Goal: Task Accomplishment & Management: Complete application form

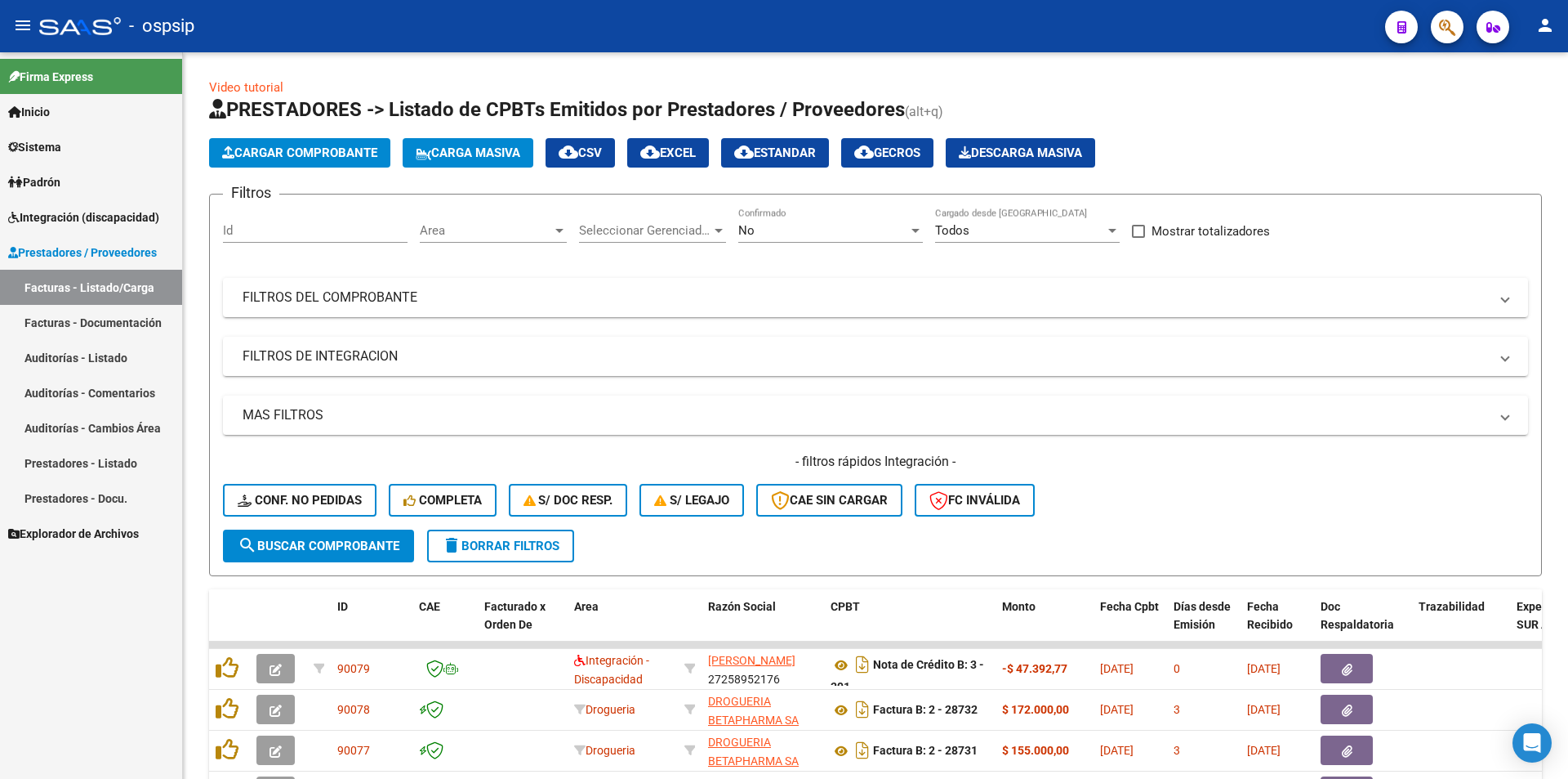
click at [74, 220] on span "Integración (discapacidad)" at bounding box center [84, 217] width 152 height 18
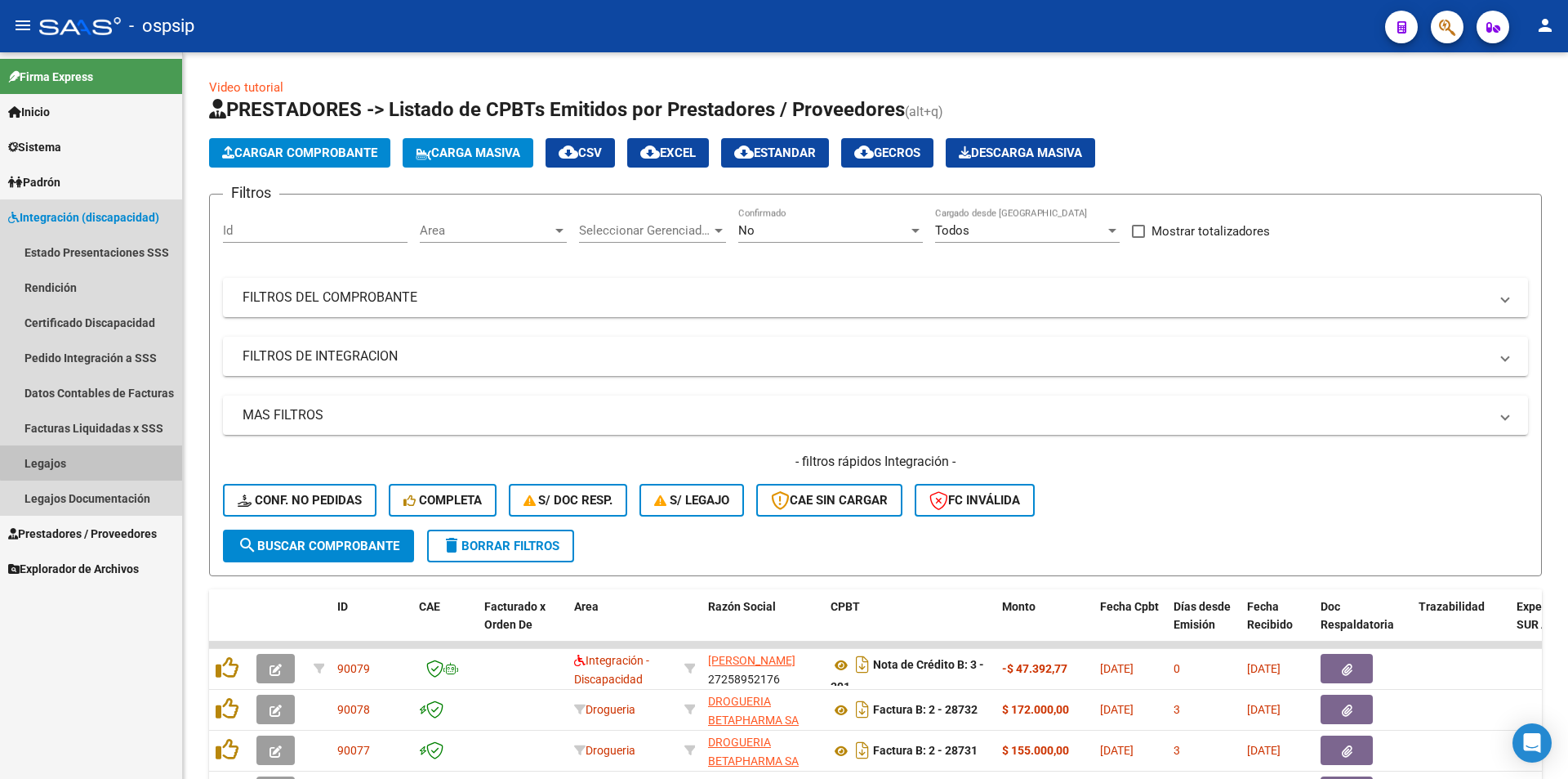
click at [98, 457] on link "Legajos" at bounding box center [91, 463] width 183 height 35
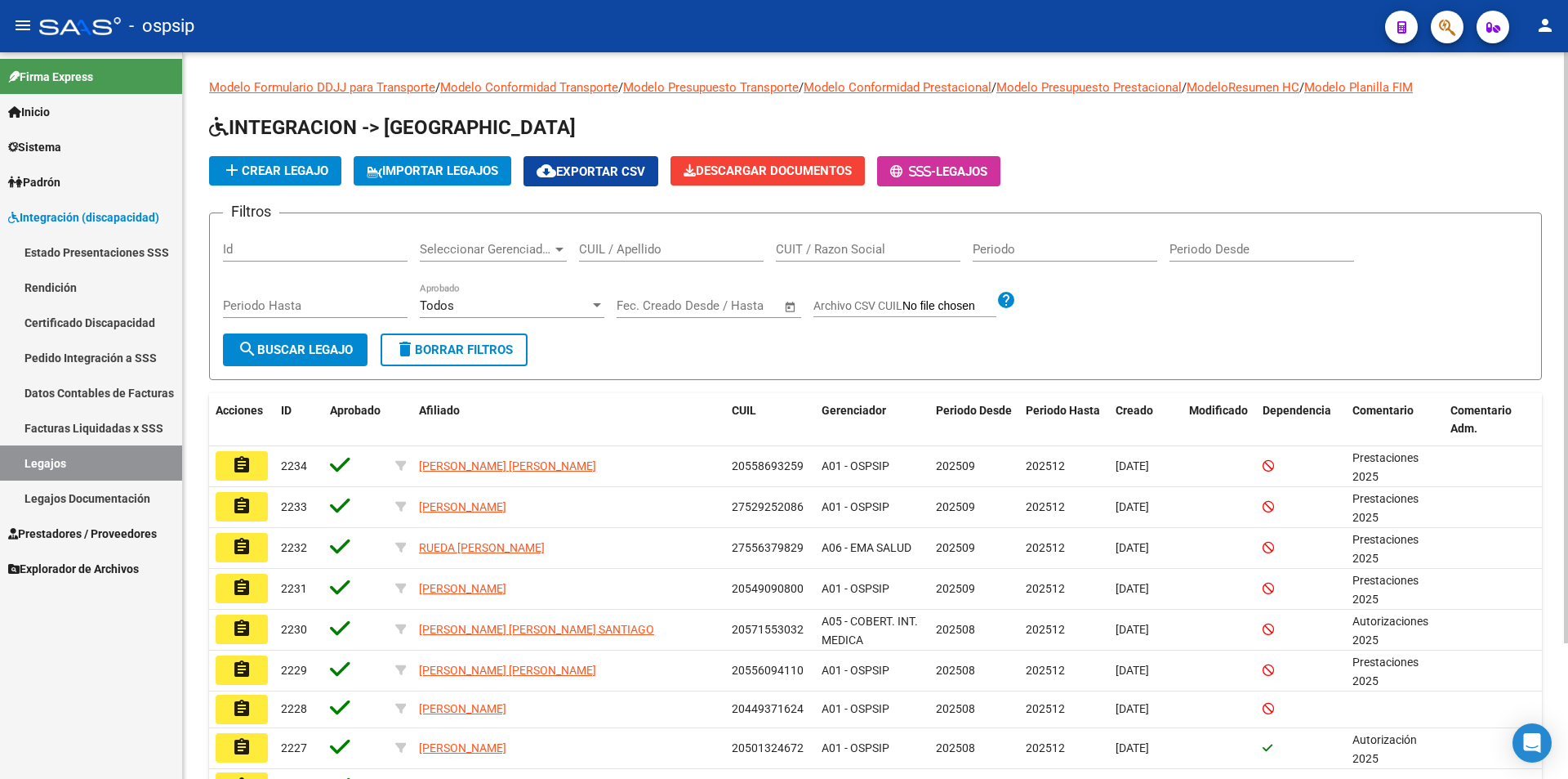
click at [619, 253] on input "CUIL / Apellido" at bounding box center [671, 250] width 185 height 15
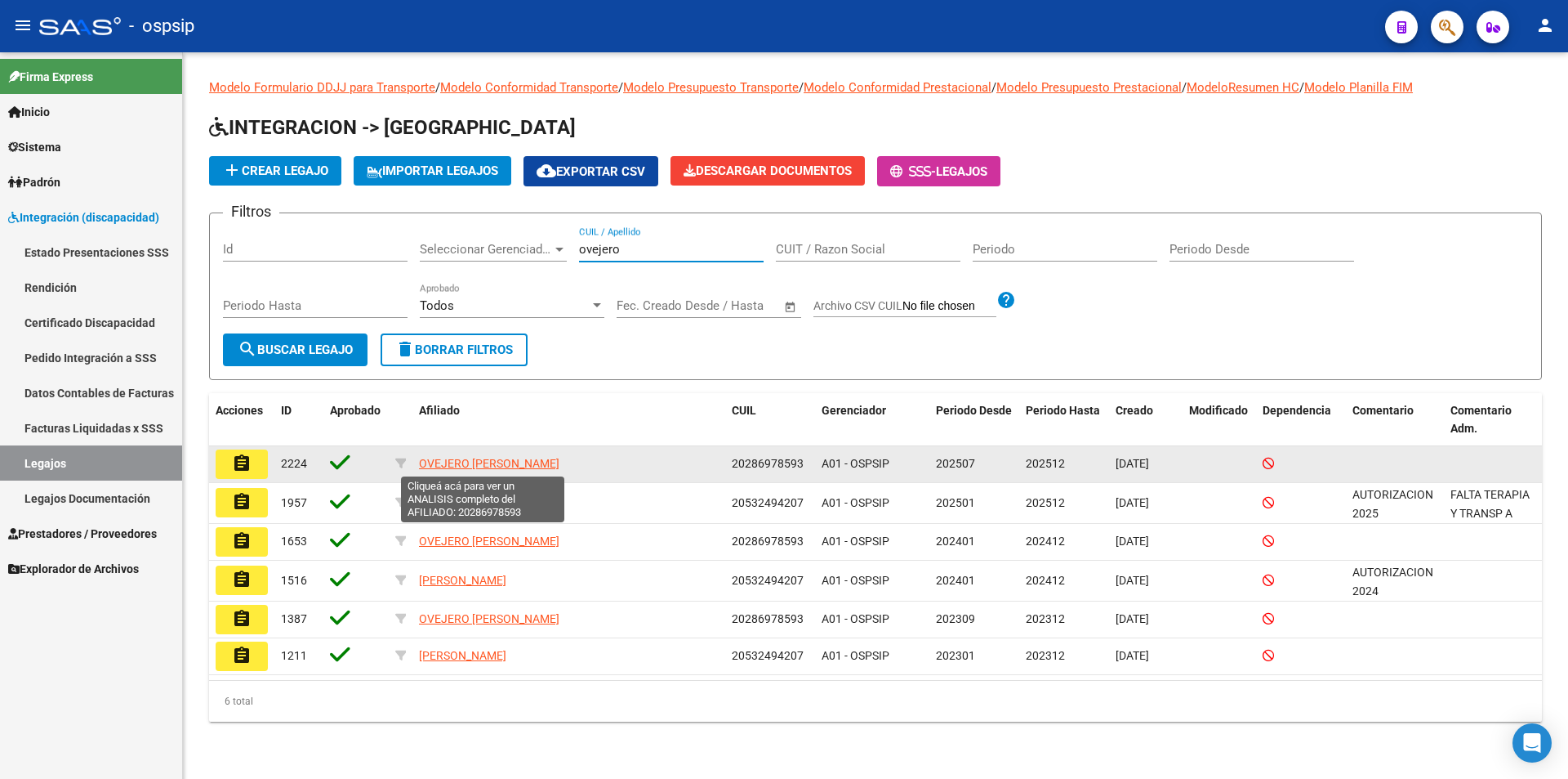
type input "ovejero"
click at [436, 461] on span "OVEJERO [PERSON_NAME]" at bounding box center [490, 463] width 141 height 13
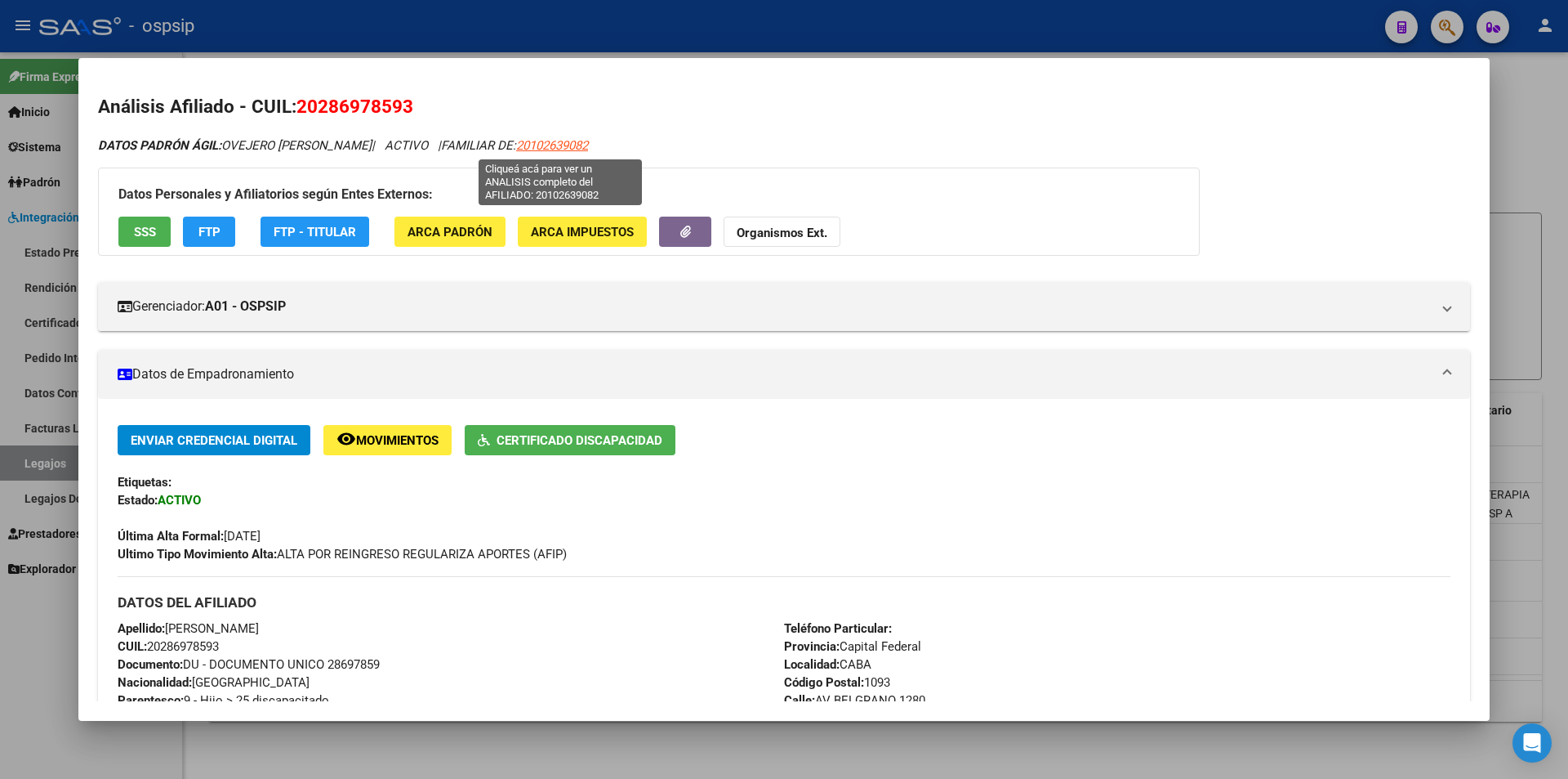
click at [565, 151] on span "20102639082" at bounding box center [553, 146] width 72 height 15
type textarea "20102639082"
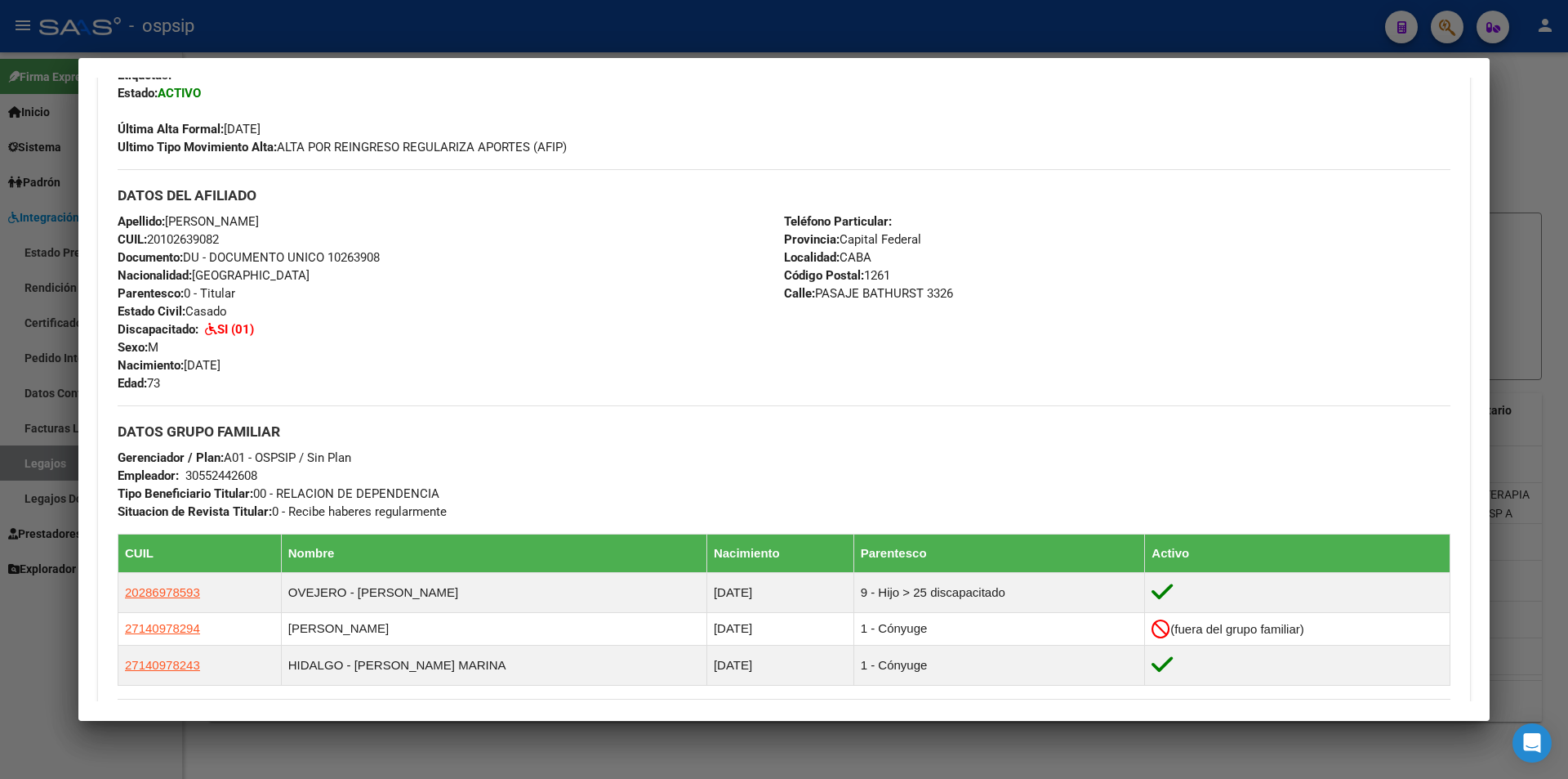
scroll to position [409, 0]
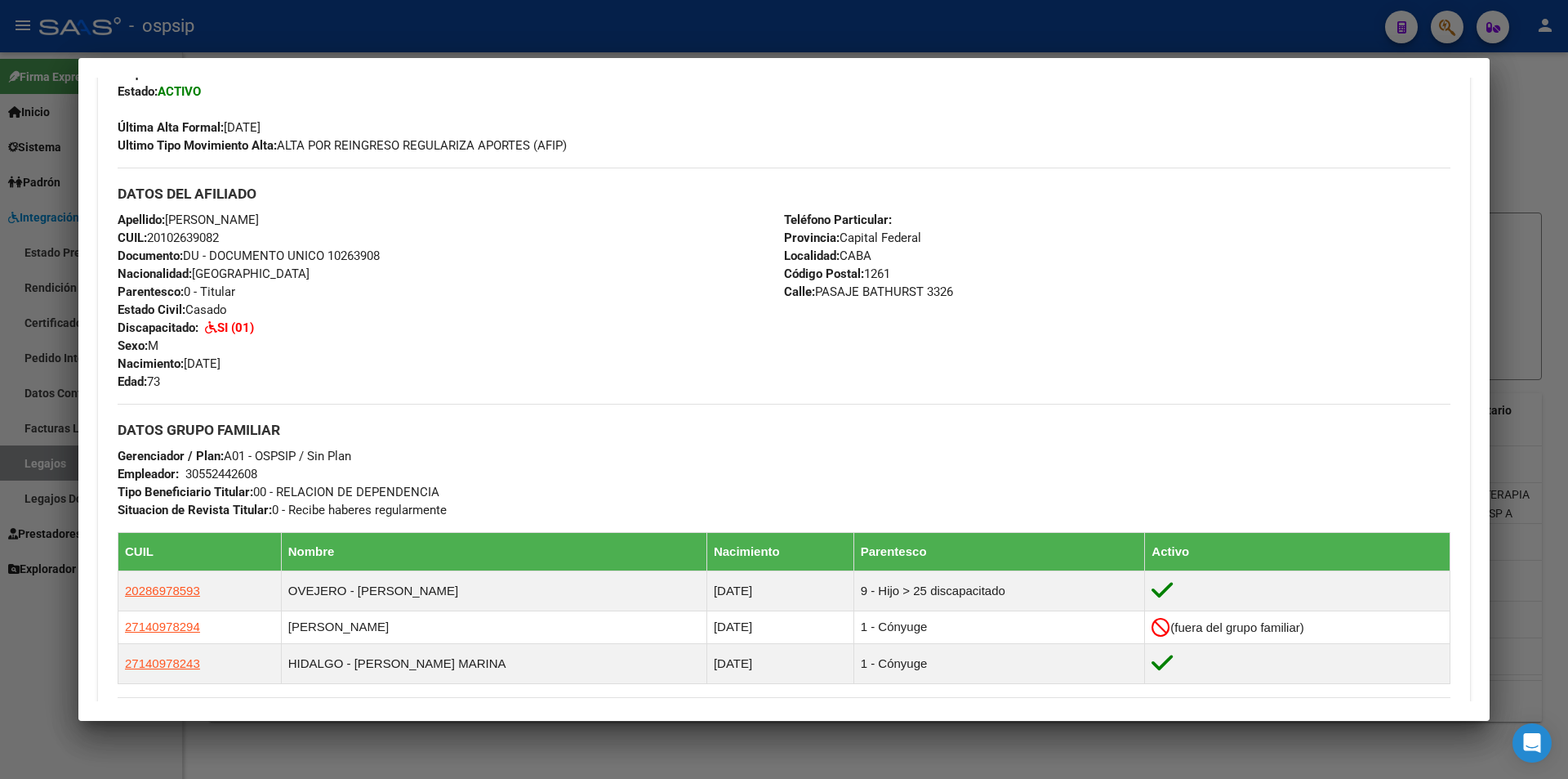
drag, startPoint x: 674, startPoint y: 19, endPoint x: 668, endPoint y: 28, distance: 10.8
click at [673, 21] on div at bounding box center [784, 390] width 1568 height 779
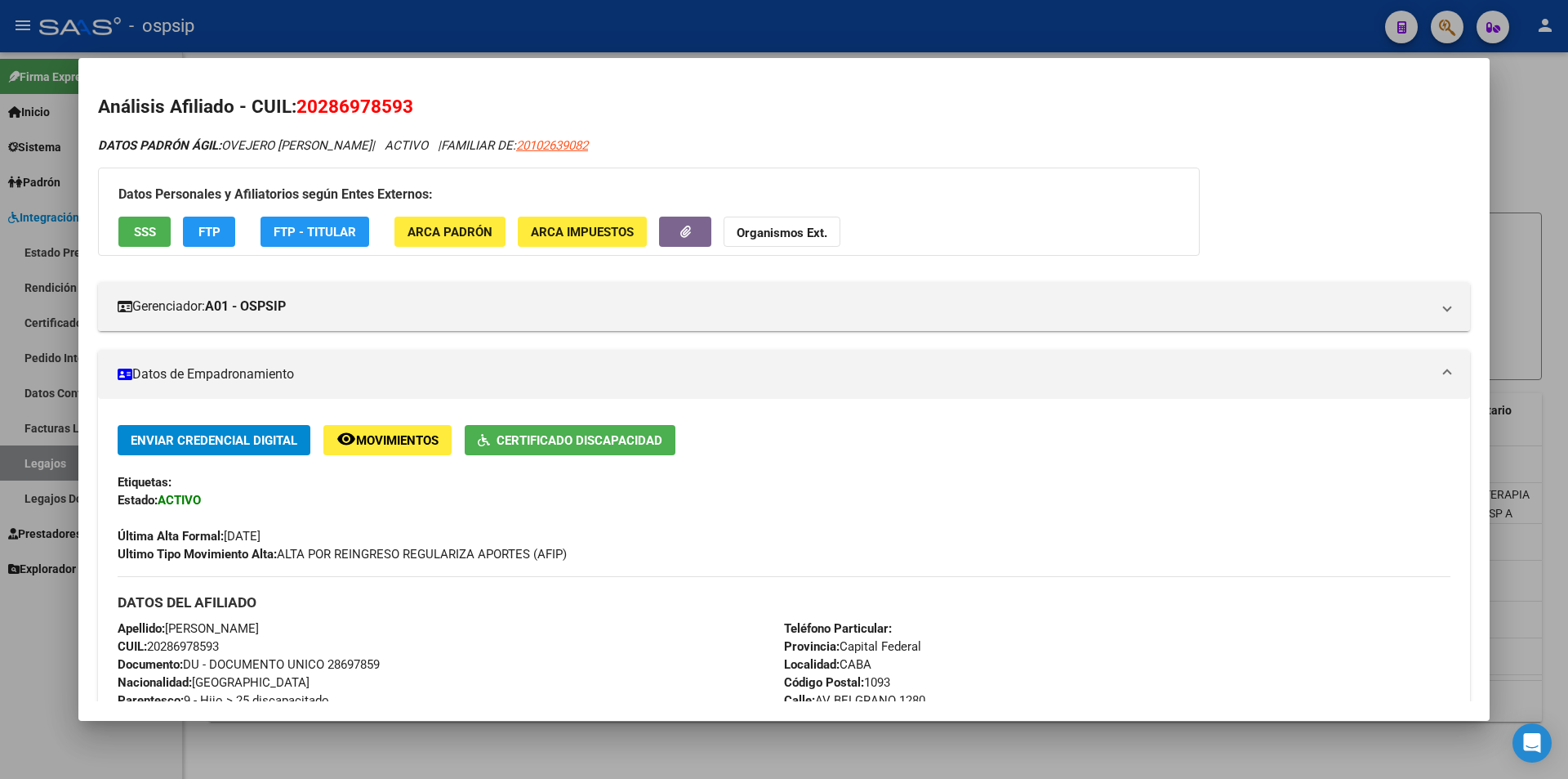
click at [669, 30] on div at bounding box center [784, 390] width 1568 height 779
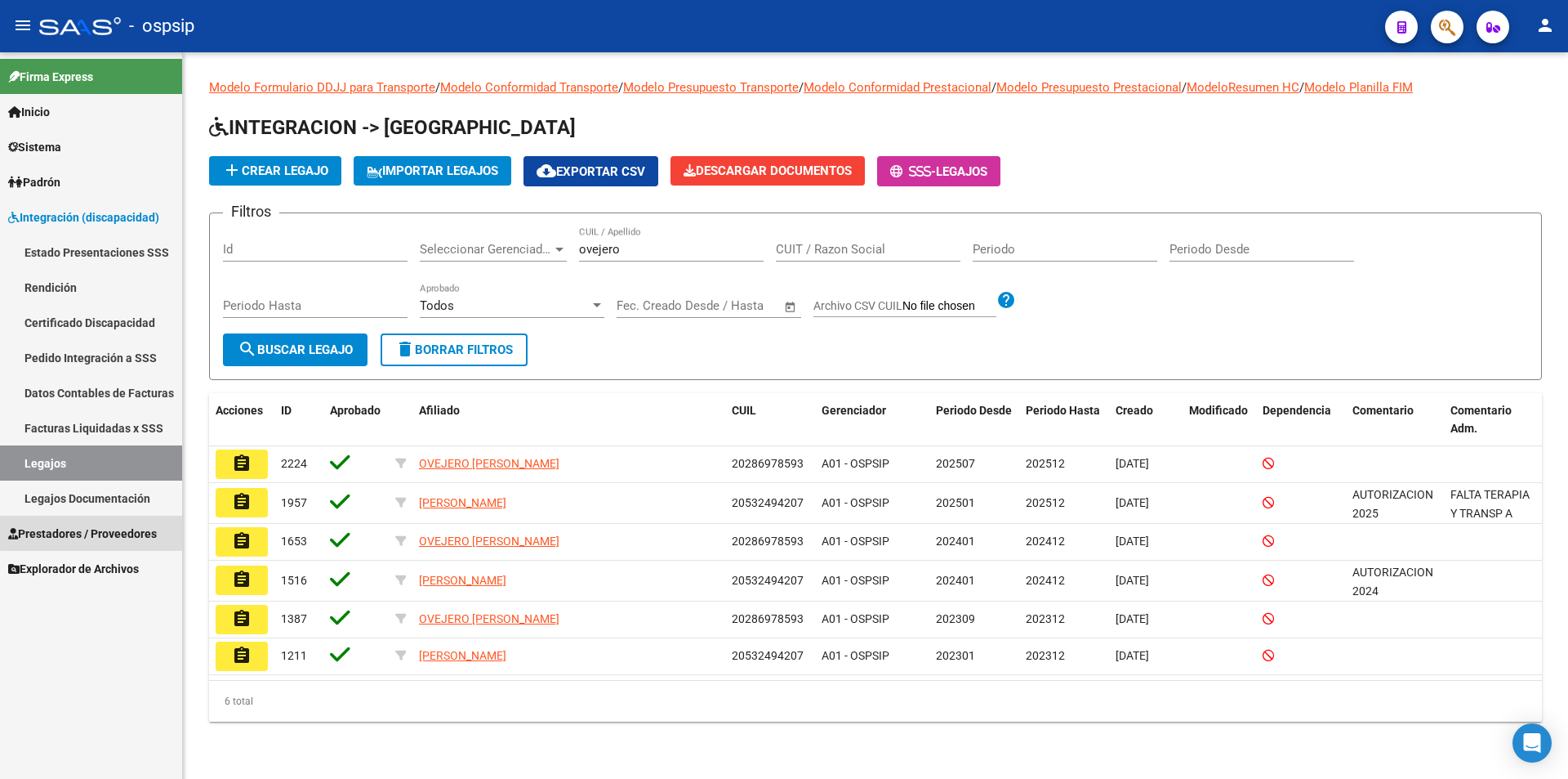
click at [140, 519] on link "Prestadores / Proveedores" at bounding box center [91, 534] width 183 height 35
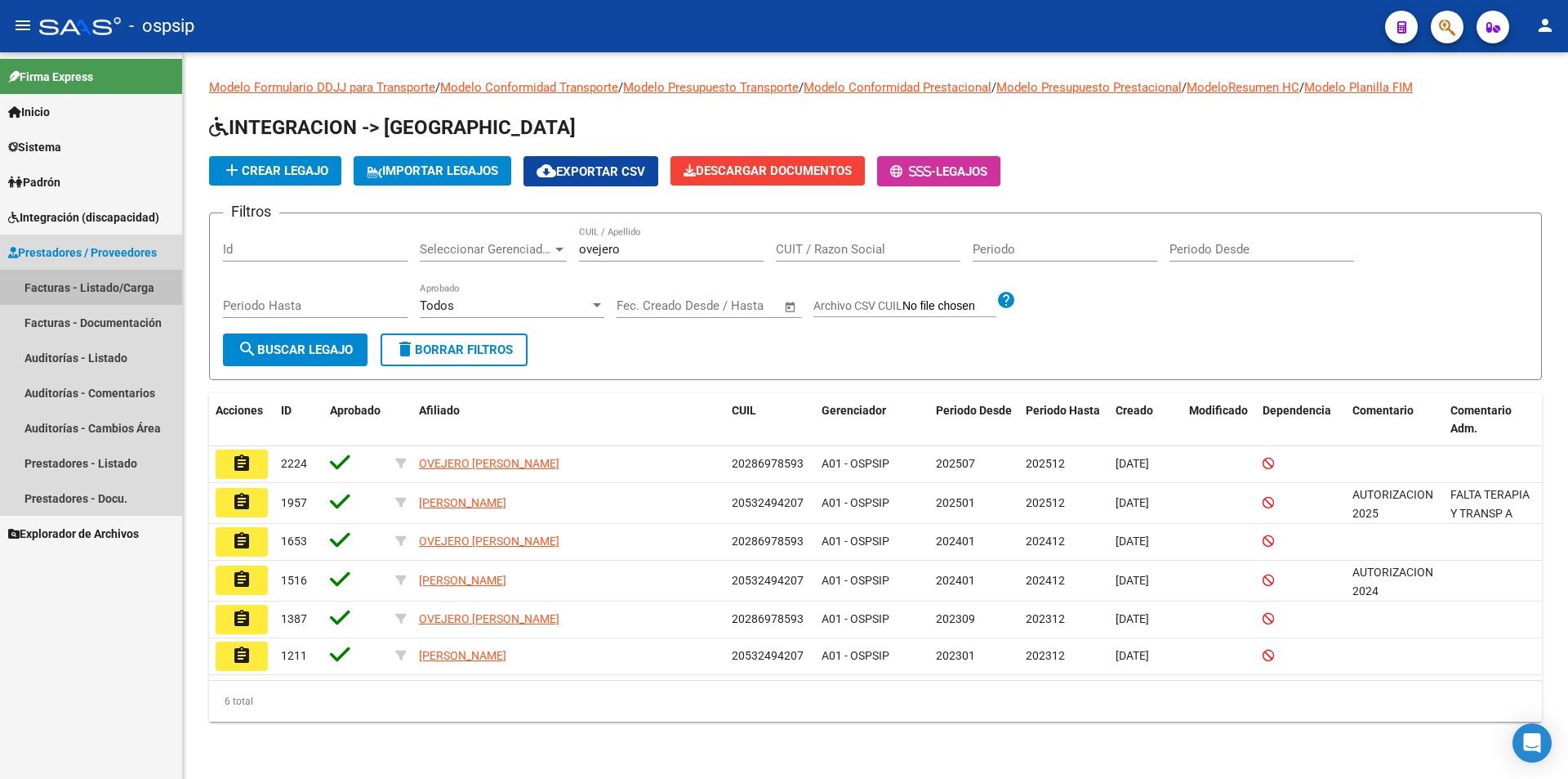
click at [147, 285] on link "Facturas - Listado/Carga" at bounding box center [91, 287] width 183 height 35
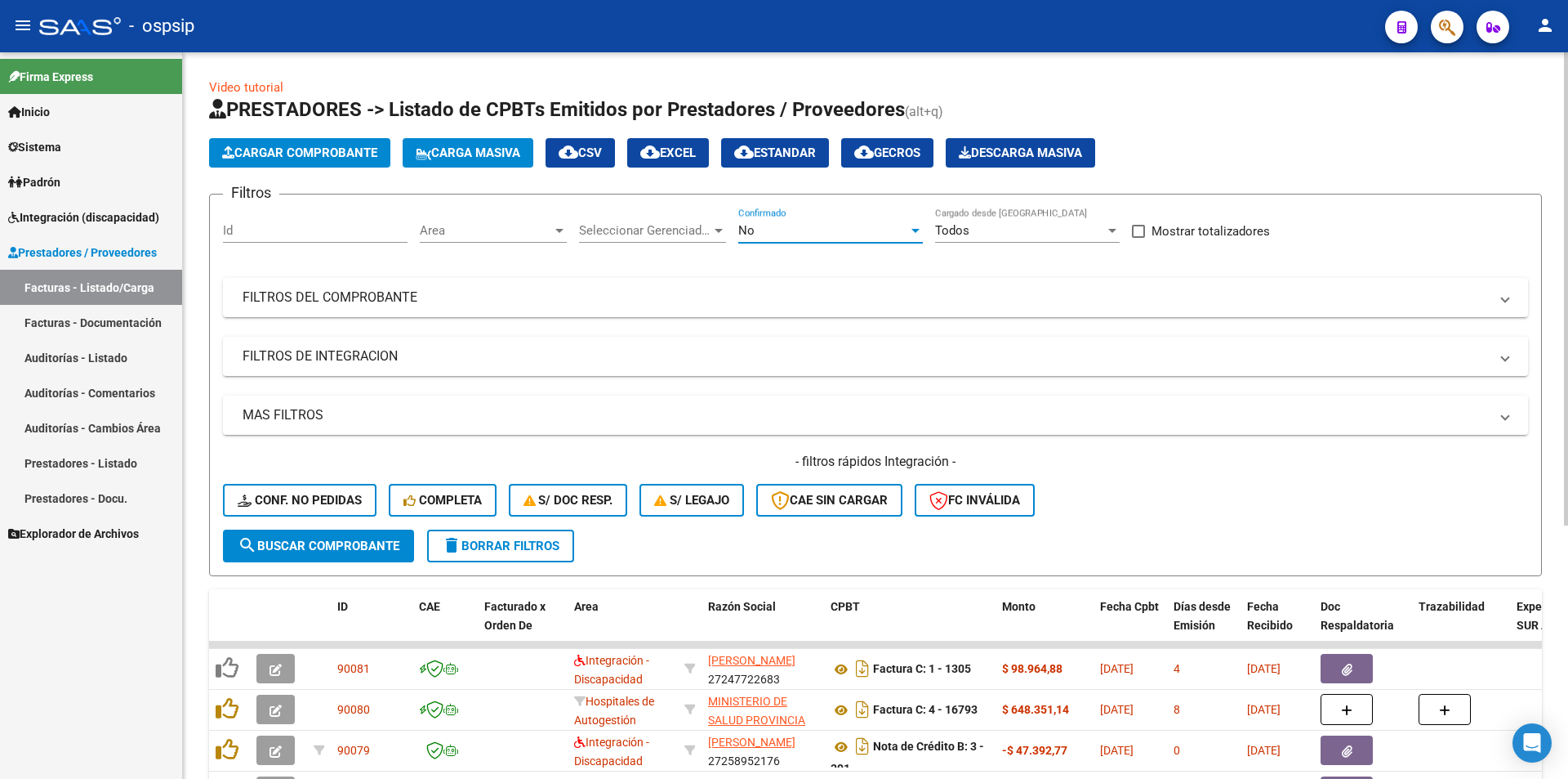
click at [787, 227] on div "No" at bounding box center [823, 230] width 170 height 15
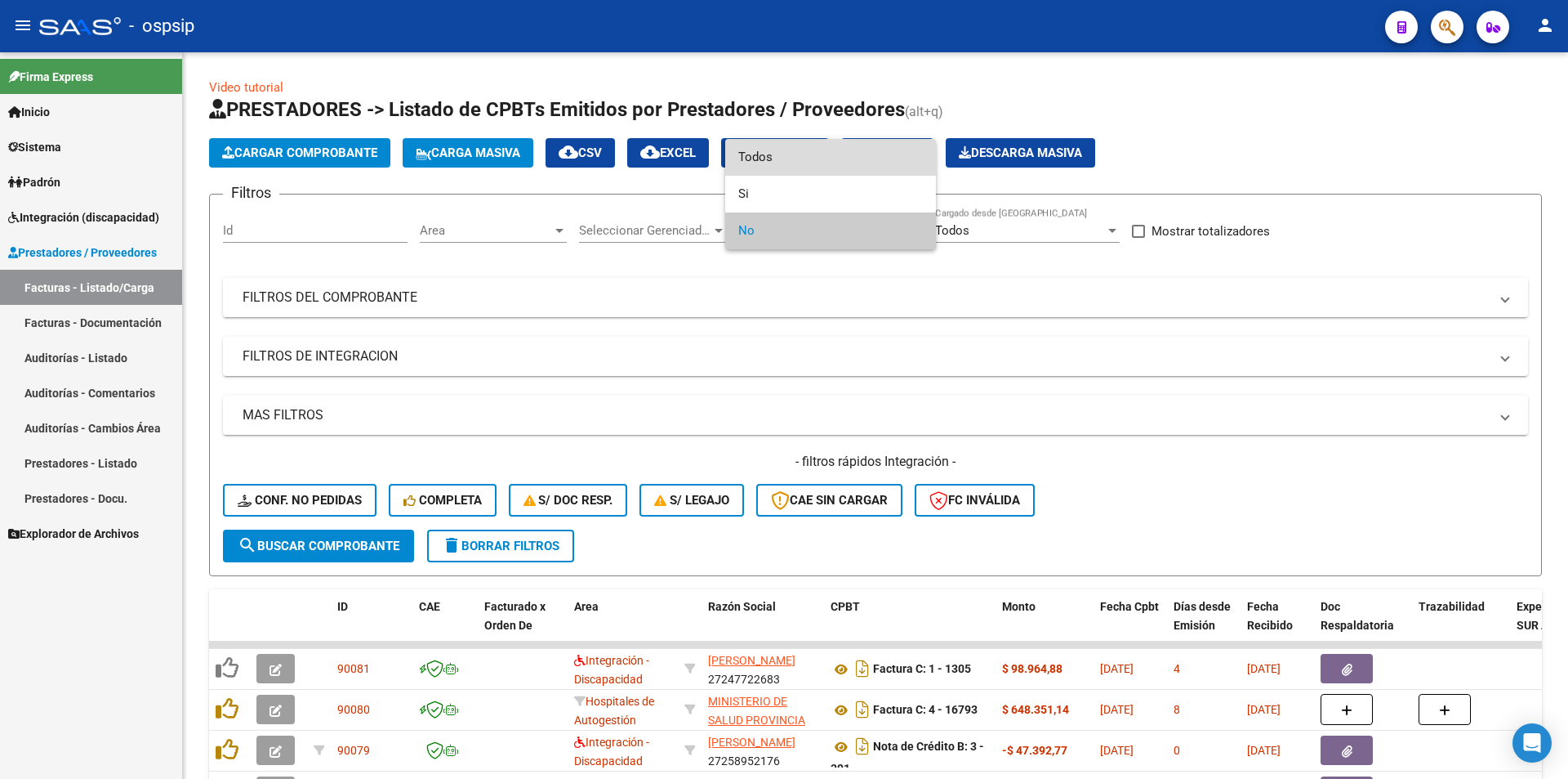
click at [775, 160] on span "Todos" at bounding box center [830, 157] width 185 height 37
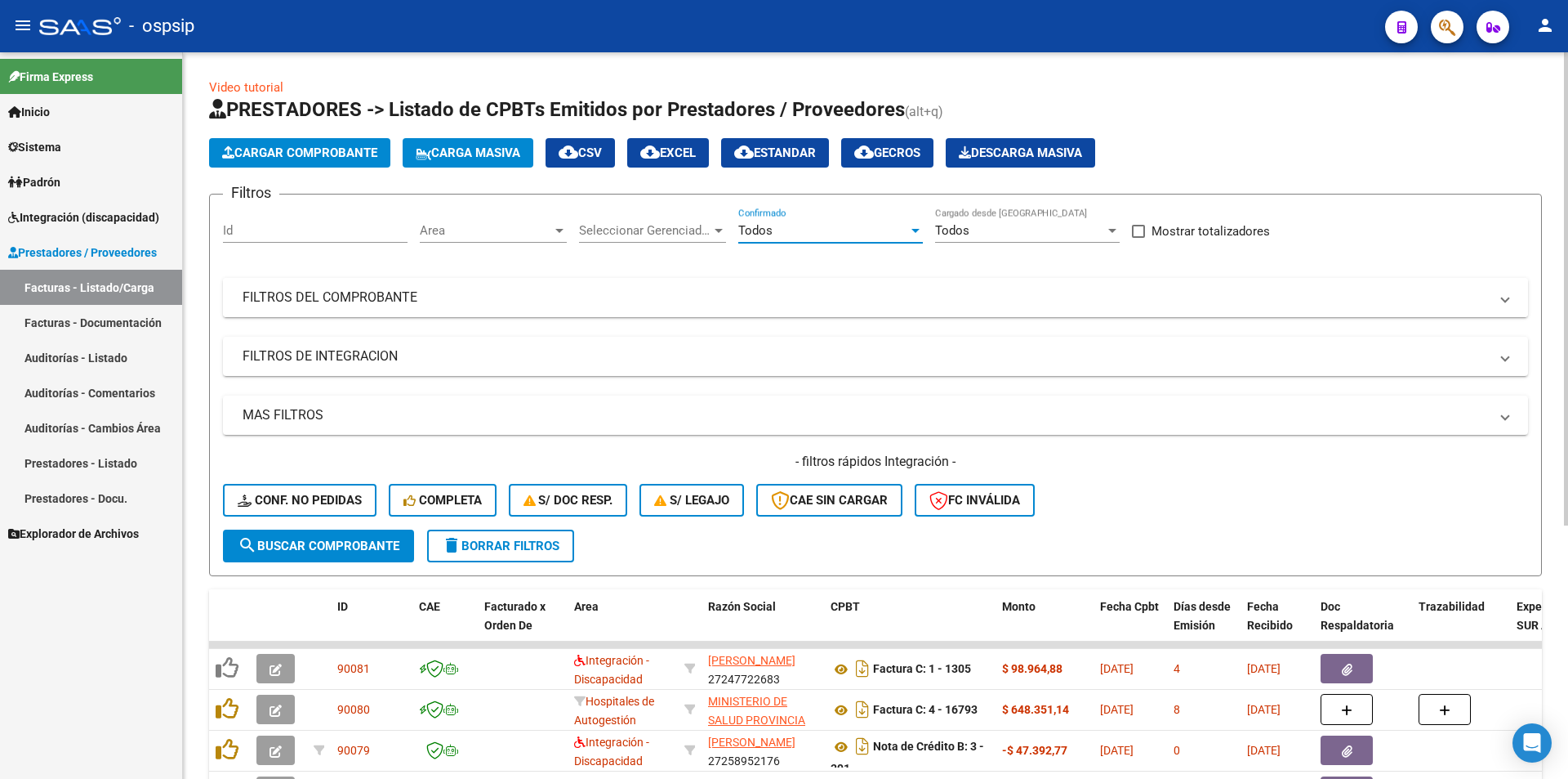
click at [448, 305] on mat-panel-title "FILTROS DEL COMPROBANTE" at bounding box center [866, 297] width 1247 height 18
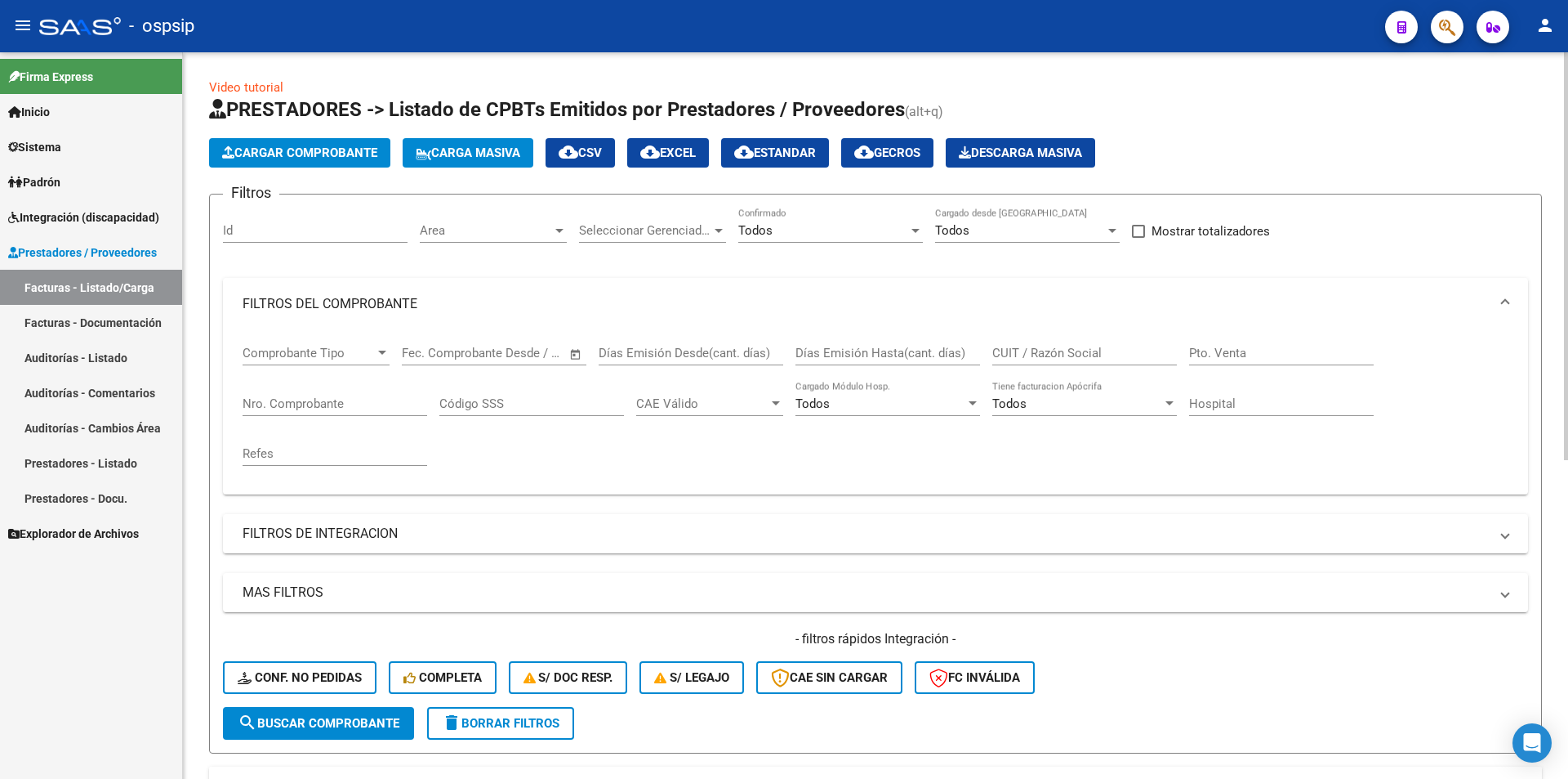
click at [321, 386] on div "Nro. Comprobante" at bounding box center [335, 399] width 185 height 35
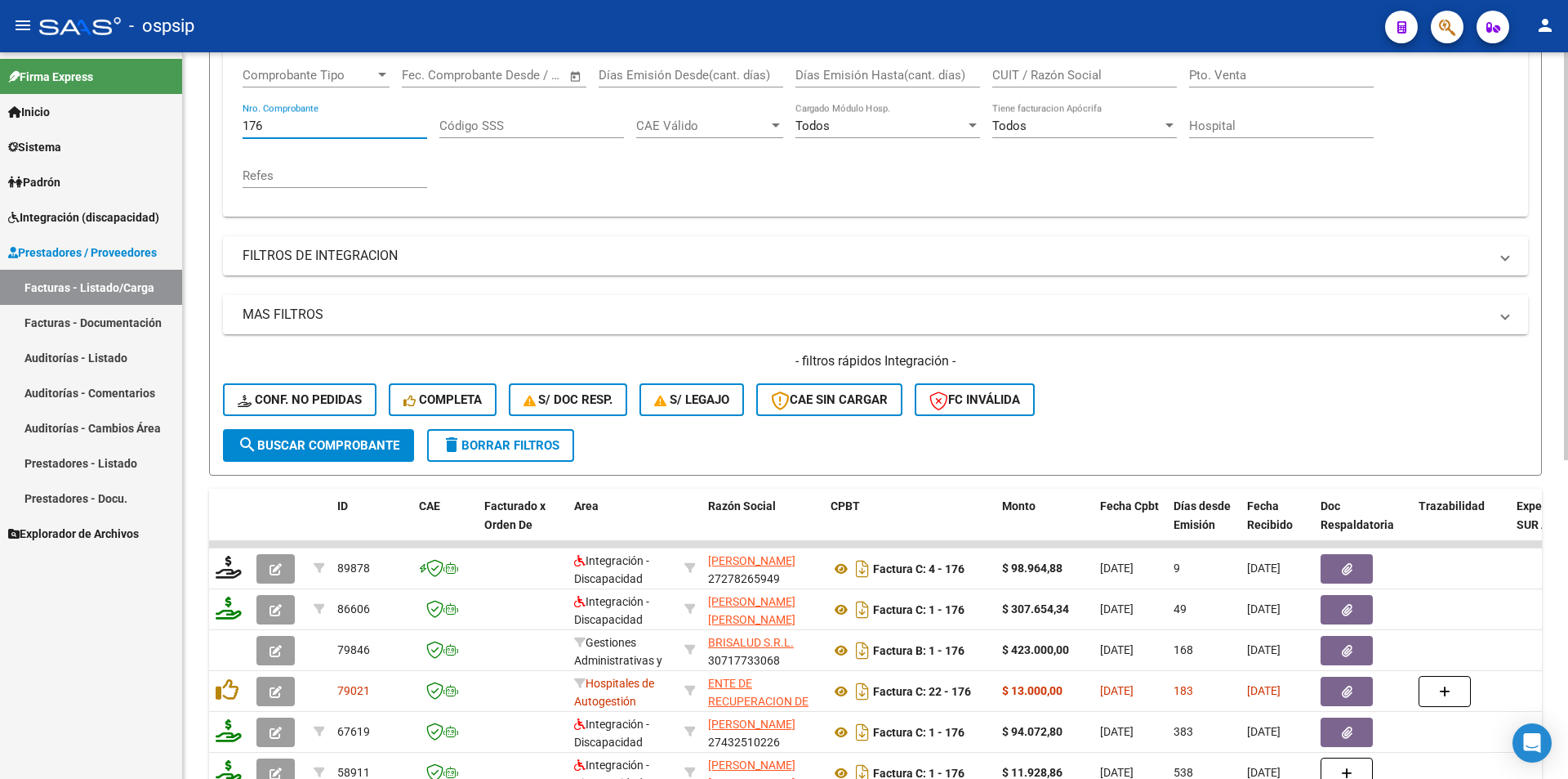
scroll to position [327, 0]
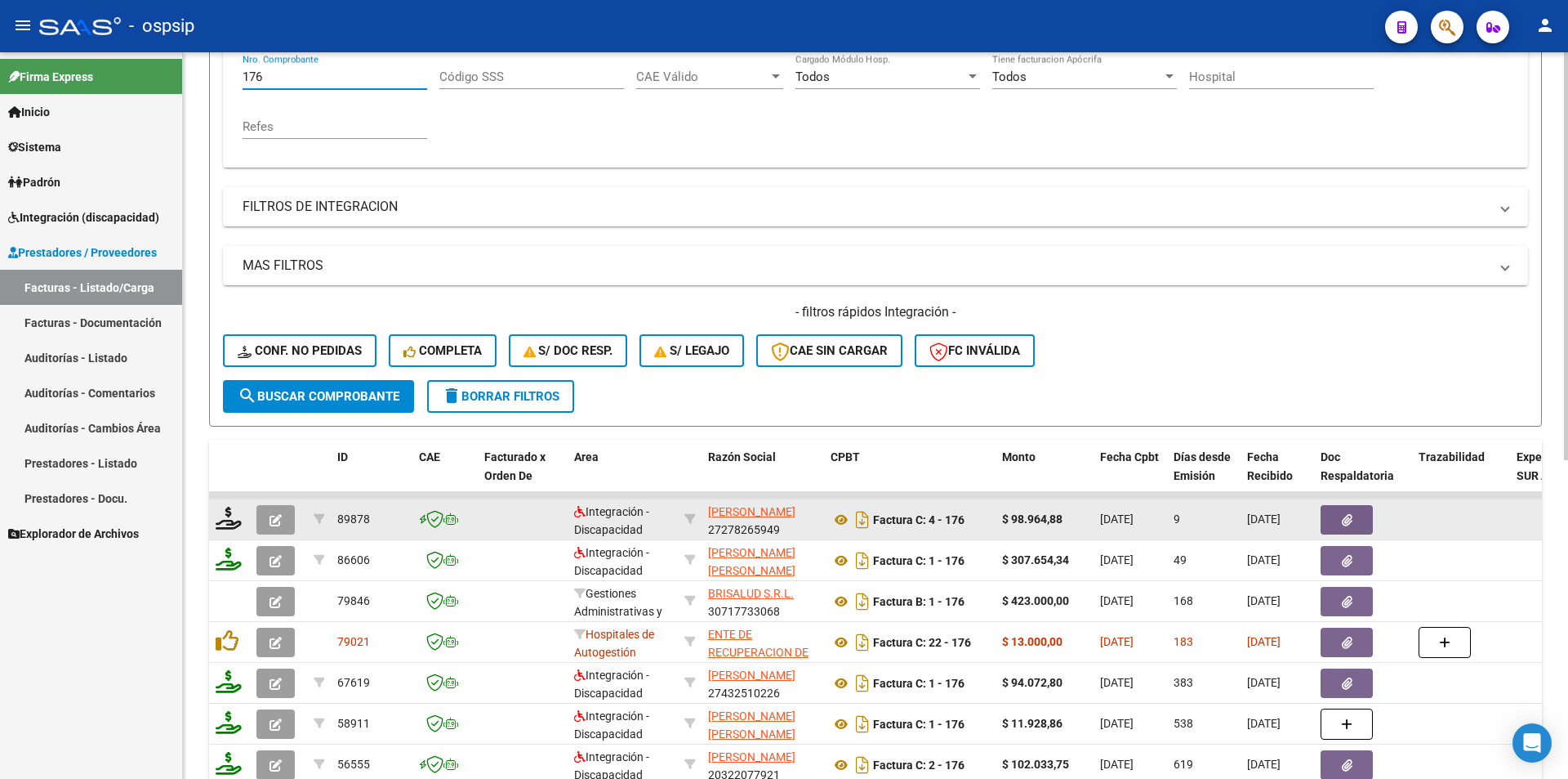
type input "176"
click at [280, 524] on icon "button" at bounding box center [275, 520] width 13 height 13
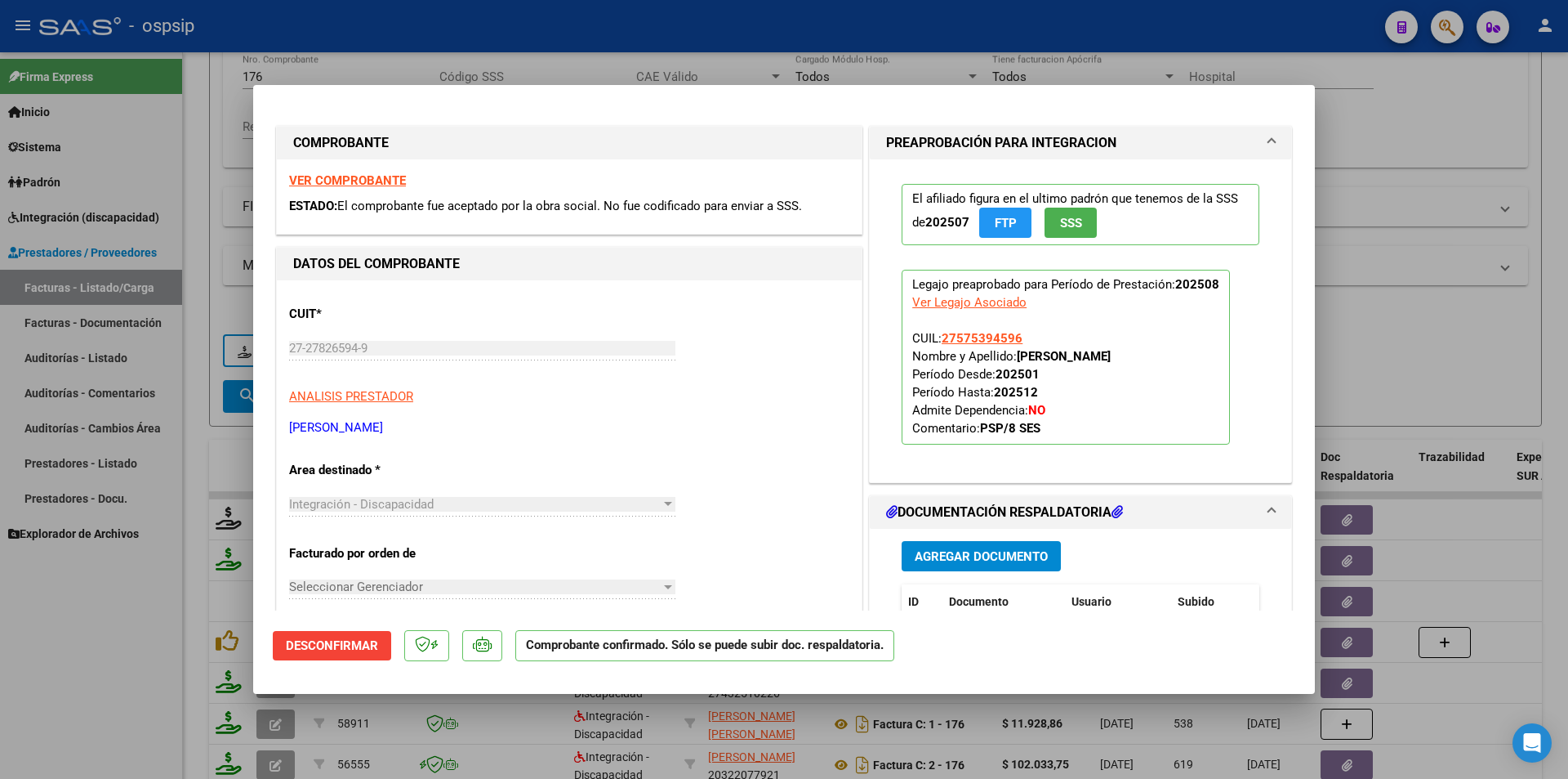
click at [141, 616] on div at bounding box center [784, 390] width 1568 height 779
type input "$ 0,00"
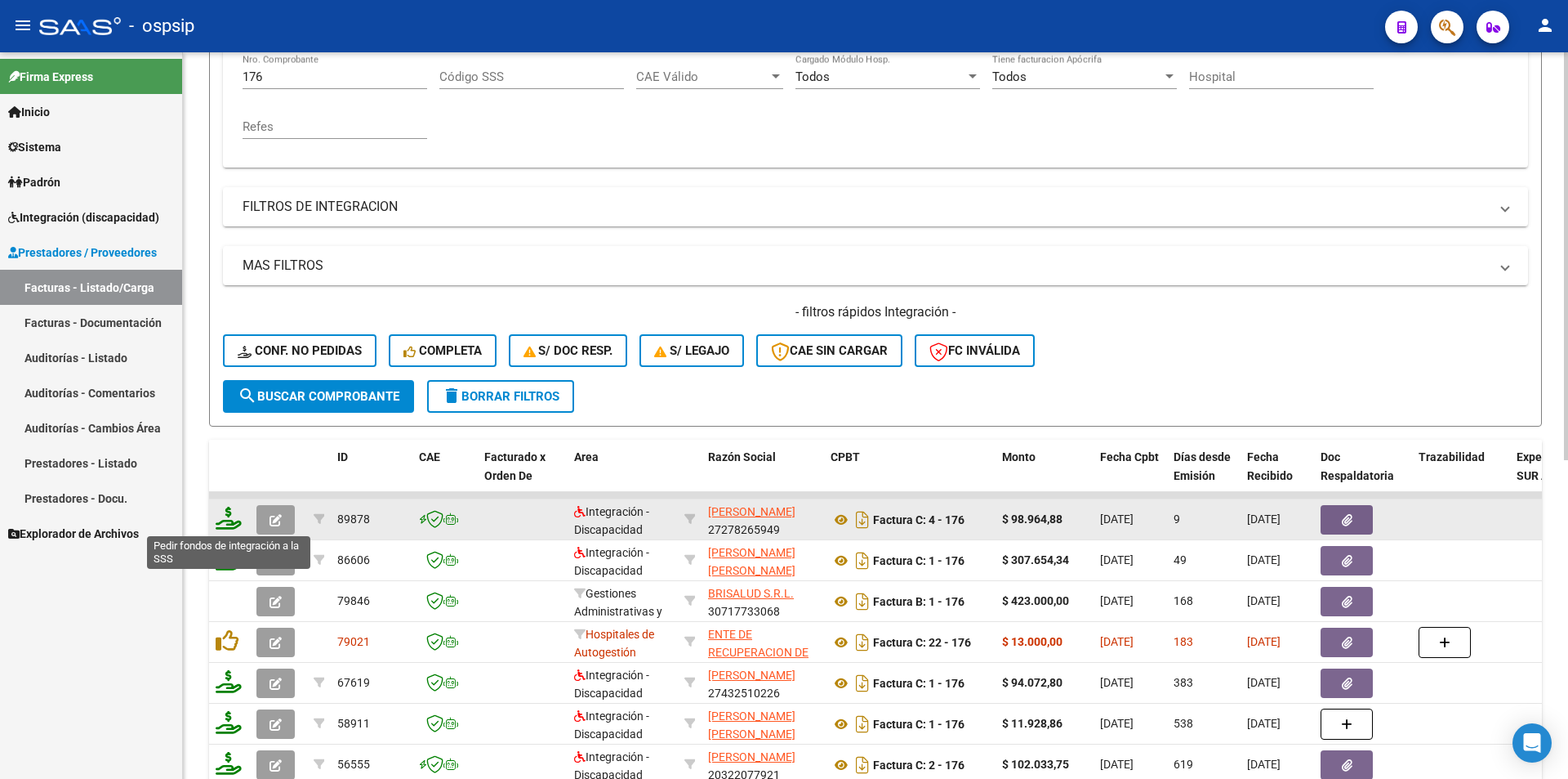
click at [229, 520] on icon at bounding box center [229, 518] width 26 height 23
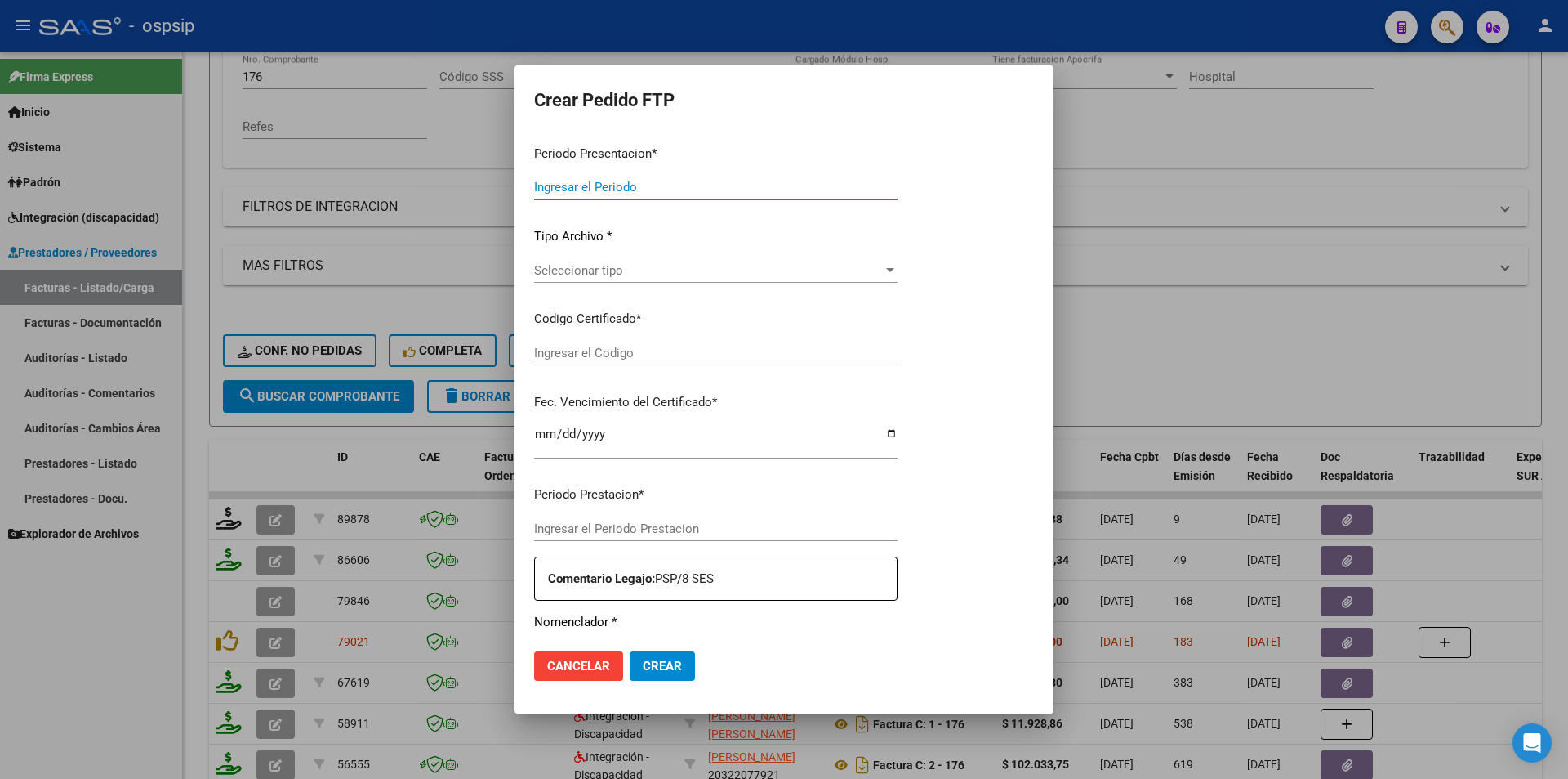
type input "202508"
type input "$ 98.964,88"
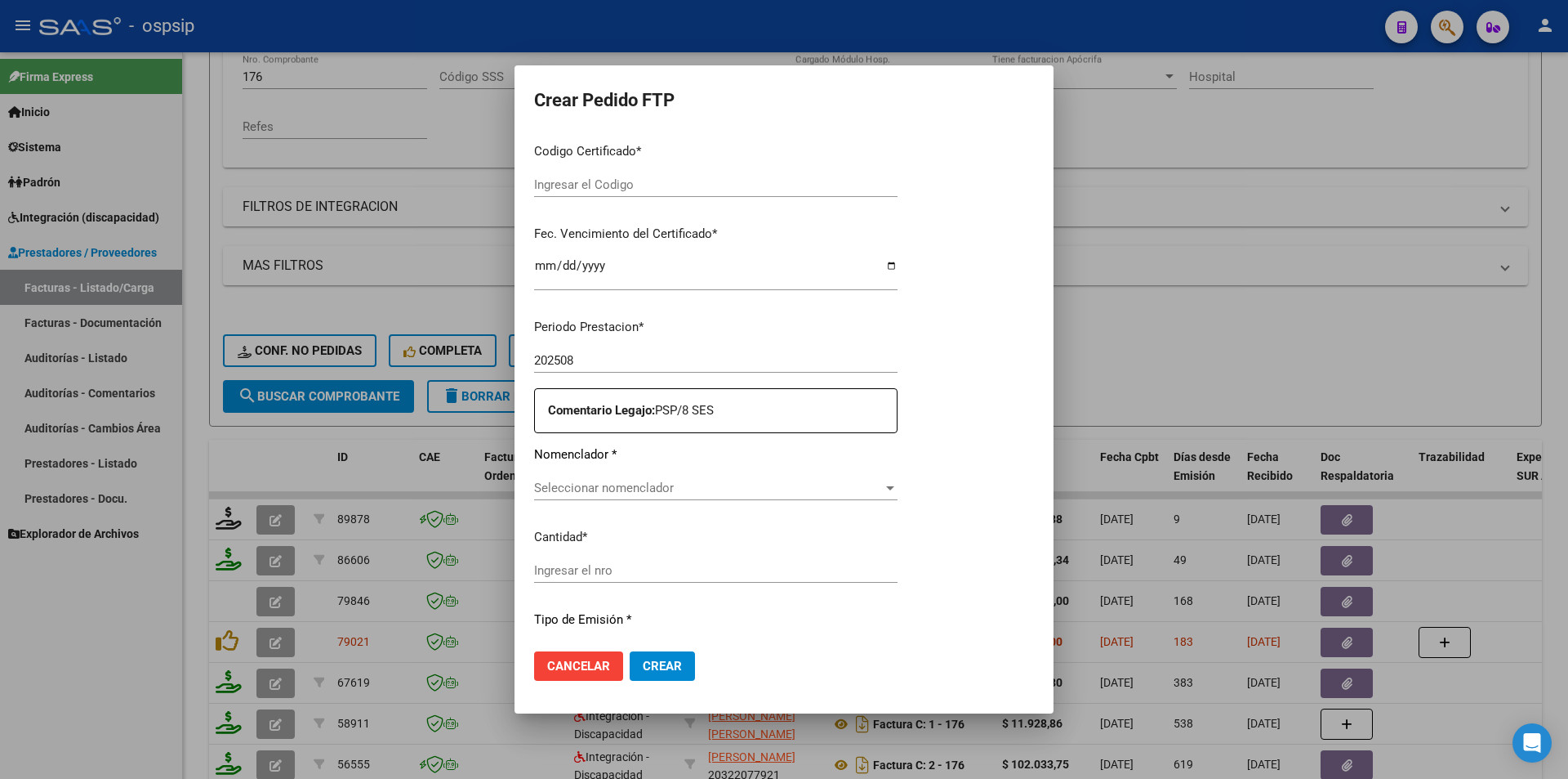
type input "ARG01-00057539459-20240208-20270208"
type input "[DATE]"
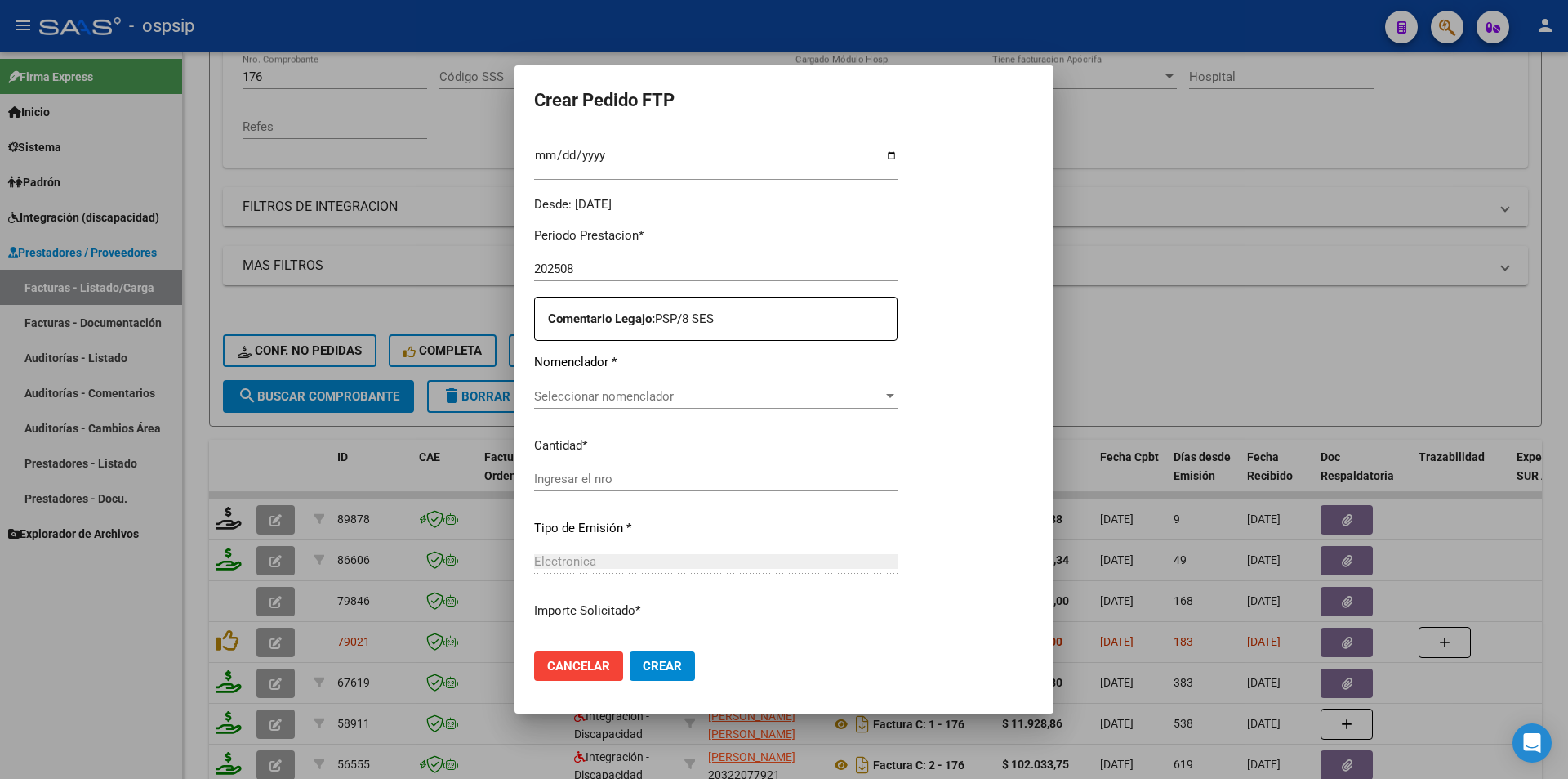
scroll to position [453, 0]
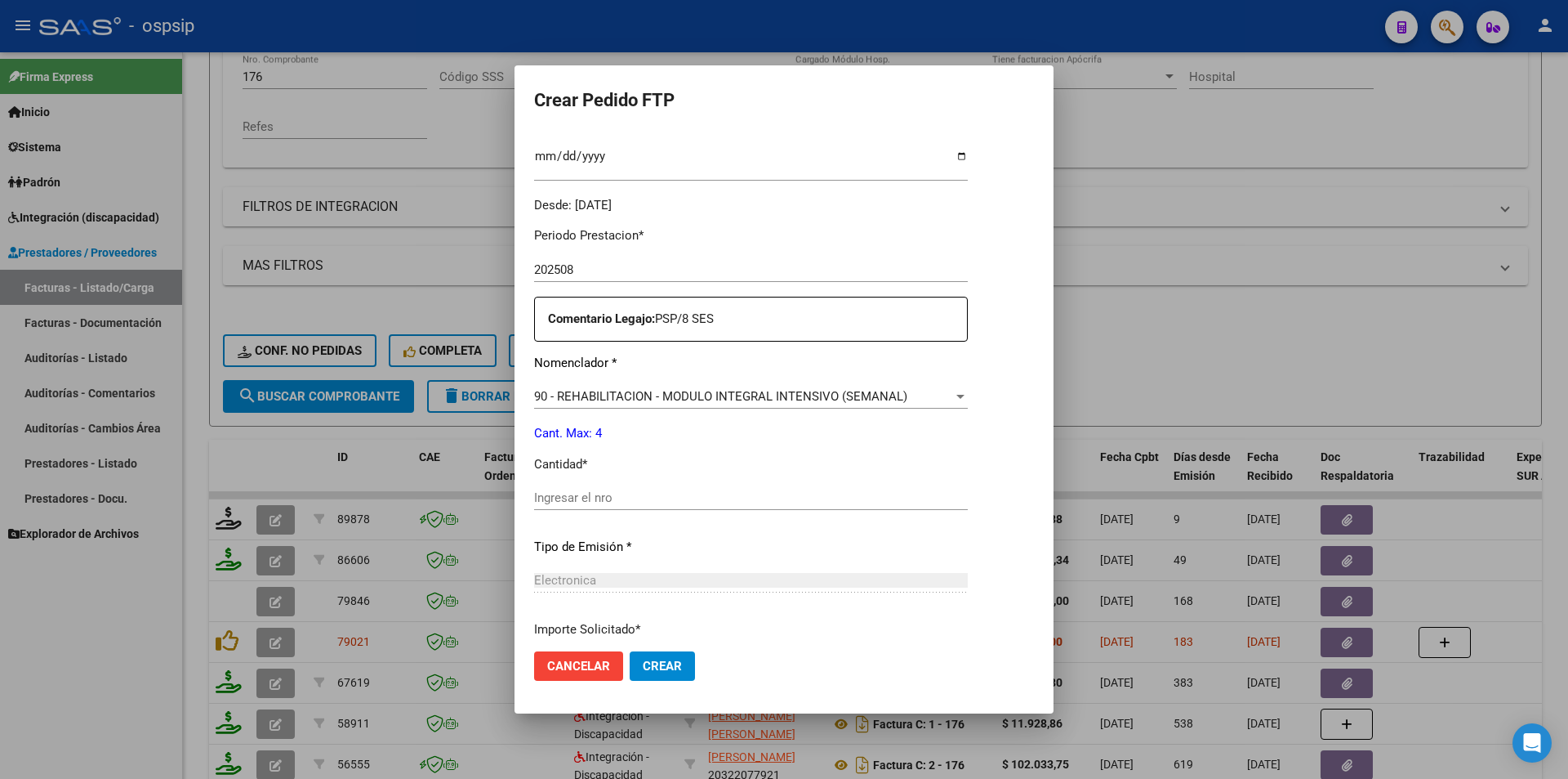
click at [585, 493] on input "Ingresar el nro" at bounding box center [751, 498] width 434 height 15
type input "4"
click at [630, 668] on button "Crear" at bounding box center [662, 666] width 65 height 29
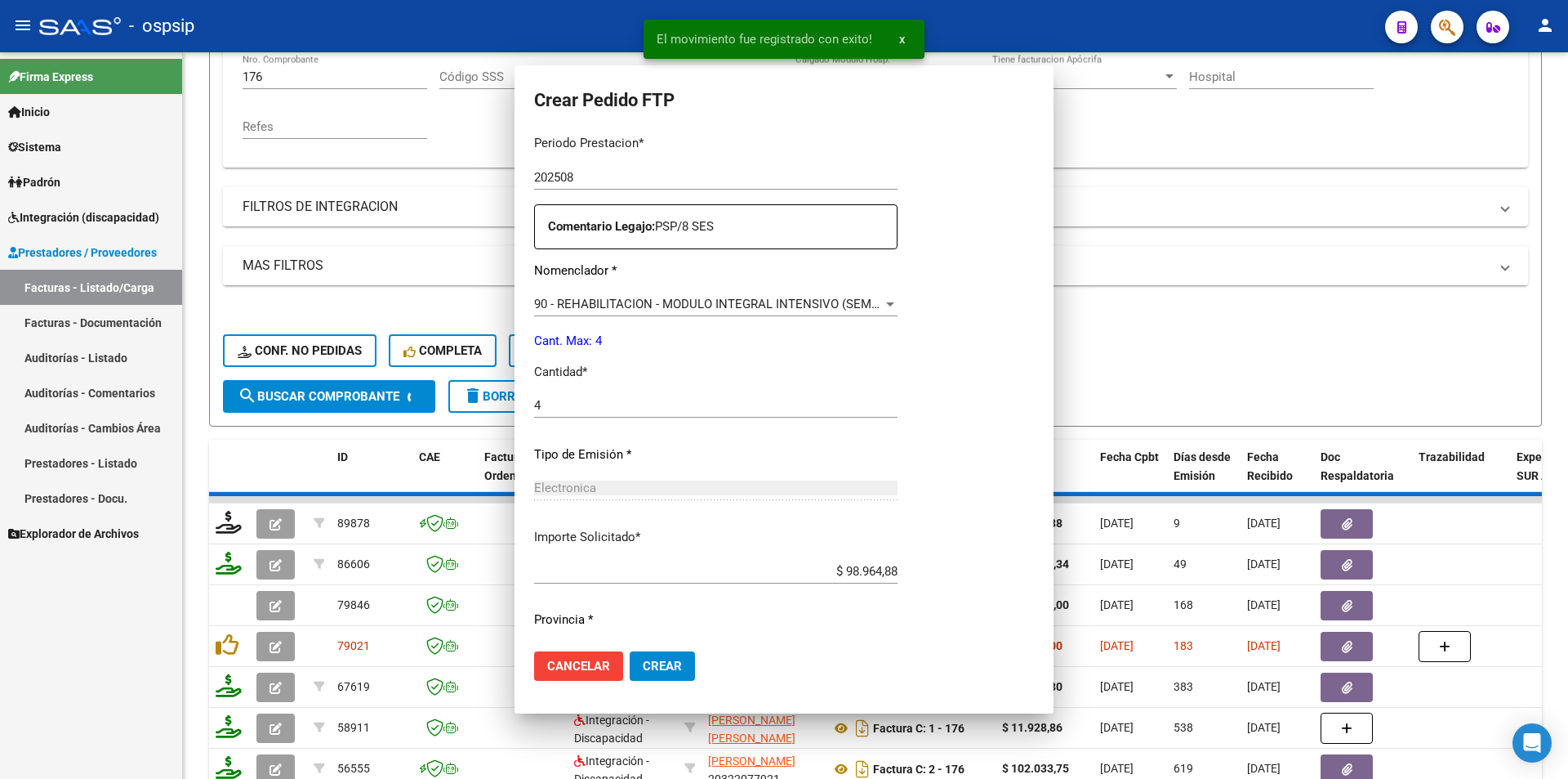
scroll to position [0, 0]
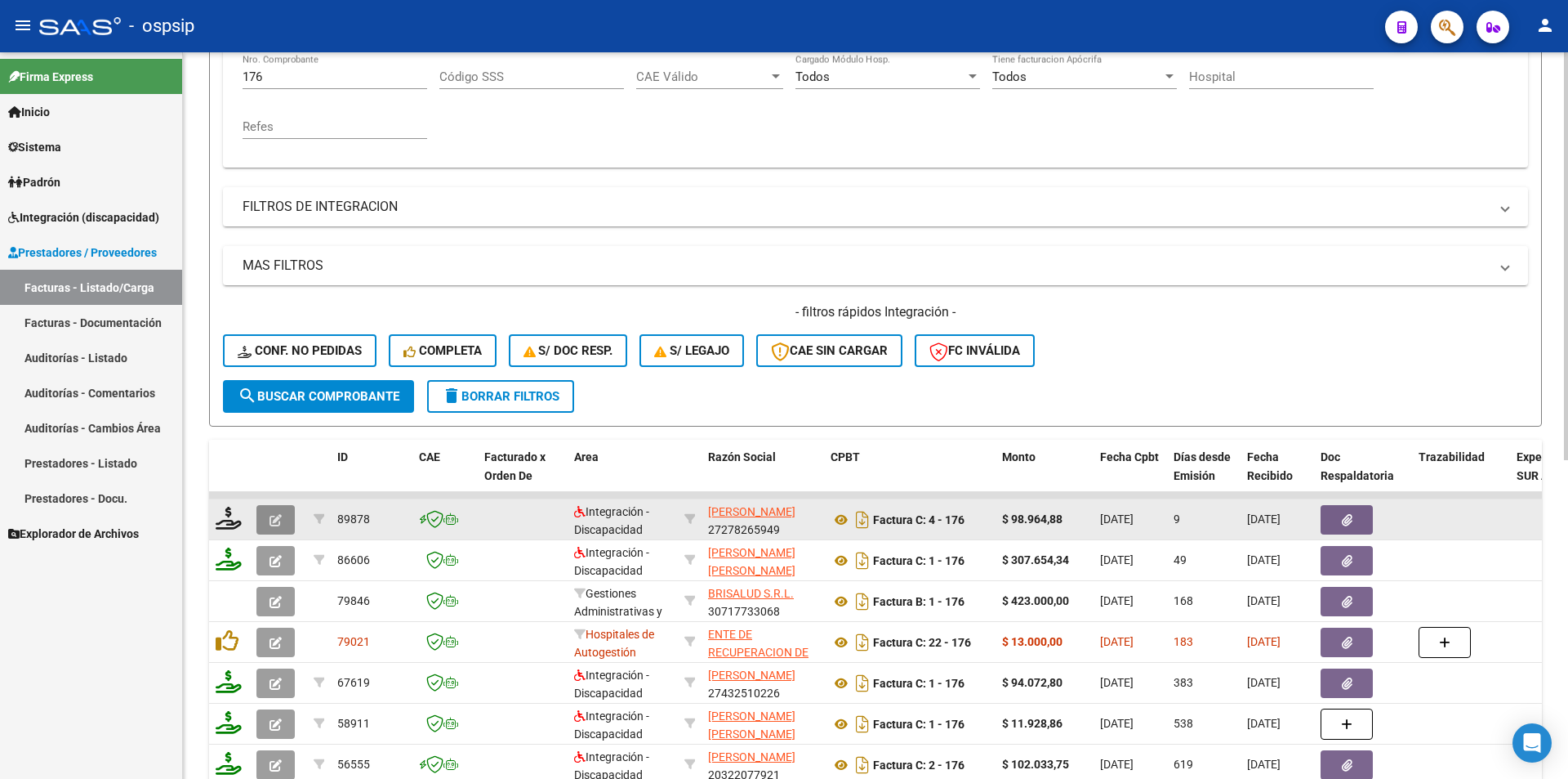
click at [270, 521] on button "button" at bounding box center [275, 519] width 39 height 29
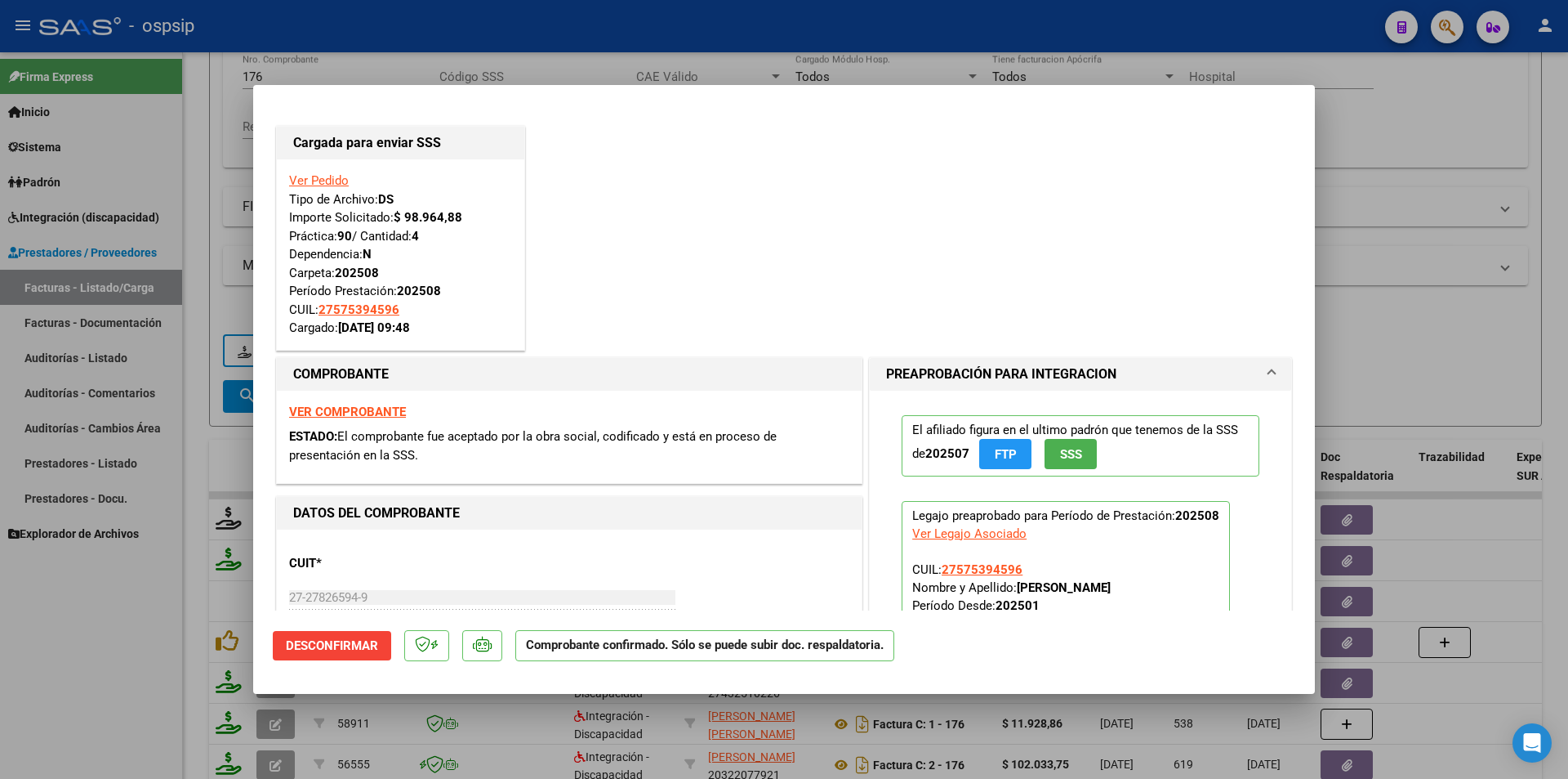
click at [147, 663] on div at bounding box center [784, 390] width 1568 height 779
type input "$ 0,00"
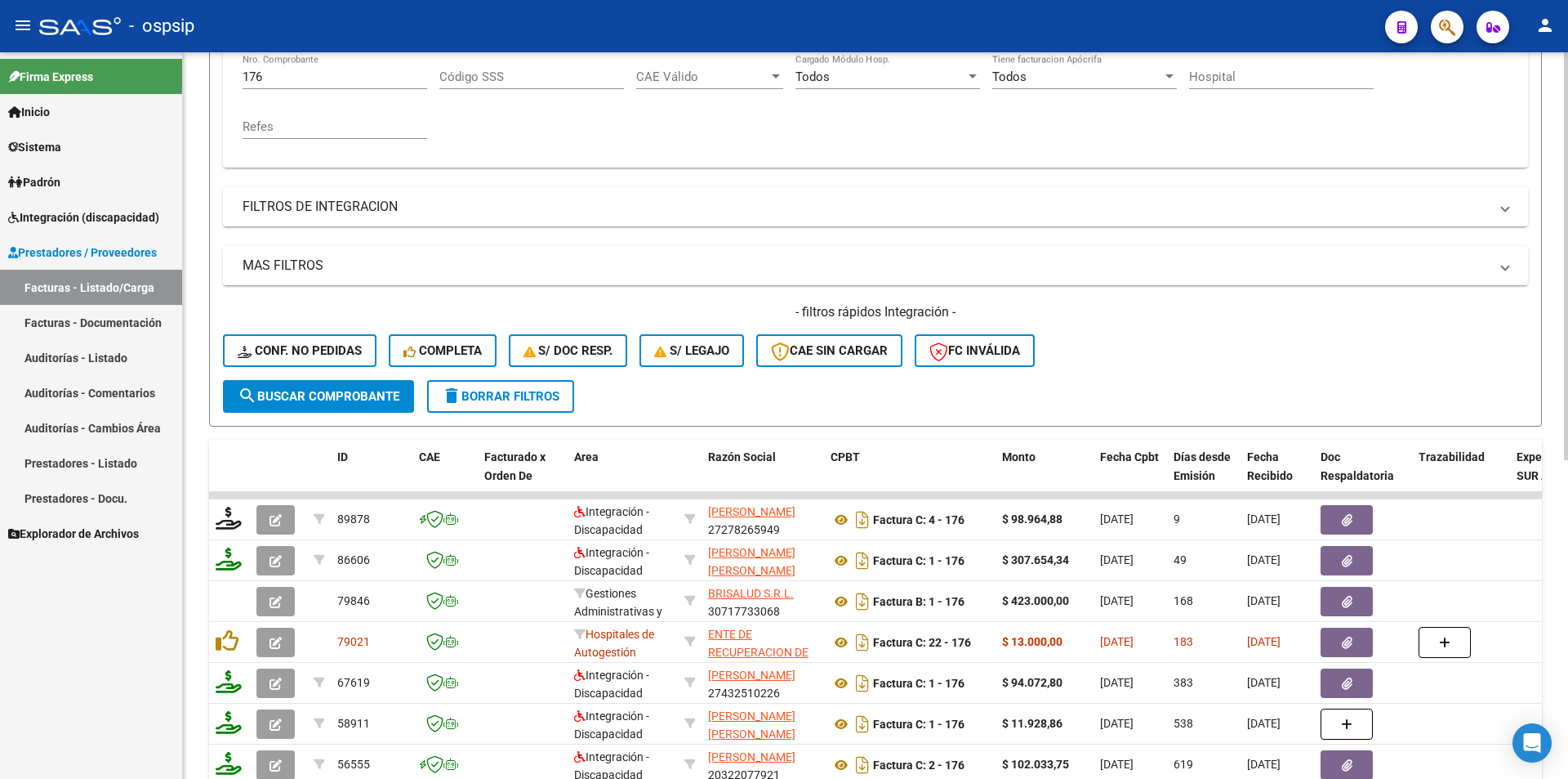
drag, startPoint x: 270, startPoint y: 77, endPoint x: 224, endPoint y: 75, distance: 46.0
click at [244, 75] on input "176" at bounding box center [335, 77] width 185 height 15
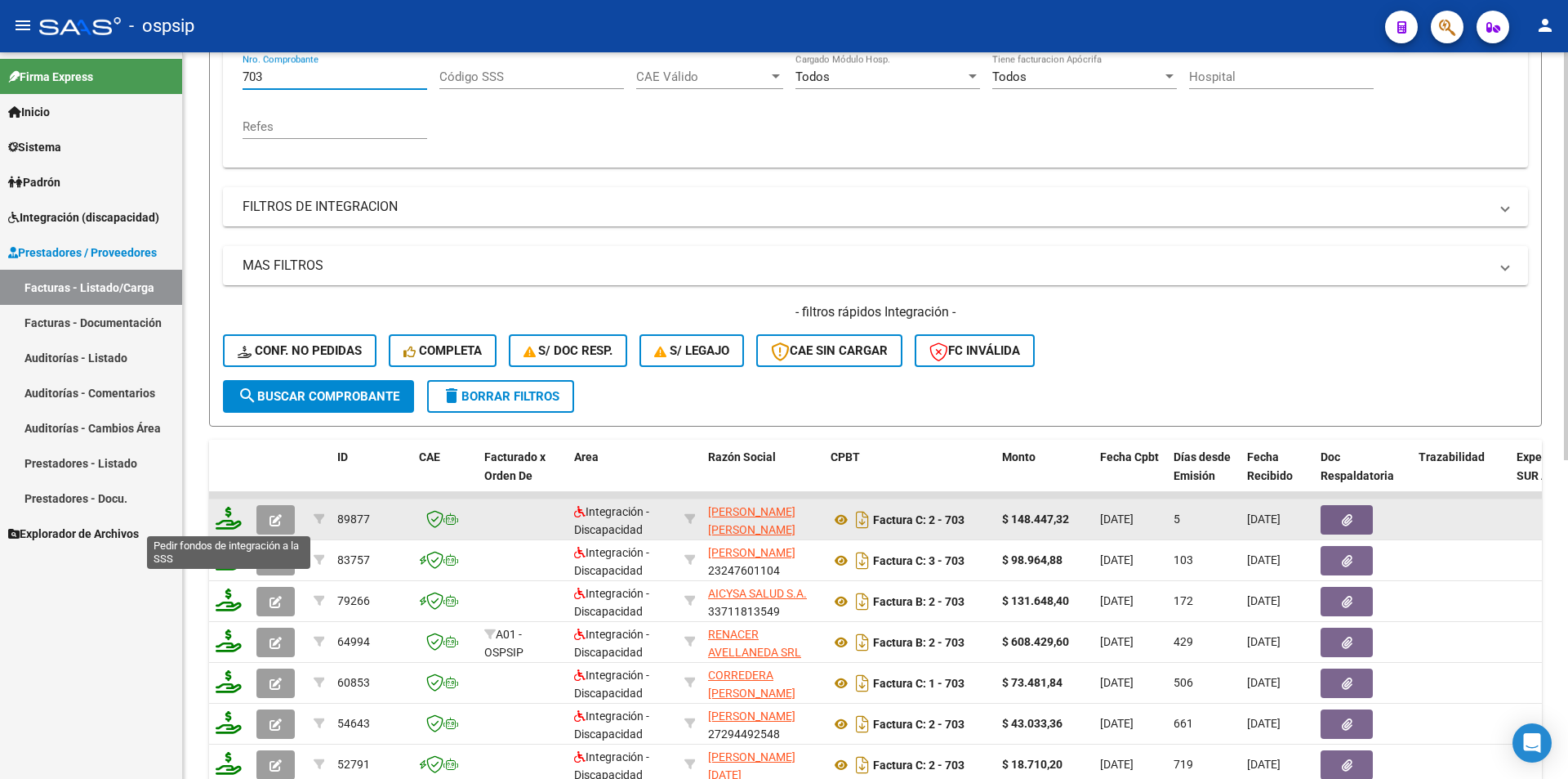
type input "703"
click at [225, 525] on icon at bounding box center [229, 518] width 26 height 23
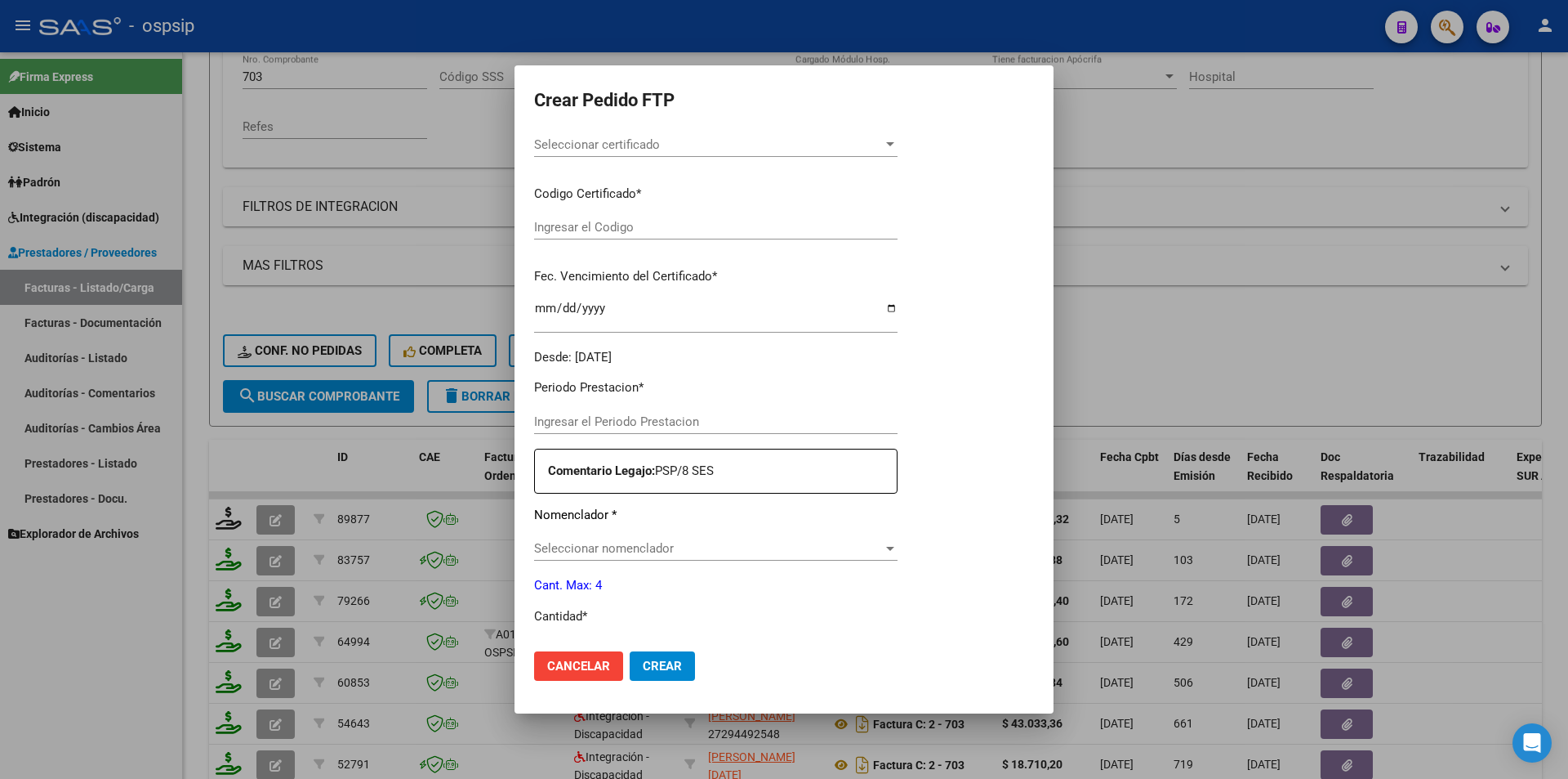
scroll to position [327, 0]
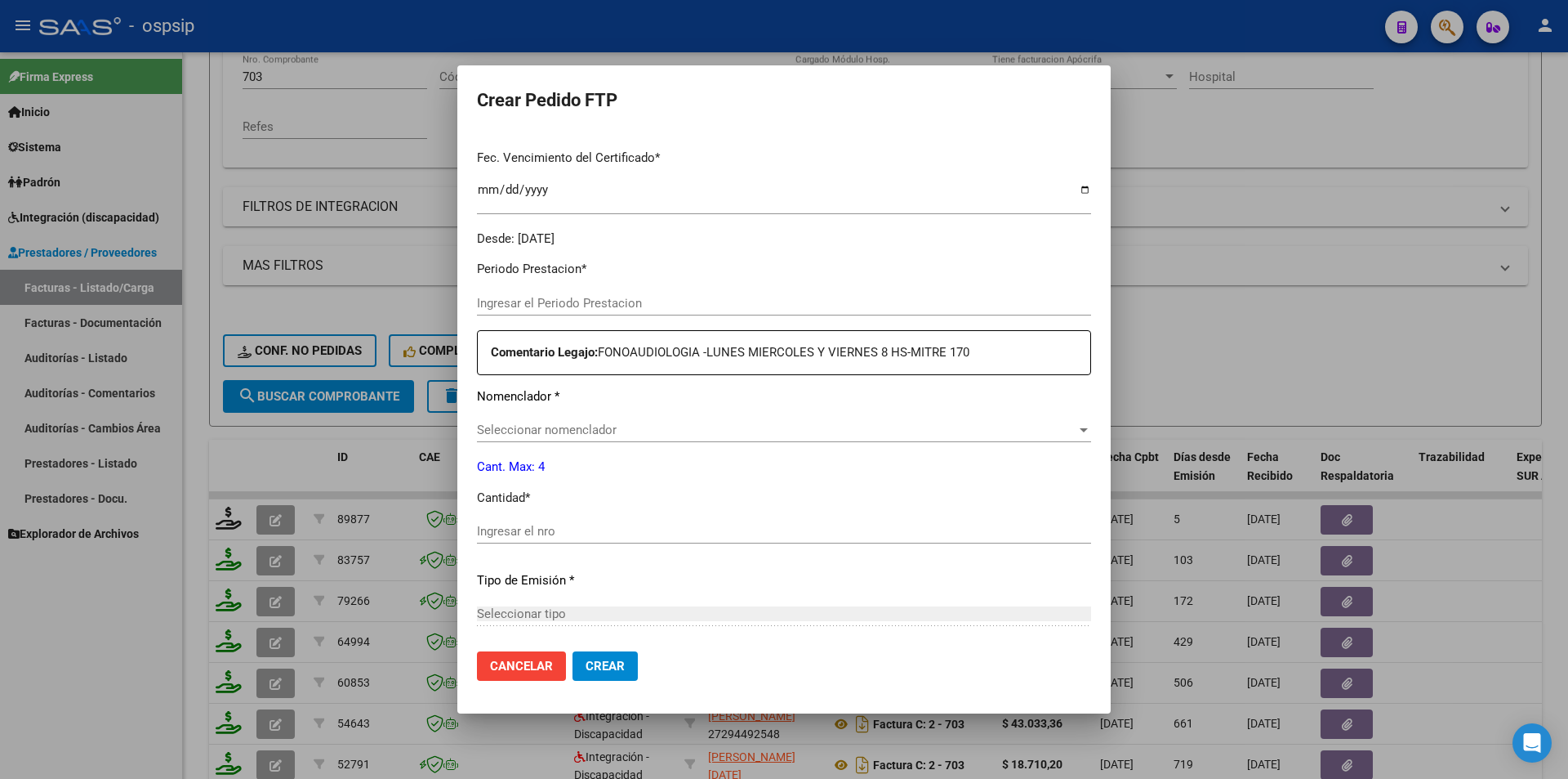
type input "202508"
type input "$ 148.447,32"
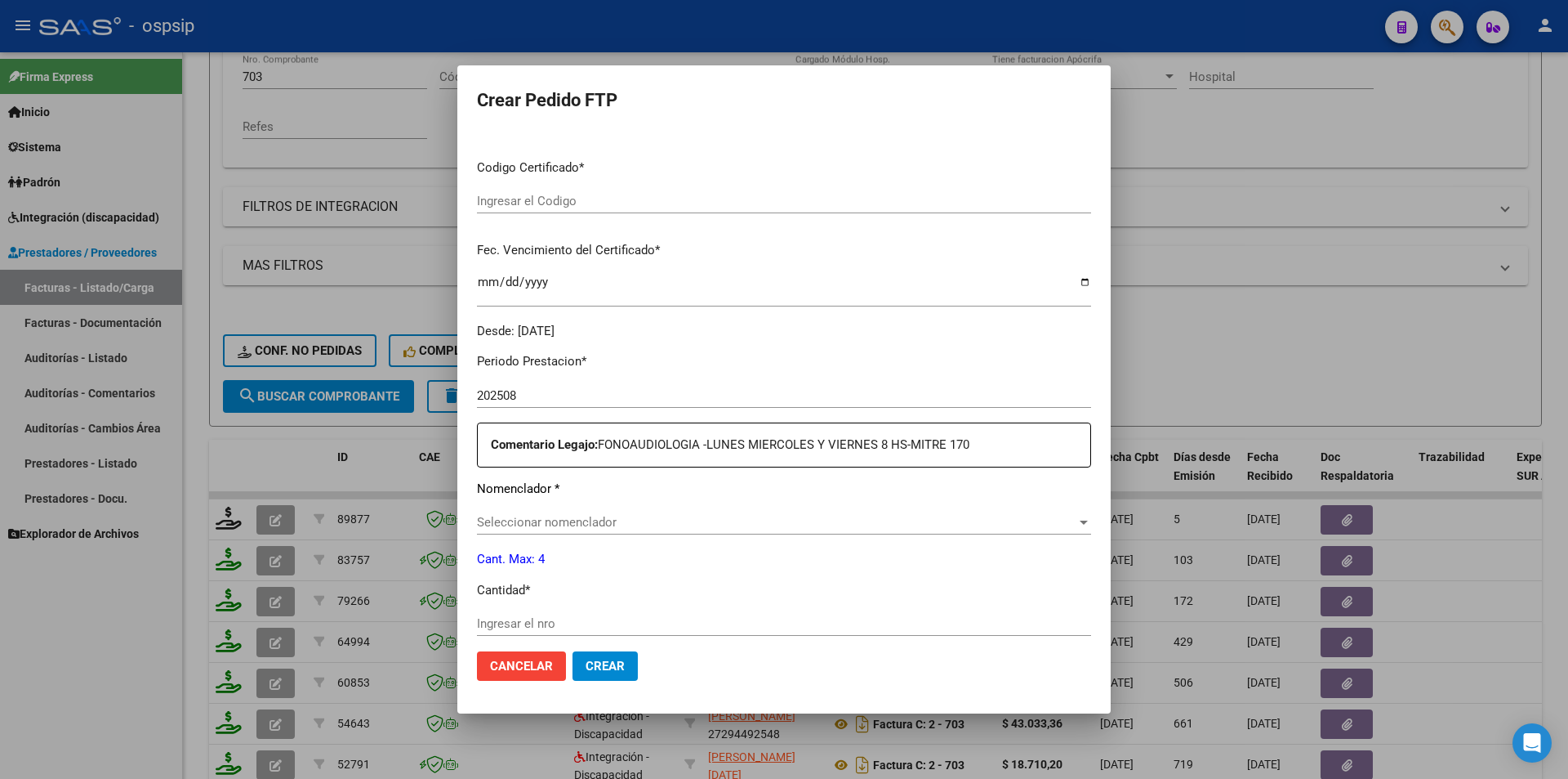
scroll to position [420, 0]
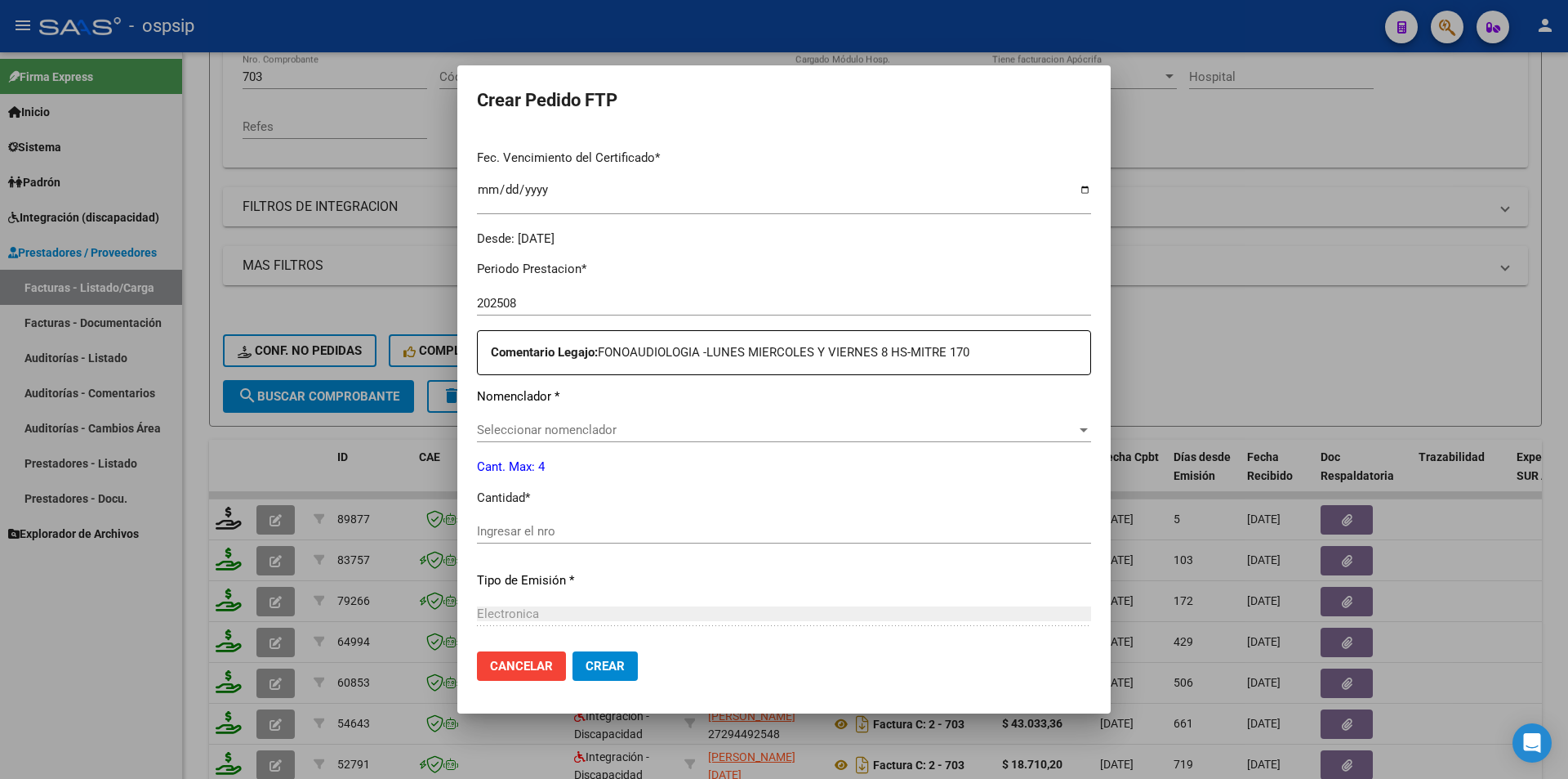
type input "9729149028"
type input "[DATE]"
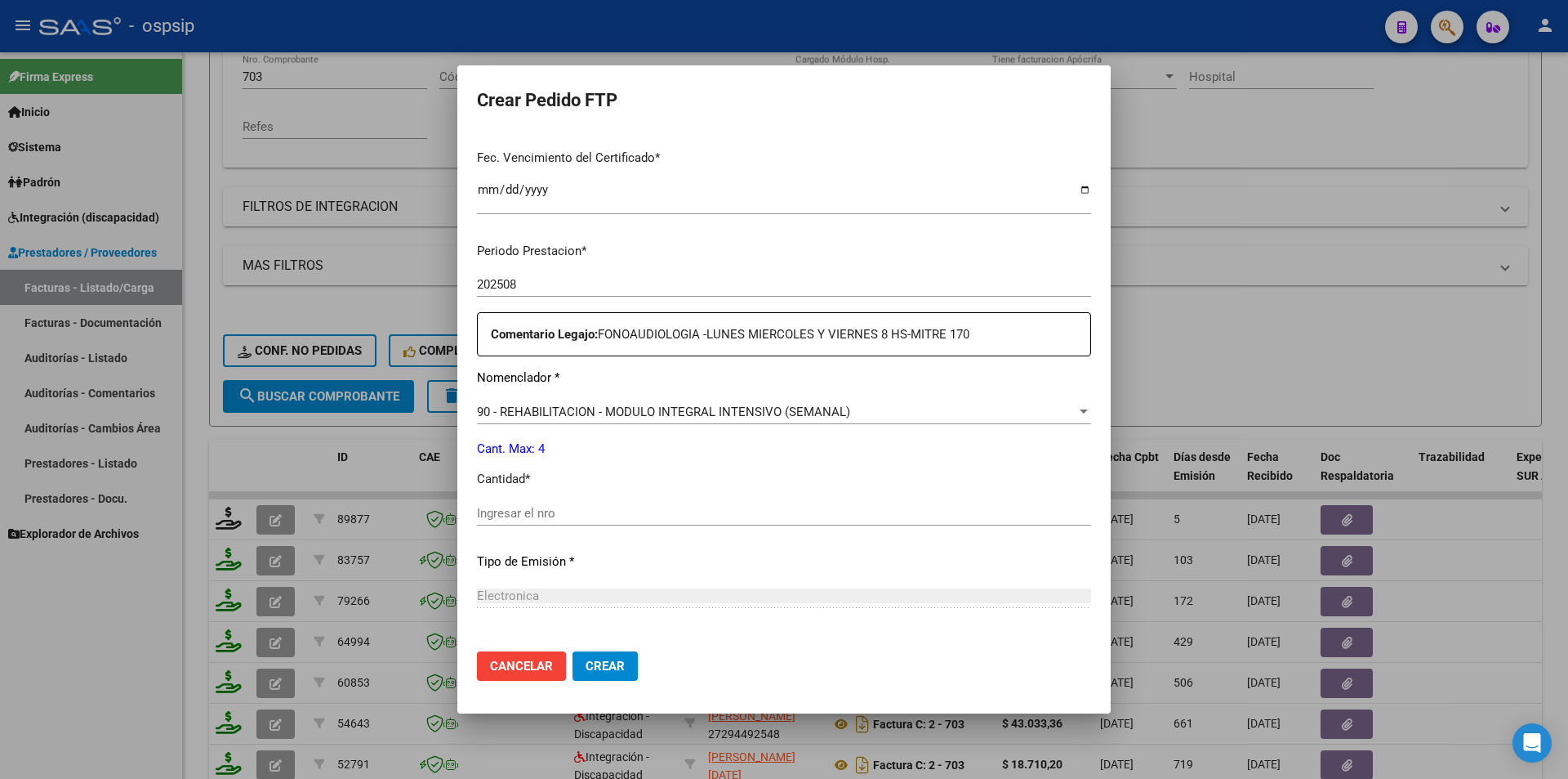
click at [603, 541] on div "Periodo Prestacion * 202508 Ingresar el Periodo Prestacion Comentario Legajo: F…" at bounding box center [784, 509] width 614 height 560
click at [589, 520] on div "Ingresar el nro" at bounding box center [784, 513] width 614 height 24
type input "4"
click at [608, 668] on span "Crear" at bounding box center [605, 666] width 39 height 15
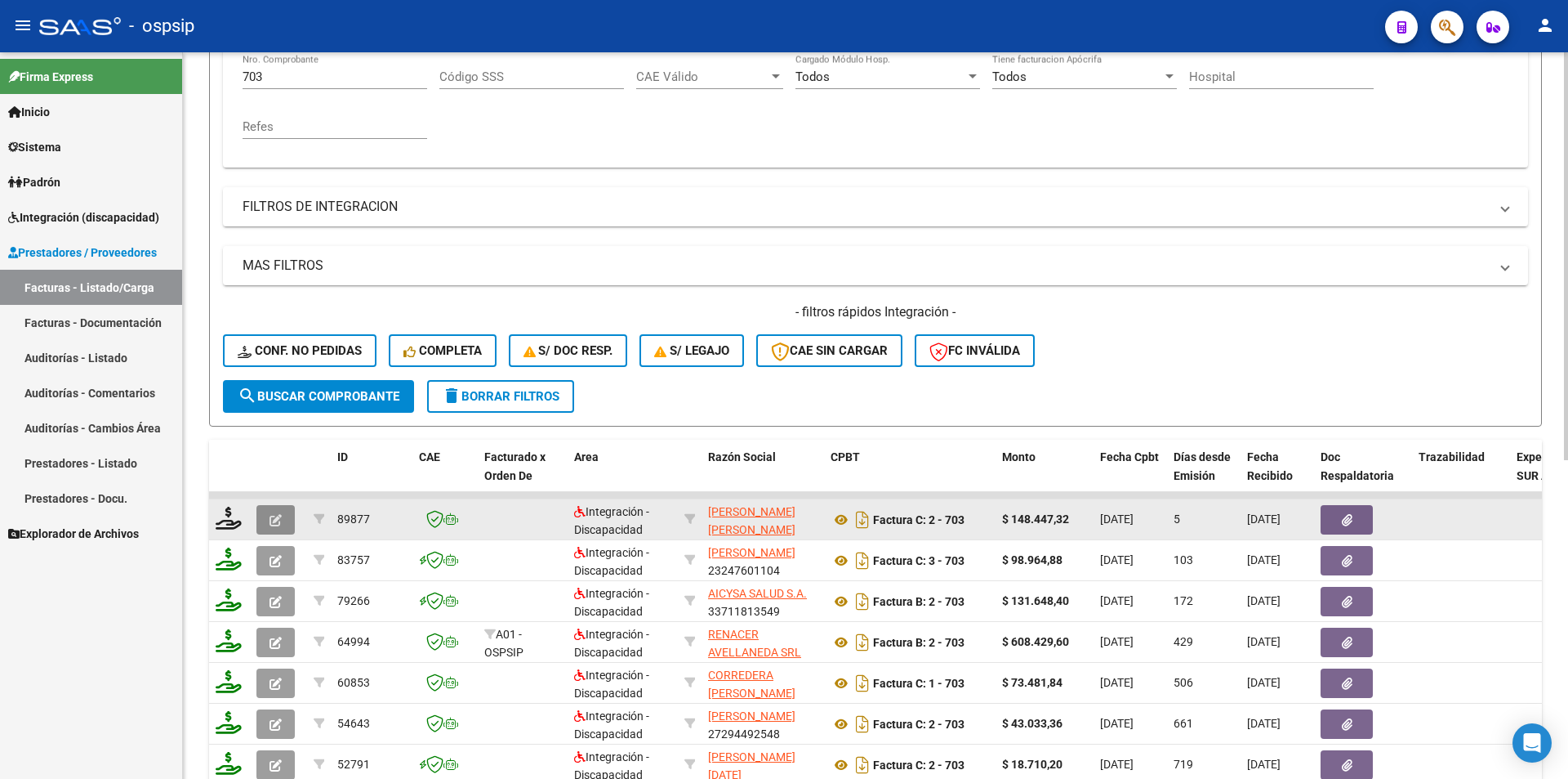
click at [273, 519] on icon "button" at bounding box center [275, 520] width 13 height 13
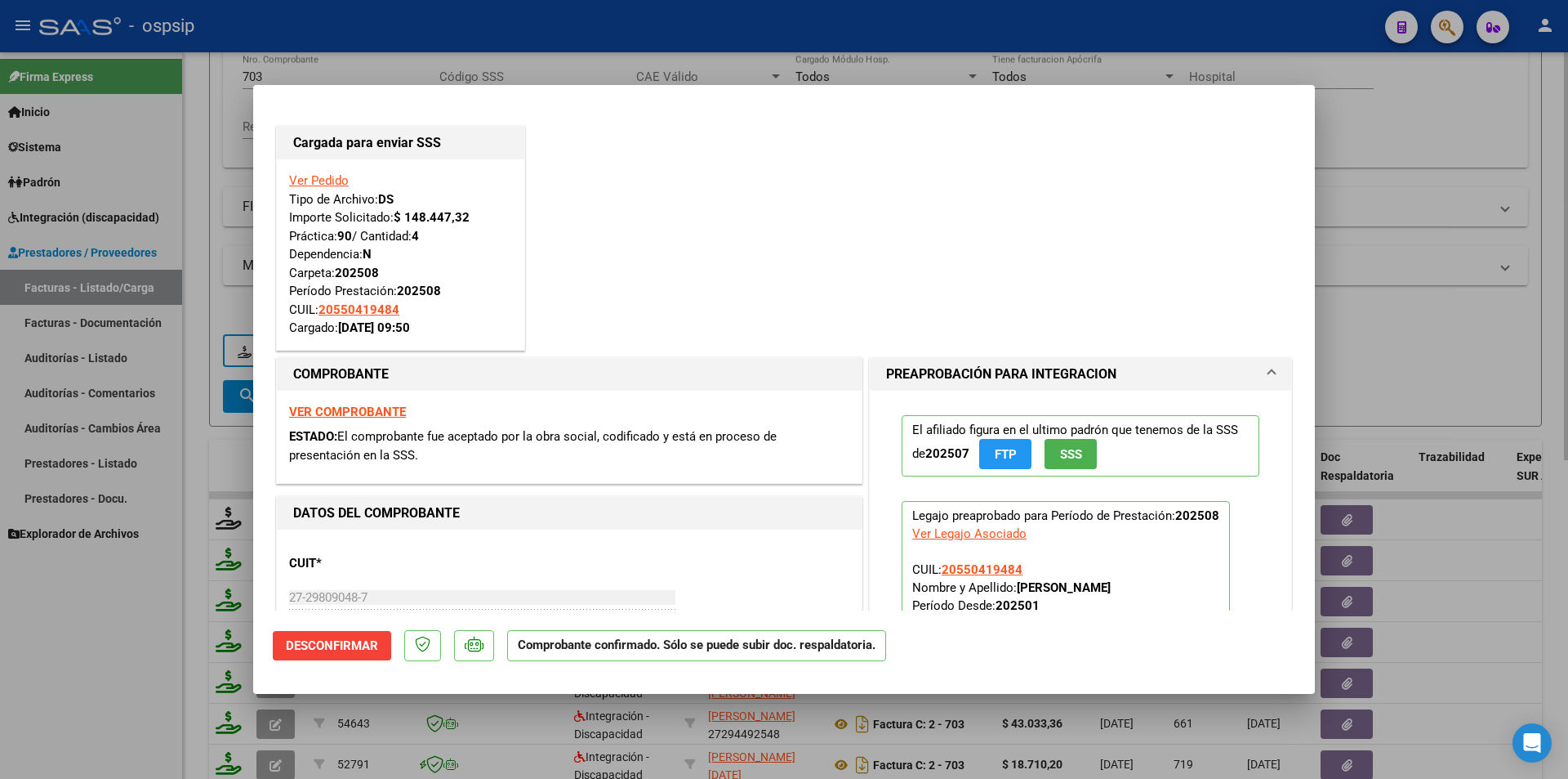
click at [203, 508] on div at bounding box center [784, 390] width 1568 height 779
type input "$ 0,00"
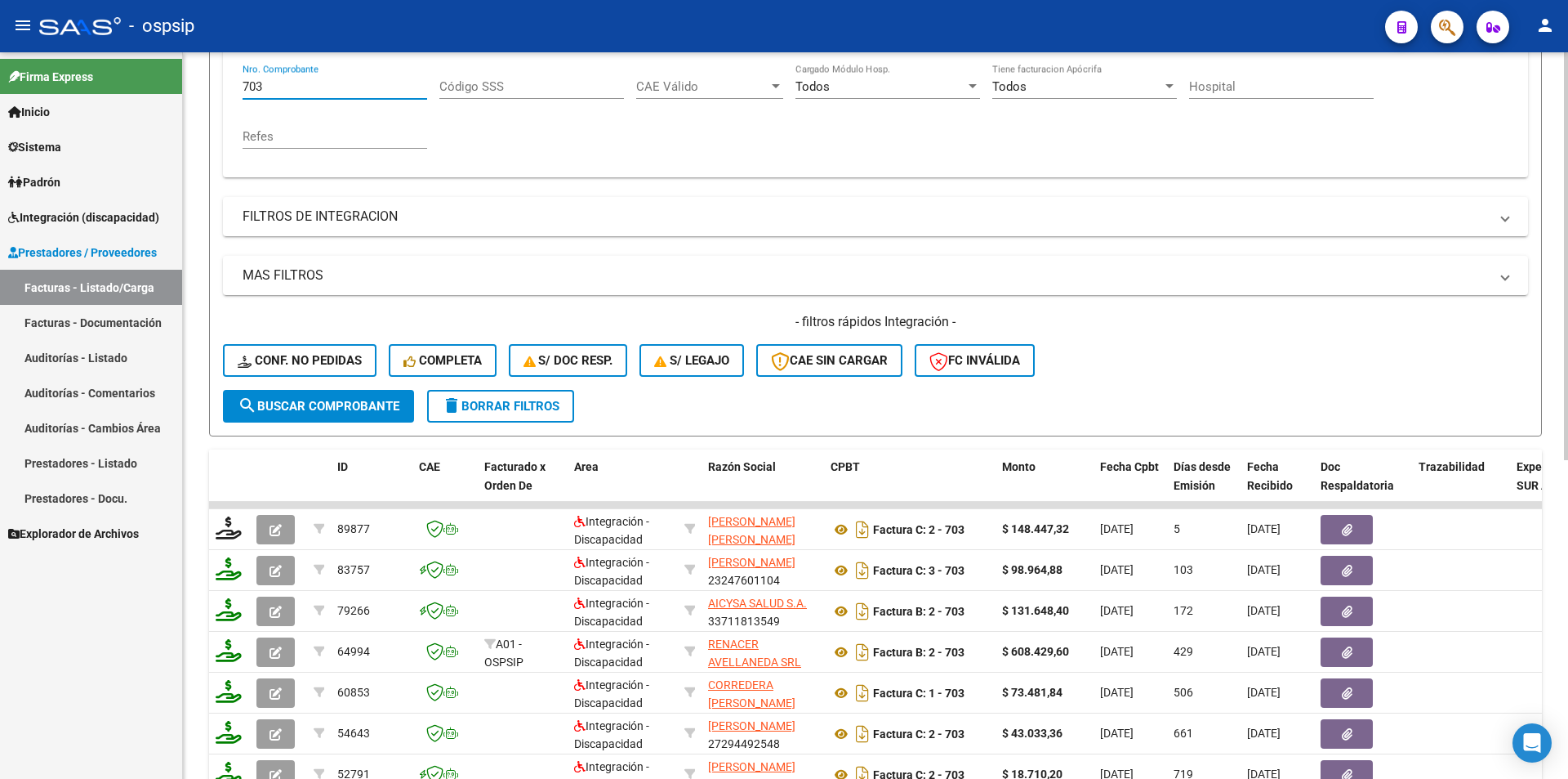
drag, startPoint x: 297, startPoint y: 73, endPoint x: 238, endPoint y: 67, distance: 59.3
click at [238, 67] on div "Comprobante Tipo Comprobante Tipo Fecha inicio – Fecha fin Fec. Comprobante Des…" at bounding box center [875, 95] width 1305 height 164
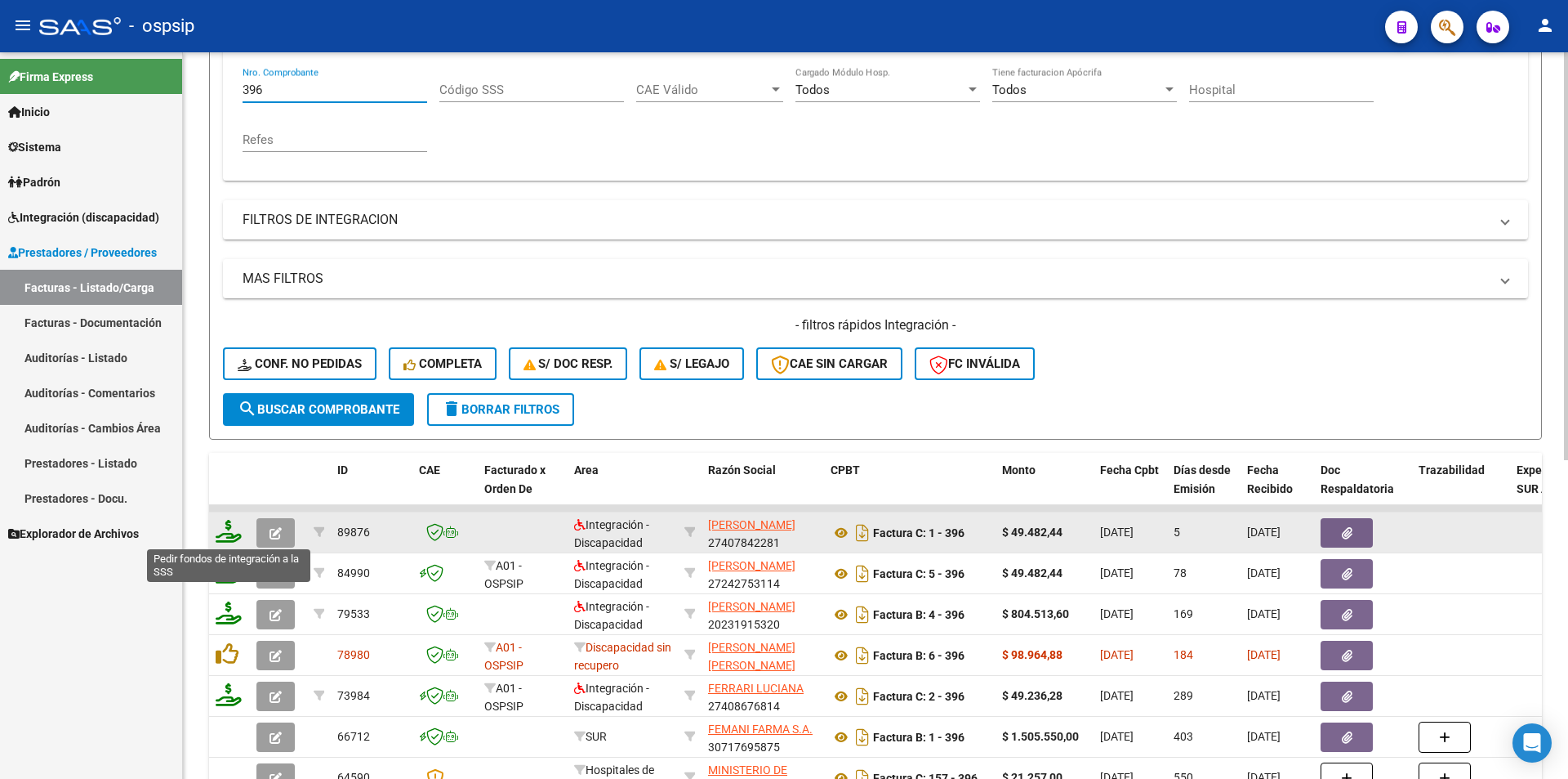
type input "396"
click at [218, 539] on icon at bounding box center [229, 531] width 26 height 23
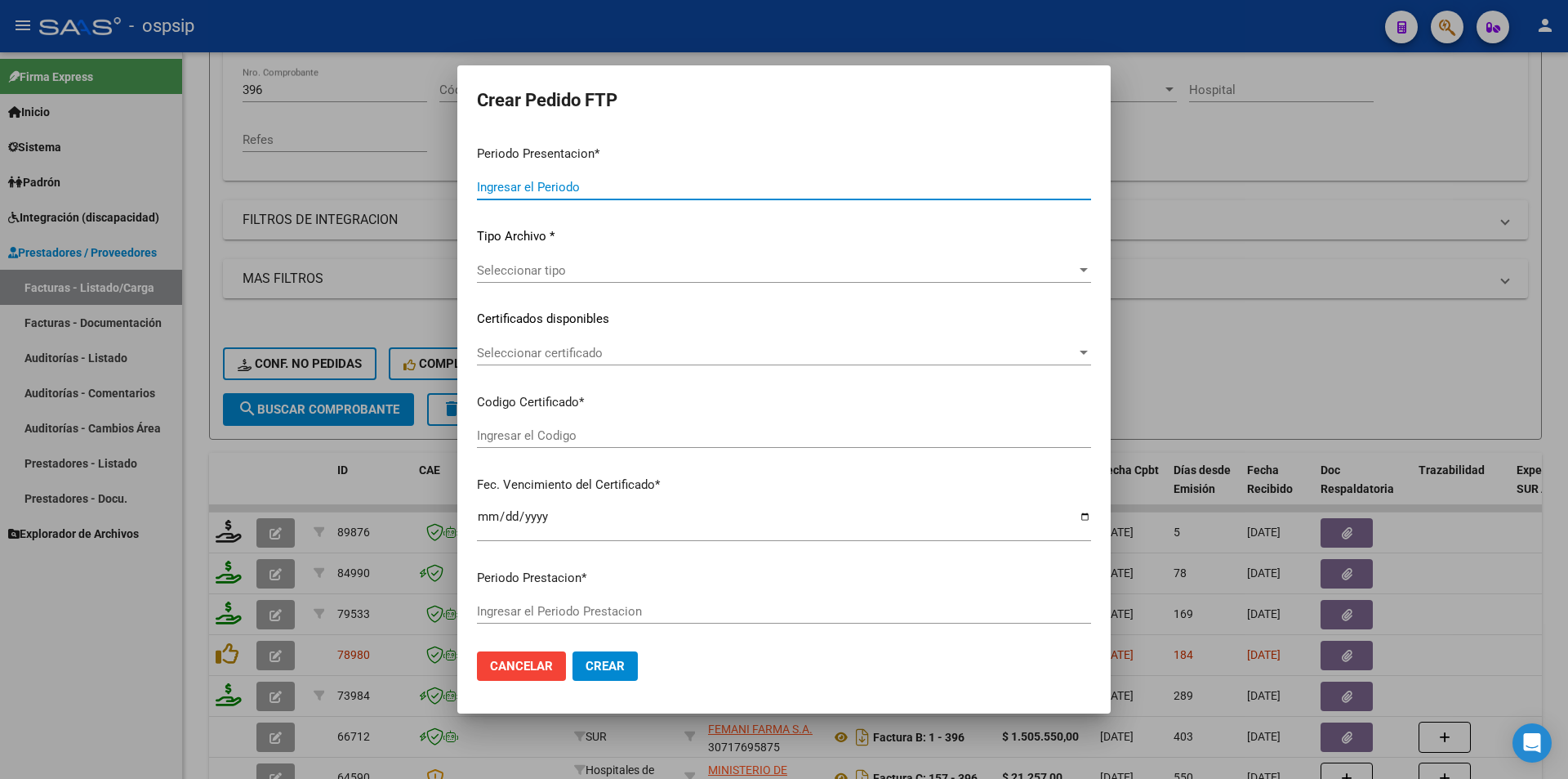
type input "202508"
type input "$ 49.482,44"
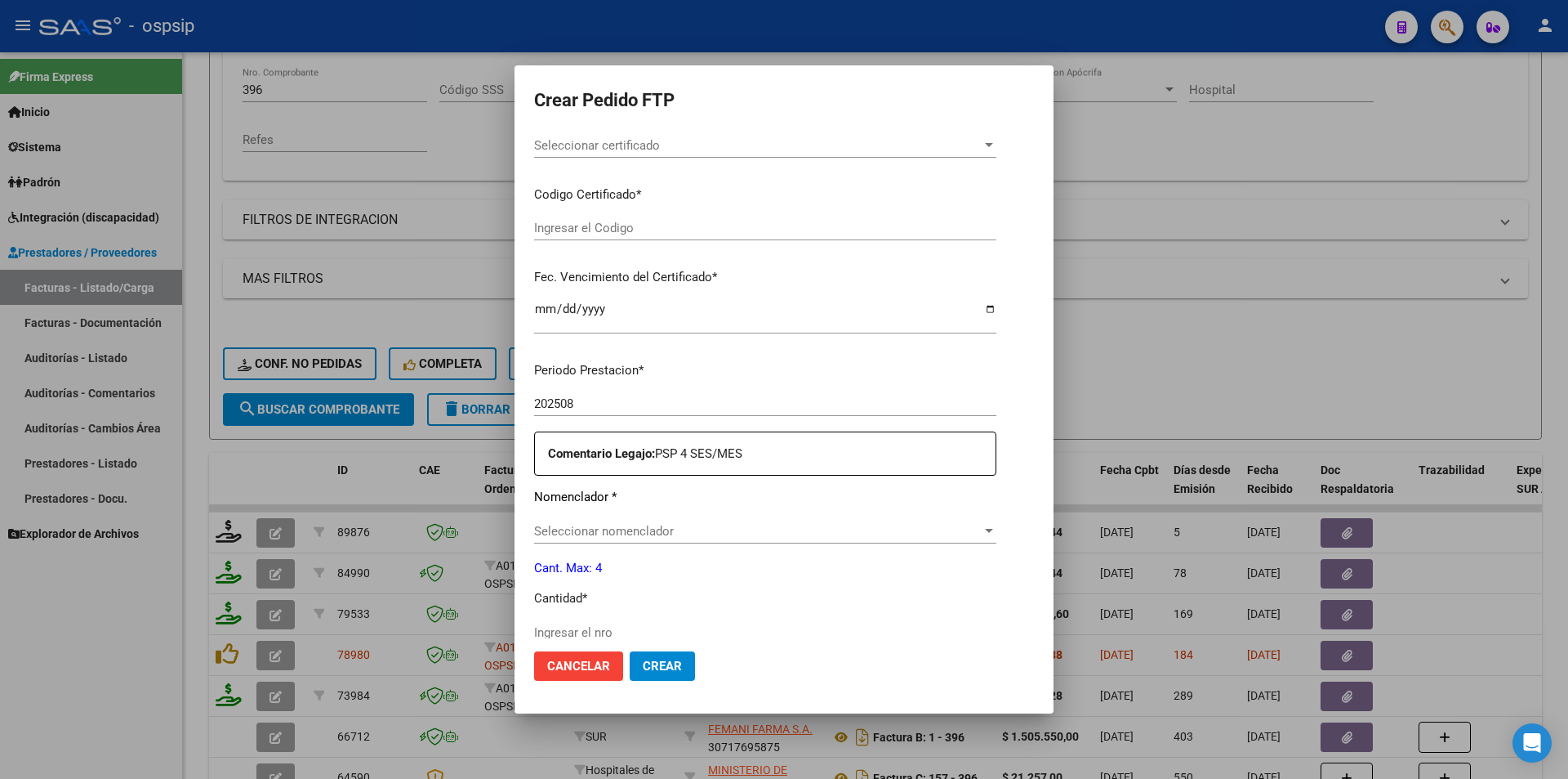
type input "1257441198"
type input "[DATE]"
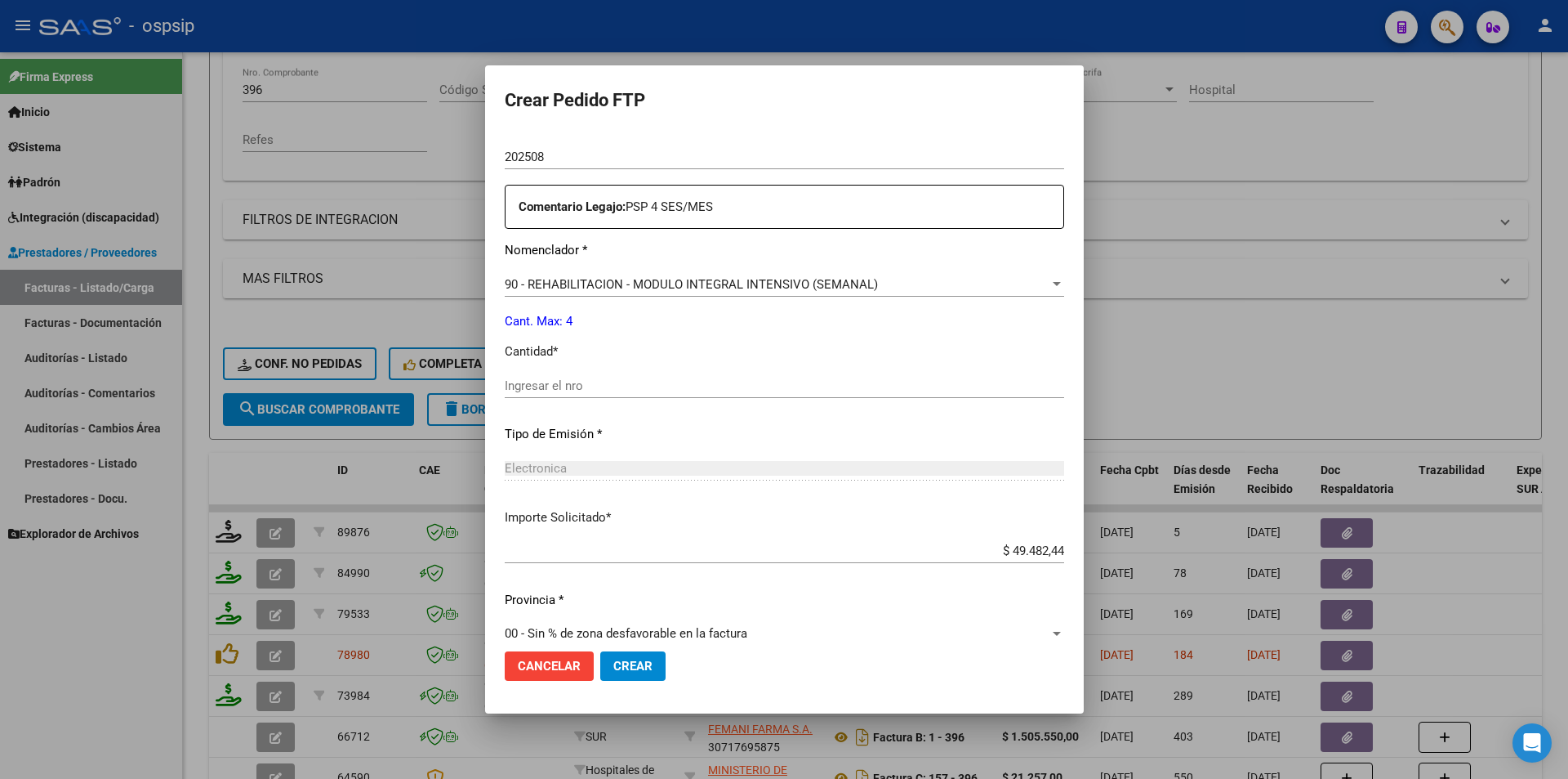
scroll to position [570, 0]
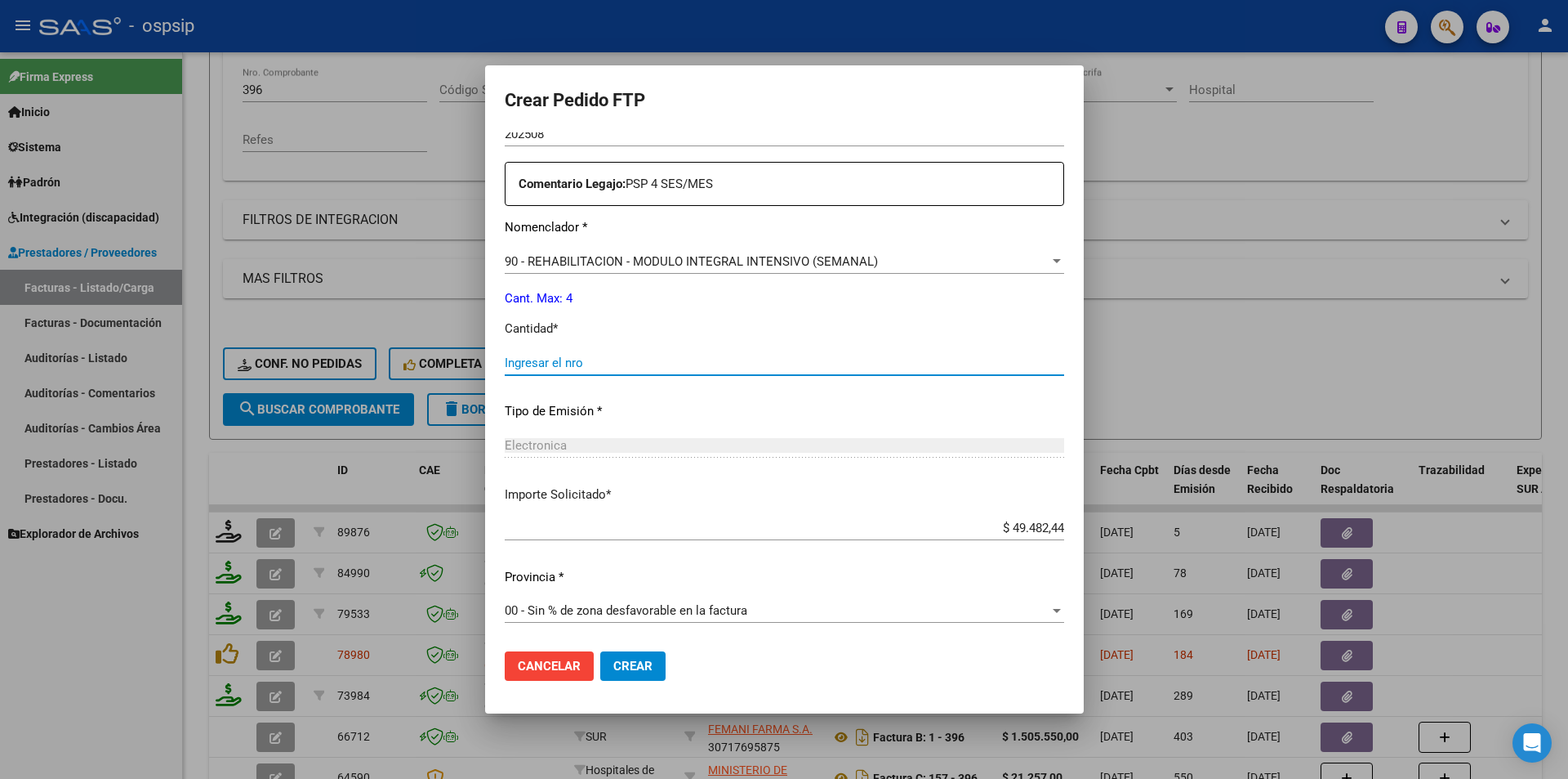
click at [520, 362] on input "Ingresar el nro" at bounding box center [784, 363] width 559 height 15
type input "4"
click at [645, 663] on button "Crear" at bounding box center [633, 666] width 65 height 29
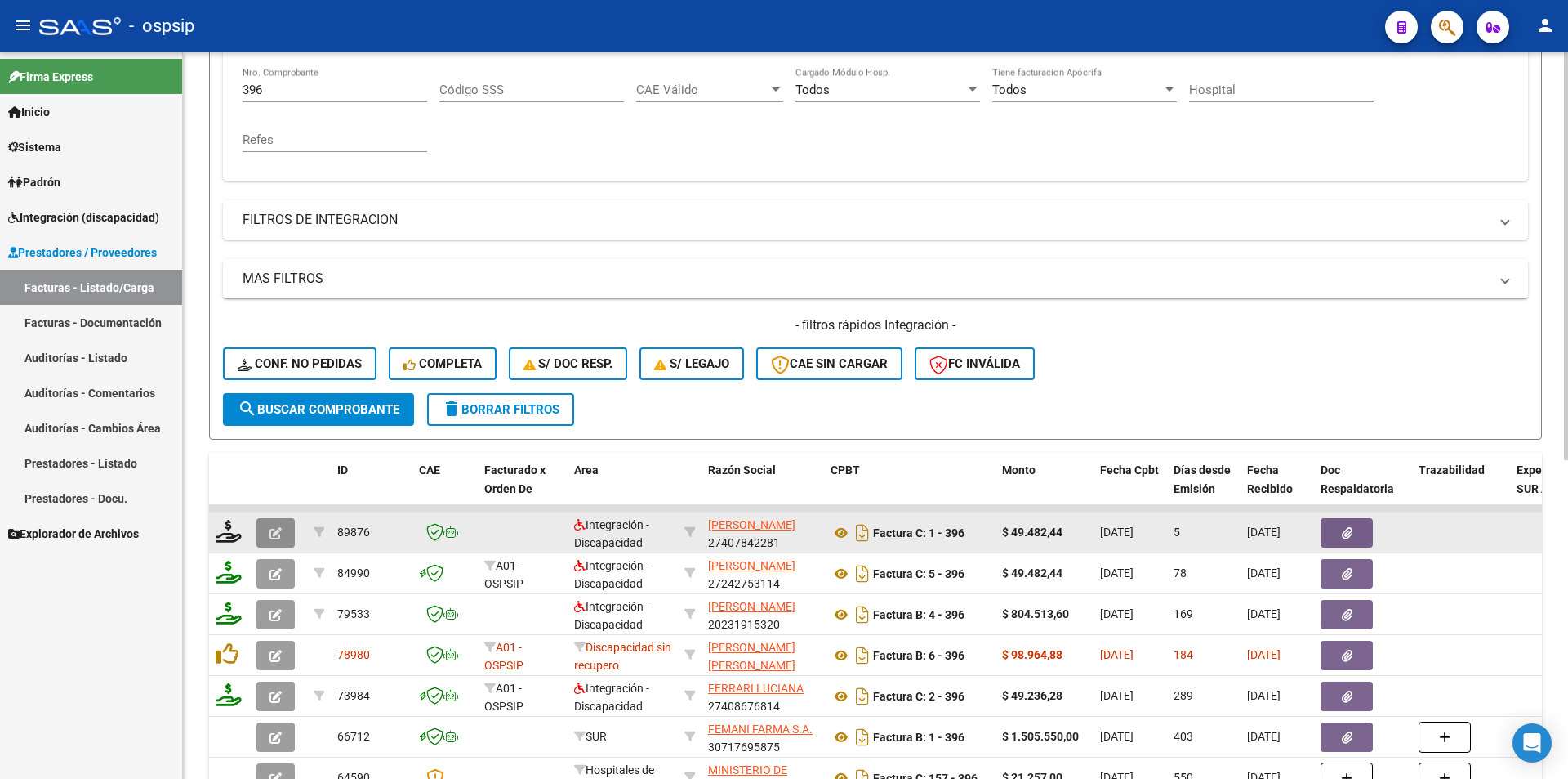
click at [275, 522] on button "button" at bounding box center [275, 533] width 39 height 29
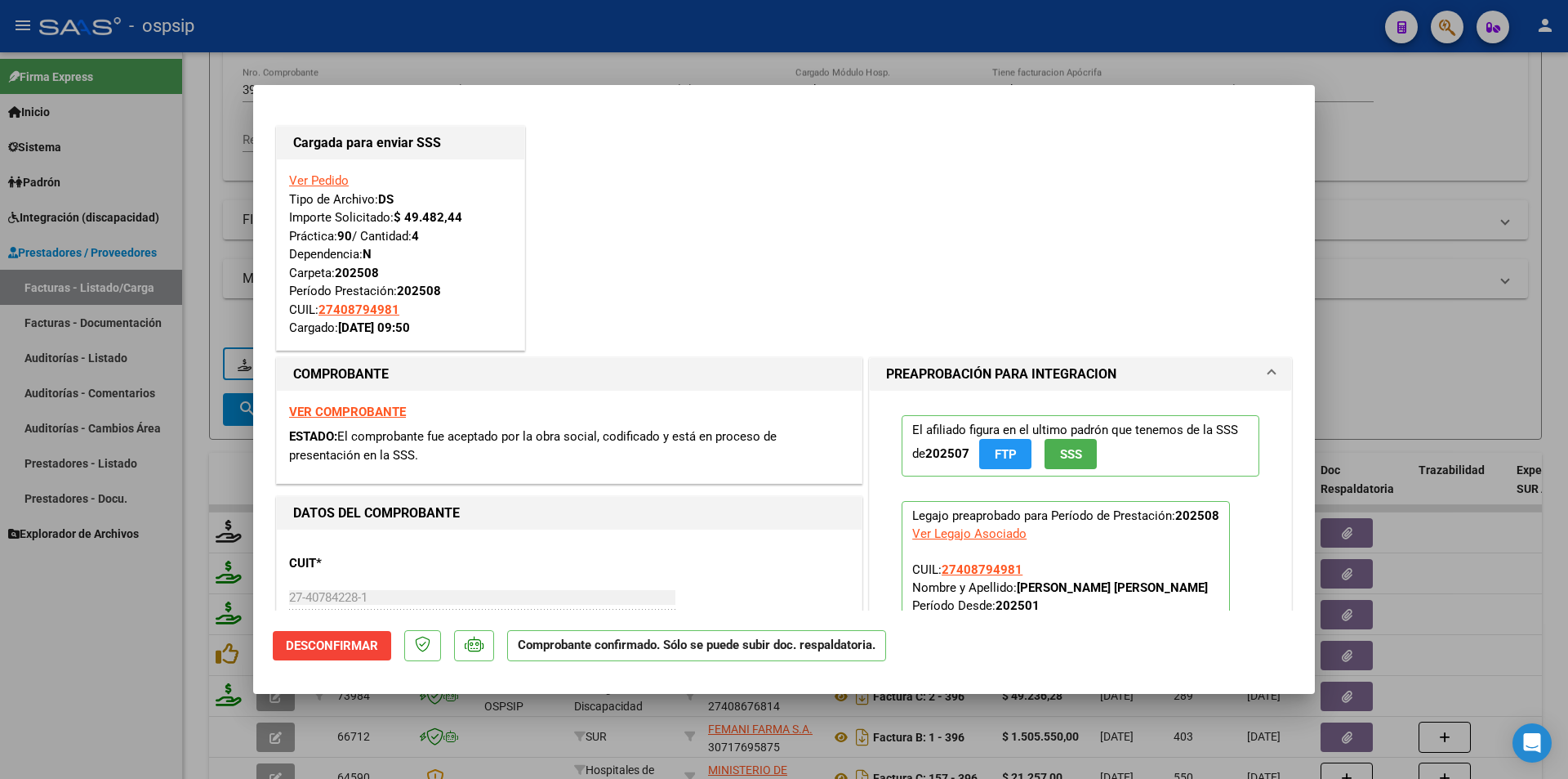
click at [109, 643] on div at bounding box center [784, 390] width 1568 height 779
type input "$ 0,00"
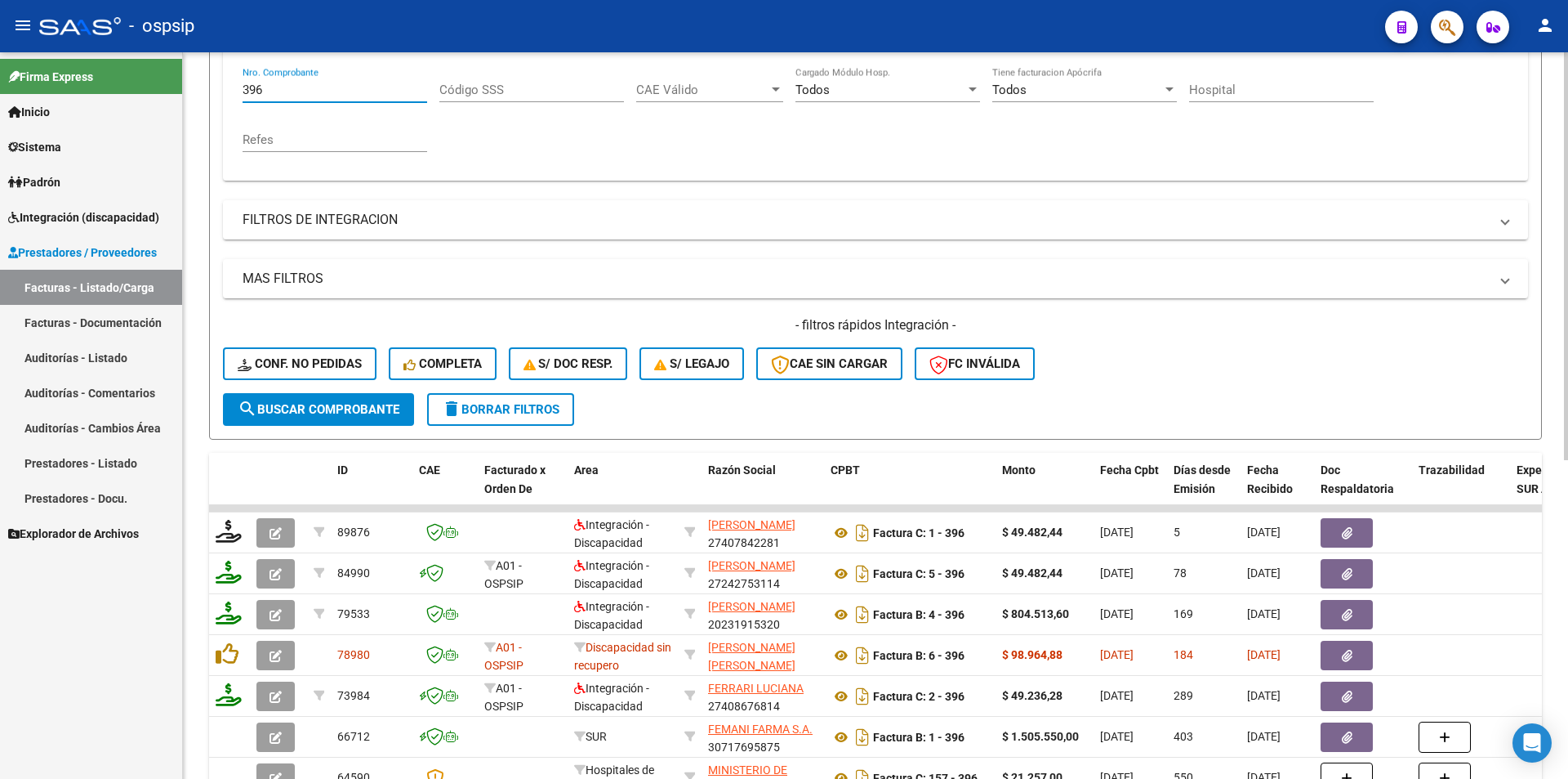
drag, startPoint x: 265, startPoint y: 93, endPoint x: 237, endPoint y: 88, distance: 28.4
click at [237, 88] on div "Comprobante Tipo Comprobante Tipo Fecha inicio – Fecha fin Fec. Comprobante Des…" at bounding box center [875, 99] width 1305 height 164
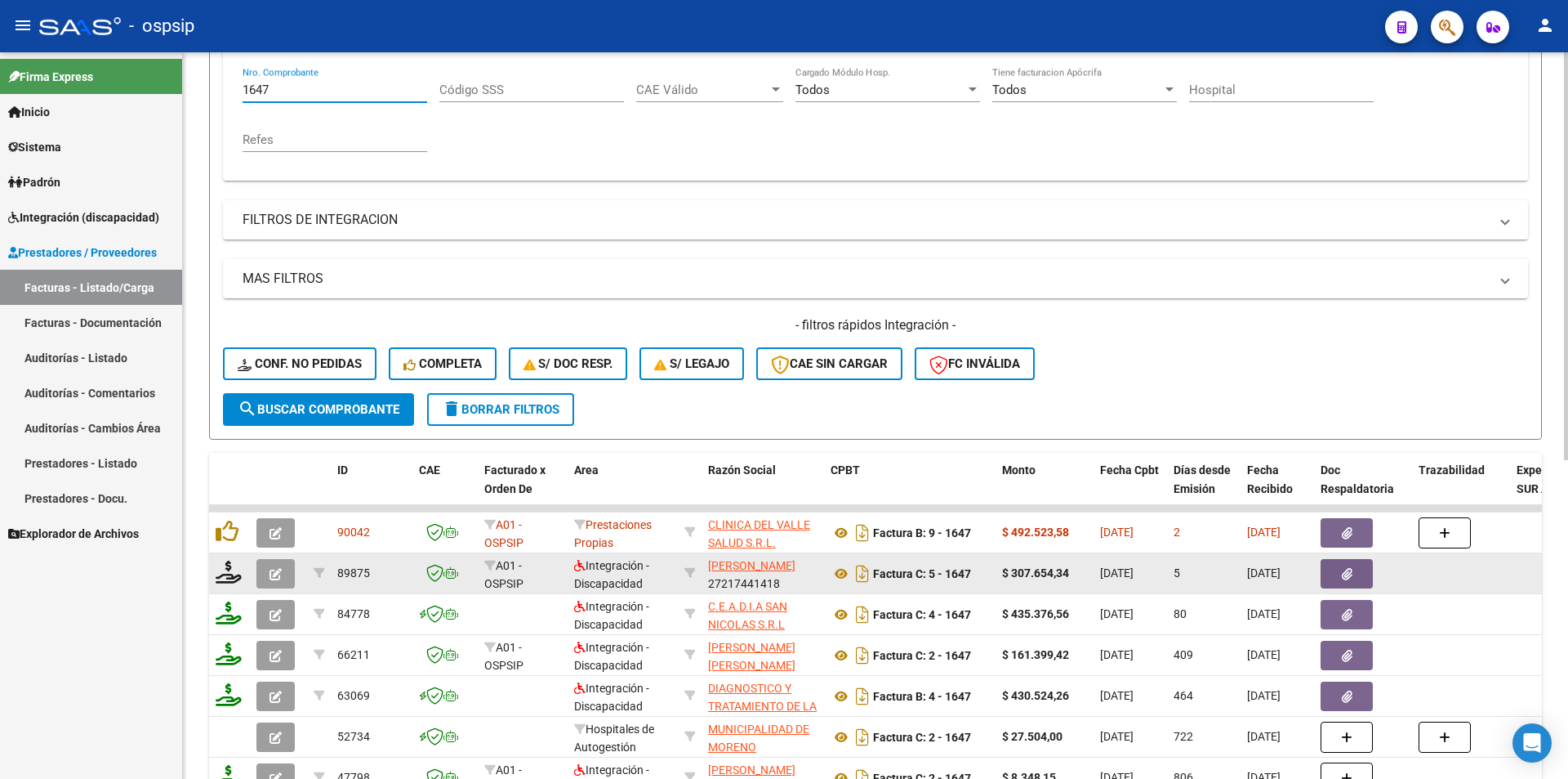
type input "1647"
click at [286, 577] on button "button" at bounding box center [275, 573] width 39 height 29
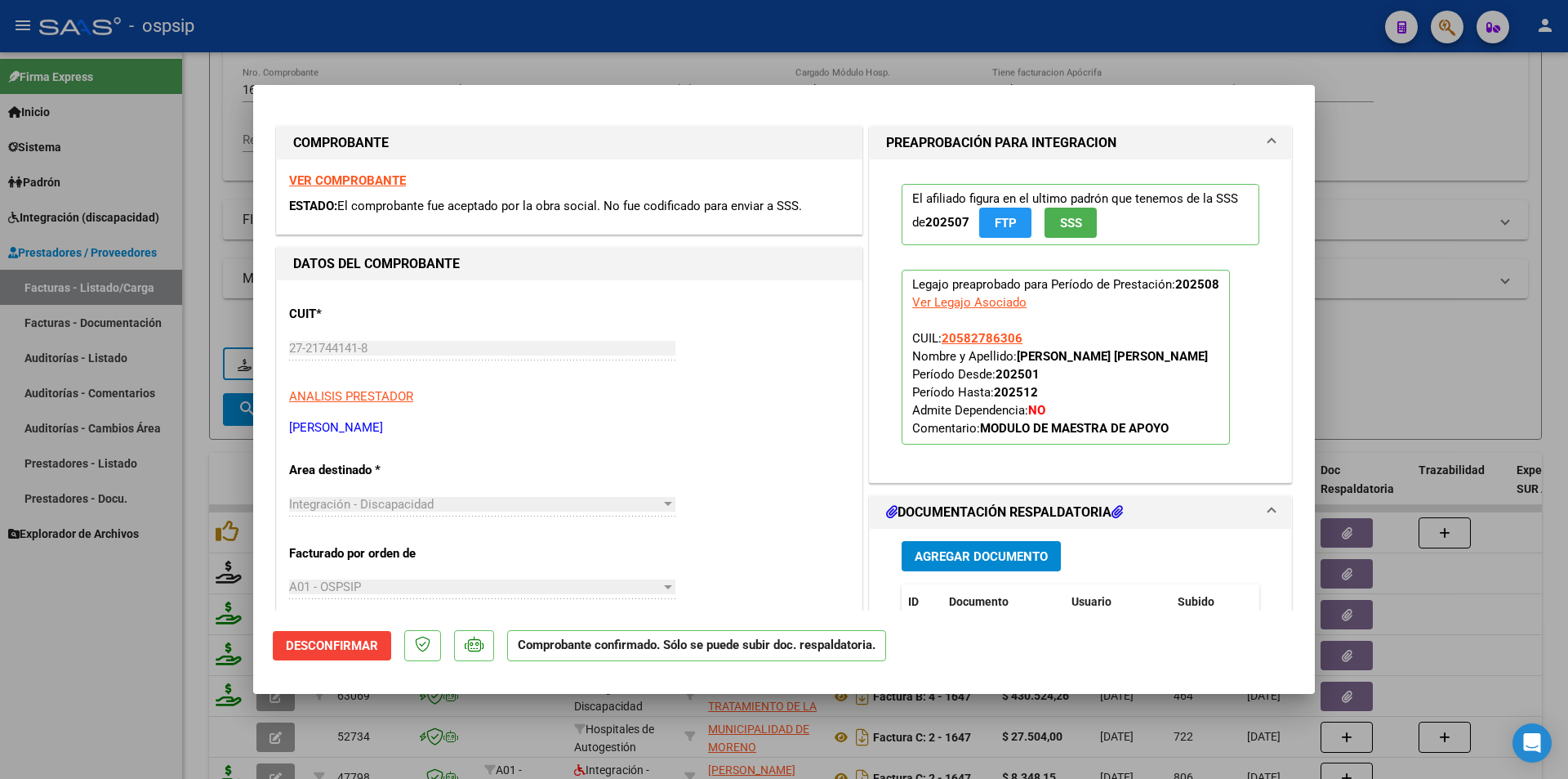
click at [181, 600] on div at bounding box center [784, 390] width 1568 height 779
type input "$ 0,00"
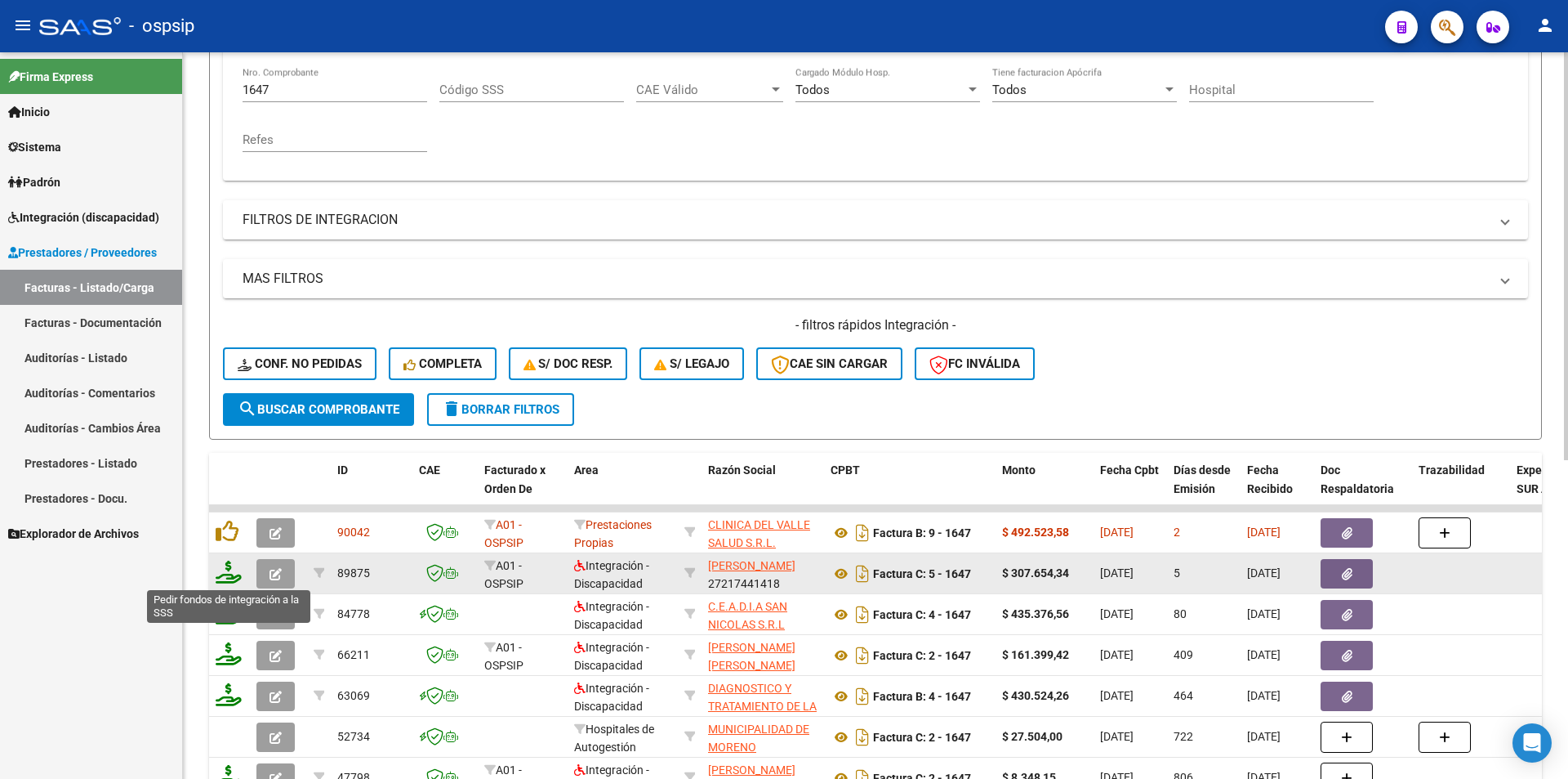
click at [226, 574] on icon at bounding box center [229, 571] width 26 height 23
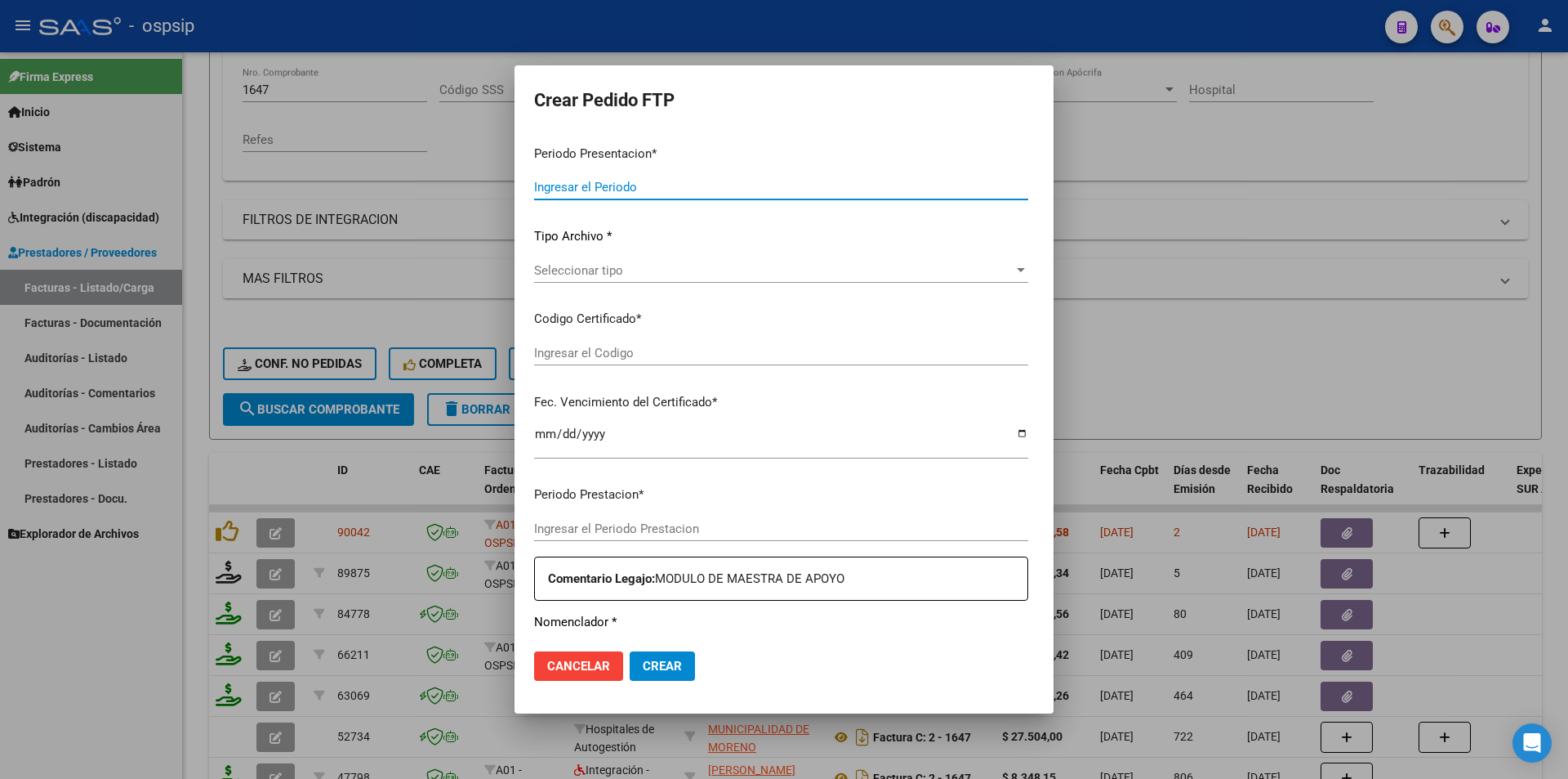
type input "202508"
type input "$ 307.654,34"
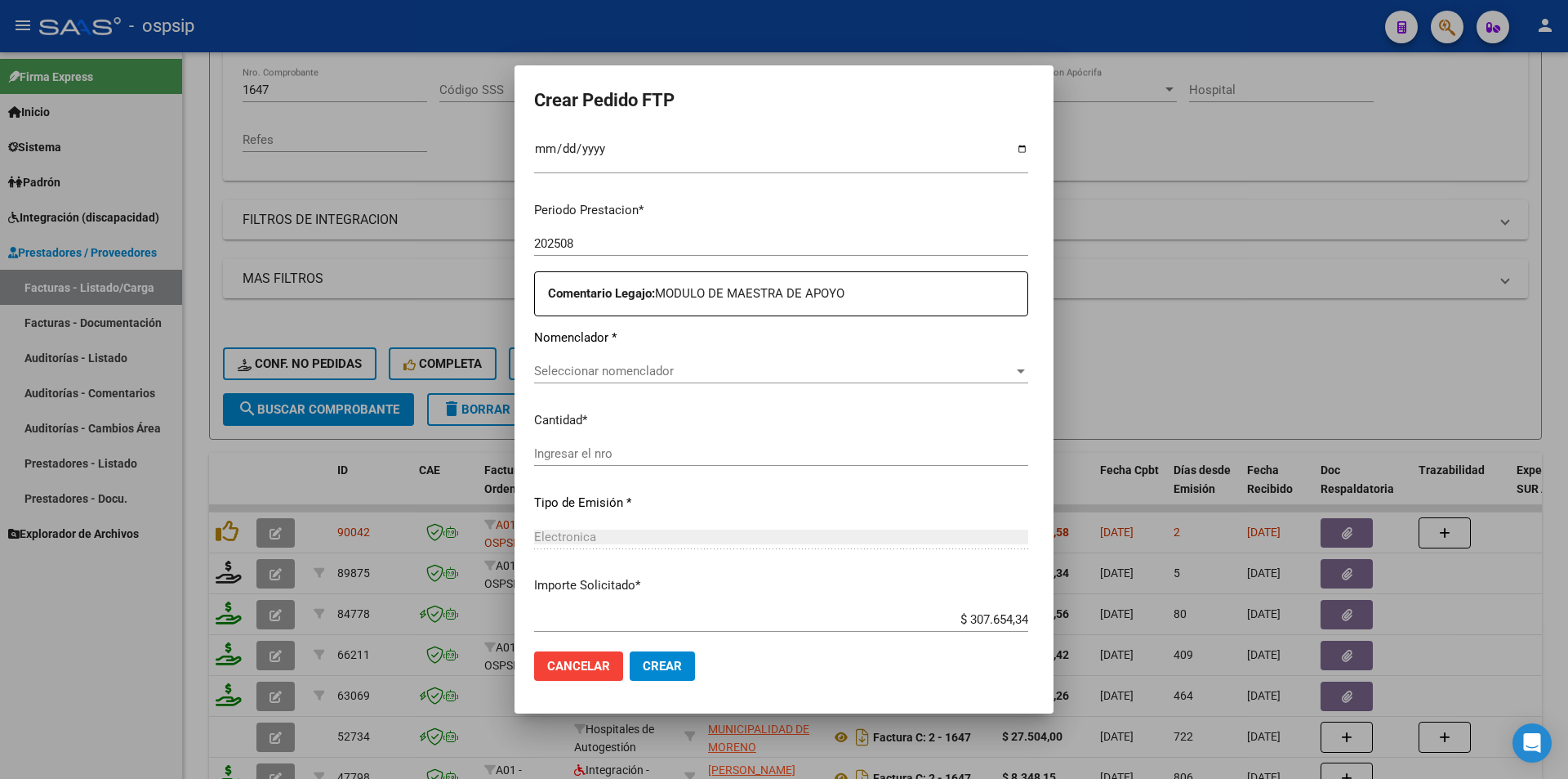
type input "ARG02000582786302023012420260124MZA200"
type input "[DATE]"
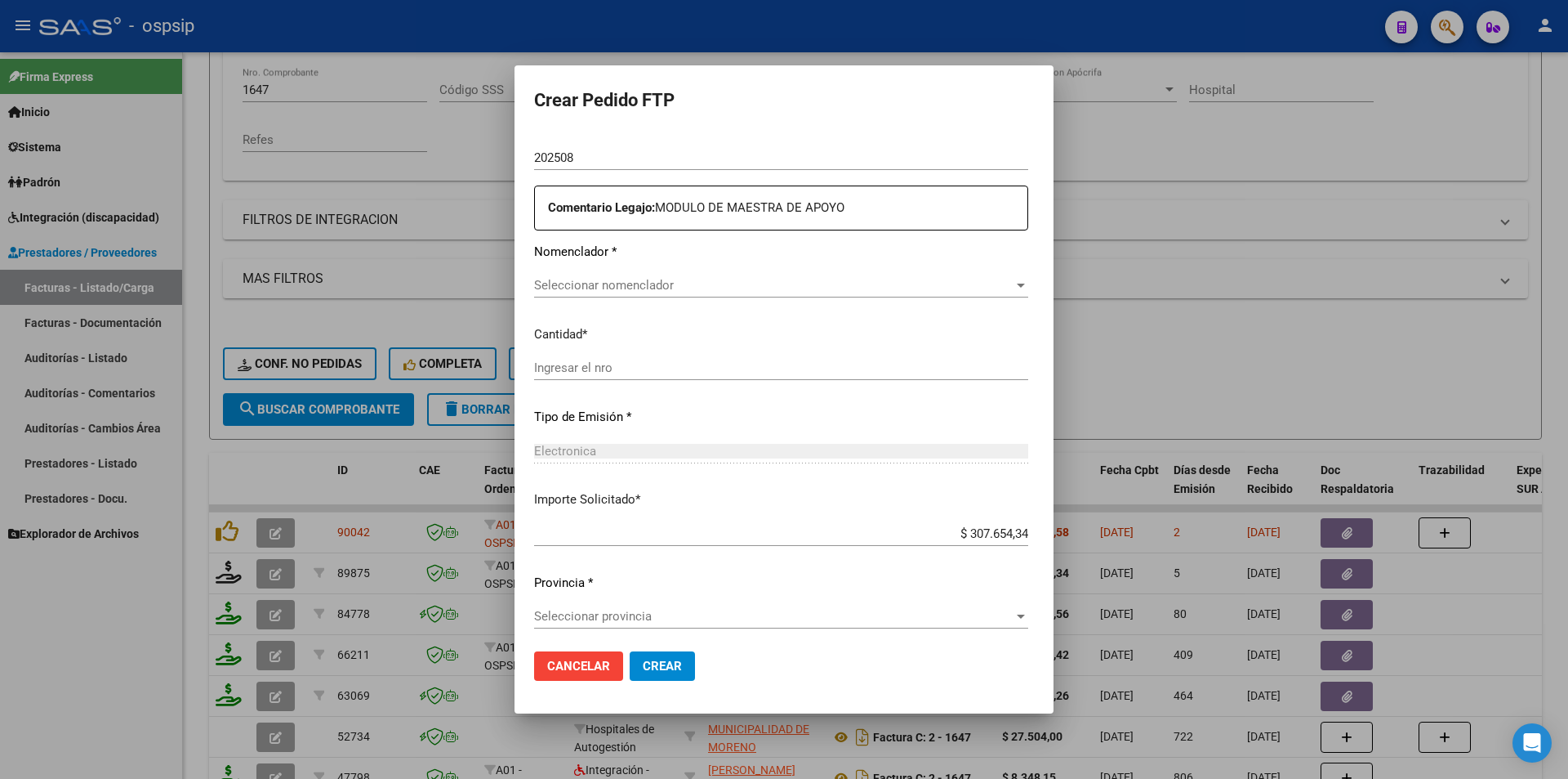
scroll to position [551, 0]
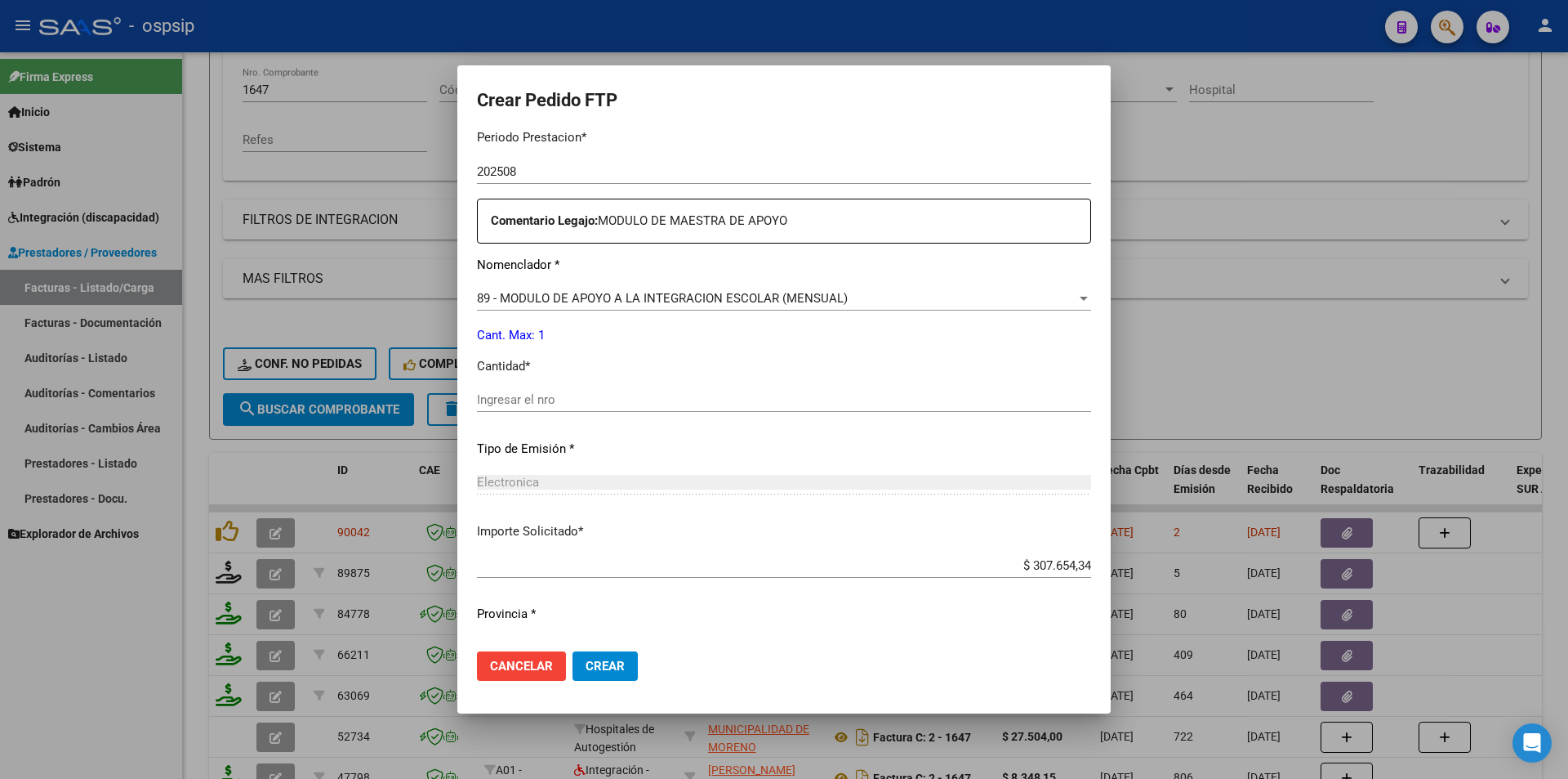
click at [544, 403] on input "Ingresar el nro" at bounding box center [784, 400] width 614 height 15
type input "1"
click at [609, 667] on span "Crear" at bounding box center [605, 666] width 39 height 15
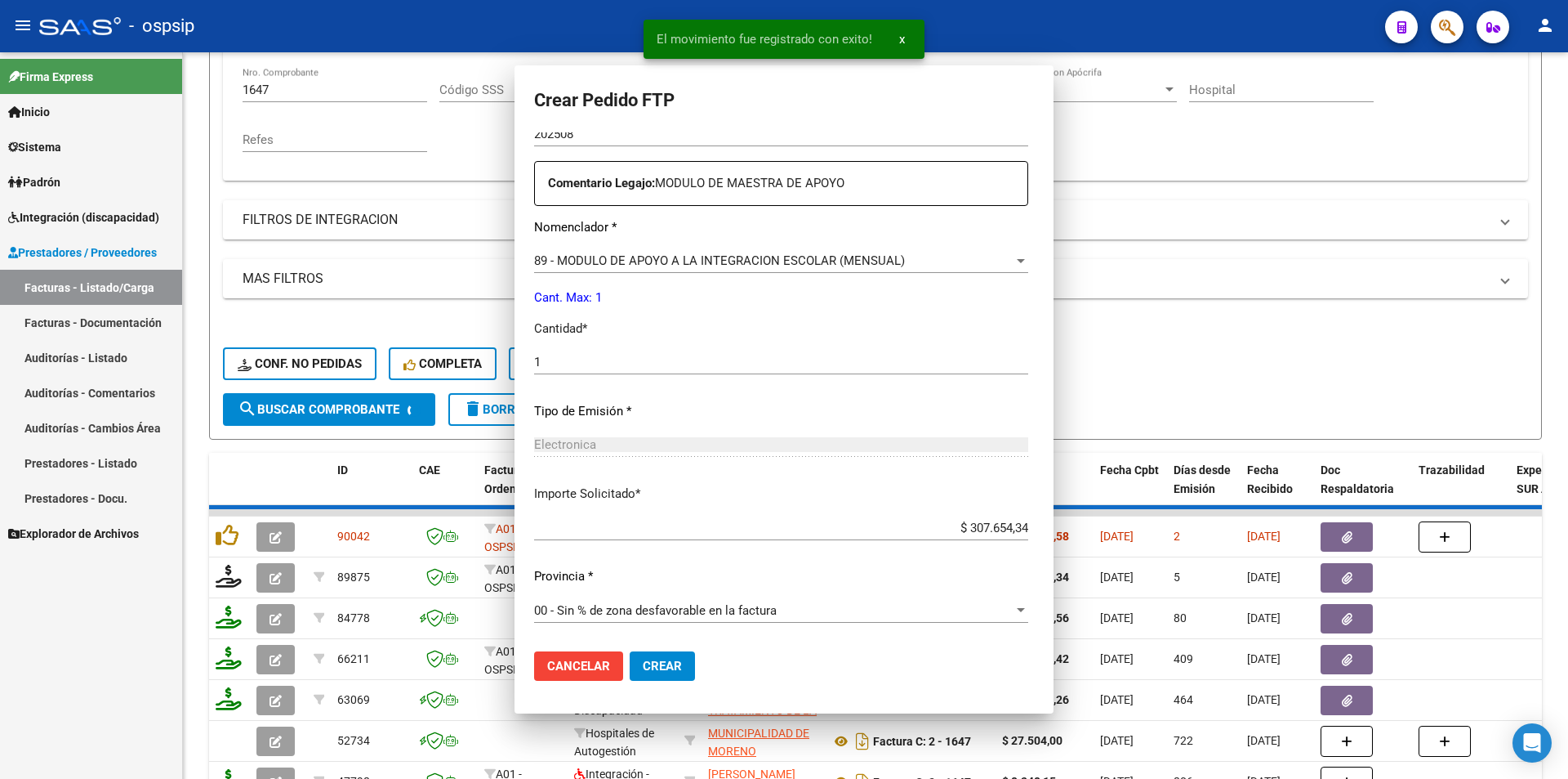
scroll to position [0, 0]
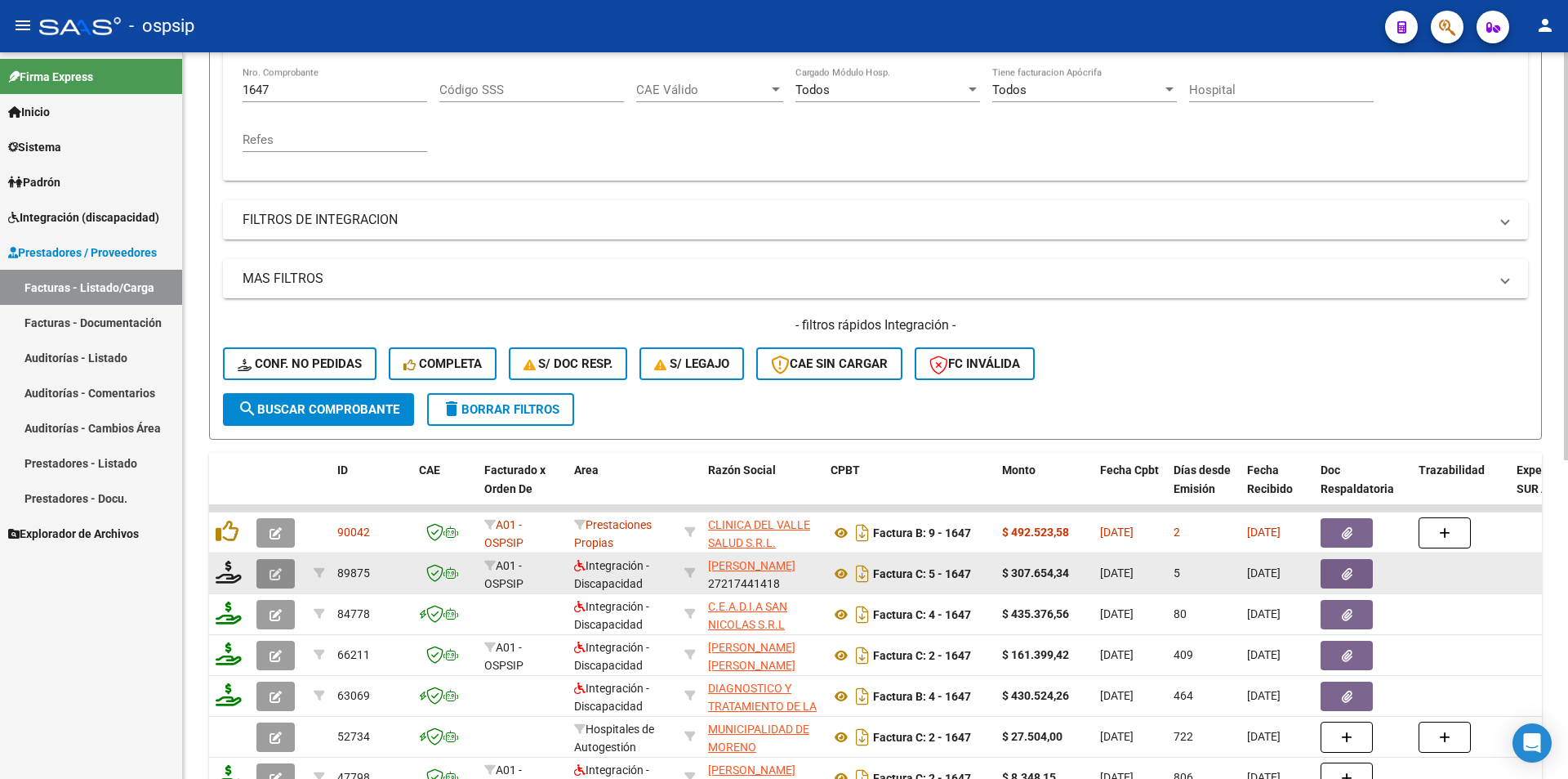
click at [287, 573] on button "button" at bounding box center [275, 573] width 39 height 29
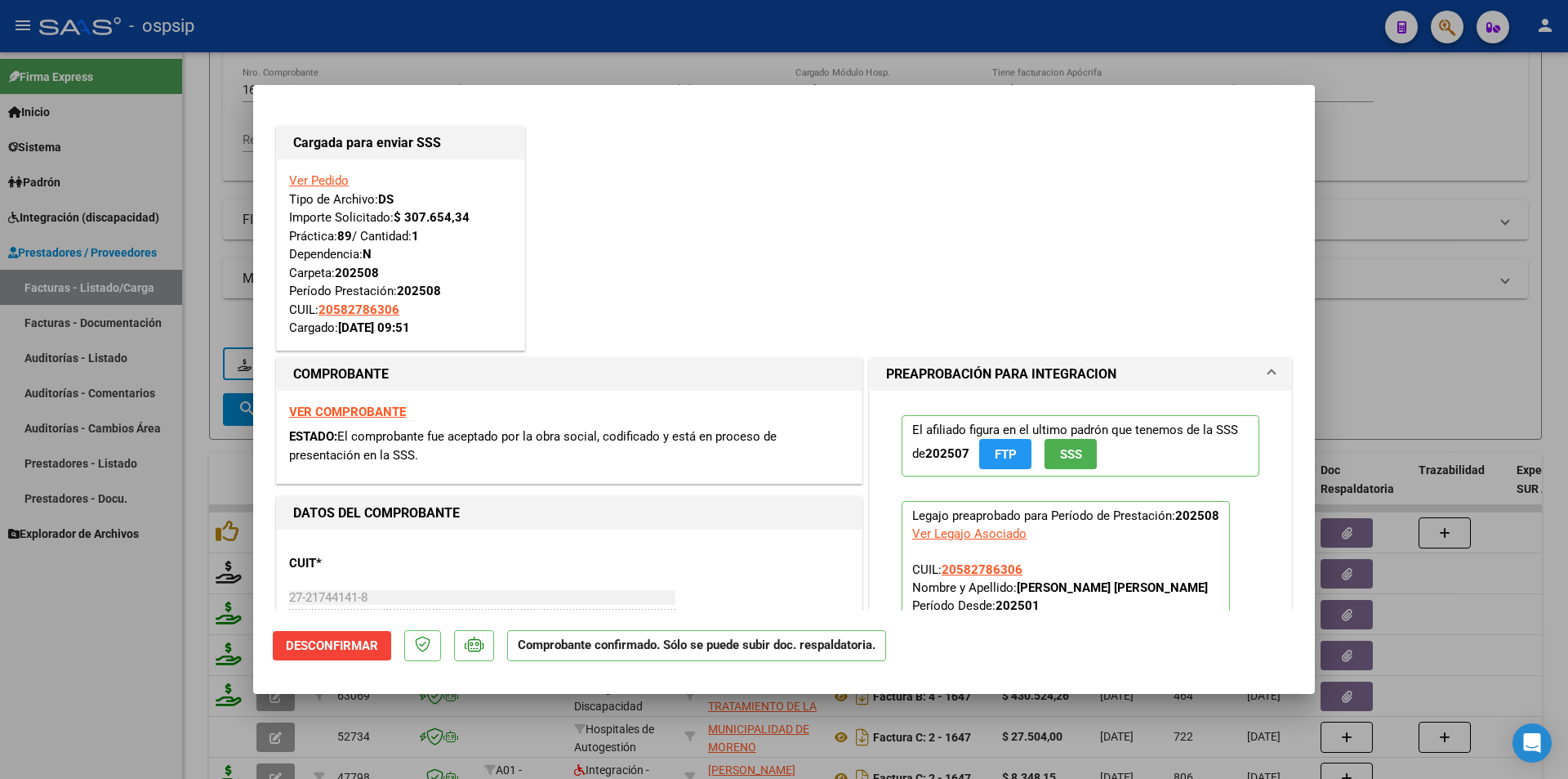
click at [162, 592] on div at bounding box center [784, 390] width 1568 height 779
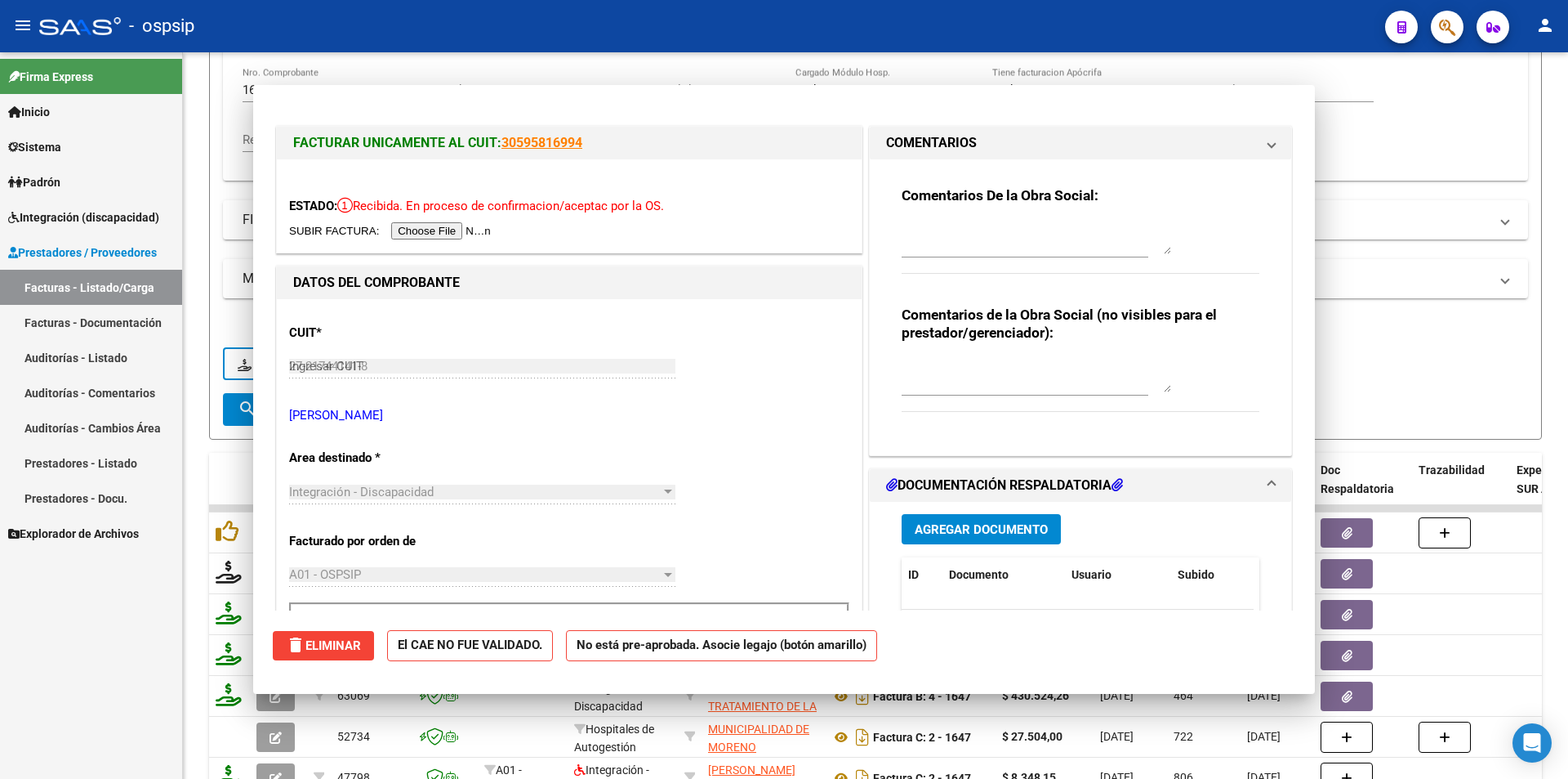
type input "$ 0,00"
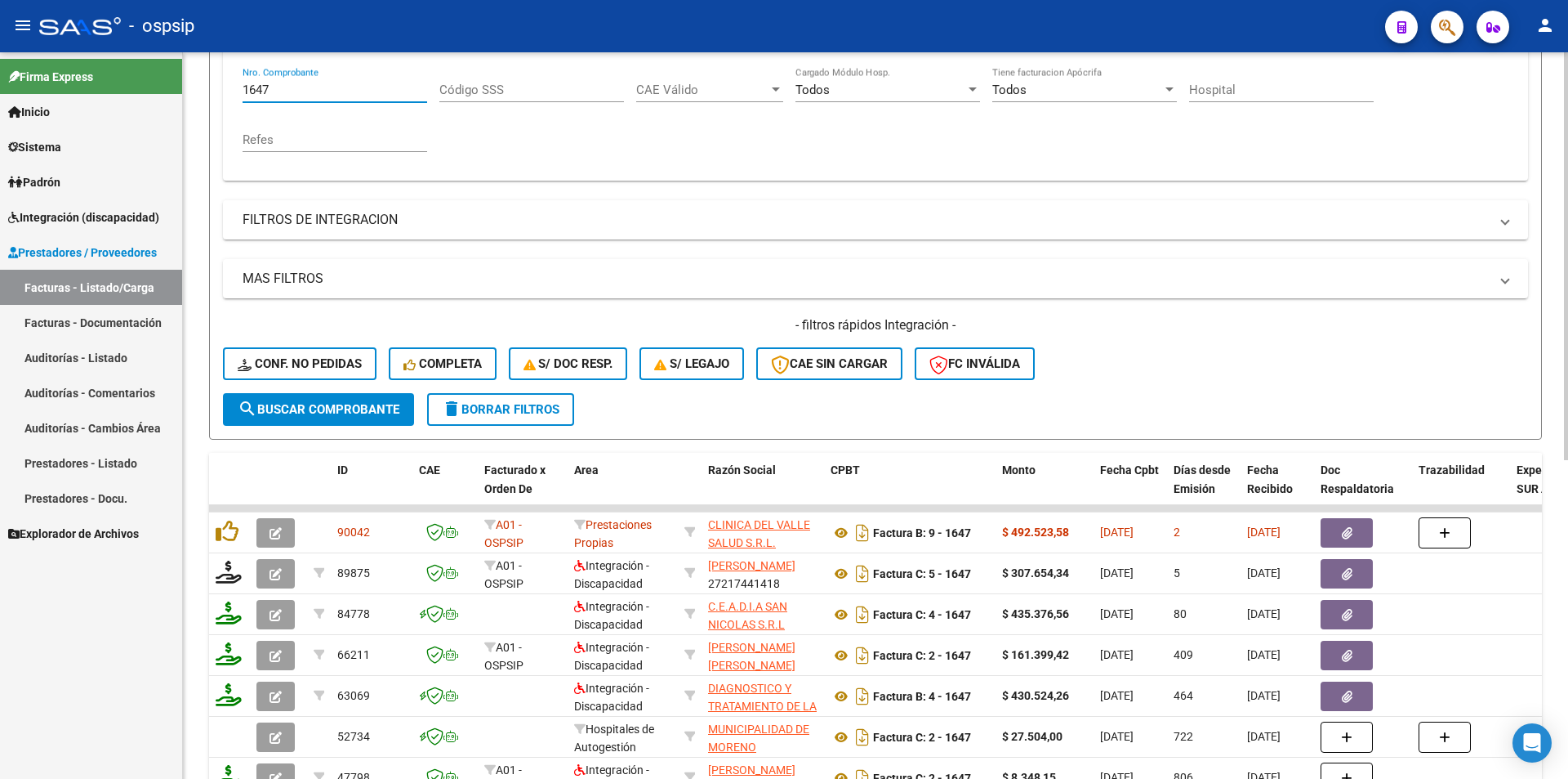
drag, startPoint x: 276, startPoint y: 88, endPoint x: 240, endPoint y: 85, distance: 36.1
click at [240, 85] on div "Comprobante Tipo Comprobante Tipo Fecha inicio – Fecha fin Fec. Comprobante Des…" at bounding box center [875, 99] width 1305 height 164
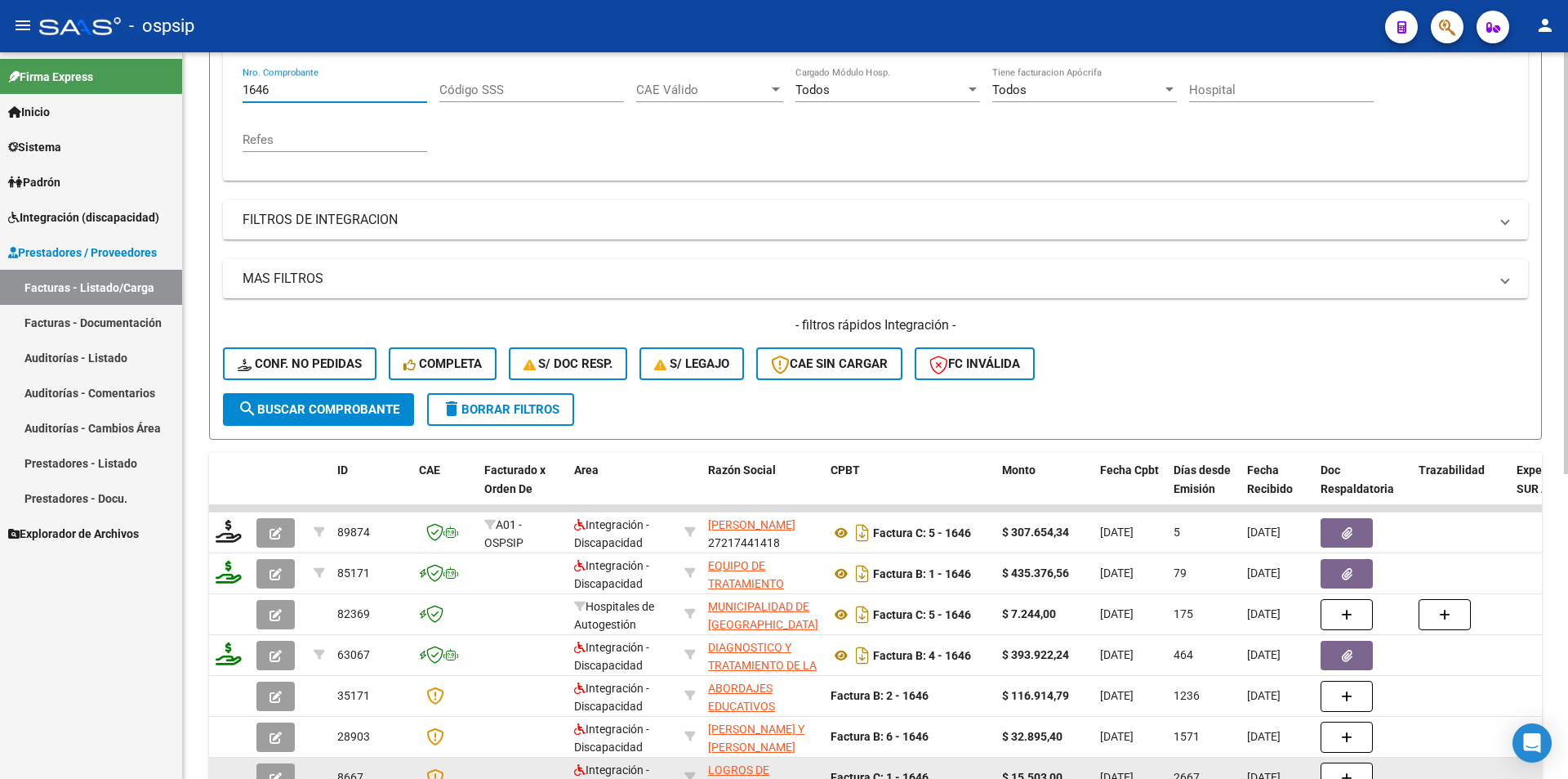
type input "1646"
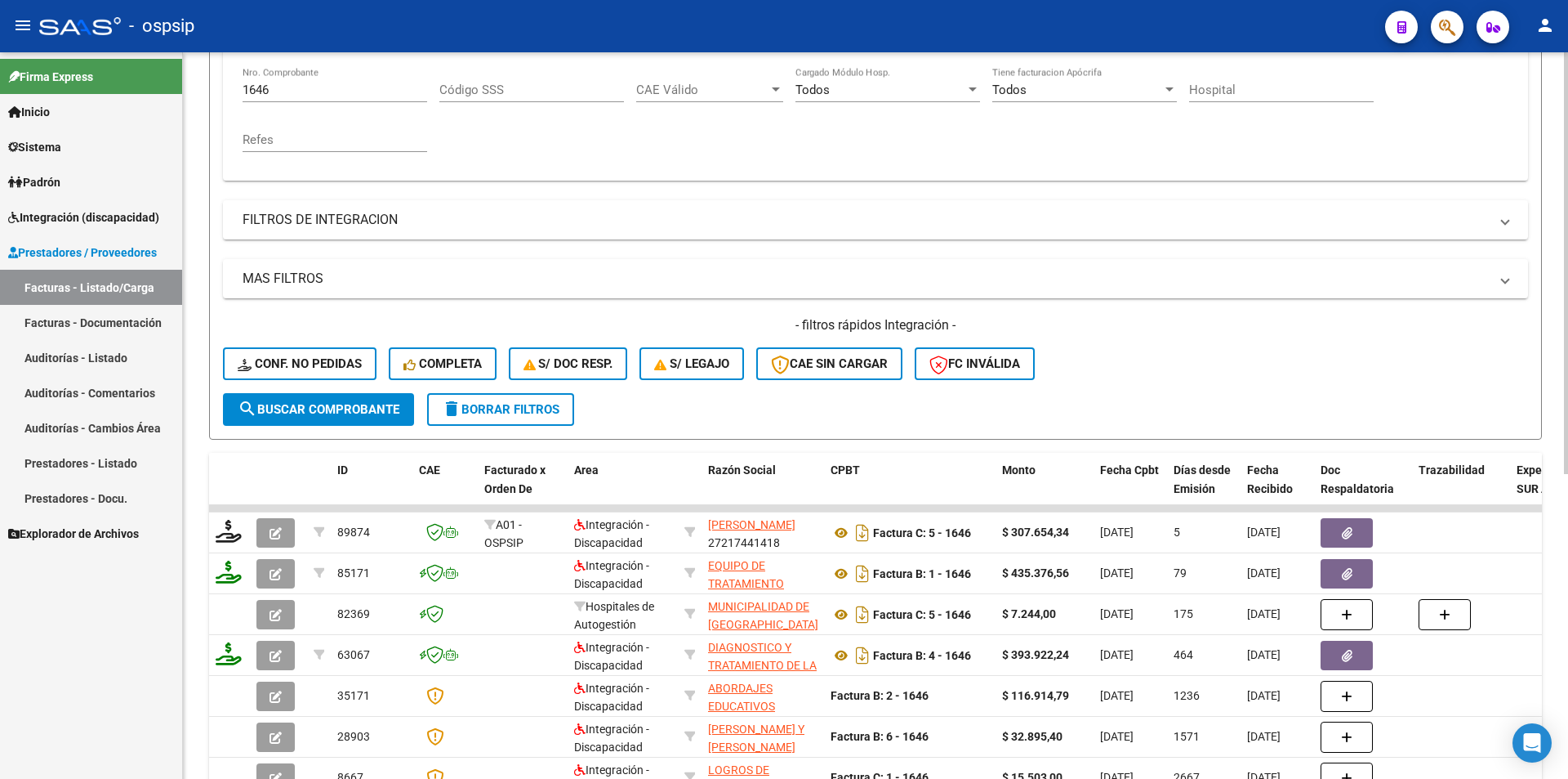
click at [926, 420] on form "Filtros Id Area Area Seleccionar Gerenciador Seleccionar Gerenciador Todos Conf…" at bounding box center [876, 160] width 1333 height 560
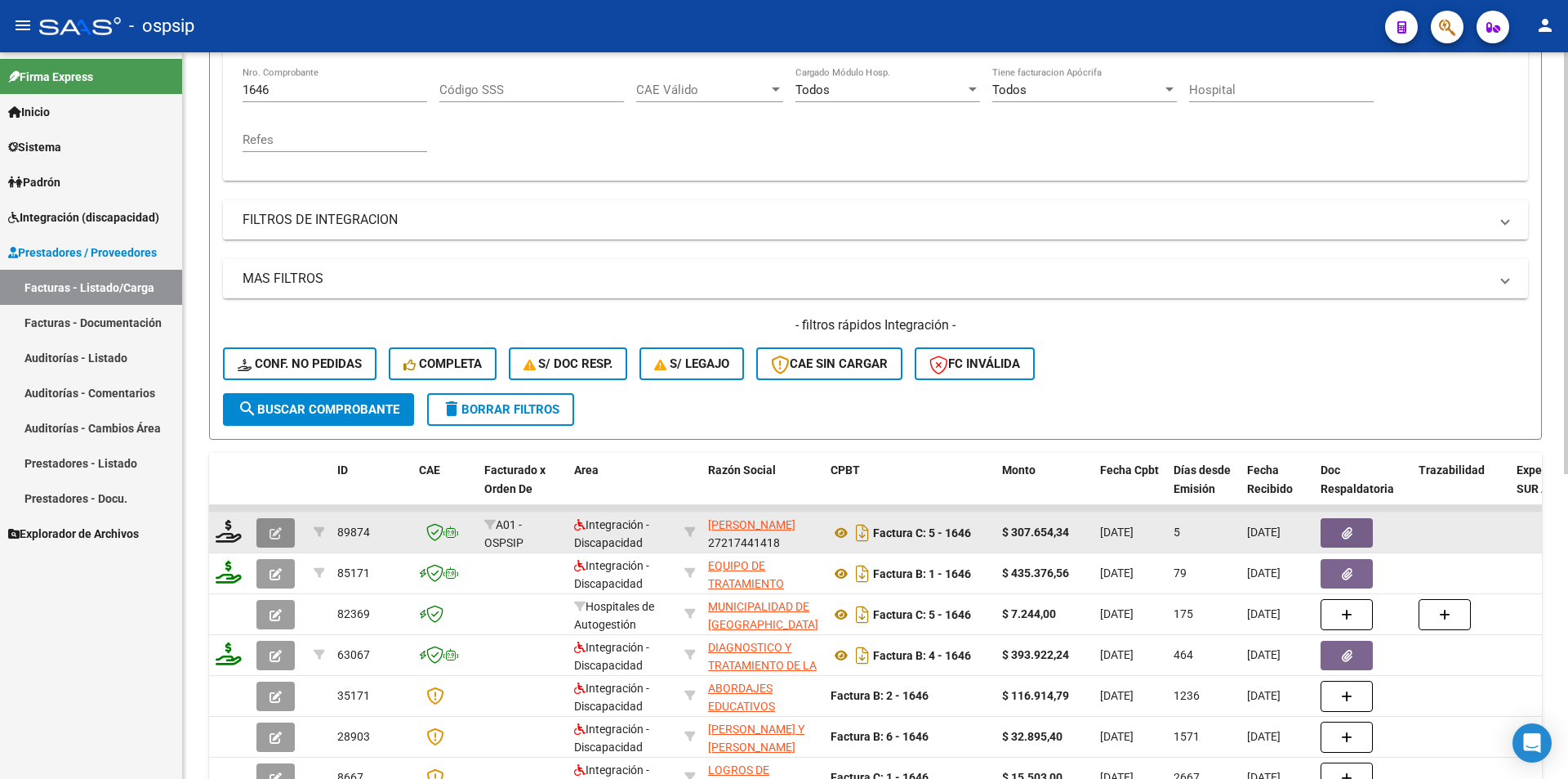
click at [265, 534] on button "button" at bounding box center [275, 533] width 39 height 29
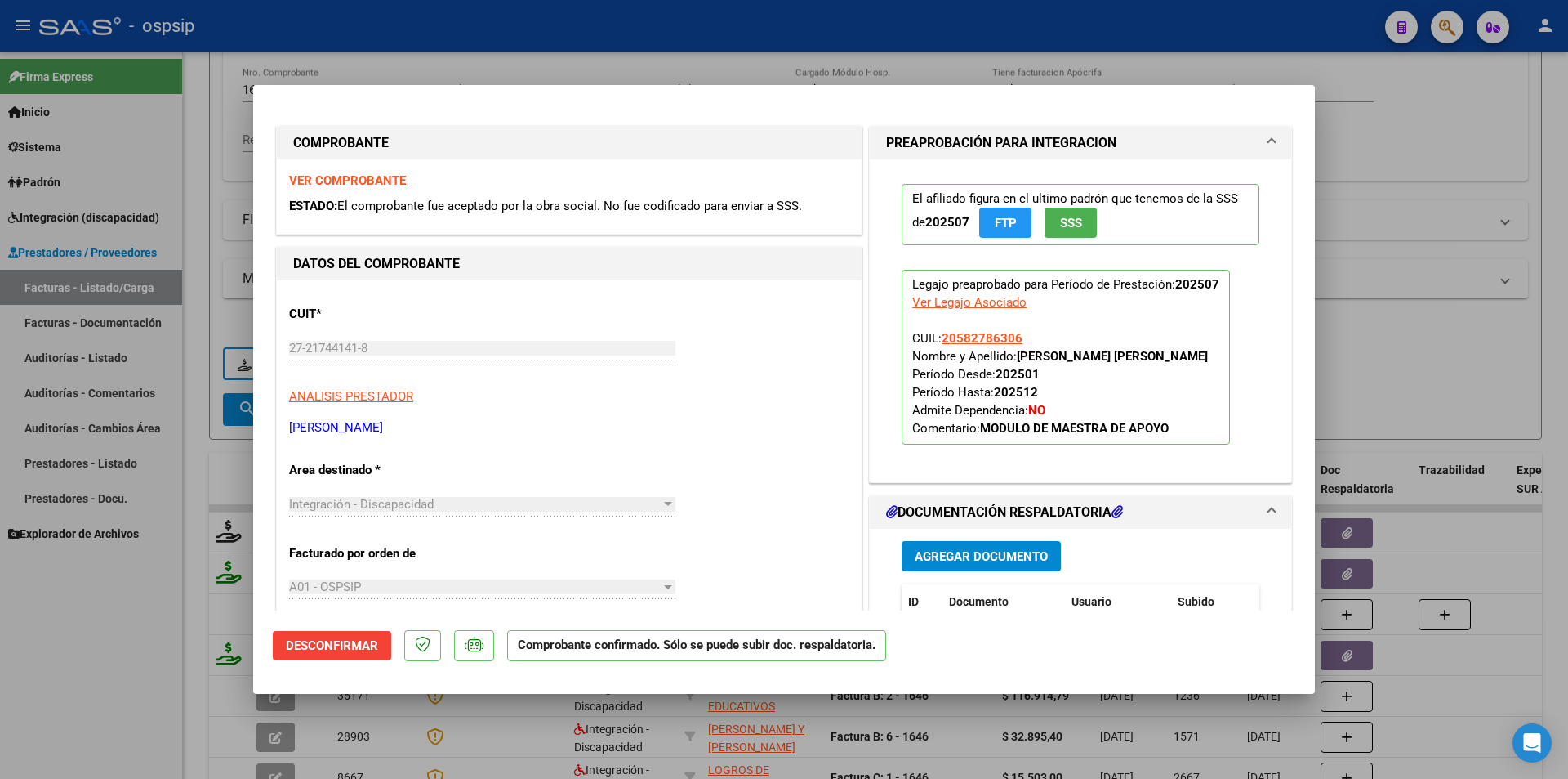
drag, startPoint x: 121, startPoint y: 567, endPoint x: 153, endPoint y: 566, distance: 32.0
click at [121, 568] on div at bounding box center [784, 390] width 1568 height 779
type input "$ 0,00"
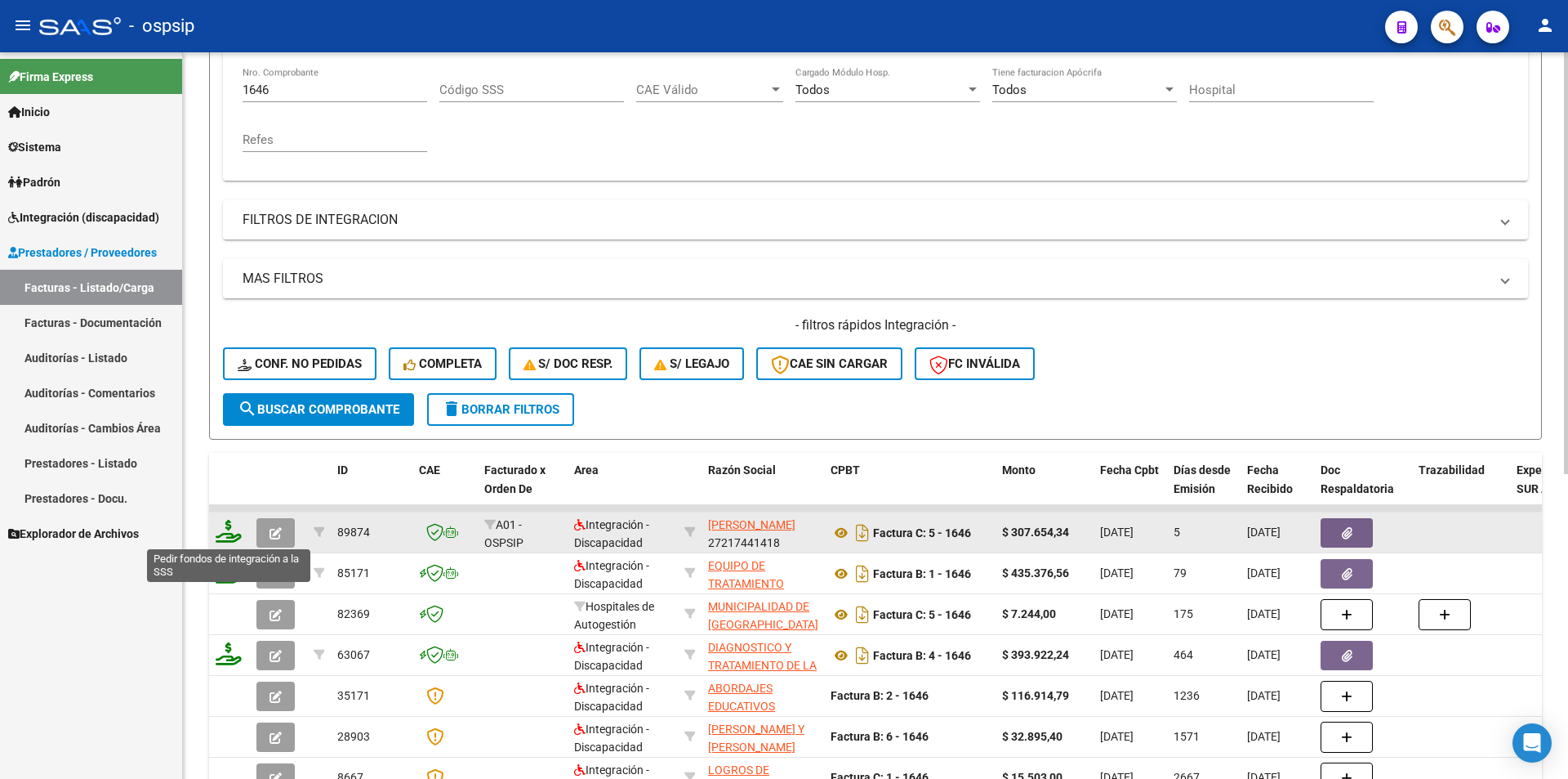
click at [231, 534] on icon at bounding box center [229, 531] width 26 height 23
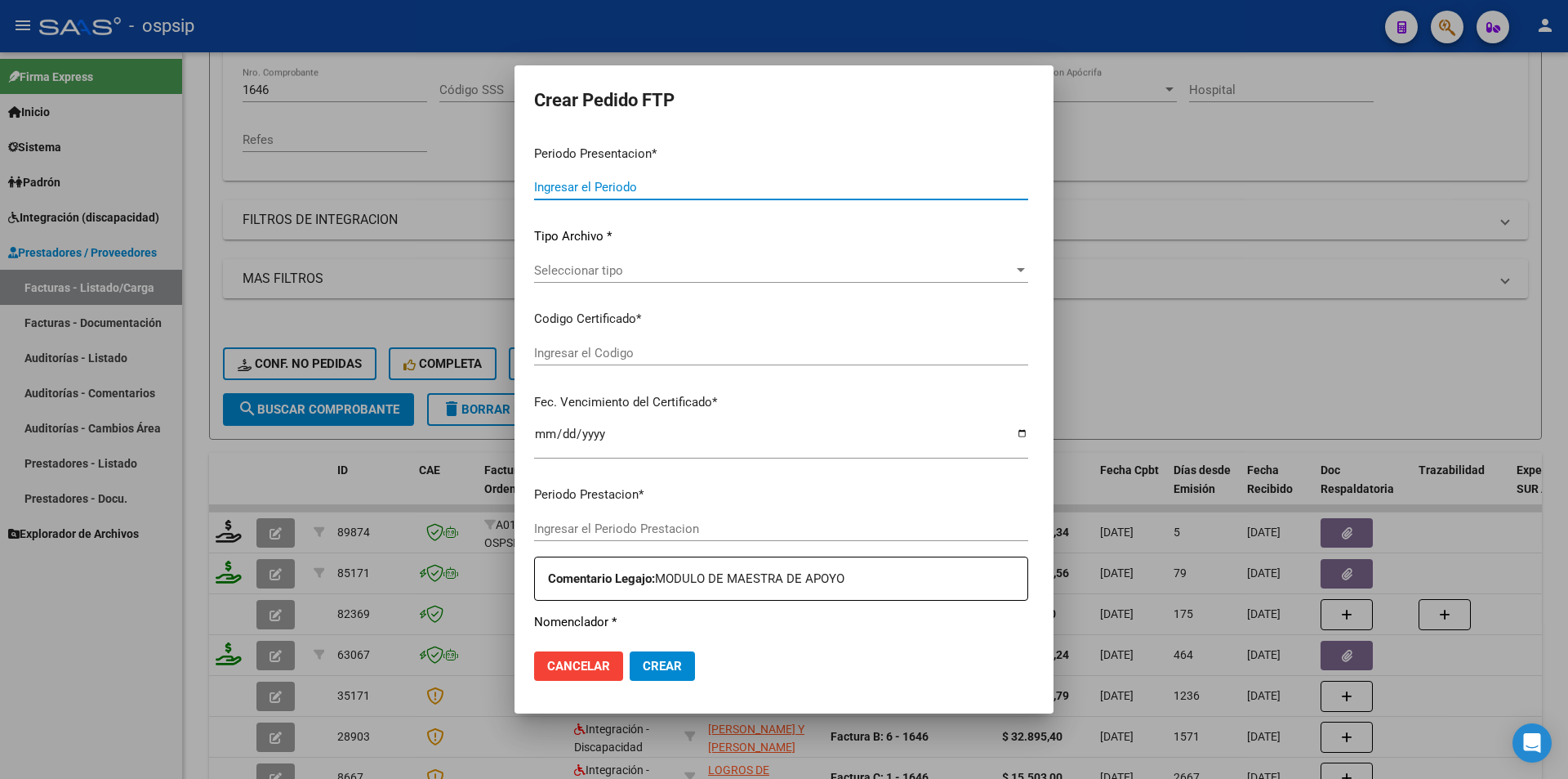
type input "202508"
type input "202507"
type input "$ 307.654,34"
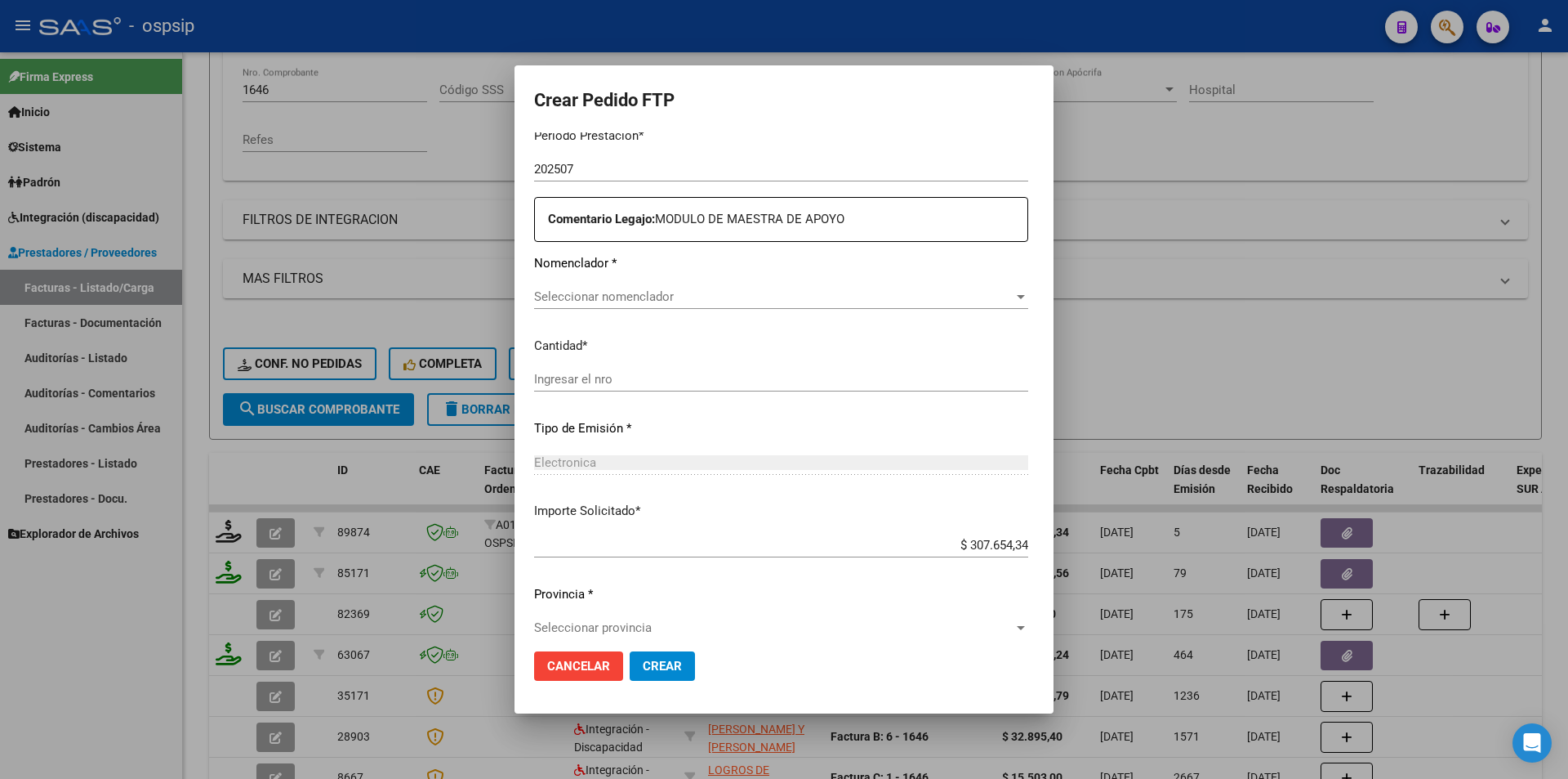
type input "ARG02000582786302023012420260124MZA200"
type input "[DATE]"
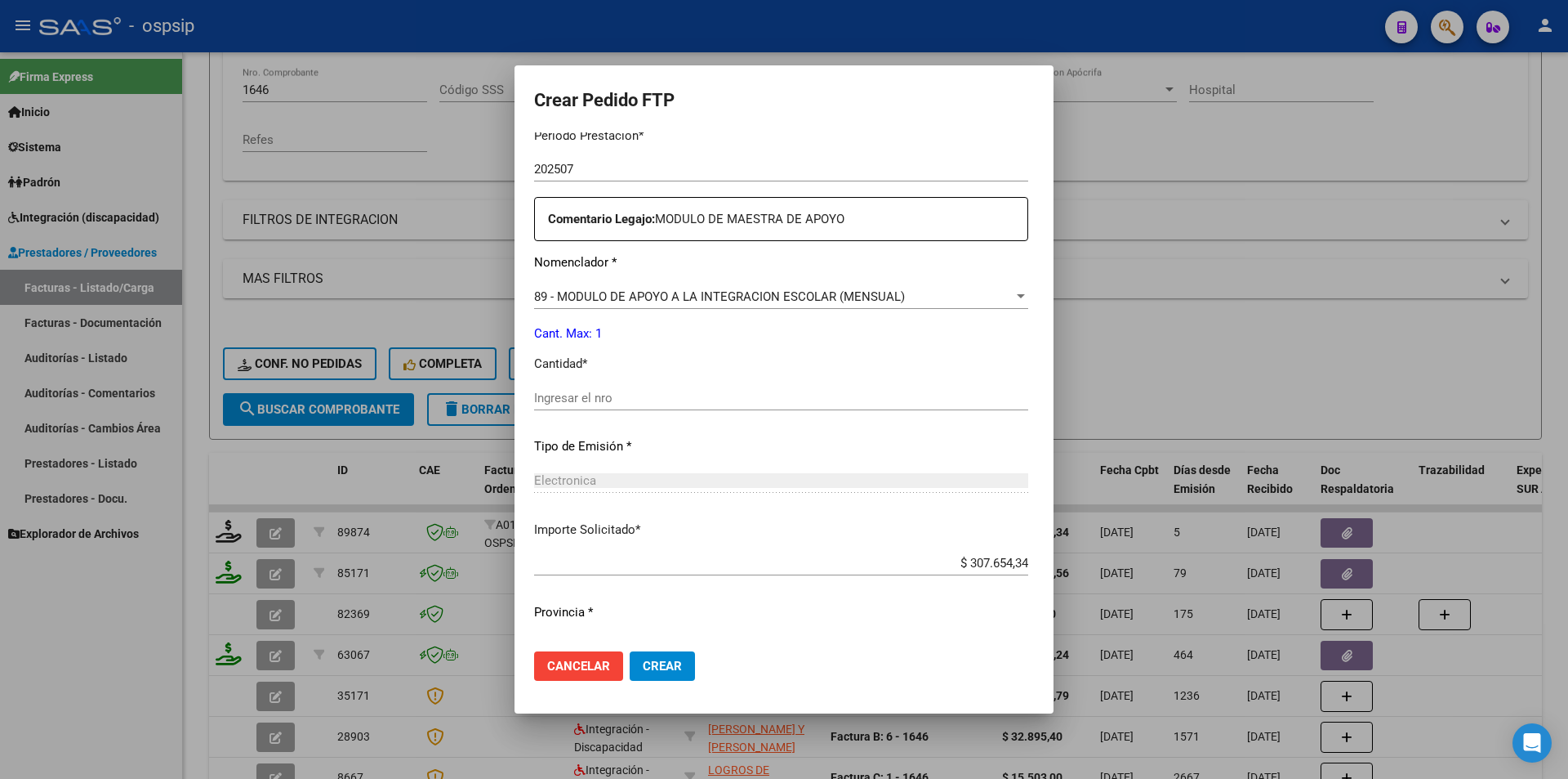
scroll to position [553, 0]
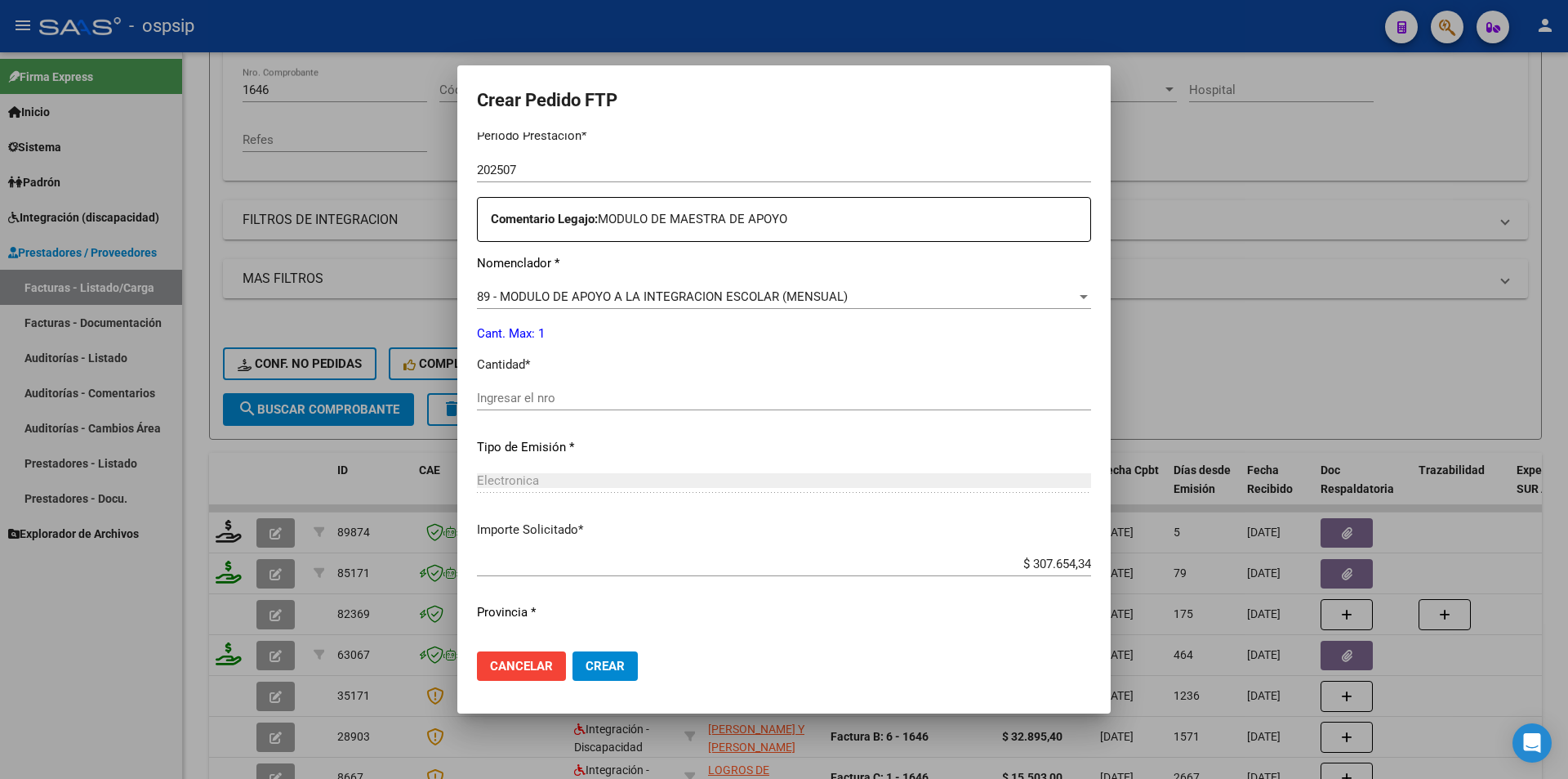
click at [584, 399] on input "Ingresar el nro" at bounding box center [784, 398] width 614 height 15
type input "1"
click at [545, 660] on span "Cancelar" at bounding box center [521, 666] width 63 height 15
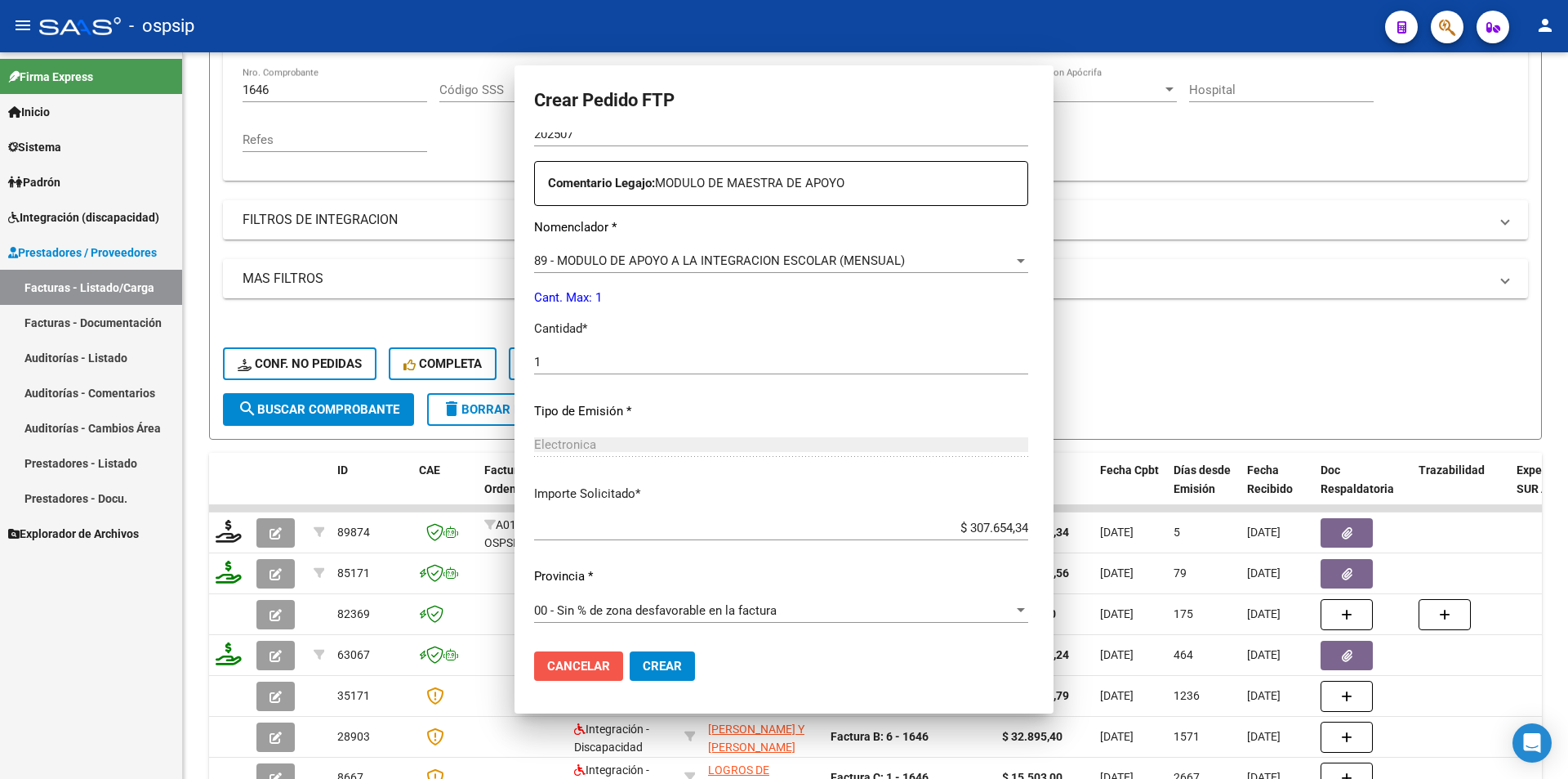
scroll to position [0, 0]
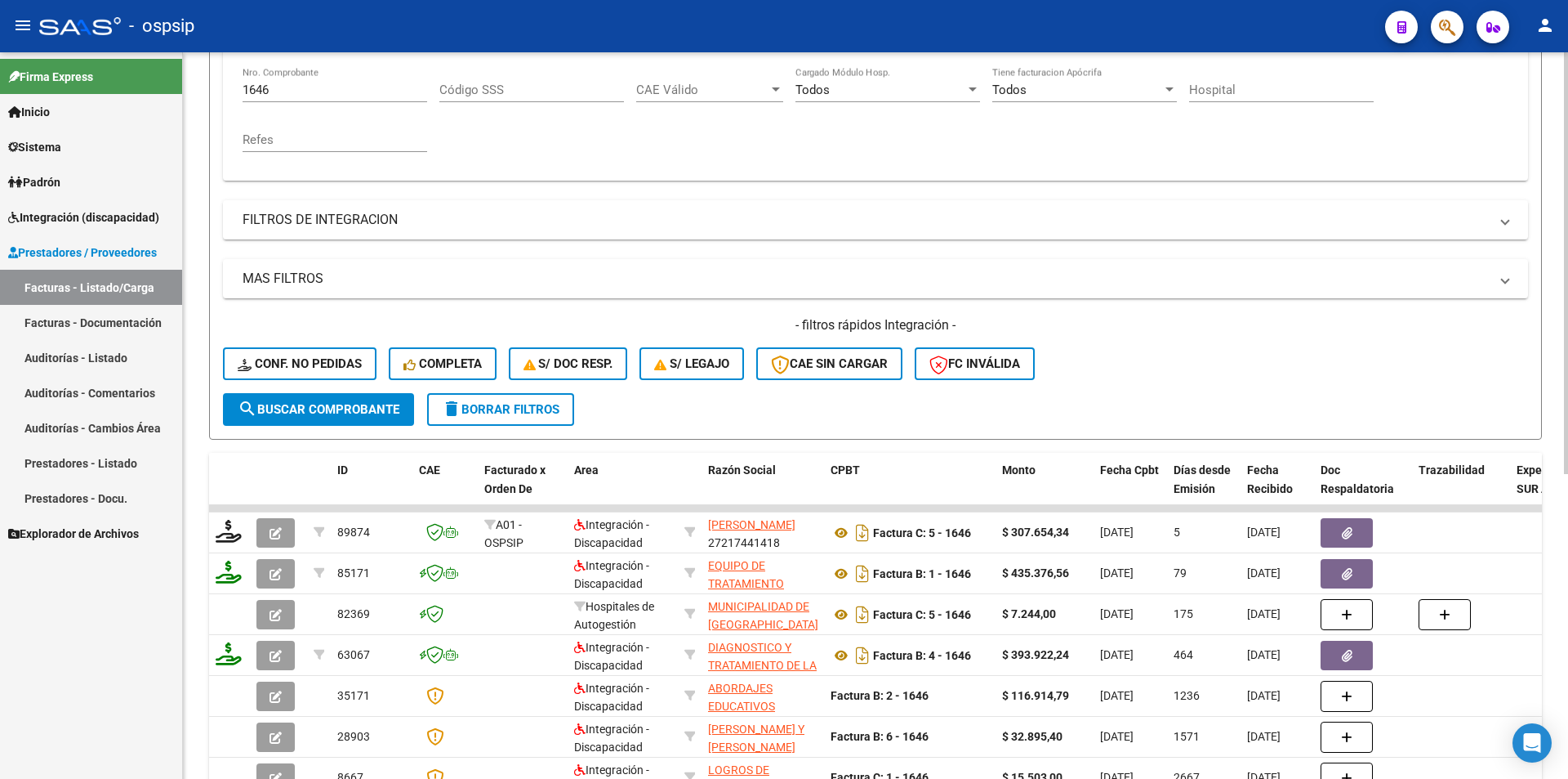
drag, startPoint x: 265, startPoint y: 90, endPoint x: 277, endPoint y: 91, distance: 12.0
click at [277, 91] on input "1646" at bounding box center [335, 90] width 185 height 15
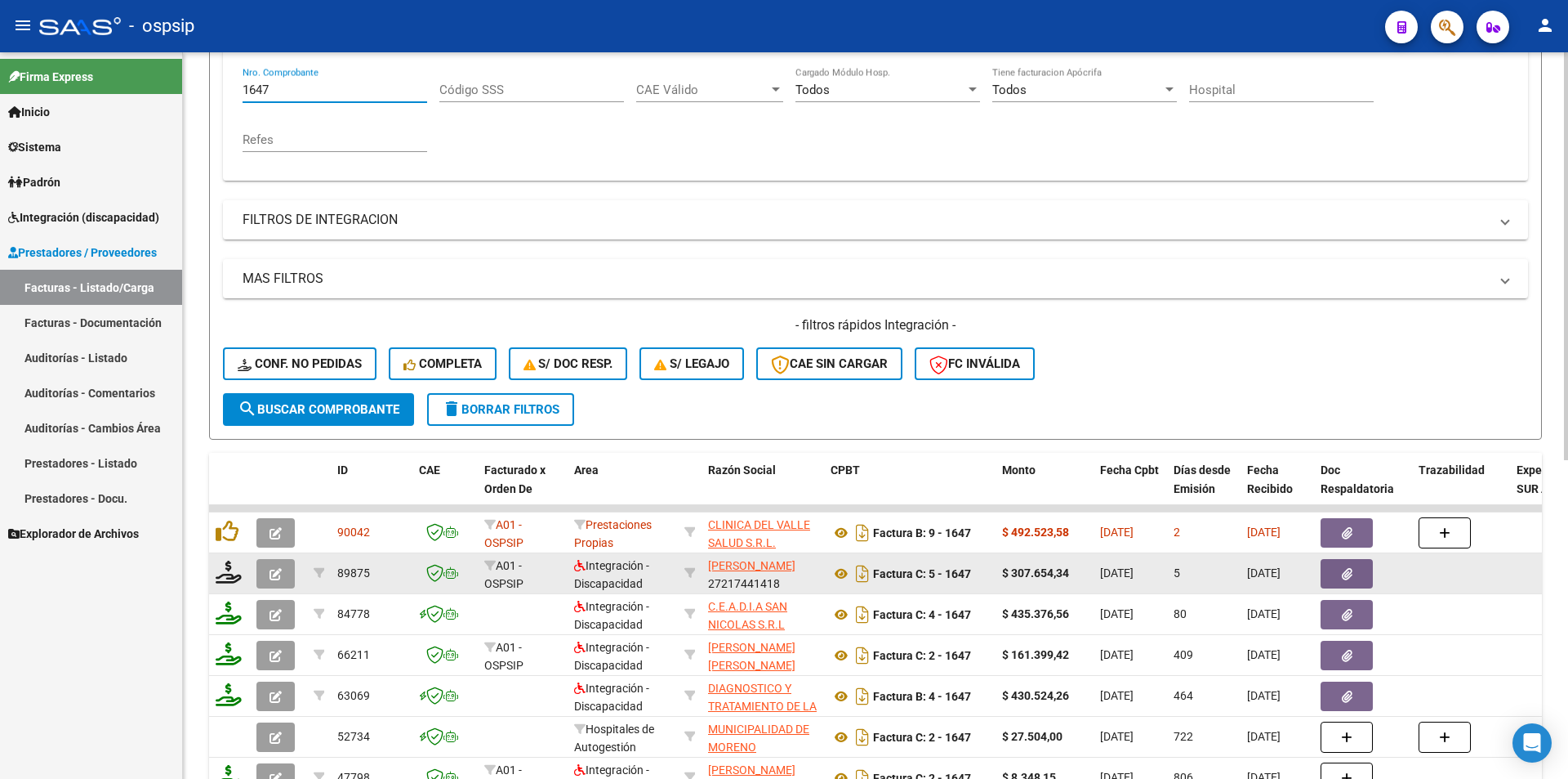
type input "1647"
click at [281, 580] on icon "button" at bounding box center [275, 574] width 13 height 13
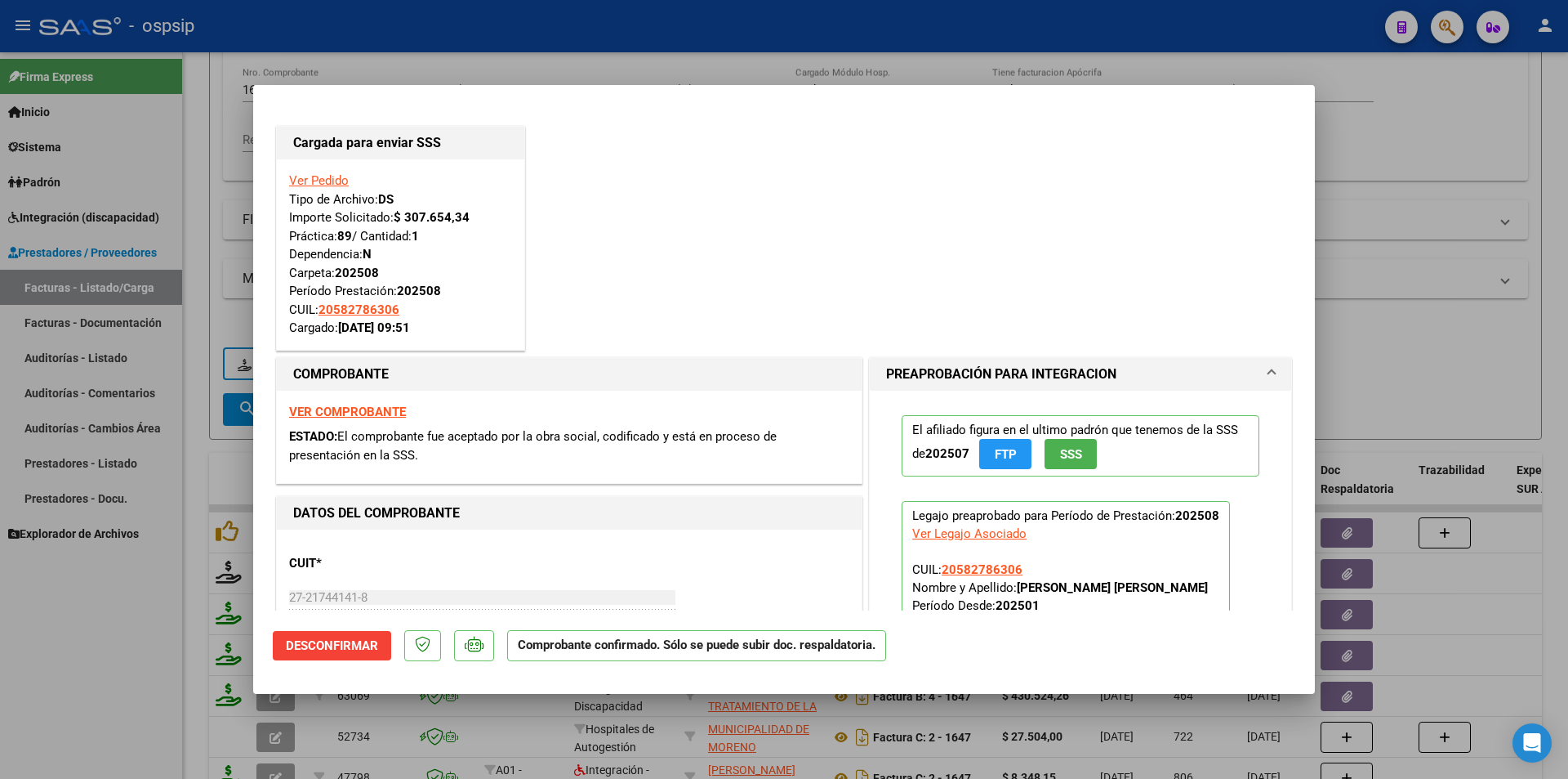
click at [313, 177] on link "Ver Pedido" at bounding box center [318, 181] width 59 height 15
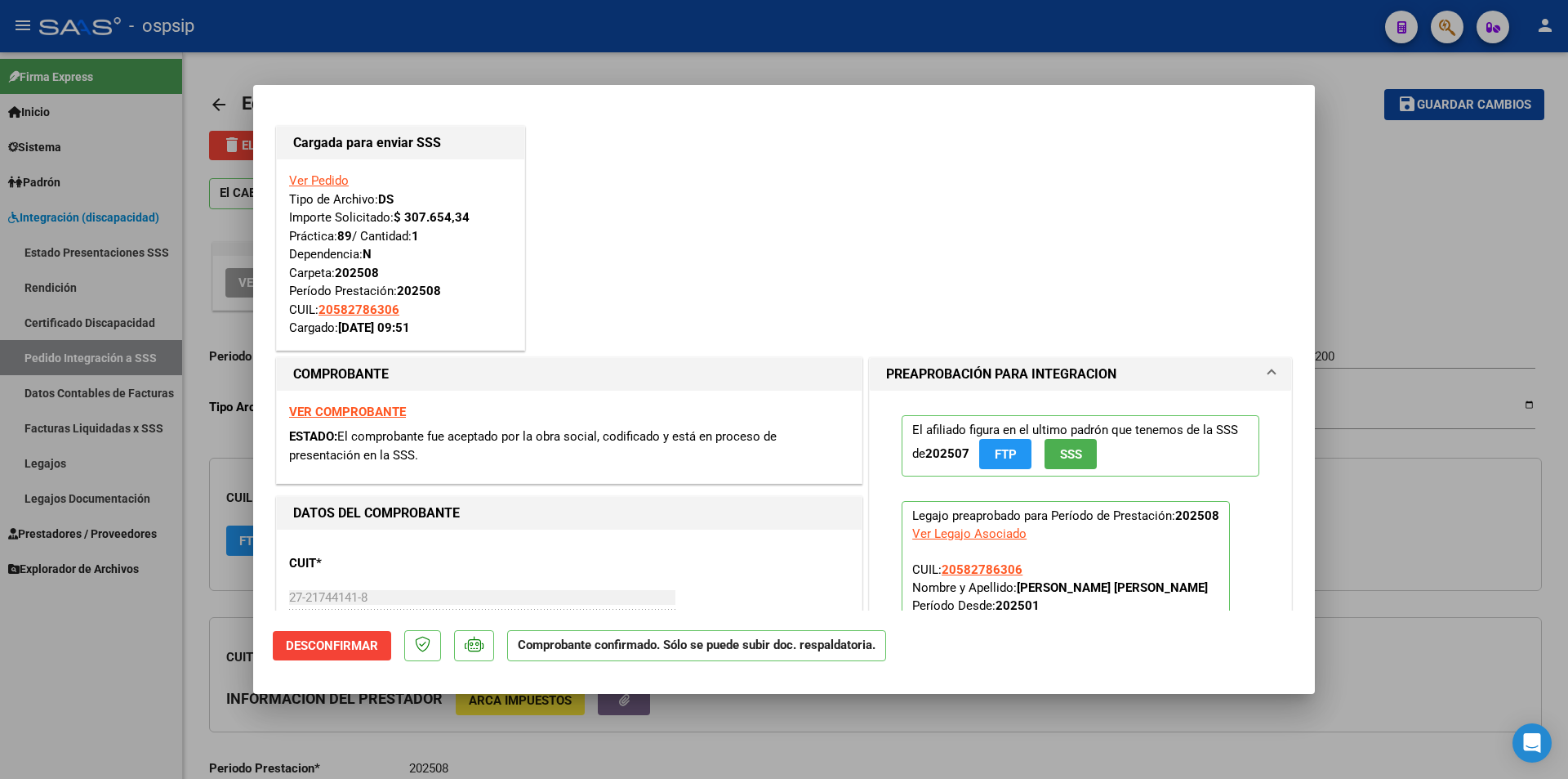
click at [121, 695] on div at bounding box center [784, 390] width 1568 height 779
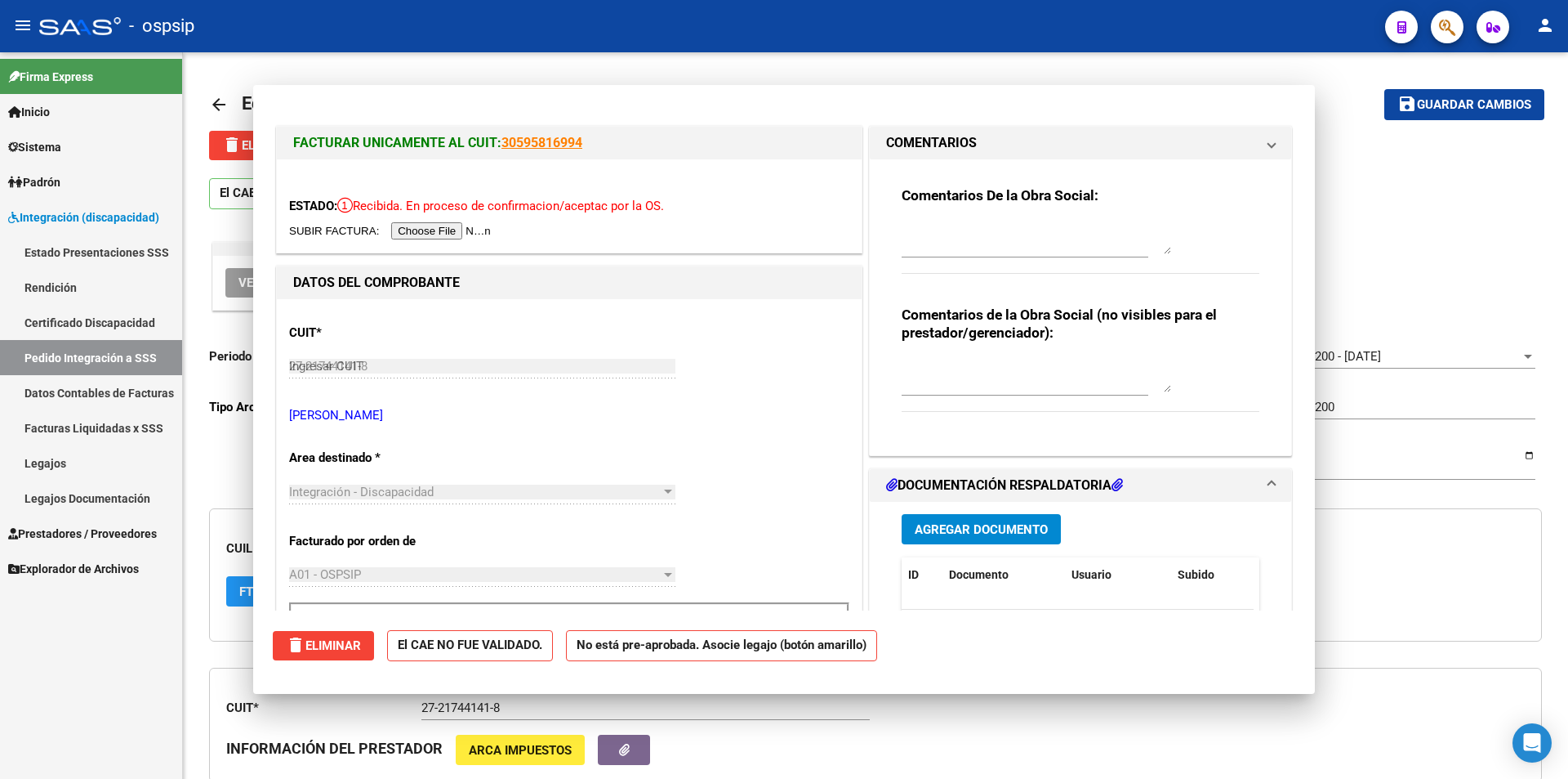
type input "$ 0,00"
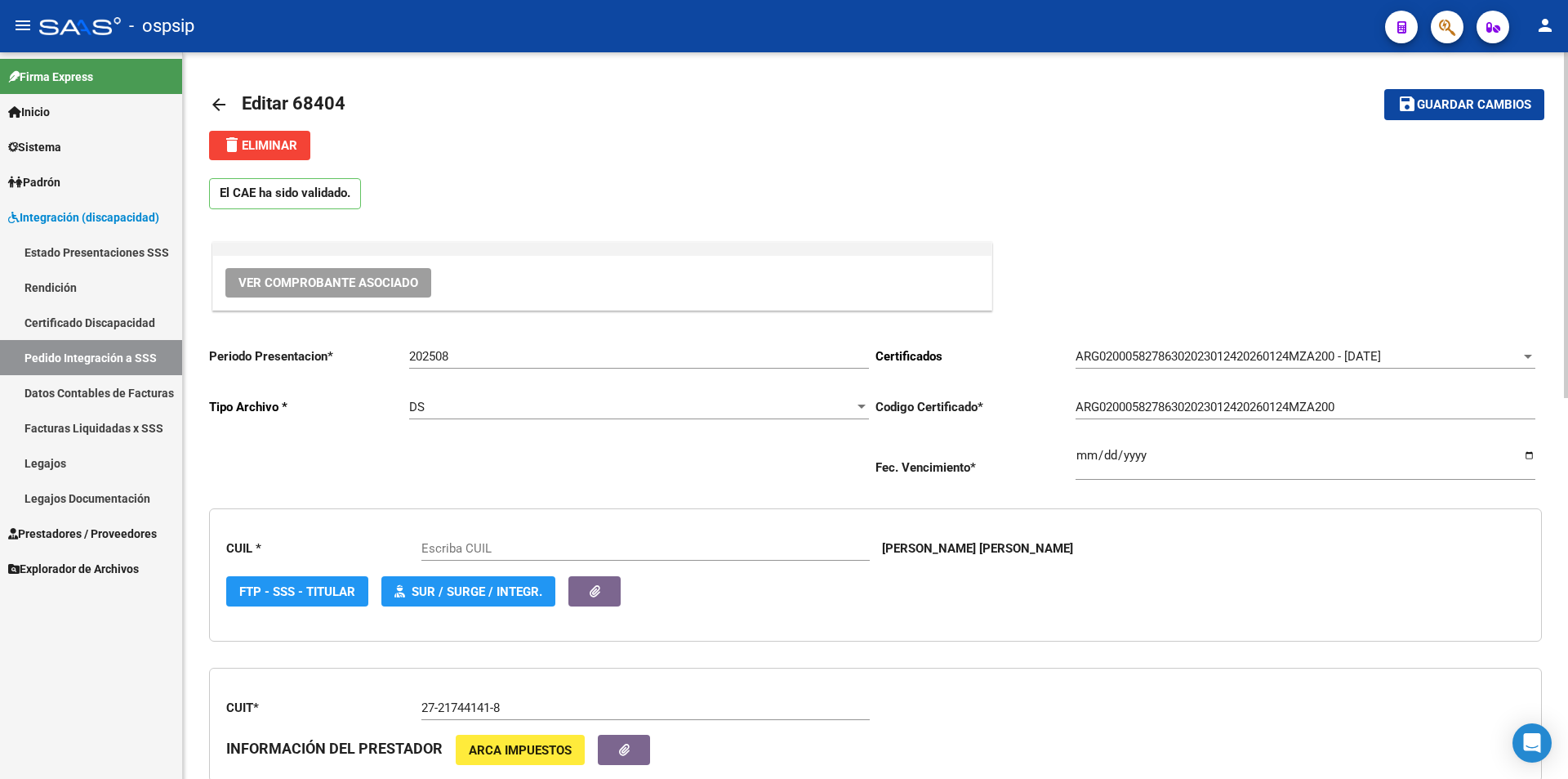
scroll to position [490, 0]
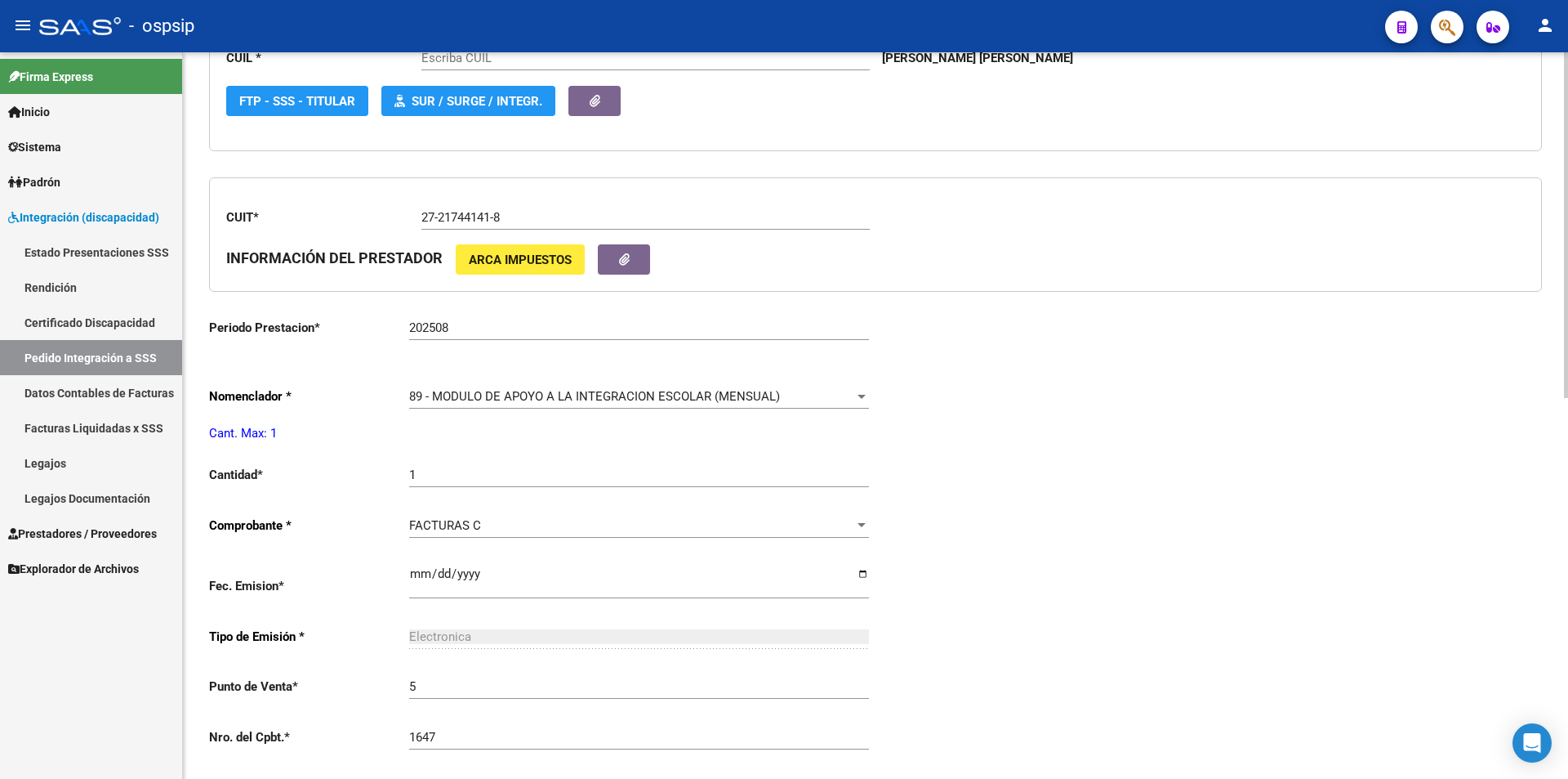
click at [491, 390] on span "89 - MODULO DE APOYO A LA INTEGRACION ESCOLAR (MENSUAL)" at bounding box center [594, 396] width 371 height 15
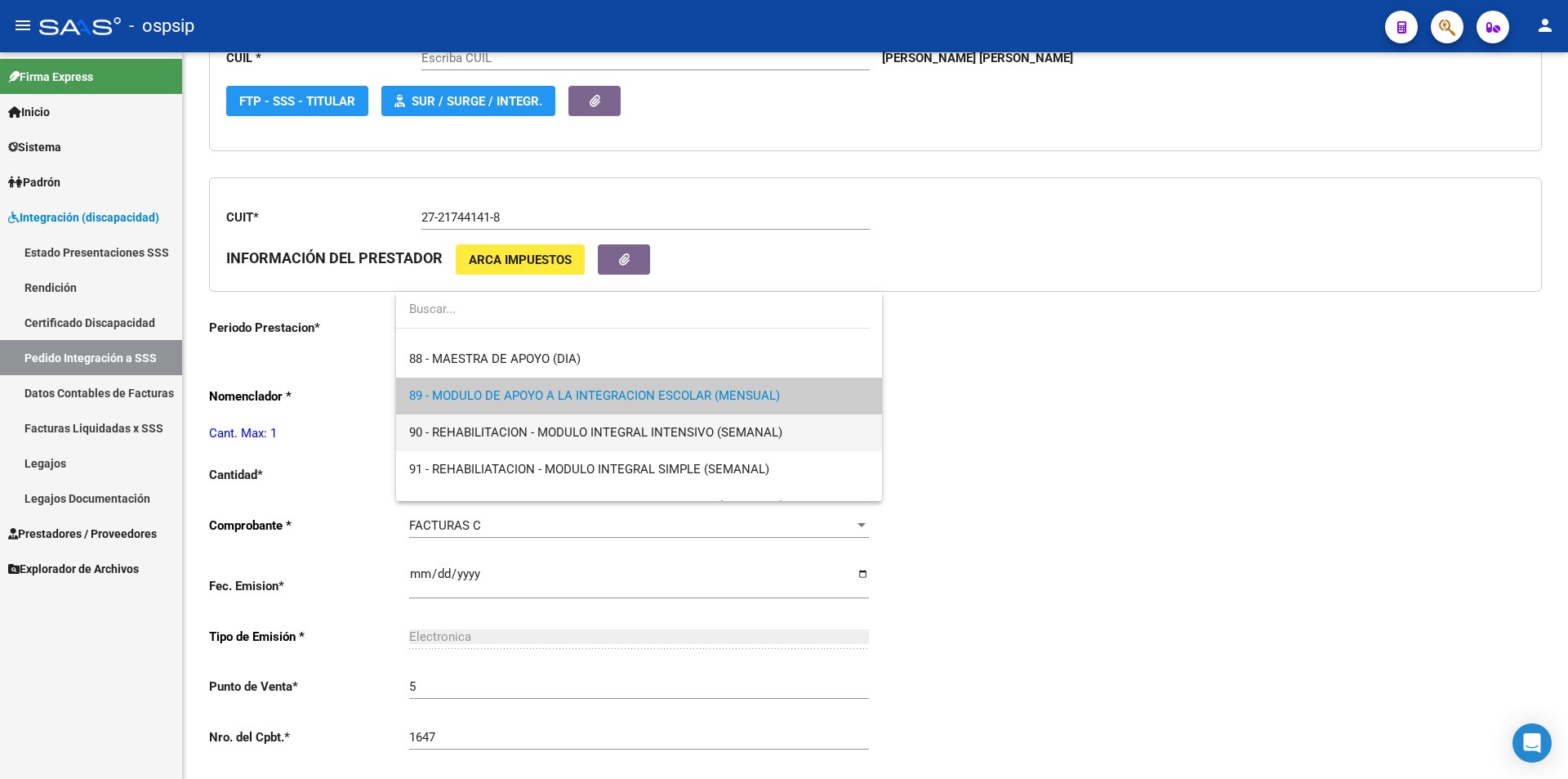
type input "20582786306"
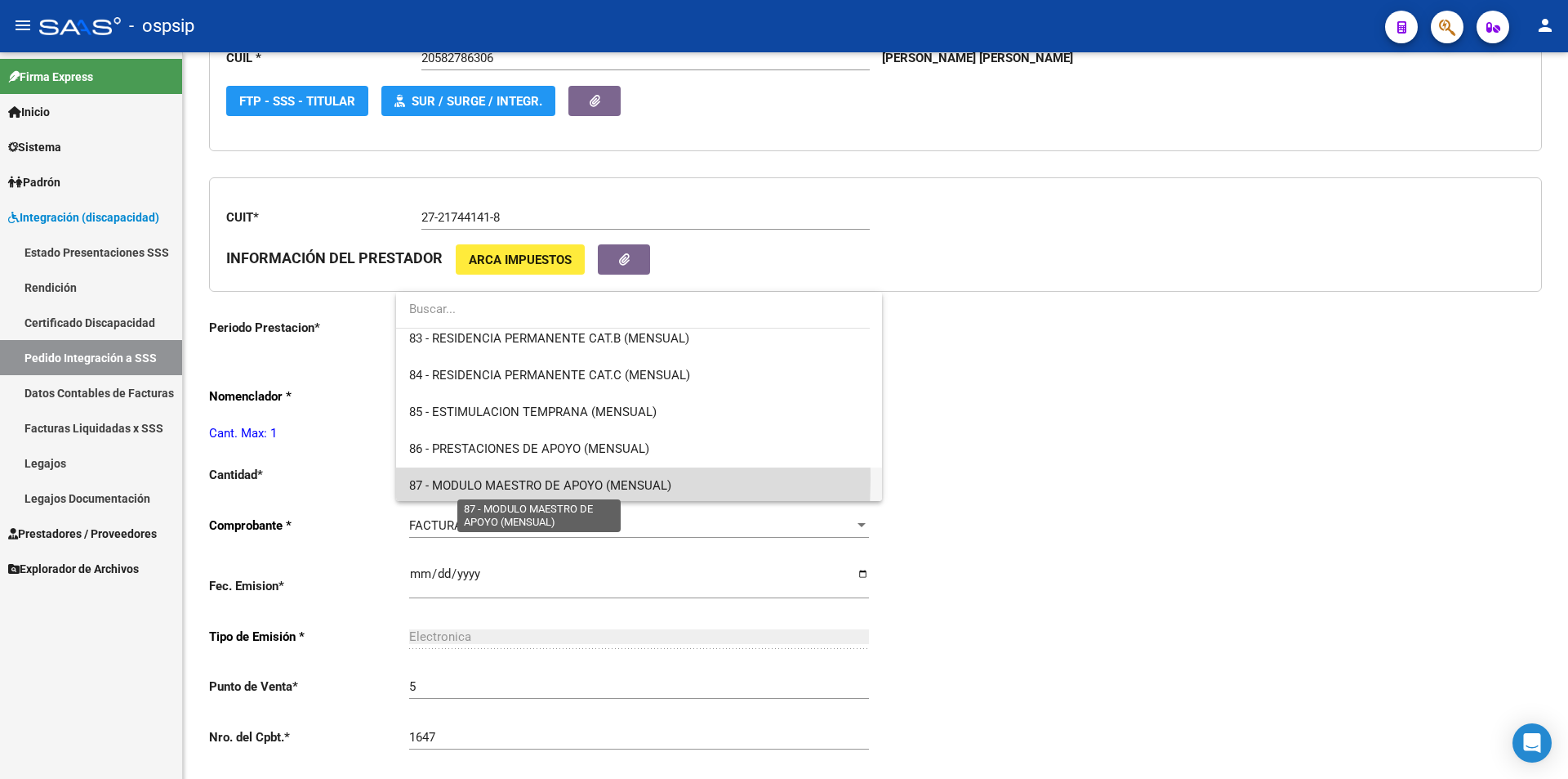
click at [445, 480] on span "87 - MODULO MAESTRO DE APOYO (MENSUAL)" at bounding box center [540, 486] width 262 height 15
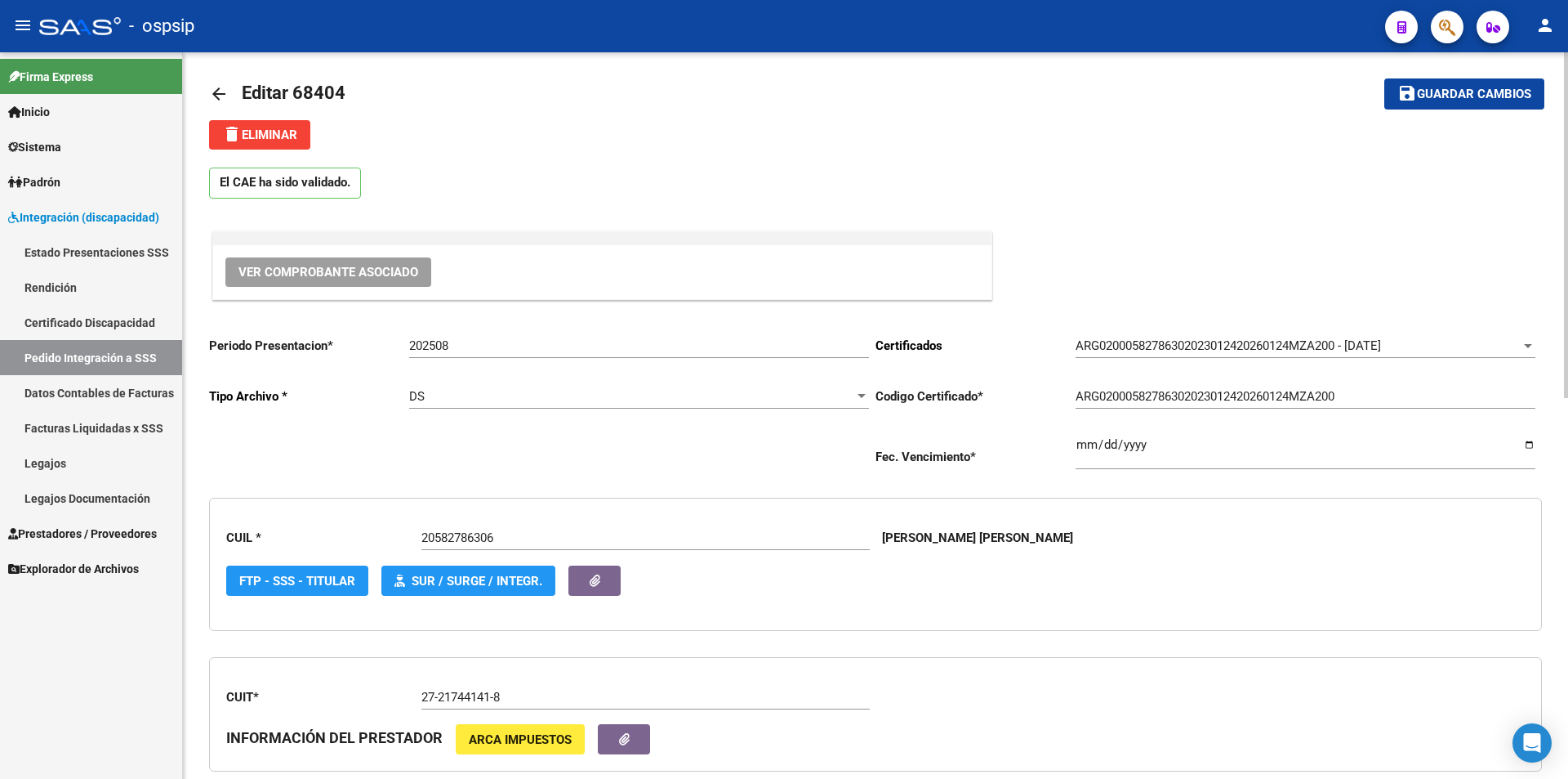
scroll to position [0, 0]
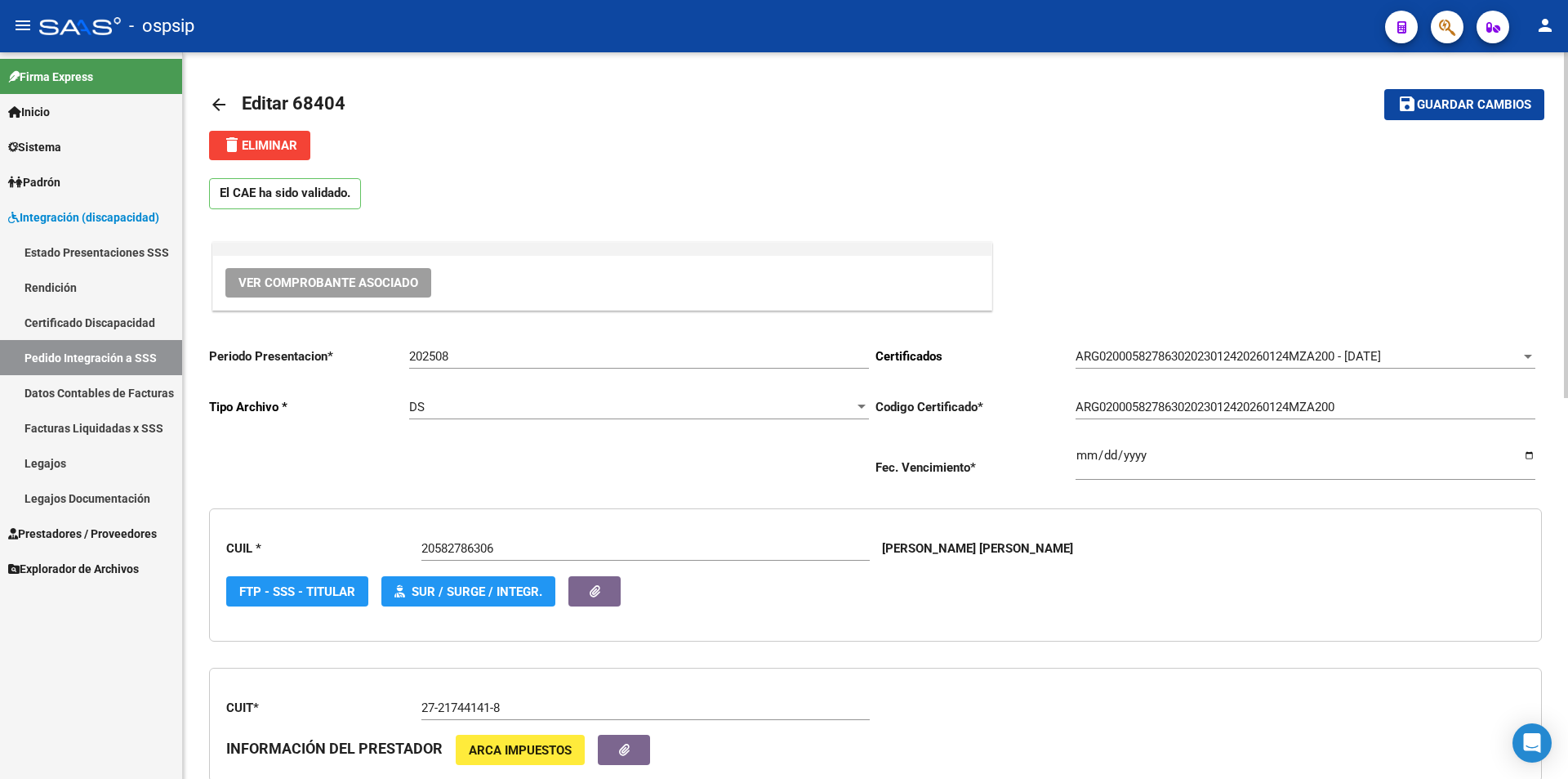
click at [1427, 107] on span "Guardar cambios" at bounding box center [1474, 106] width 115 height 15
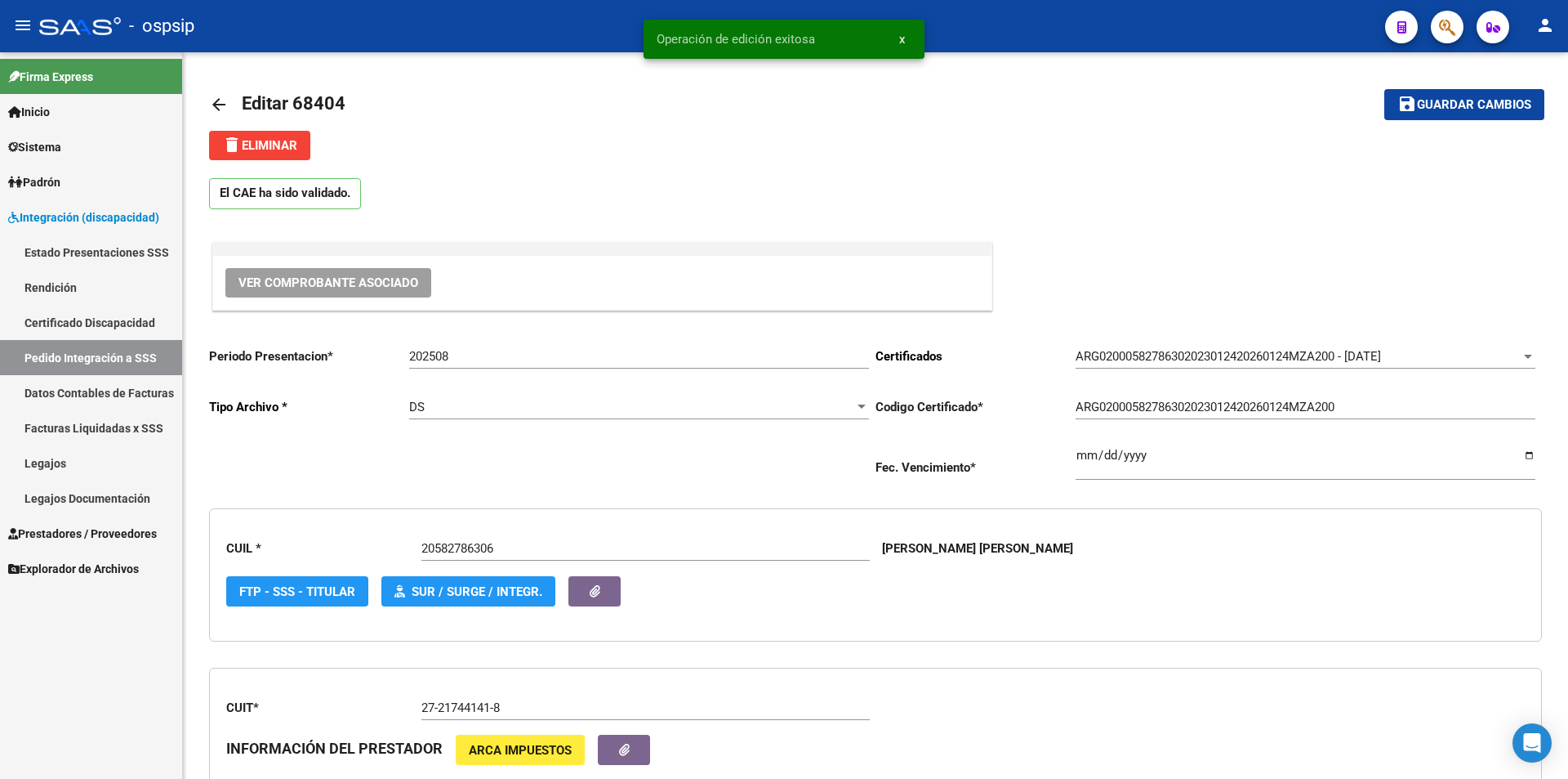
click at [86, 529] on span "Prestadores / Proveedores" at bounding box center [83, 533] width 149 height 18
click at [85, 529] on span "Prestadores / Proveedores" at bounding box center [83, 533] width 149 height 18
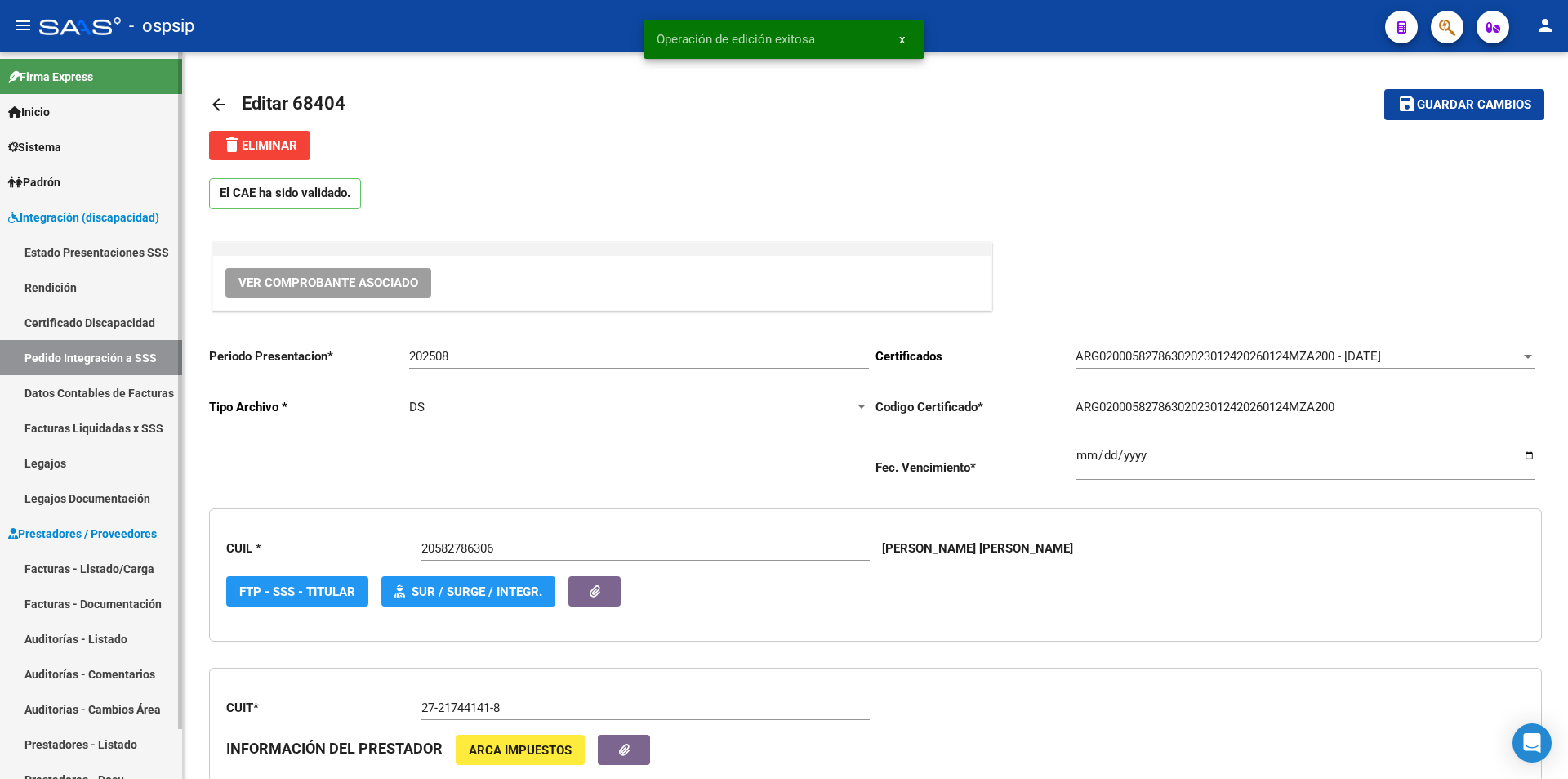
click at [105, 568] on link "Facturas - Listado/Carga" at bounding box center [91, 569] width 183 height 35
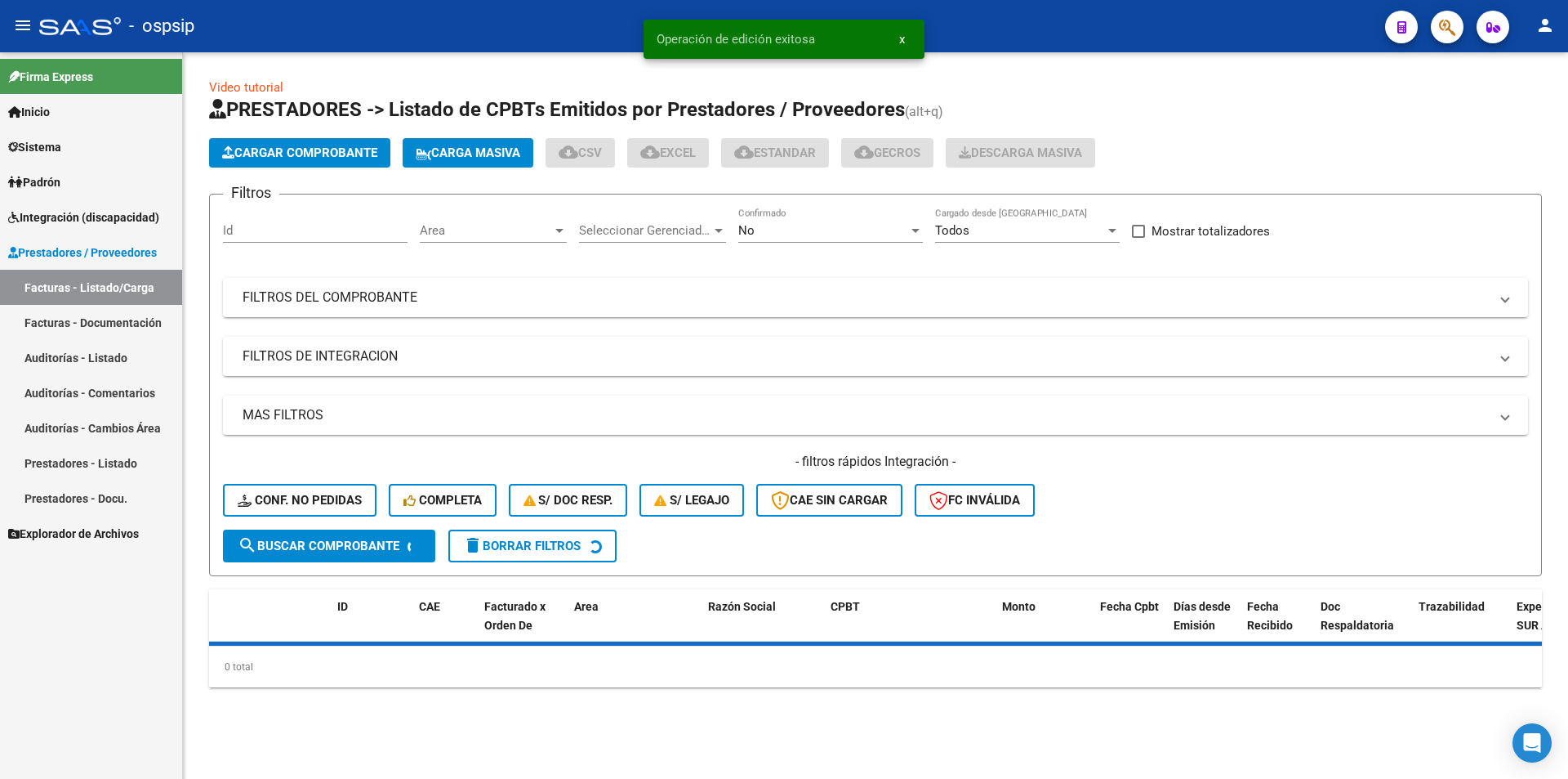
click at [867, 225] on div "No" at bounding box center [823, 230] width 170 height 15
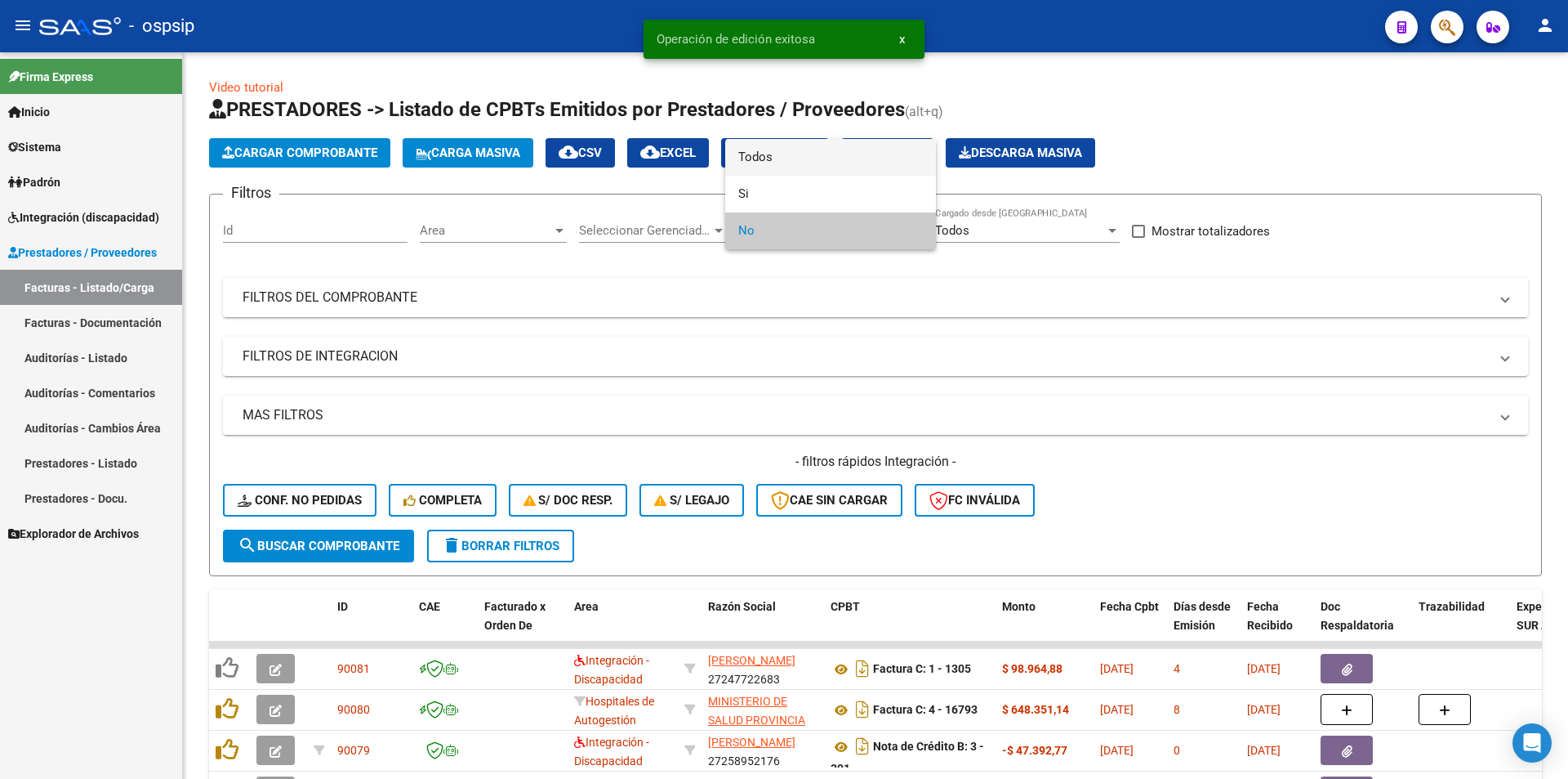
click at [775, 163] on span "Todos" at bounding box center [830, 157] width 185 height 37
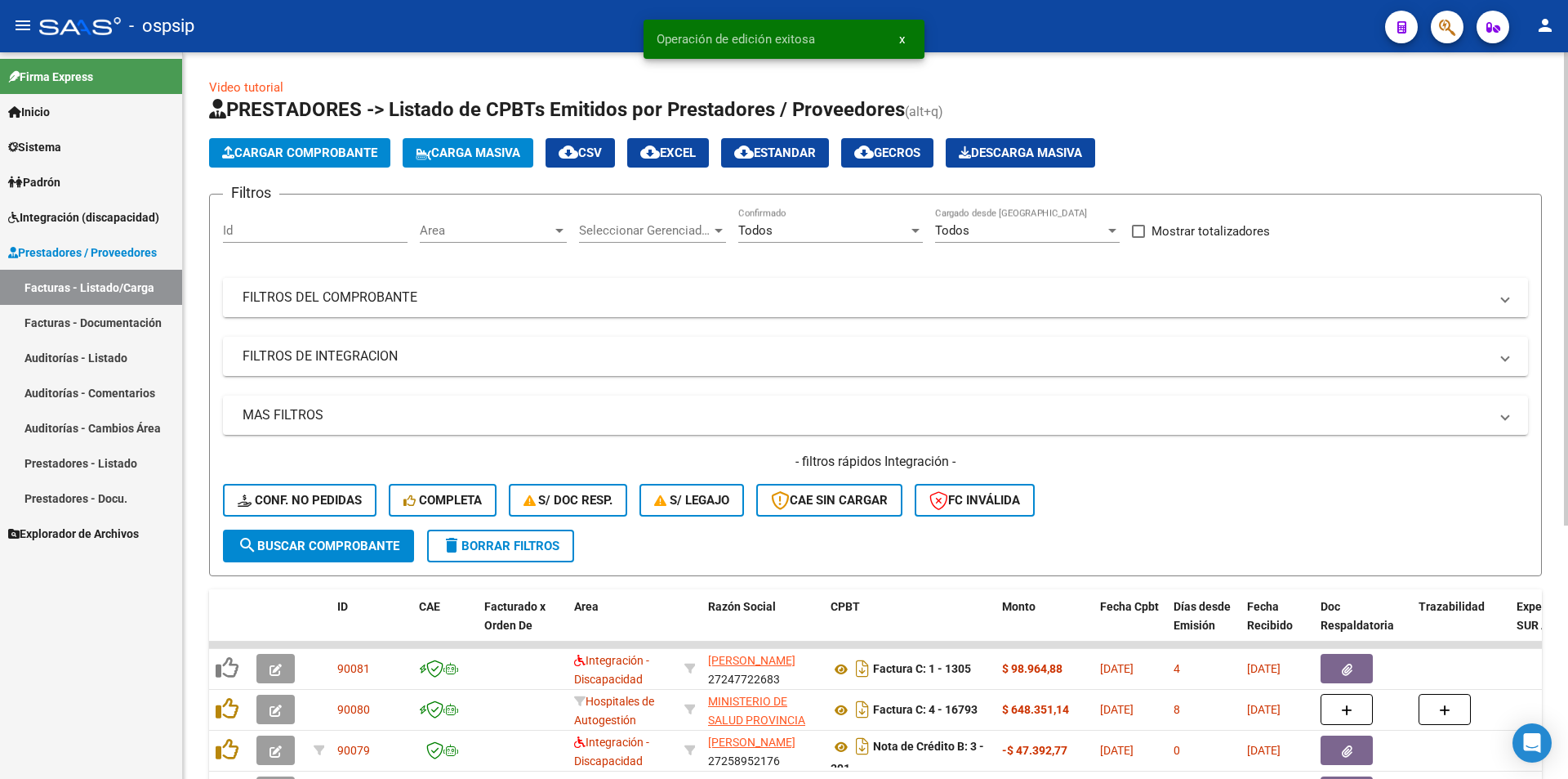
click at [470, 300] on mat-panel-title "FILTROS DEL COMPROBANTE" at bounding box center [866, 297] width 1247 height 18
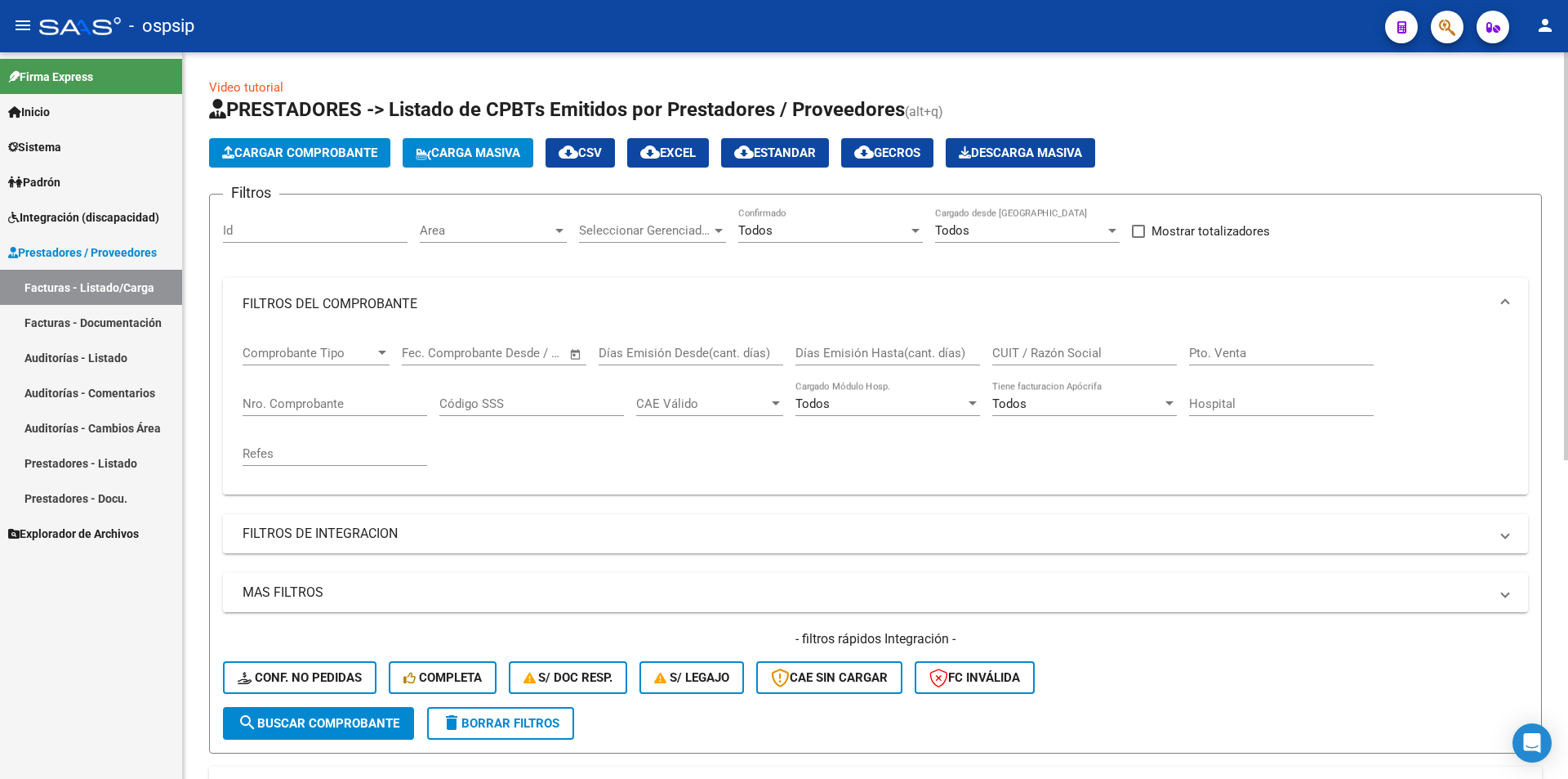
click at [320, 415] on div "Nro. Comprobante" at bounding box center [335, 399] width 185 height 35
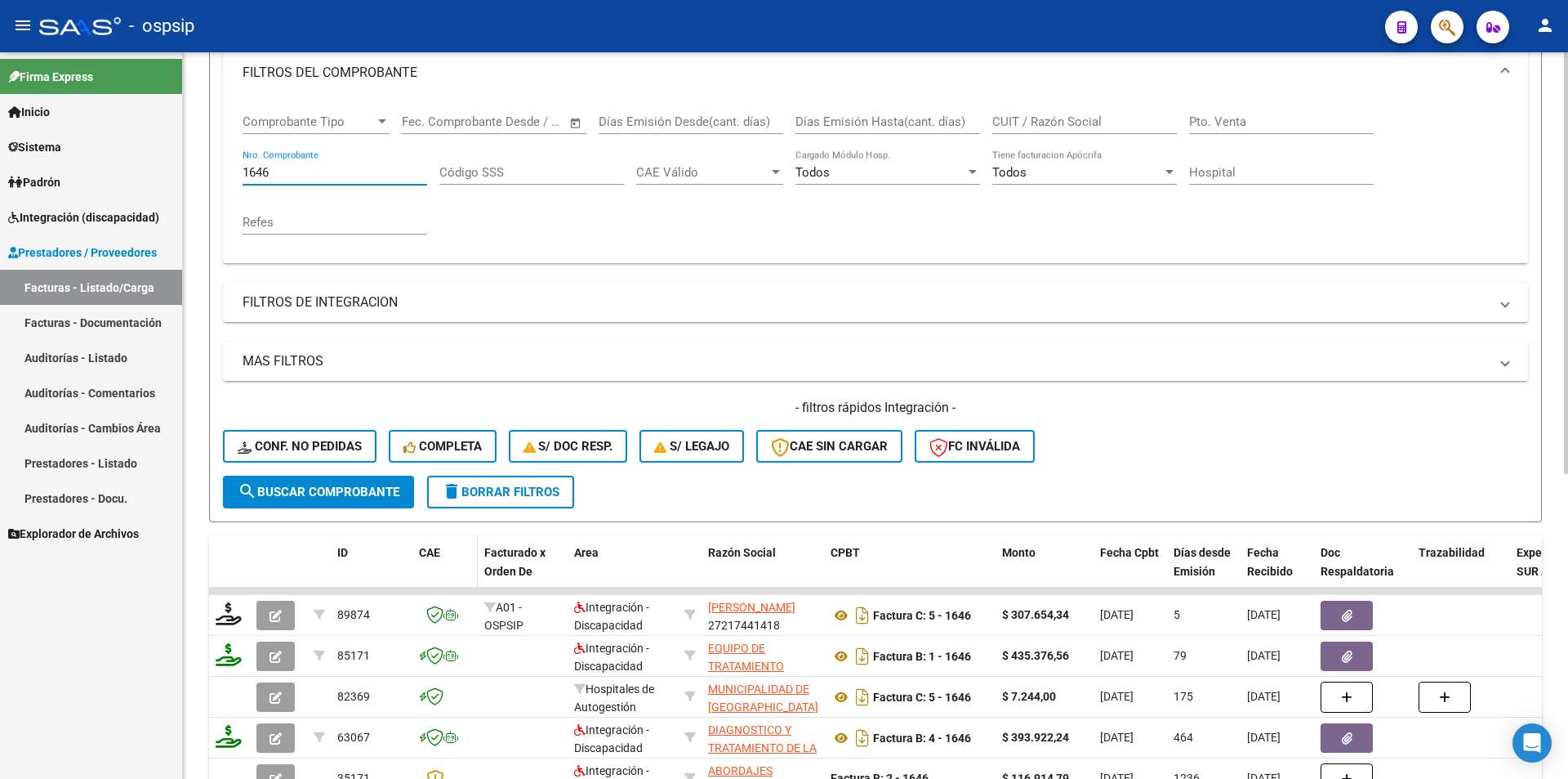
scroll to position [245, 0]
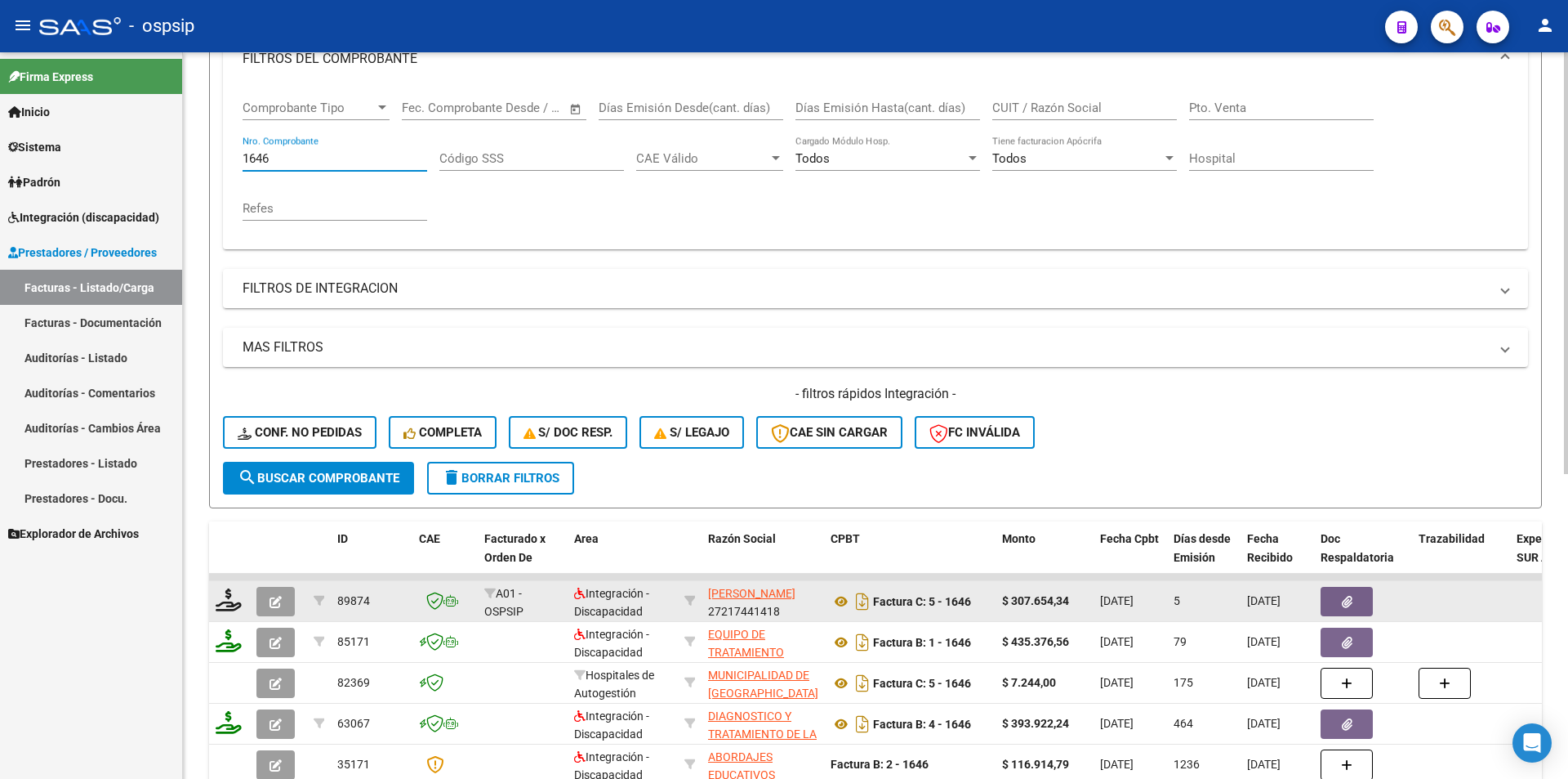
type input "1646"
click at [264, 599] on button "button" at bounding box center [275, 601] width 39 height 29
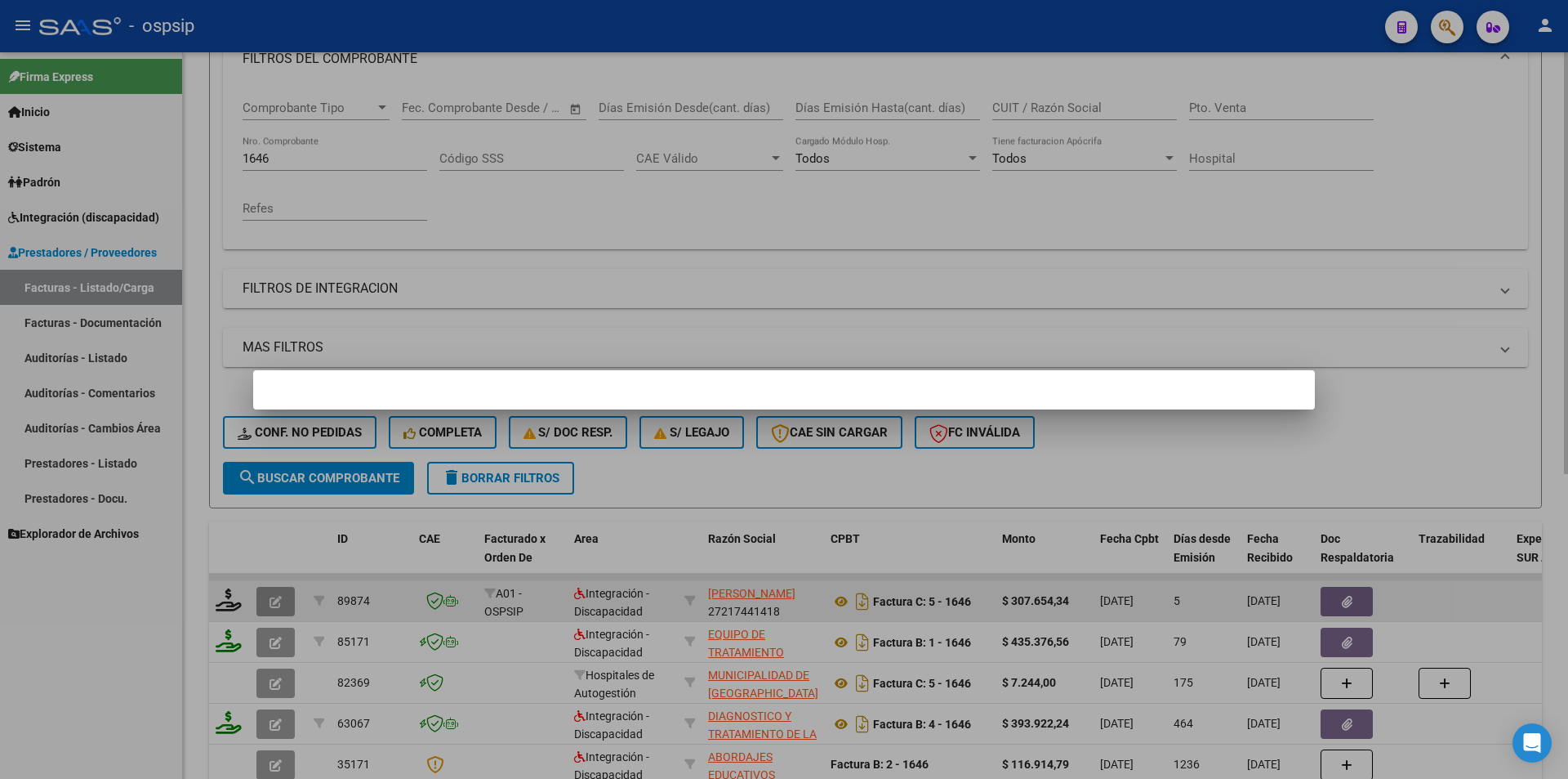
click at [269, 601] on div at bounding box center [784, 390] width 1568 height 779
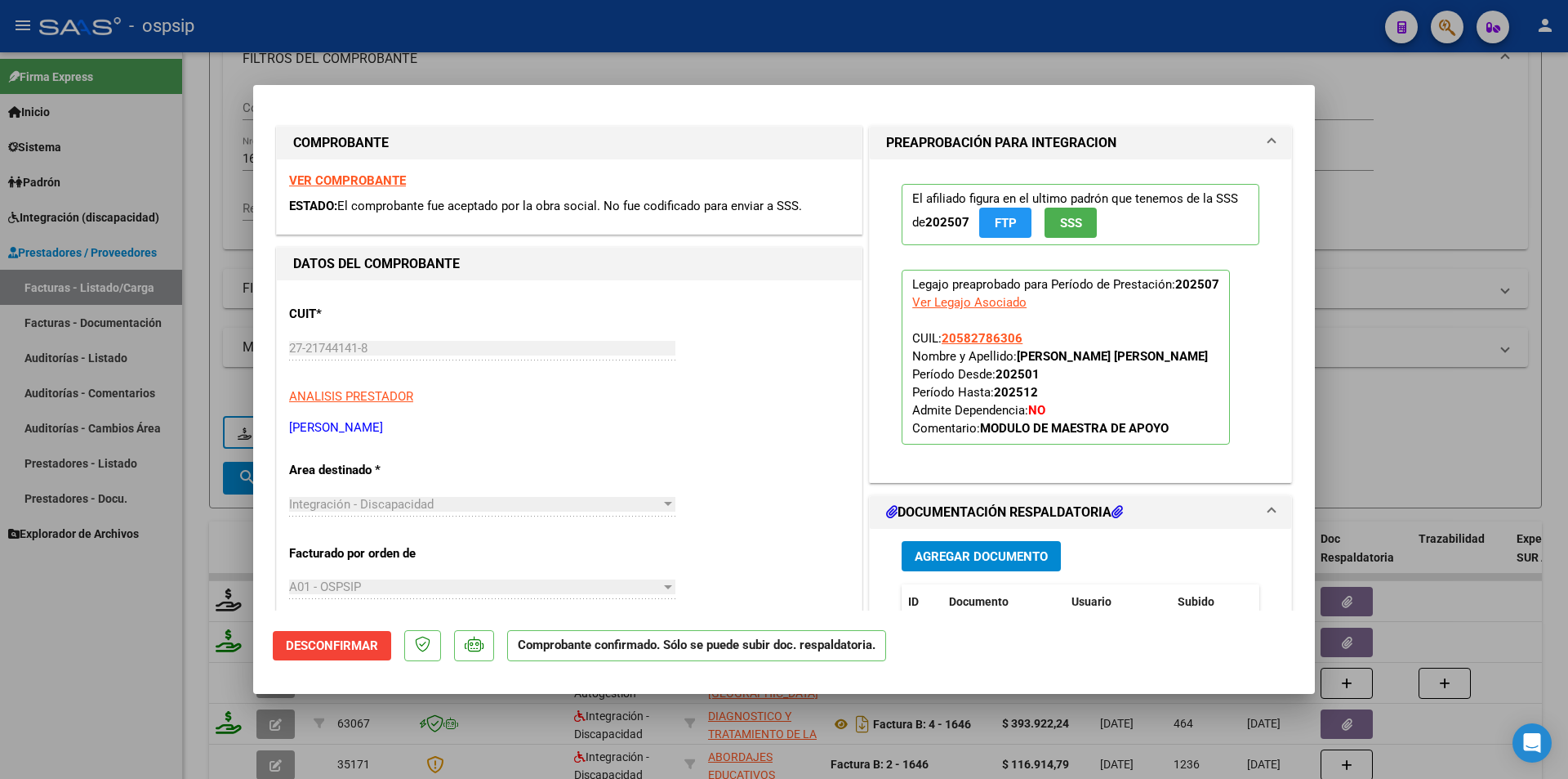
click at [152, 607] on div at bounding box center [784, 390] width 1568 height 779
type input "$ 0,00"
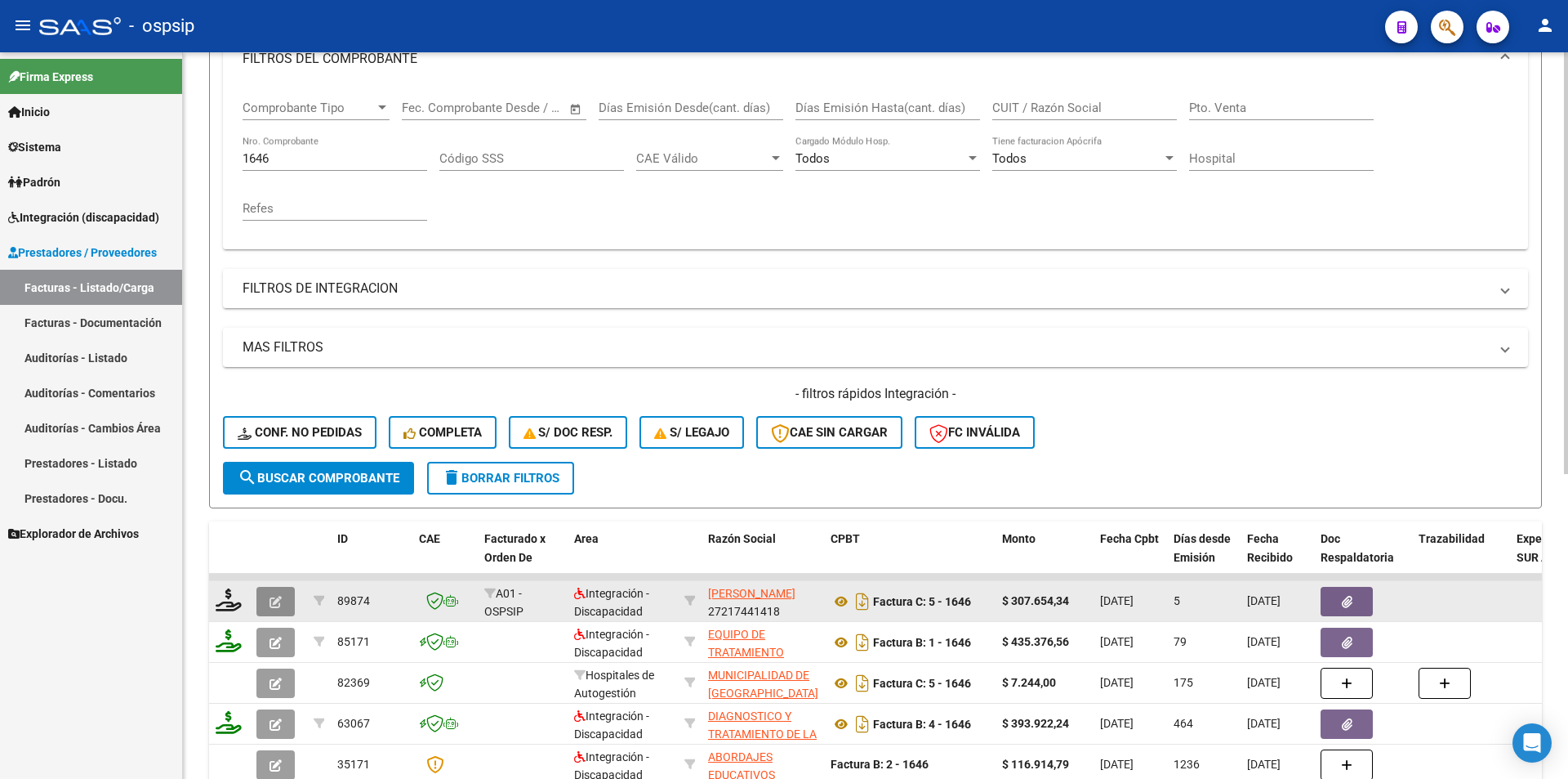
click at [289, 602] on button "button" at bounding box center [275, 601] width 39 height 29
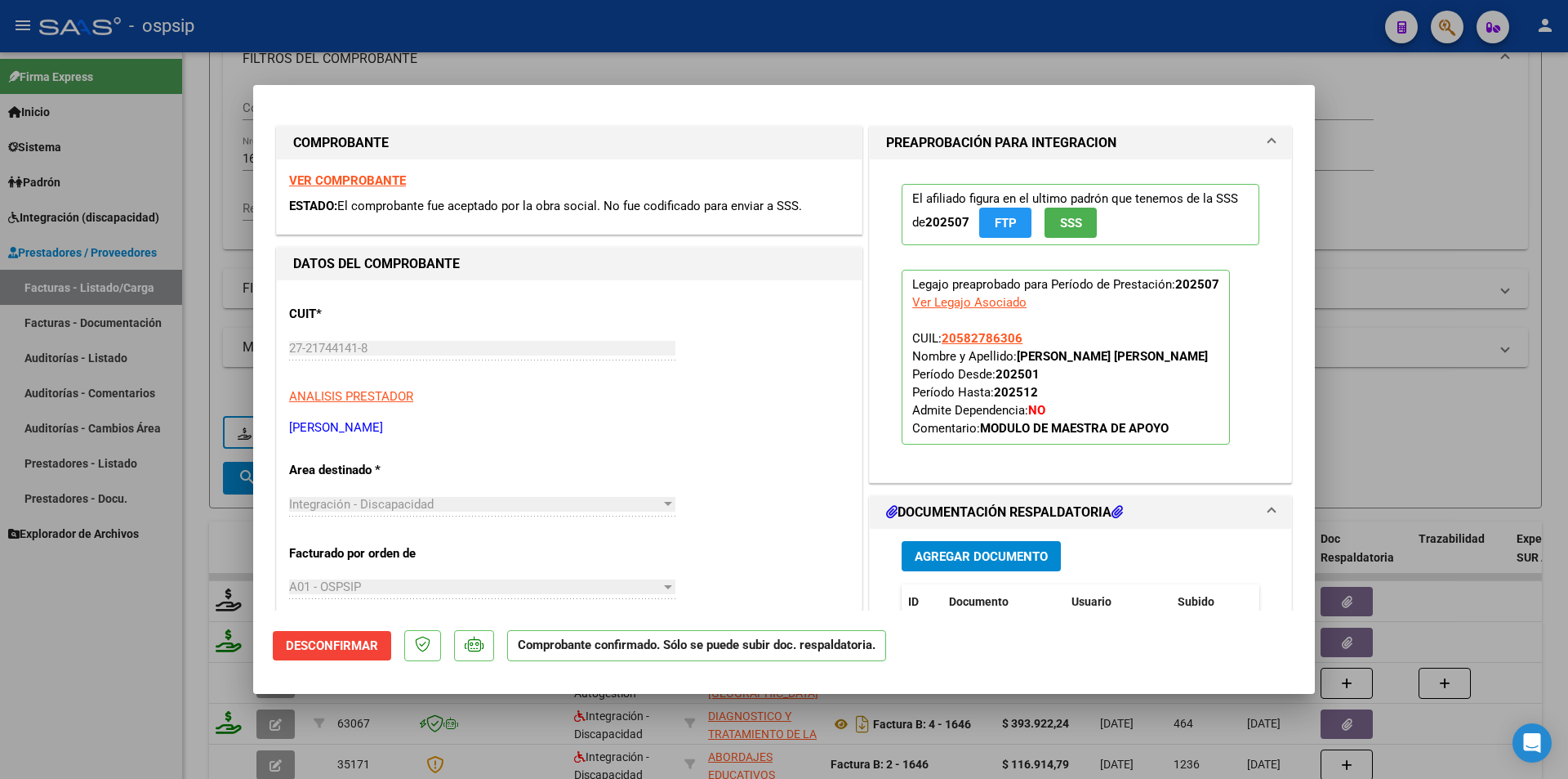
click at [187, 601] on div at bounding box center [784, 390] width 1568 height 779
type input "$ 0,00"
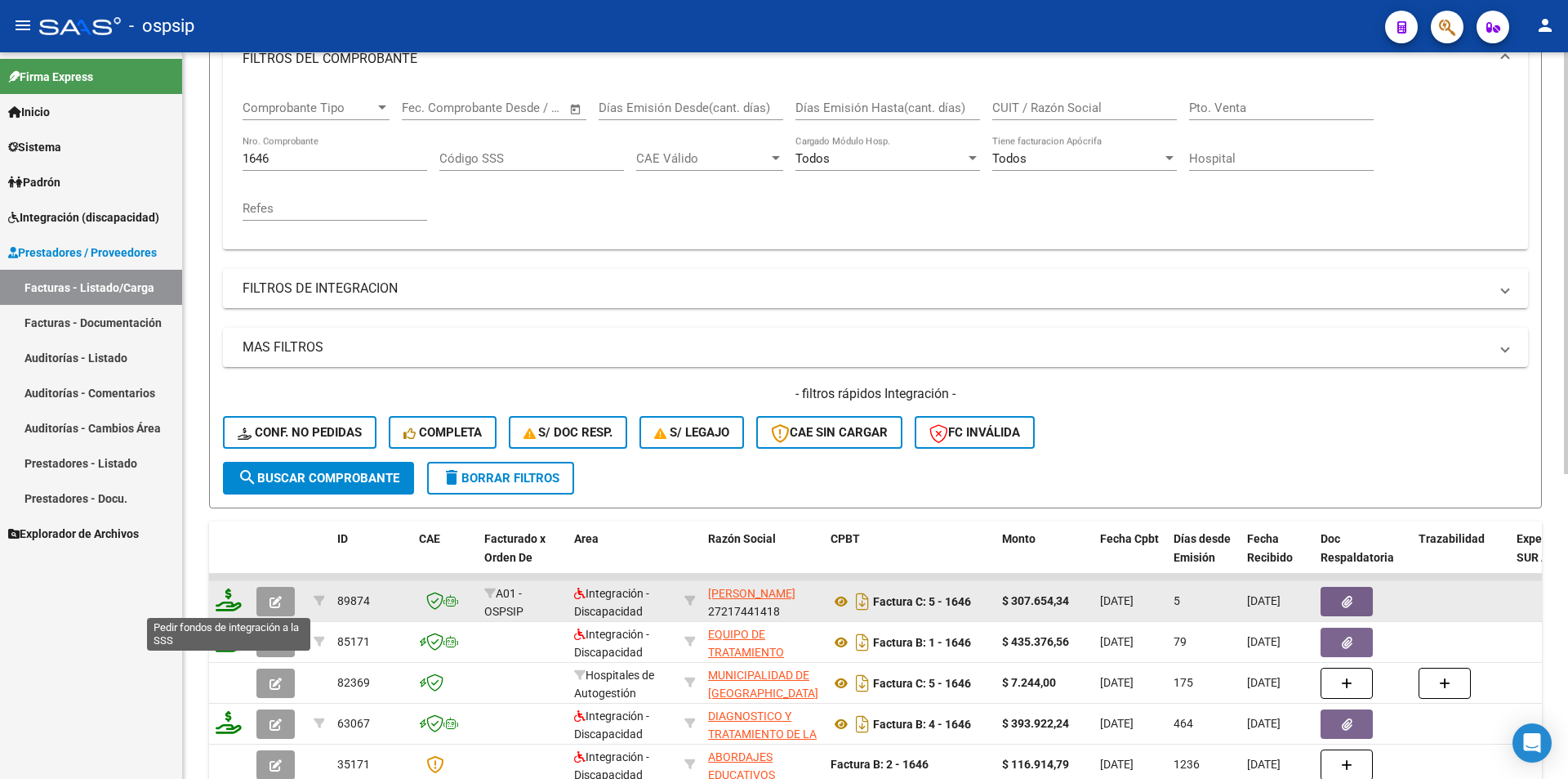
click at [227, 602] on icon at bounding box center [229, 600] width 26 height 23
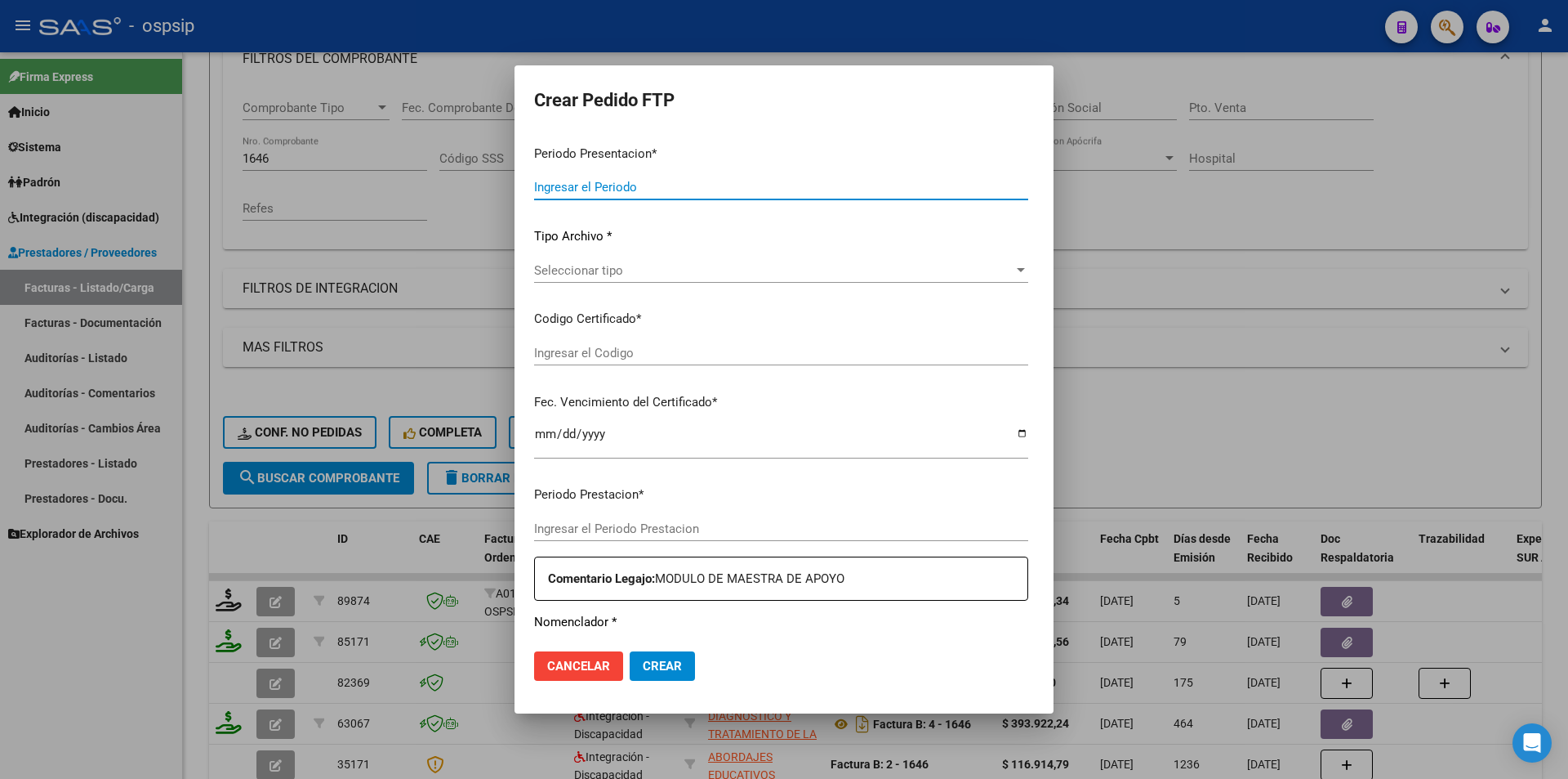
type input "202508"
type input "202507"
type input "$ 307.654,34"
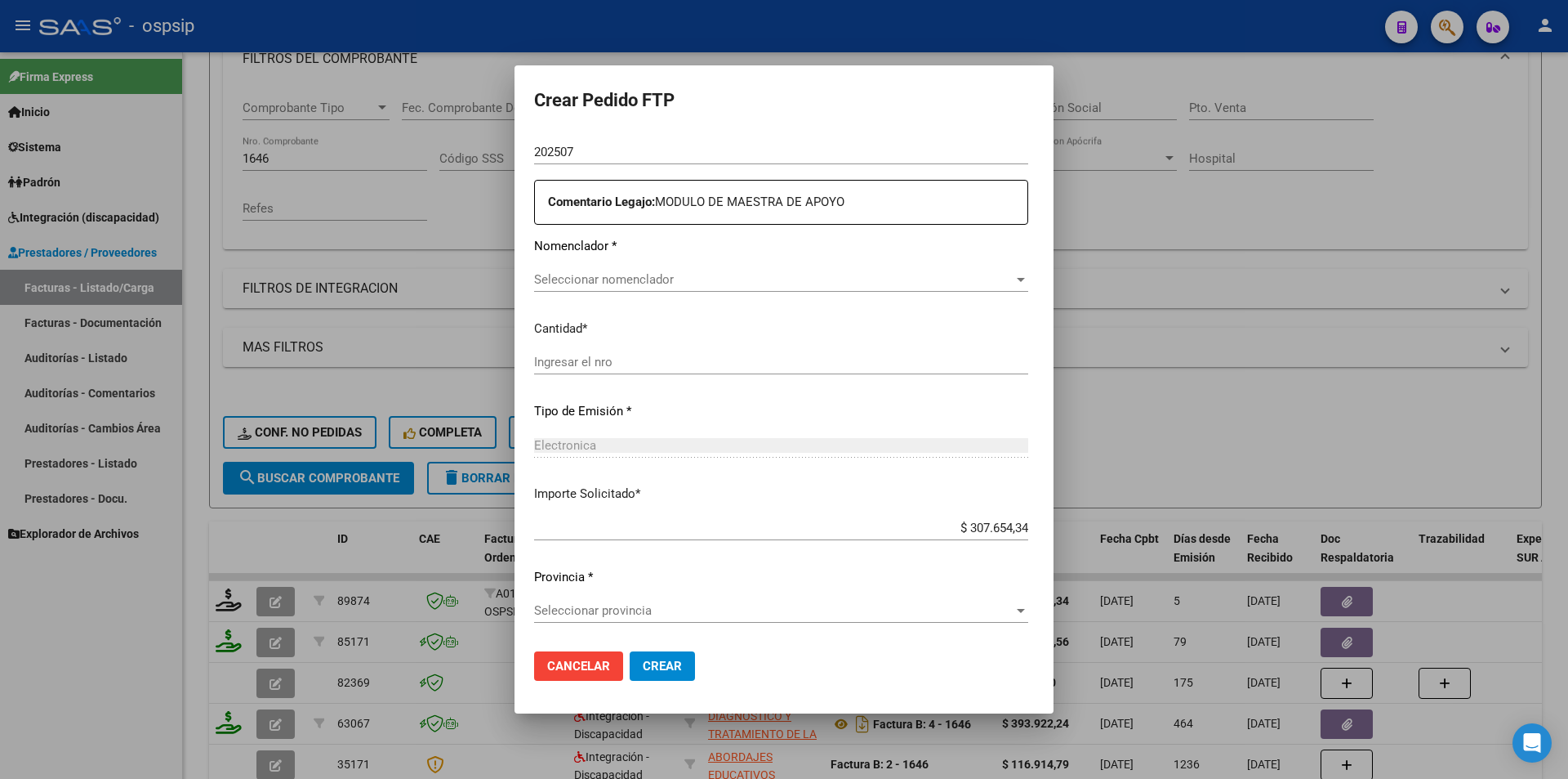
type input "ARG02000582786302023012420260124MZA200"
type input "[DATE]"
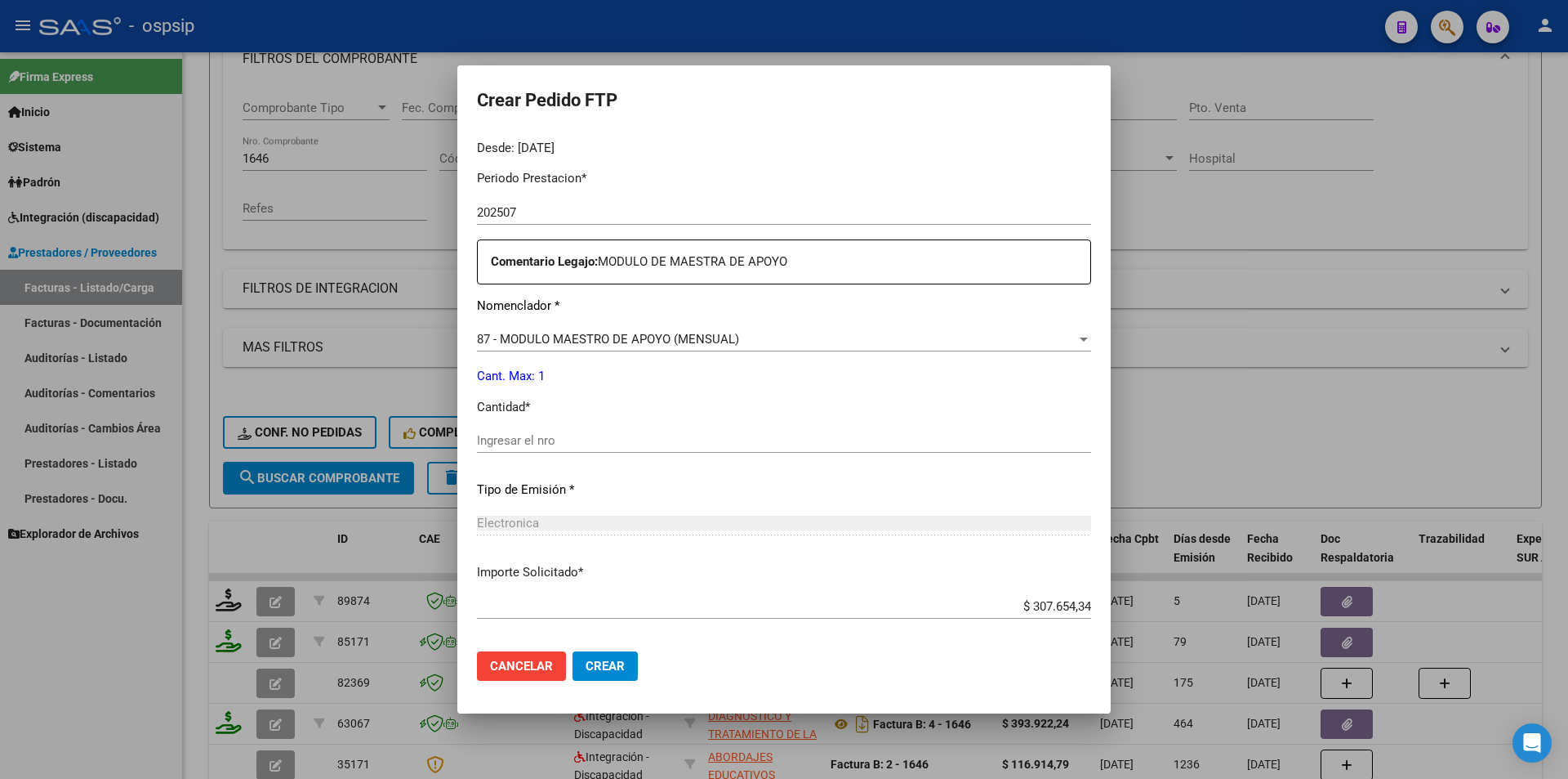
scroll to position [553, 0]
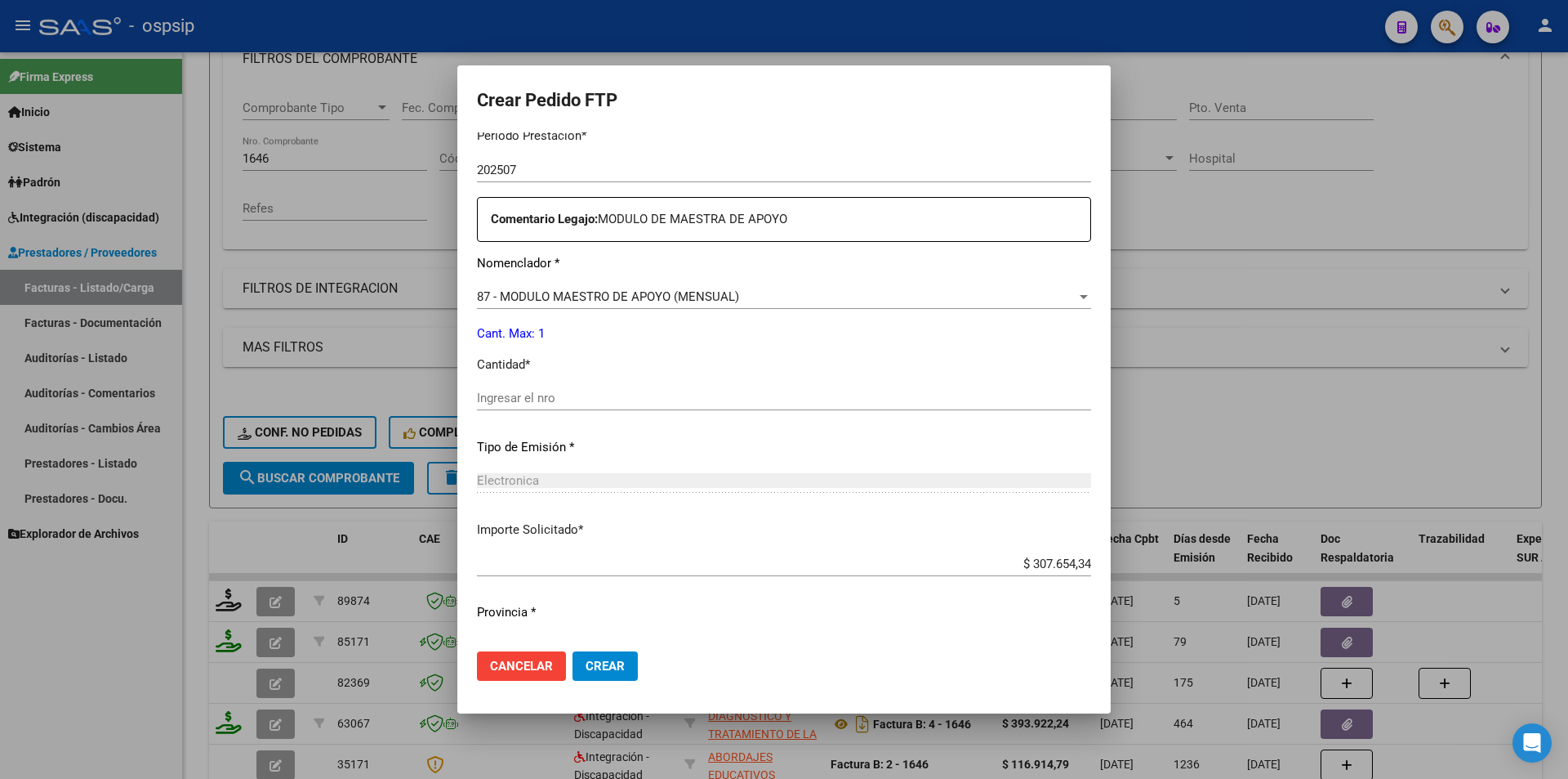
click at [544, 403] on input "Ingresar el nro" at bounding box center [784, 398] width 614 height 15
type input "1"
click at [612, 671] on span "Crear" at bounding box center [605, 666] width 39 height 15
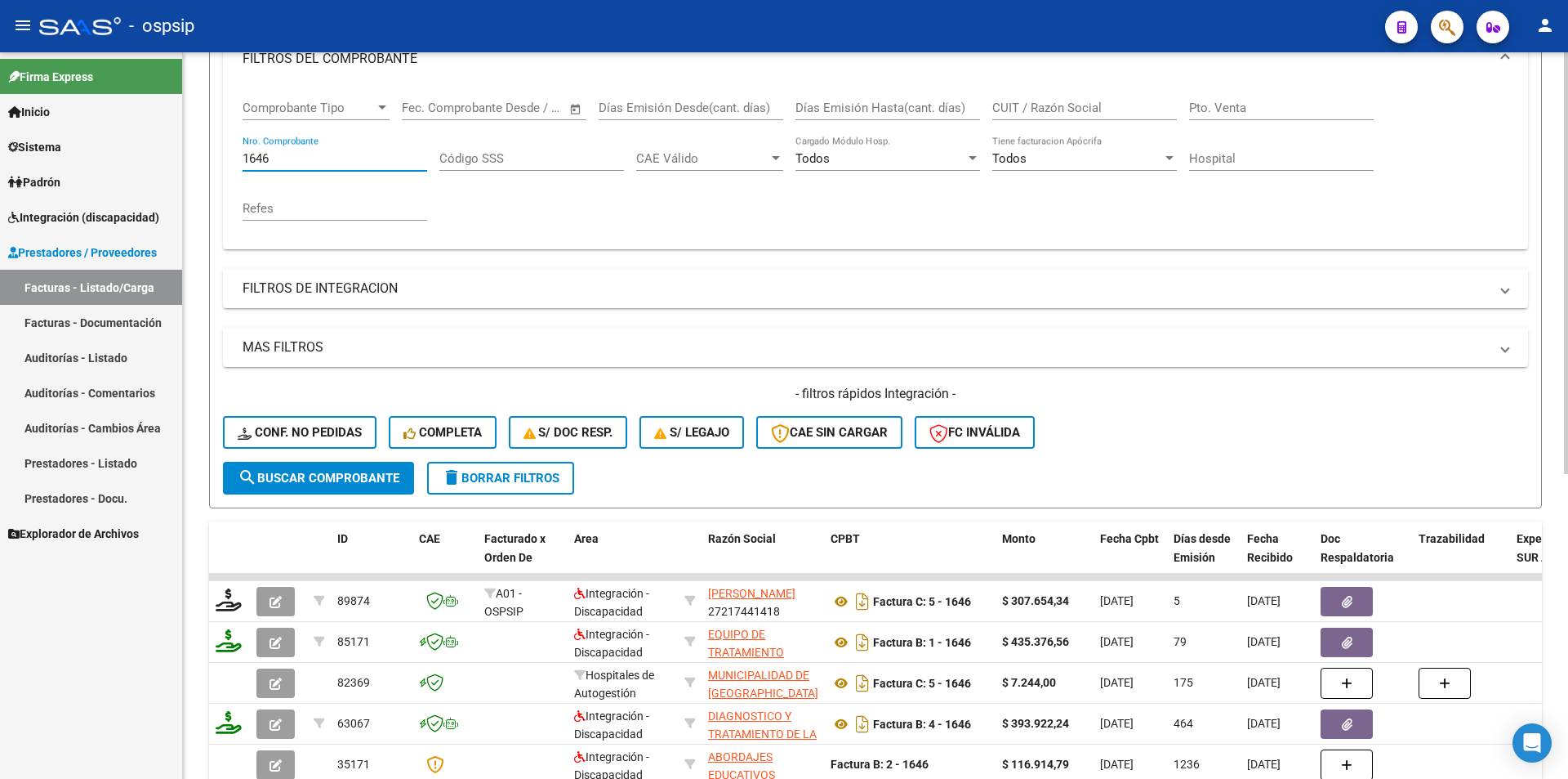
click at [329, 164] on input "1646" at bounding box center [335, 159] width 185 height 15
drag, startPoint x: 288, startPoint y: 153, endPoint x: 181, endPoint y: 150, distance: 107.0
click at [181, 150] on mat-sidenav-container "Firma Express Inicio Calendario SSS Instructivos Contacto OS Sistema Usuarios T…" at bounding box center [784, 415] width 1568 height 726
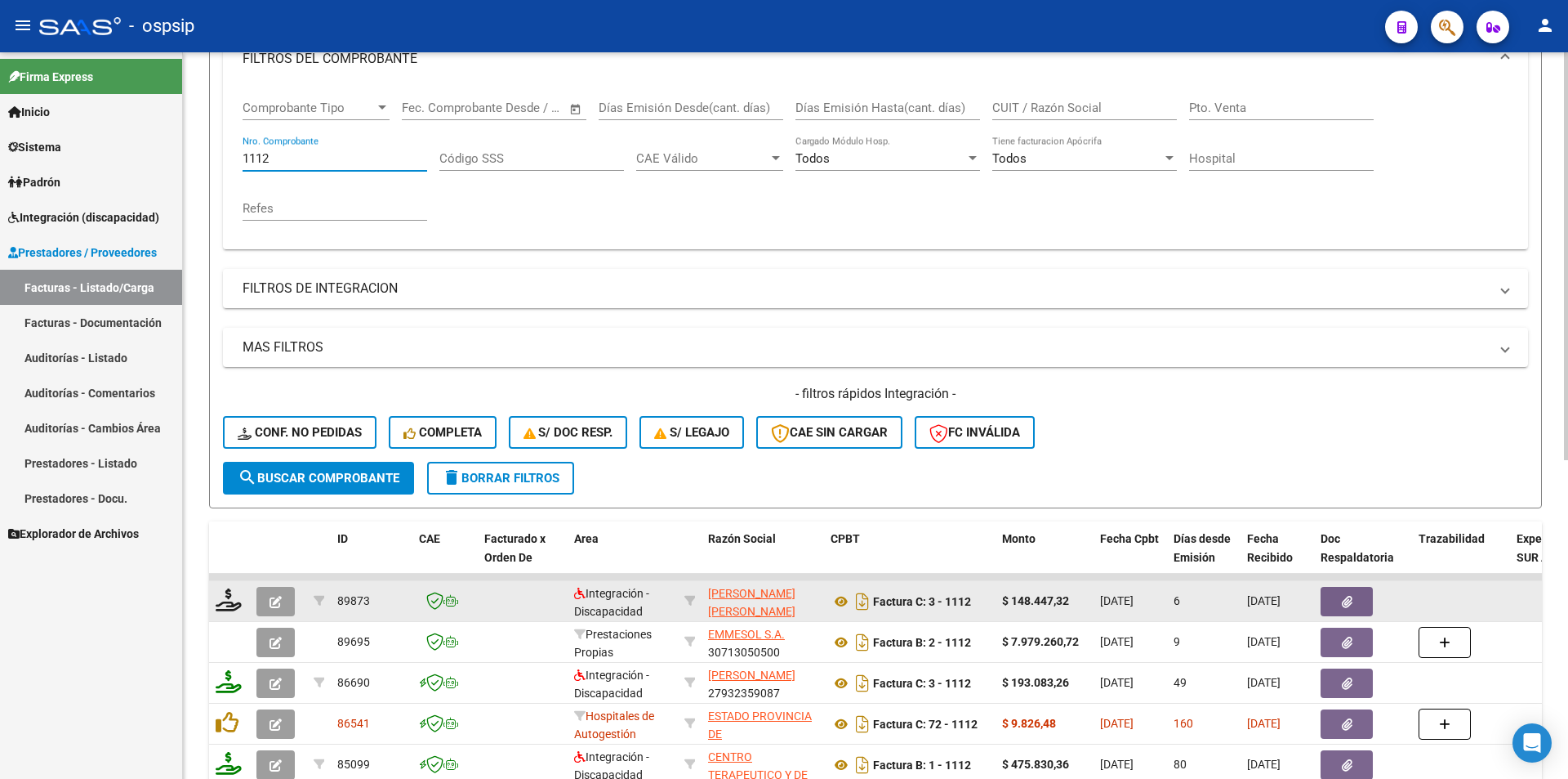
type input "1112"
click at [280, 599] on icon "button" at bounding box center [275, 601] width 13 height 13
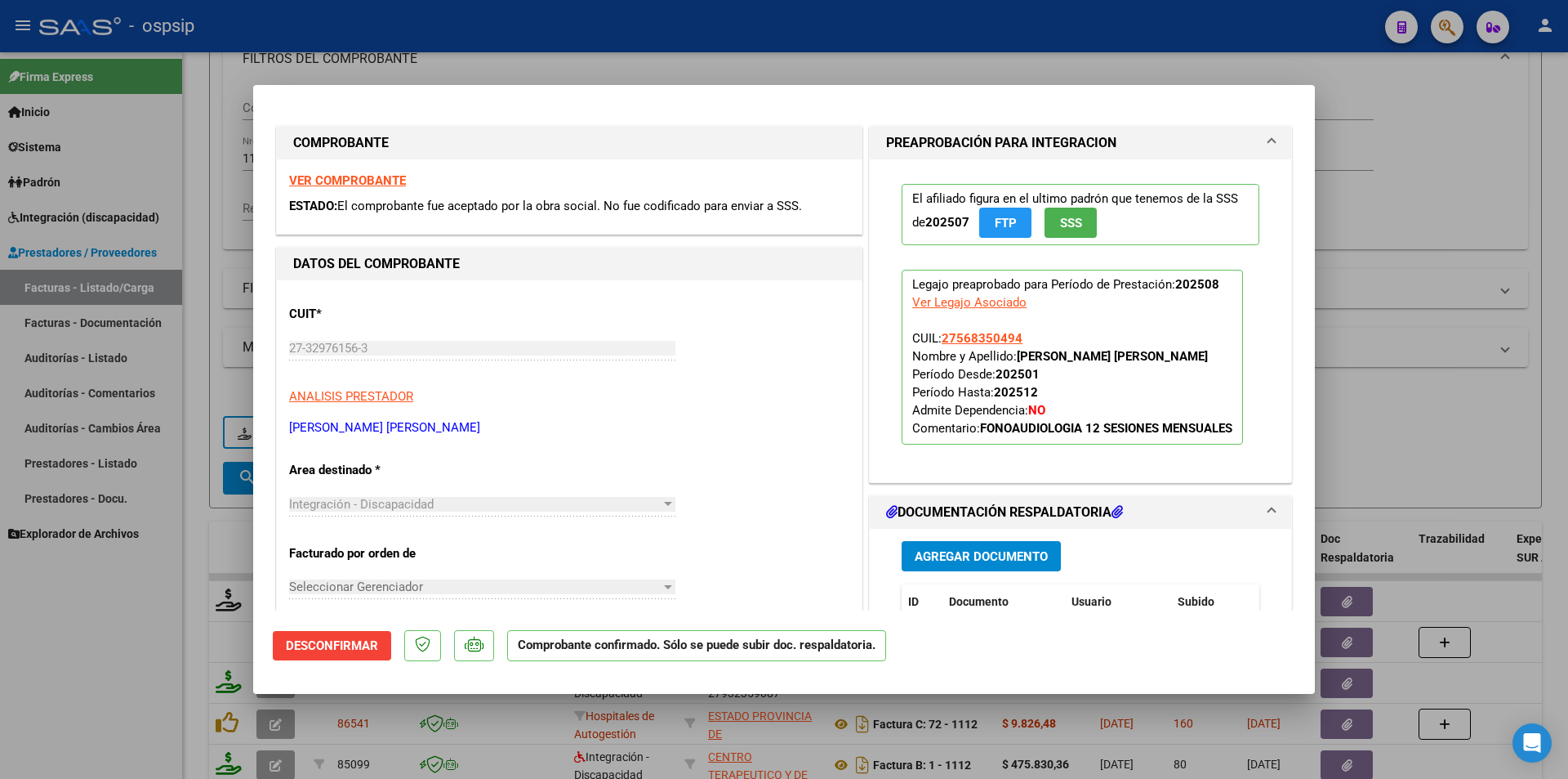
click at [185, 668] on div at bounding box center [784, 390] width 1568 height 779
type input "$ 0,00"
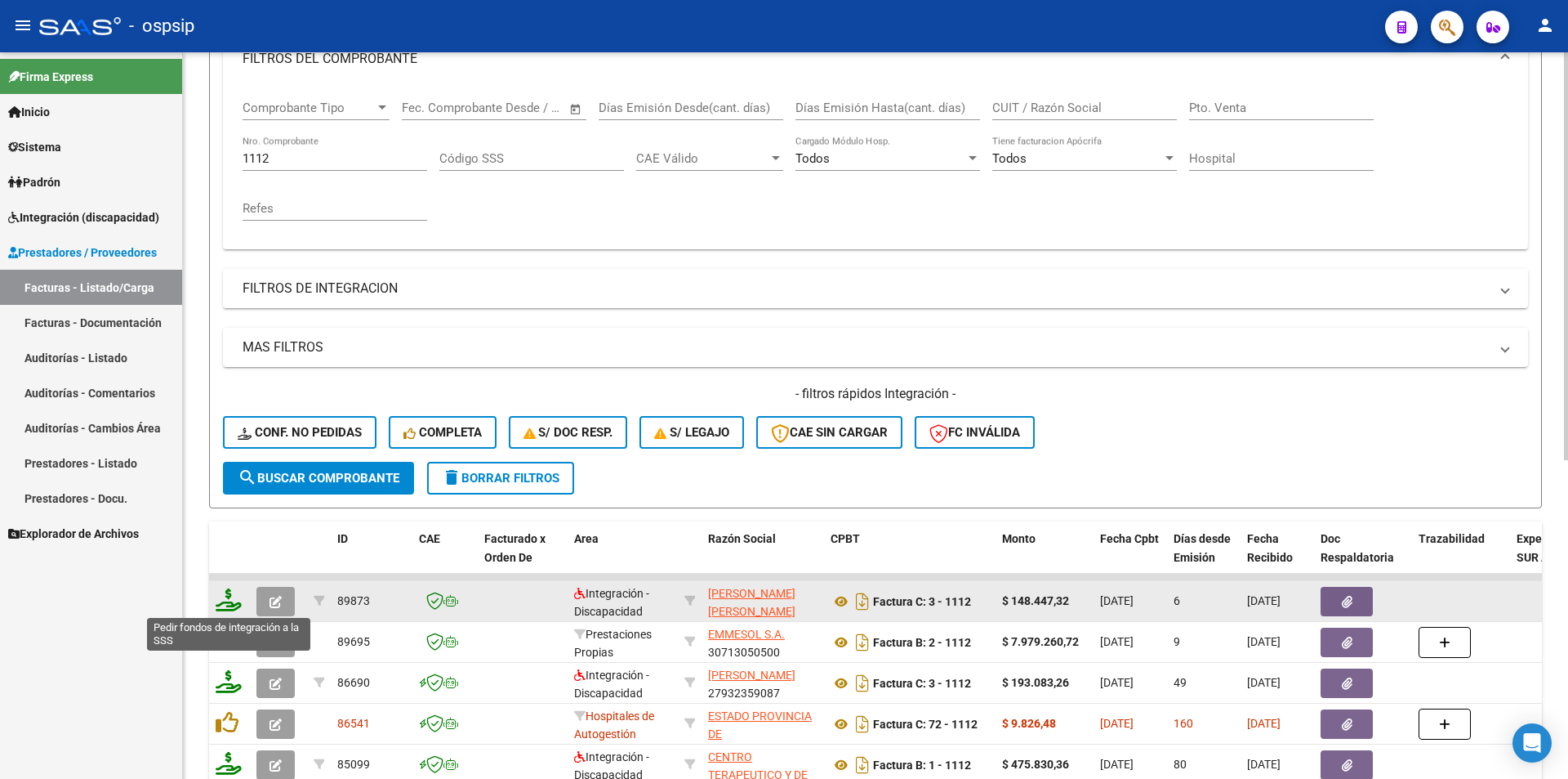
click at [224, 596] on icon at bounding box center [229, 600] width 26 height 23
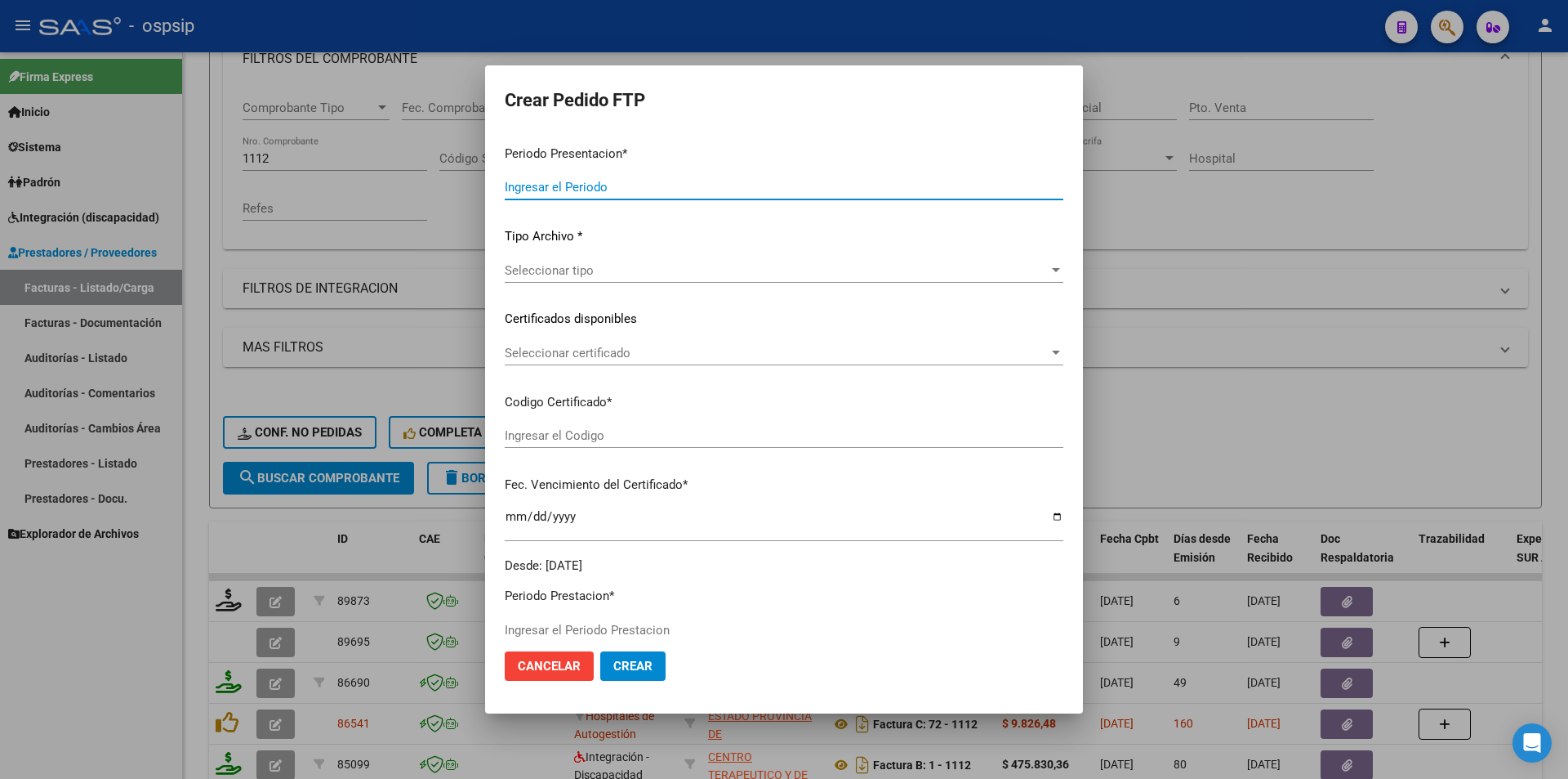
type input "202508"
type input "$ 148.447,32"
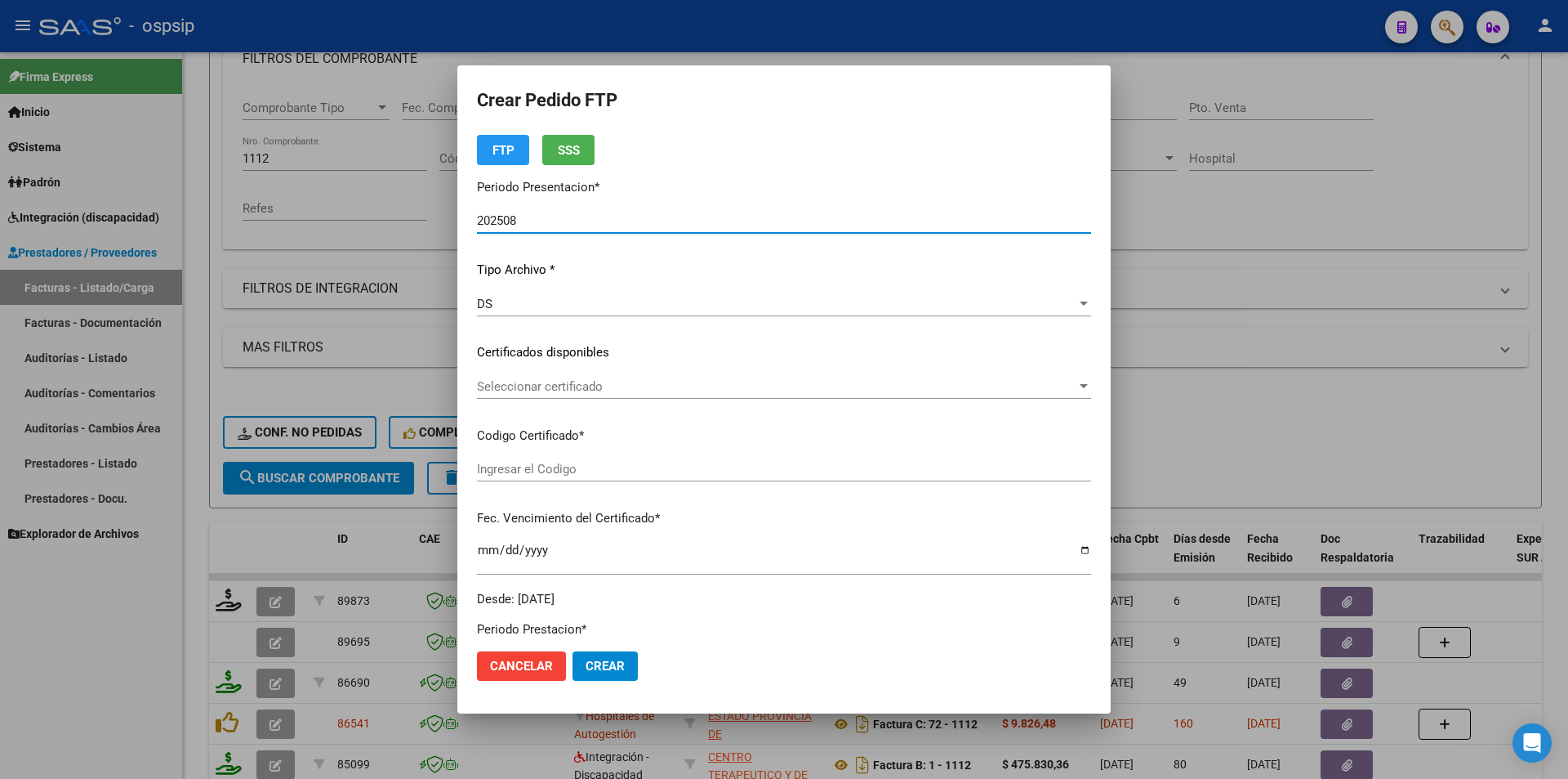
type input "ARG0100056835049-20240301 20280301"
type input "[DATE]"
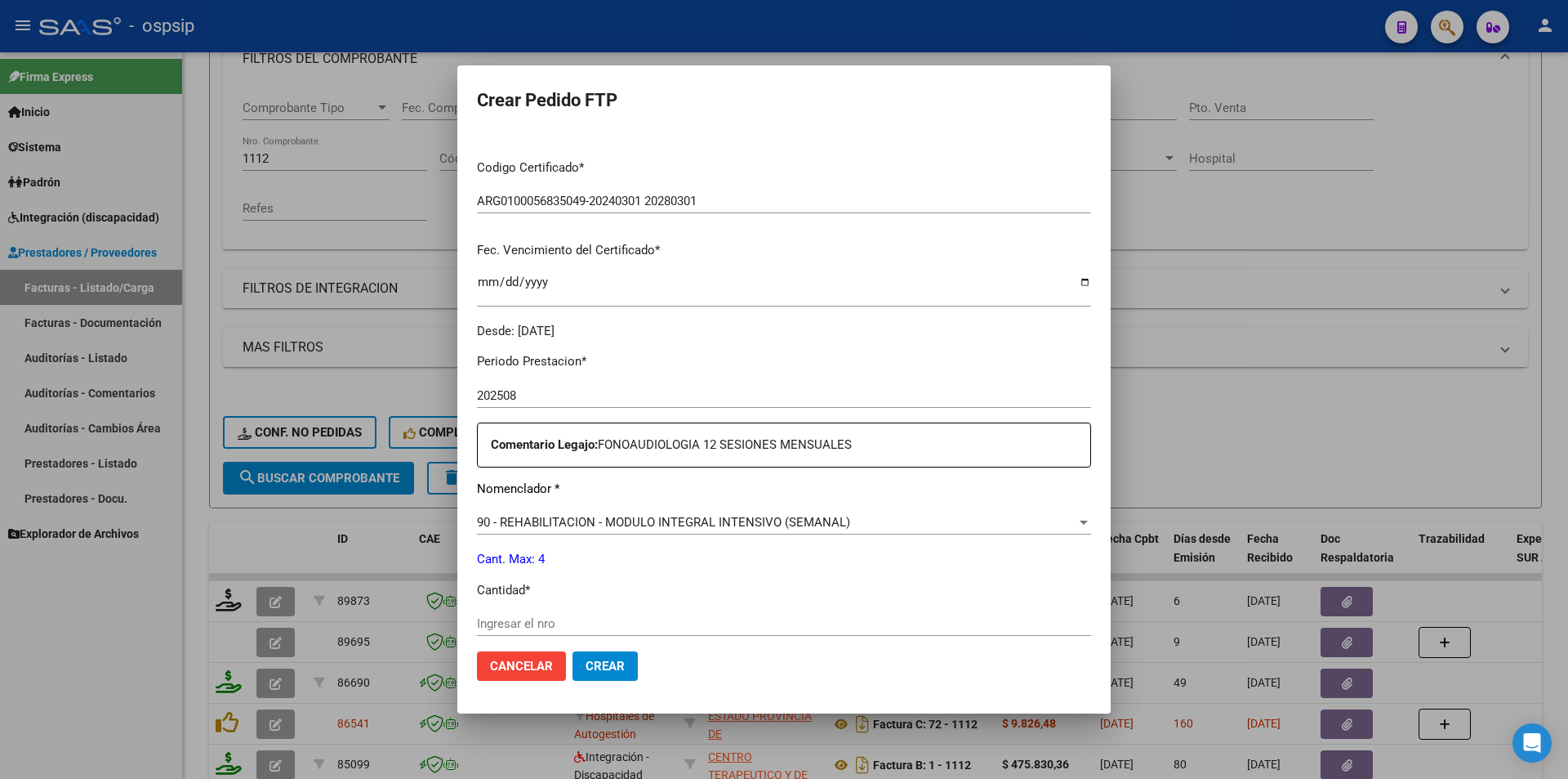
scroll to position [409, 0]
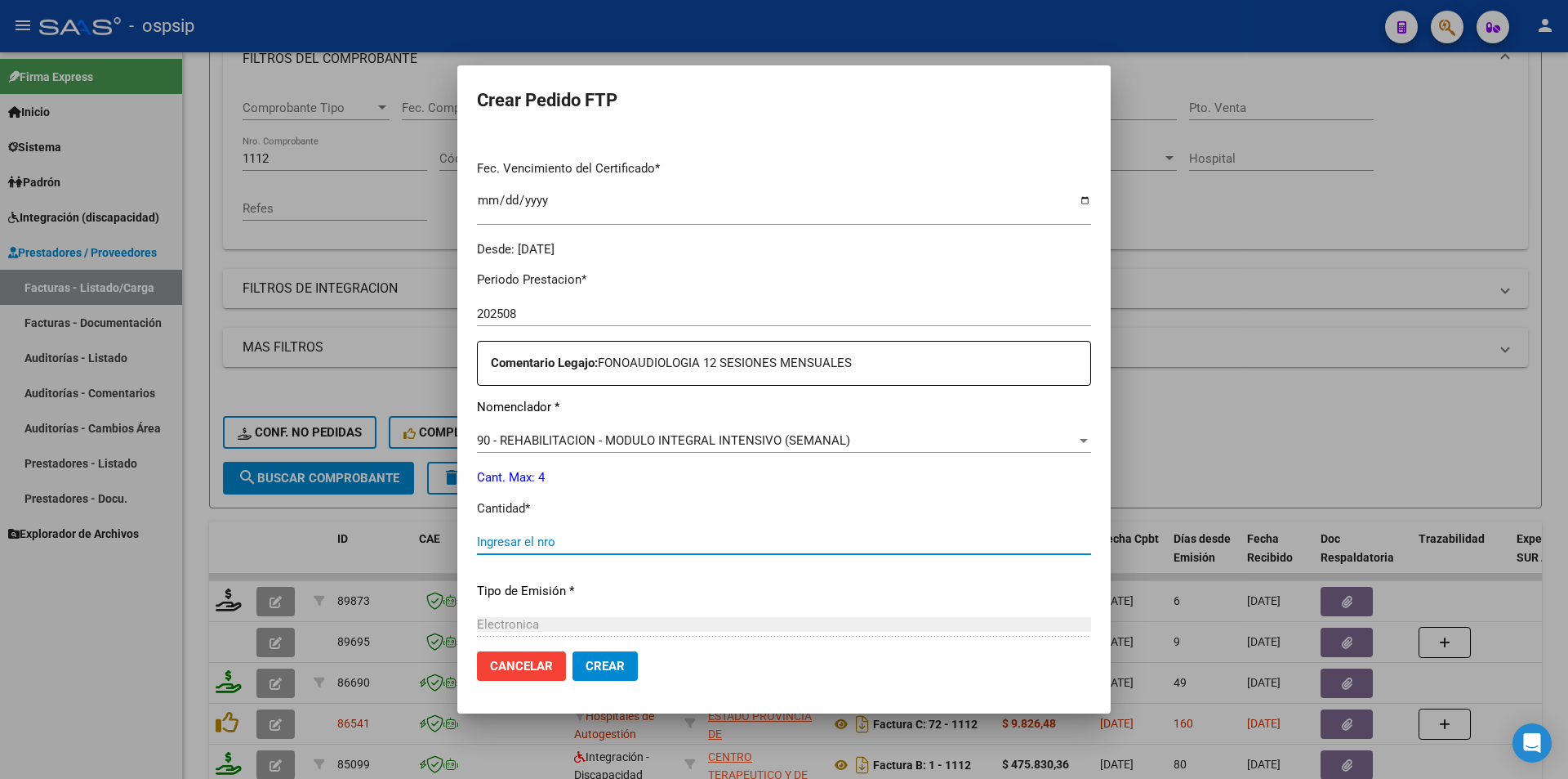
click at [533, 539] on input "Ingresar el nro" at bounding box center [784, 542] width 614 height 15
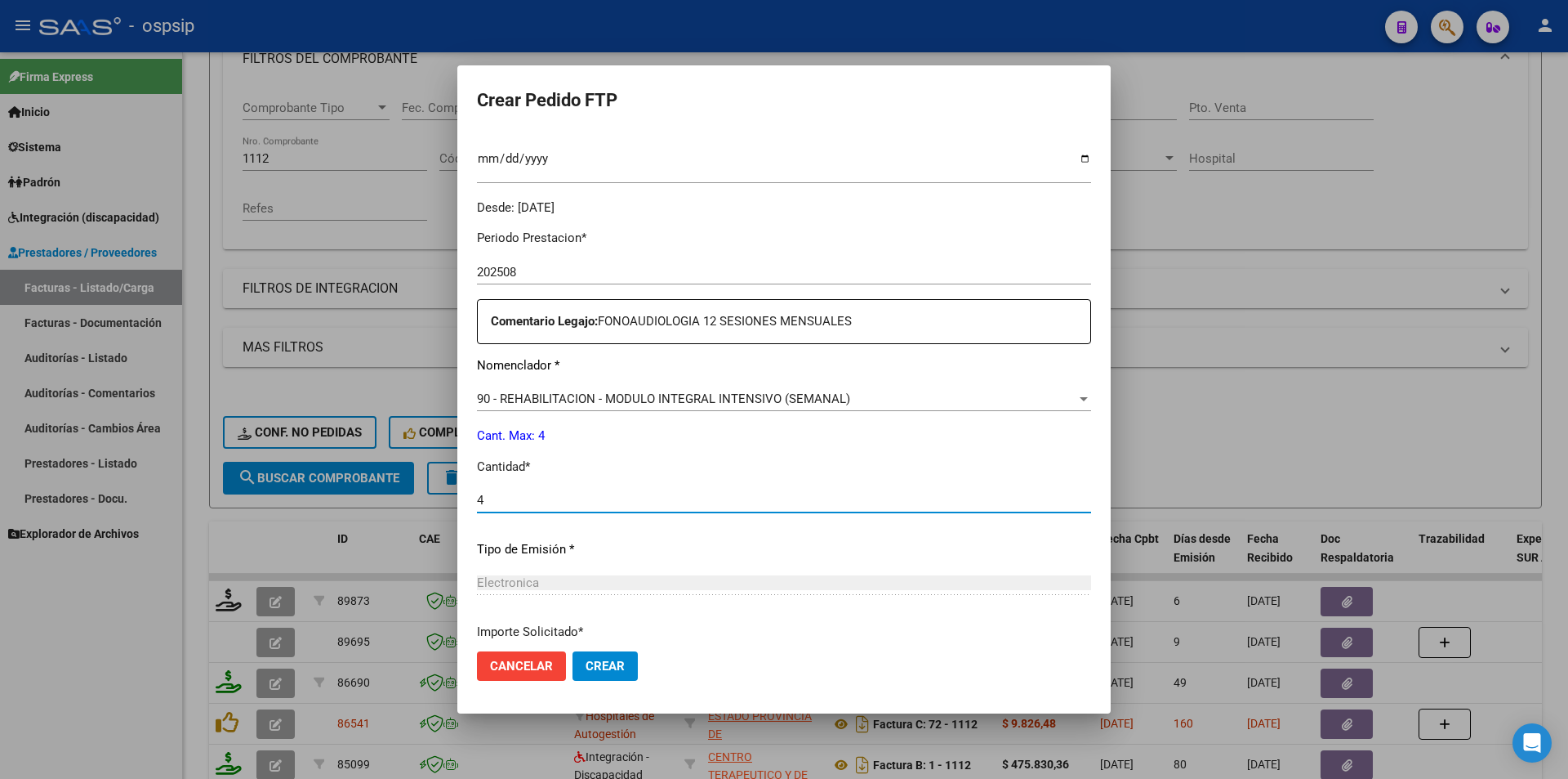
scroll to position [490, 0]
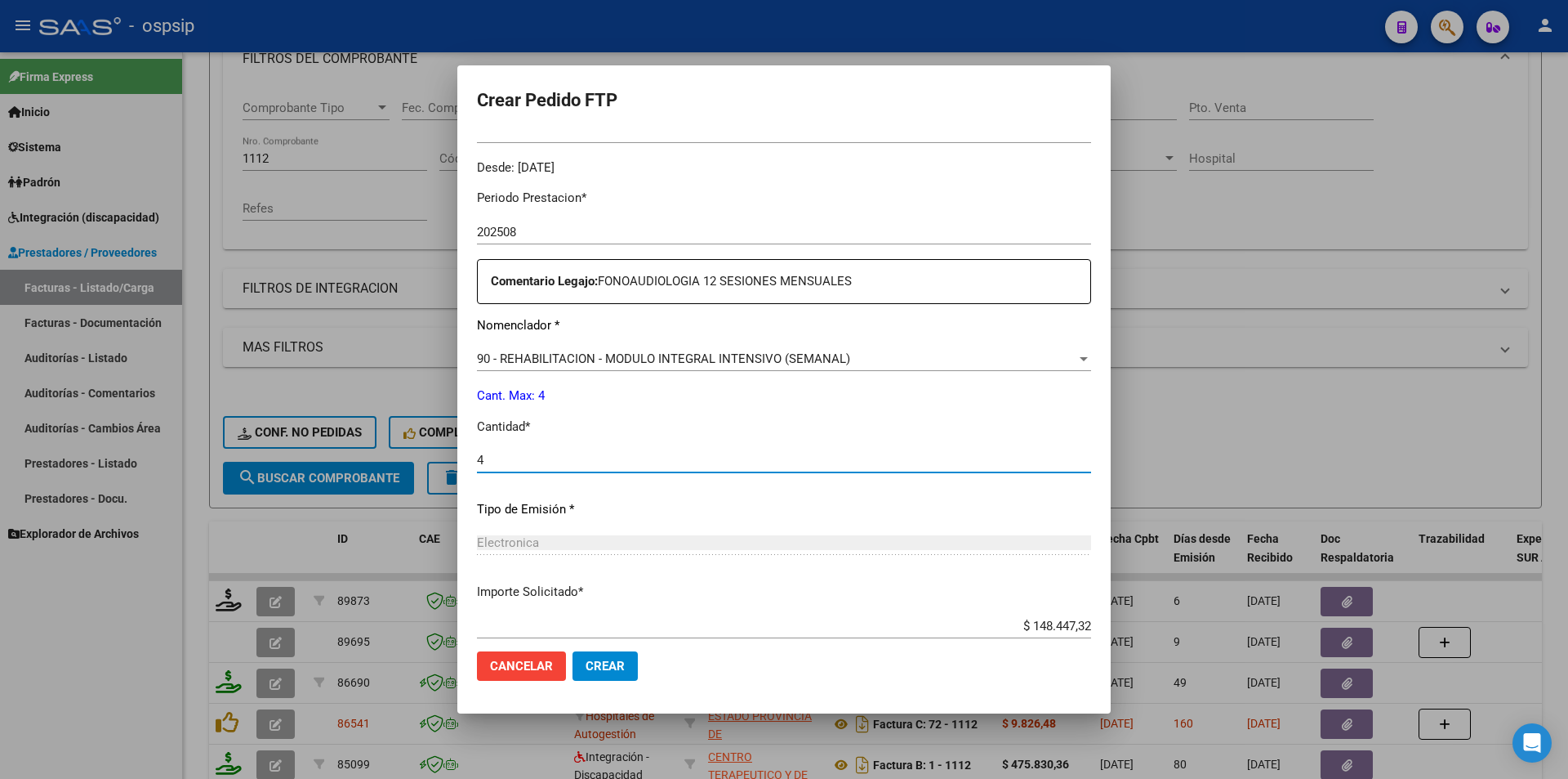
type input "4"
click at [609, 675] on button "Crear" at bounding box center [605, 666] width 65 height 29
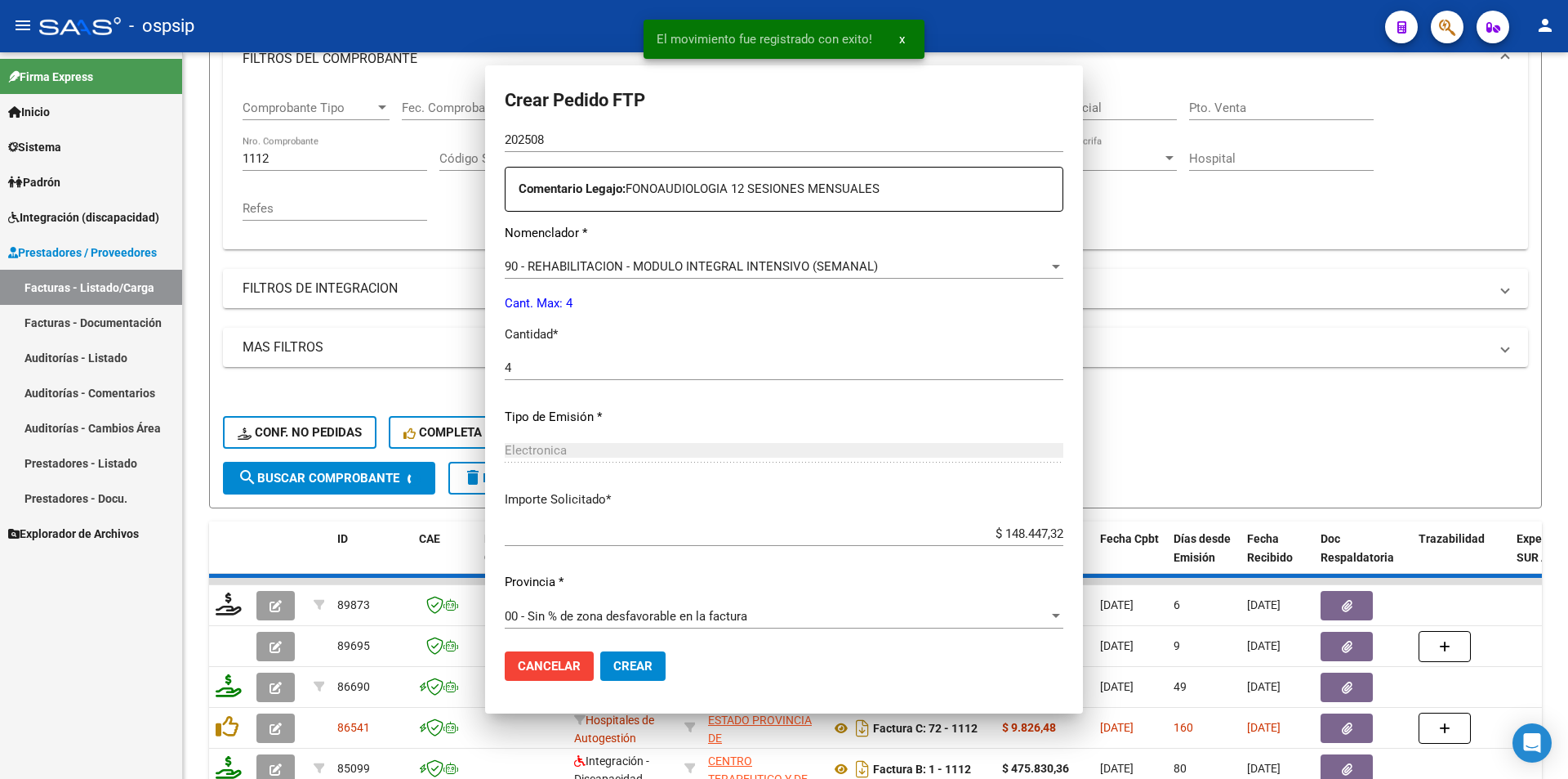
scroll to position [0, 0]
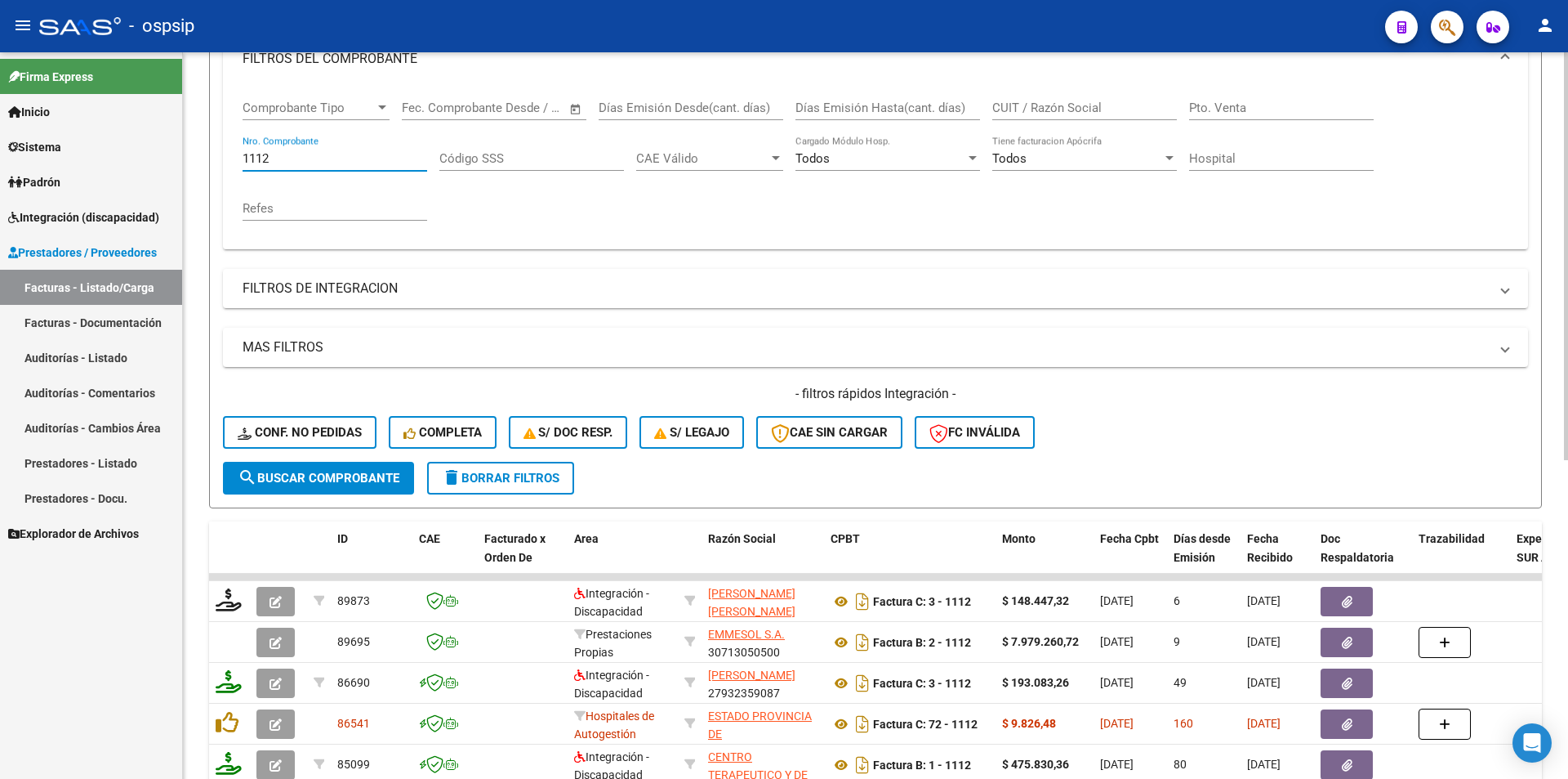
drag, startPoint x: 288, startPoint y: 152, endPoint x: 212, endPoint y: 153, distance: 76.0
click at [212, 153] on form "Filtros Id Area Area Seleccionar Gerenciador Seleccionar Gerenciador Todos Conf…" at bounding box center [876, 229] width 1333 height 560
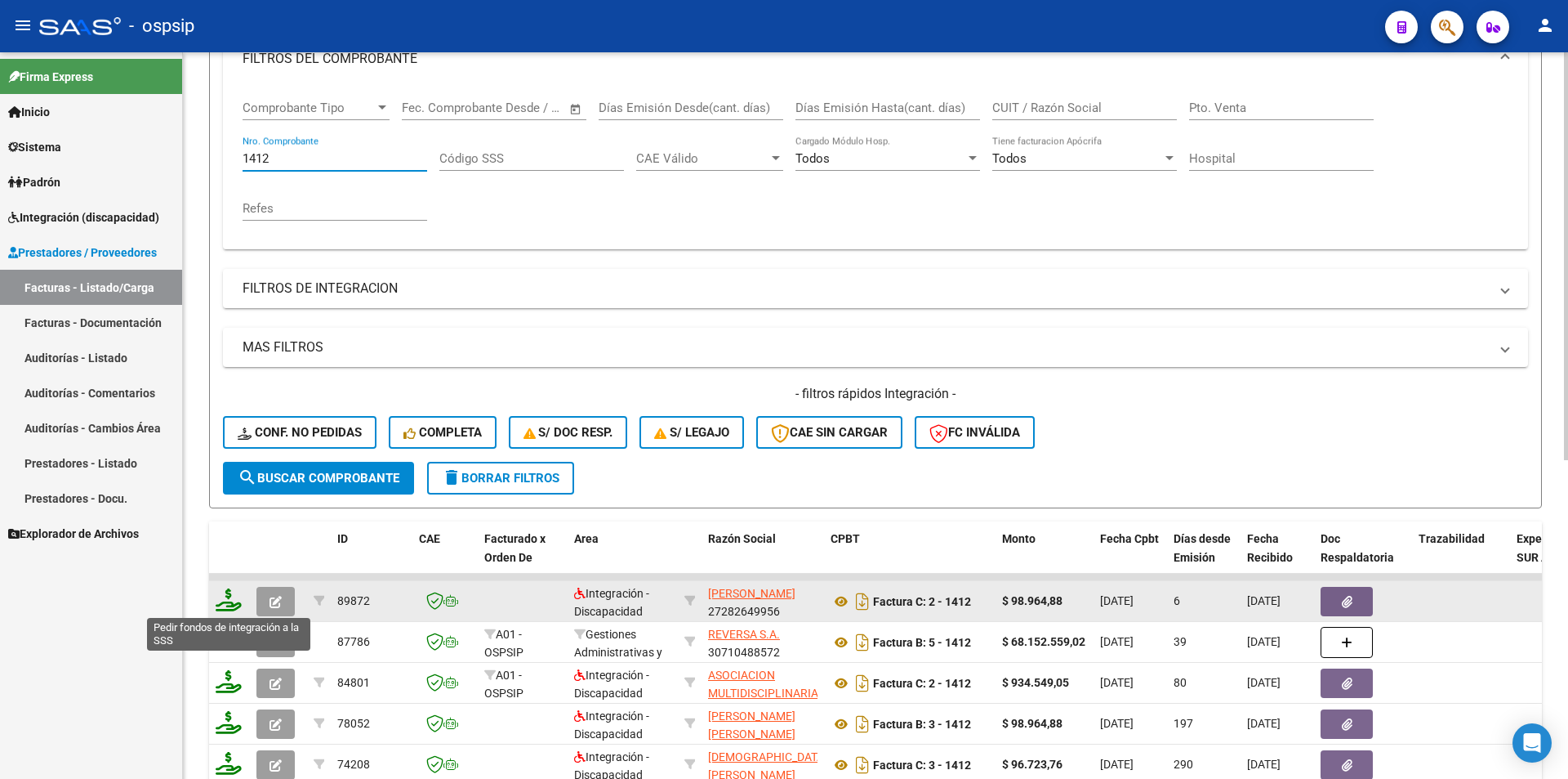
type input "1412"
click at [224, 603] on icon at bounding box center [229, 600] width 26 height 23
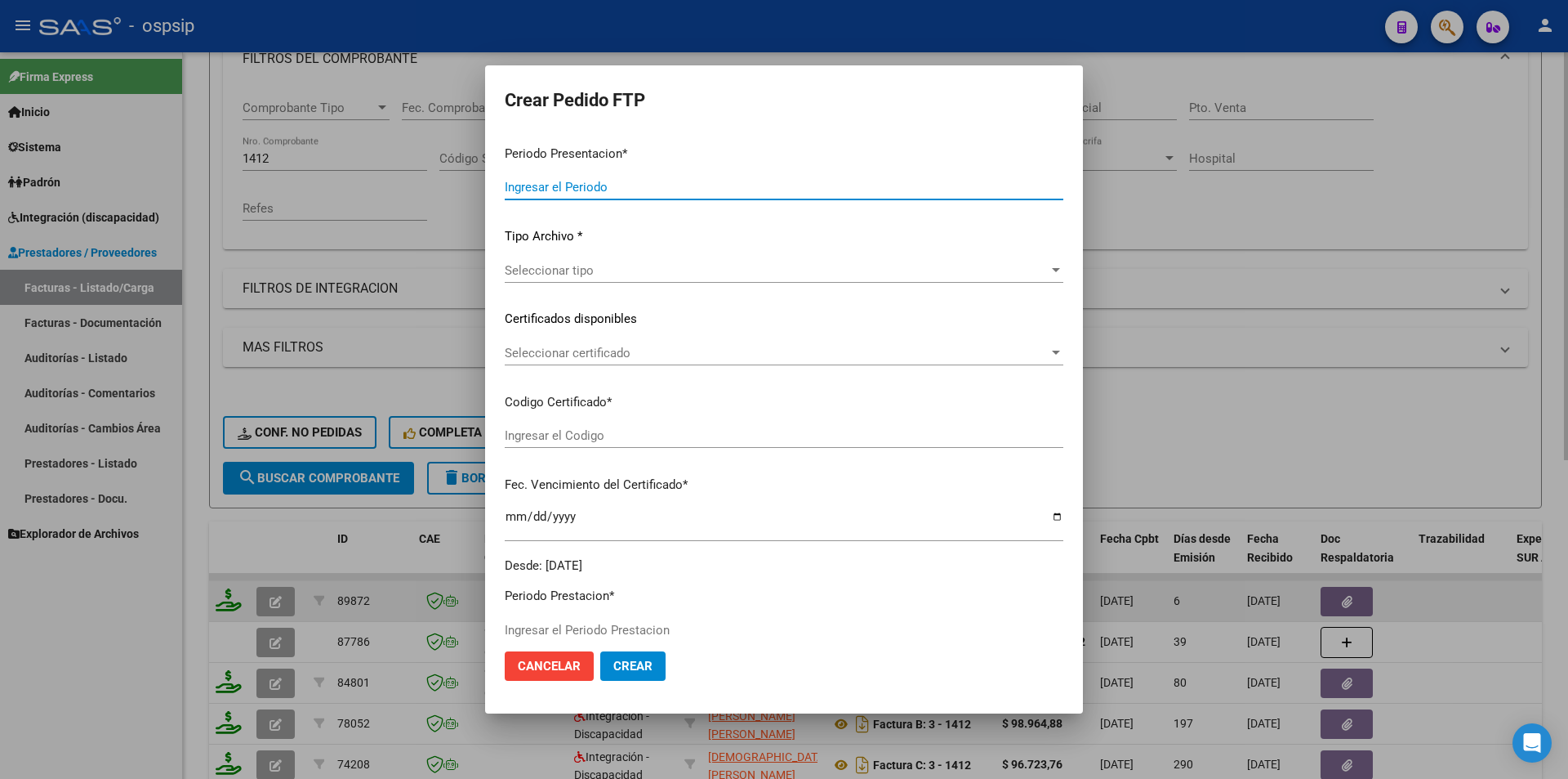
type input "202508"
type input "$ 98.964,88"
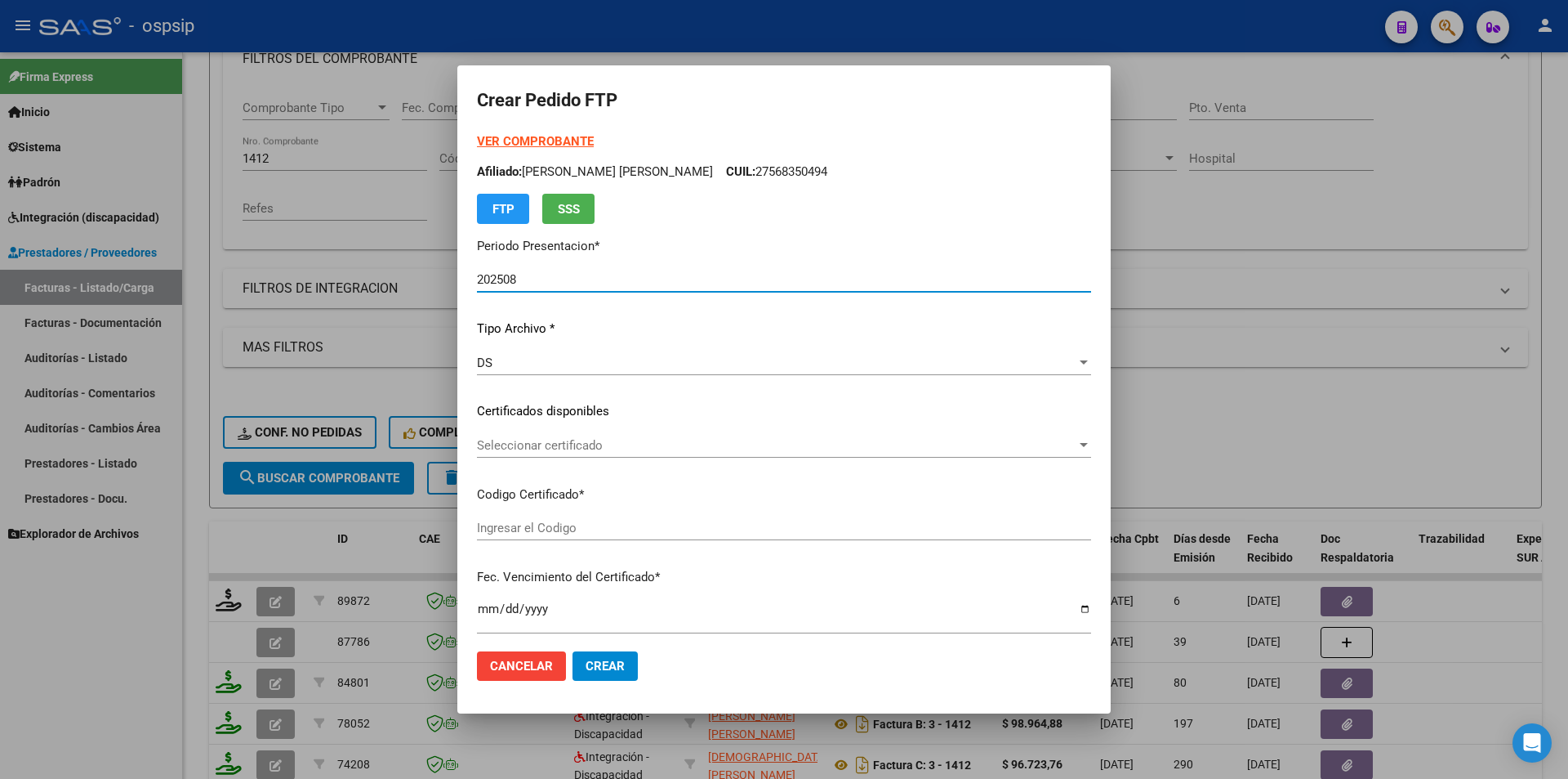
type input "ARG02000570178992023092620260926BS437"
type input "[DATE]"
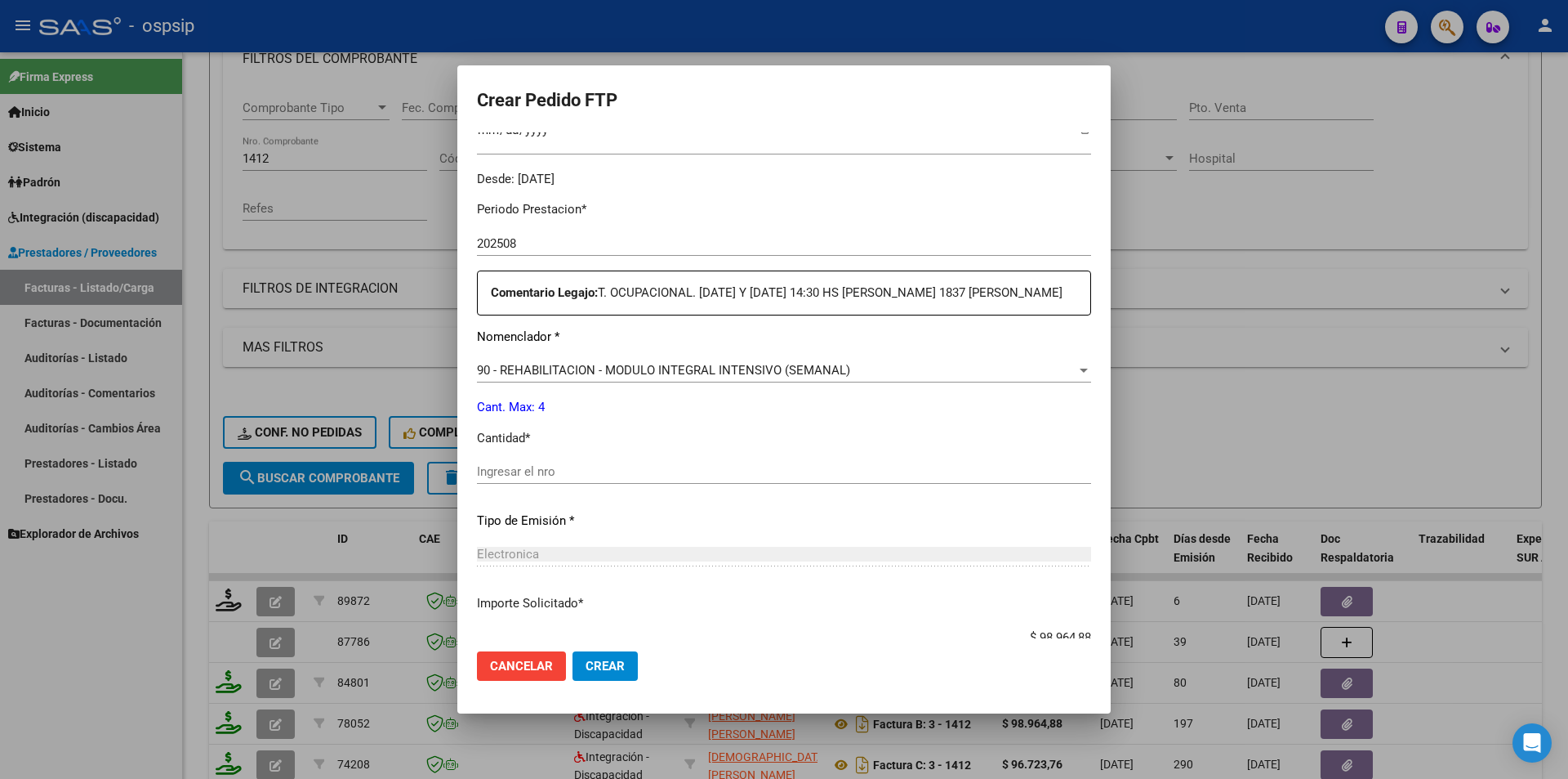
scroll to position [490, 0]
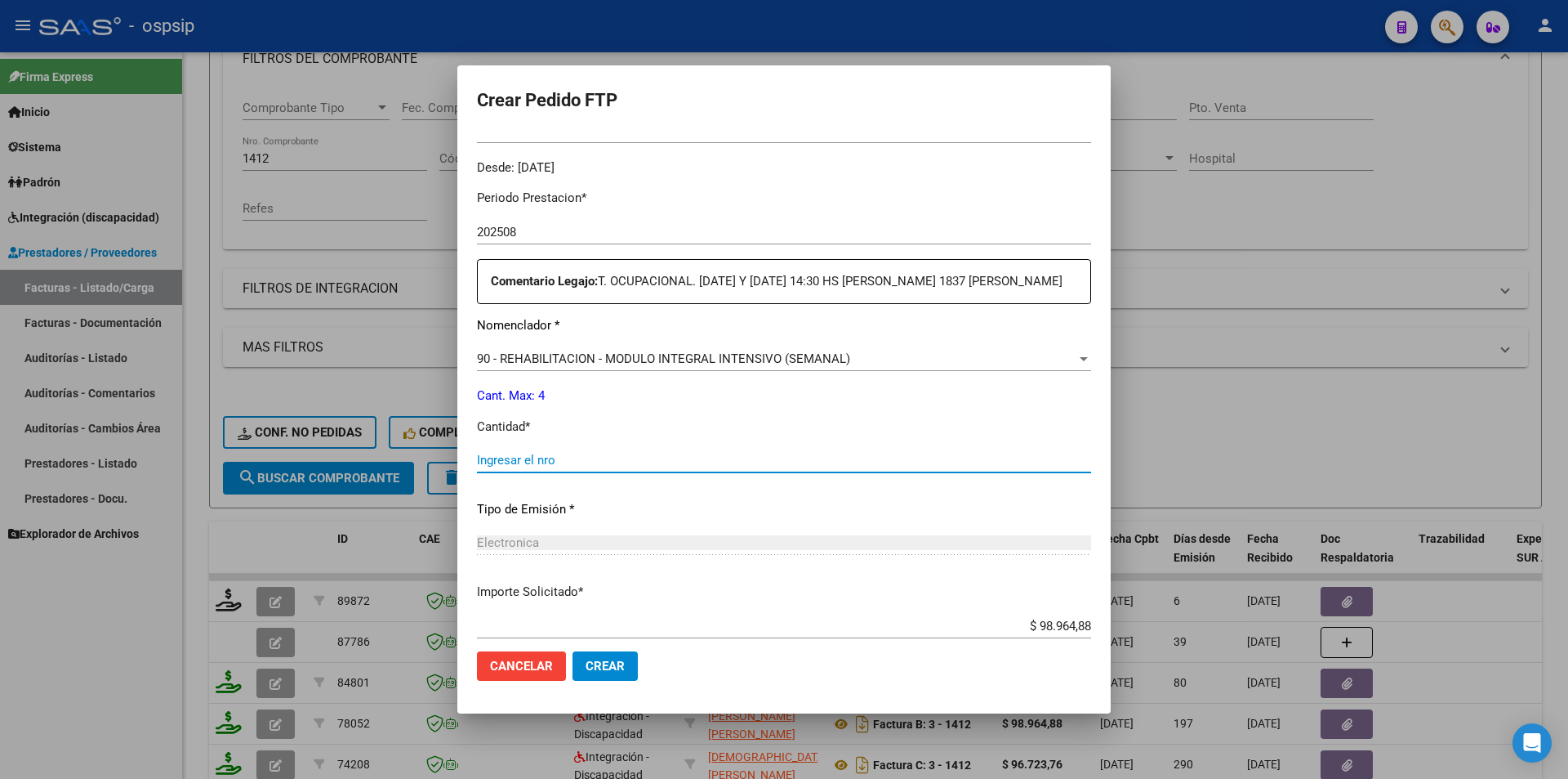
click at [528, 457] on input "Ingresar el nro" at bounding box center [784, 461] width 614 height 15
type input "4"
click at [625, 661] on button "Crear" at bounding box center [605, 666] width 65 height 29
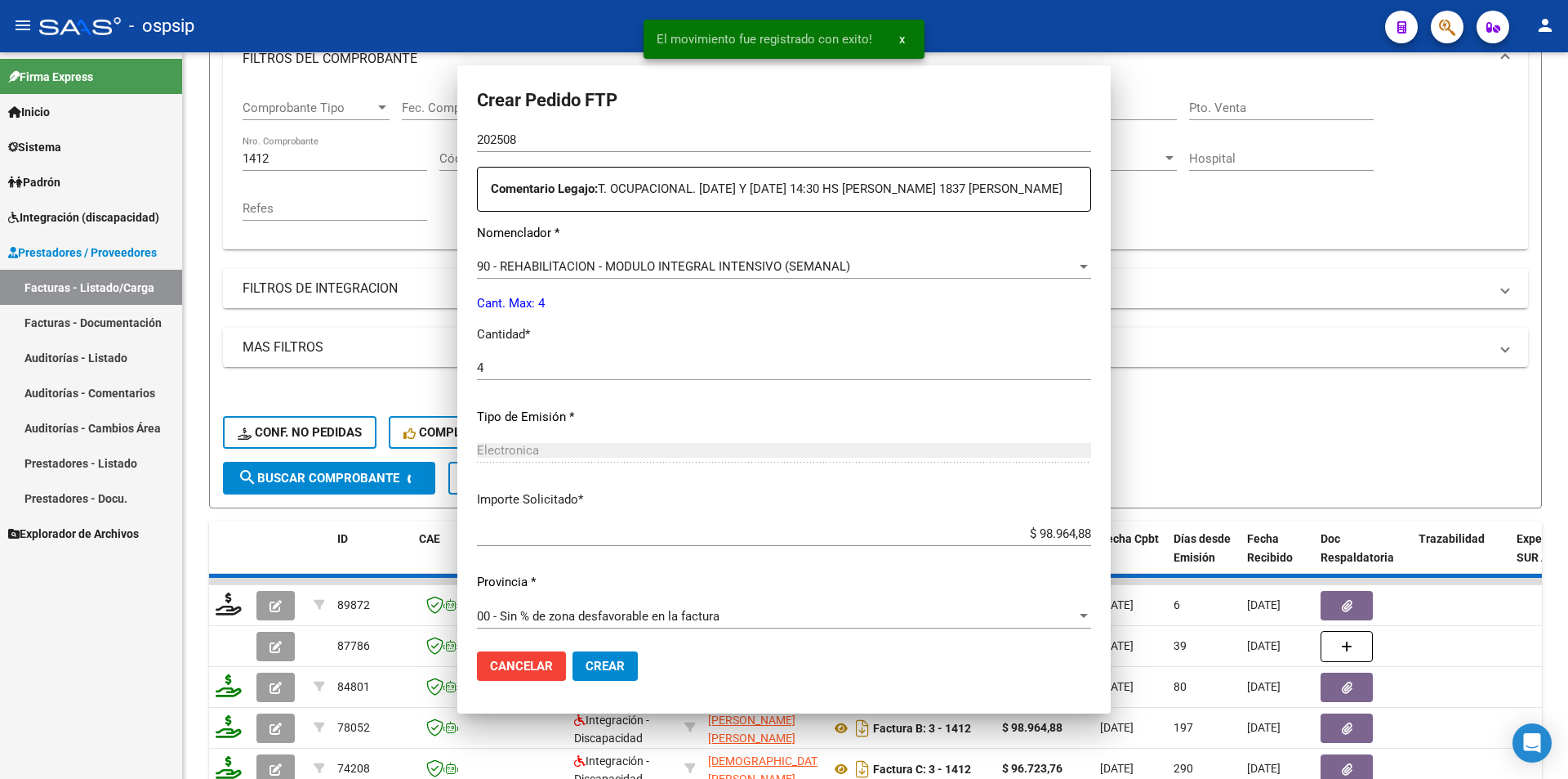
scroll to position [0, 0]
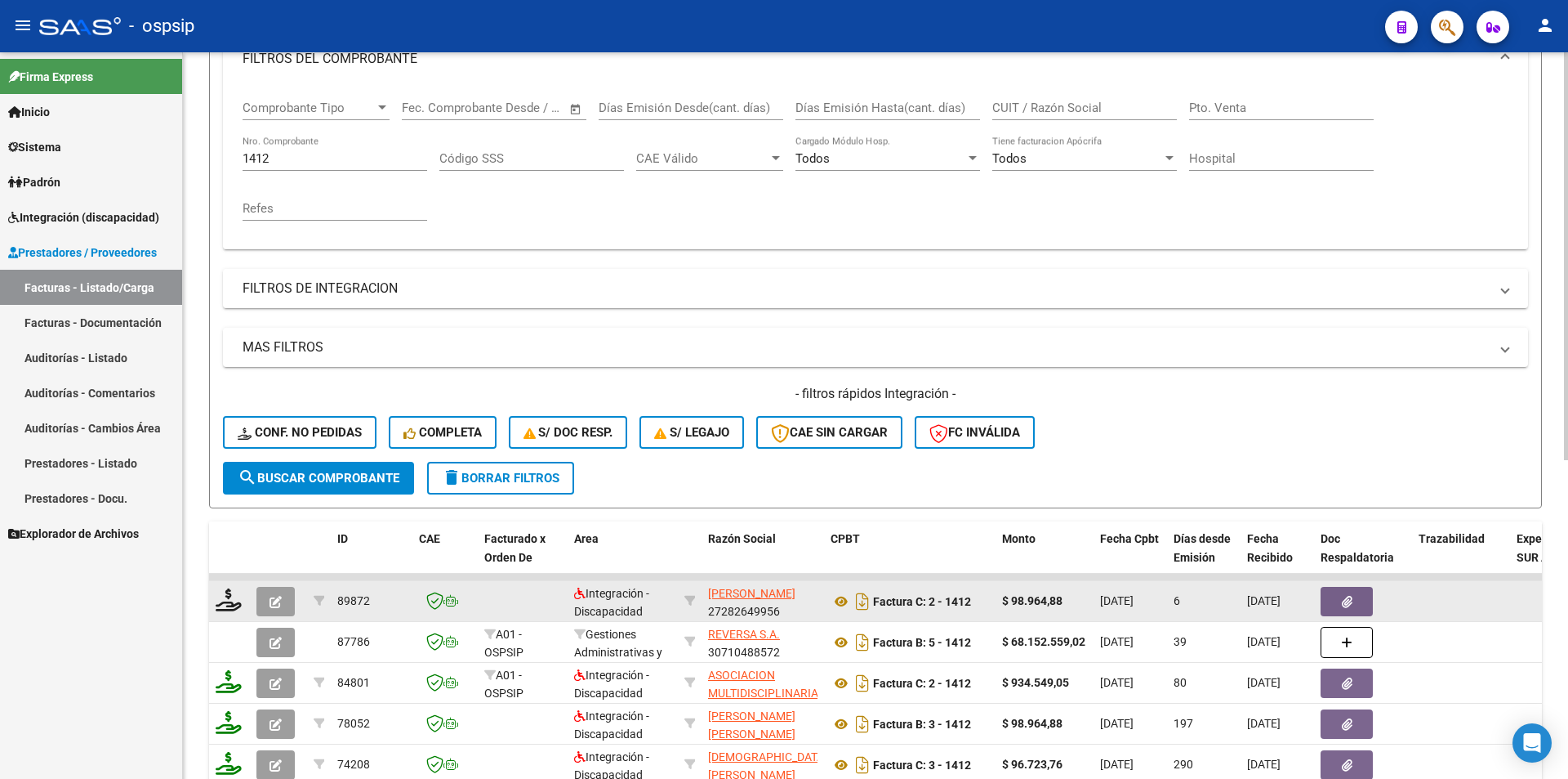
click at [279, 616] on datatable-body-cell at bounding box center [279, 601] width 57 height 40
click at [281, 601] on icon "button" at bounding box center [275, 601] width 13 height 13
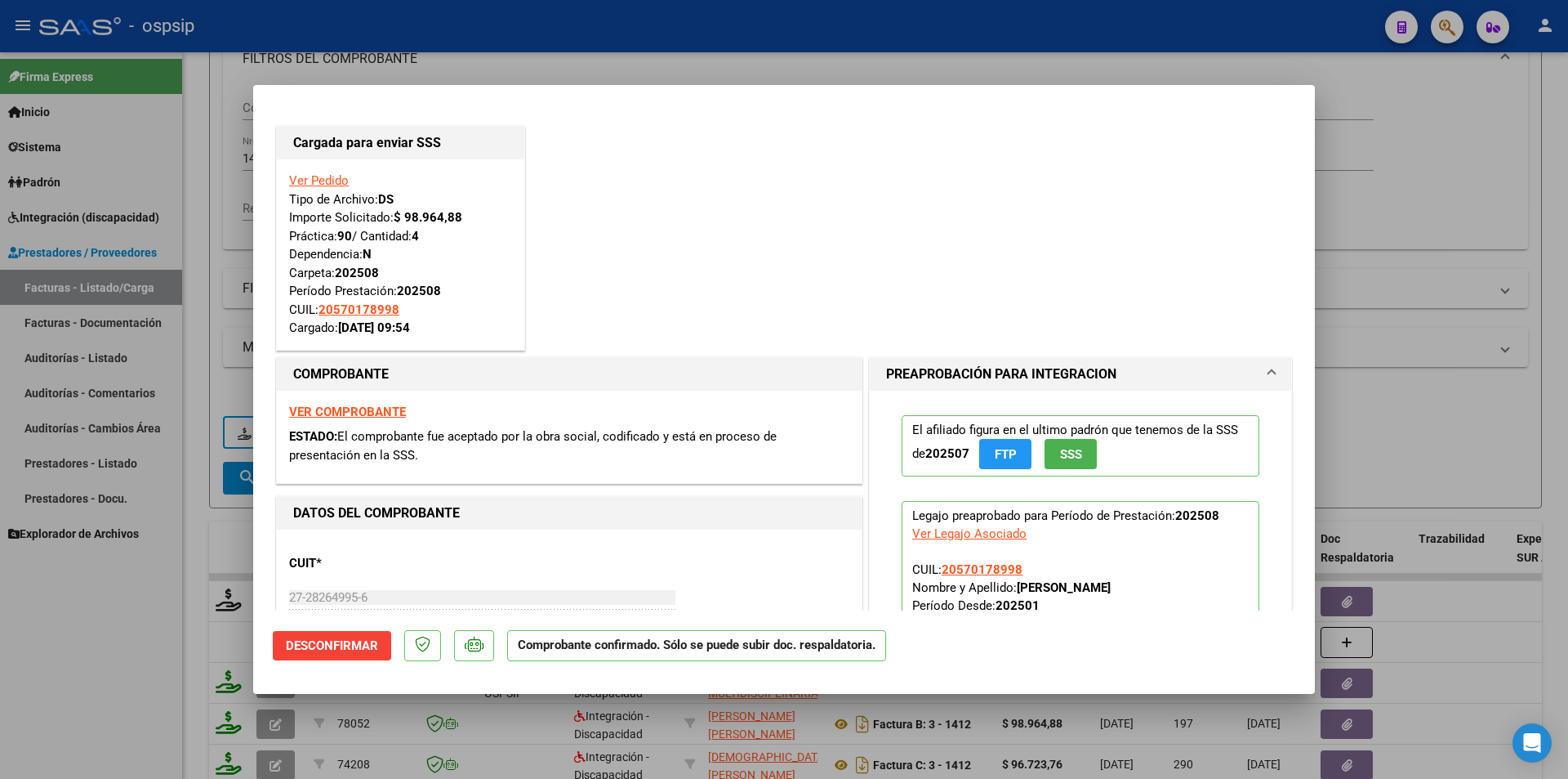
click at [120, 668] on div at bounding box center [784, 390] width 1568 height 779
type input "$ 0,00"
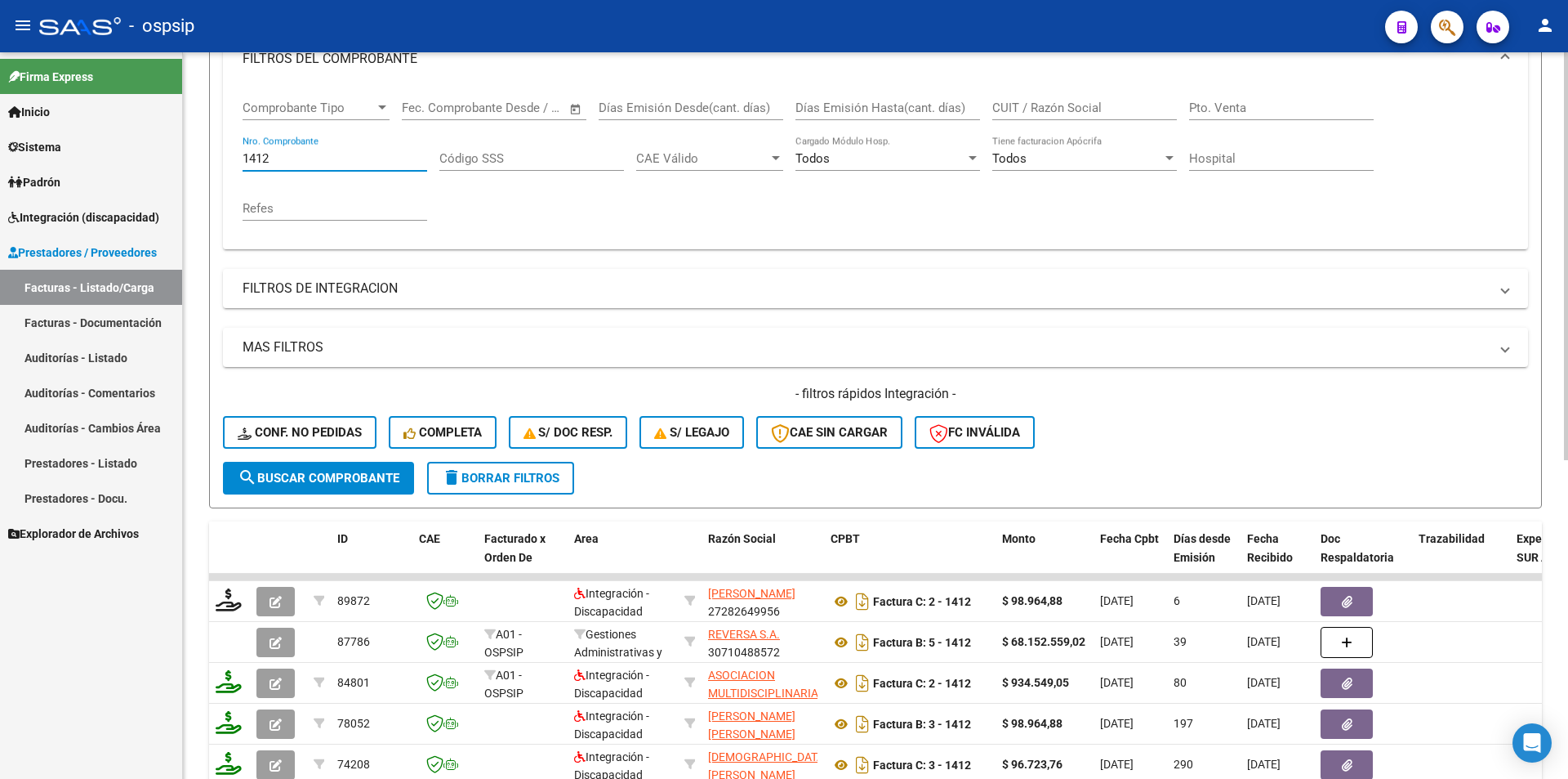
drag, startPoint x: 278, startPoint y: 160, endPoint x: 239, endPoint y: 157, distance: 39.1
click at [239, 157] on div "Comprobante Tipo Comprobante Tipo Fecha inicio – Fecha fin Fec. Comprobante Des…" at bounding box center [875, 167] width 1305 height 164
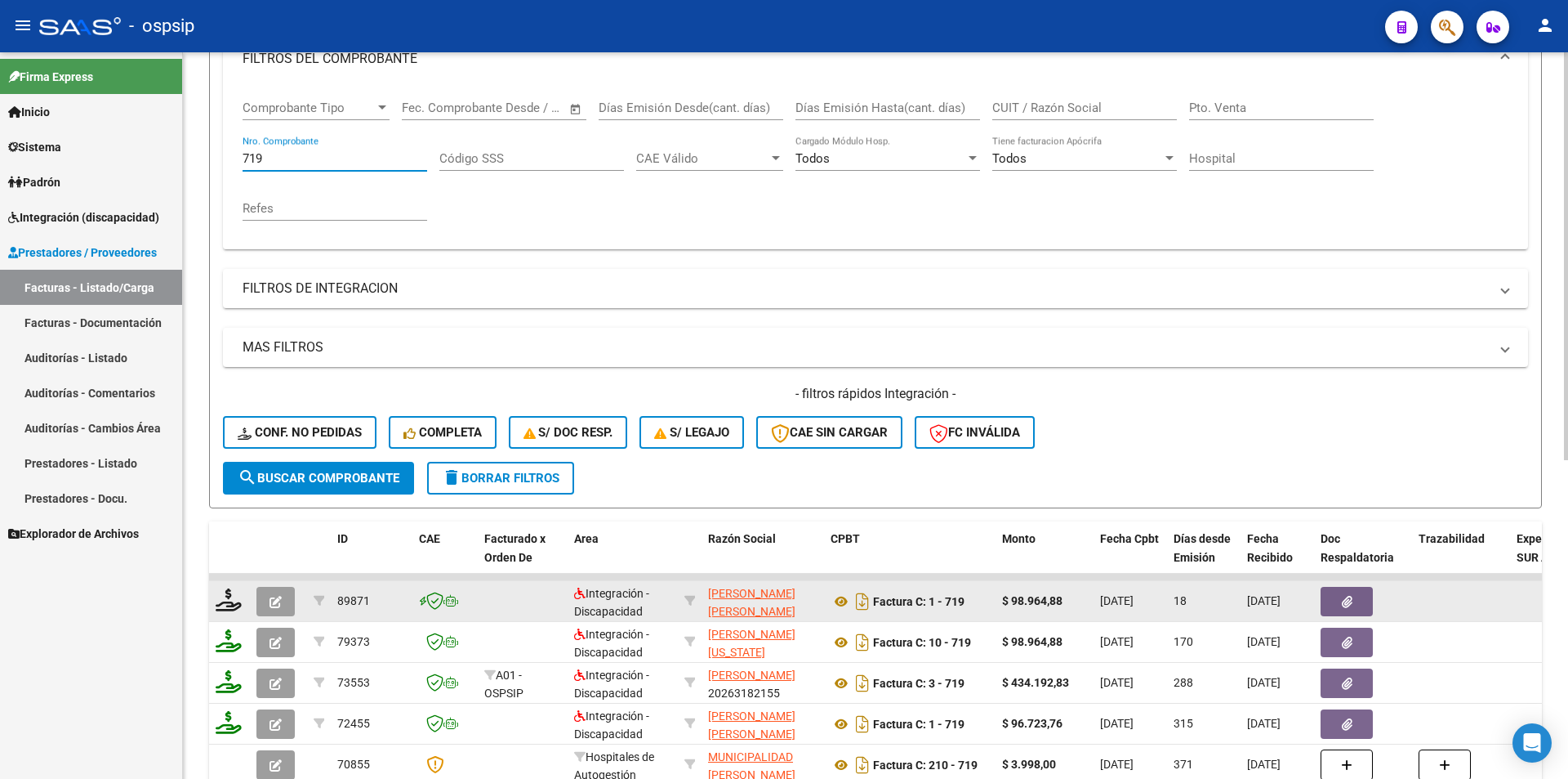
type input "719"
click at [279, 597] on icon "button" at bounding box center [275, 601] width 13 height 13
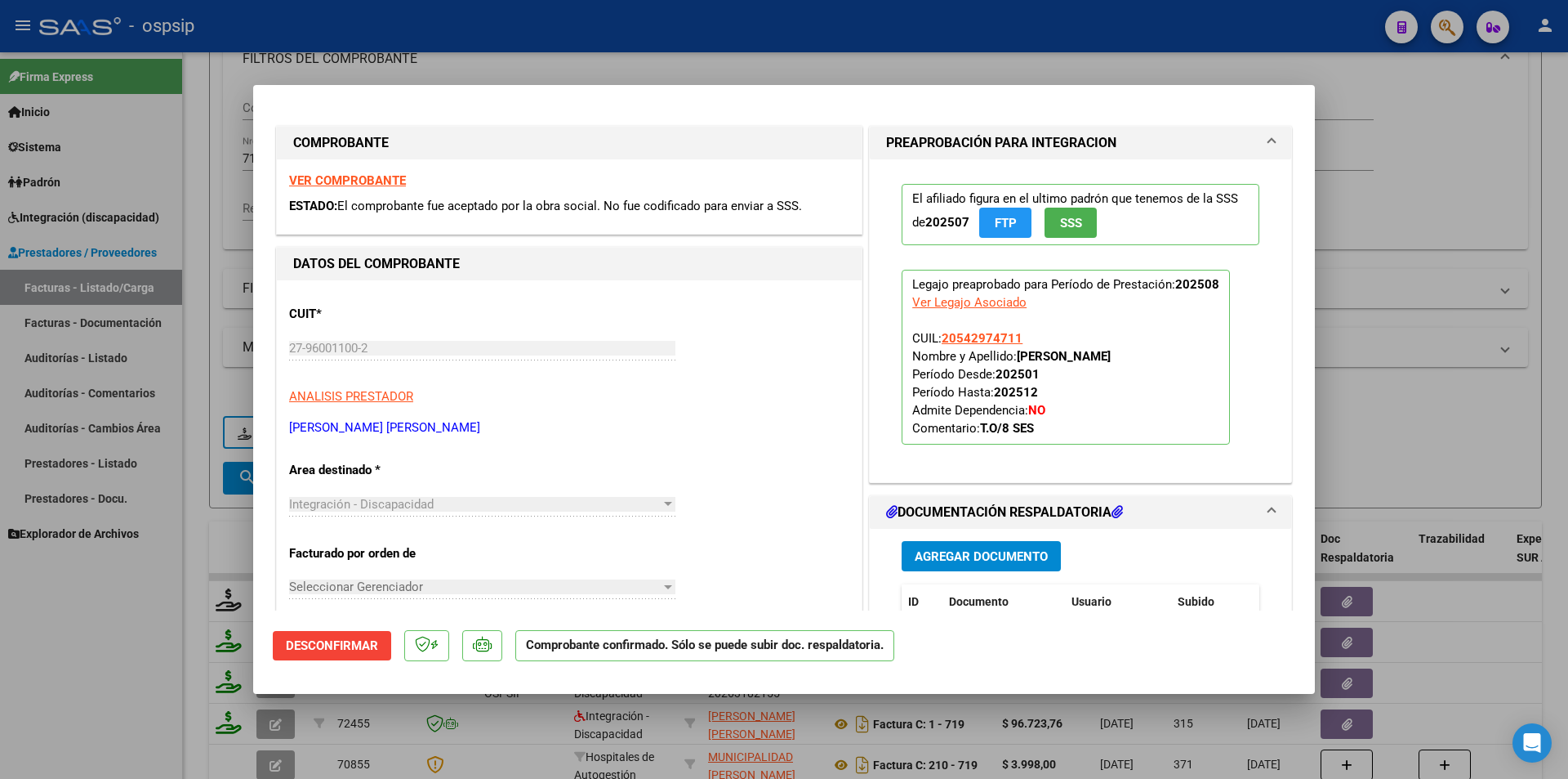
drag, startPoint x: 121, startPoint y: 652, endPoint x: 136, endPoint y: 645, distance: 16.6
click at [121, 651] on div at bounding box center [784, 390] width 1568 height 779
type input "$ 0,00"
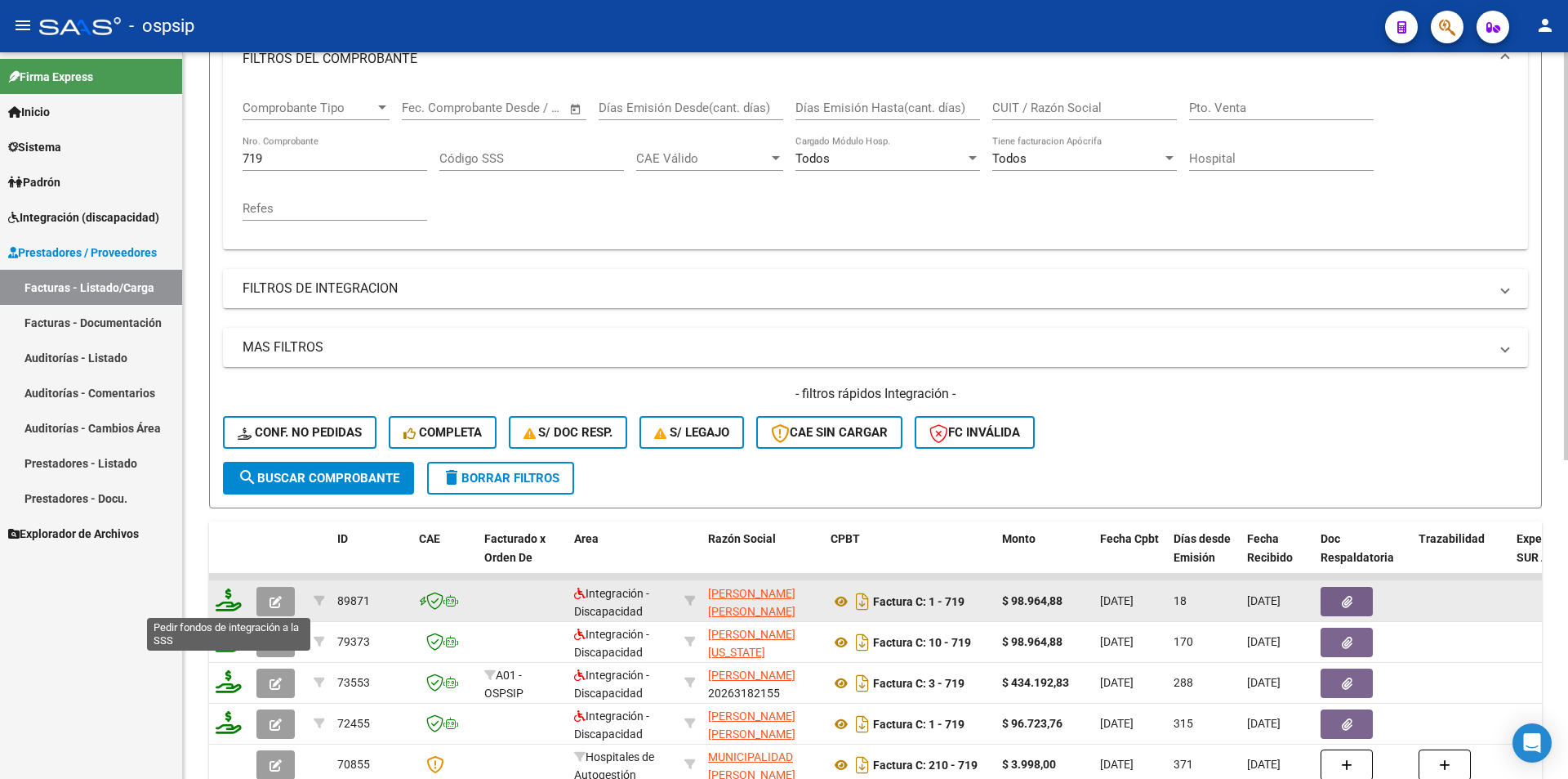
click at [221, 603] on icon at bounding box center [229, 600] width 26 height 23
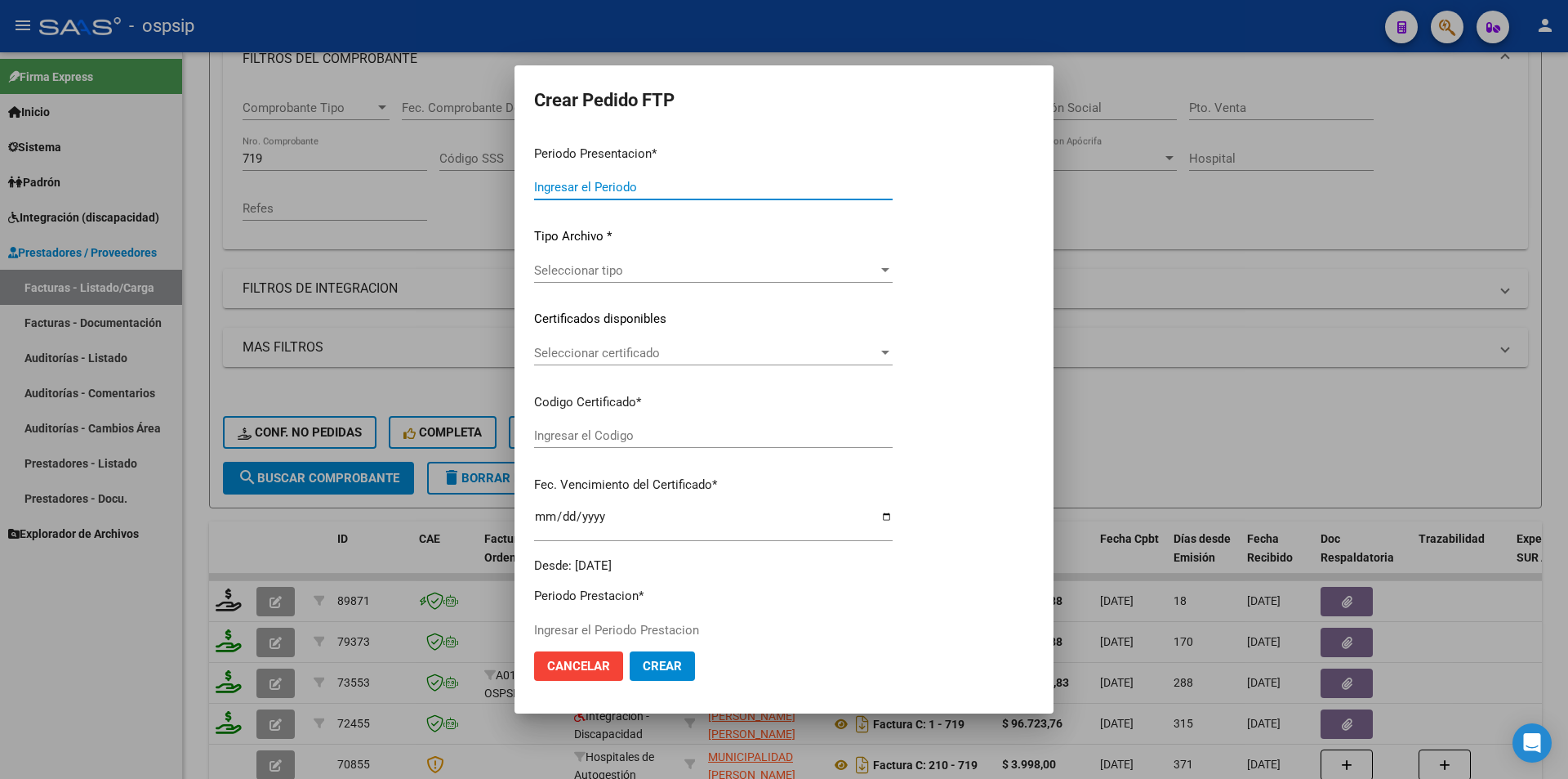
type input "202508"
type input "$ 98.964,88"
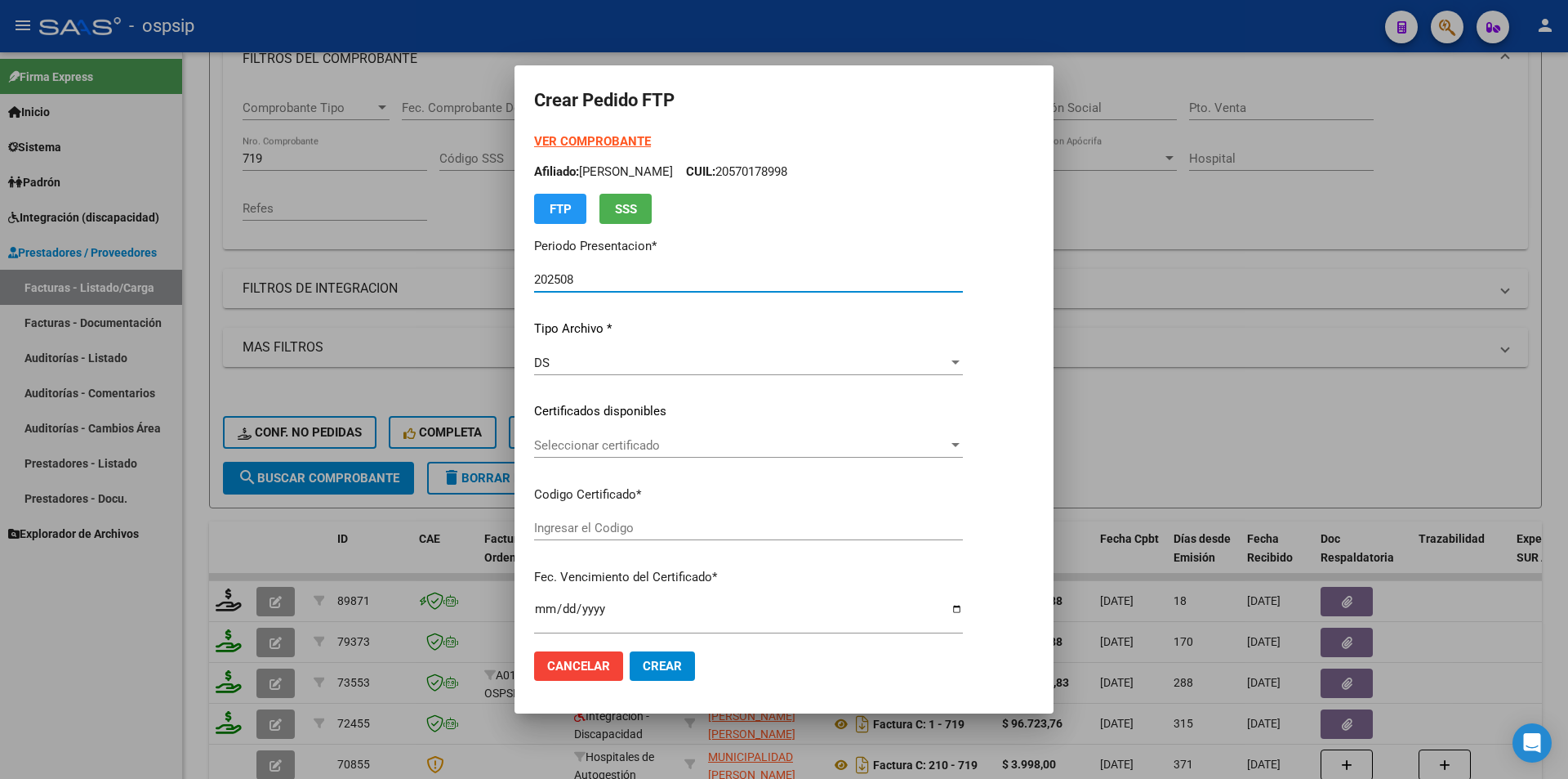
type input "ARG0200054297471-20231027-20261207"
type input "[DATE]"
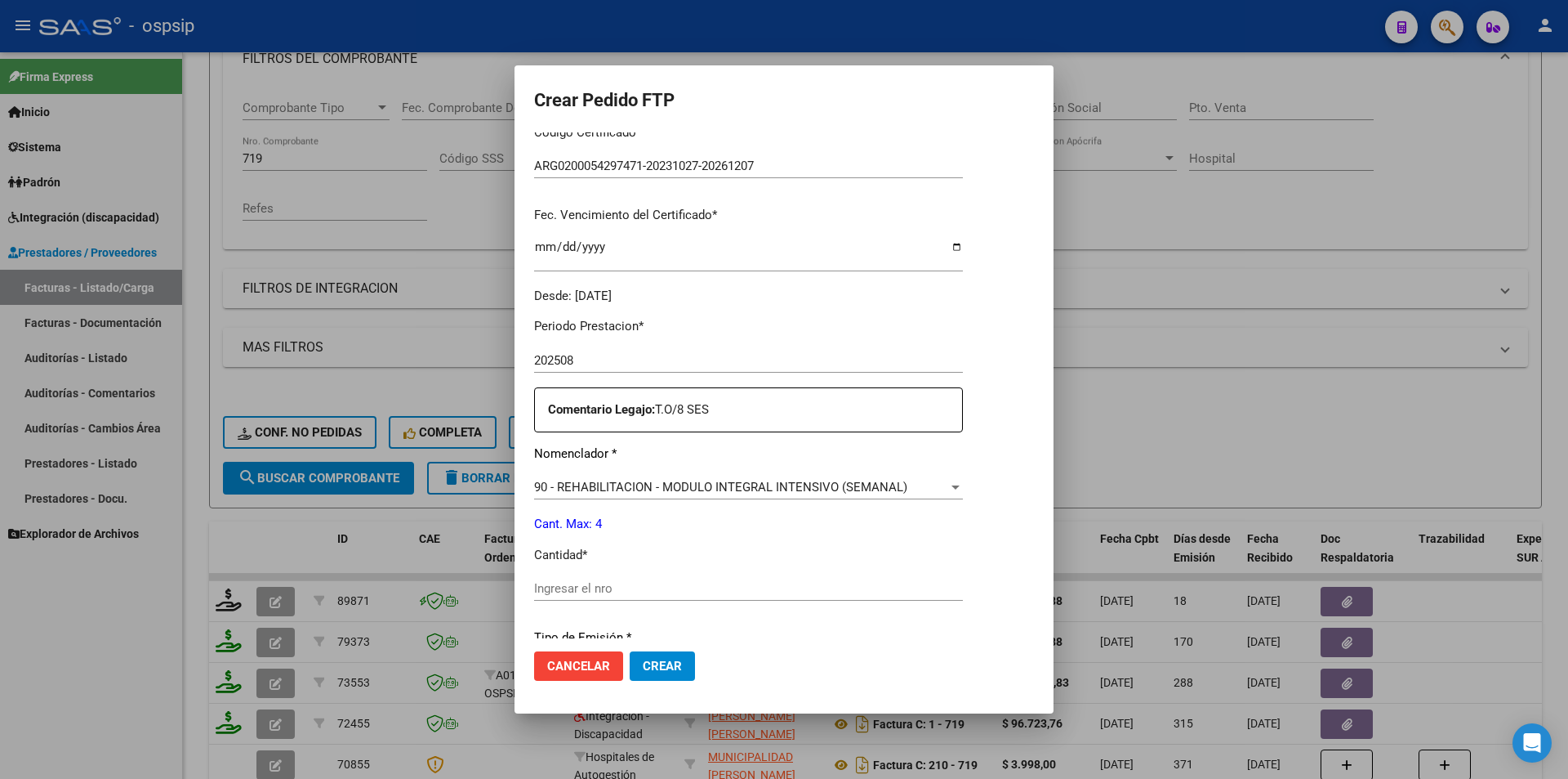
scroll to position [490, 0]
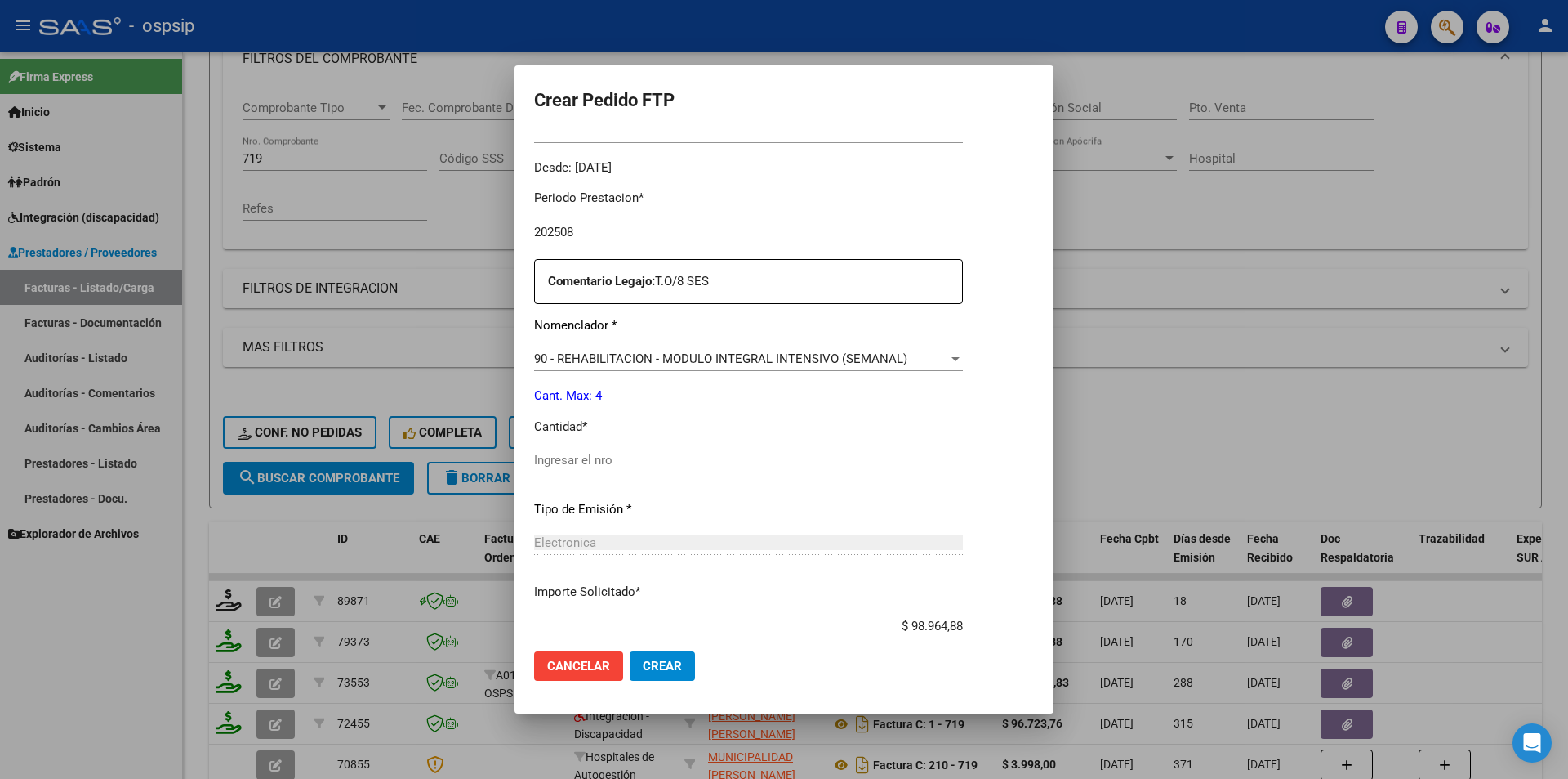
drag, startPoint x: 572, startPoint y: 464, endPoint x: 557, endPoint y: 455, distance: 17.5
click at [572, 462] on input "Ingresar el nro" at bounding box center [748, 461] width 429 height 15
type input "4"
click at [654, 667] on span "Crear" at bounding box center [662, 666] width 39 height 15
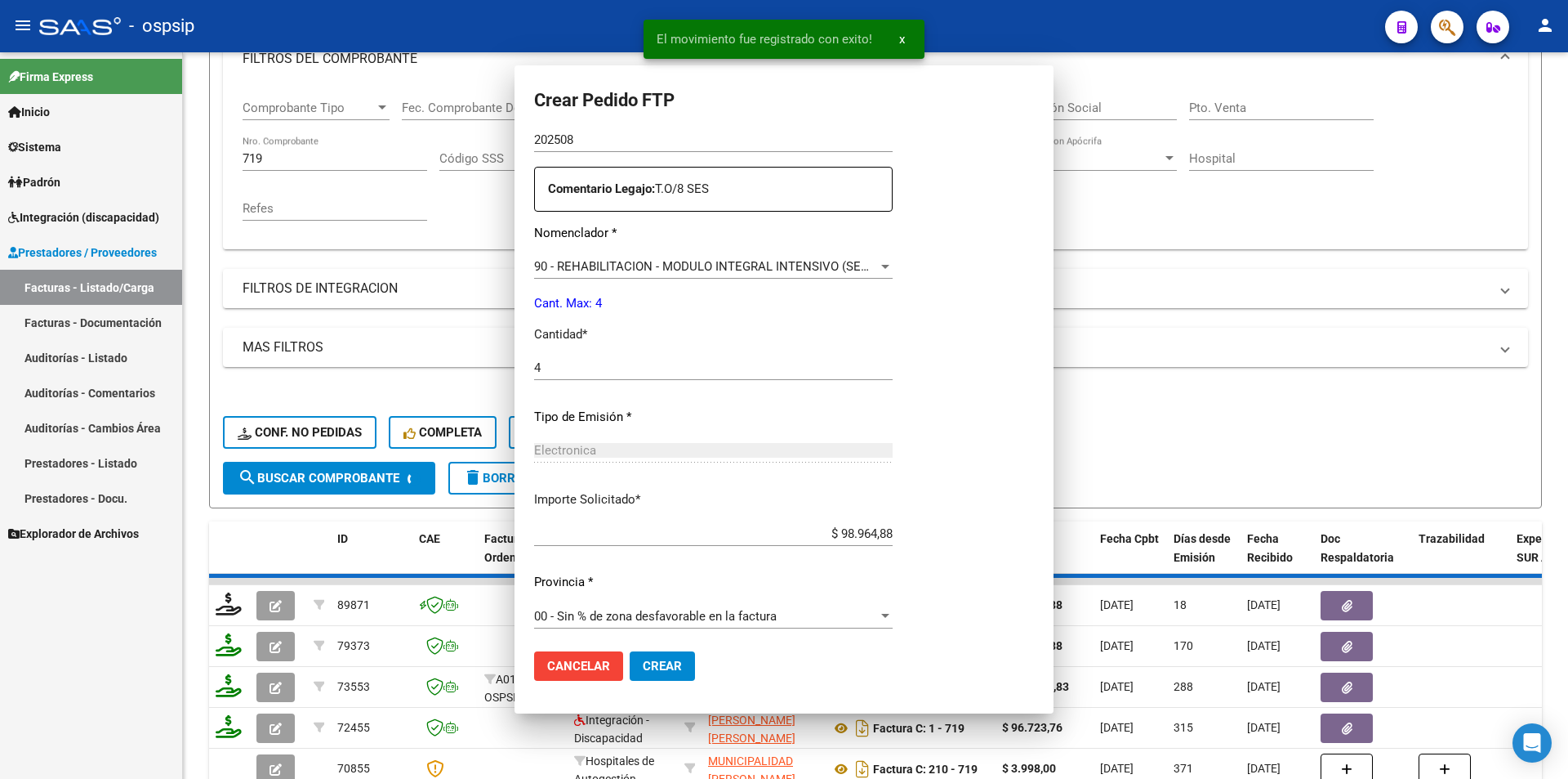
scroll to position [0, 0]
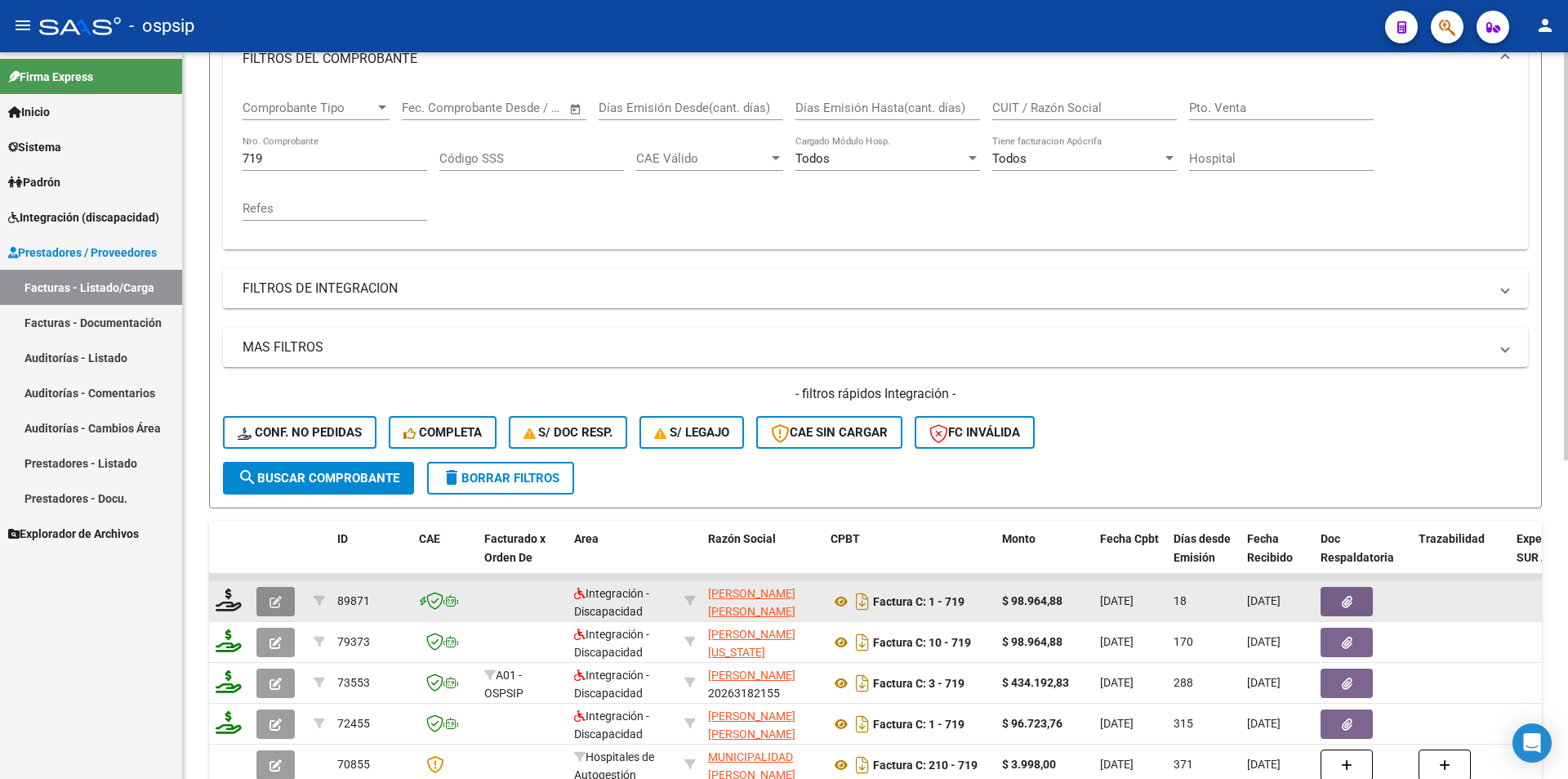
click at [281, 605] on icon "button" at bounding box center [275, 601] width 13 height 13
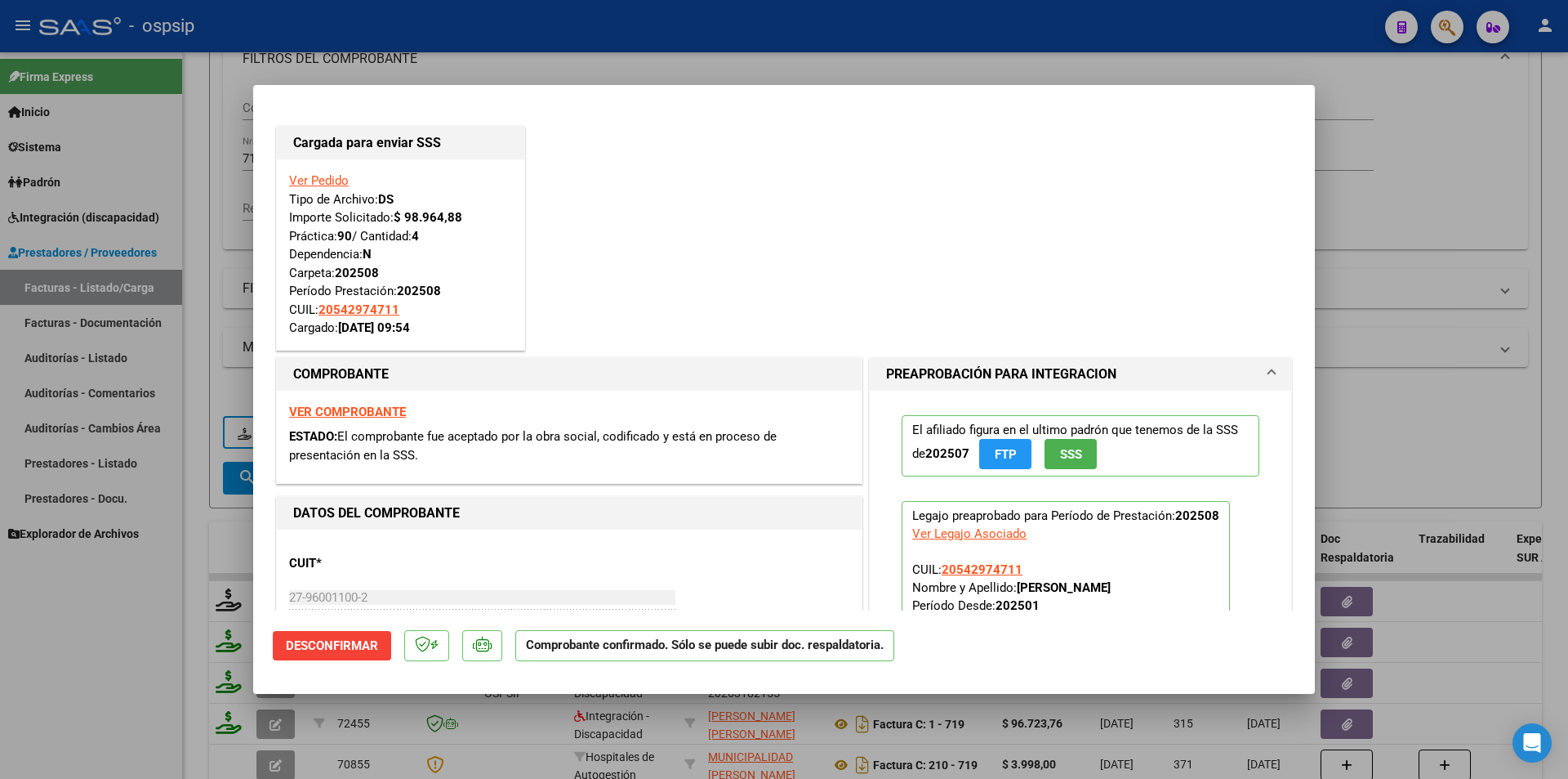
click at [136, 627] on div at bounding box center [784, 390] width 1568 height 779
type input "$ 0,00"
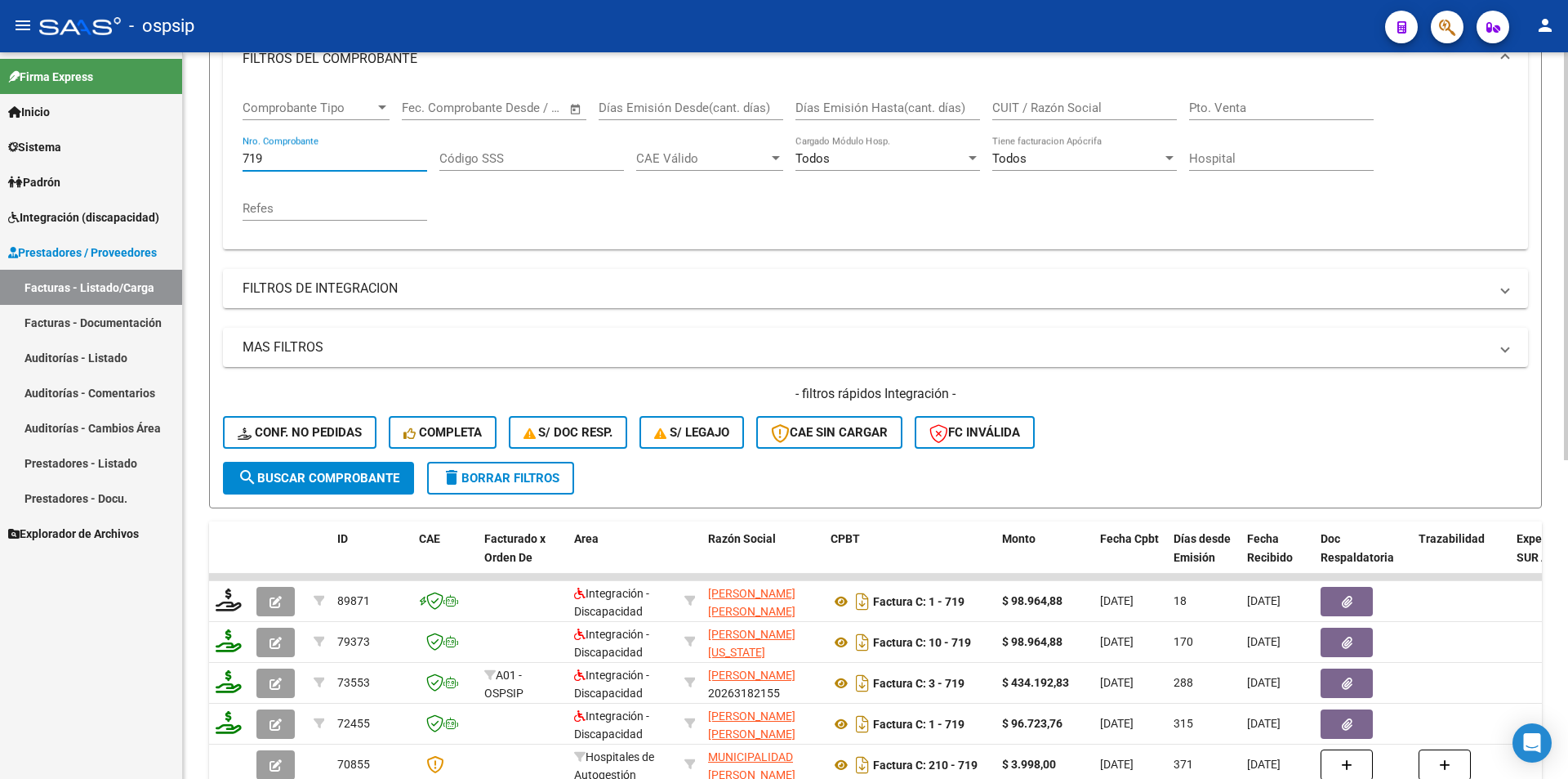
drag, startPoint x: 265, startPoint y: 159, endPoint x: 239, endPoint y: 159, distance: 26.0
click at [239, 159] on div "Comprobante Tipo Comprobante Tipo Fecha inicio – Fecha fin Fec. Comprobante Des…" at bounding box center [875, 167] width 1305 height 164
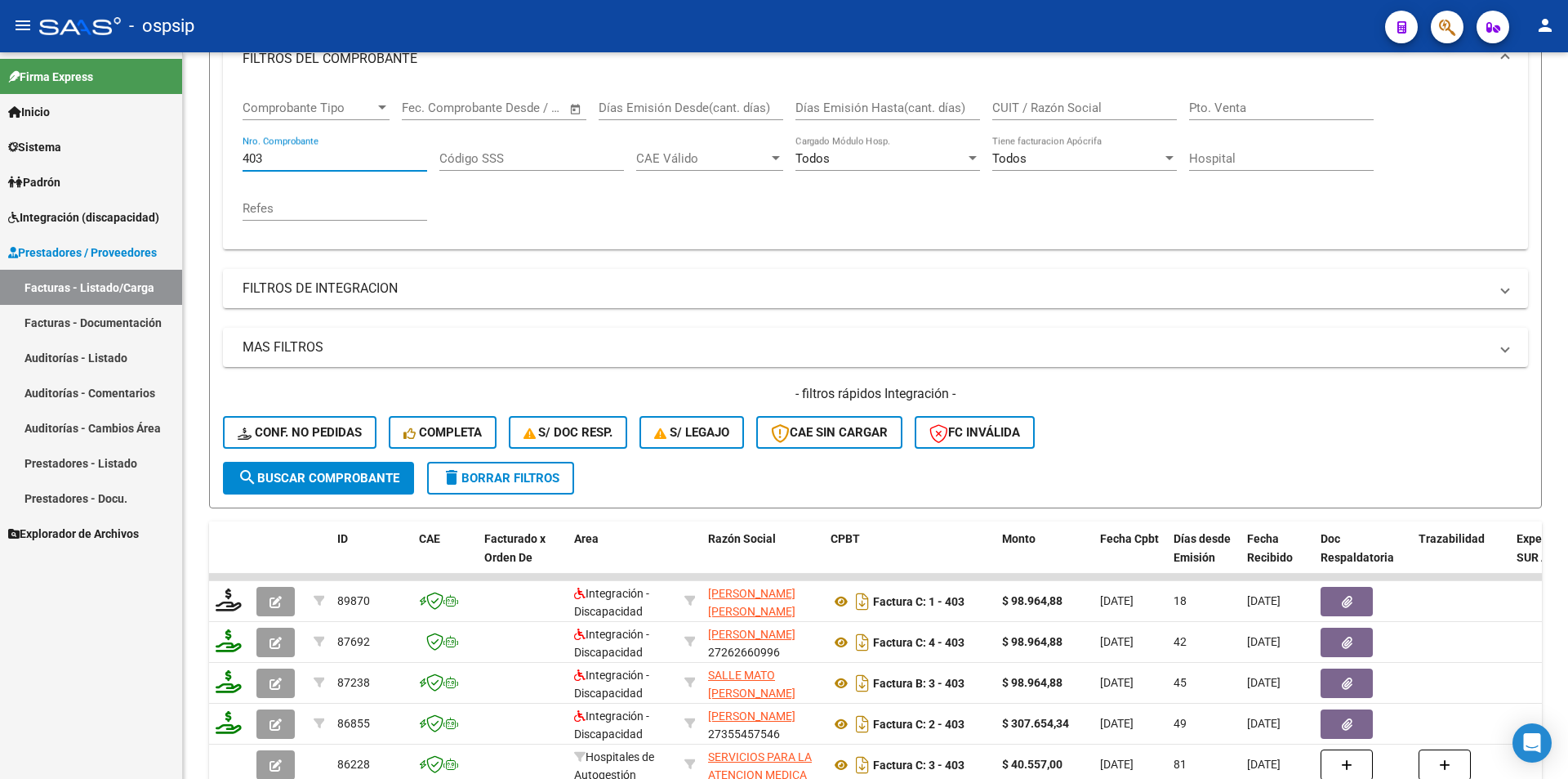
type input "403"
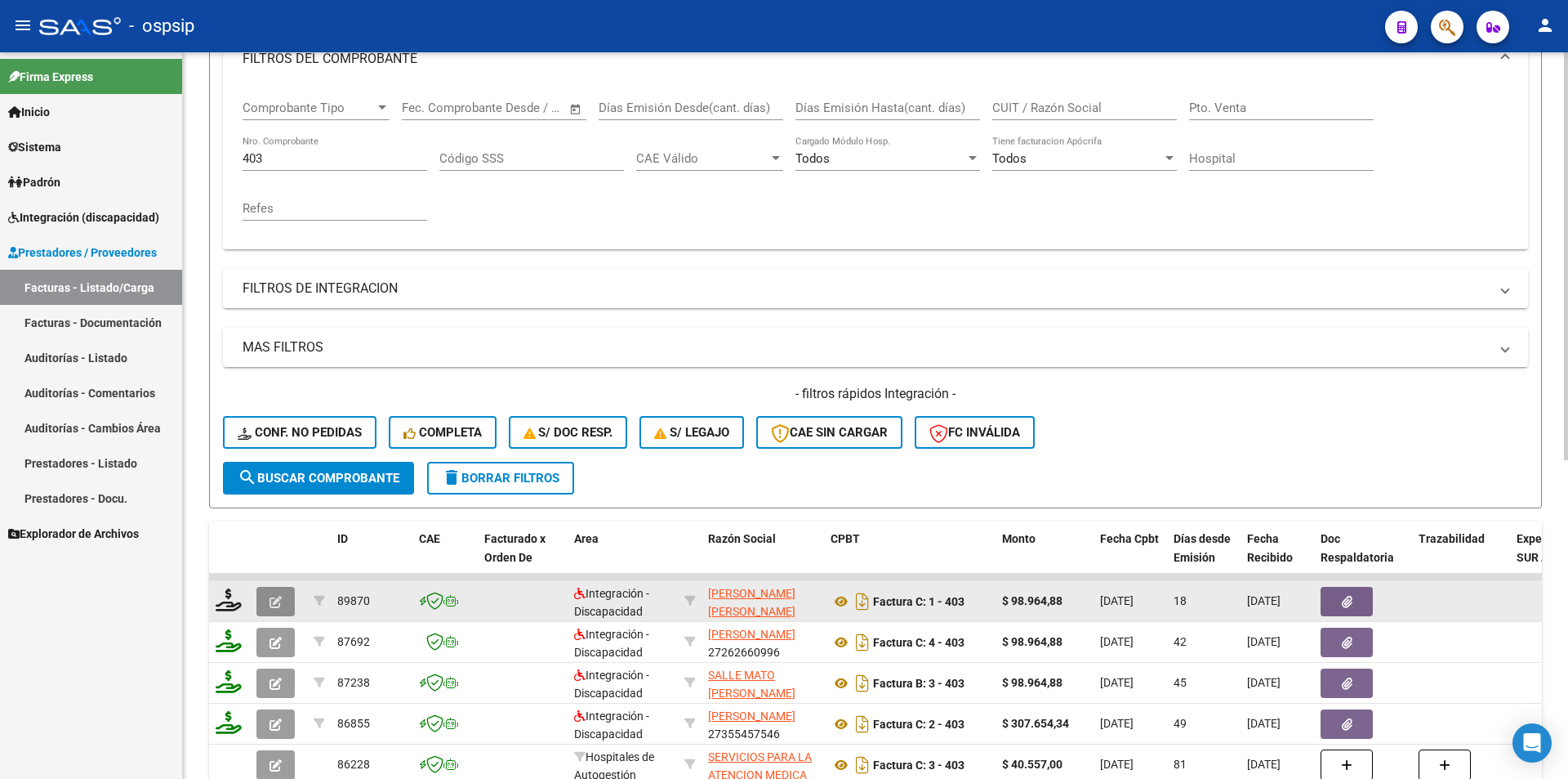
click at [277, 591] on button "button" at bounding box center [275, 601] width 39 height 29
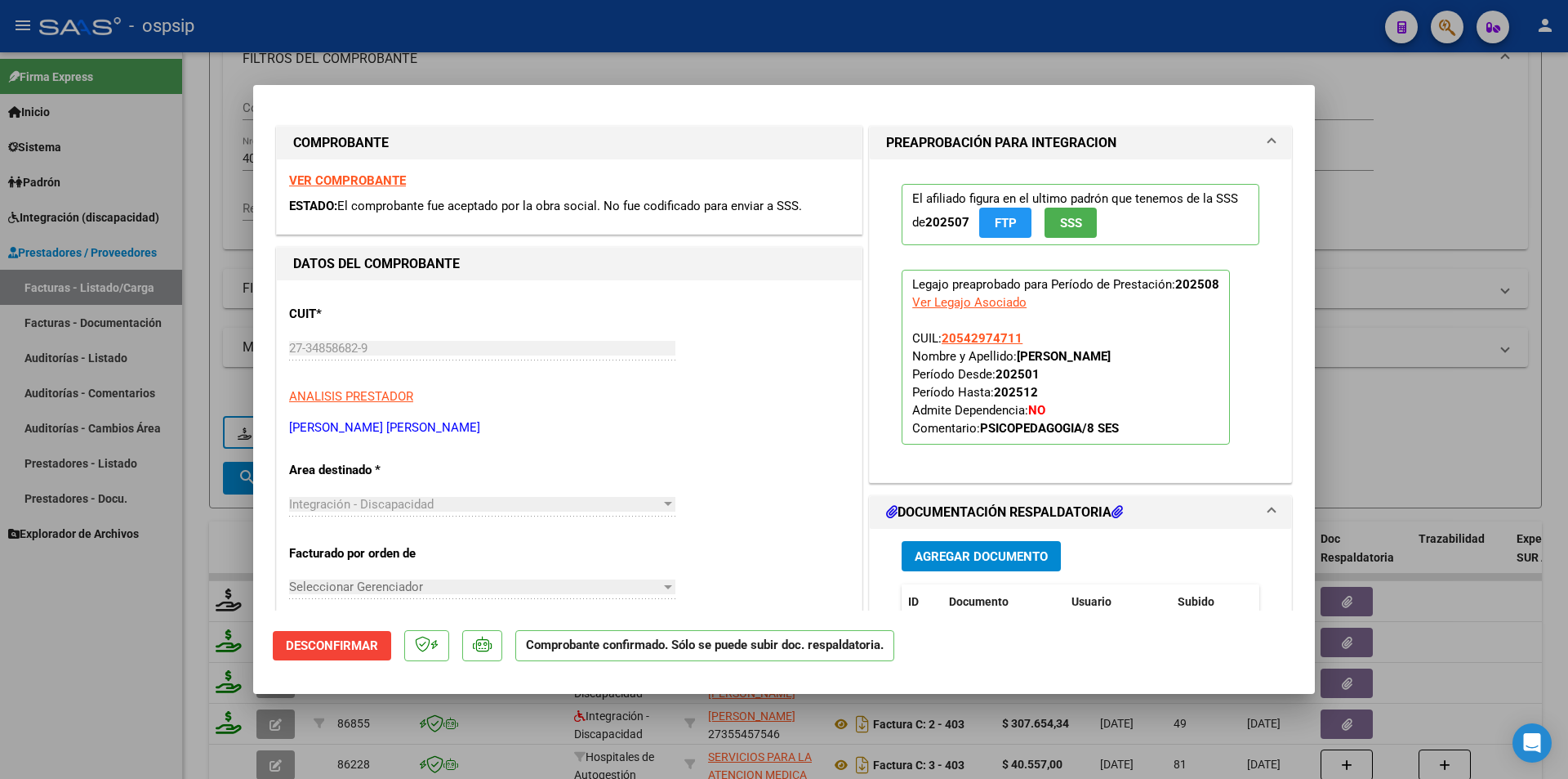
click at [145, 635] on div at bounding box center [784, 390] width 1568 height 779
type input "$ 0,00"
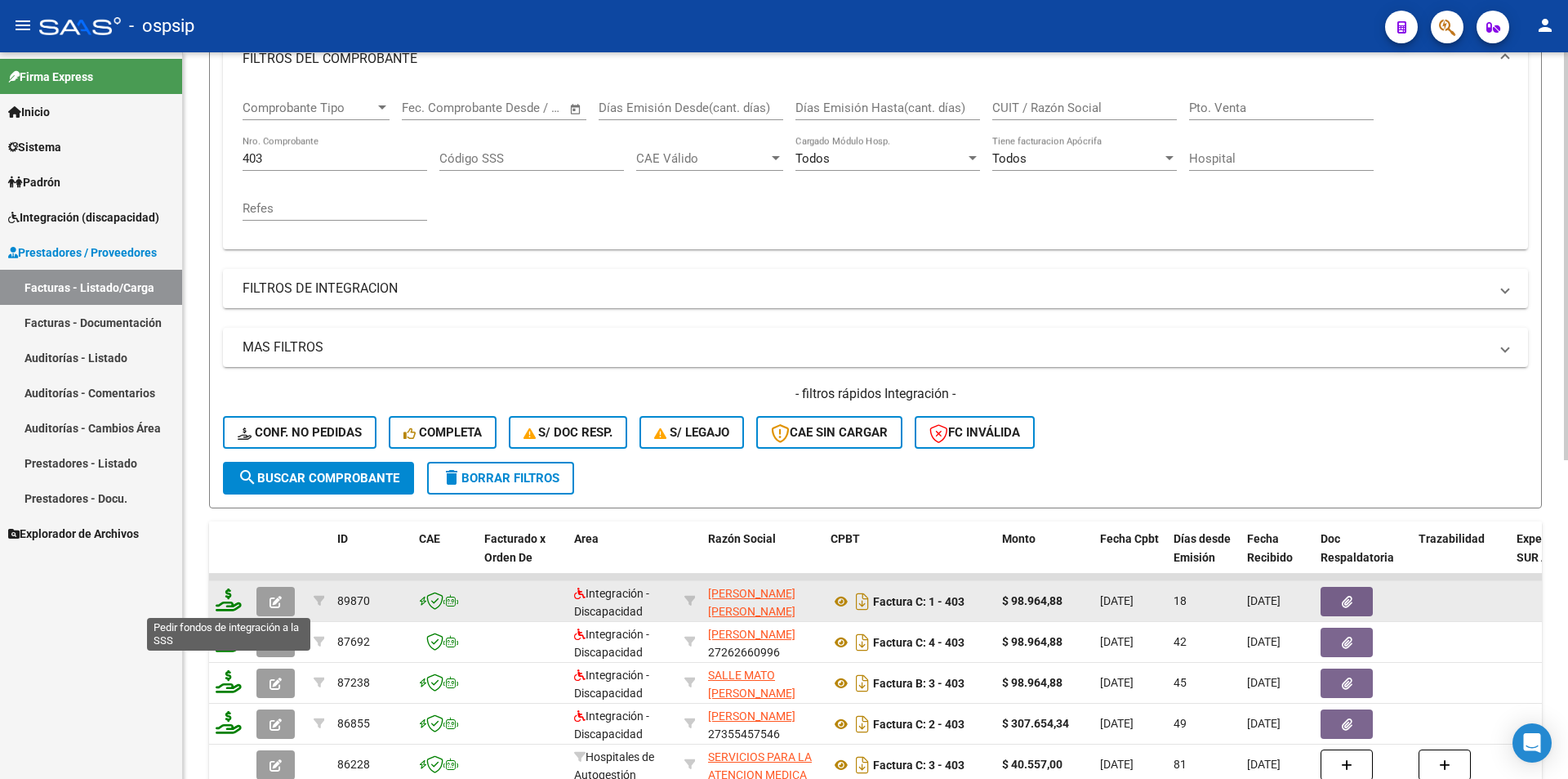
click at [224, 605] on icon at bounding box center [229, 600] width 26 height 23
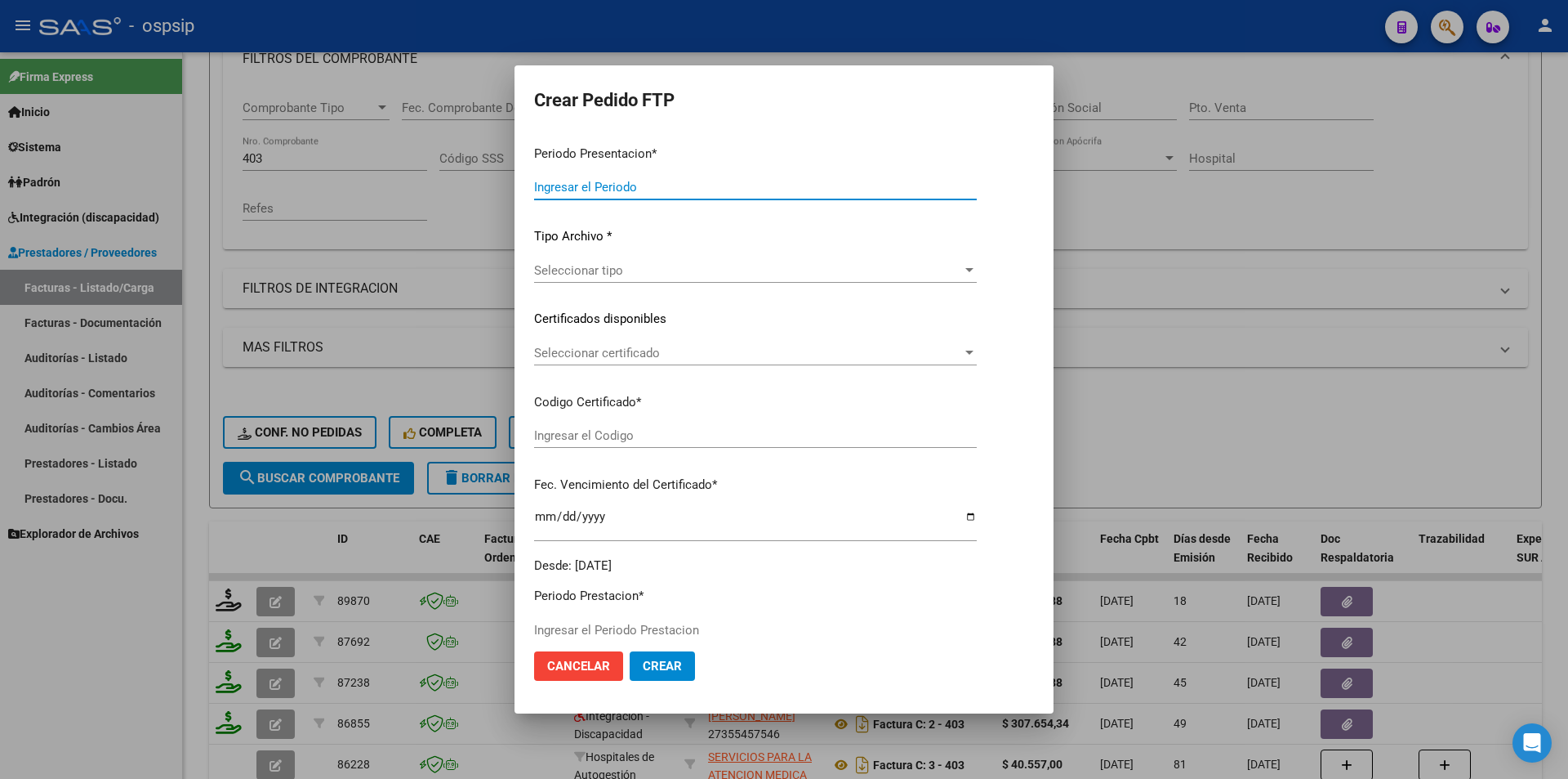
type input "202508"
type input "$ 98.964,88"
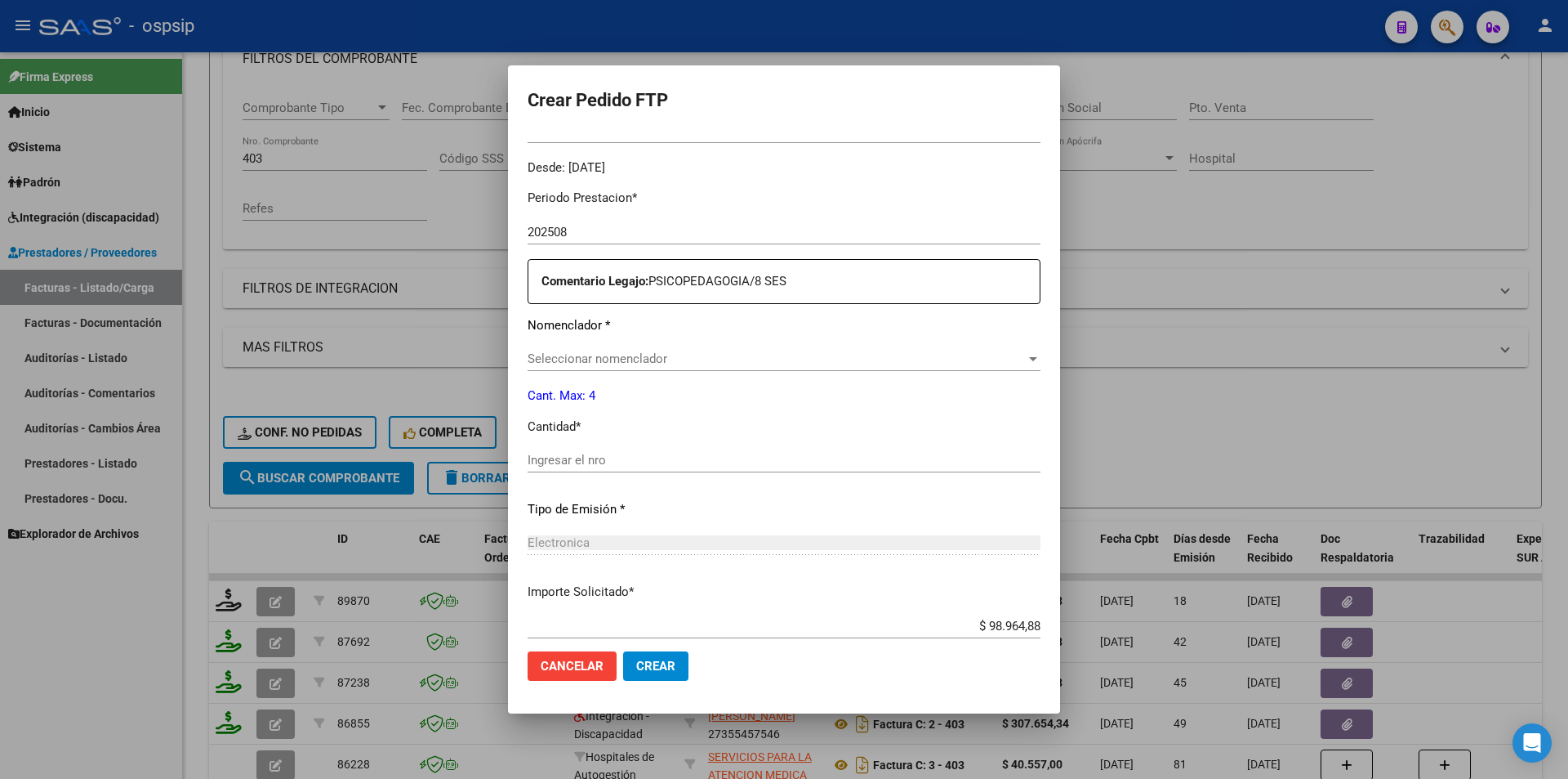
type input "ARG0200054297471-20231027-20261207"
type input "[DATE]"
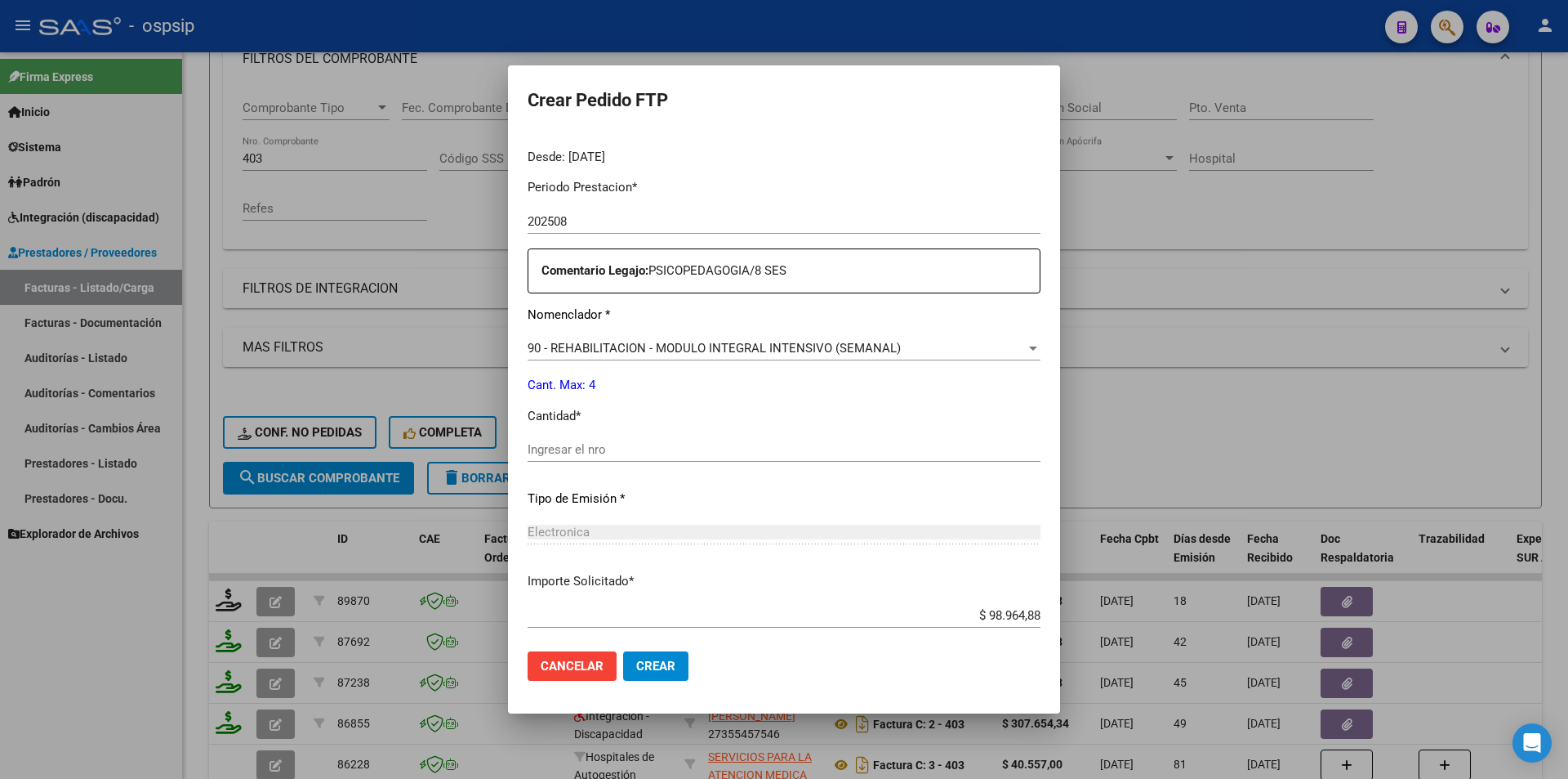
click at [527, 451] on input "Ingresar el nro" at bounding box center [784, 450] width 513 height 15
type input "4"
click at [627, 667] on button "Crear" at bounding box center [655, 666] width 65 height 29
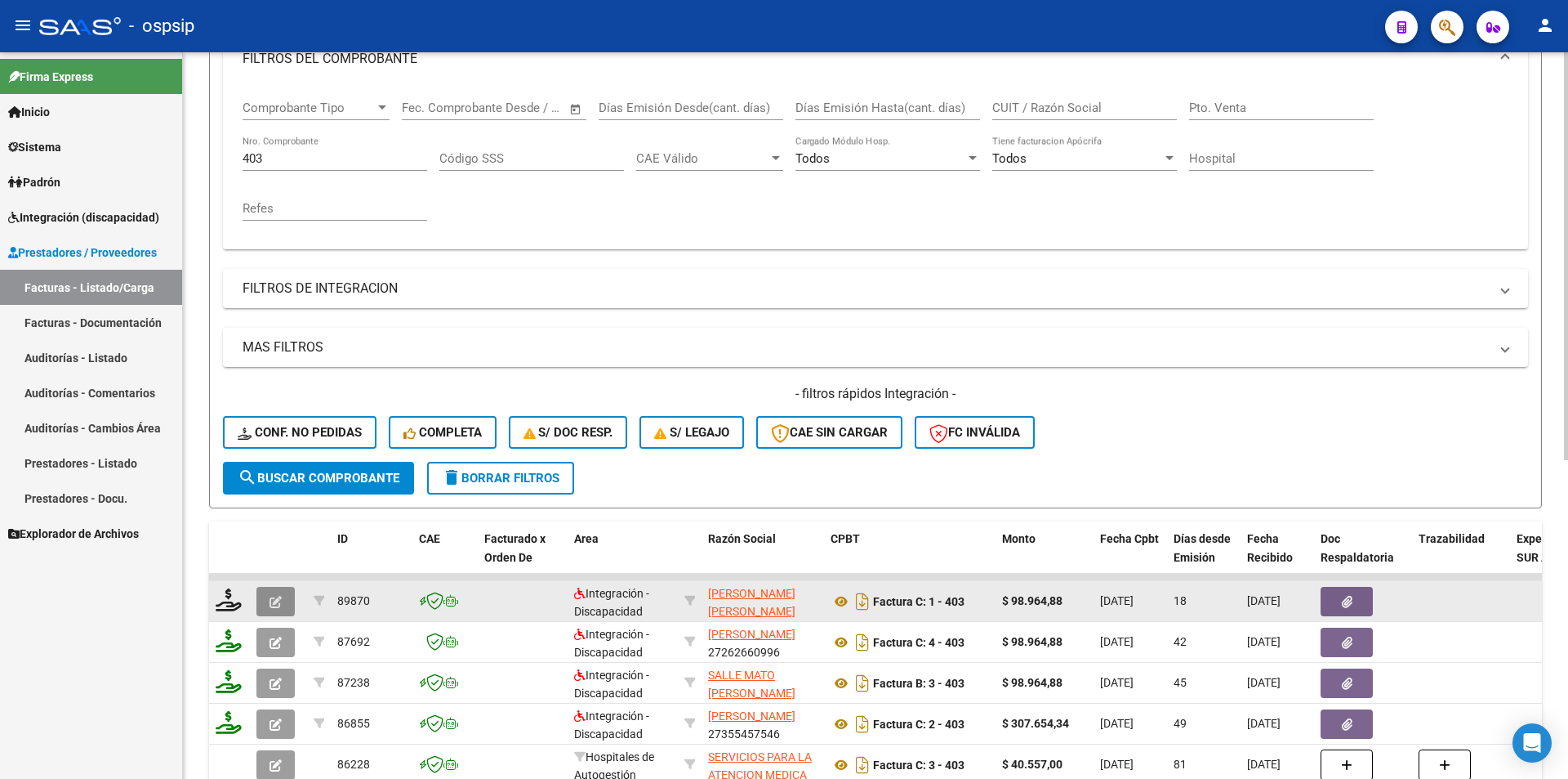
click at [280, 606] on icon "button" at bounding box center [275, 601] width 13 height 13
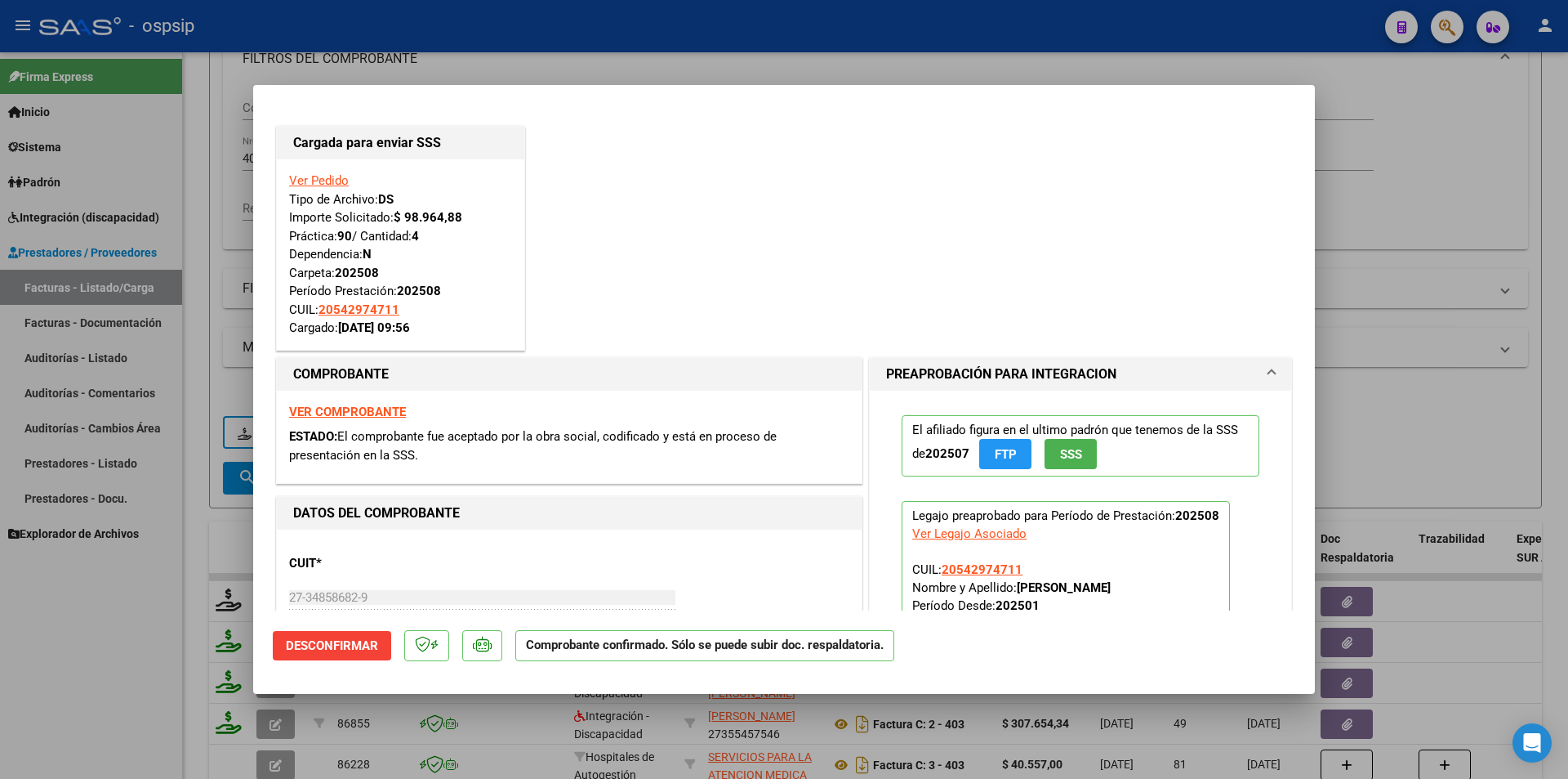
click at [121, 679] on div at bounding box center [784, 390] width 1568 height 779
type input "$ 0,00"
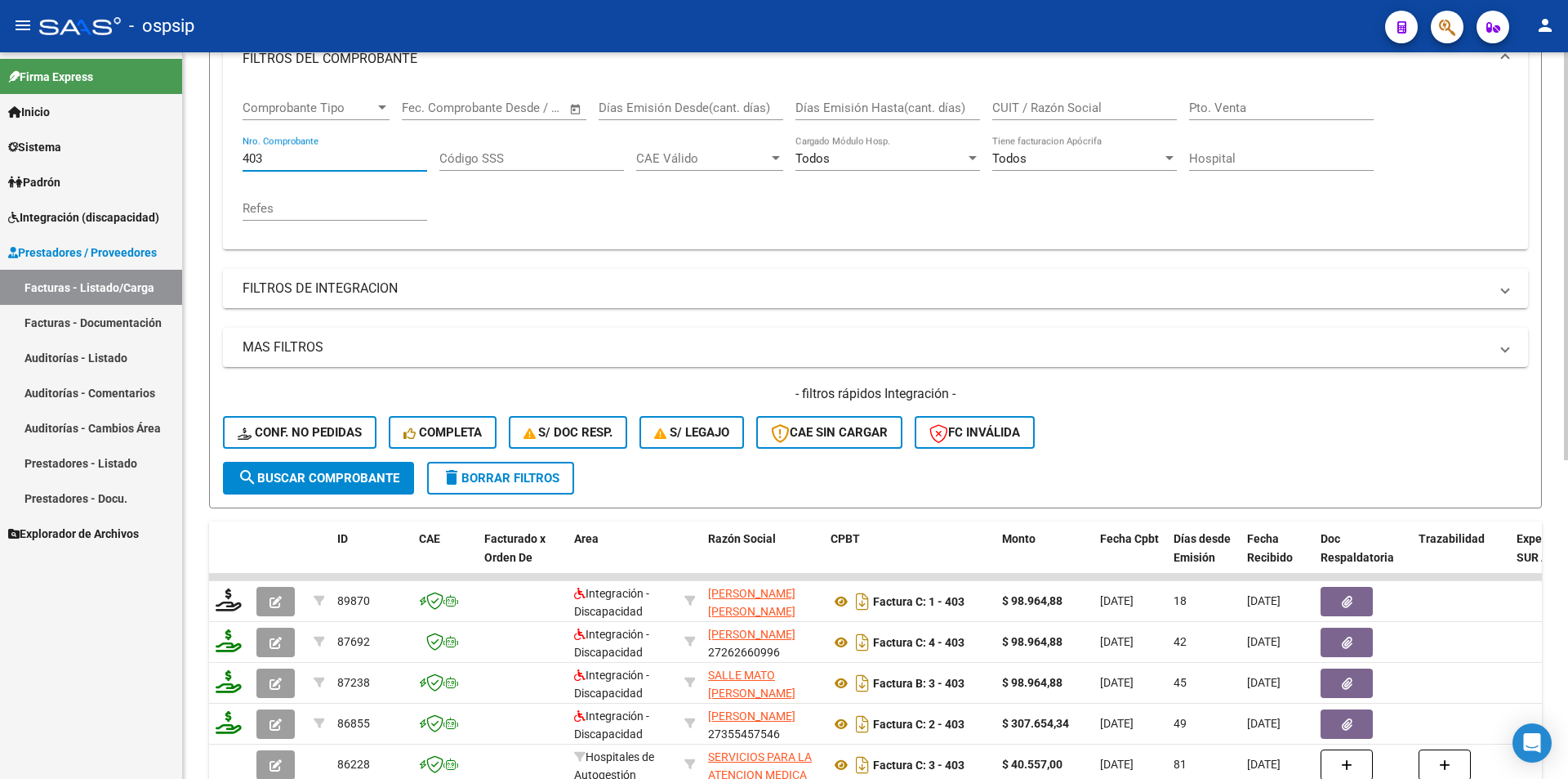
drag, startPoint x: 294, startPoint y: 156, endPoint x: 209, endPoint y: 155, distance: 85.0
click at [209, 155] on form "Filtros Id Area Area Seleccionar Gerenciador Seleccionar Gerenciador Todos Conf…" at bounding box center [876, 229] width 1333 height 560
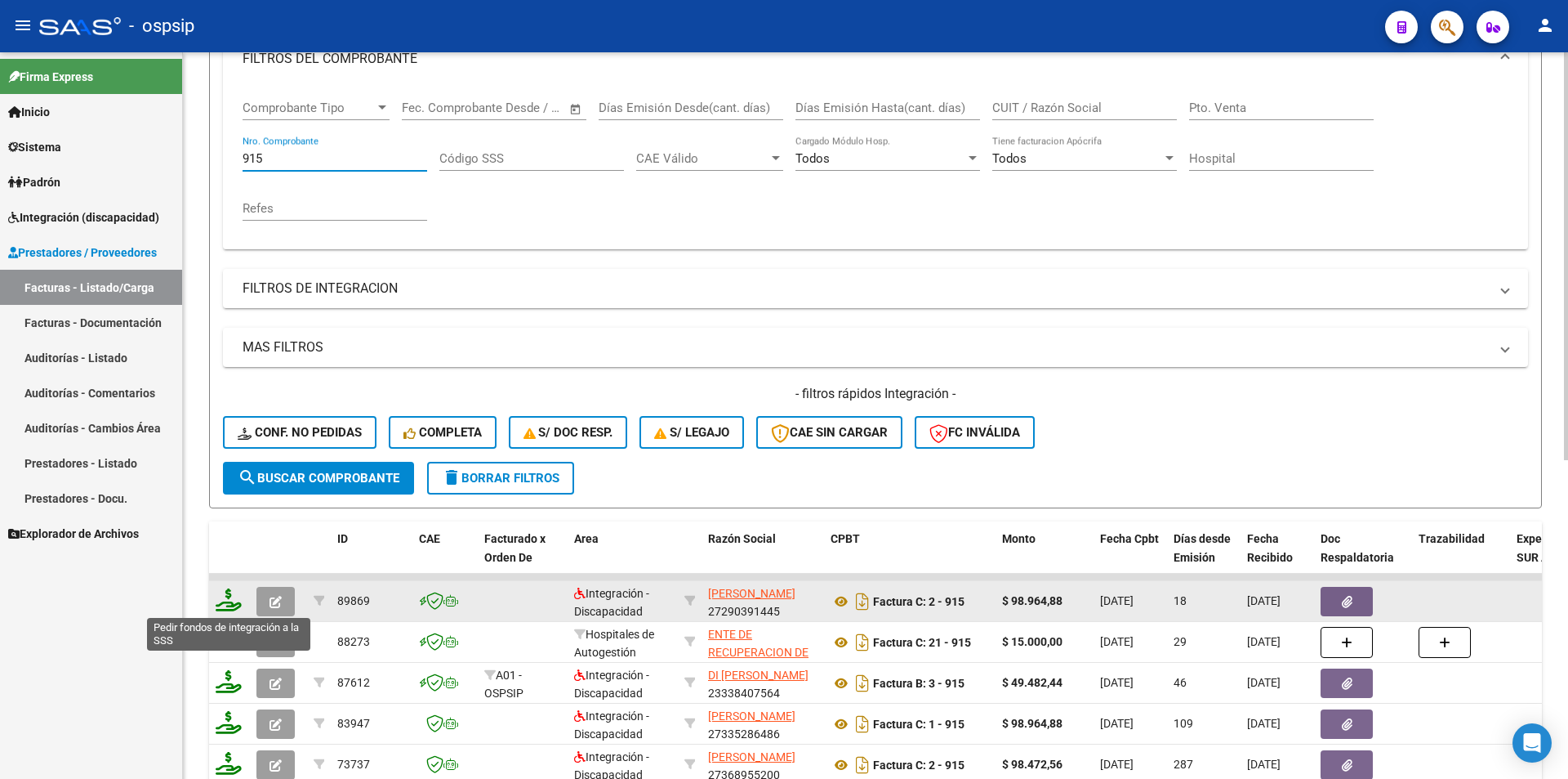
type input "915"
click at [229, 601] on icon at bounding box center [229, 600] width 26 height 23
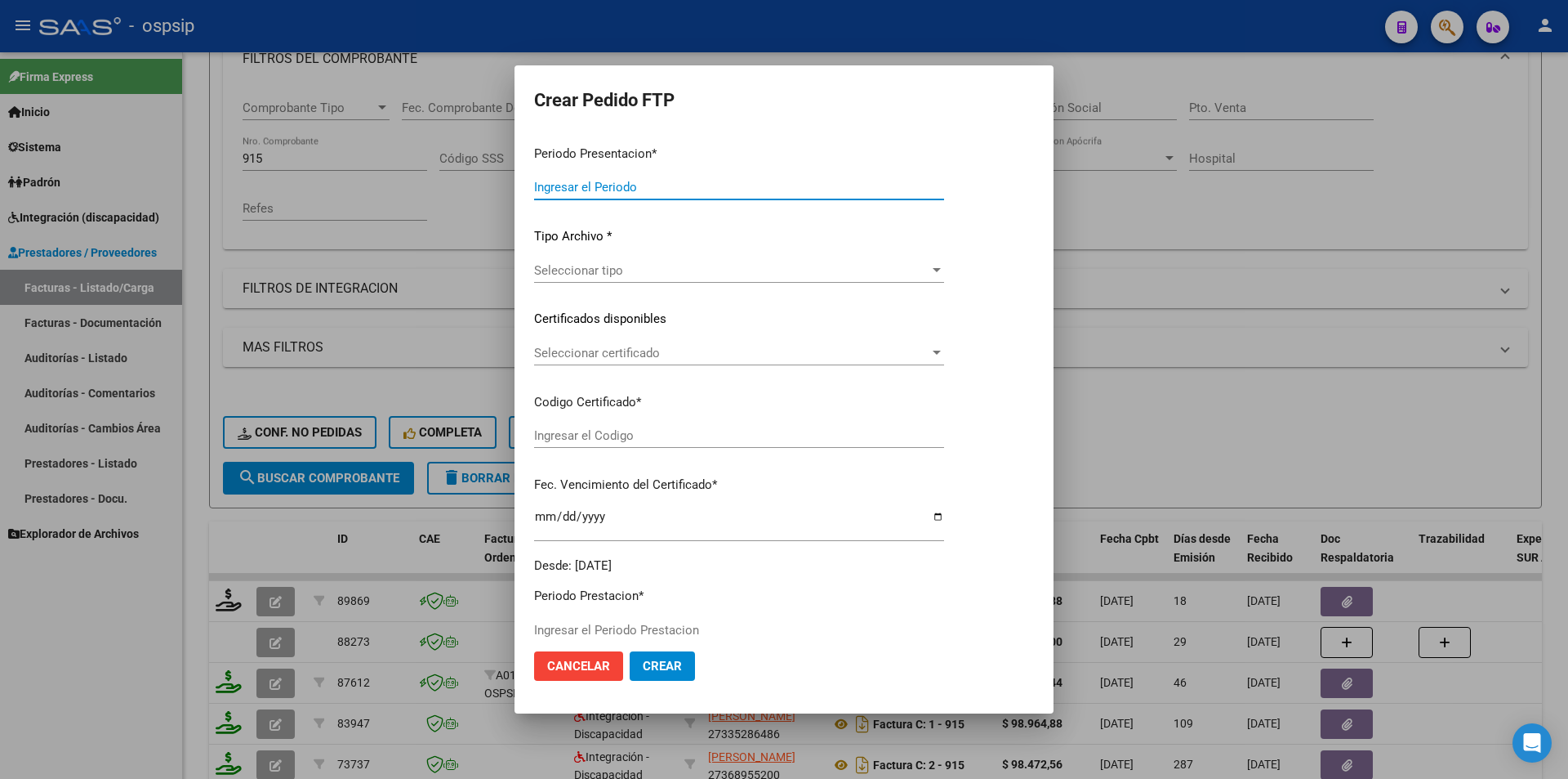
type input "202508"
type input "$ 98.964,88"
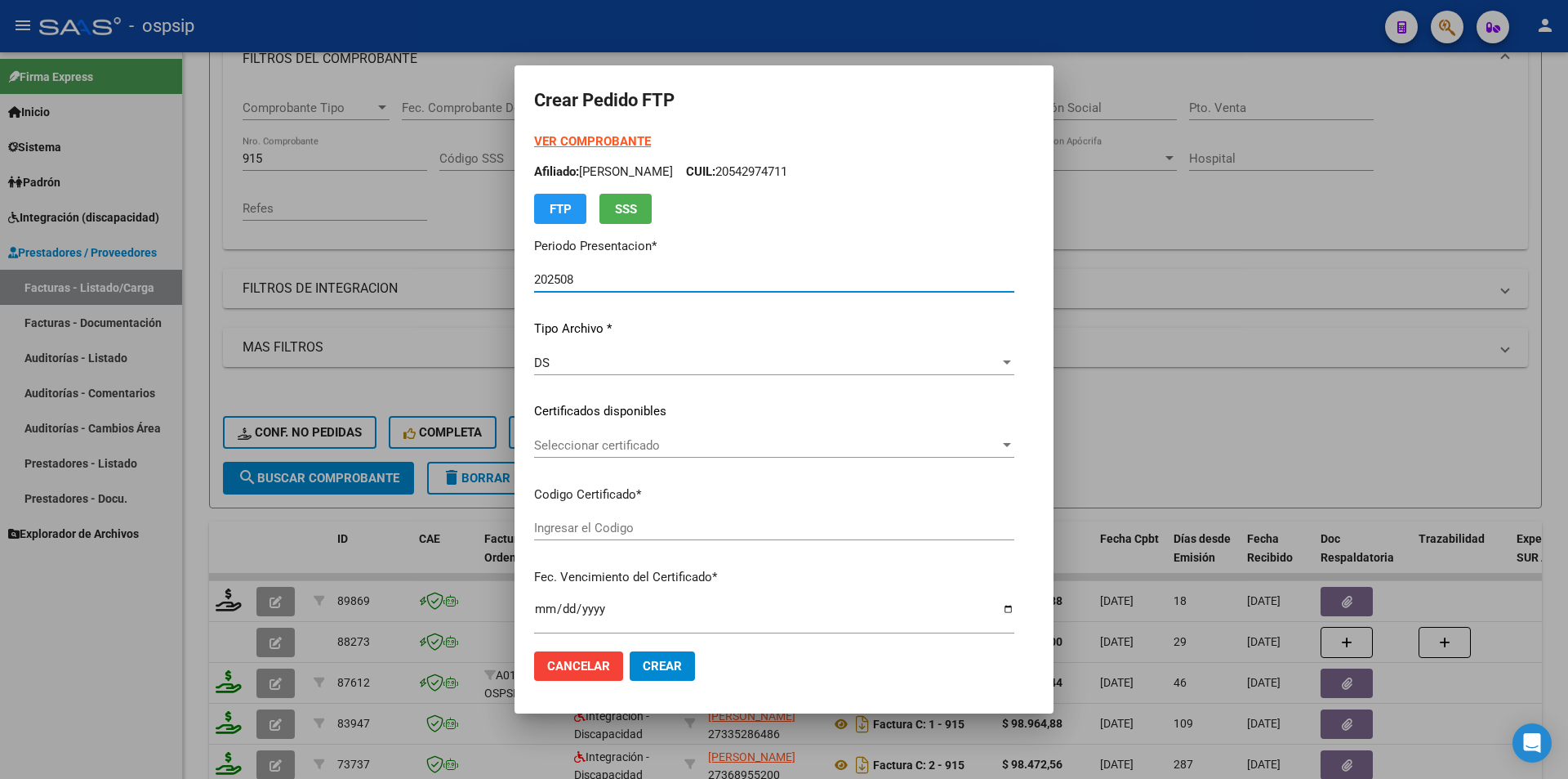
type input "ARG0200054297471-20231027-20261207"
type input "[DATE]"
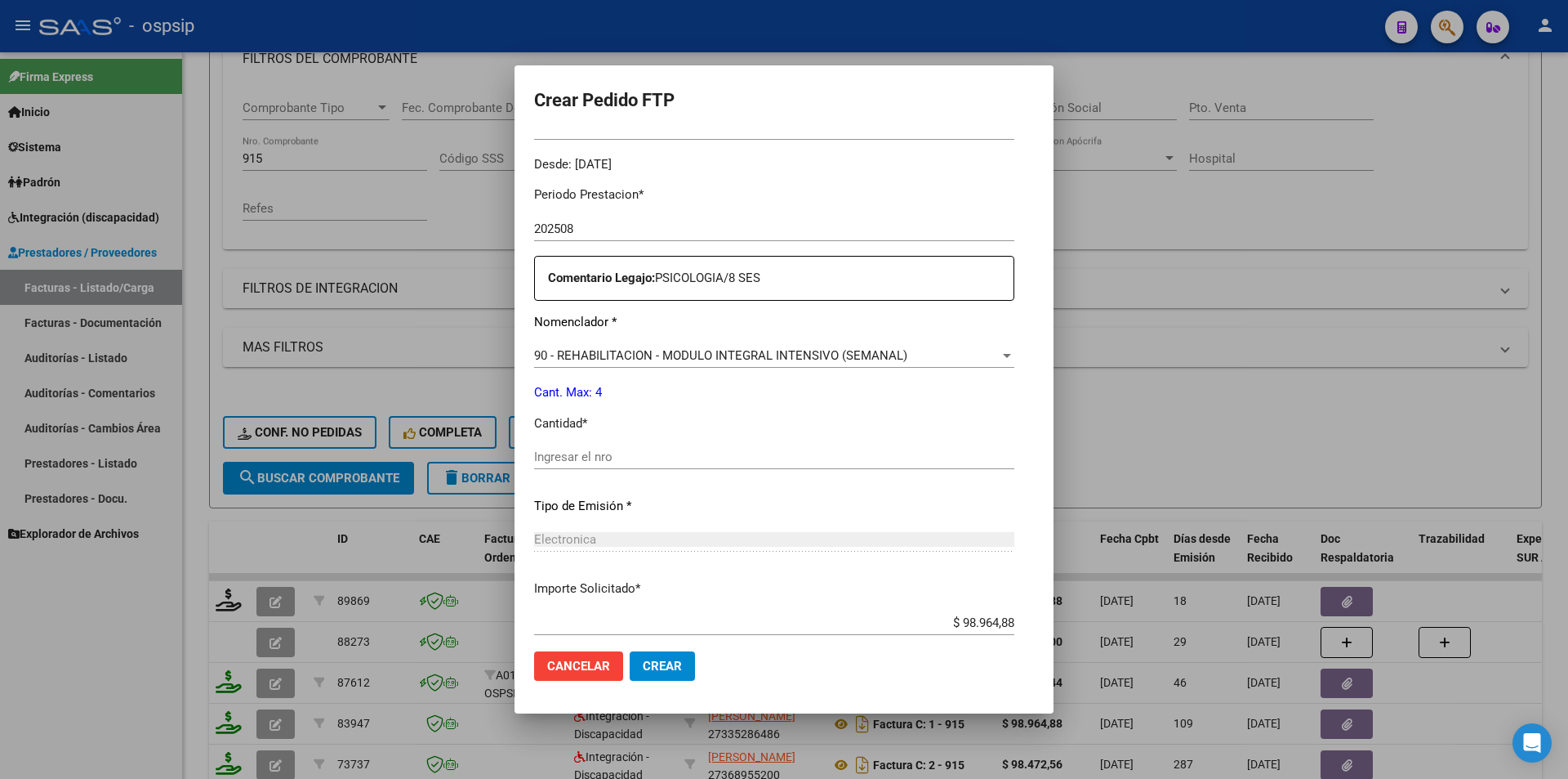
scroll to position [490, 0]
click at [534, 460] on input "Ingresar el nro" at bounding box center [774, 461] width 481 height 15
click at [643, 665] on span "Crear" at bounding box center [662, 666] width 39 height 15
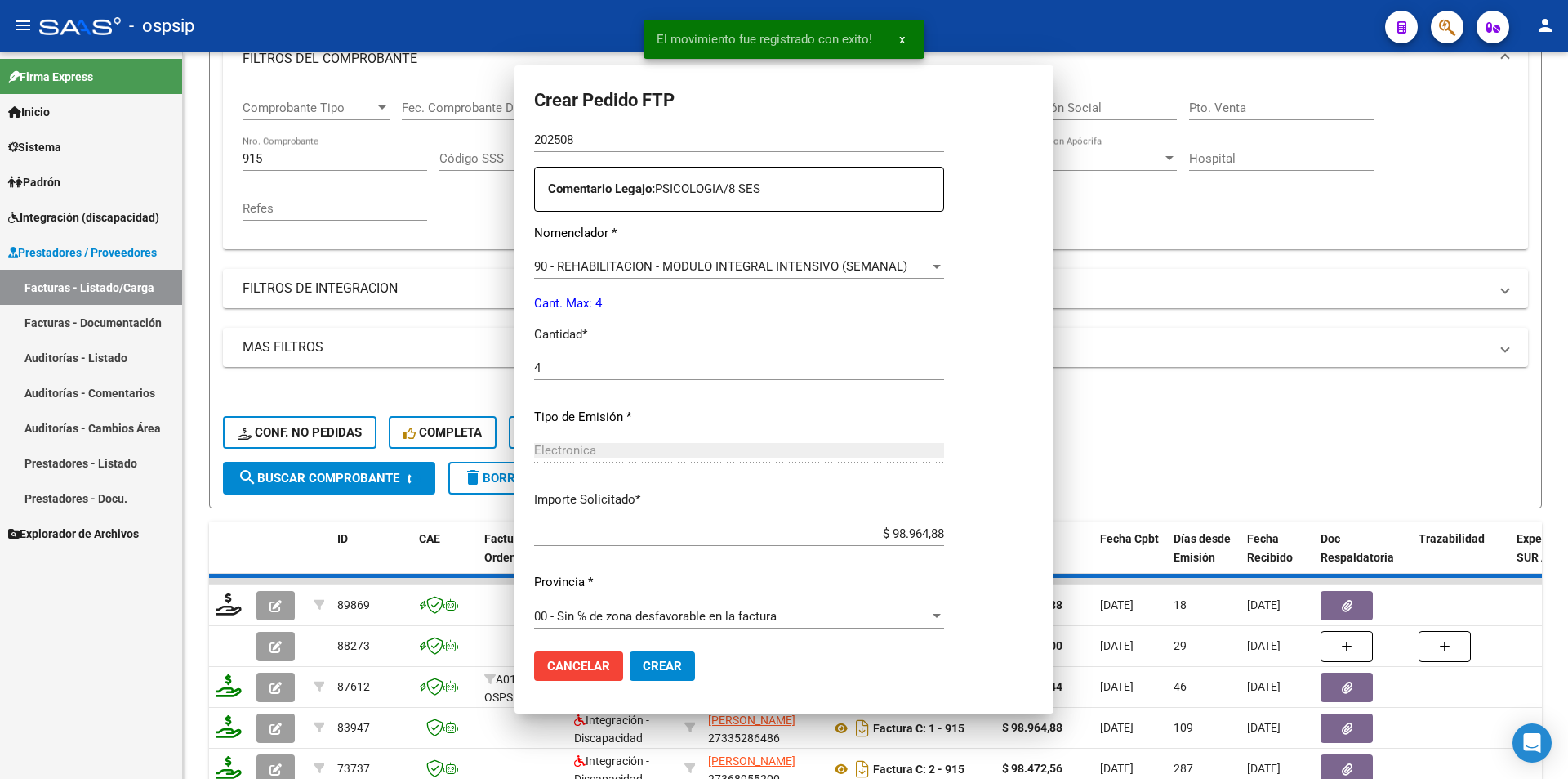
scroll to position [398, 0]
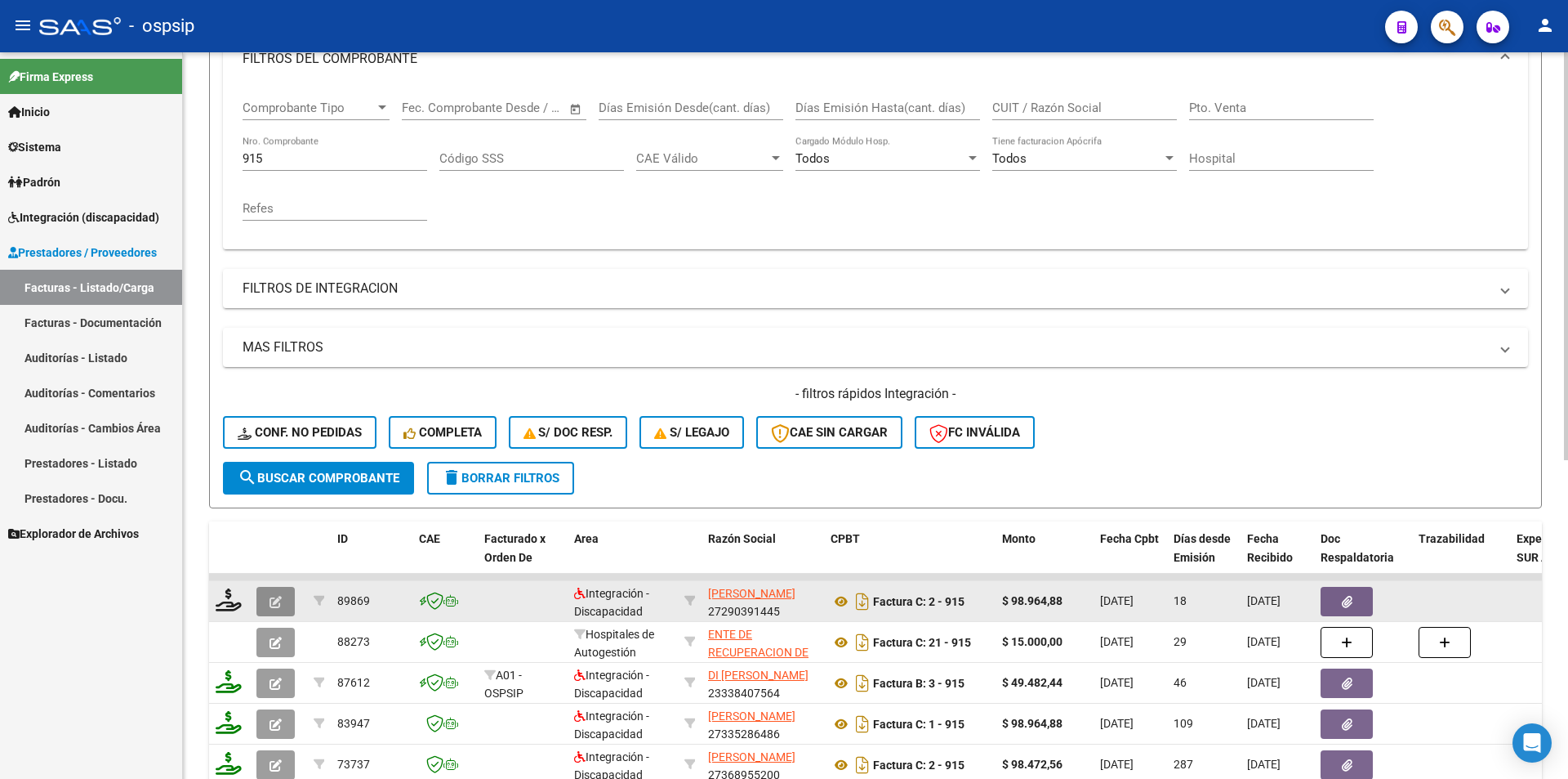
click at [275, 600] on icon "button" at bounding box center [275, 601] width 13 height 13
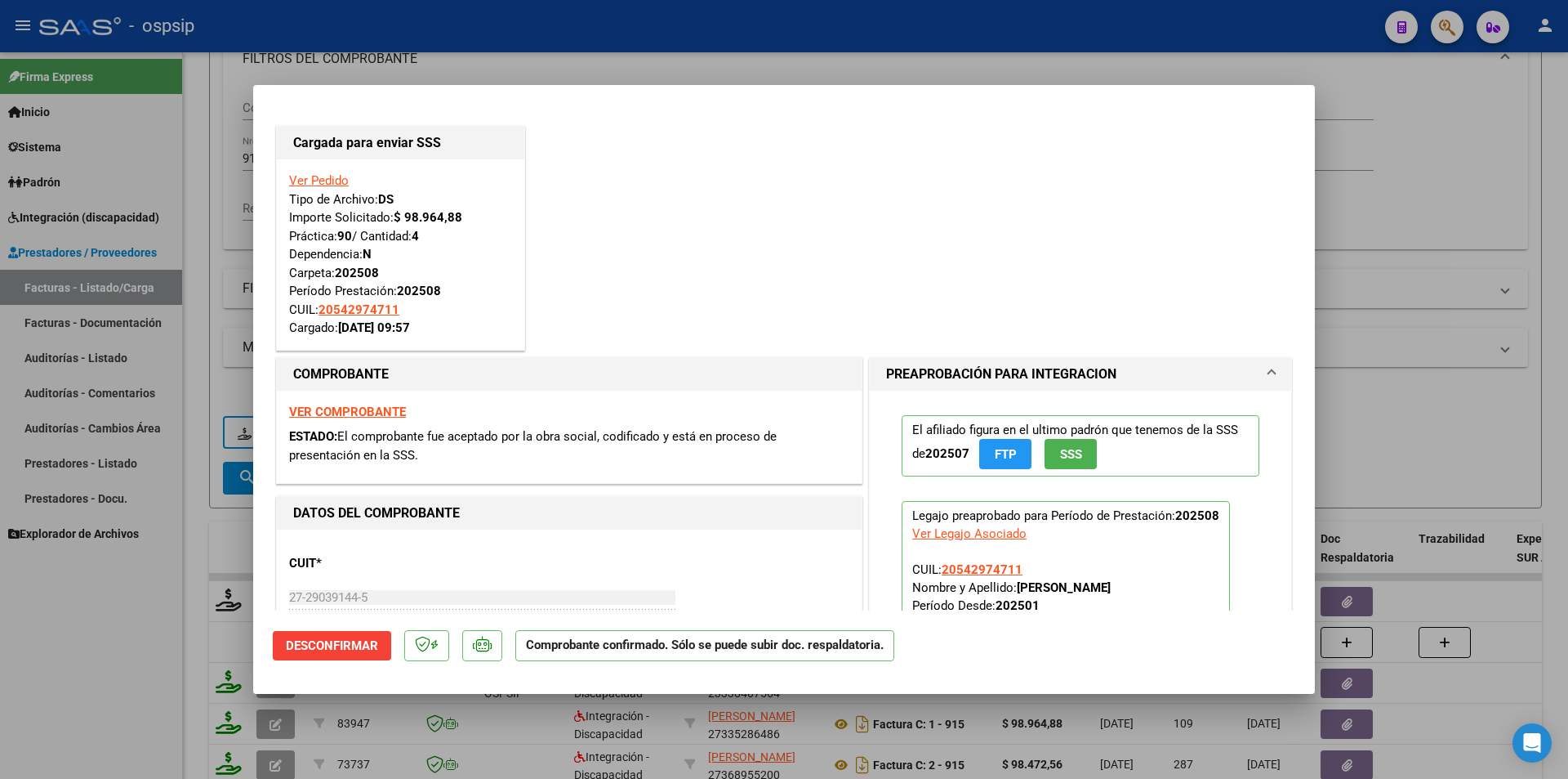
click at [83, 712] on div at bounding box center [784, 390] width 1568 height 779
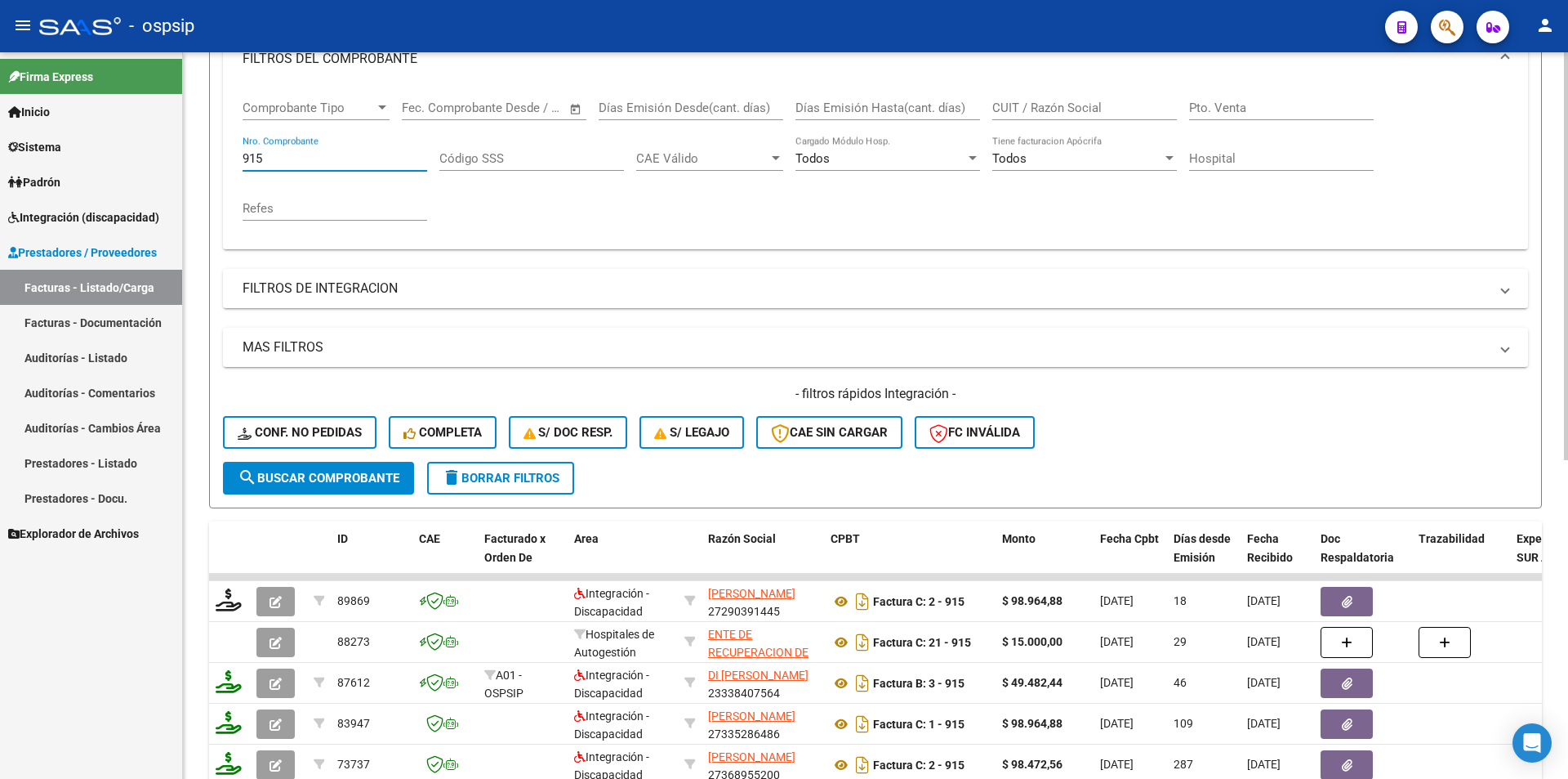
drag, startPoint x: 266, startPoint y: 156, endPoint x: 241, endPoint y: 162, distance: 25.7
click at [241, 162] on div "Comprobante Tipo Comprobante Tipo Fecha inicio – Fecha fin Fec. Comprobante Des…" at bounding box center [875, 167] width 1305 height 164
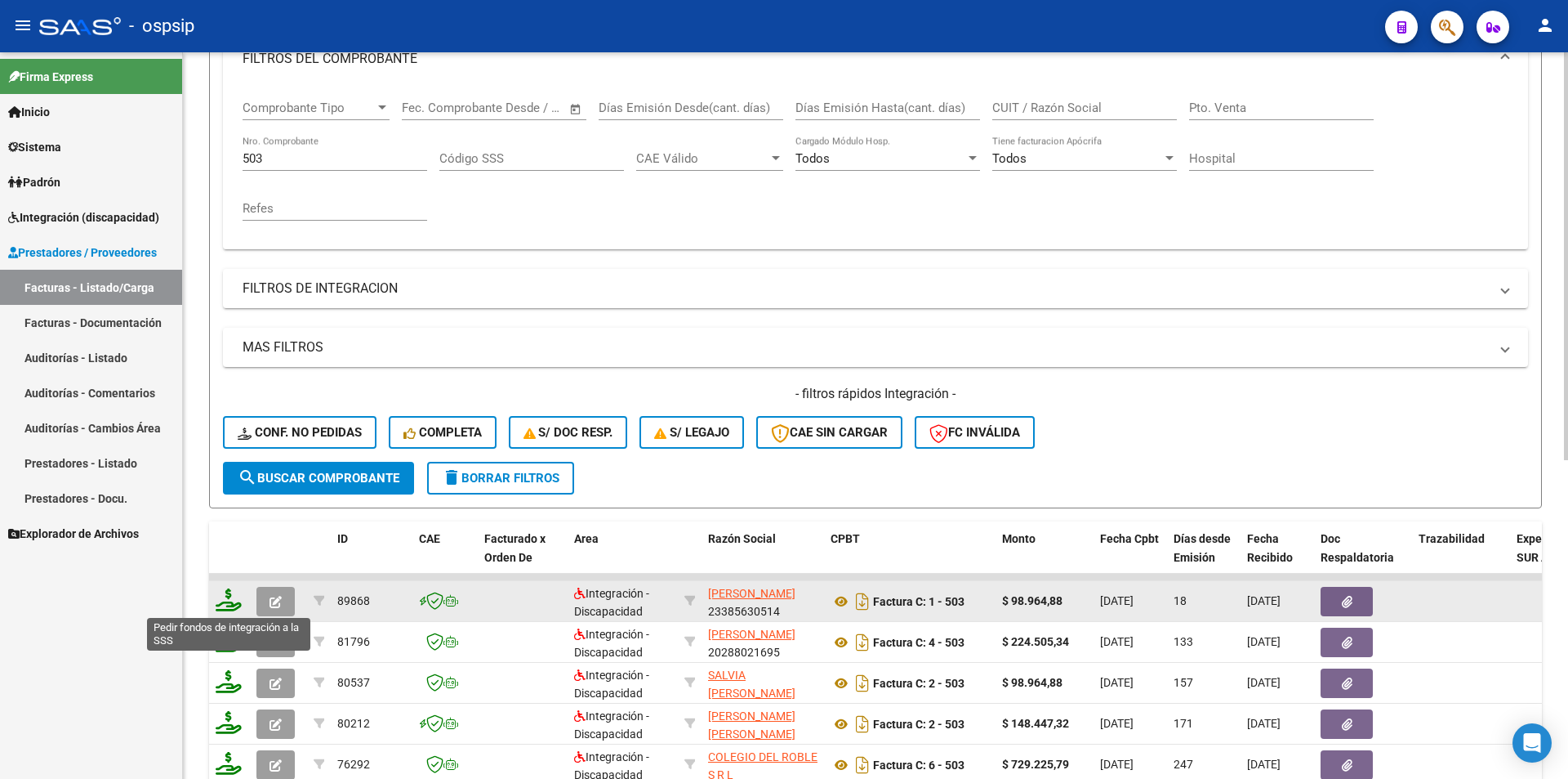
click at [228, 603] on icon at bounding box center [229, 600] width 26 height 23
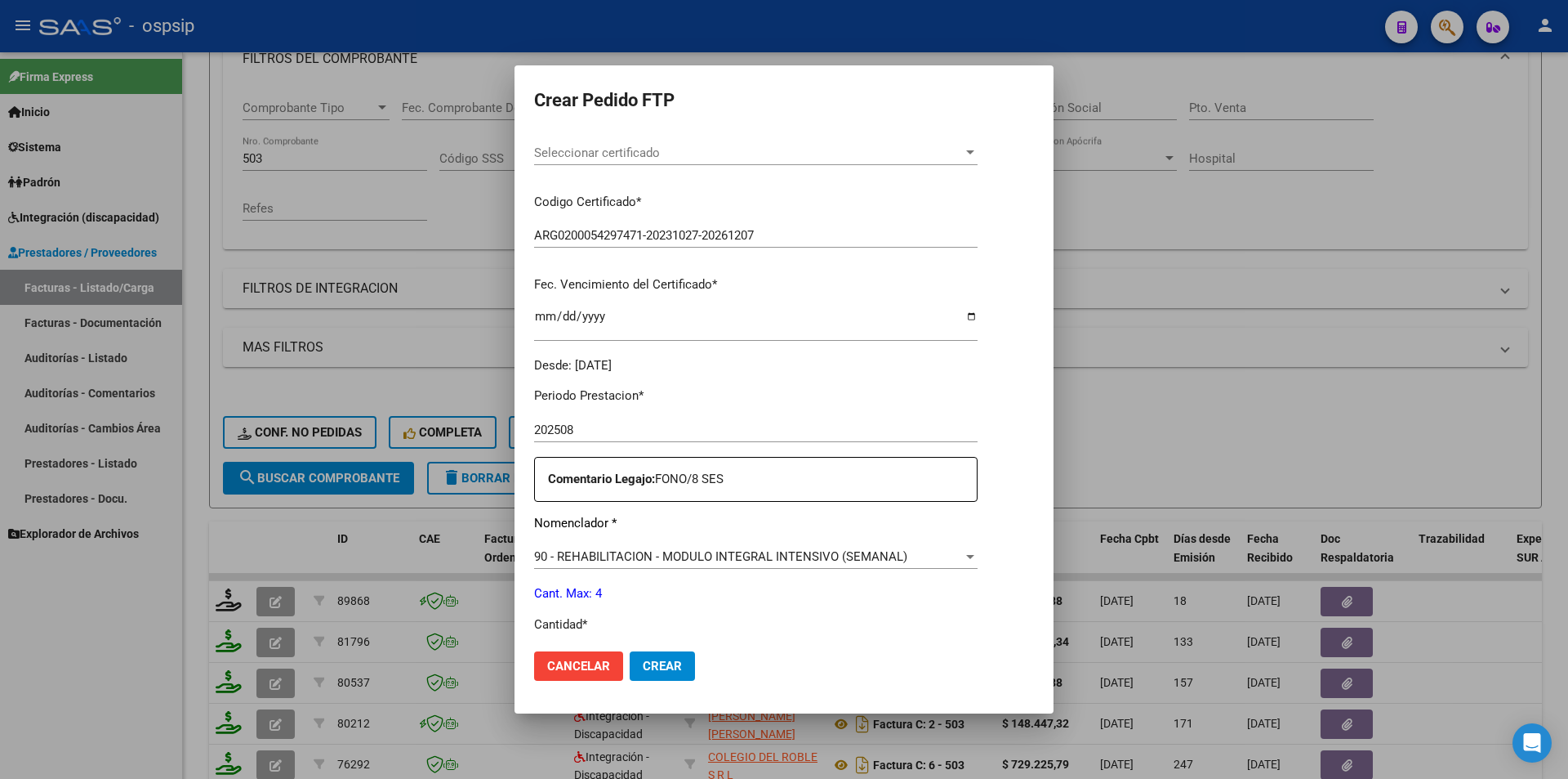
scroll to position [409, 0]
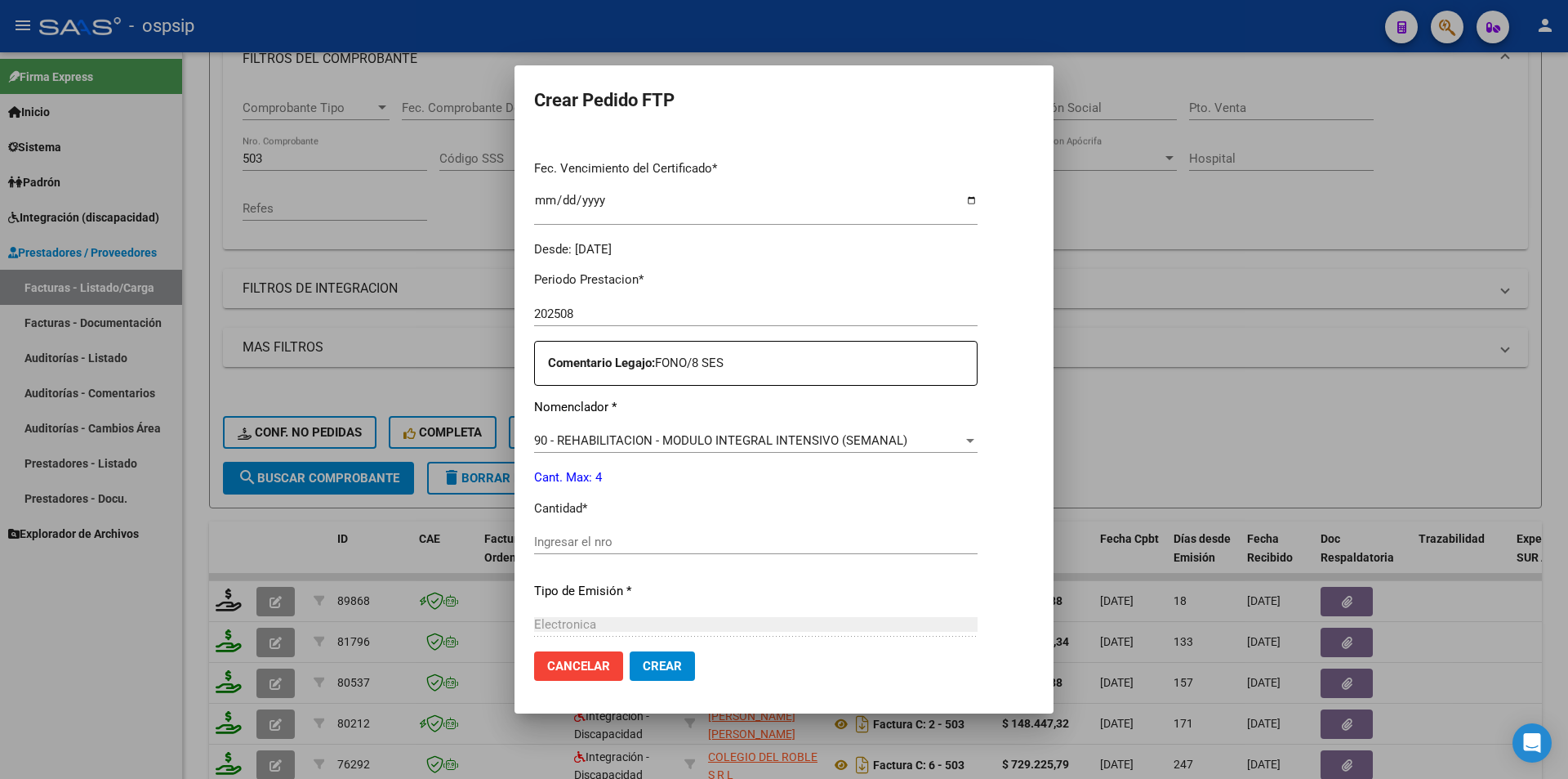
click at [593, 545] on input "Ingresar el nro" at bounding box center [756, 542] width 444 height 15
click at [643, 661] on span "Crear" at bounding box center [662, 666] width 39 height 15
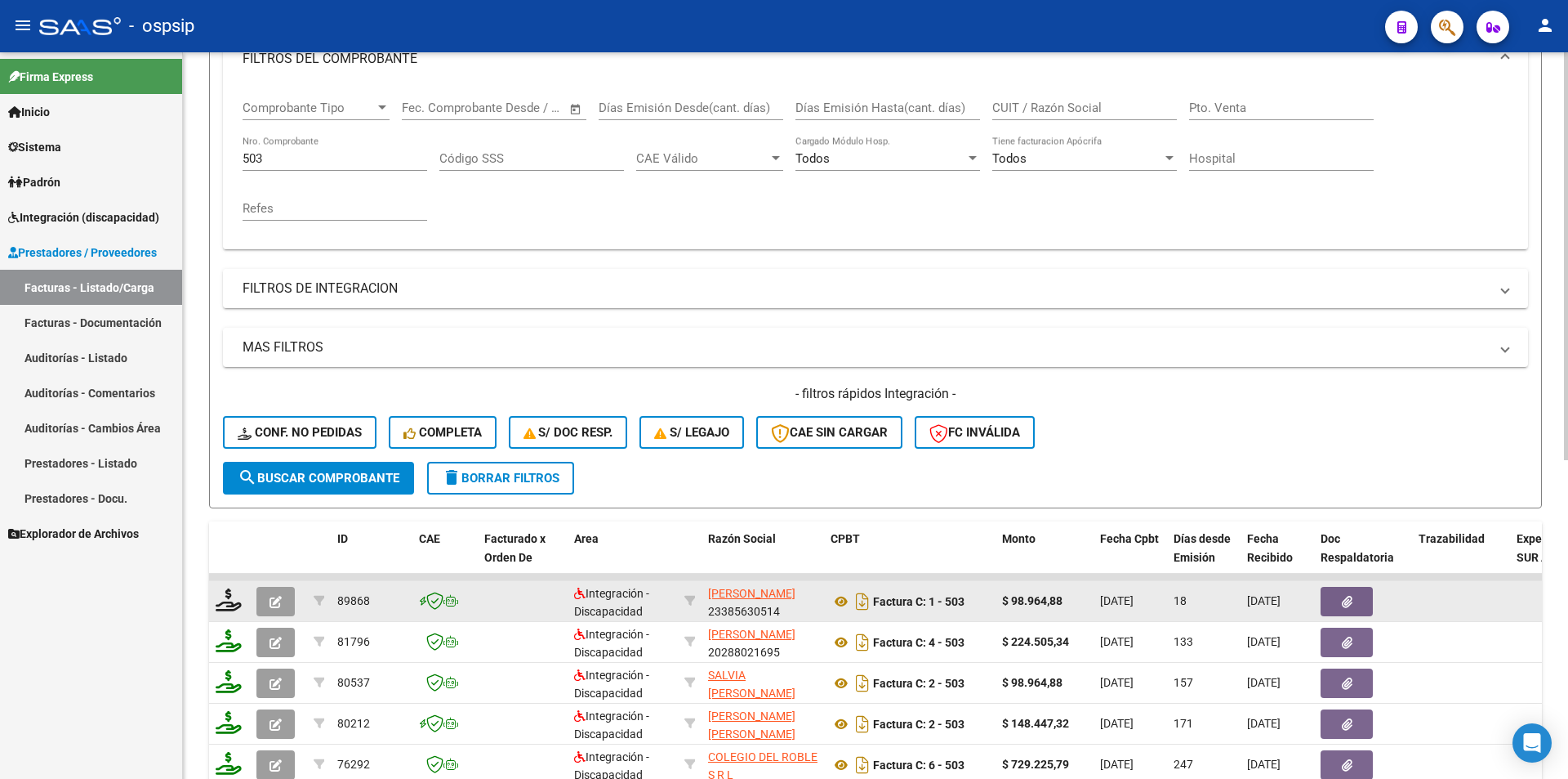
click at [266, 603] on button "button" at bounding box center [275, 601] width 39 height 29
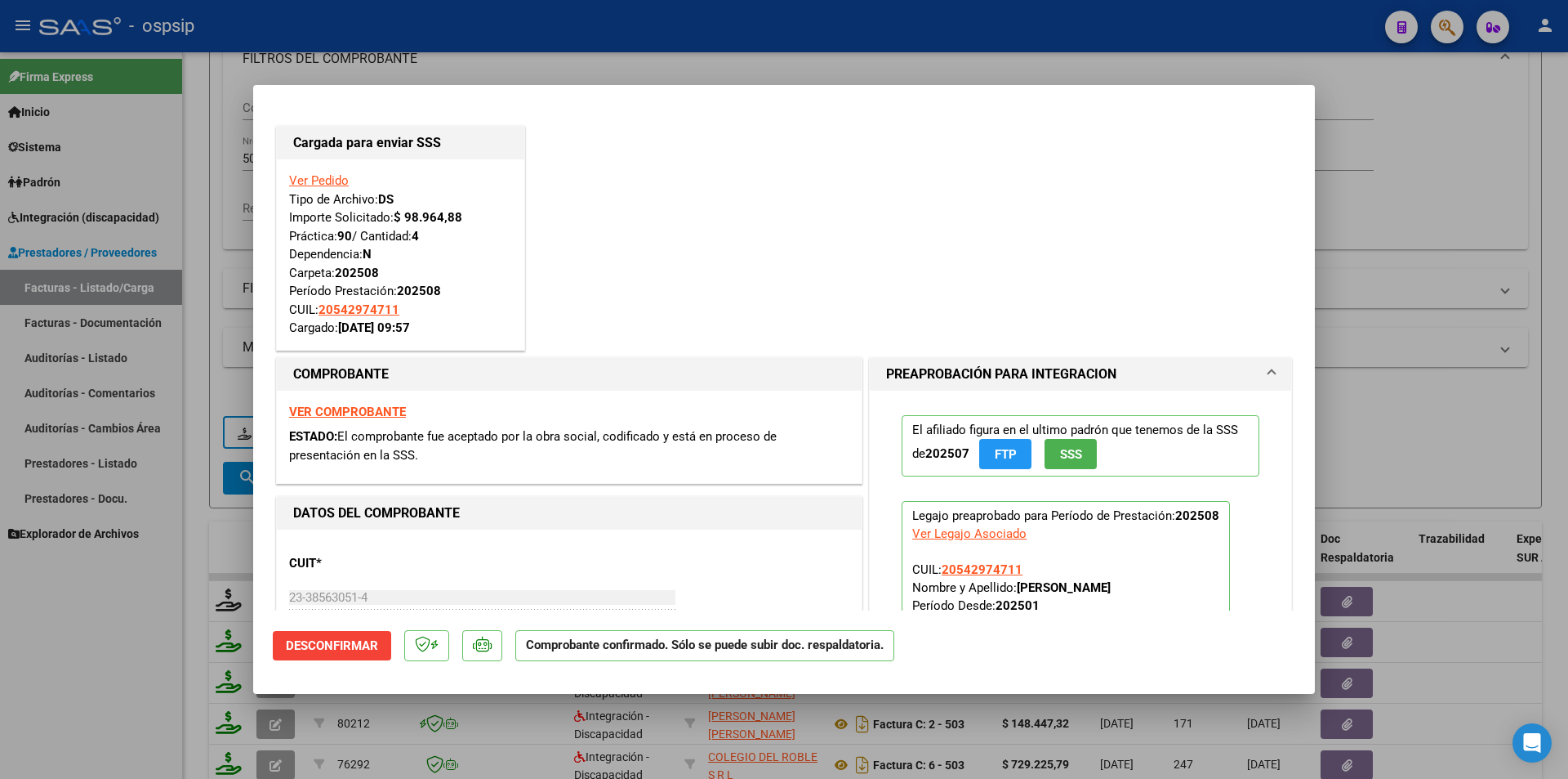
click at [231, 465] on div at bounding box center [784, 390] width 1568 height 779
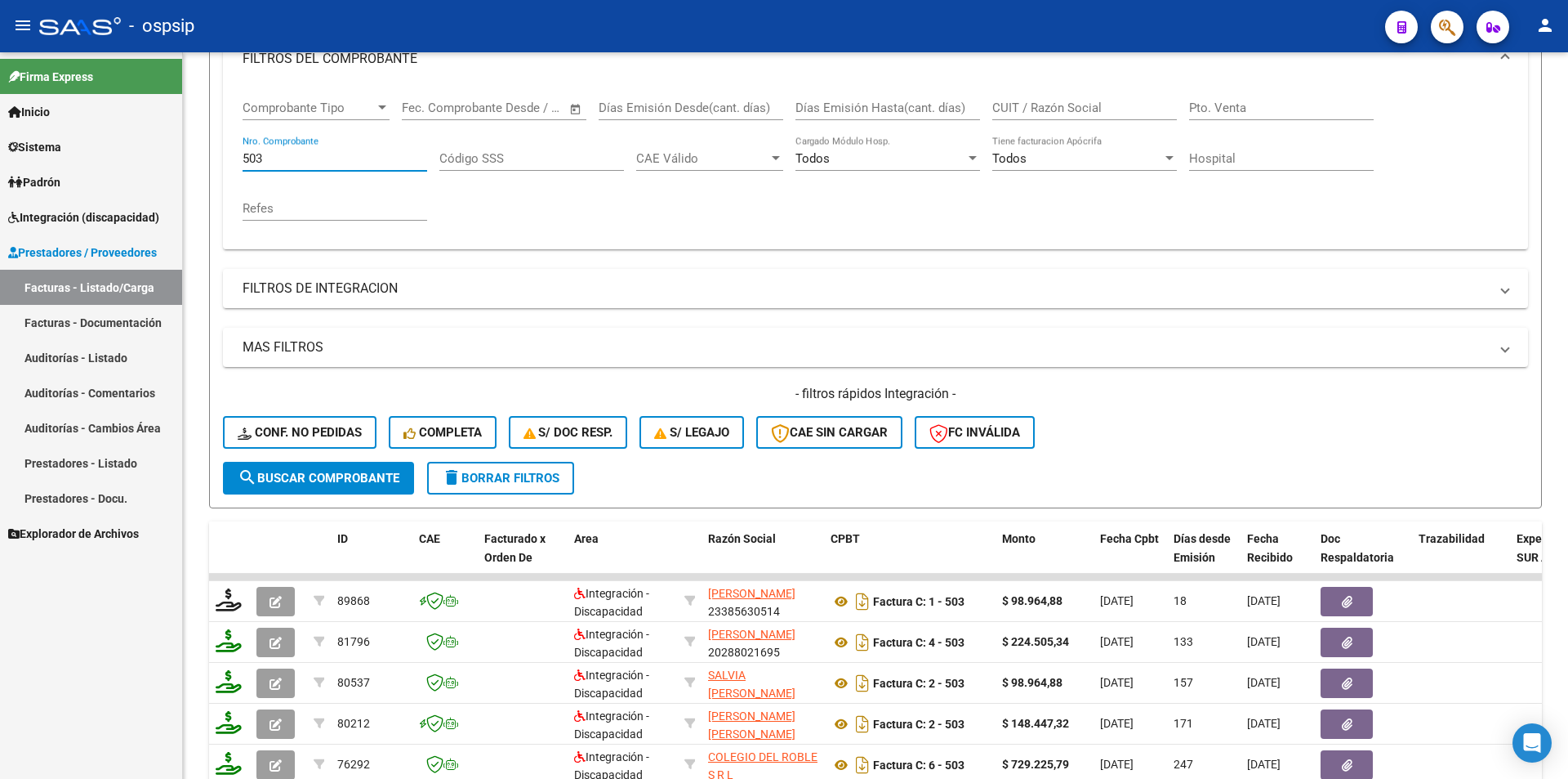
drag, startPoint x: 285, startPoint y: 159, endPoint x: 180, endPoint y: 152, distance: 105.2
click at [180, 152] on mat-sidenav-container "Firma Express Inicio Calendario SSS Instructivos Contacto OS Sistema Usuarios T…" at bounding box center [784, 415] width 1568 height 726
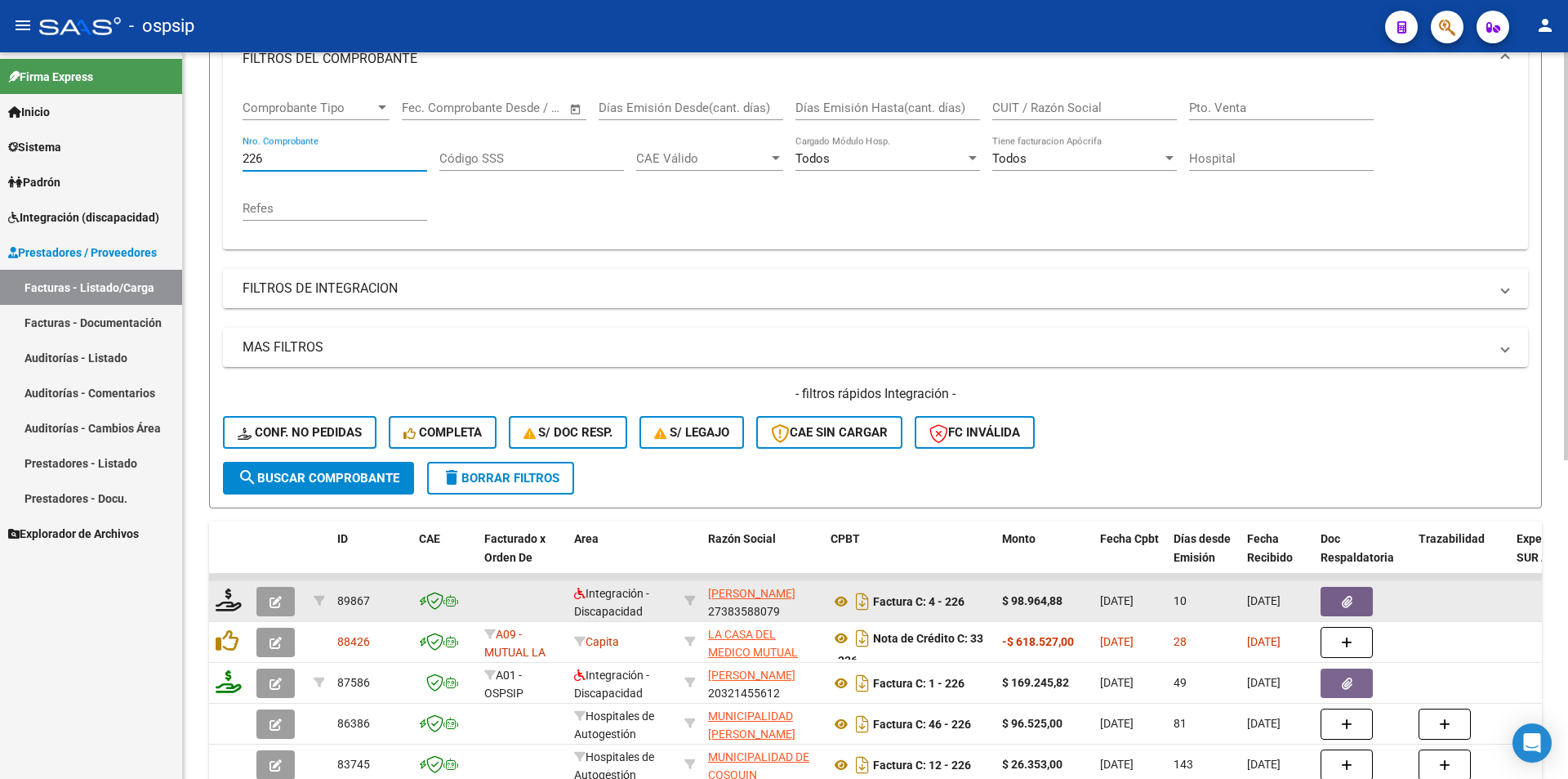
click at [271, 601] on icon "button" at bounding box center [275, 601] width 13 height 13
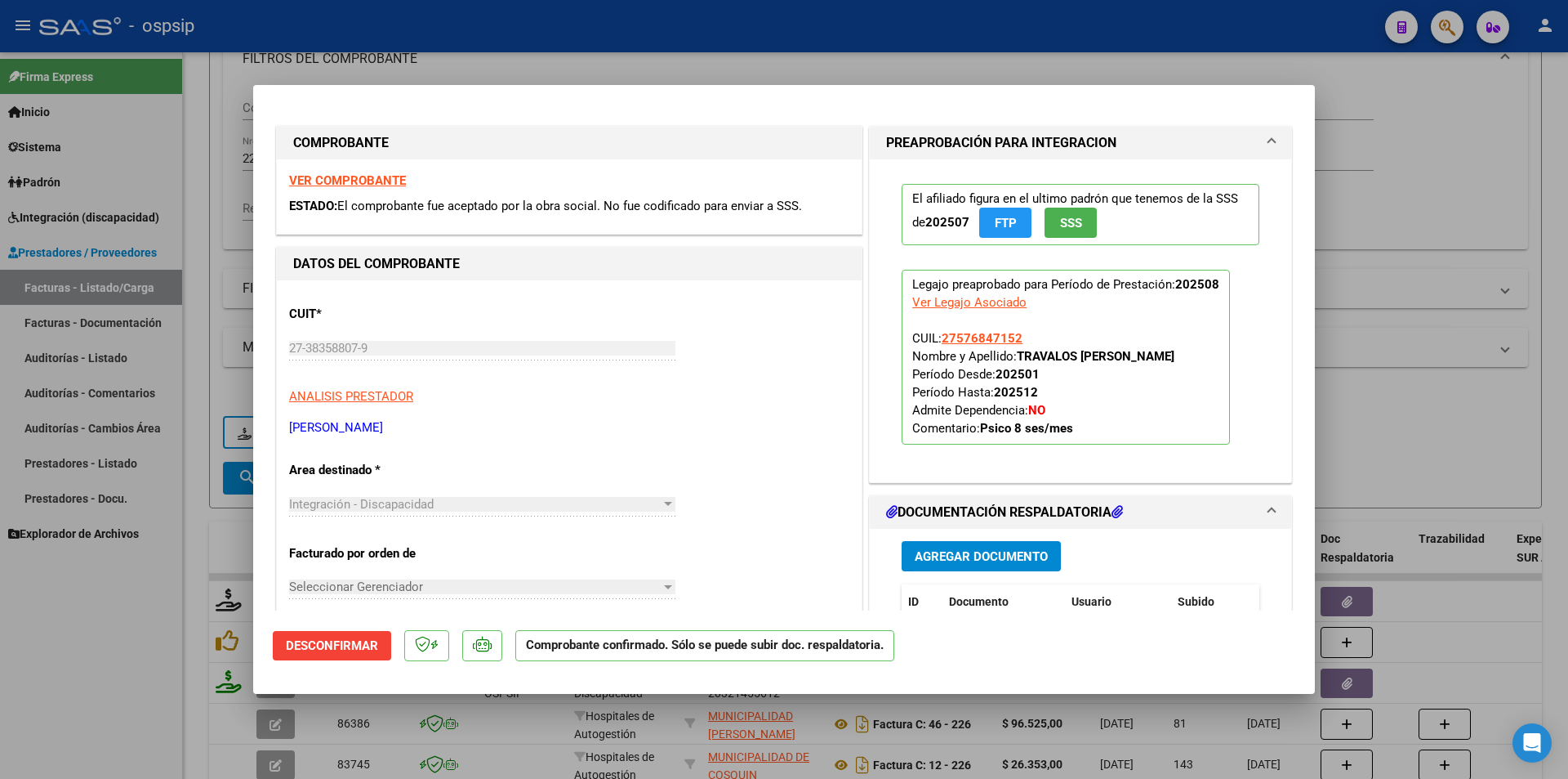
click at [189, 641] on div at bounding box center [784, 390] width 1568 height 779
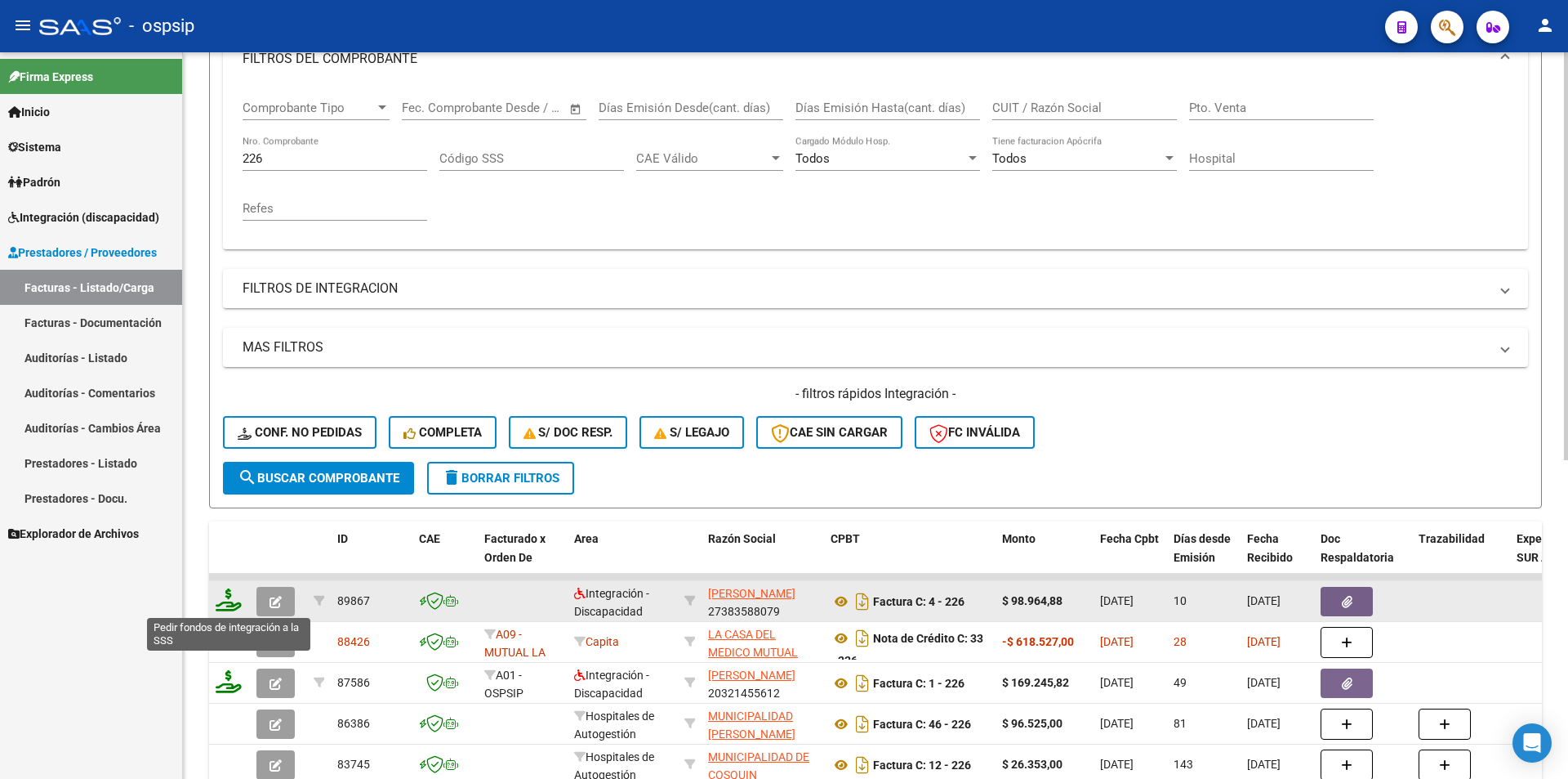
click at [225, 602] on icon at bounding box center [229, 600] width 26 height 23
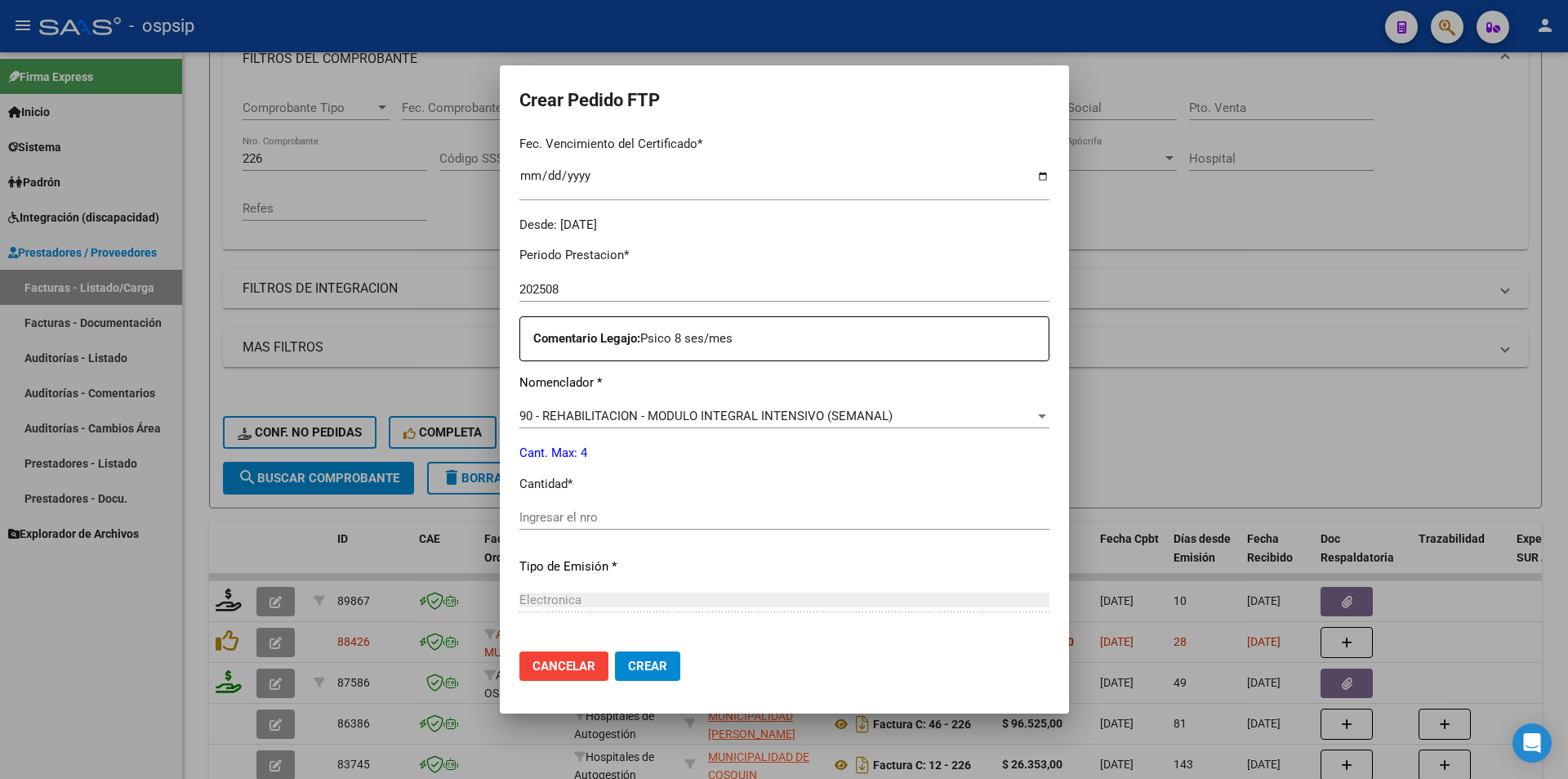
scroll to position [572, 0]
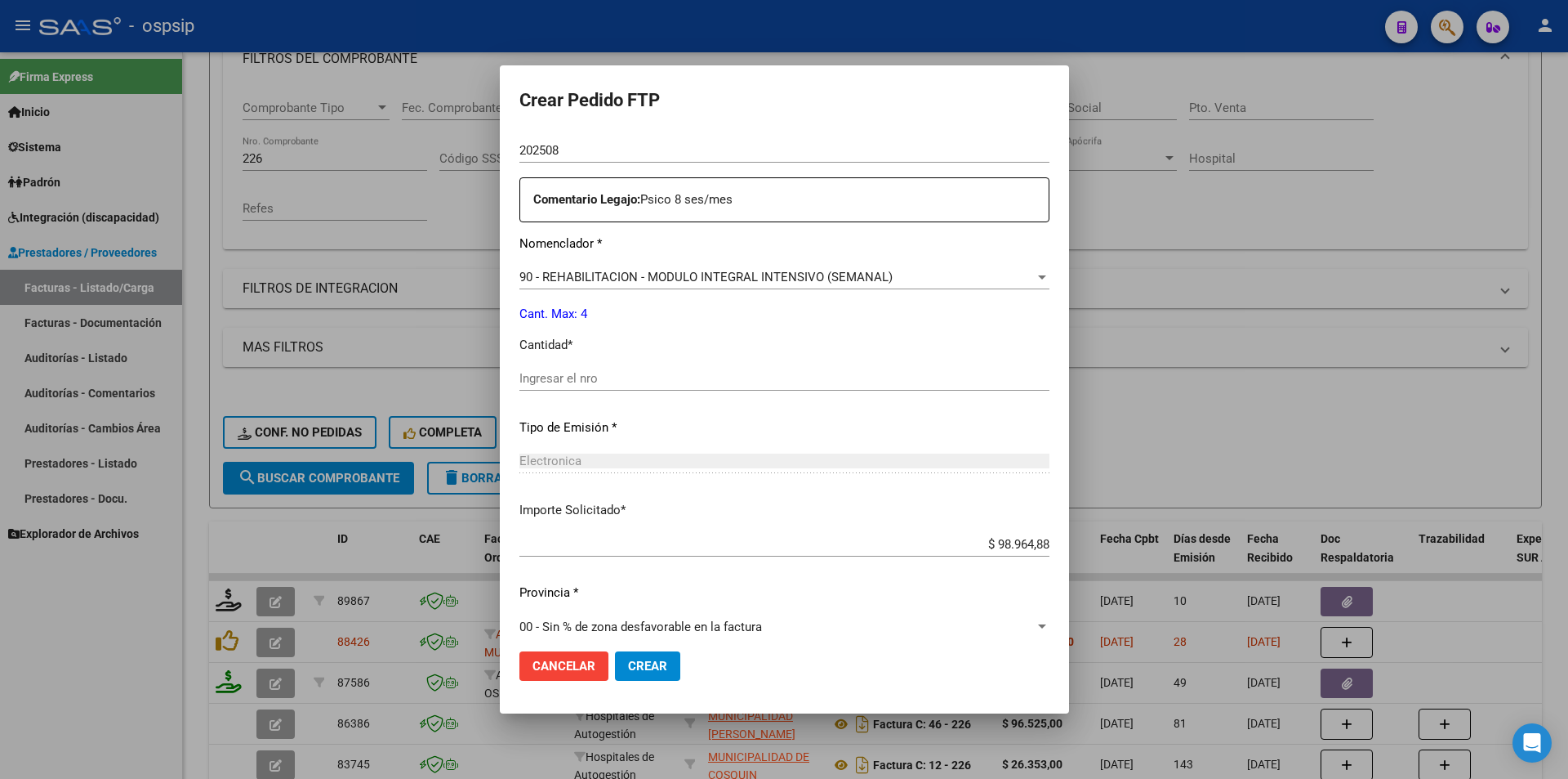
click at [520, 384] on input "Ingresar el nro" at bounding box center [784, 379] width 530 height 15
click at [628, 673] on span "Crear" at bounding box center [647, 666] width 39 height 15
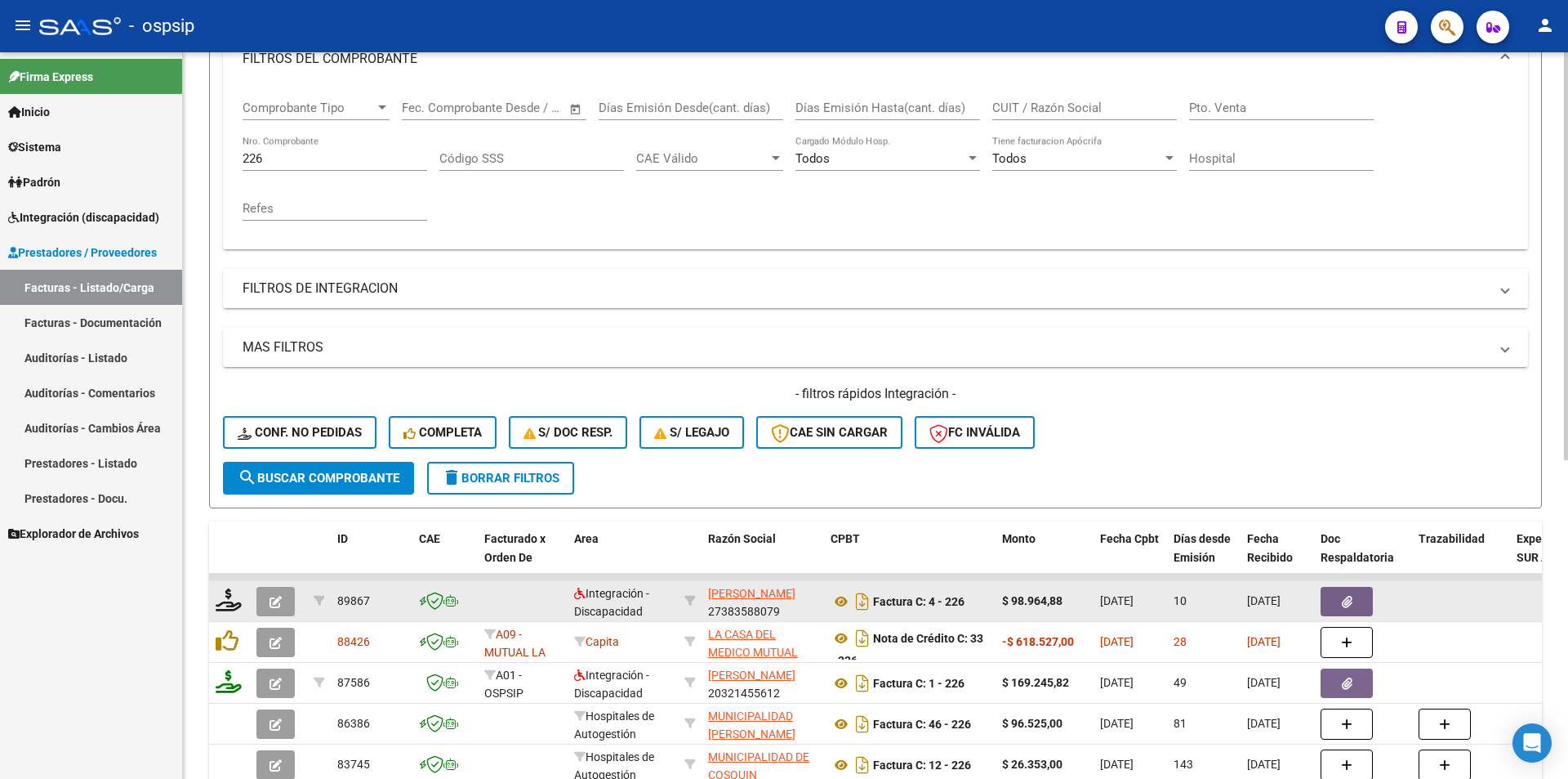
click at [280, 610] on button "button" at bounding box center [275, 601] width 39 height 29
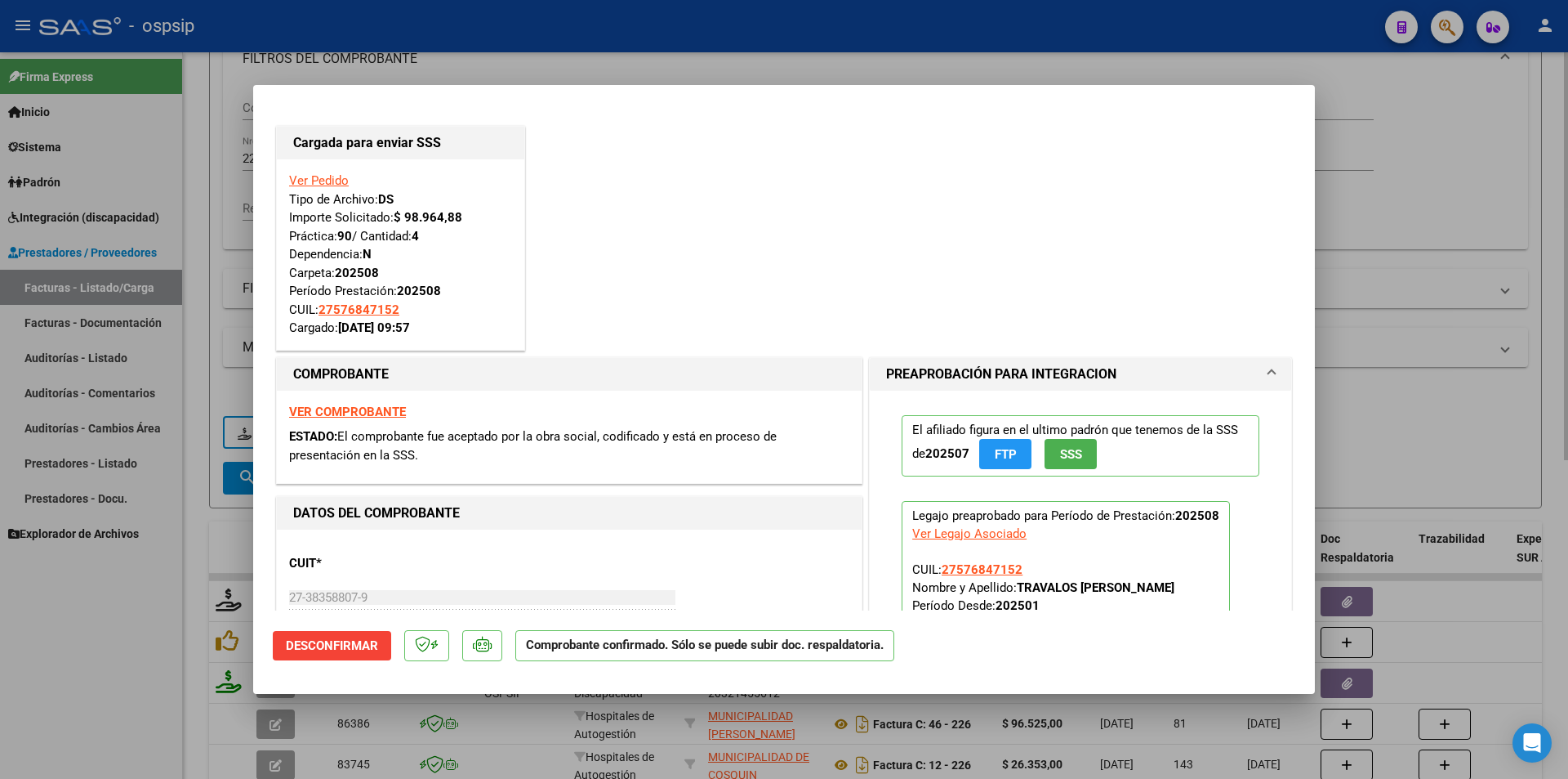
drag, startPoint x: 177, startPoint y: 596, endPoint x: 220, endPoint y: 517, distance: 89.9
click at [179, 597] on div at bounding box center [784, 390] width 1568 height 779
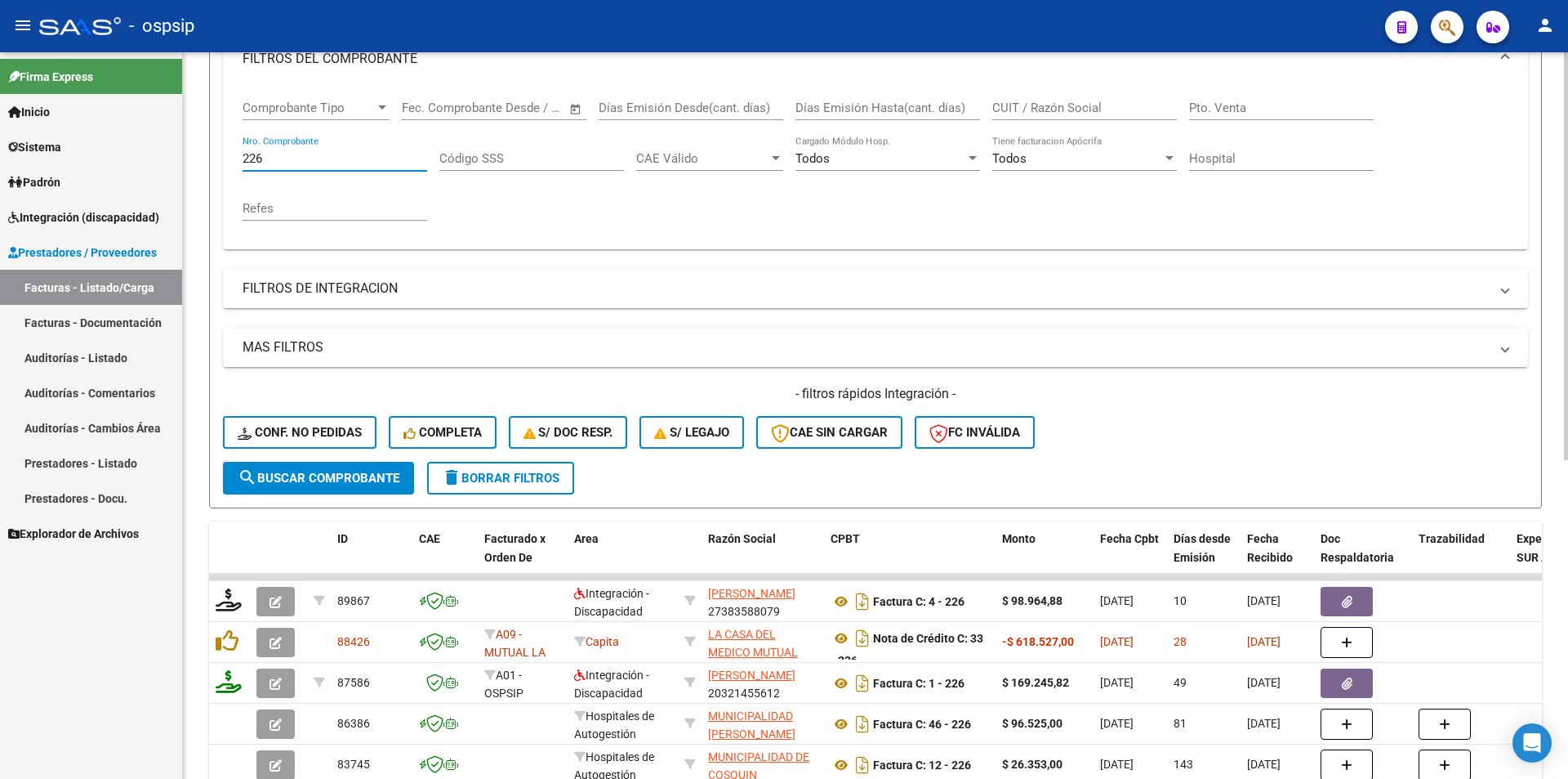
drag, startPoint x: 280, startPoint y: 159, endPoint x: 230, endPoint y: 155, distance: 50.2
click at [230, 155] on div "Comprobante Tipo Comprobante Tipo Fecha inicio – Fecha fin Fec. Comprobante Des…" at bounding box center [875, 167] width 1305 height 164
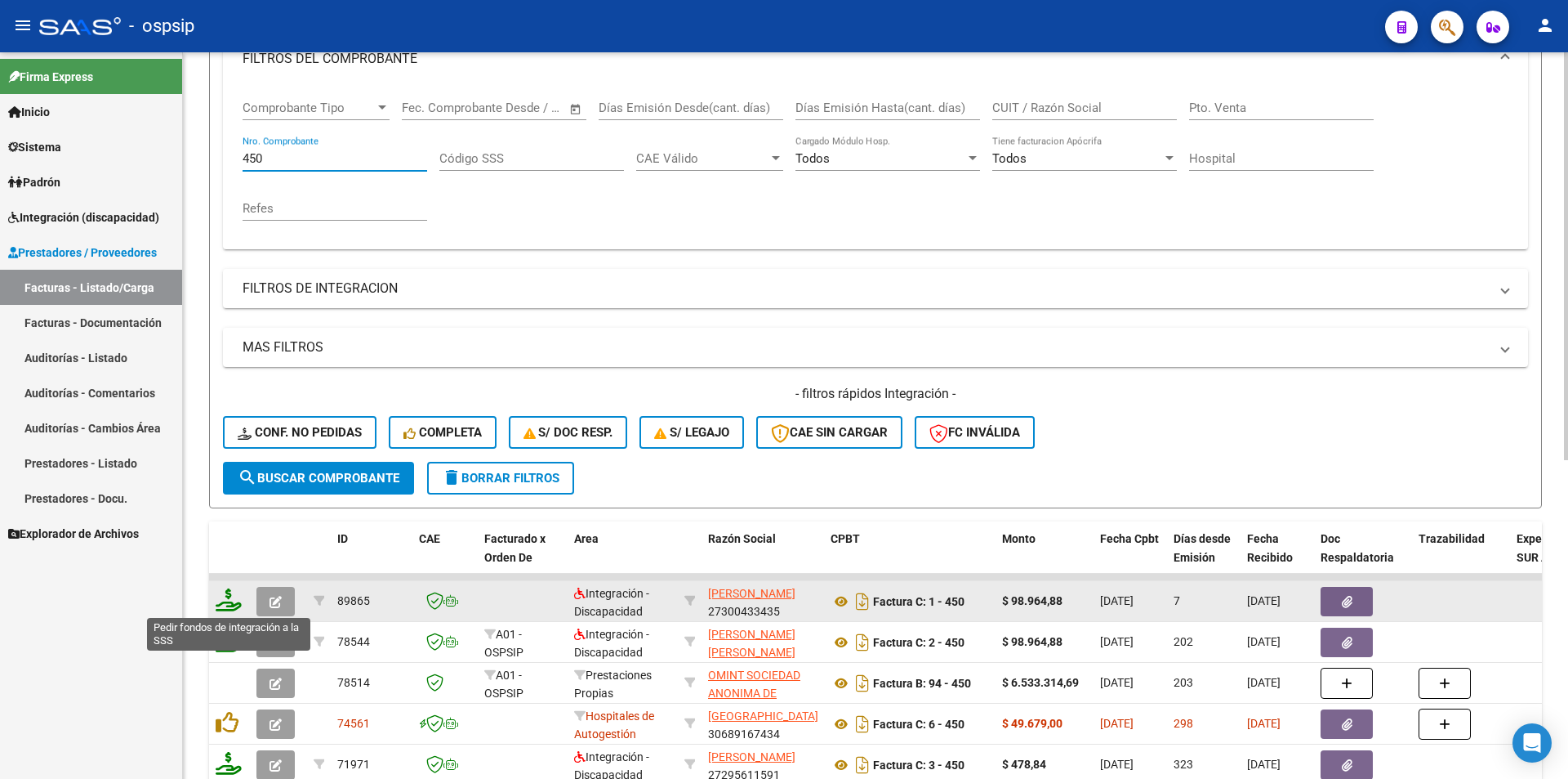
click at [227, 601] on icon at bounding box center [229, 600] width 26 height 23
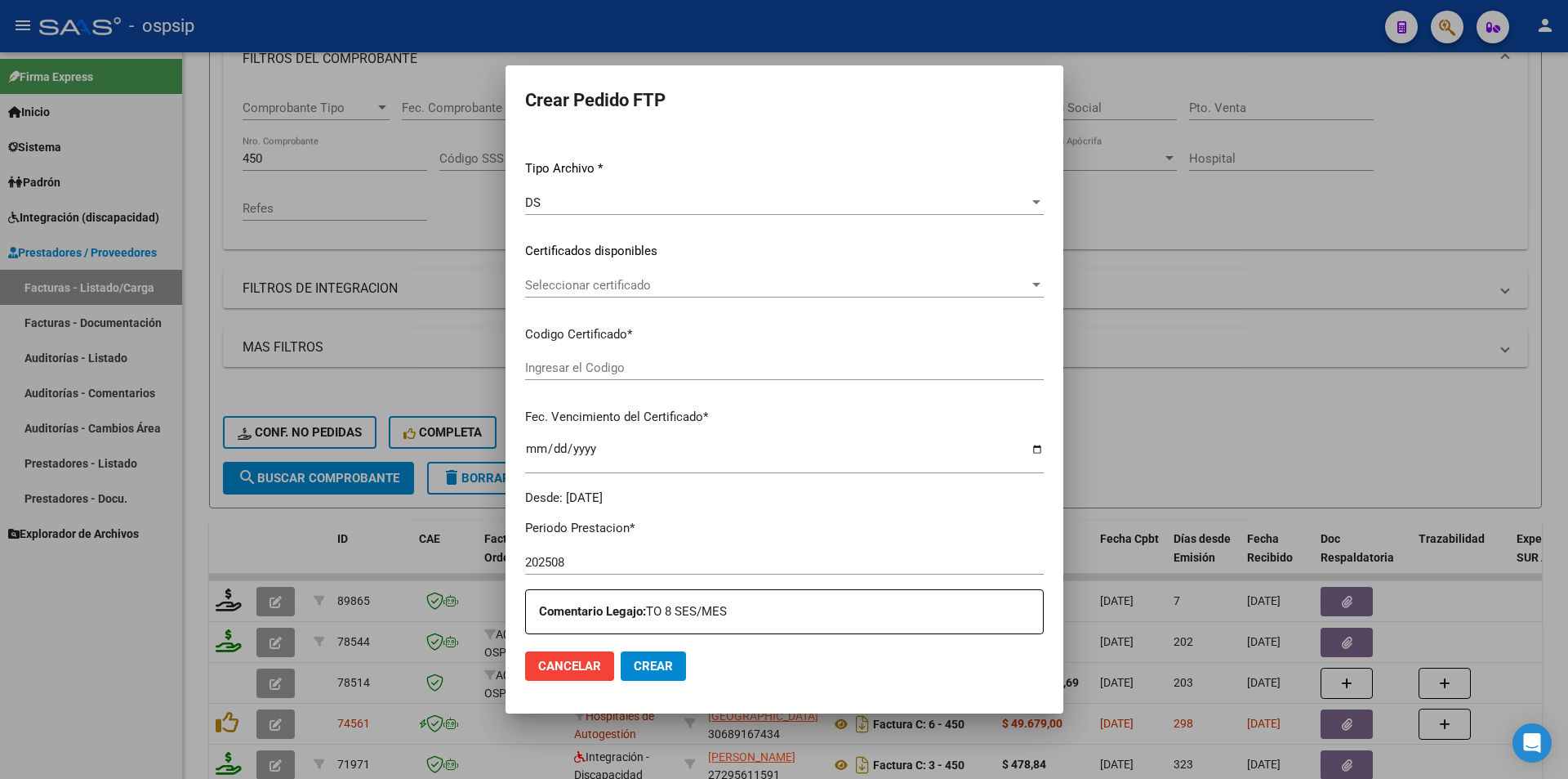
scroll to position [409, 0]
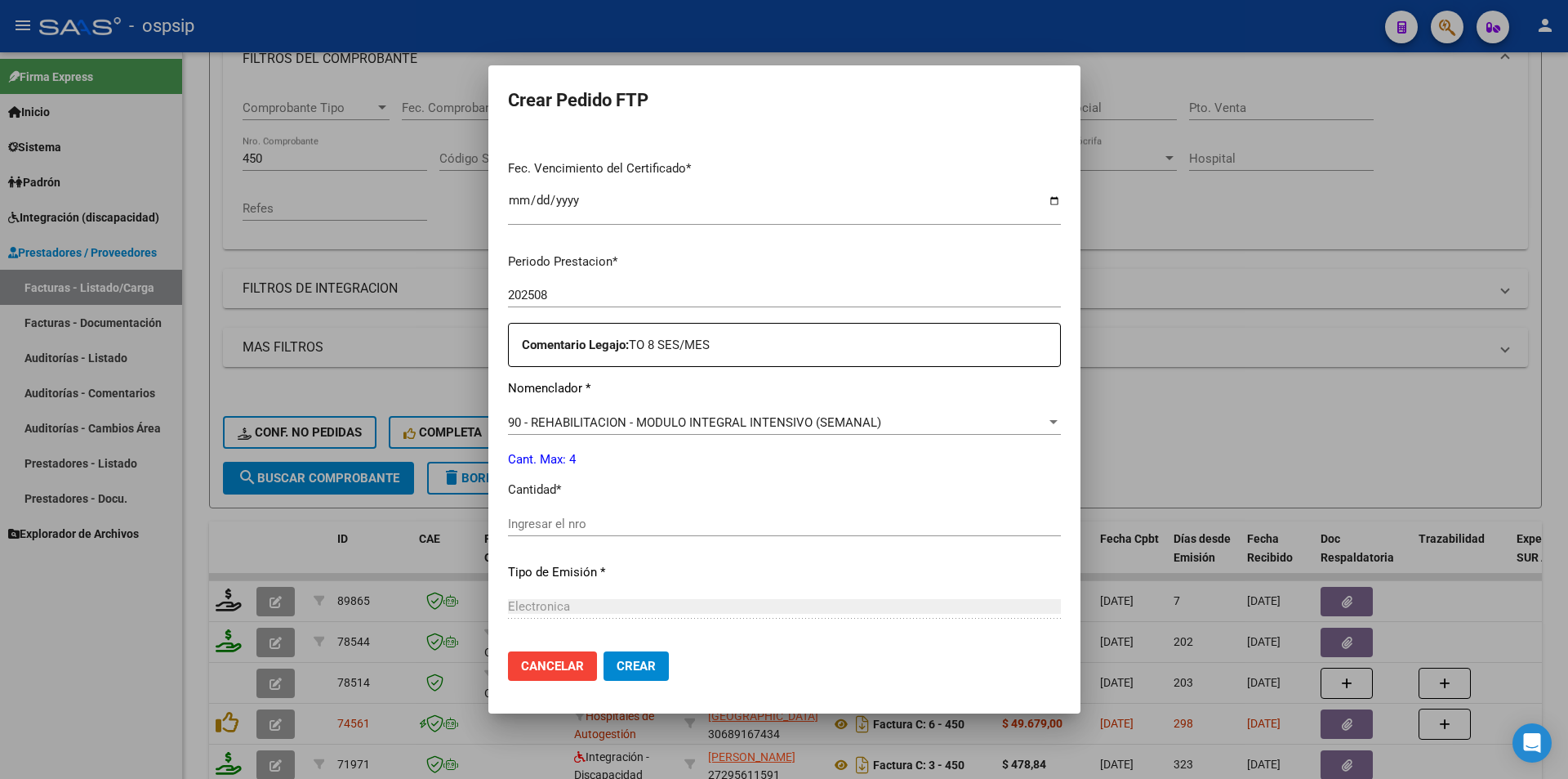
click at [533, 531] on div "Ingresar el nro" at bounding box center [784, 524] width 553 height 24
click at [623, 668] on span "Crear" at bounding box center [636, 666] width 39 height 15
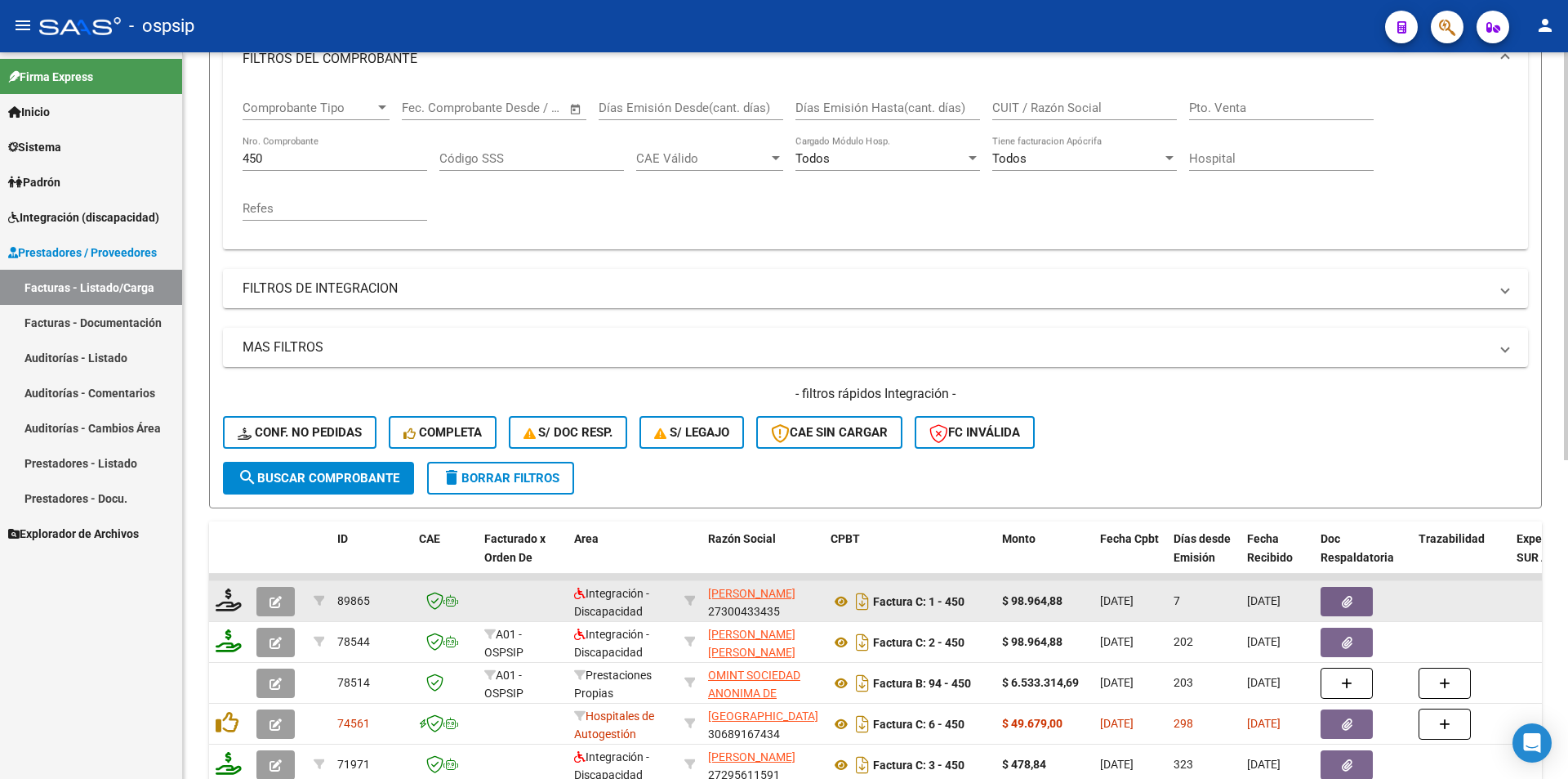
click at [265, 601] on button "button" at bounding box center [275, 601] width 39 height 29
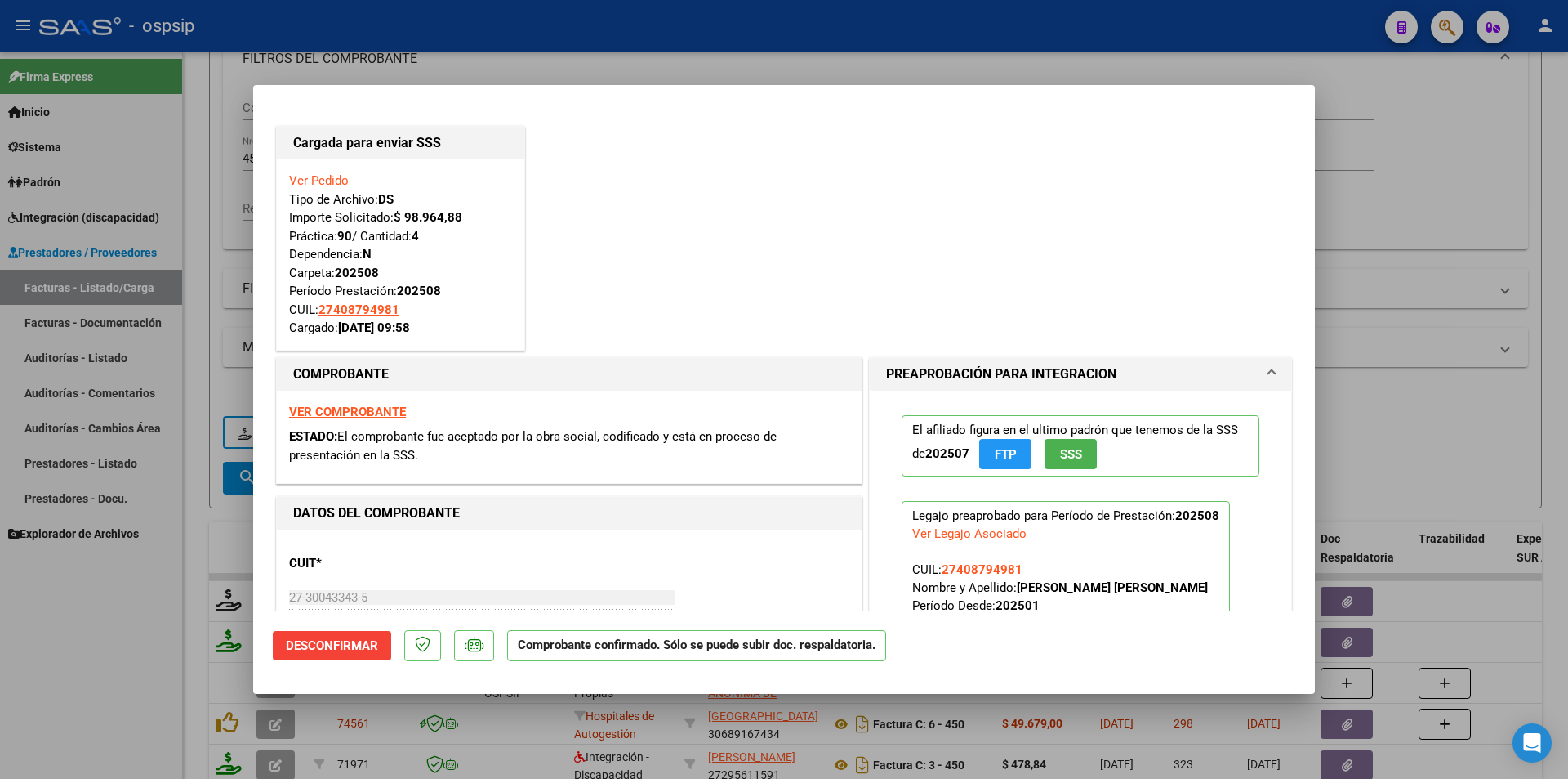
click at [167, 589] on div at bounding box center [784, 390] width 1568 height 779
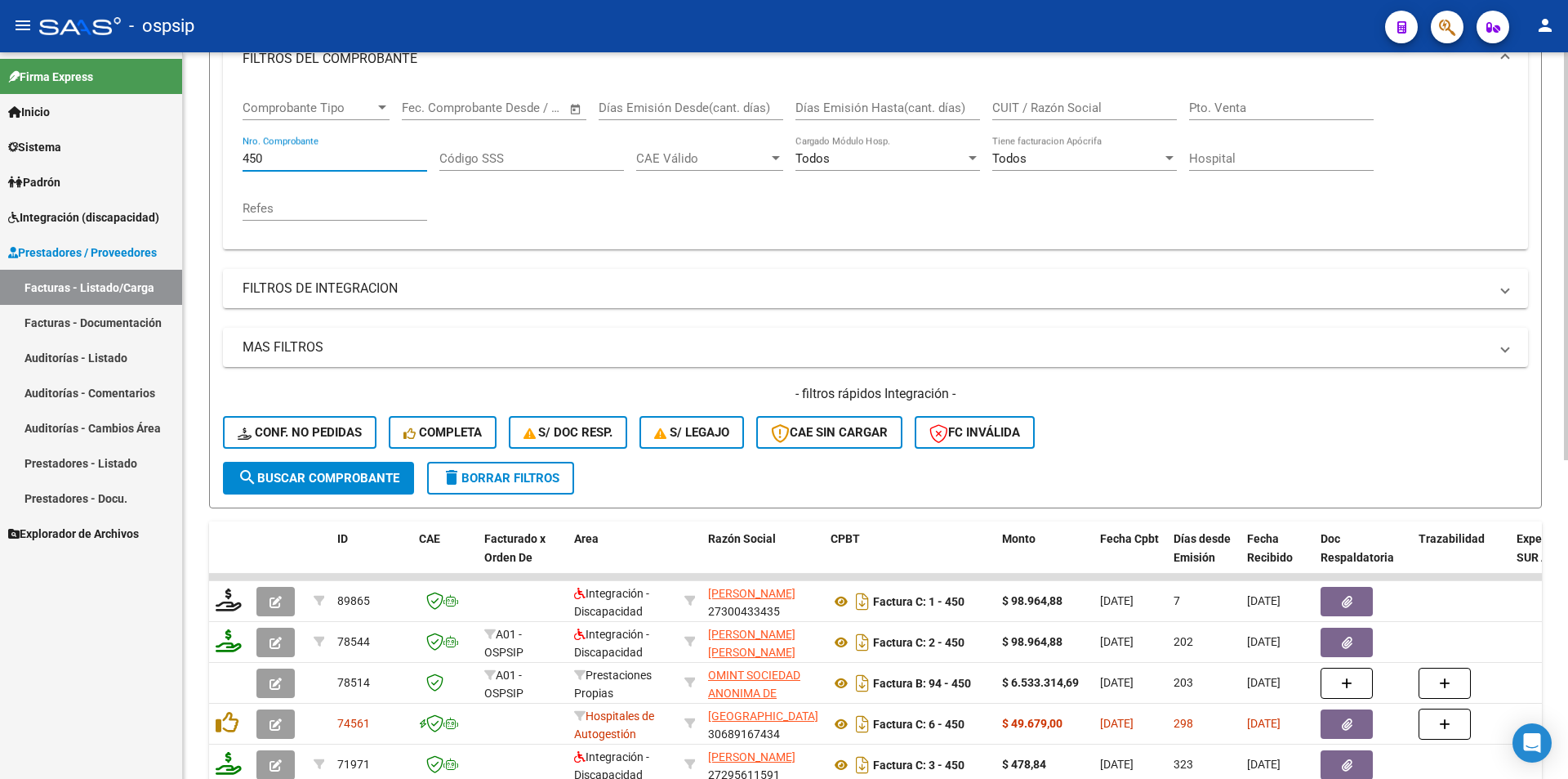
drag, startPoint x: 275, startPoint y: 158, endPoint x: 229, endPoint y: 152, distance: 46.4
click at [229, 152] on div "Comprobante Tipo Comprobante Tipo Fecha inicio – Fecha fin Fec. Comprobante Des…" at bounding box center [875, 167] width 1305 height 164
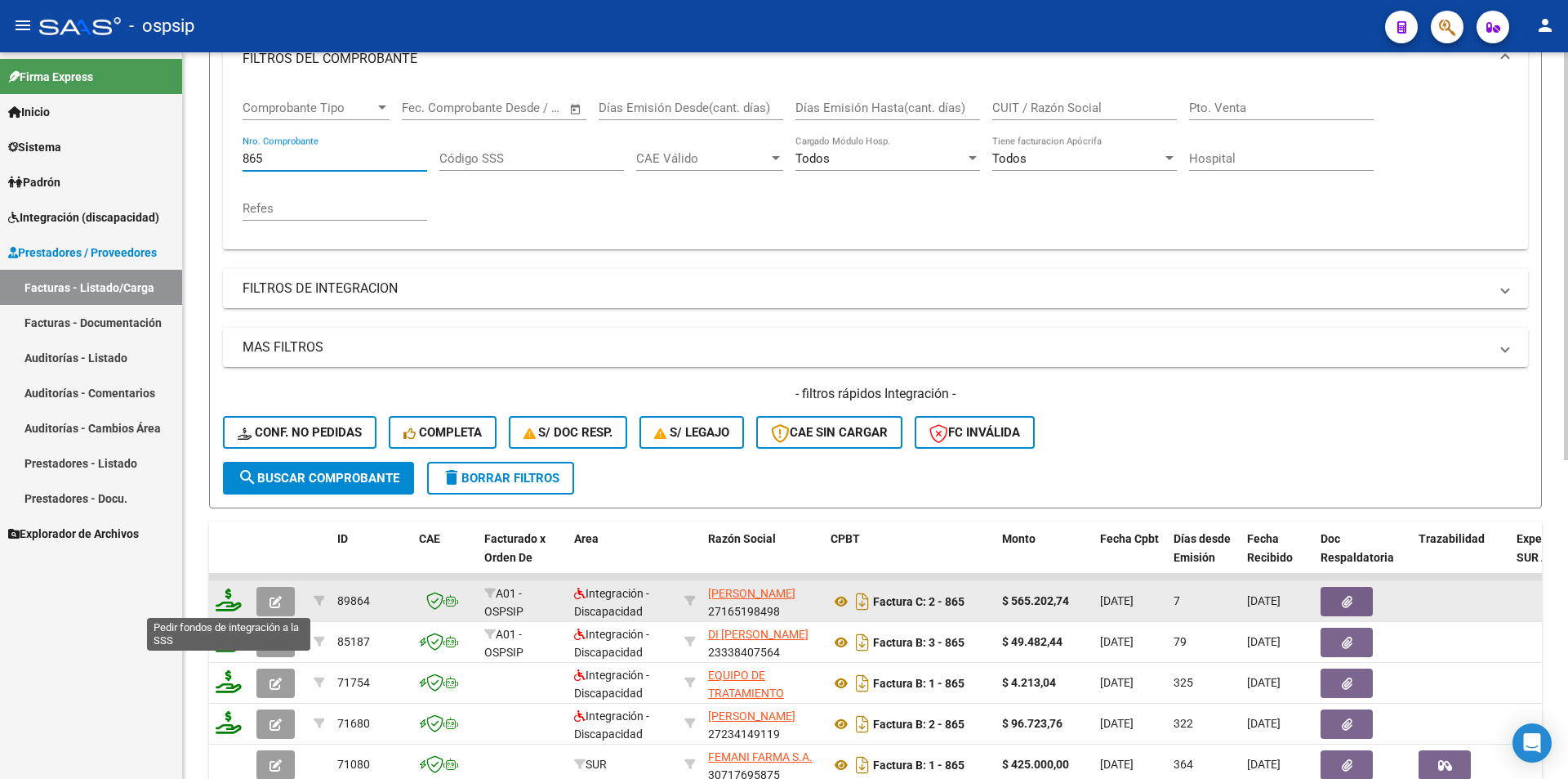
click at [224, 600] on icon at bounding box center [229, 600] width 26 height 23
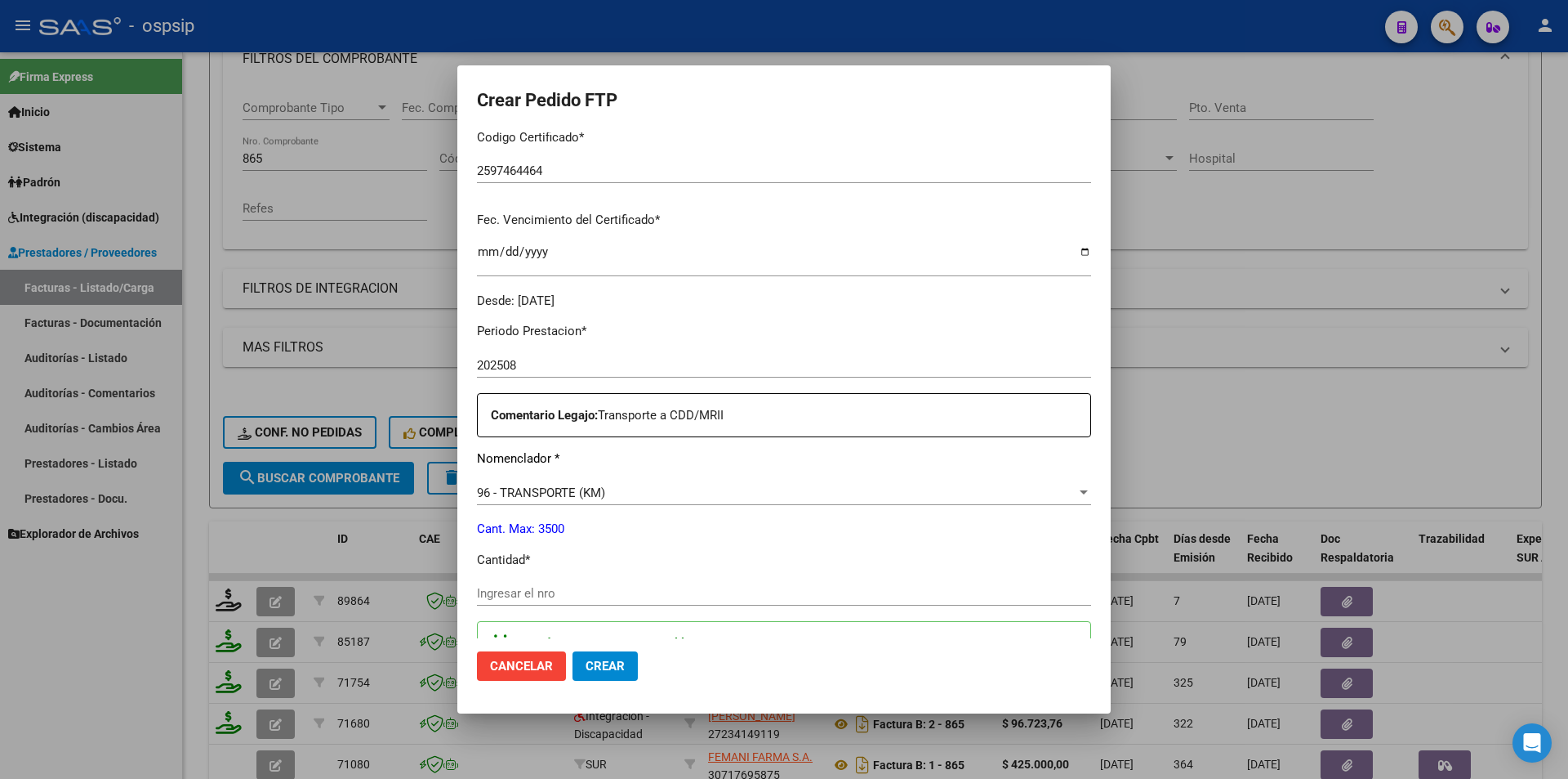
scroll to position [409, 0]
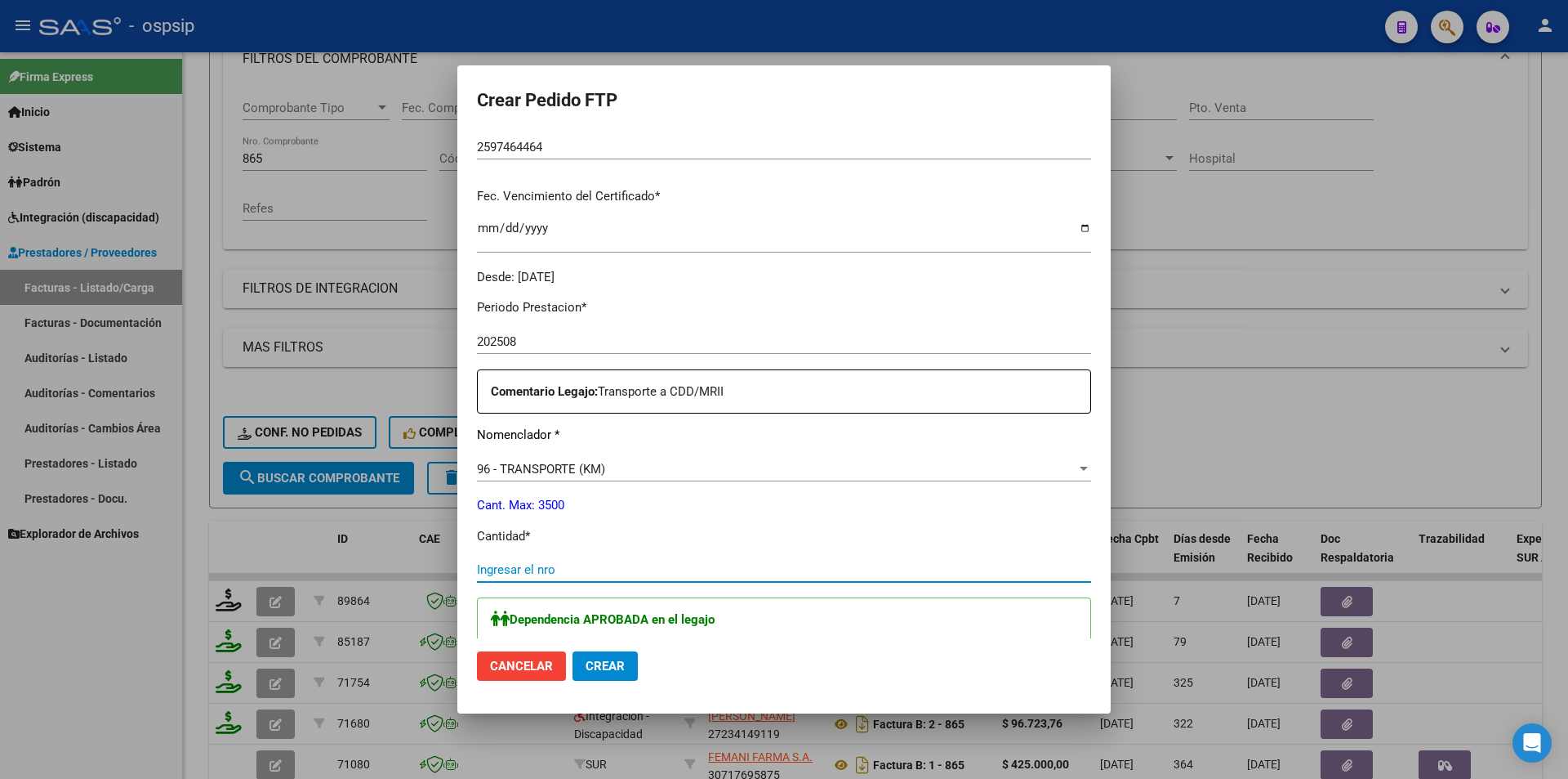
click at [538, 575] on input "Ingresar el nro" at bounding box center [784, 570] width 614 height 15
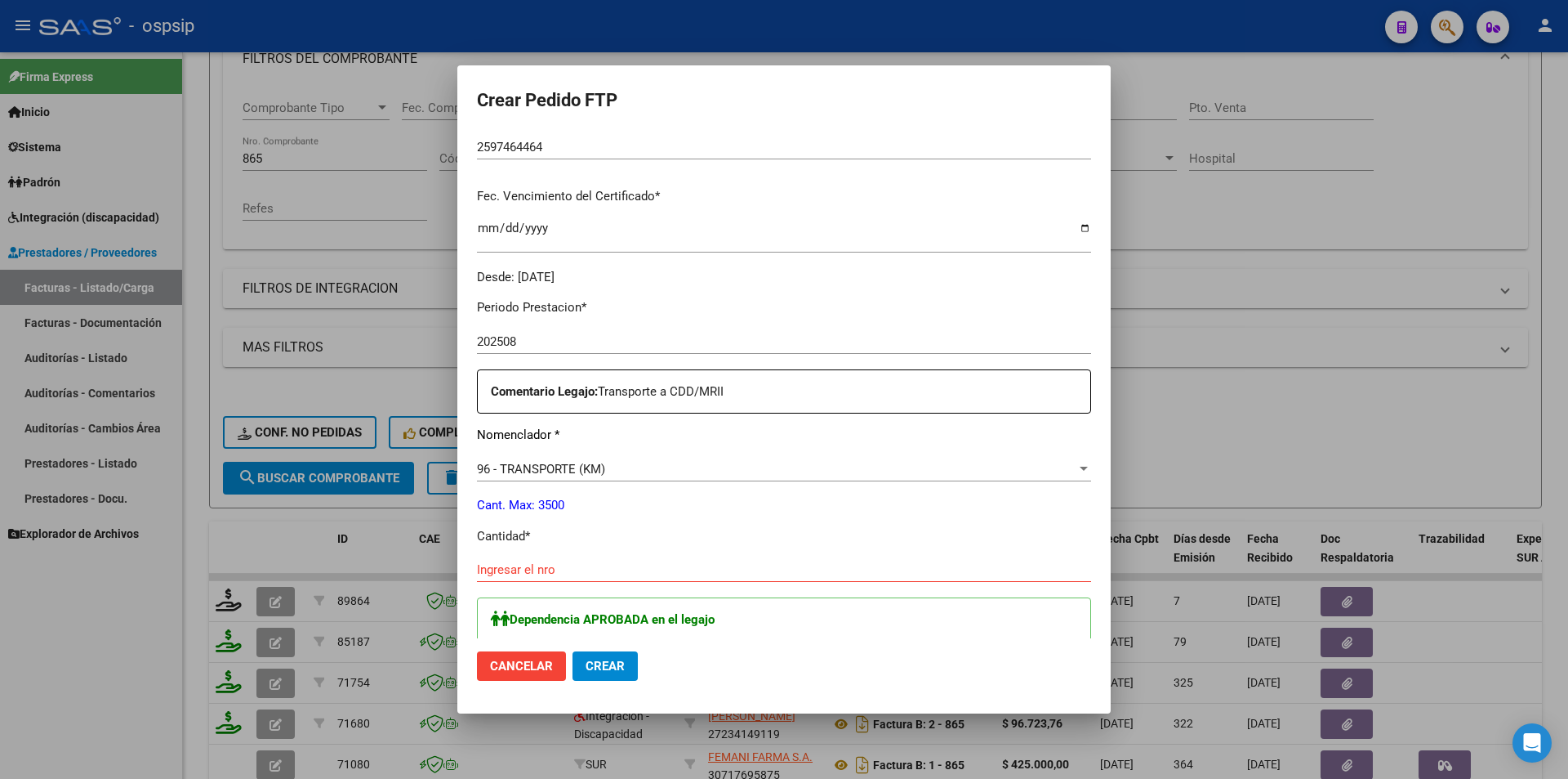
click at [526, 570] on input "Ingresar el nro" at bounding box center [784, 570] width 614 height 15
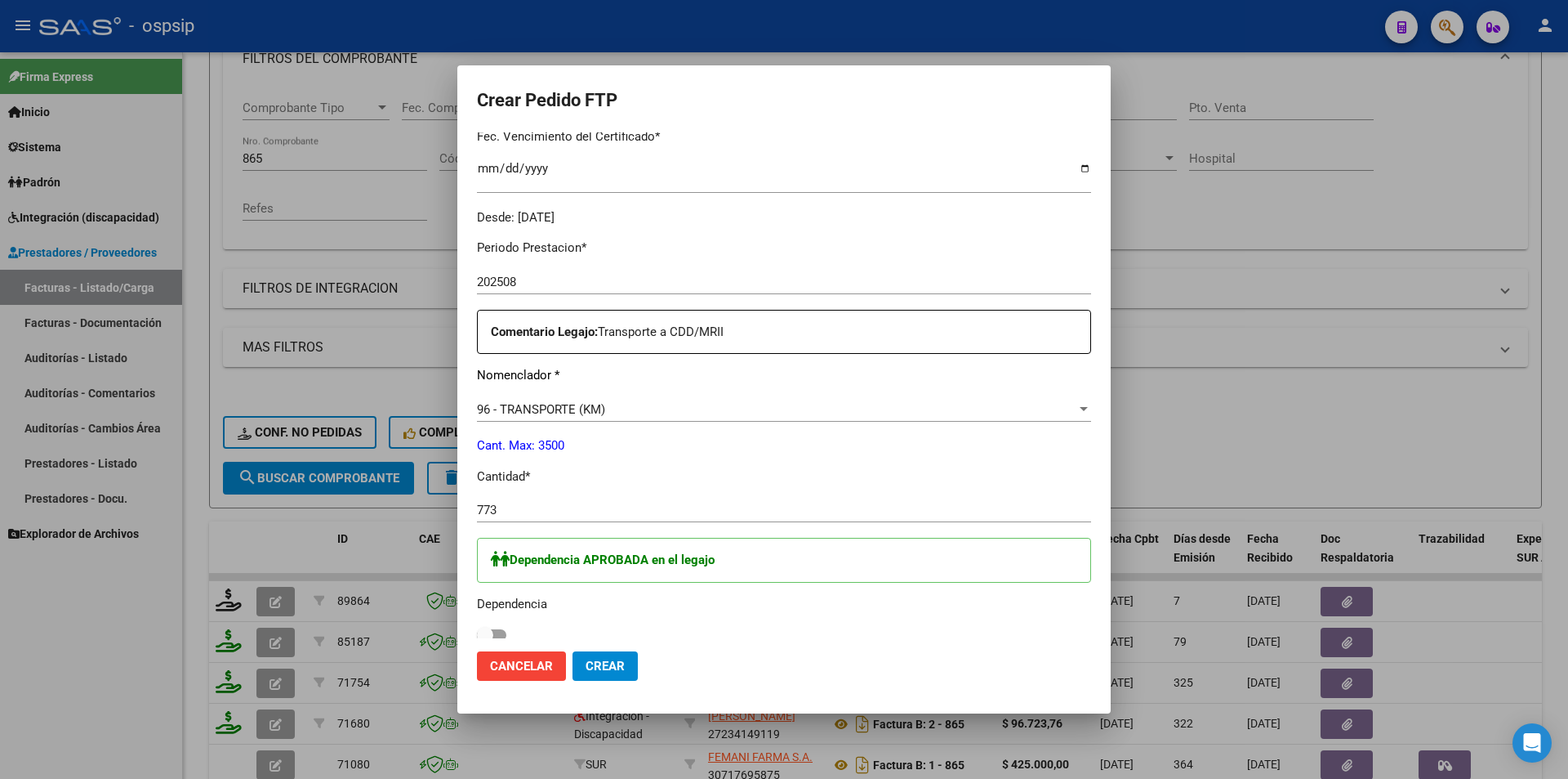
scroll to position [490, 0]
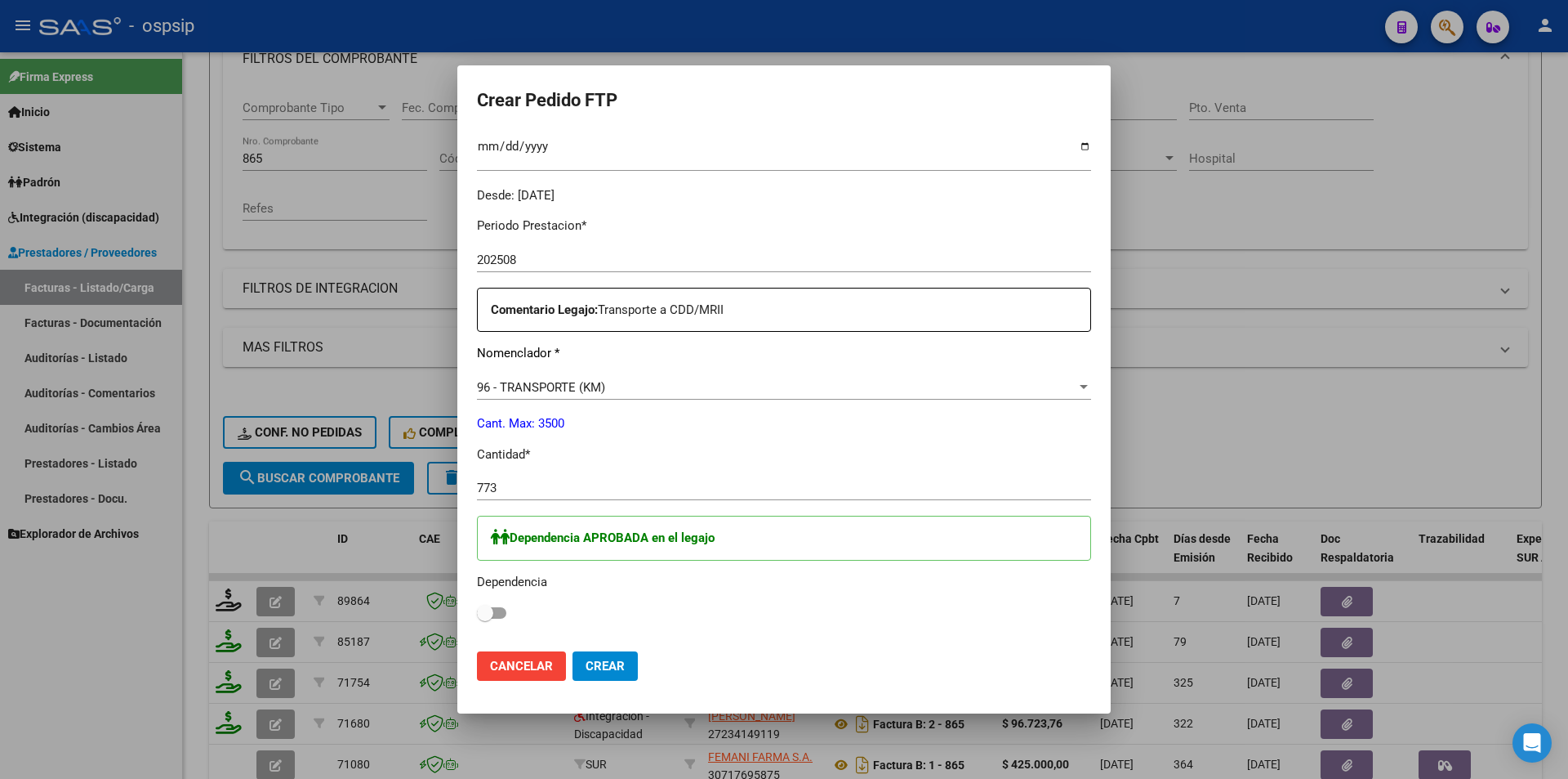
click at [495, 610] on span at bounding box center [491, 613] width 29 height 12
click at [486, 619] on input "checkbox" at bounding box center [485, 619] width 1 height 1
click at [589, 656] on button "Crear" at bounding box center [605, 666] width 65 height 29
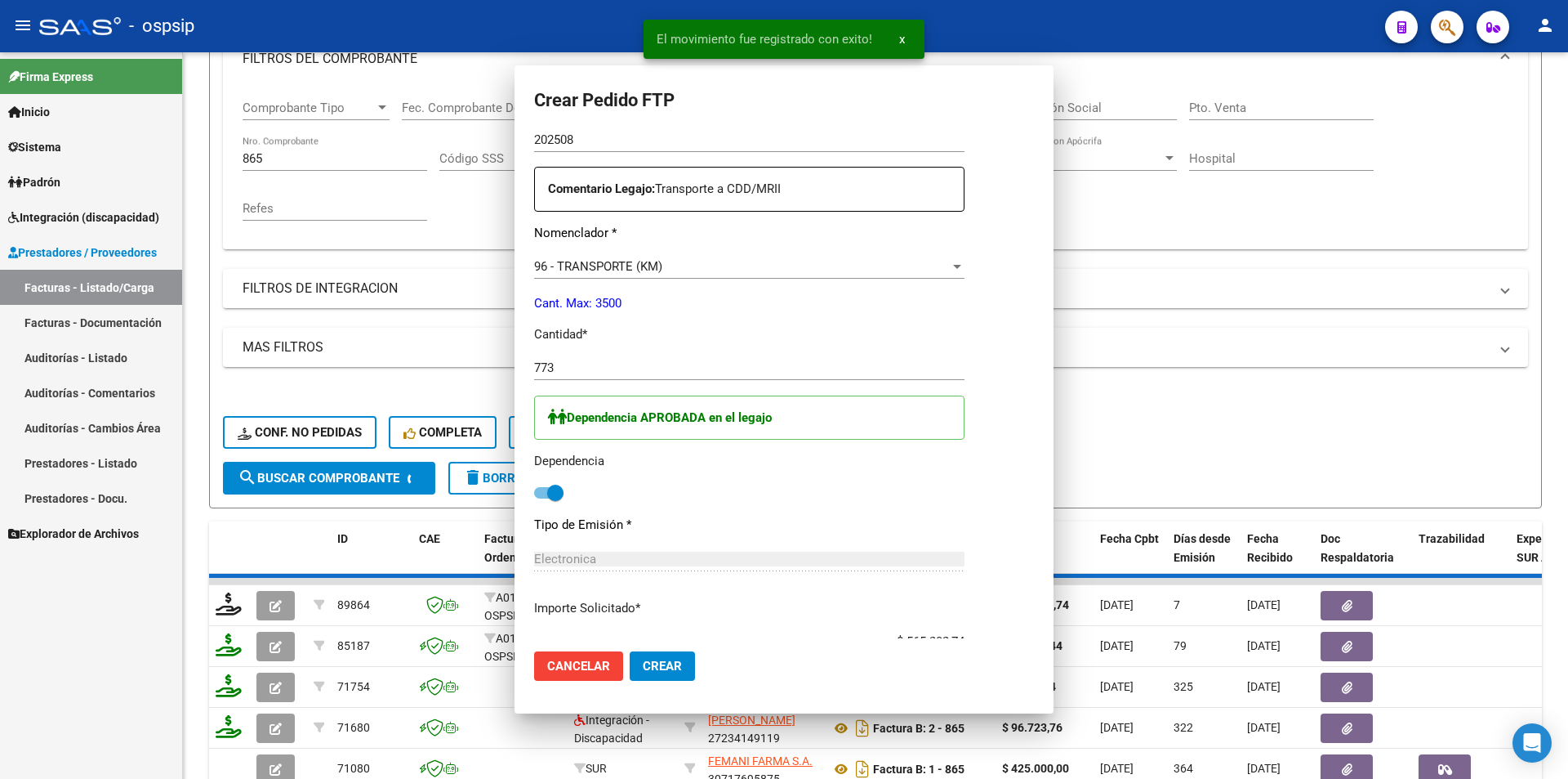
scroll to position [0, 0]
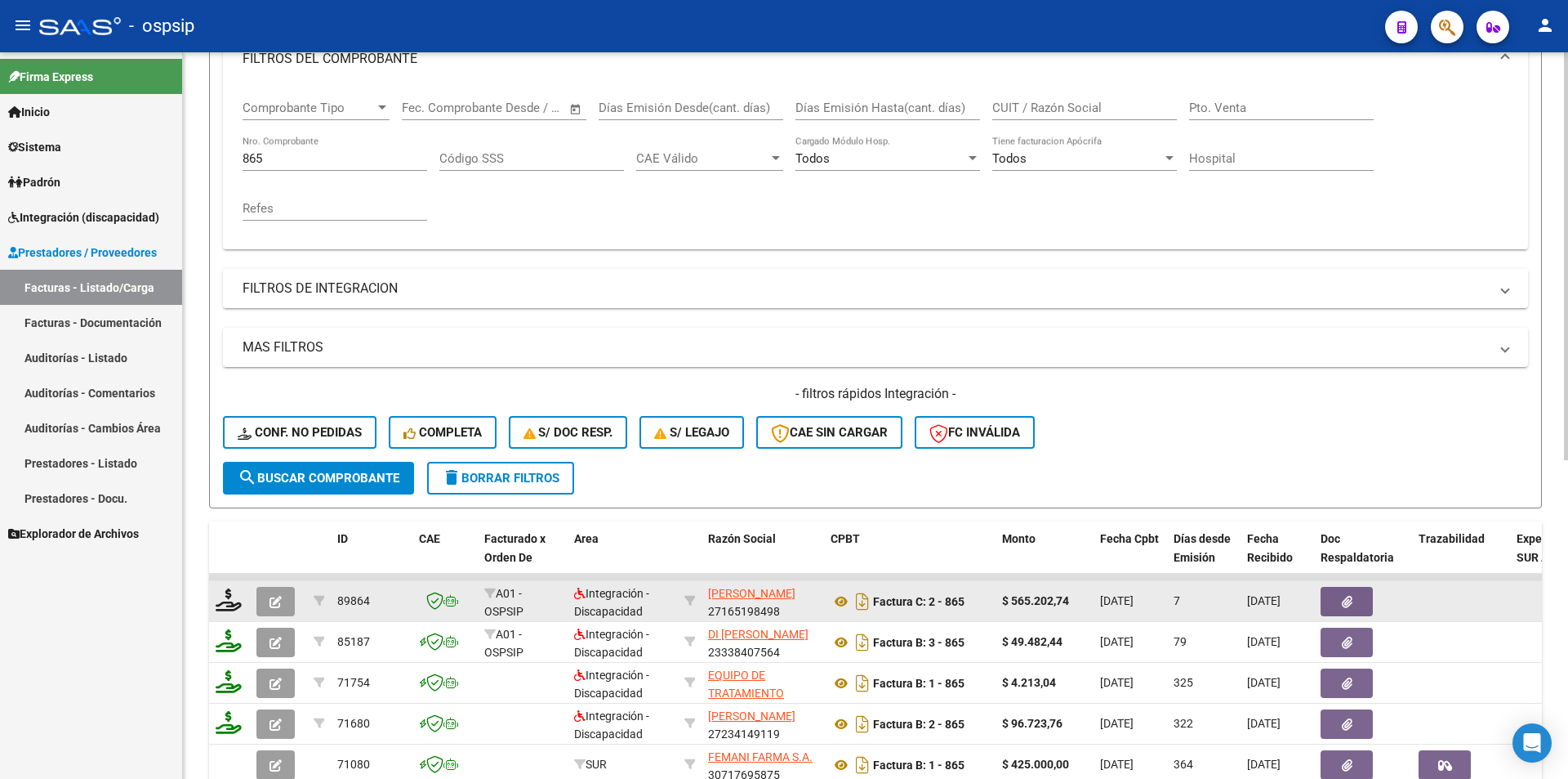
click at [264, 599] on button "button" at bounding box center [275, 601] width 39 height 29
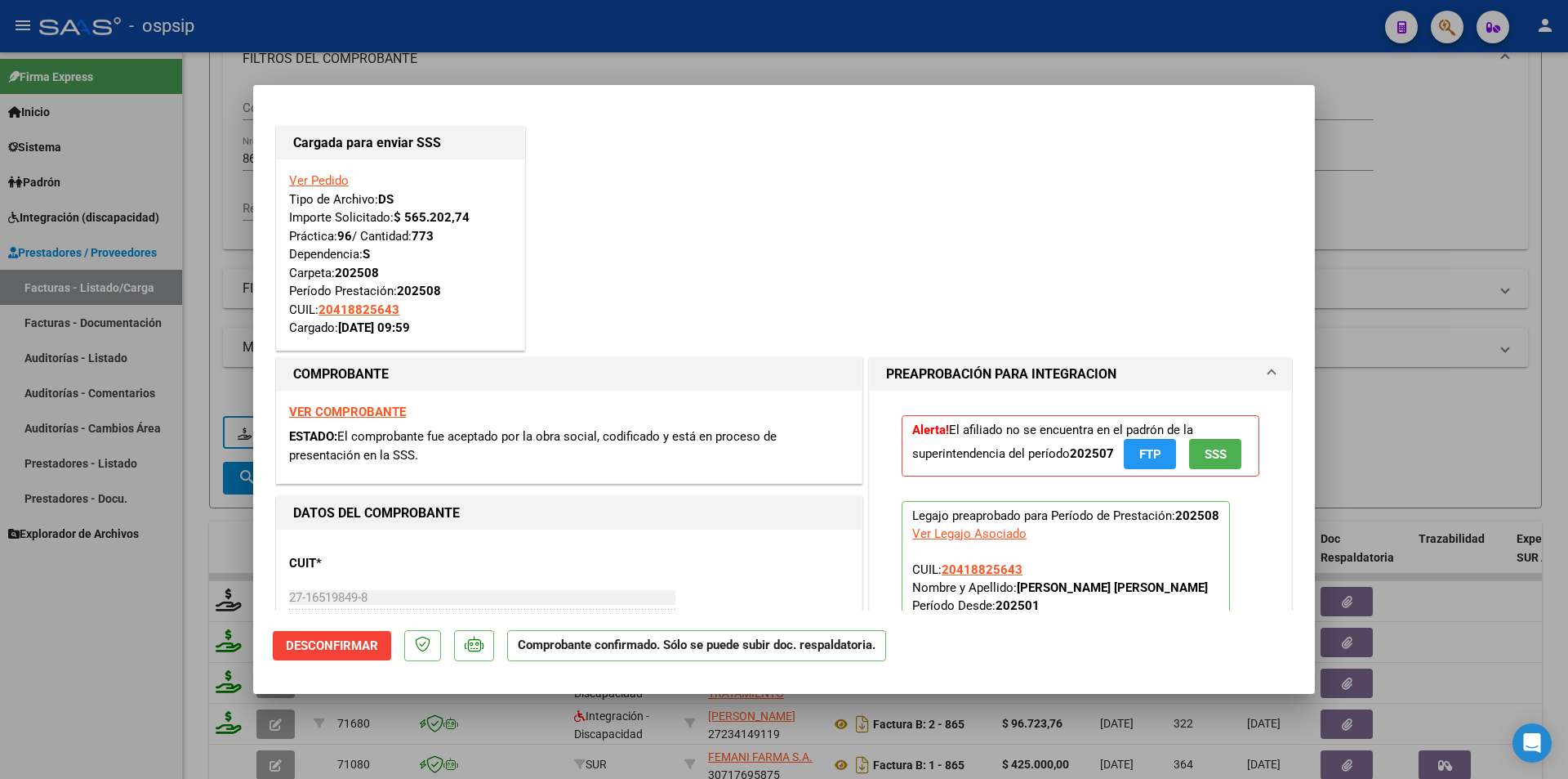
click at [69, 692] on div at bounding box center [784, 390] width 1568 height 779
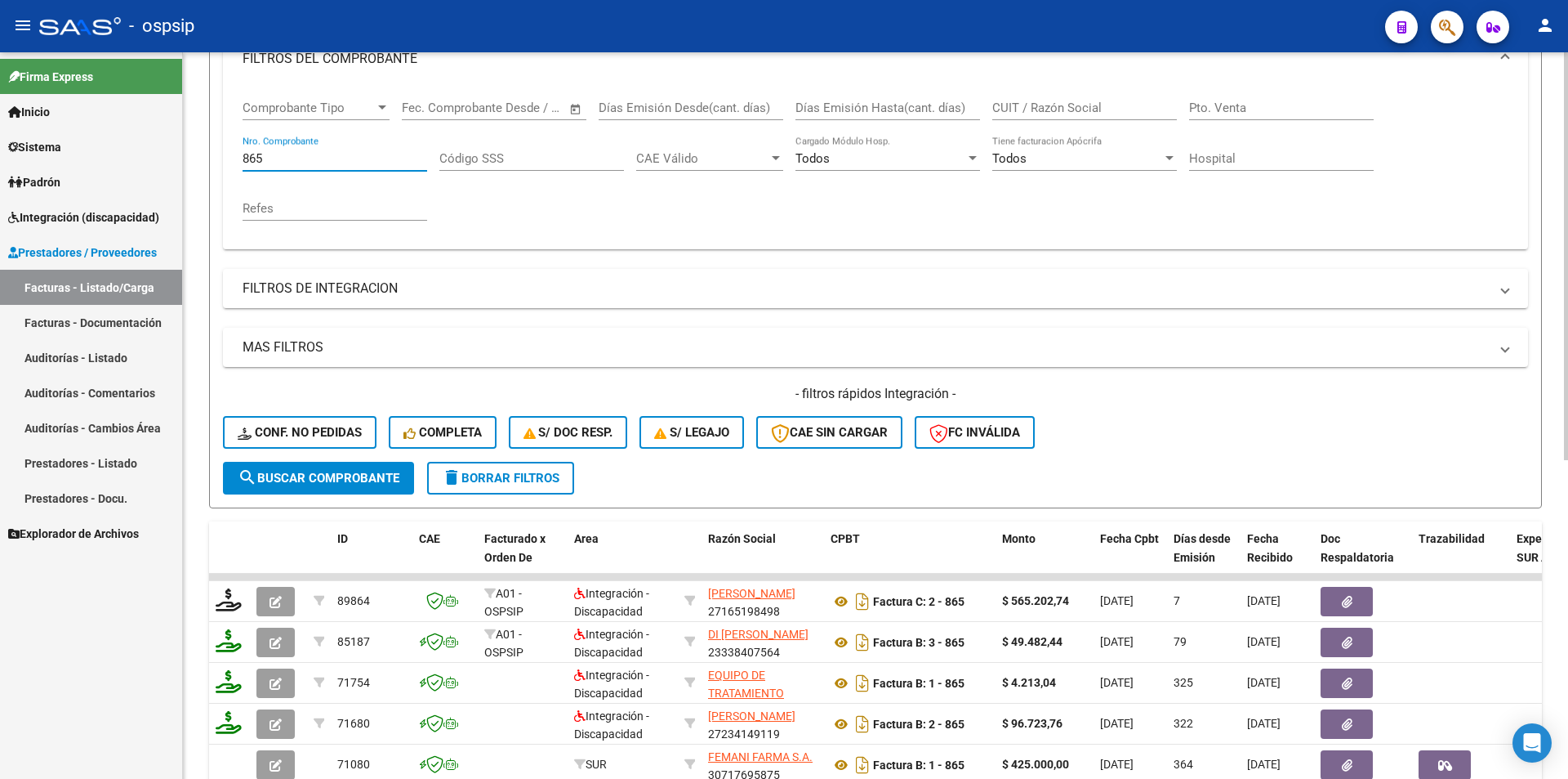
drag, startPoint x: 262, startPoint y: 156, endPoint x: 194, endPoint y: 161, distance: 68.2
click at [197, 151] on div "Video tutorial PRESTADORES -> Listado de CPBTs Emitidos por Prestadores / Prove…" at bounding box center [876, 448] width 1385 height 1282
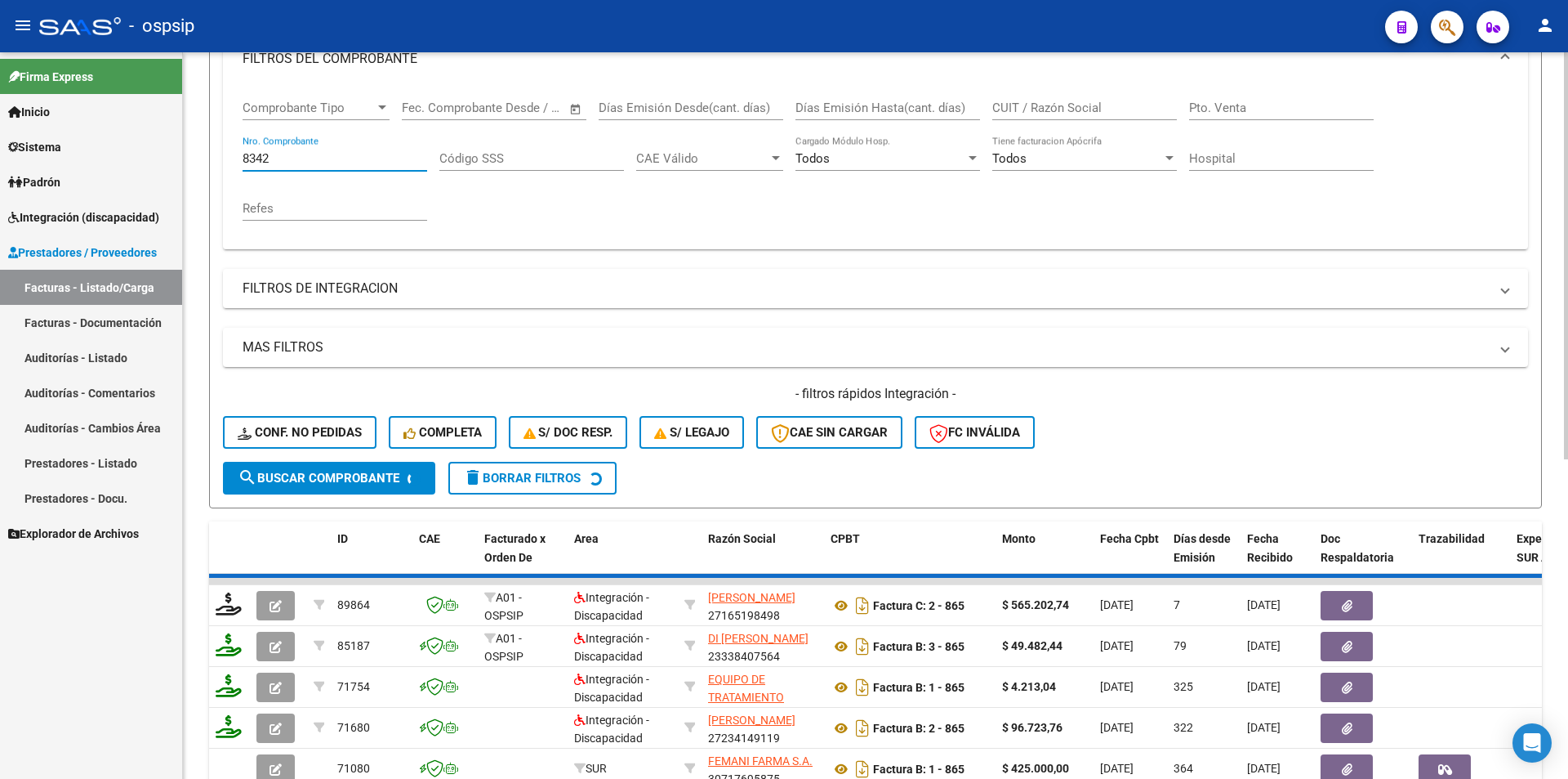
scroll to position [240, 0]
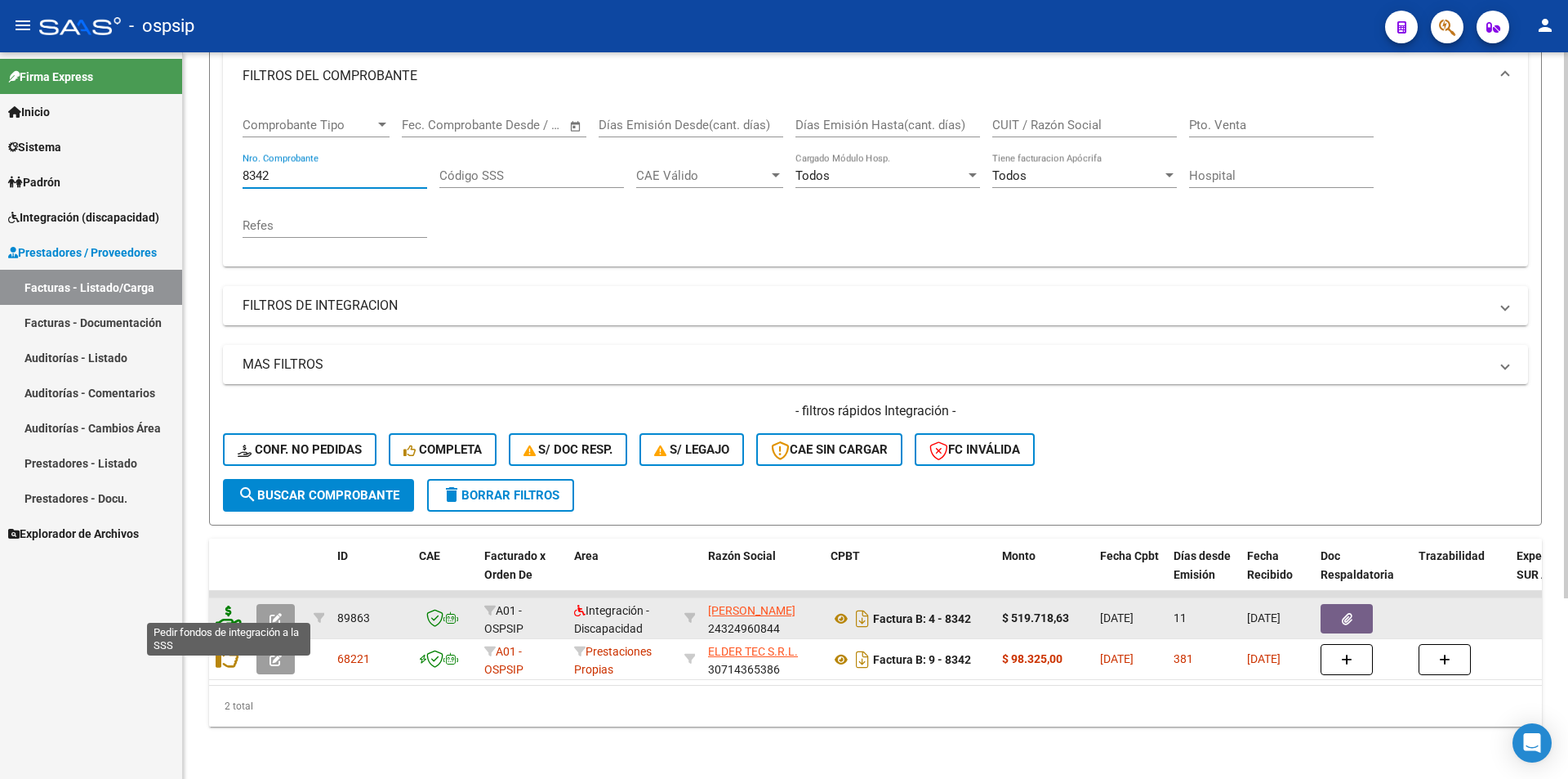
click at [223, 610] on icon at bounding box center [229, 616] width 26 height 23
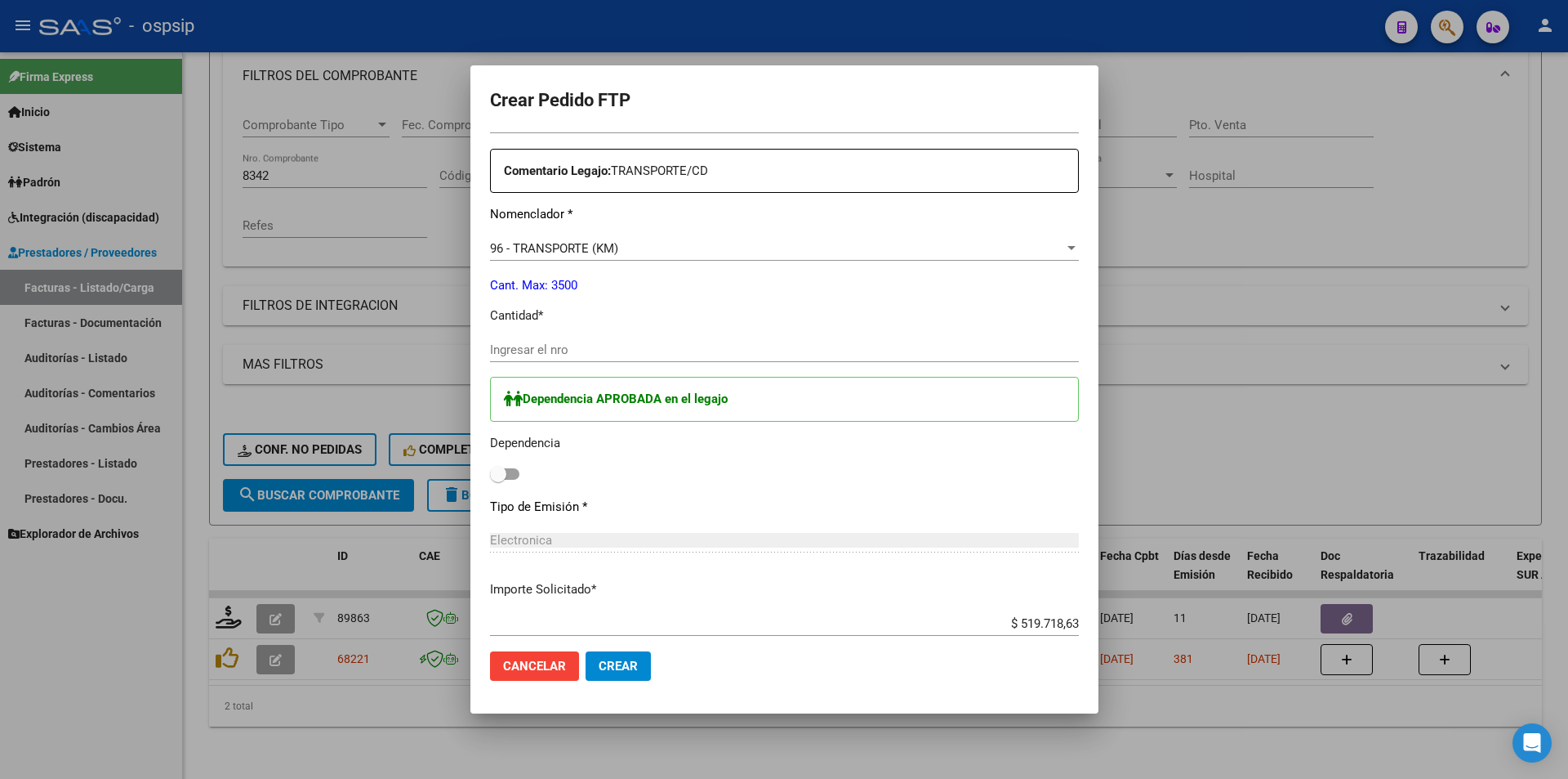
scroll to position [564, 0]
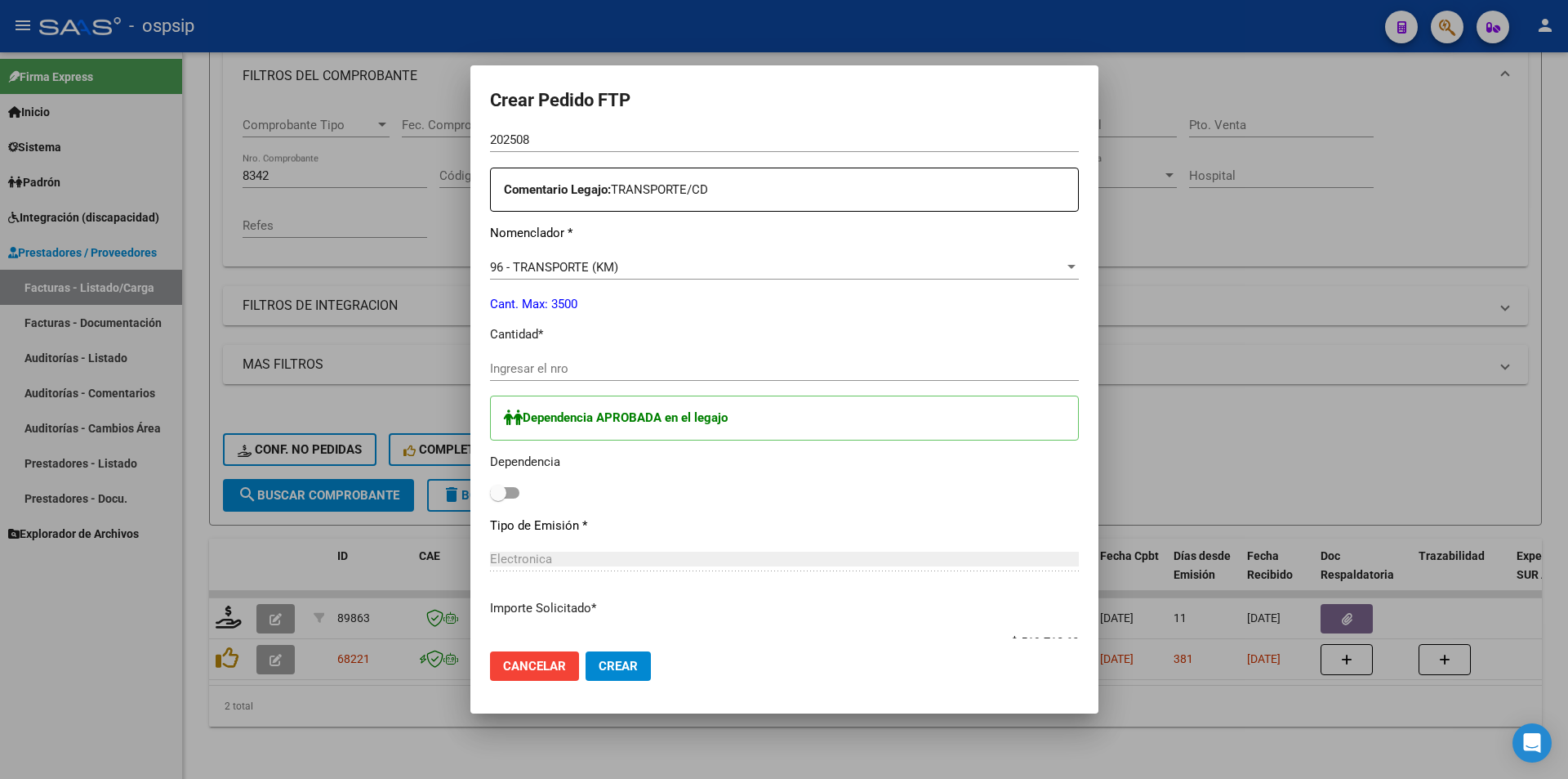
click at [536, 364] on input "Ingresar el nro" at bounding box center [784, 369] width 589 height 15
click at [520, 488] on span at bounding box center [504, 493] width 29 height 12
click at [498, 498] on input "checkbox" at bounding box center [497, 498] width 1 height 1
click at [619, 671] on span "Crear" at bounding box center [618, 666] width 39 height 15
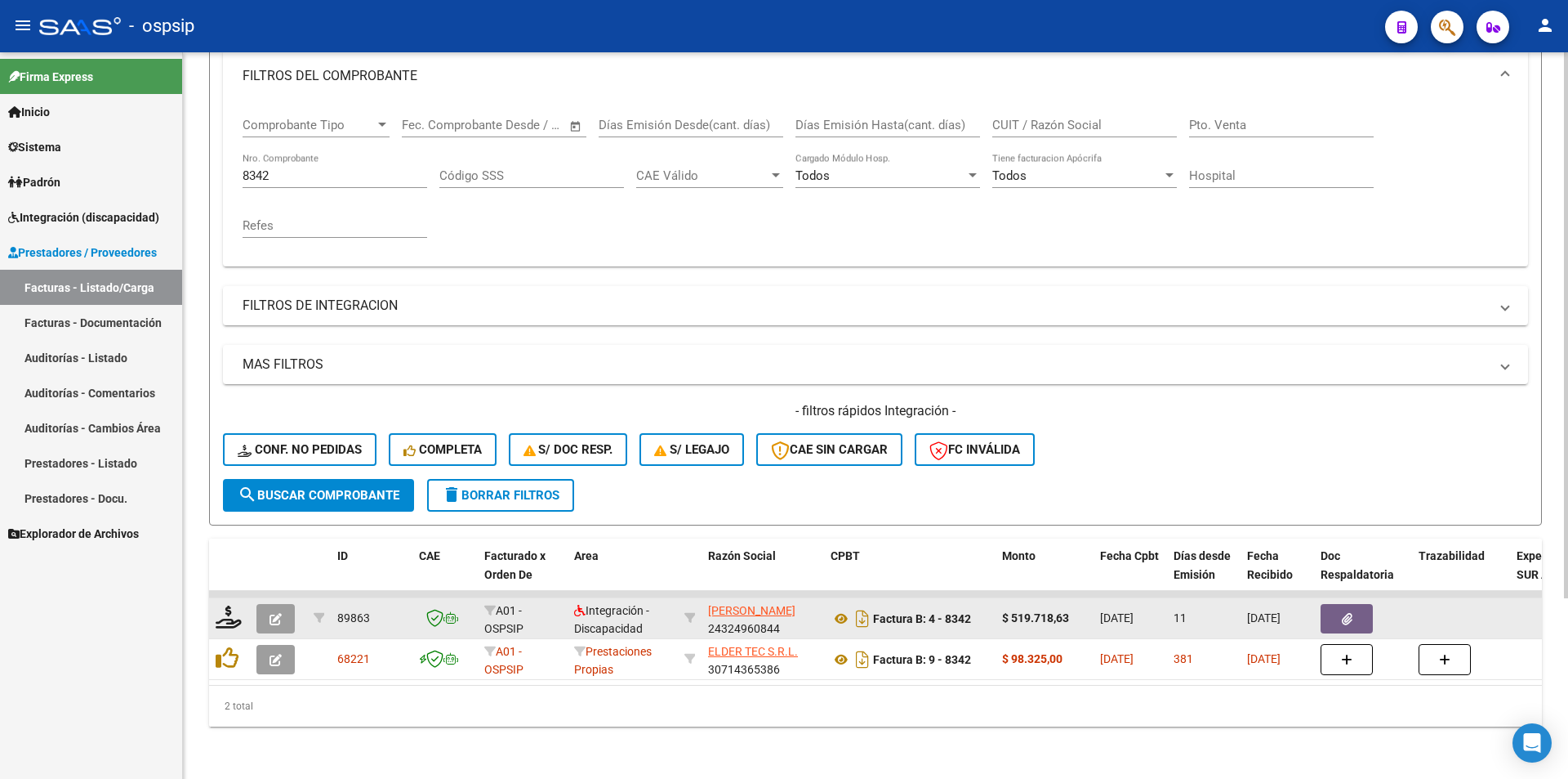
click at [272, 613] on icon "button" at bounding box center [275, 619] width 13 height 13
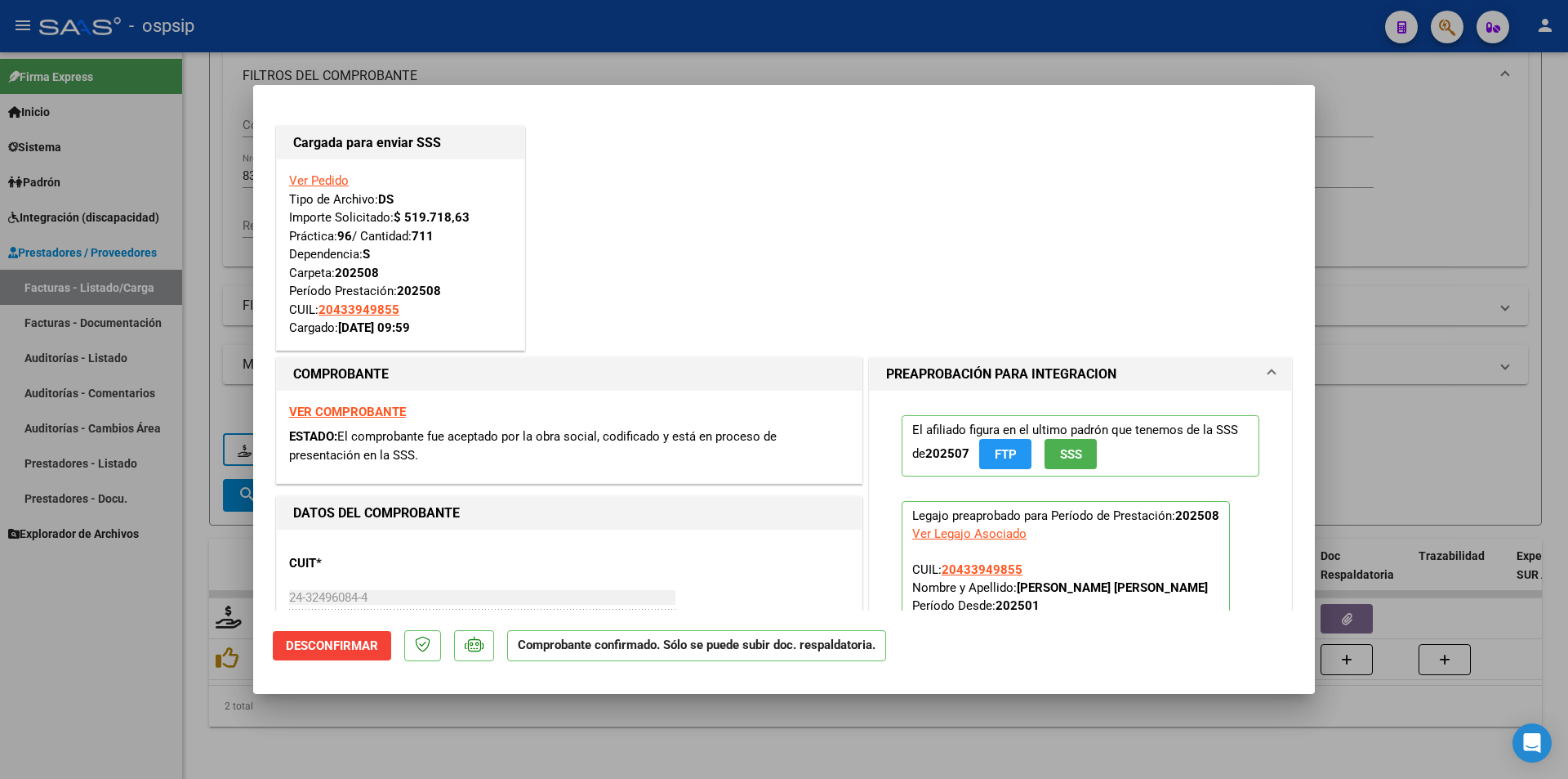
click at [64, 721] on div at bounding box center [784, 390] width 1568 height 779
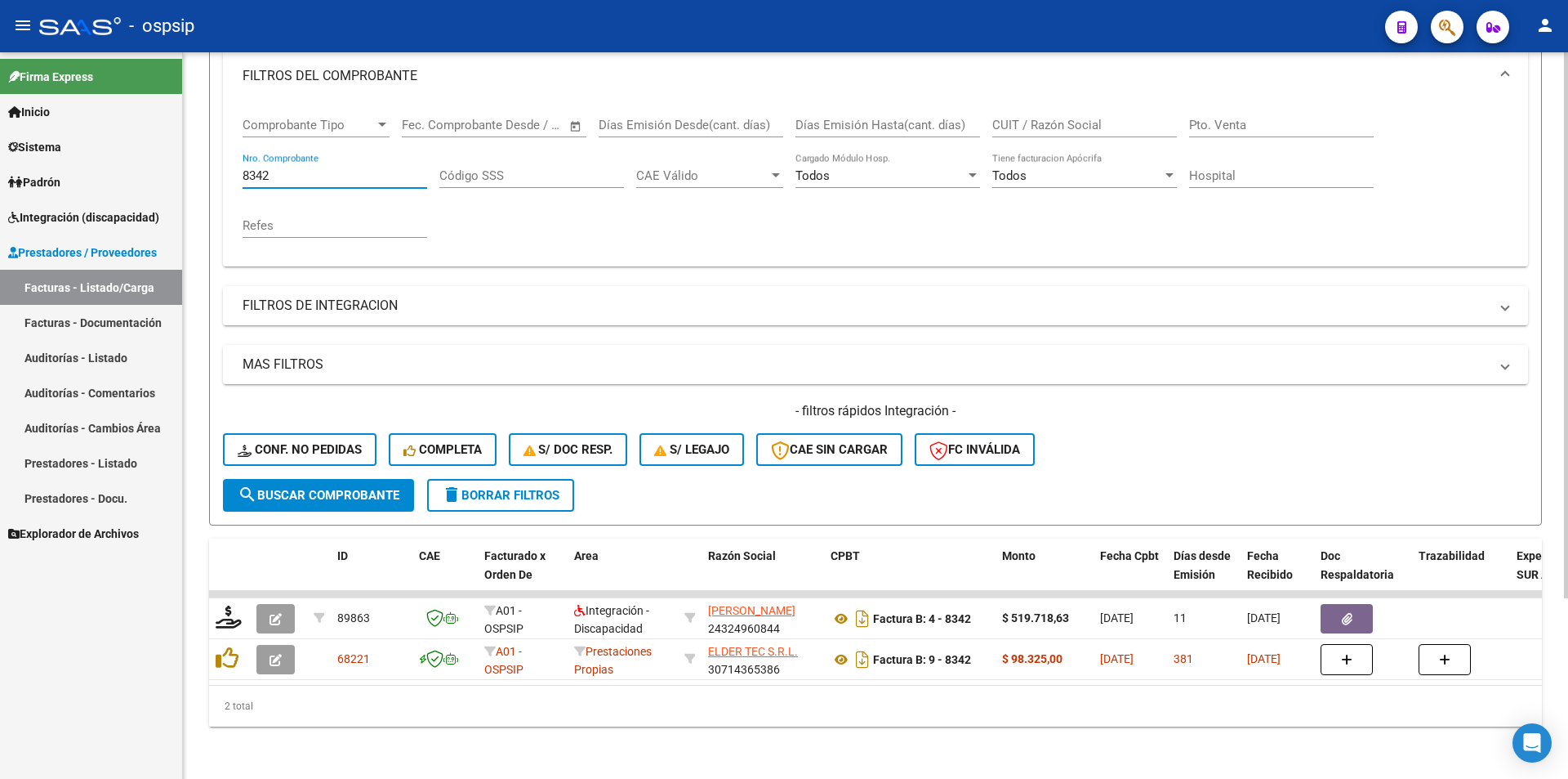
drag, startPoint x: 317, startPoint y: 164, endPoint x: 194, endPoint y: 159, distance: 123.1
click at [194, 159] on div "Video tutorial PRESTADORES -> Listado de CPBTs Emitidos por Prestadores / Prove…" at bounding box center [876, 302] width 1385 height 955
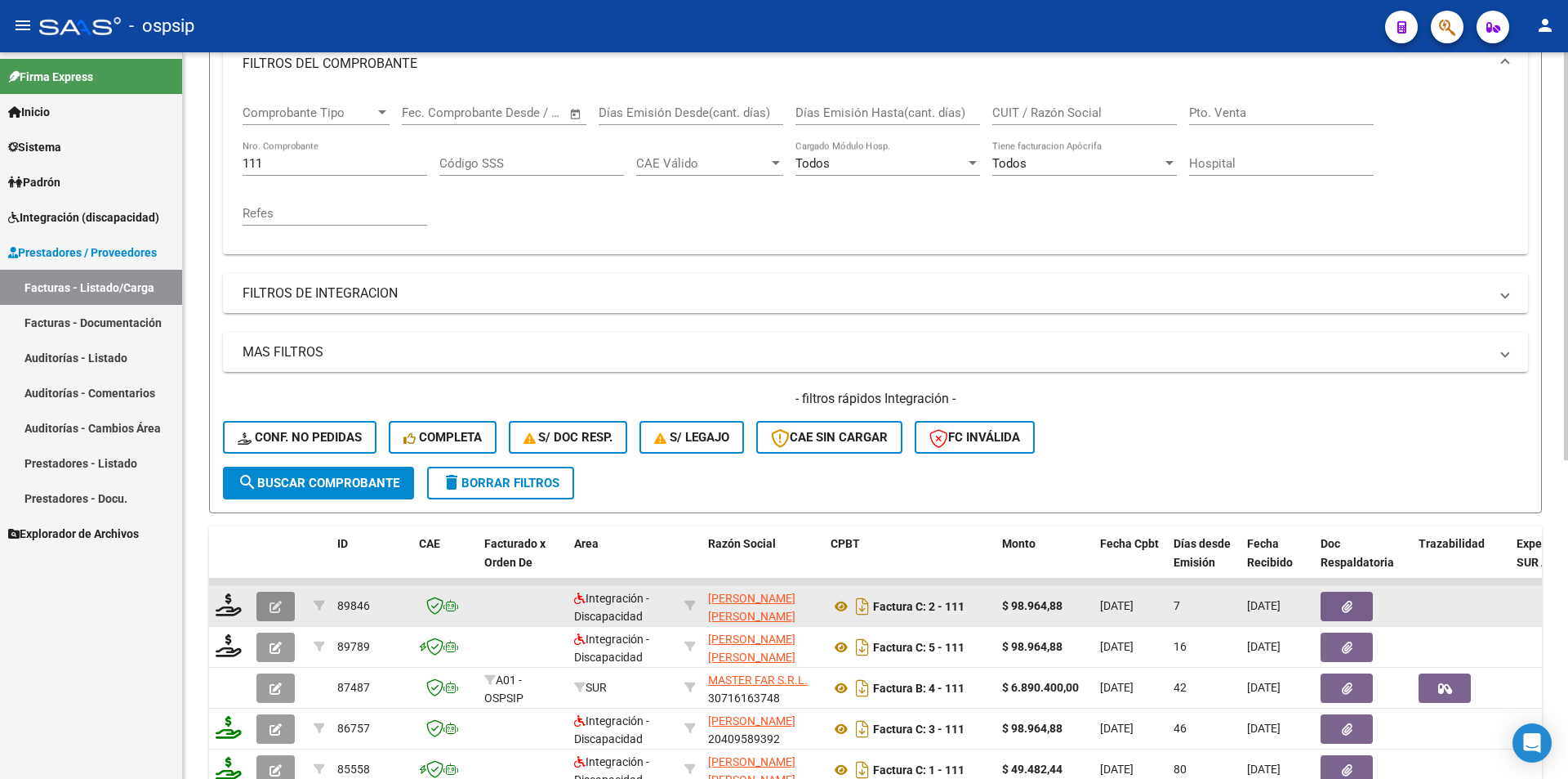
click at [265, 616] on button "button" at bounding box center [275, 606] width 39 height 29
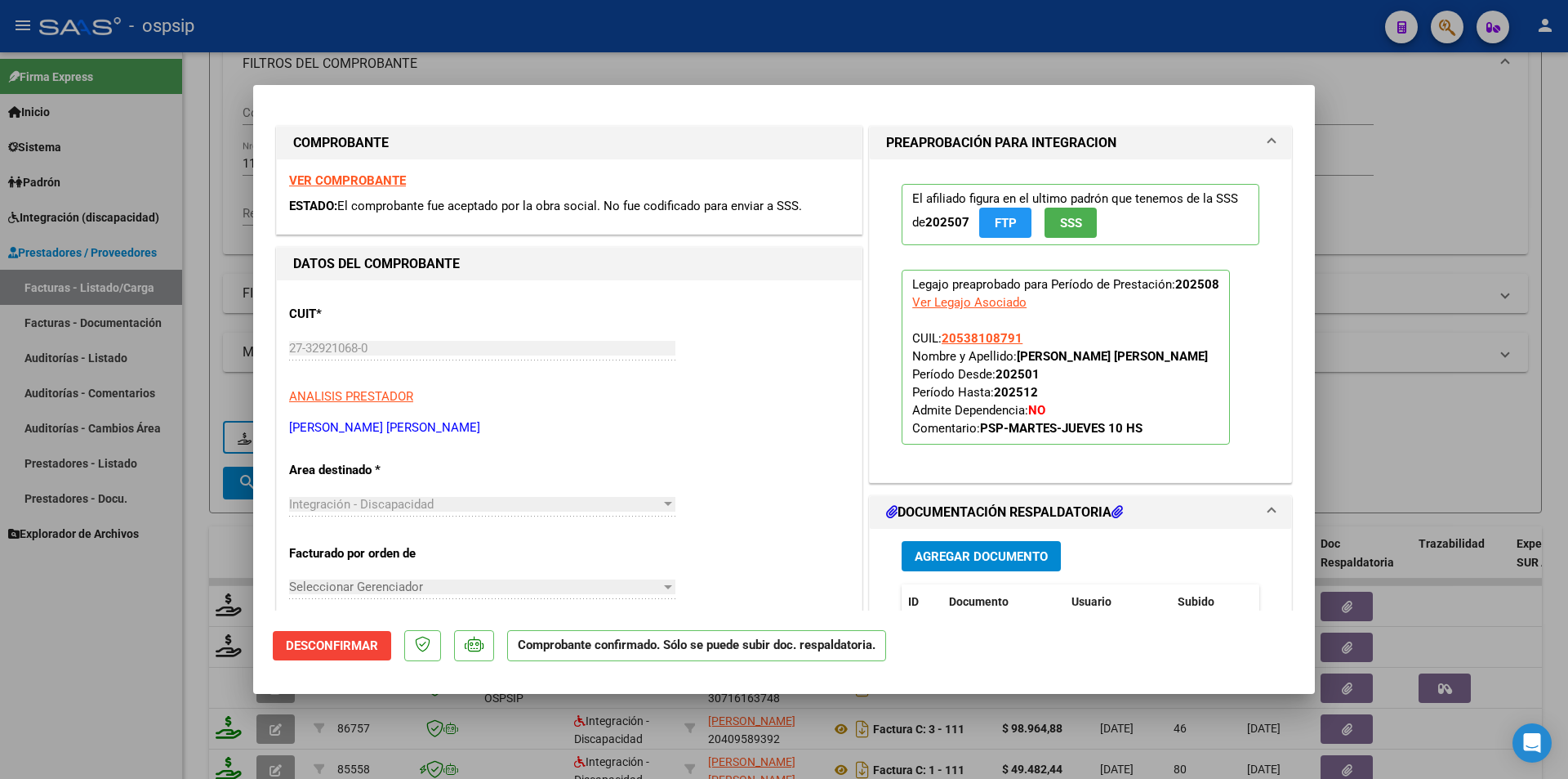
click at [177, 619] on div at bounding box center [784, 390] width 1568 height 779
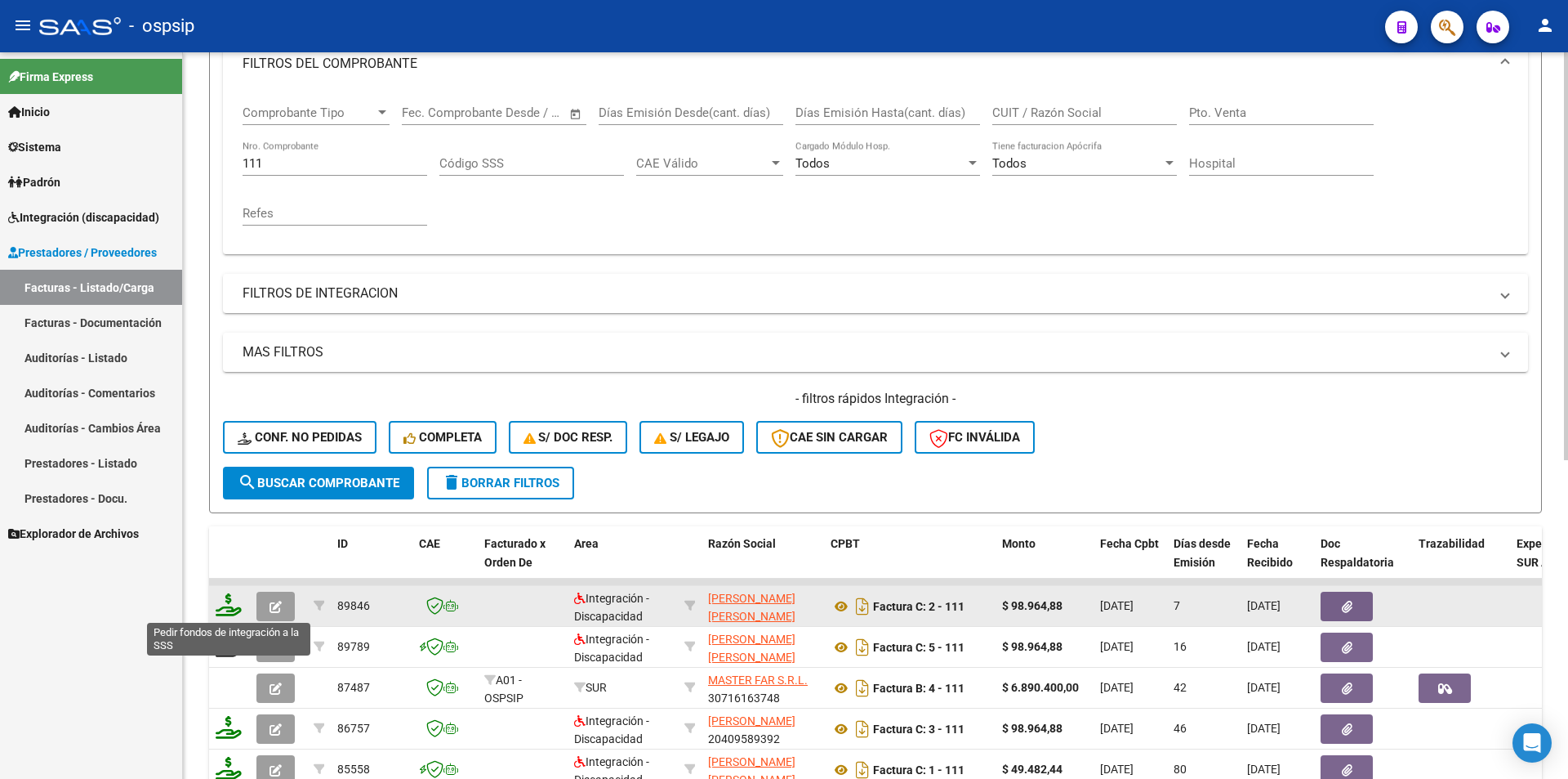
click at [221, 607] on icon at bounding box center [229, 604] width 26 height 23
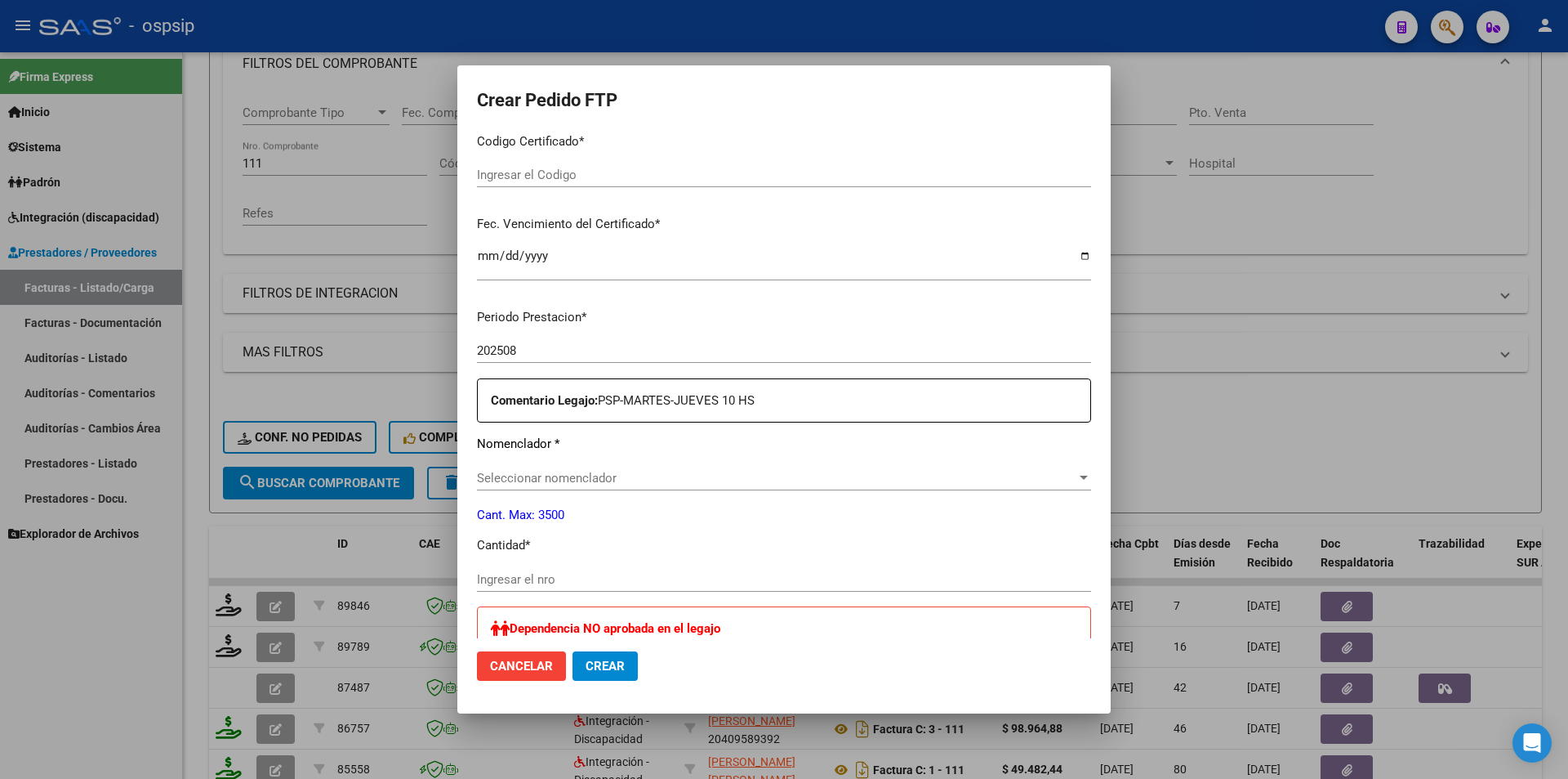
scroll to position [409, 0]
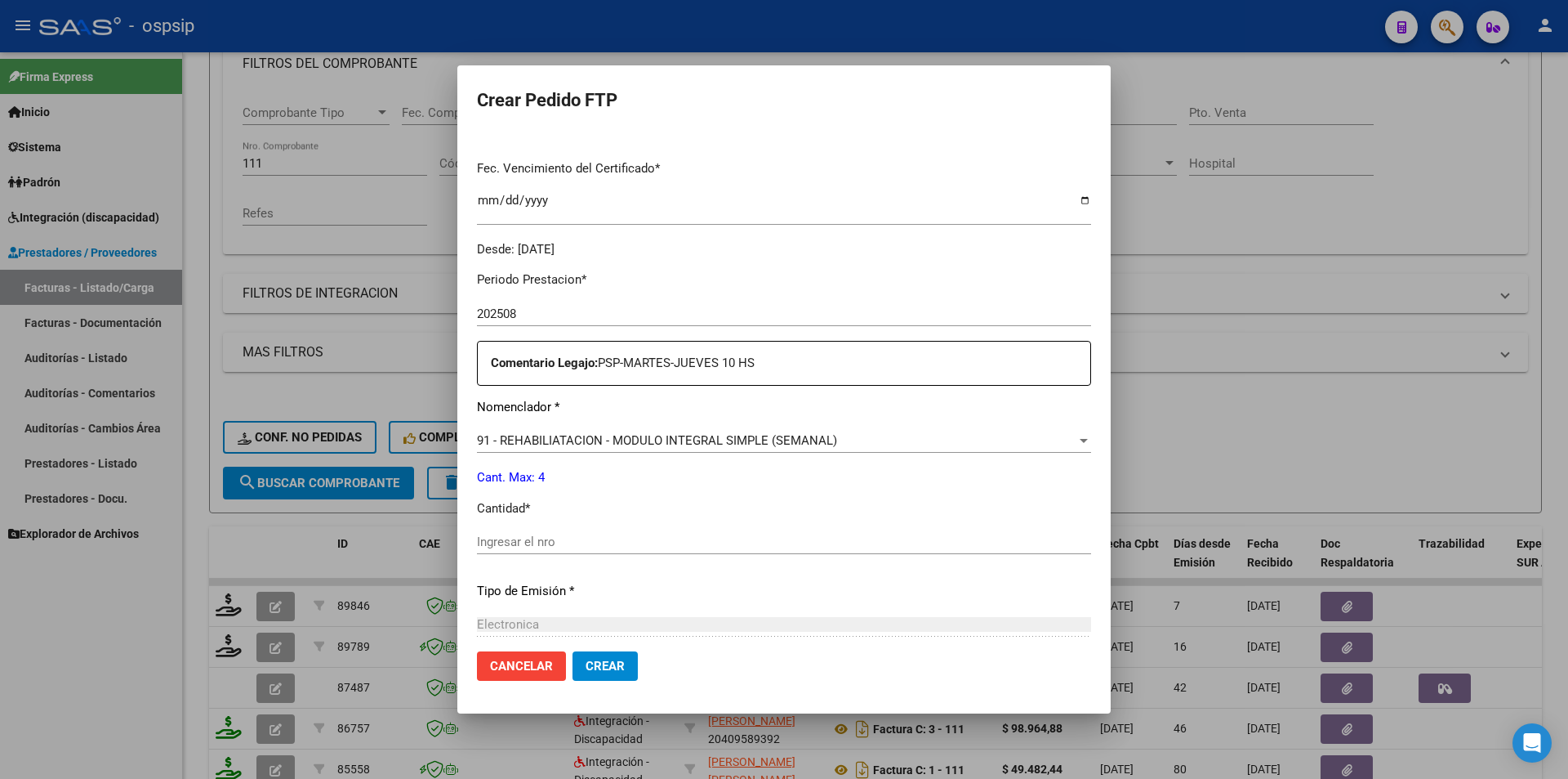
click at [533, 522] on div "Periodo Prestacion * 202508 Ingresar el Periodo Prestacion Comentario Legajo: P…" at bounding box center [784, 538] width 614 height 560
click at [526, 544] on input "Ingresar el nro" at bounding box center [784, 542] width 614 height 15
click at [594, 666] on span "Crear" at bounding box center [605, 666] width 39 height 15
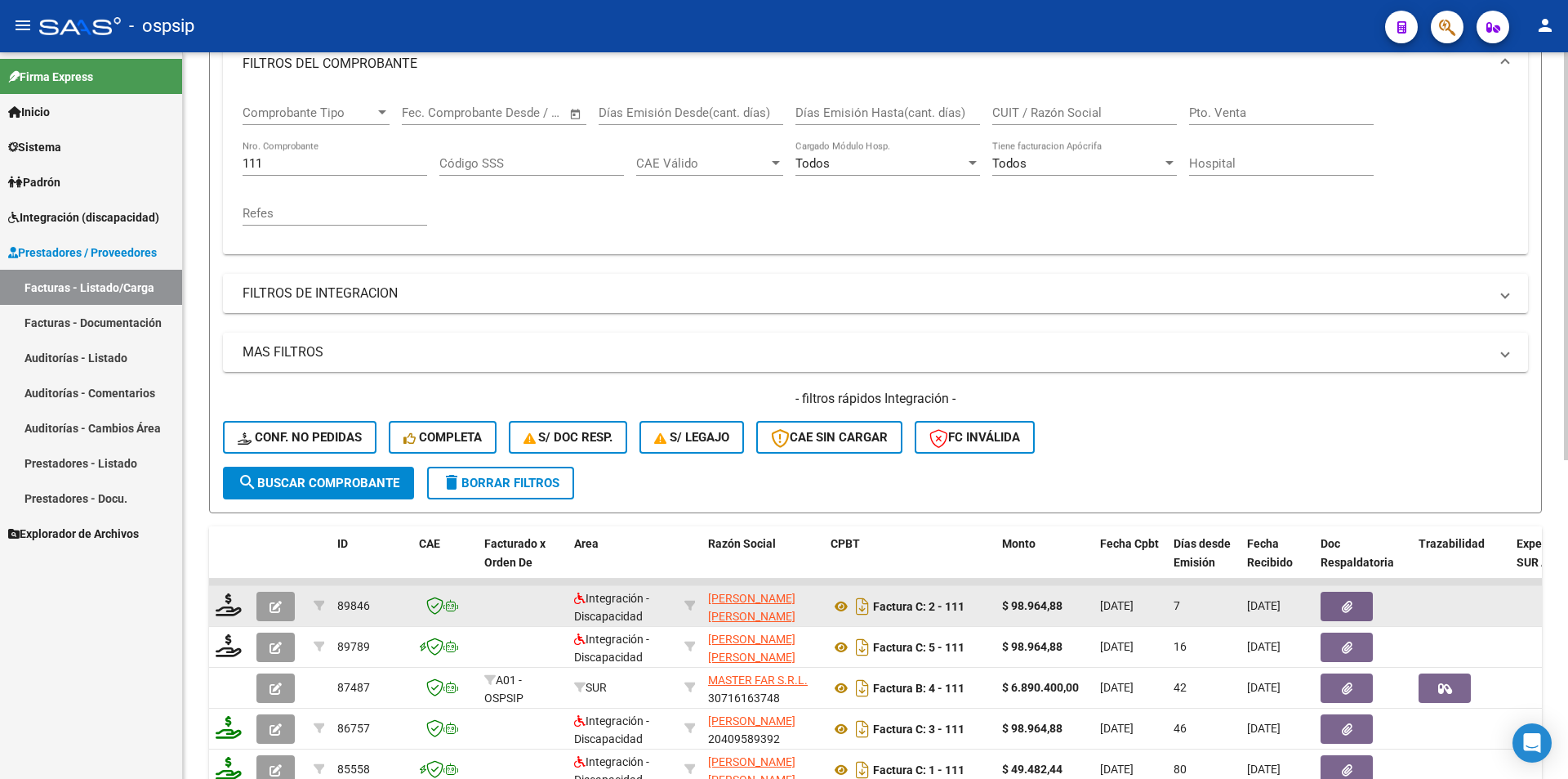
click at [280, 602] on icon "button" at bounding box center [275, 606] width 13 height 13
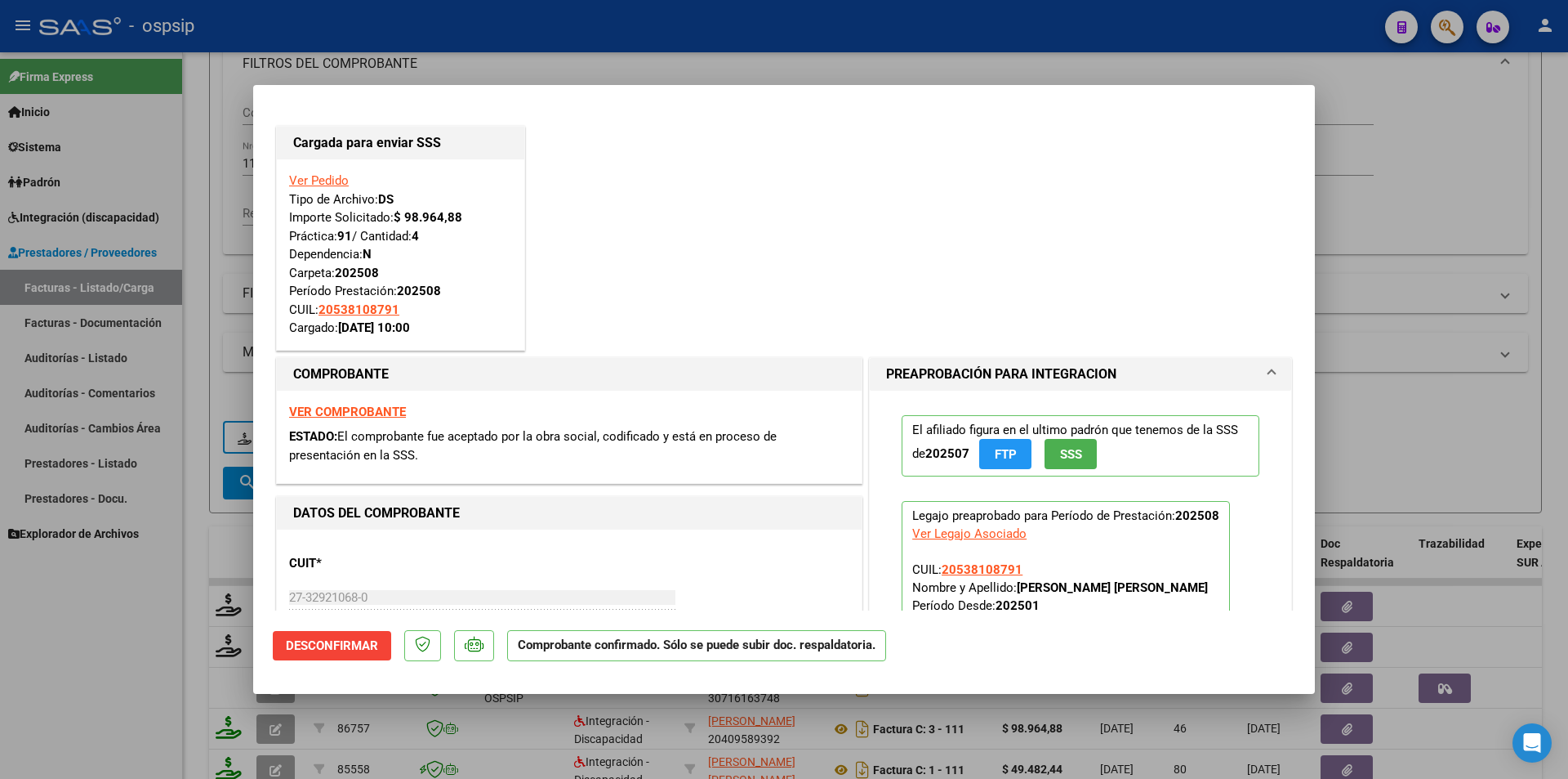
click at [45, 711] on div at bounding box center [784, 390] width 1568 height 779
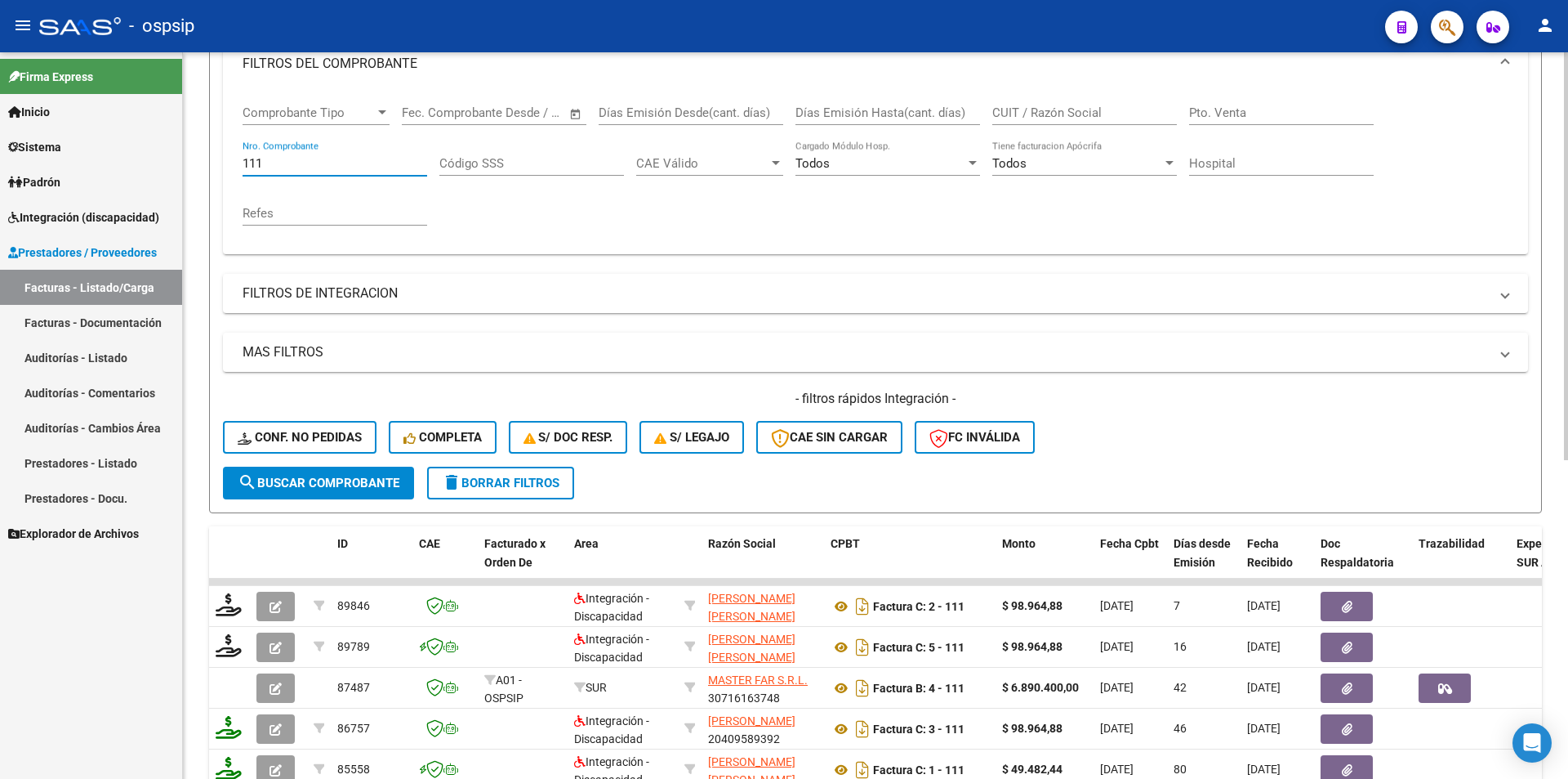
drag, startPoint x: 278, startPoint y: 163, endPoint x: 223, endPoint y: 154, distance: 55.7
click at [223, 154] on div "Comprobante Tipo Comprobante Tipo Fecha inicio – Fecha fin Fec. Comprobante Des…" at bounding box center [875, 172] width 1305 height 164
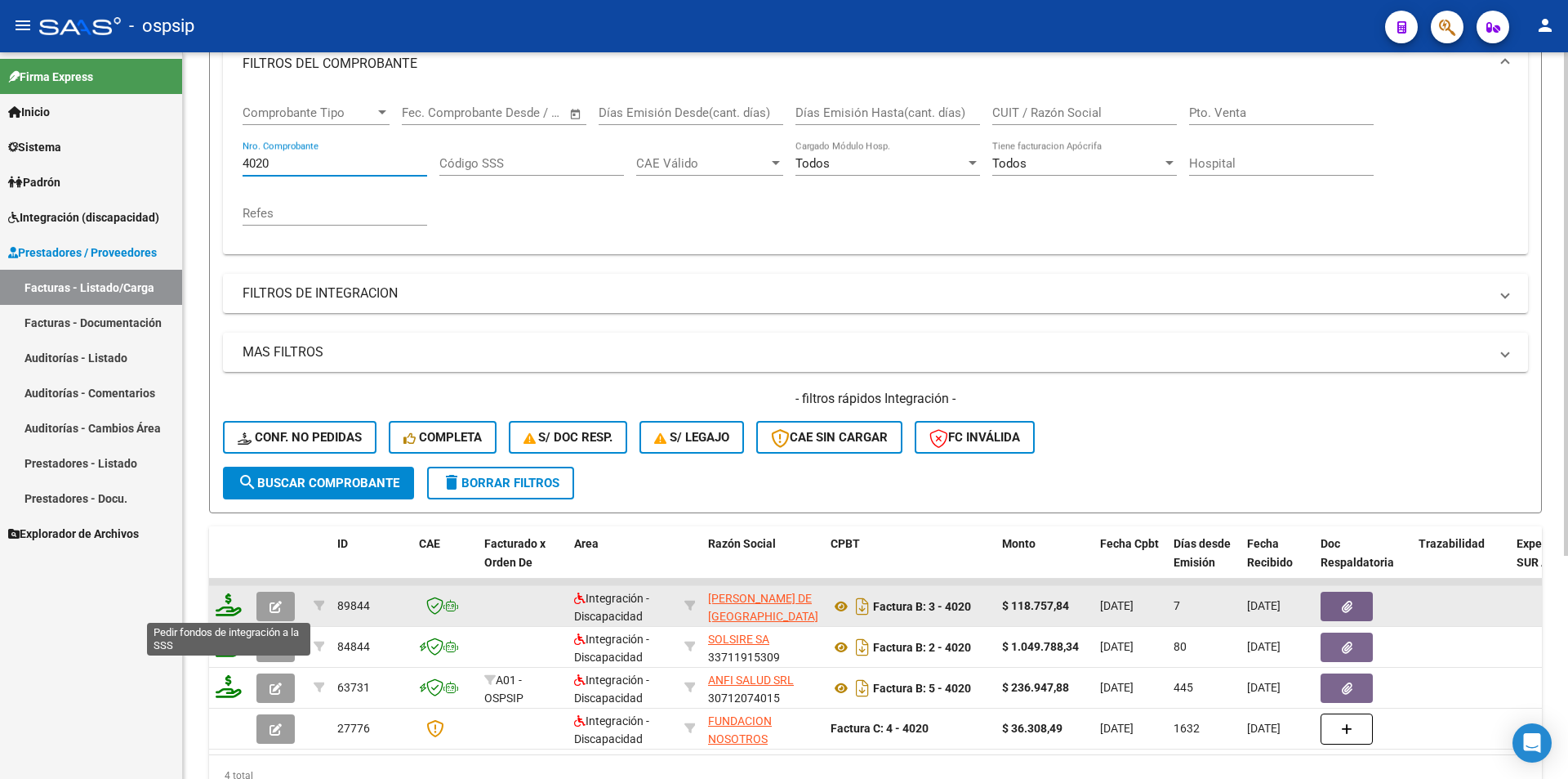
click at [234, 602] on icon at bounding box center [229, 604] width 26 height 23
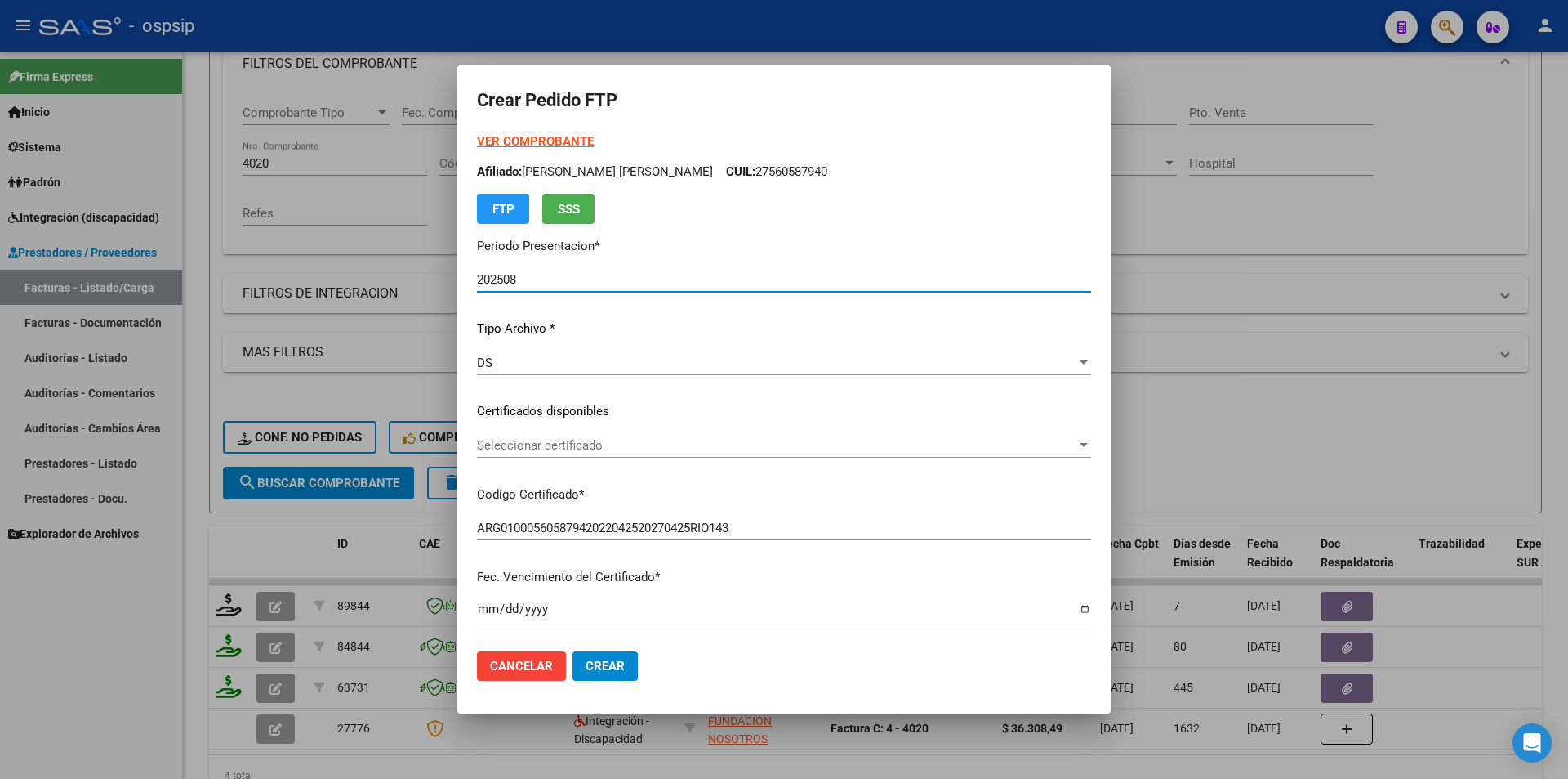
scroll to position [327, 0]
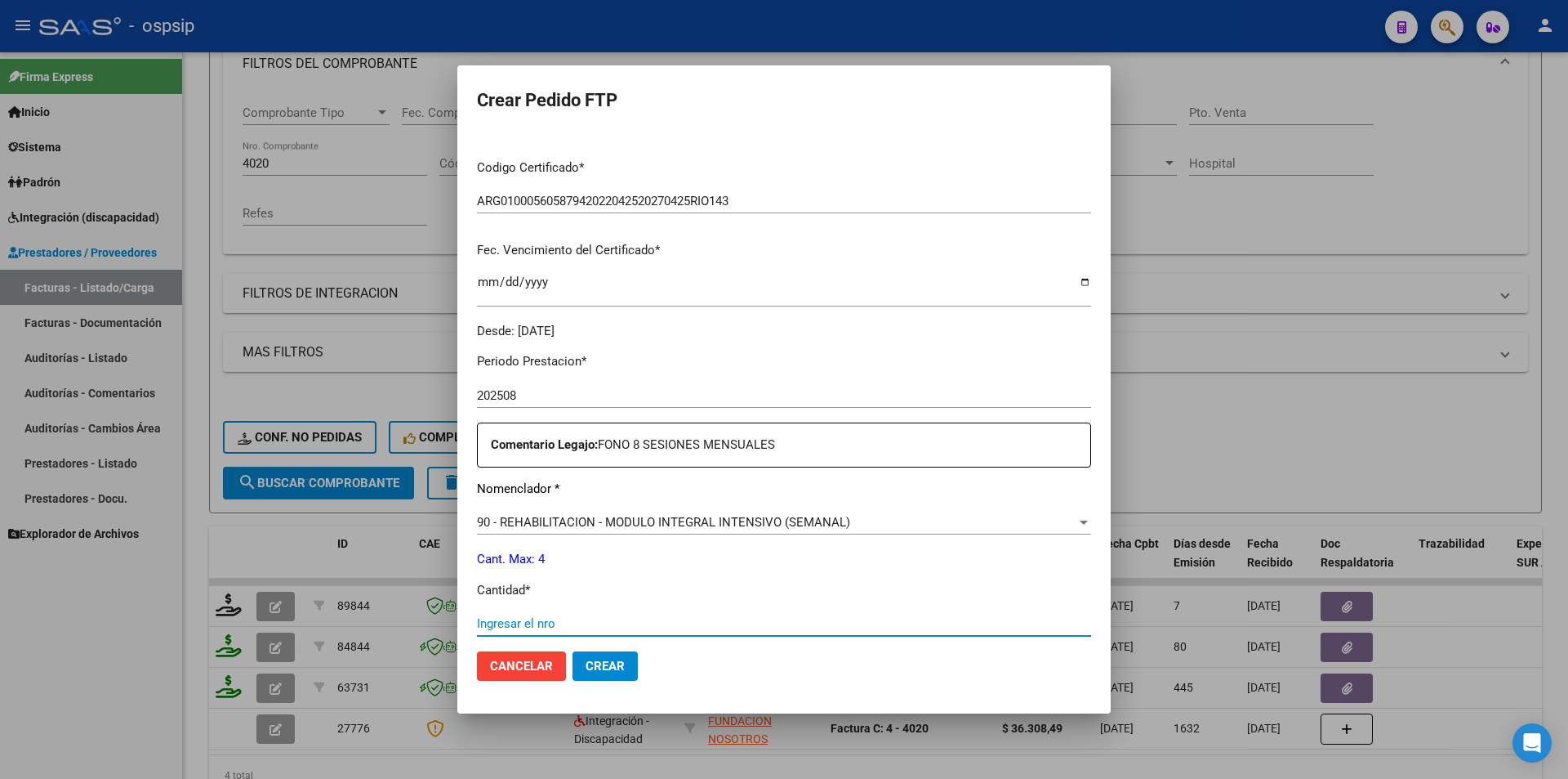
click at [534, 623] on input "Ingresar el nro" at bounding box center [784, 624] width 614 height 15
click at [600, 668] on span "Crear" at bounding box center [605, 666] width 39 height 15
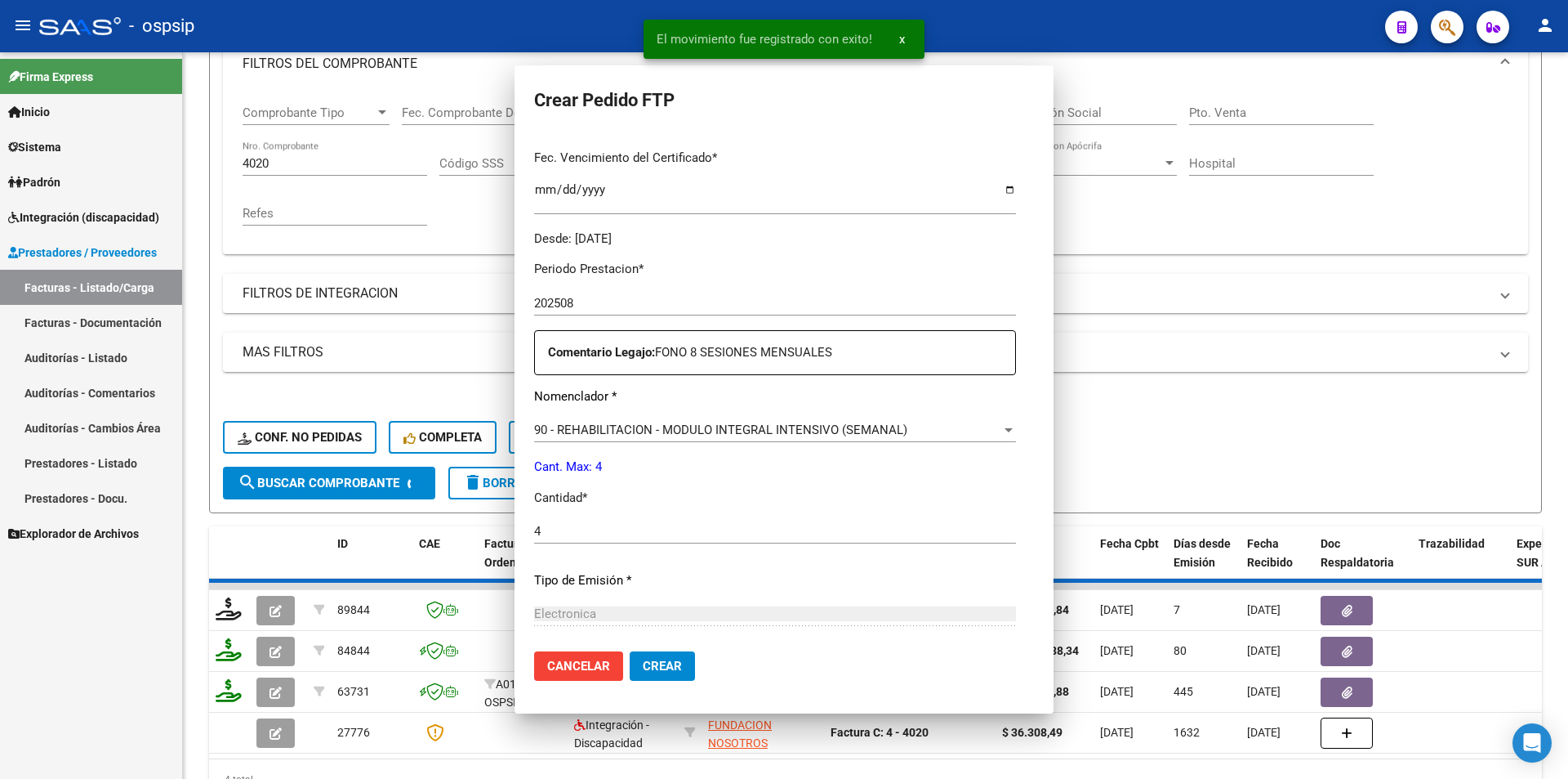
scroll to position [235, 0]
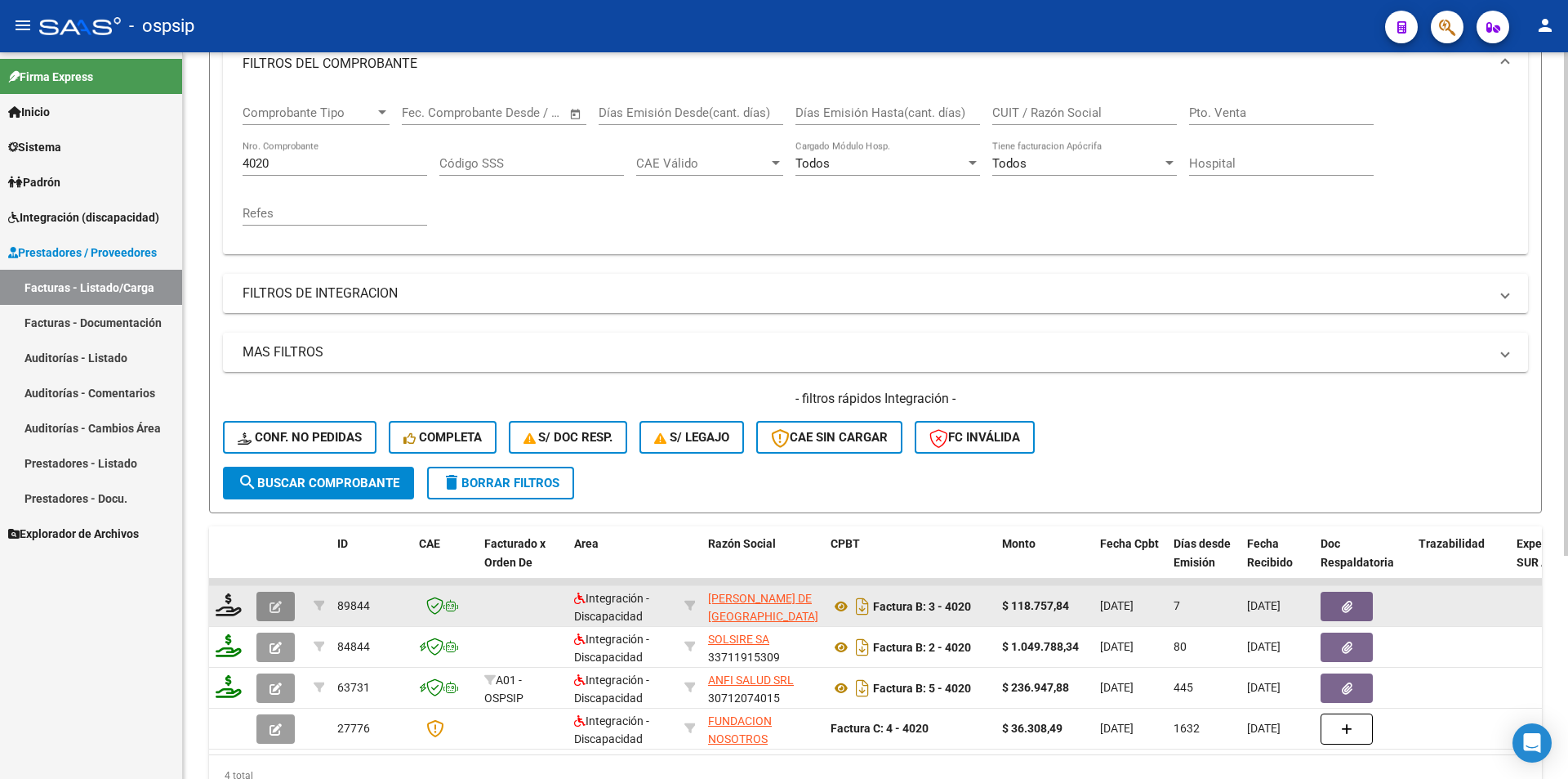
click at [275, 605] on icon "button" at bounding box center [275, 606] width 13 height 13
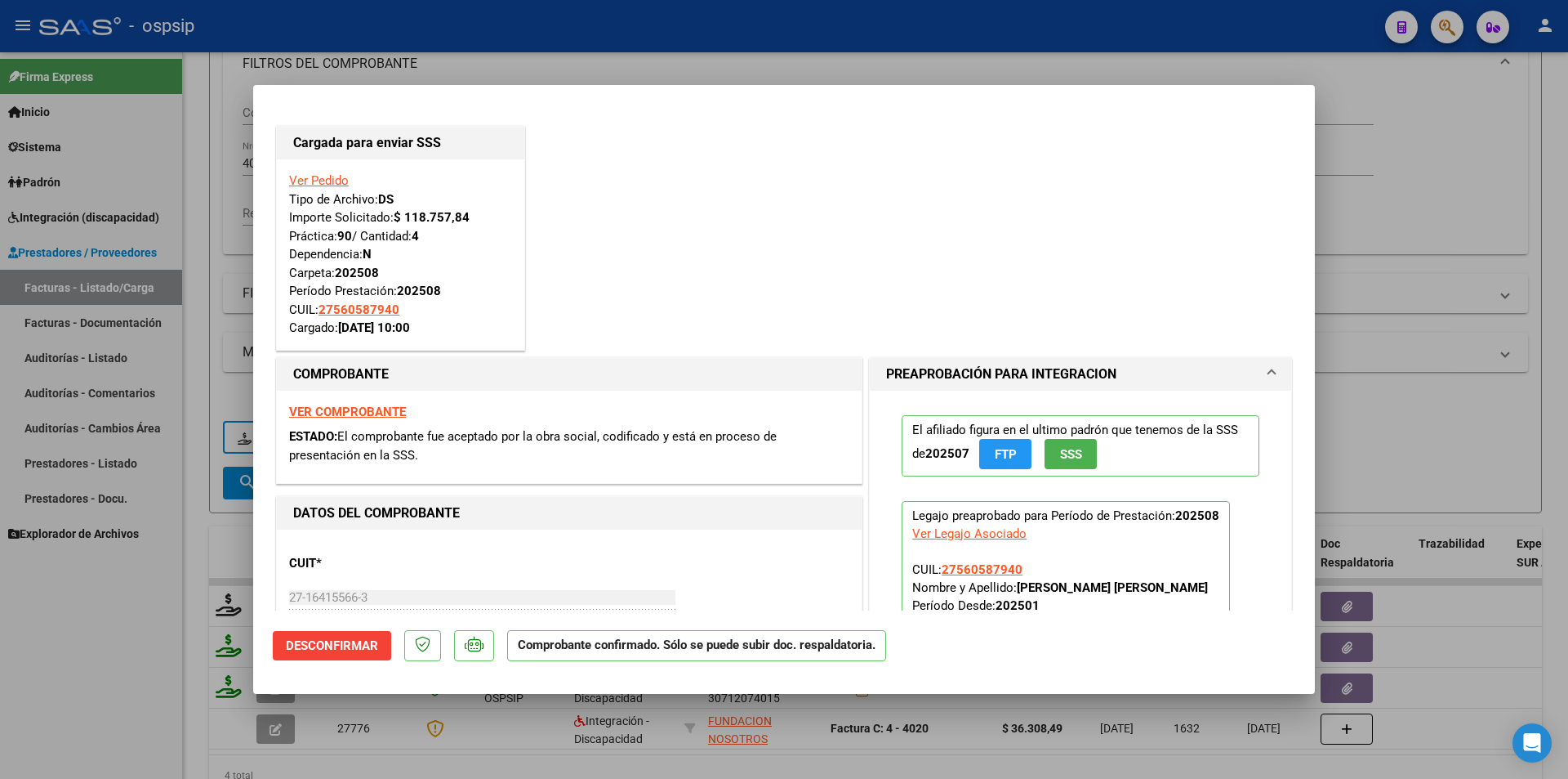
click at [156, 672] on div at bounding box center [784, 390] width 1568 height 779
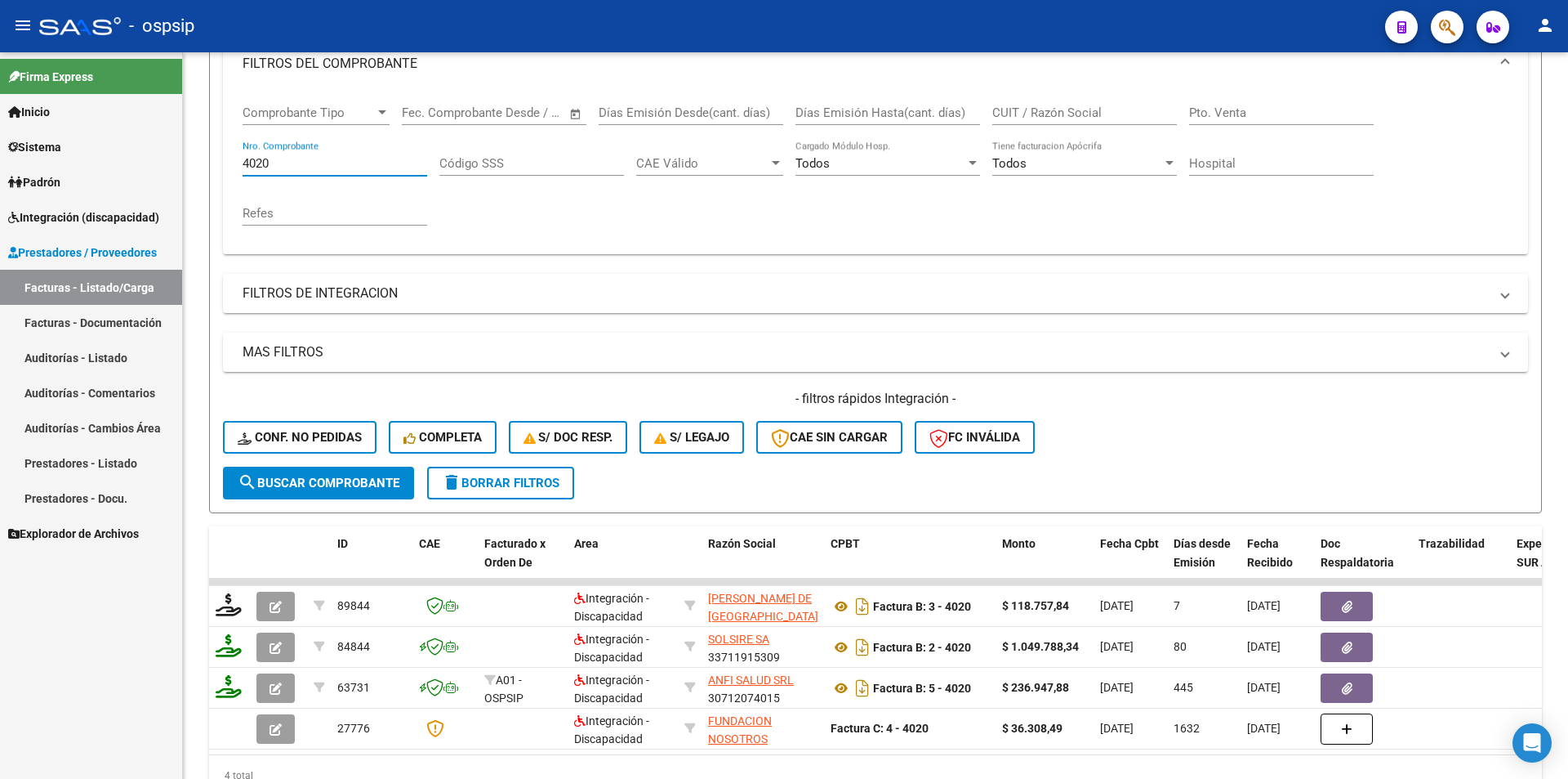
drag, startPoint x: 290, startPoint y: 163, endPoint x: 174, endPoint y: 152, distance: 116.5
click at [174, 152] on mat-sidenav-container "Firma Express Inicio Calendario SSS Instructivos Contacto OS Sistema Usuarios T…" at bounding box center [784, 415] width 1568 height 726
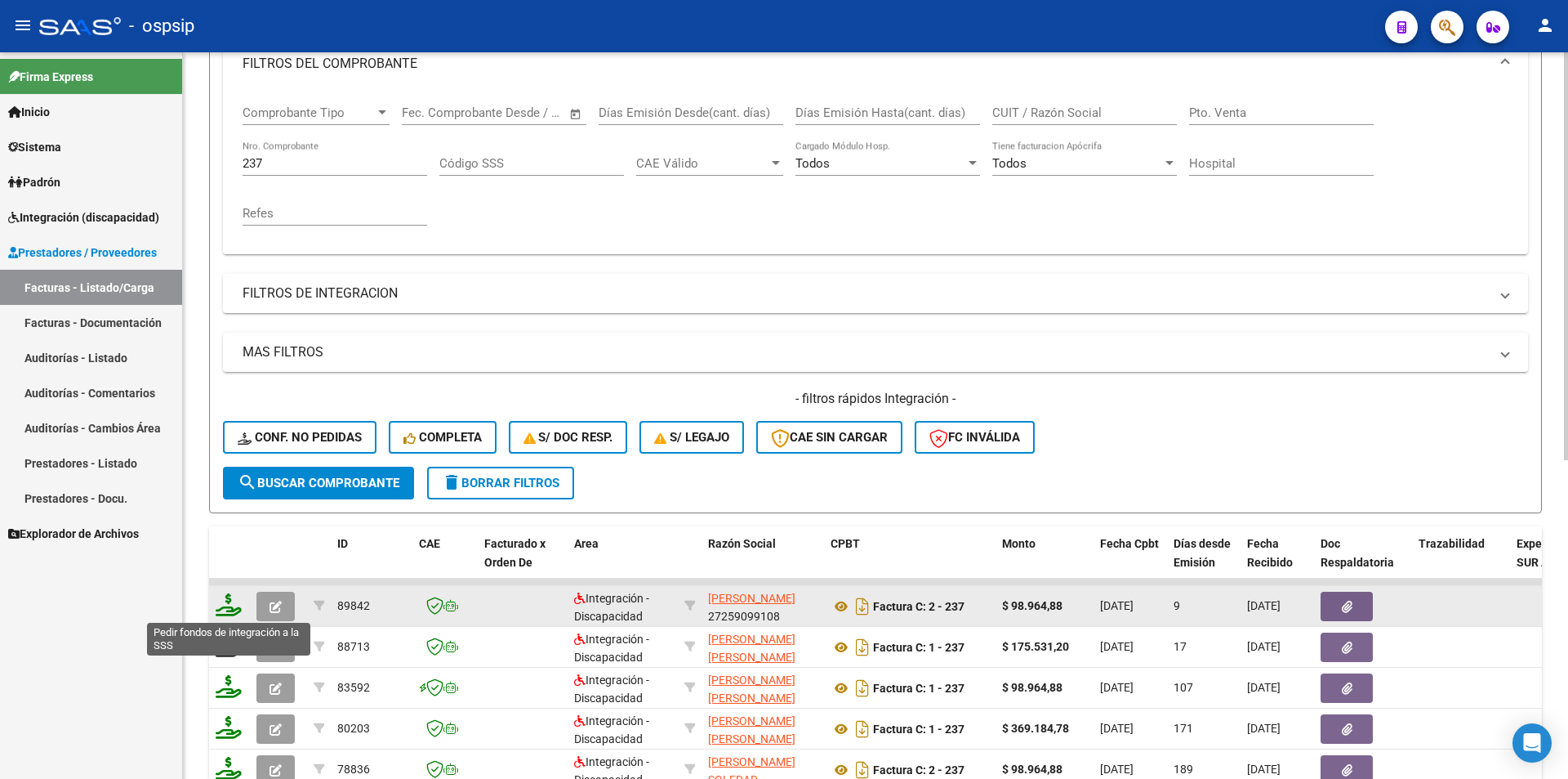
click at [227, 610] on icon at bounding box center [229, 604] width 26 height 23
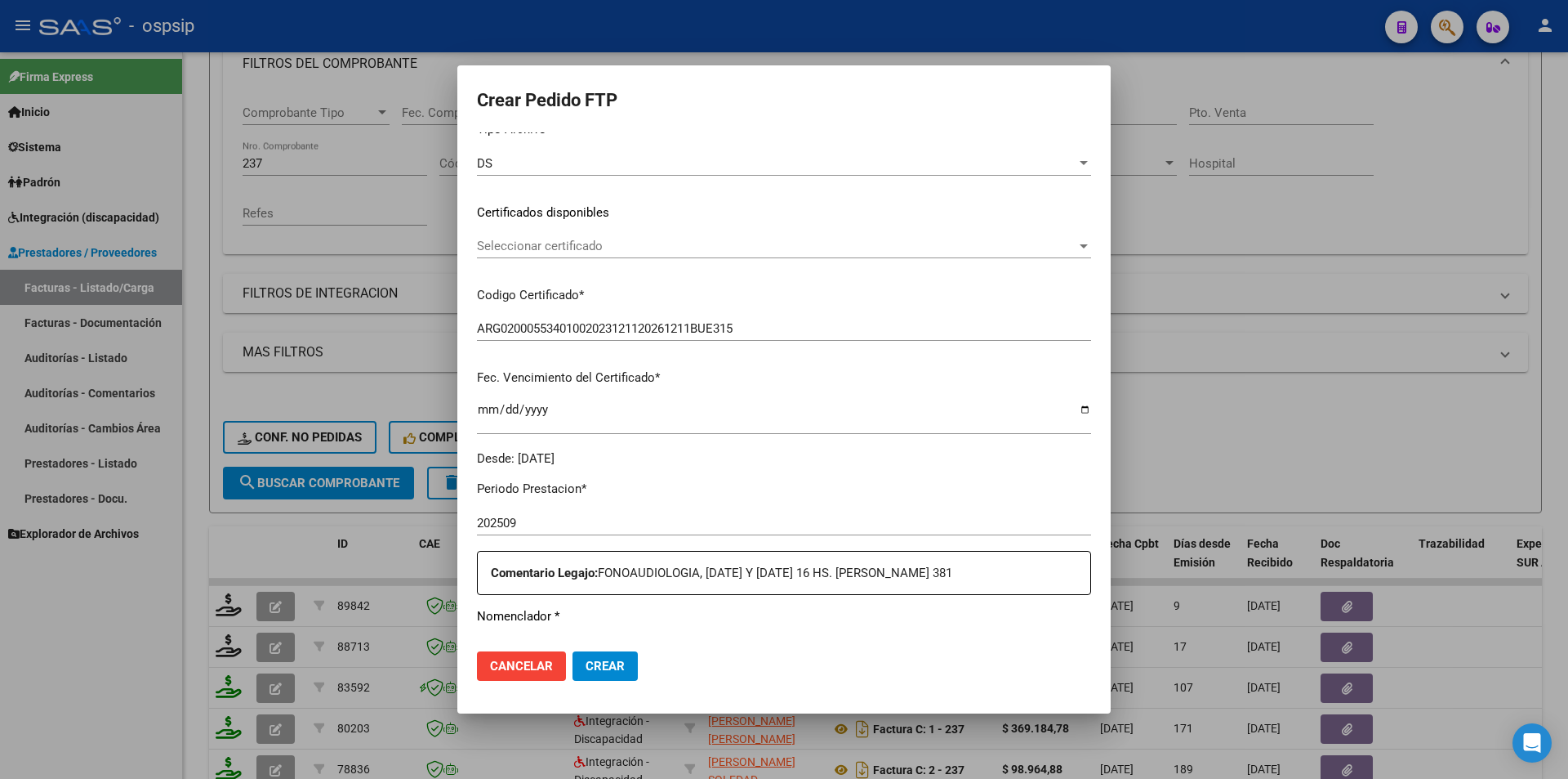
scroll to position [409, 0]
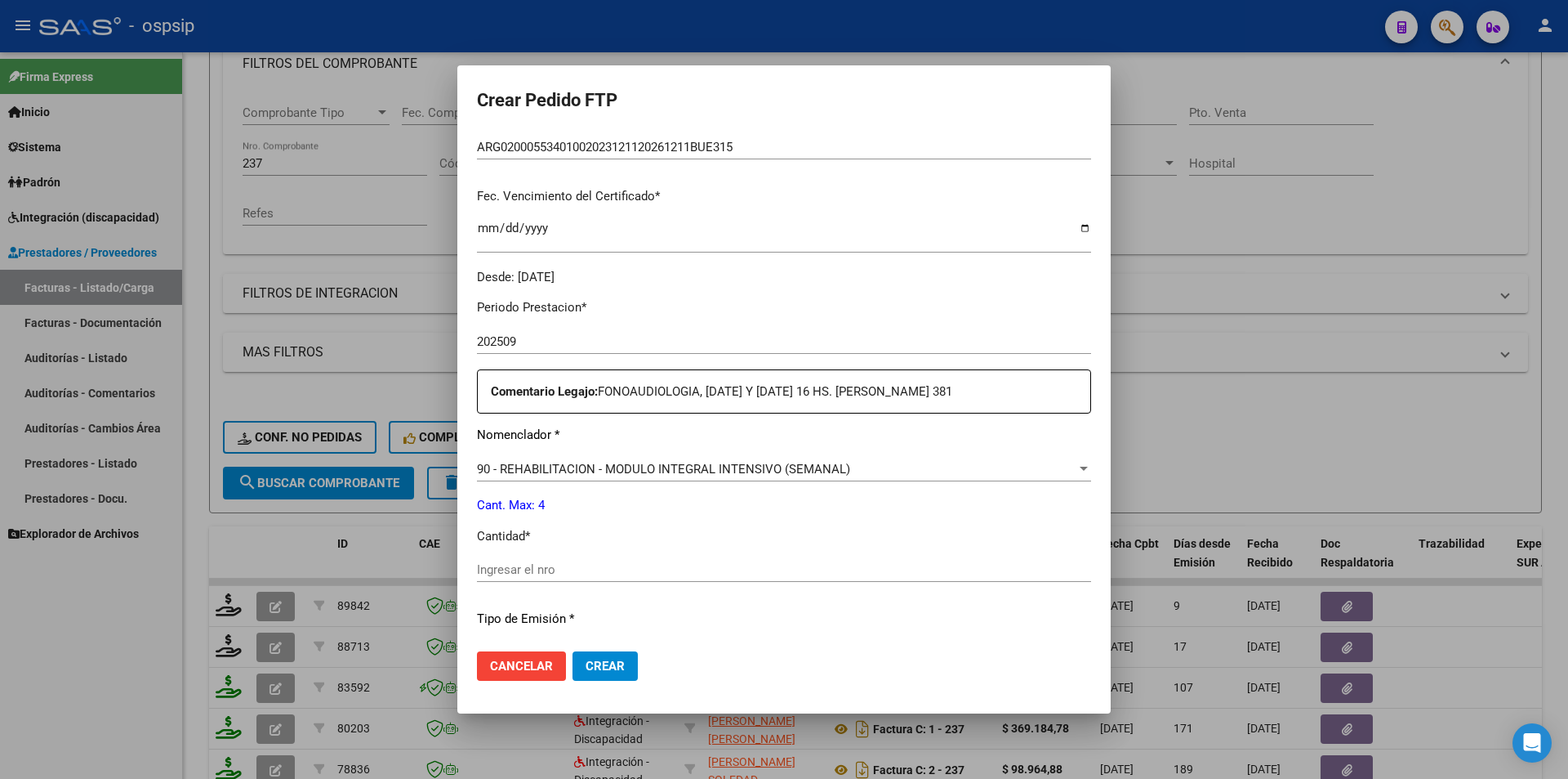
click at [528, 579] on div "Ingresar el nro" at bounding box center [784, 569] width 614 height 24
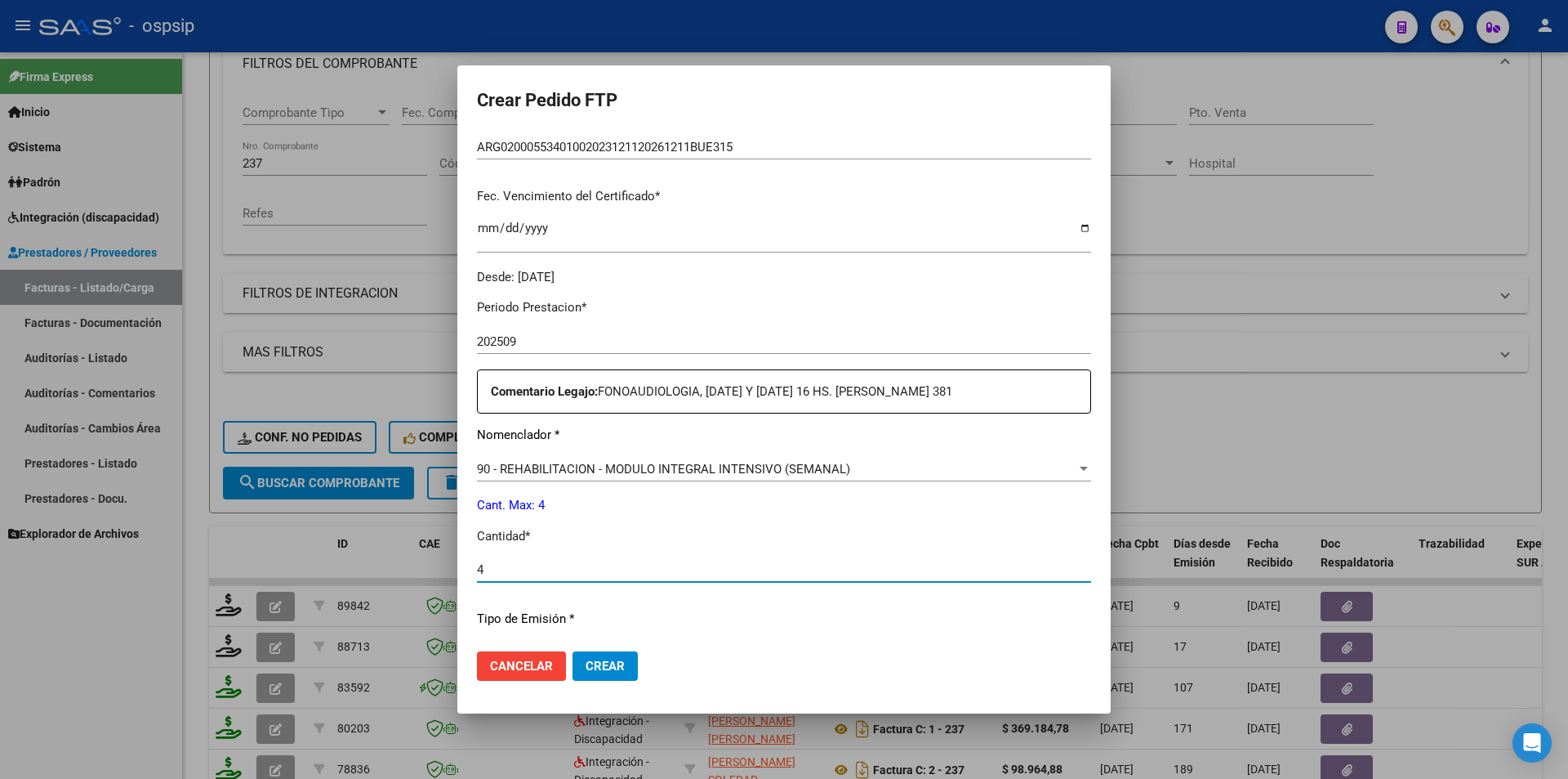
click at [614, 663] on span "Crear" at bounding box center [605, 666] width 39 height 15
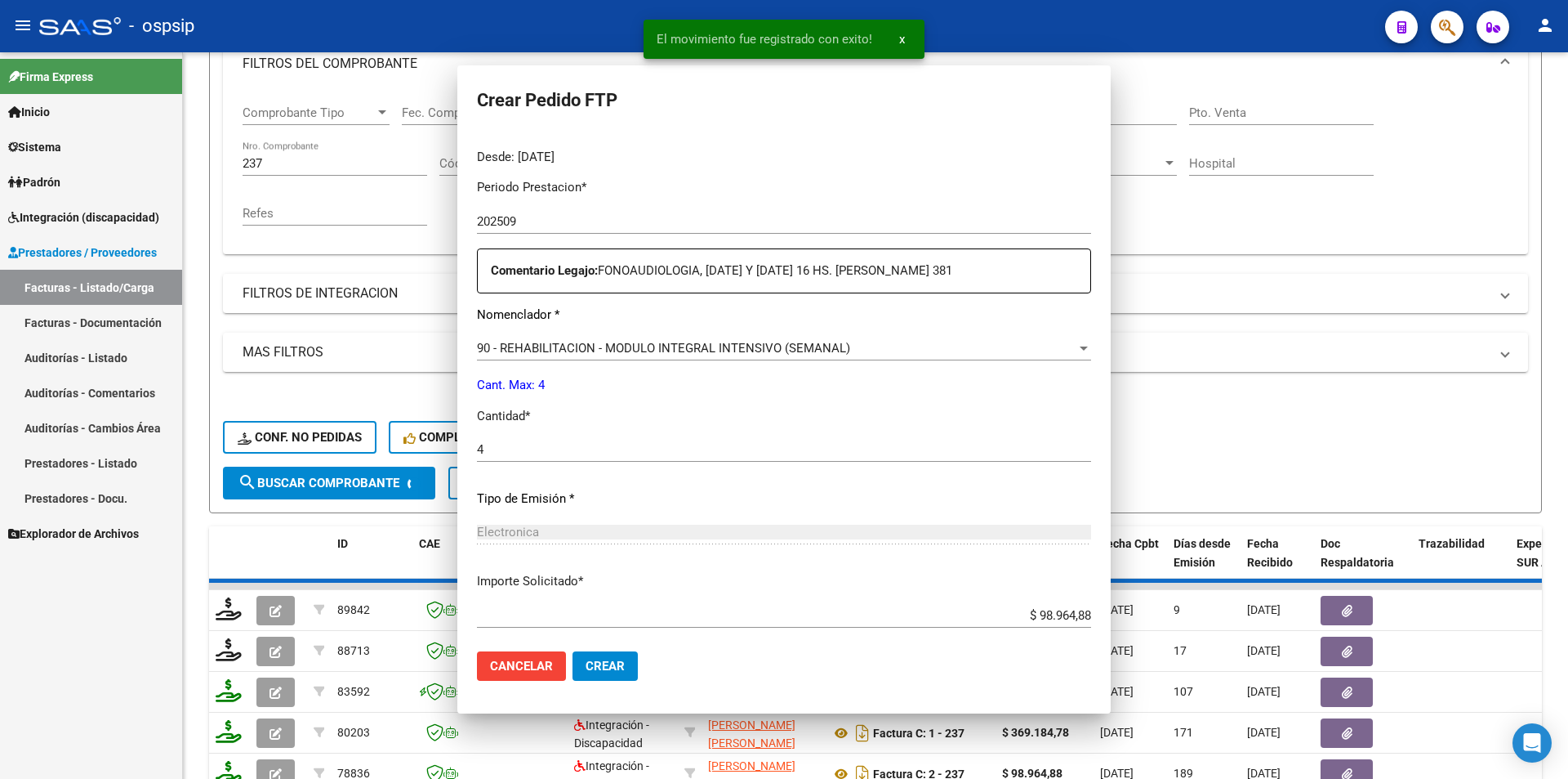
scroll to position [0, 0]
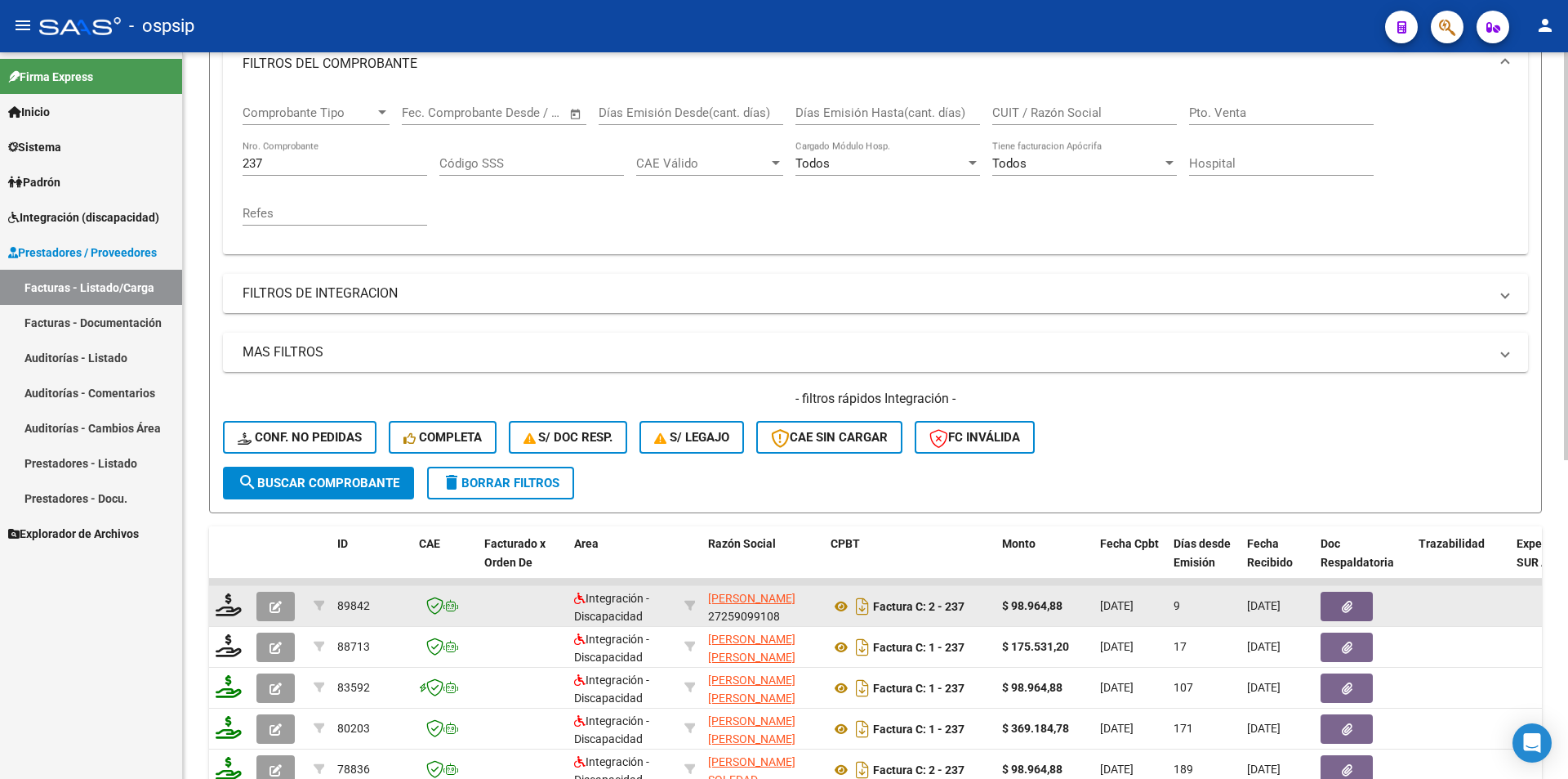
click at [278, 596] on button "button" at bounding box center [275, 606] width 39 height 29
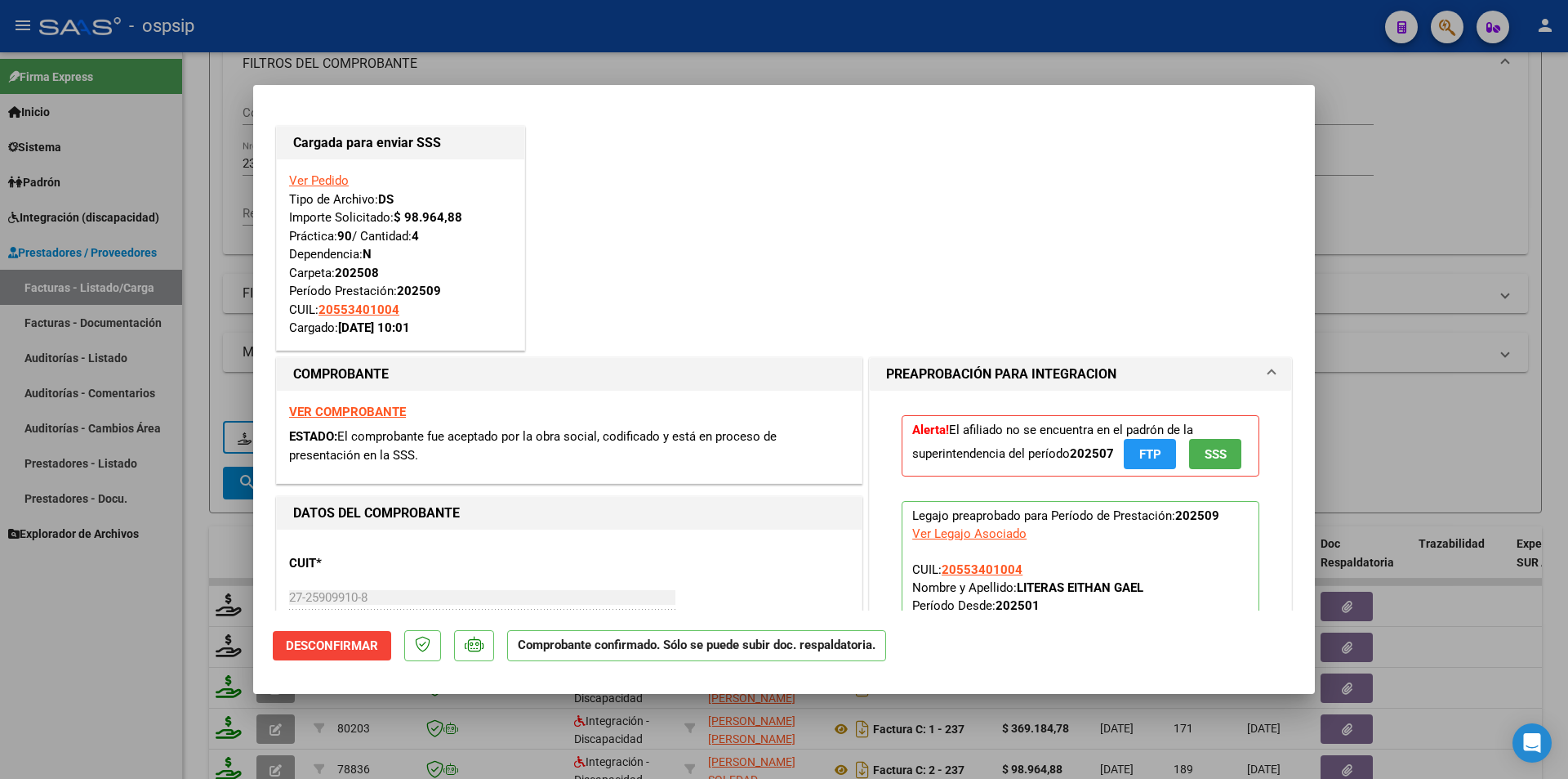
click at [162, 657] on div at bounding box center [784, 390] width 1568 height 779
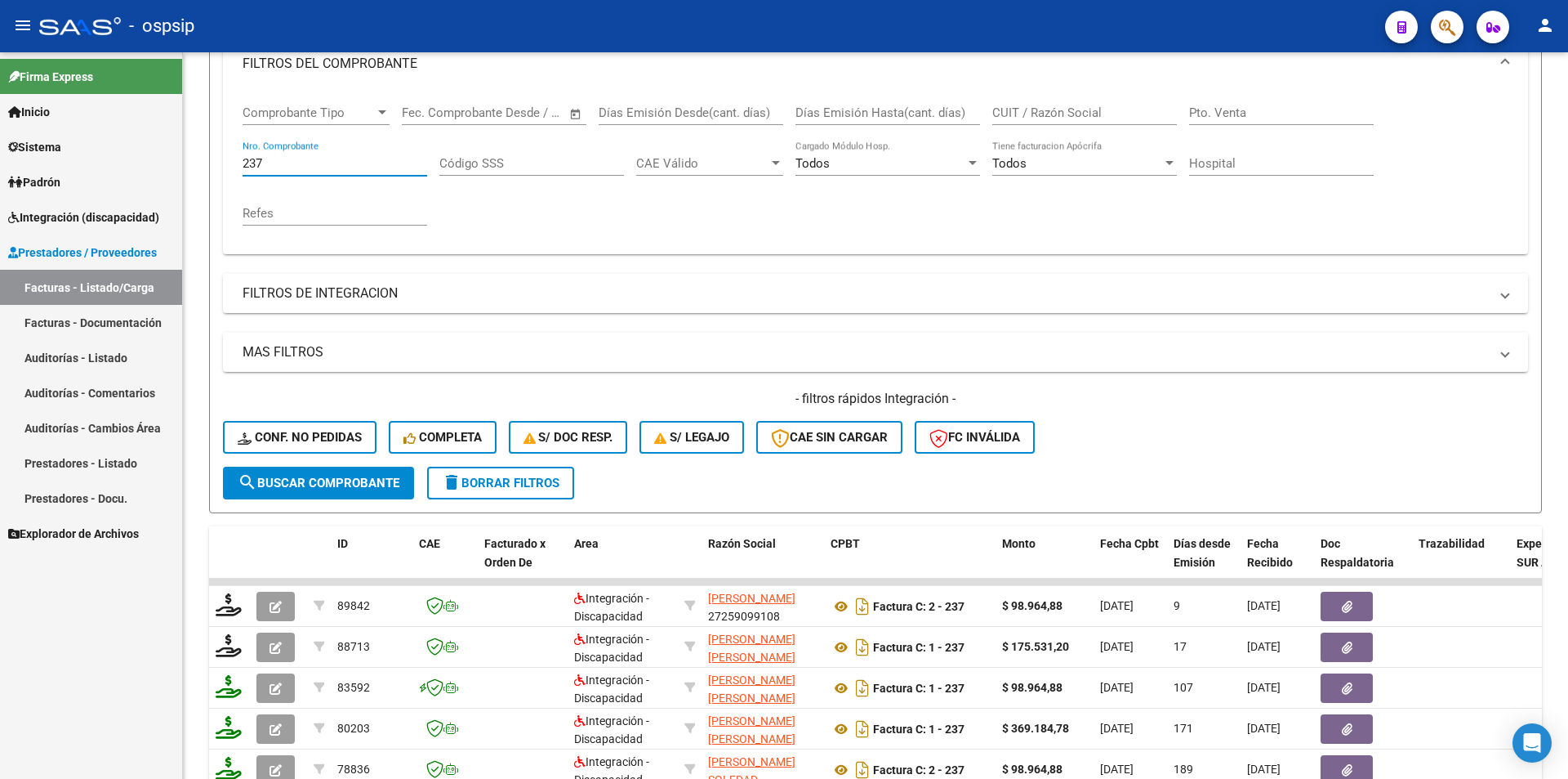
drag, startPoint x: 224, startPoint y: 157, endPoint x: 163, endPoint y: 154, distance: 61.1
click at [185, 154] on div "Video tutorial PRESTADORES -> Listado de CPBTs Emitidos por Prestadores / Prove…" at bounding box center [876, 453] width 1385 height 1282
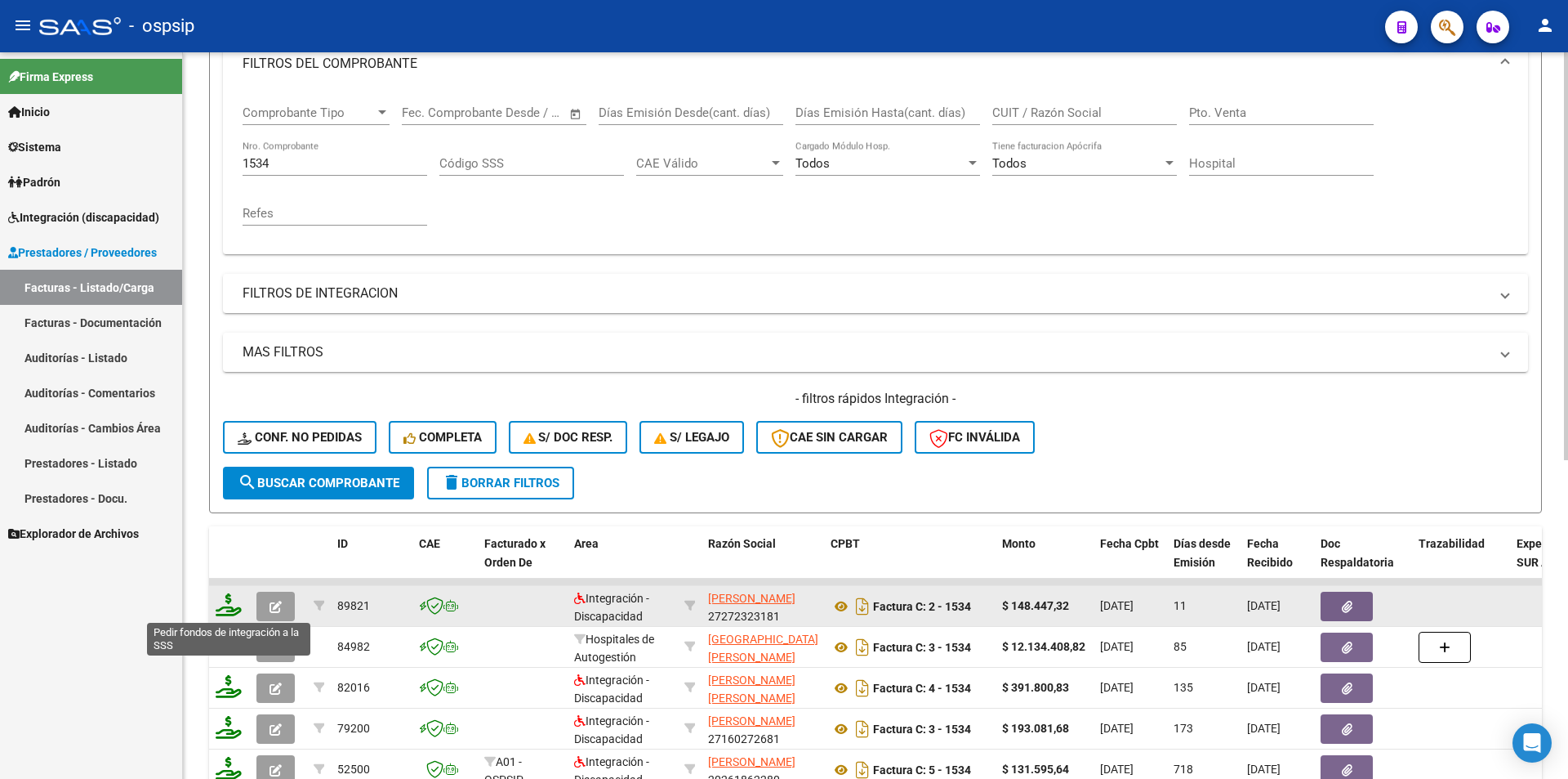
click at [222, 606] on icon at bounding box center [229, 604] width 26 height 23
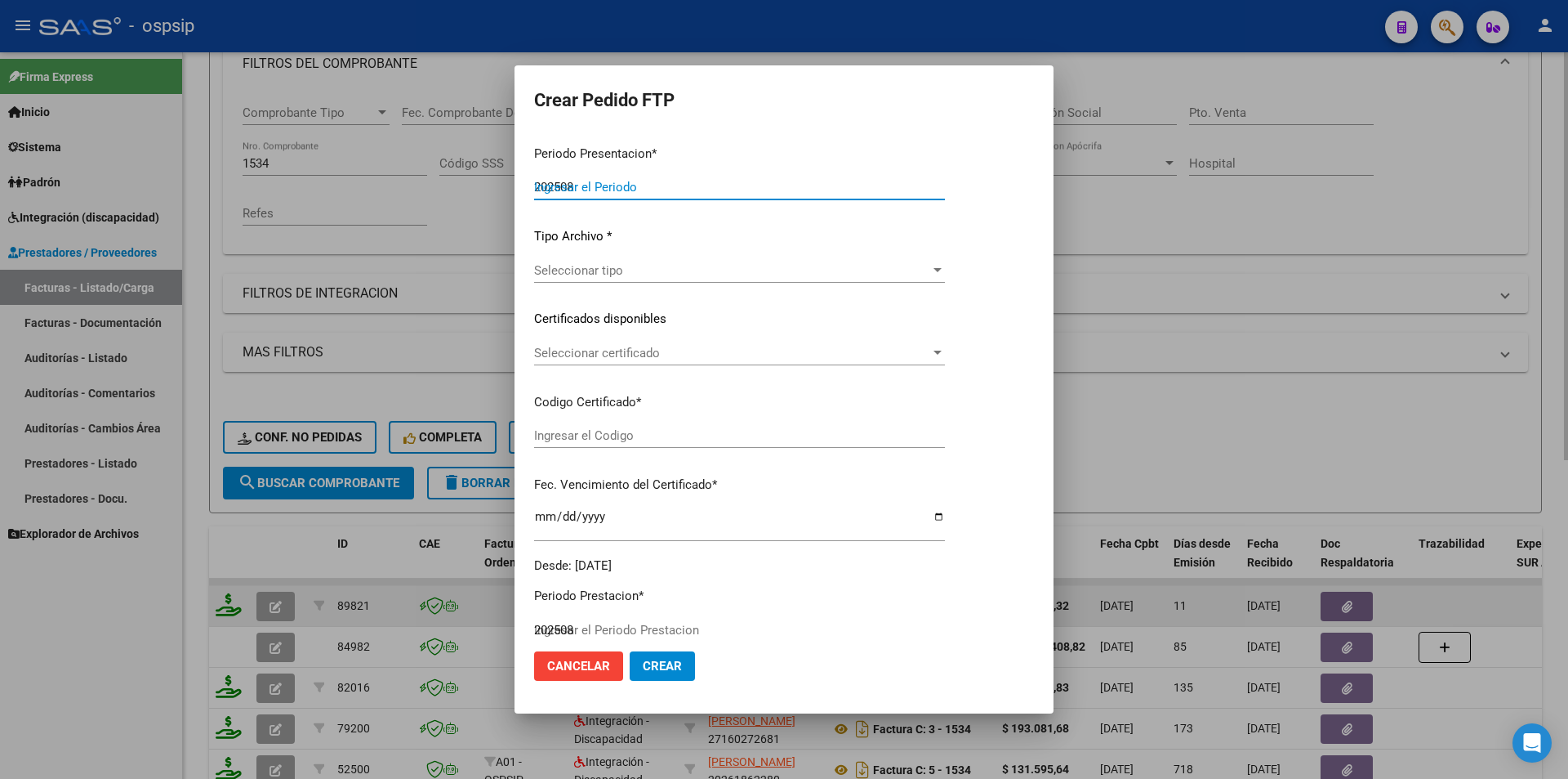
scroll to position [501, 0]
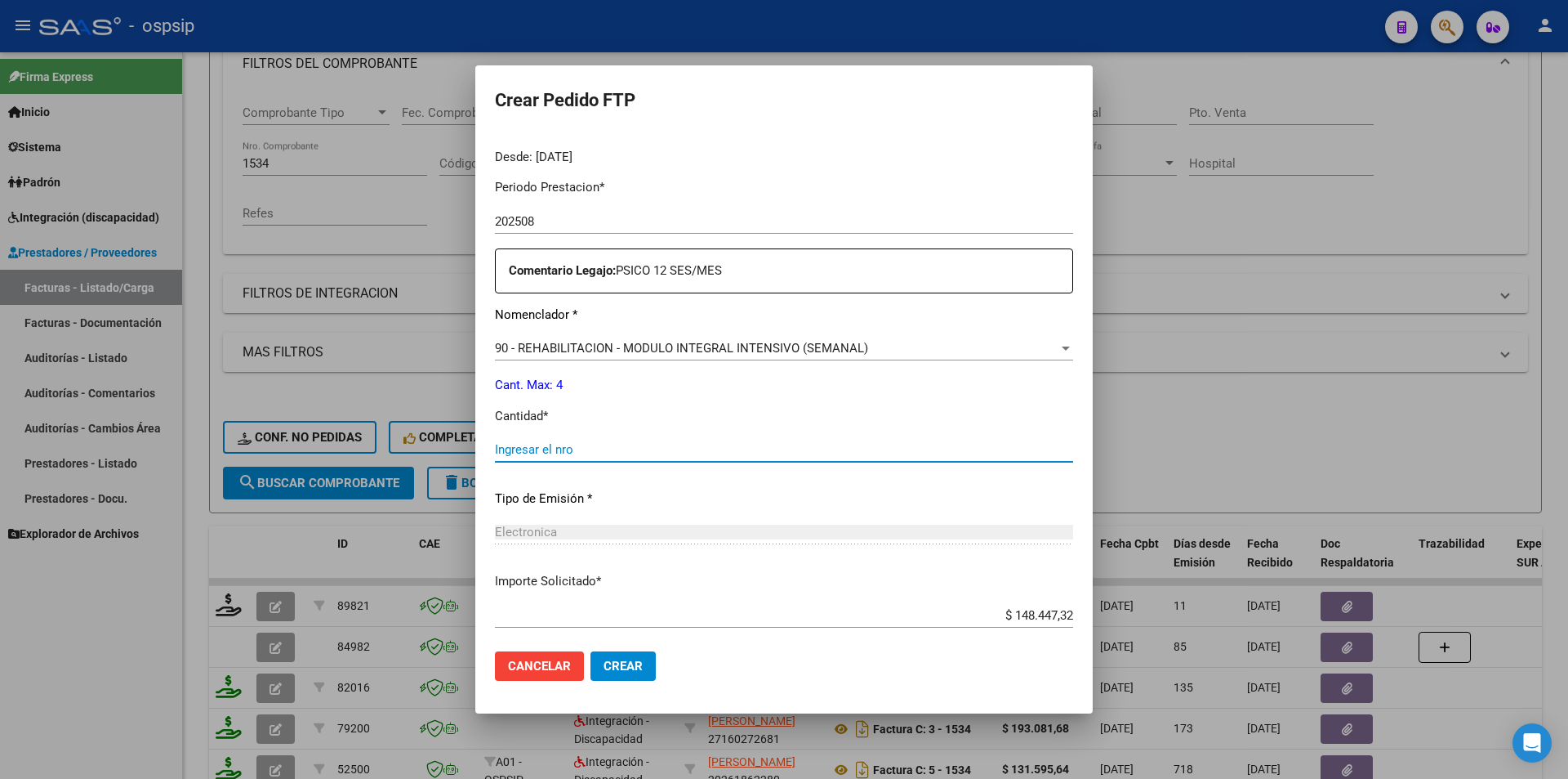
click at [541, 451] on input "Ingresar el nro" at bounding box center [784, 450] width 578 height 15
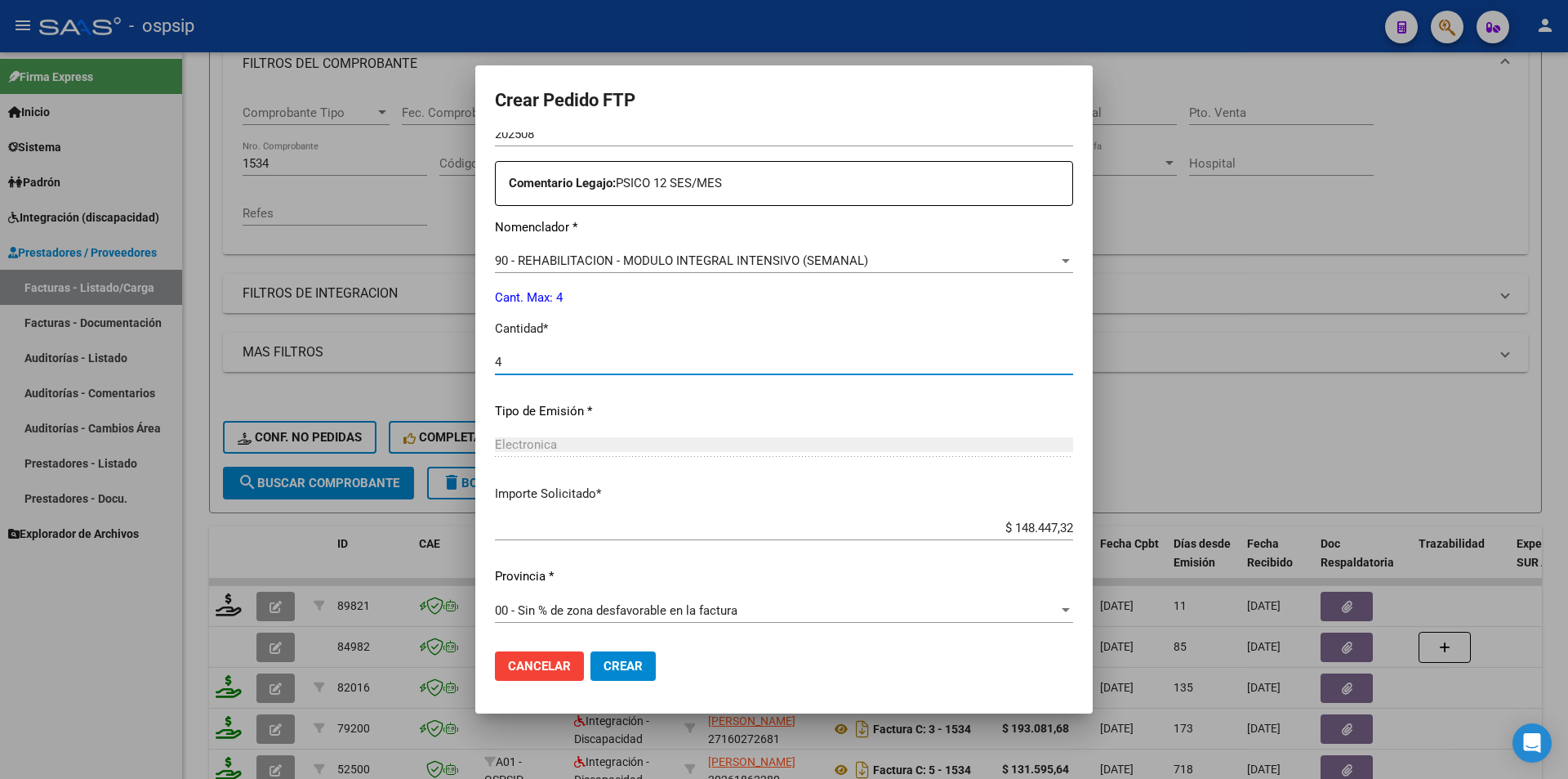
click at [608, 663] on span "Crear" at bounding box center [623, 666] width 39 height 15
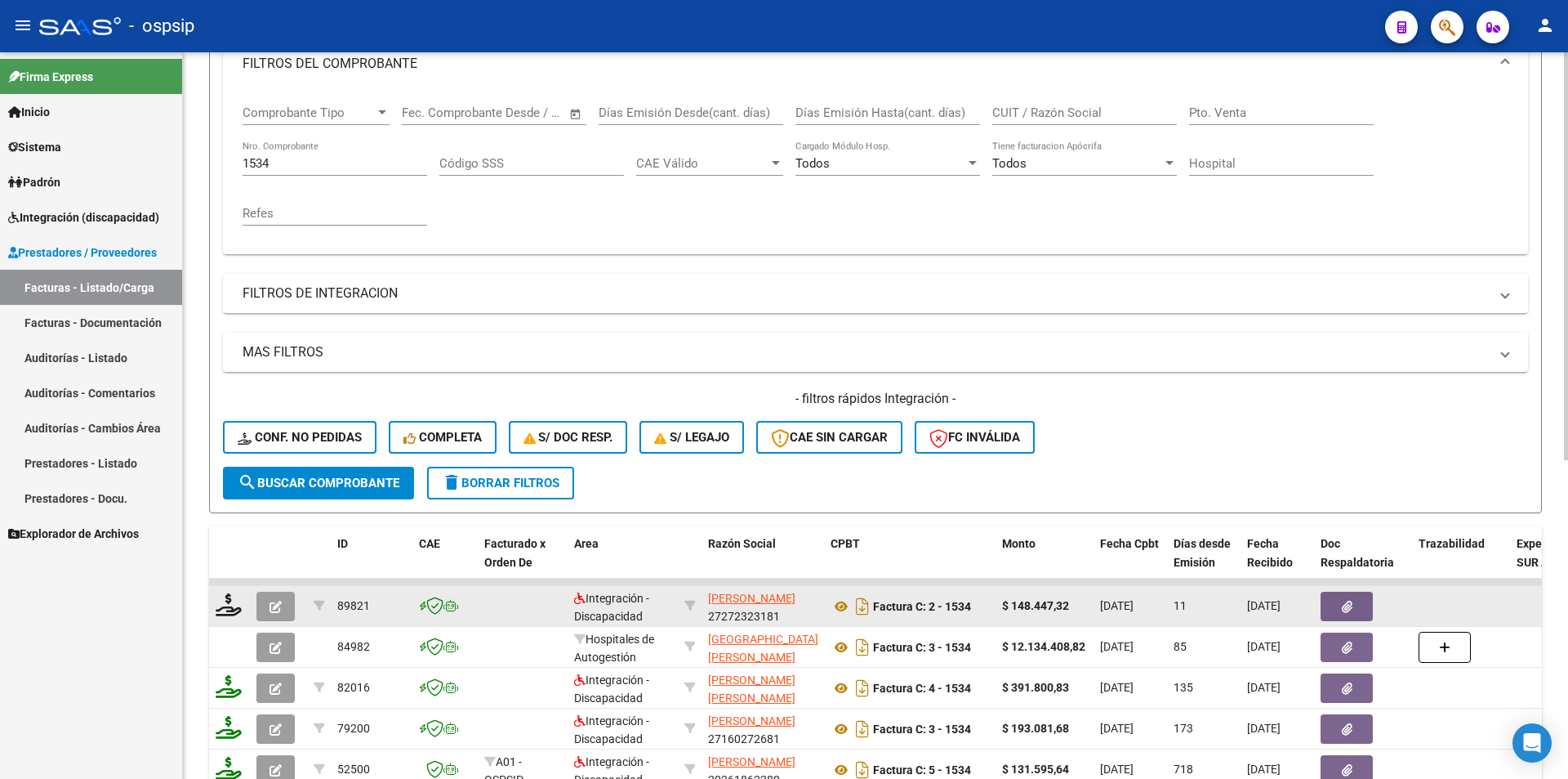
click at [270, 611] on icon "button" at bounding box center [275, 606] width 13 height 13
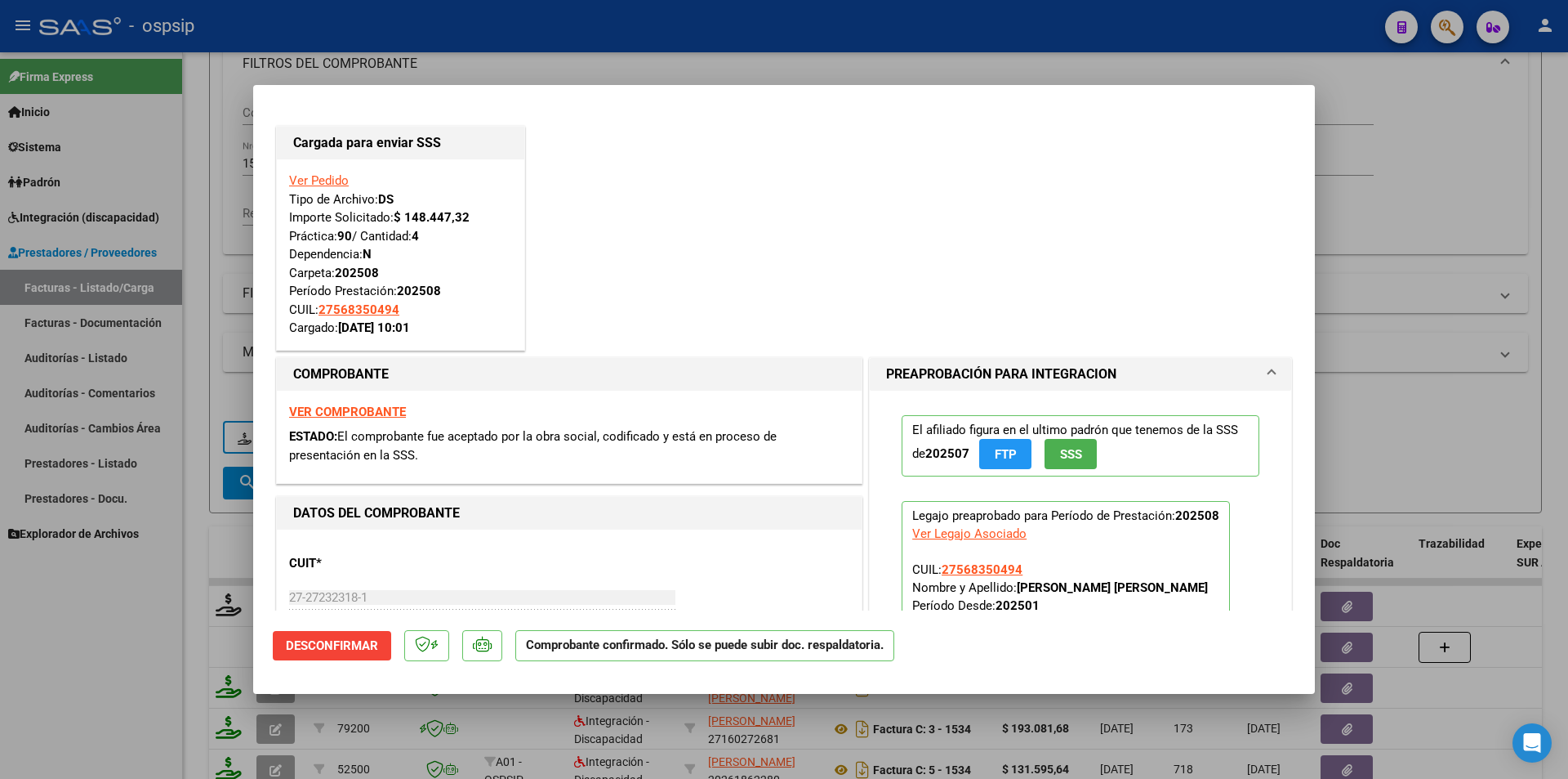
click at [175, 566] on div at bounding box center [784, 390] width 1568 height 779
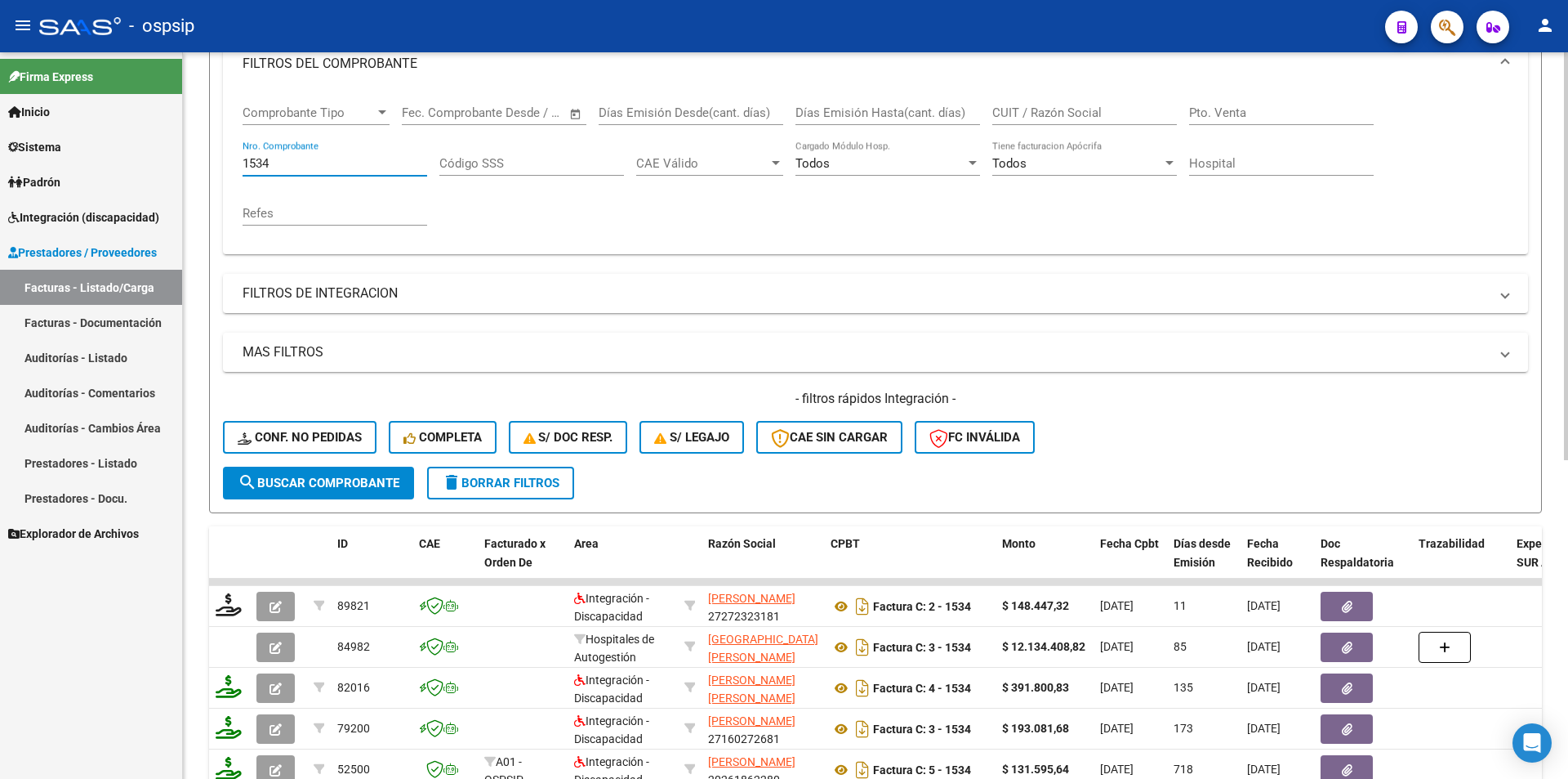
click at [191, 143] on div "Video tutorial PRESTADORES -> Listado de CPBTs Emitidos por Prestadores / Prove…" at bounding box center [876, 453] width 1385 height 1282
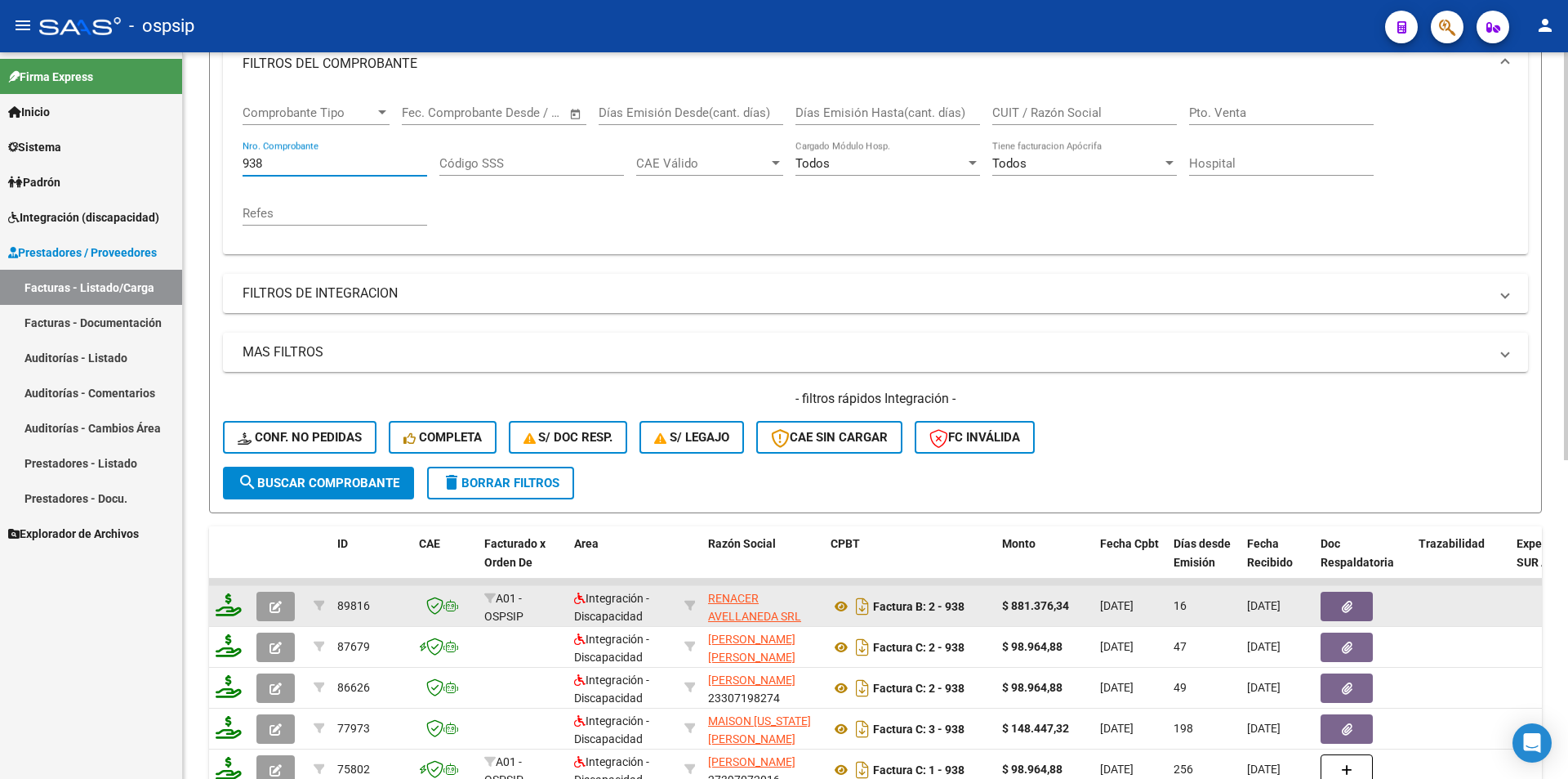
click at [223, 611] on icon at bounding box center [229, 604] width 26 height 23
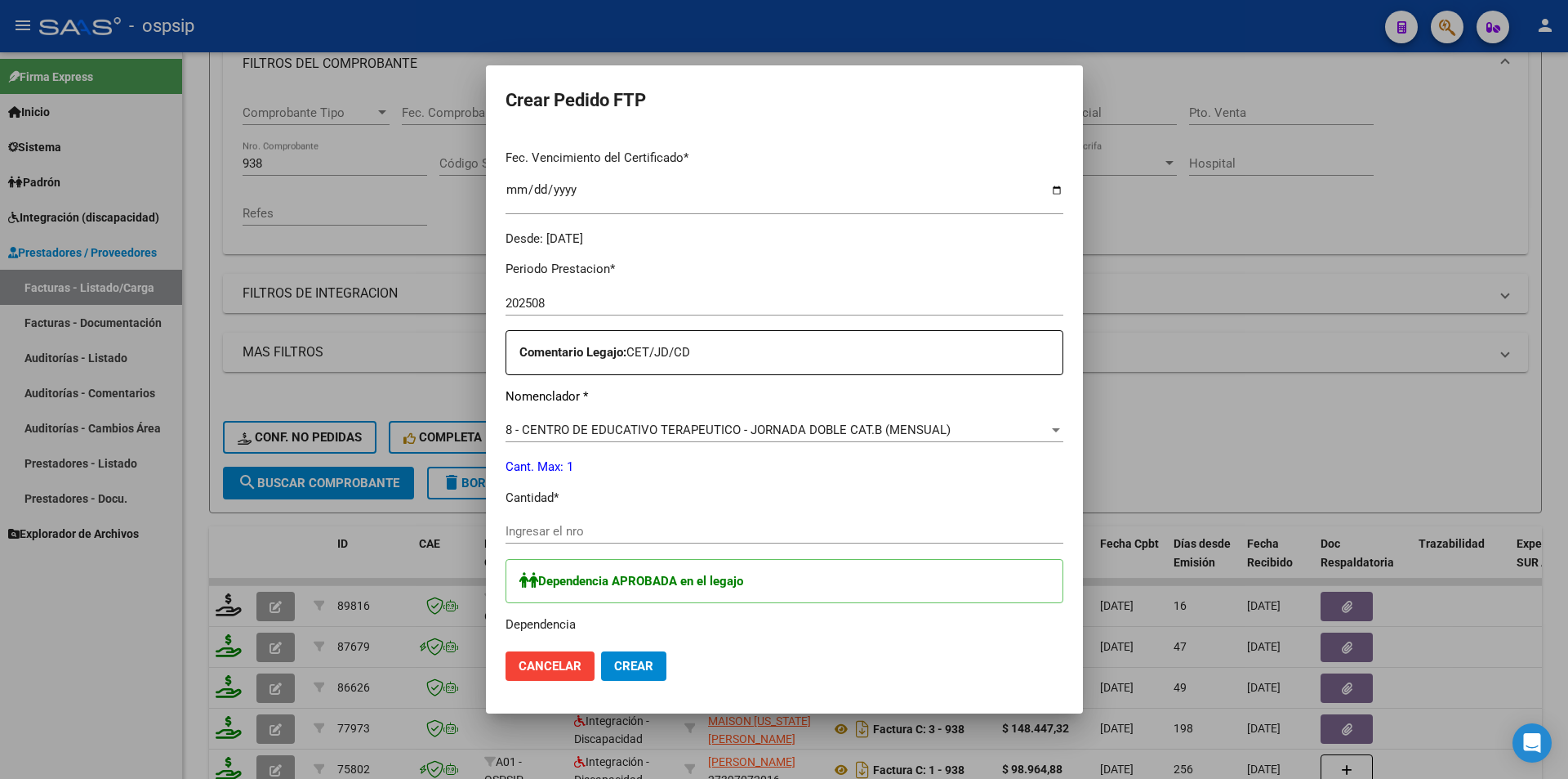
scroll to position [501, 0]
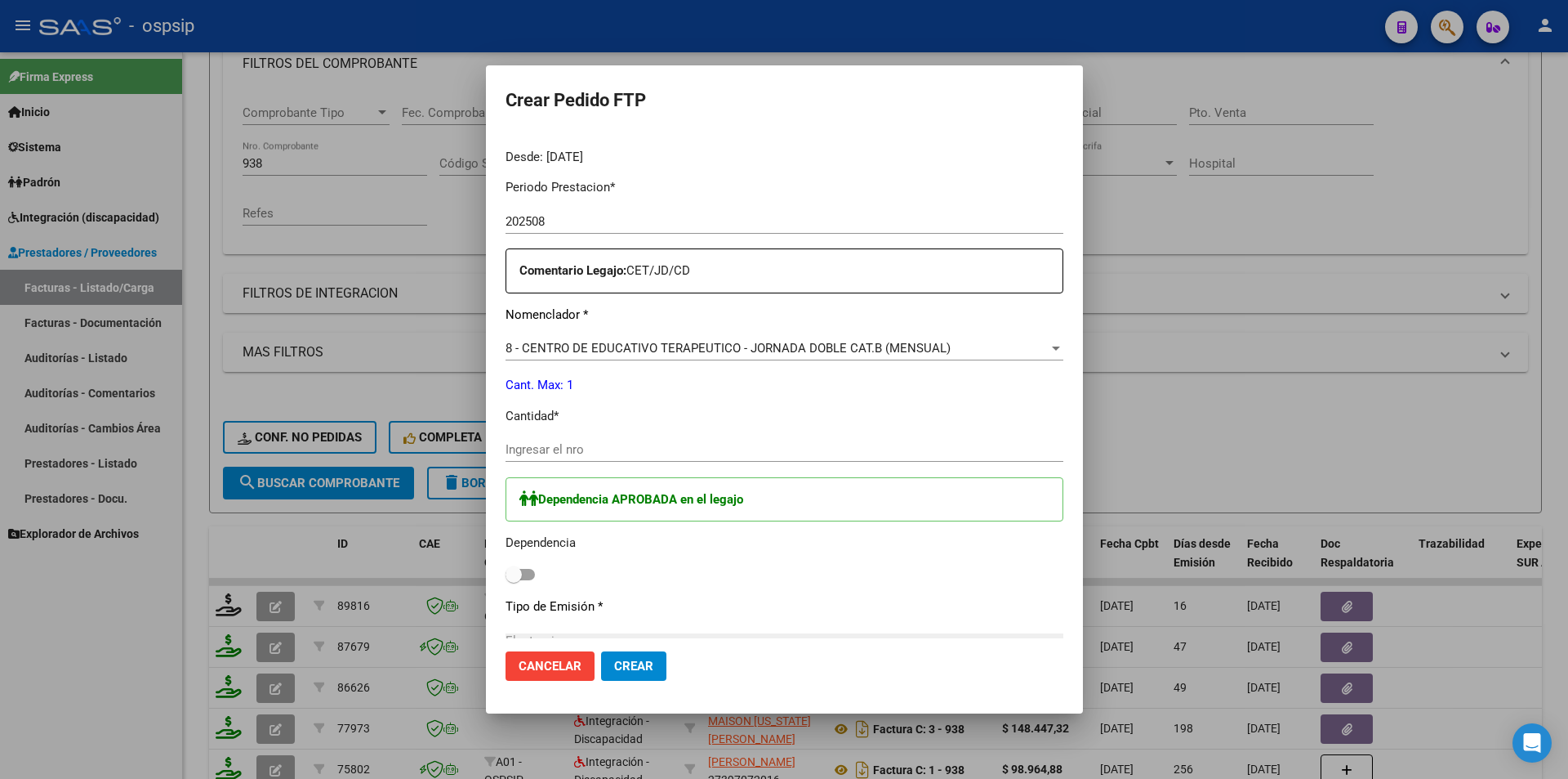
click at [532, 453] on input "Ingresar el nro" at bounding box center [784, 450] width 558 height 15
click at [509, 575] on span at bounding box center [520, 575] width 29 height 12
click at [513, 580] on input "checkbox" at bounding box center [513, 580] width 1 height 1
click at [619, 668] on span "Crear" at bounding box center [634, 666] width 39 height 15
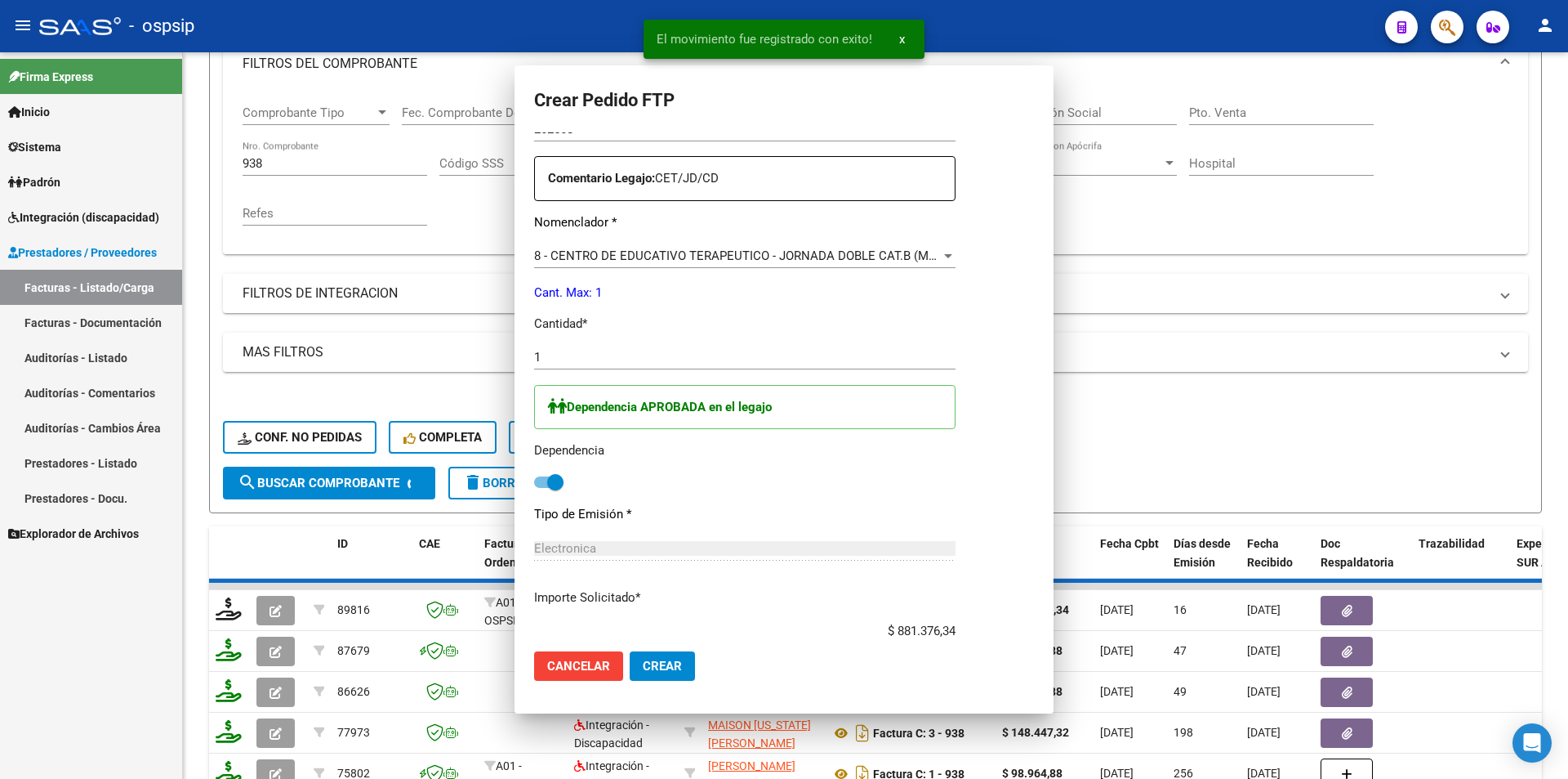
scroll to position [409, 0]
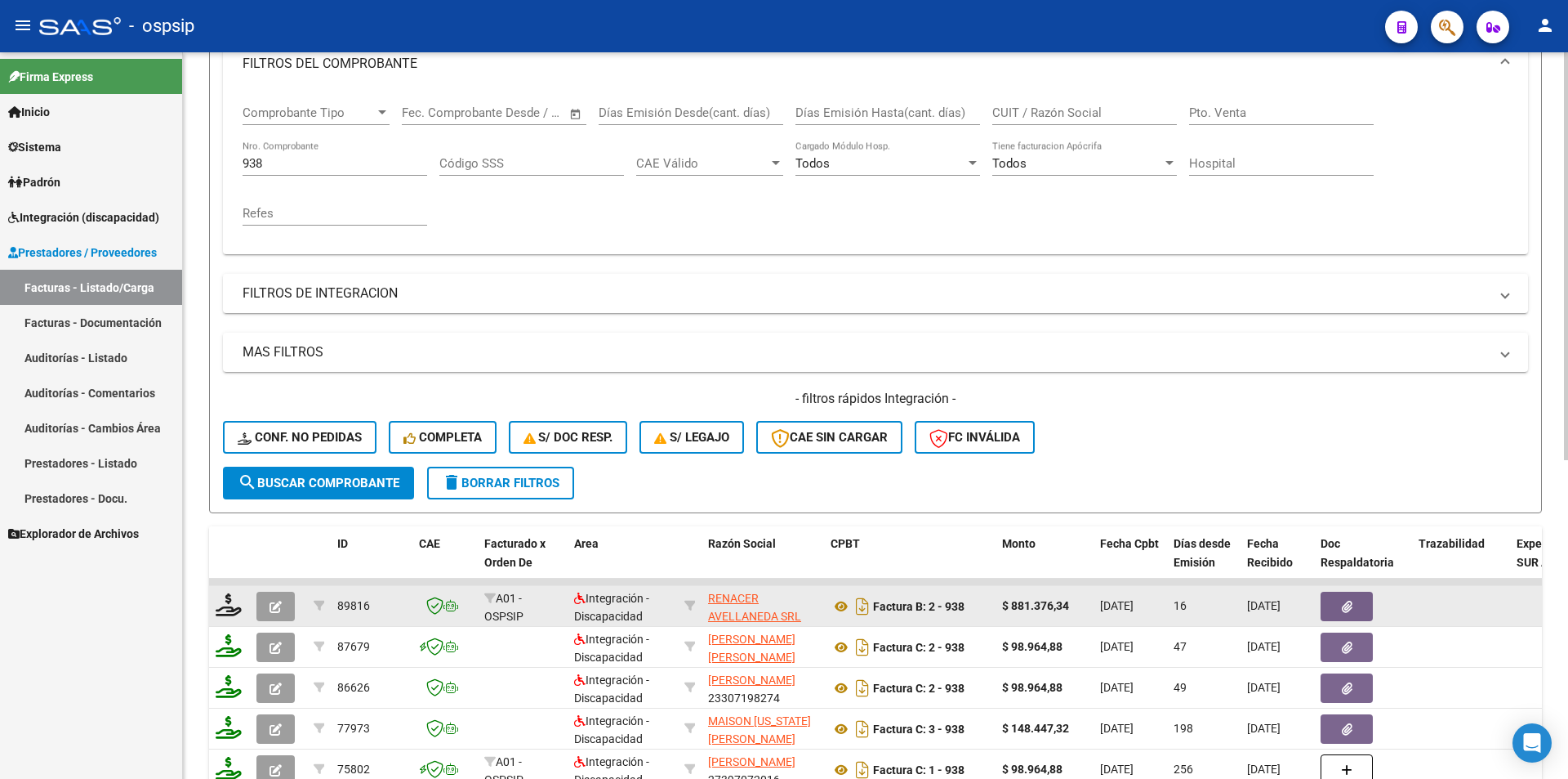
click at [287, 603] on button "button" at bounding box center [275, 606] width 39 height 29
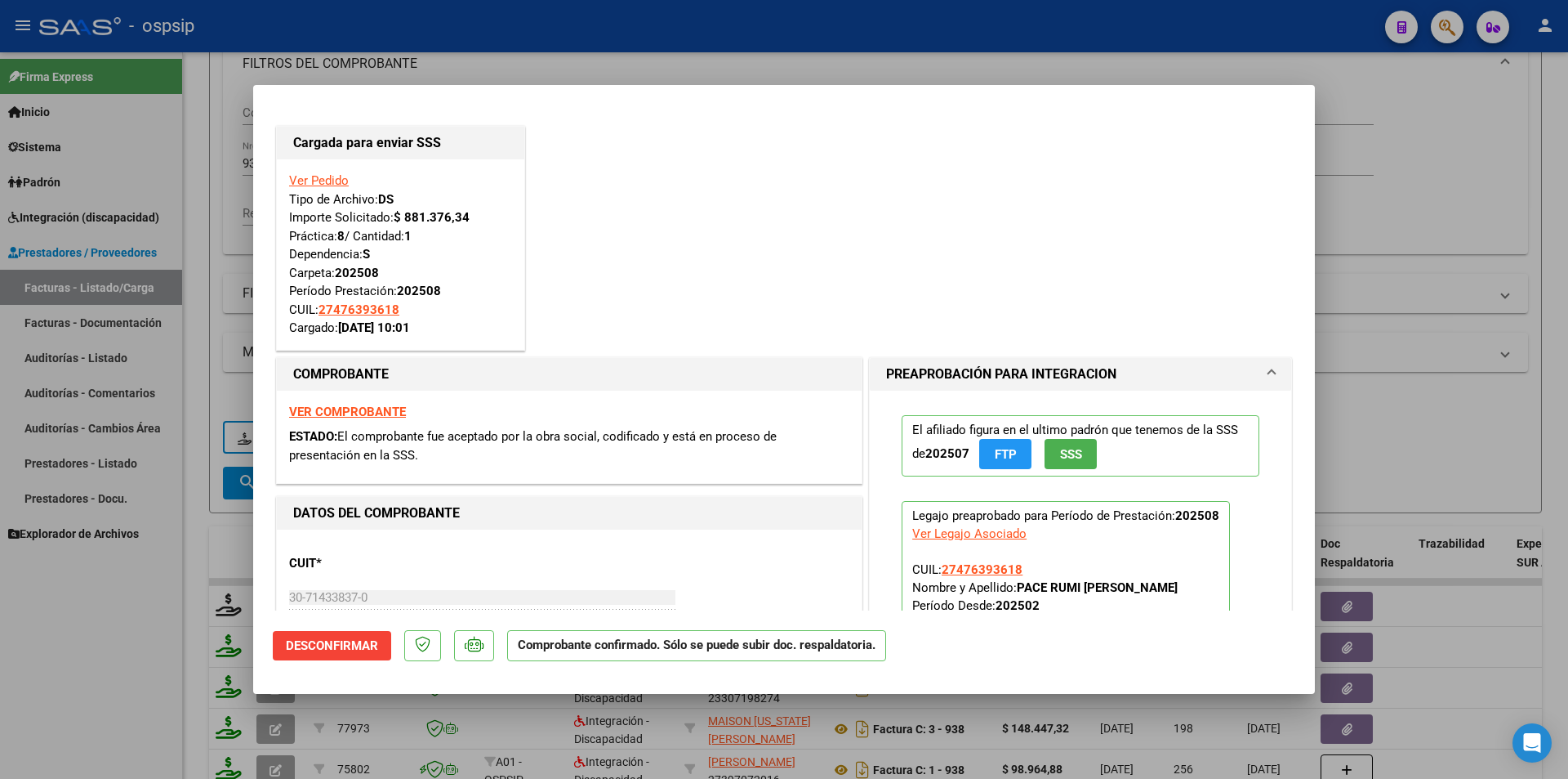
click at [73, 641] on div at bounding box center [784, 390] width 1568 height 779
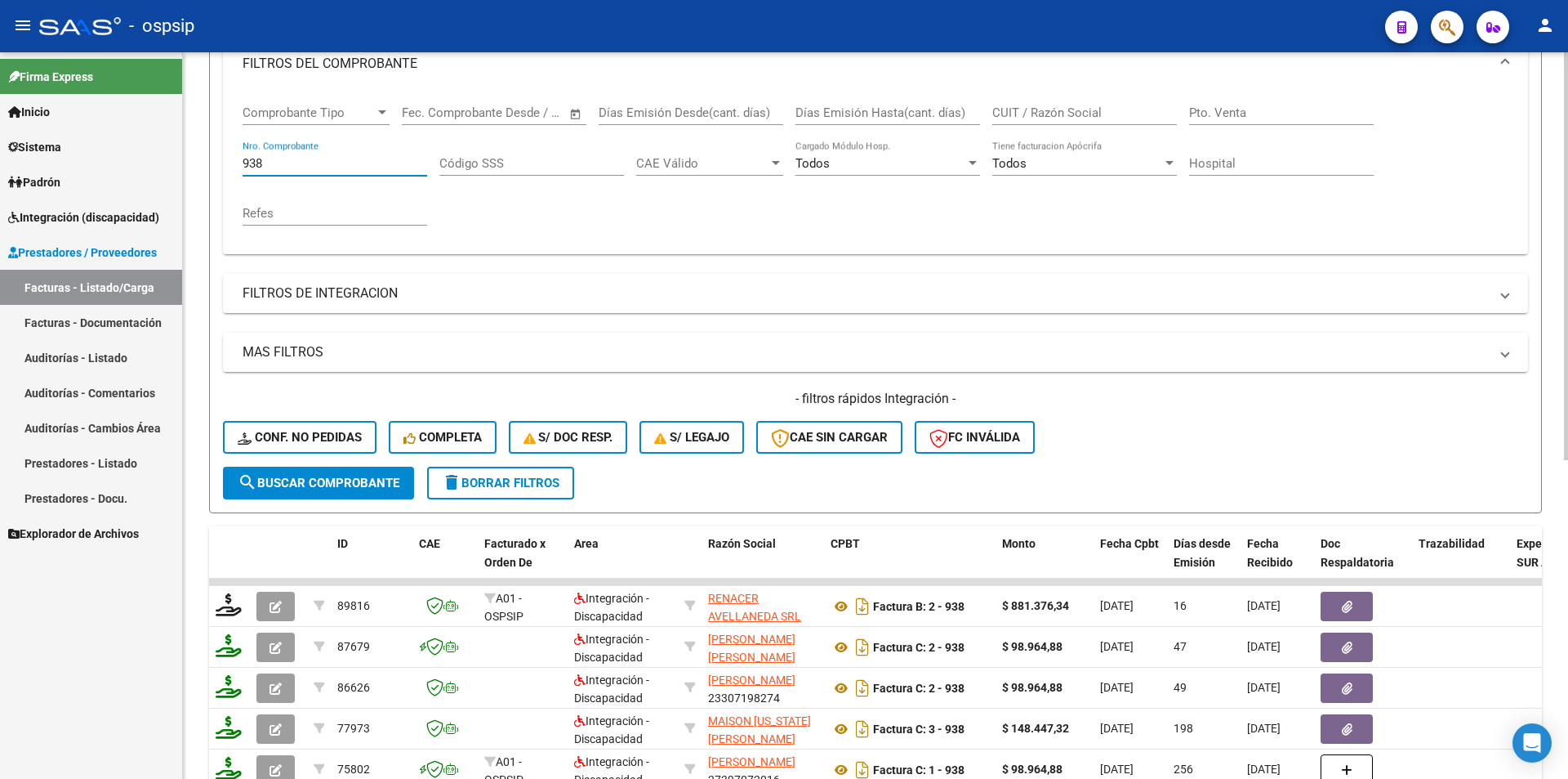
drag, startPoint x: 283, startPoint y: 164, endPoint x: 202, endPoint y: 155, distance: 81.5
click at [202, 155] on div "Video tutorial PRESTADORES -> Listado de CPBTs Emitidos por Prestadores / Prove…" at bounding box center [876, 453] width 1385 height 1282
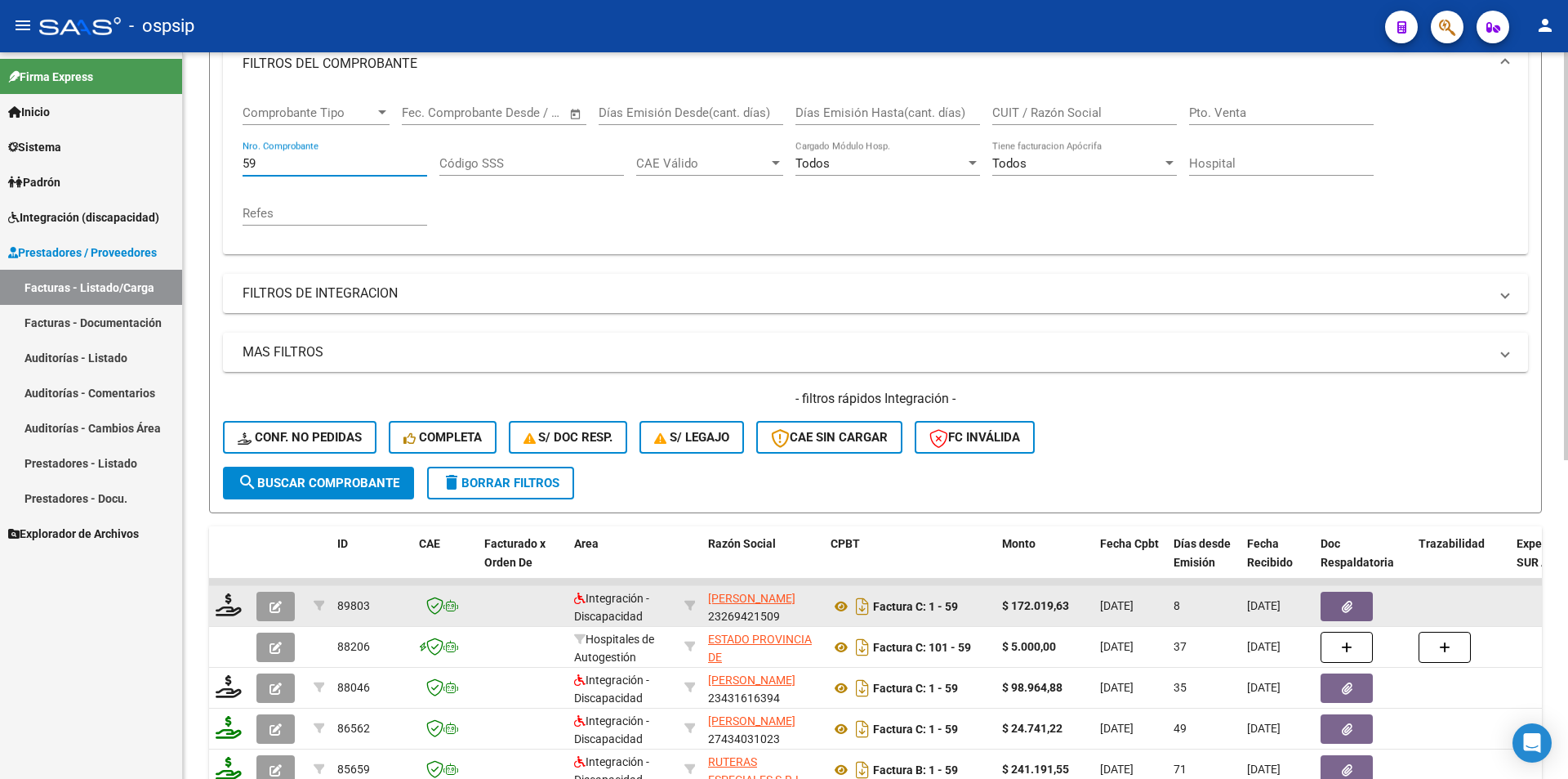
click at [277, 601] on icon "button" at bounding box center [275, 606] width 13 height 13
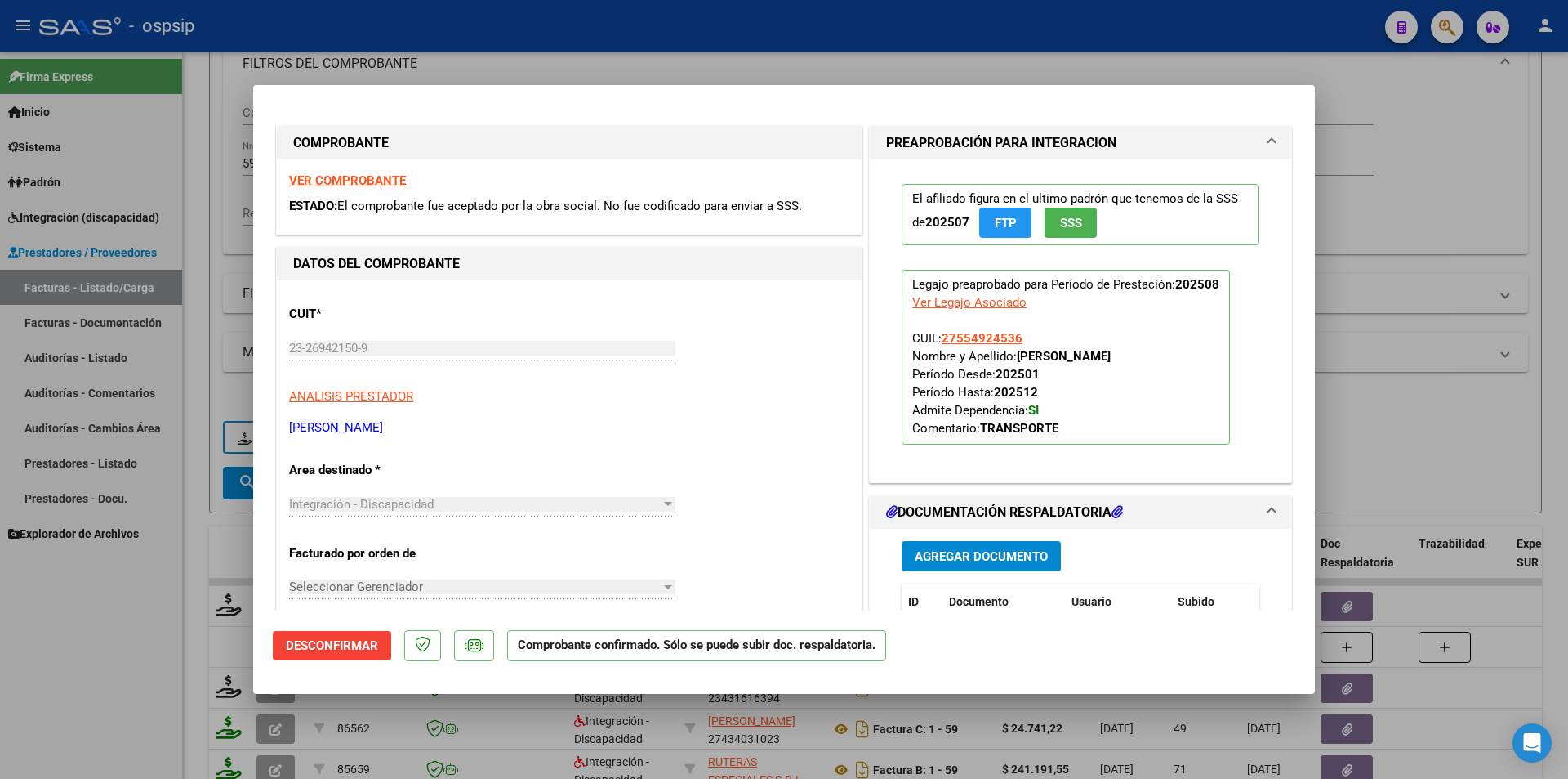
click at [152, 643] on div at bounding box center [784, 390] width 1568 height 779
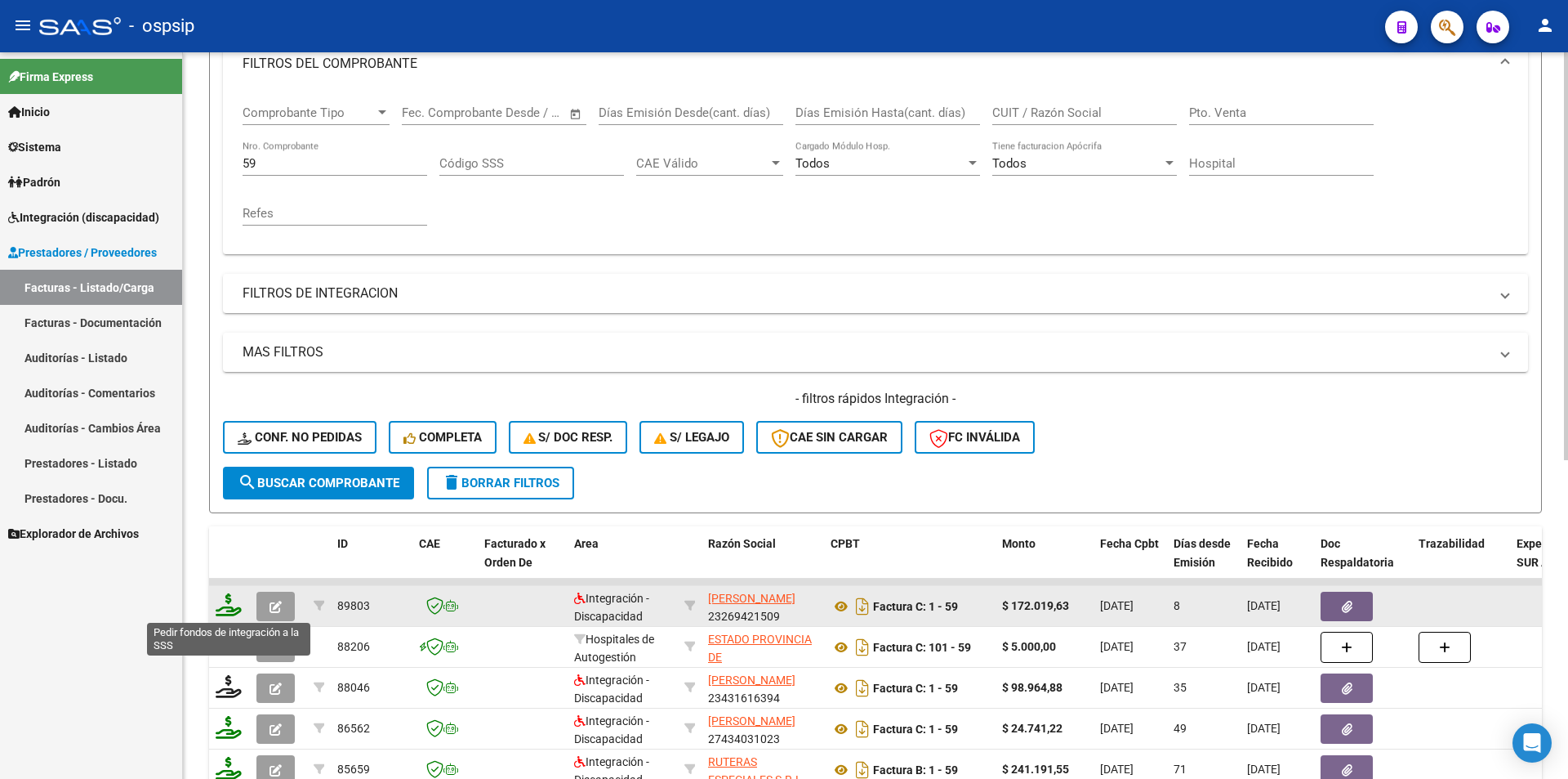
click at [230, 604] on icon at bounding box center [229, 604] width 26 height 23
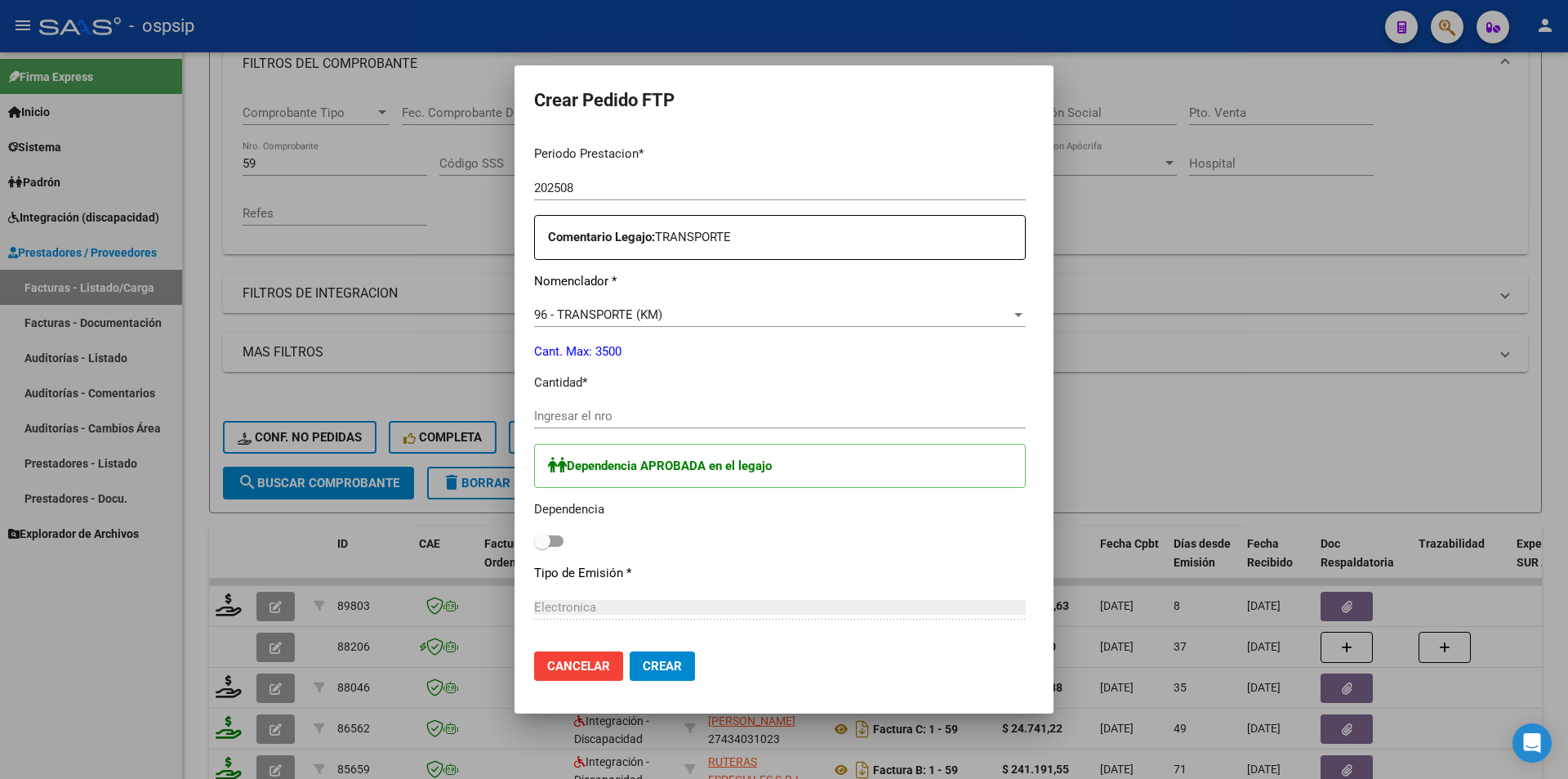
scroll to position [572, 0]
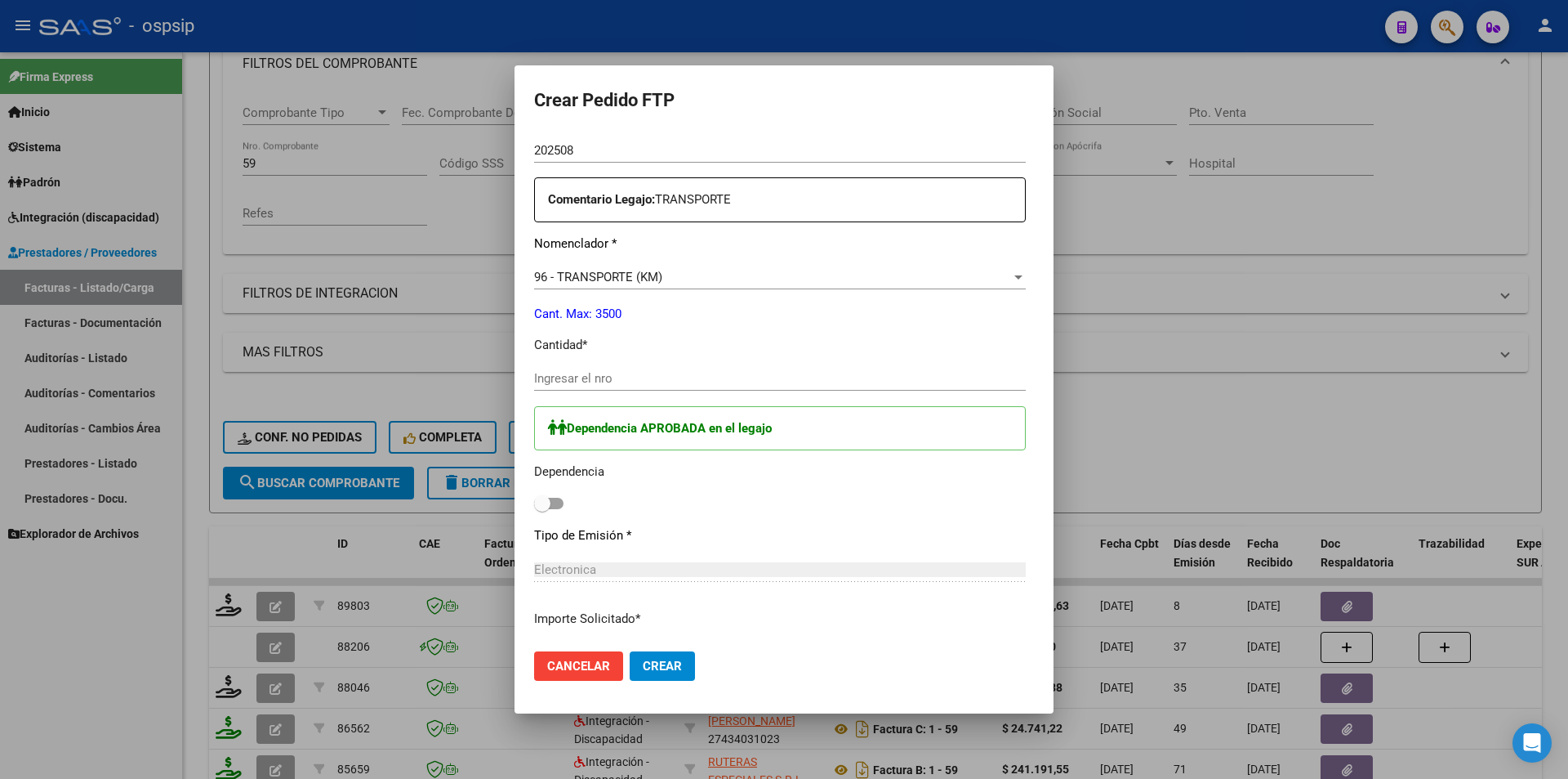
click at [548, 376] on input "Ingresar el nro" at bounding box center [779, 379] width 491 height 15
click at [534, 504] on span at bounding box center [542, 503] width 17 height 17
click at [542, 509] on input "checkbox" at bounding box center [542, 509] width 1 height 1
click at [643, 658] on span "Crear" at bounding box center [662, 666] width 39 height 15
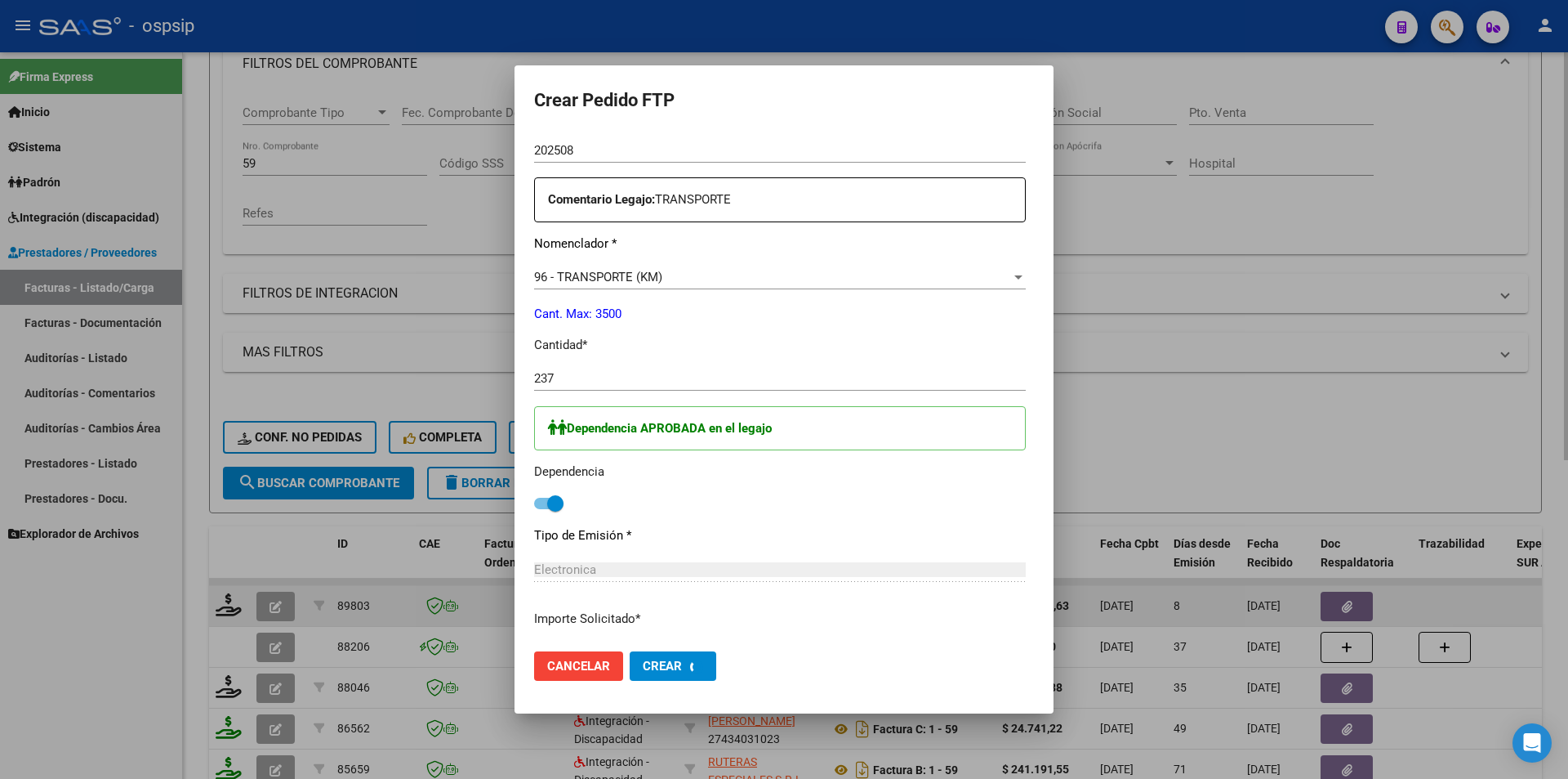
scroll to position [0, 0]
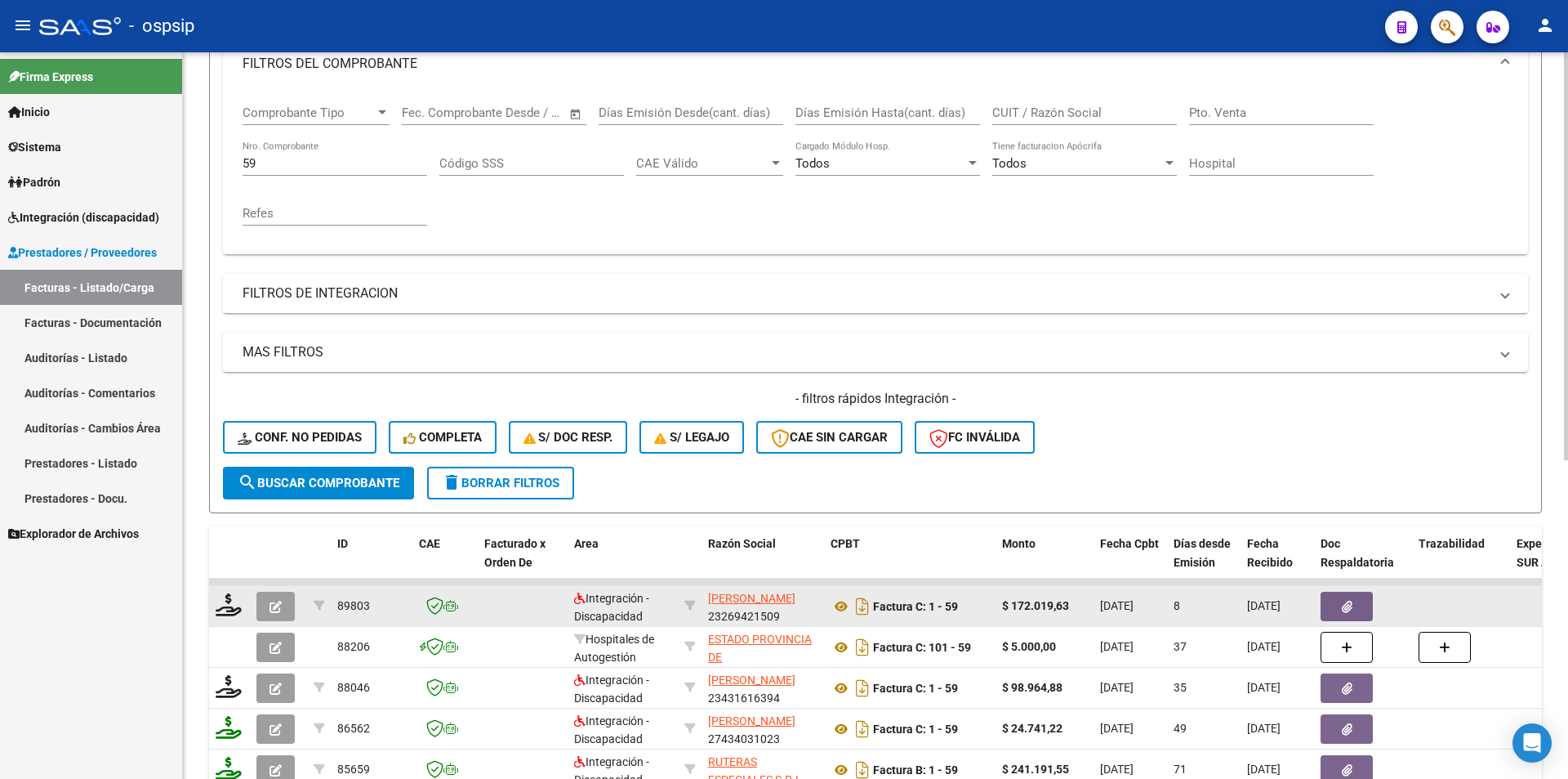
click at [280, 608] on icon "button" at bounding box center [275, 606] width 13 height 13
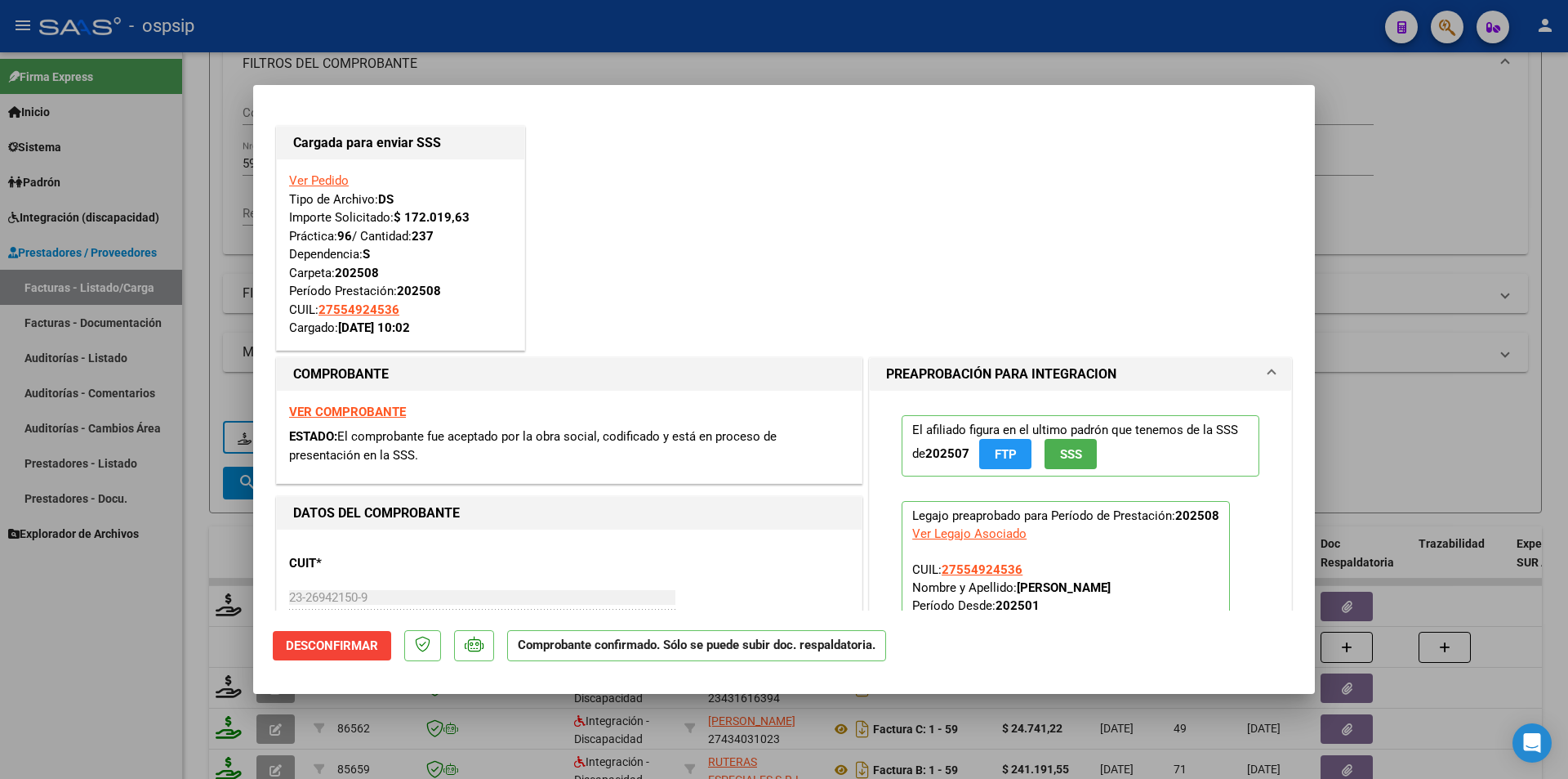
click at [130, 706] on div at bounding box center [784, 390] width 1568 height 779
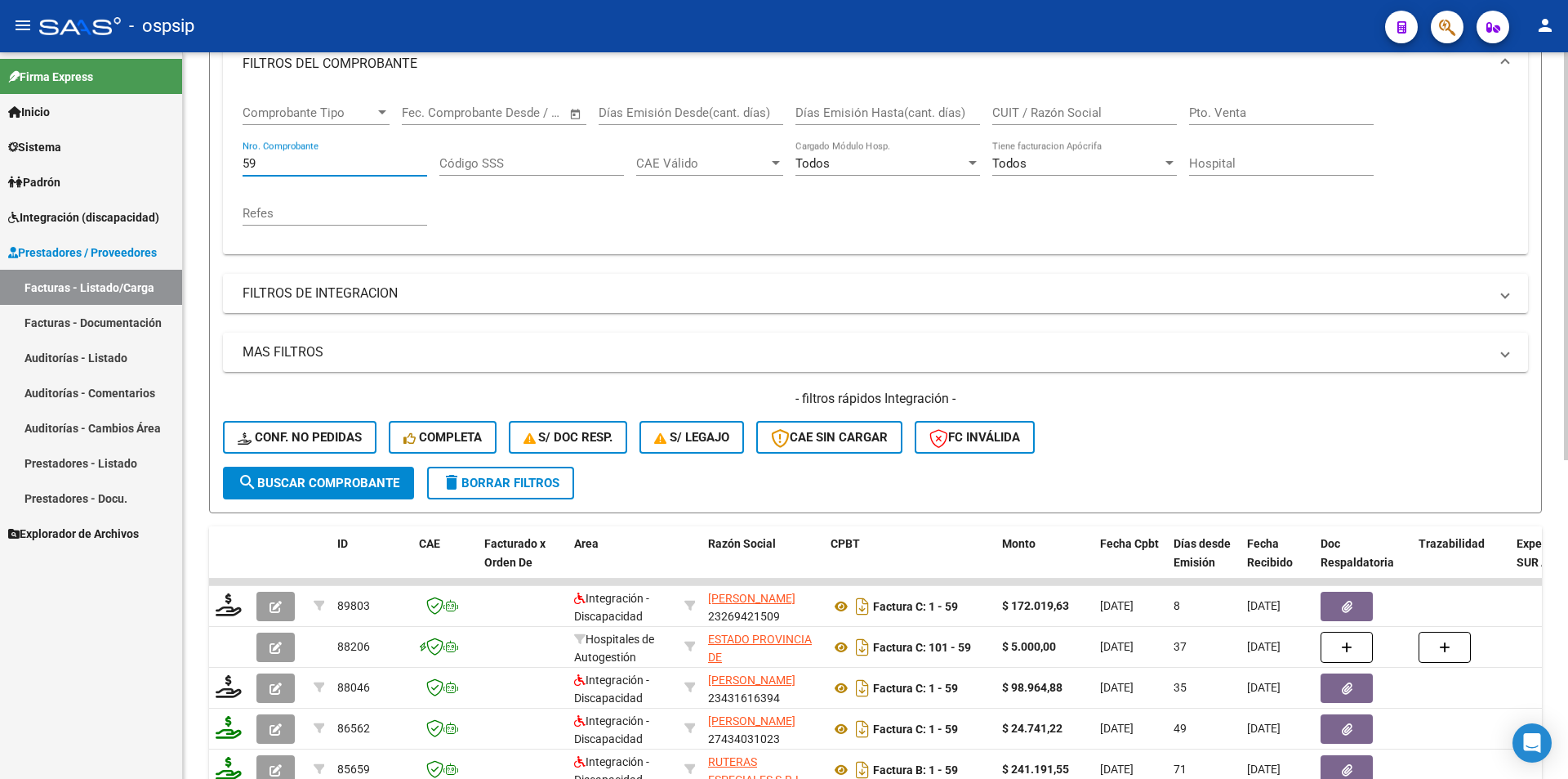
drag, startPoint x: 259, startPoint y: 164, endPoint x: 233, endPoint y: 157, distance: 26.9
click at [233, 157] on div "Comprobante Tipo Comprobante Tipo Fecha inicio – Fecha fin Fec. Comprobante Des…" at bounding box center [875, 172] width 1305 height 164
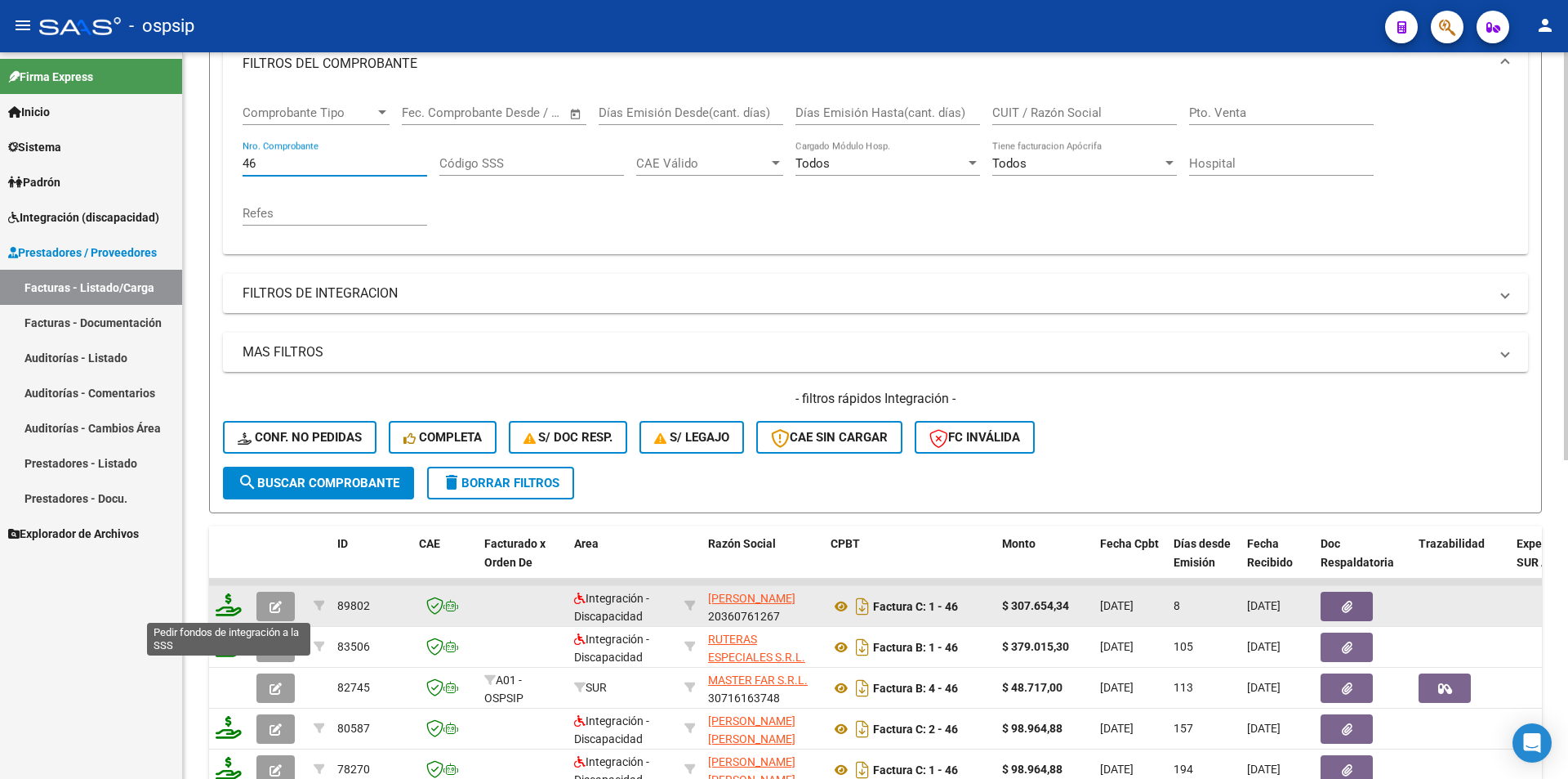
click at [222, 606] on icon at bounding box center [229, 604] width 26 height 23
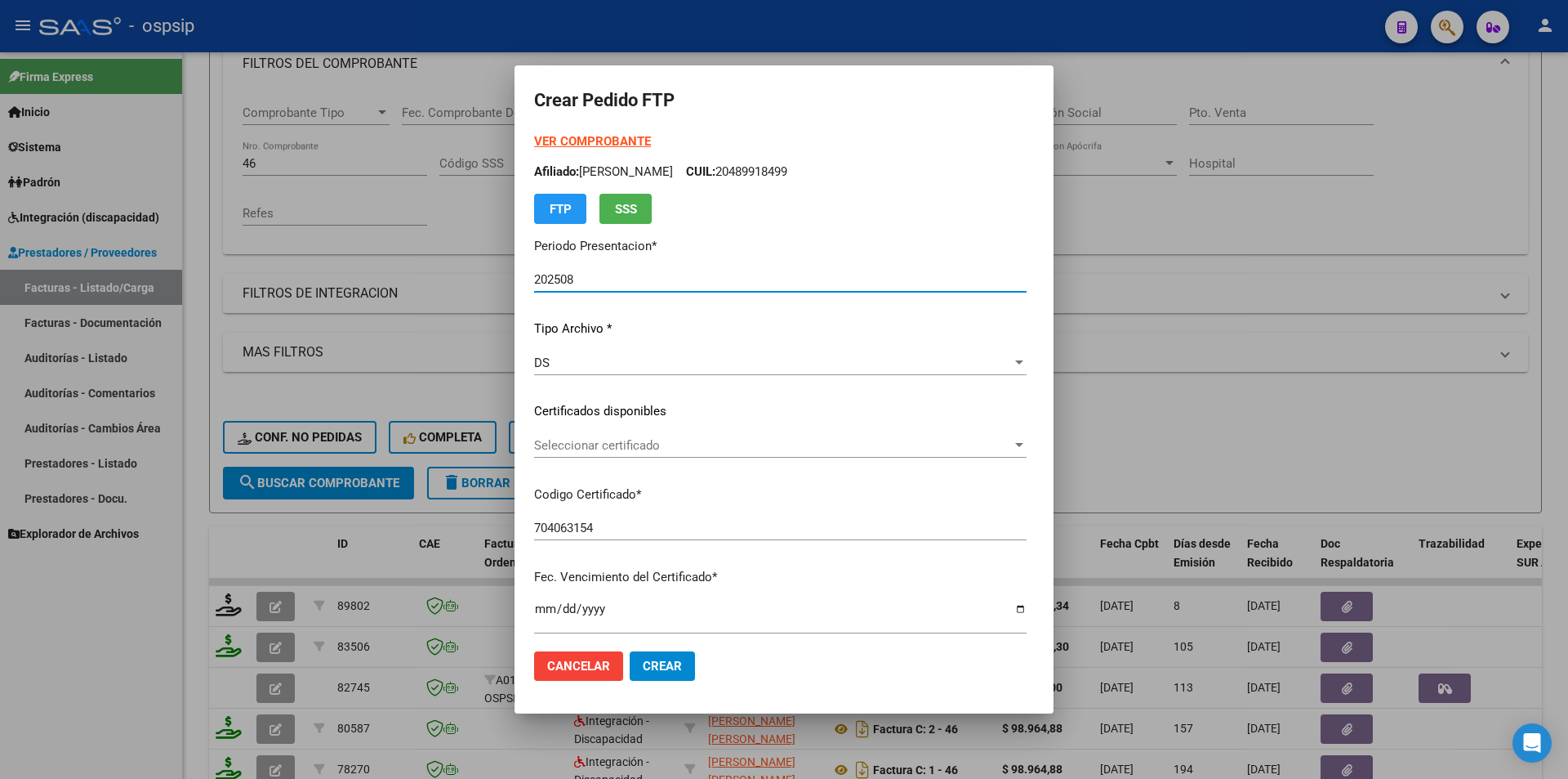
scroll to position [572, 0]
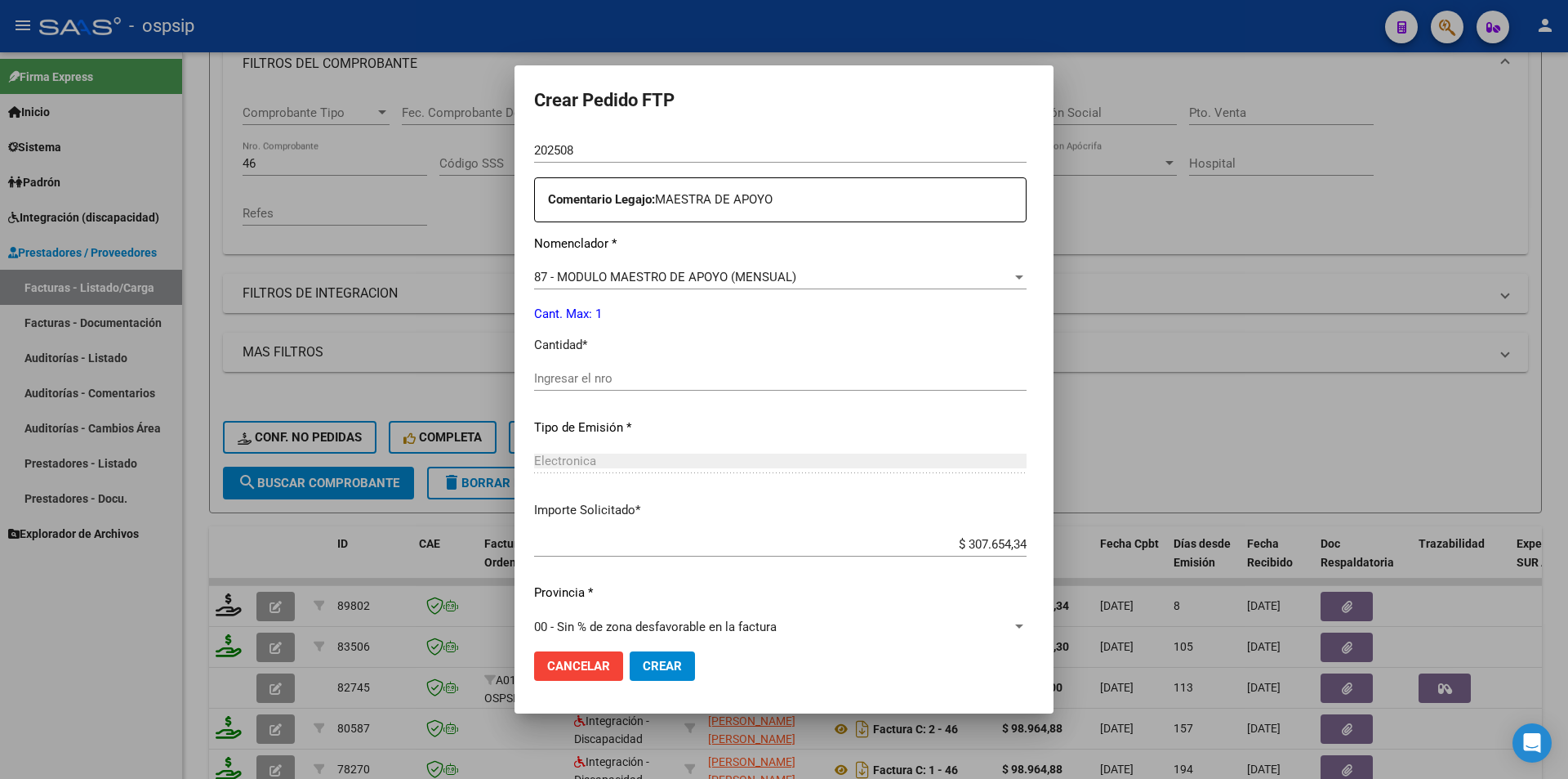
click at [563, 376] on input "Ingresar el nro" at bounding box center [780, 379] width 492 height 15
click at [653, 658] on button "Crear" at bounding box center [662, 666] width 65 height 29
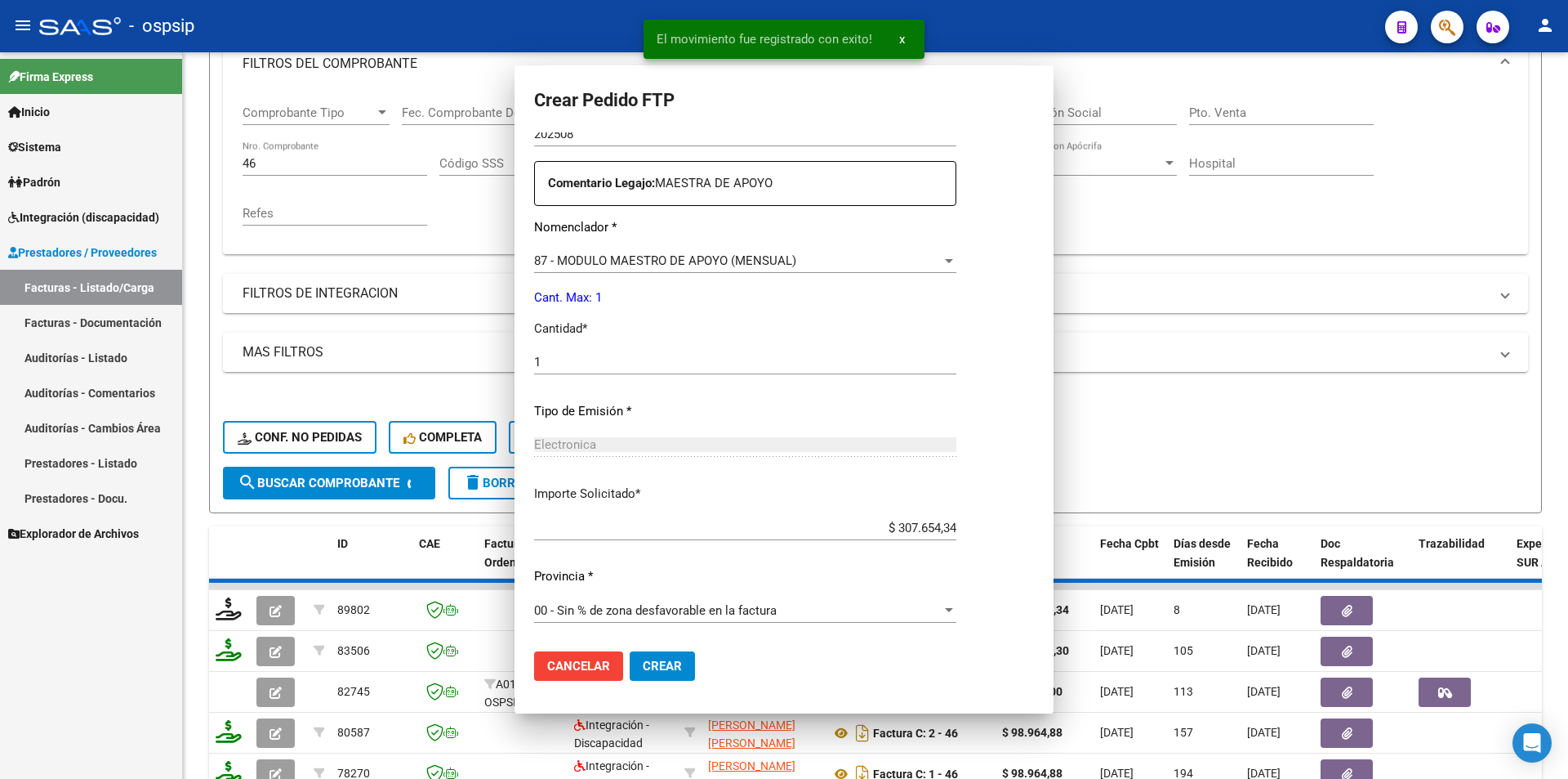
scroll to position [480, 0]
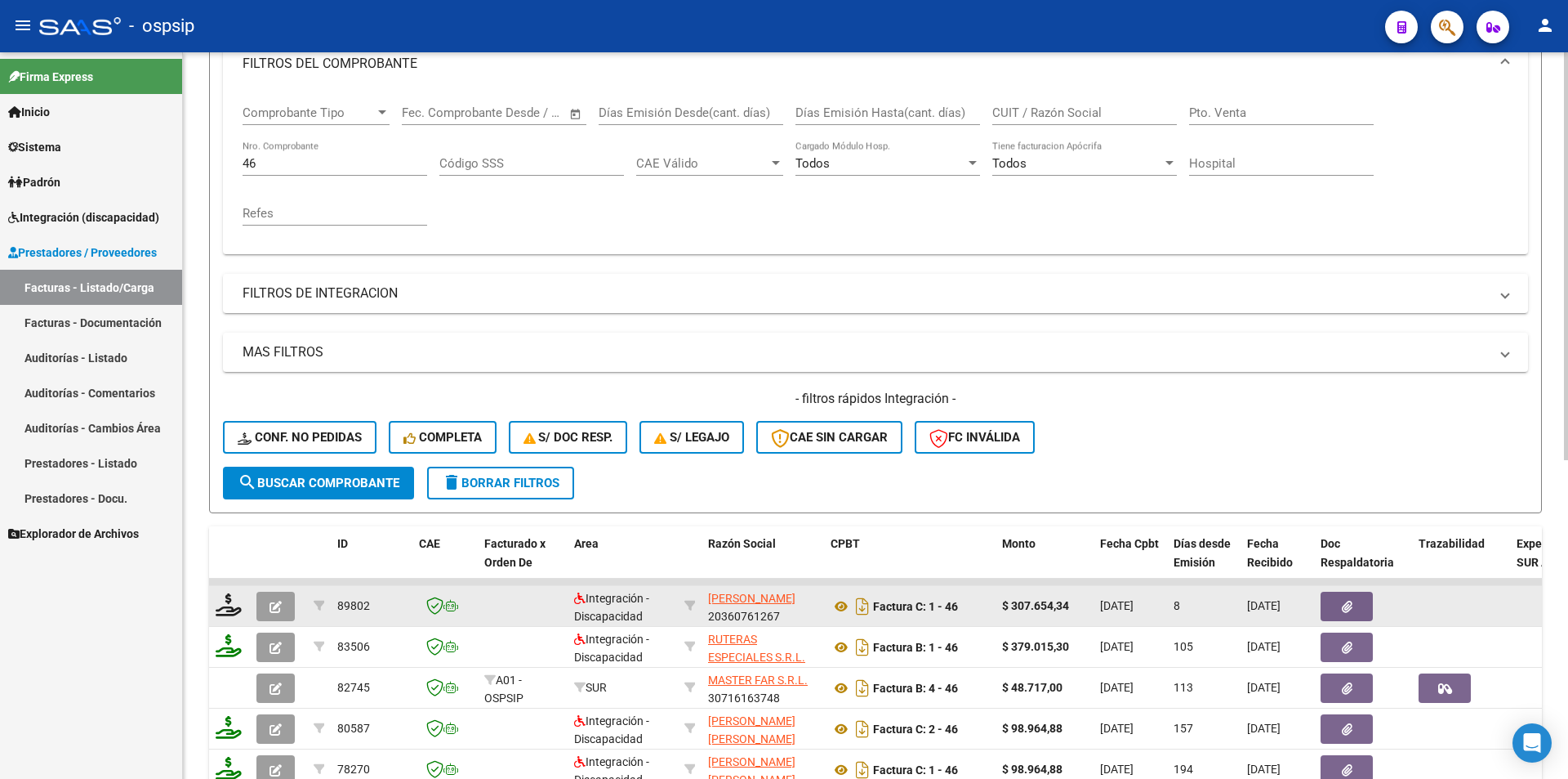
click at [287, 600] on button "button" at bounding box center [275, 606] width 39 height 29
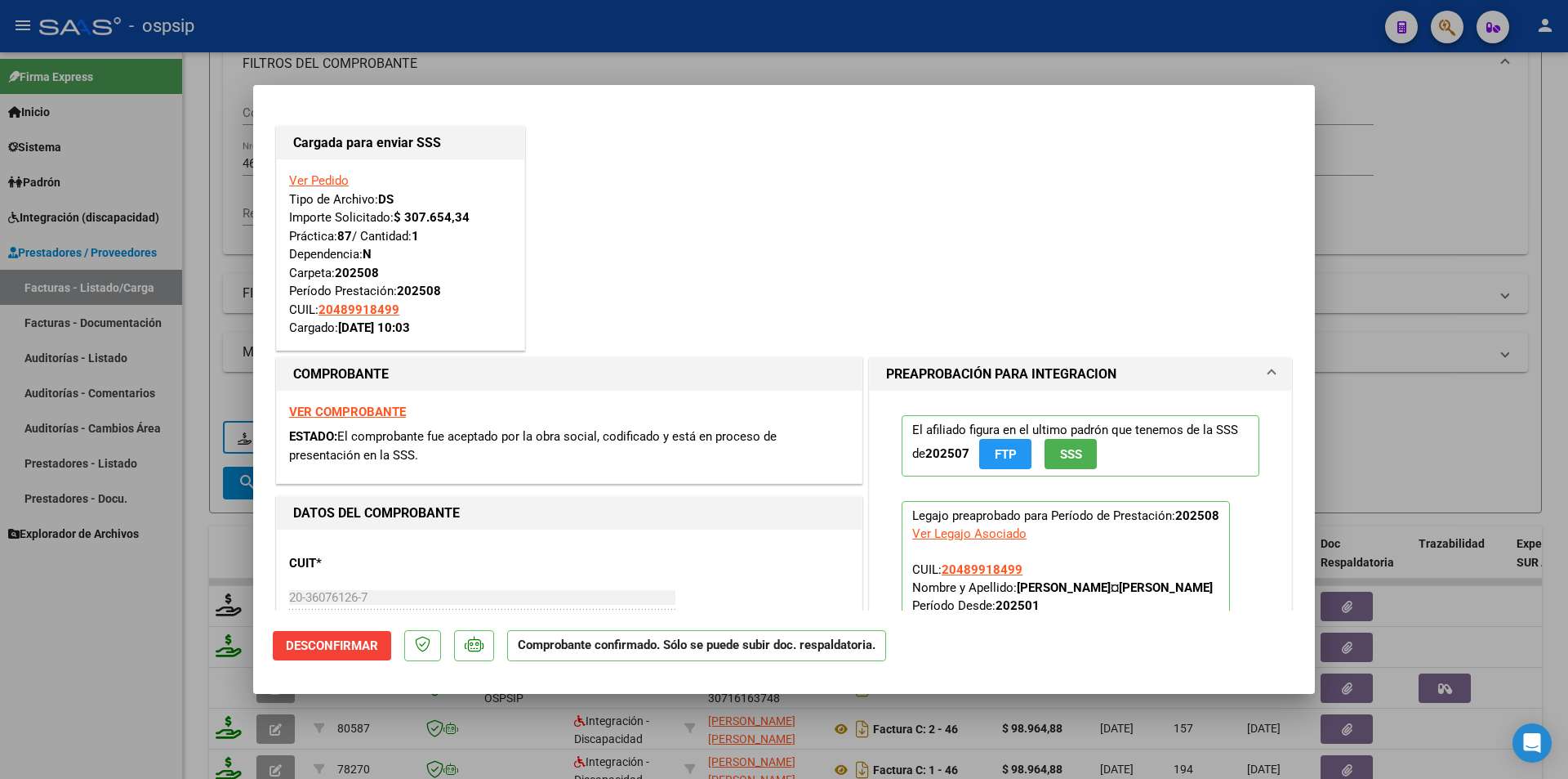
click at [121, 637] on div at bounding box center [784, 390] width 1568 height 779
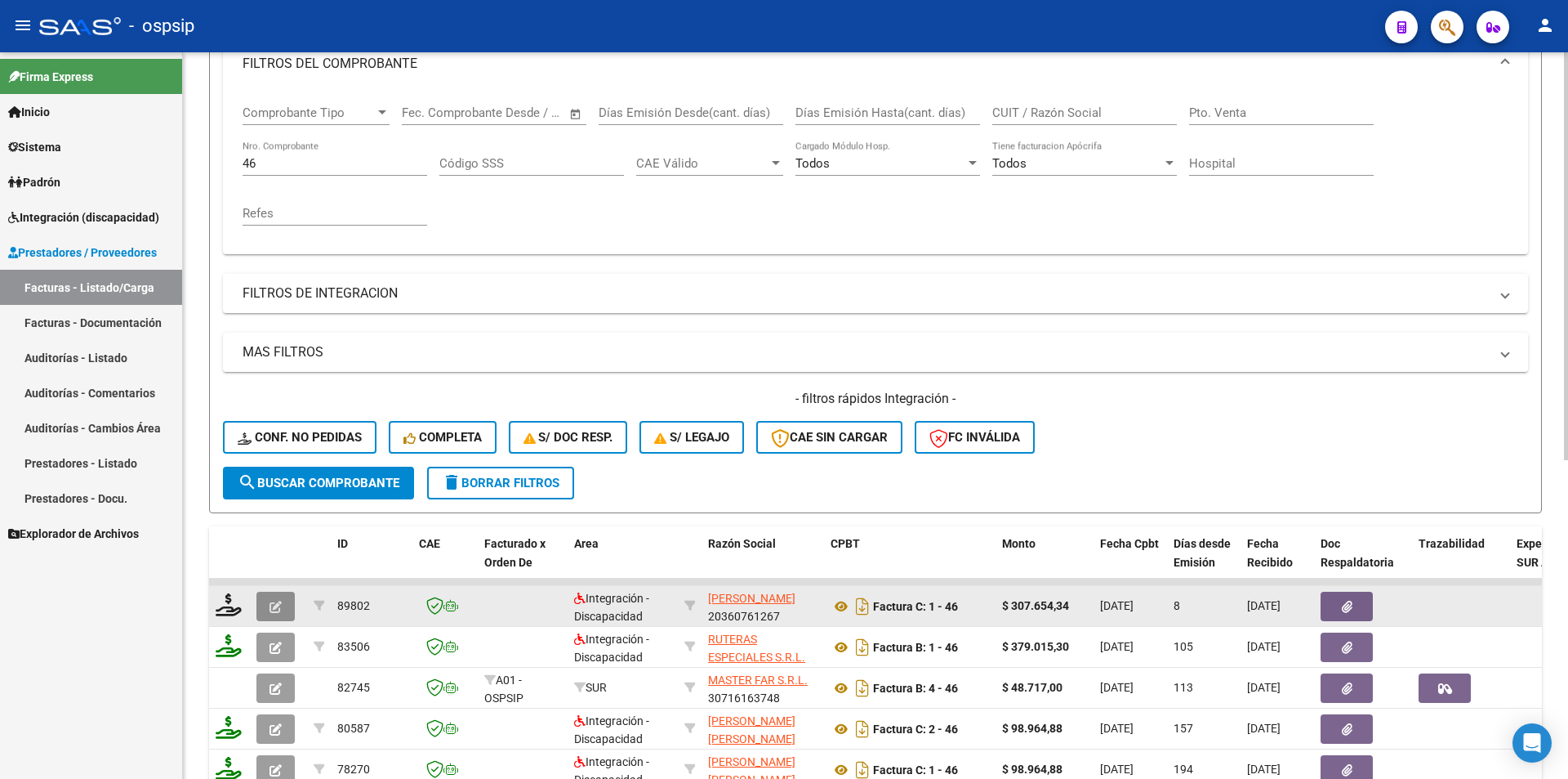
click at [278, 601] on icon "button" at bounding box center [275, 606] width 13 height 13
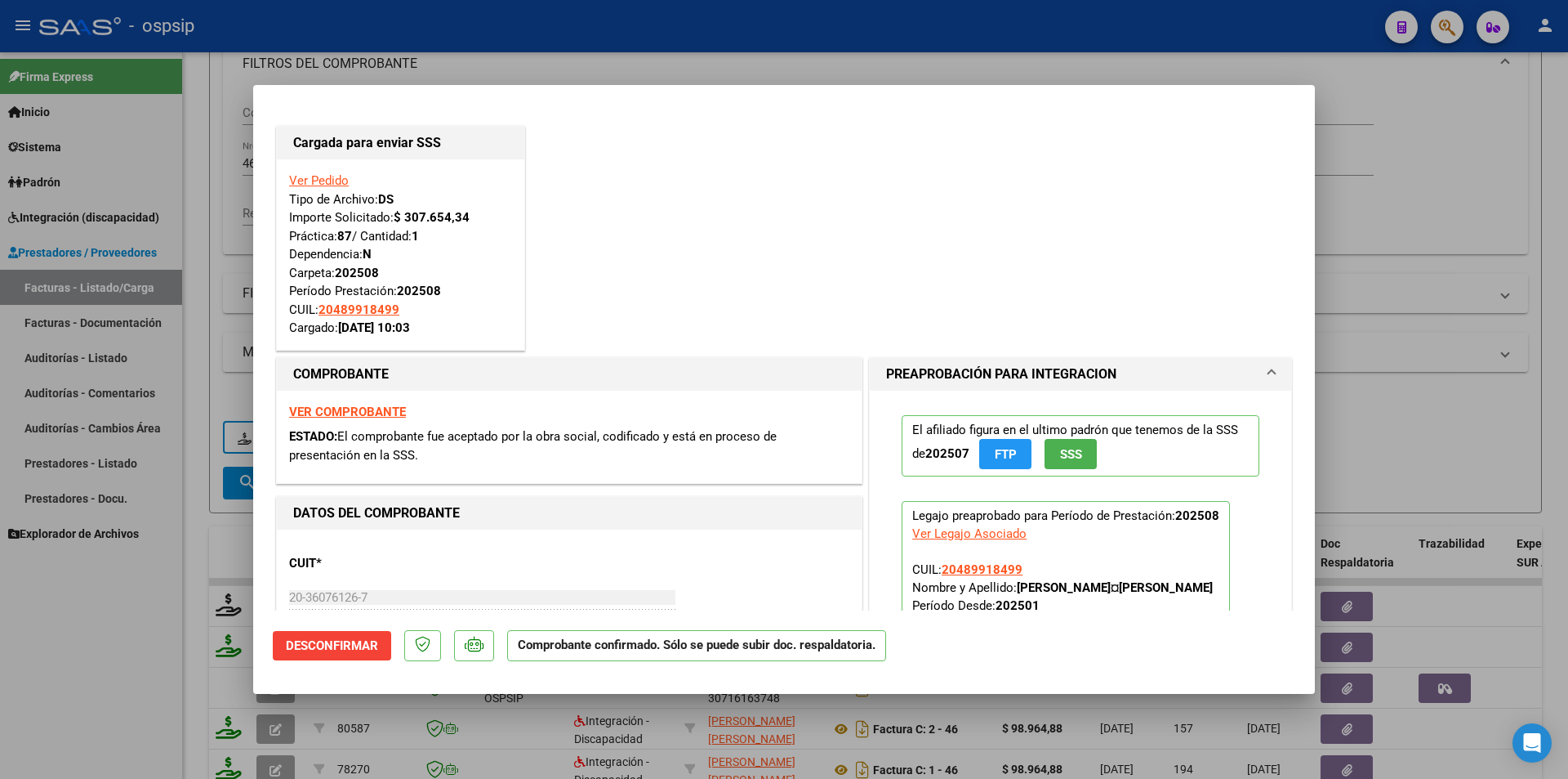
click at [136, 645] on div at bounding box center [784, 390] width 1568 height 779
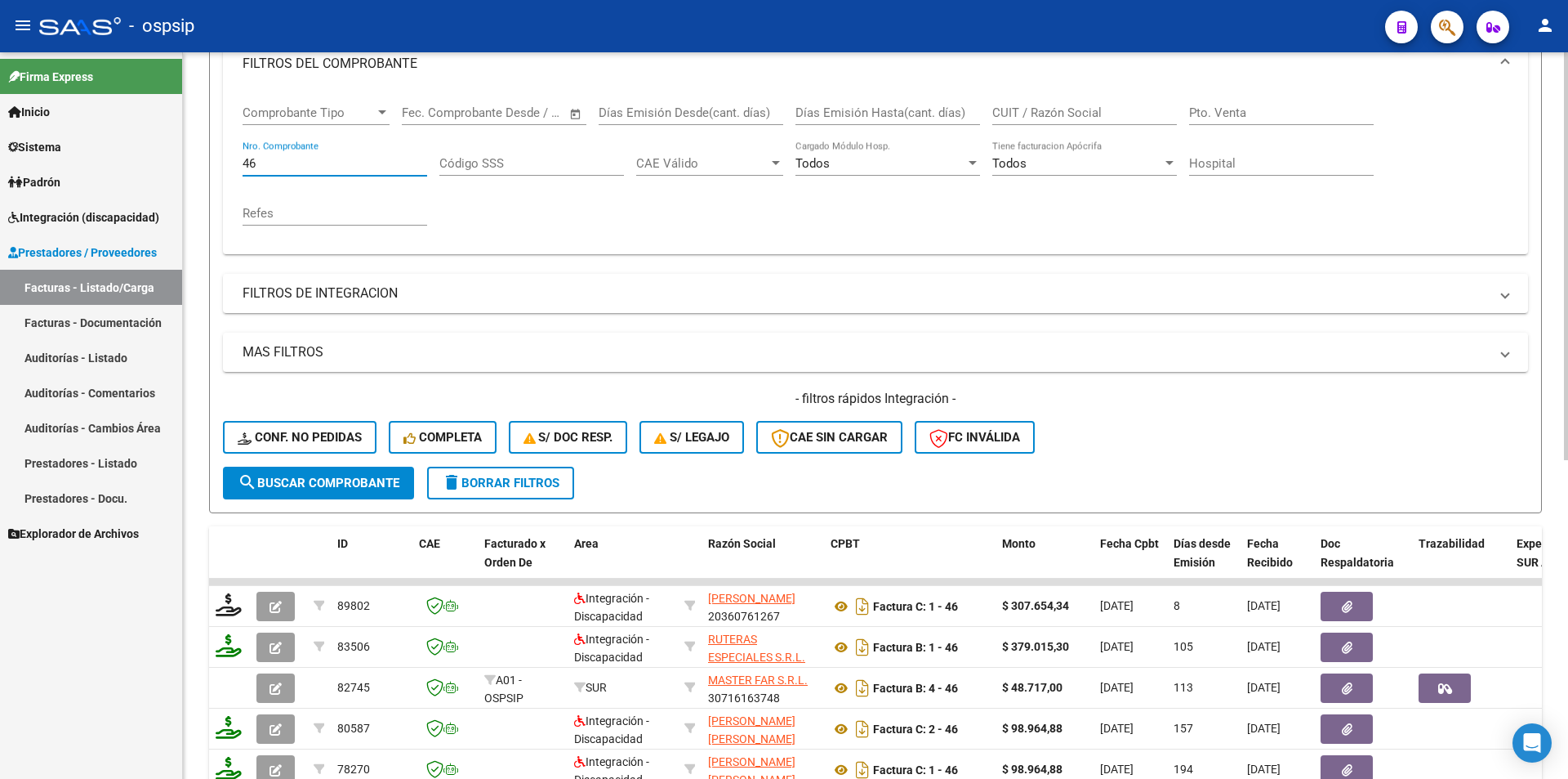
drag, startPoint x: 277, startPoint y: 167, endPoint x: 218, endPoint y: 157, distance: 59.8
click at [218, 157] on form "Filtros Id Area Area Seleccionar Gerenciador Seleccionar Gerenciador Todos Conf…" at bounding box center [876, 233] width 1333 height 560
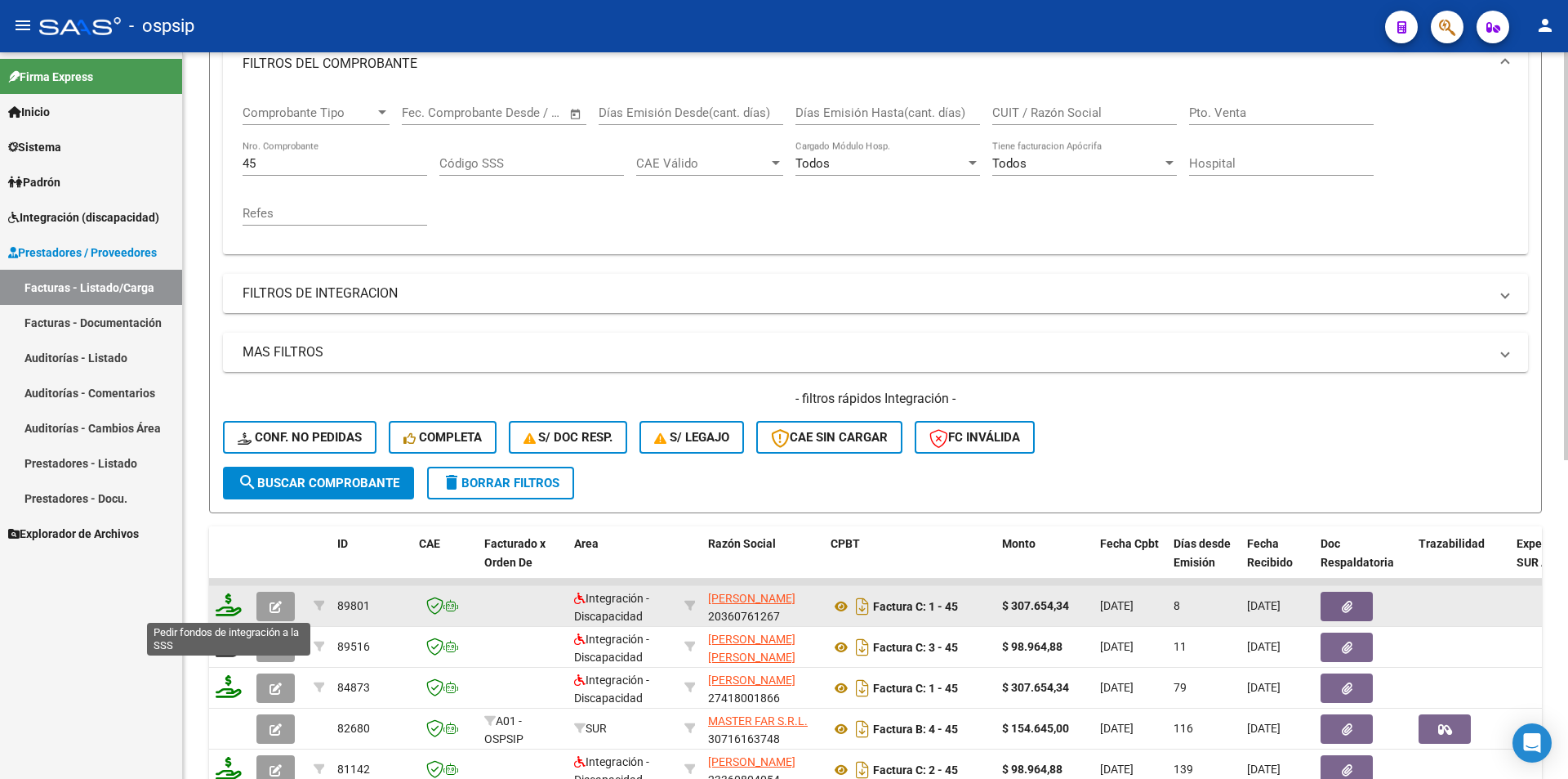
click at [227, 607] on icon at bounding box center [229, 604] width 26 height 23
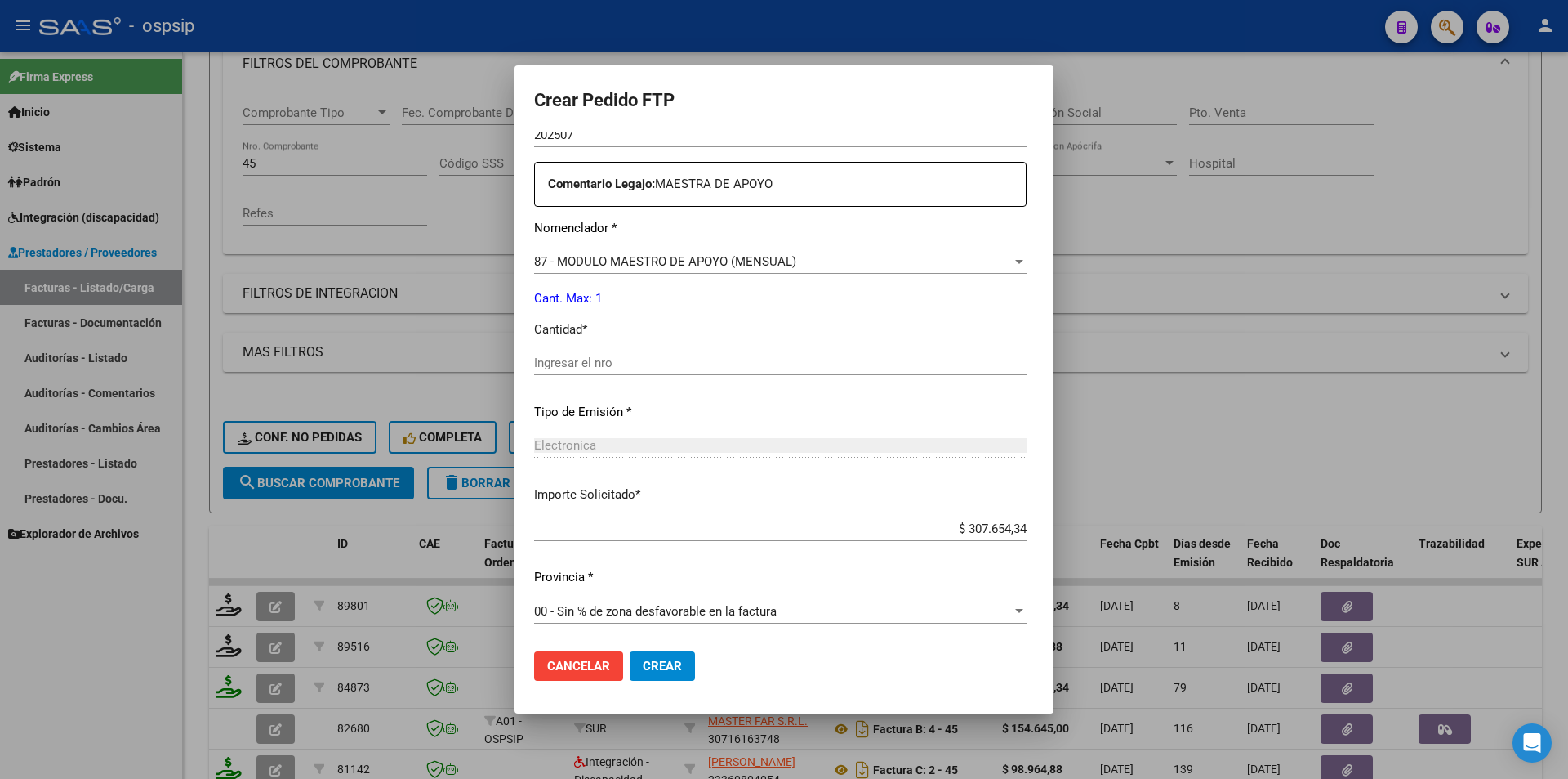
scroll to position [589, 0]
click at [534, 361] on input "Ingresar el nro" at bounding box center [780, 362] width 492 height 15
click at [658, 675] on button "Crear" at bounding box center [662, 666] width 65 height 29
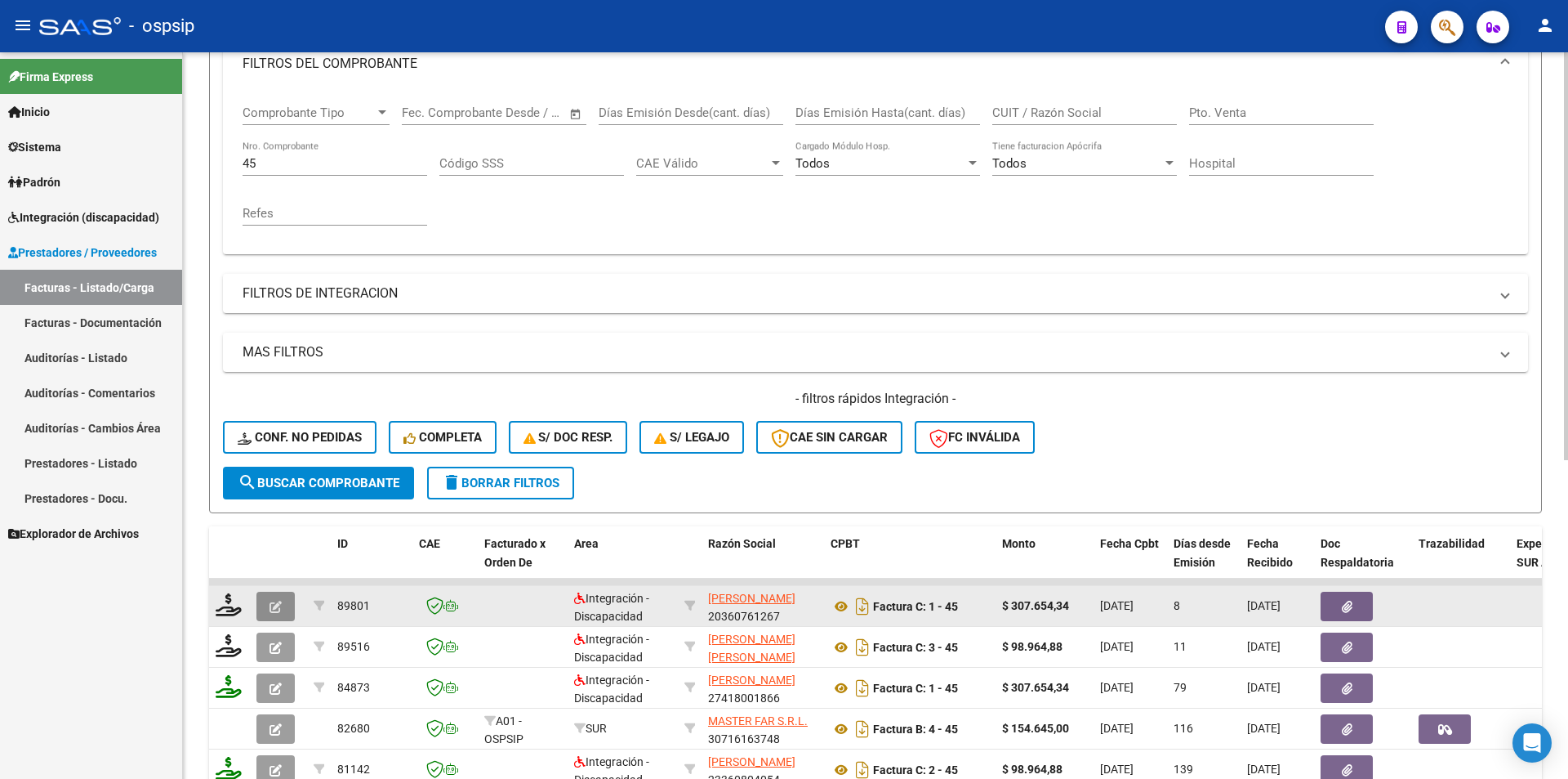
click at [285, 602] on button "button" at bounding box center [275, 606] width 39 height 29
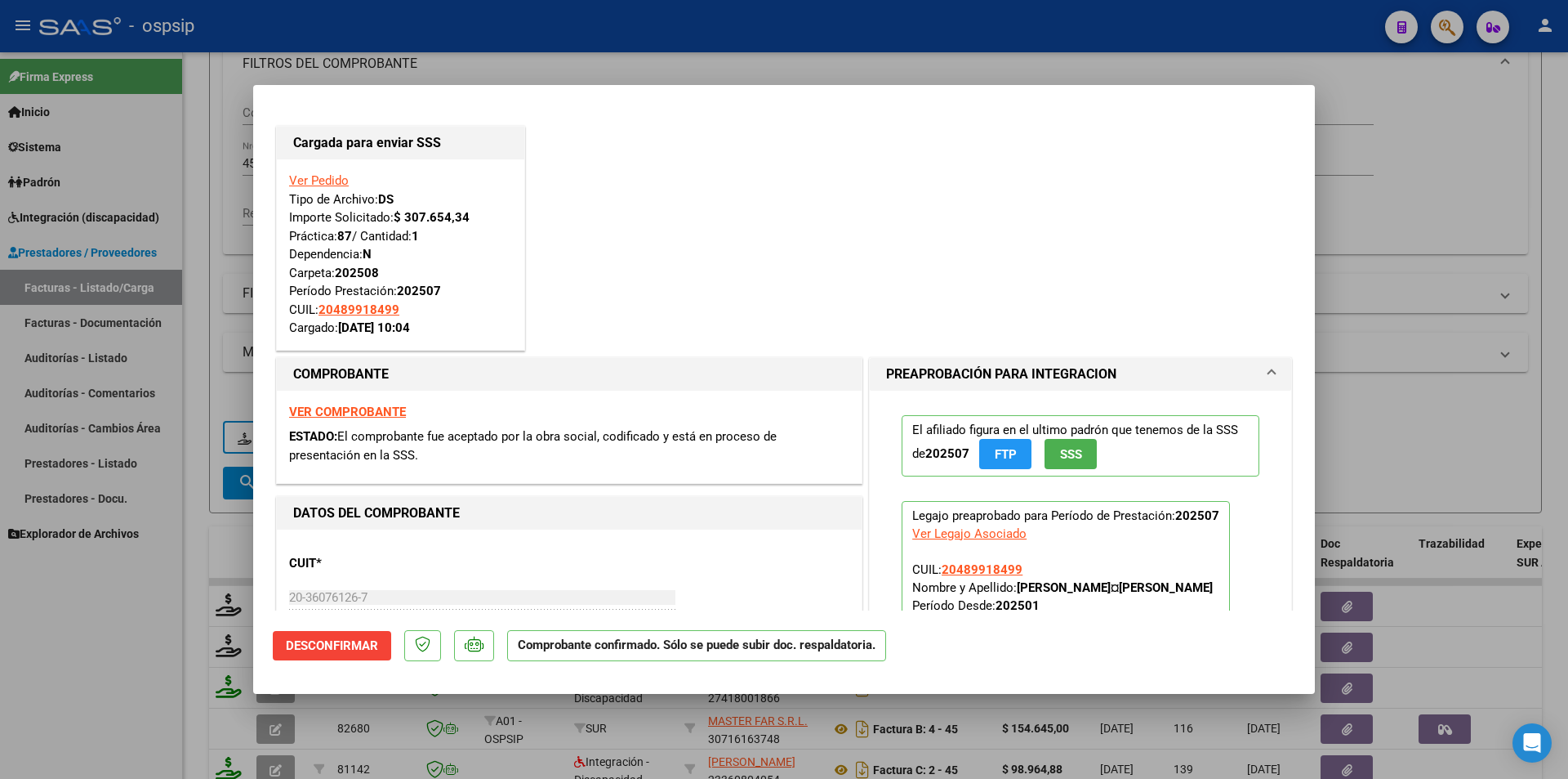
click at [167, 658] on div at bounding box center [784, 390] width 1568 height 779
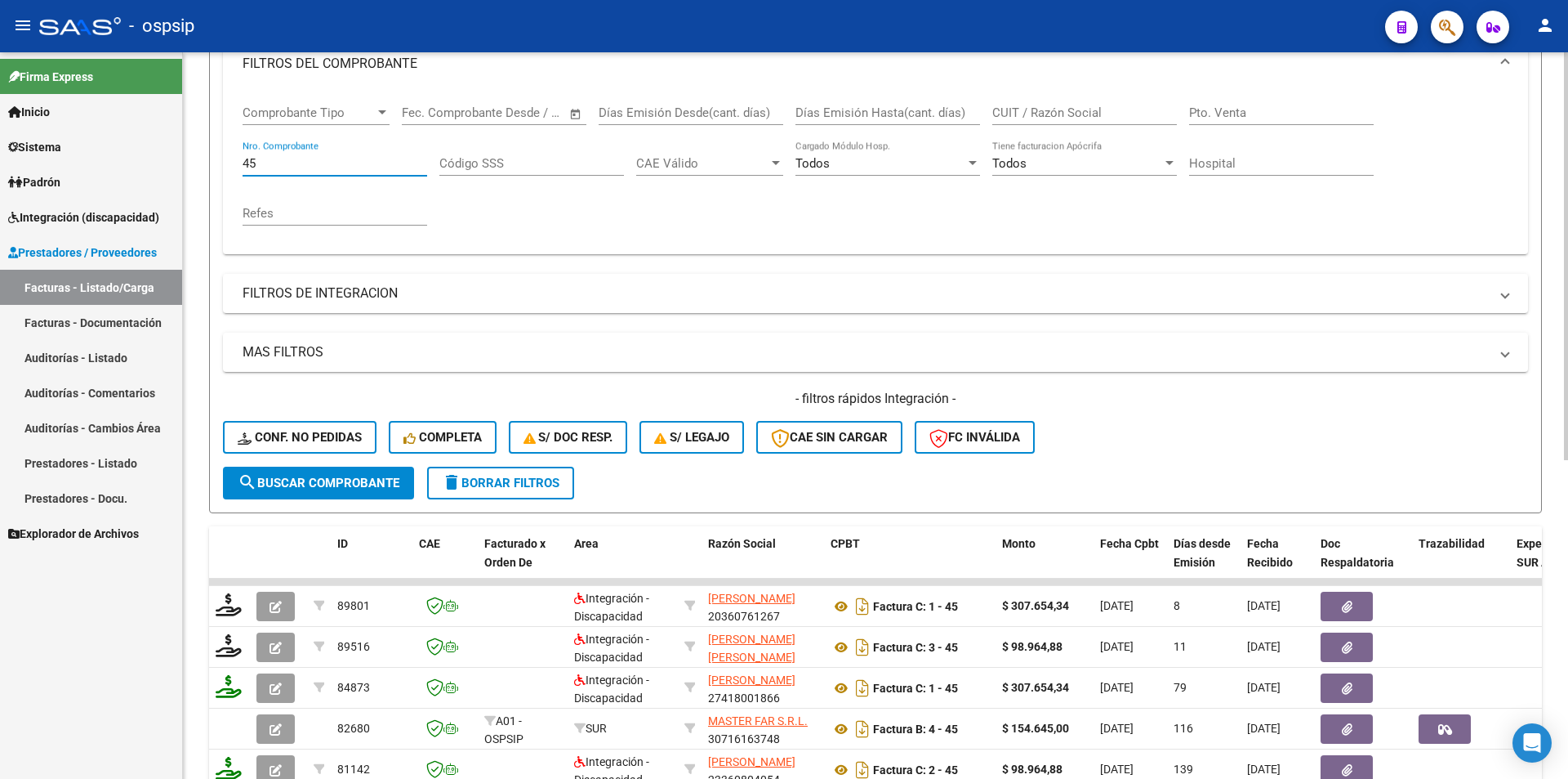
drag, startPoint x: 234, startPoint y: 163, endPoint x: 222, endPoint y: 162, distance: 12.0
click at [222, 162] on form "Filtros Id Area Area Seleccionar Gerenciador Seleccionar Gerenciador Todos Conf…" at bounding box center [876, 233] width 1333 height 560
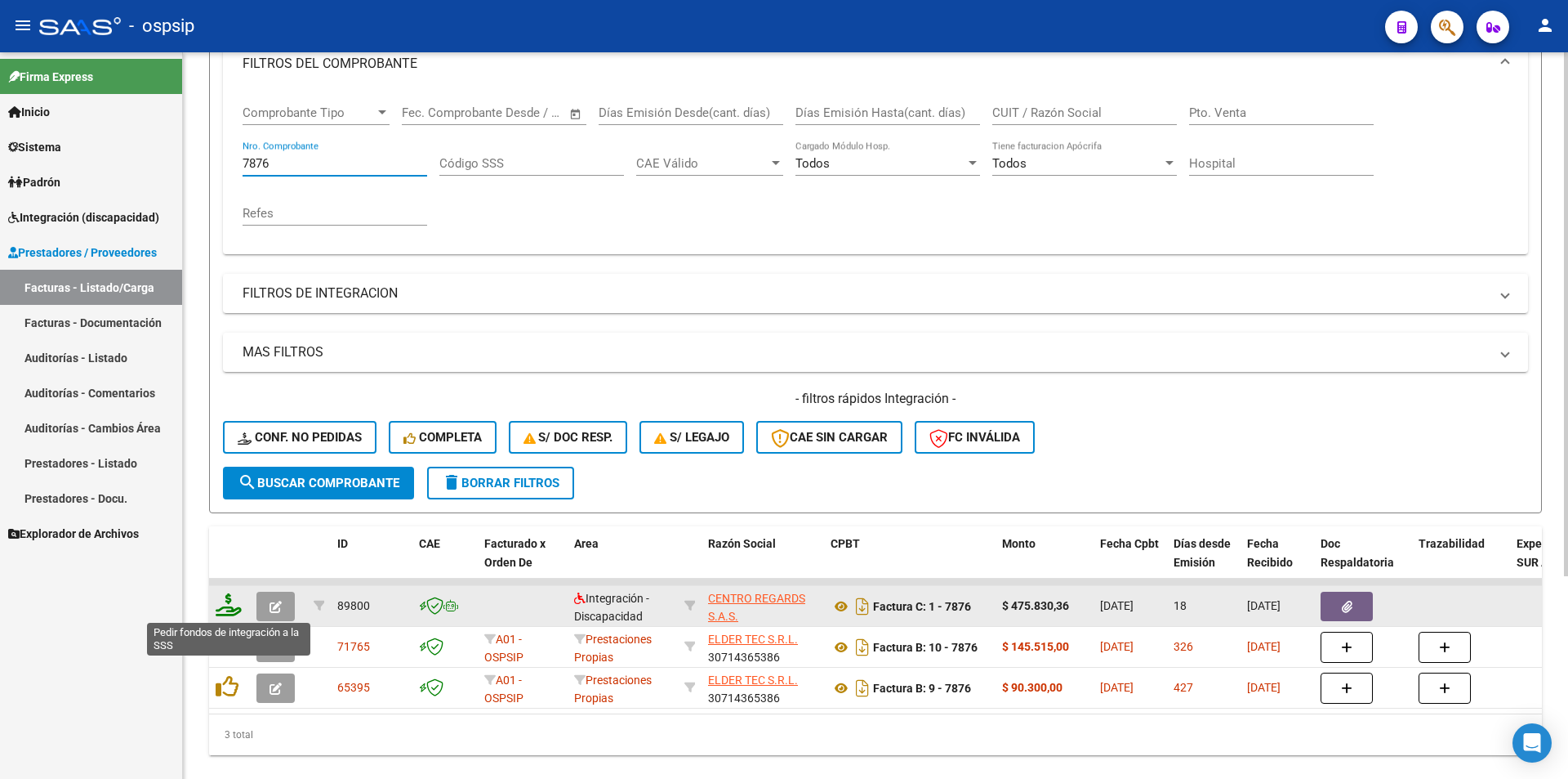
click at [229, 607] on icon at bounding box center [229, 604] width 26 height 23
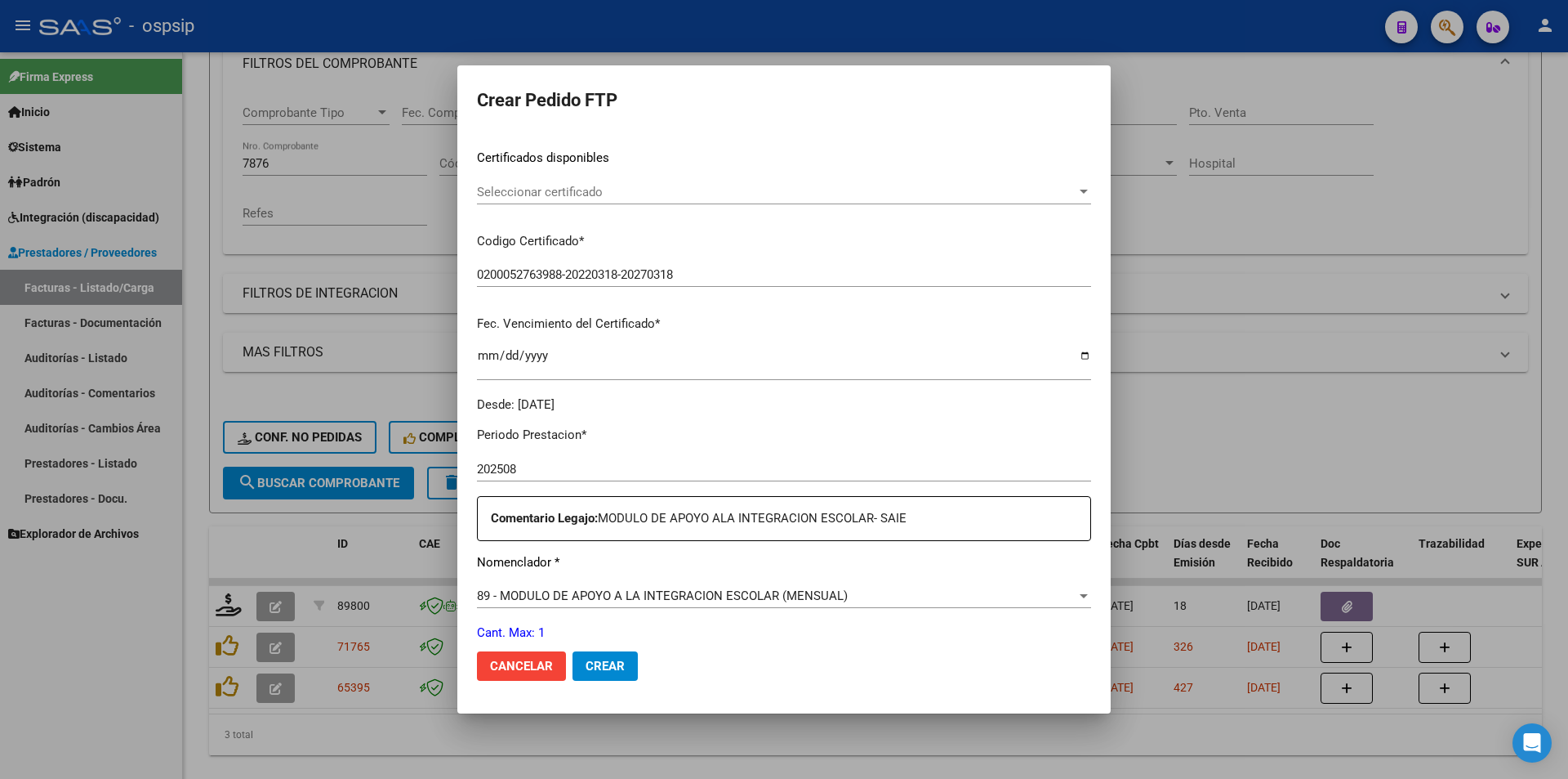
scroll to position [327, 0]
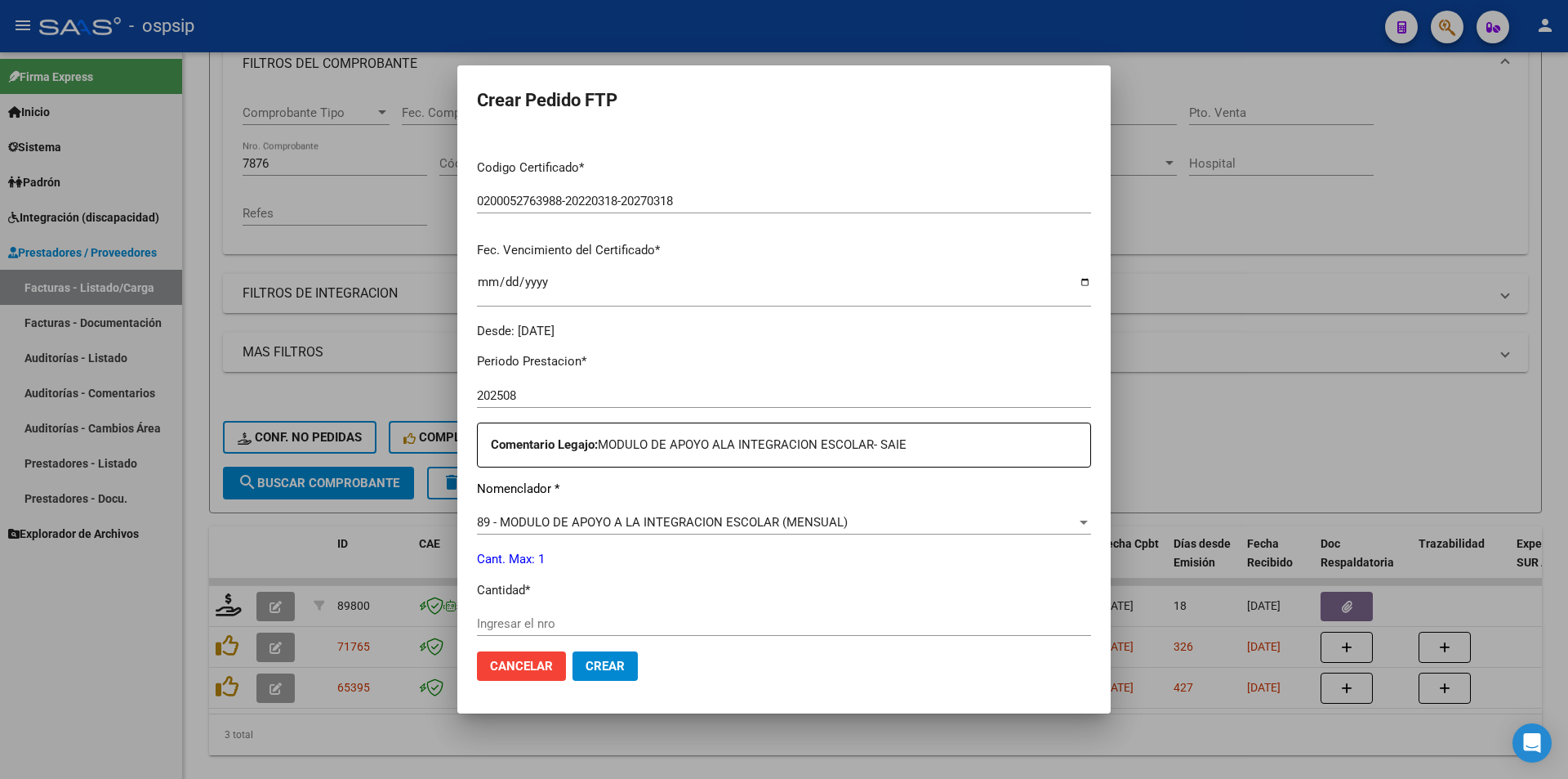
click at [527, 620] on input "Ingresar el nro" at bounding box center [784, 624] width 614 height 15
click at [583, 663] on button "Crear" at bounding box center [605, 666] width 65 height 29
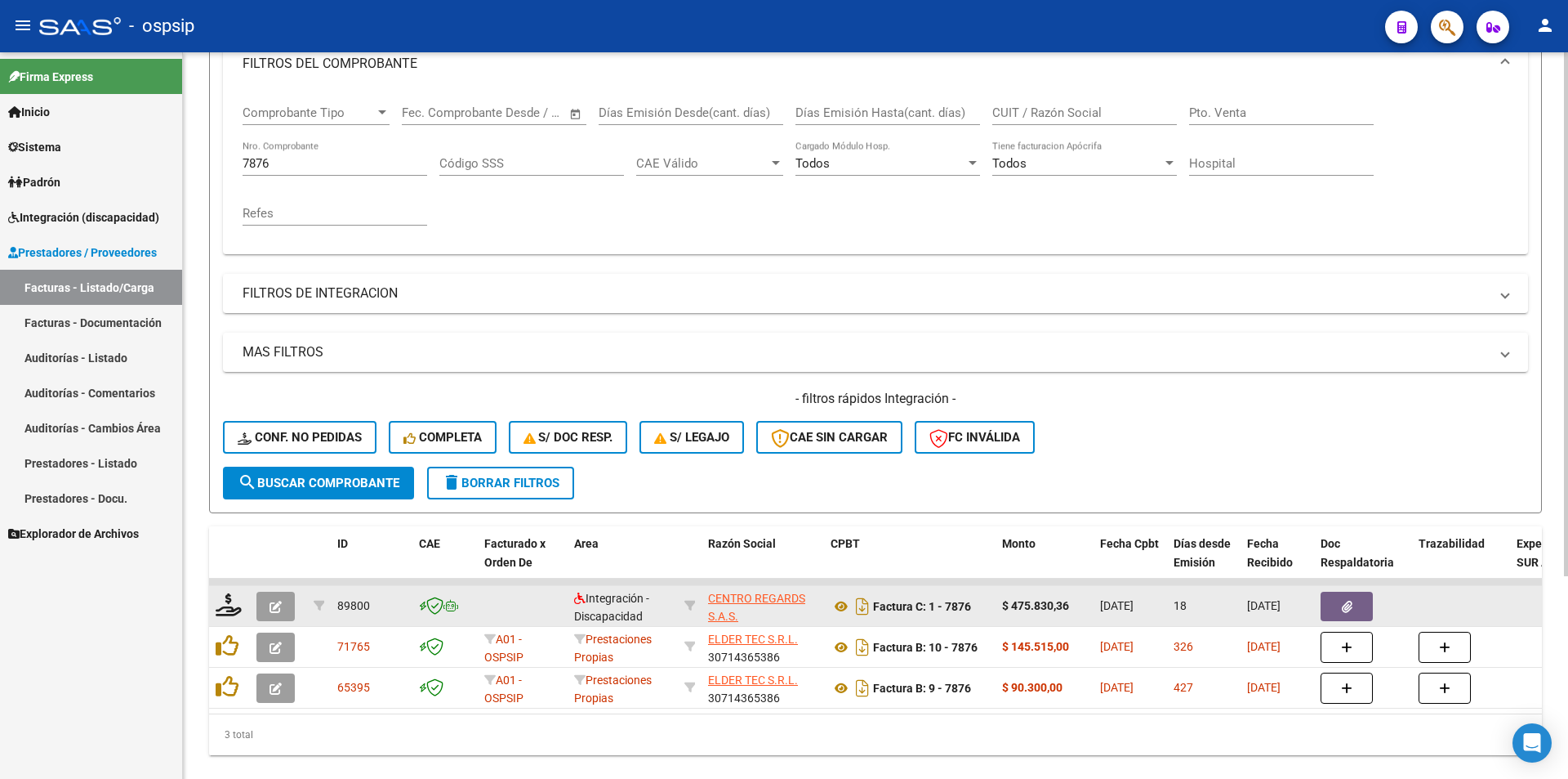
click at [280, 613] on icon "button" at bounding box center [275, 606] width 13 height 13
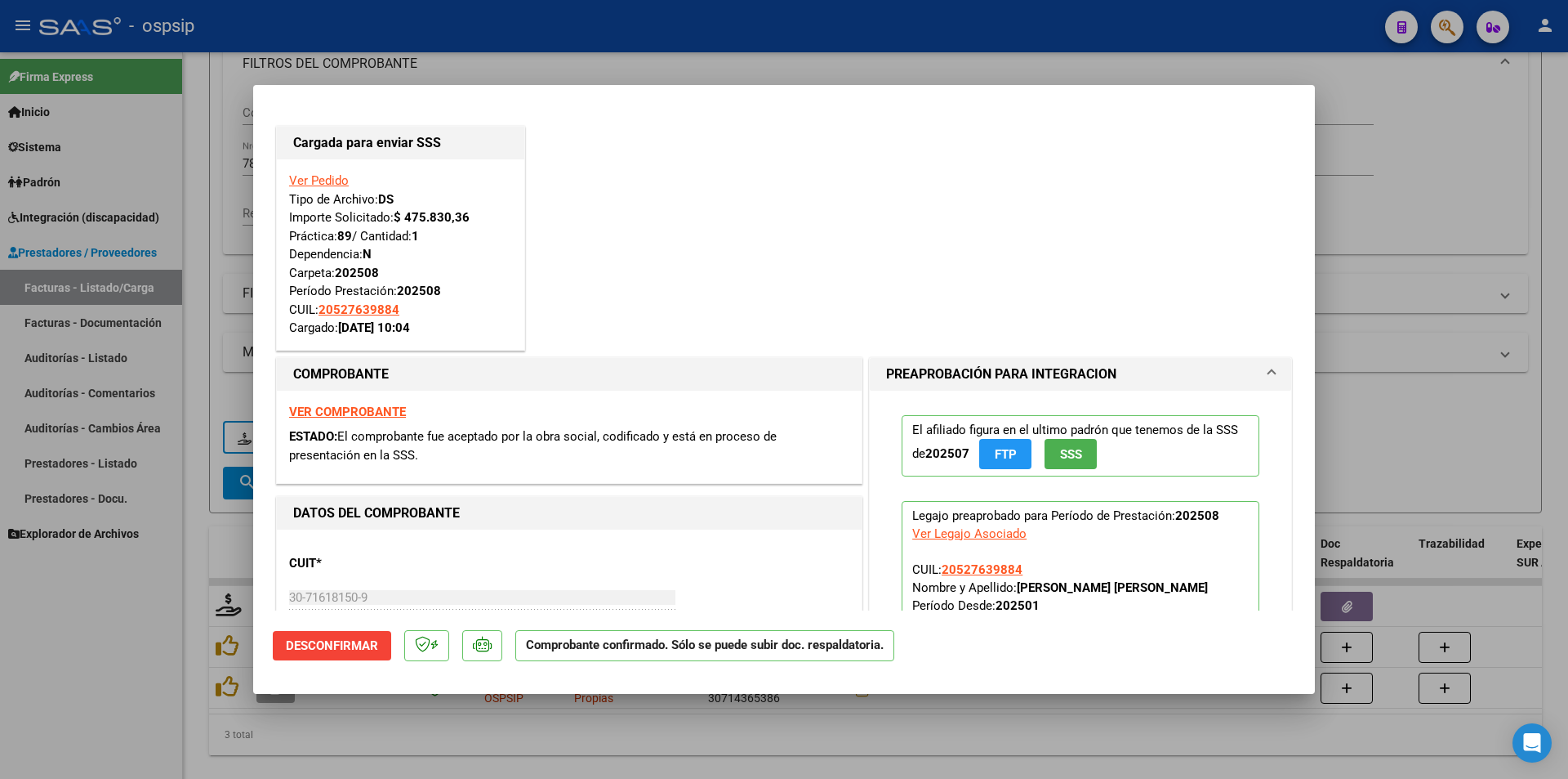
click at [152, 611] on div at bounding box center [784, 390] width 1568 height 779
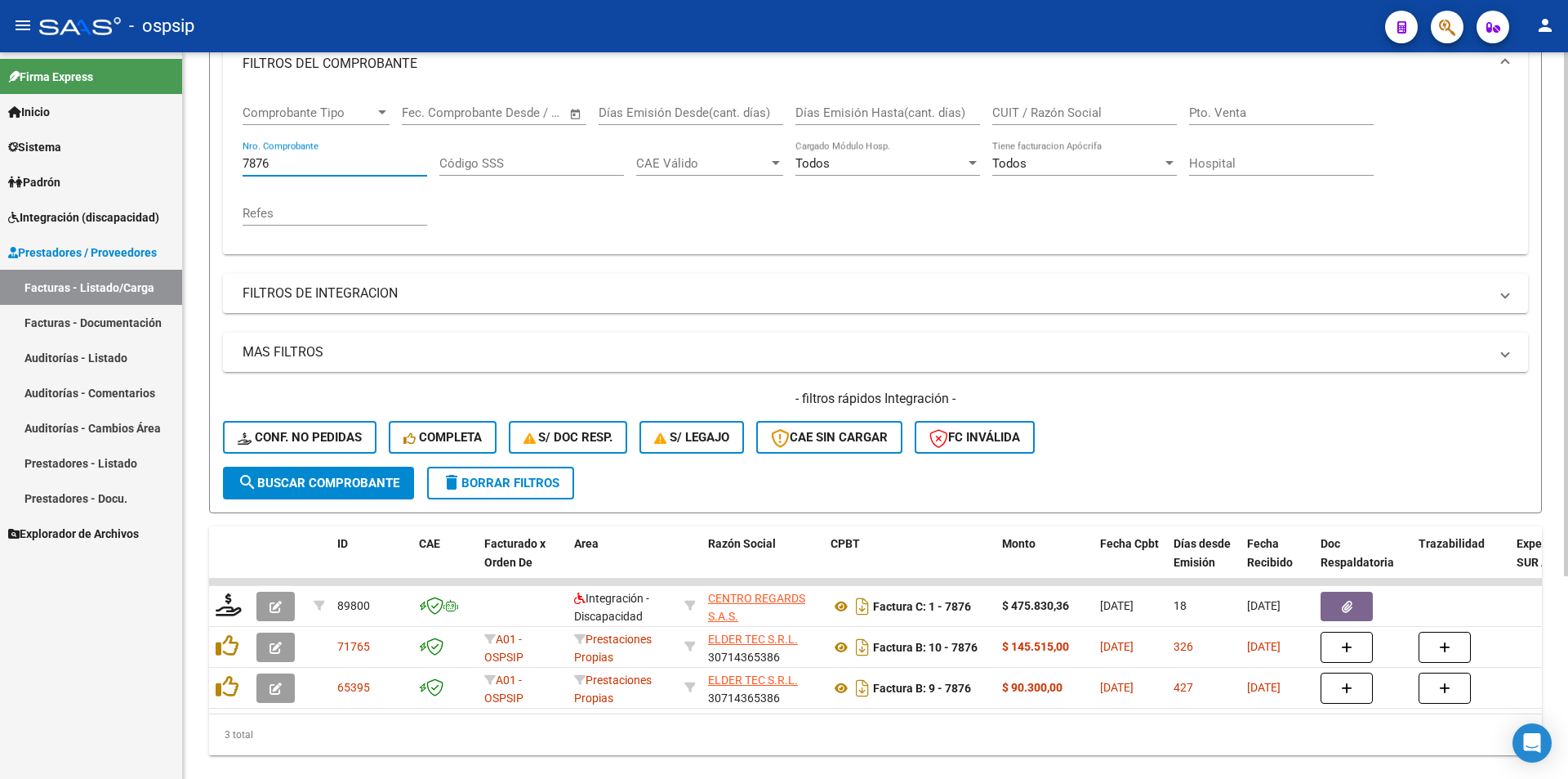
drag, startPoint x: 275, startPoint y: 159, endPoint x: 194, endPoint y: 159, distance: 81.0
click at [194, 159] on div "Video tutorial PRESTADORES -> Listado de CPBTs Emitidos por Prestadores / Prove…" at bounding box center [876, 310] width 1385 height 995
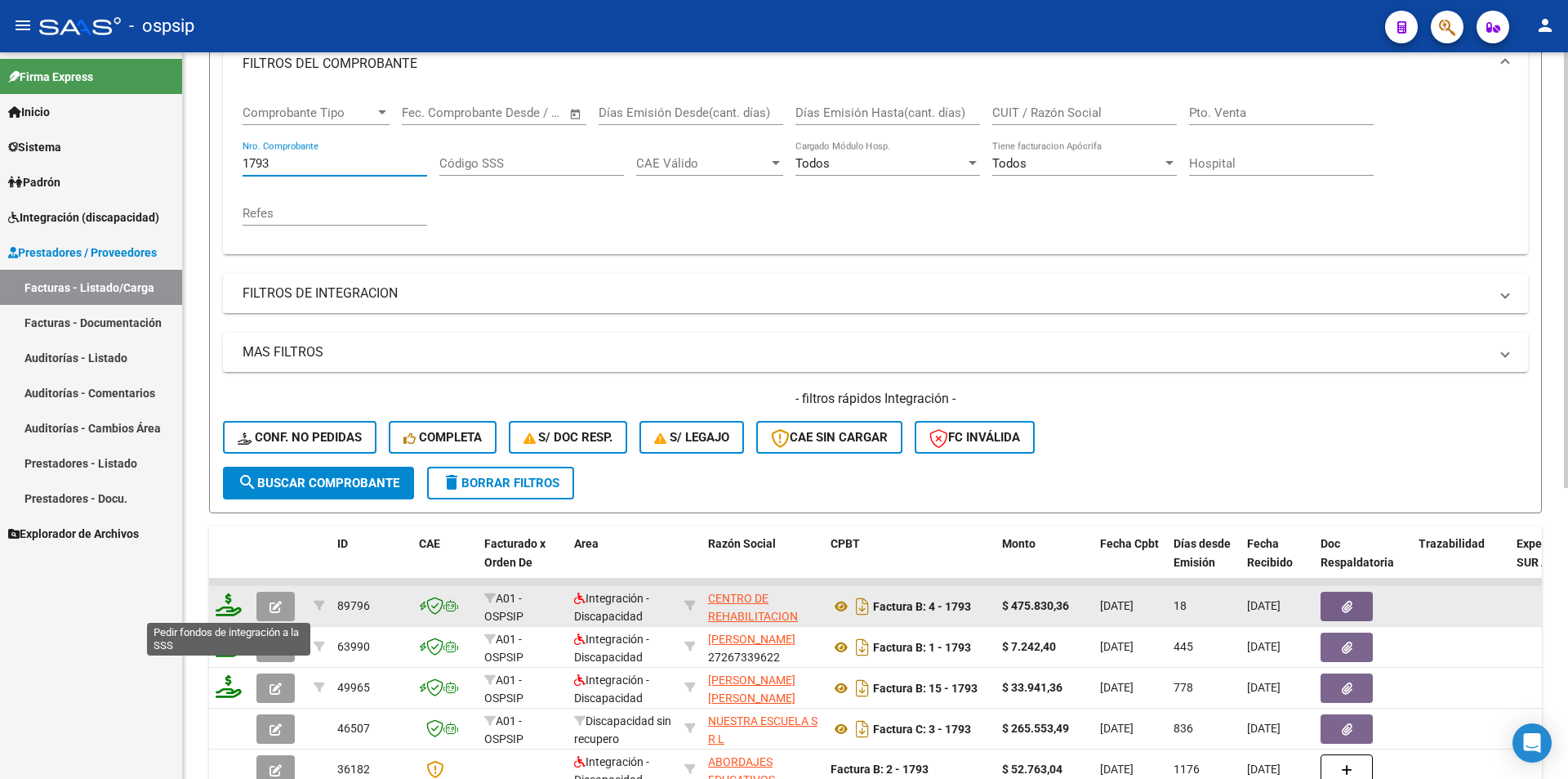
click at [229, 608] on icon at bounding box center [229, 604] width 26 height 23
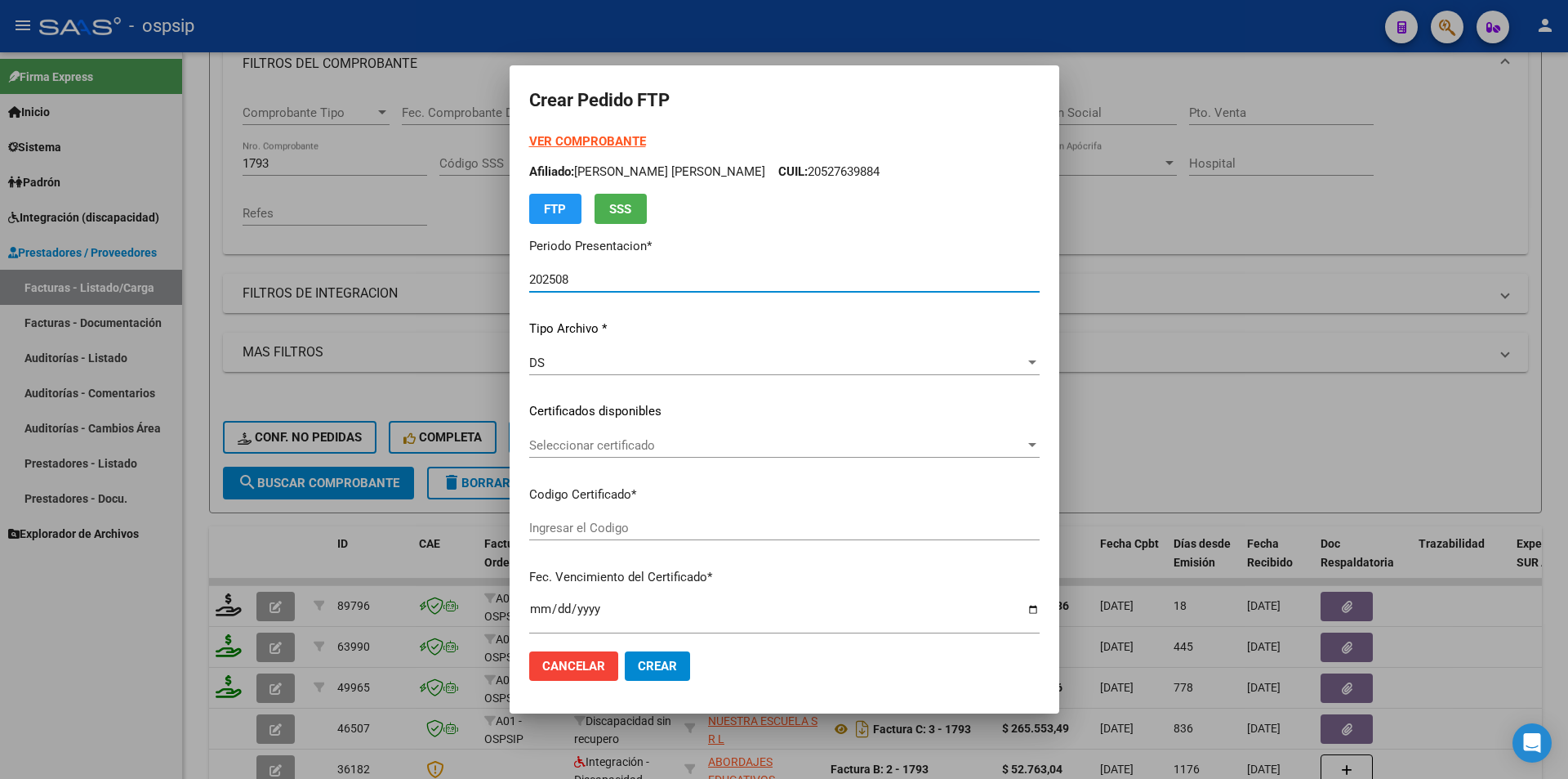
scroll to position [490, 0]
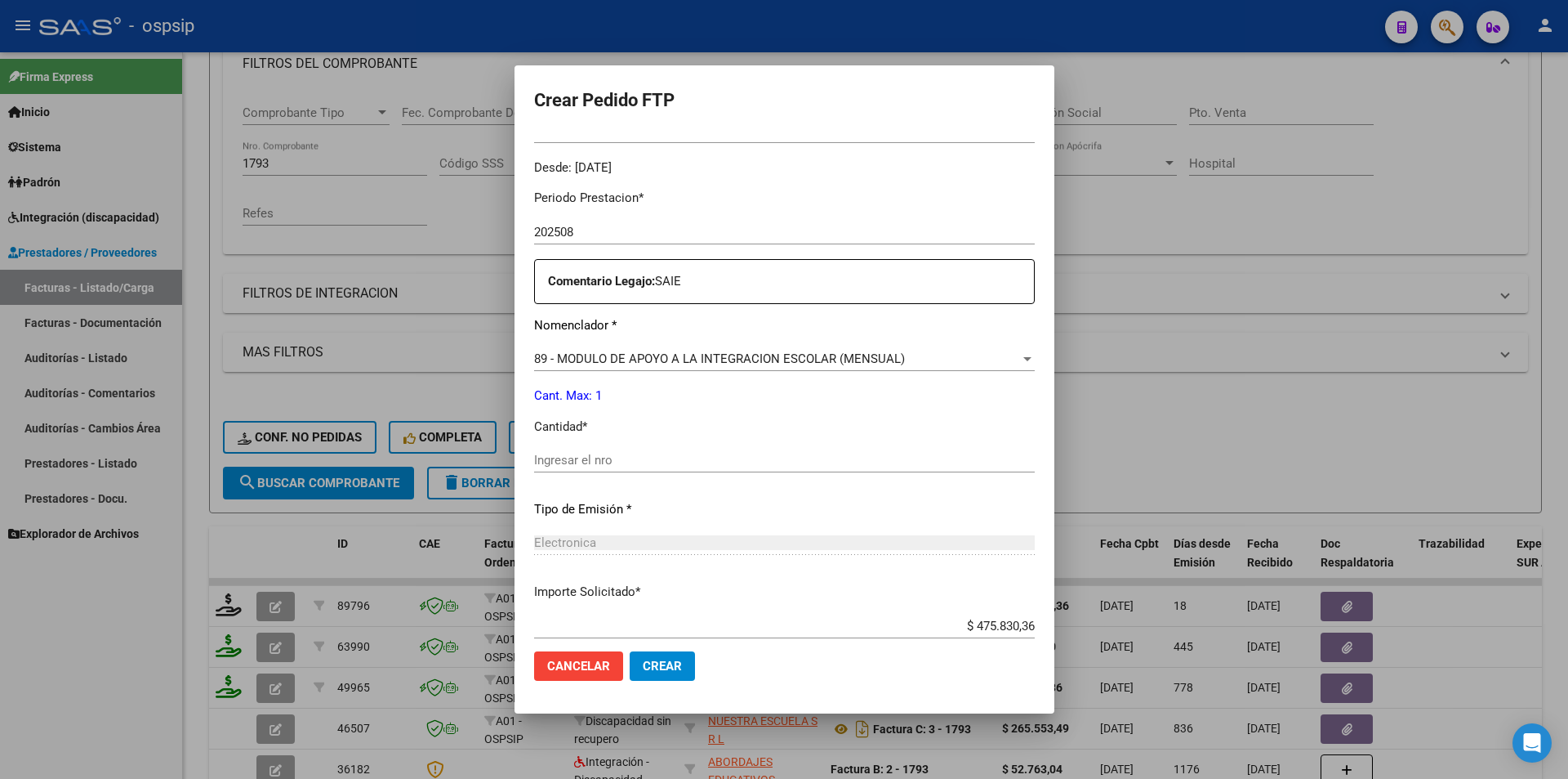
click at [542, 462] on input "Ingresar el nro" at bounding box center [784, 461] width 501 height 15
click at [658, 663] on span "Crear" at bounding box center [662, 666] width 39 height 15
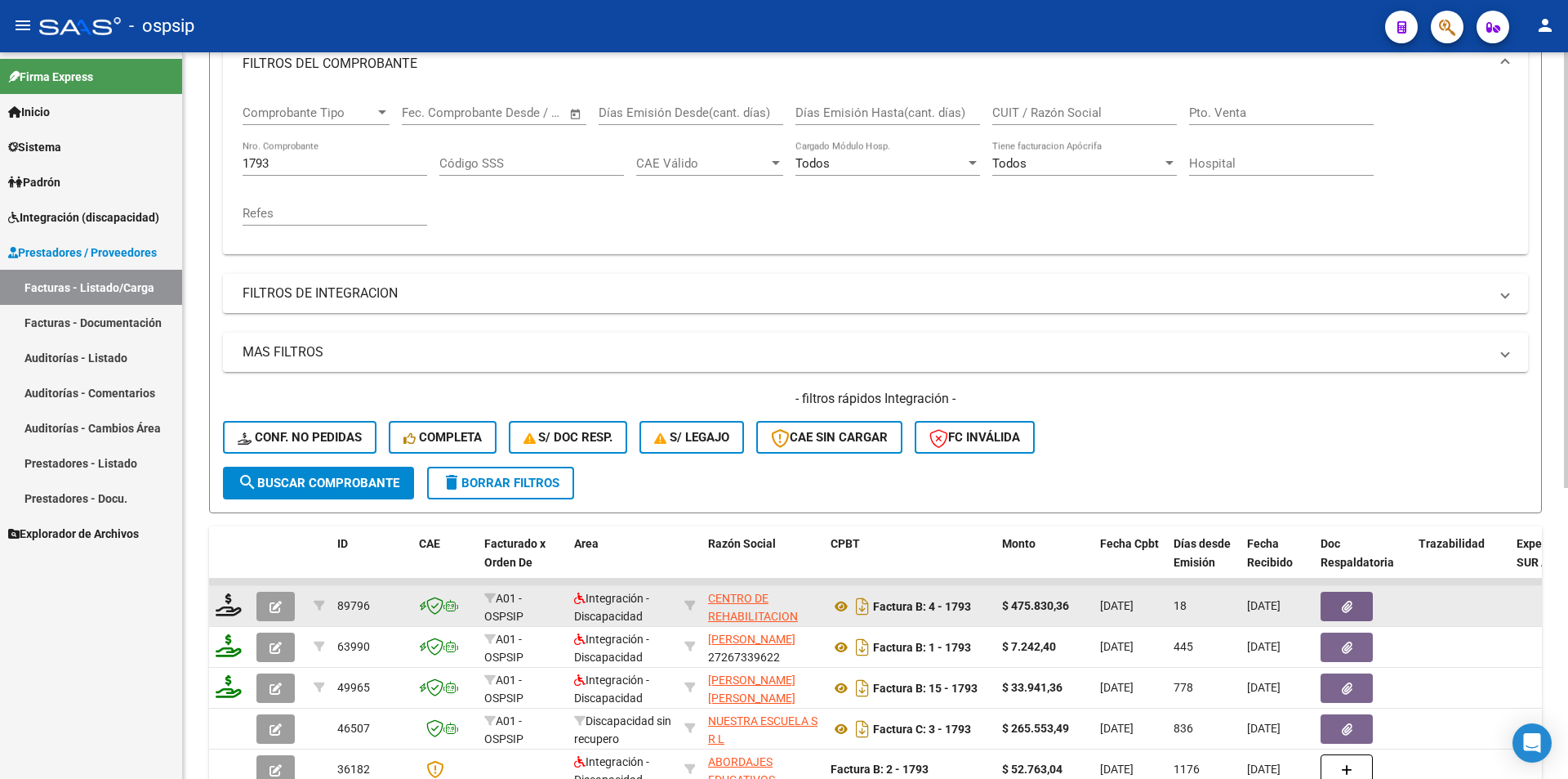
click at [266, 614] on button "button" at bounding box center [275, 606] width 39 height 29
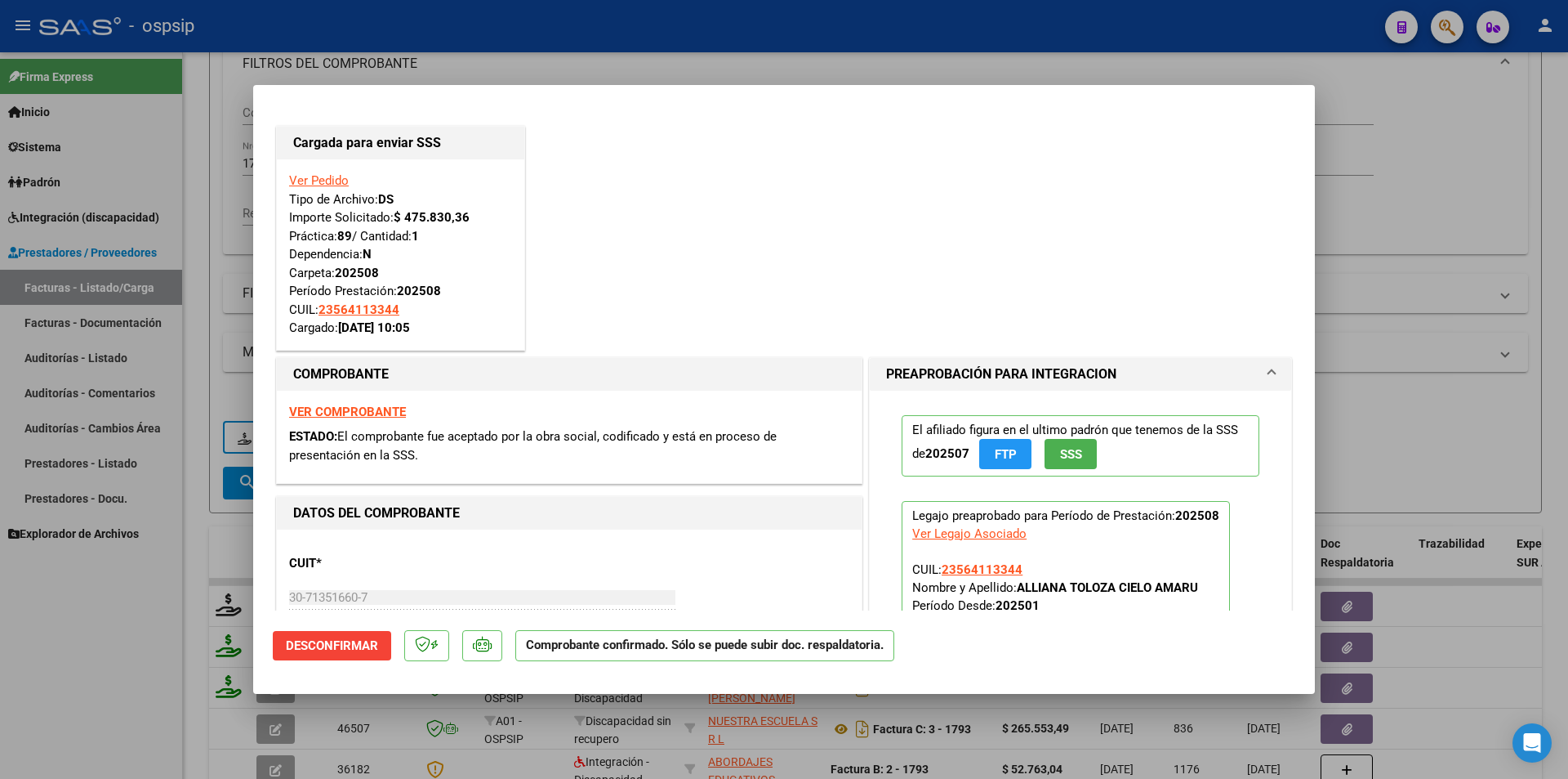
click at [136, 694] on div at bounding box center [784, 390] width 1568 height 779
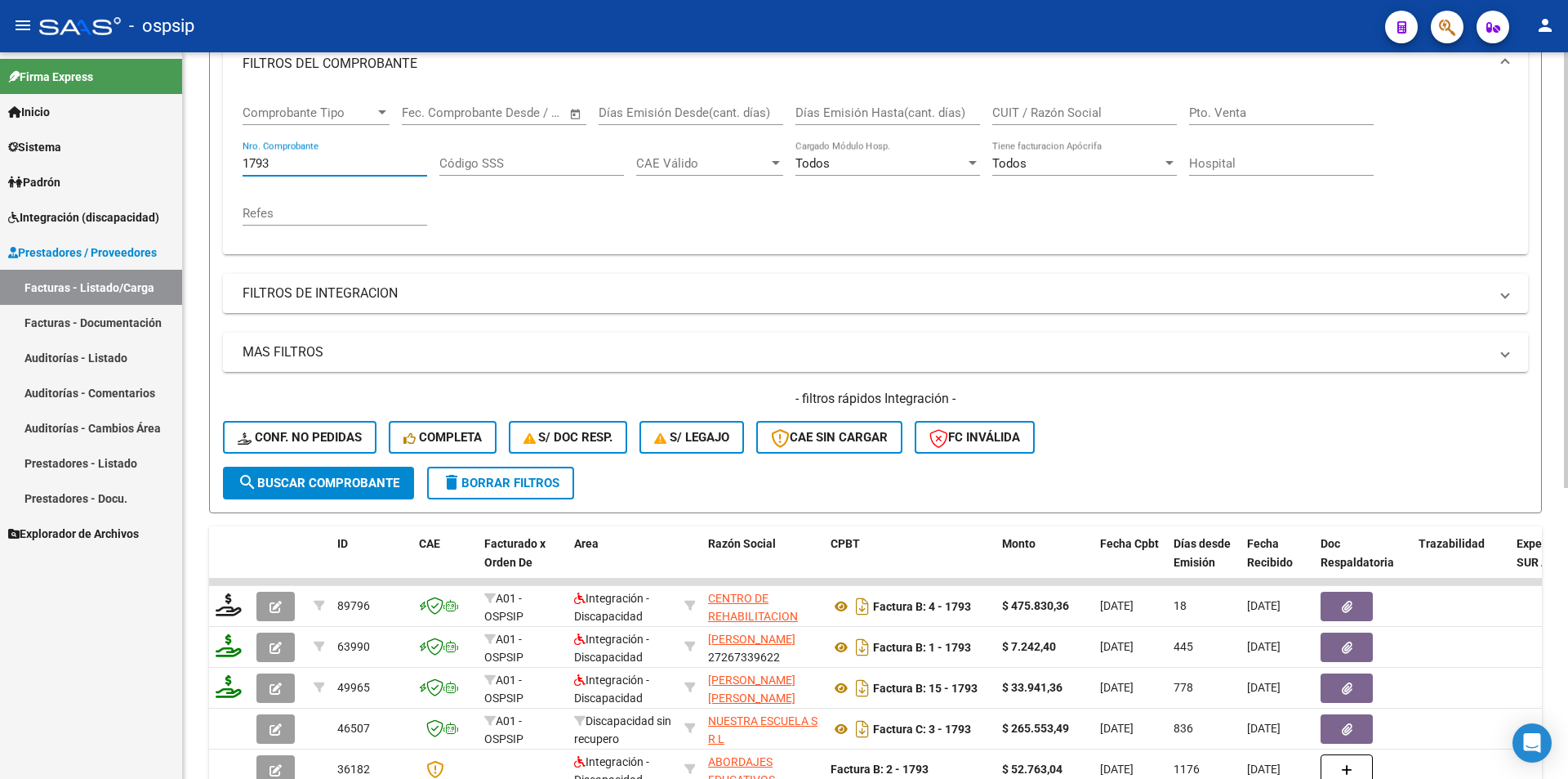
drag, startPoint x: 282, startPoint y: 165, endPoint x: 230, endPoint y: 161, distance: 52.2
click at [230, 161] on div "Comprobante Tipo Comprobante Tipo Fecha inicio – Fecha fin Fec. Comprobante Des…" at bounding box center [875, 172] width 1305 height 164
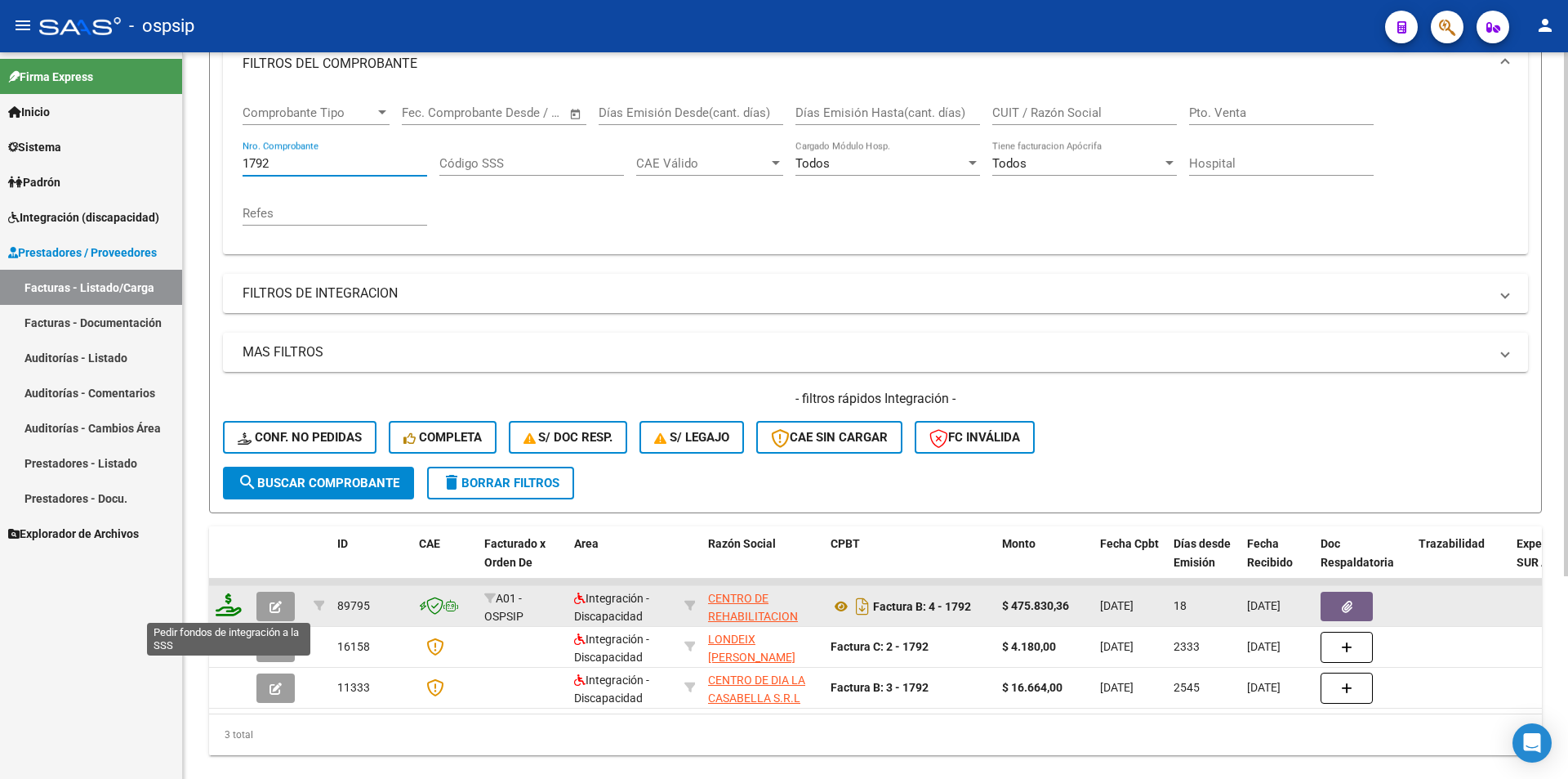
click at [239, 609] on icon at bounding box center [229, 604] width 26 height 23
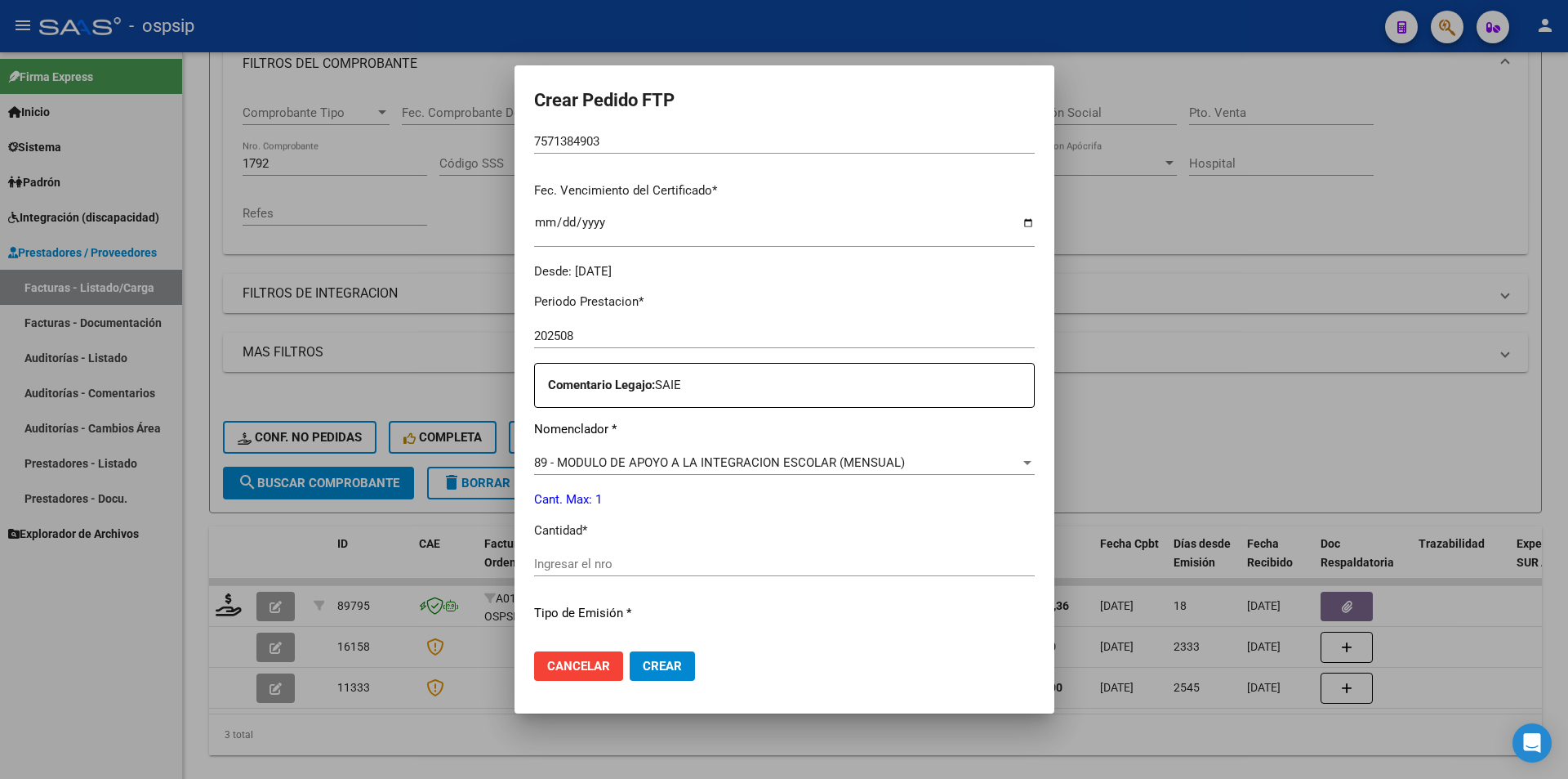
scroll to position [409, 0]
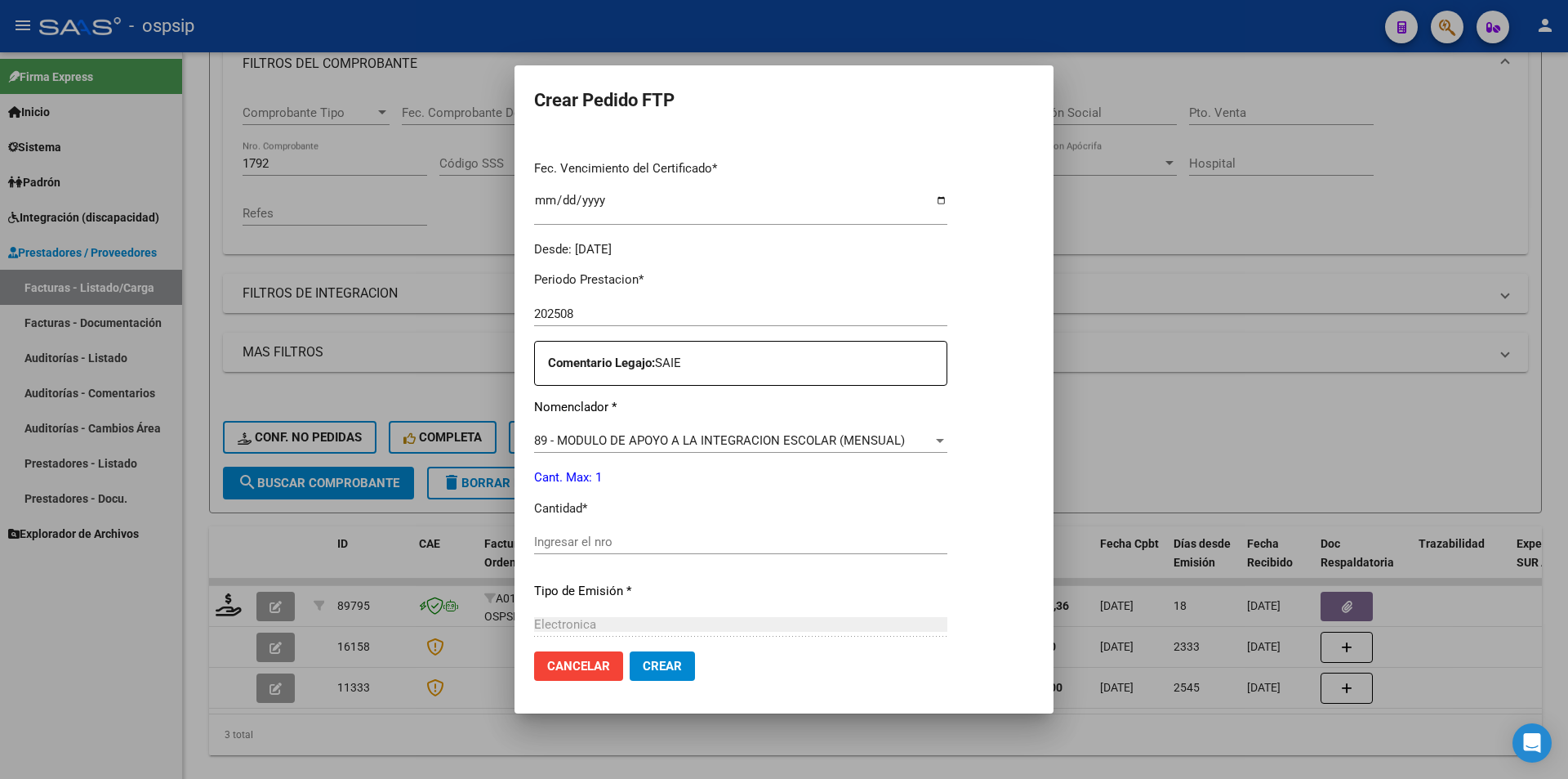
click at [577, 539] on input "Ingresar el nro" at bounding box center [741, 542] width 414 height 15
click at [655, 673] on span "Crear" at bounding box center [662, 666] width 39 height 15
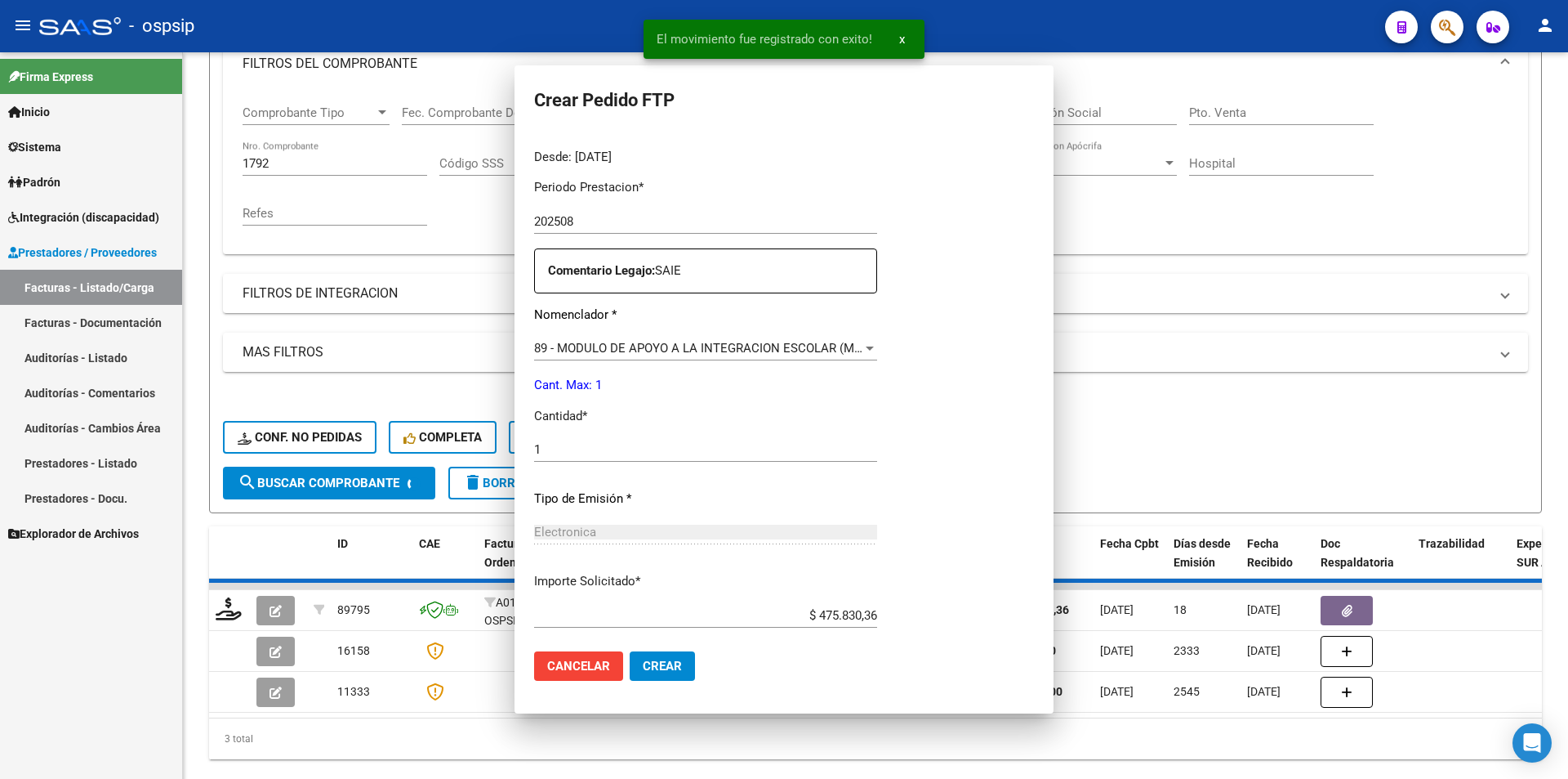
scroll to position [317, 0]
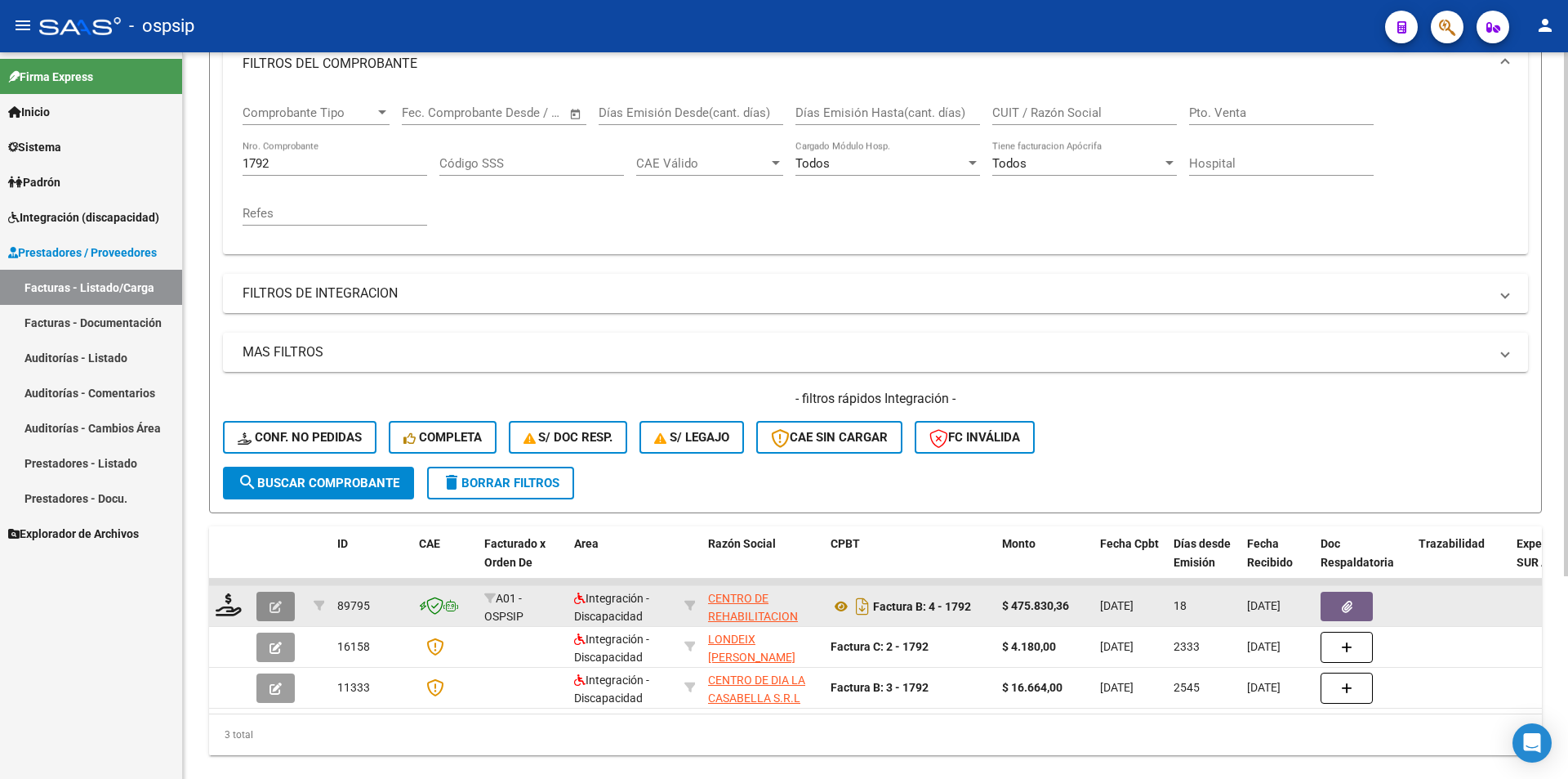
click at [272, 605] on icon "button" at bounding box center [275, 606] width 13 height 13
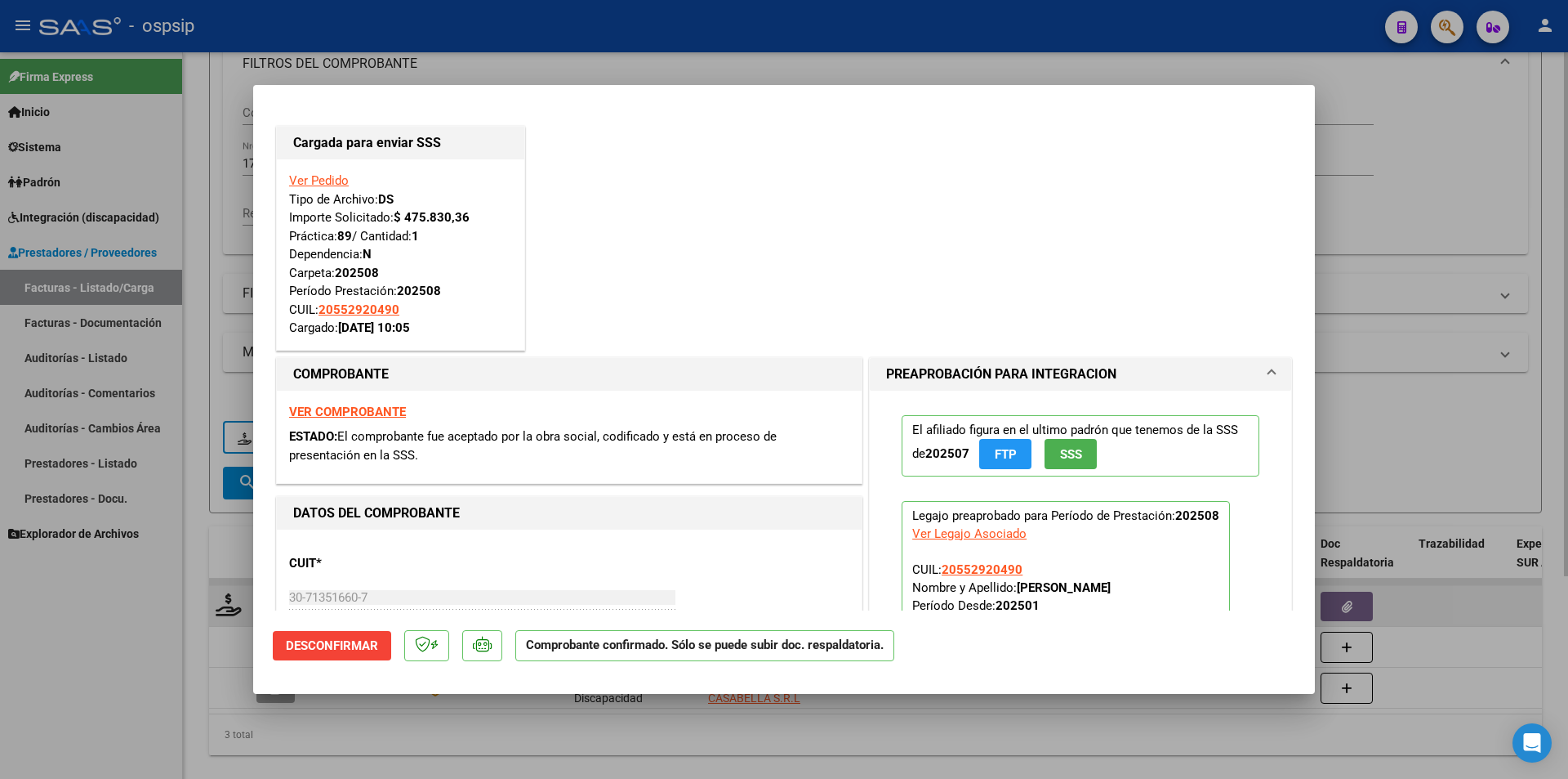
drag, startPoint x: 208, startPoint y: 678, endPoint x: 217, endPoint y: 622, distance: 56.7
click at [208, 678] on div at bounding box center [784, 390] width 1568 height 779
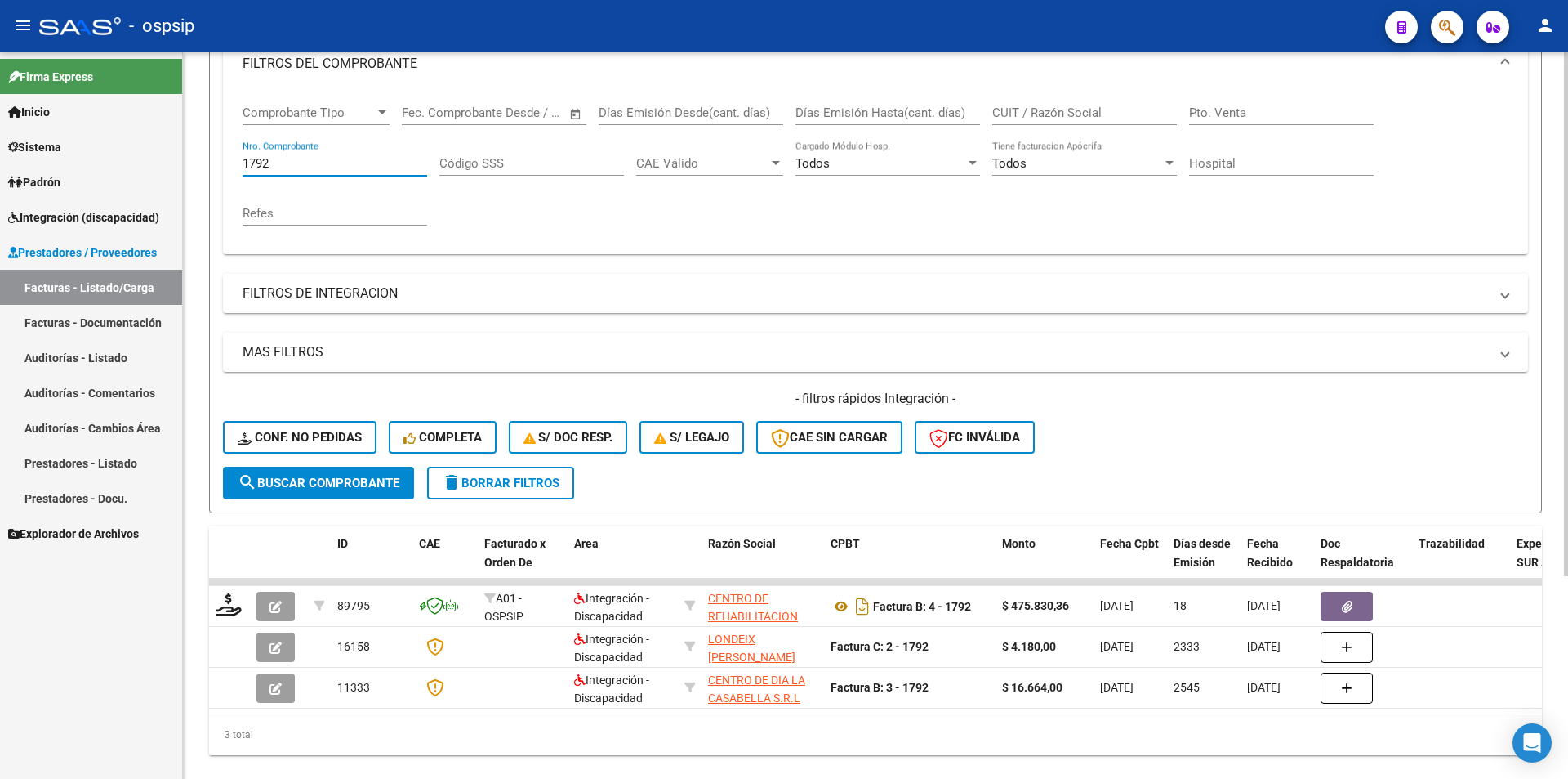
drag, startPoint x: 278, startPoint y: 166, endPoint x: 234, endPoint y: 162, distance: 44.2
click at [234, 162] on div "Comprobante Tipo Comprobante Tipo Fecha inicio – Fecha fin Fec. Comprobante Des…" at bounding box center [875, 172] width 1305 height 164
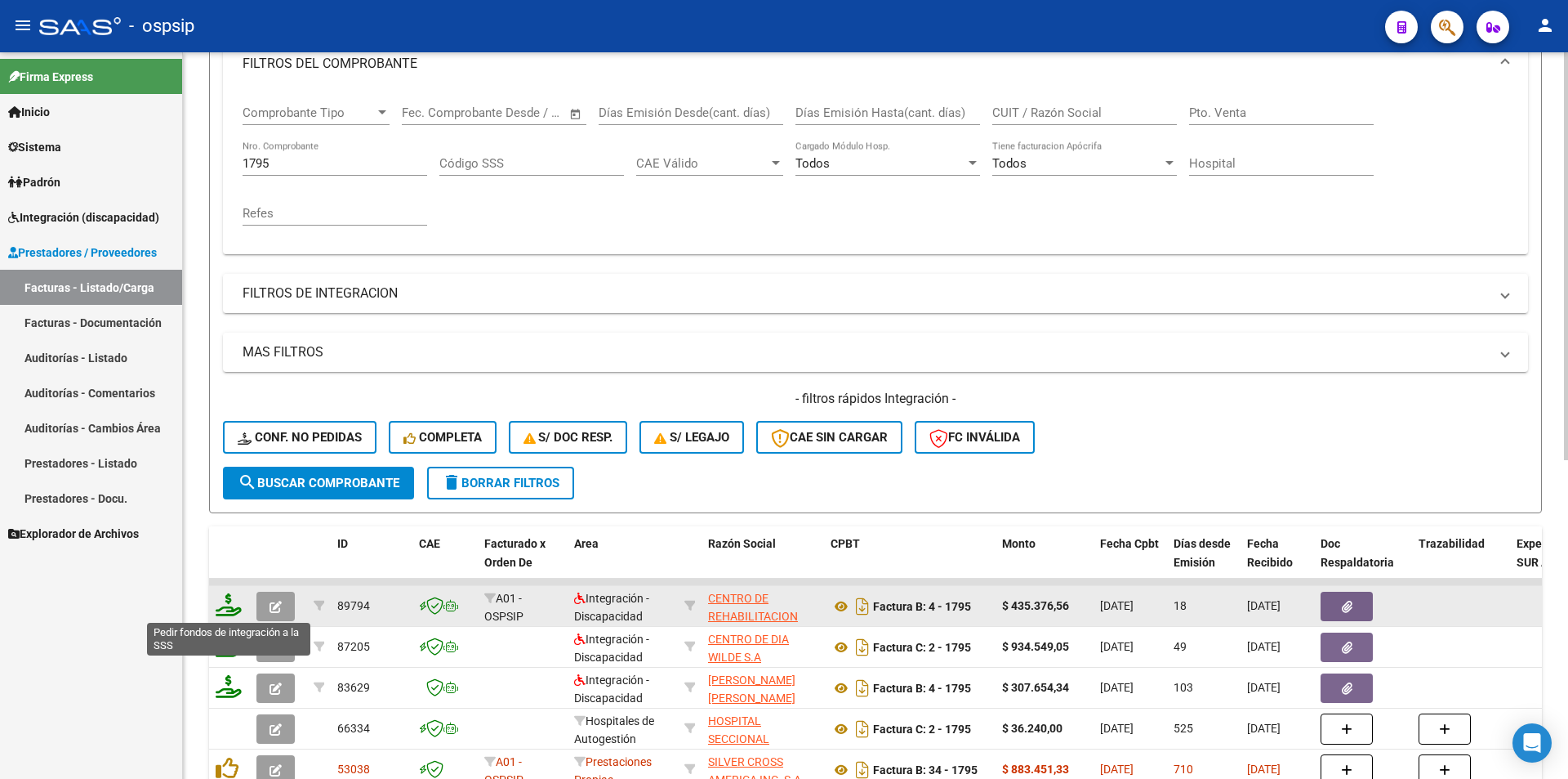
click at [231, 606] on icon at bounding box center [229, 604] width 26 height 23
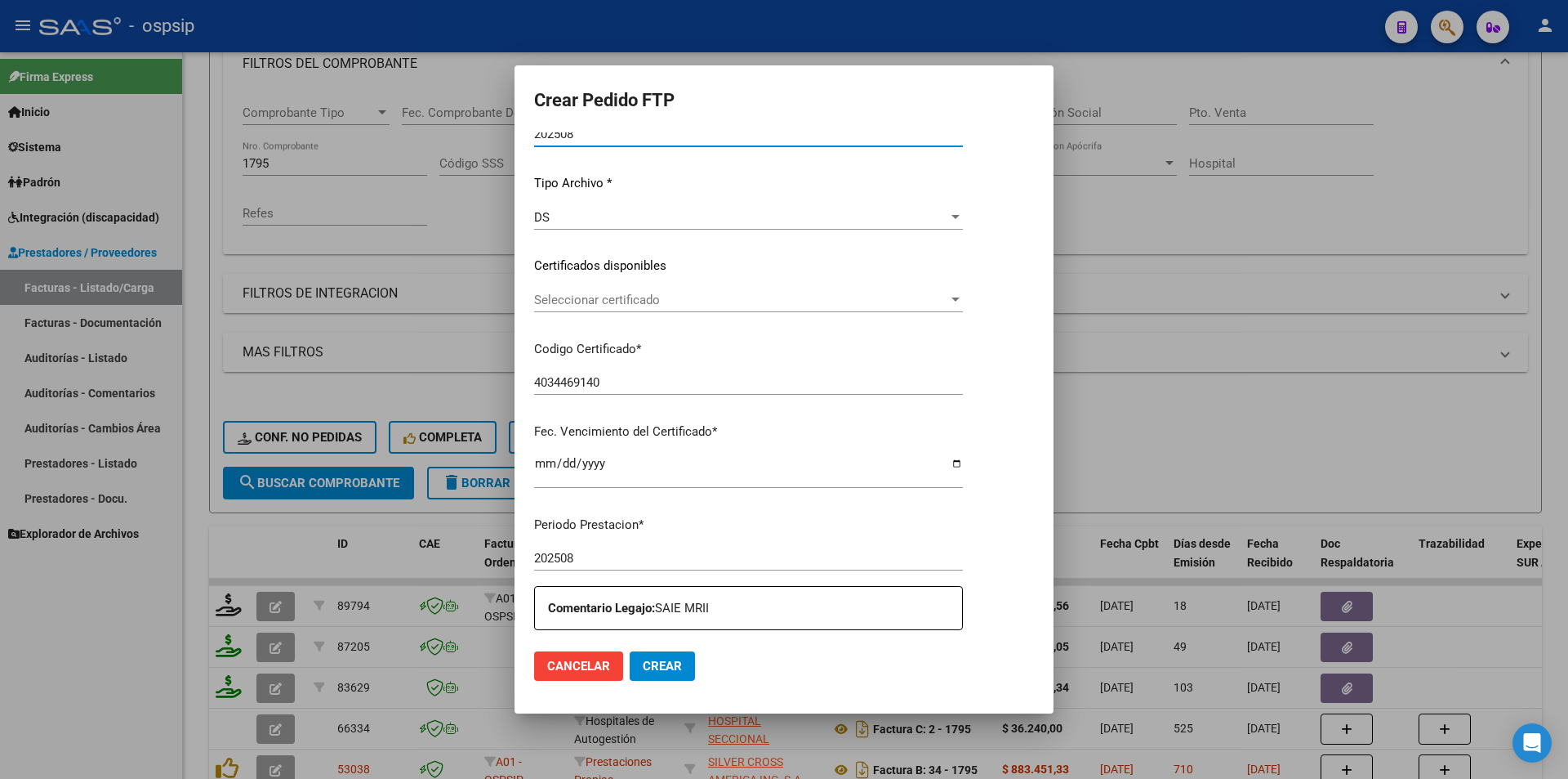
scroll to position [327, 0]
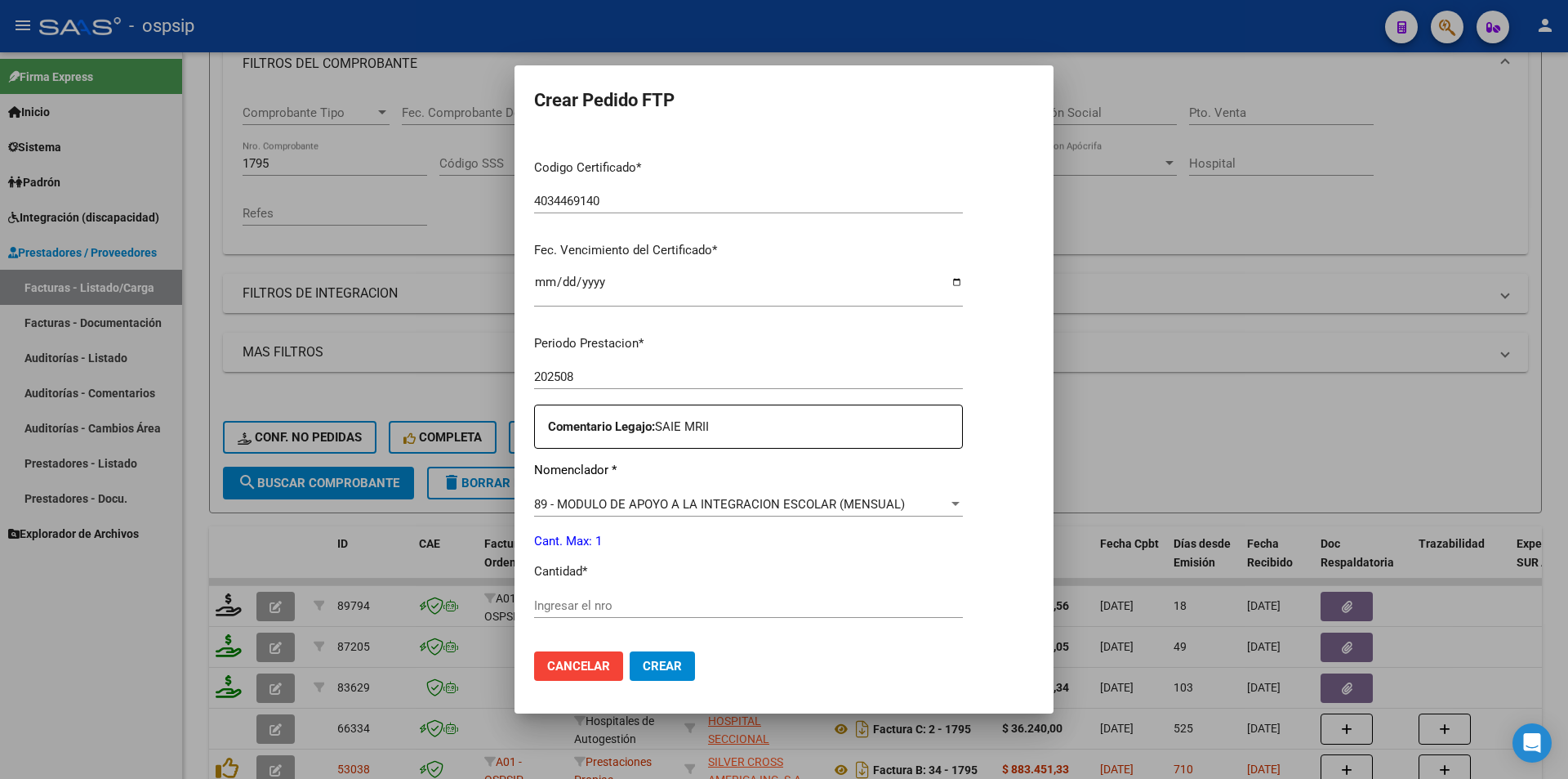
click at [581, 606] on input "Ingresar el nro" at bounding box center [748, 606] width 429 height 15
click at [643, 665] on span "Crear" at bounding box center [662, 666] width 39 height 15
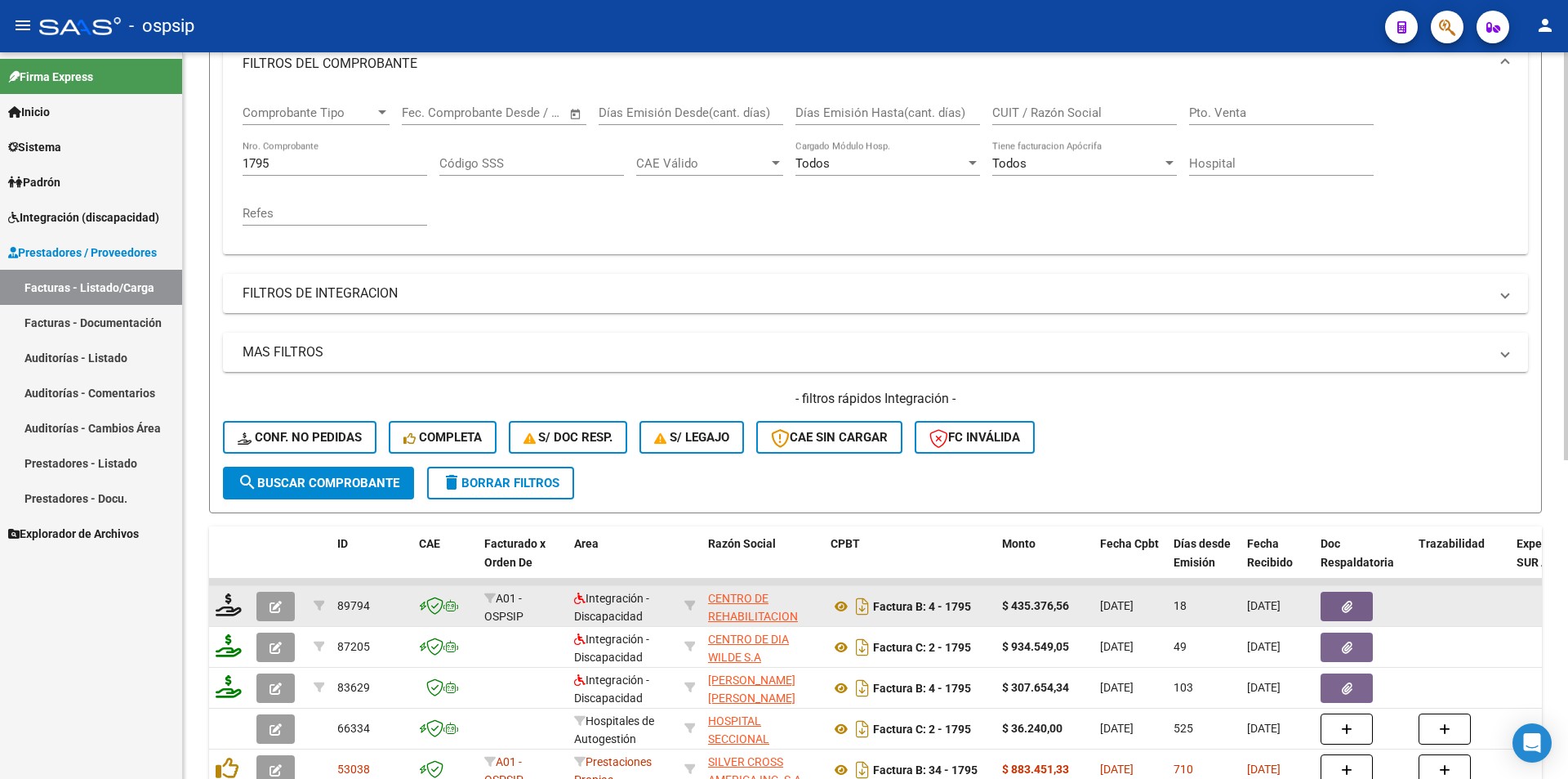
click at [265, 610] on button "button" at bounding box center [275, 606] width 39 height 29
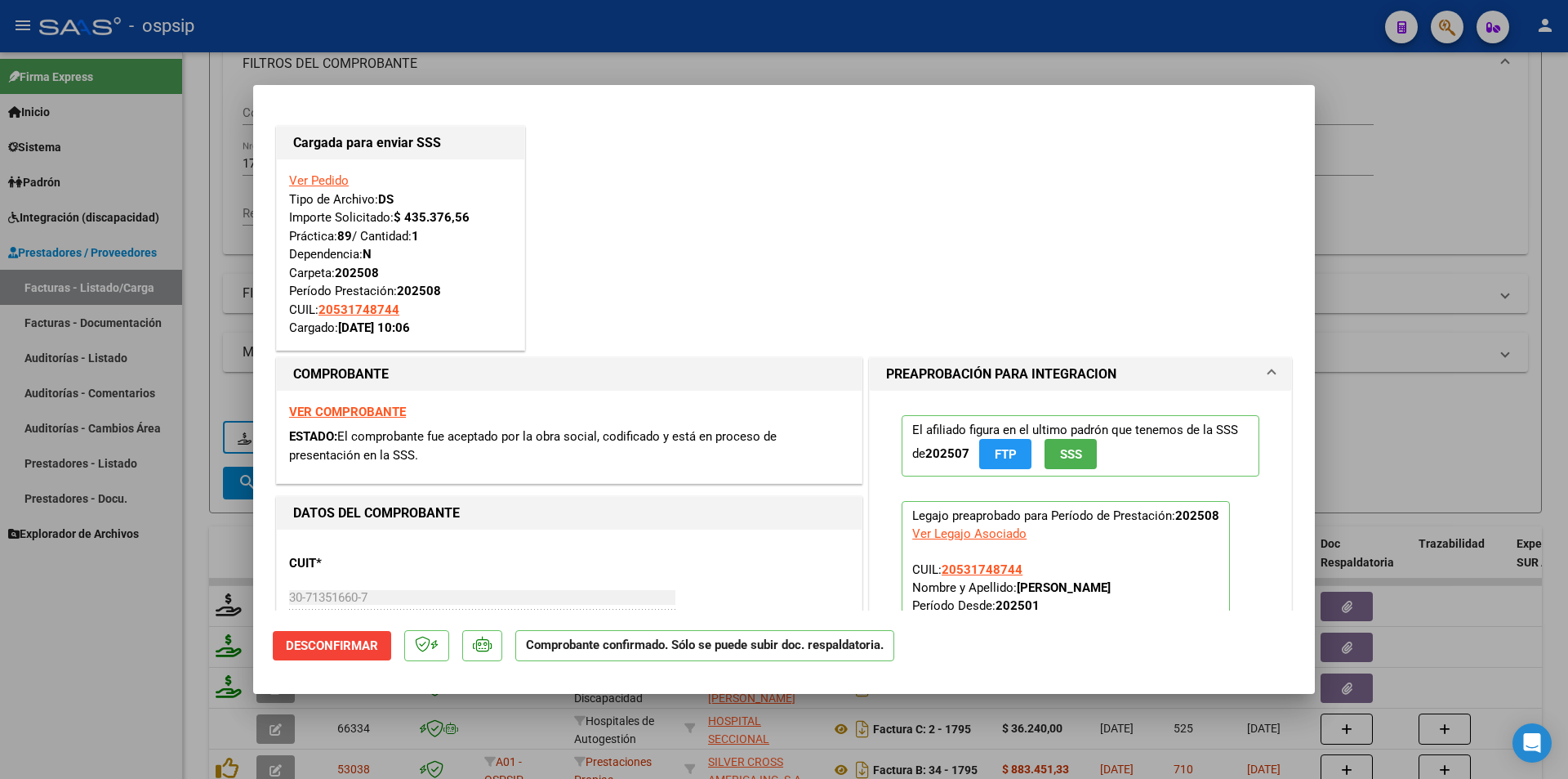
click at [115, 725] on div at bounding box center [784, 390] width 1568 height 779
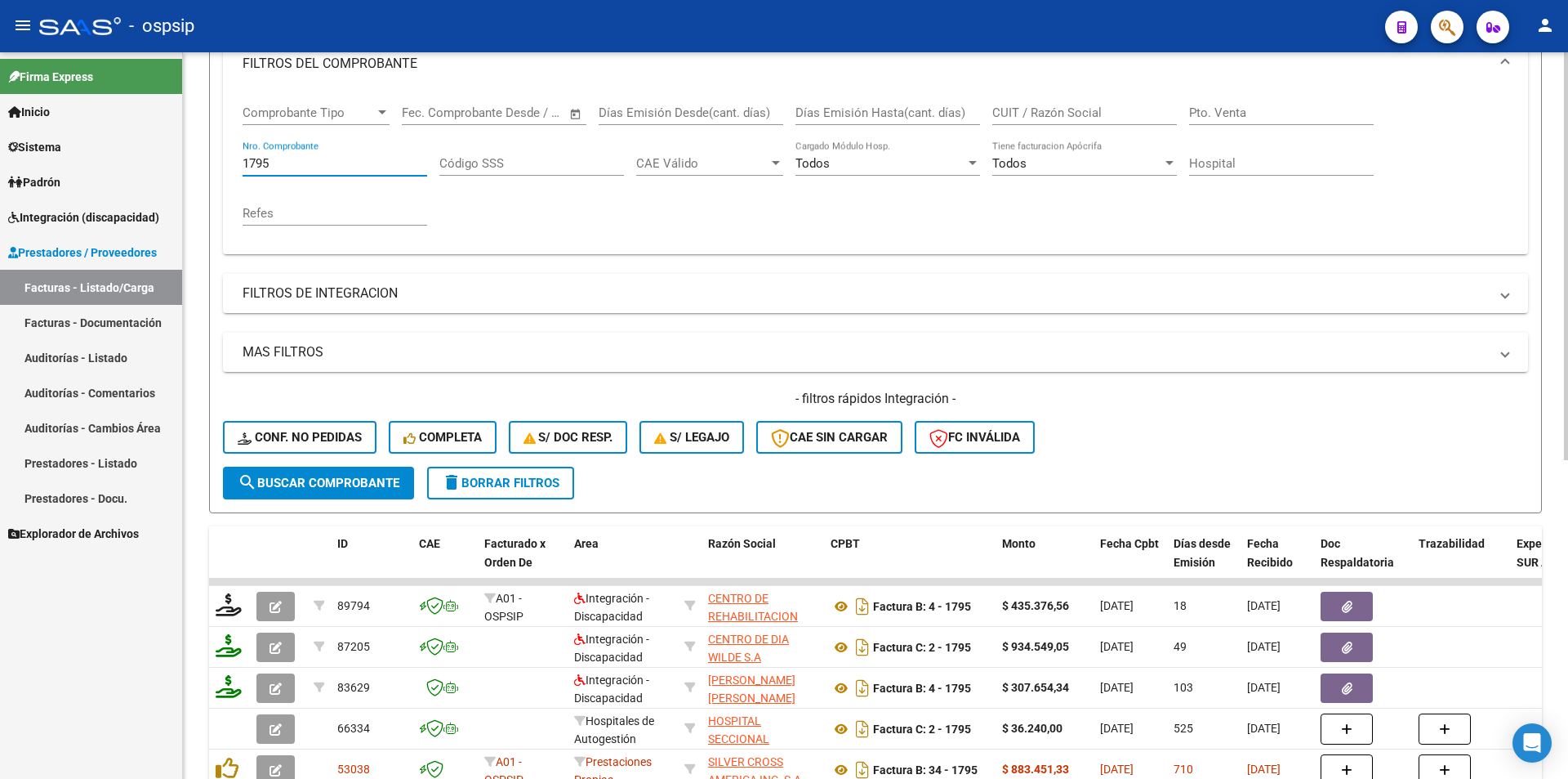
drag, startPoint x: 280, startPoint y: 166, endPoint x: 205, endPoint y: 159, distance: 75.3
click at [205, 158] on div "Video tutorial PRESTADORES -> Listado de CPBTs Emitidos por Prestadores / Prove…" at bounding box center [876, 453] width 1385 height 1282
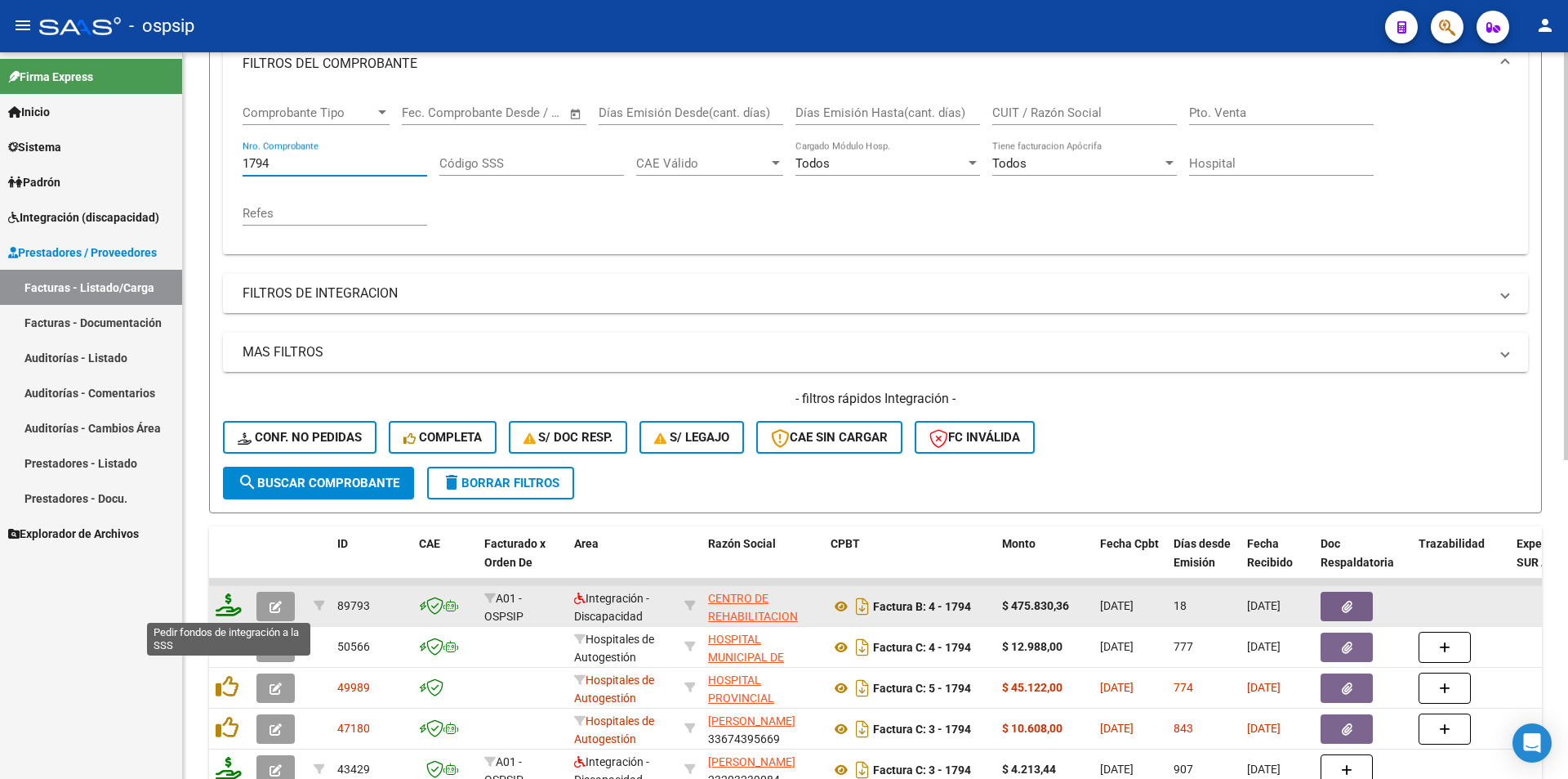
click at [230, 605] on icon at bounding box center [229, 604] width 26 height 23
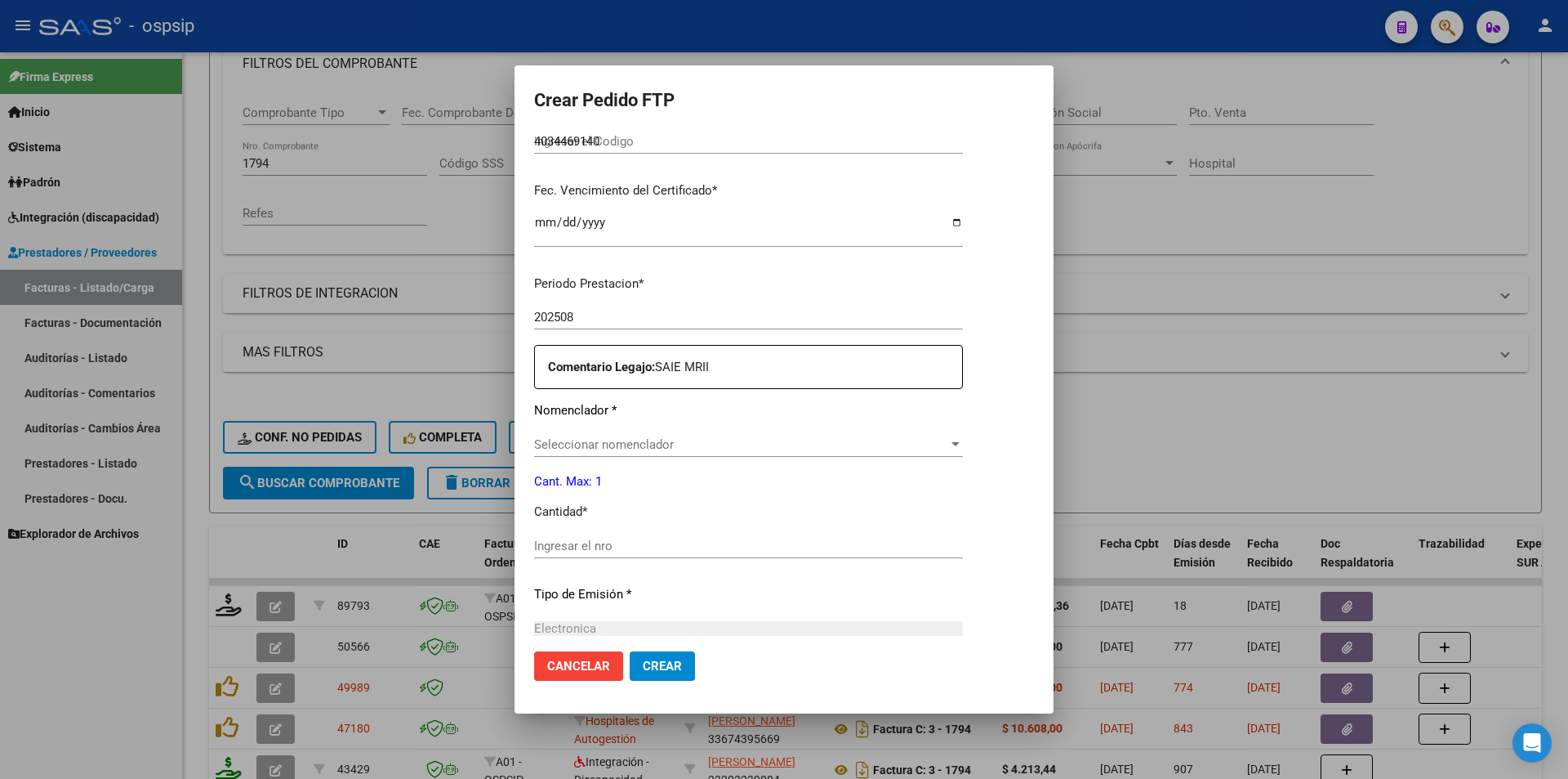
scroll to position [409, 0]
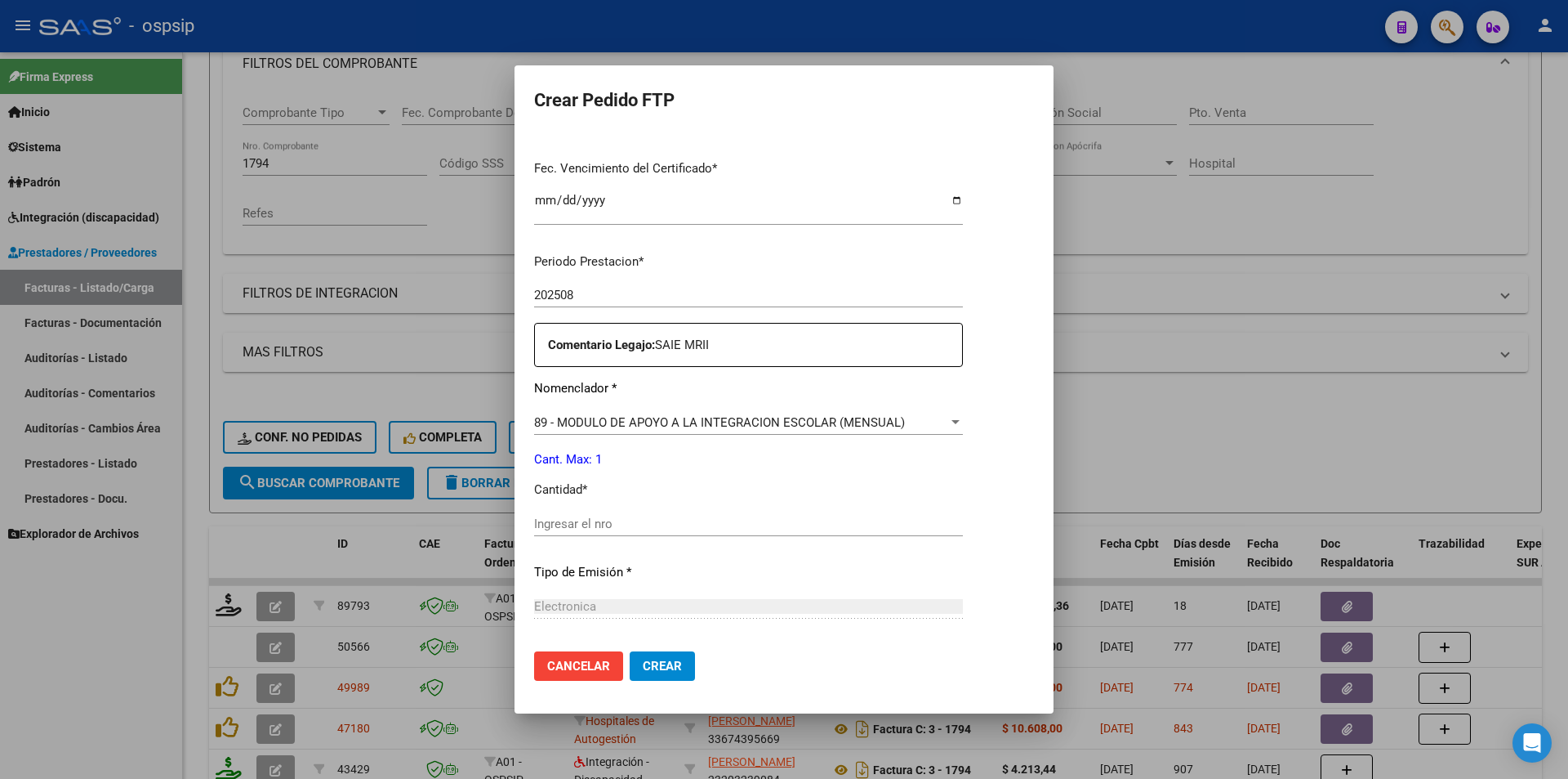
click at [553, 530] on input "Ingresar el nro" at bounding box center [748, 524] width 429 height 15
click at [663, 665] on span "Crear" at bounding box center [662, 666] width 39 height 15
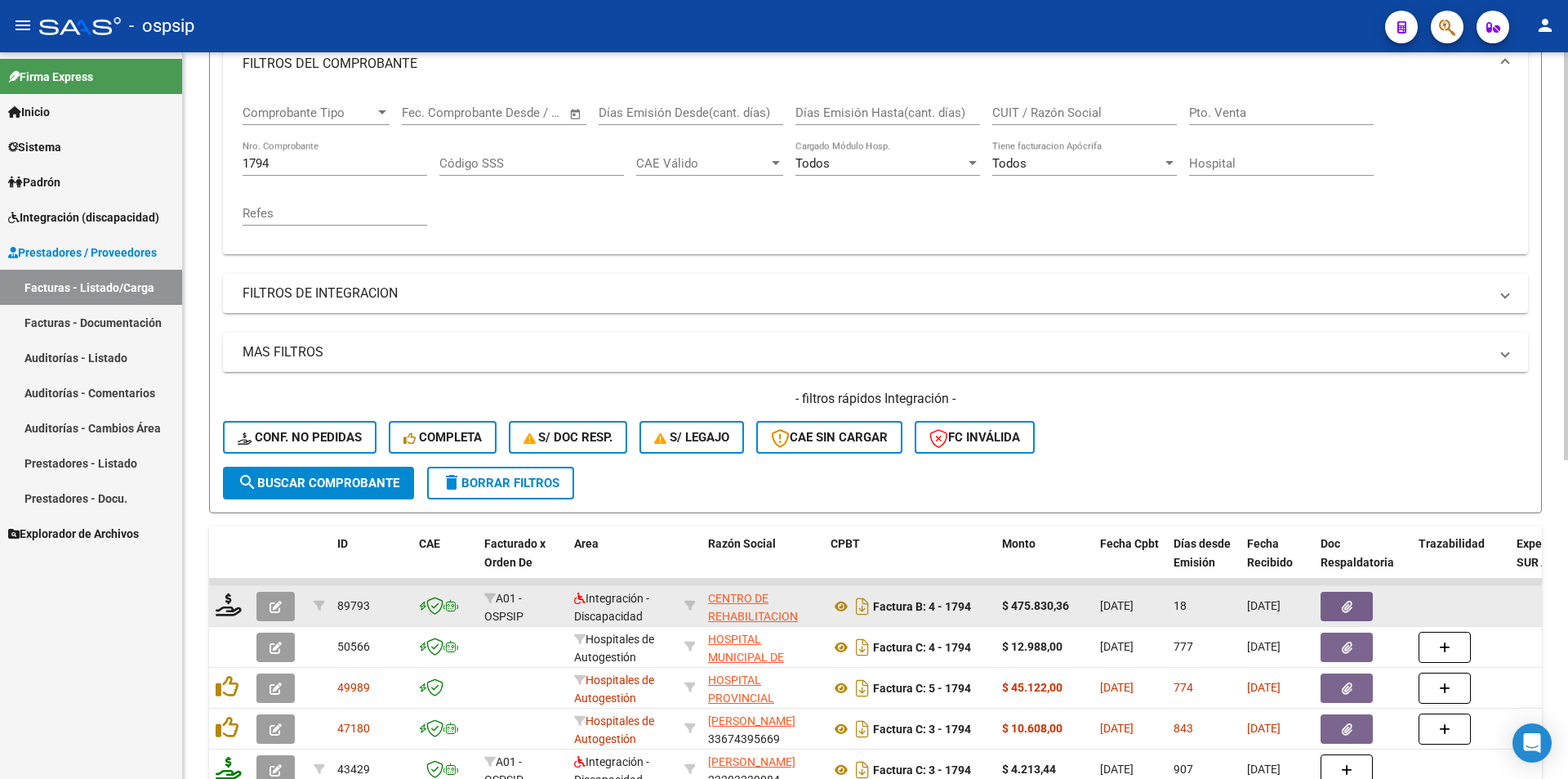
click at [265, 610] on button "button" at bounding box center [275, 606] width 39 height 29
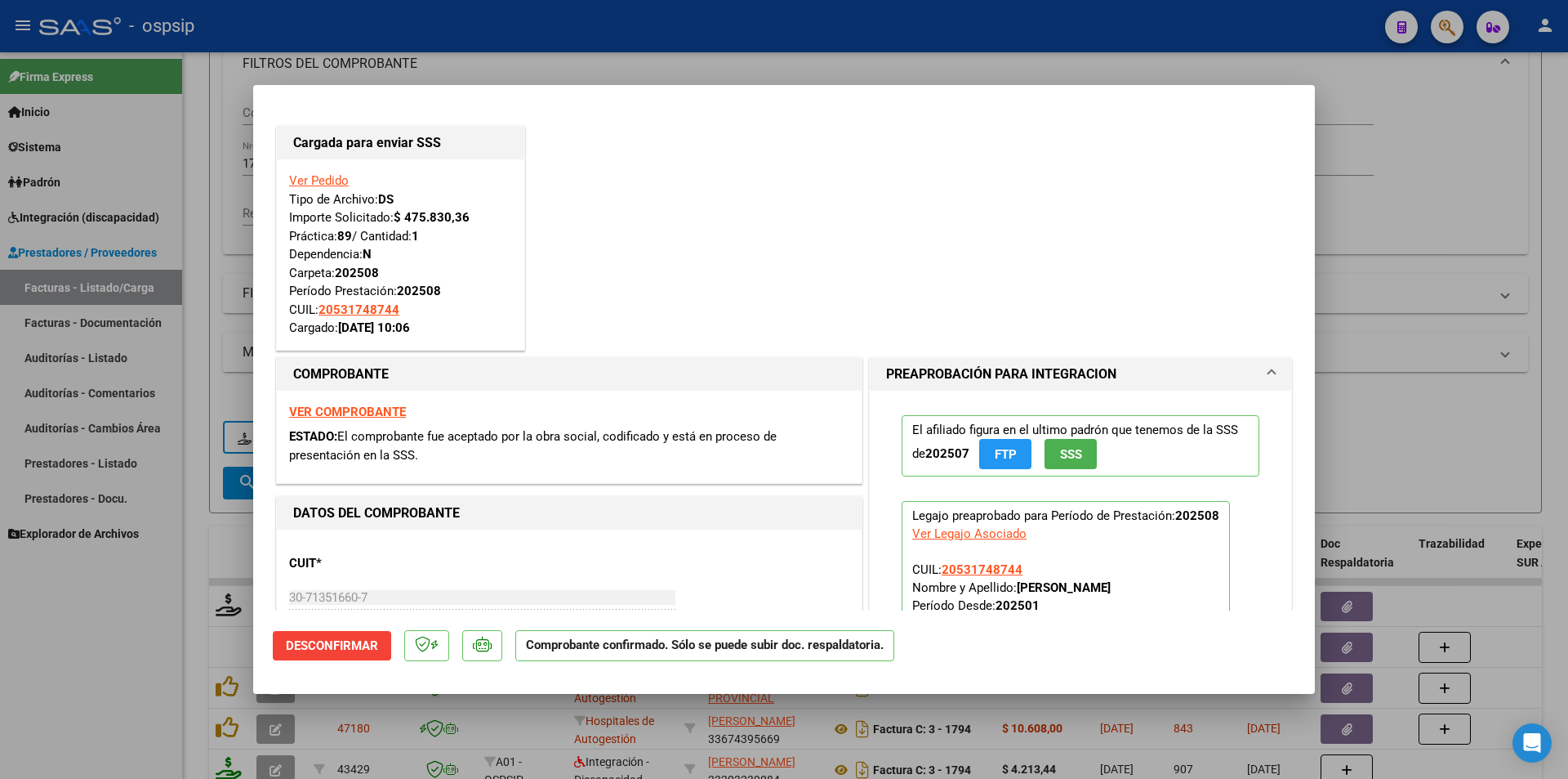
click at [210, 571] on div at bounding box center [784, 390] width 1568 height 779
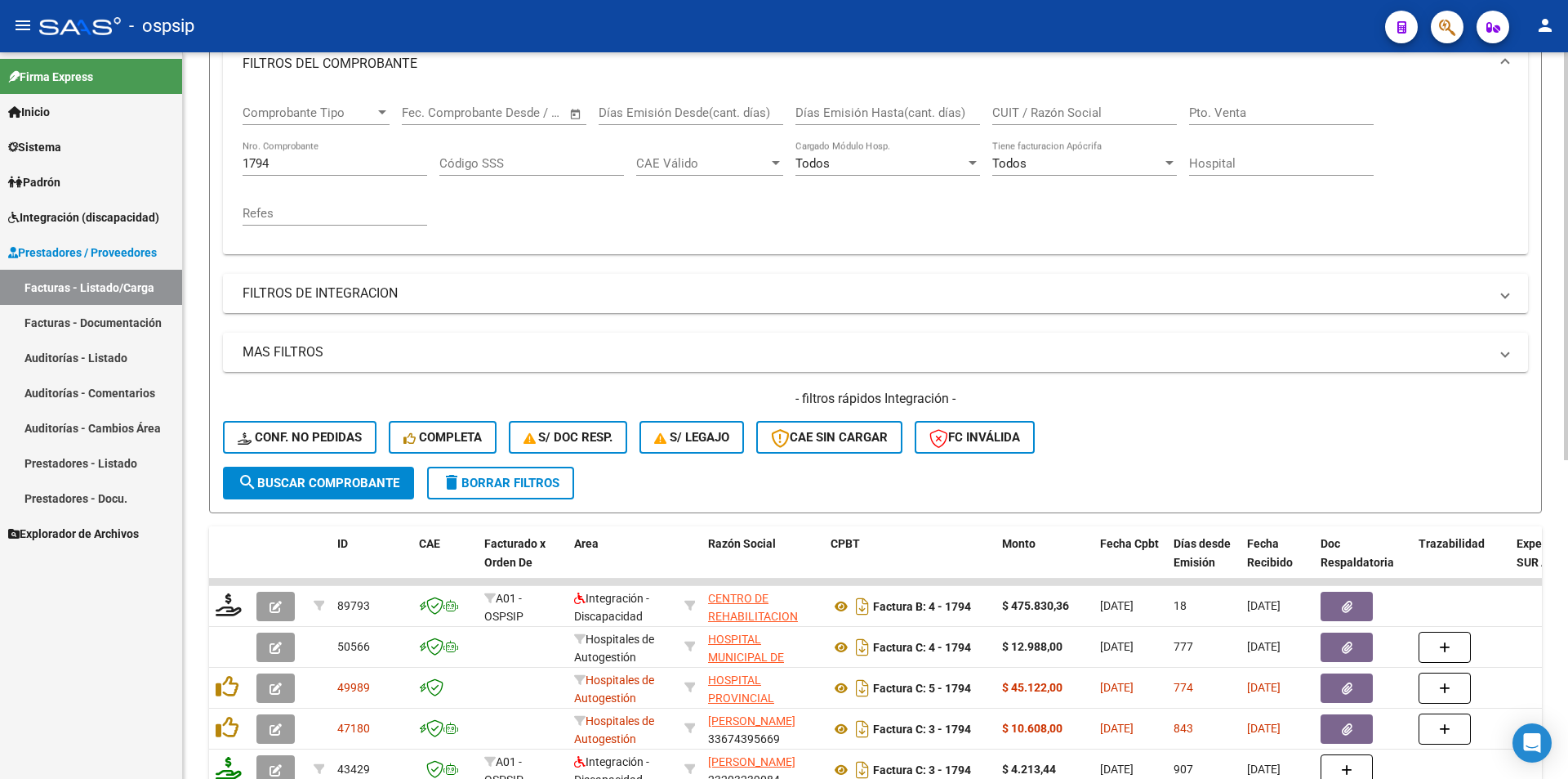
click at [275, 172] on div "1794 Nro. Comprobante" at bounding box center [335, 158] width 185 height 35
drag, startPoint x: 278, startPoint y: 163, endPoint x: 222, endPoint y: 157, distance: 56.3
click at [222, 157] on form "Filtros Id Area Area Seleccionar Gerenciador Seleccionar Gerenciador Todos Conf…" at bounding box center [876, 233] width 1333 height 560
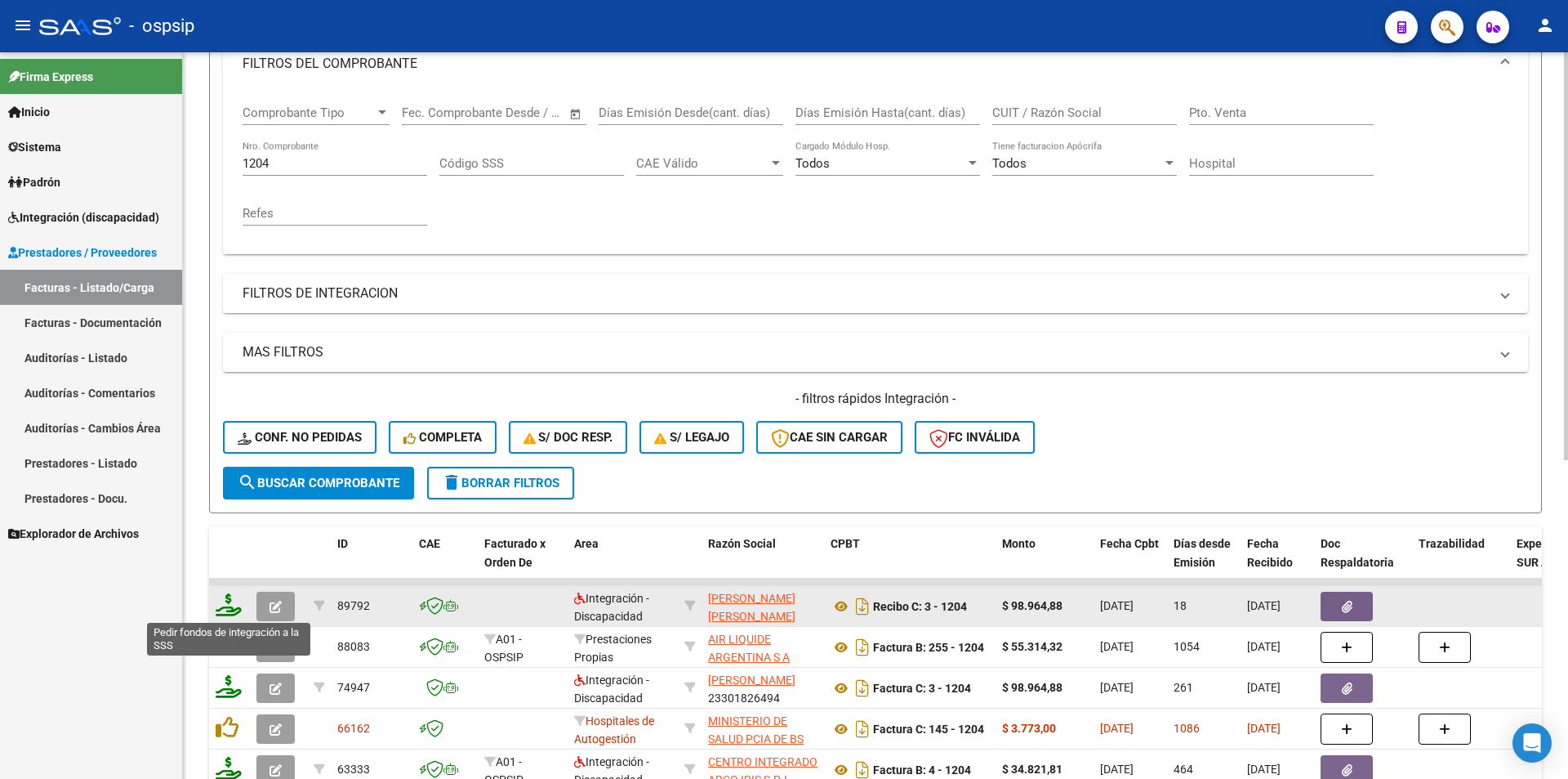
click at [225, 601] on icon at bounding box center [229, 604] width 26 height 23
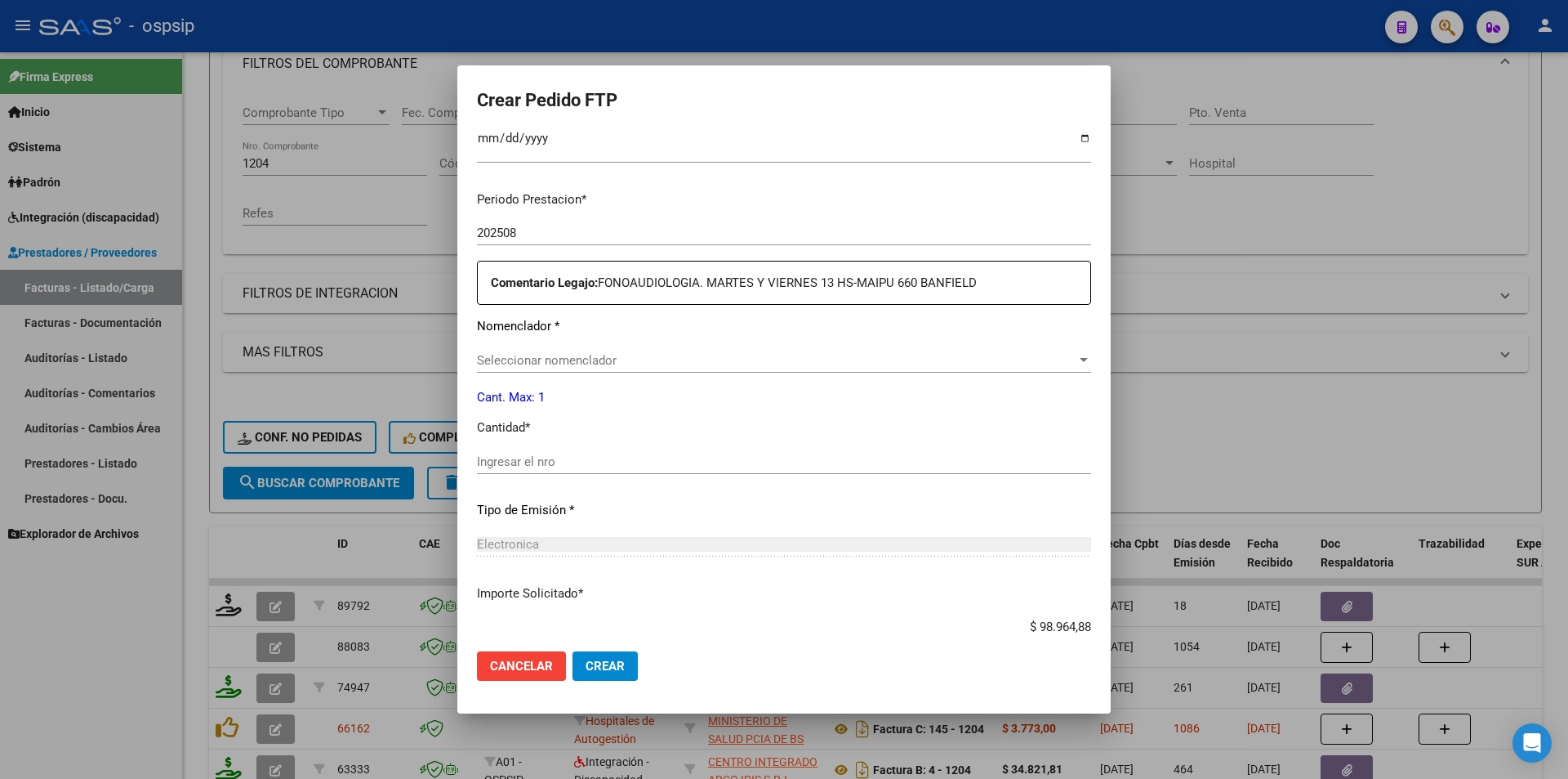
scroll to position [490, 0]
click at [563, 459] on input "Ingresar el nro" at bounding box center [784, 461] width 614 height 15
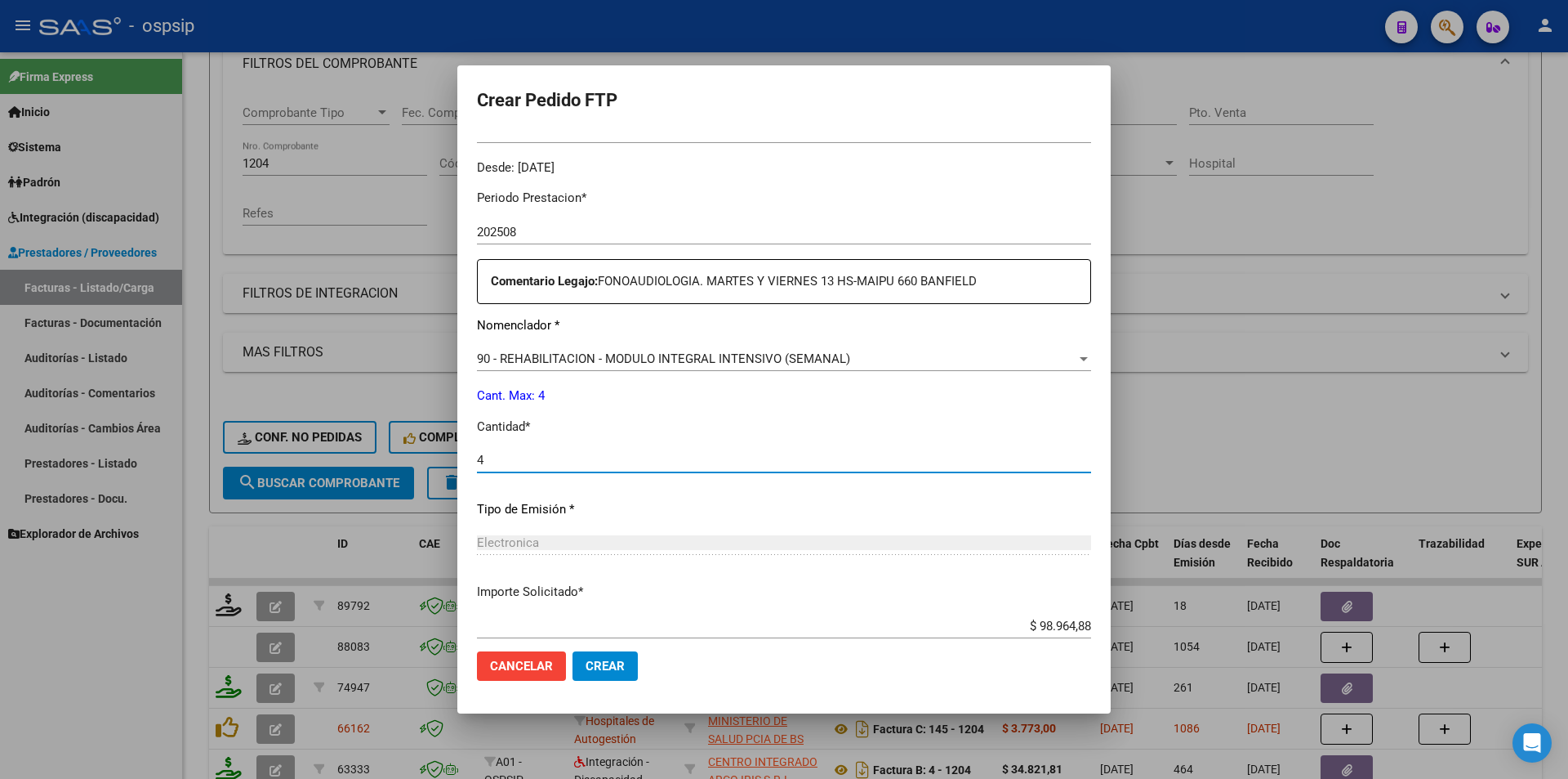
click at [605, 662] on span "Crear" at bounding box center [605, 666] width 39 height 15
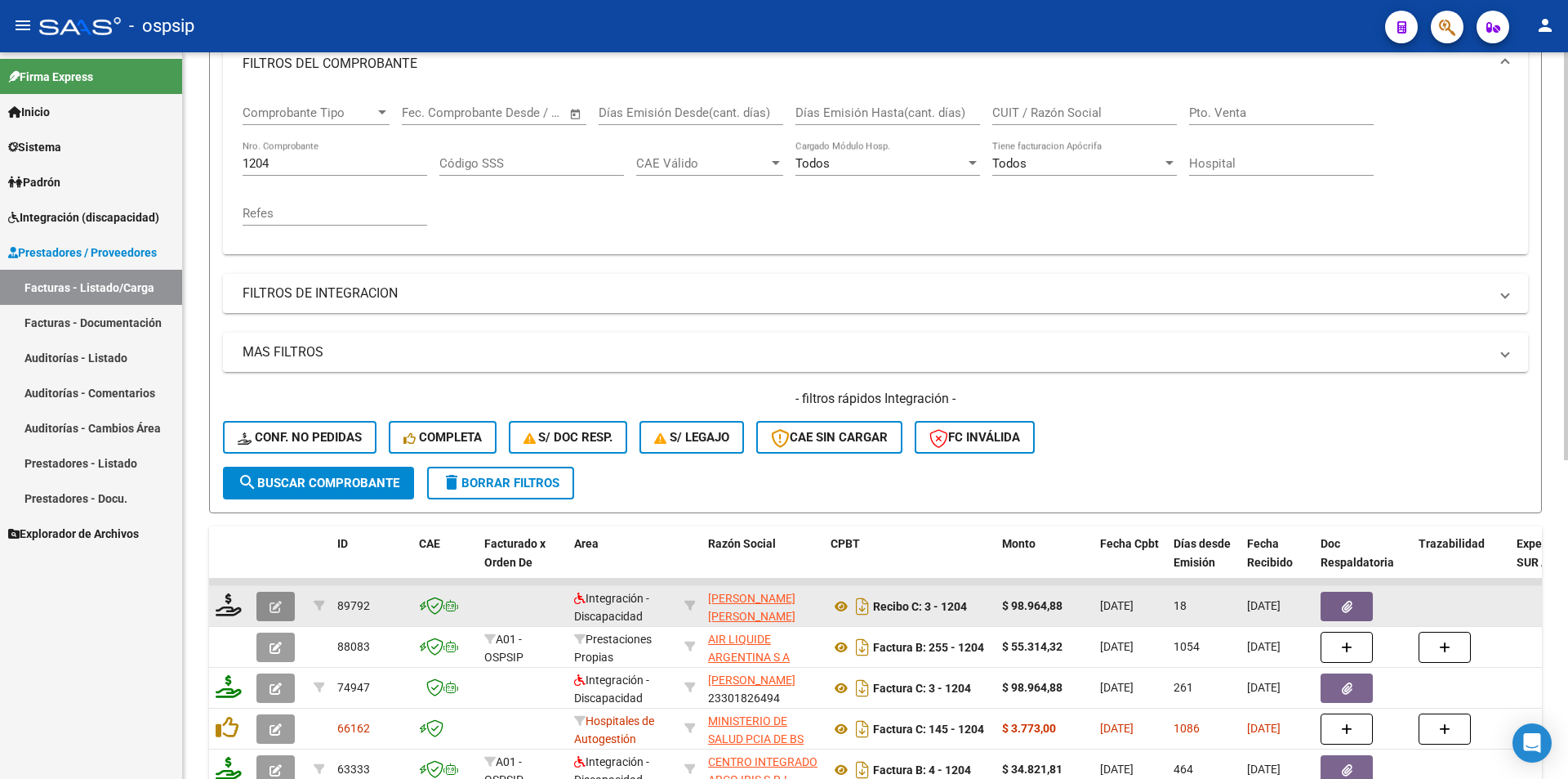
click at [271, 611] on icon "button" at bounding box center [275, 606] width 13 height 13
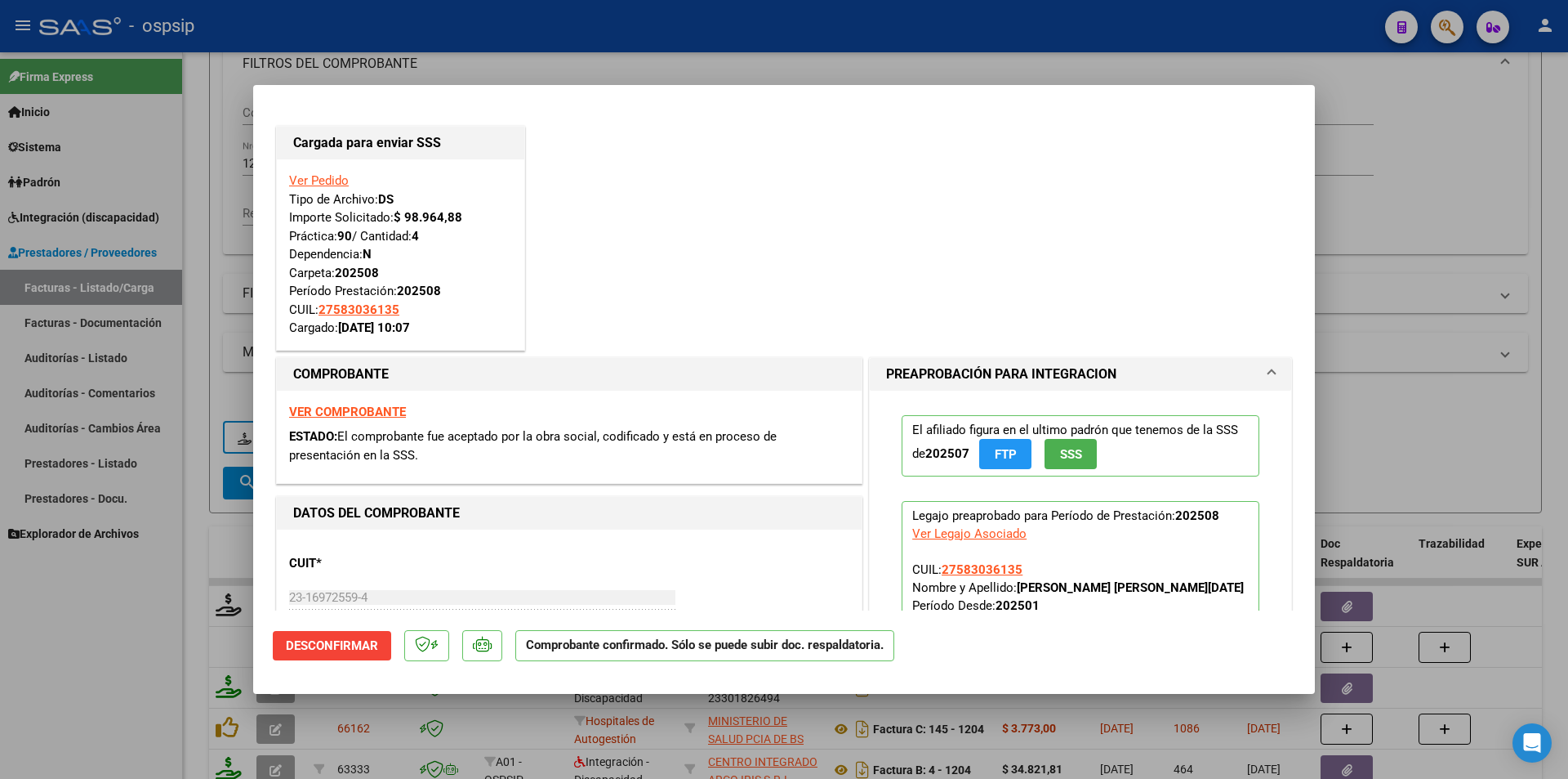
click at [99, 691] on div at bounding box center [784, 390] width 1568 height 779
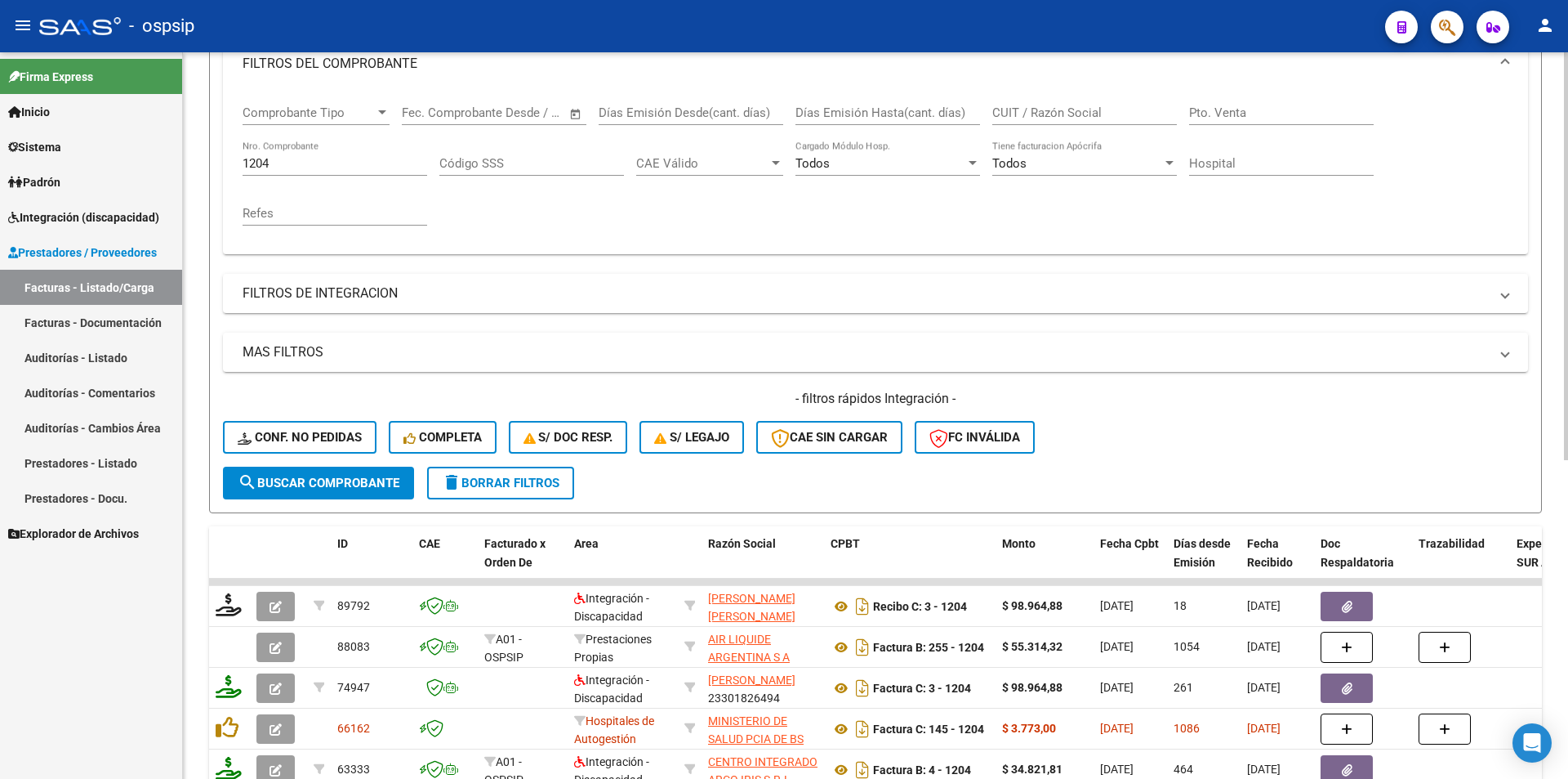
drag, startPoint x: 344, startPoint y: 156, endPoint x: 262, endPoint y: 157, distance: 82.0
click at [262, 157] on div "1204 Nro. Comprobante" at bounding box center [335, 158] width 185 height 35
drag, startPoint x: 285, startPoint y: 163, endPoint x: 180, endPoint y: 147, distance: 106.2
click at [180, 147] on mat-sidenav-container "Firma Express Inicio Calendario SSS Instructivos Contacto OS Sistema Usuarios T…" at bounding box center [784, 415] width 1568 height 726
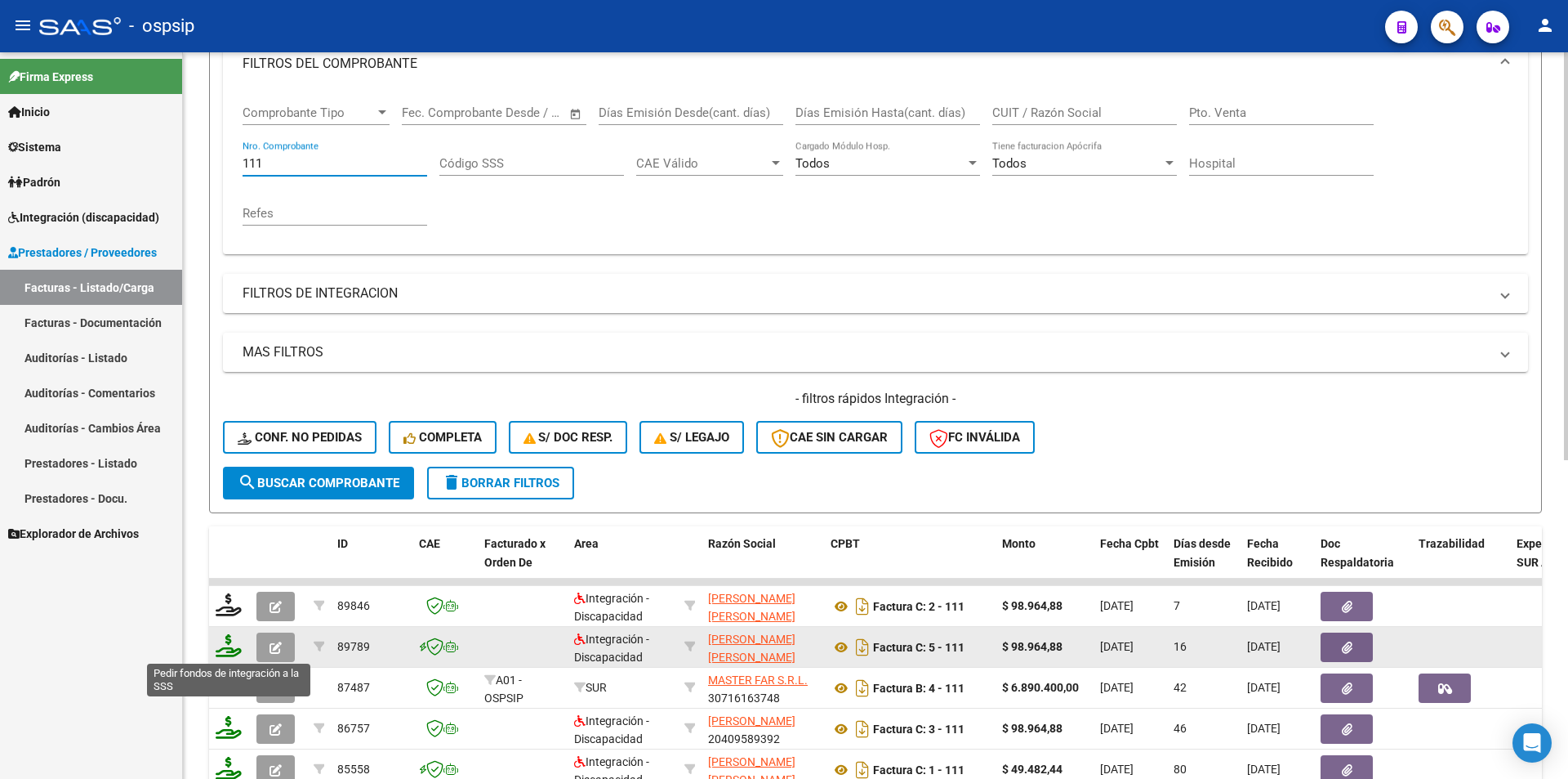
click at [221, 642] on icon at bounding box center [229, 645] width 26 height 23
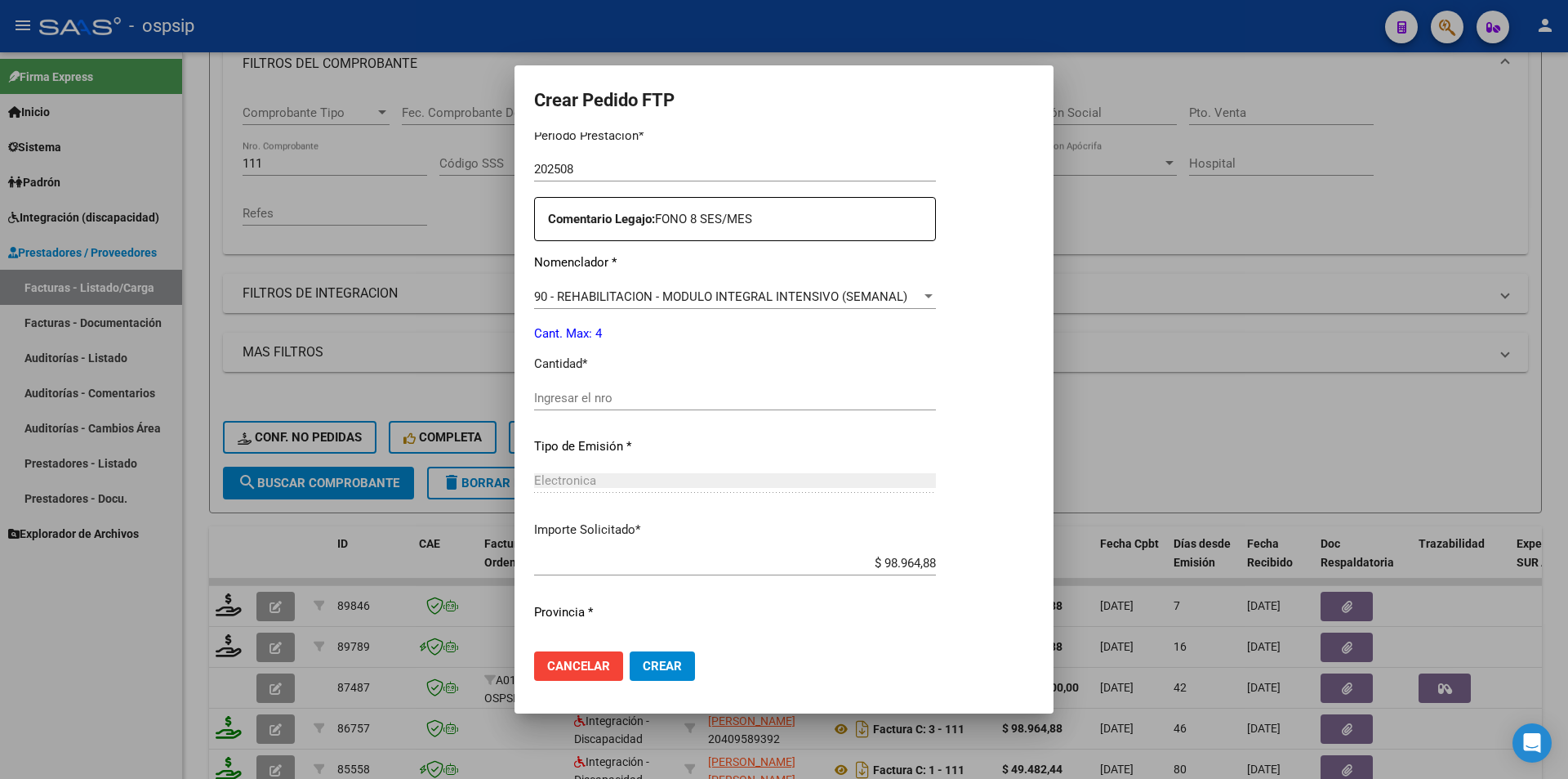
scroll to position [553, 0]
click at [552, 398] on input "Ingresar el nro" at bounding box center [770, 398] width 472 height 15
click at [643, 660] on span "Crear" at bounding box center [662, 666] width 39 height 15
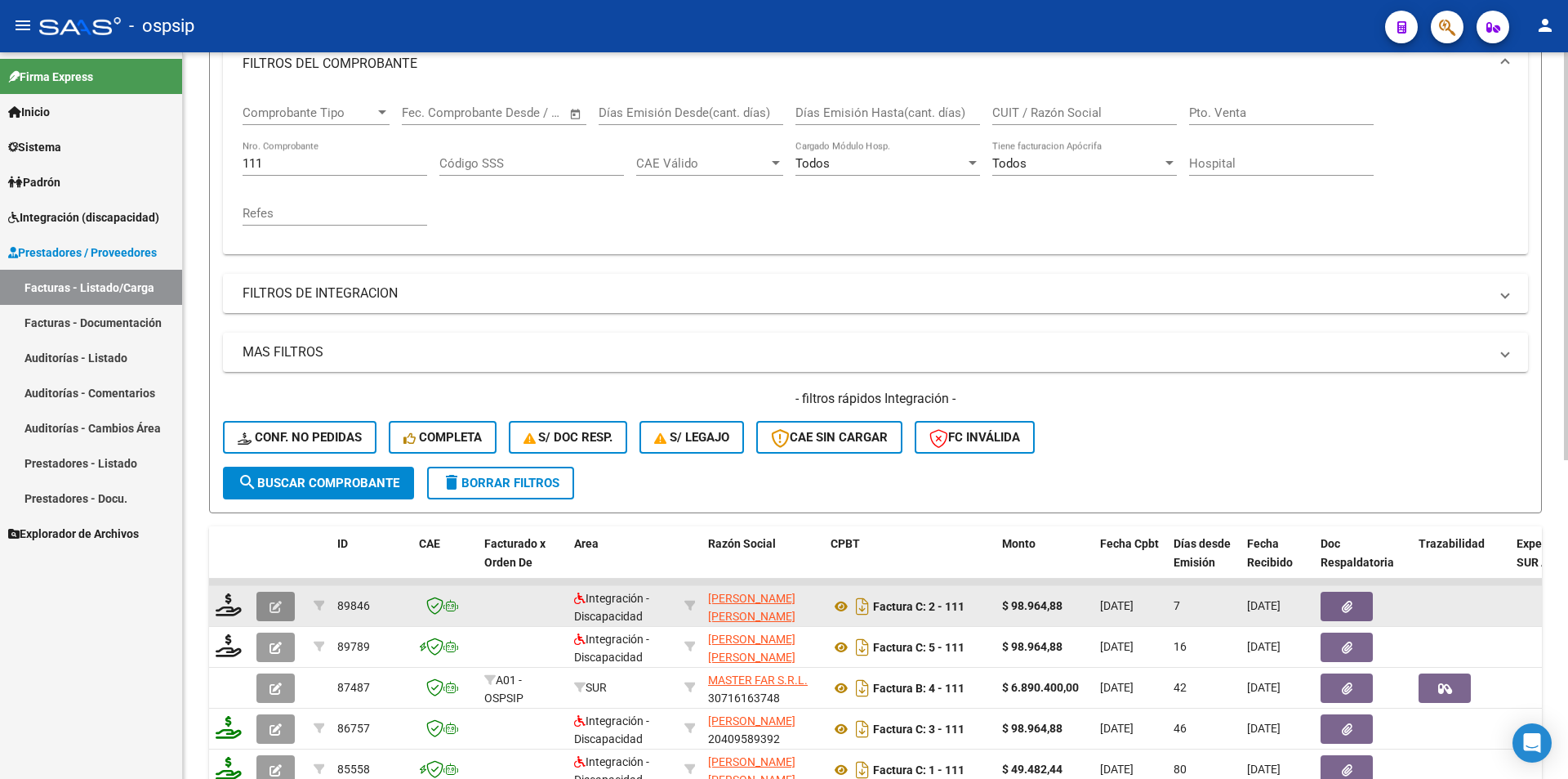
click at [279, 608] on icon "button" at bounding box center [275, 606] width 13 height 13
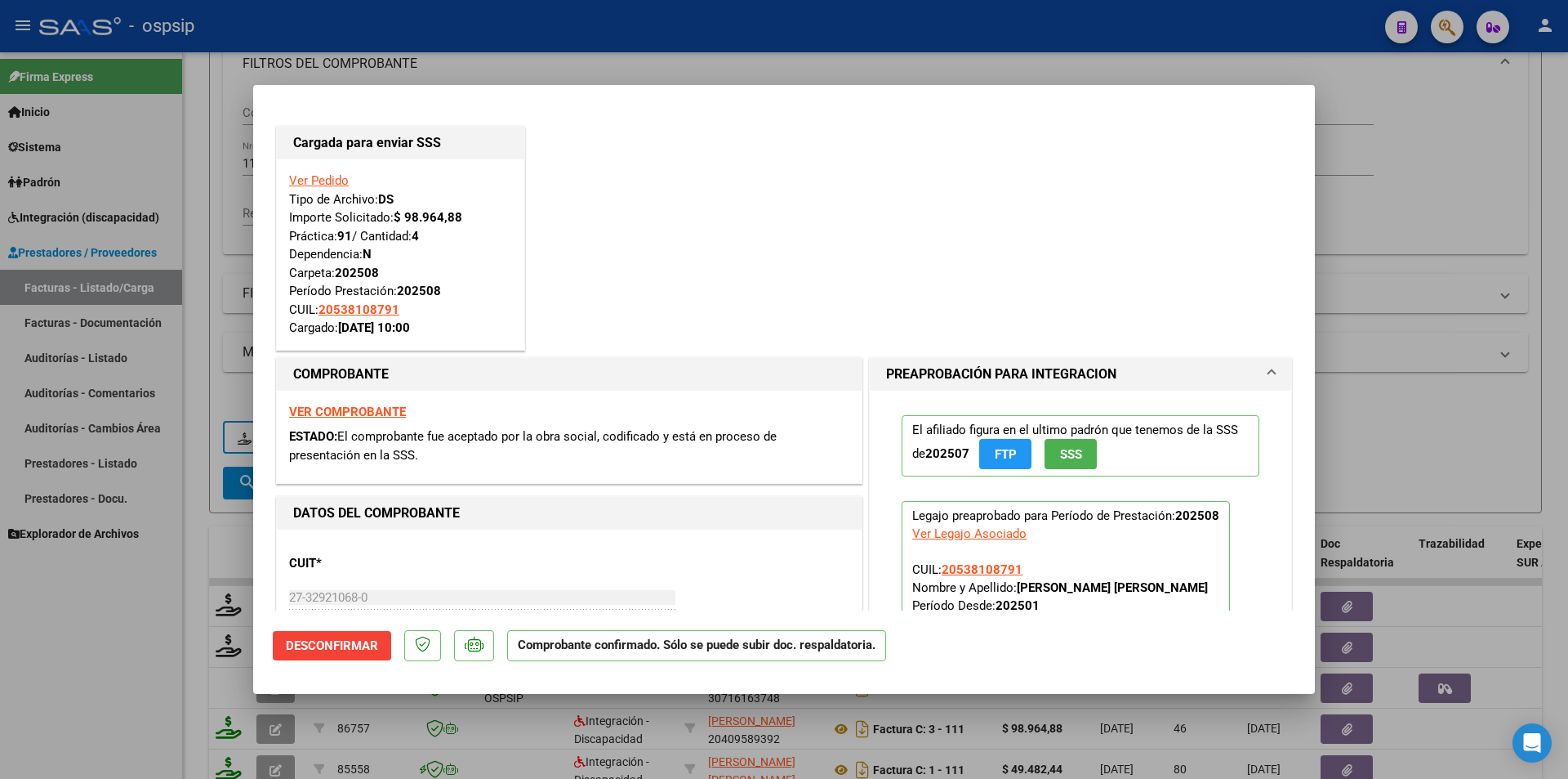
click at [144, 704] on div at bounding box center [784, 390] width 1568 height 779
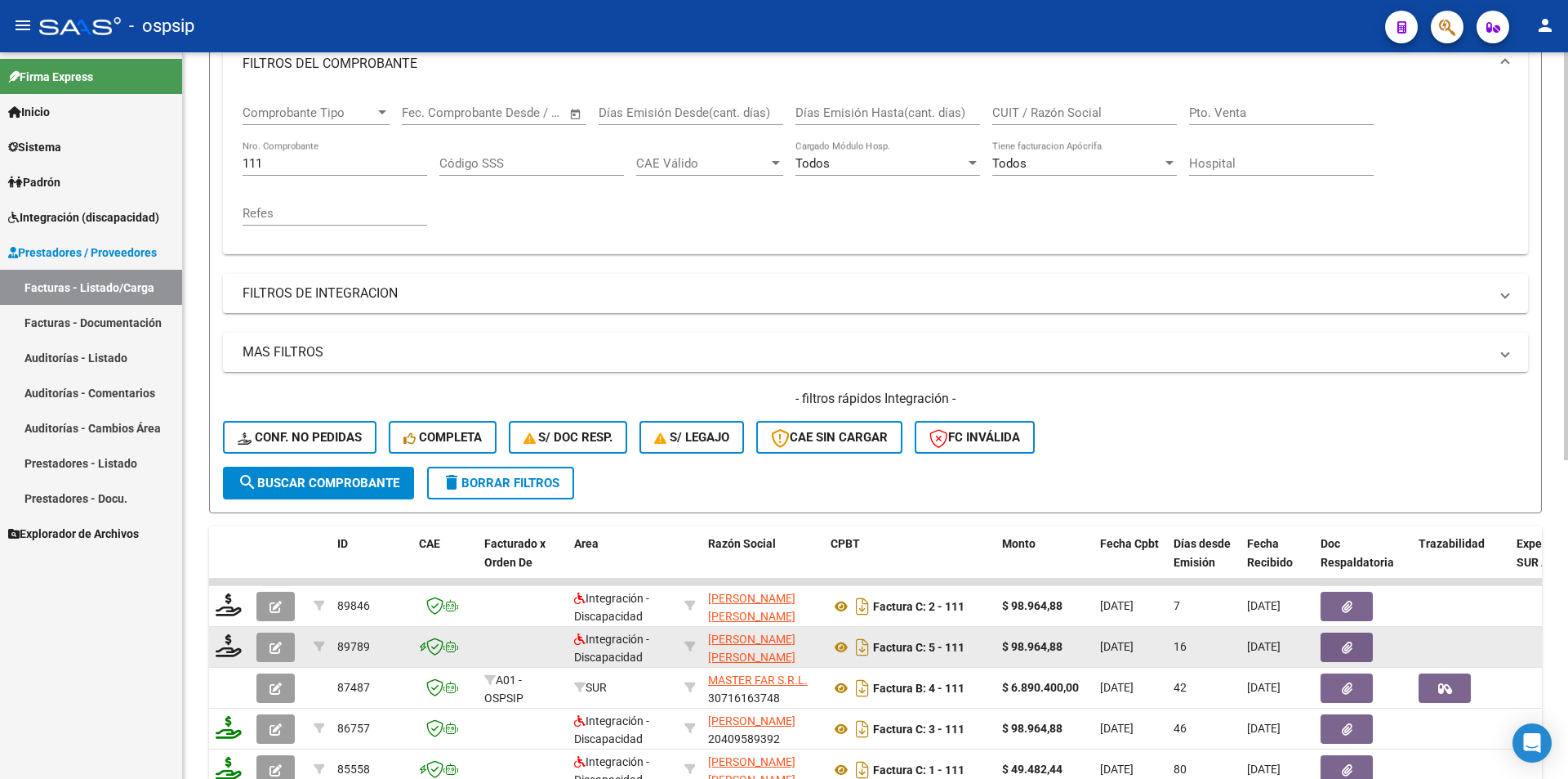
click at [269, 651] on button "button" at bounding box center [275, 647] width 39 height 29
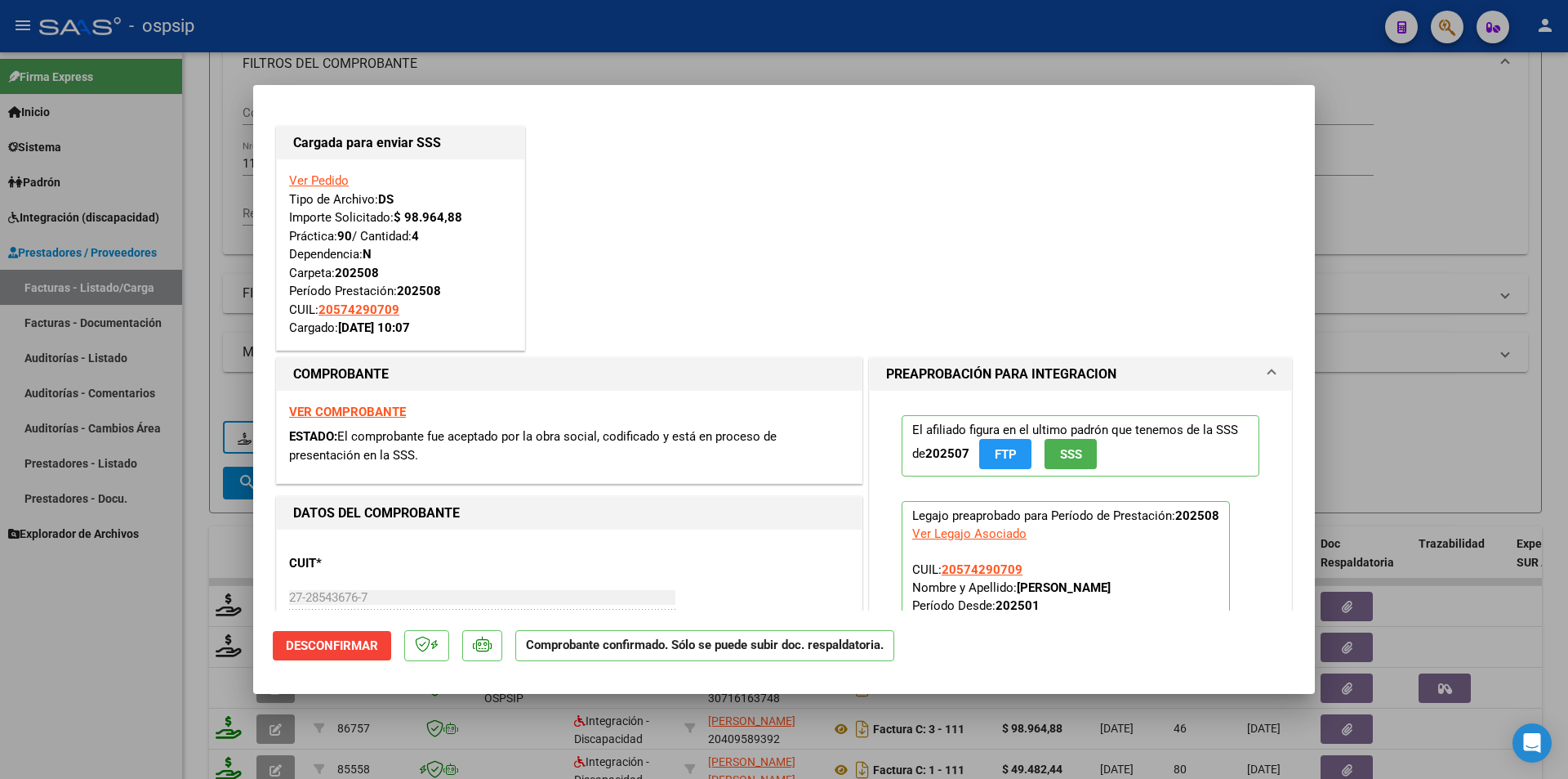
click at [0, 678] on div at bounding box center [784, 390] width 1568 height 779
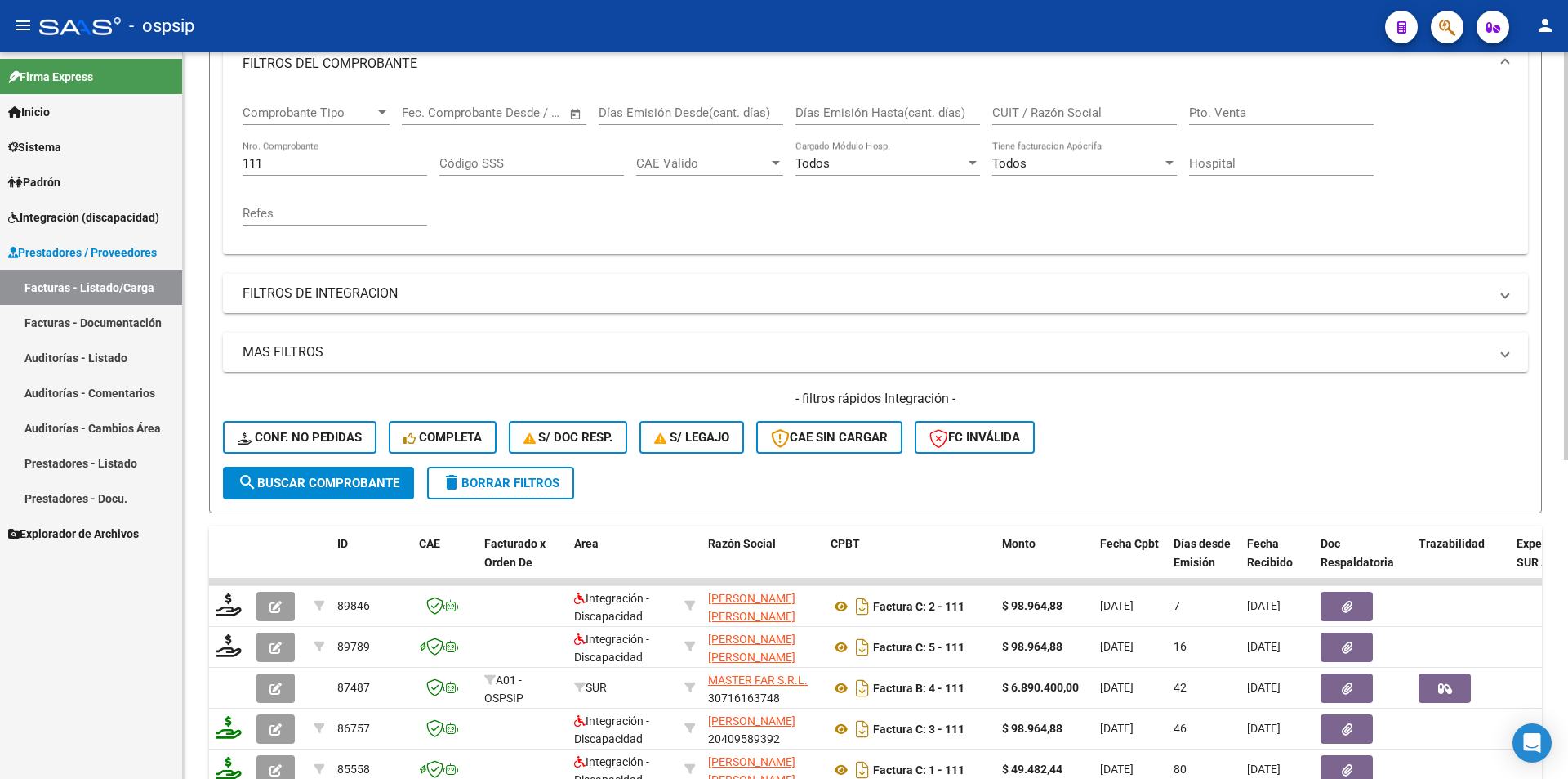
click at [275, 154] on div "111 Nro. Comprobante" at bounding box center [335, 158] width 185 height 35
drag, startPoint x: 276, startPoint y: 163, endPoint x: 225, endPoint y: 163, distance: 51.0
click at [228, 163] on div "Comprobante Tipo Comprobante Tipo Fecha inicio – Fecha fin Fec. Comprobante Des…" at bounding box center [875, 172] width 1305 height 164
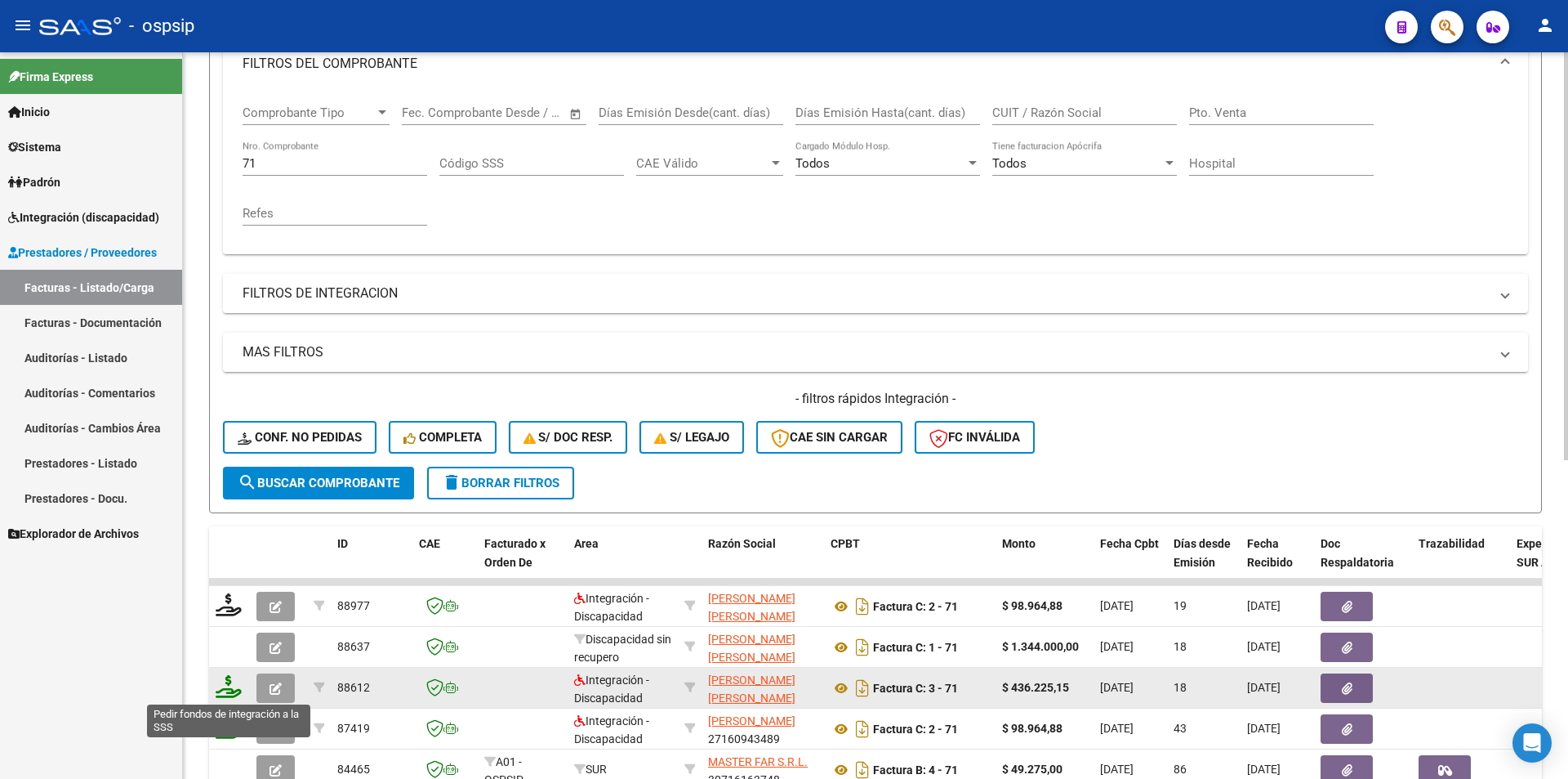
click at [224, 690] on icon at bounding box center [229, 686] width 26 height 23
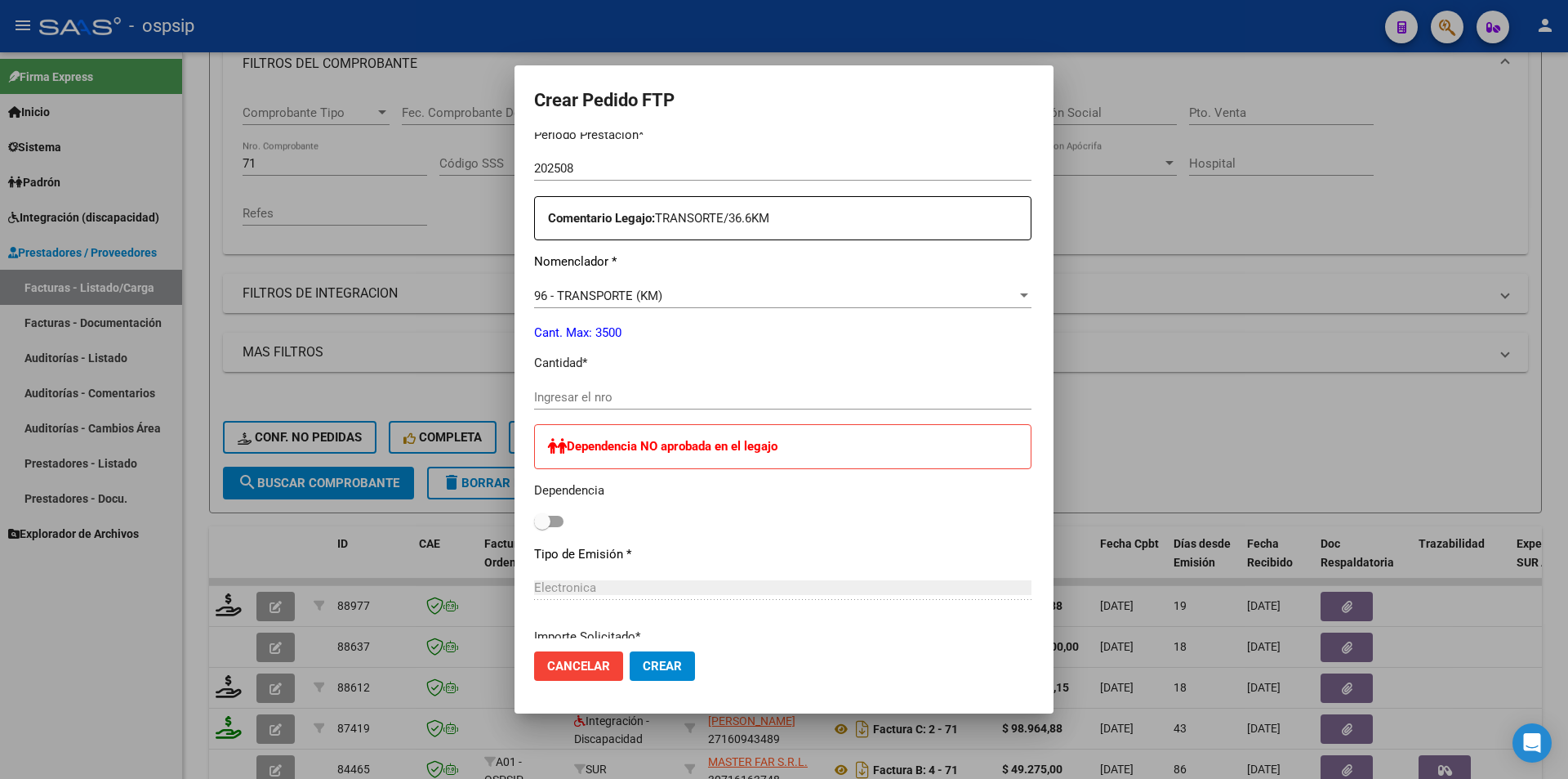
scroll to position [572, 0]
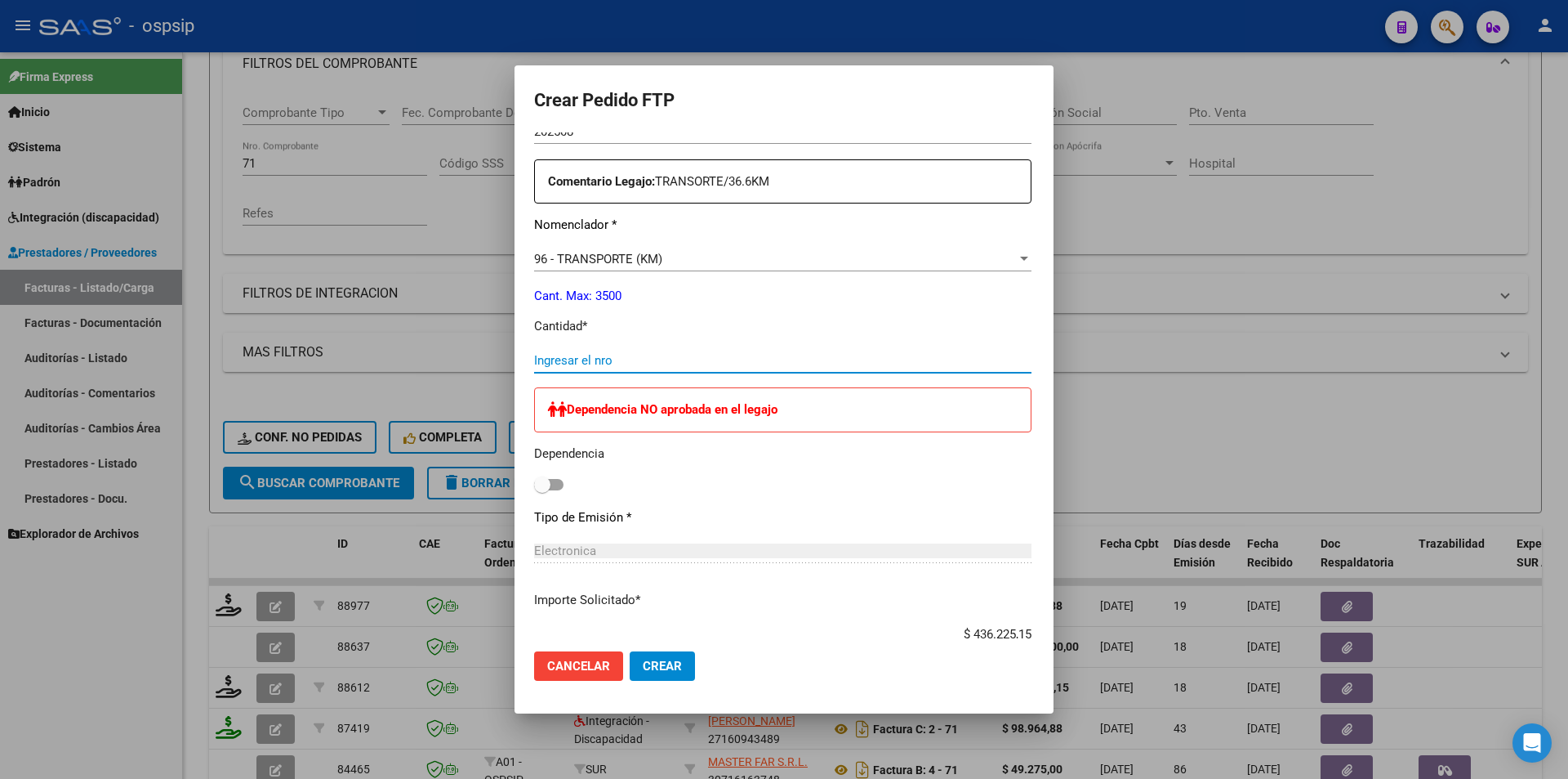
click at [535, 360] on input "Ingresar el nro" at bounding box center [783, 361] width 497 height 15
click at [630, 652] on button "Crear" at bounding box center [662, 666] width 65 height 29
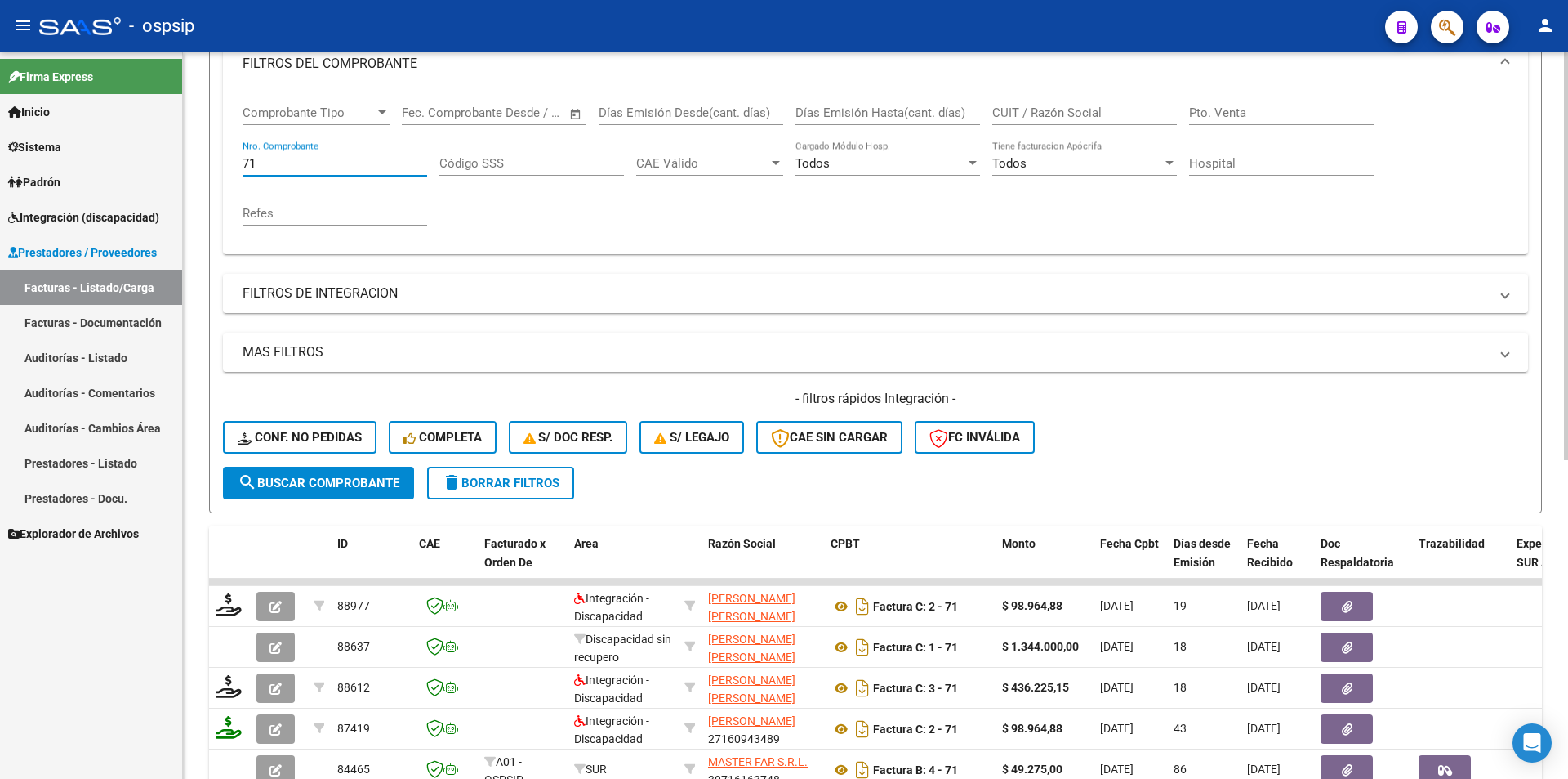
drag, startPoint x: 291, startPoint y: 164, endPoint x: 216, endPoint y: 163, distance: 75.0
click at [216, 163] on form "Filtros Id Area Area Seleccionar Gerenciador Seleccionar Gerenciador Todos Conf…" at bounding box center [876, 233] width 1333 height 560
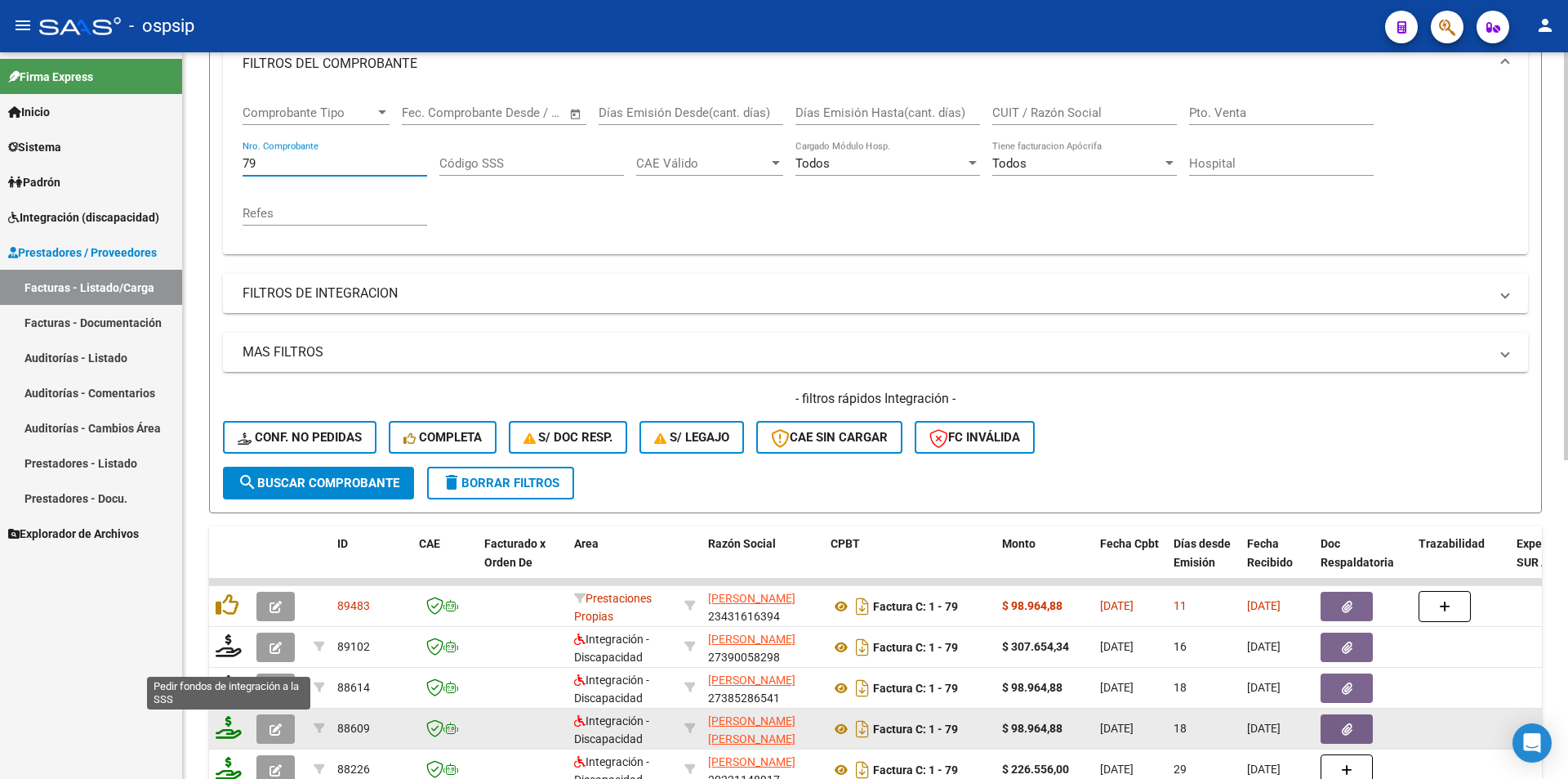
click at [228, 727] on icon at bounding box center [229, 727] width 26 height 23
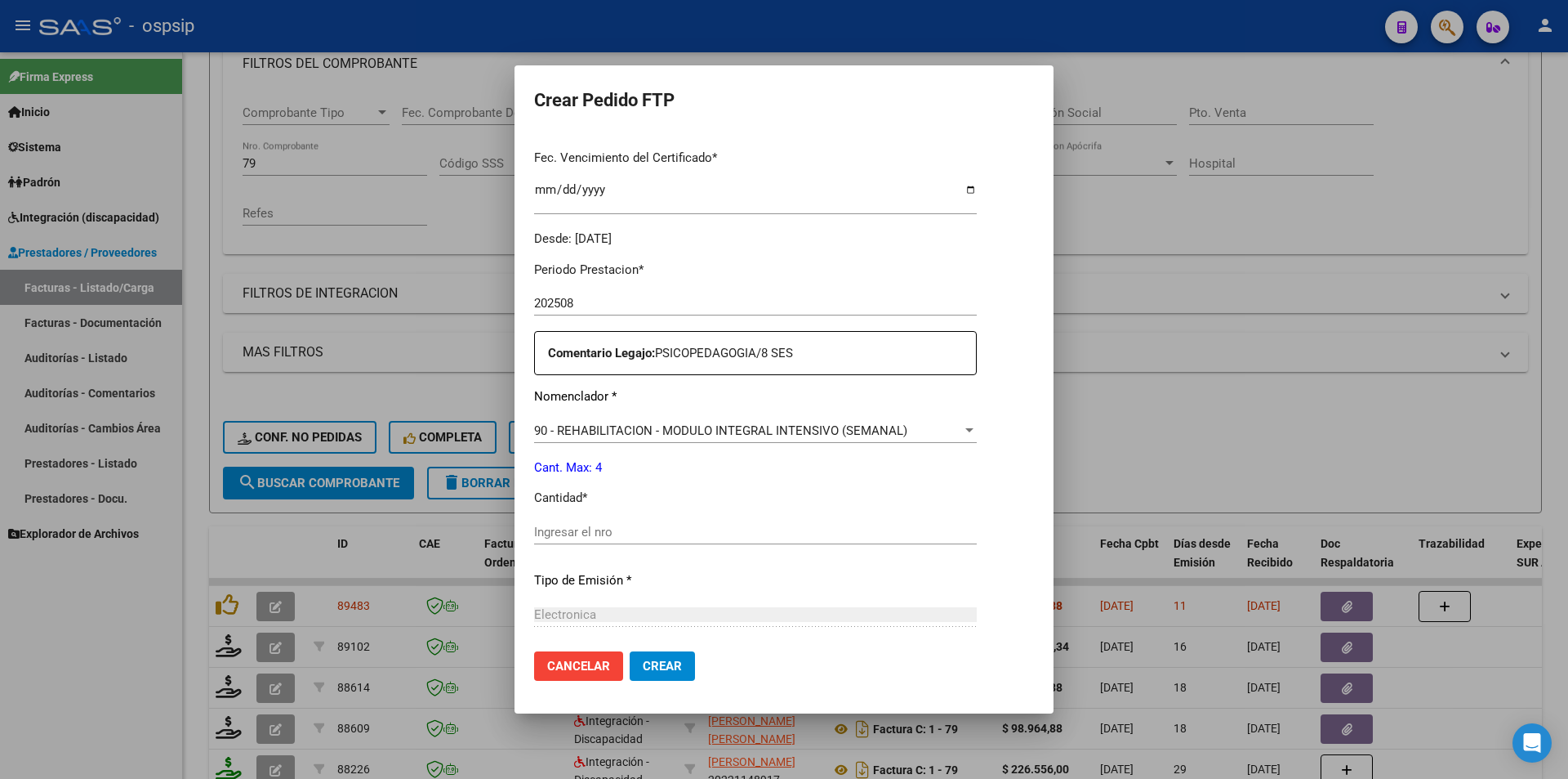
scroll to position [502, 0]
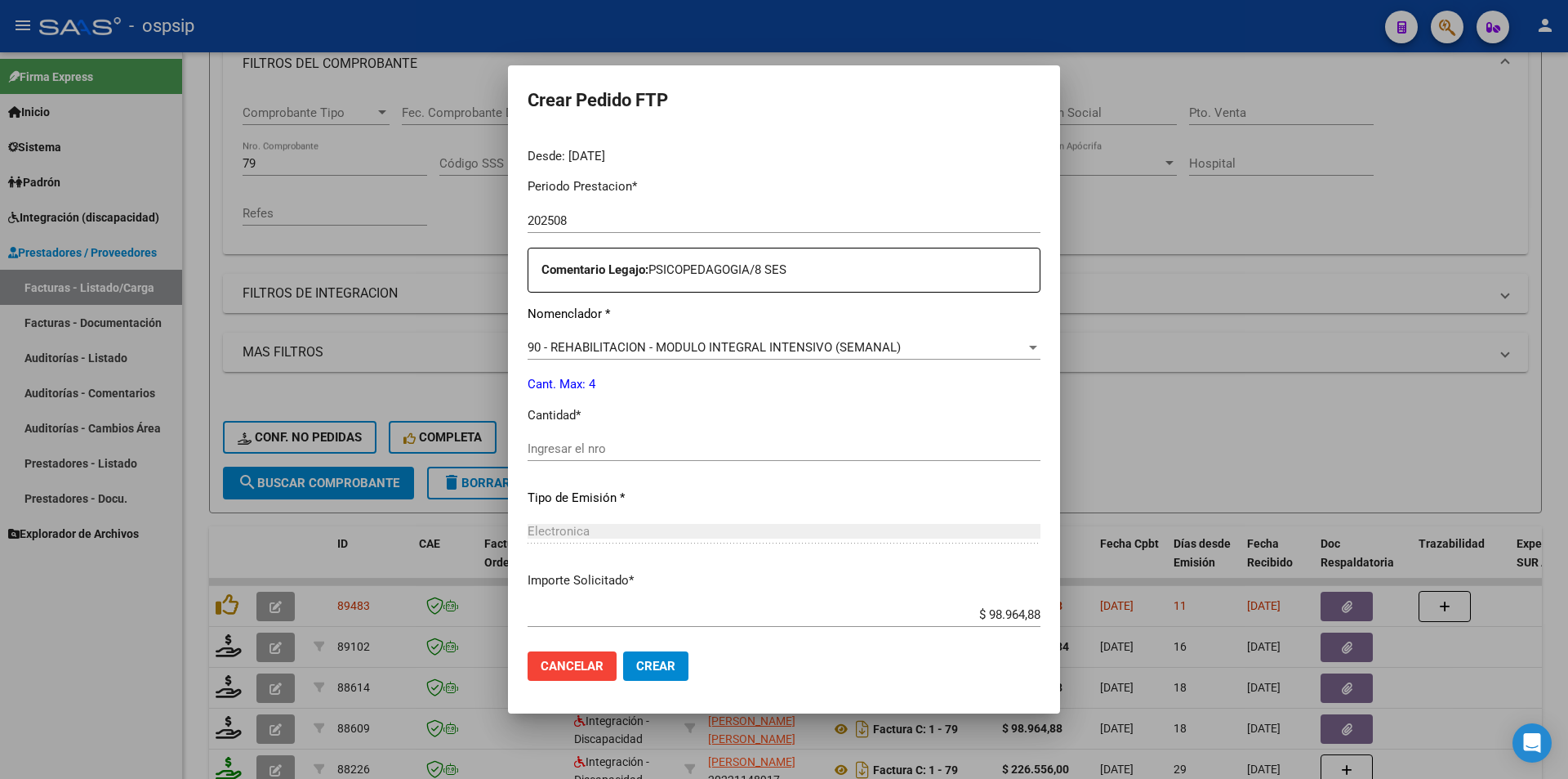
click at [578, 452] on input "Ingresar el nro" at bounding box center [784, 449] width 513 height 15
click at [636, 667] on span "Crear" at bounding box center [655, 666] width 39 height 15
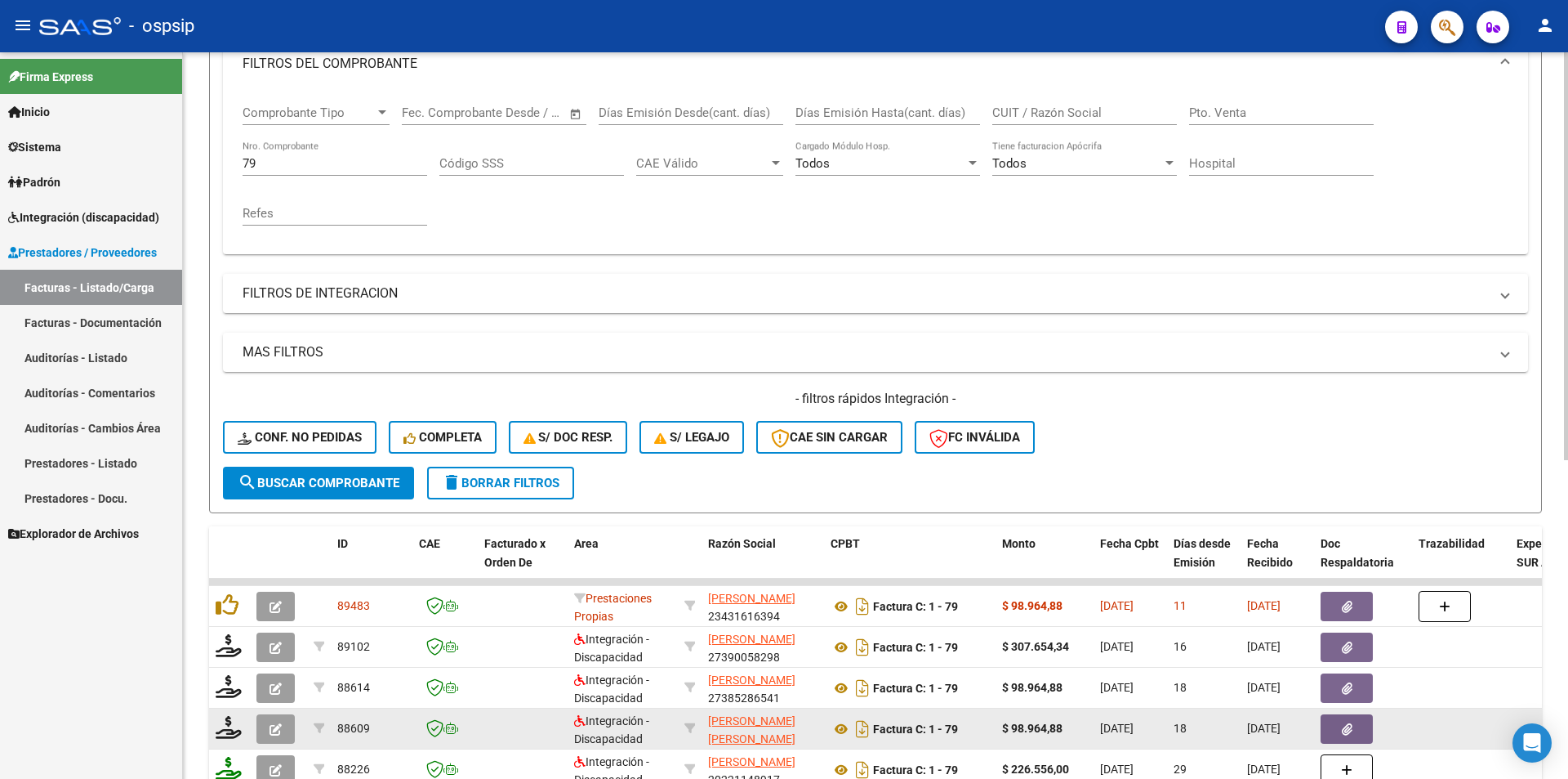
click at [278, 717] on button "button" at bounding box center [275, 729] width 39 height 29
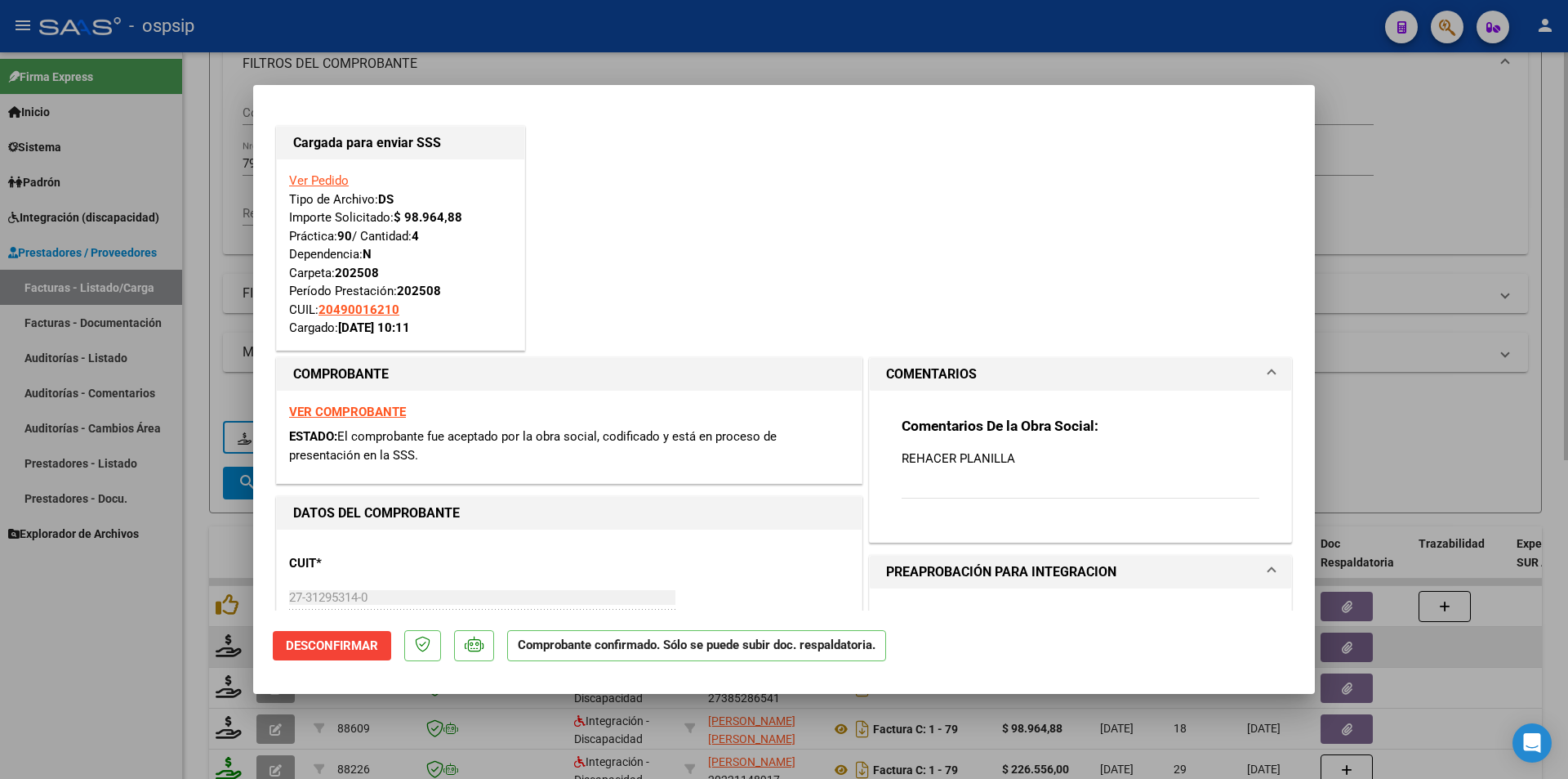
click at [245, 647] on div at bounding box center [784, 390] width 1568 height 779
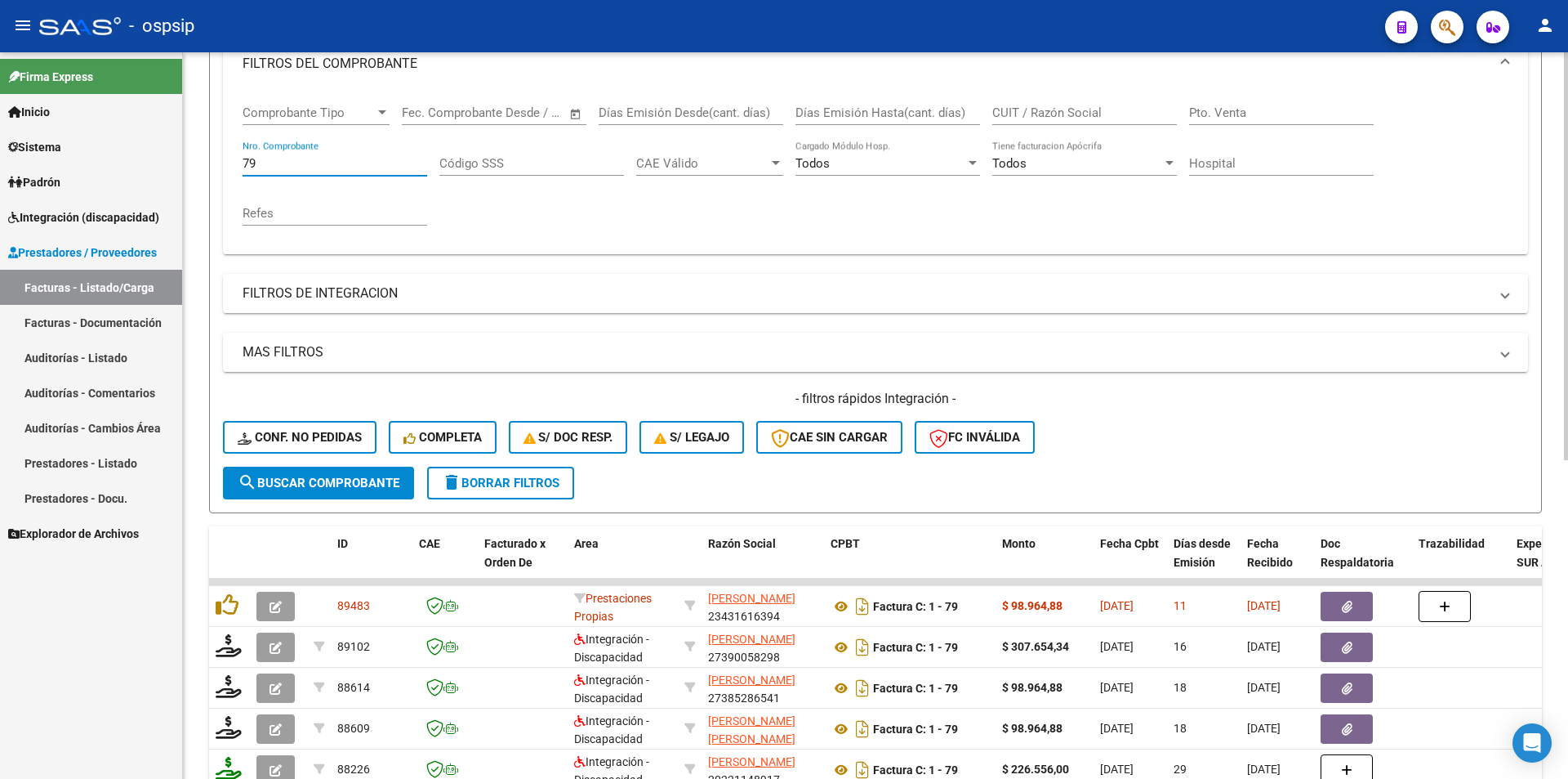
drag, startPoint x: 267, startPoint y: 166, endPoint x: 194, endPoint y: 156, distance: 73.7
click at [195, 155] on div "Video tutorial PRESTADORES -> Listado de CPBTs Emitidos por Prestadores / Prove…" at bounding box center [876, 453] width 1385 height 1282
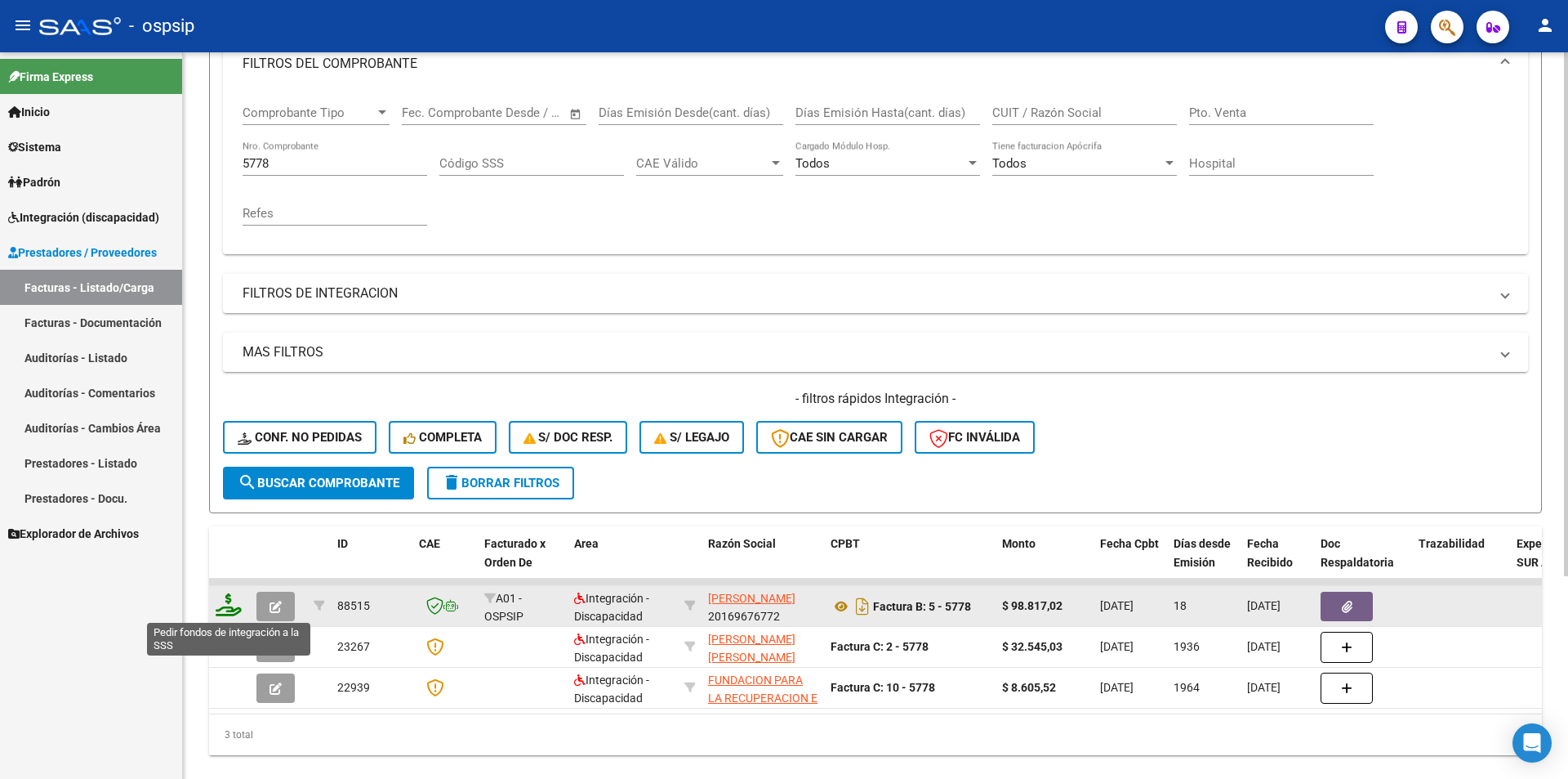
click at [227, 612] on icon at bounding box center [229, 604] width 26 height 23
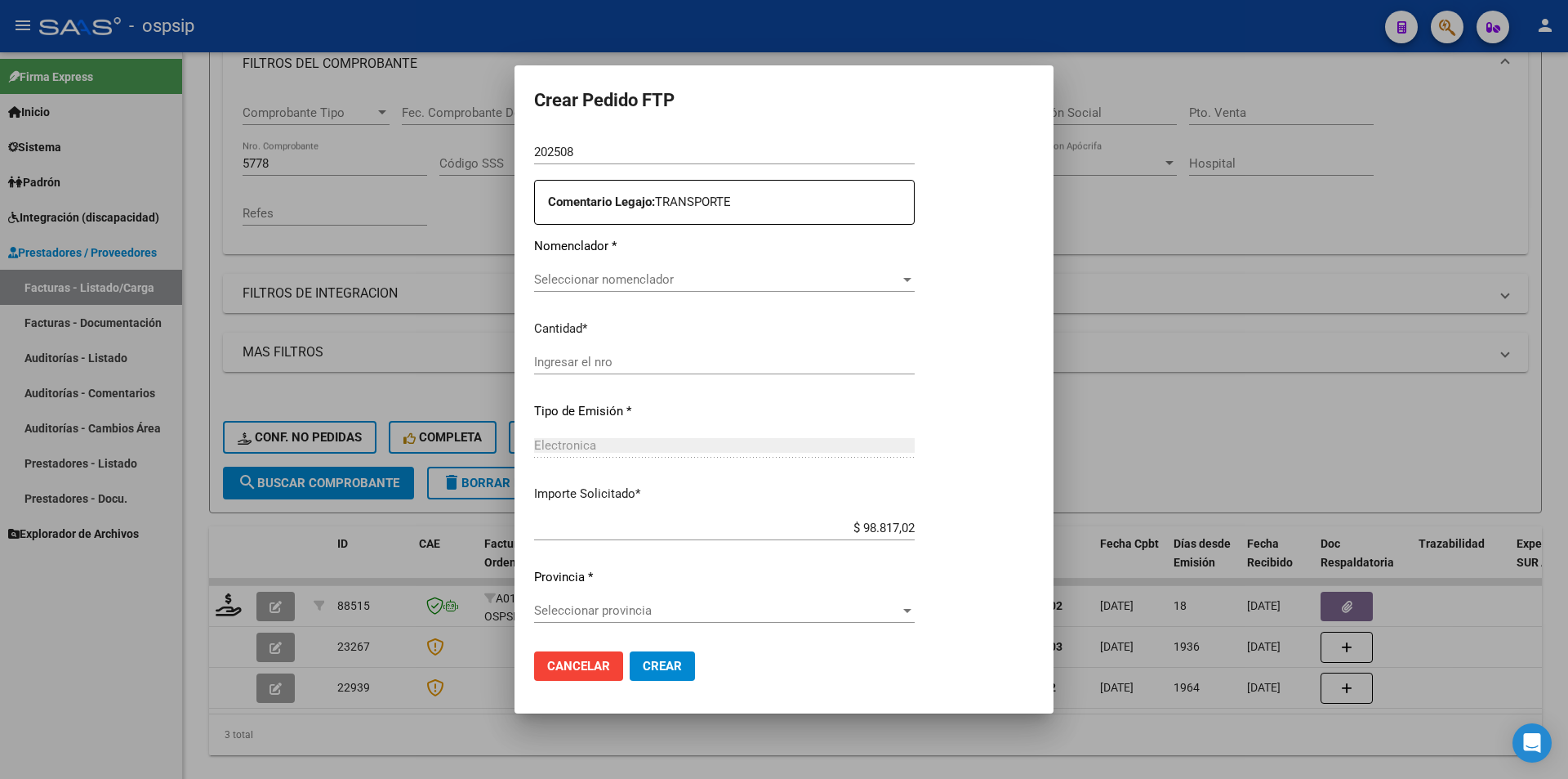
scroll to position [570, 0]
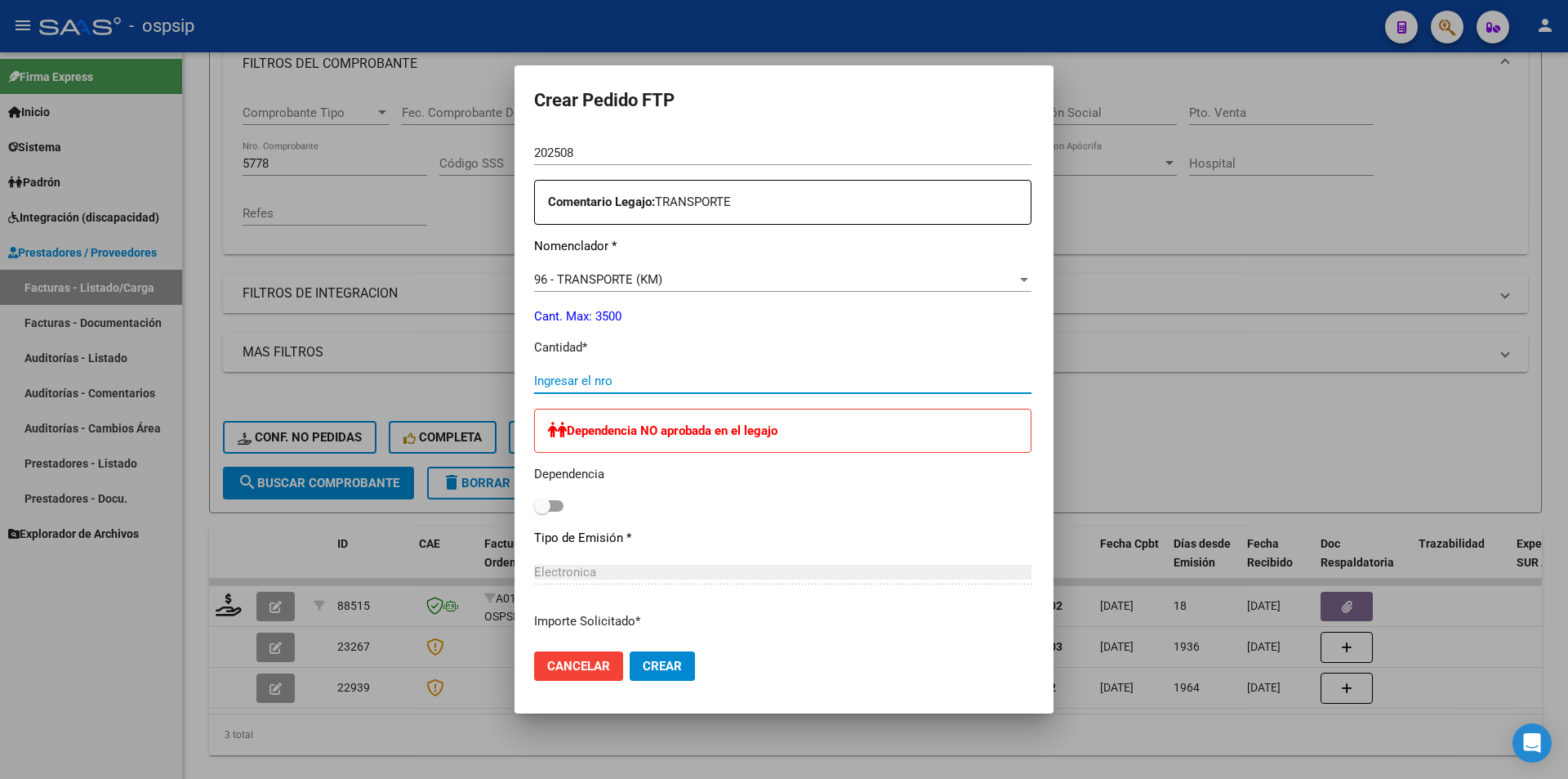
click at [560, 380] on input "Ingresar el nro" at bounding box center [783, 381] width 497 height 15
click at [643, 664] on span "Crear" at bounding box center [662, 666] width 39 height 15
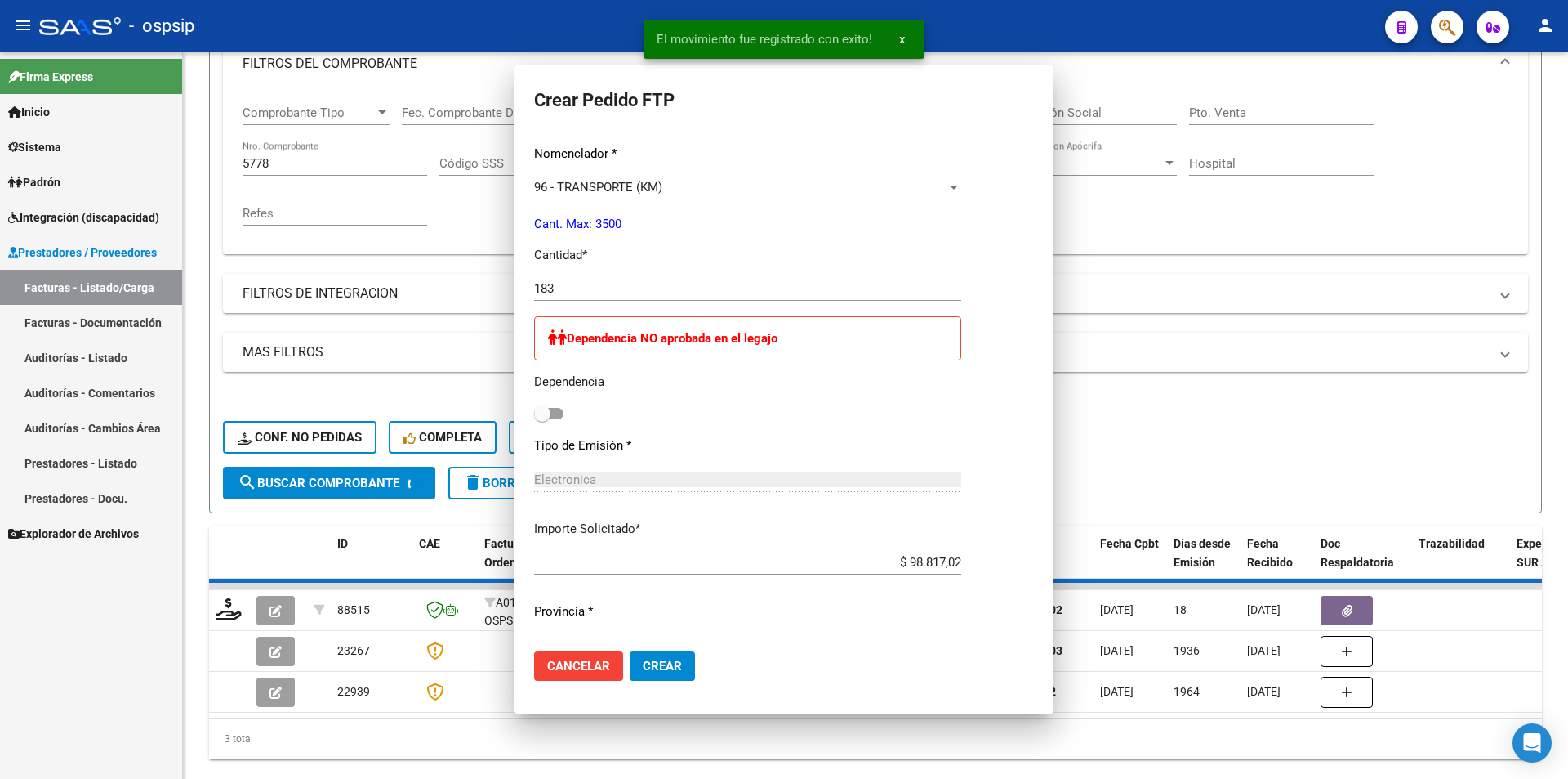
scroll to position [477, 0]
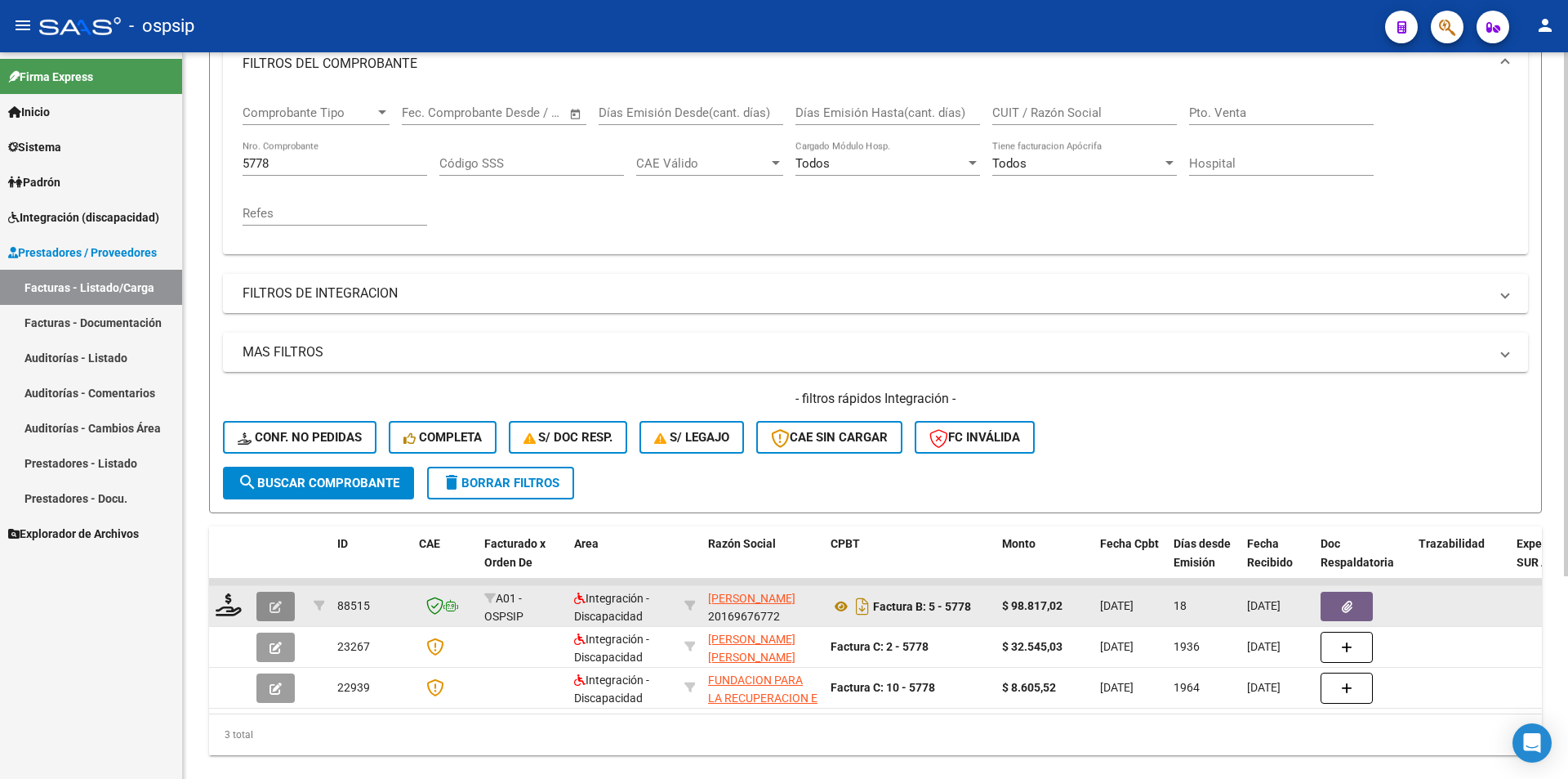
click at [280, 606] on icon "button" at bounding box center [275, 606] width 13 height 13
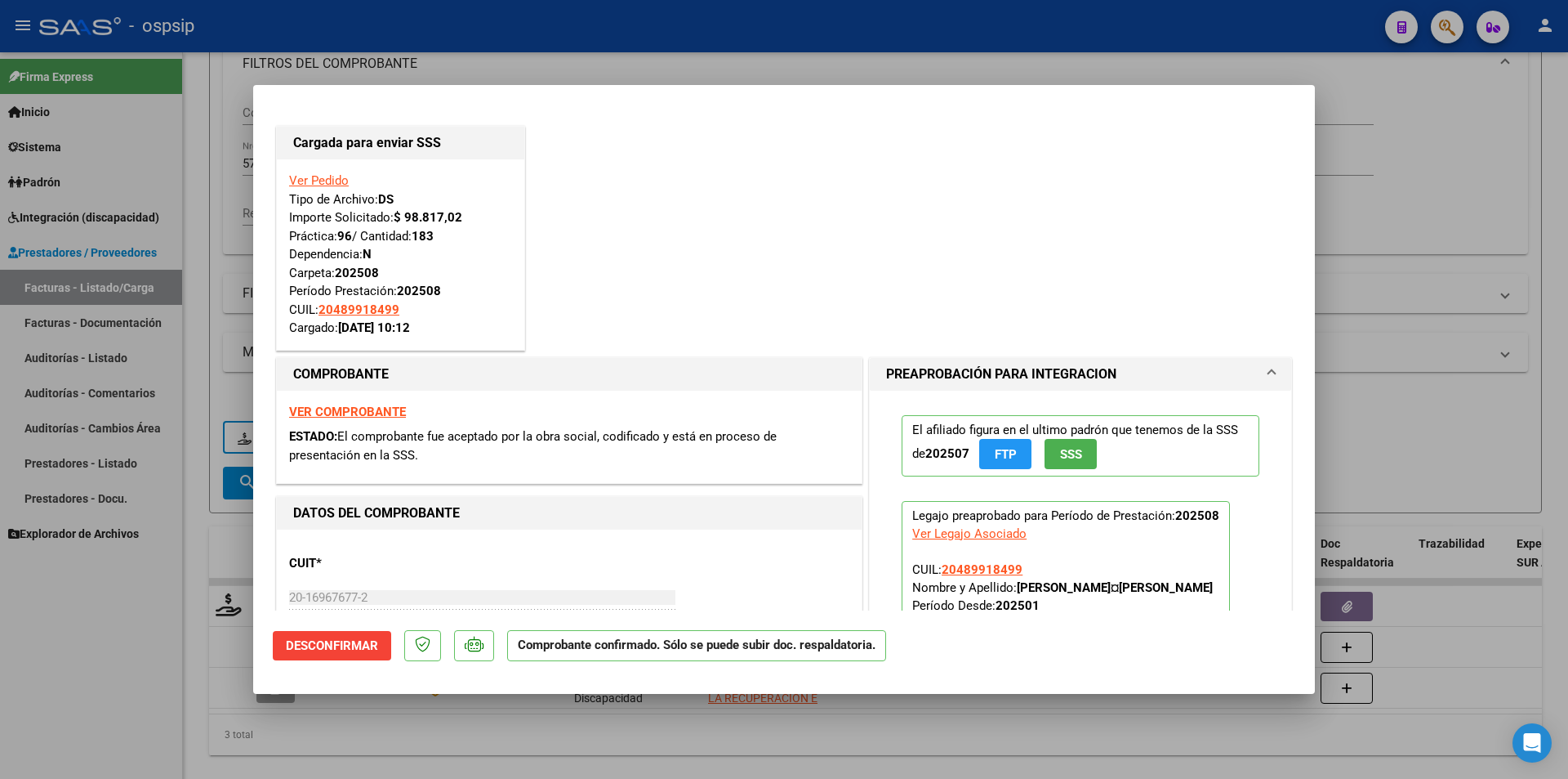
click at [172, 653] on div at bounding box center [784, 390] width 1568 height 779
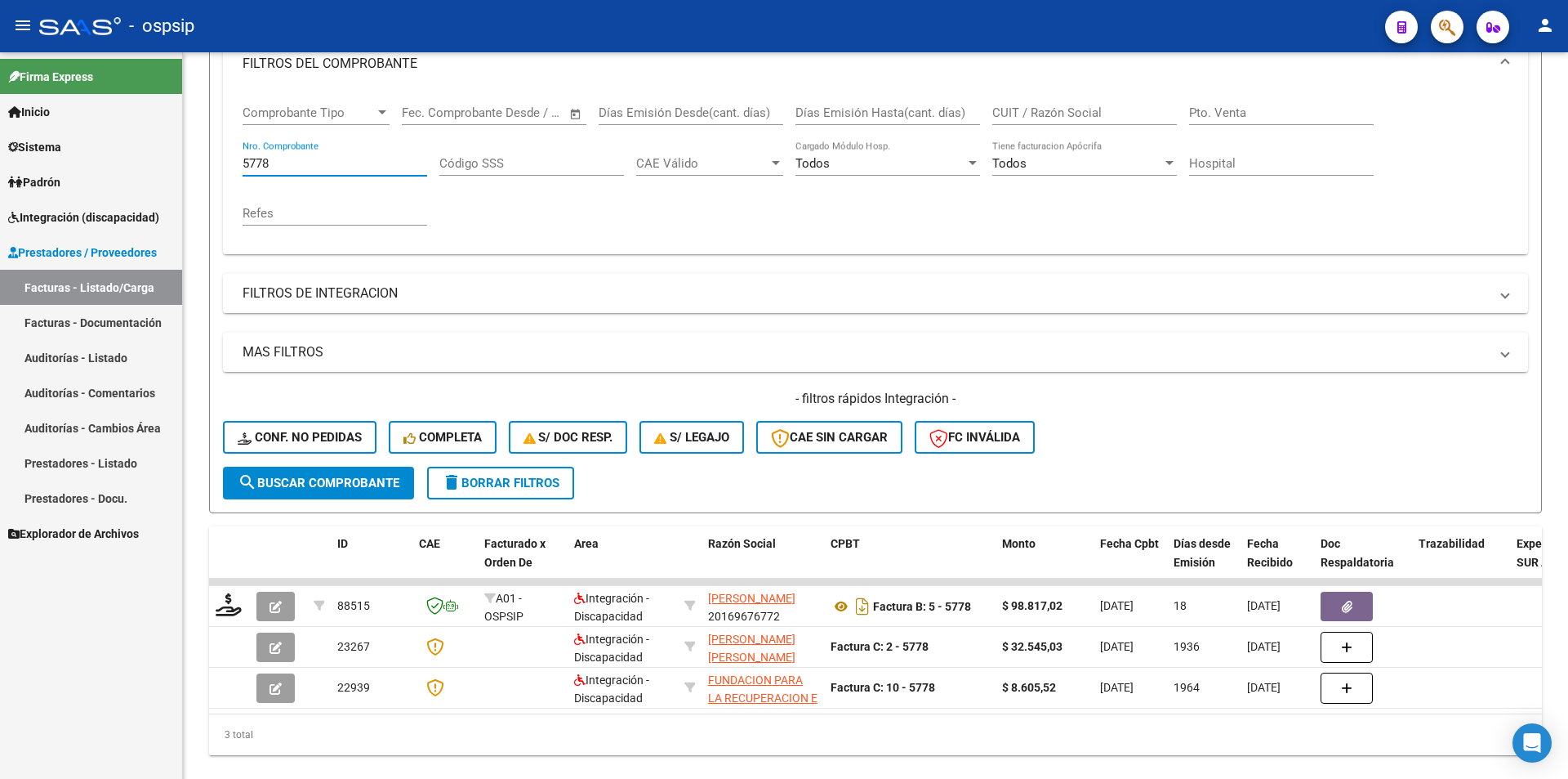
drag, startPoint x: 276, startPoint y: 161, endPoint x: 177, endPoint y: 149, distance: 99.7
click at [177, 149] on mat-sidenav-container "Firma Express Inicio Calendario SSS Instructivos Contacto OS Sistema Usuarios T…" at bounding box center [784, 415] width 1568 height 726
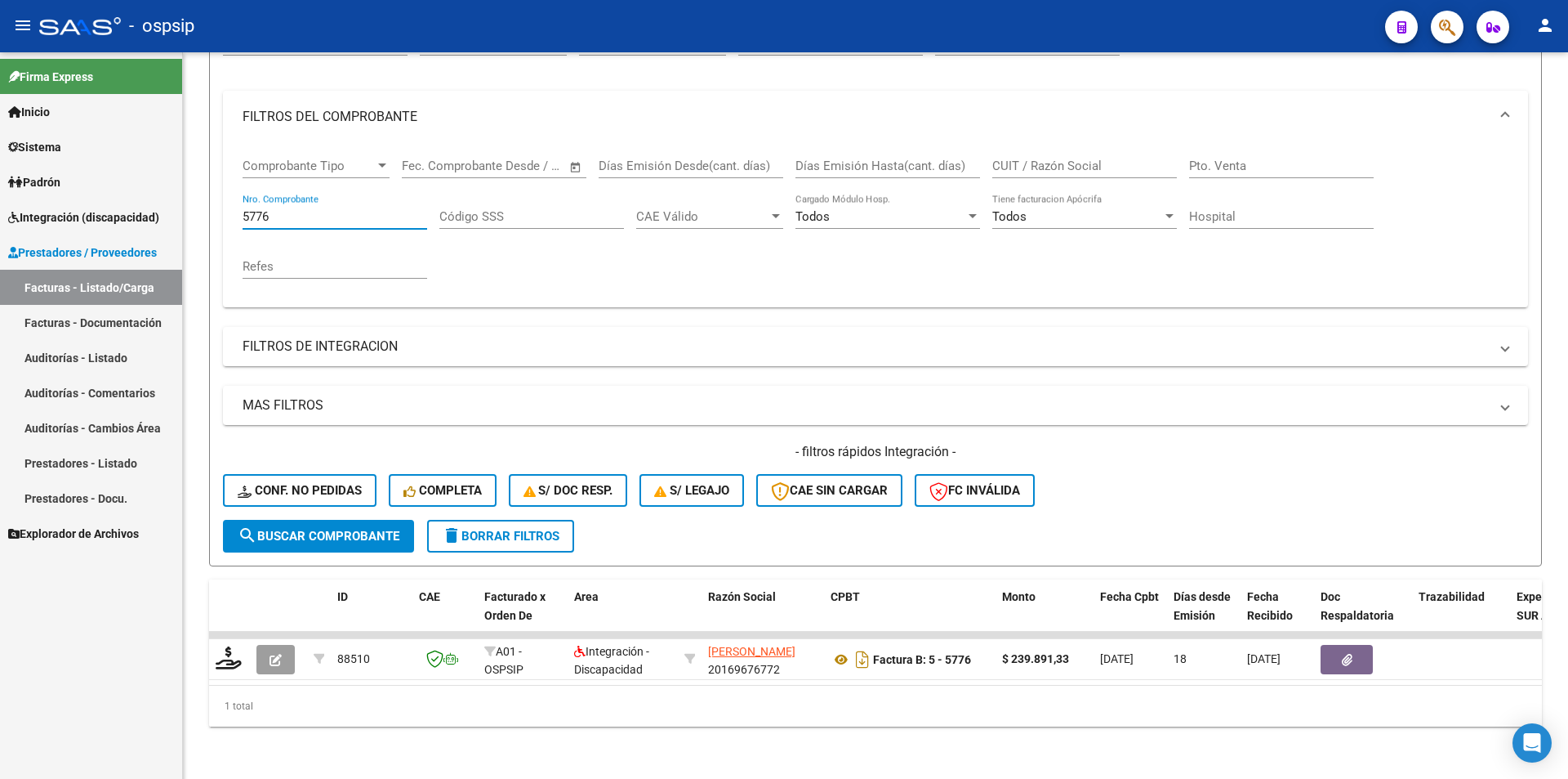
scroll to position [199, 0]
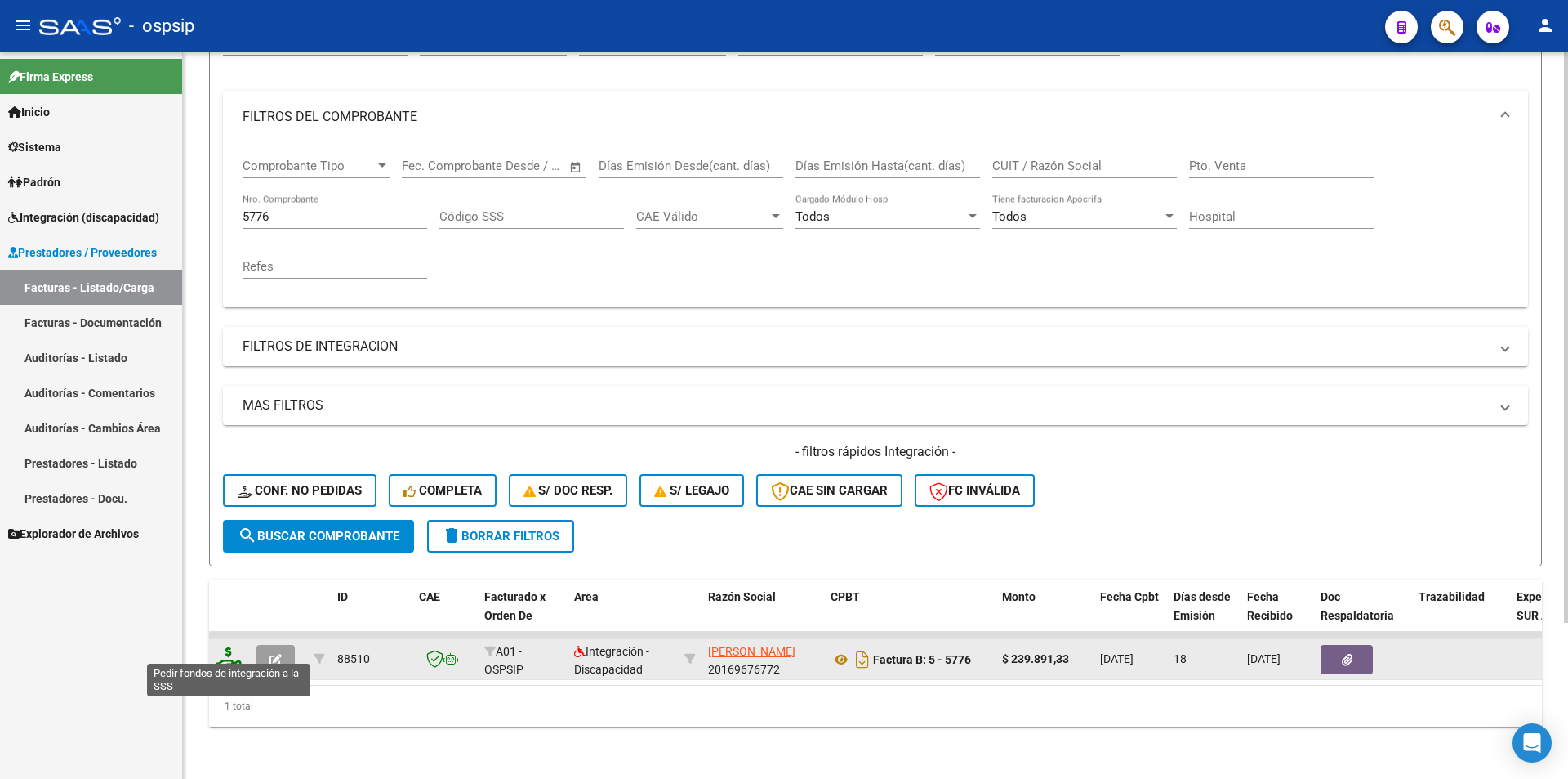
click at [228, 647] on icon at bounding box center [229, 658] width 26 height 23
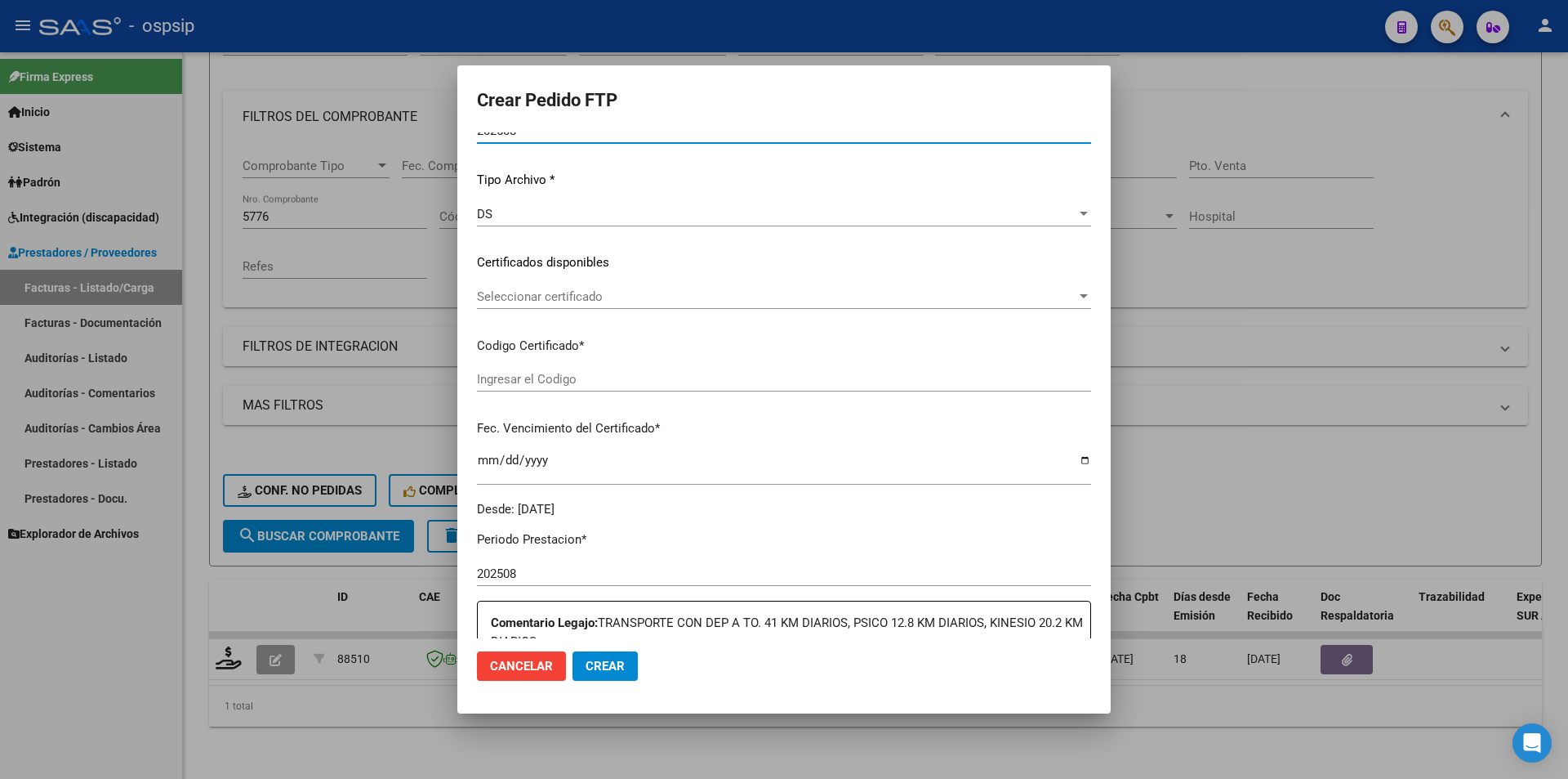
scroll to position [409, 0]
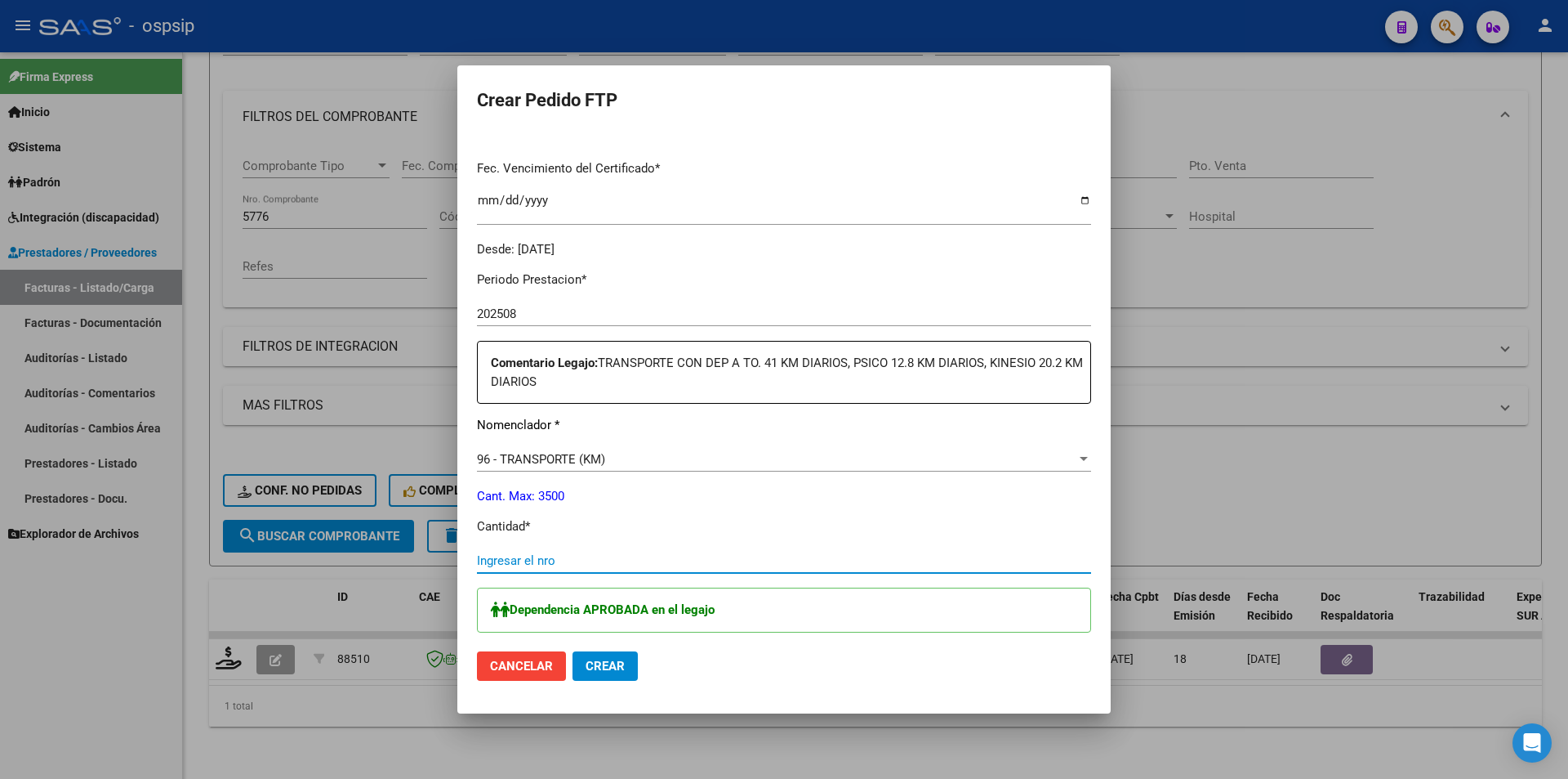
click at [517, 564] on input "Ingresar el nro" at bounding box center [784, 561] width 614 height 15
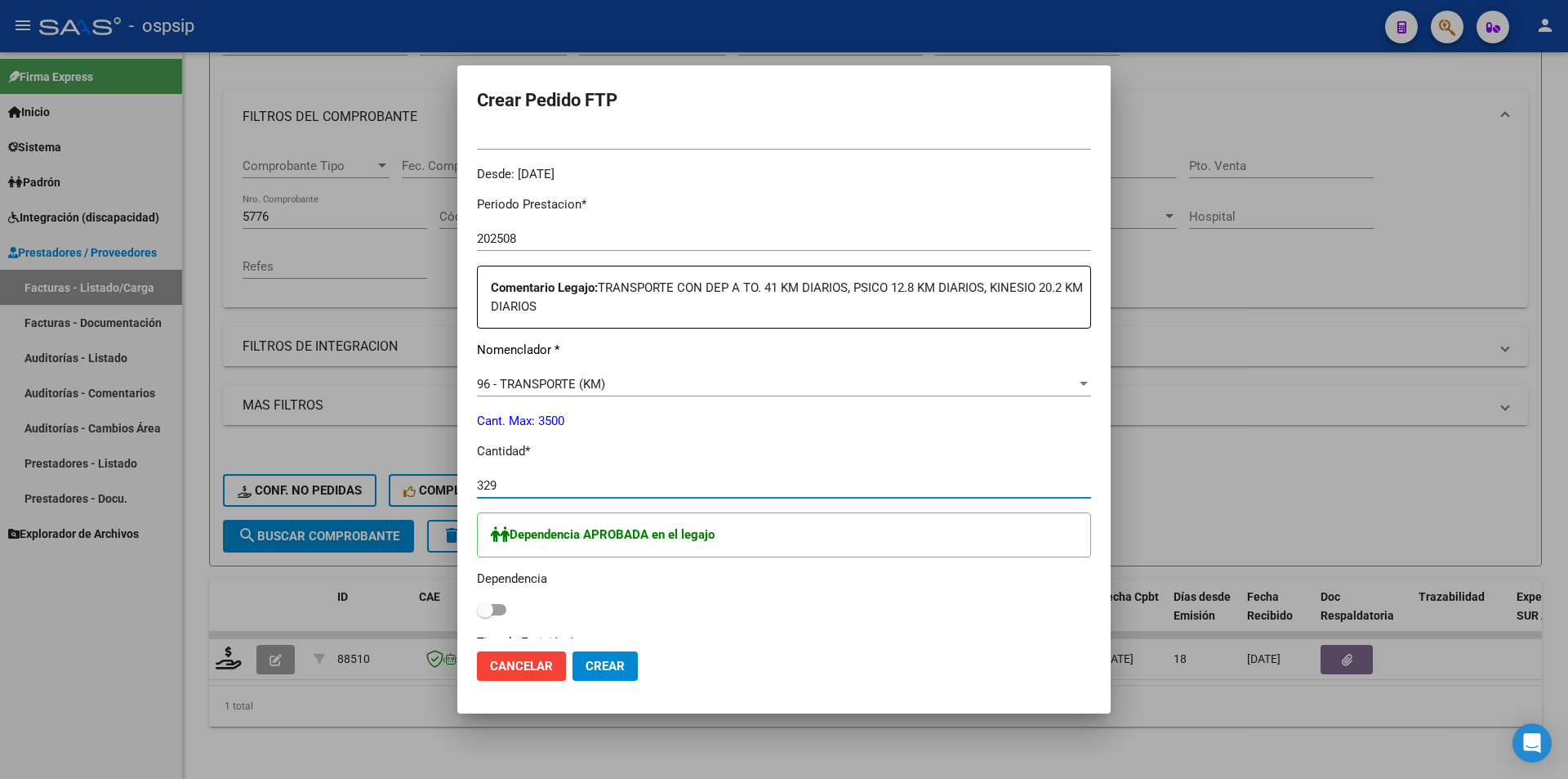
scroll to position [572, 0]
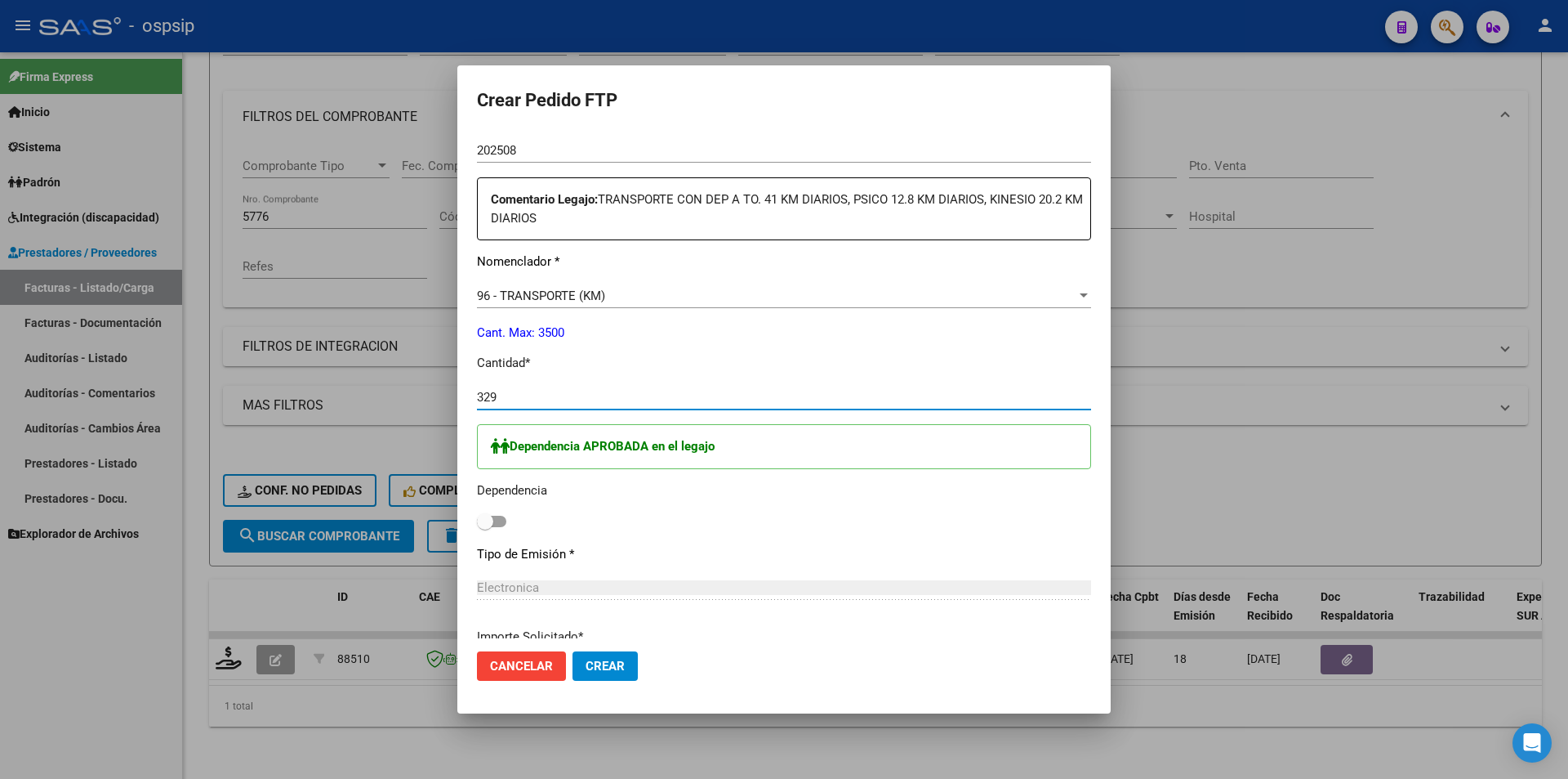
click at [501, 523] on span at bounding box center [491, 522] width 29 height 12
click at [486, 527] on input "checkbox" at bounding box center [485, 527] width 1 height 1
click at [589, 668] on span "Crear" at bounding box center [605, 666] width 39 height 15
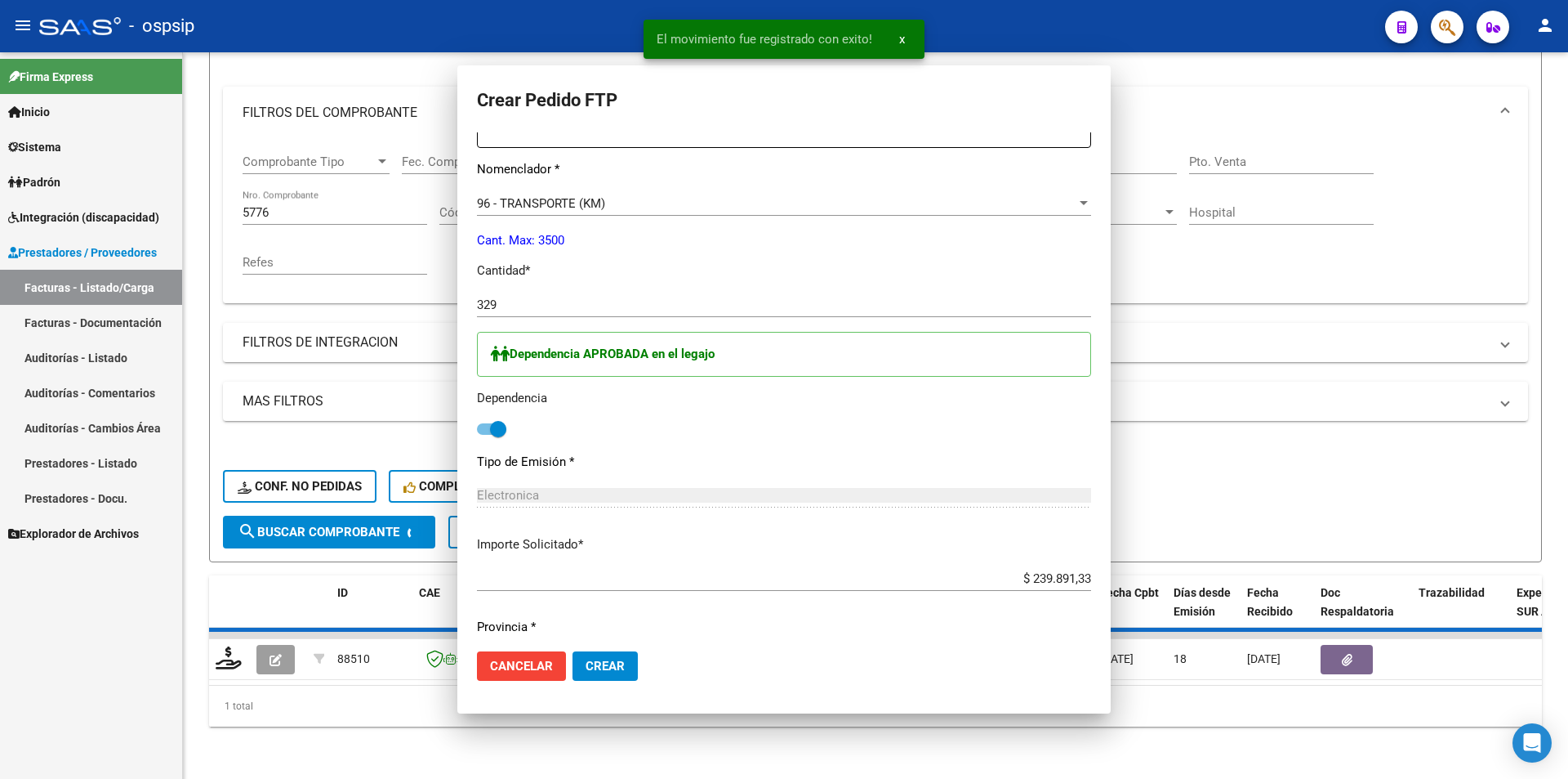
scroll to position [0, 0]
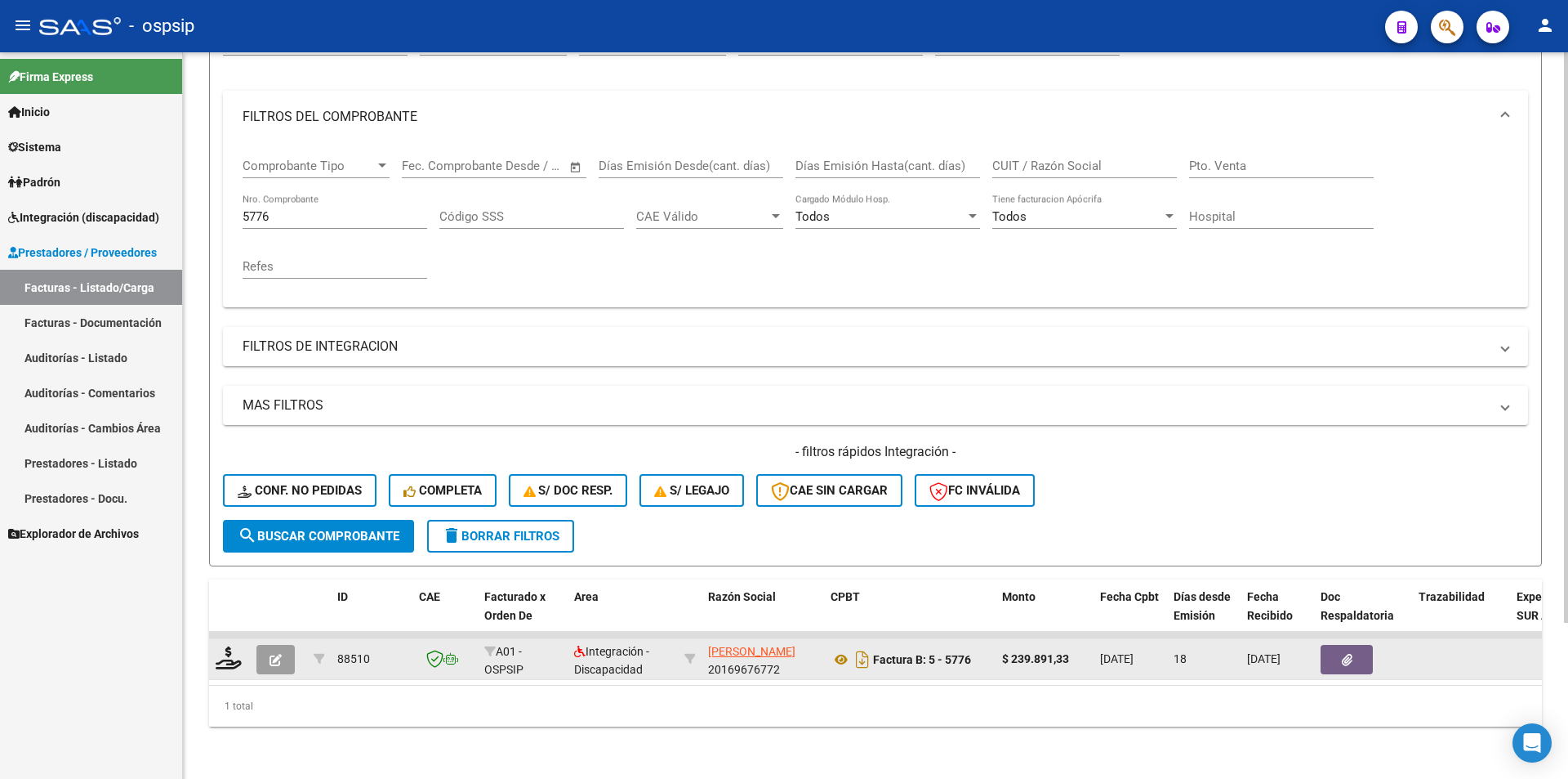
click at [279, 653] on span "button" at bounding box center [275, 660] width 13 height 15
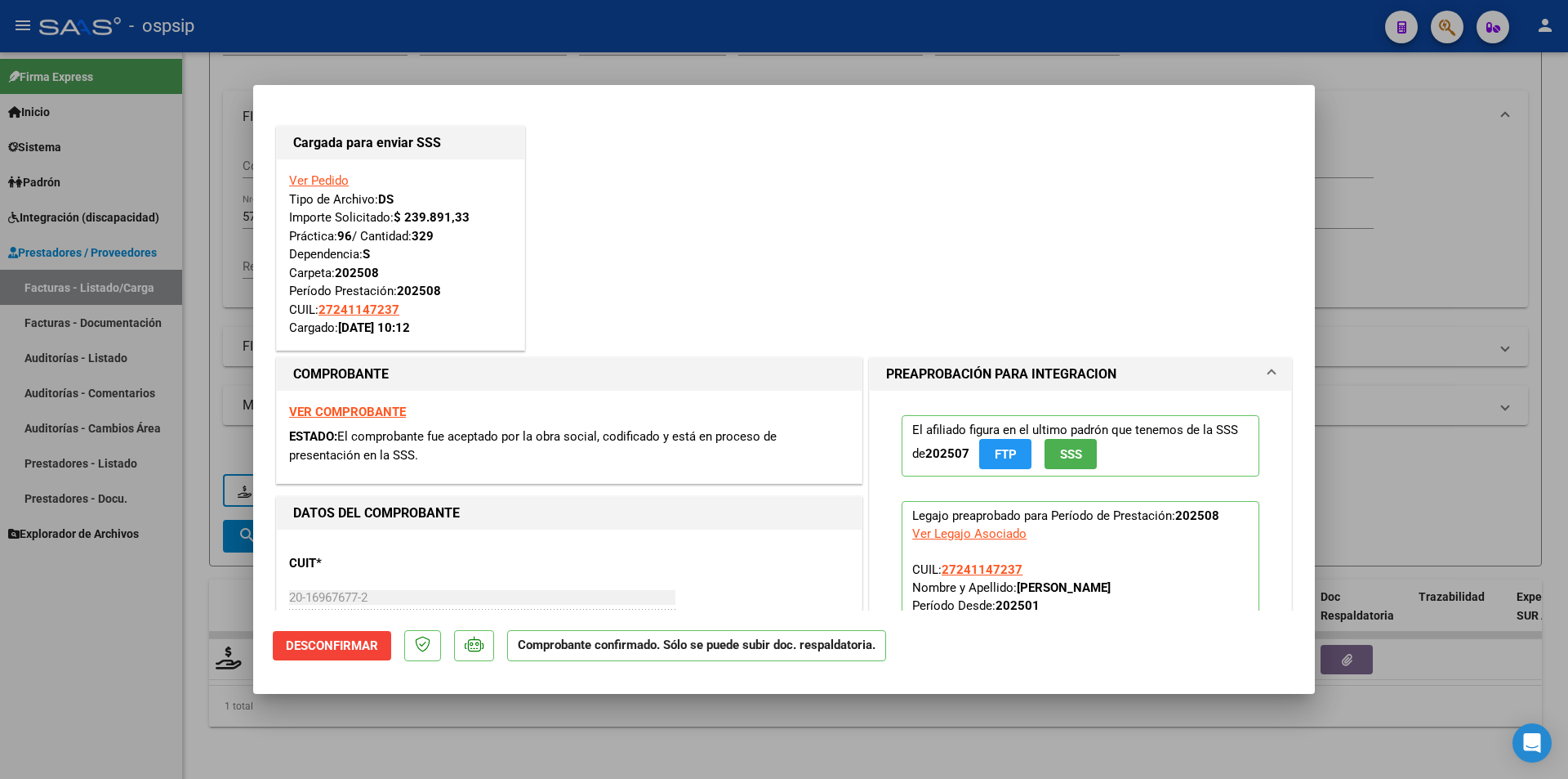
click at [244, 218] on div at bounding box center [784, 390] width 1568 height 779
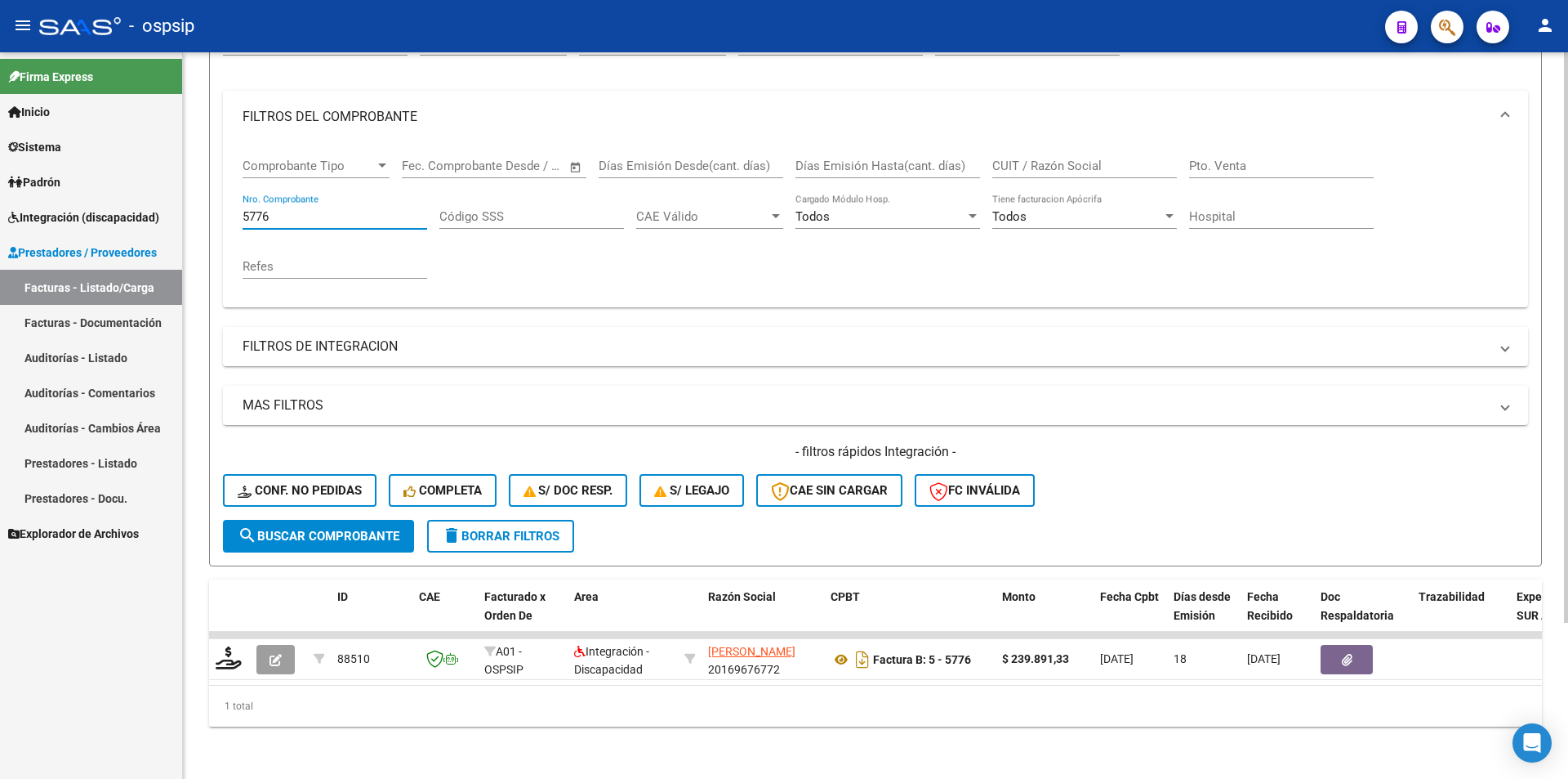
drag, startPoint x: 280, startPoint y: 211, endPoint x: 230, endPoint y: 207, distance: 50.2
click at [230, 207] on div "Comprobante Tipo Comprobante Tipo Fecha inicio – Fecha fin Fec. Comprobante Des…" at bounding box center [875, 225] width 1305 height 164
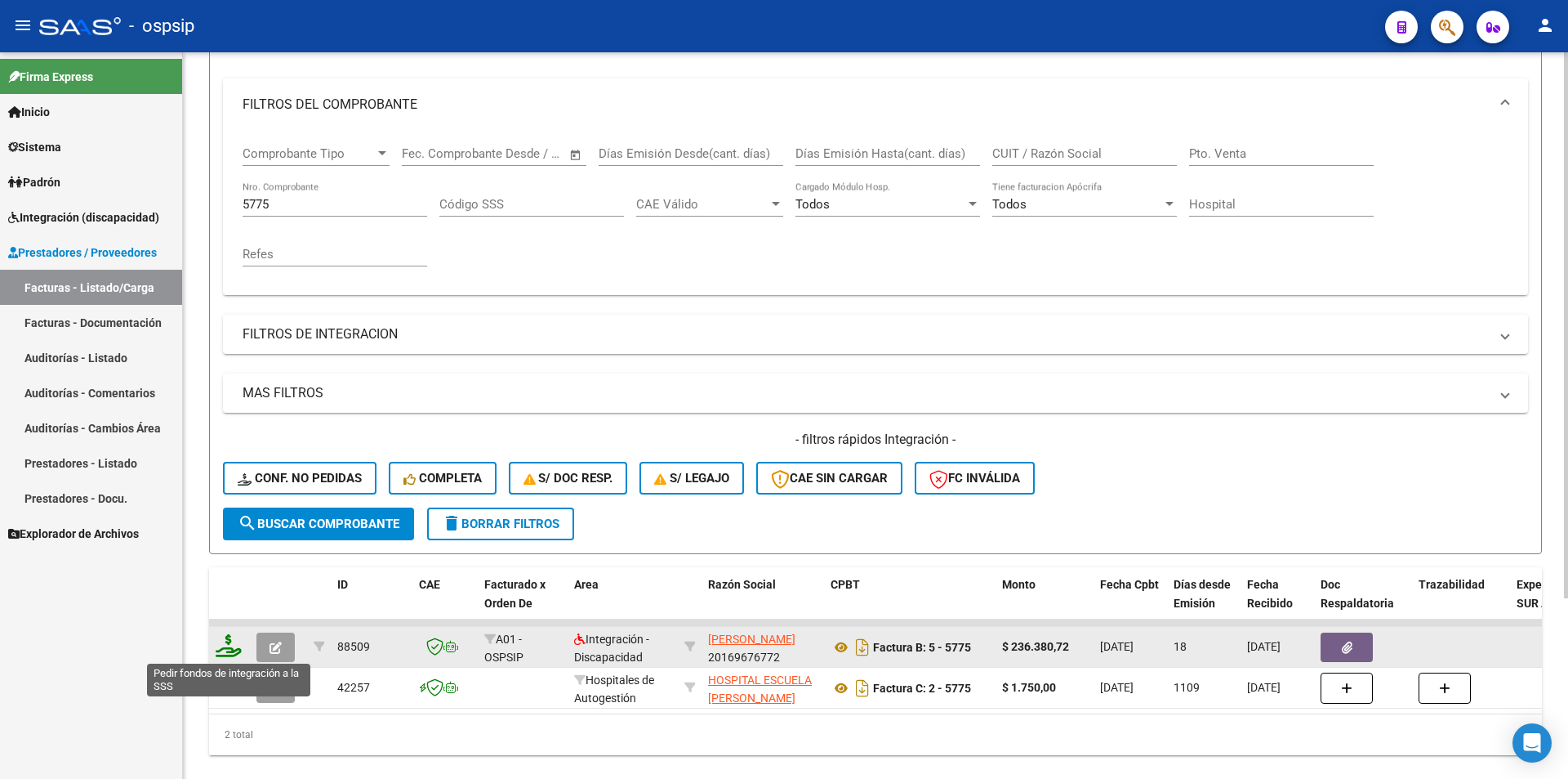
click at [232, 644] on icon at bounding box center [229, 645] width 26 height 23
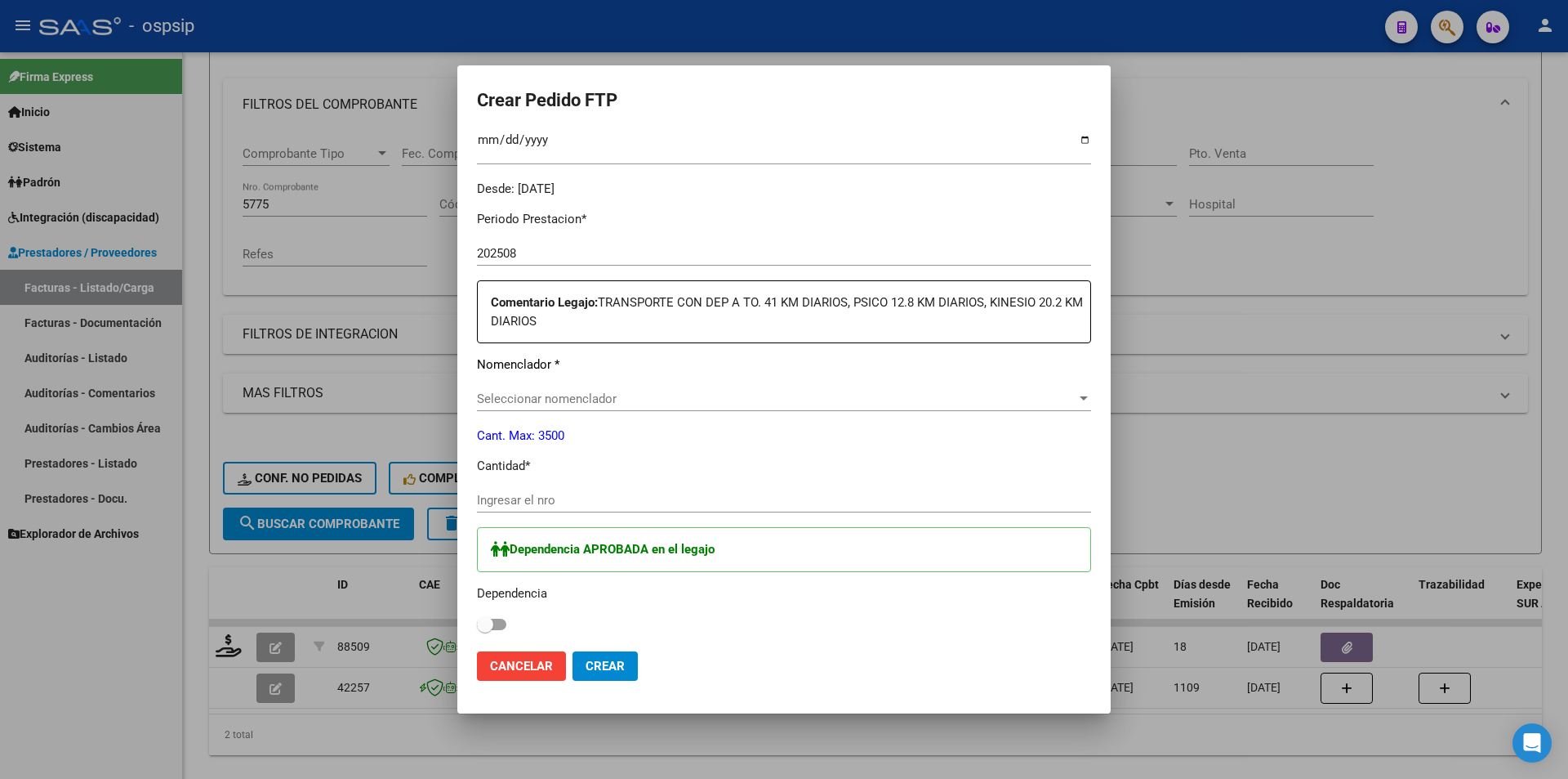
scroll to position [490, 0]
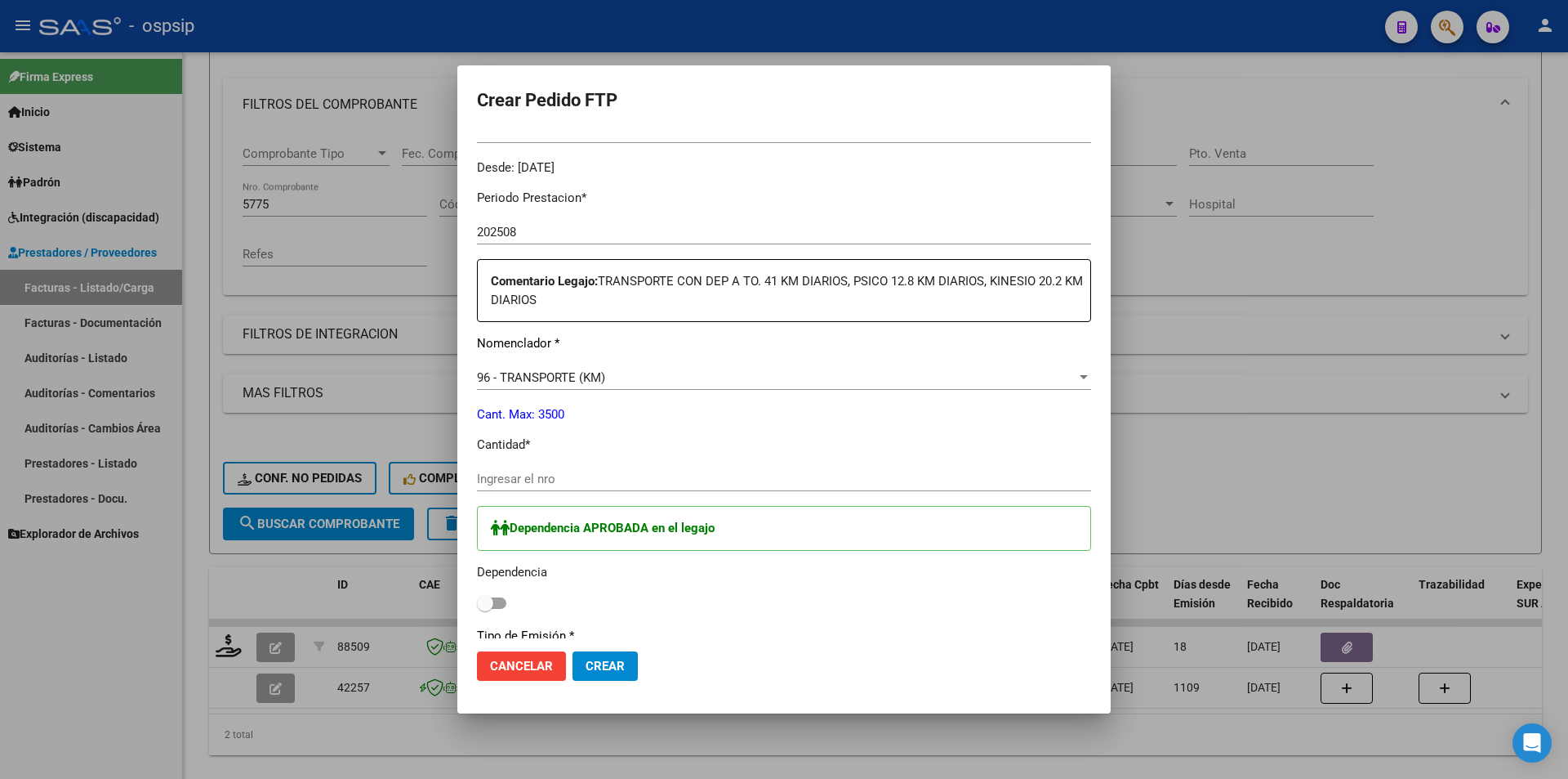
click at [526, 485] on input "Ingresar el nro" at bounding box center [784, 479] width 614 height 15
click at [500, 602] on span at bounding box center [491, 603] width 29 height 12
click at [486, 609] on input "checkbox" at bounding box center [485, 609] width 1 height 1
click at [629, 663] on button "Crear" at bounding box center [605, 666] width 65 height 29
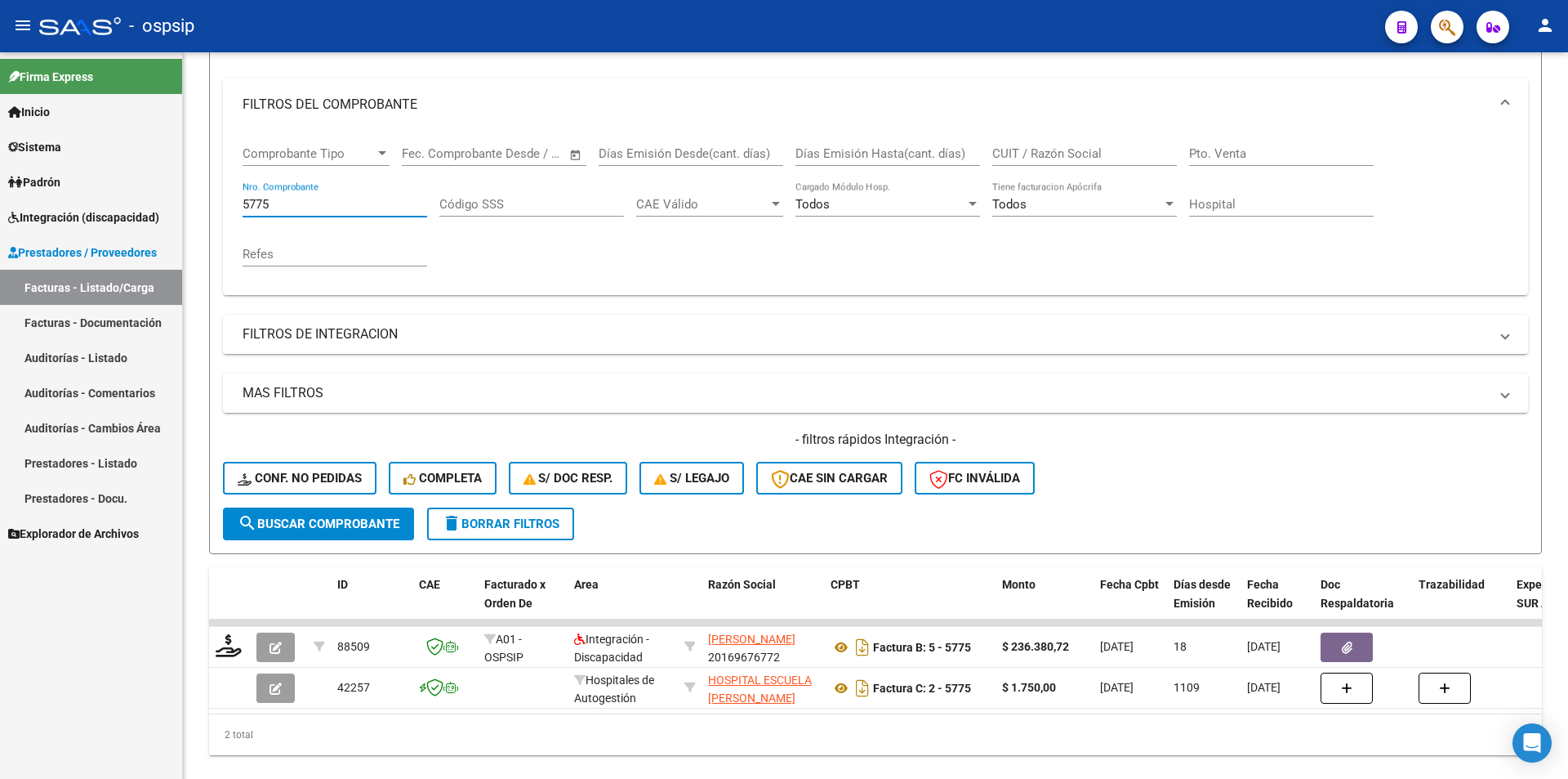
drag, startPoint x: 272, startPoint y: 195, endPoint x: 126, endPoint y: 183, distance: 146.5
click at [126, 183] on mat-sidenav-container "Firma Express Inicio Calendario SSS Instructivos Contacto OS Sistema Usuarios T…" at bounding box center [784, 415] width 1568 height 726
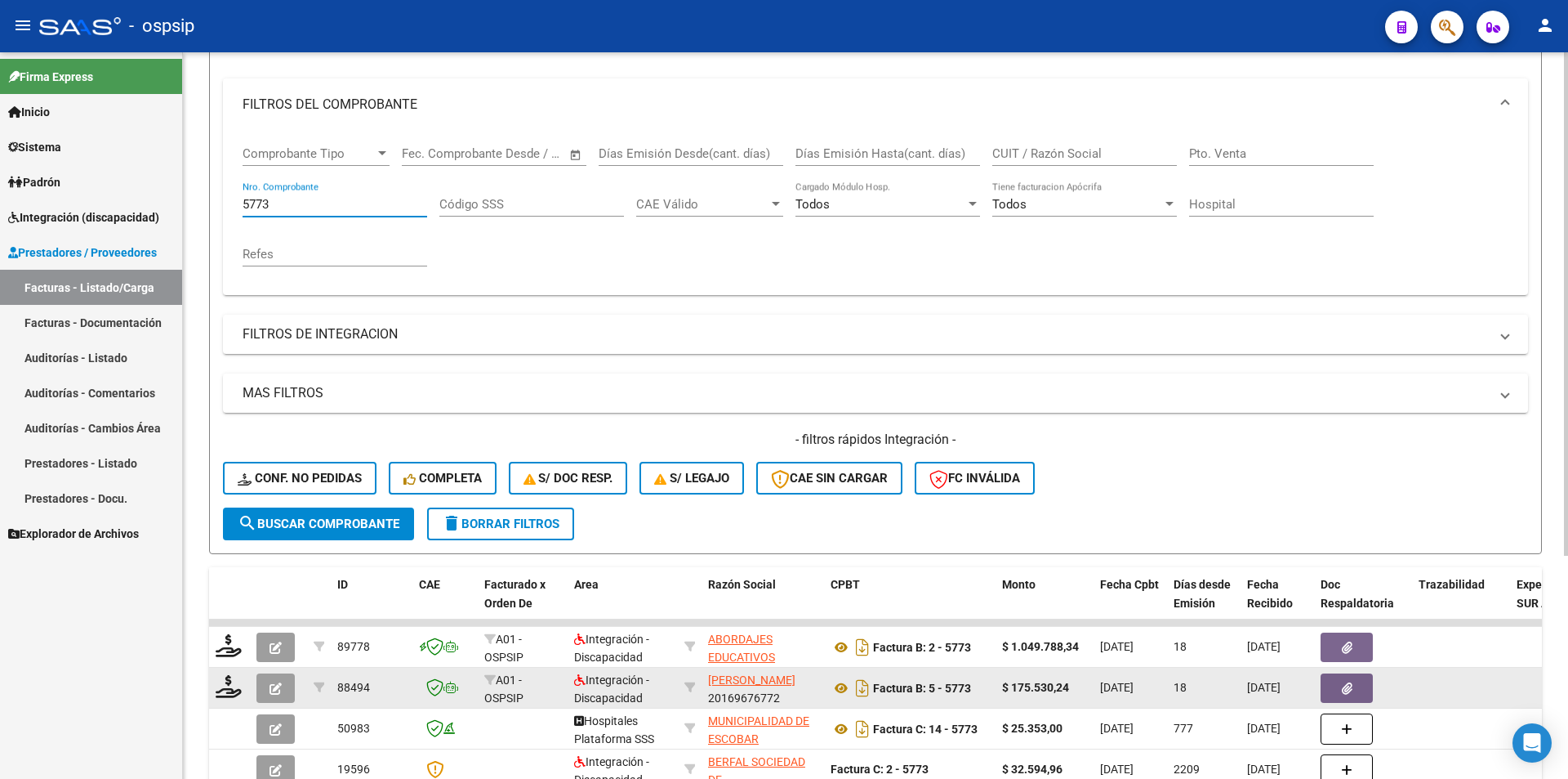
click at [275, 694] on icon "button" at bounding box center [275, 689] width 13 height 13
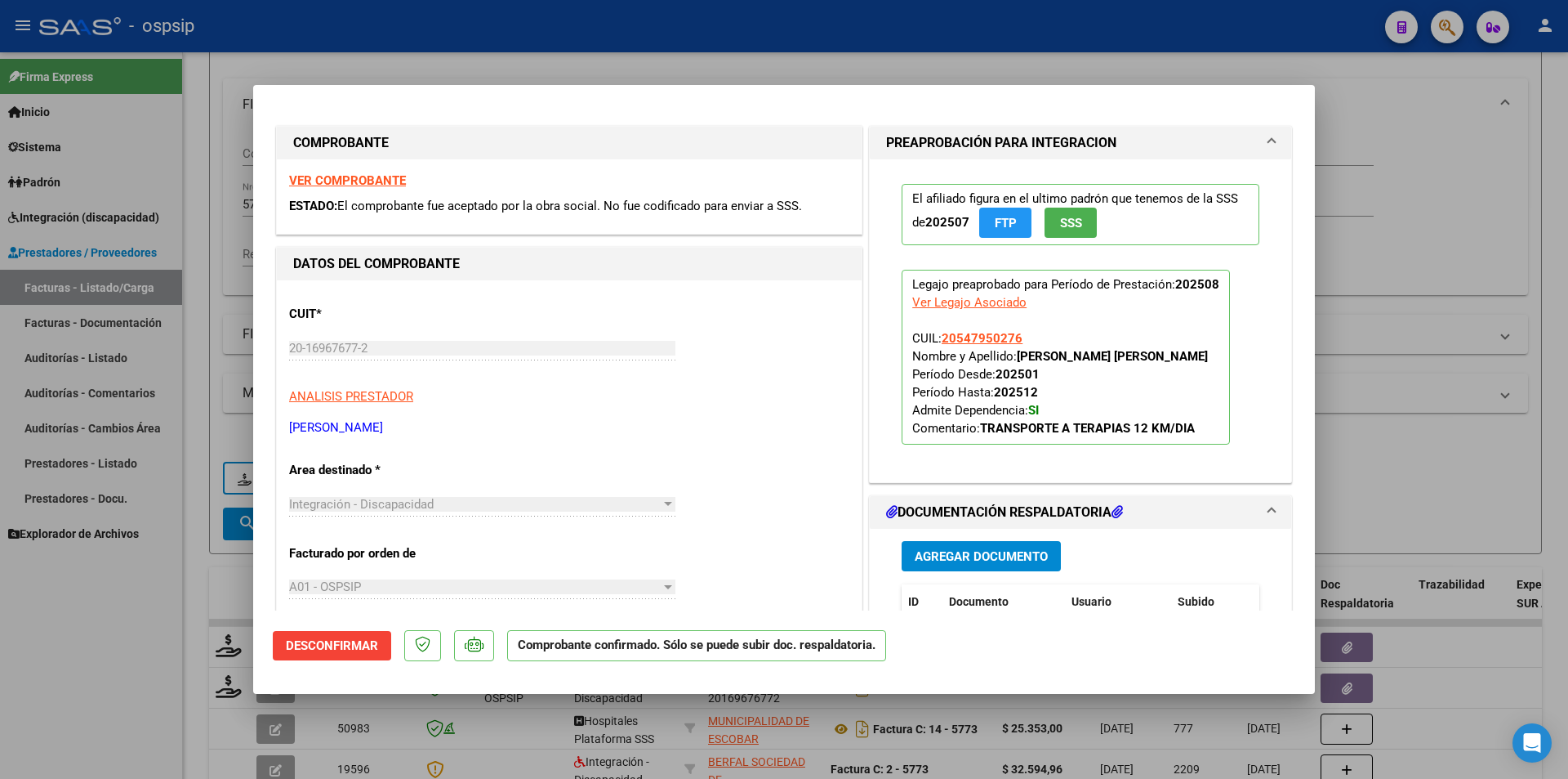
click at [198, 703] on div at bounding box center [784, 390] width 1568 height 779
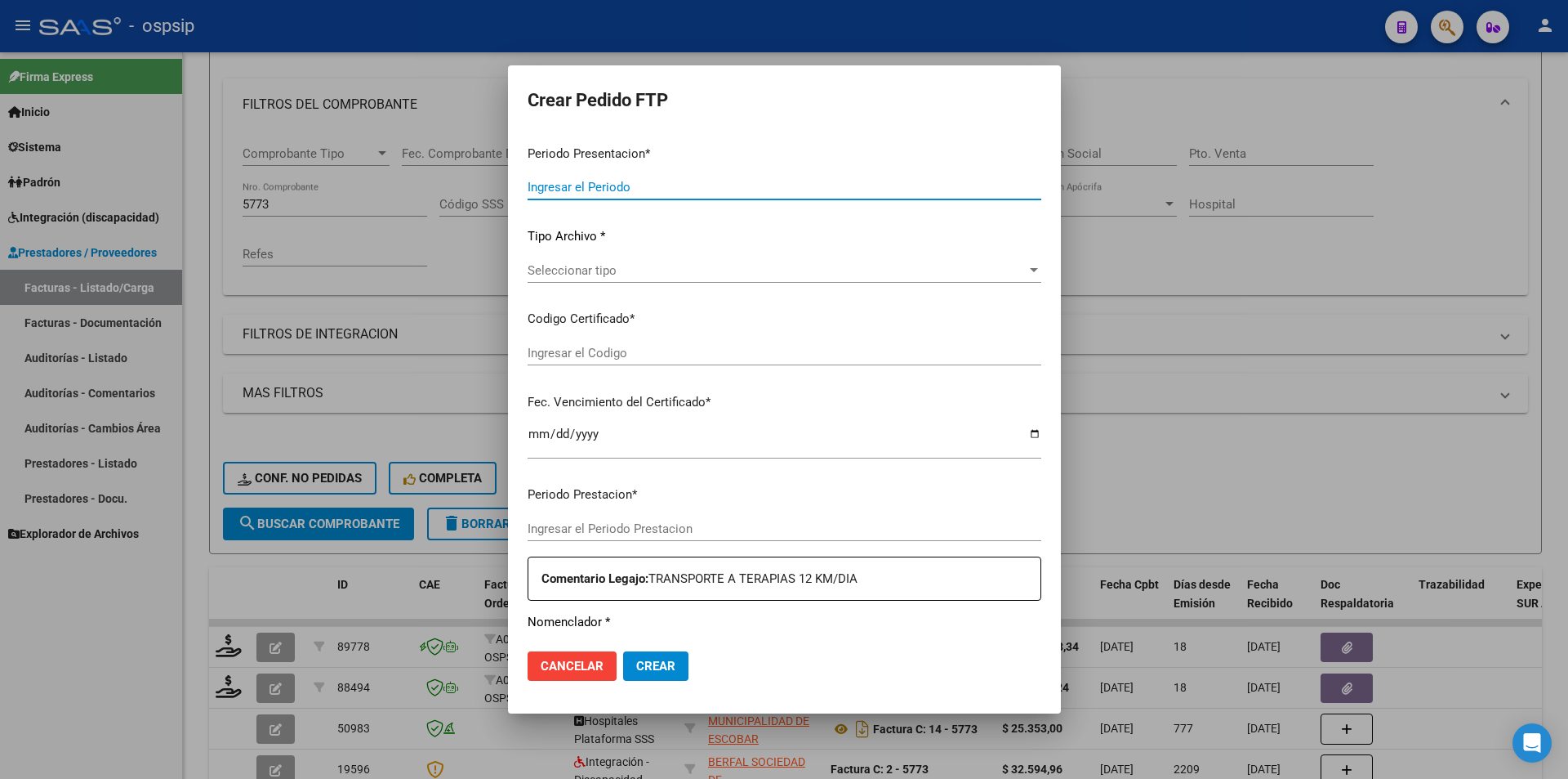
type input "202508"
type input "$ 175.530,24"
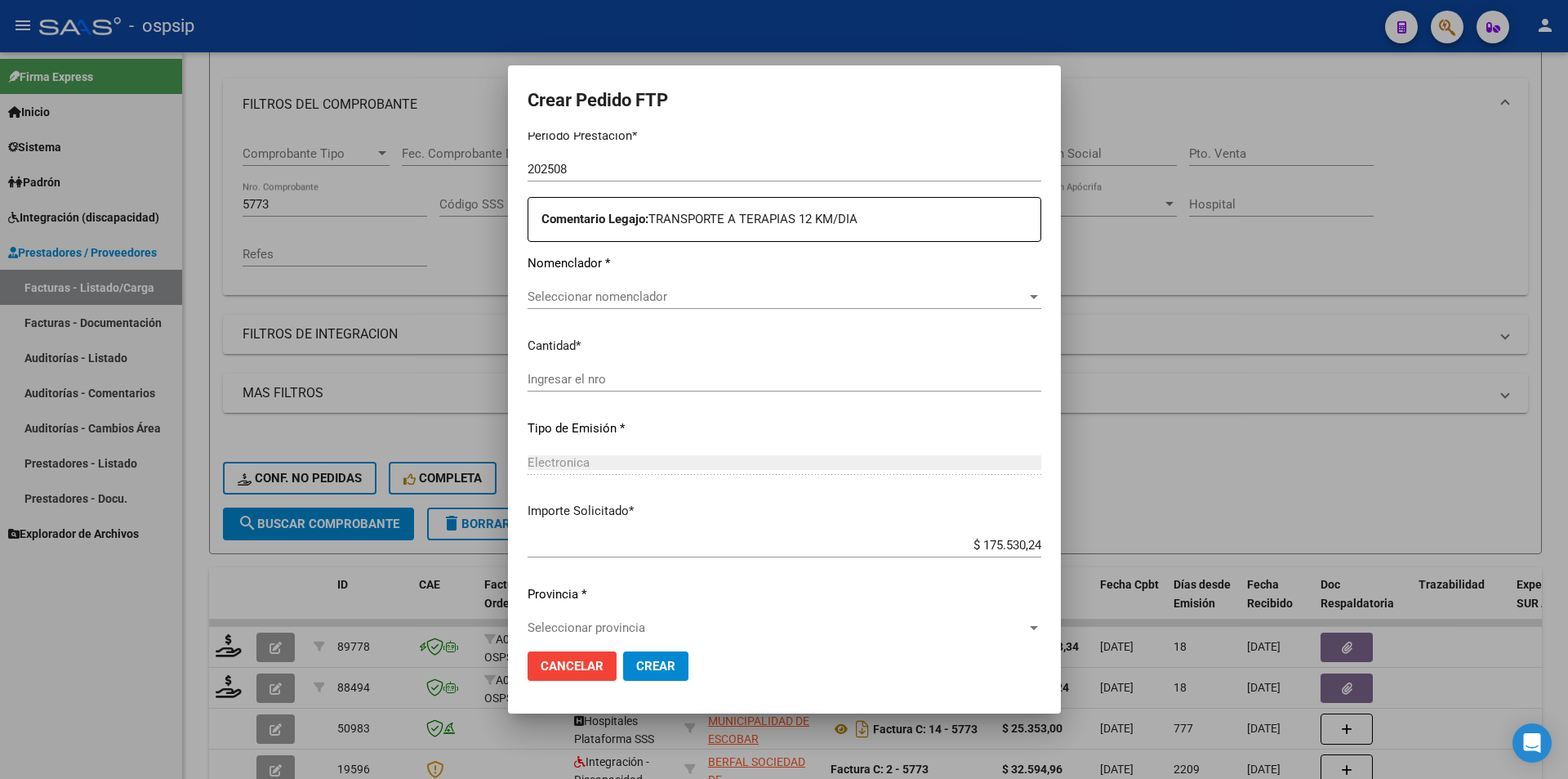
type input "ARG0200054795027-20230612-20280612"
type input "2028-06-12"
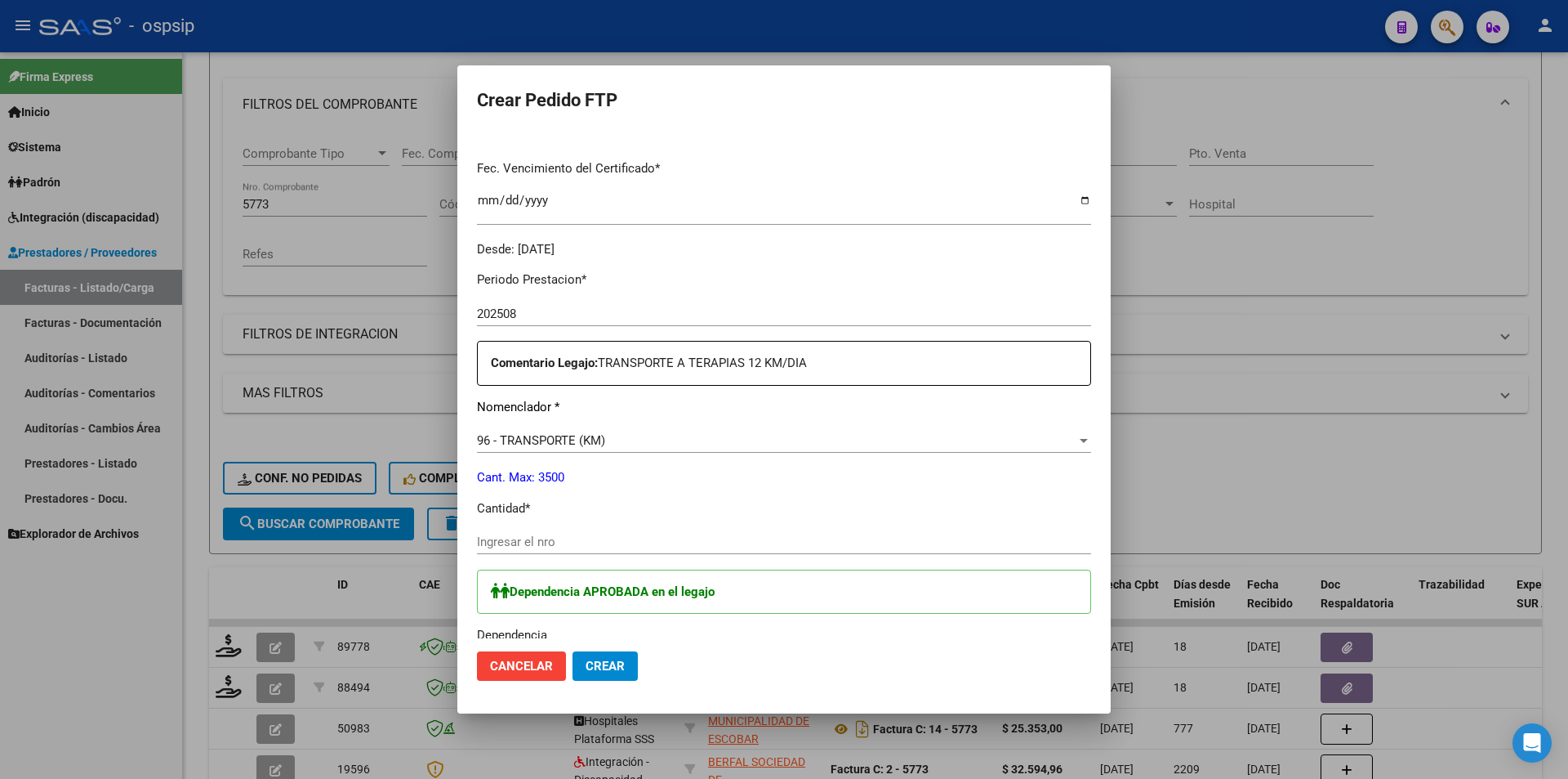
scroll to position [553, 0]
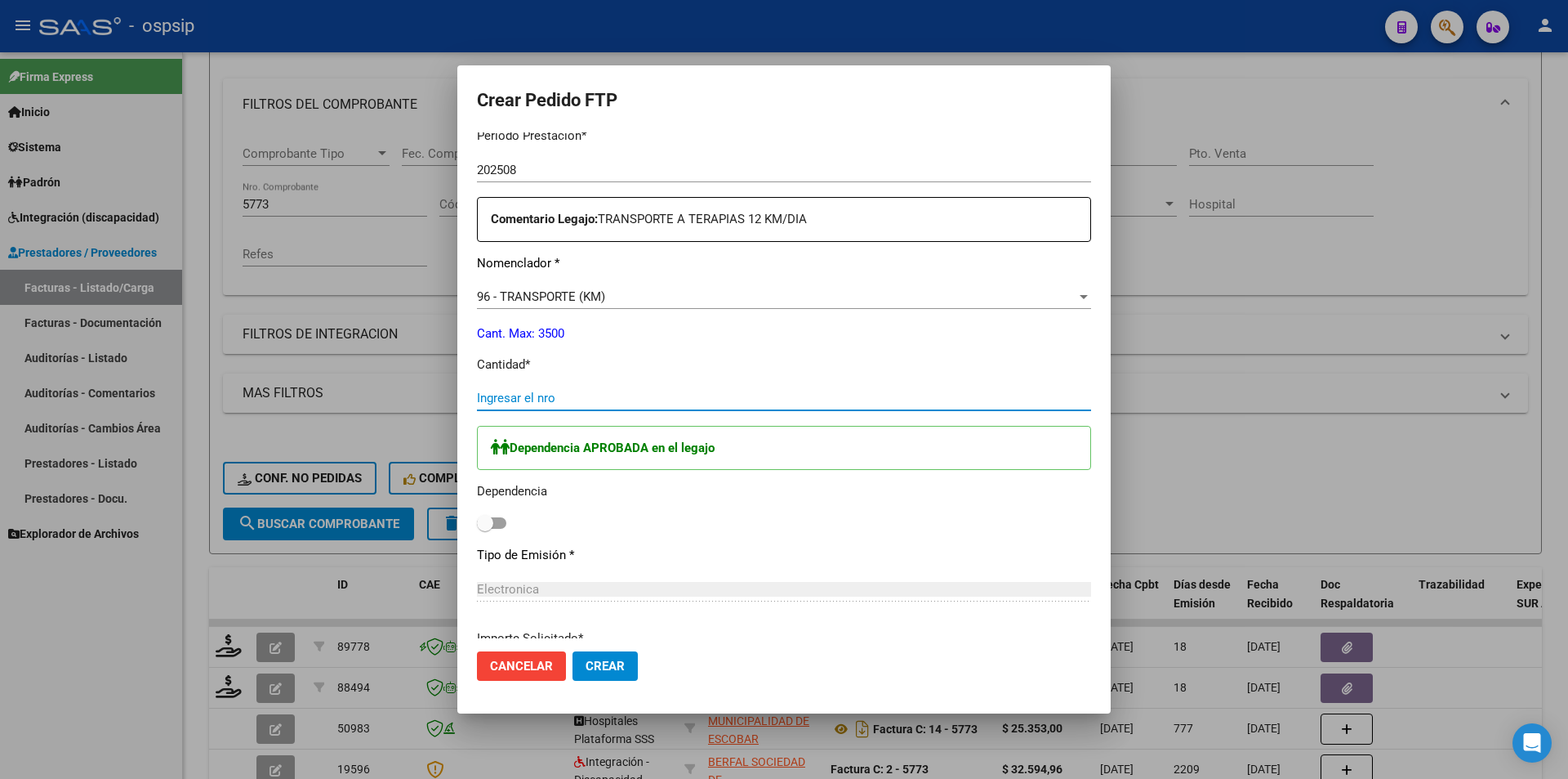
click at [498, 401] on input "Ingresar el nro" at bounding box center [784, 398] width 614 height 15
type input "241"
click at [501, 518] on span at bounding box center [491, 524] width 29 height 12
click at [486, 529] on input "checkbox" at bounding box center [485, 529] width 1 height 1
checkbox input "true"
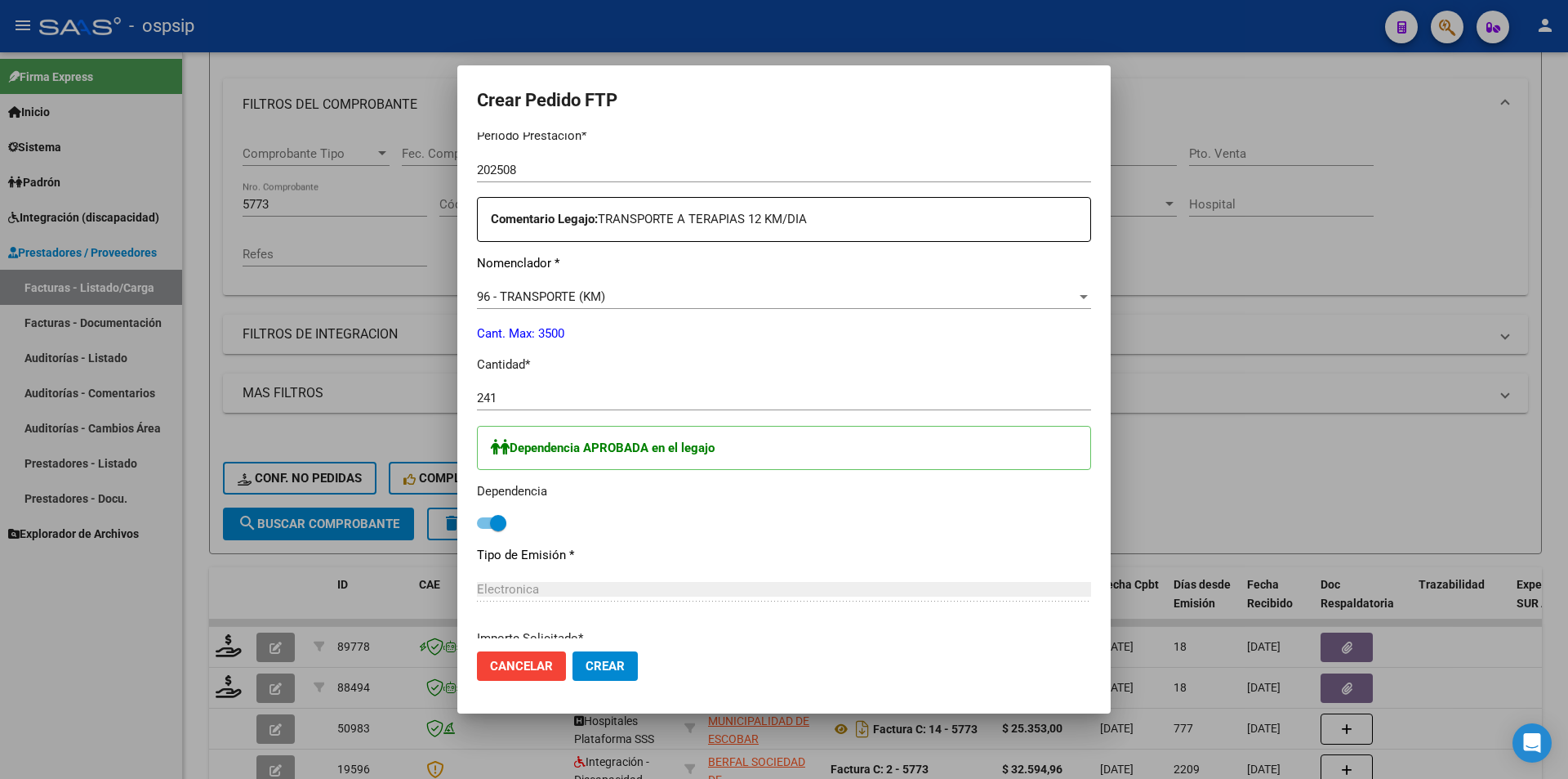
click at [604, 671] on span "Crear" at bounding box center [605, 666] width 39 height 15
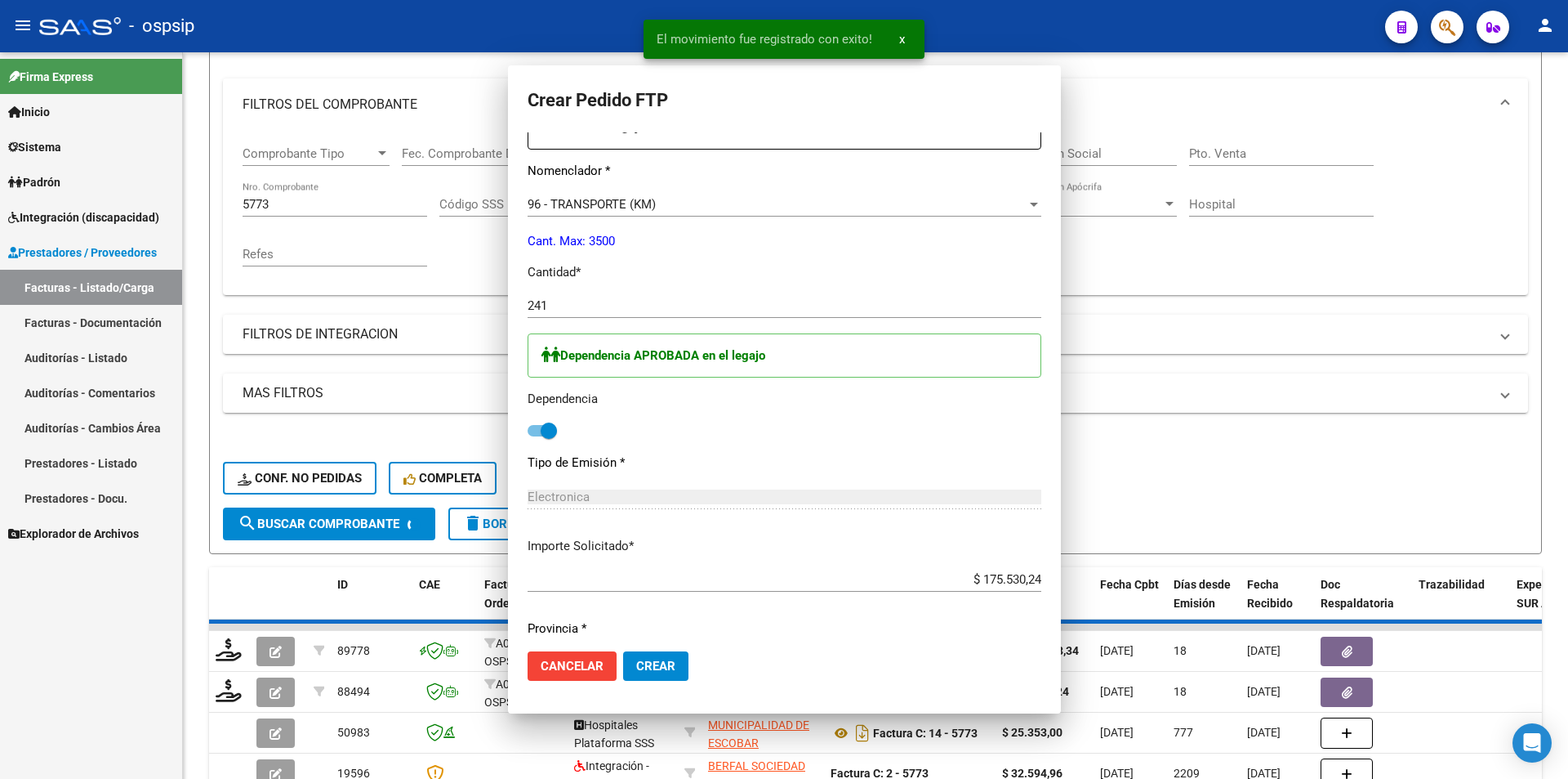
scroll to position [0, 0]
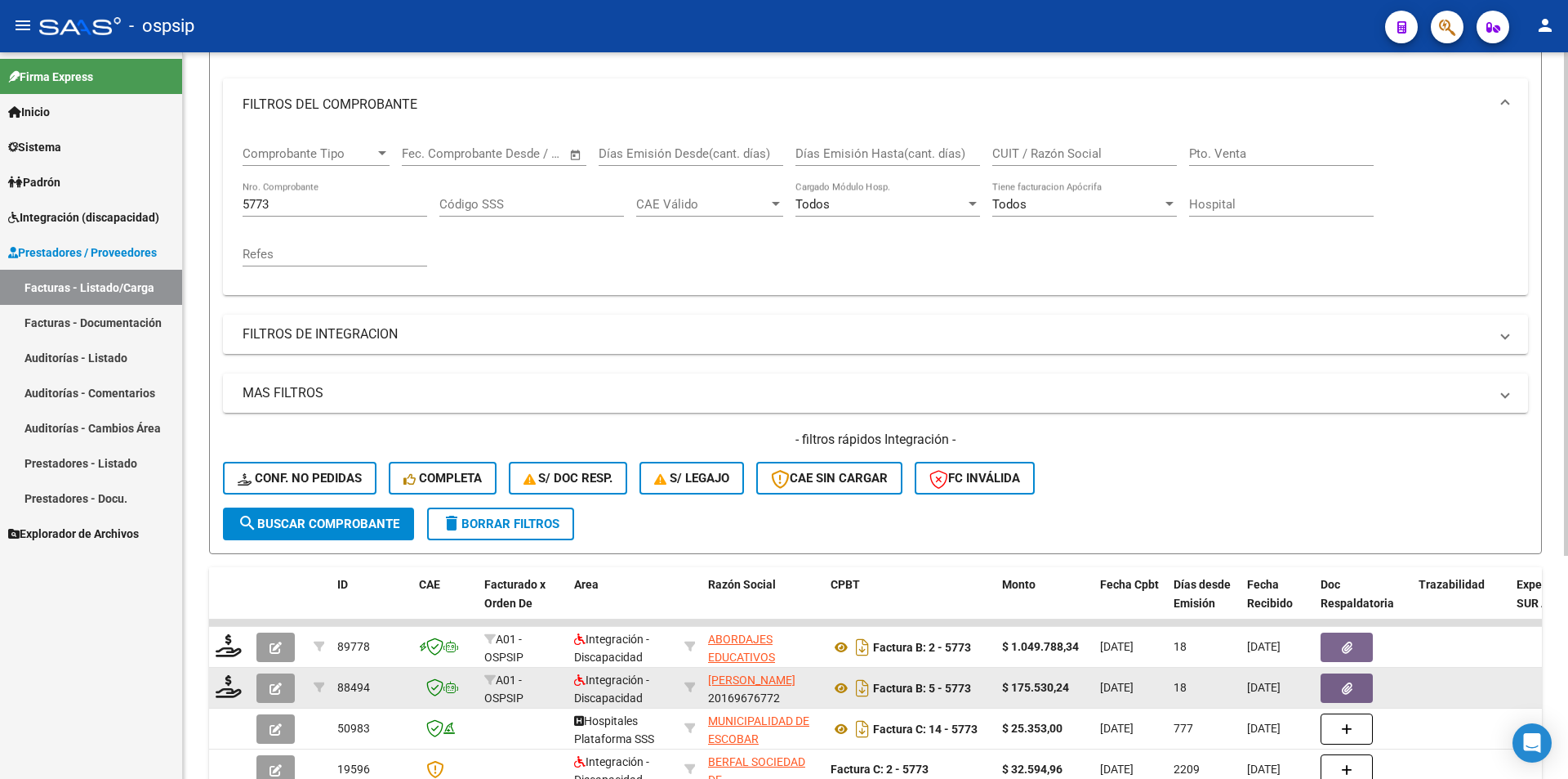
click at [280, 687] on icon "button" at bounding box center [275, 689] width 13 height 13
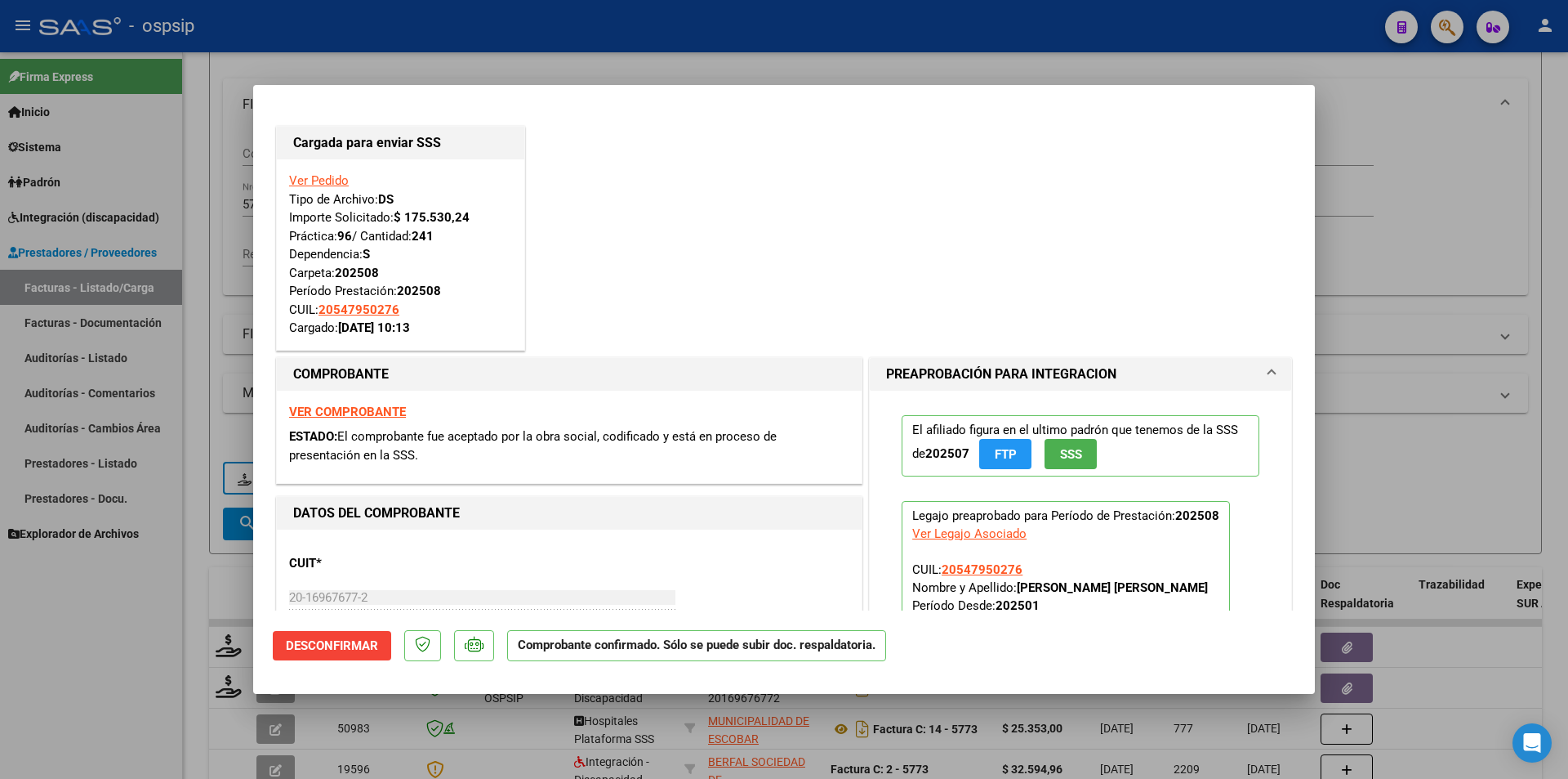
click at [103, 724] on div at bounding box center [784, 390] width 1568 height 779
type input "$ 0,00"
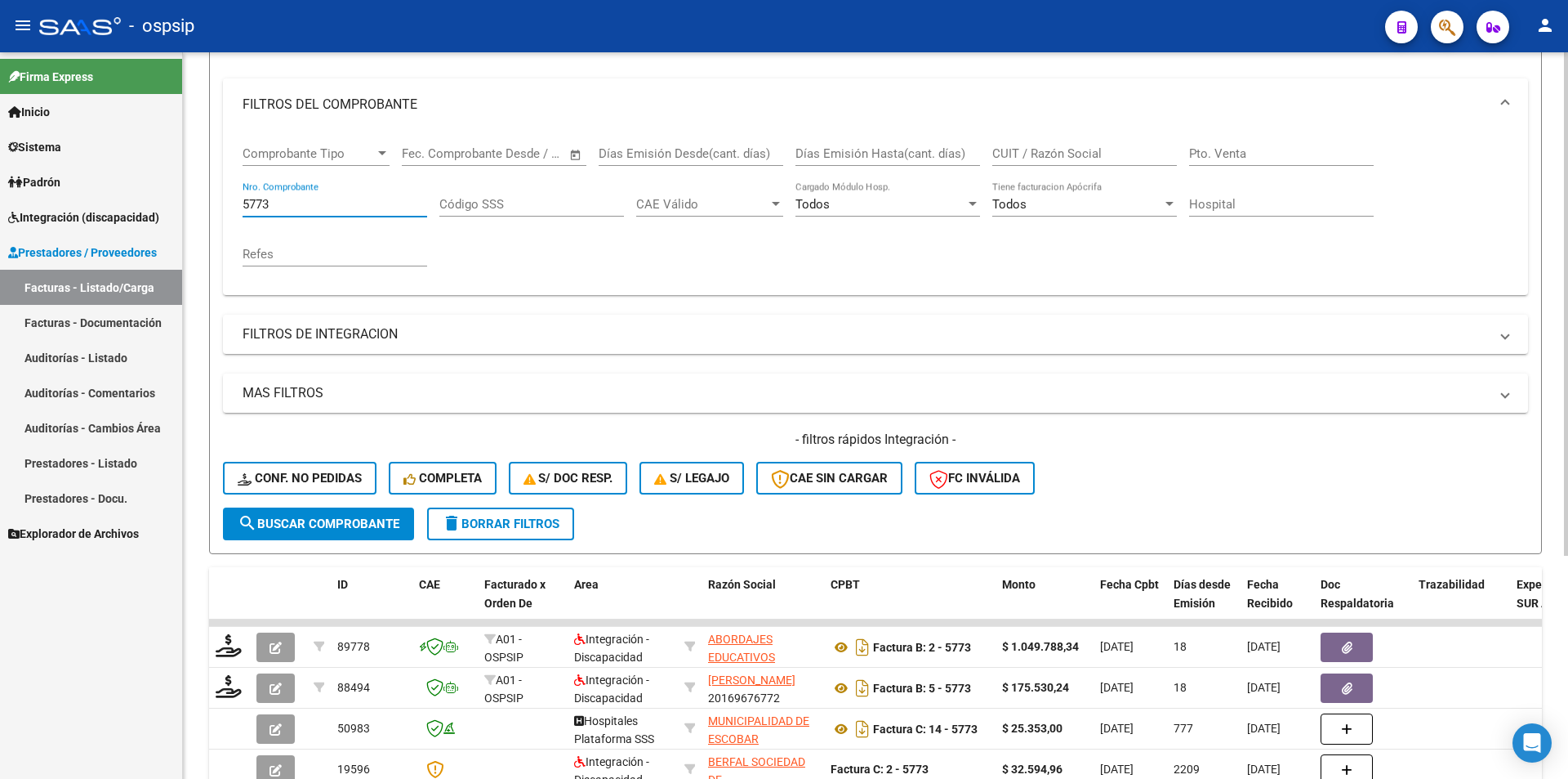
drag, startPoint x: 277, startPoint y: 204, endPoint x: 225, endPoint y: 199, distance: 52.2
click at [225, 199] on div "Comprobante Tipo Comprobante Tipo Fecha inicio – Fecha fin Fec. Comprobante Des…" at bounding box center [875, 213] width 1305 height 164
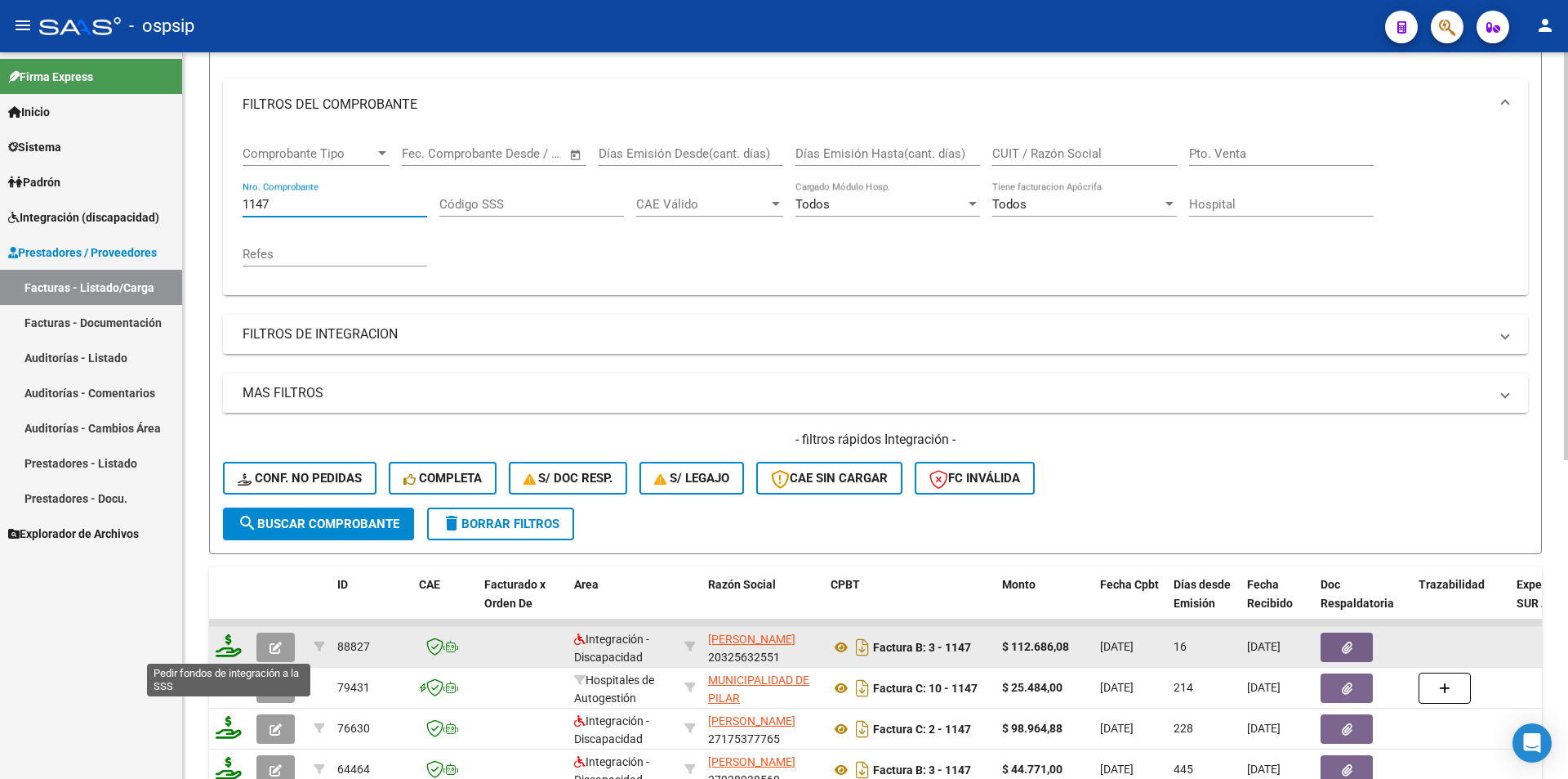
type input "1147"
click at [227, 648] on icon at bounding box center [229, 645] width 26 height 23
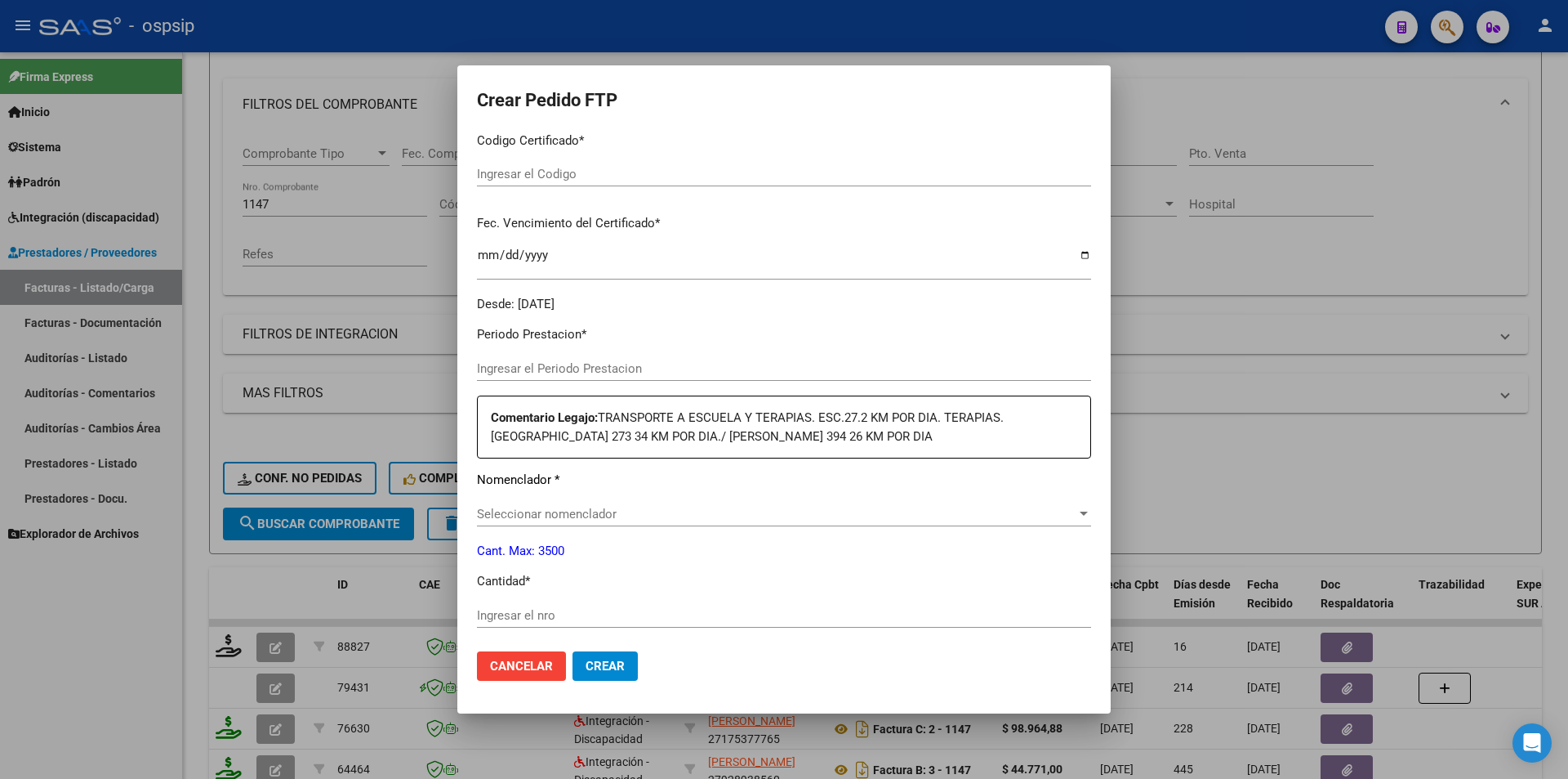
type input "202508"
type input "$ 112.686,08"
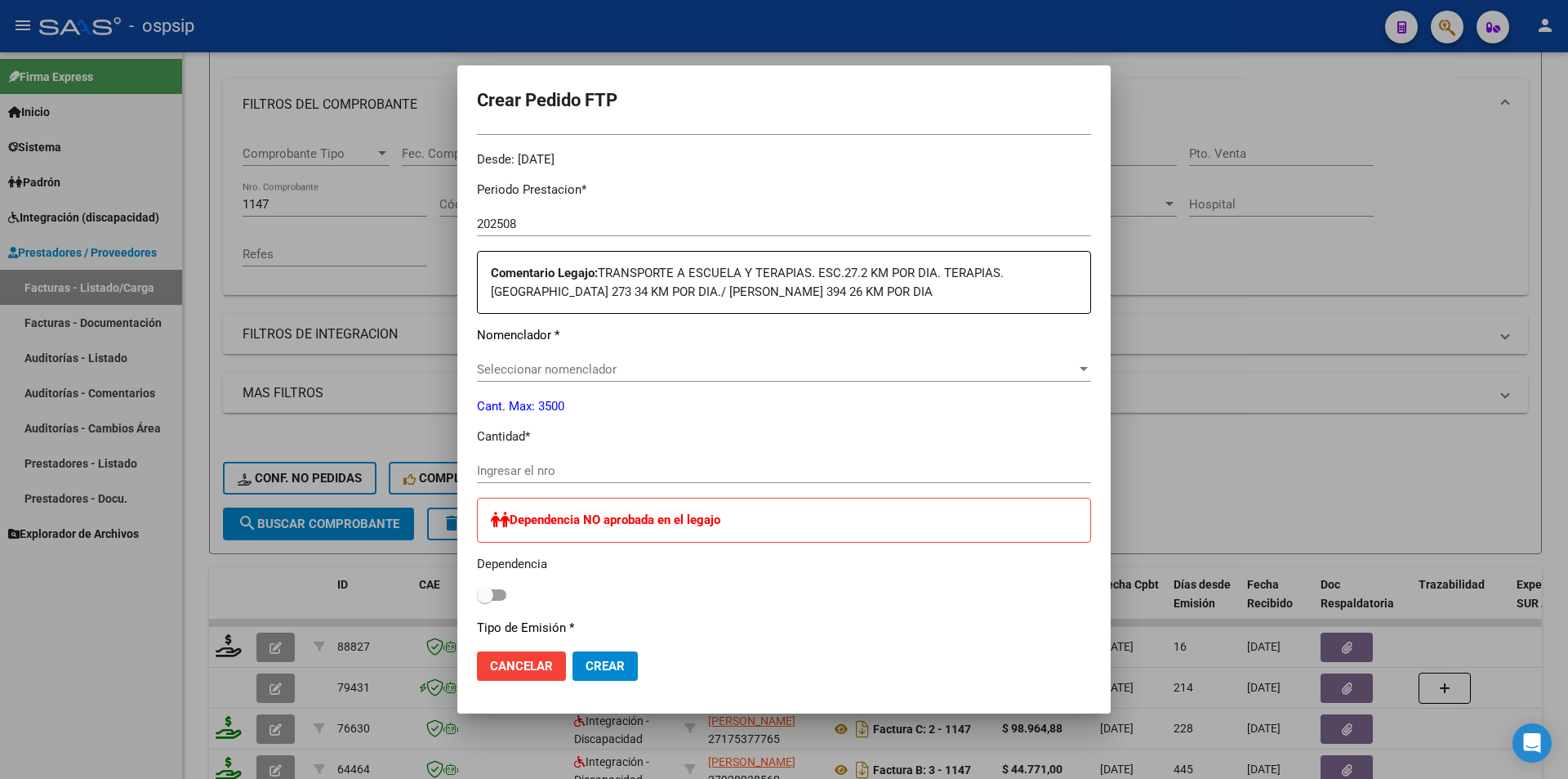
scroll to position [501, 0]
type input "ARG01000481860142022063020270630SFE168"
type input "2027-06-30"
click at [533, 461] on input "Ingresar el nro" at bounding box center [784, 468] width 614 height 15
type input "208"
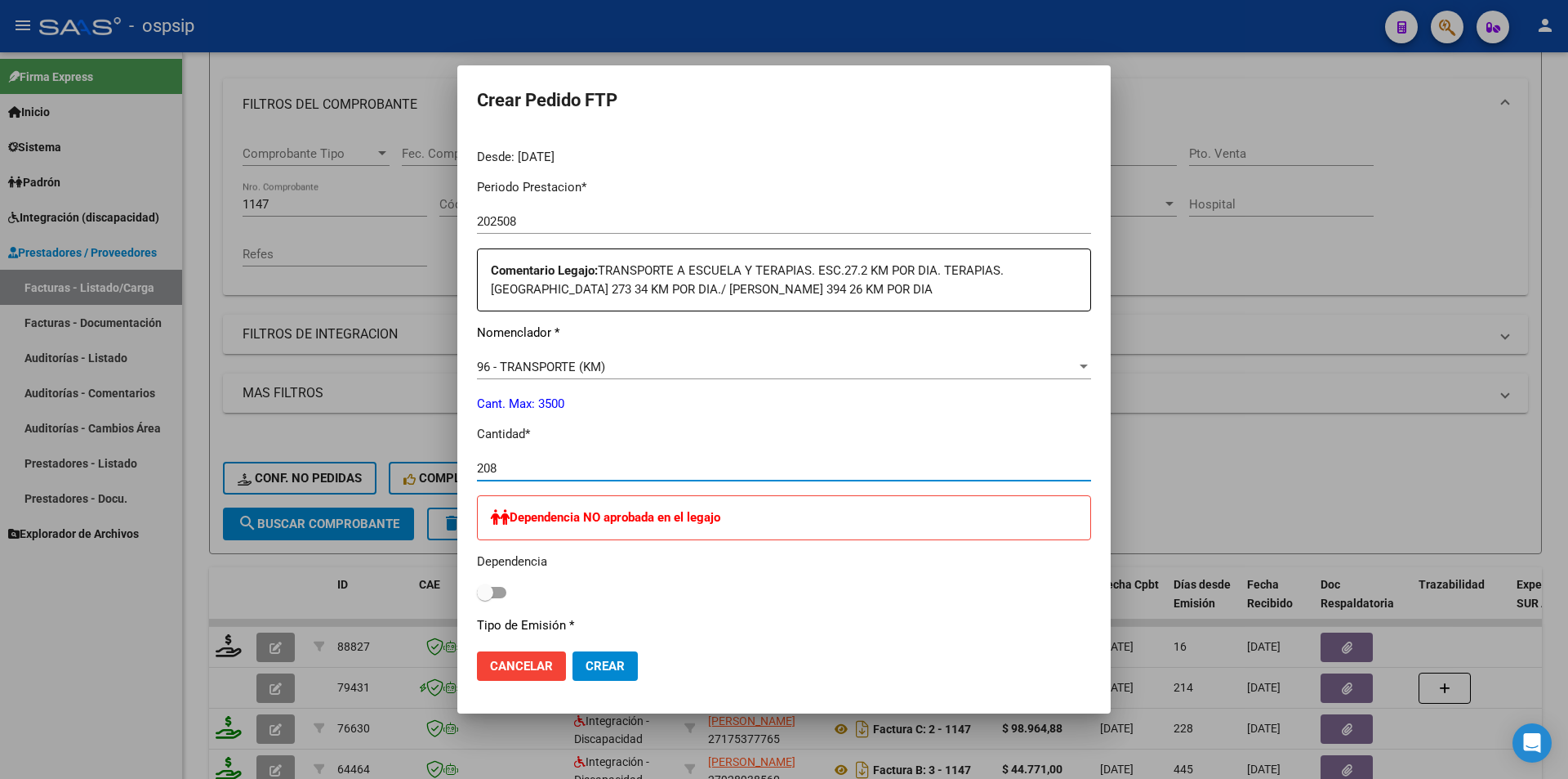
click at [610, 665] on span "Crear" at bounding box center [605, 666] width 39 height 15
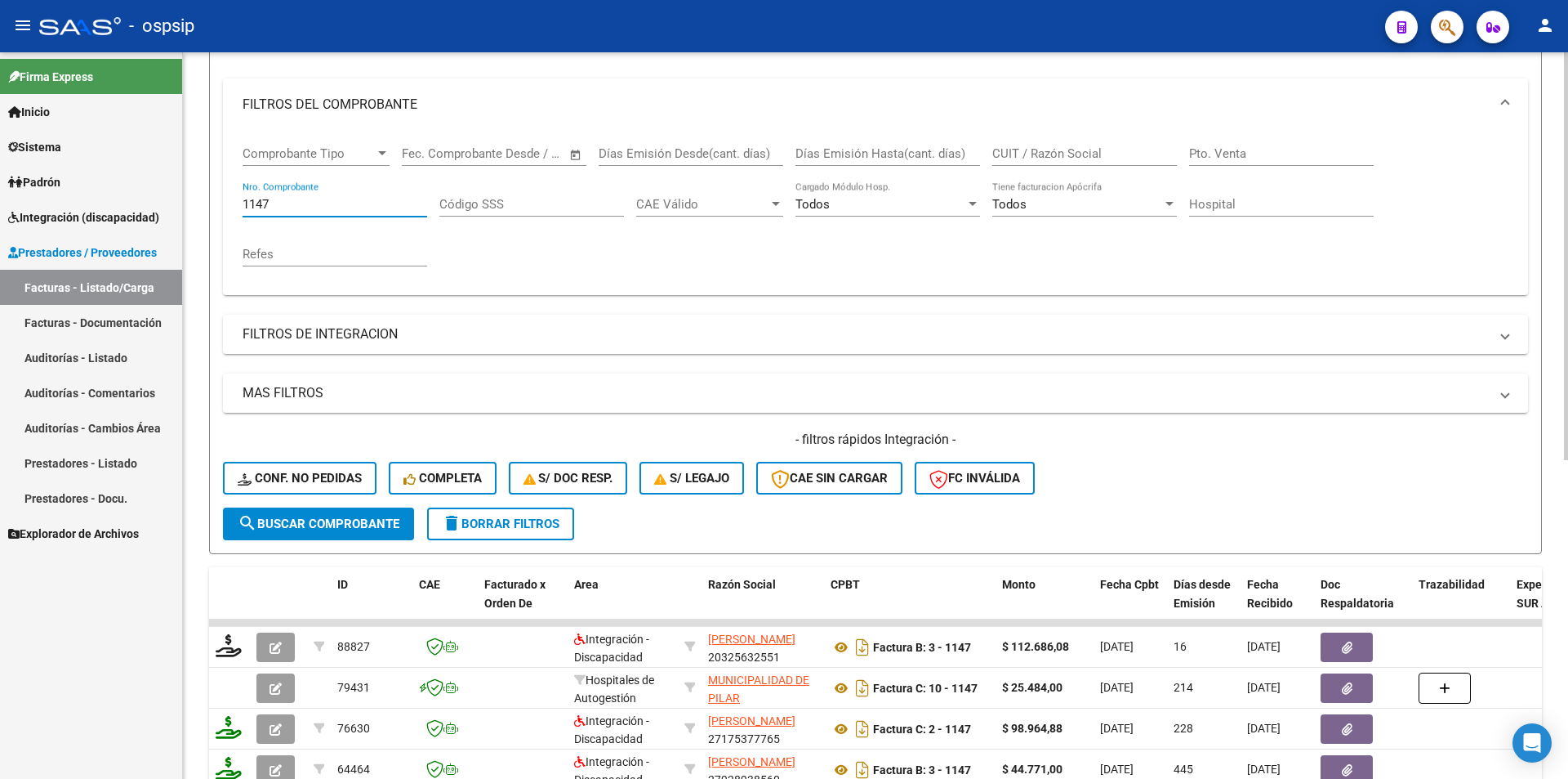
drag, startPoint x: 302, startPoint y: 204, endPoint x: 198, endPoint y: 198, distance: 104.2
click at [208, 203] on div "Video tutorial PRESTADORES -> Listado de CPBTs Emitidos por Prestadores / Prove…" at bounding box center [876, 493] width 1385 height 1282
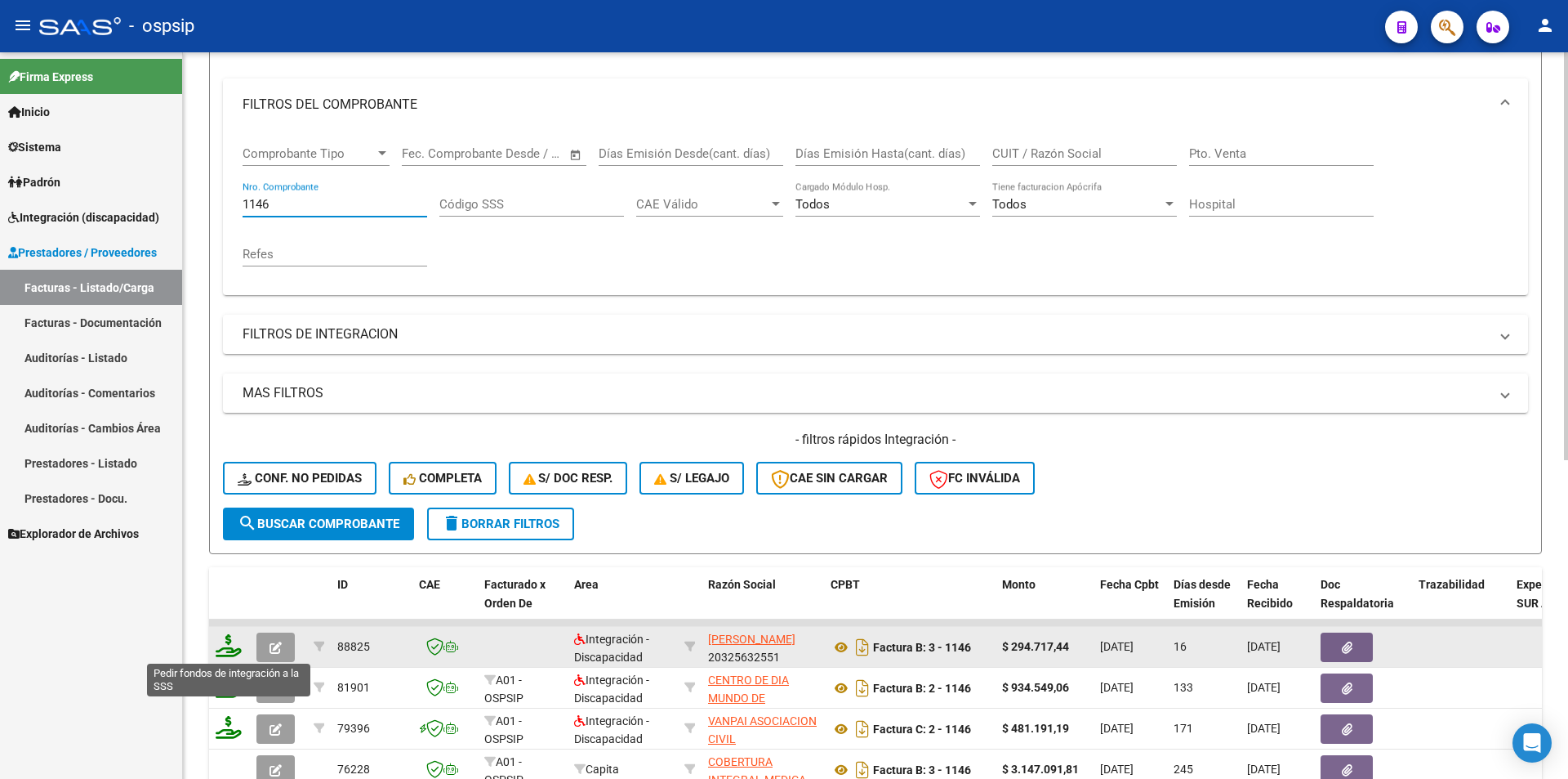
type input "1146"
click at [229, 647] on icon at bounding box center [229, 645] width 26 height 23
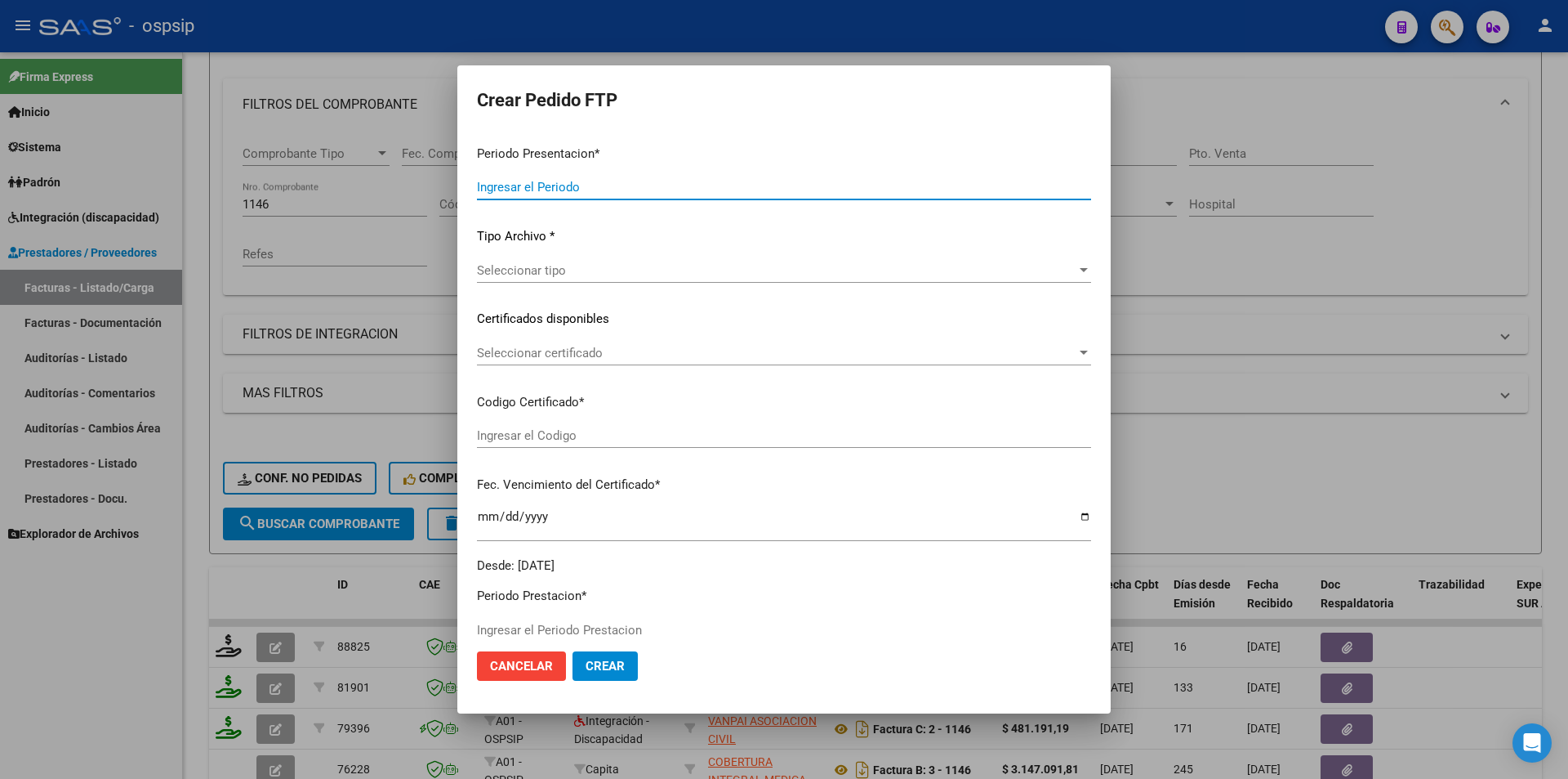
type input "202508"
type input "$ 294.717,44"
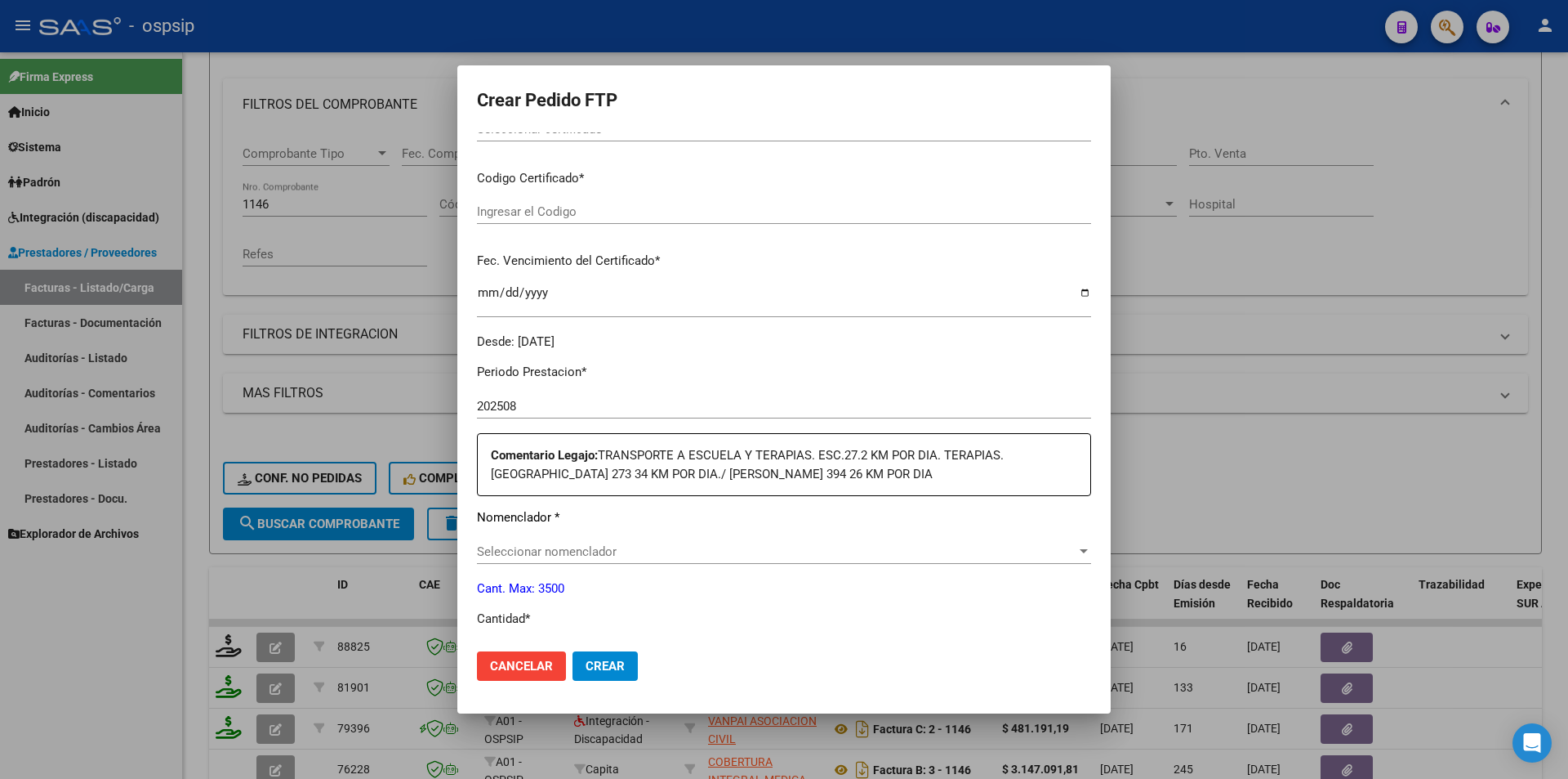
type input "ARG01000481860142022063020270630SFE168"
type input "2027-06-30"
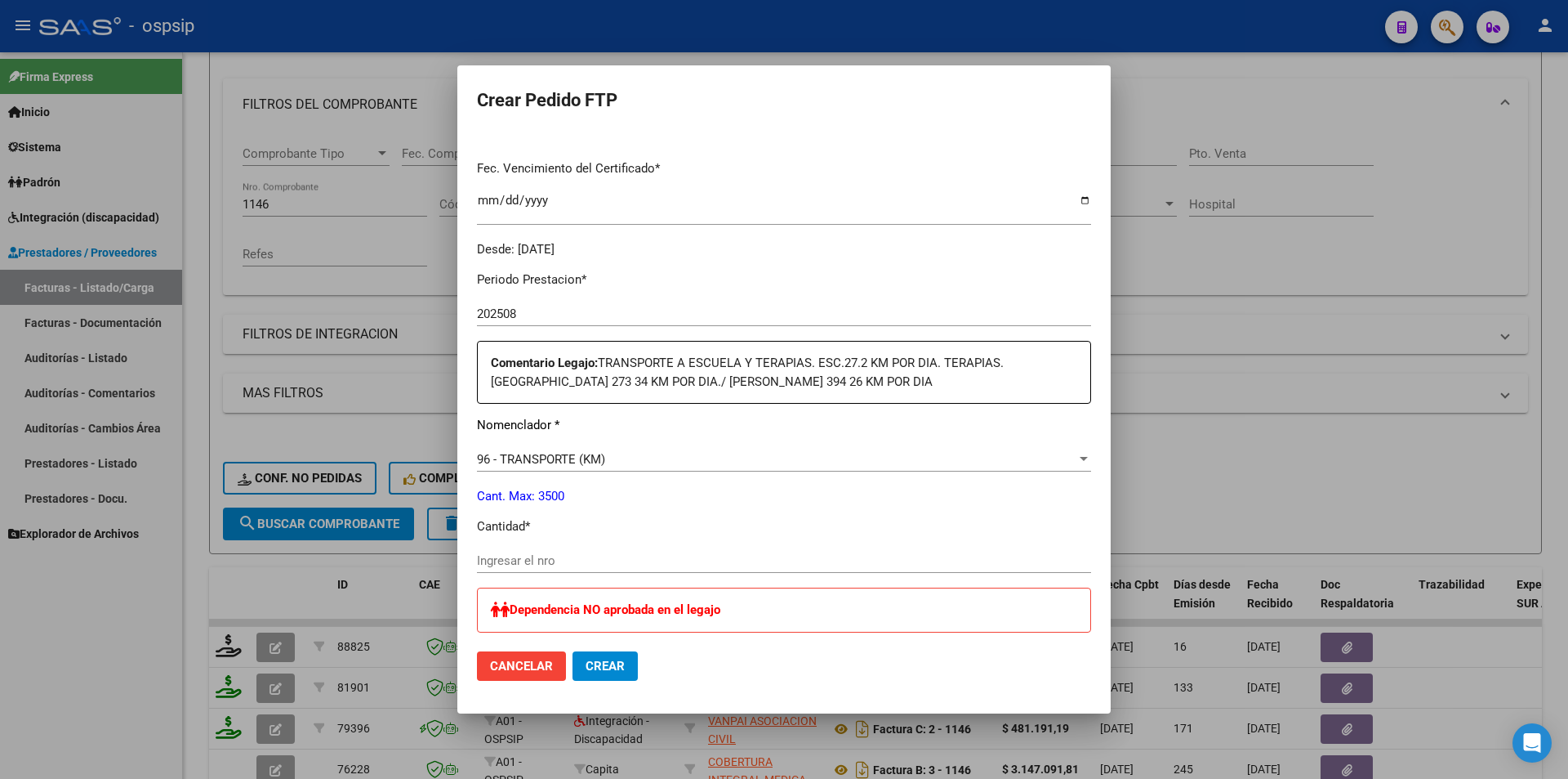
click at [527, 560] on input "Ingresar el nro" at bounding box center [784, 561] width 614 height 15
type input "544"
click at [603, 665] on span "Crear" at bounding box center [605, 666] width 39 height 15
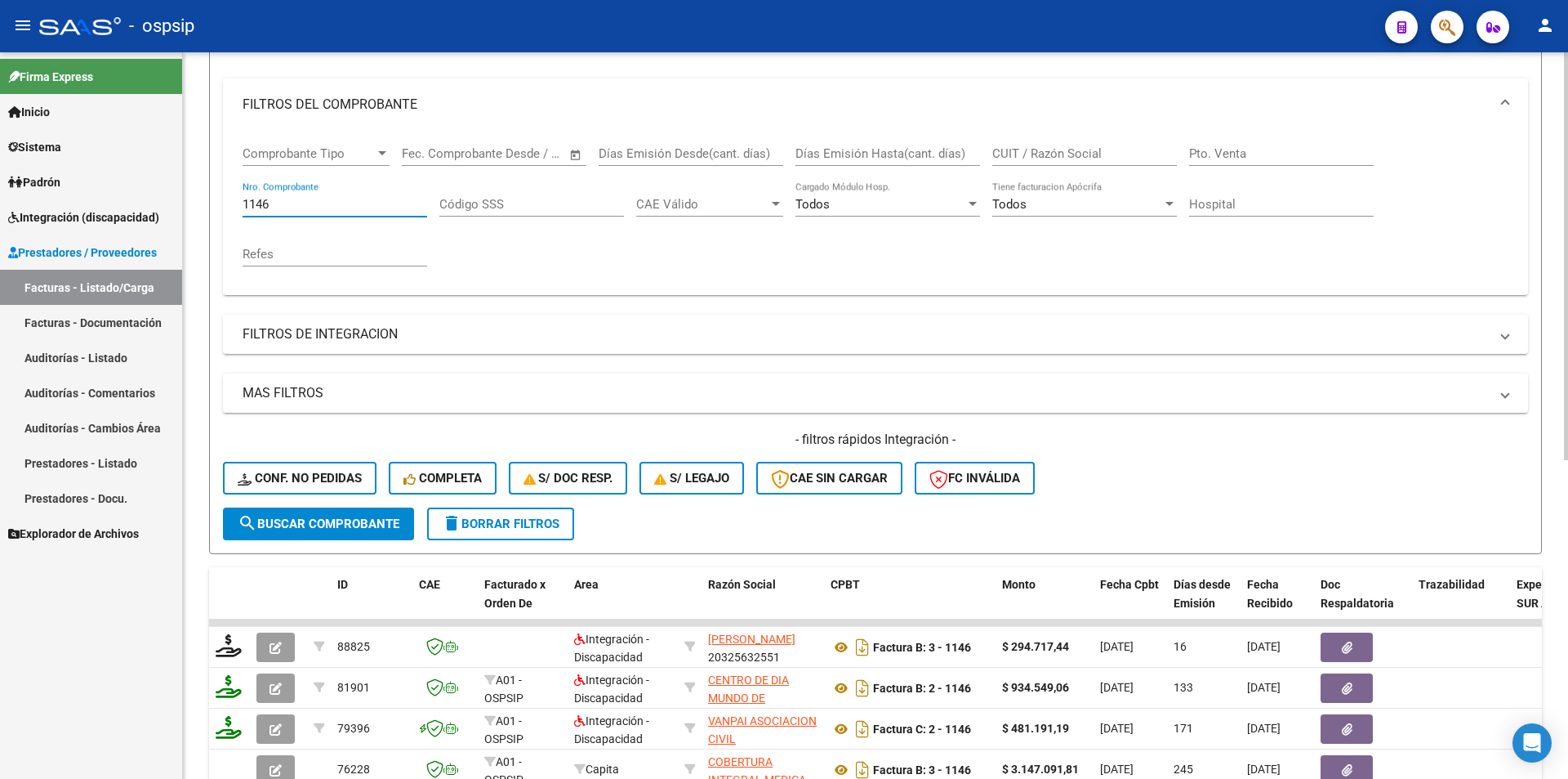
drag, startPoint x: 272, startPoint y: 203, endPoint x: 213, endPoint y: 204, distance: 59.0
click at [213, 204] on form "Filtros Id Area Area Seleccionar Gerenciador Seleccionar Gerenciador Todos Conf…" at bounding box center [876, 274] width 1333 height 560
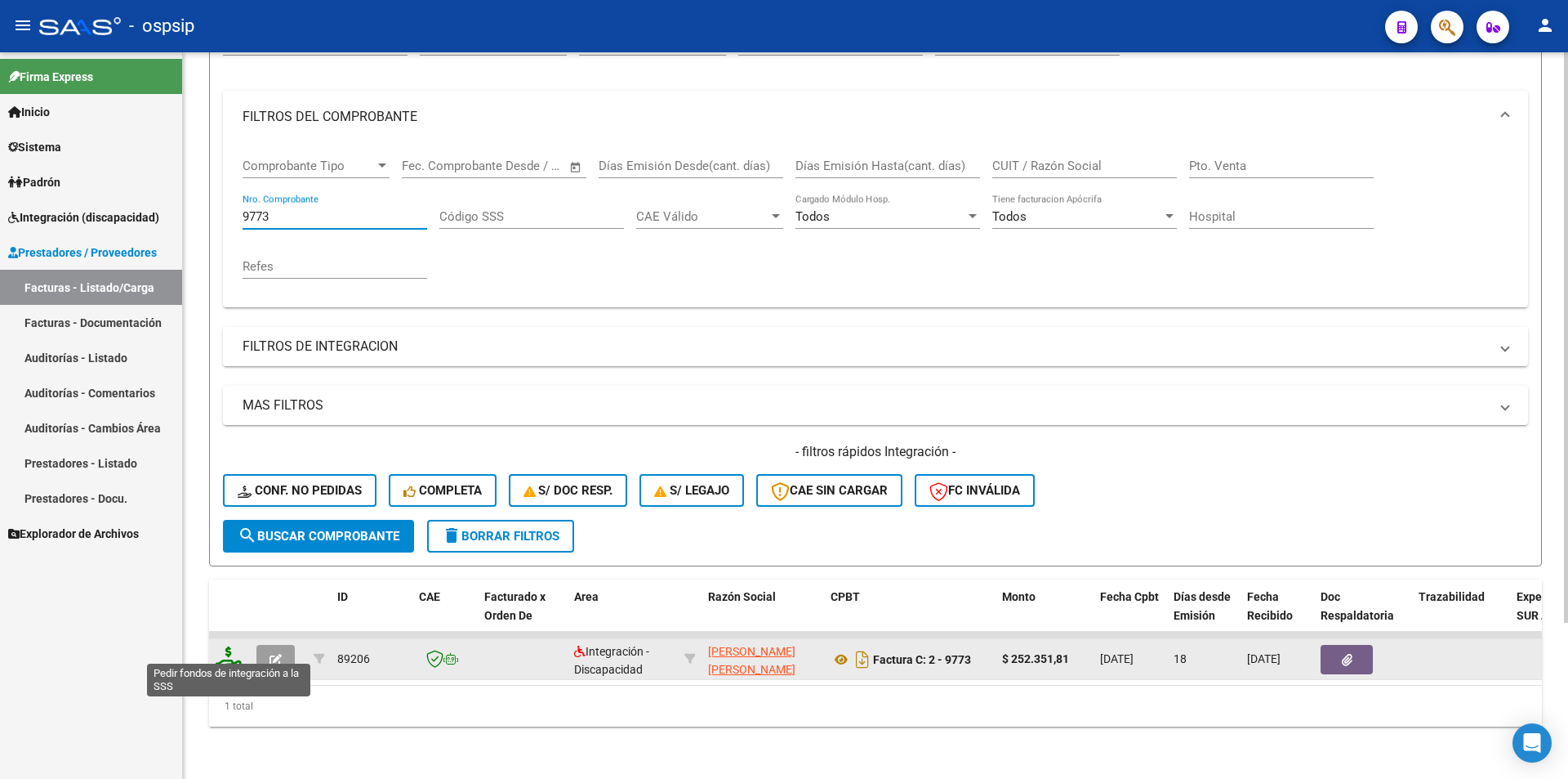
type input "9773"
click at [230, 647] on icon at bounding box center [229, 658] width 26 height 23
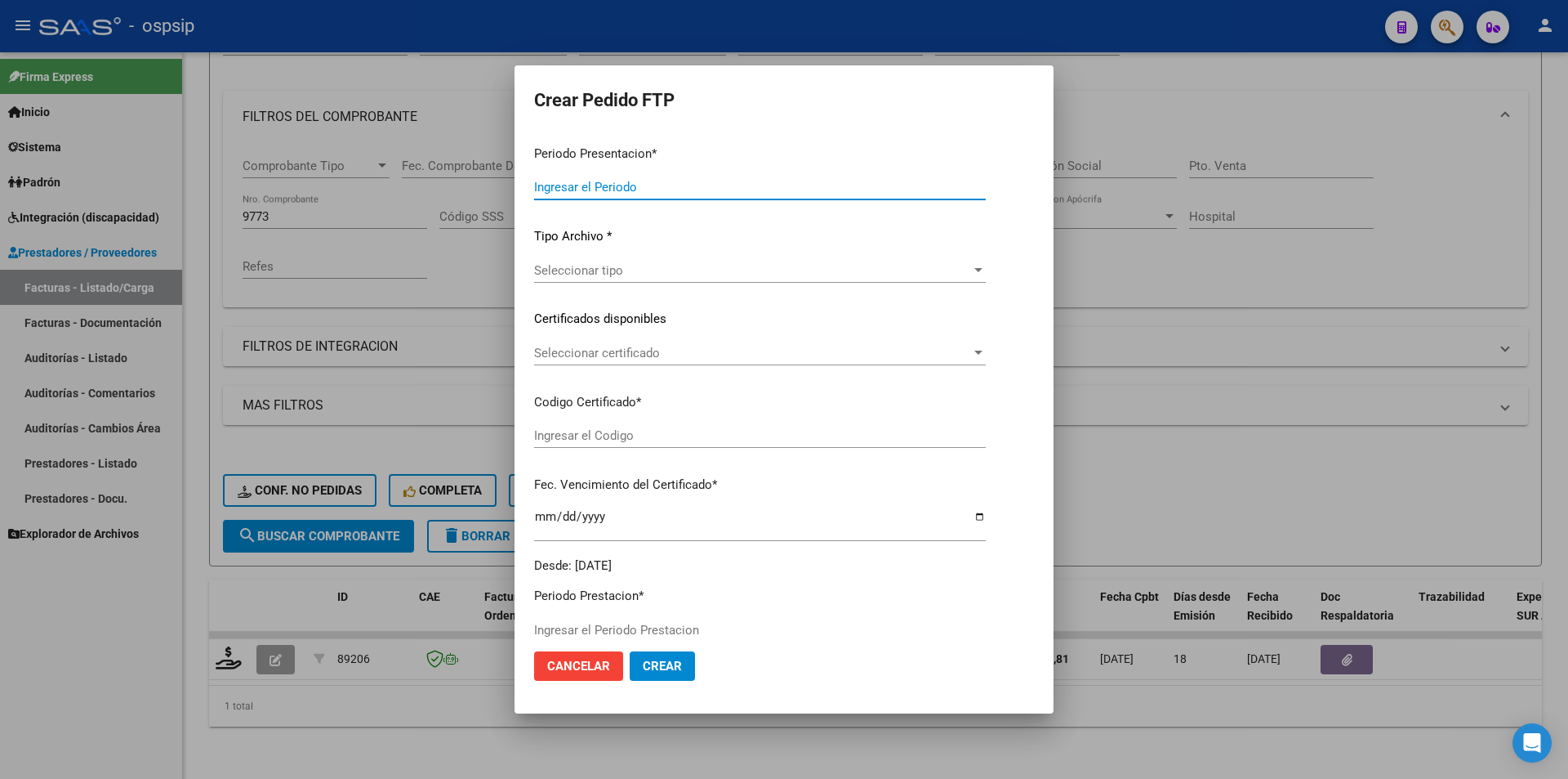
type input "202508"
type input "$ 252.351,81"
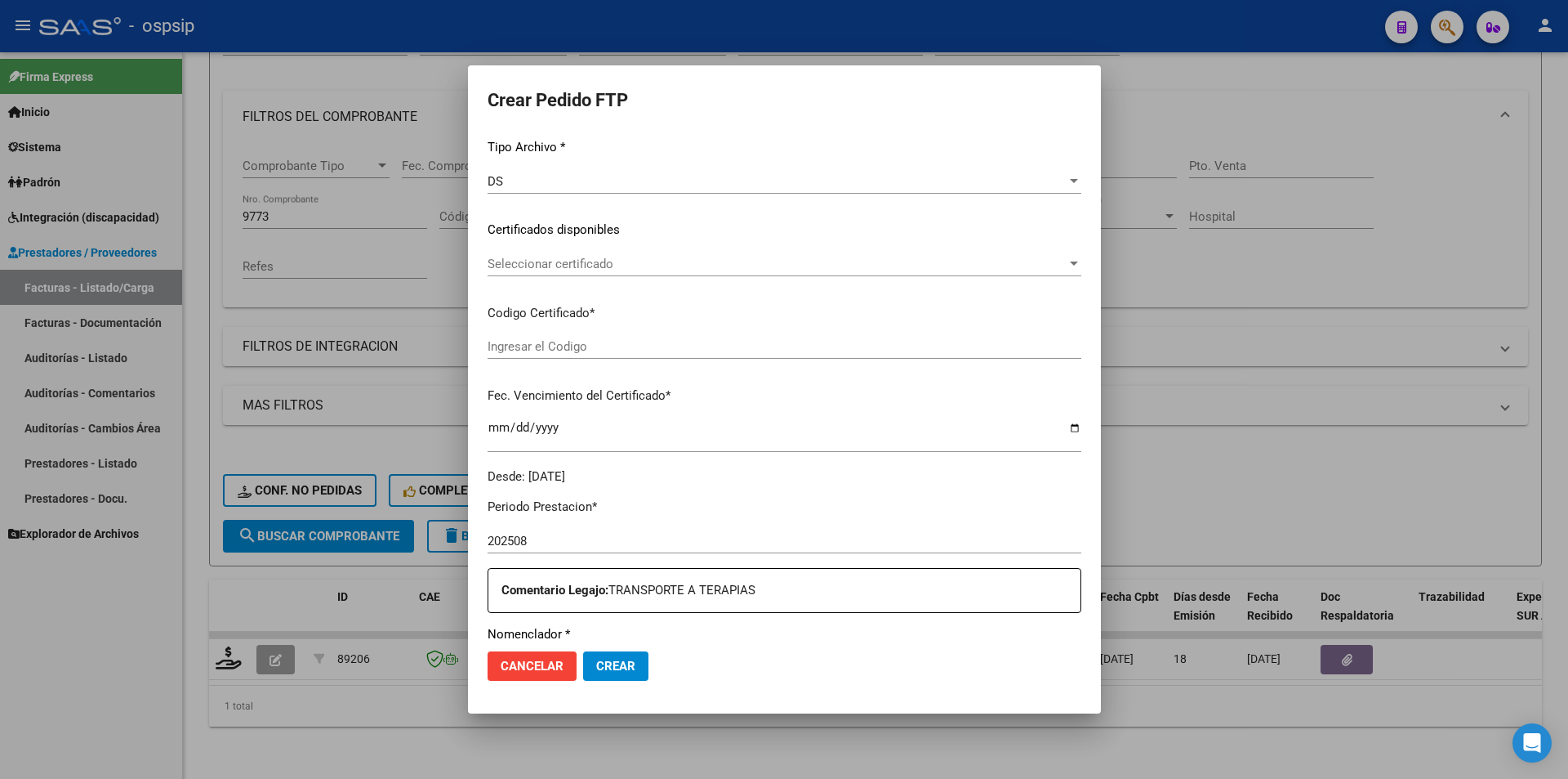
type input "ARG020005701680020240514 20290514"
type input "2029-05-14"
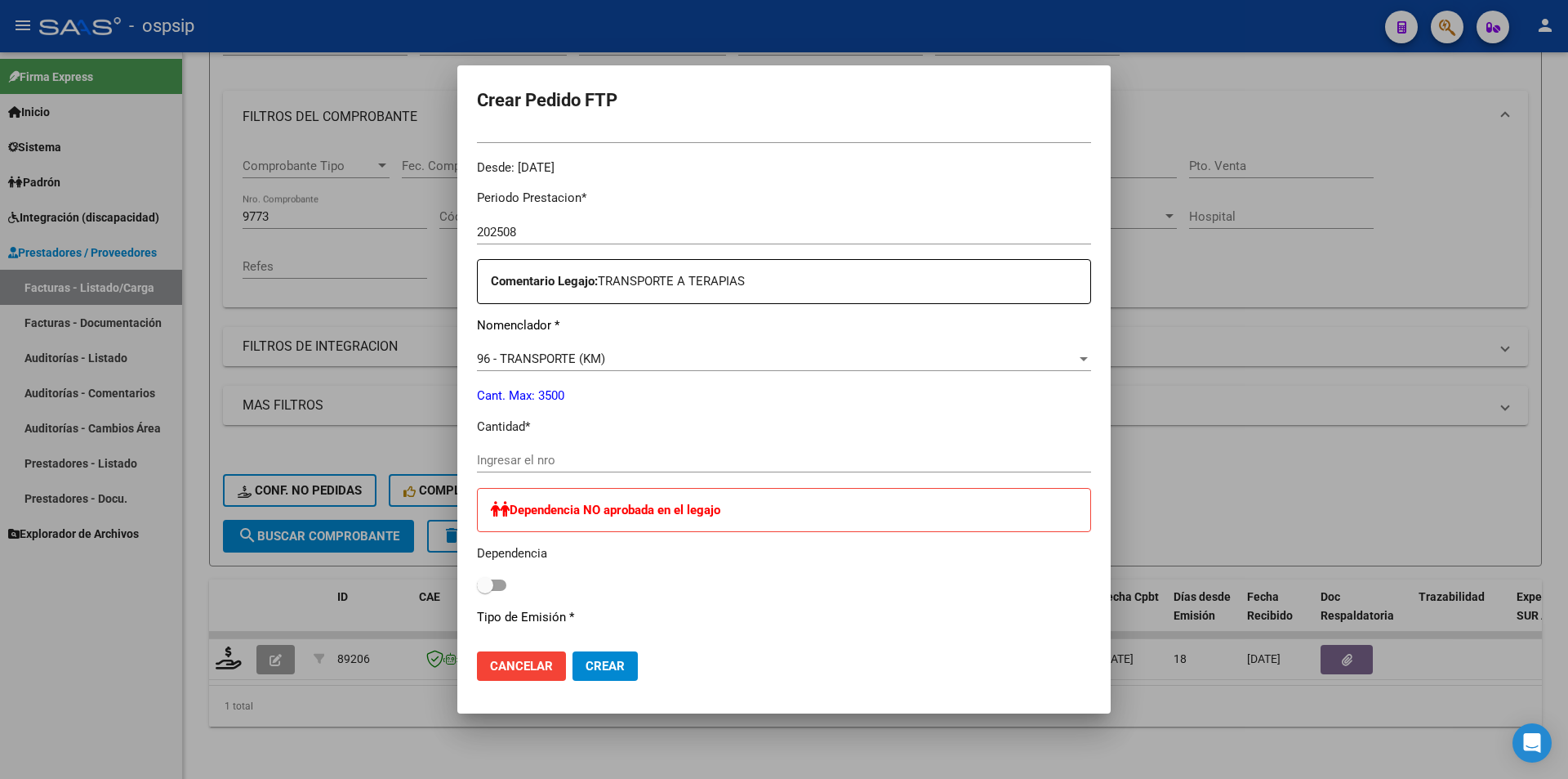
click at [573, 465] on input "Ingresar el nro" at bounding box center [784, 461] width 614 height 15
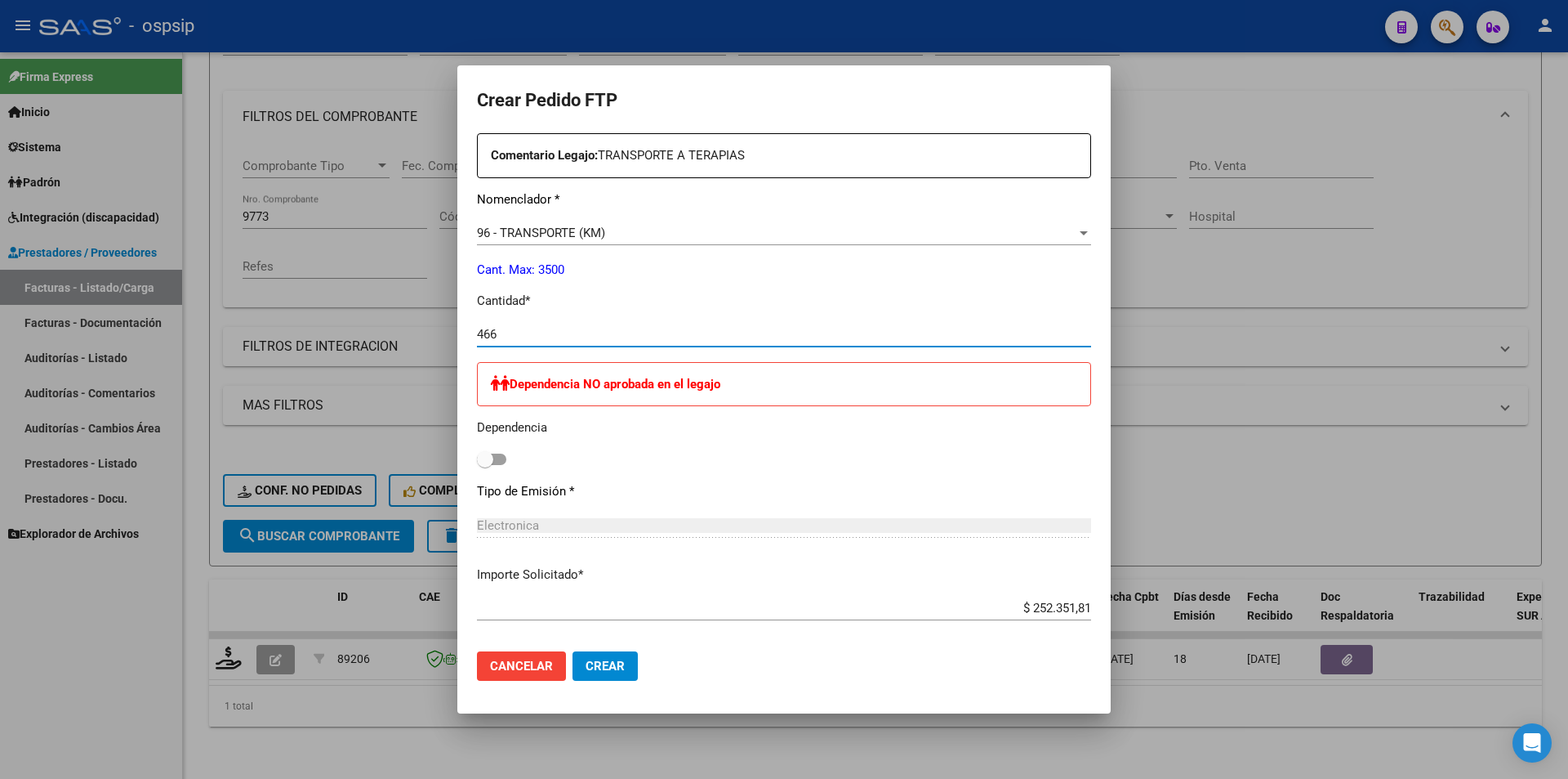
scroll to position [818, 0]
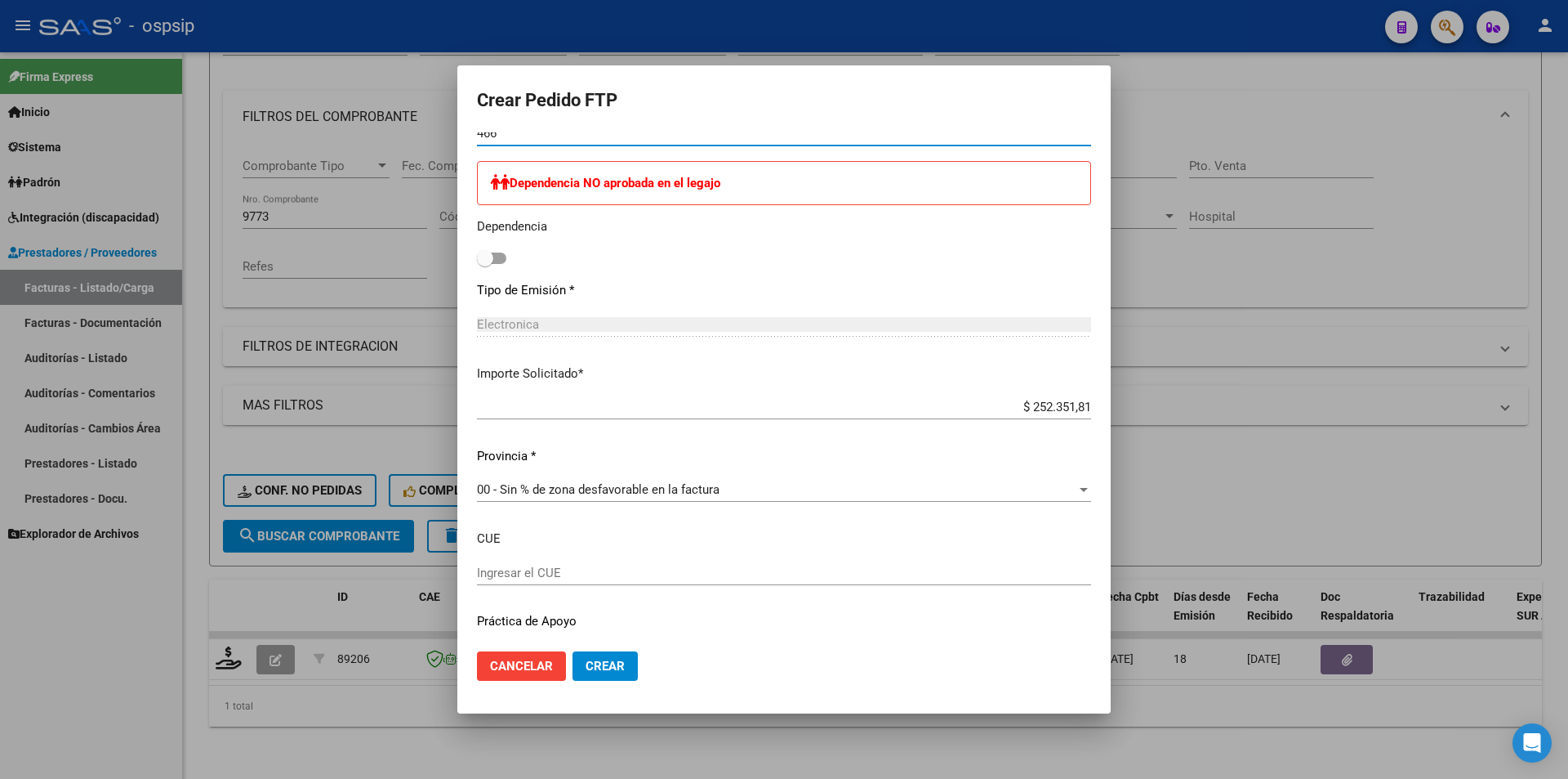
type input "466"
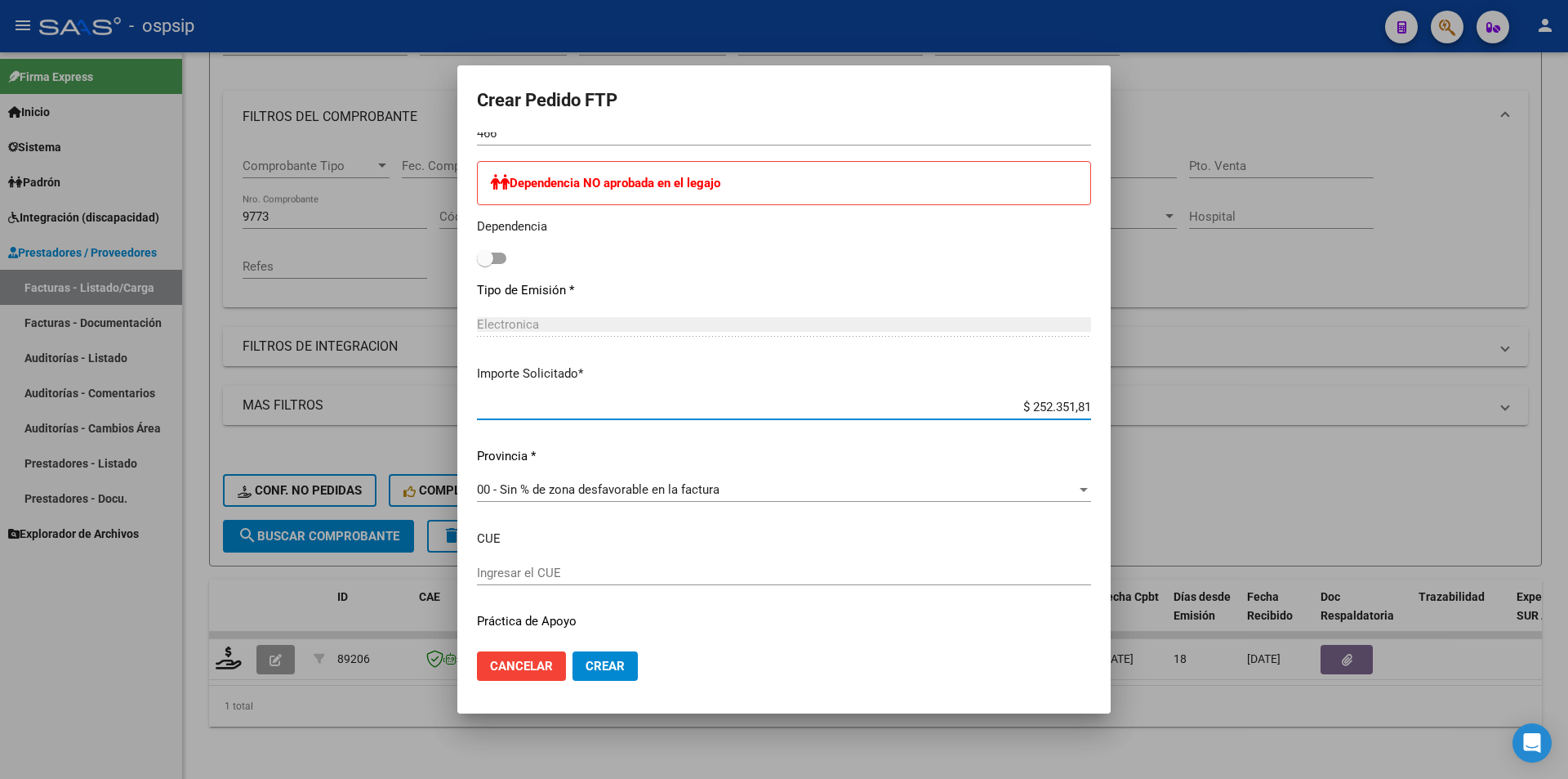
drag, startPoint x: 1021, startPoint y: 404, endPoint x: 1115, endPoint y: 410, distance: 94.2
click at [1115, 410] on div "Crear Pedido FTP VER COMPROBANTE ARCA Padrón Afiliado: SUAREZ BENITEZ MATEO BEN…" at bounding box center [784, 390] width 1568 height 779
type input "$ 237.507,59"
drag, startPoint x: 630, startPoint y: 673, endPoint x: 623, endPoint y: 681, distance: 10.6
click at [630, 672] on button "Crear" at bounding box center [605, 666] width 65 height 29
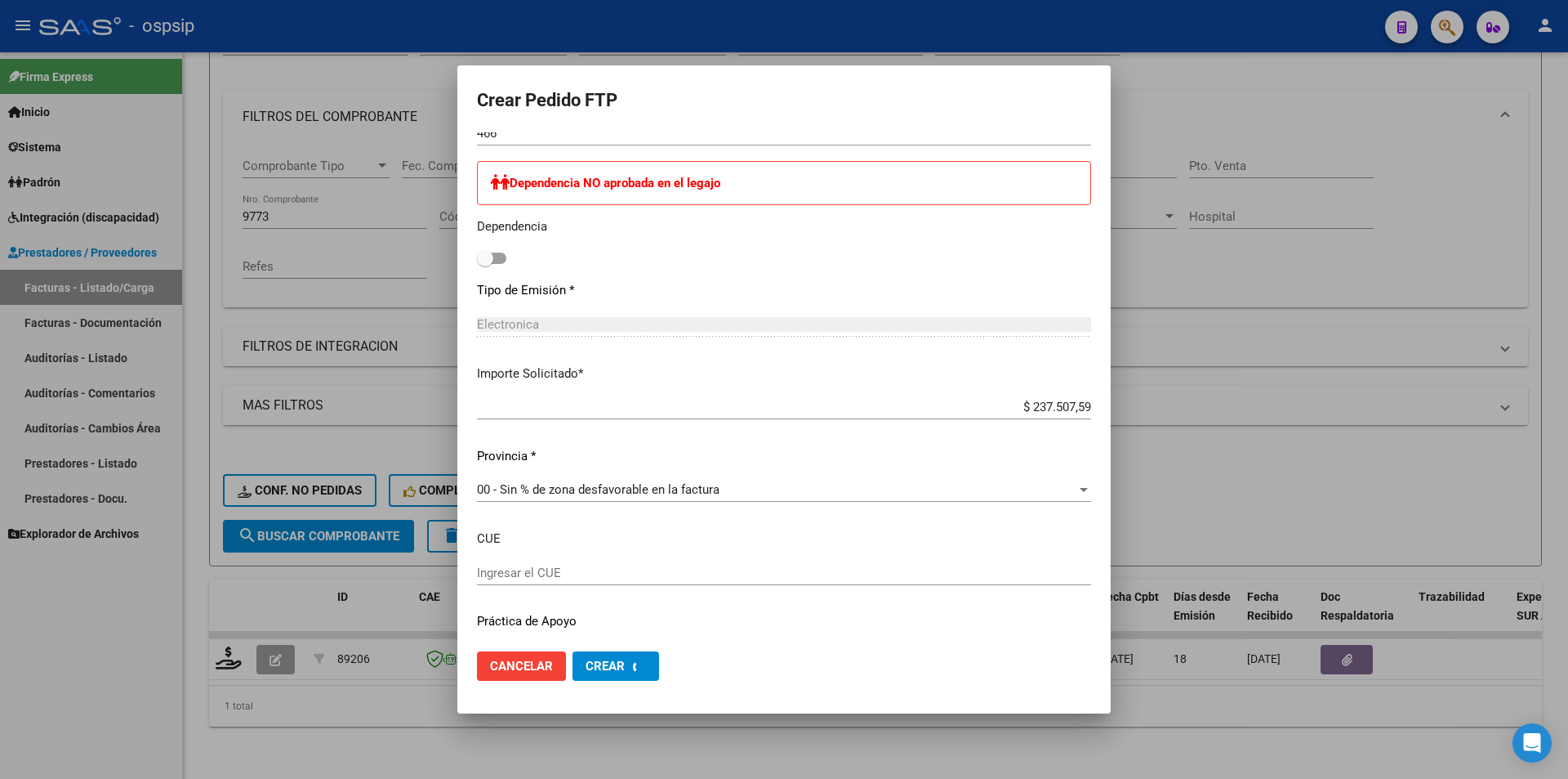
scroll to position [0, 0]
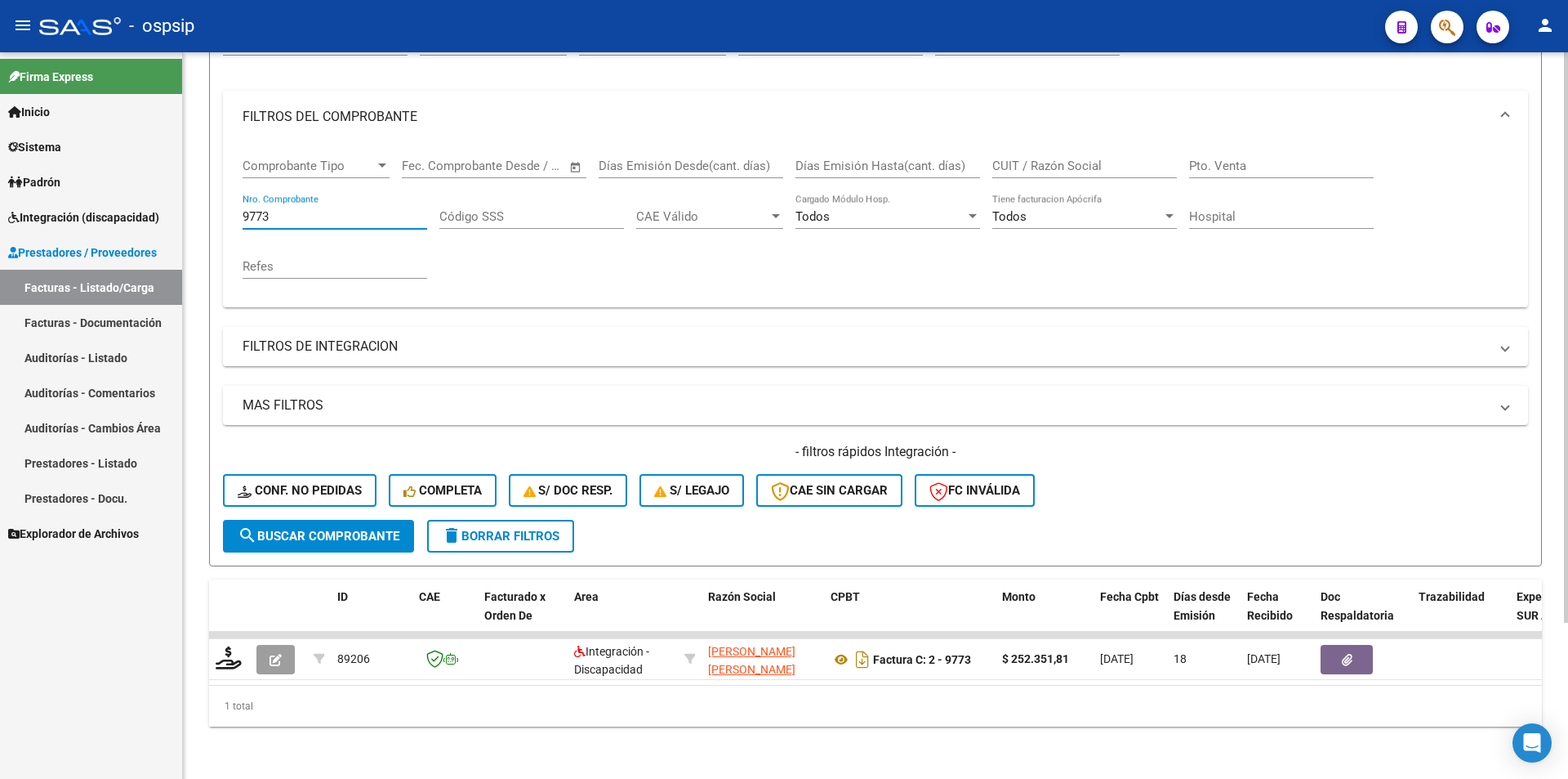
drag, startPoint x: 296, startPoint y: 206, endPoint x: 196, endPoint y: 210, distance: 100.1
click at [196, 210] on div "Video tutorial PRESTADORES -> Listado de CPBTs Emitidos por Prestadores / Prove…" at bounding box center [876, 322] width 1385 height 914
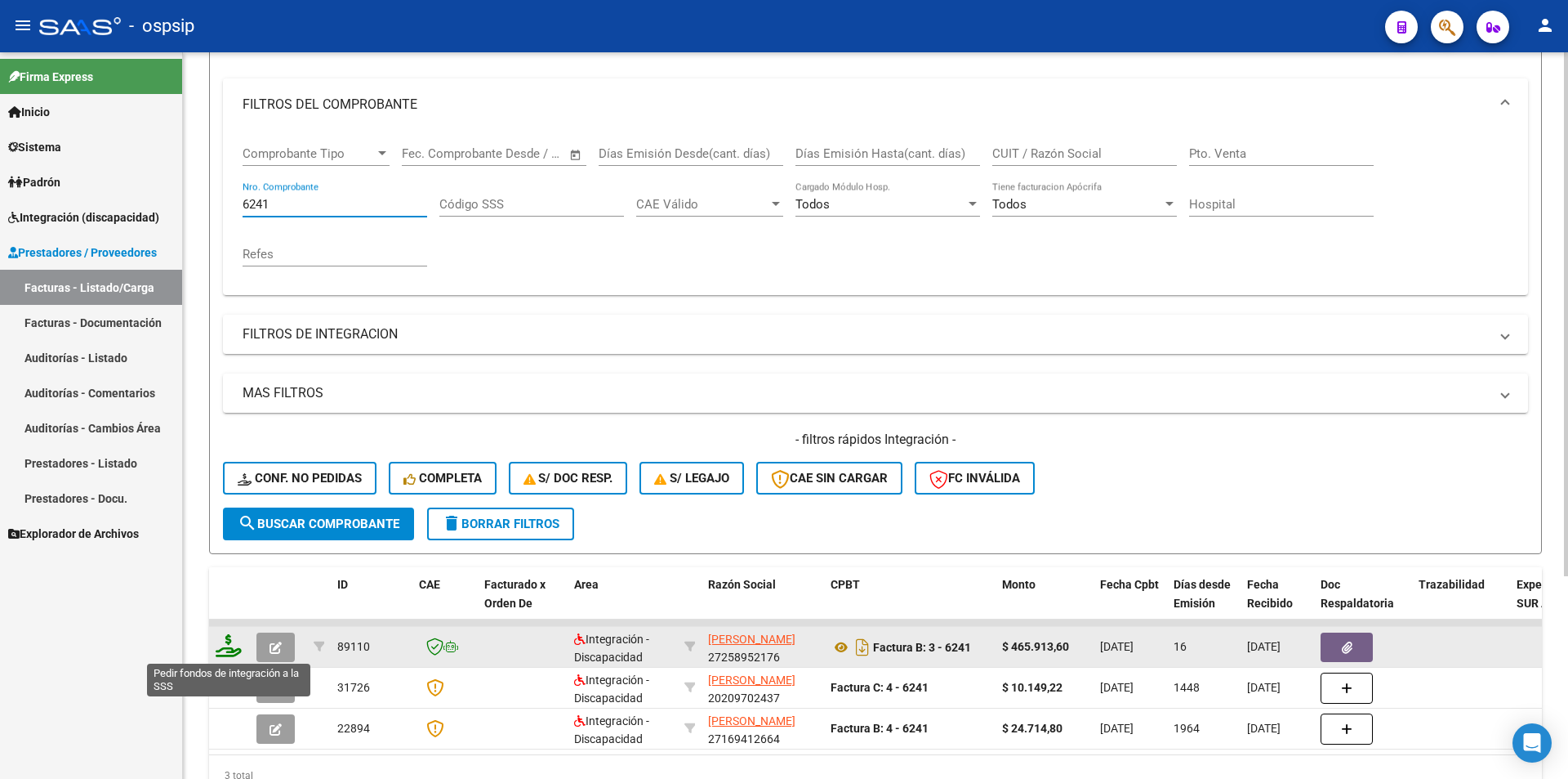
type input "6241"
click at [222, 649] on icon at bounding box center [229, 645] width 26 height 23
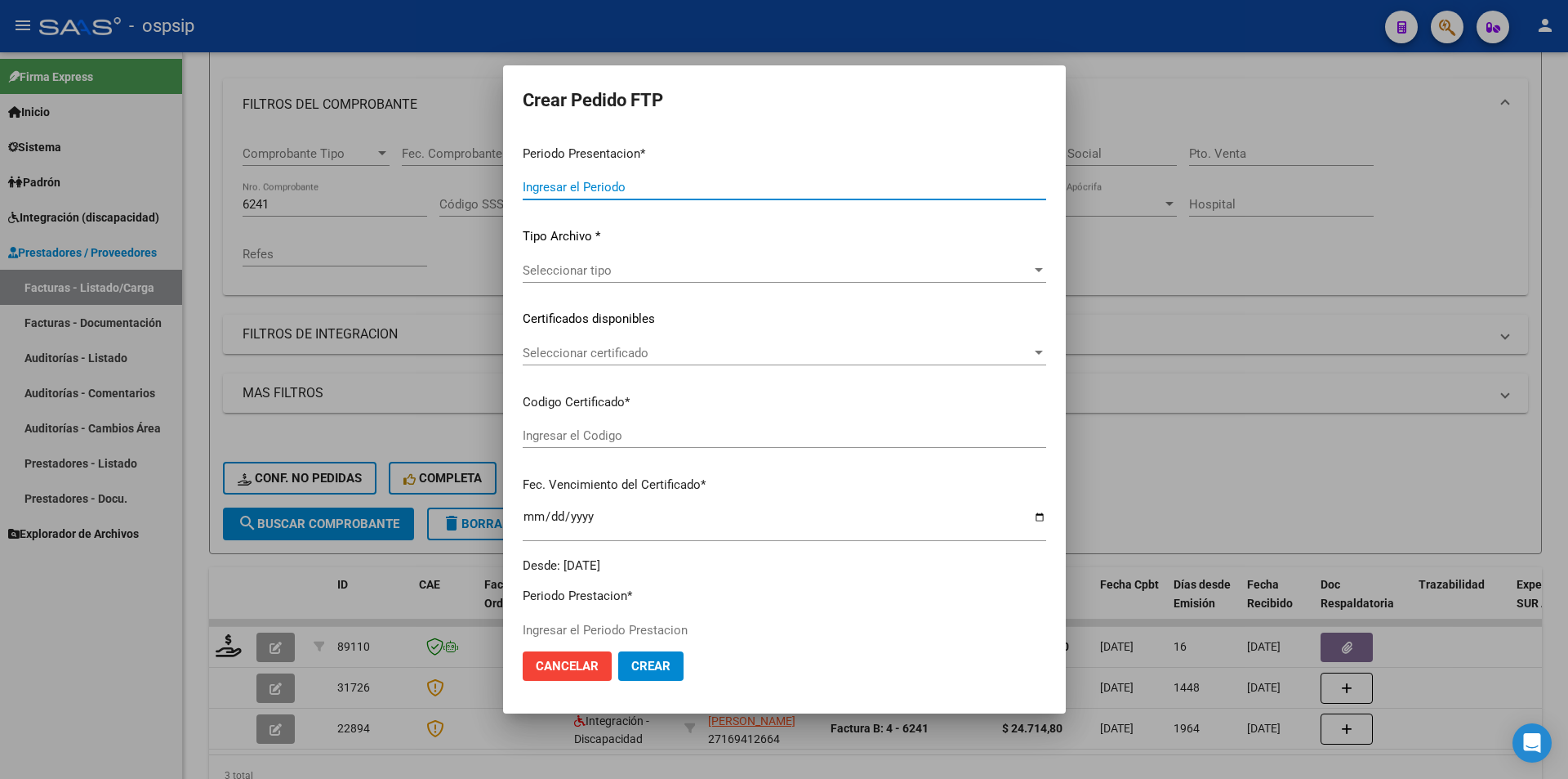
type input "202508"
type input "$ 465.913,60"
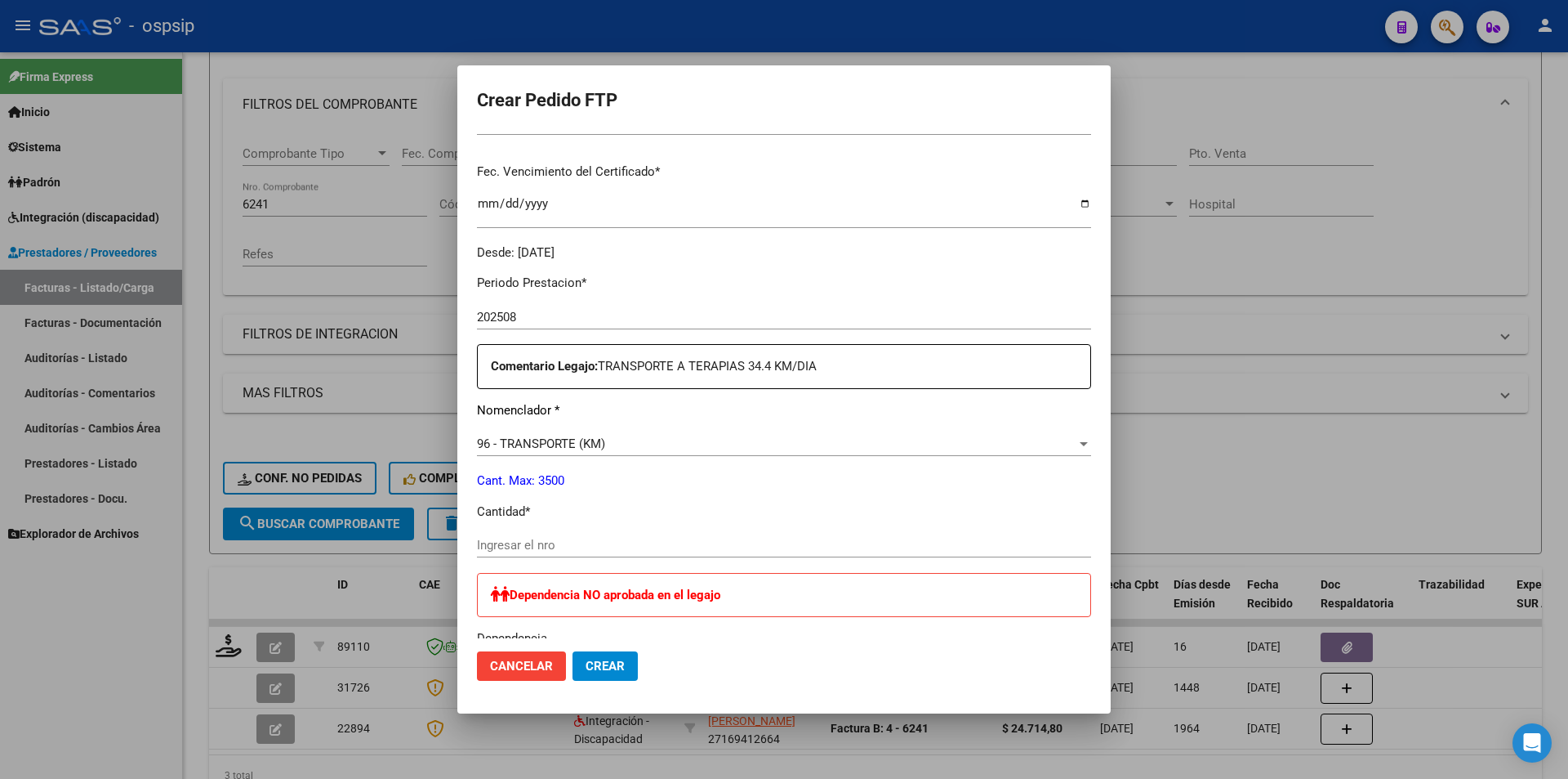
type input "2377753898"
type input "2027-07-01"
click at [555, 546] on input "Ingresar el nro" at bounding box center [784, 542] width 614 height 15
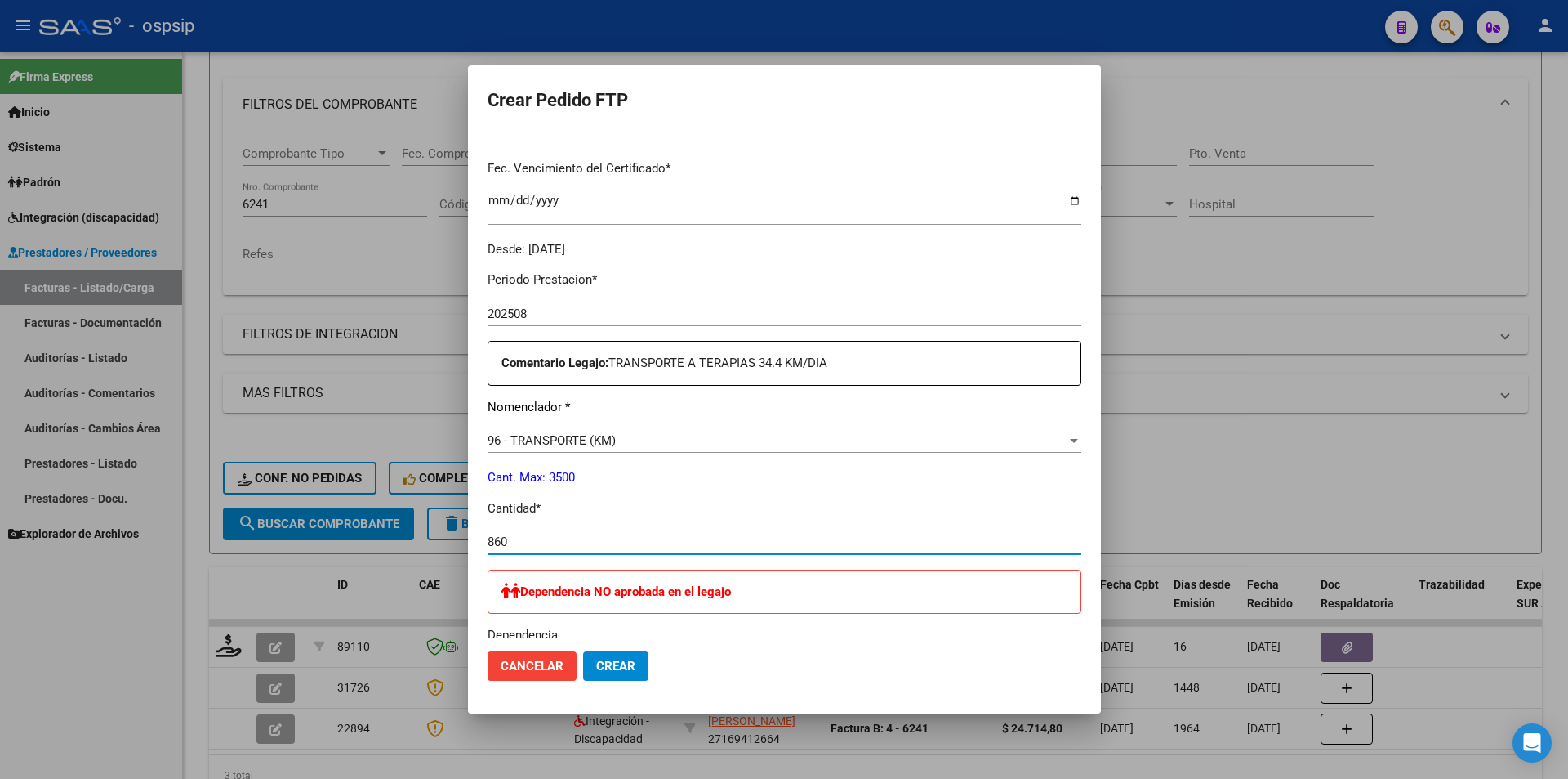
type input "860"
click at [619, 666] on span "Crear" at bounding box center [615, 666] width 39 height 15
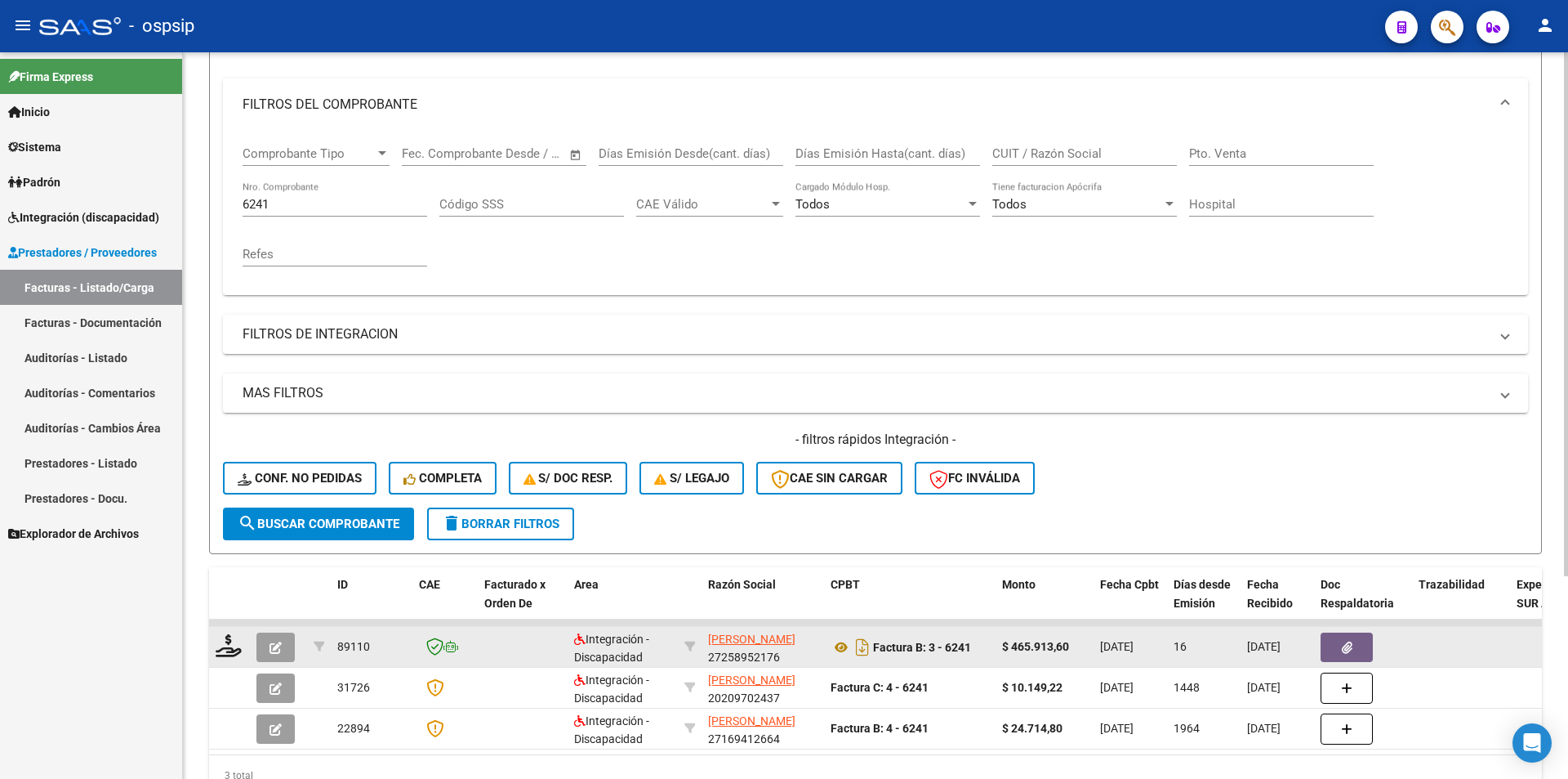
click at [276, 643] on icon "button" at bounding box center [275, 647] width 13 height 13
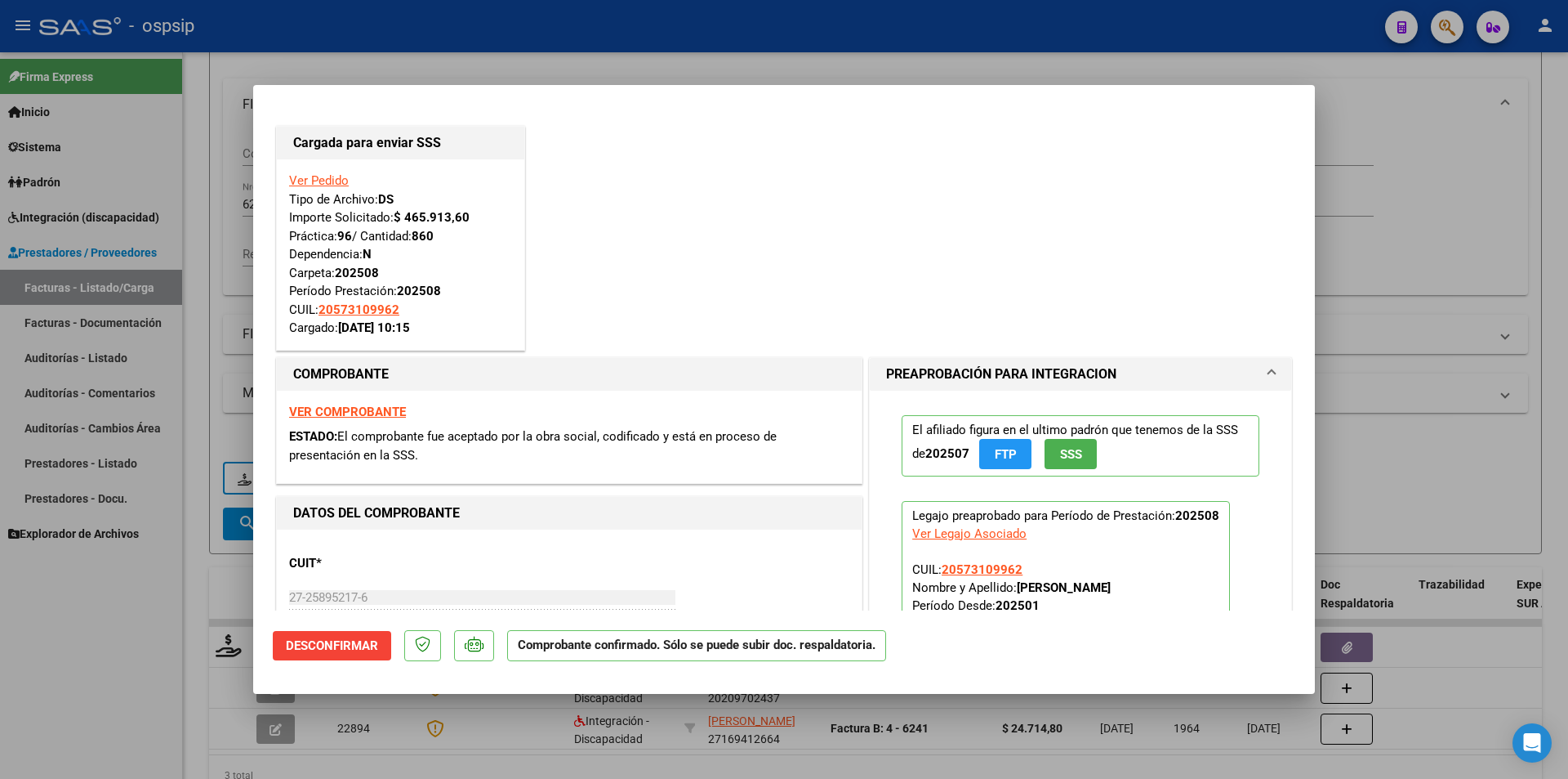
click at [166, 637] on div at bounding box center [784, 390] width 1568 height 779
type input "$ 0,00"
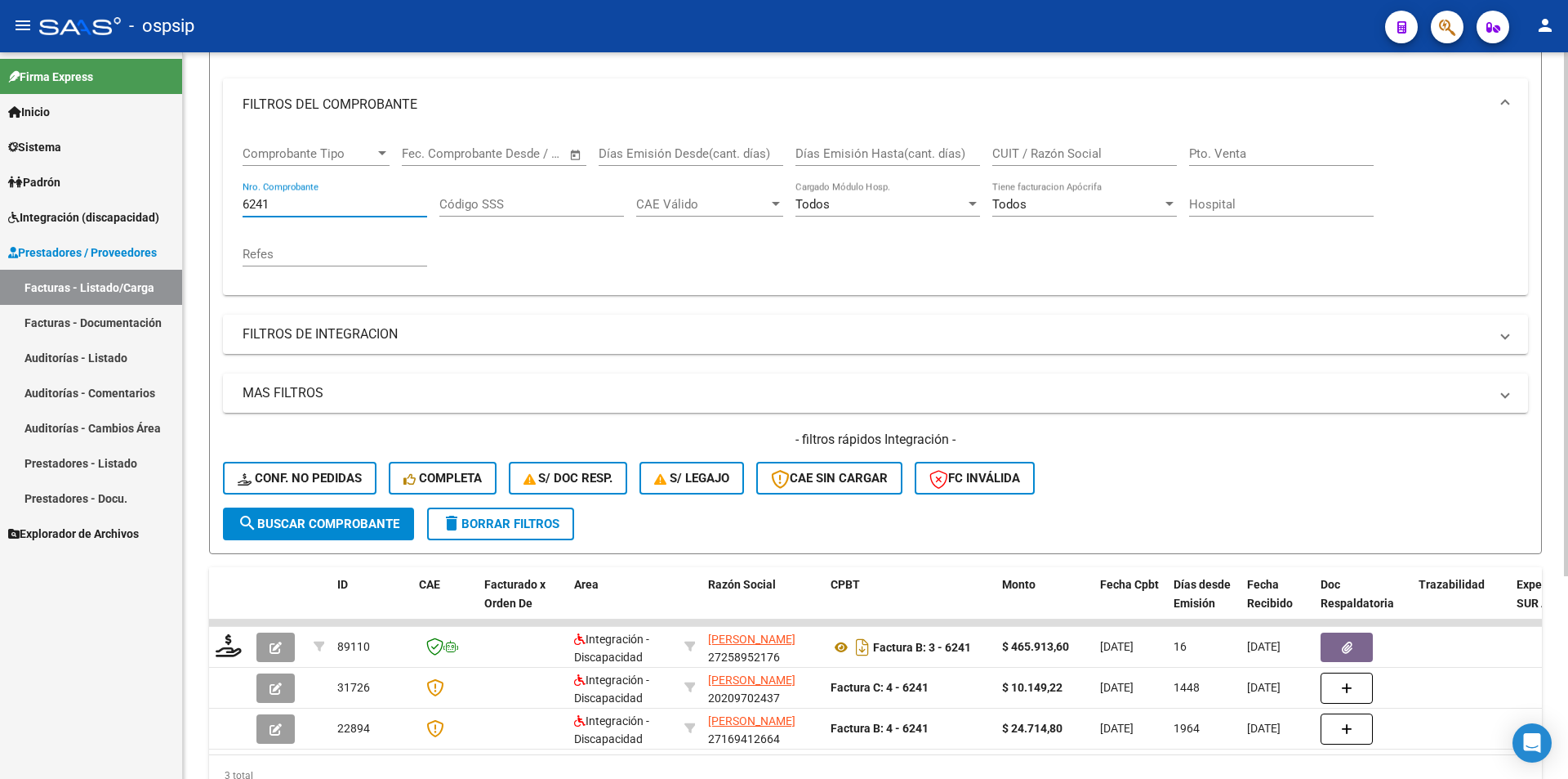
drag, startPoint x: 280, startPoint y: 205, endPoint x: 223, endPoint y: 197, distance: 57.6
click at [223, 197] on div "Comprobante Tipo Comprobante Tipo Fecha inicio – Fecha fin Fec. Comprobante Des…" at bounding box center [875, 213] width 1305 height 164
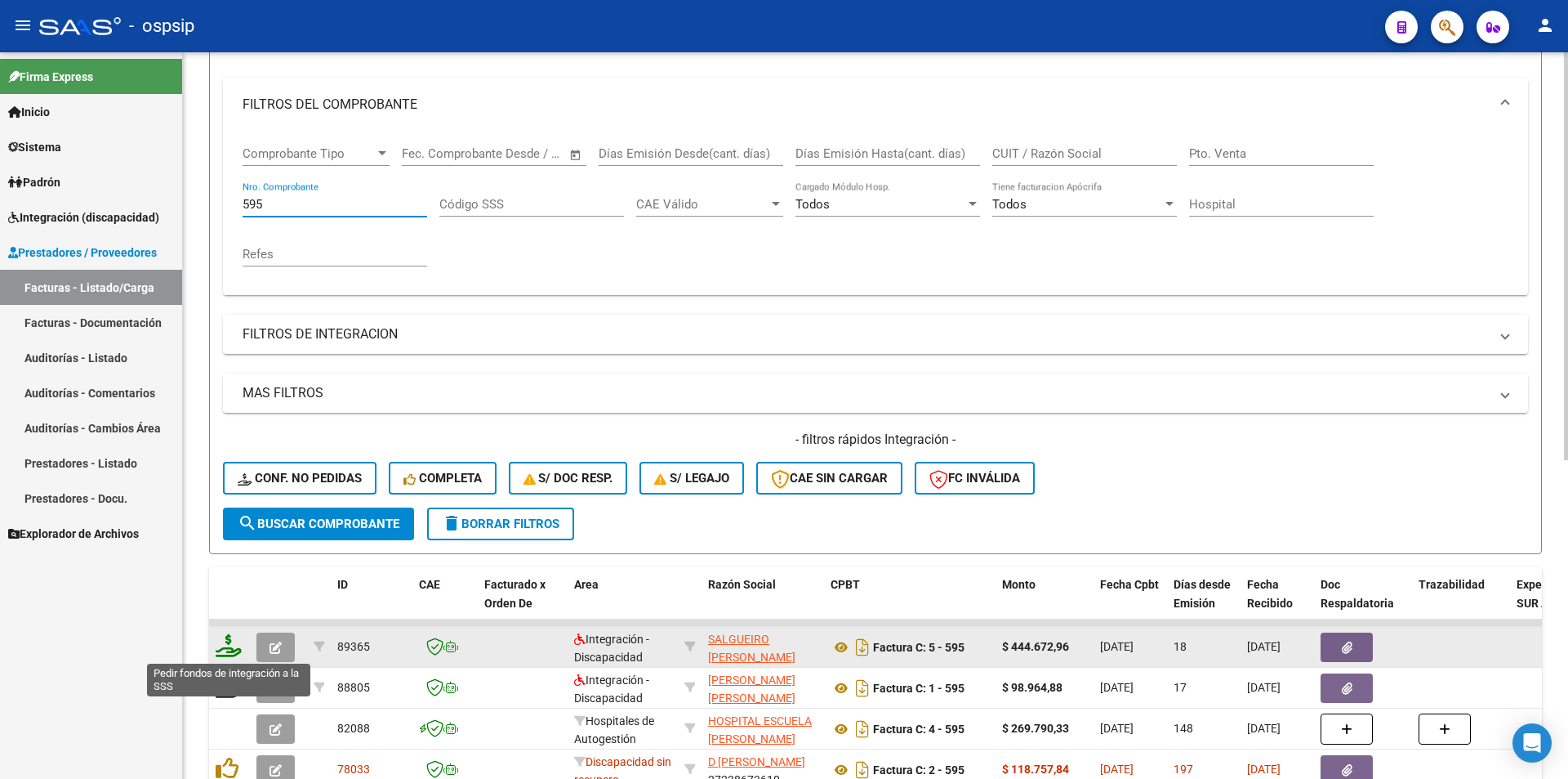
type input "595"
click at [226, 650] on icon at bounding box center [229, 645] width 26 height 23
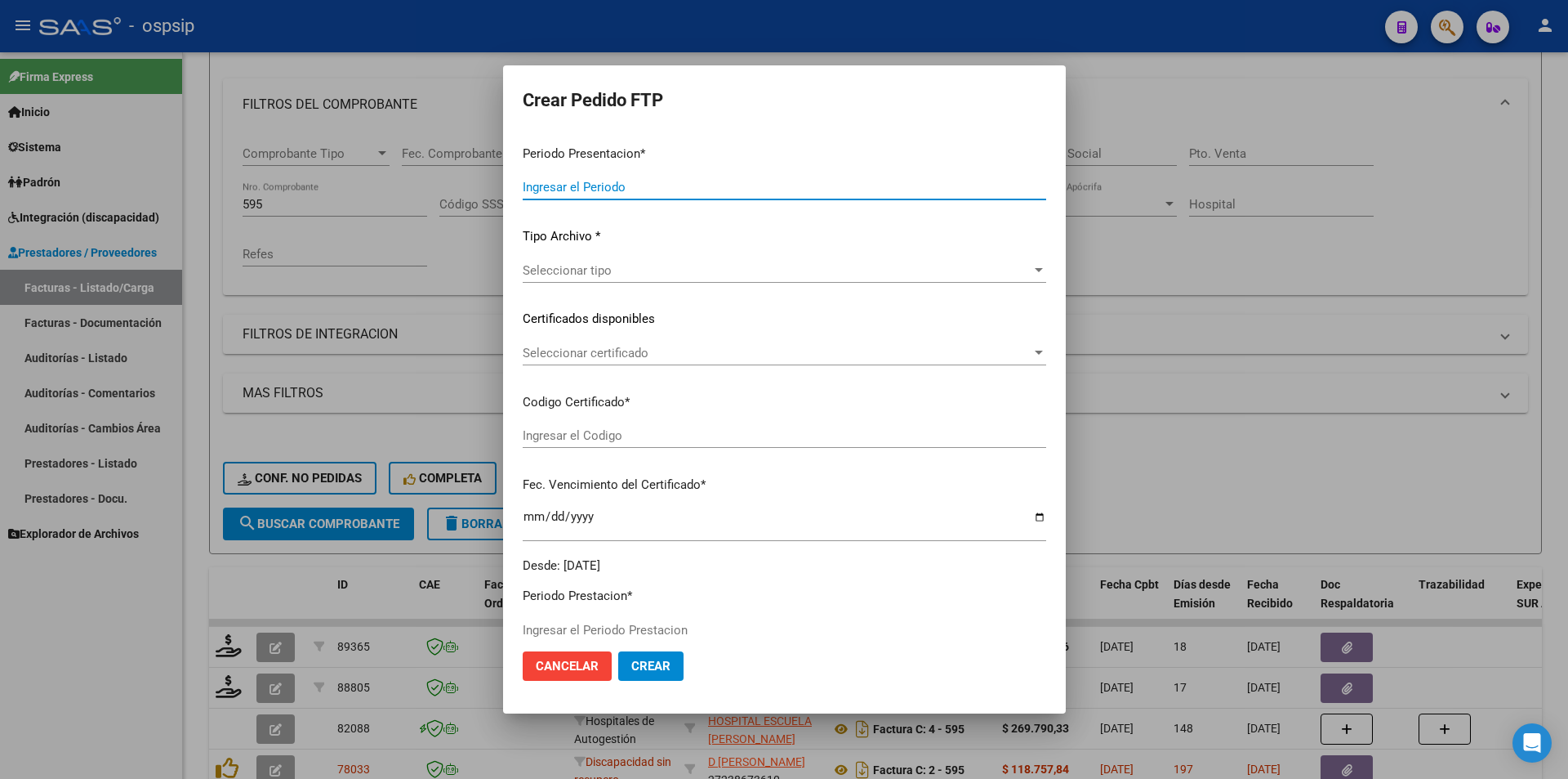
type input "202508"
type input "$ 444.672,96"
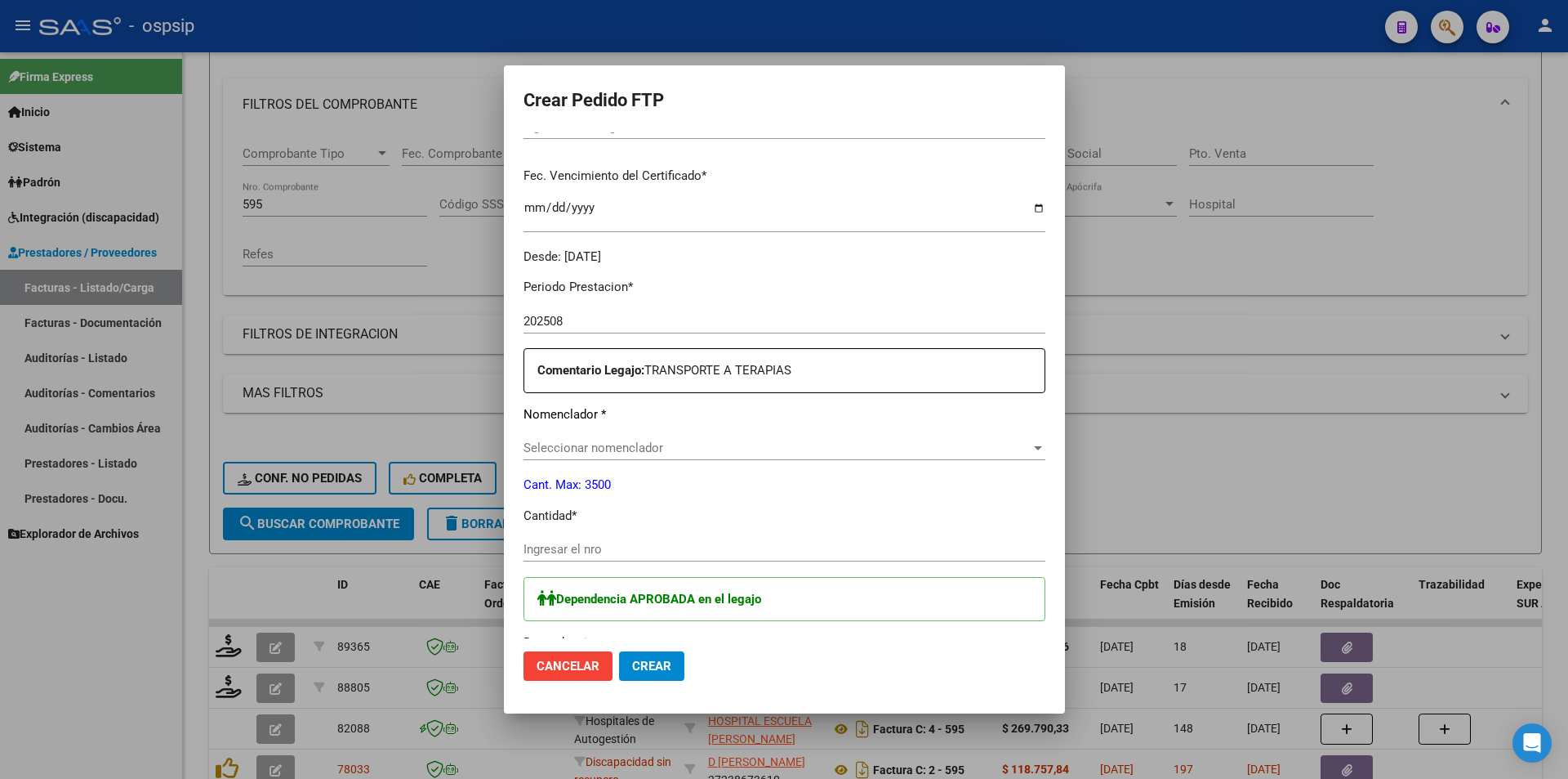
type input "ARG02-00054531990-20191021-20221021"
type input "2025-10-21"
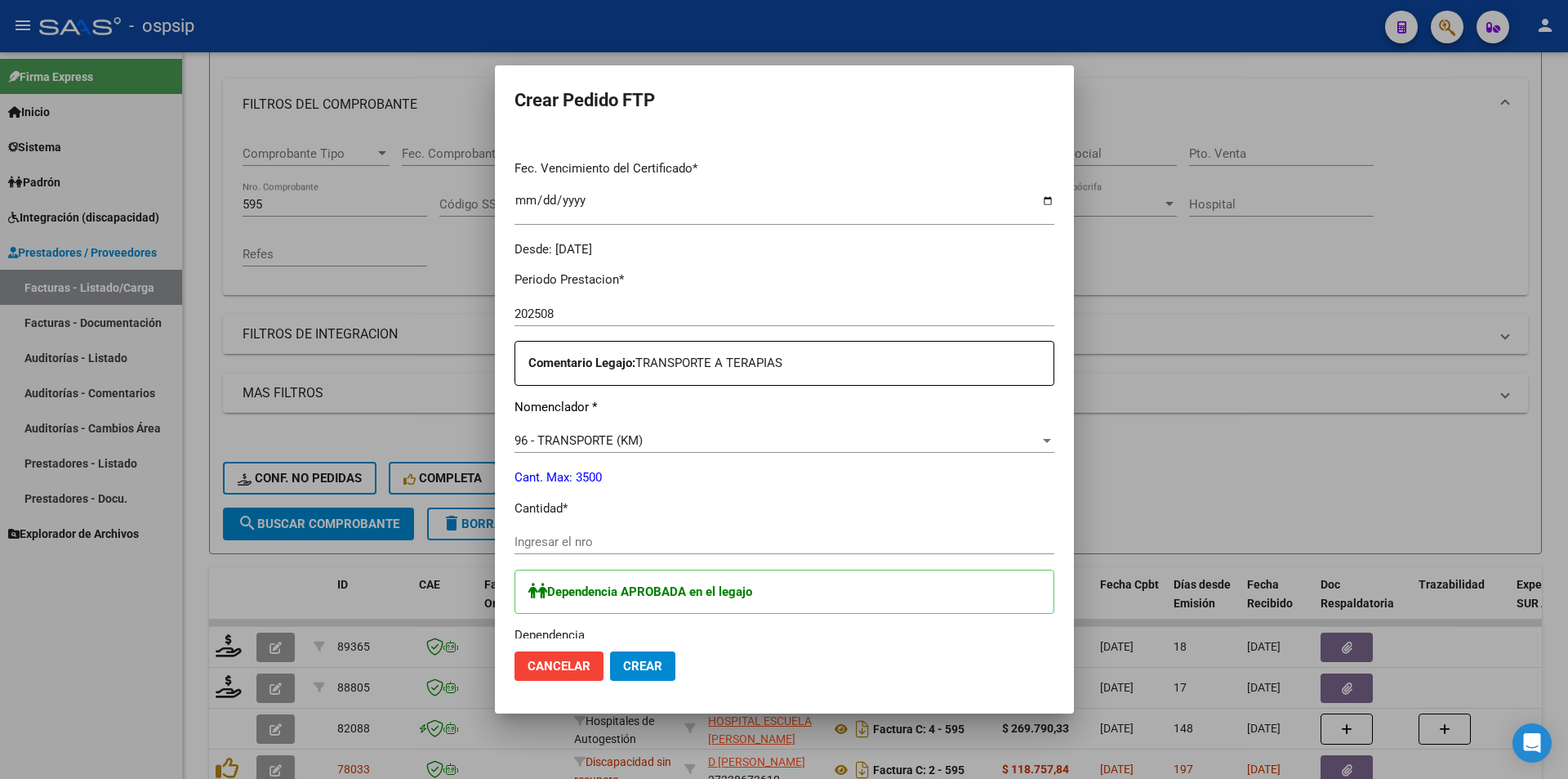
click at [547, 534] on input "Ingresar el nro" at bounding box center [784, 542] width 540 height 15
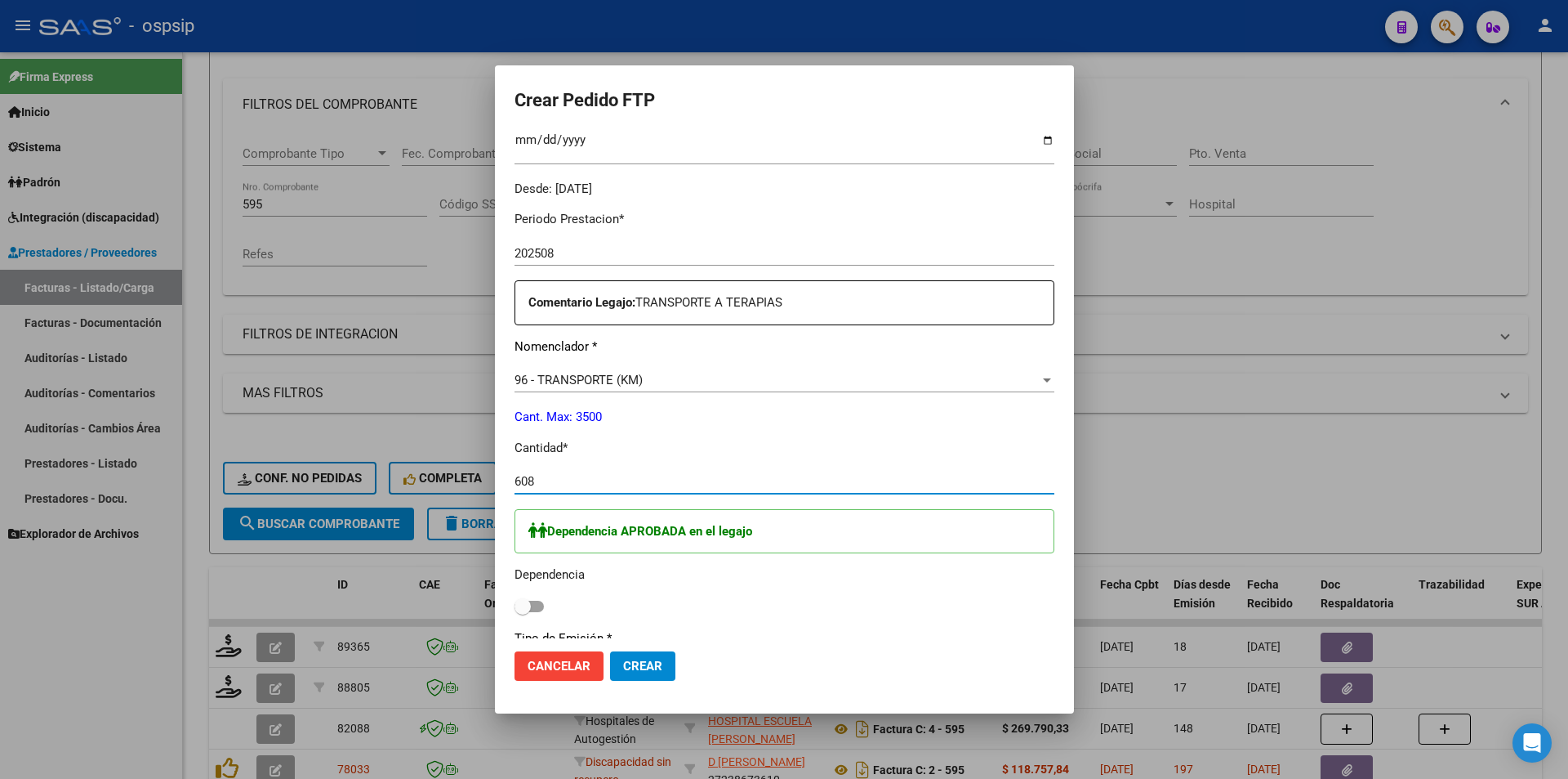
scroll to position [572, 0]
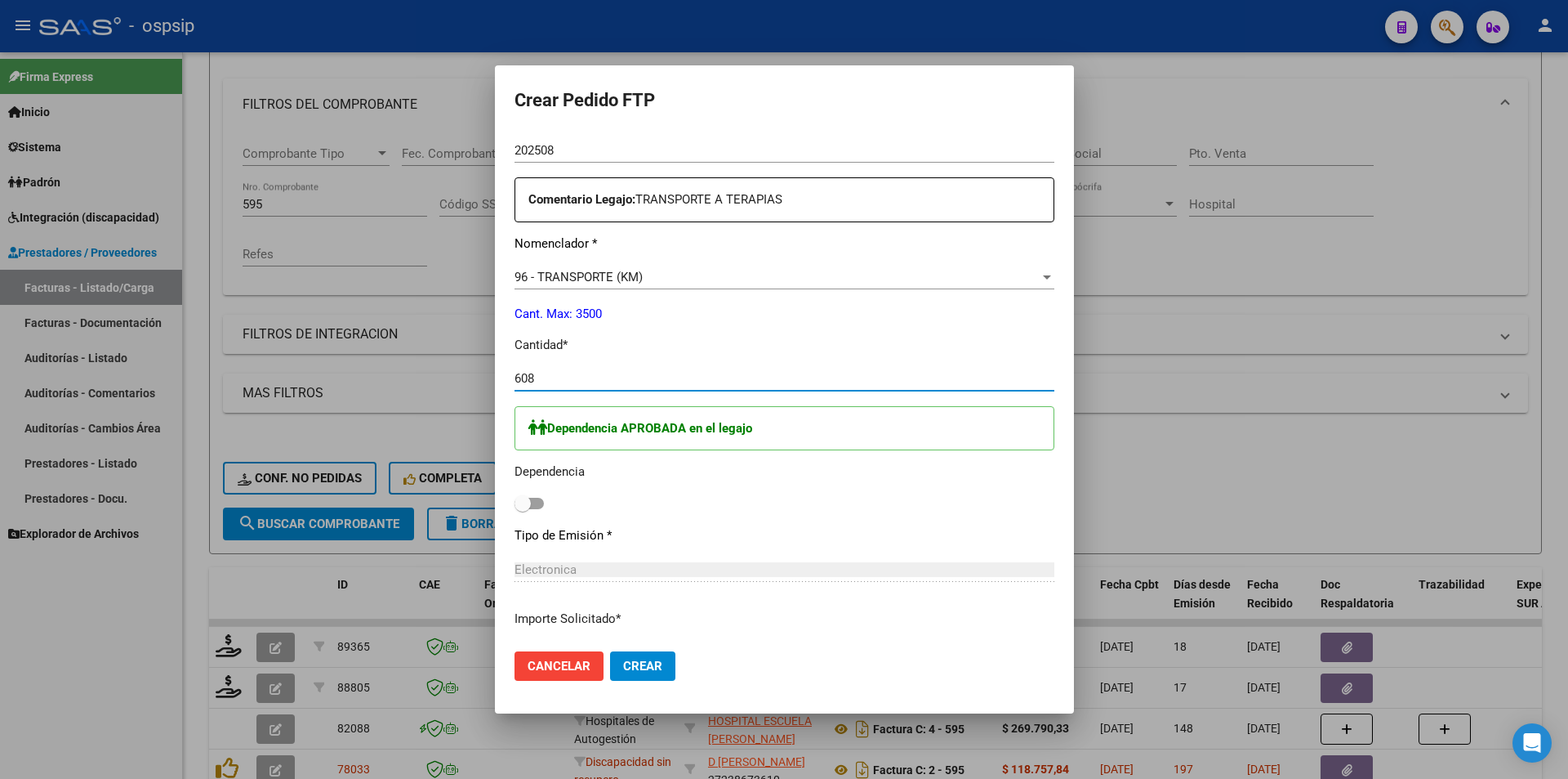
type input "608"
click at [515, 496] on label at bounding box center [529, 503] width 29 height 19
click at [522, 509] on input "checkbox" at bounding box center [522, 509] width 1 height 1
checkbox input "true"
click at [610, 659] on button "Crear" at bounding box center [643, 666] width 65 height 29
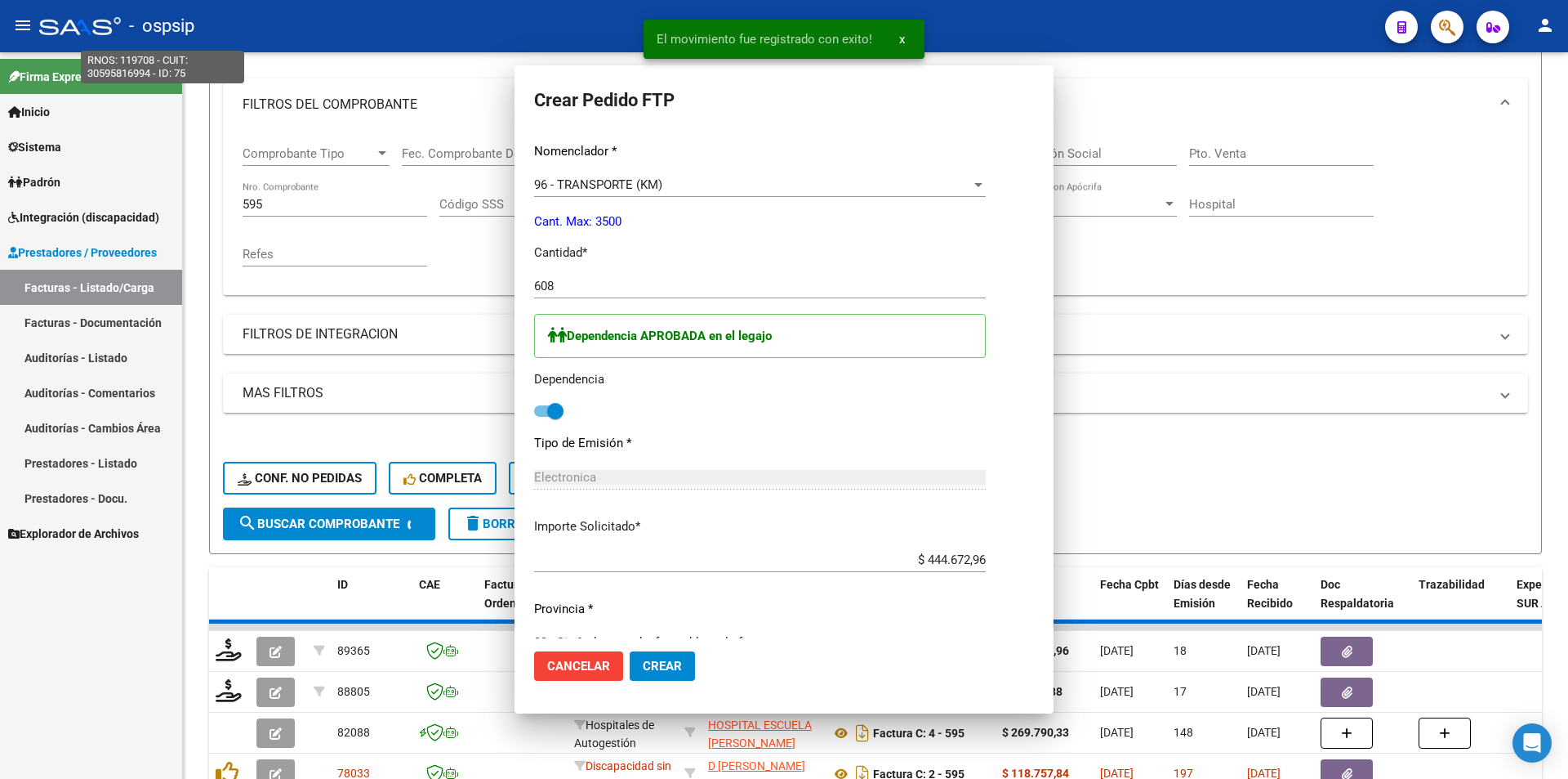
scroll to position [0, 0]
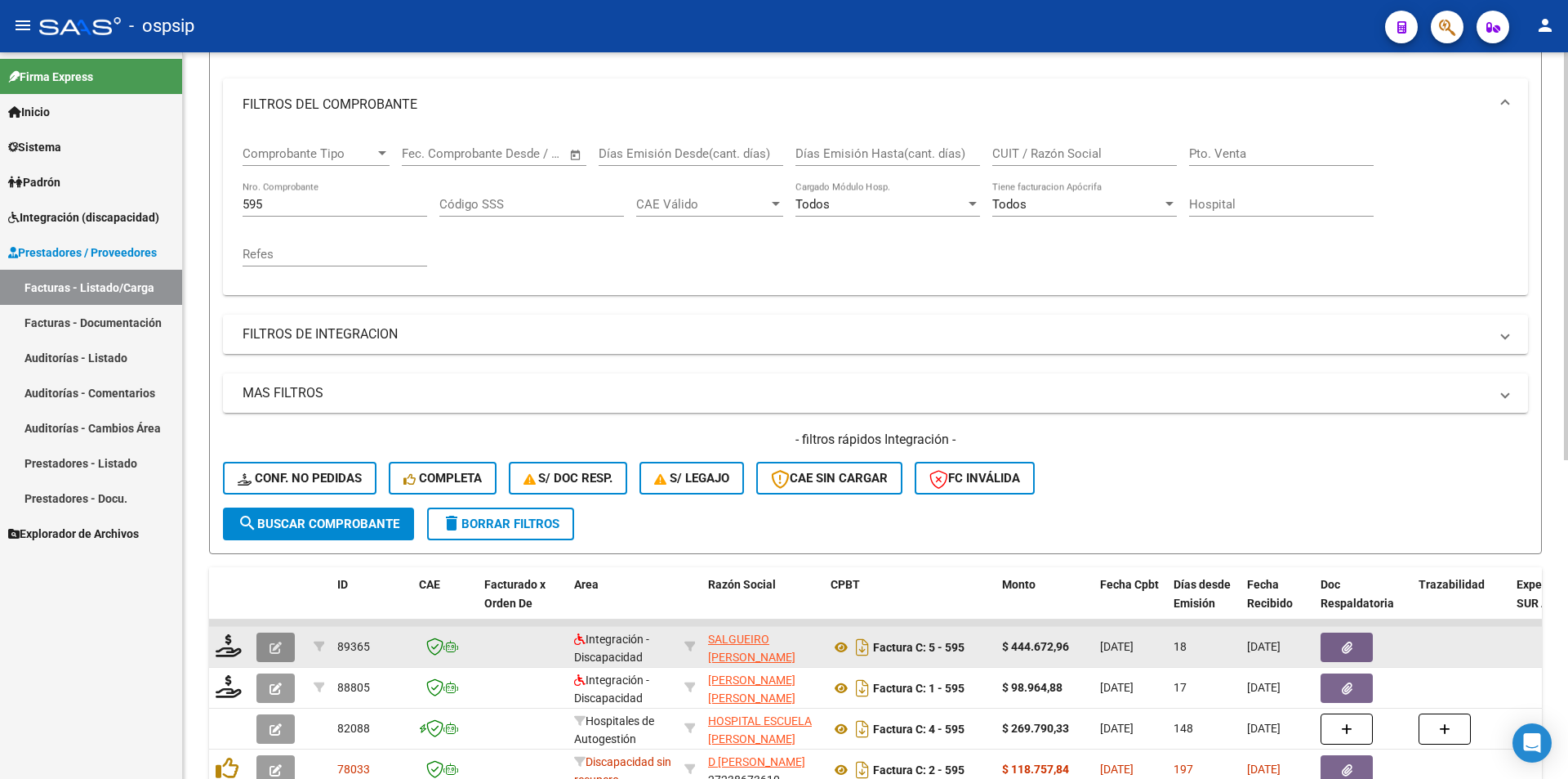
click at [274, 647] on icon "button" at bounding box center [275, 647] width 13 height 13
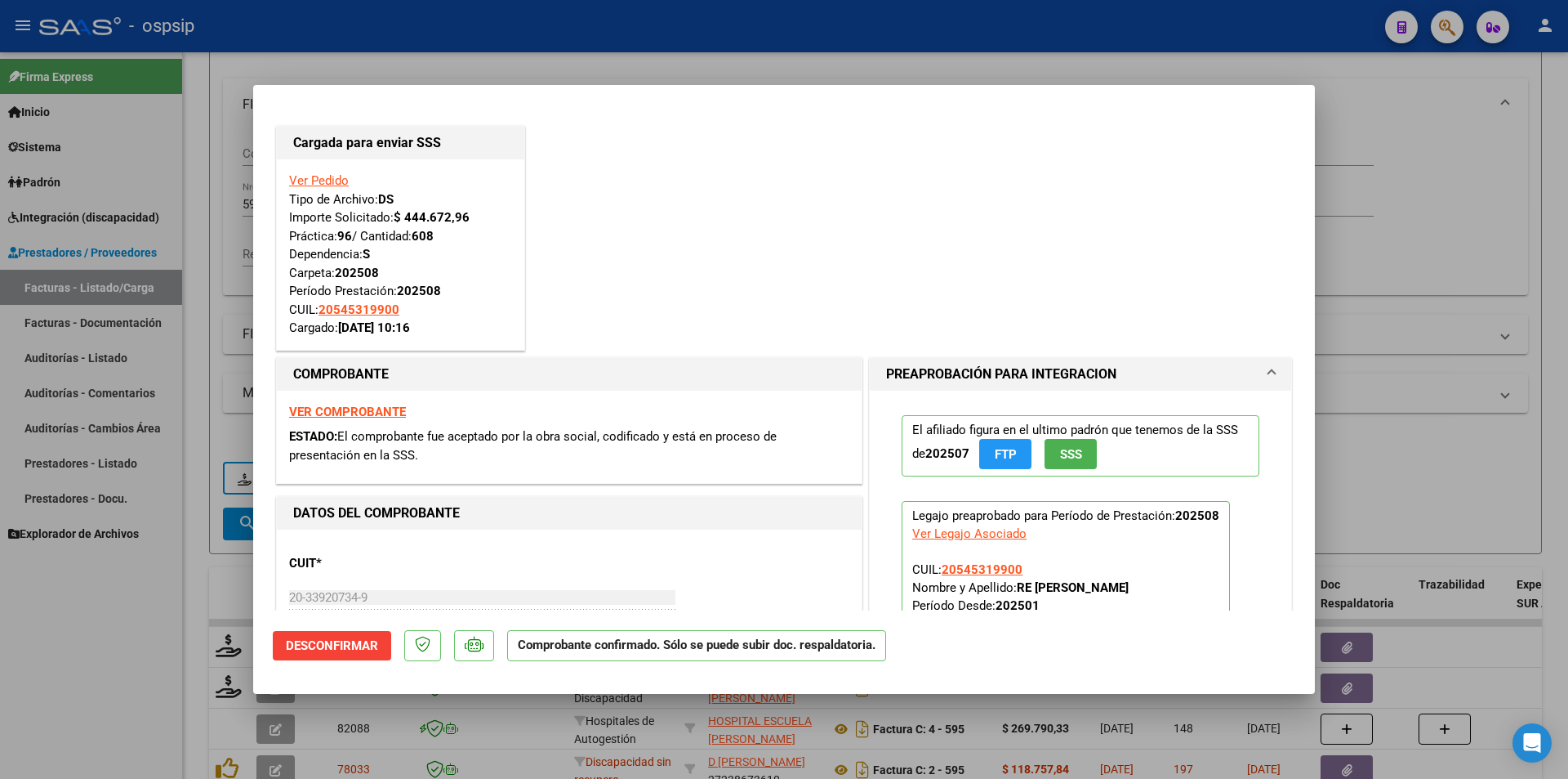
click at [145, 619] on div at bounding box center [784, 390] width 1568 height 779
type input "$ 0,00"
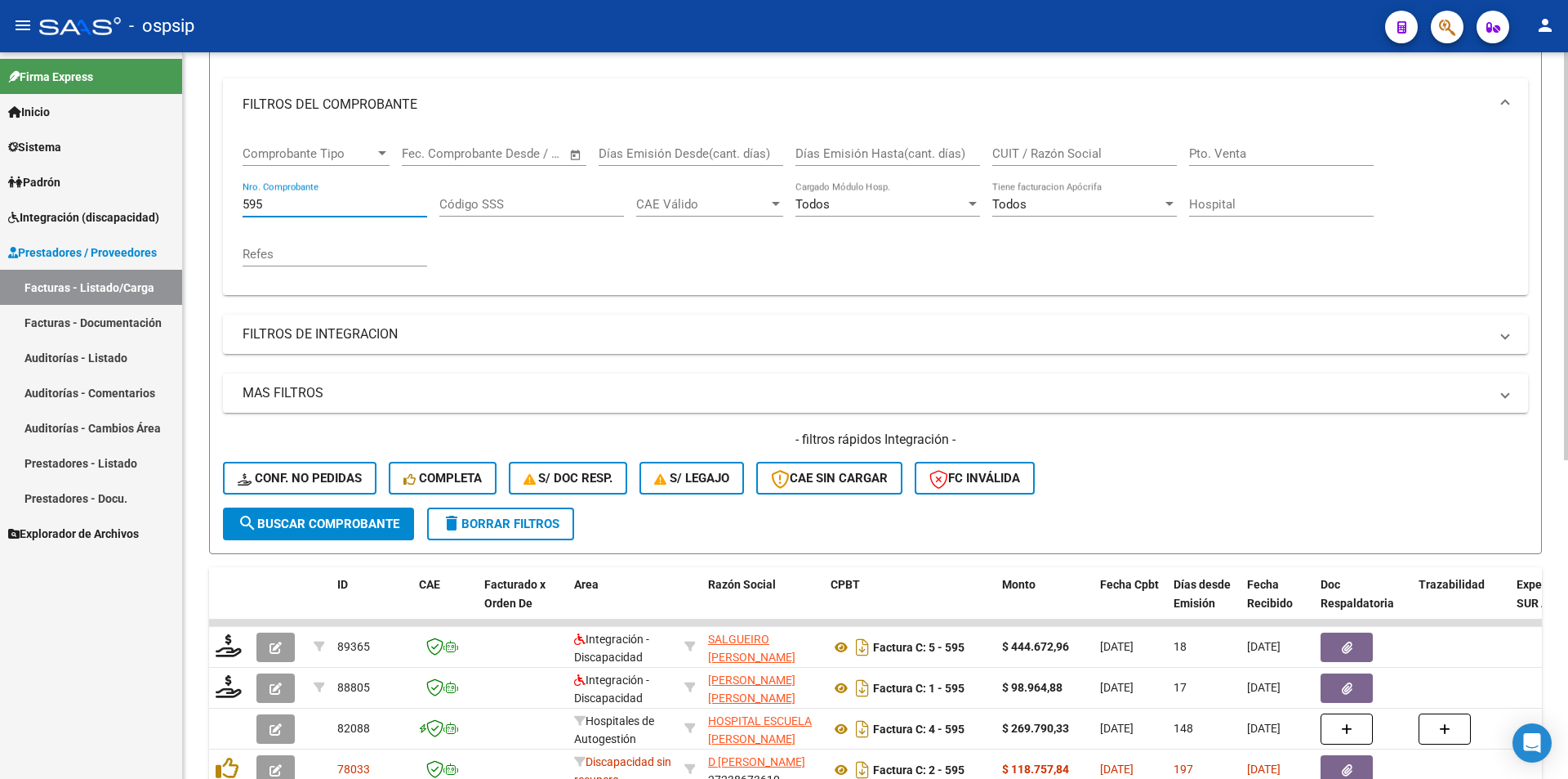
drag, startPoint x: 274, startPoint y: 208, endPoint x: 214, endPoint y: 199, distance: 60.7
click at [214, 199] on form "Filtros Id Area Area Seleccionar Gerenciador Seleccionar Gerenciador Todos Conf…" at bounding box center [876, 274] width 1333 height 560
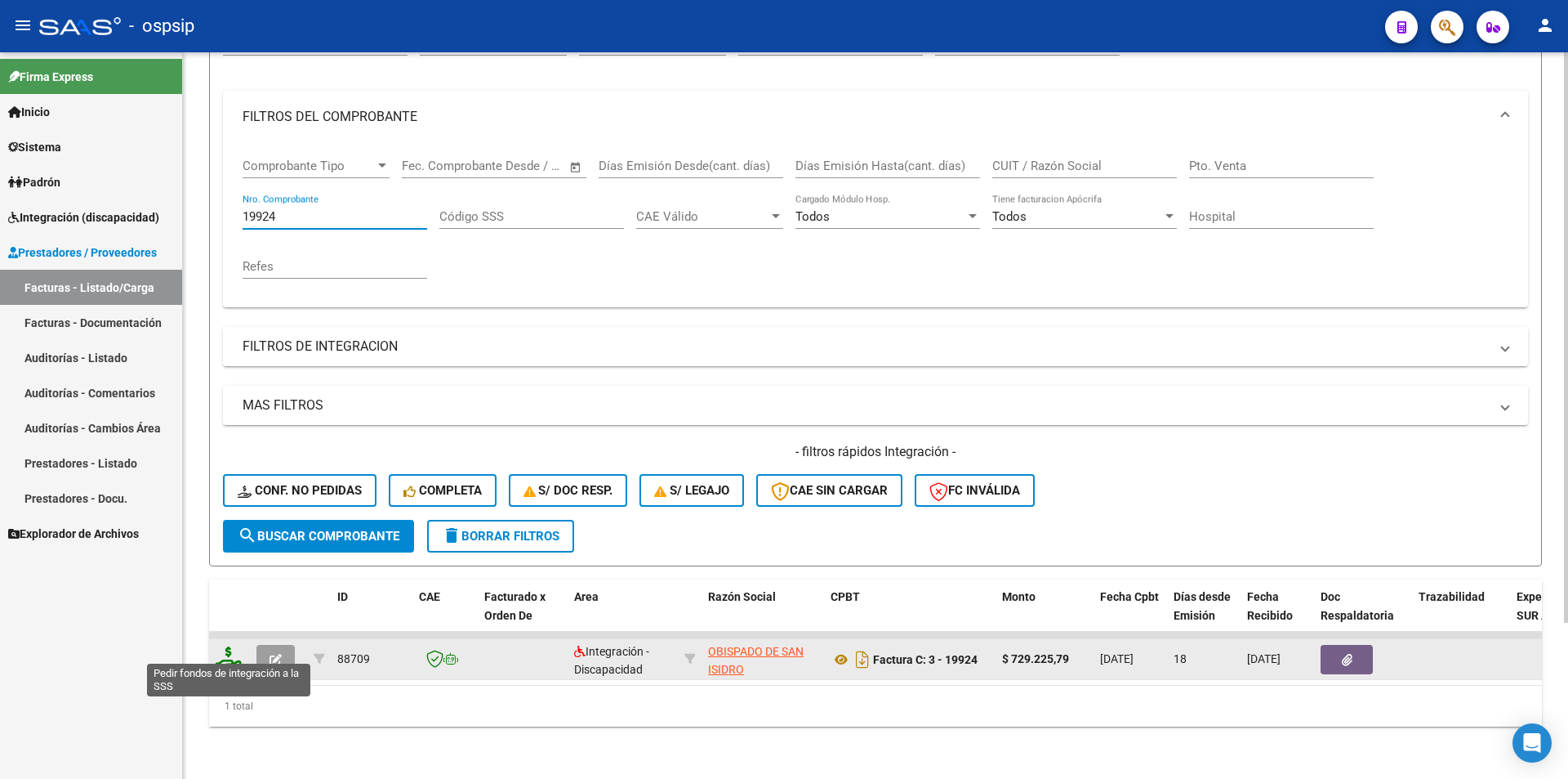
type input "19924"
click at [228, 647] on icon at bounding box center [229, 658] width 26 height 23
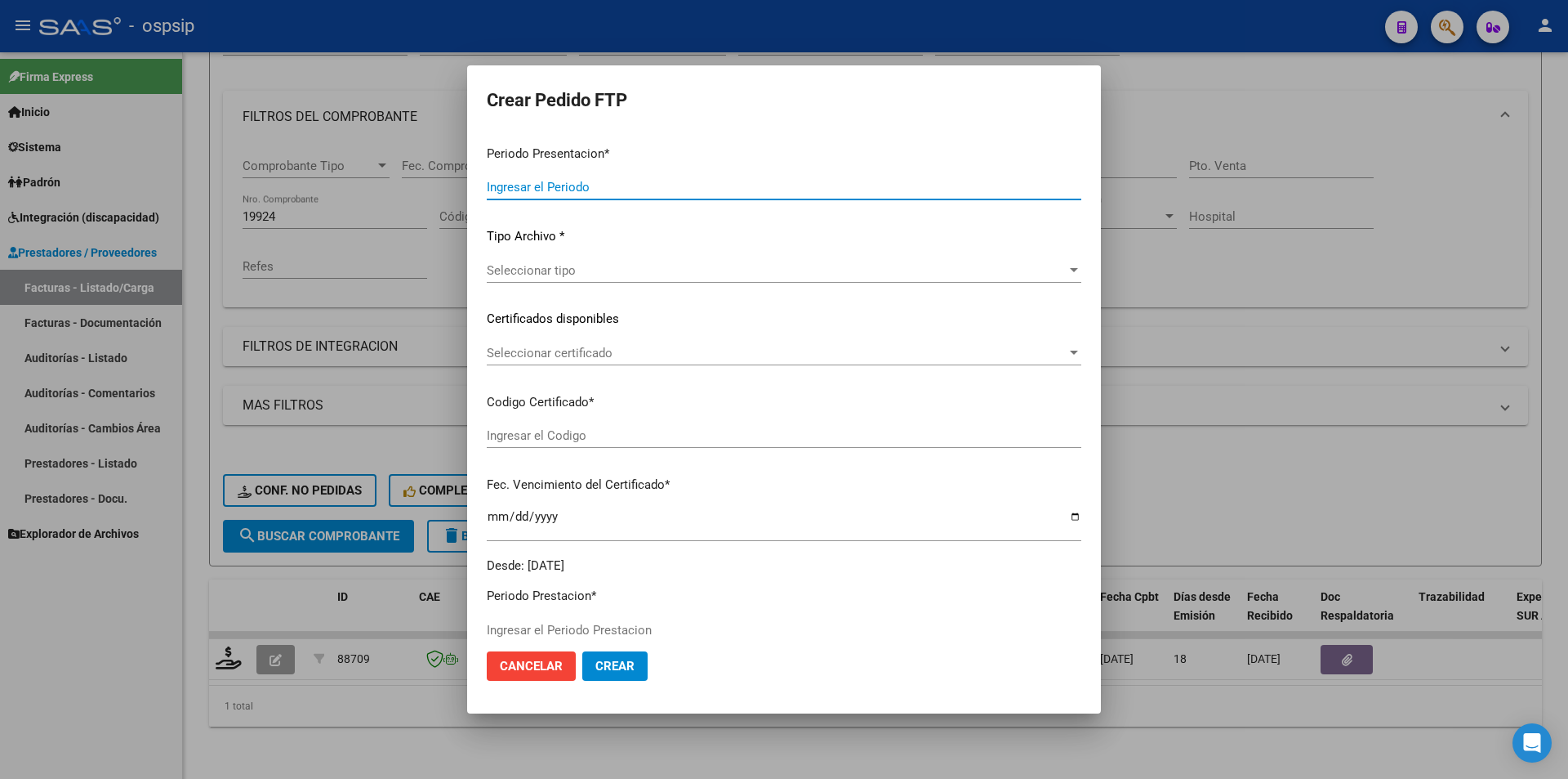
type input "202508"
type input "$ 729.225,79"
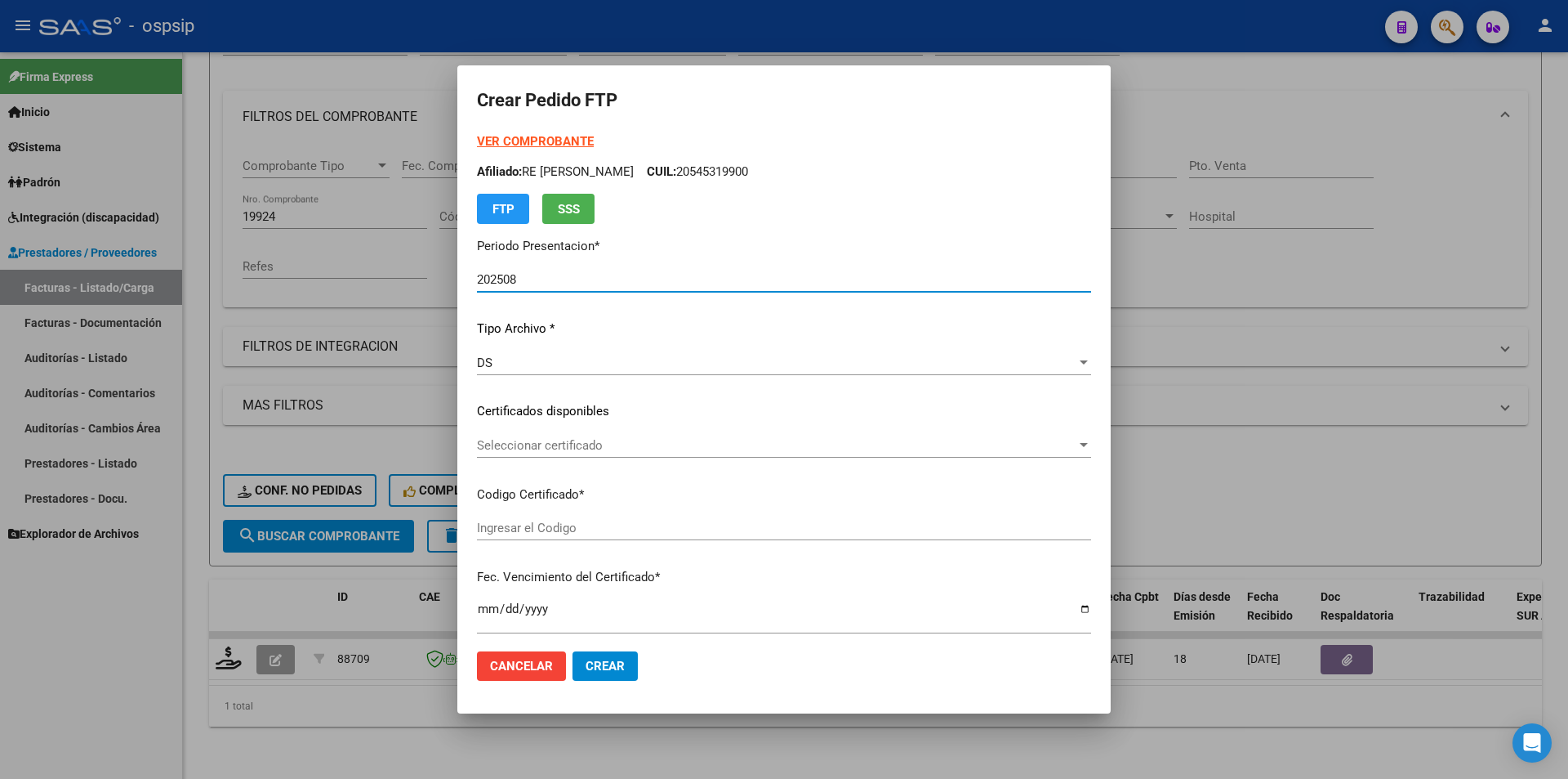
type input "8748867395"
type input "2035-08-04"
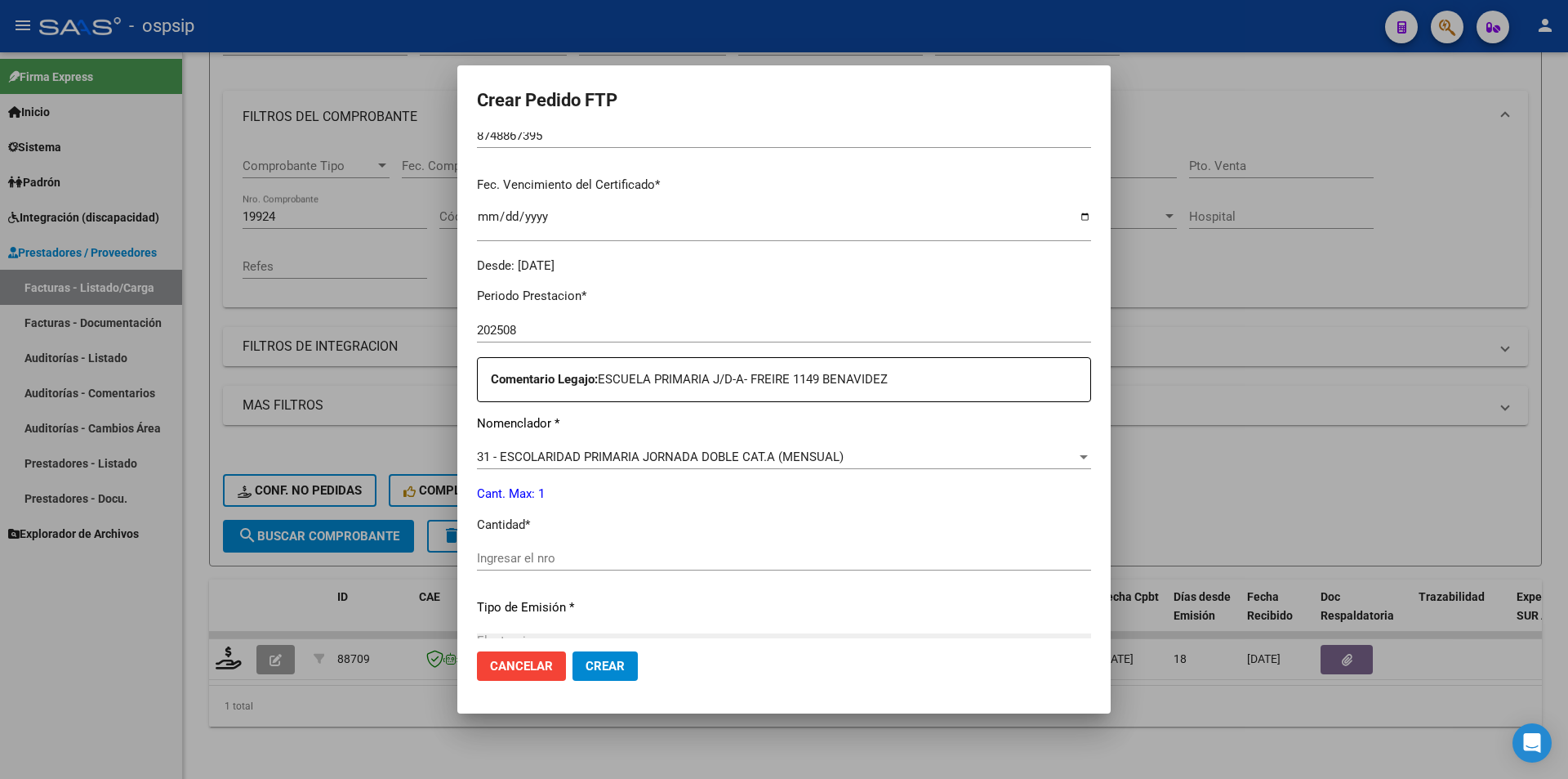
scroll to position [409, 0]
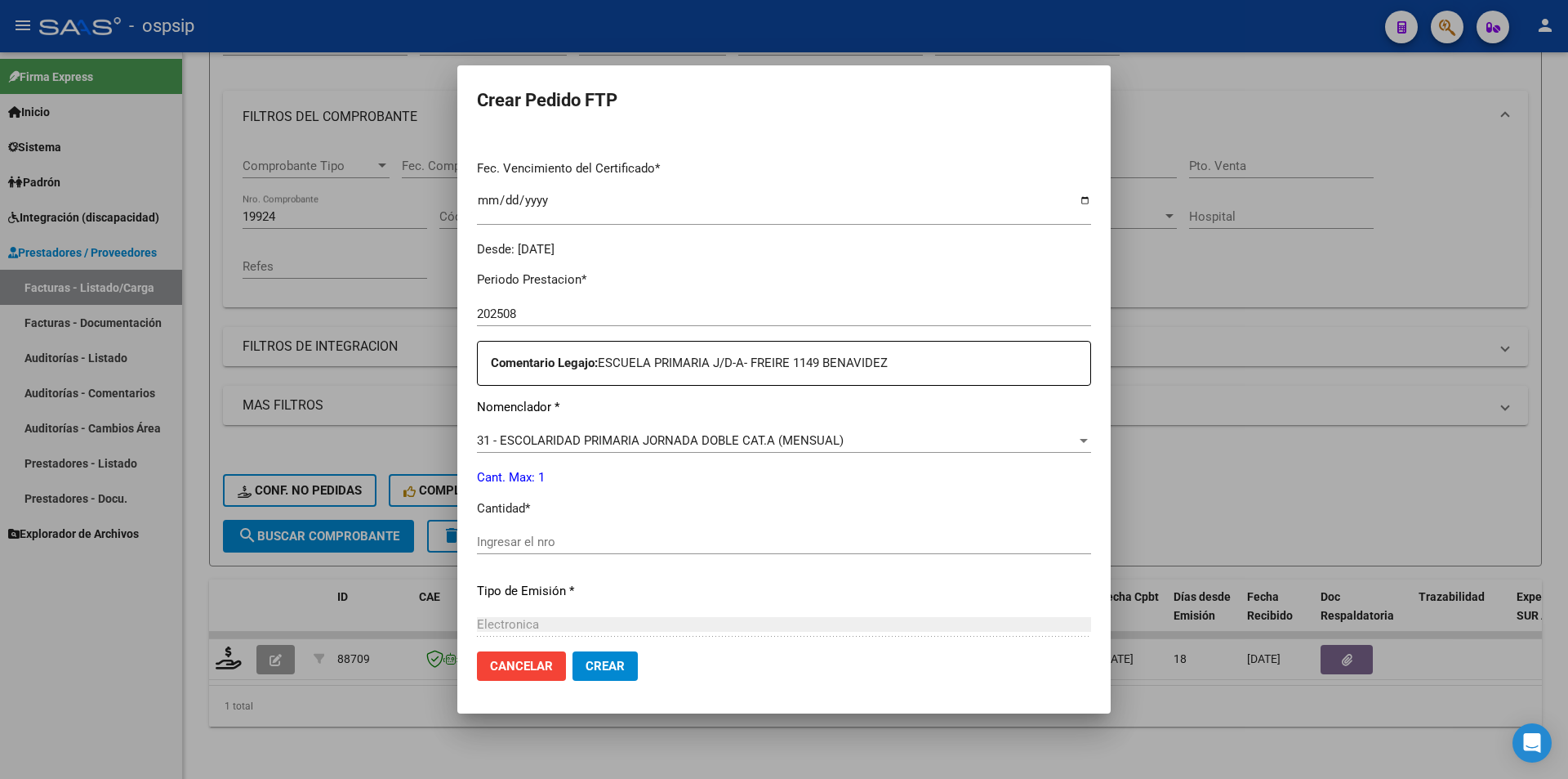
click at [568, 532] on div "Ingresar el nro" at bounding box center [784, 541] width 614 height 24
click at [566, 542] on input "Ingresar el nro" at bounding box center [784, 542] width 614 height 15
type input "1"
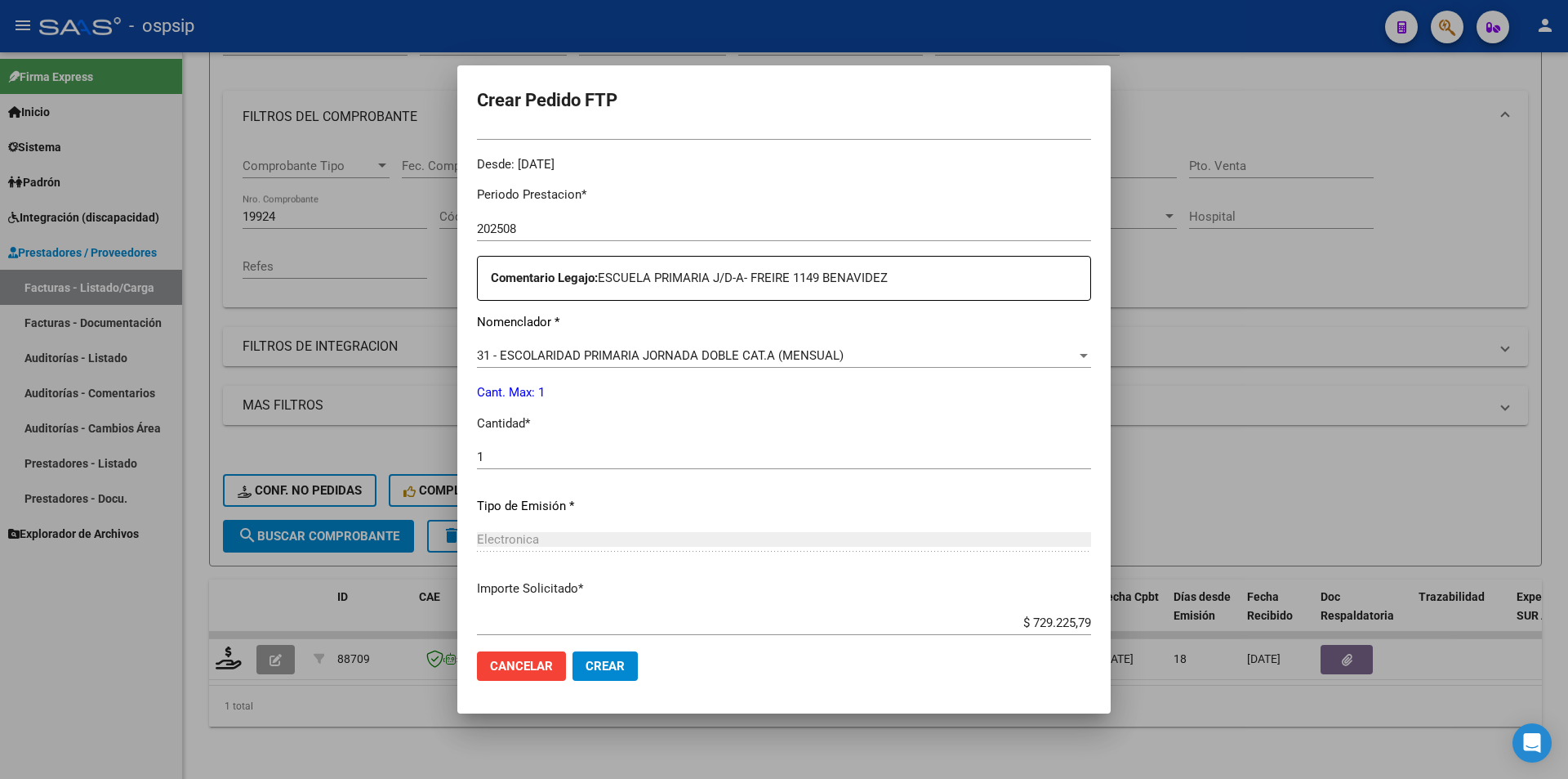
scroll to position [589, 0]
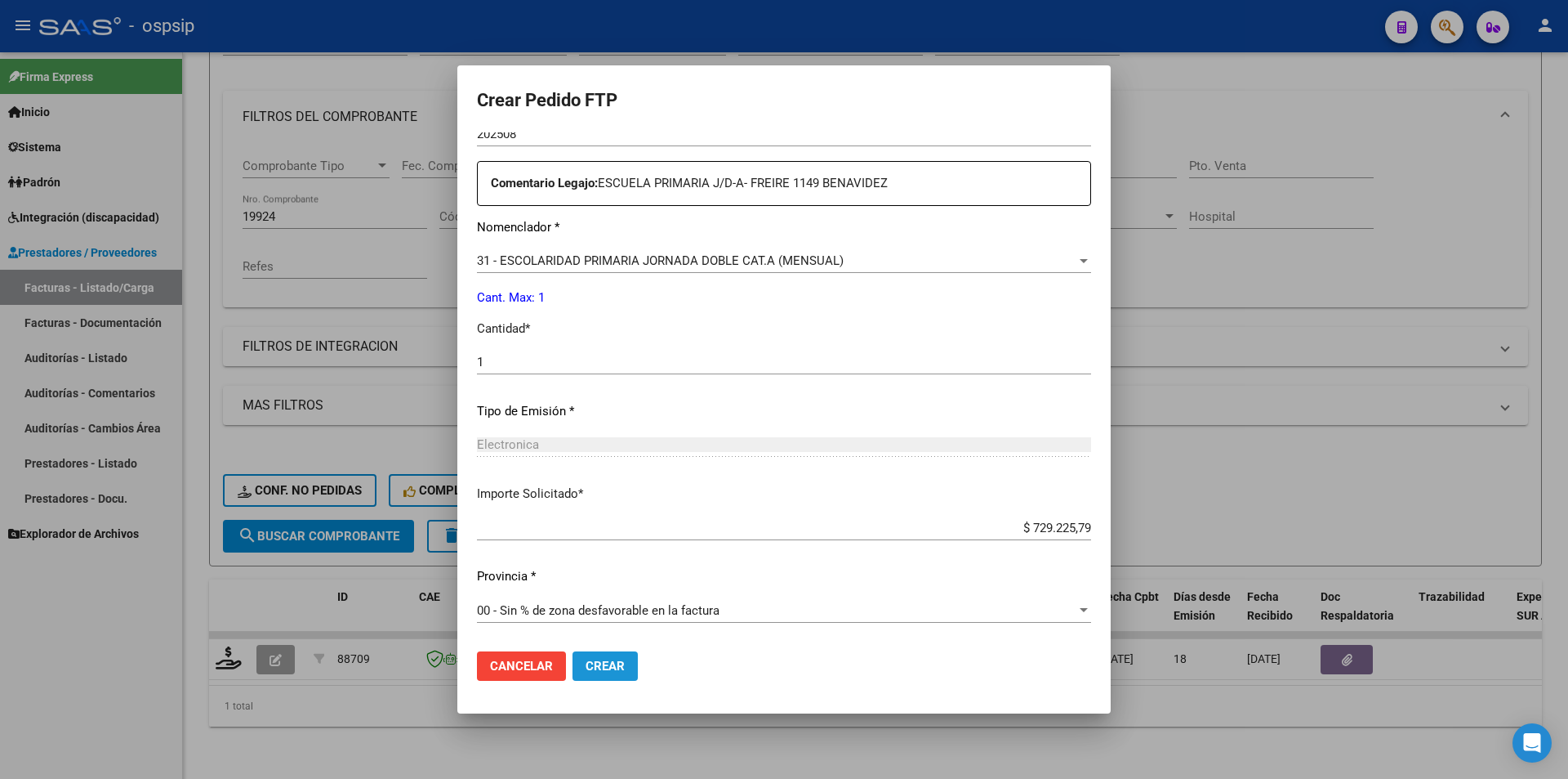
click at [596, 670] on span "Crear" at bounding box center [605, 666] width 39 height 15
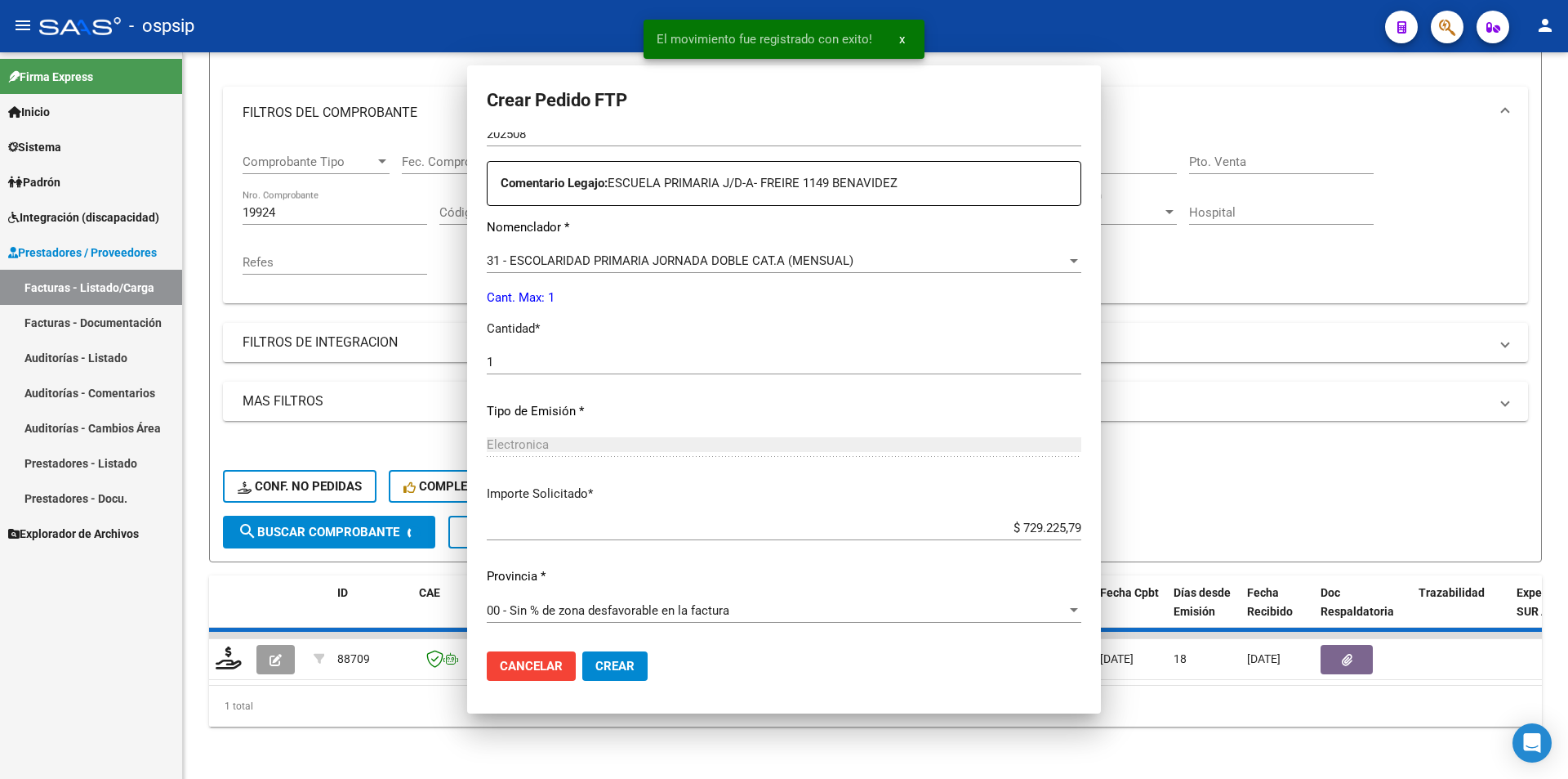
scroll to position [0, 0]
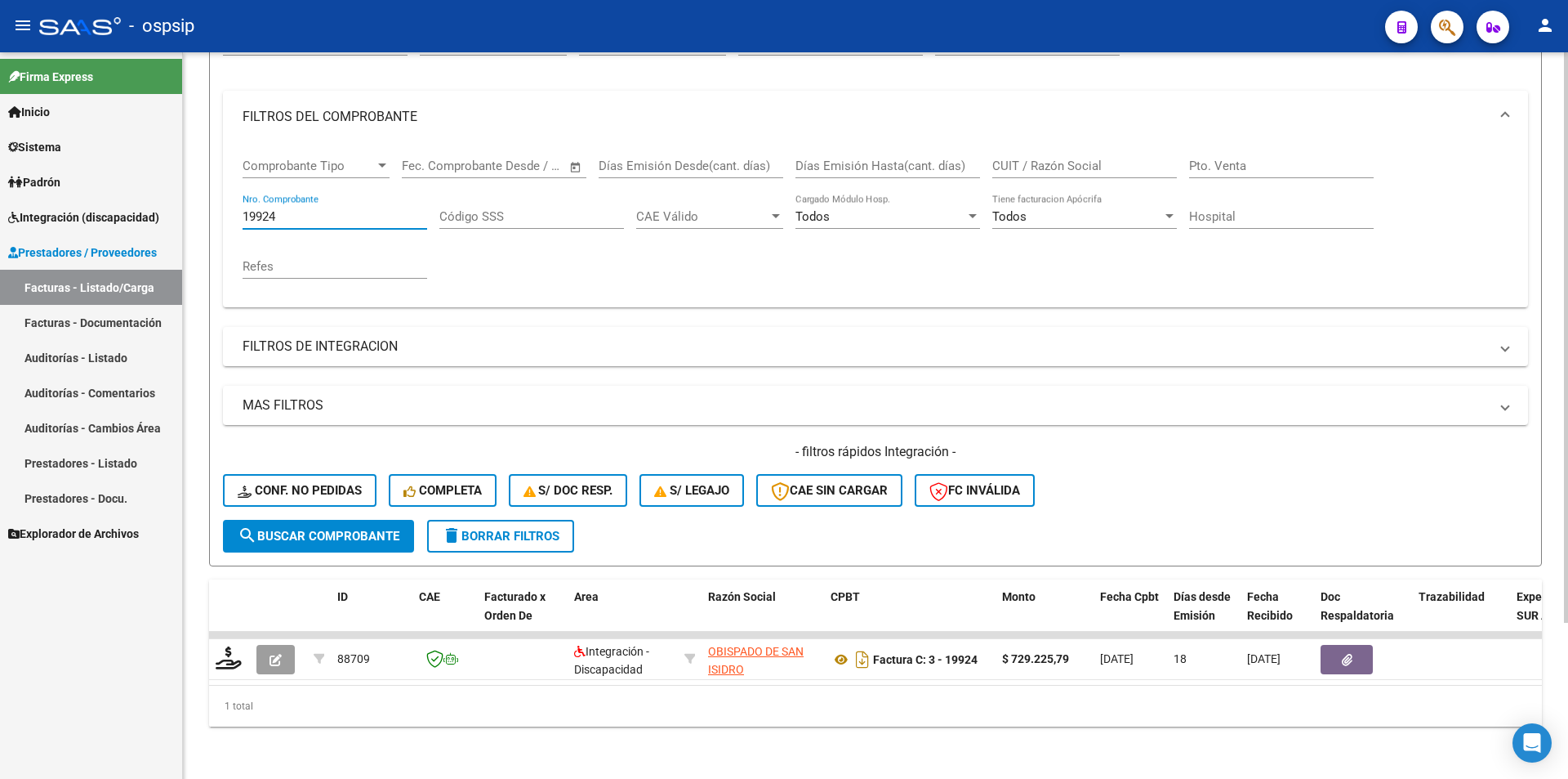
drag, startPoint x: 285, startPoint y: 206, endPoint x: 234, endPoint y: 204, distance: 51.0
click at [234, 204] on div "Comprobante Tipo Comprobante Tipo Fecha inicio – Fecha fin Fec. Comprobante Des…" at bounding box center [875, 225] width 1305 height 164
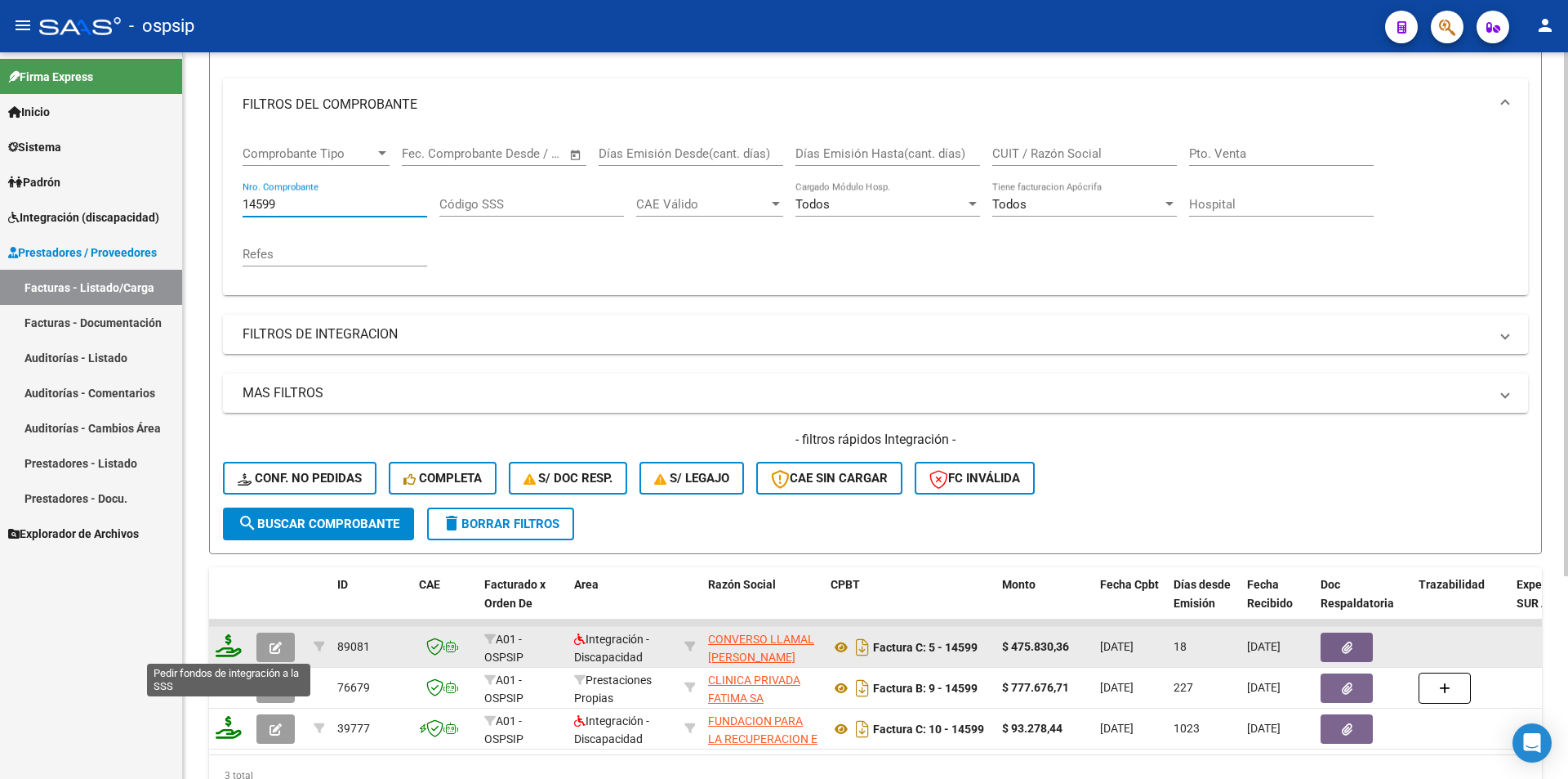
type input "14599"
click at [229, 647] on icon at bounding box center [229, 645] width 26 height 23
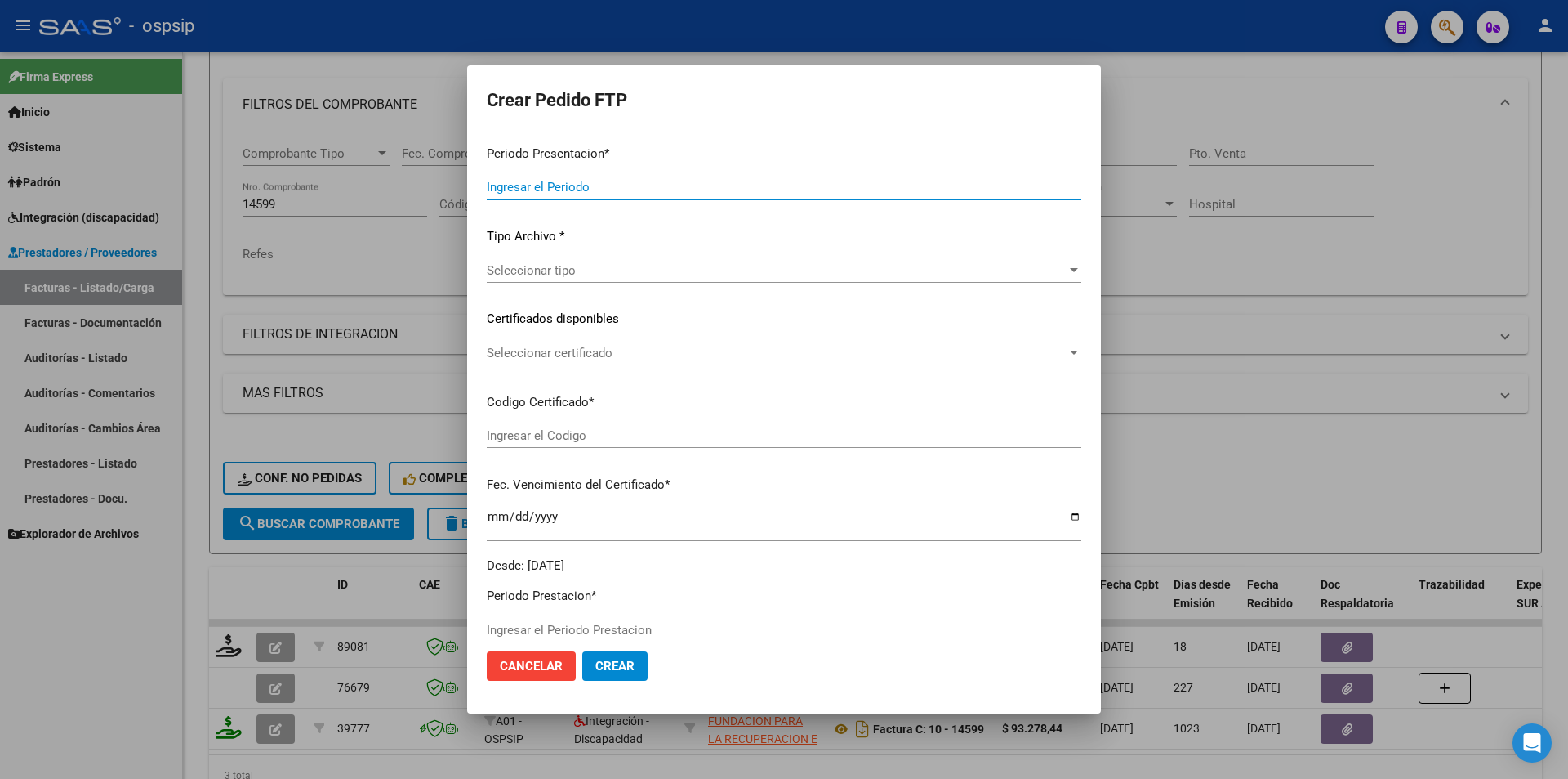
type input "202508"
type input "$ 475.830,36"
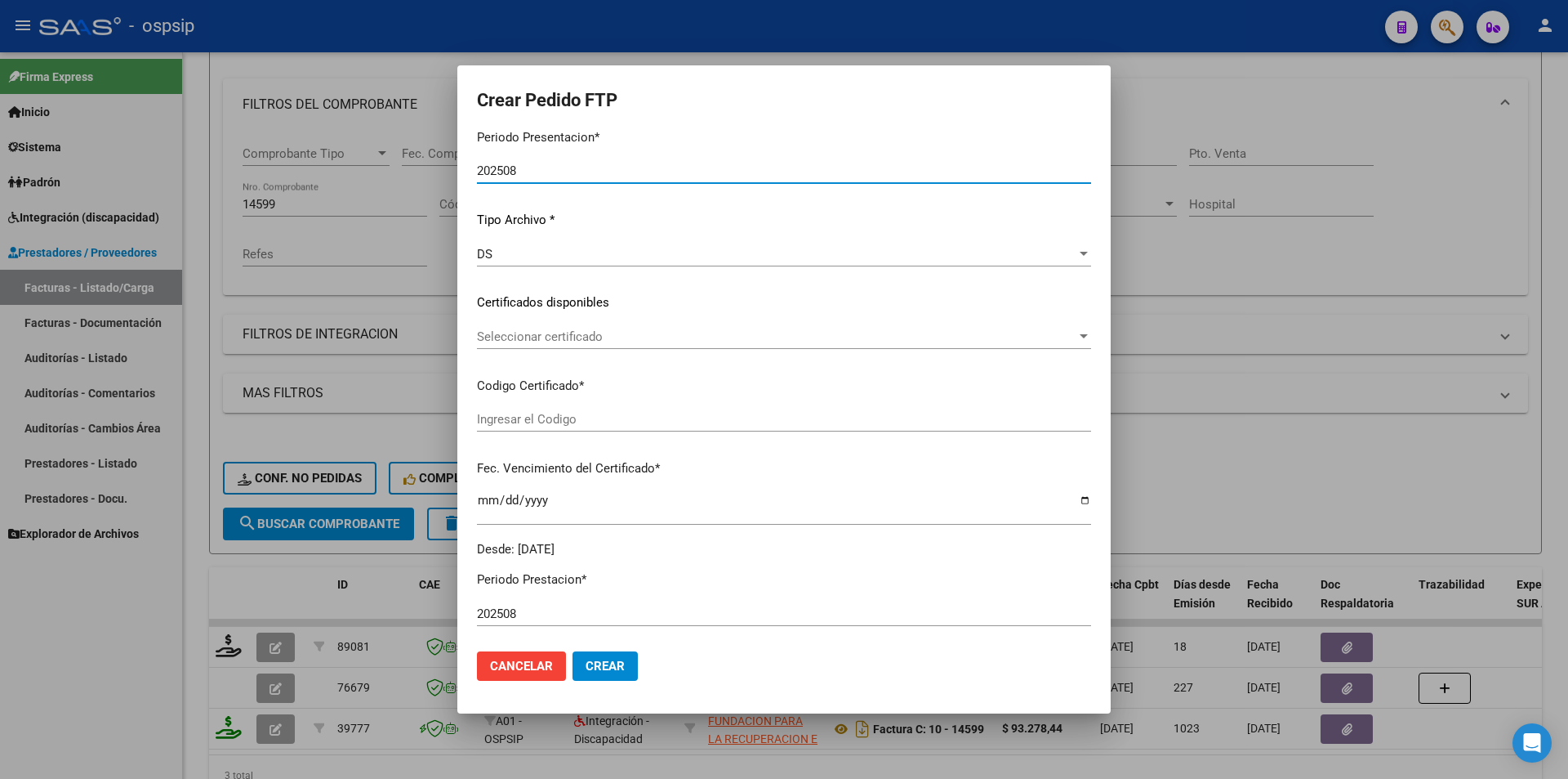
type input "3238842801"
type input "2026-08-11"
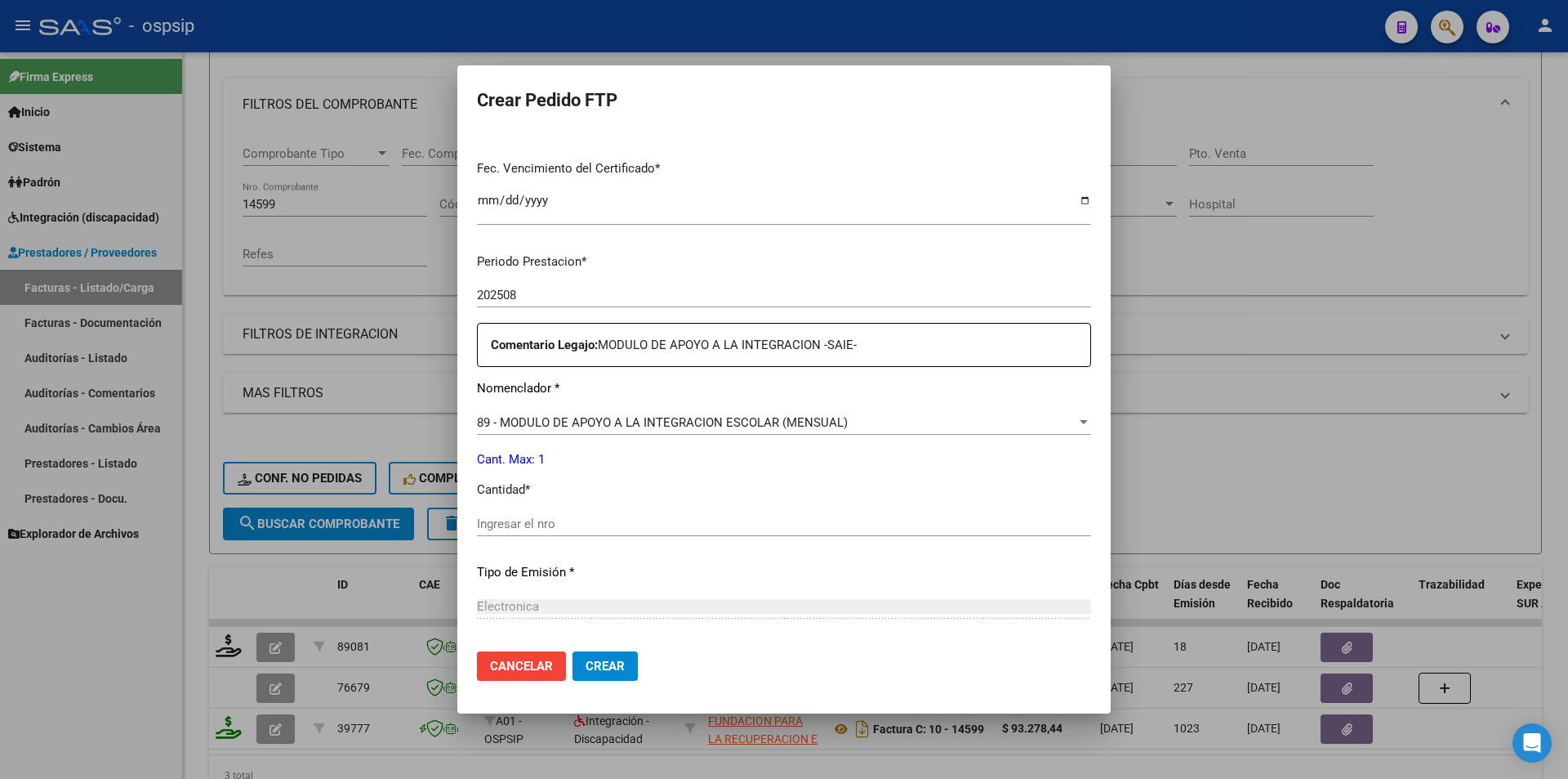
click at [569, 519] on input "Ingresar el nro" at bounding box center [784, 524] width 614 height 15
type input "1"
click at [601, 676] on button "Crear" at bounding box center [605, 666] width 65 height 29
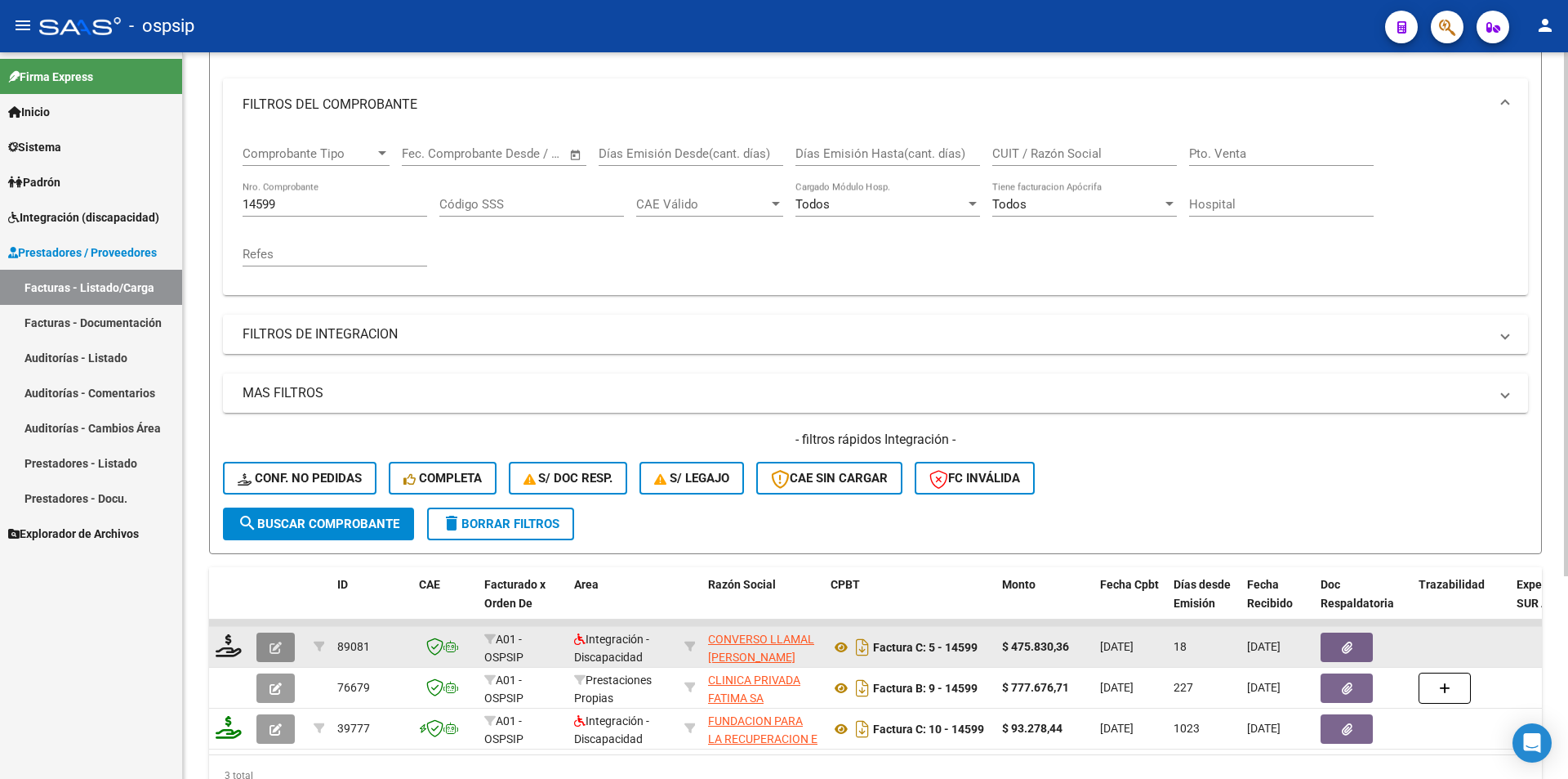
click at [265, 648] on button "button" at bounding box center [275, 647] width 39 height 29
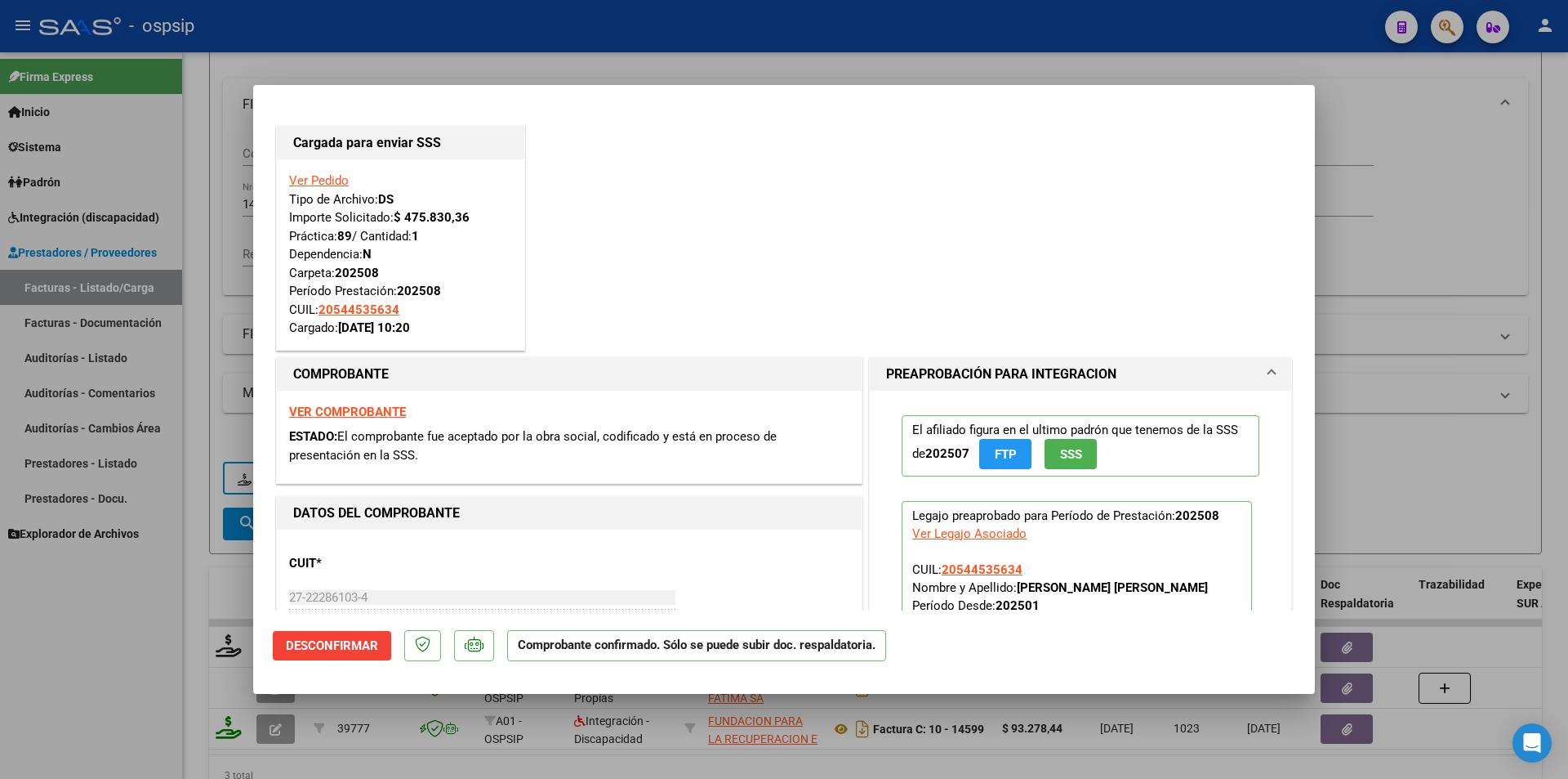
click at [40, 683] on div at bounding box center [784, 390] width 1568 height 779
type input "$ 0,00"
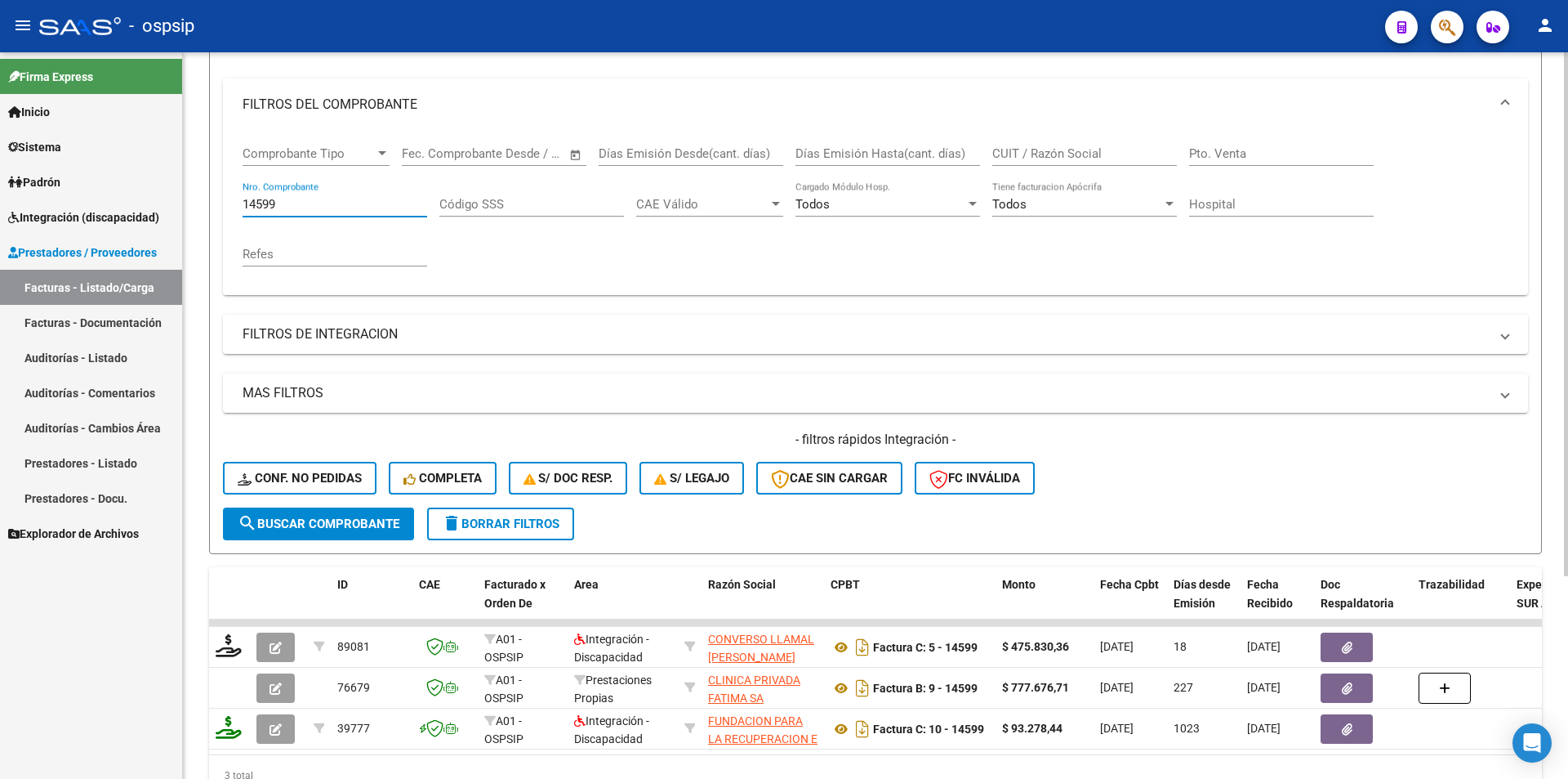
drag, startPoint x: 294, startPoint y: 202, endPoint x: 217, endPoint y: 199, distance: 77.1
click at [217, 199] on form "Filtros Id Area Area Seleccionar Gerenciador Seleccionar Gerenciador Todos Conf…" at bounding box center [876, 274] width 1333 height 560
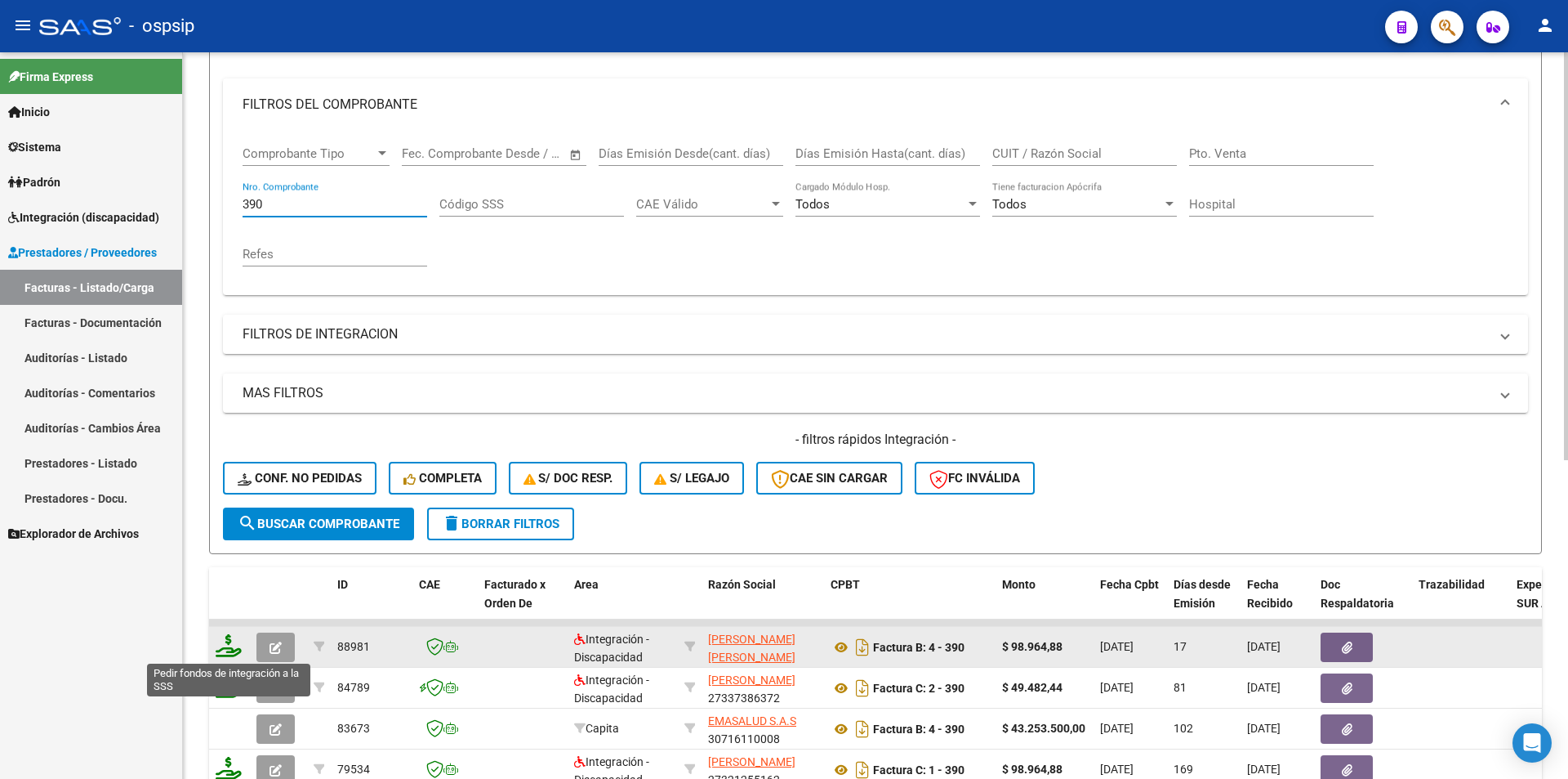
type input "390"
click at [233, 647] on icon at bounding box center [229, 645] width 26 height 23
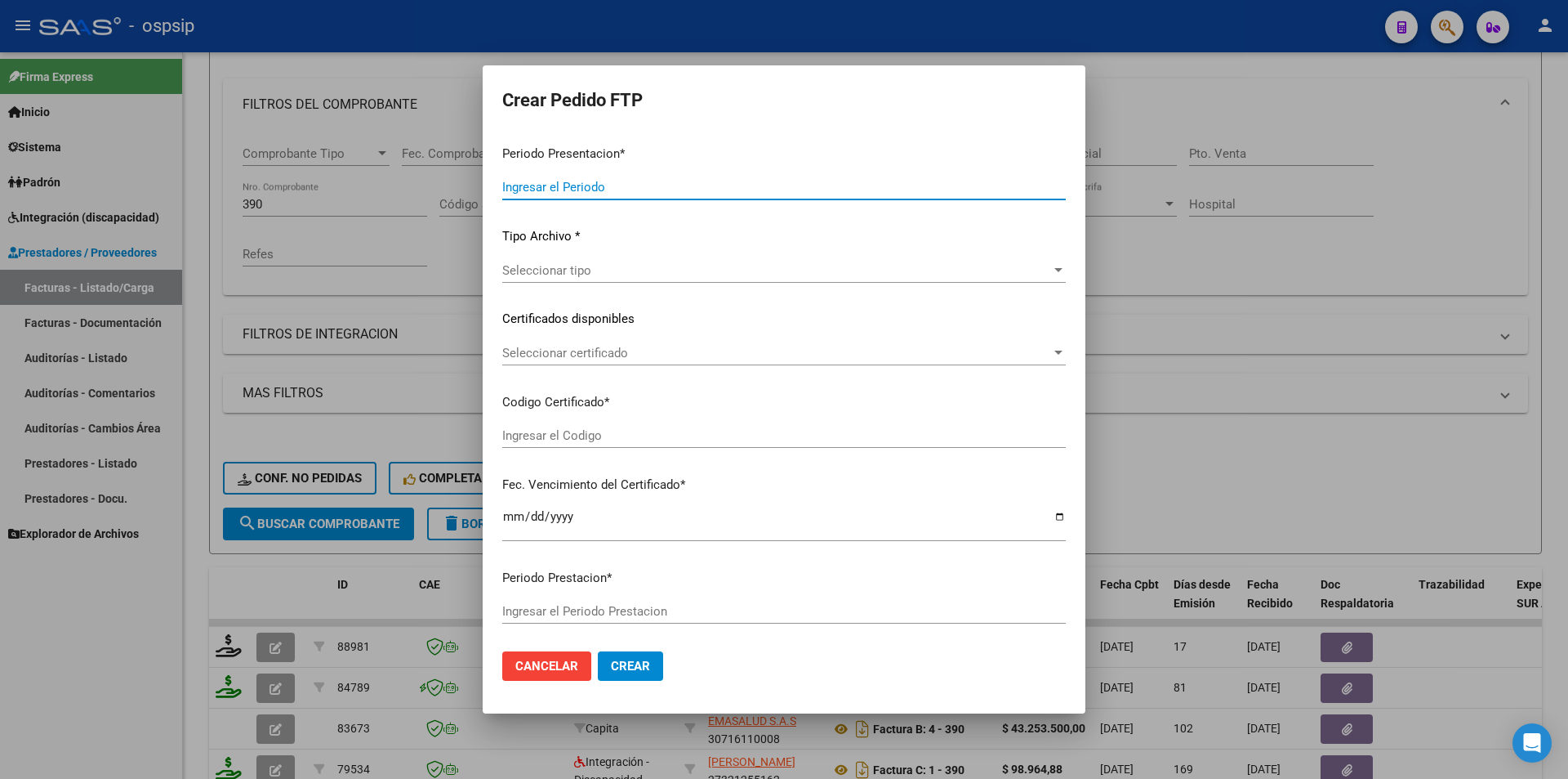
type input "202508"
type input "$ 98.964,88"
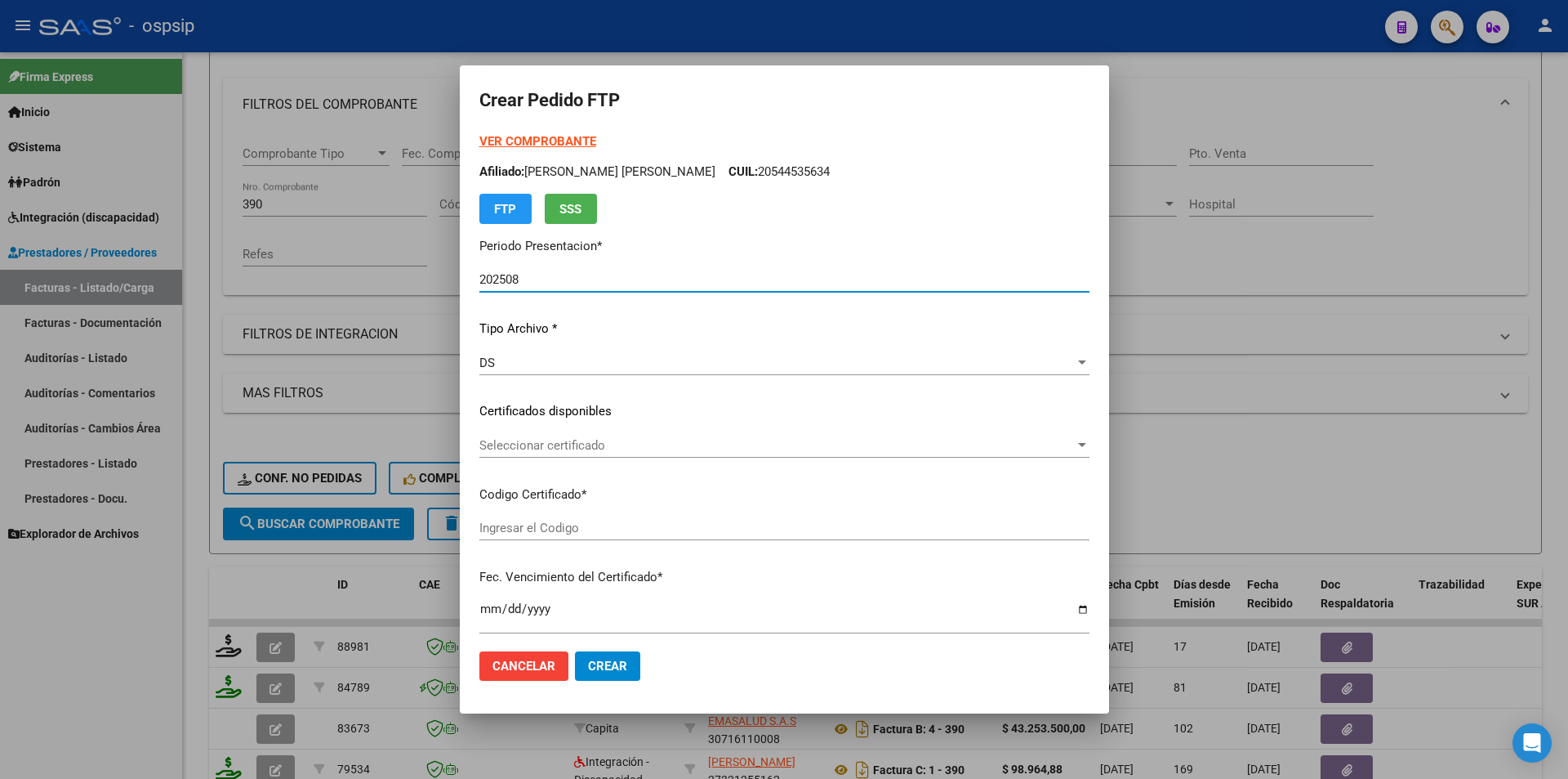
type input "ARG02000581376502023072120280721BSAS44A"
type input "2028-07-21"
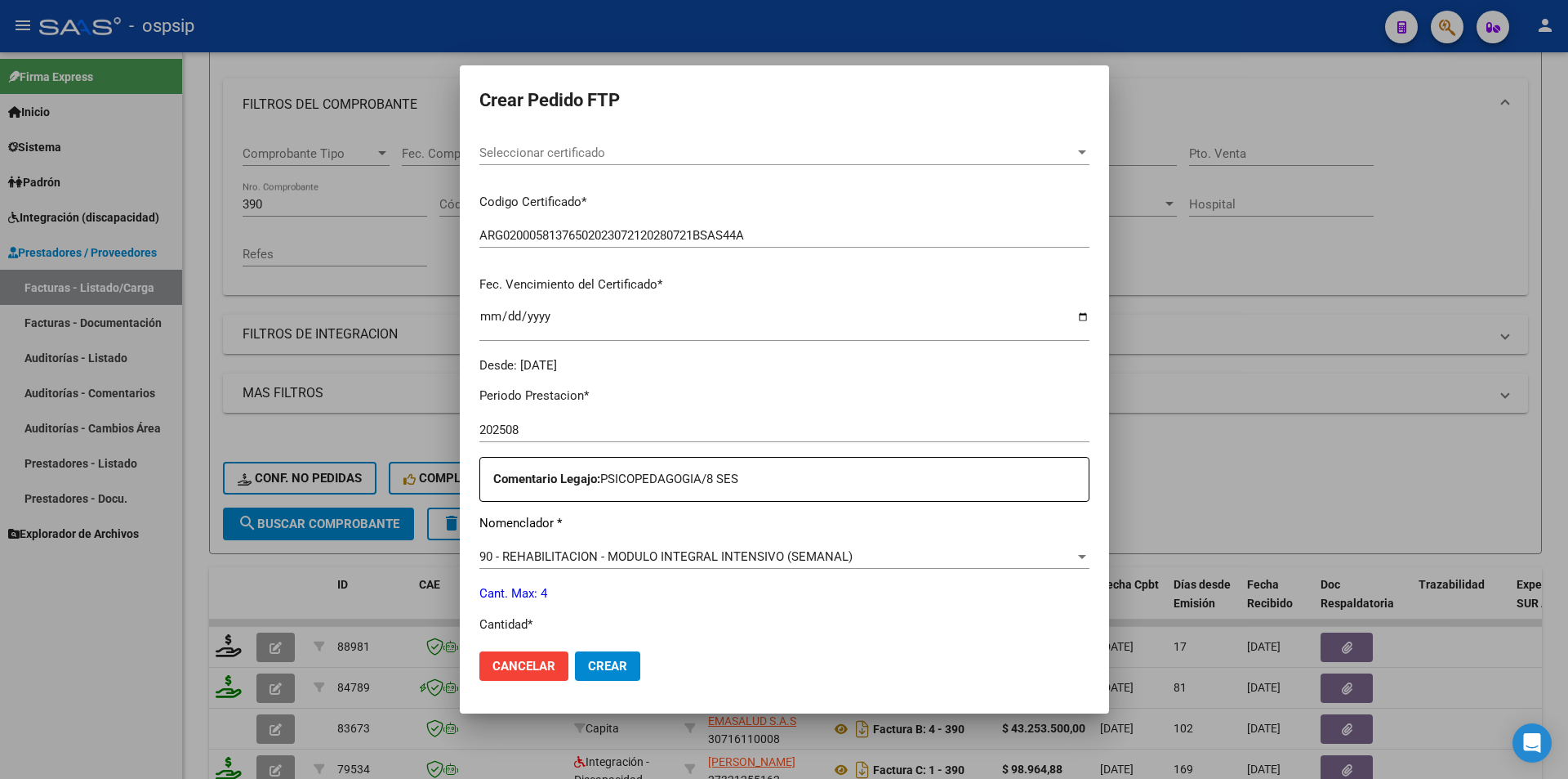
scroll to position [327, 0]
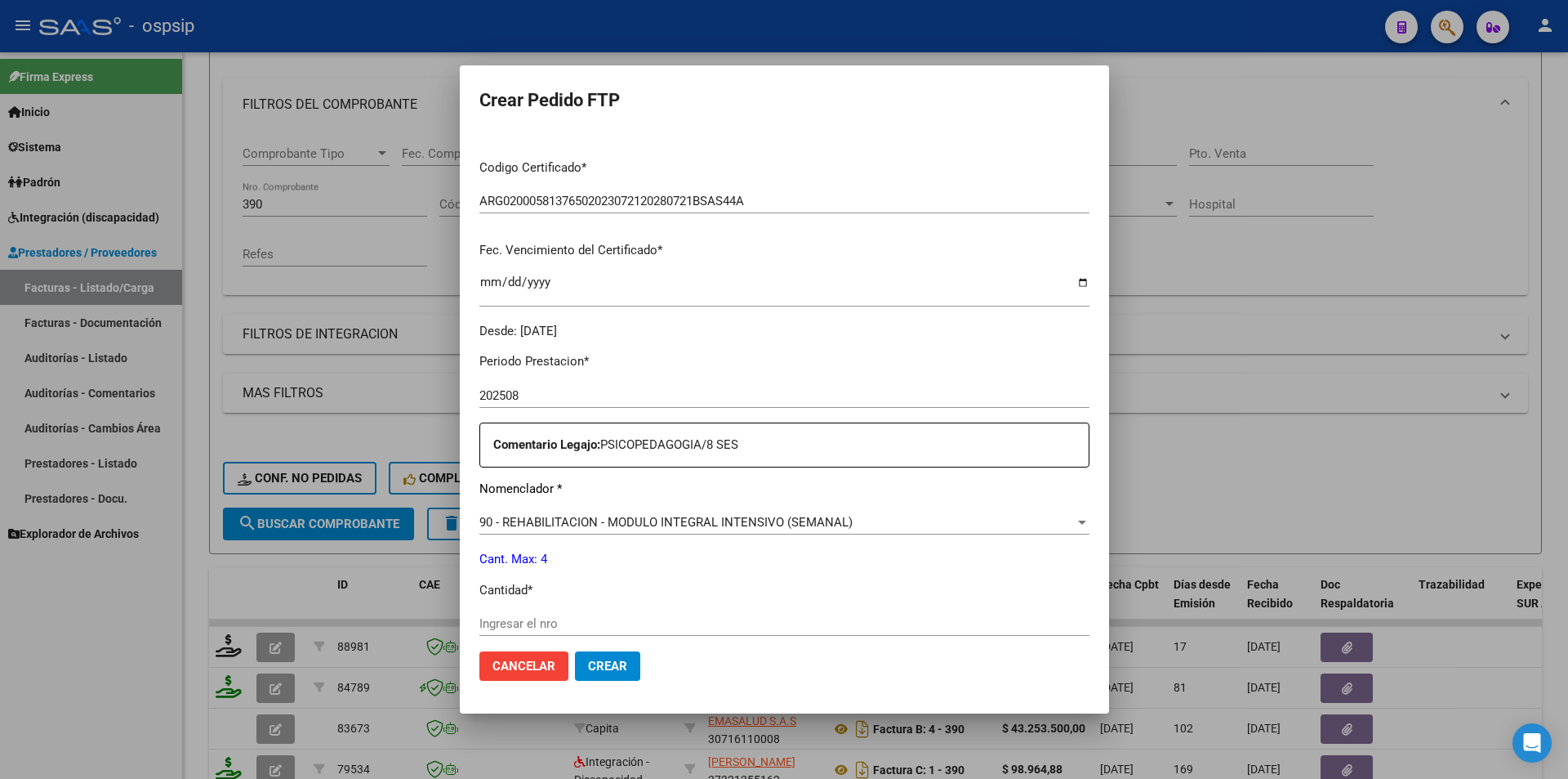
click at [521, 623] on input "Ingresar el nro" at bounding box center [784, 624] width 610 height 15
type input "4"
click at [616, 674] on button "Crear" at bounding box center [608, 666] width 65 height 29
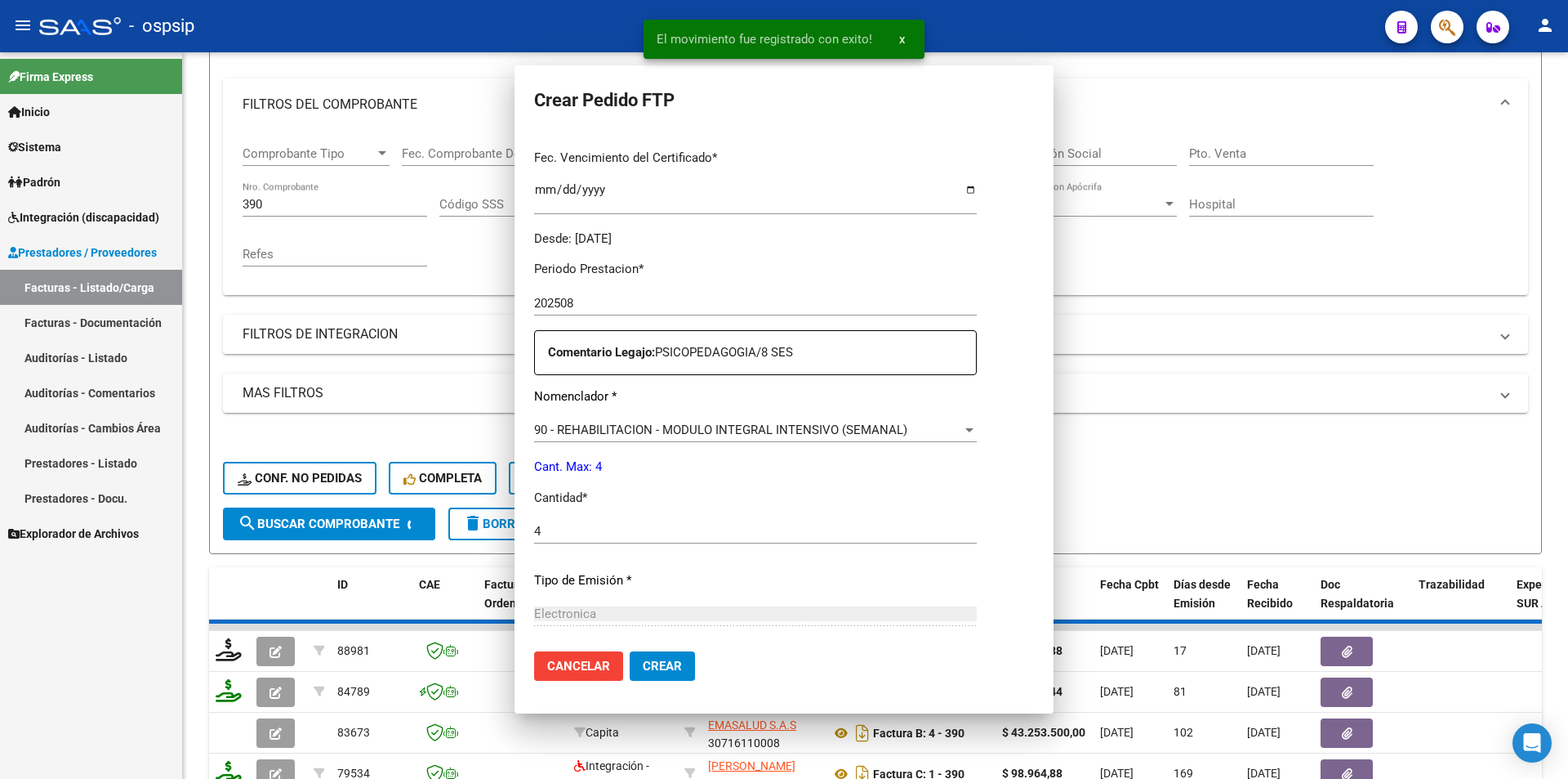
scroll to position [0, 0]
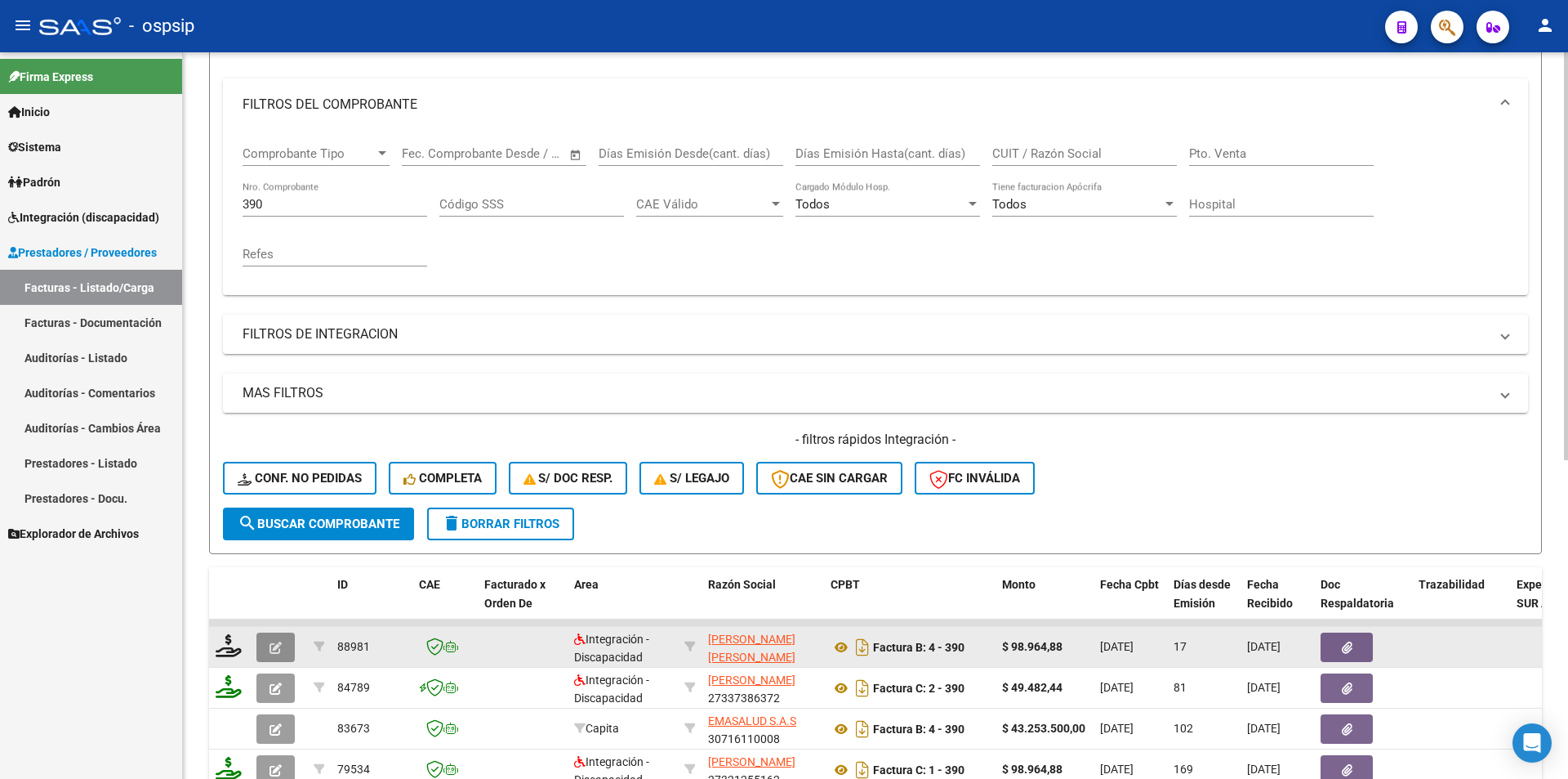
click at [271, 650] on icon "button" at bounding box center [275, 647] width 13 height 13
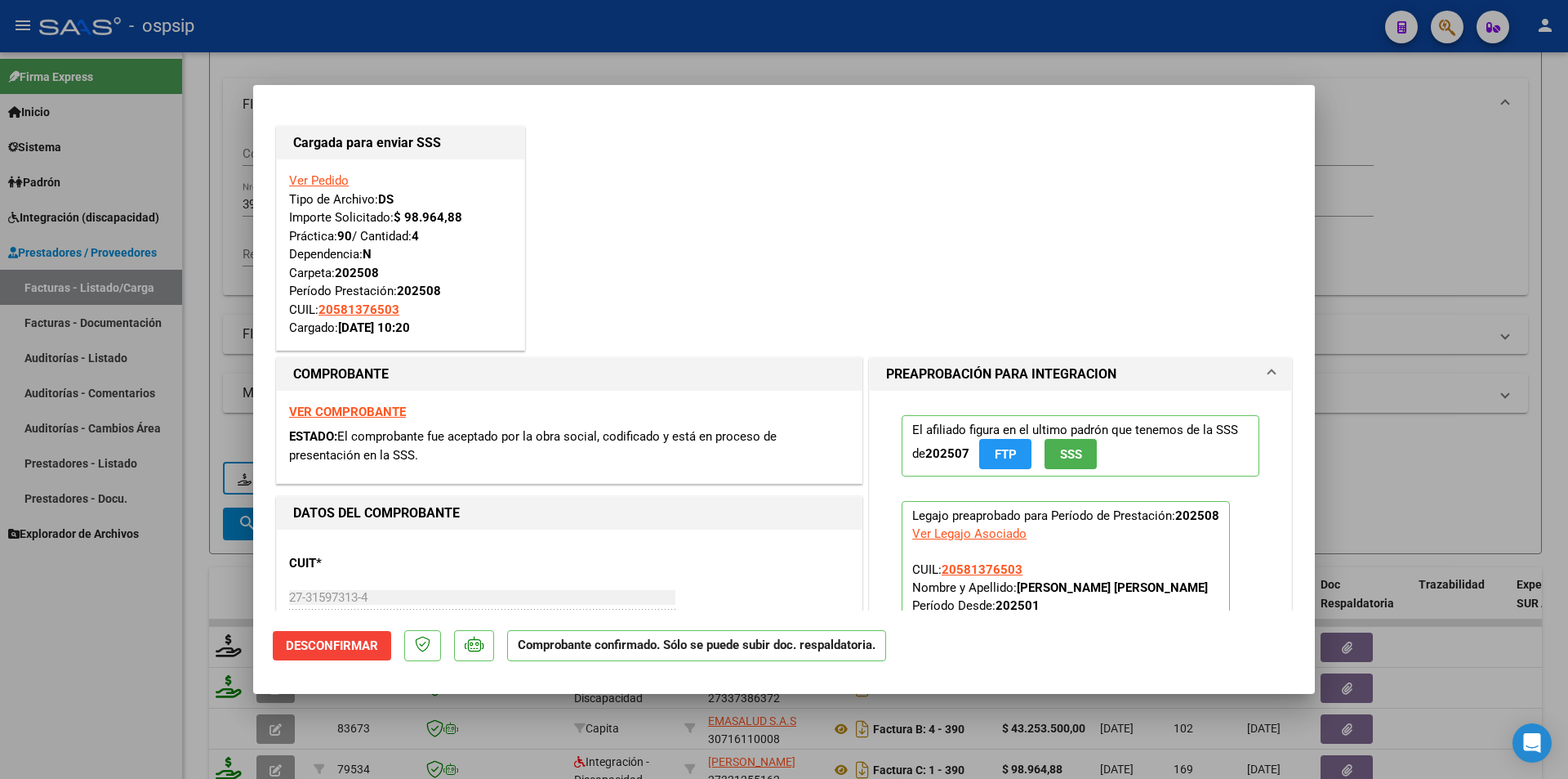
click at [49, 695] on div at bounding box center [784, 390] width 1568 height 779
type input "$ 0,00"
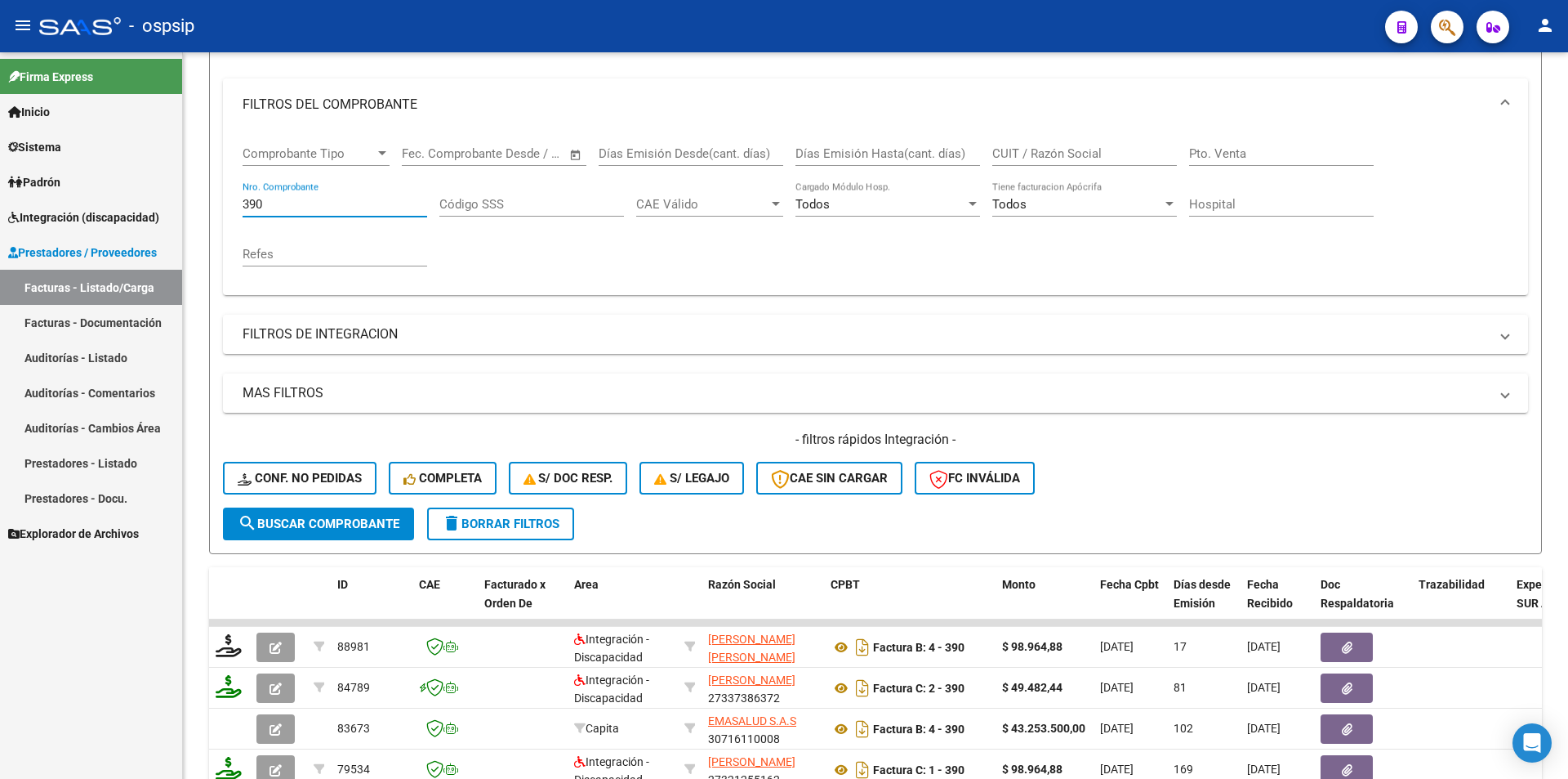
drag, startPoint x: 295, startPoint y: 199, endPoint x: 165, endPoint y: 202, distance: 130.0
click at [165, 202] on mat-sidenav-container "Firma Express Inicio Calendario SSS Instructivos Contacto OS Sistema Usuarios T…" at bounding box center [784, 415] width 1568 height 726
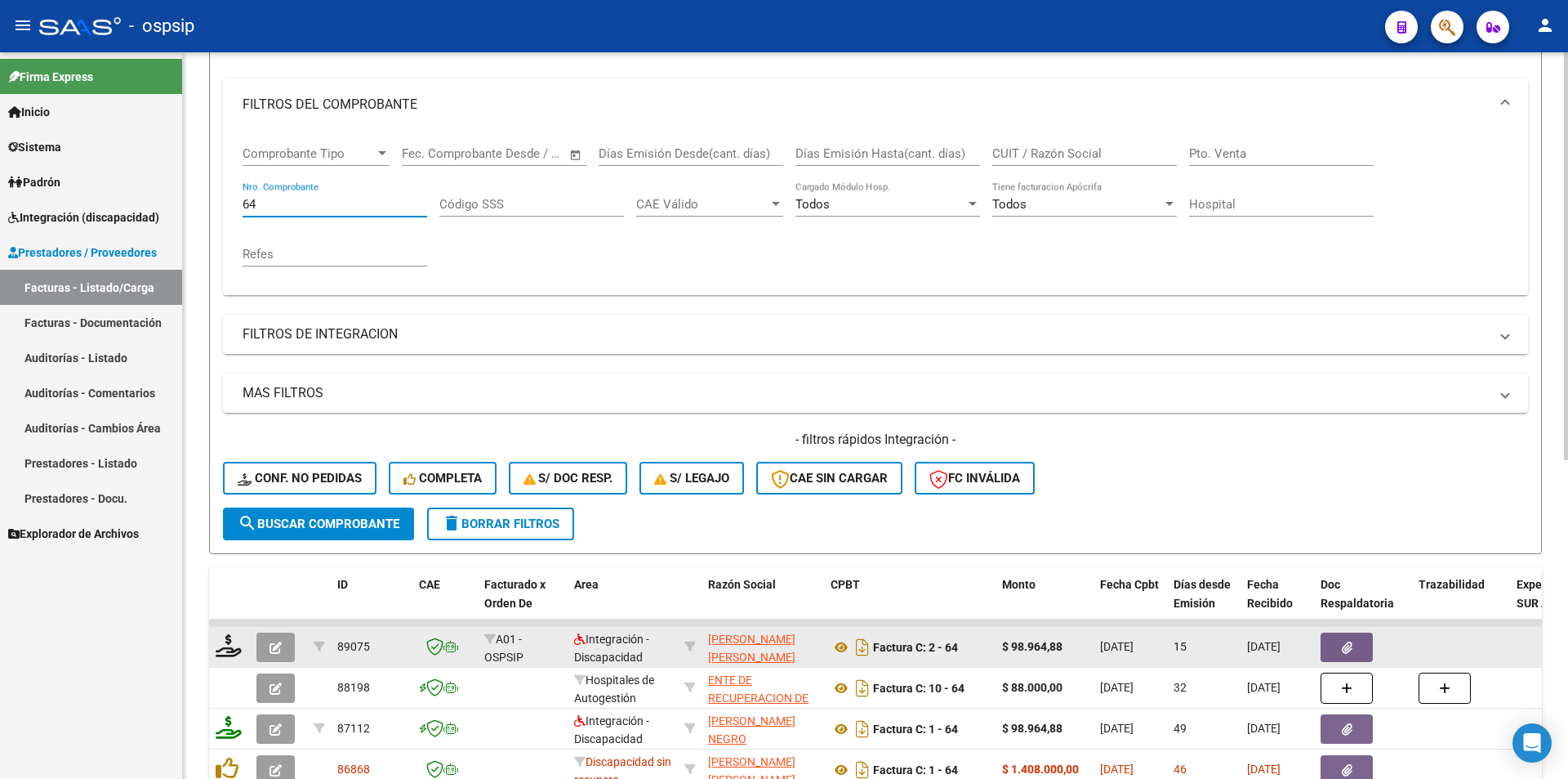
type input "64"
click at [272, 644] on icon "button" at bounding box center [275, 647] width 13 height 13
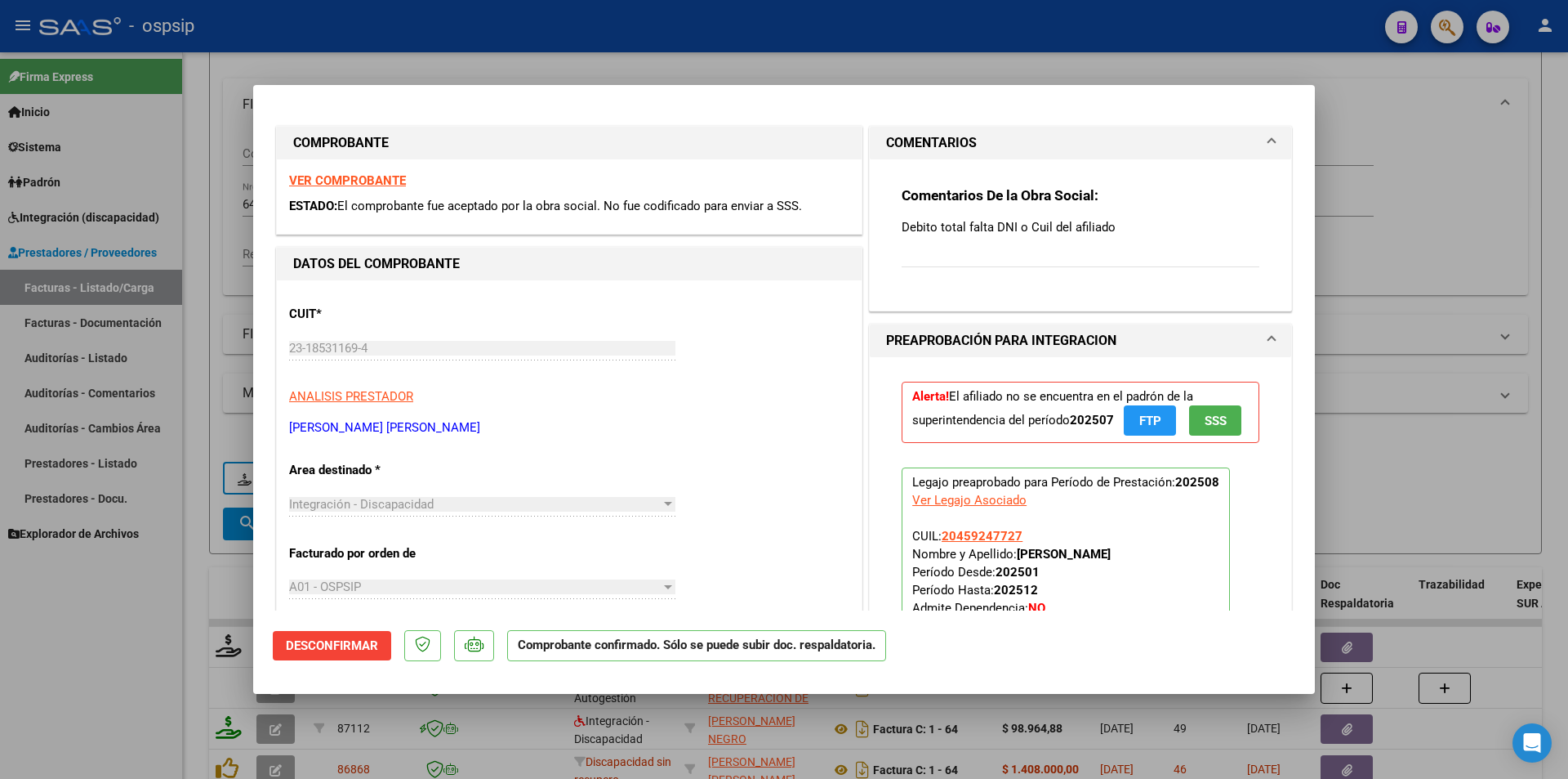
click at [340, 641] on span "Desconfirmar" at bounding box center [332, 646] width 92 height 15
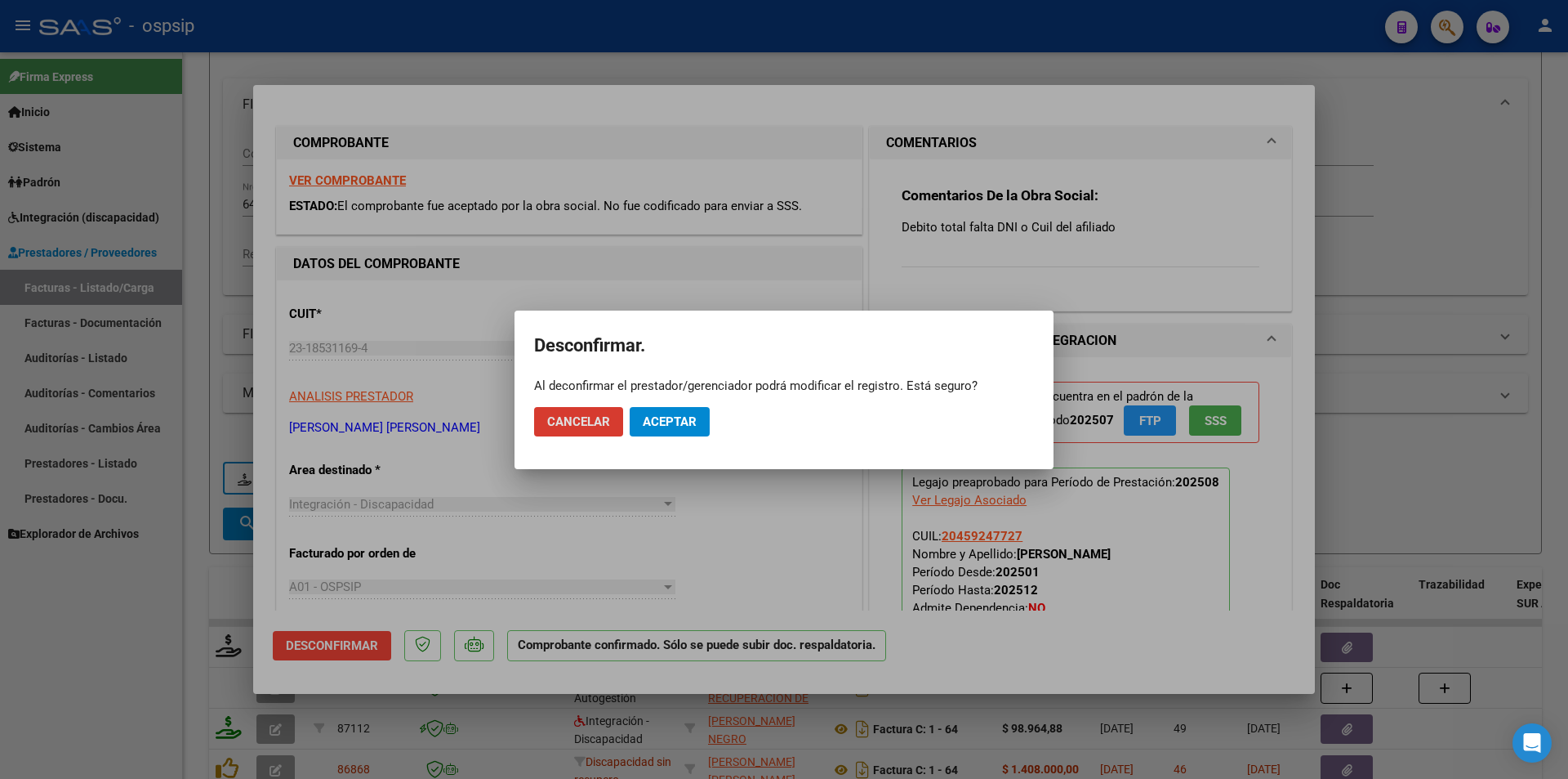
click at [695, 421] on span "Aceptar" at bounding box center [670, 422] width 54 height 15
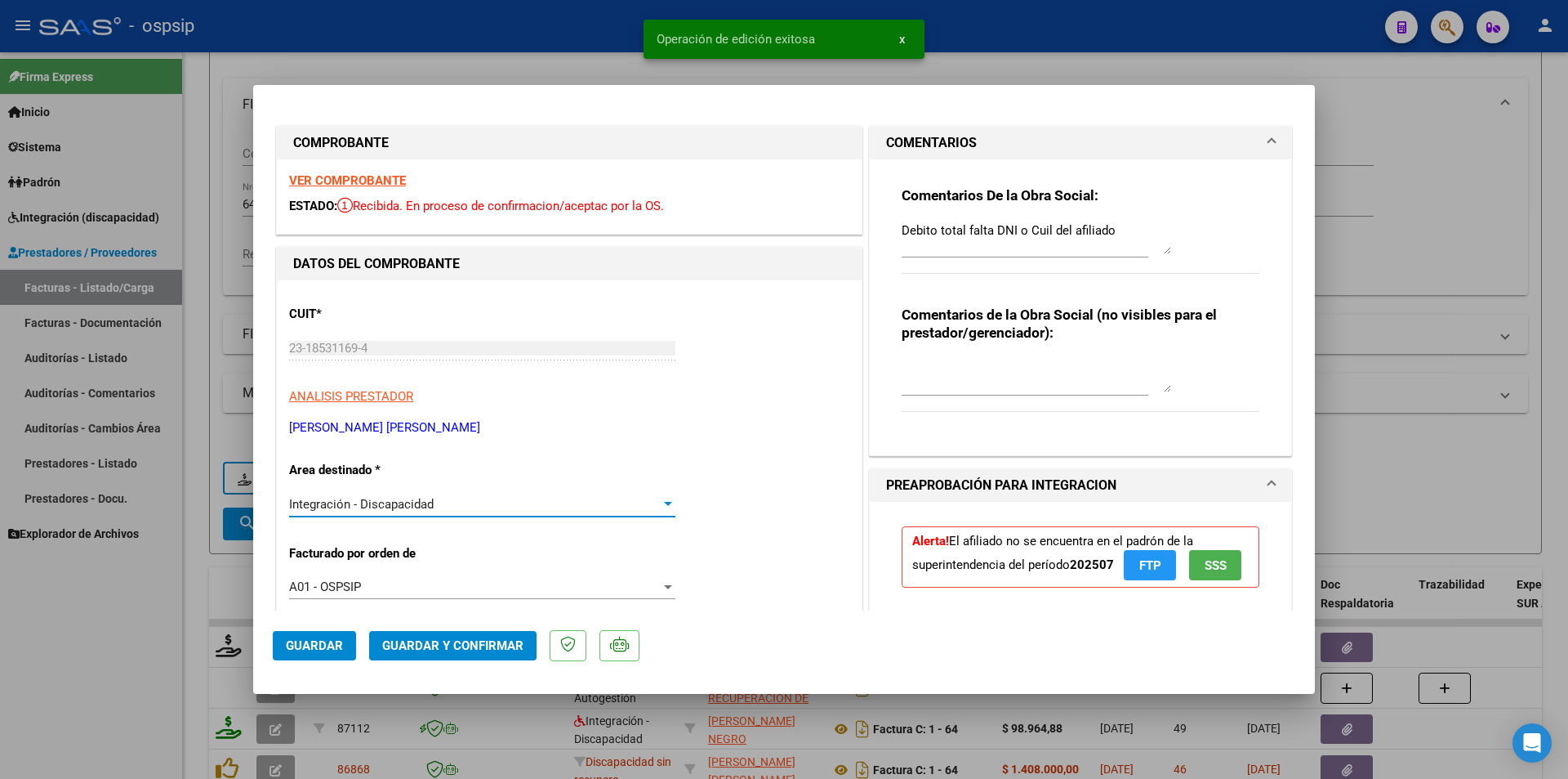
click at [394, 503] on span "Integración - Discapacidad" at bounding box center [361, 504] width 145 height 15
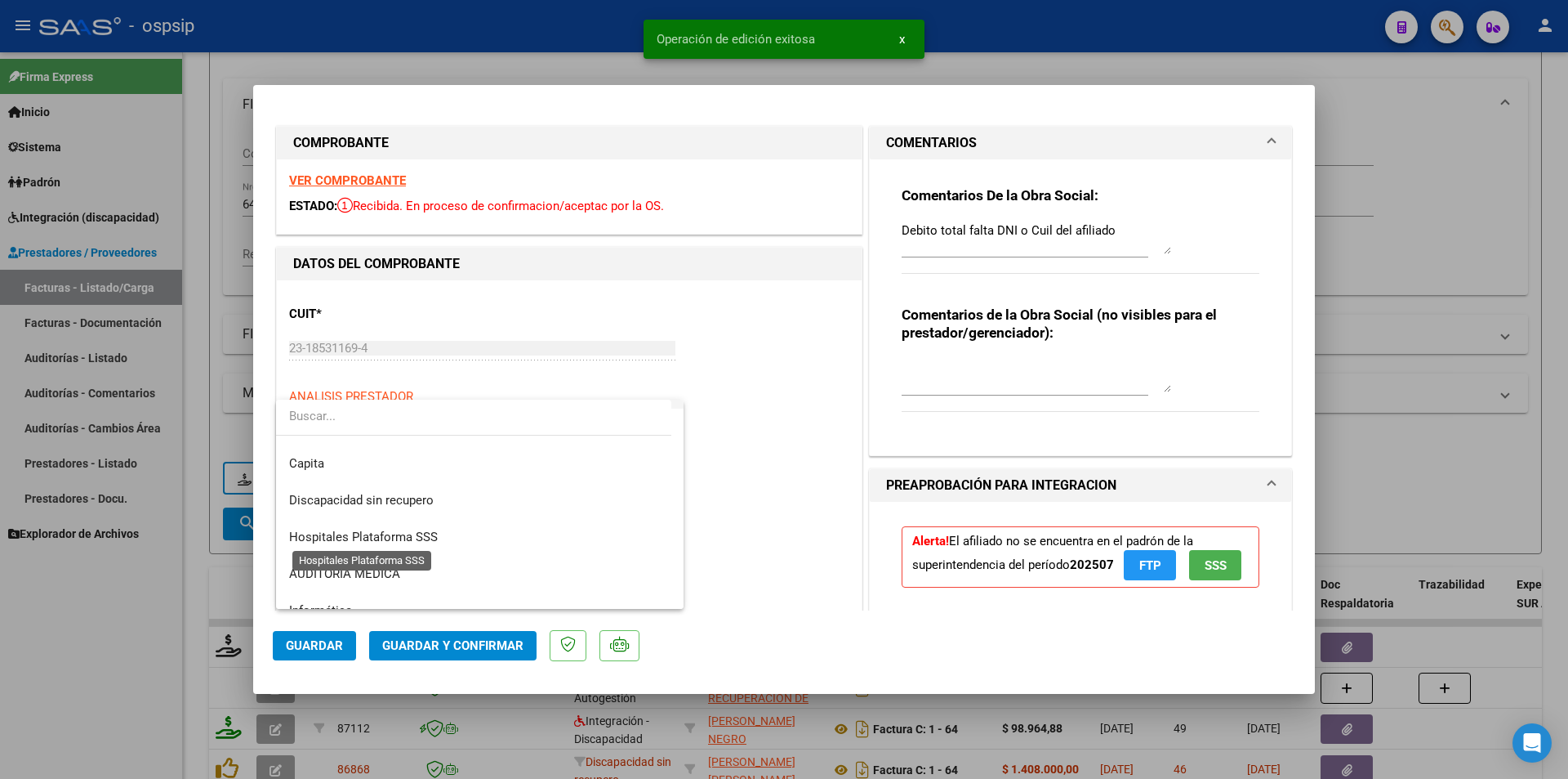
scroll to position [224, 0]
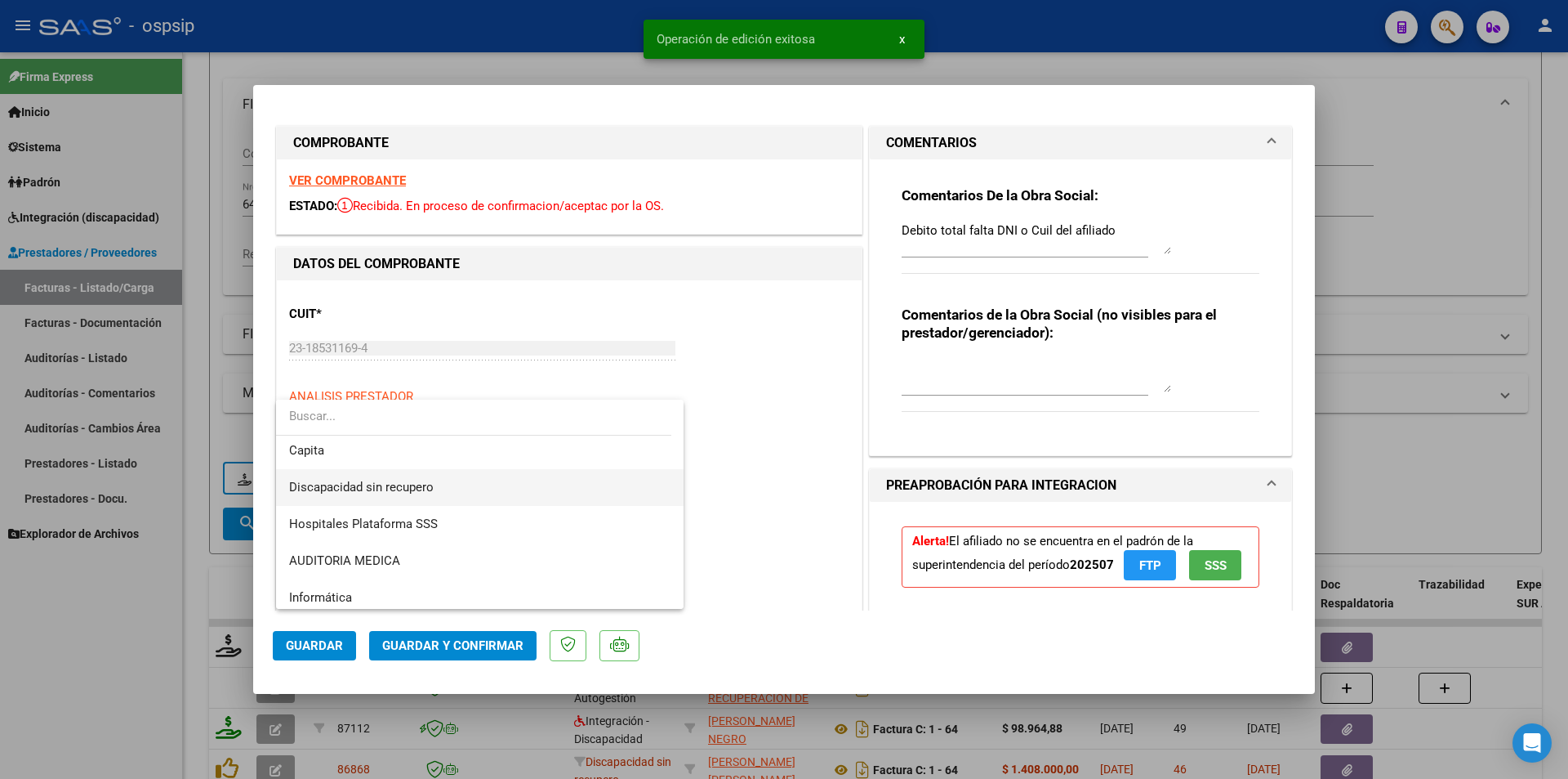
click at [390, 480] on span "Discapacidad sin recupero" at bounding box center [361, 488] width 145 height 15
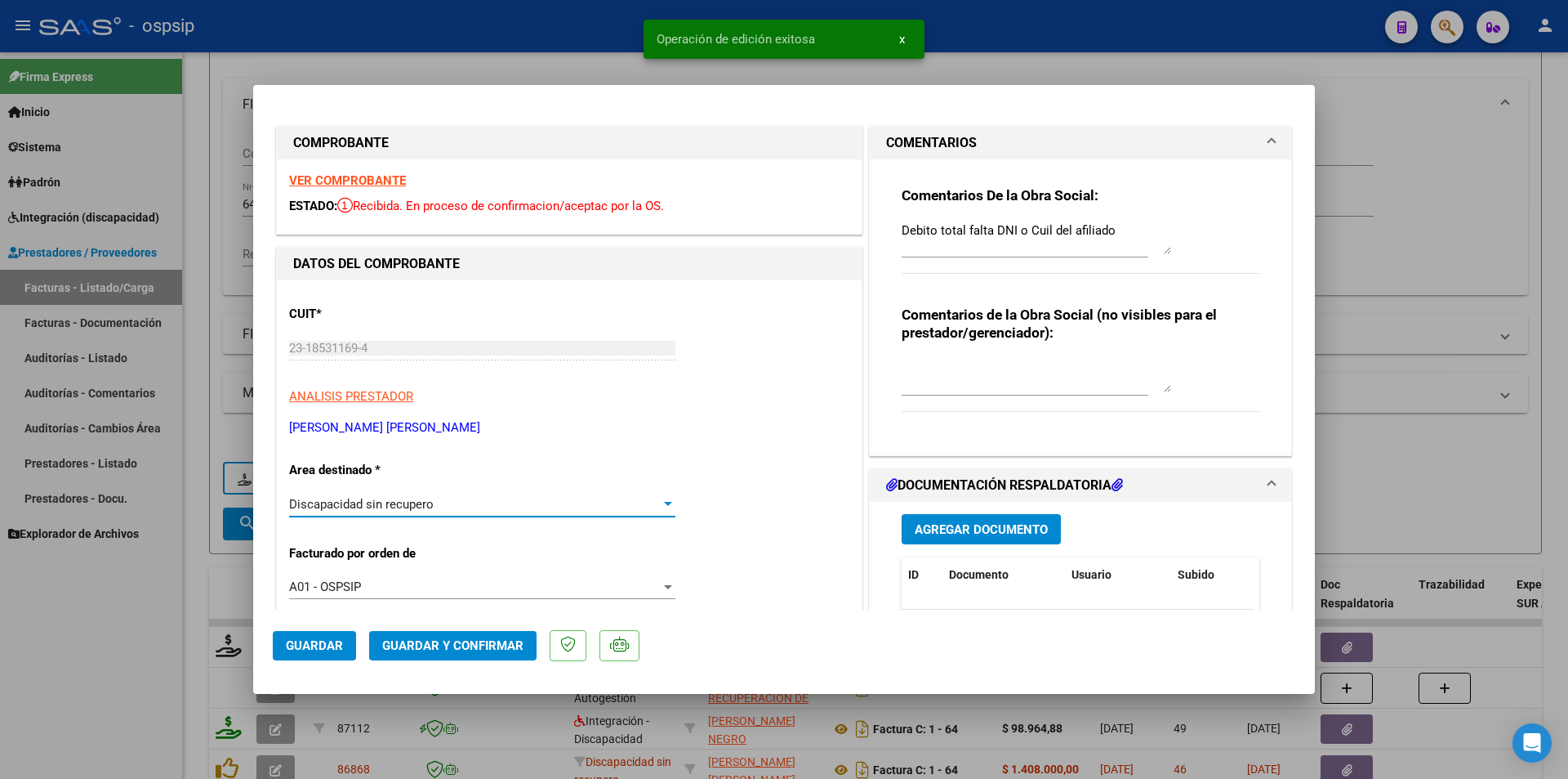
click at [427, 653] on span "Guardar y Confirmar" at bounding box center [453, 646] width 141 height 15
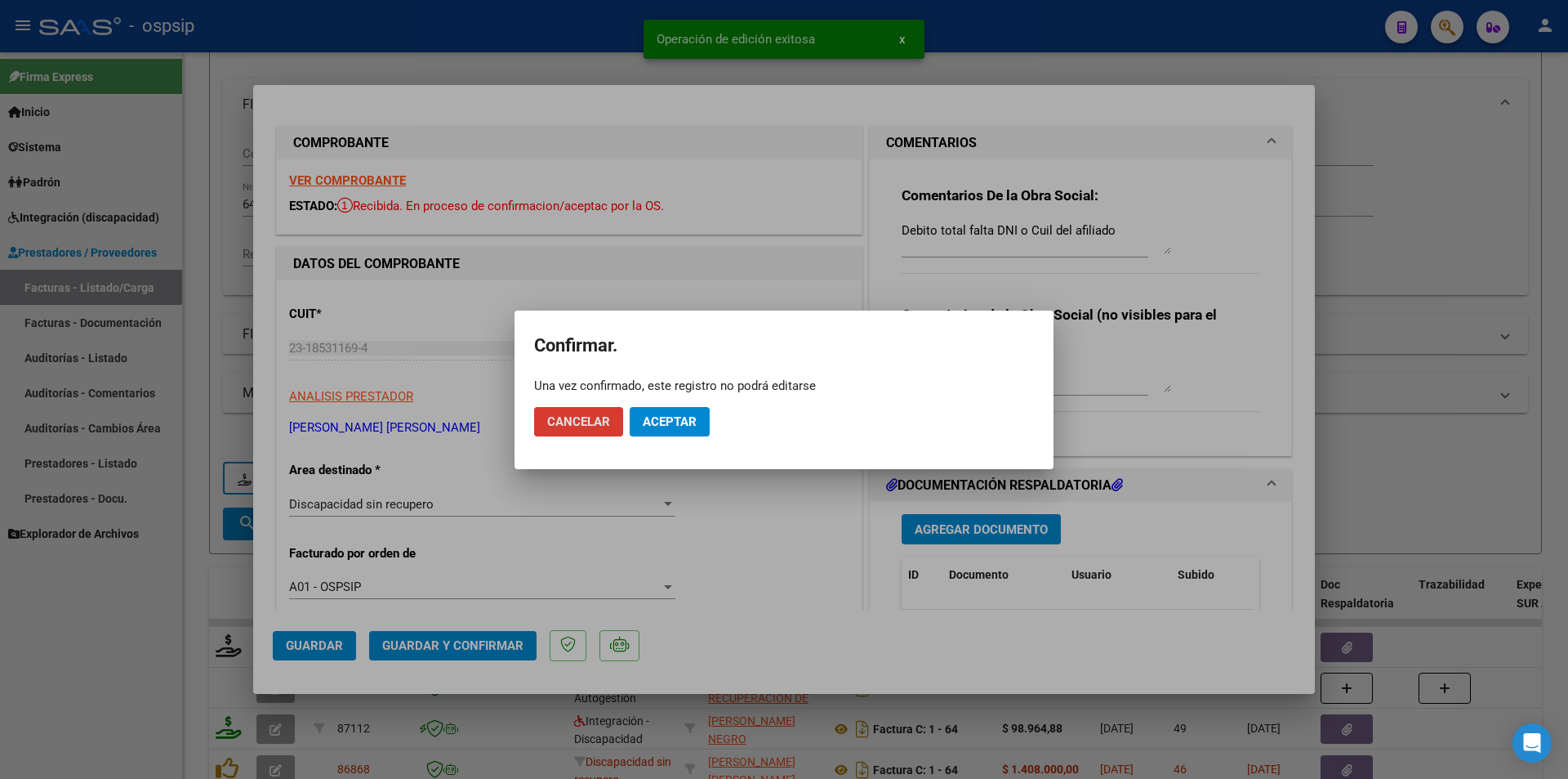
click at [683, 431] on button "Aceptar" at bounding box center [670, 421] width 80 height 29
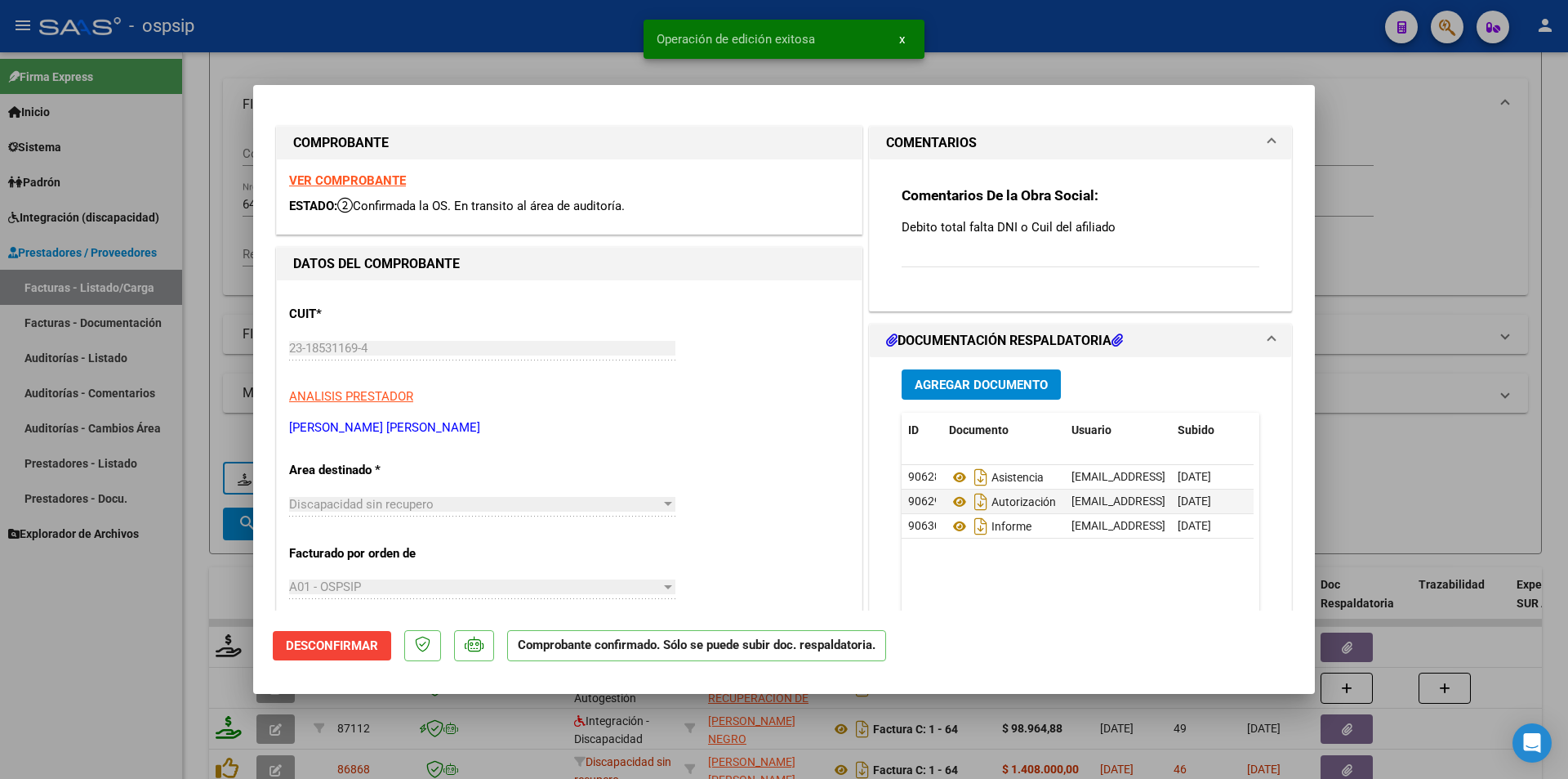
click at [103, 679] on div at bounding box center [784, 390] width 1568 height 779
type input "$ 0,00"
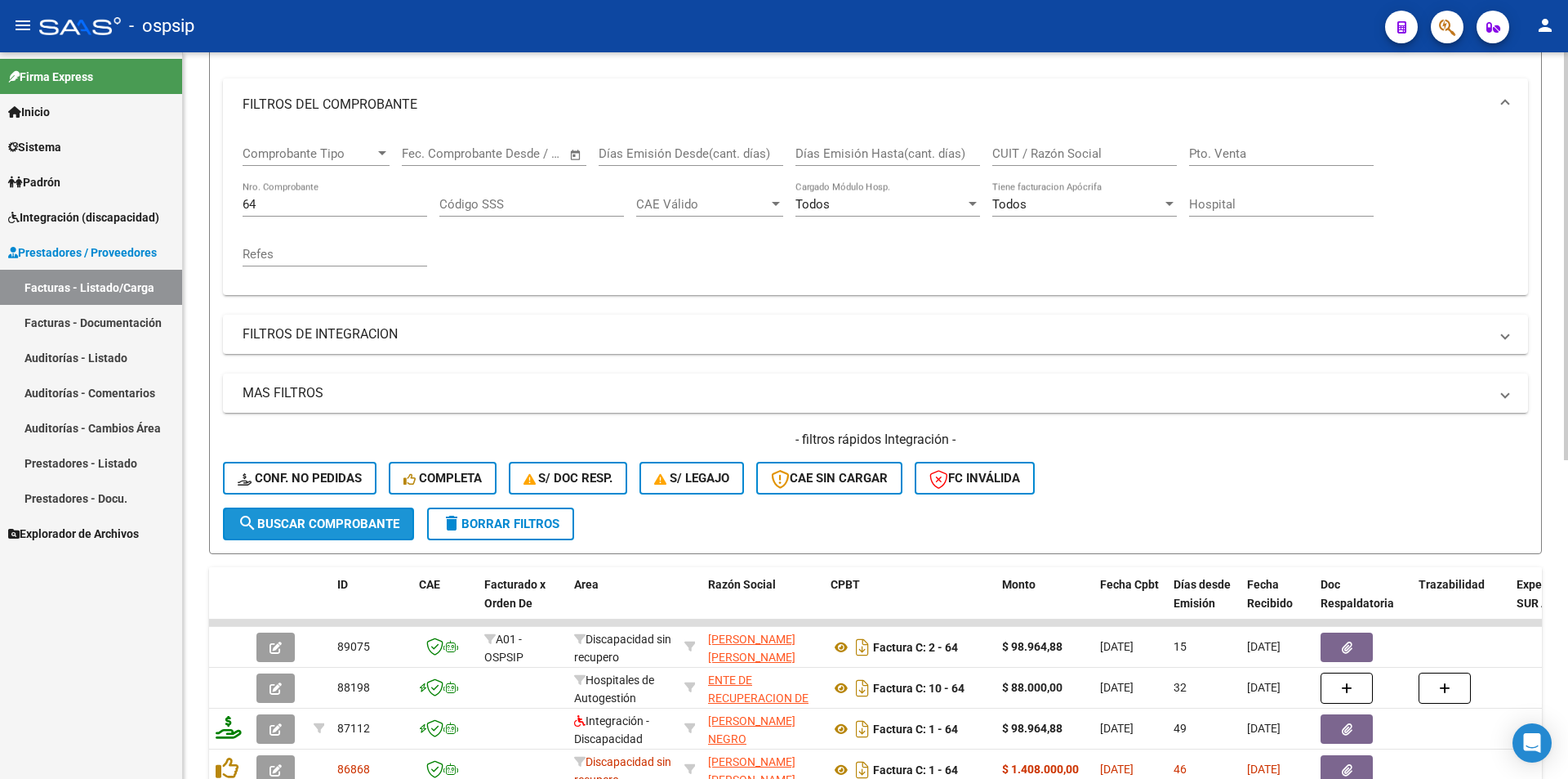
click at [280, 528] on span "search Buscar Comprobante" at bounding box center [318, 524] width 162 height 15
drag, startPoint x: 281, startPoint y: 206, endPoint x: 226, endPoint y: 203, distance: 55.1
click at [226, 203] on div "Comprobante Tipo Comprobante Tipo Fecha inicio – Fecha fin Fec. Comprobante Des…" at bounding box center [875, 213] width 1305 height 164
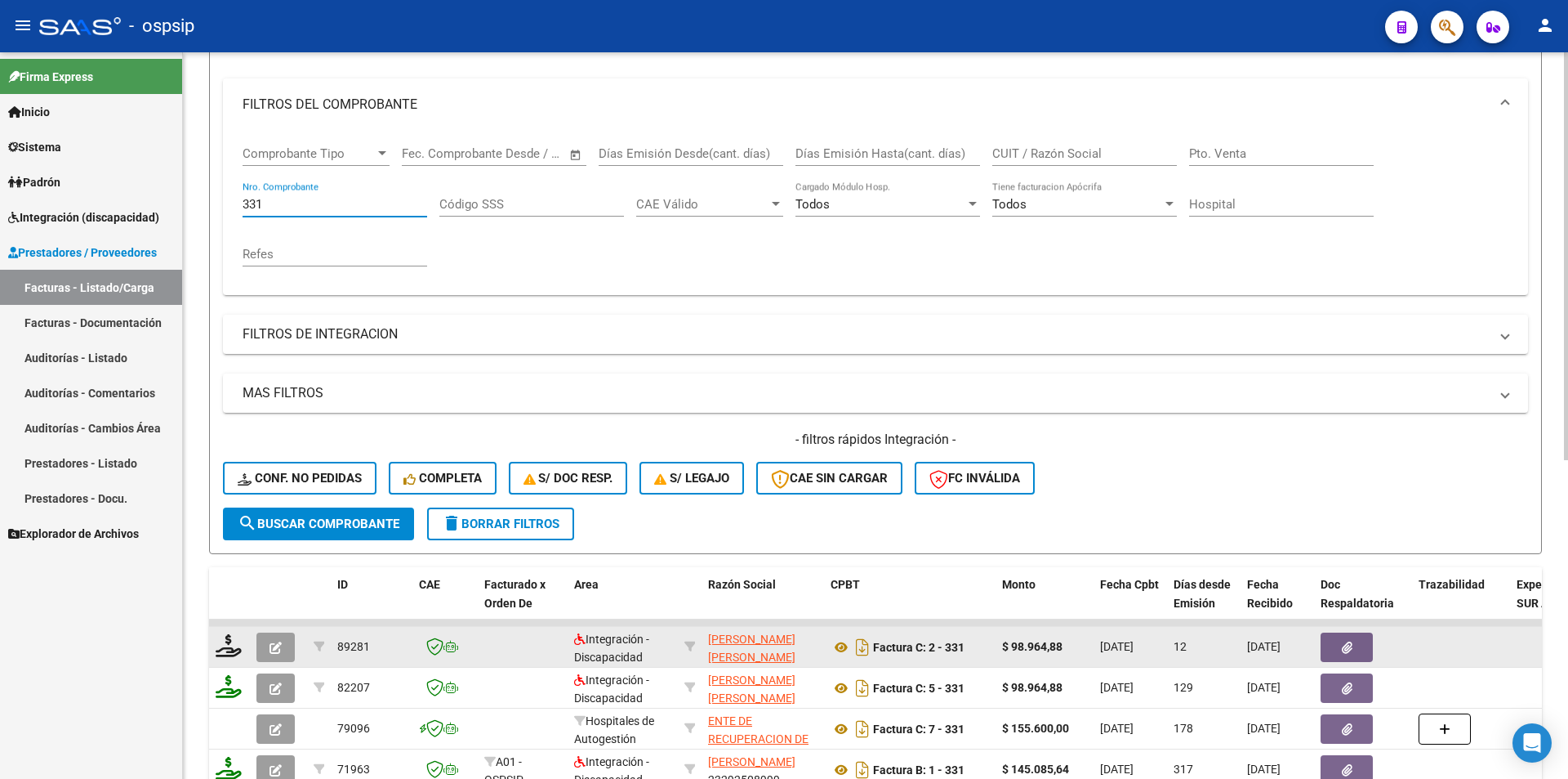
type input "331"
click at [284, 644] on button "button" at bounding box center [275, 647] width 39 height 29
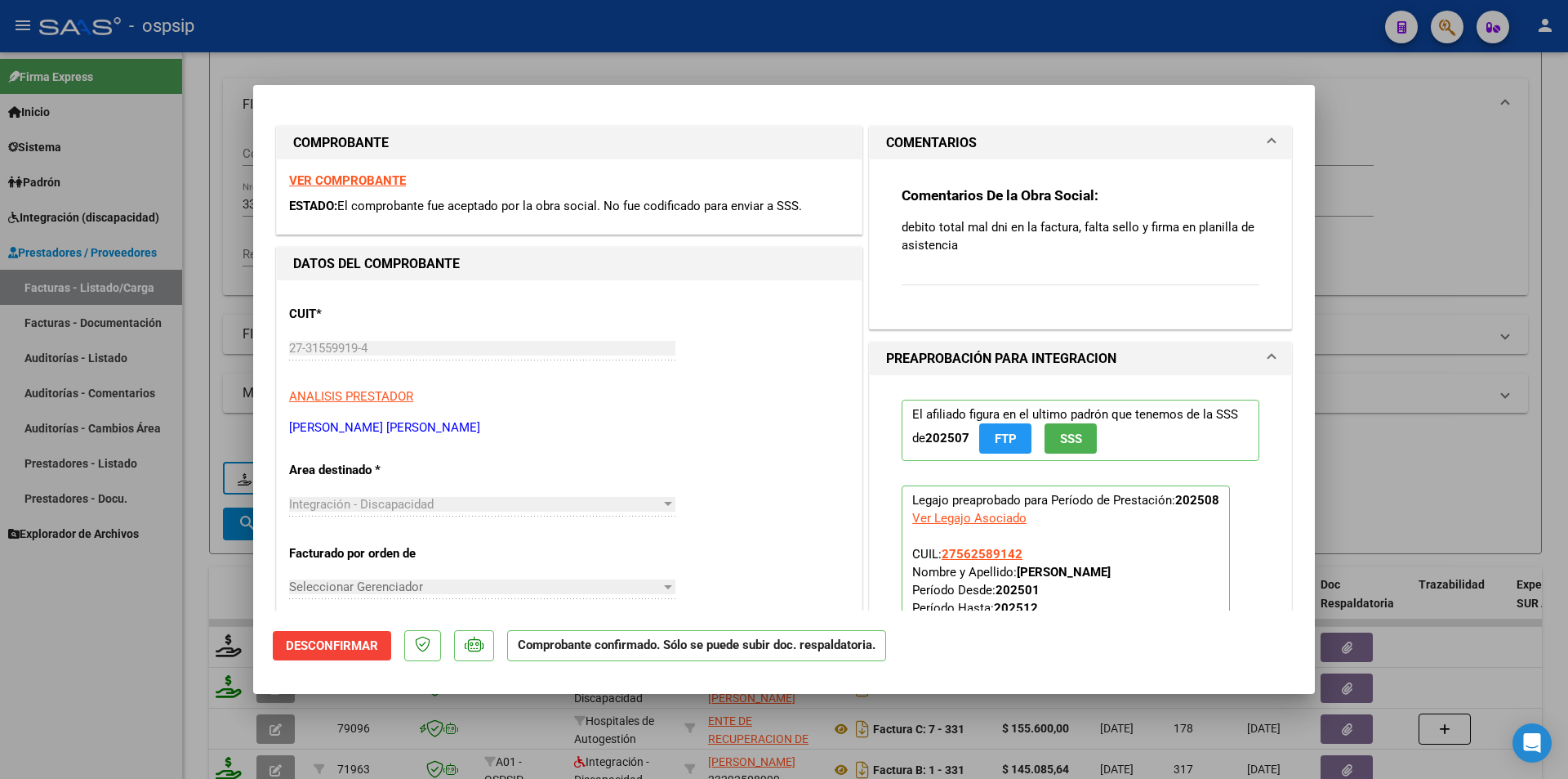
click at [316, 643] on span "Desconfirmar" at bounding box center [332, 646] width 92 height 15
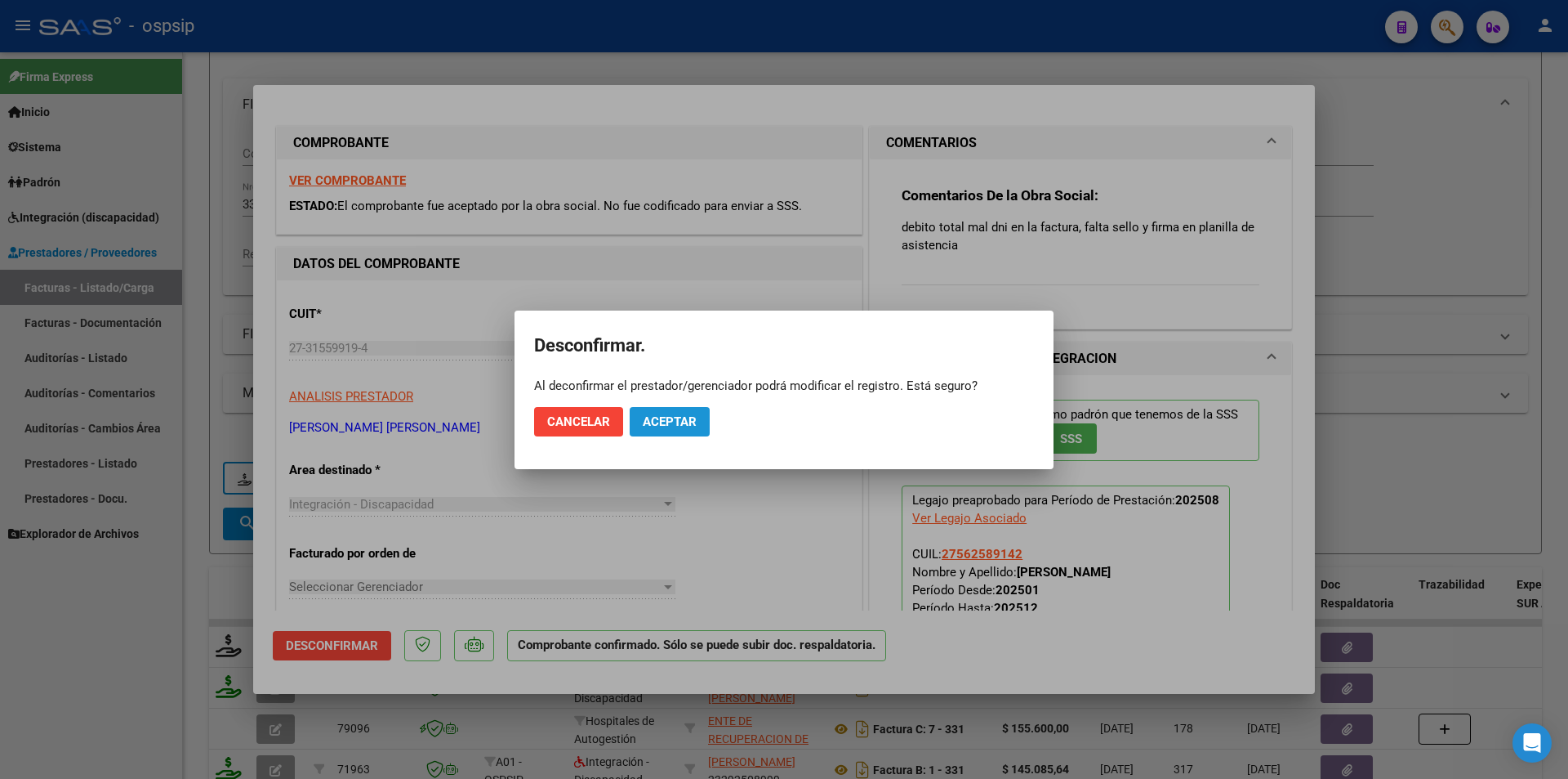
click at [662, 421] on span "Aceptar" at bounding box center [670, 422] width 54 height 15
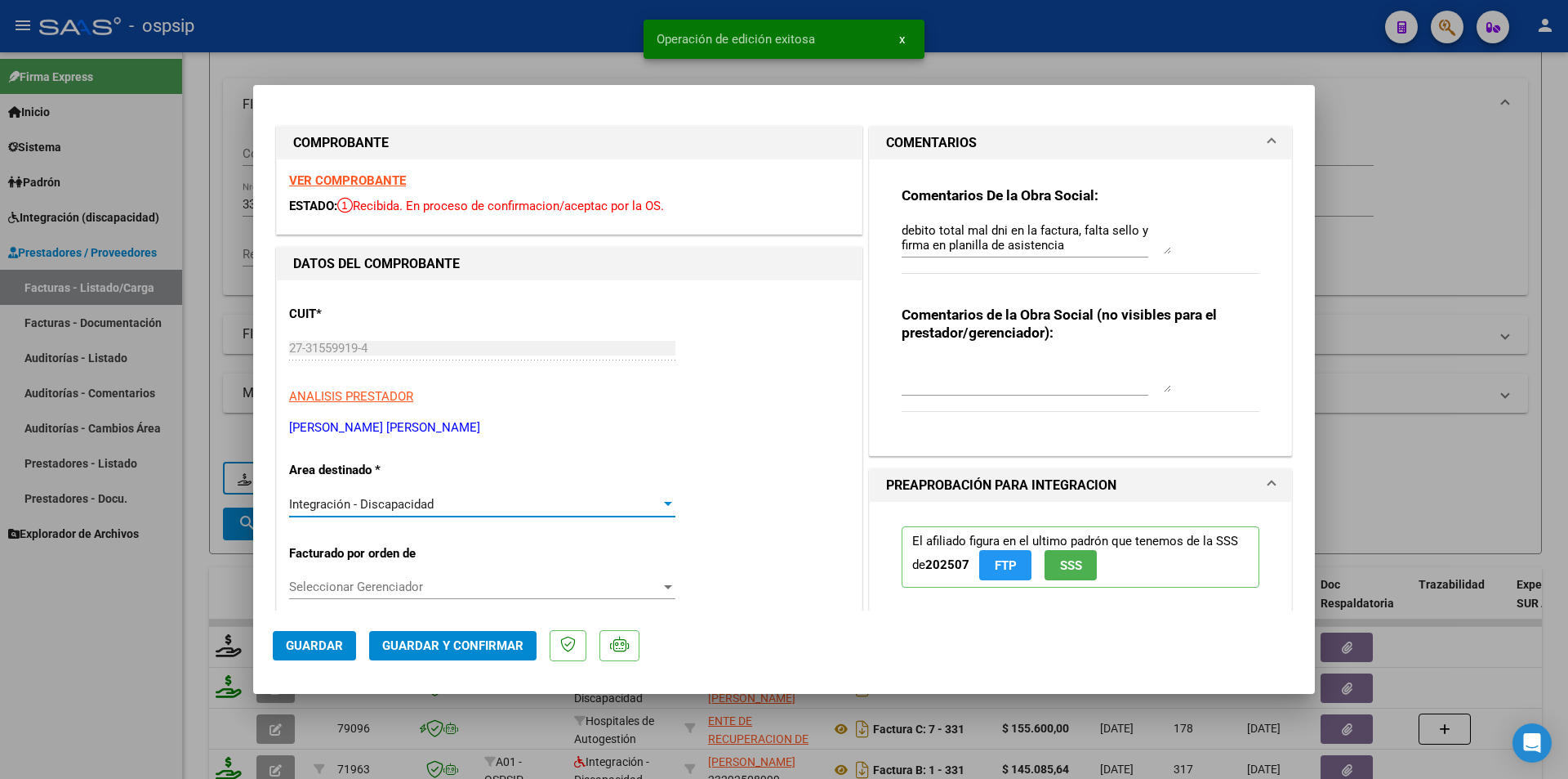
click at [460, 506] on div "Integración - Discapacidad" at bounding box center [475, 504] width 372 height 15
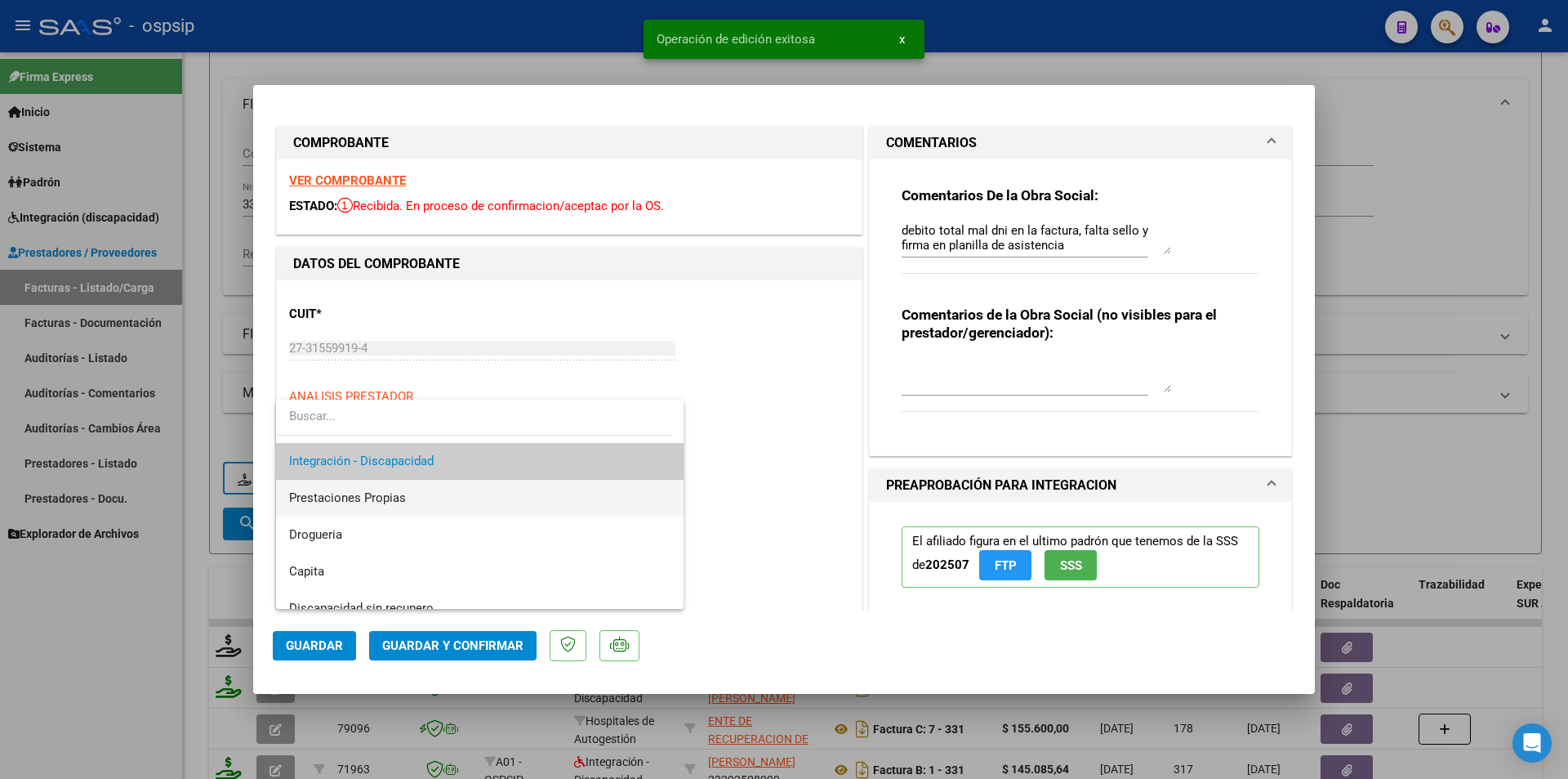
scroll to position [143, 0]
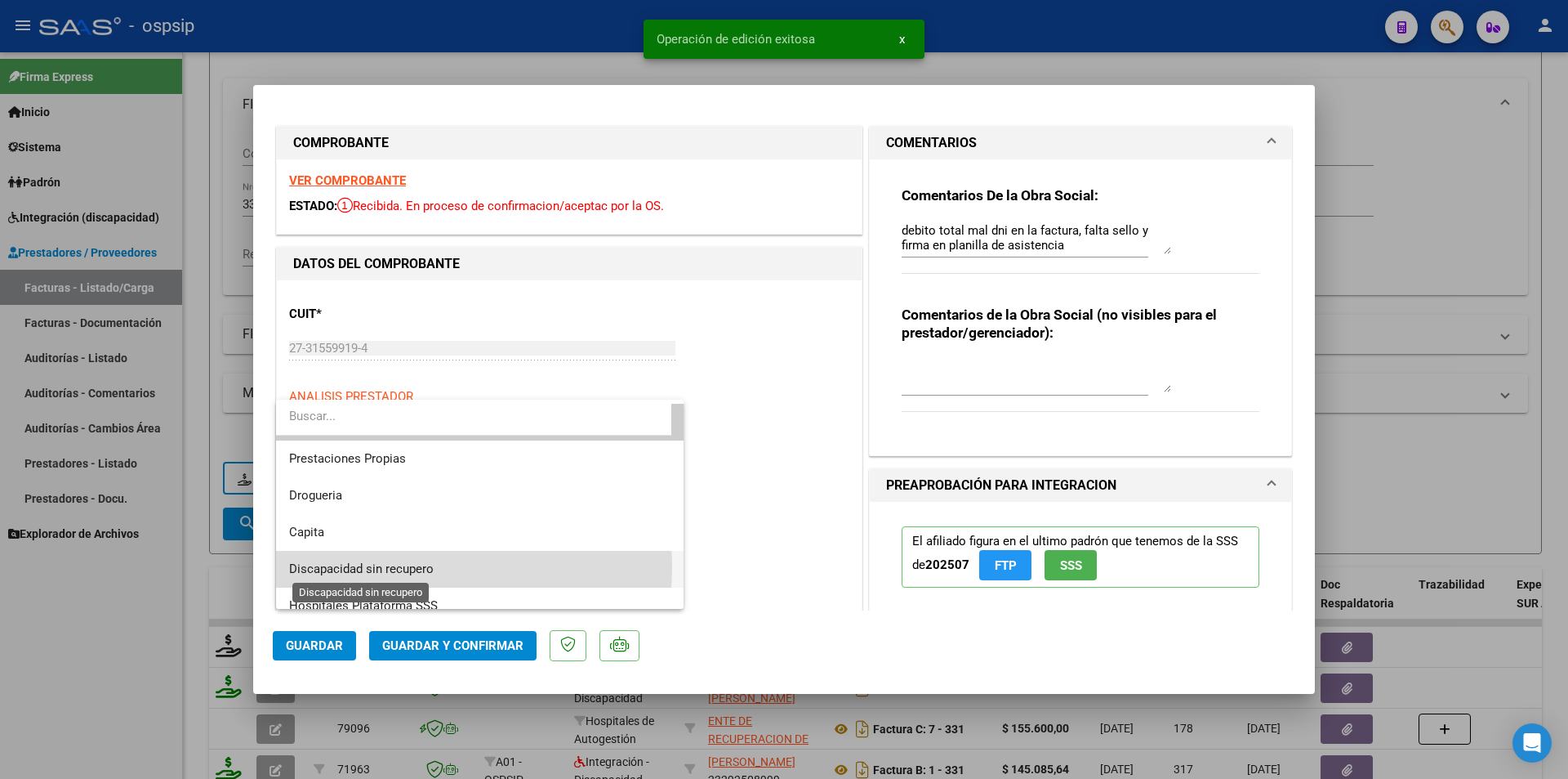
click at [417, 568] on span "Discapacidad sin recupero" at bounding box center [361, 569] width 145 height 15
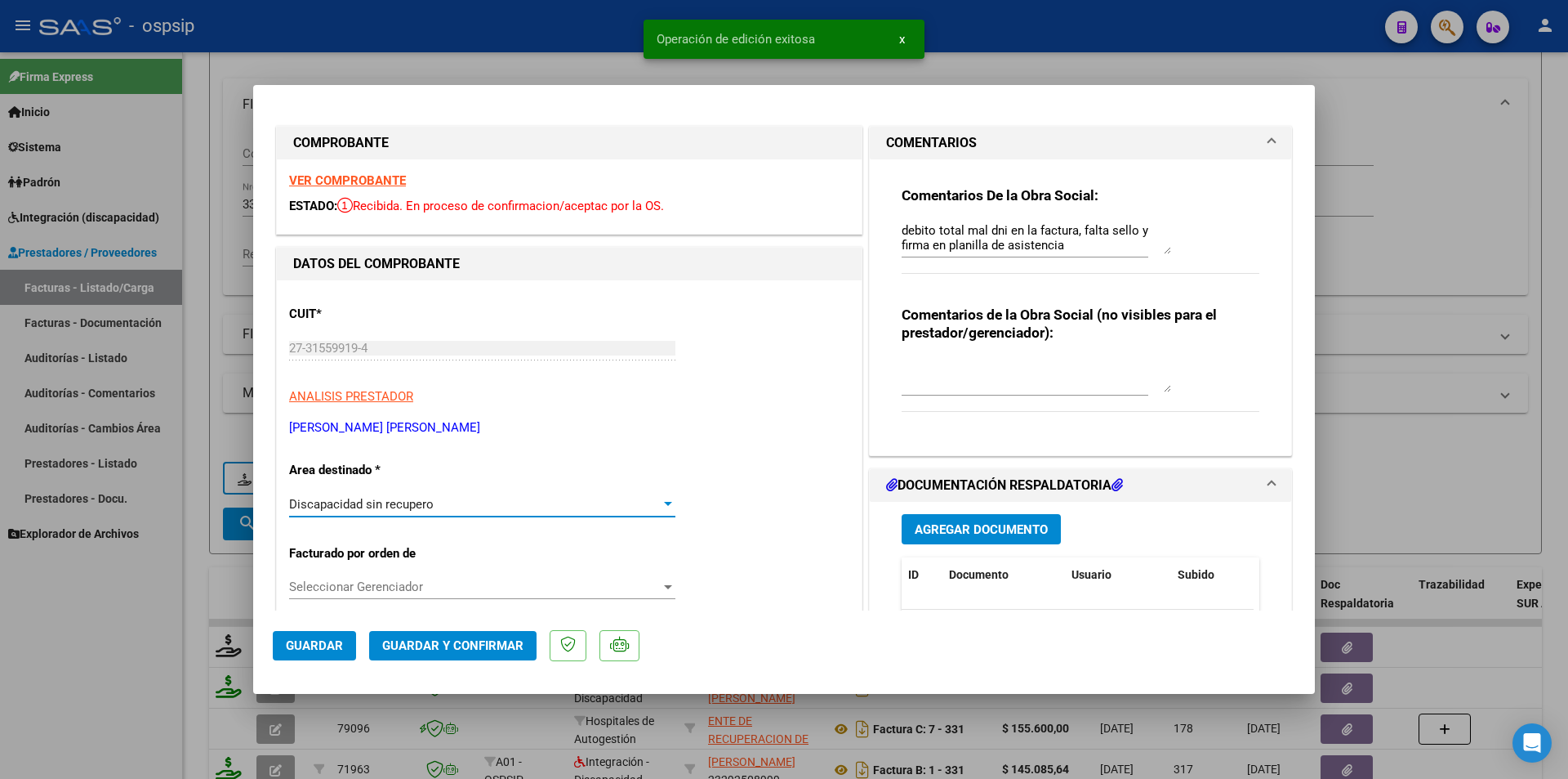
click at [401, 645] on span "Guardar y Confirmar" at bounding box center [453, 646] width 141 height 15
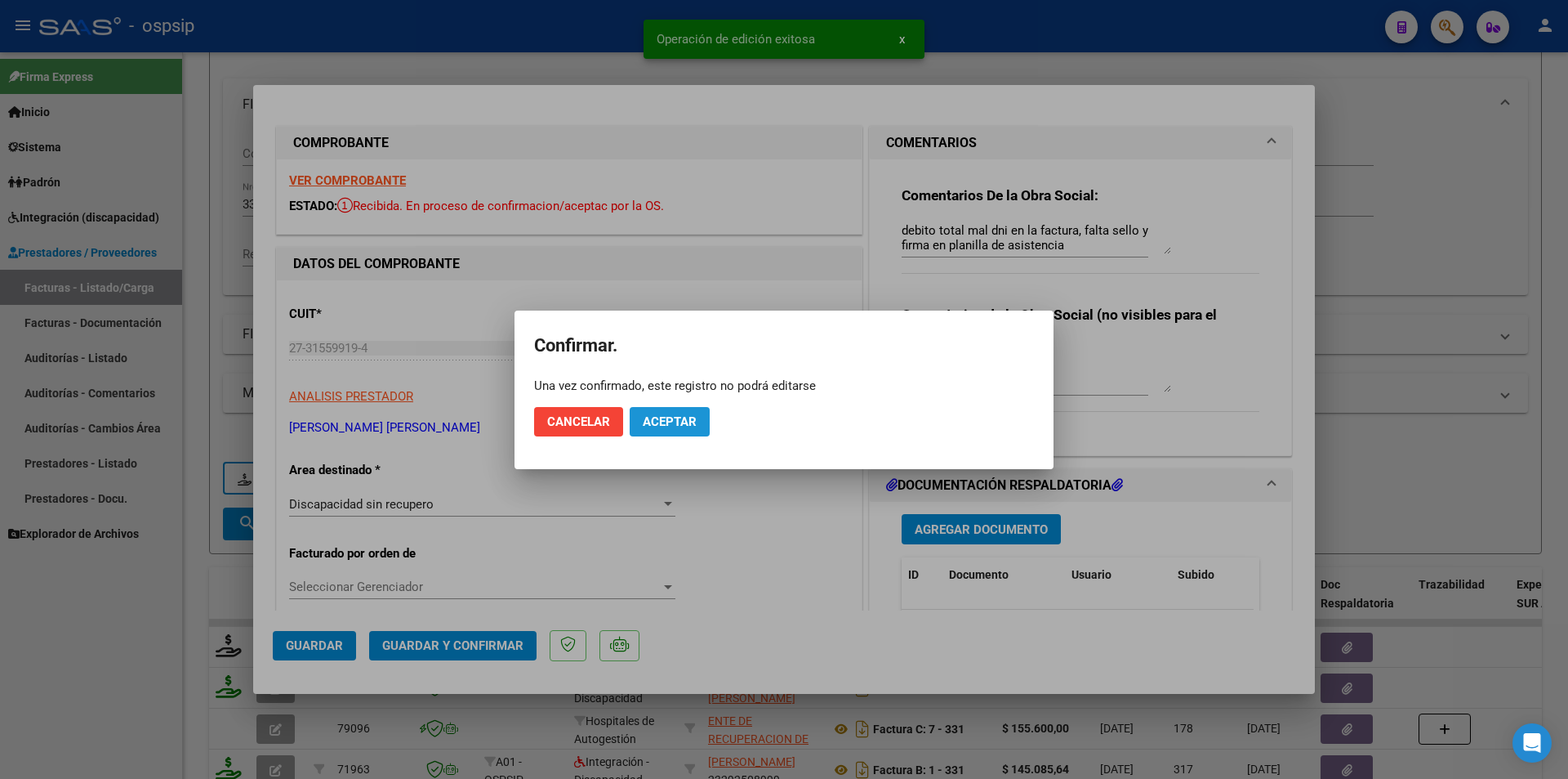
click at [674, 418] on span "Aceptar" at bounding box center [670, 422] width 54 height 15
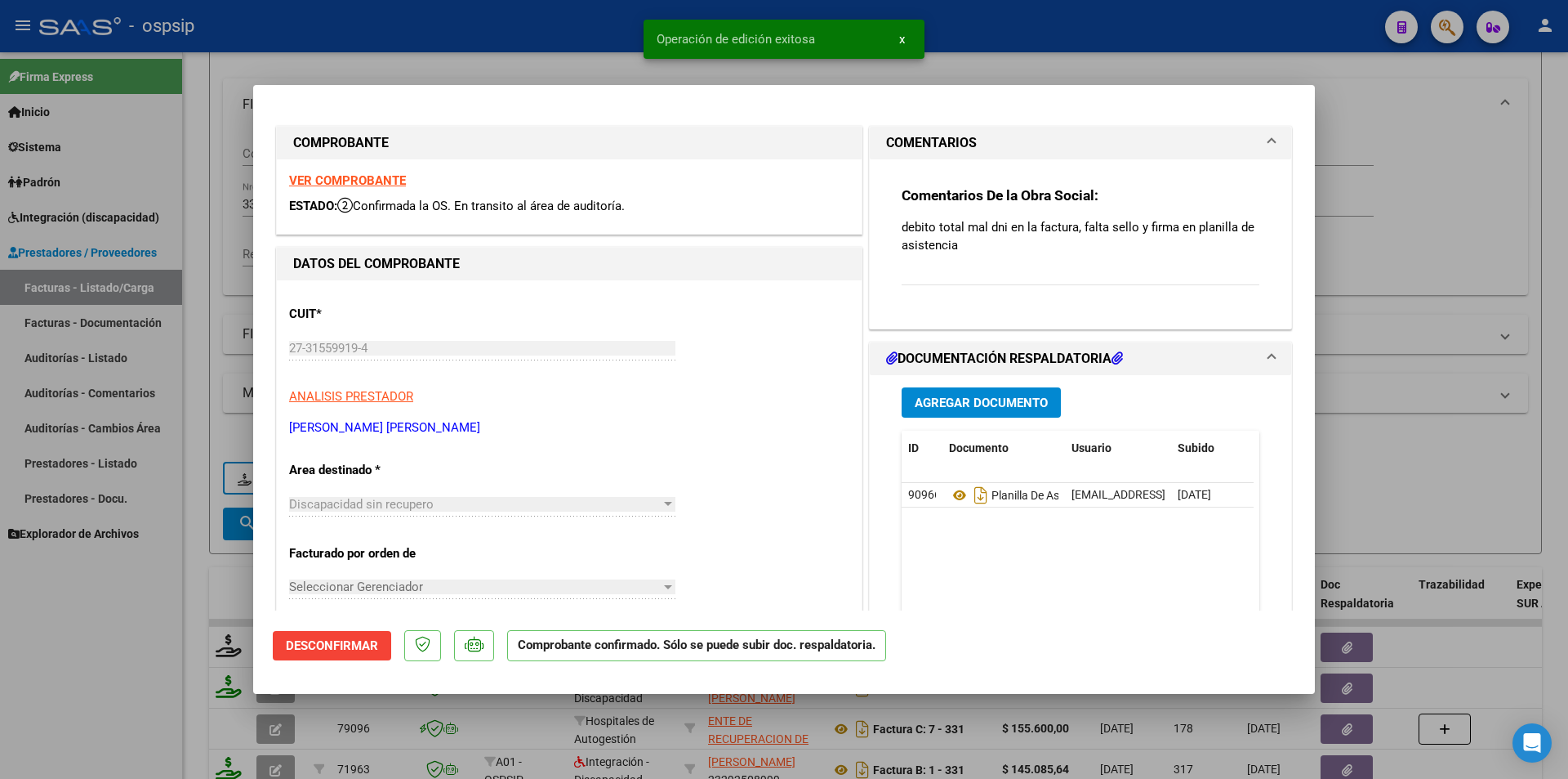
click at [64, 709] on div at bounding box center [784, 390] width 1568 height 779
type input "$ 0,00"
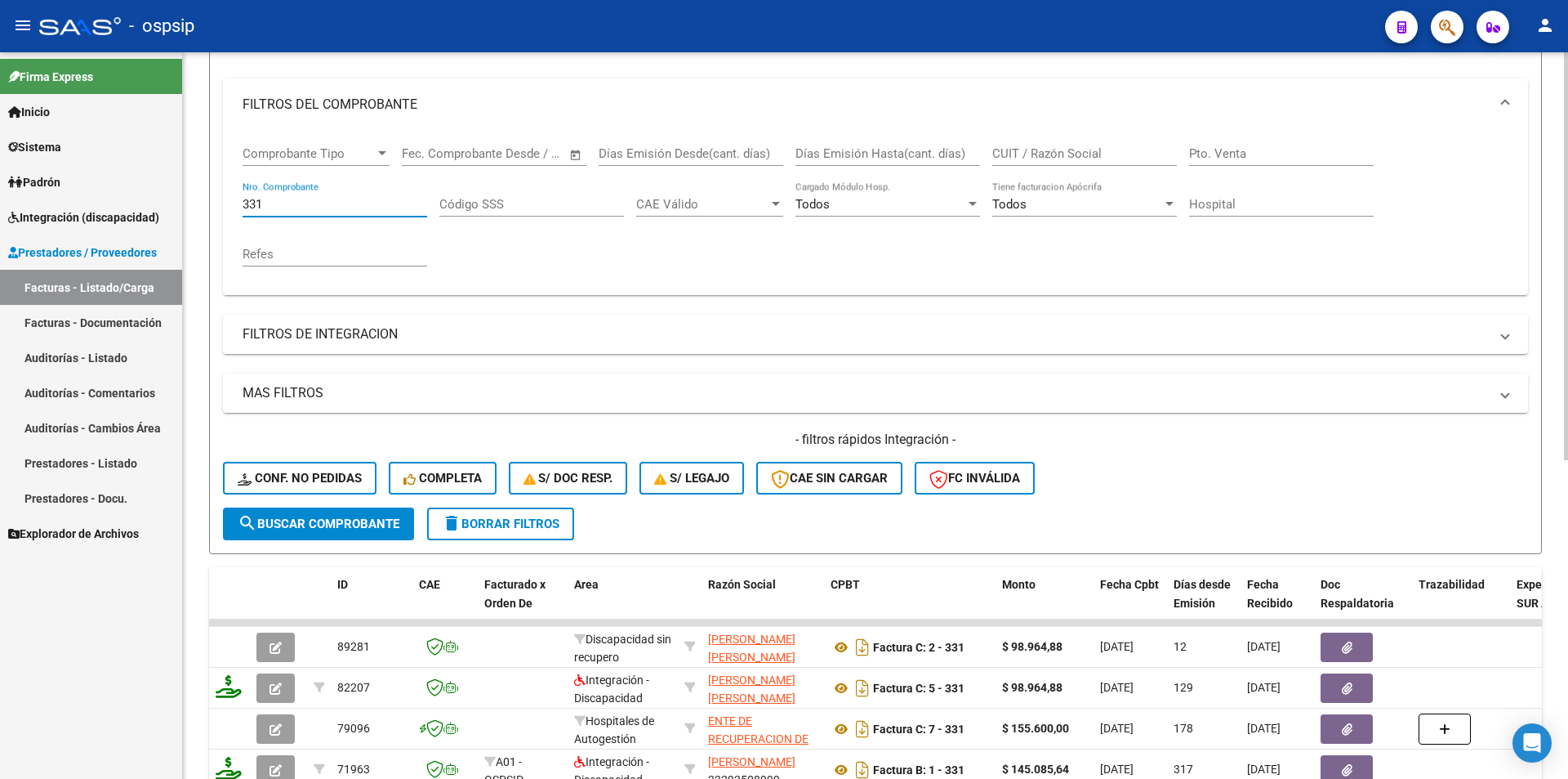
drag, startPoint x: 225, startPoint y: 198, endPoint x: 198, endPoint y: 197, distance: 27.0
click at [198, 197] on div "Video tutorial PRESTADORES -> Listado de CPBTs Emitidos por Prestadores / Prove…" at bounding box center [876, 493] width 1385 height 1282
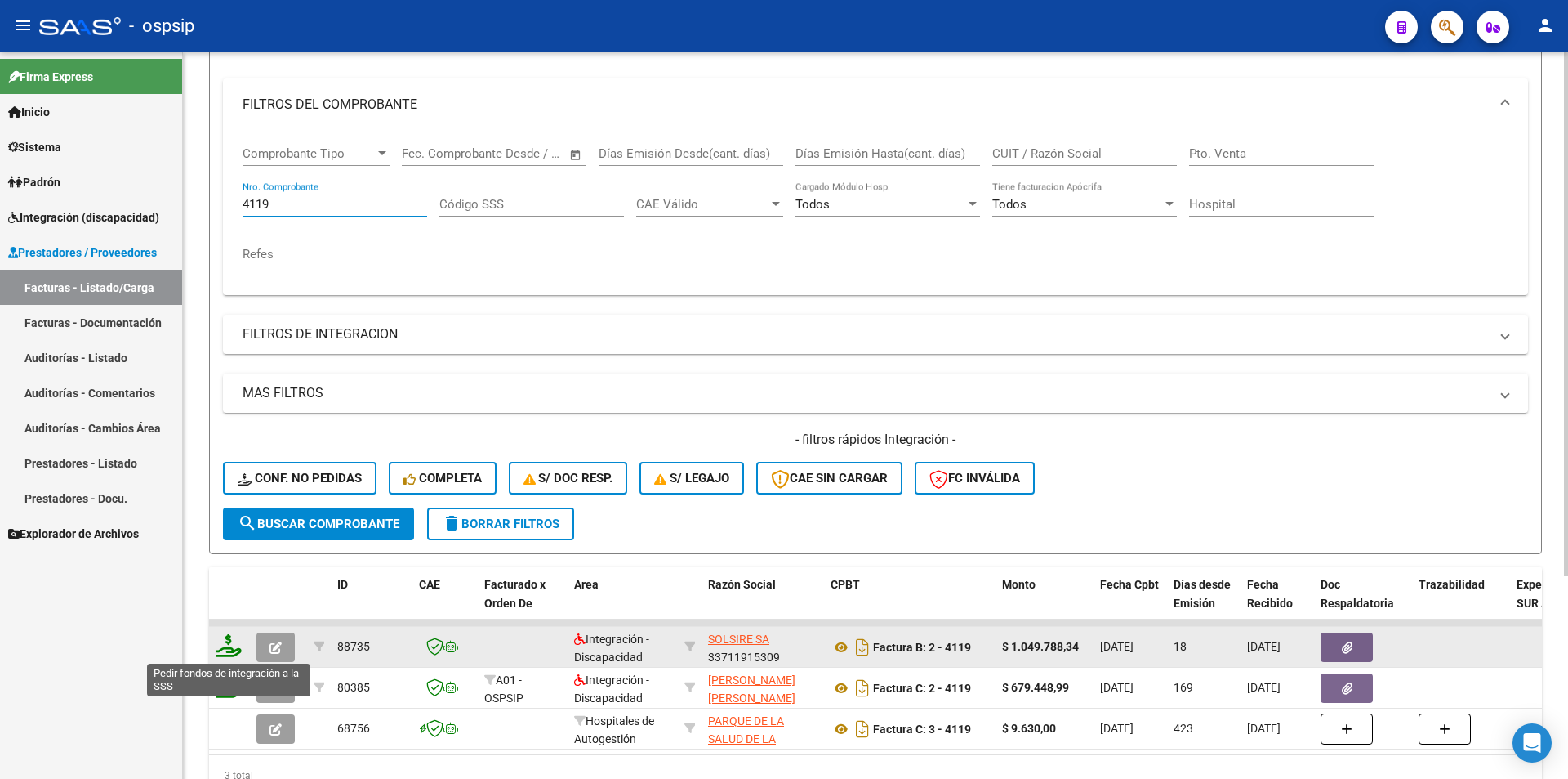
type input "4119"
click at [223, 644] on icon at bounding box center [229, 645] width 26 height 23
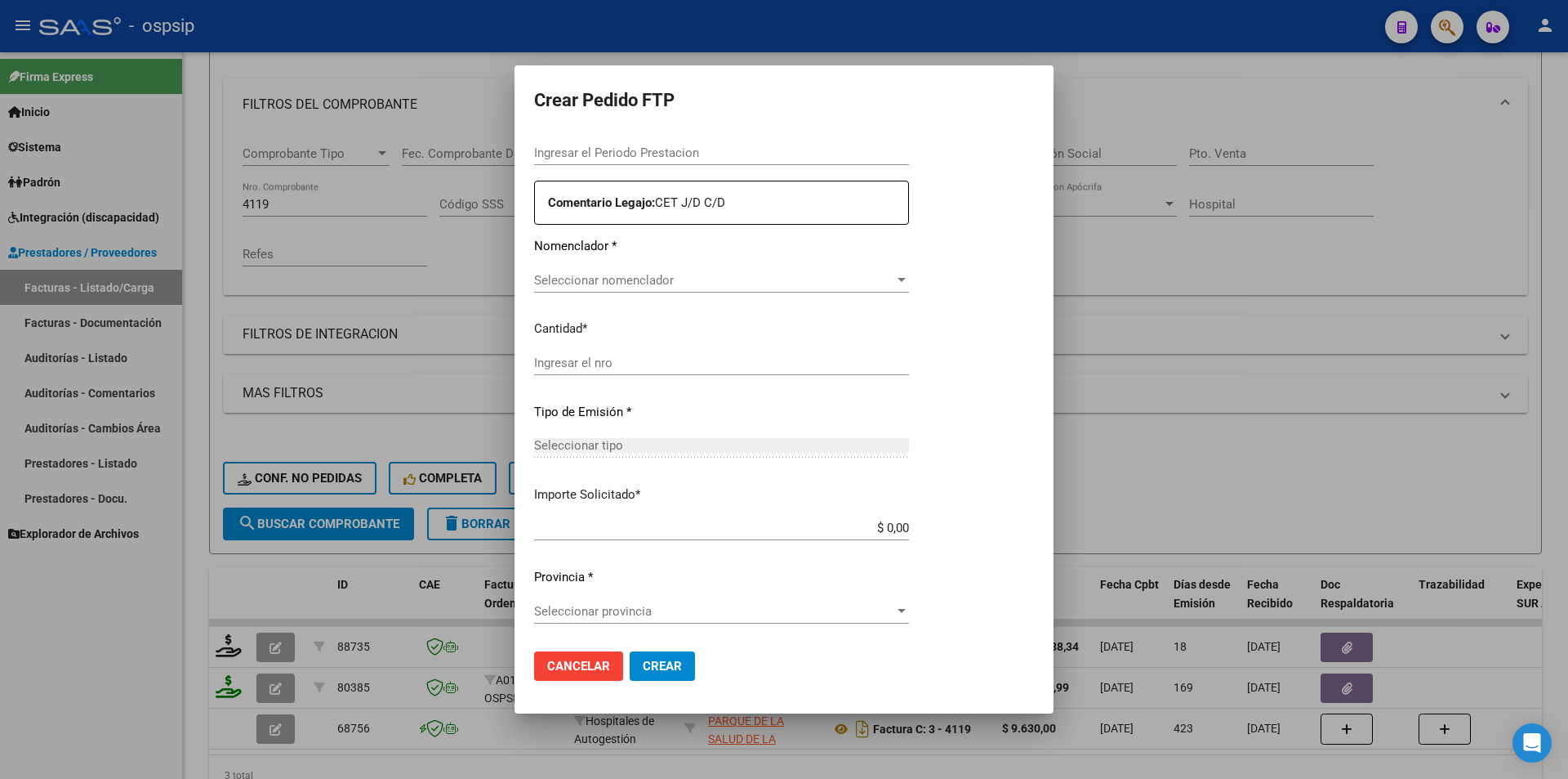
type input "202508"
type input "$ 1.049.788,34"
type input "ARG02000478692932022120220271202BS436"
type input "2027-12-01"
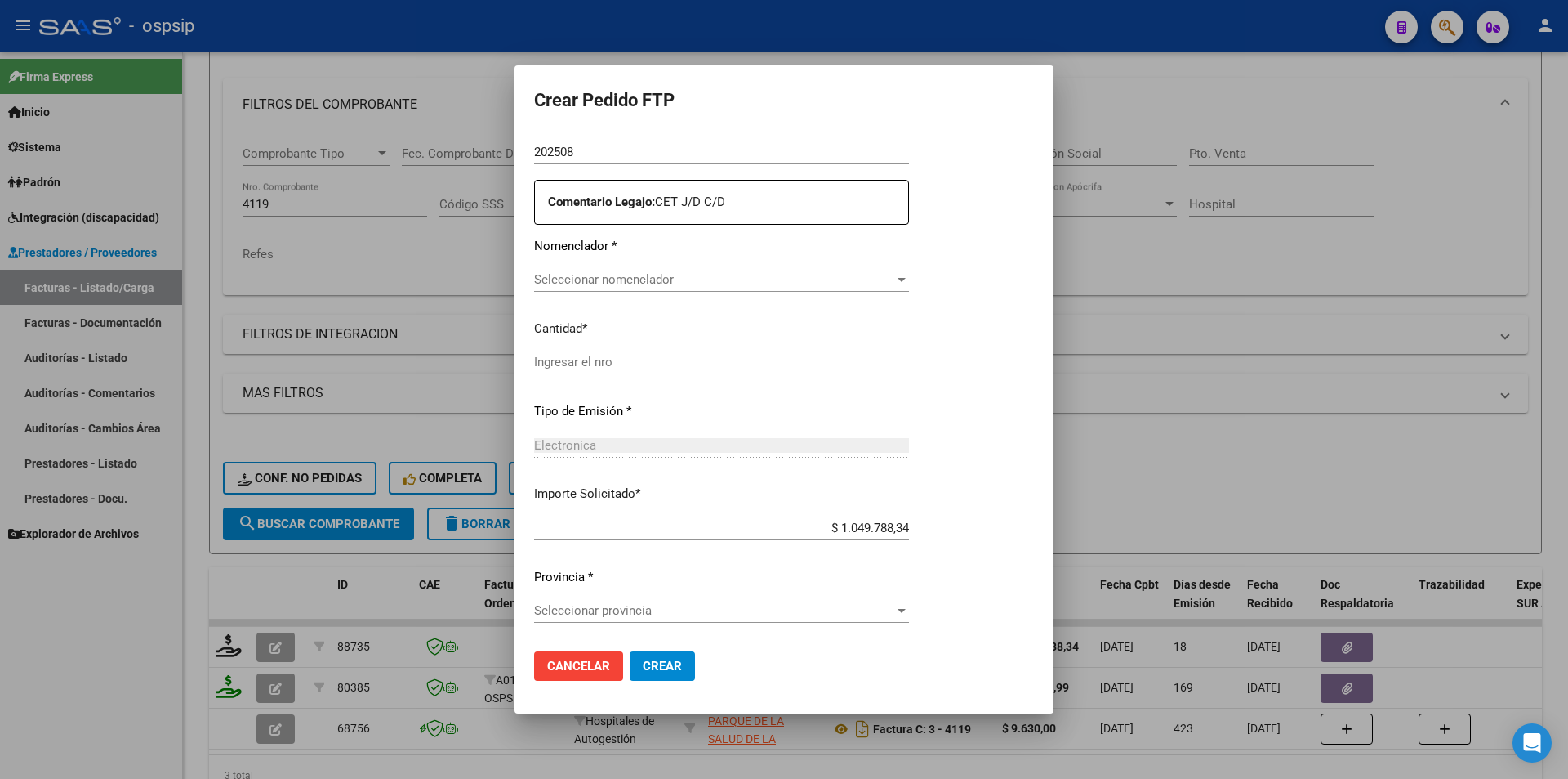
scroll to position [570, 0]
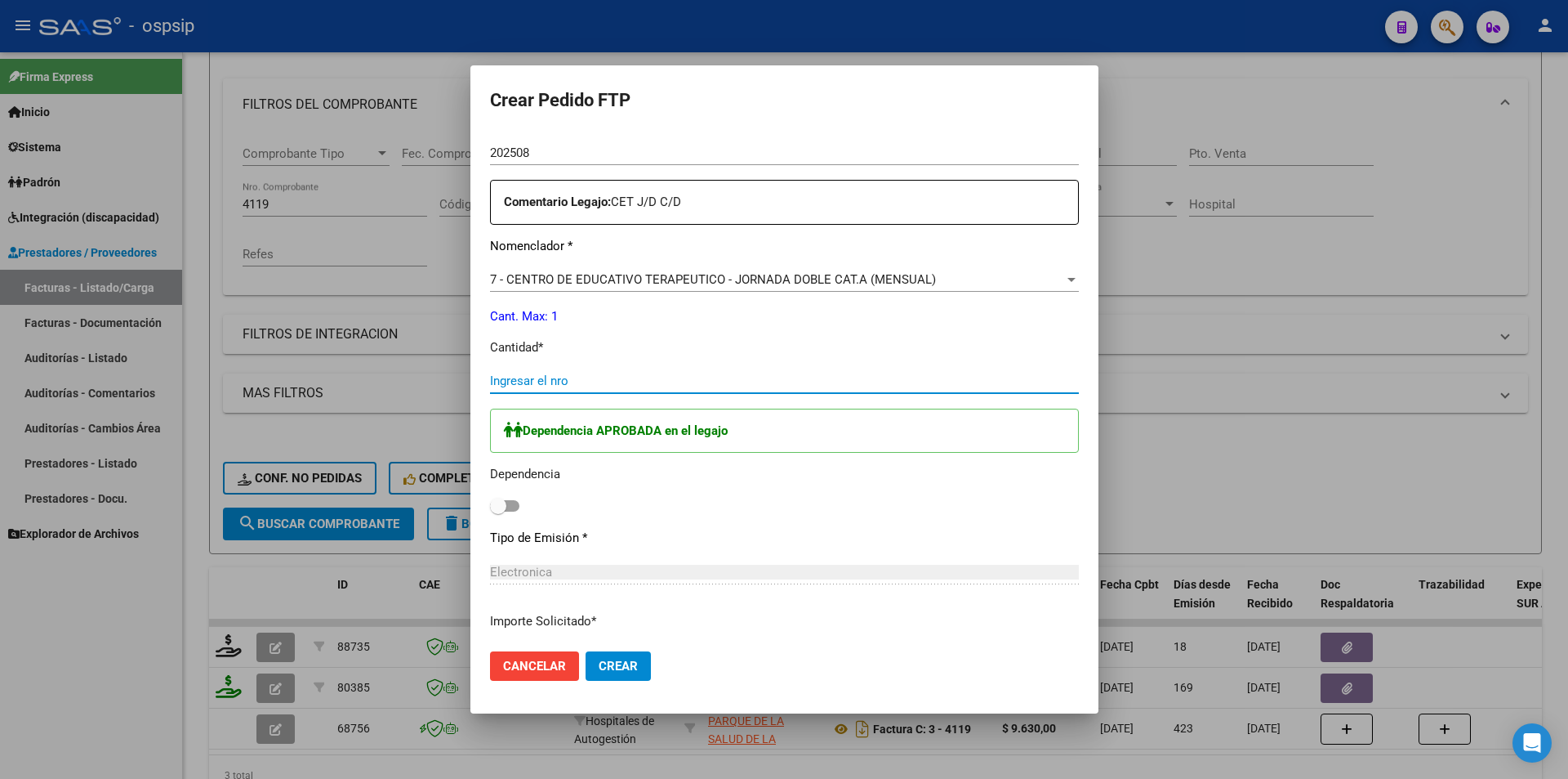
click at [561, 375] on input "Ingresar el nro" at bounding box center [784, 381] width 589 height 15
type input "1"
click at [502, 510] on span at bounding box center [504, 506] width 29 height 12
click at [498, 512] on input "checkbox" at bounding box center [497, 512] width 1 height 1
checkbox input "true"
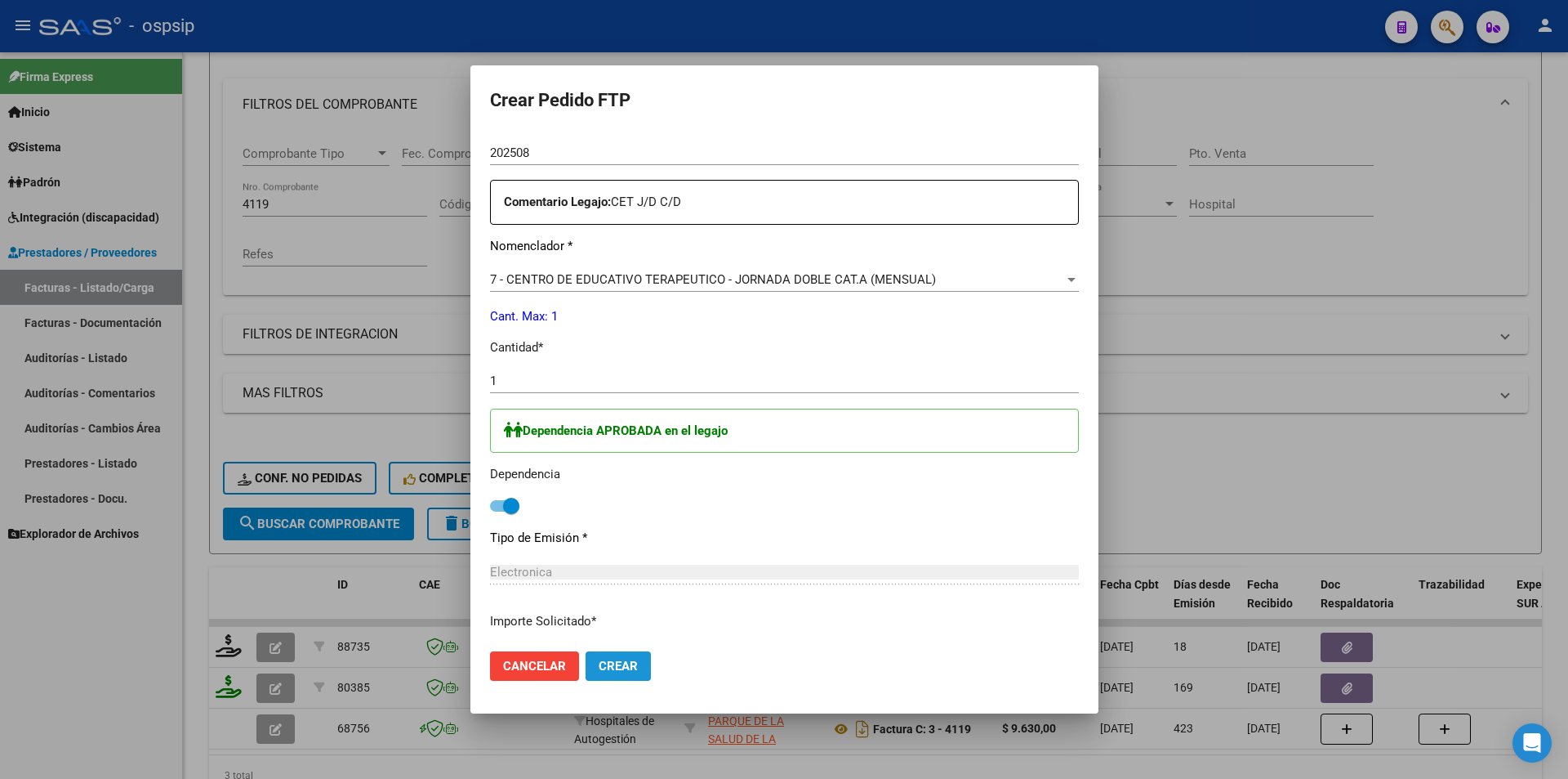
click at [628, 669] on button "Crear" at bounding box center [619, 666] width 65 height 29
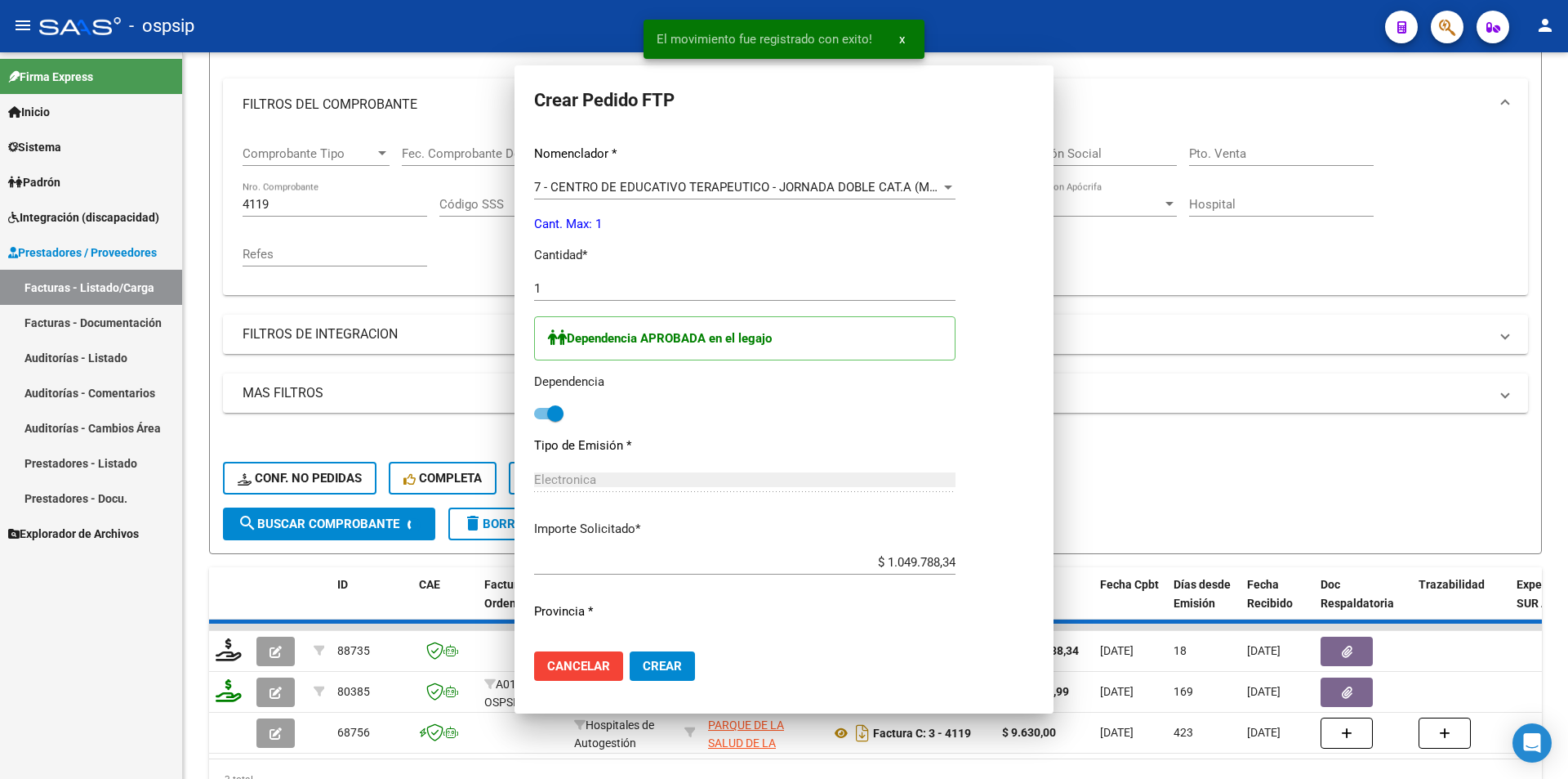
scroll to position [0, 0]
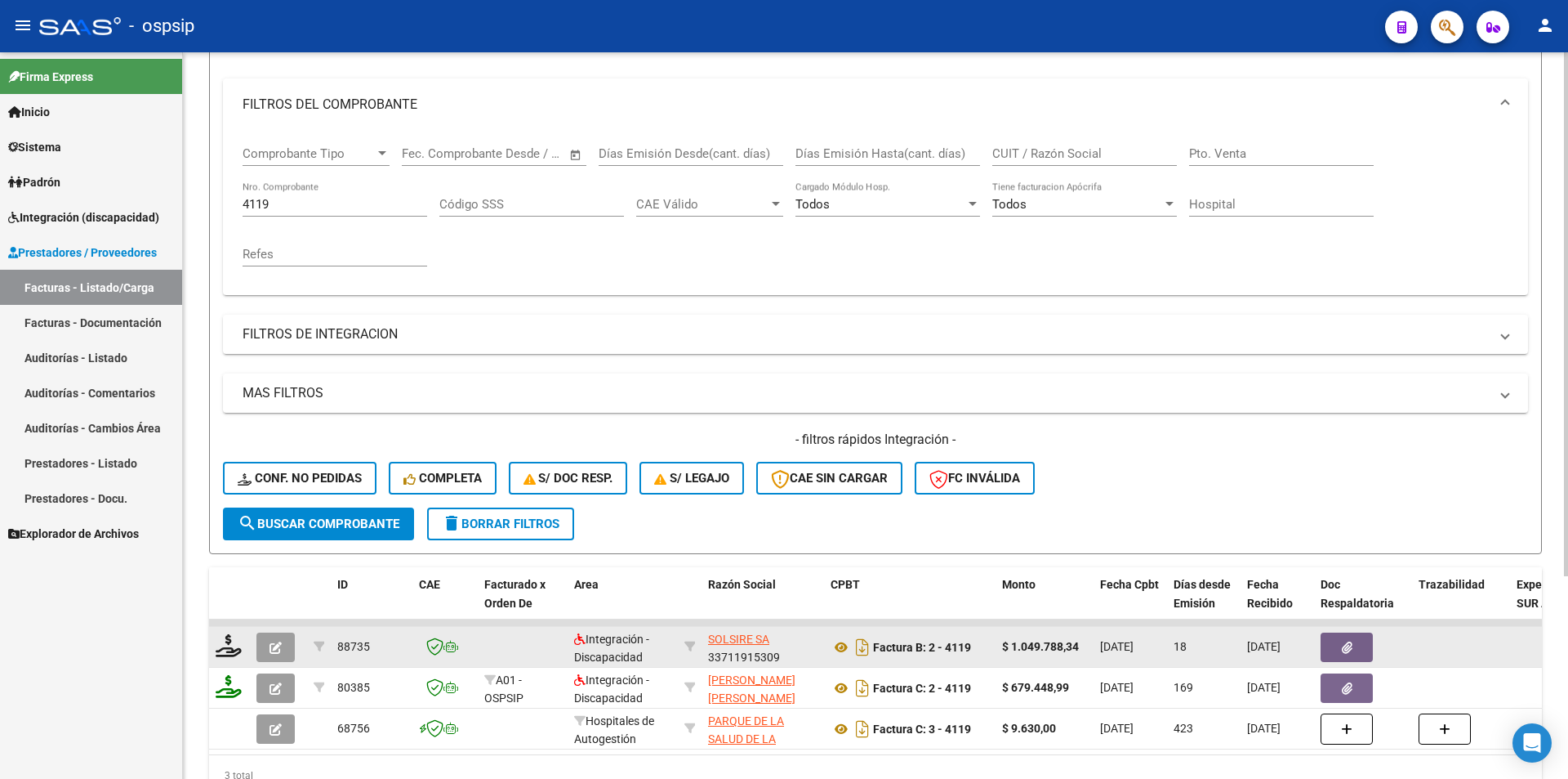
click at [266, 642] on button "button" at bounding box center [275, 647] width 39 height 29
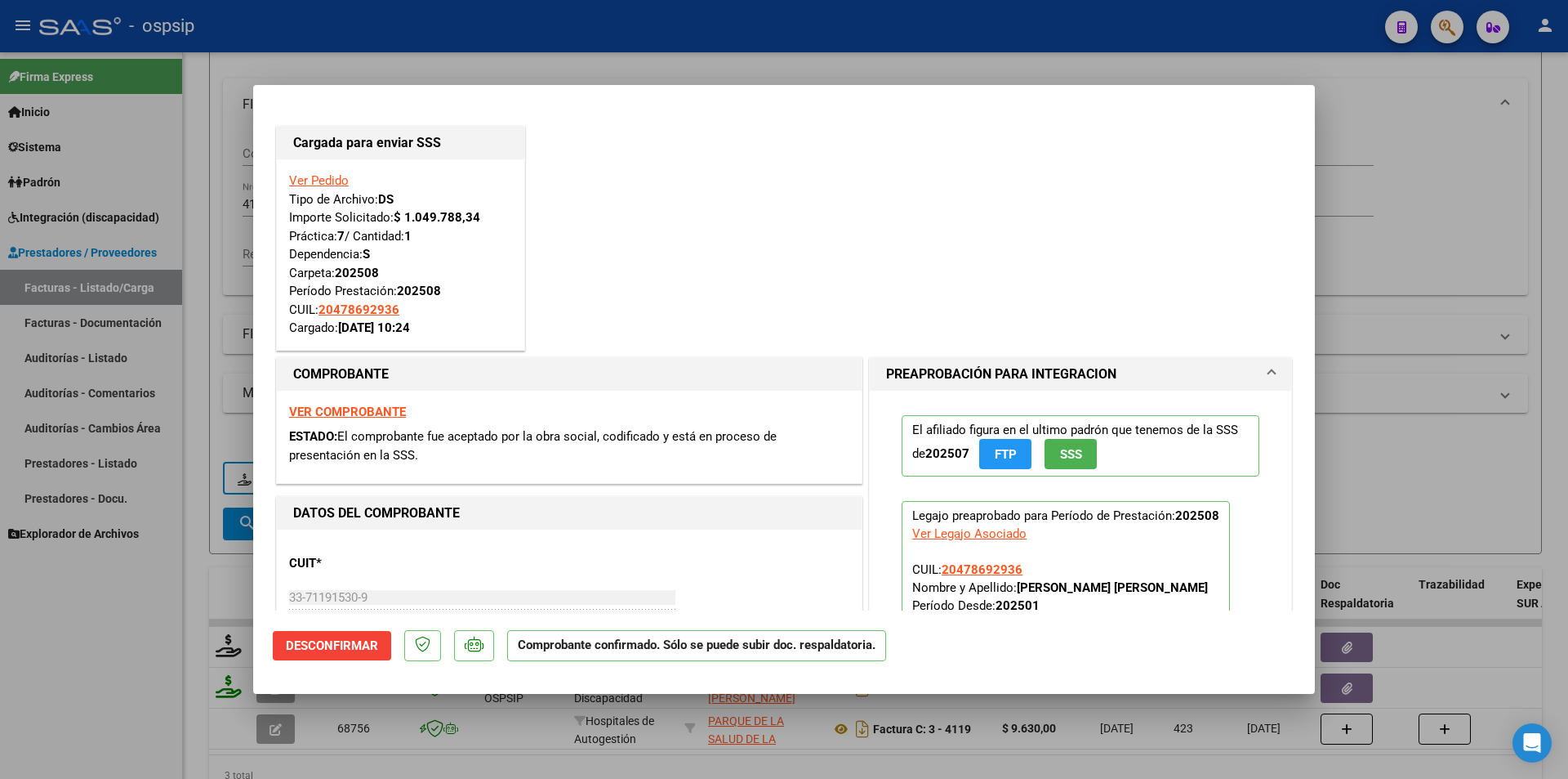
click at [105, 646] on div at bounding box center [784, 390] width 1568 height 779
type input "$ 0,00"
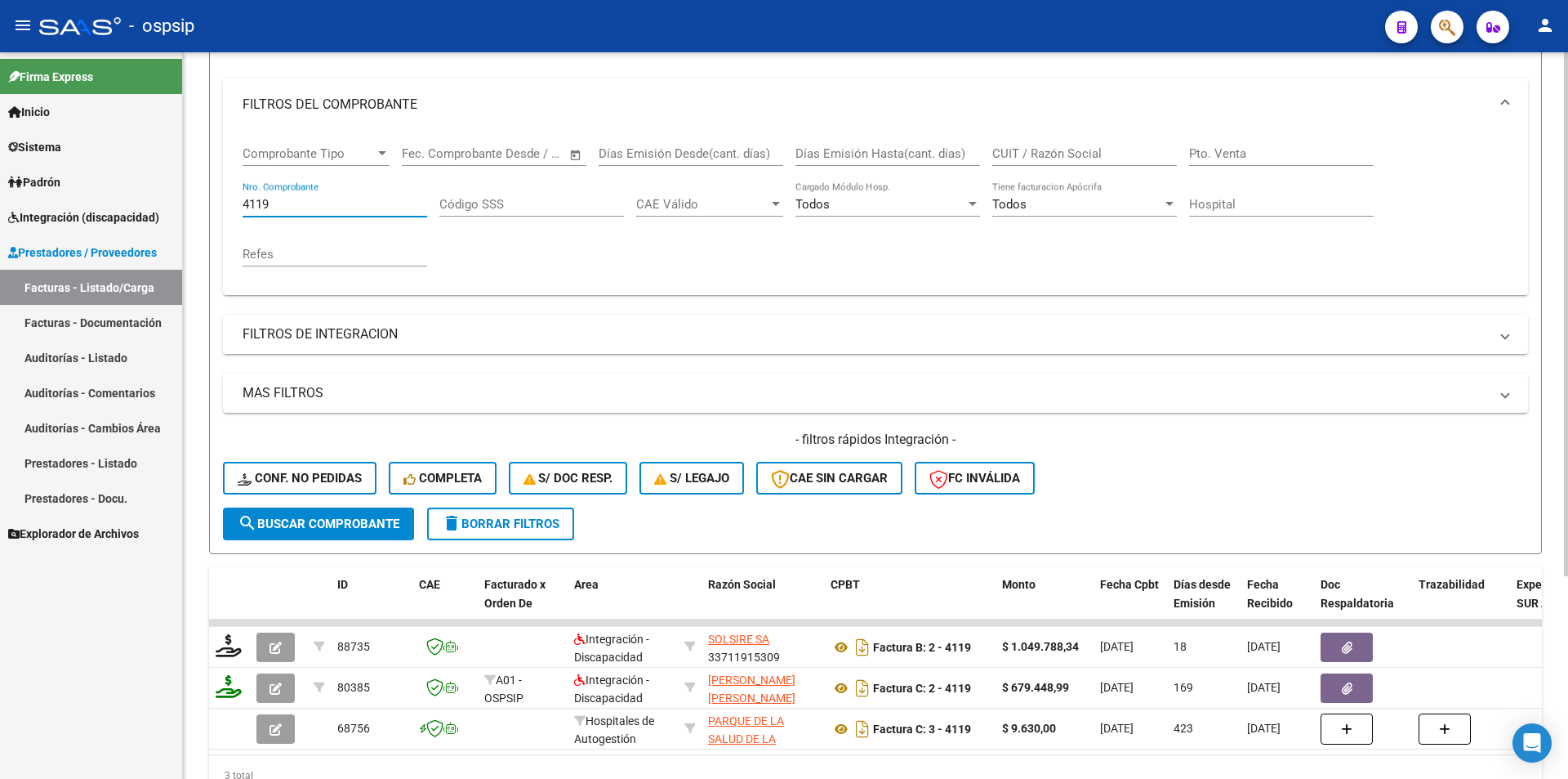
drag, startPoint x: 275, startPoint y: 204, endPoint x: 209, endPoint y: 201, distance: 66.1
click at [222, 201] on form "Filtros Id Area Area Seleccionar Gerenciador Seleccionar Gerenciador Todos Conf…" at bounding box center [876, 274] width 1333 height 560
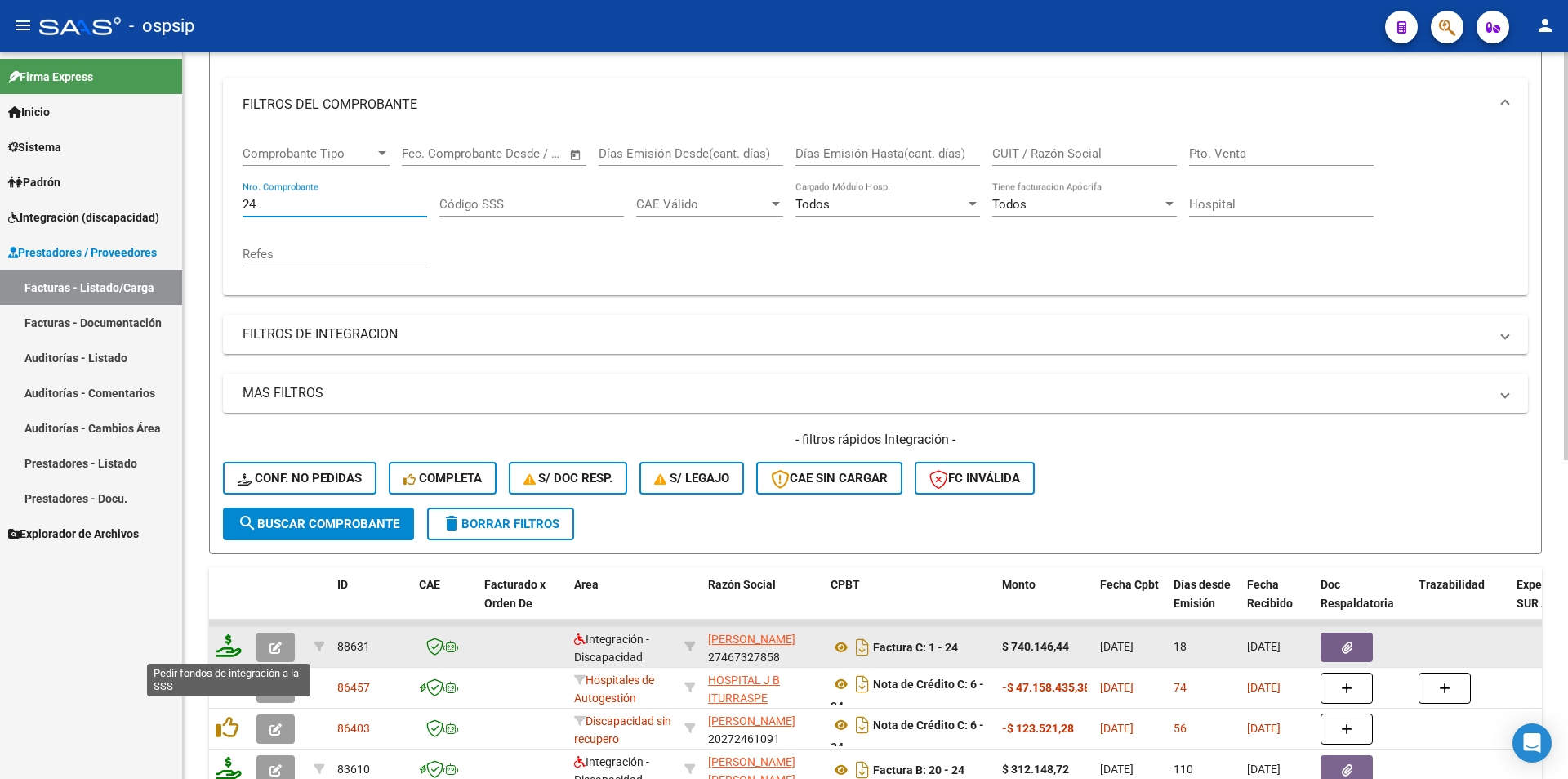
type input "24"
click at [234, 648] on icon at bounding box center [229, 645] width 26 height 23
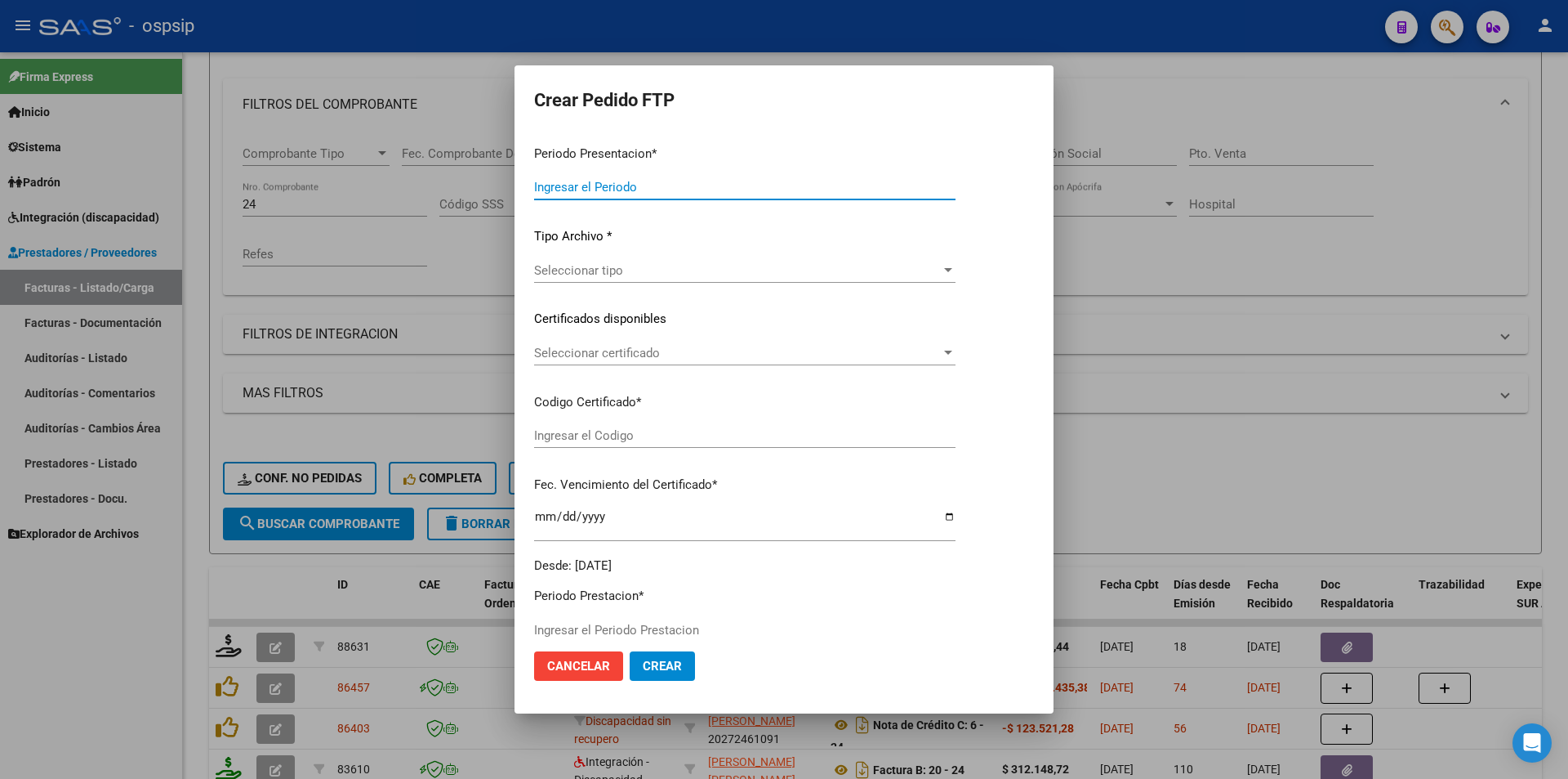
type input "202508"
type input "$ 740.146,44"
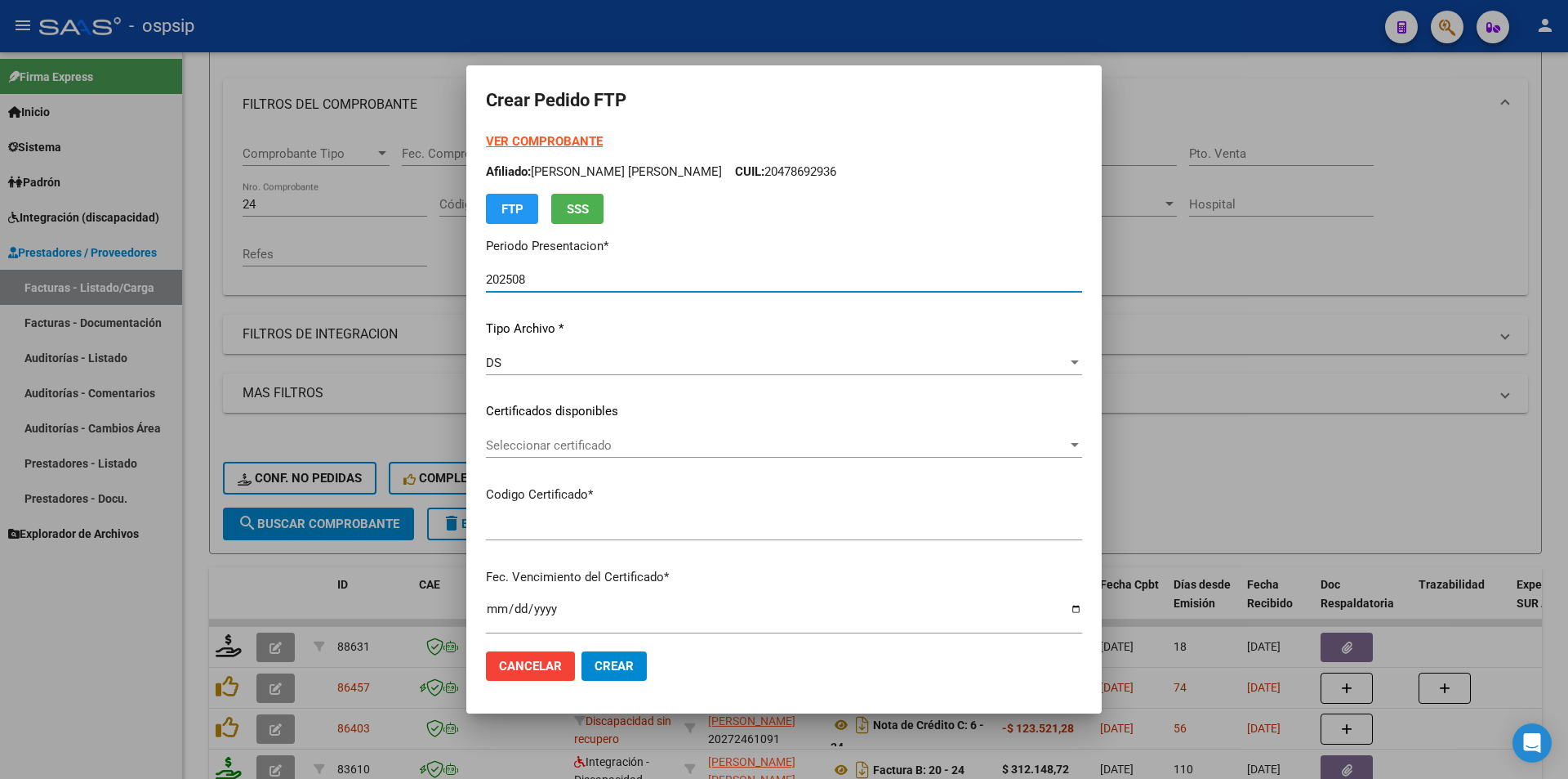
type input "ARG02000554244352020060120250601BS440"
type input "2026-06-01"
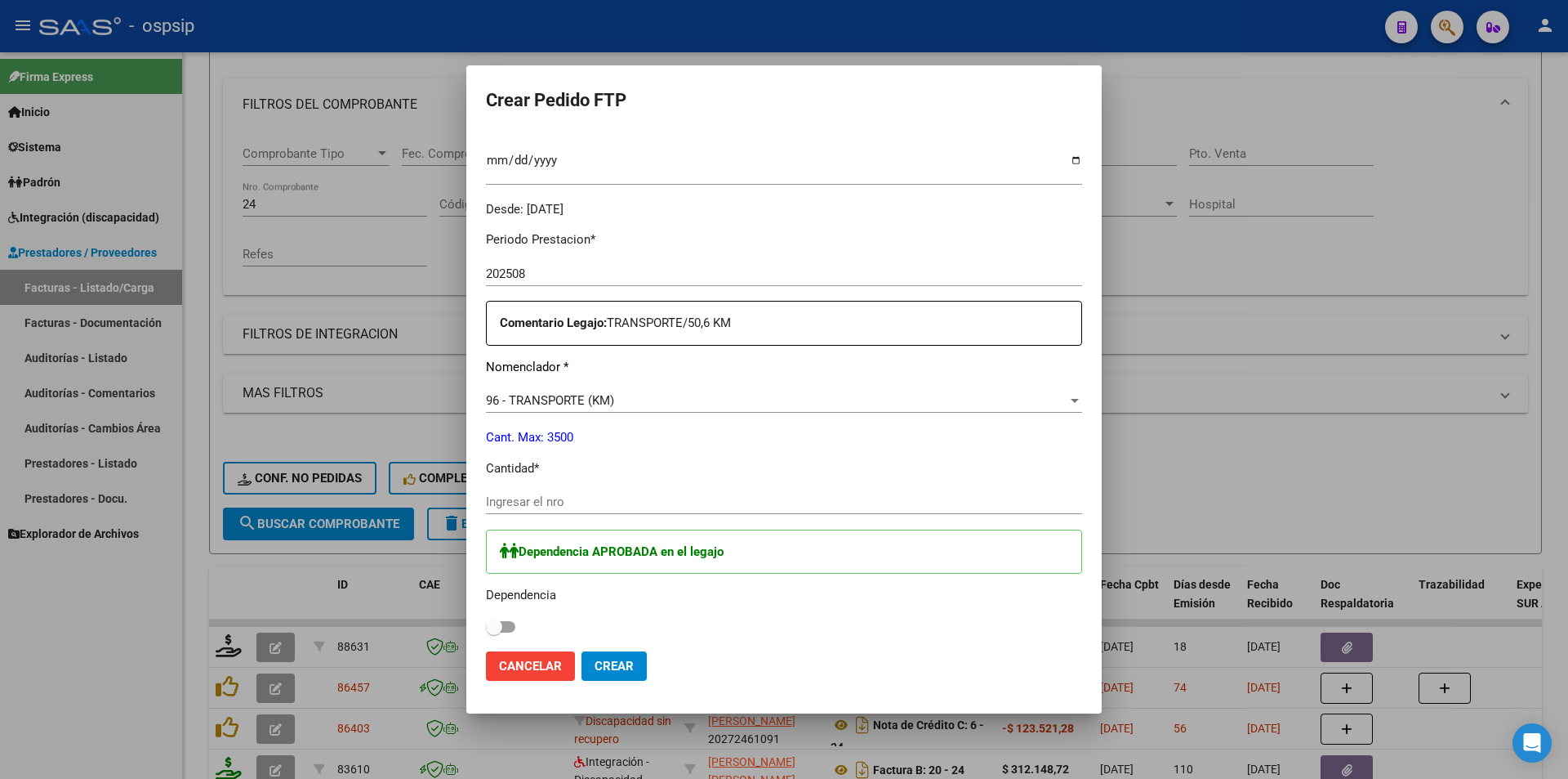
scroll to position [490, 0]
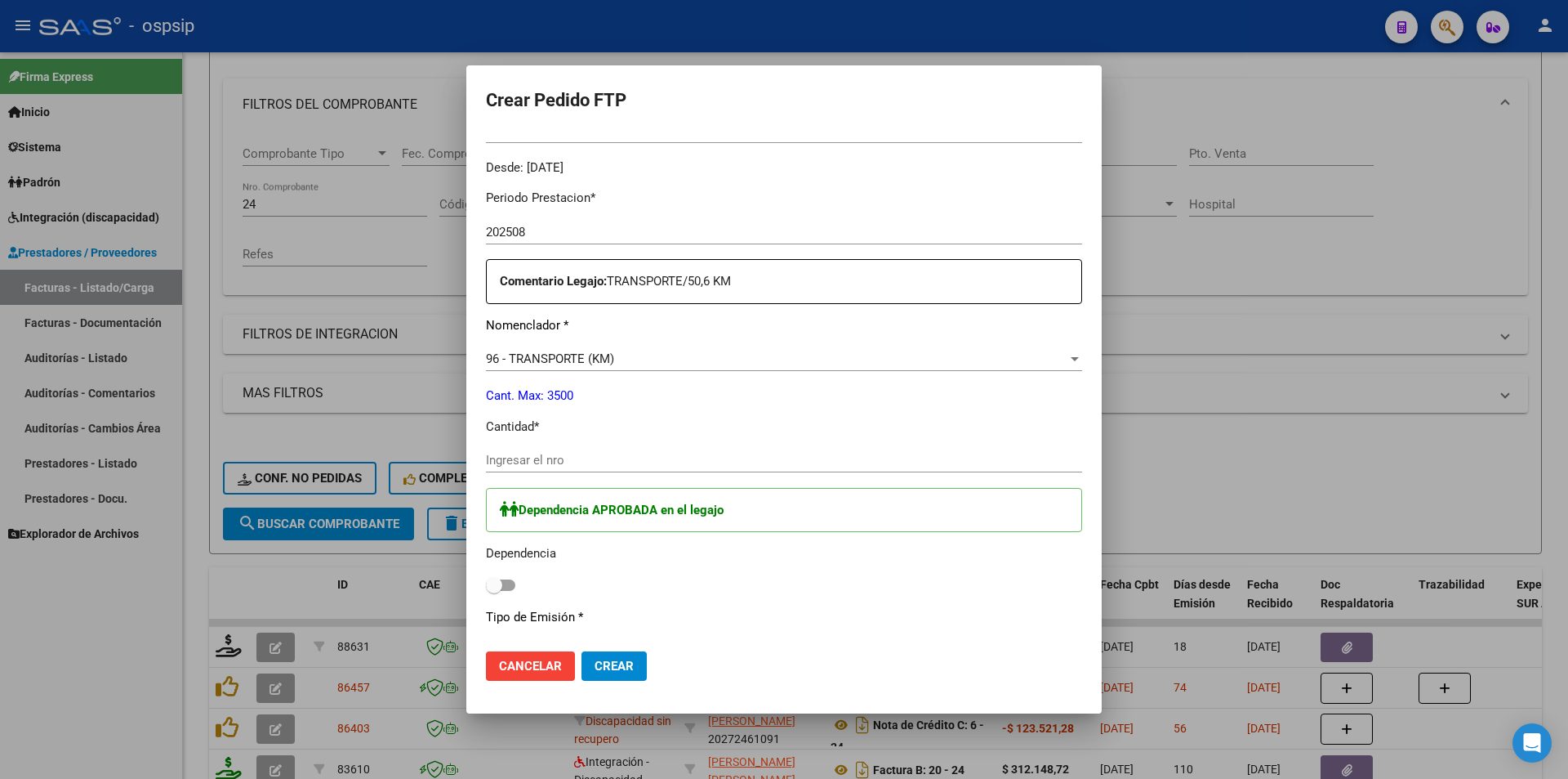
click at [529, 455] on input "Ingresar el nro" at bounding box center [784, 461] width 596 height 15
type input "1013"
click at [505, 591] on label at bounding box center [501, 585] width 29 height 19
click at [494, 591] on input "checkbox" at bounding box center [493, 591] width 1 height 1
checkbox input "true"
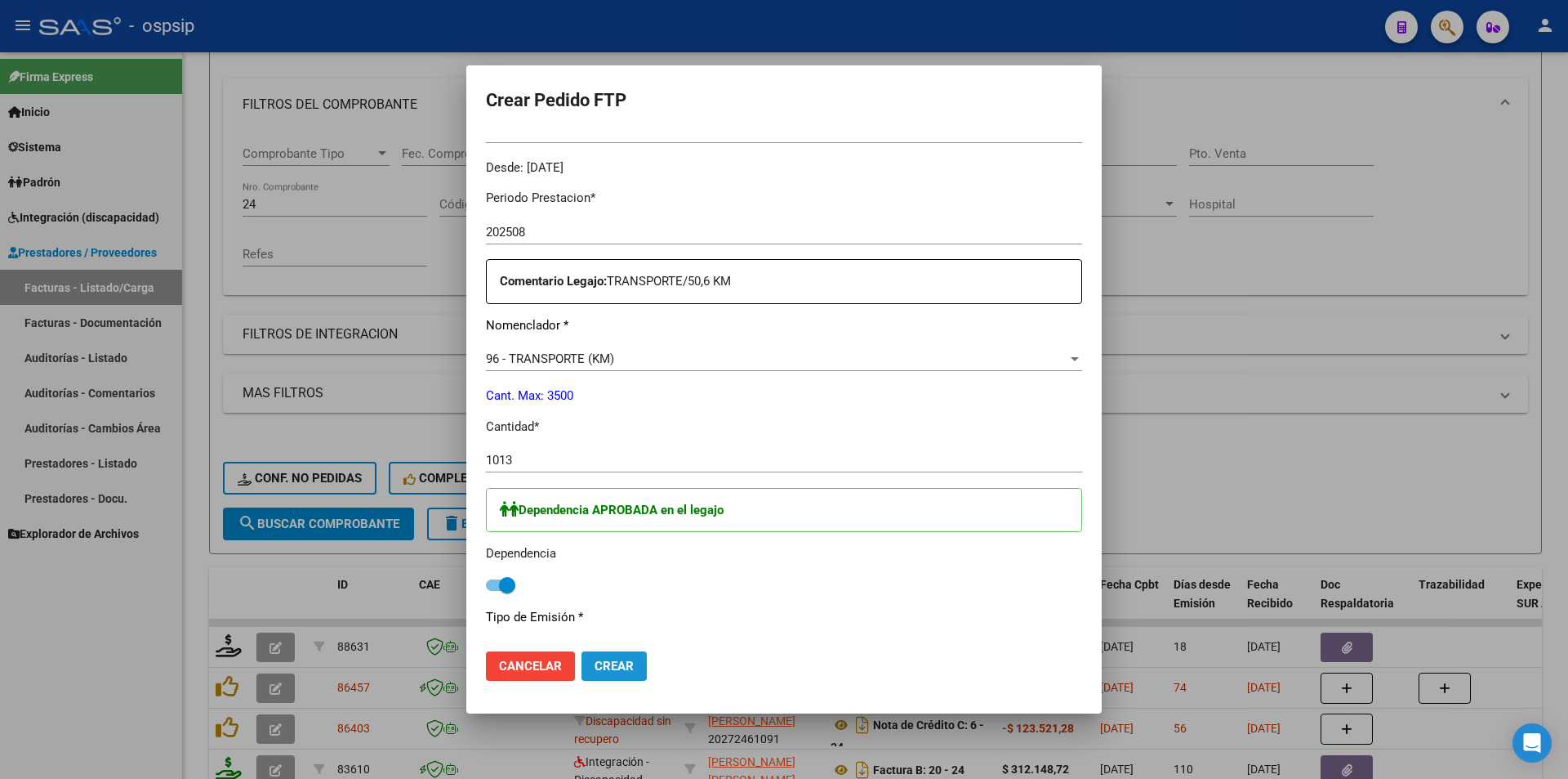
click at [610, 668] on span "Crear" at bounding box center [614, 666] width 39 height 15
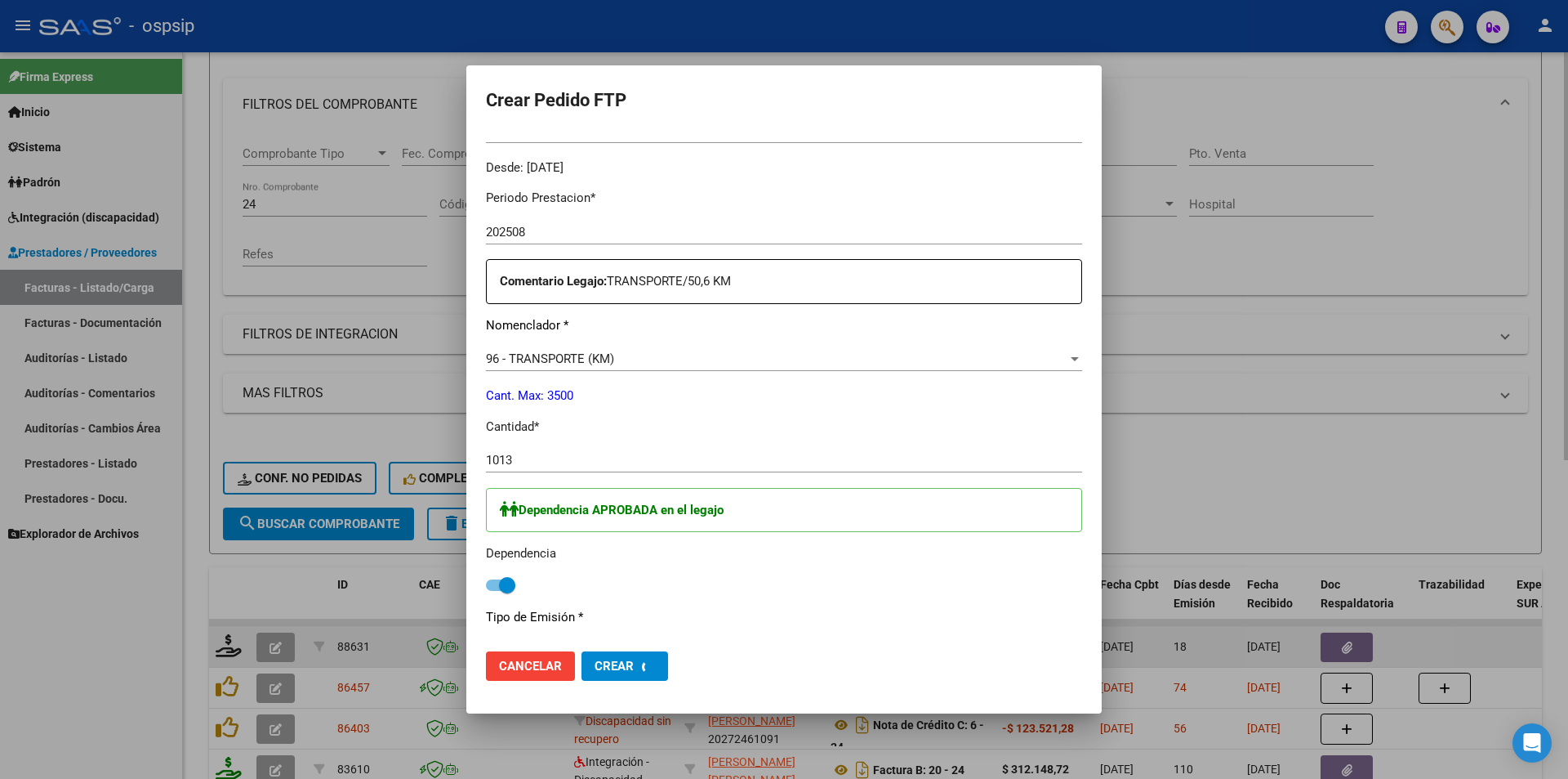
scroll to position [0, 0]
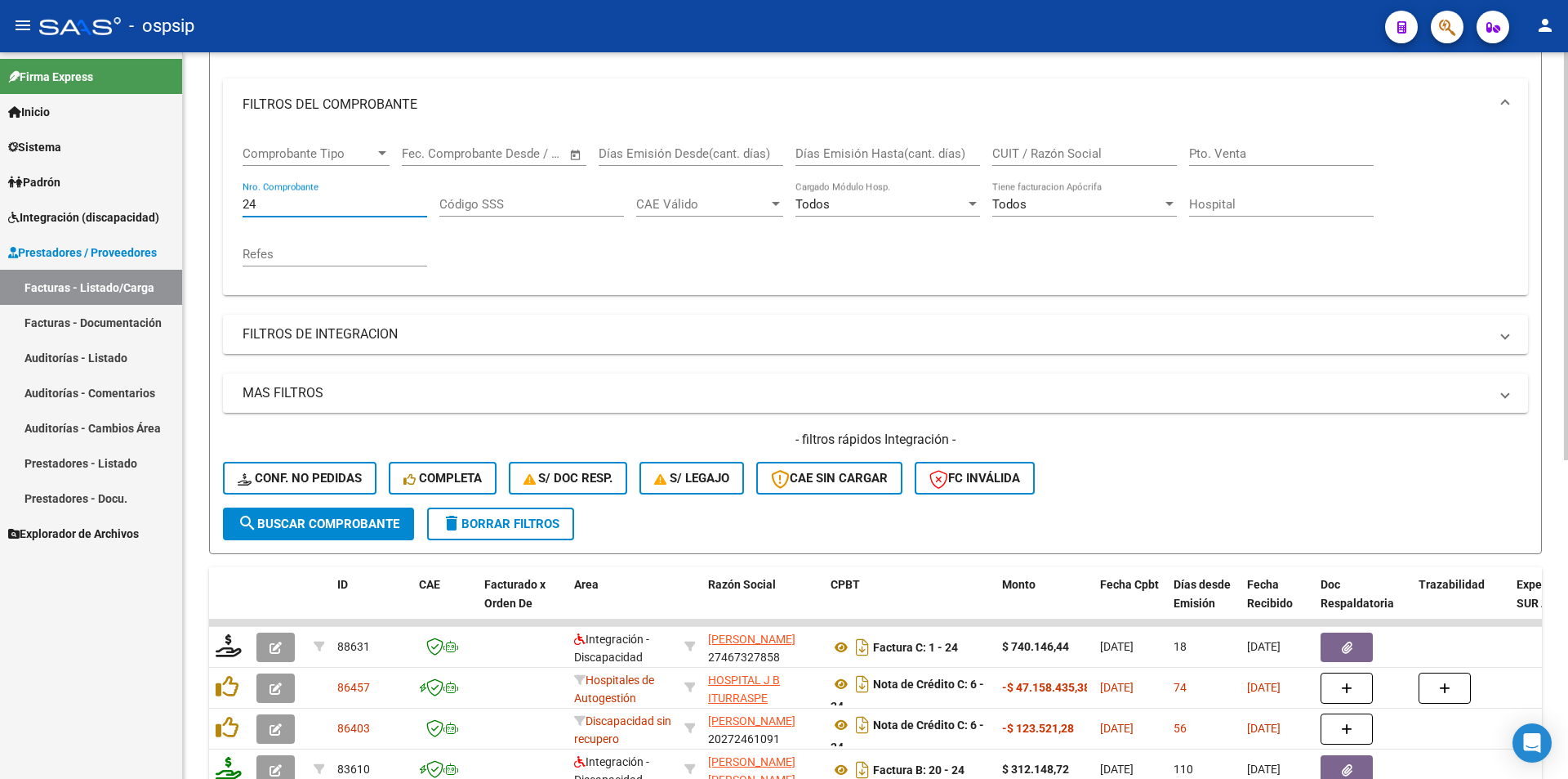
drag, startPoint x: 301, startPoint y: 214, endPoint x: 211, endPoint y: 214, distance: 90.0
click at [211, 214] on form "Filtros Id Area Area Seleccionar Gerenciador Seleccionar Gerenciador Todos Conf…" at bounding box center [876, 274] width 1333 height 560
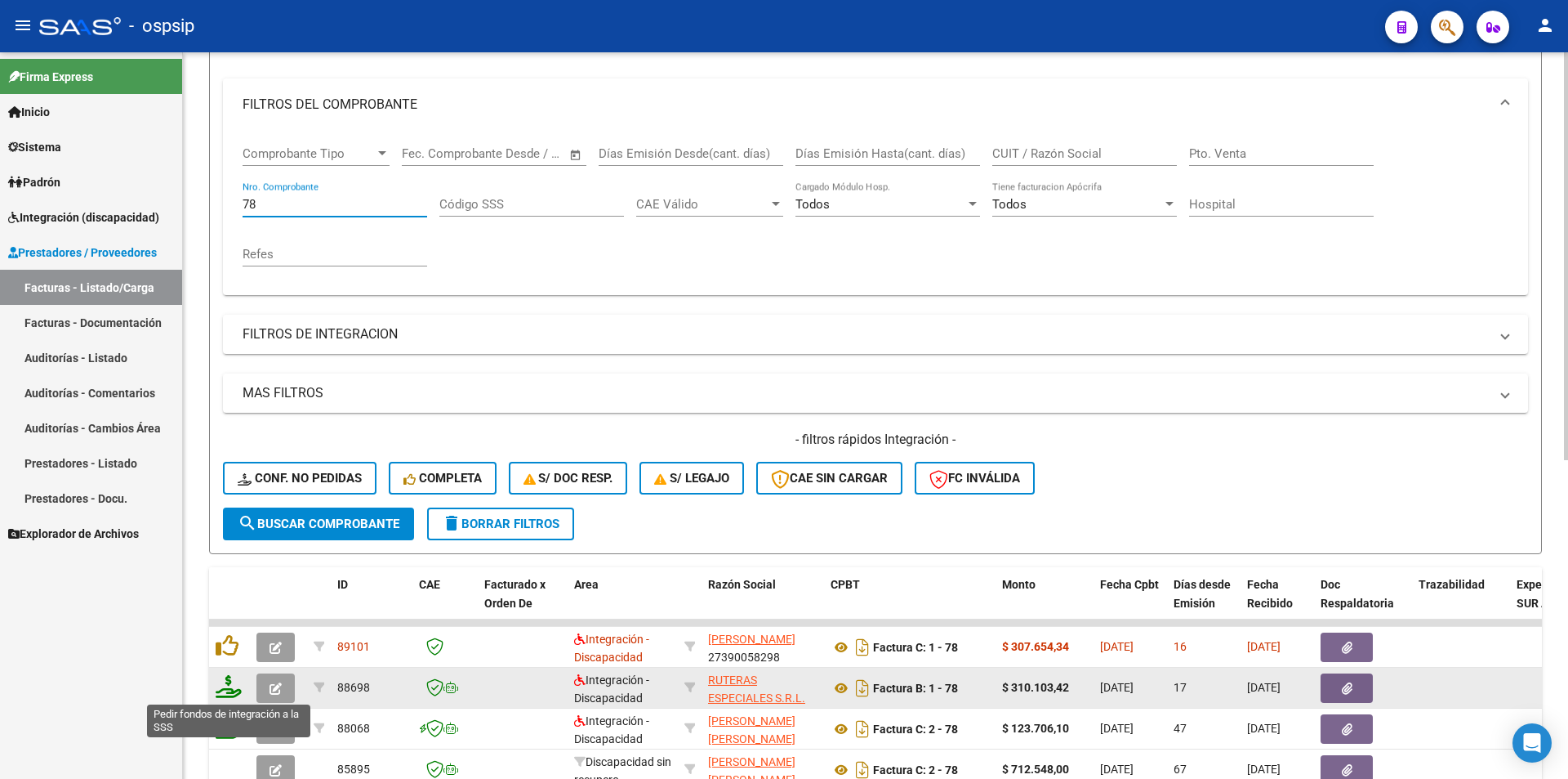
type input "78"
click at [237, 689] on icon at bounding box center [229, 686] width 26 height 23
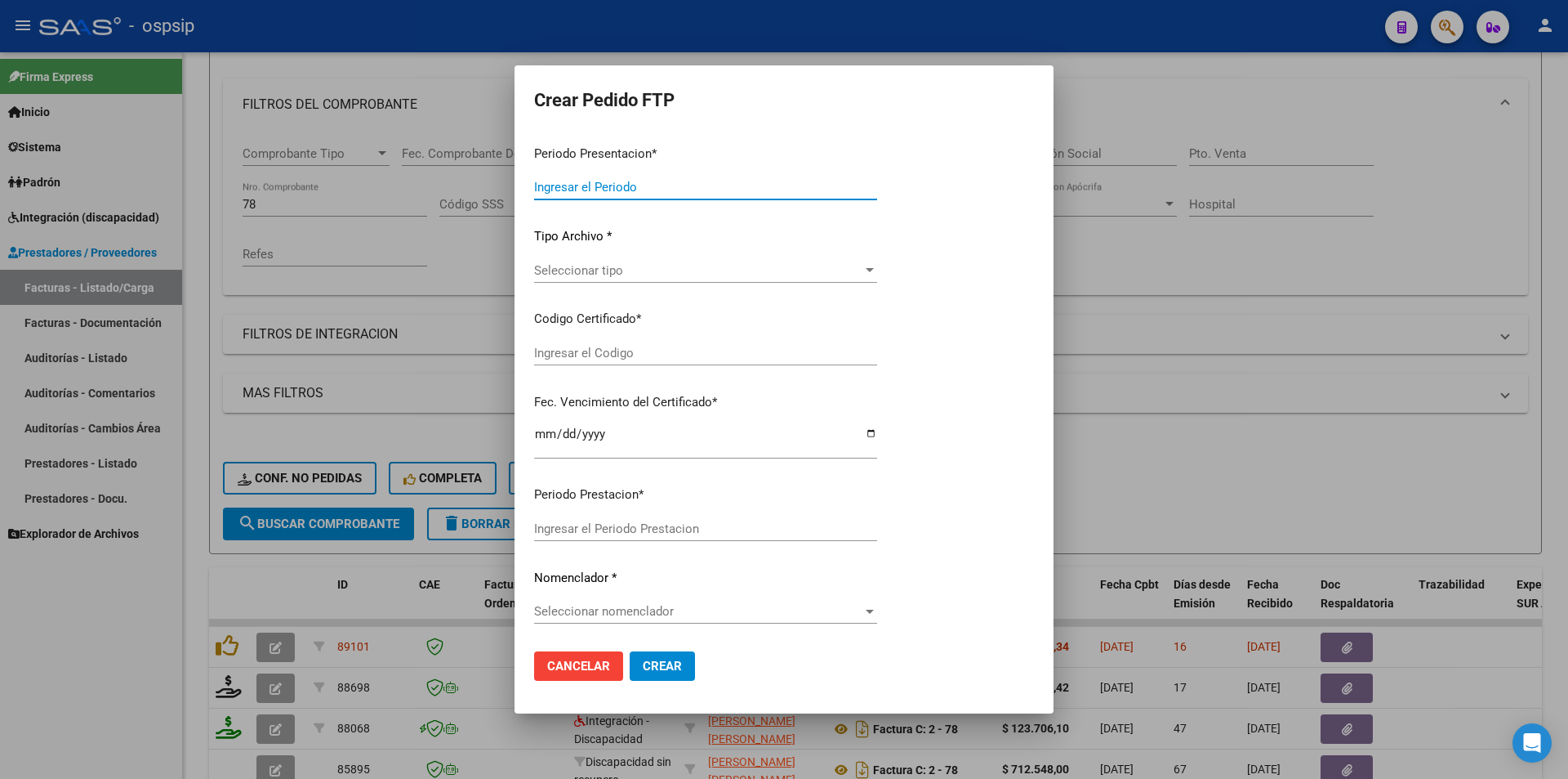
type input "202508"
type input "202507"
type input "$ 310.103,42"
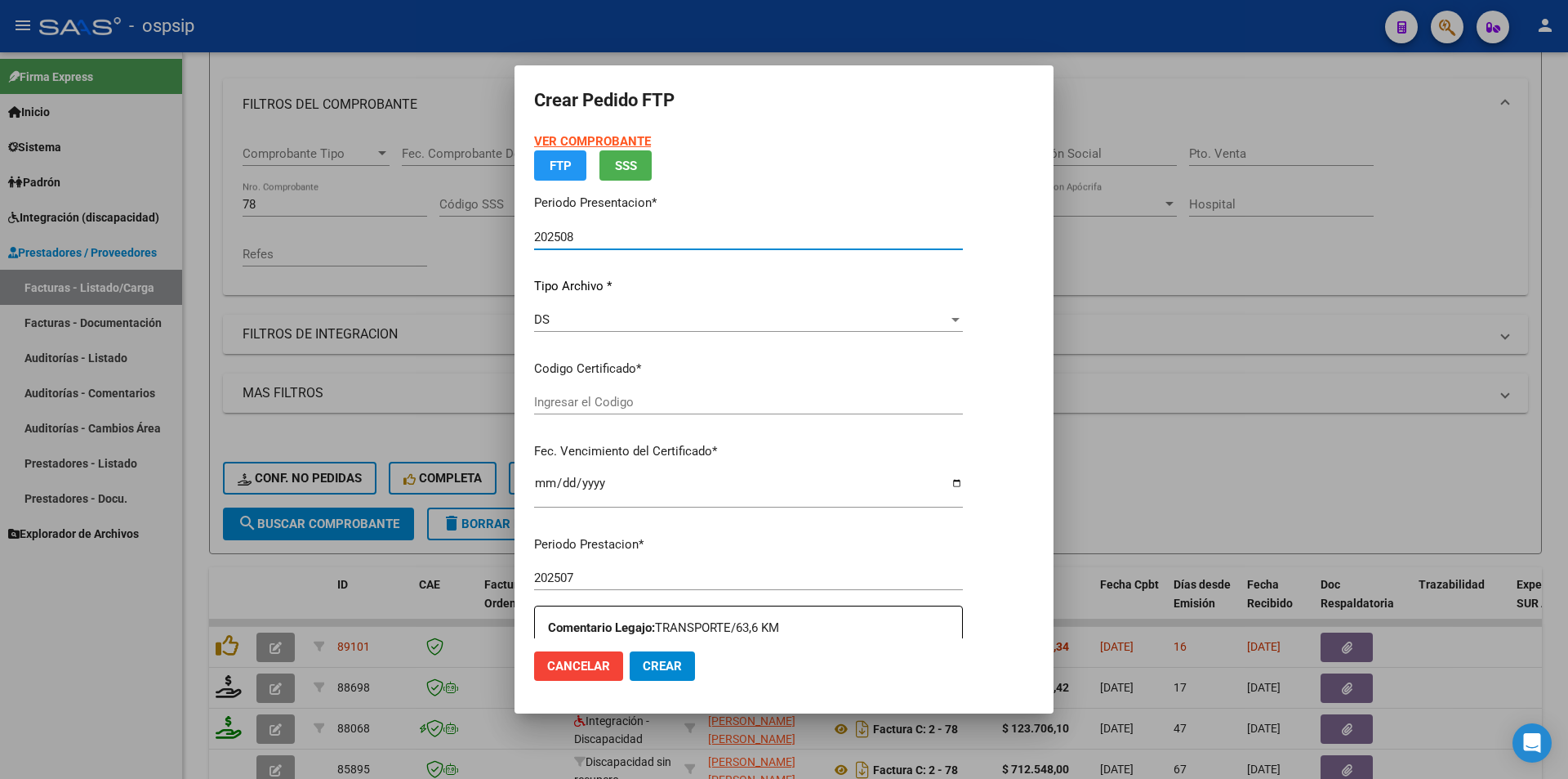
type input "4424402135"
type input "2025-06-30"
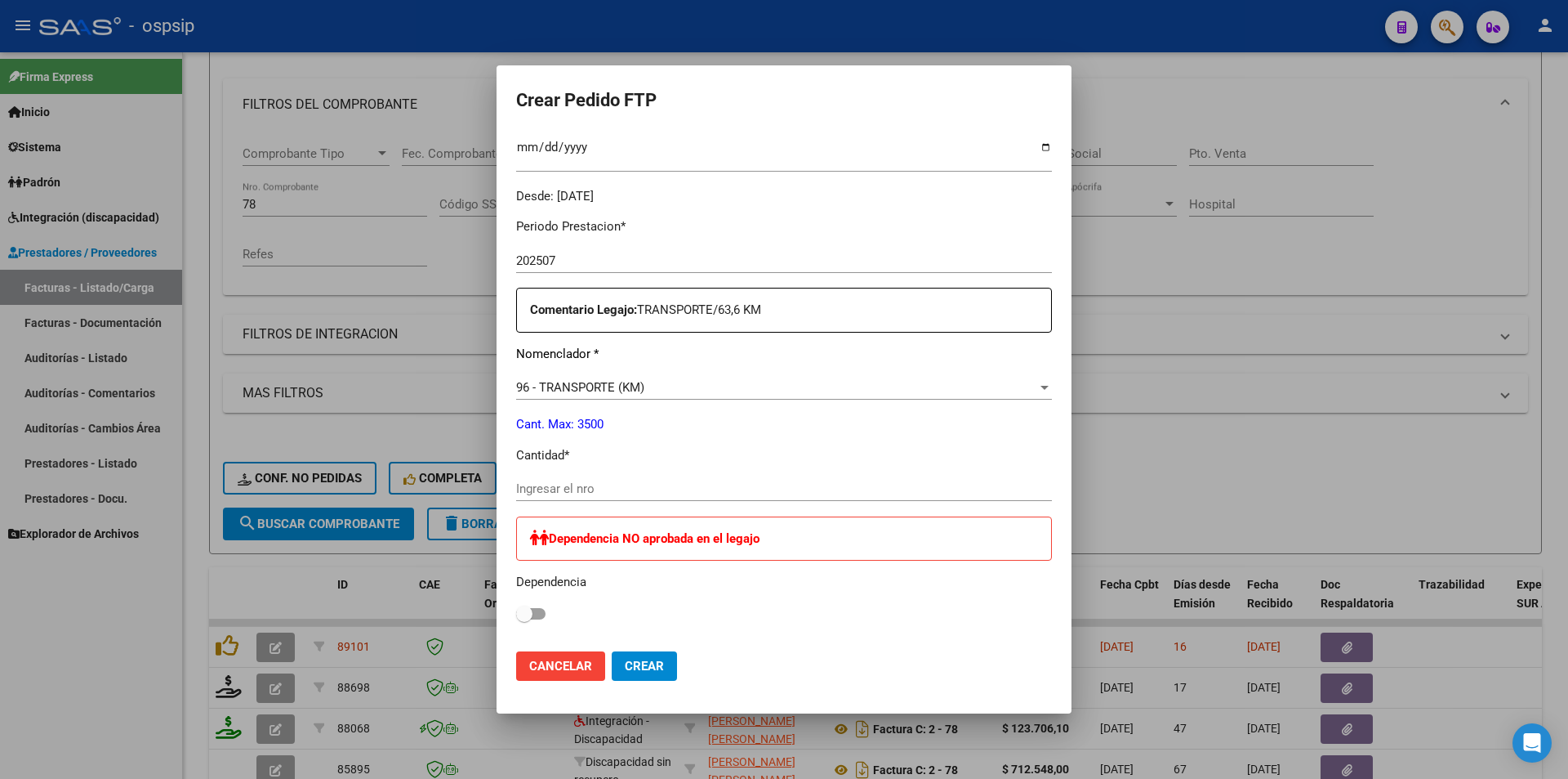
scroll to position [490, 0]
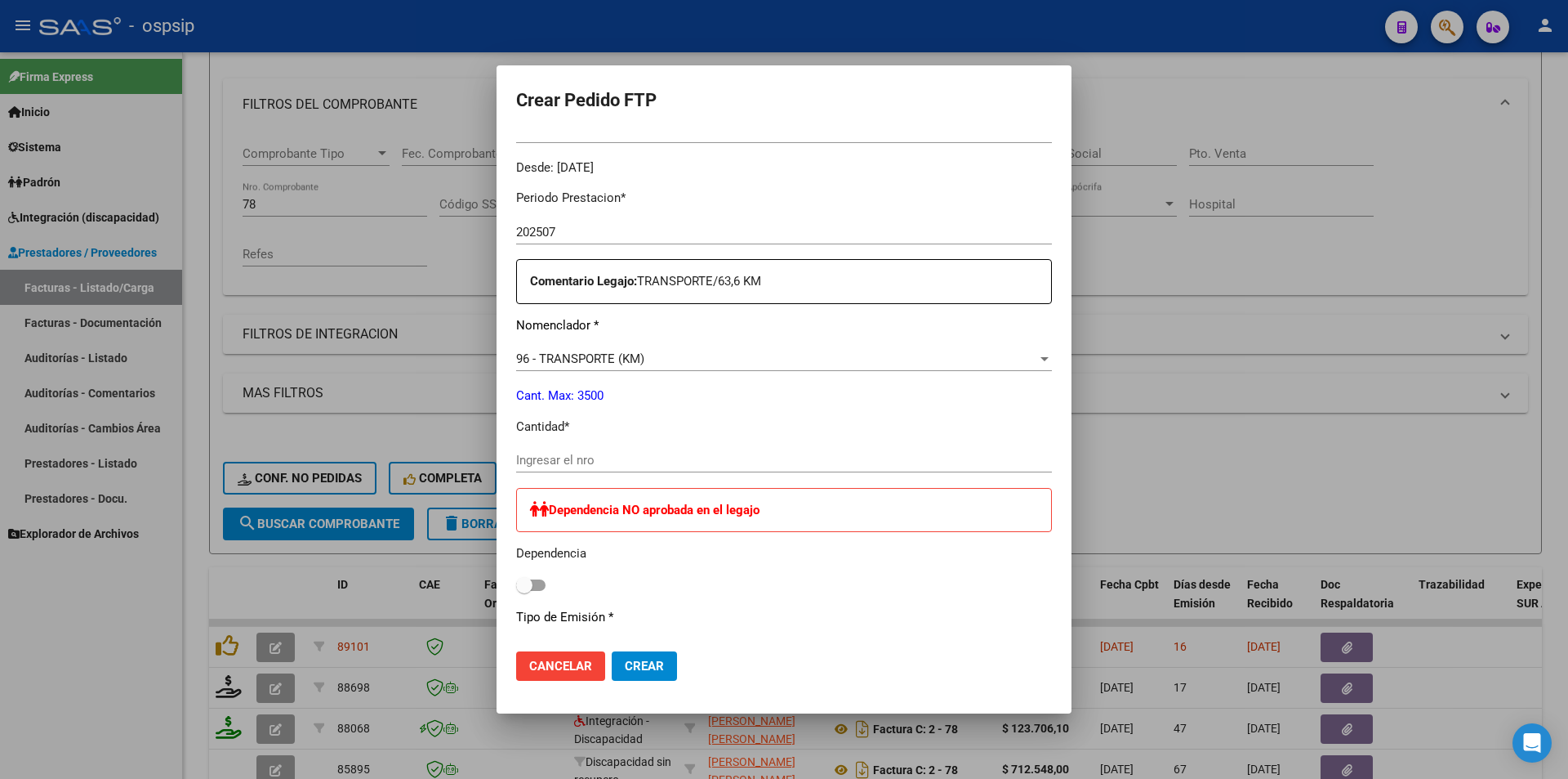
click at [542, 461] on input "Ingresar el nro" at bounding box center [784, 461] width 536 height 15
type input "573"
click at [636, 666] on span "Crear" at bounding box center [644, 666] width 39 height 15
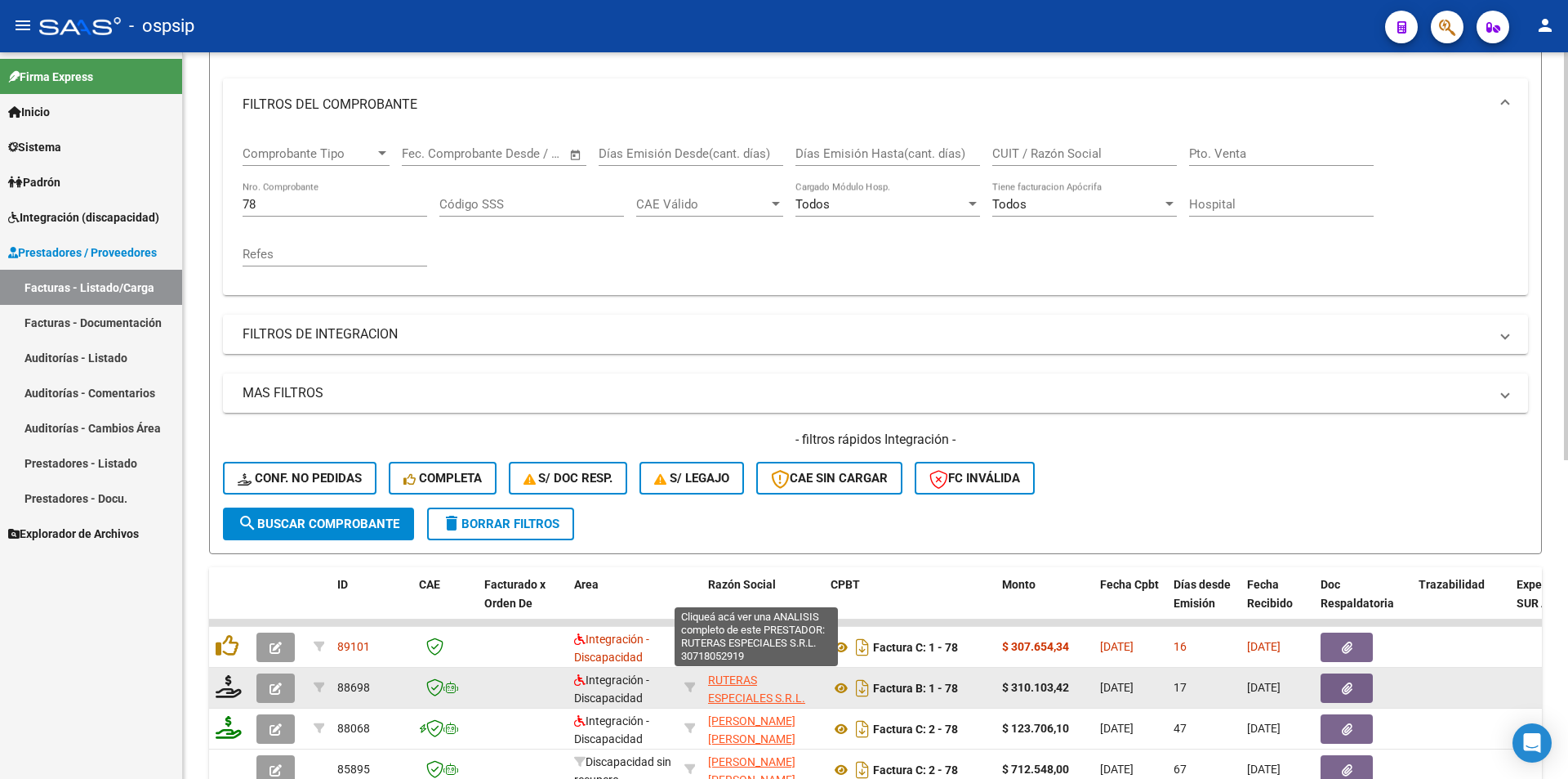
click at [758, 694] on span "RUTERAS ESPECIALES S.R.L." at bounding box center [757, 689] width 97 height 32
type textarea "30718052919"
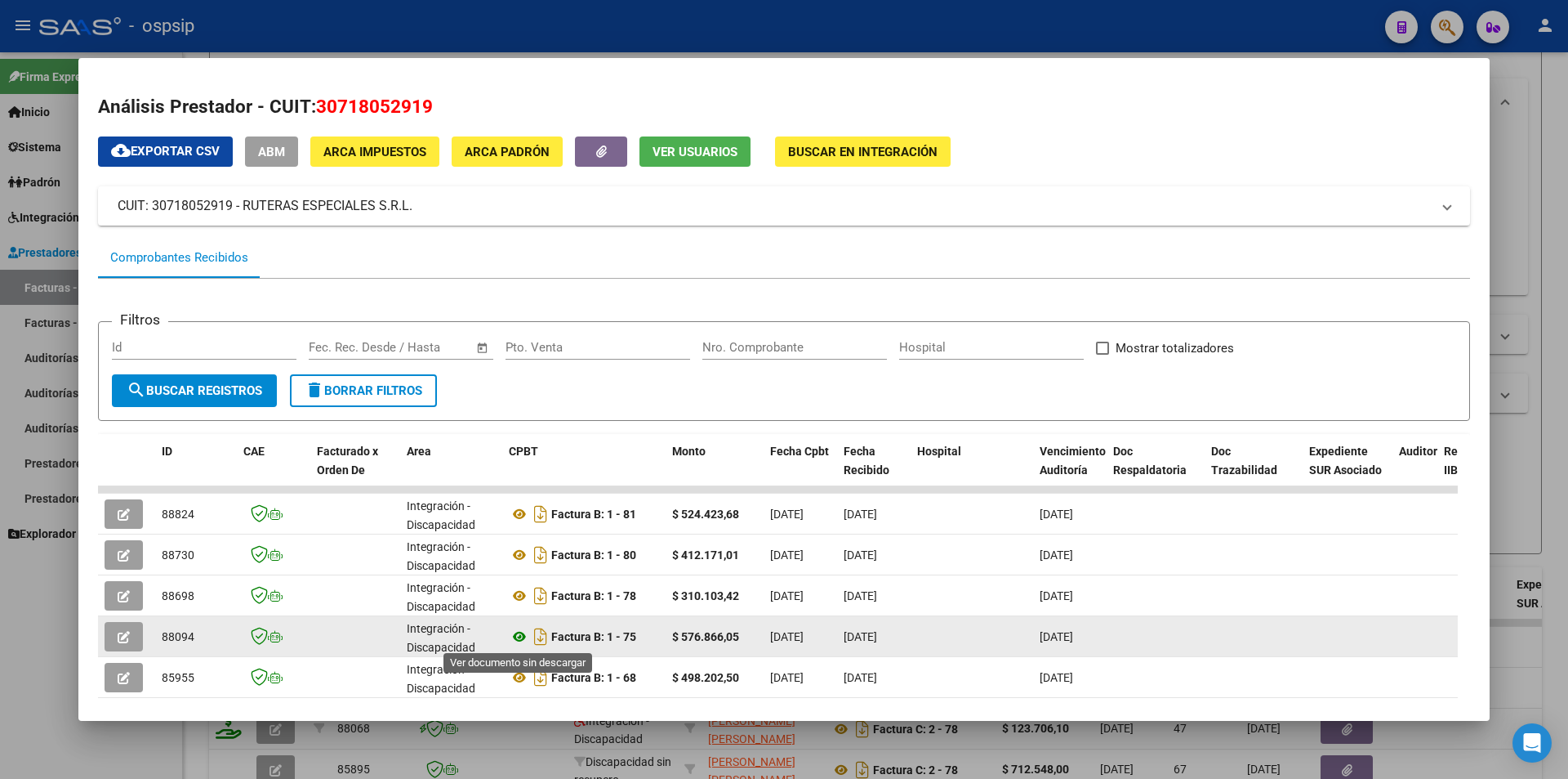
click at [518, 636] on icon at bounding box center [519, 636] width 21 height 19
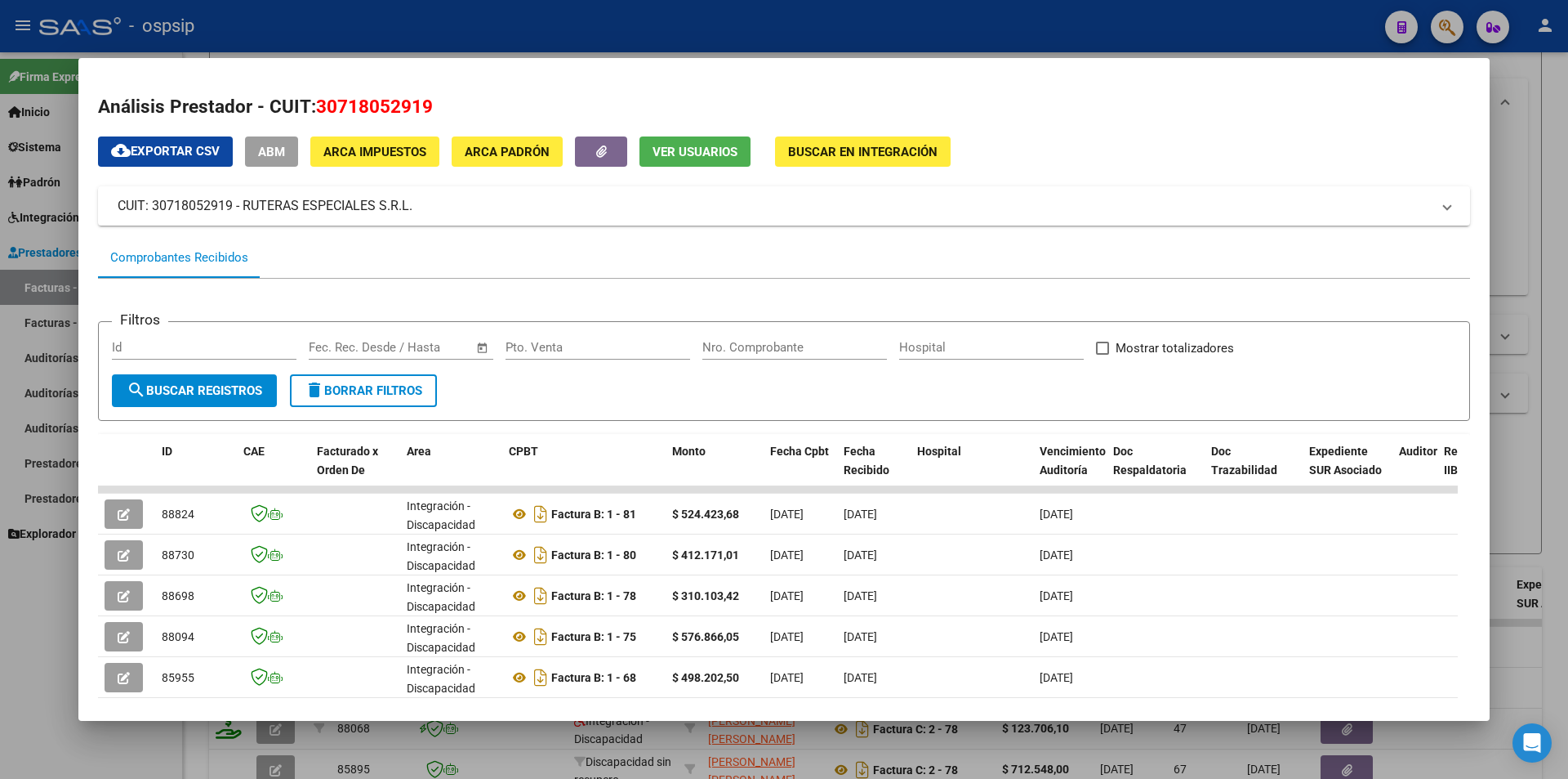
click at [45, 596] on div at bounding box center [784, 390] width 1568 height 779
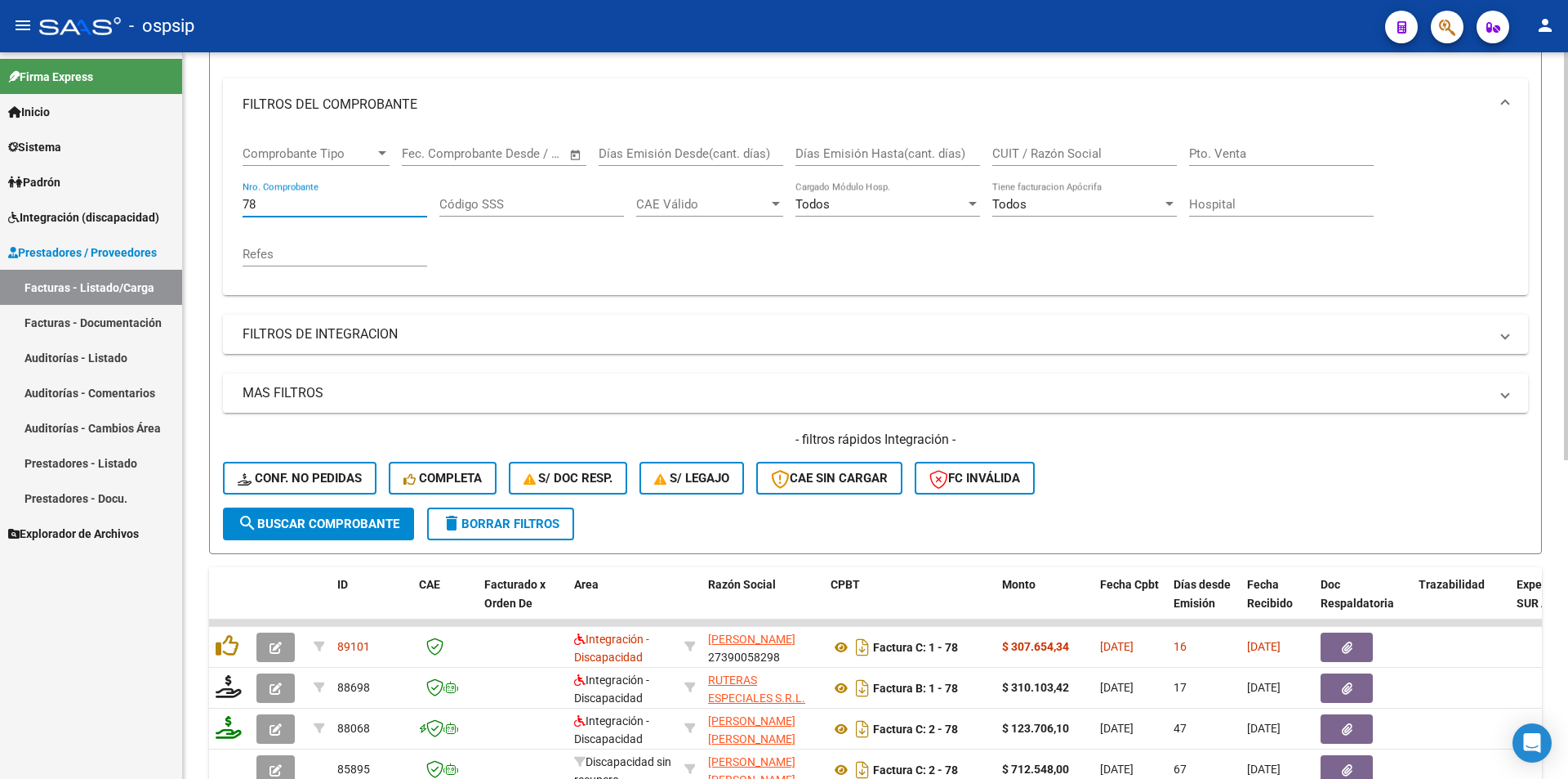
drag, startPoint x: 274, startPoint y: 207, endPoint x: 191, endPoint y: 211, distance: 83.1
click at [191, 211] on div "Video tutorial PRESTADORES -> Listado de CPBTs Emitidos por Prestadores / Prove…" at bounding box center [876, 493] width 1385 height 1282
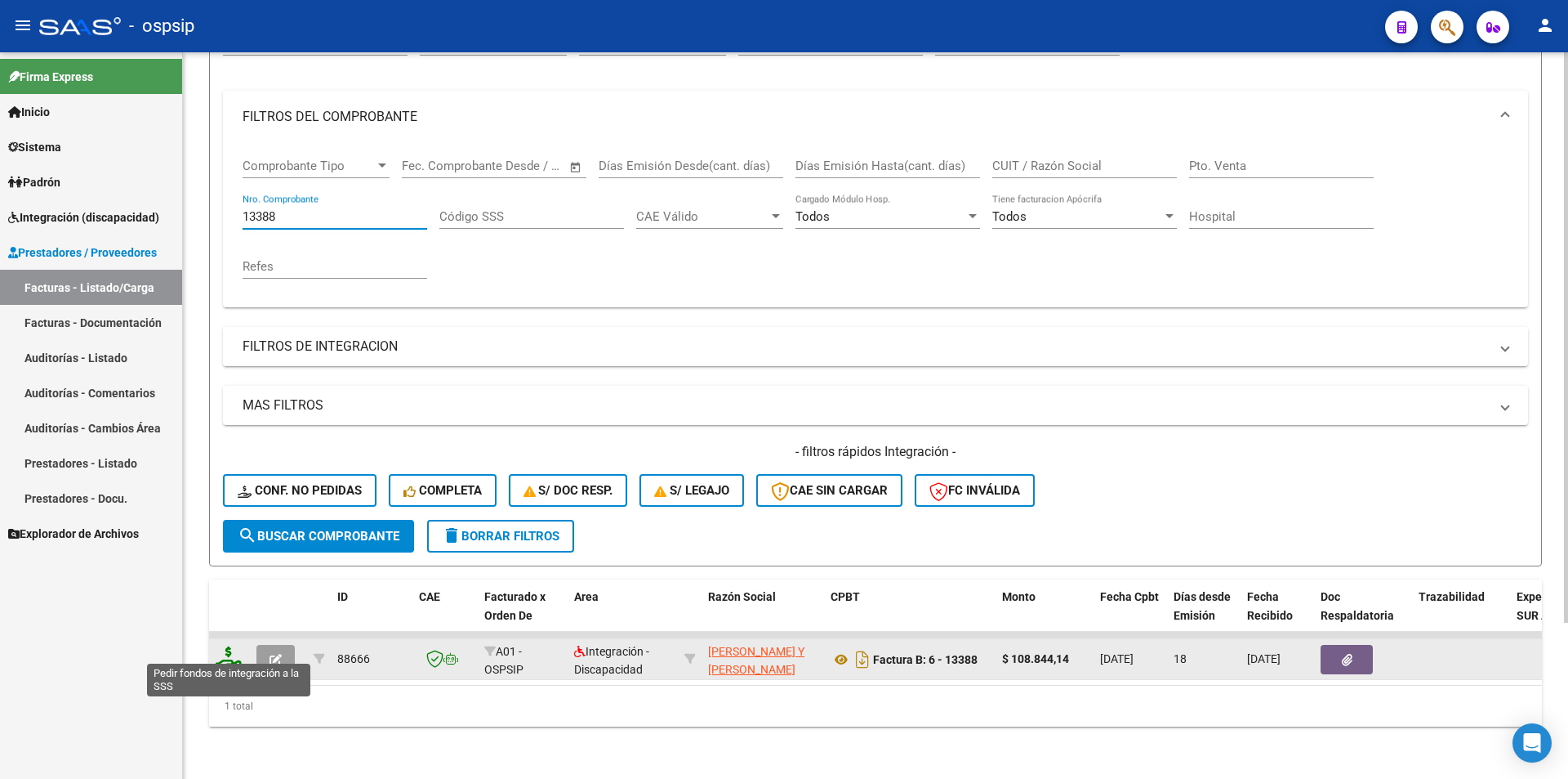
type input "13388"
click at [231, 651] on icon at bounding box center [229, 658] width 26 height 23
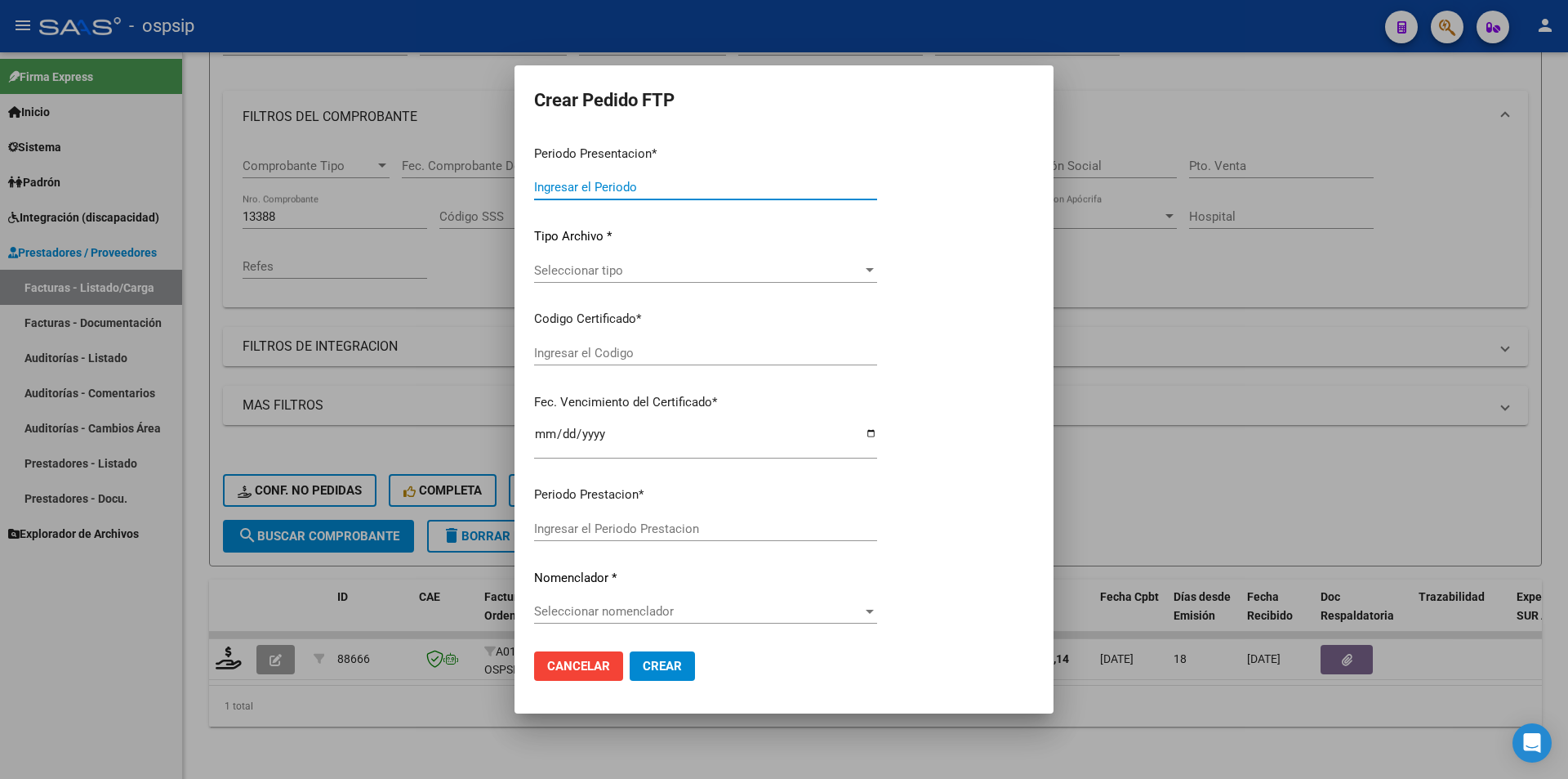
type input "202508"
type input "$ 108.844,14"
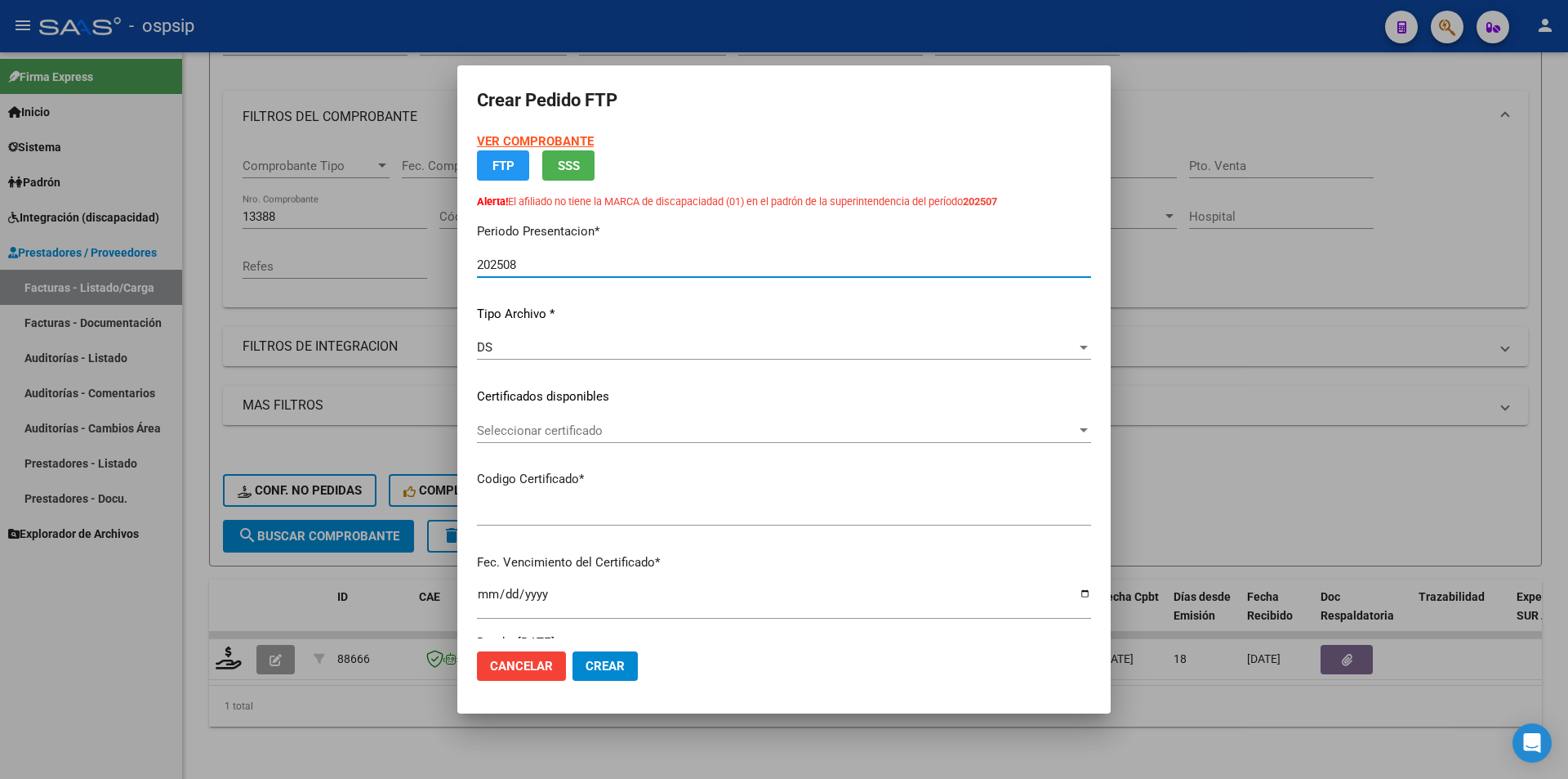
type input "ARG02-00055262467-20250513-20270513"
type input "2027-05-14"
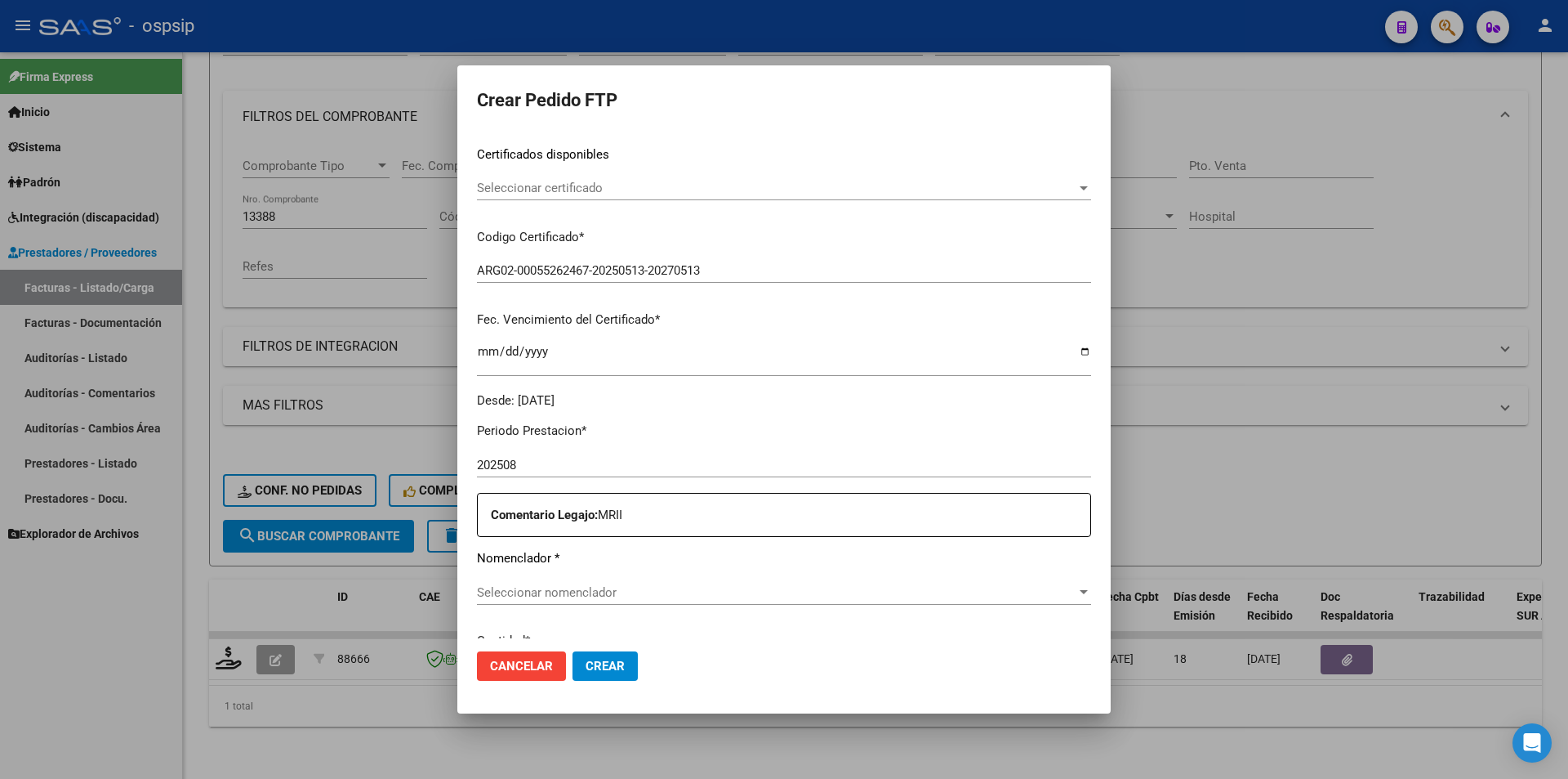
scroll to position [409, 0]
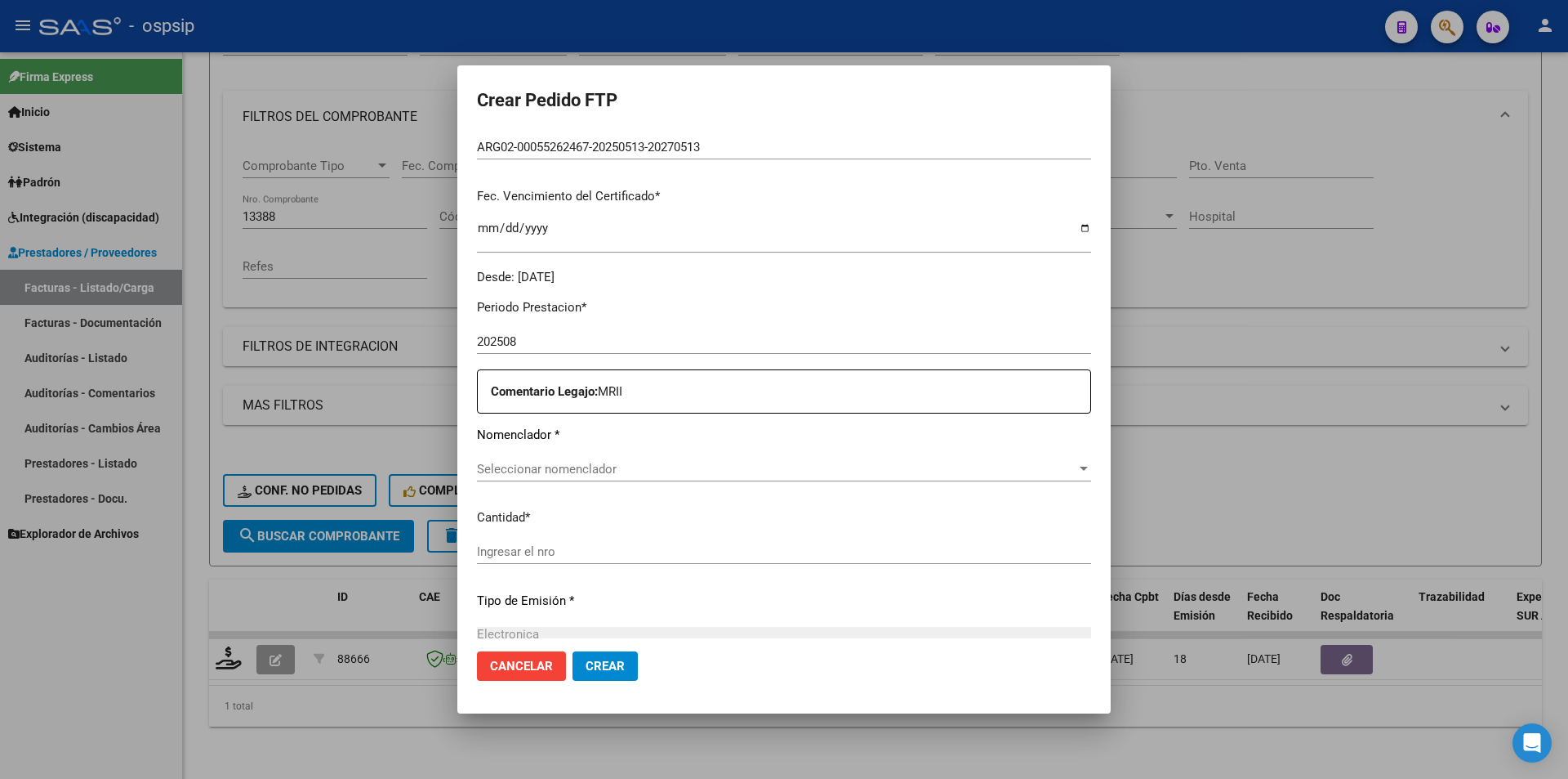
click at [540, 476] on span "Seleccionar nomenclador" at bounding box center [777, 469] width 599 height 15
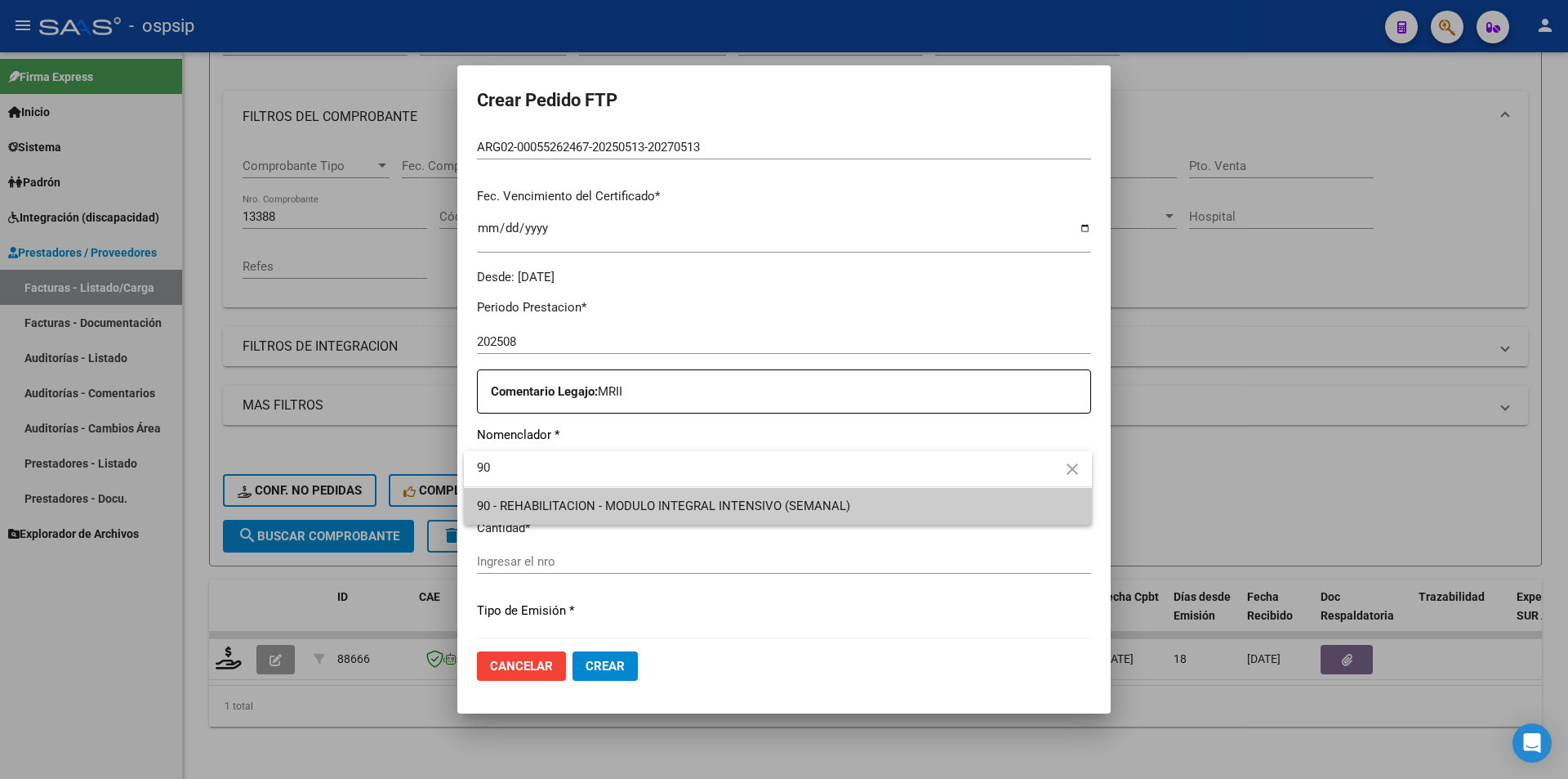
type input "90"
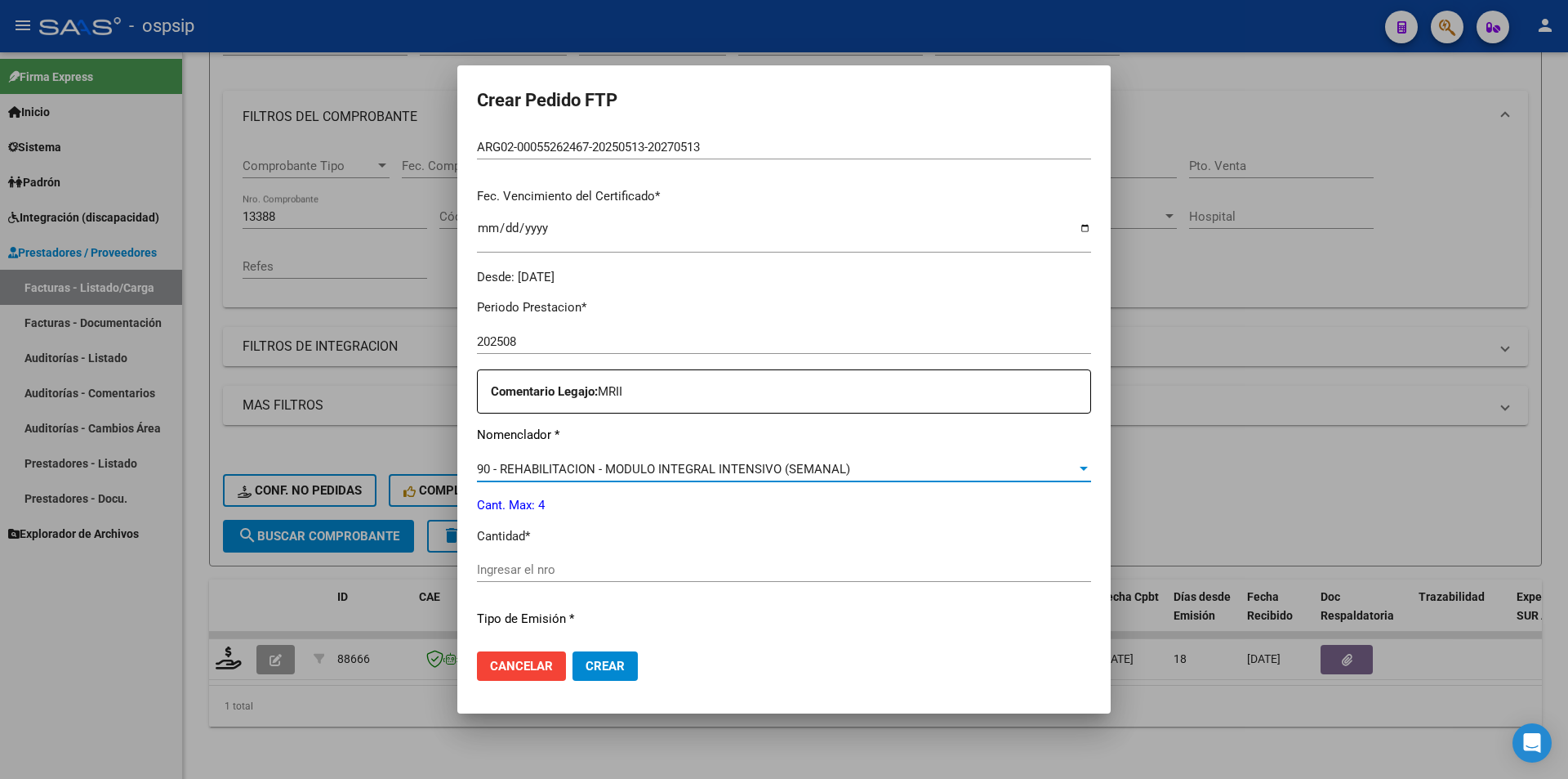
click at [517, 580] on div "Ingresar el nro" at bounding box center [784, 569] width 614 height 24
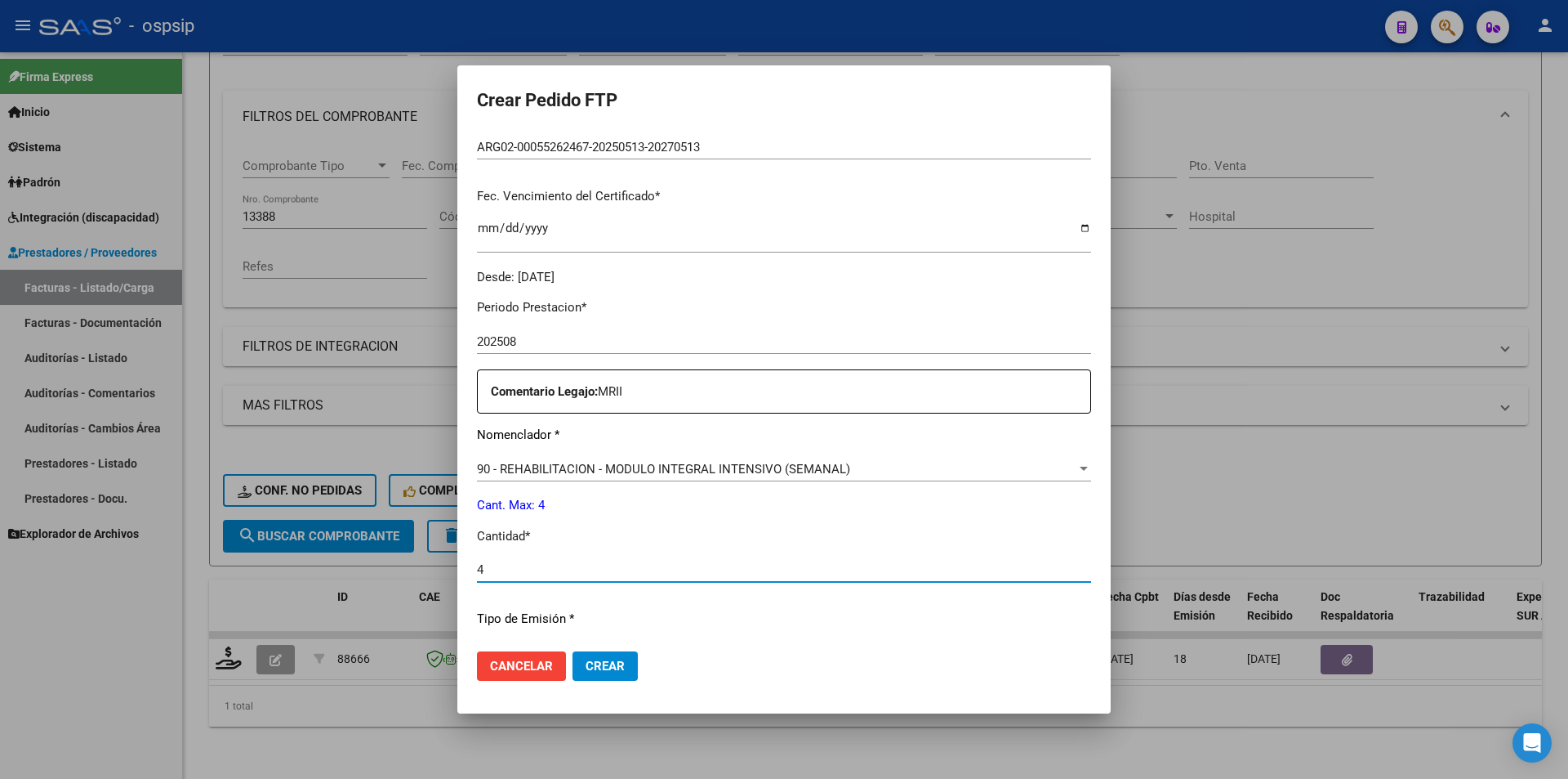
type input "4"
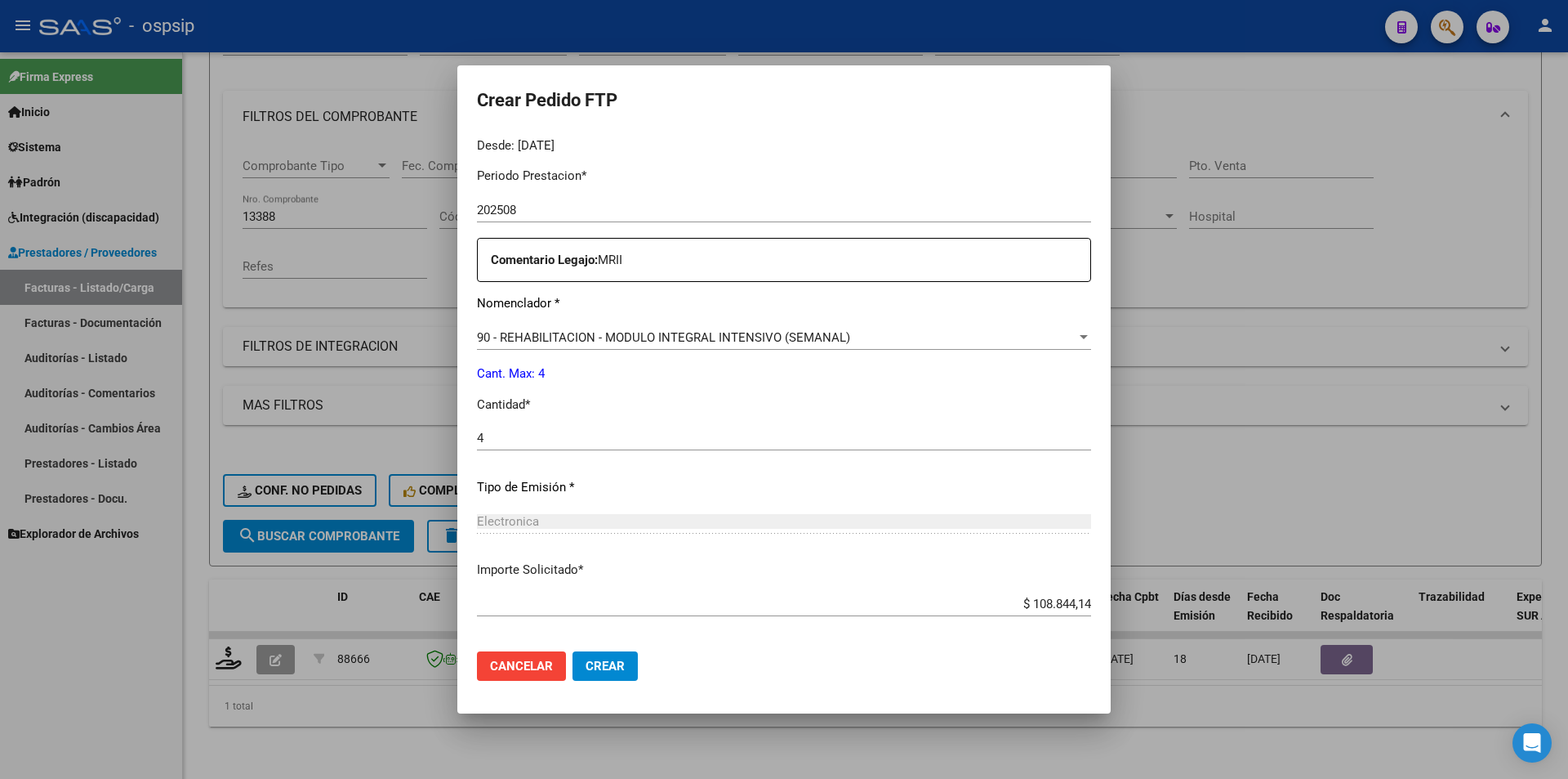
scroll to position [616, 0]
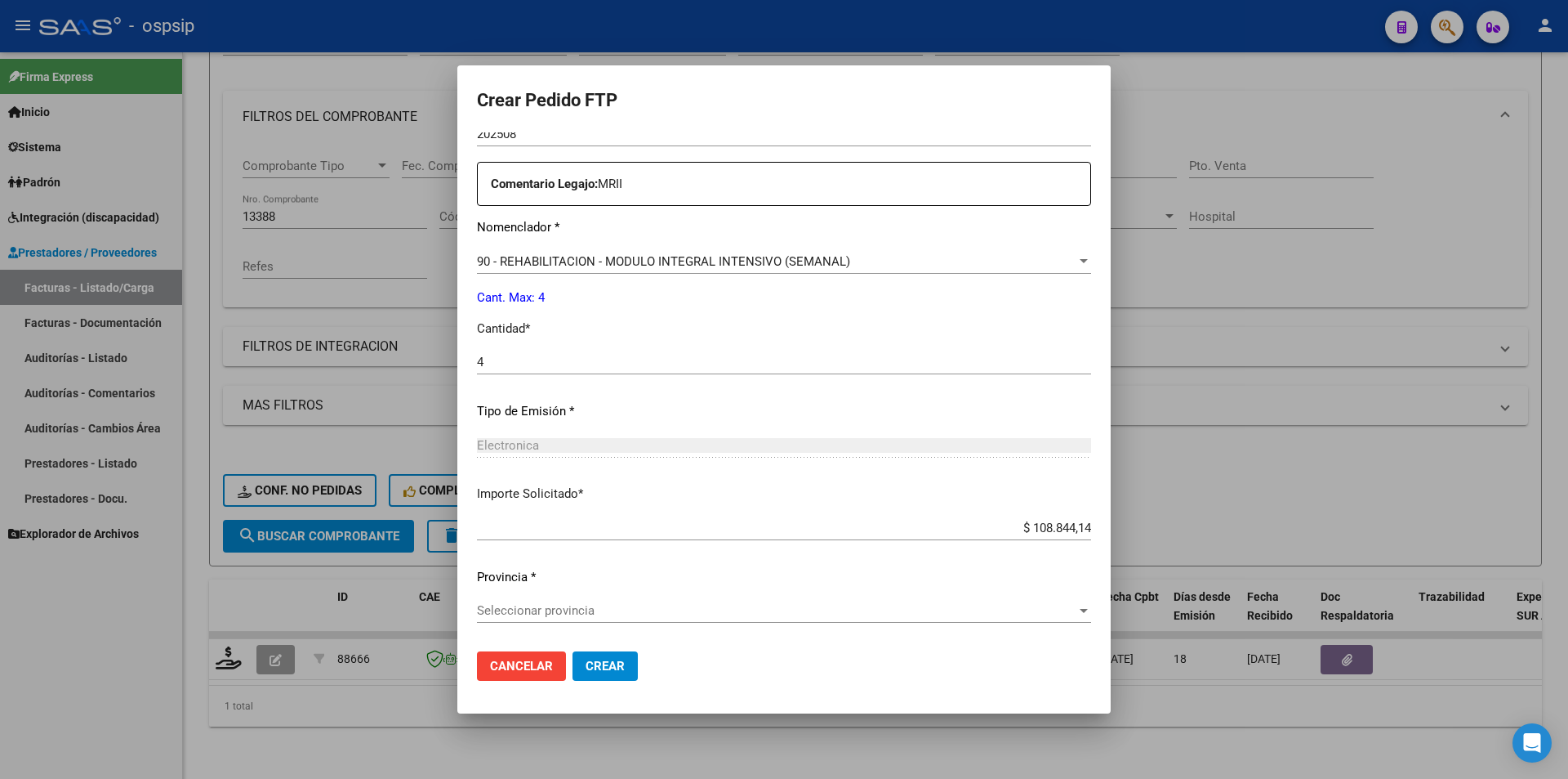
click at [568, 617] on span "Seleccionar provincia" at bounding box center [777, 611] width 599 height 15
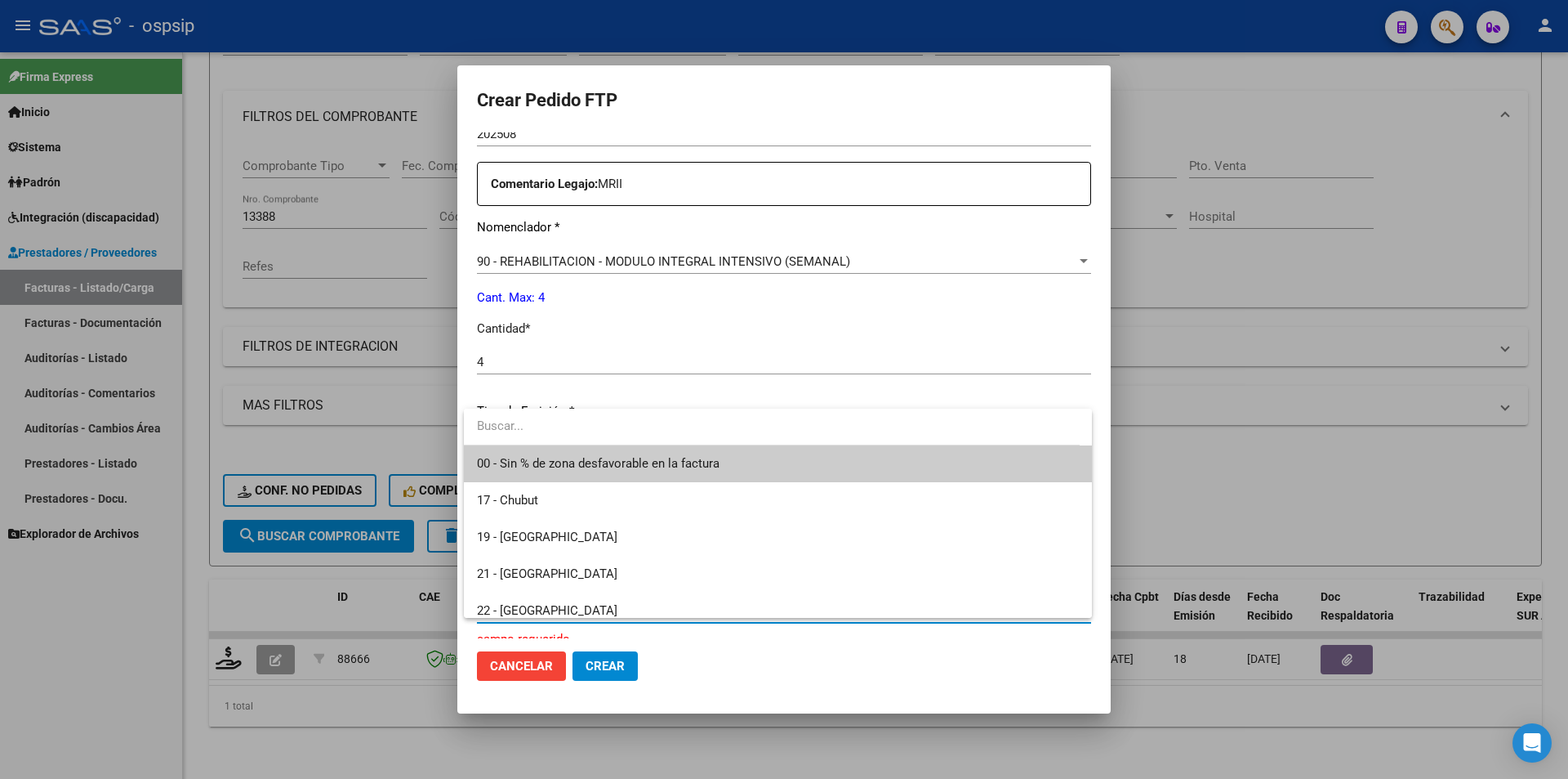
click at [581, 471] on span "00 - Sin % de zona desfavorable en la factura" at bounding box center [778, 464] width 602 height 37
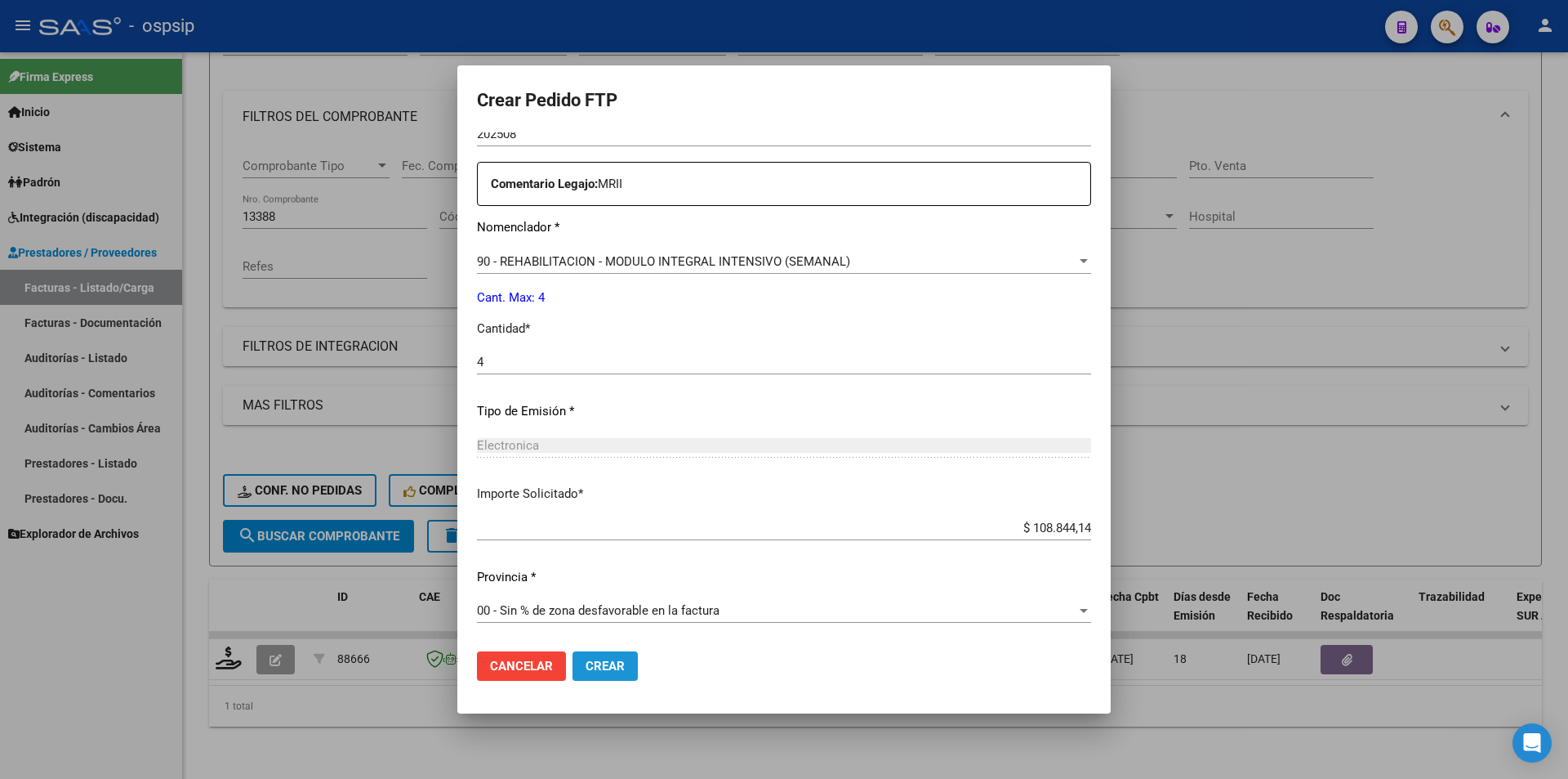
click at [617, 659] on span "Crear" at bounding box center [605, 666] width 39 height 15
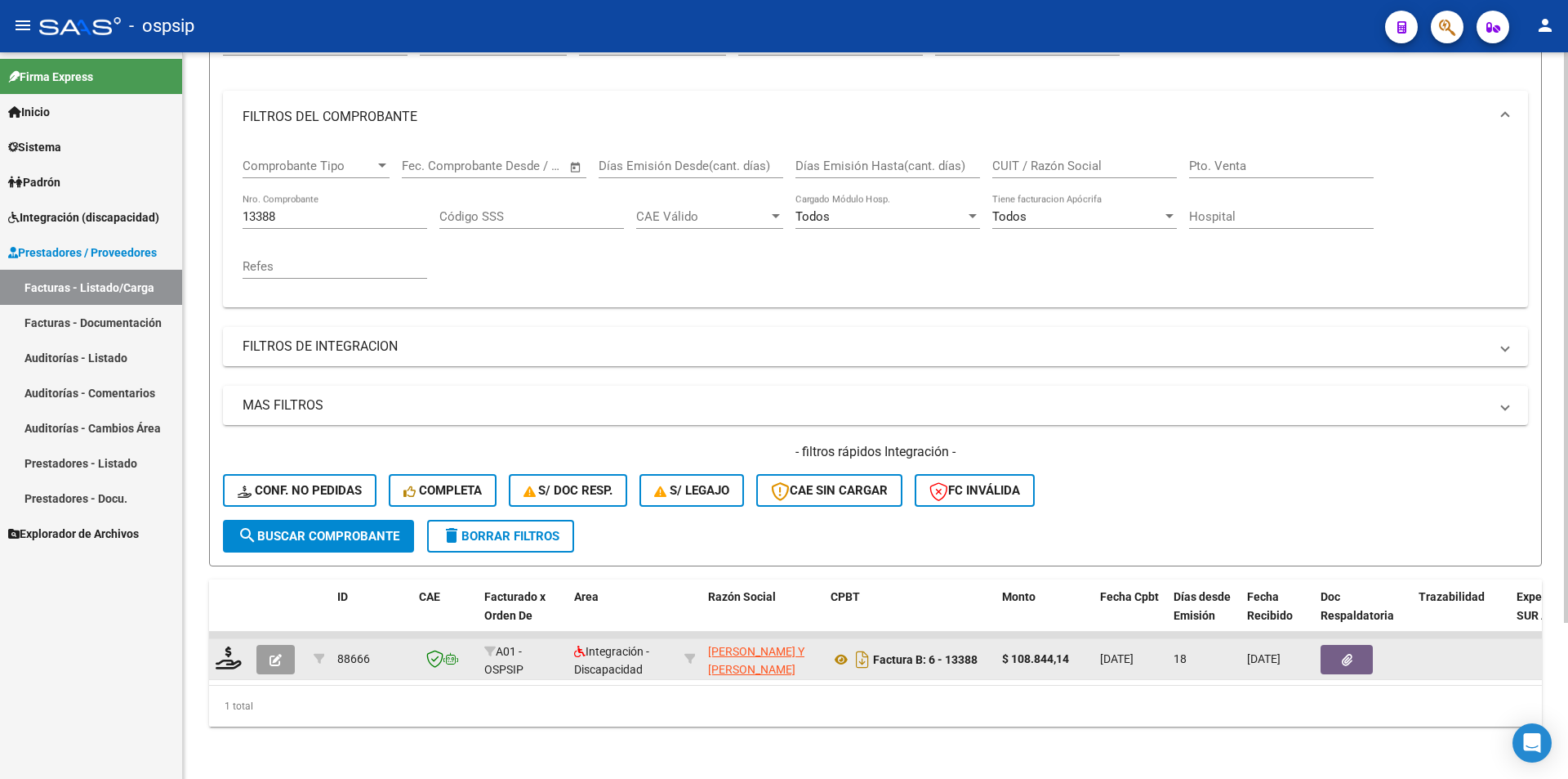
click at [288, 645] on button "button" at bounding box center [275, 659] width 39 height 29
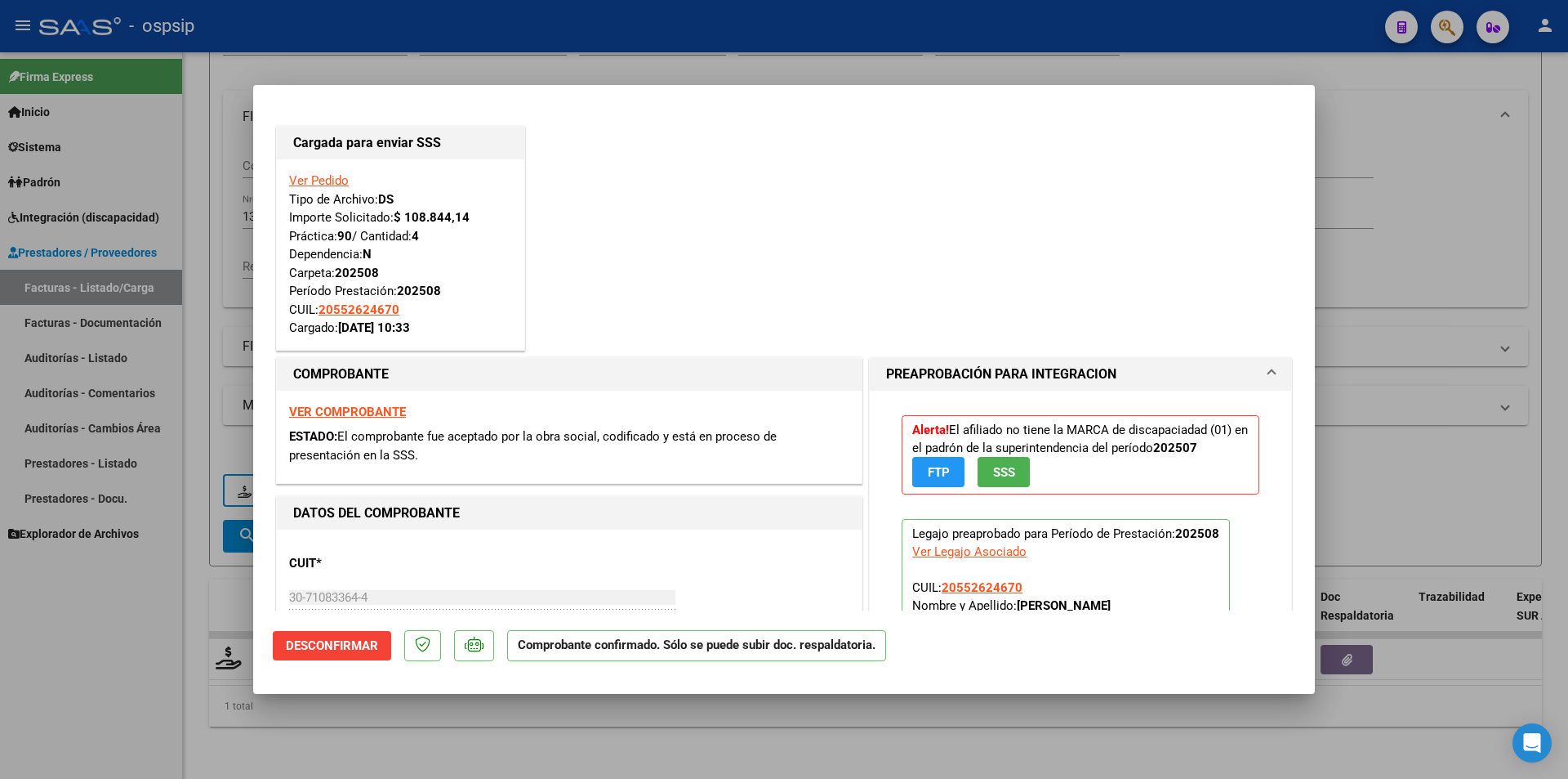
click at [208, 601] on div at bounding box center [784, 390] width 1568 height 779
type input "$ 0,00"
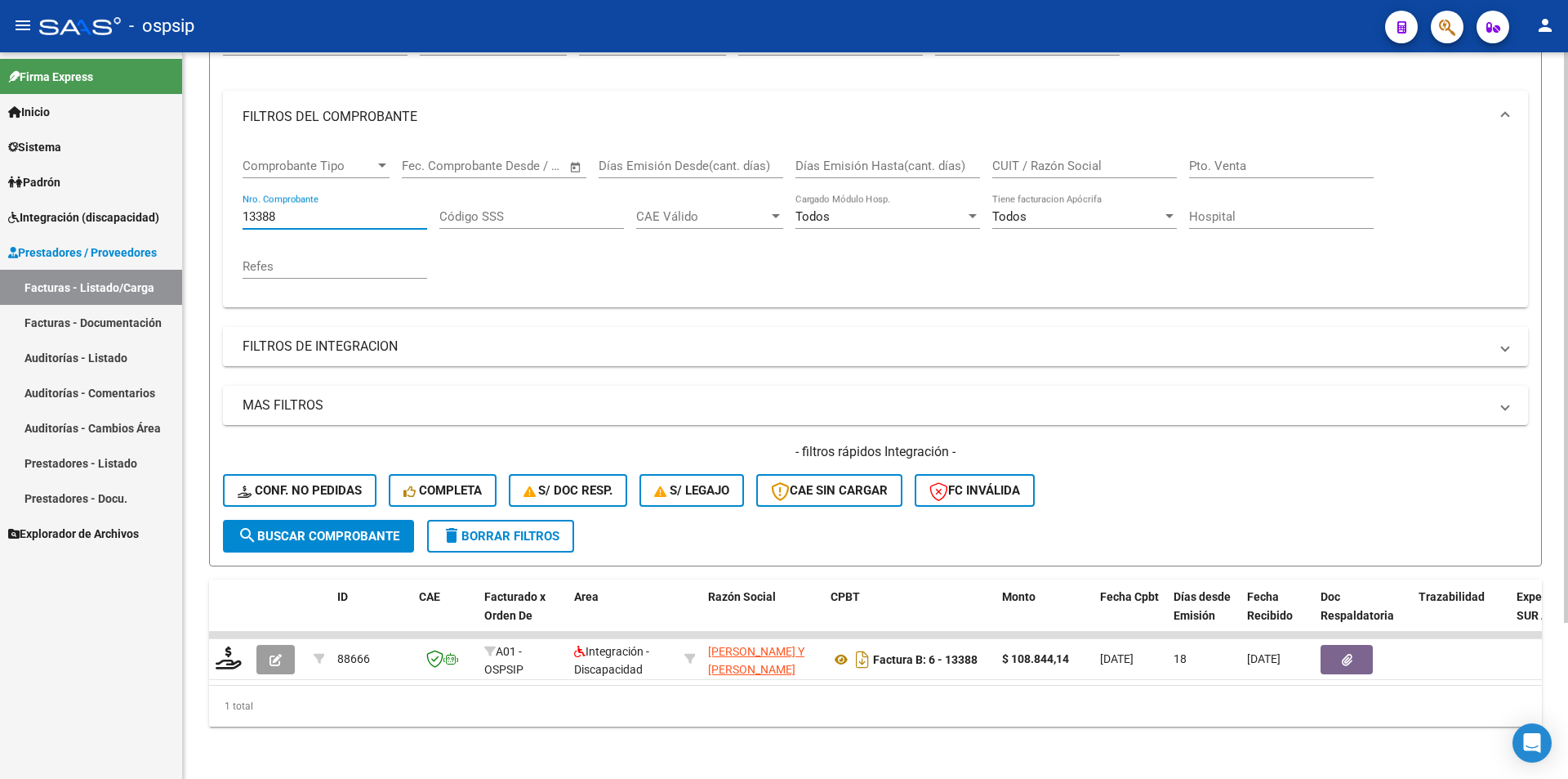
drag, startPoint x: 290, startPoint y: 204, endPoint x: 207, endPoint y: 198, distance: 83.2
click at [207, 198] on div "Video tutorial PRESTADORES -> Listado de CPBTs Emitidos por Prestadores / Prove…" at bounding box center [876, 322] width 1385 height 914
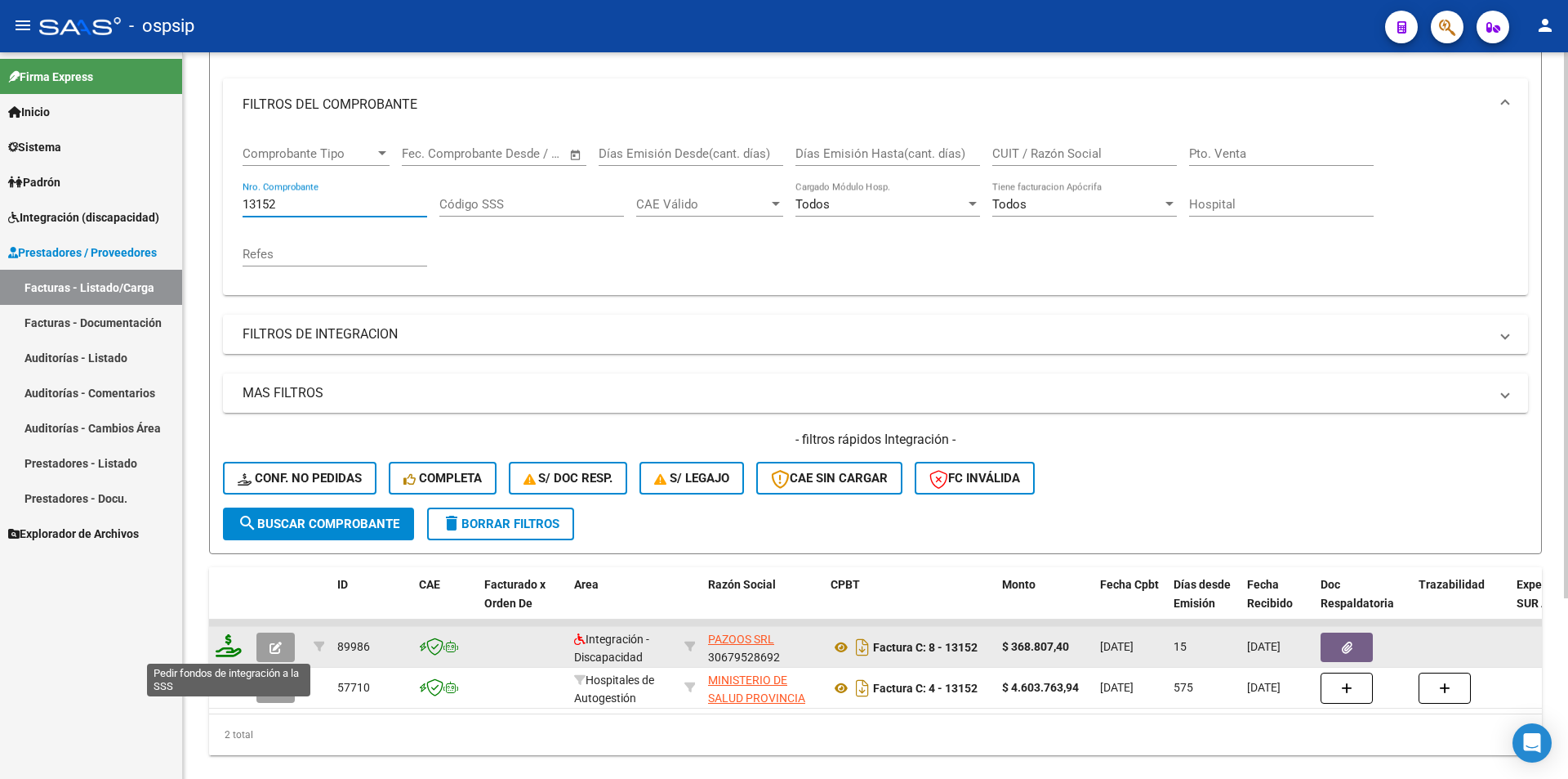
type input "13152"
click at [229, 647] on icon at bounding box center [229, 645] width 26 height 23
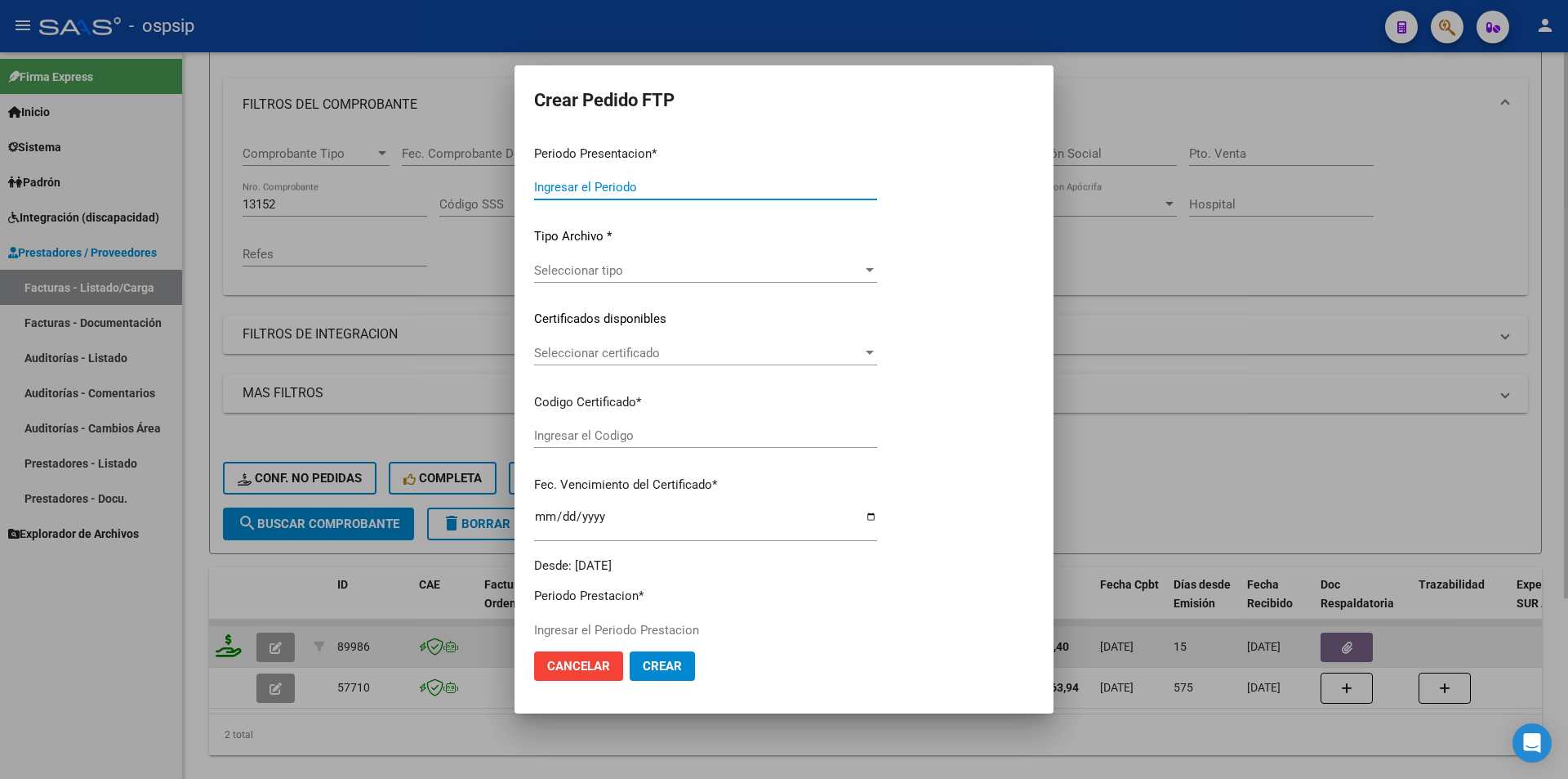
type input "202508"
type input "$ 368.807,40"
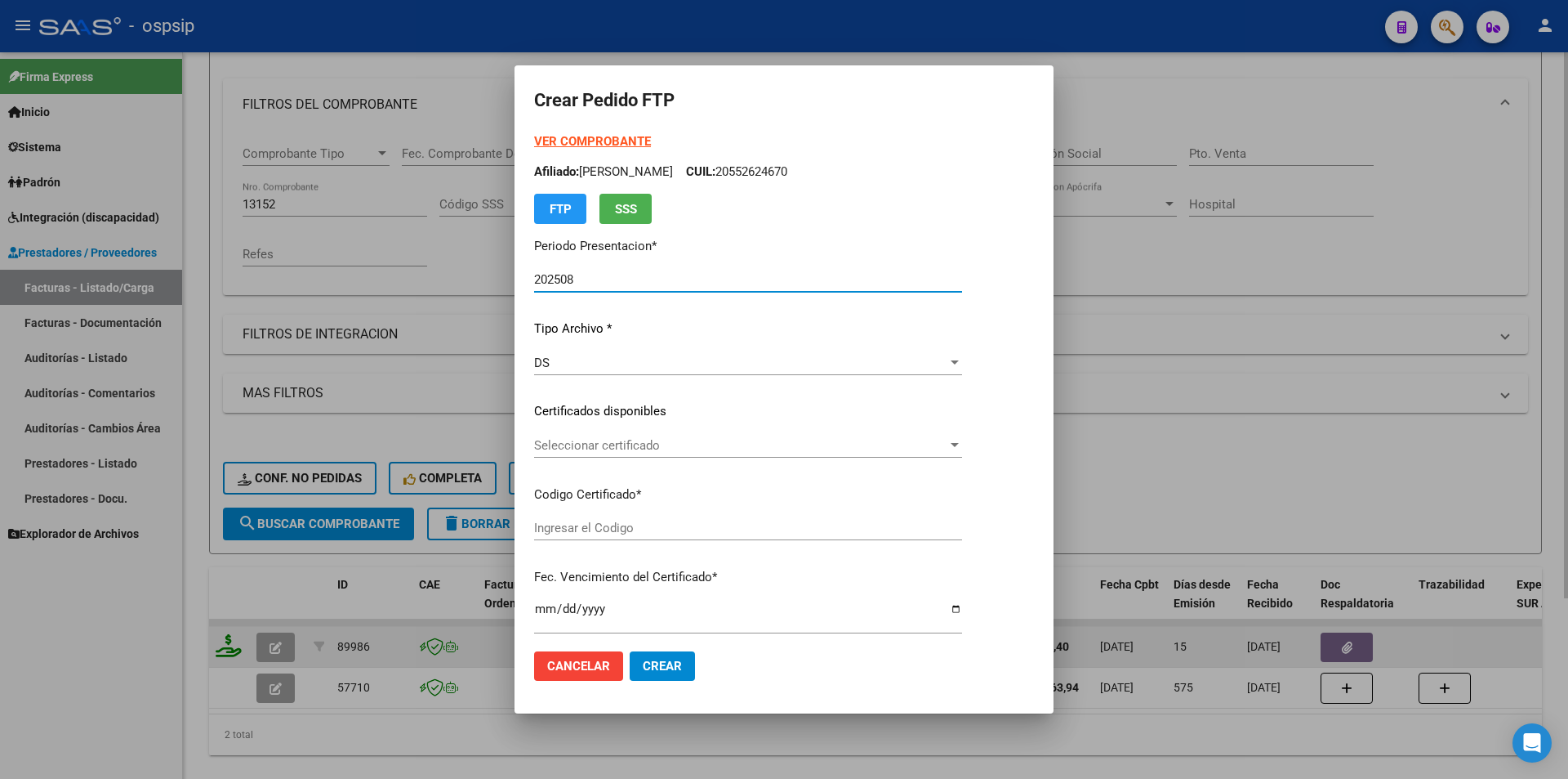
type input "1106348020"
type input "2030-03-06"
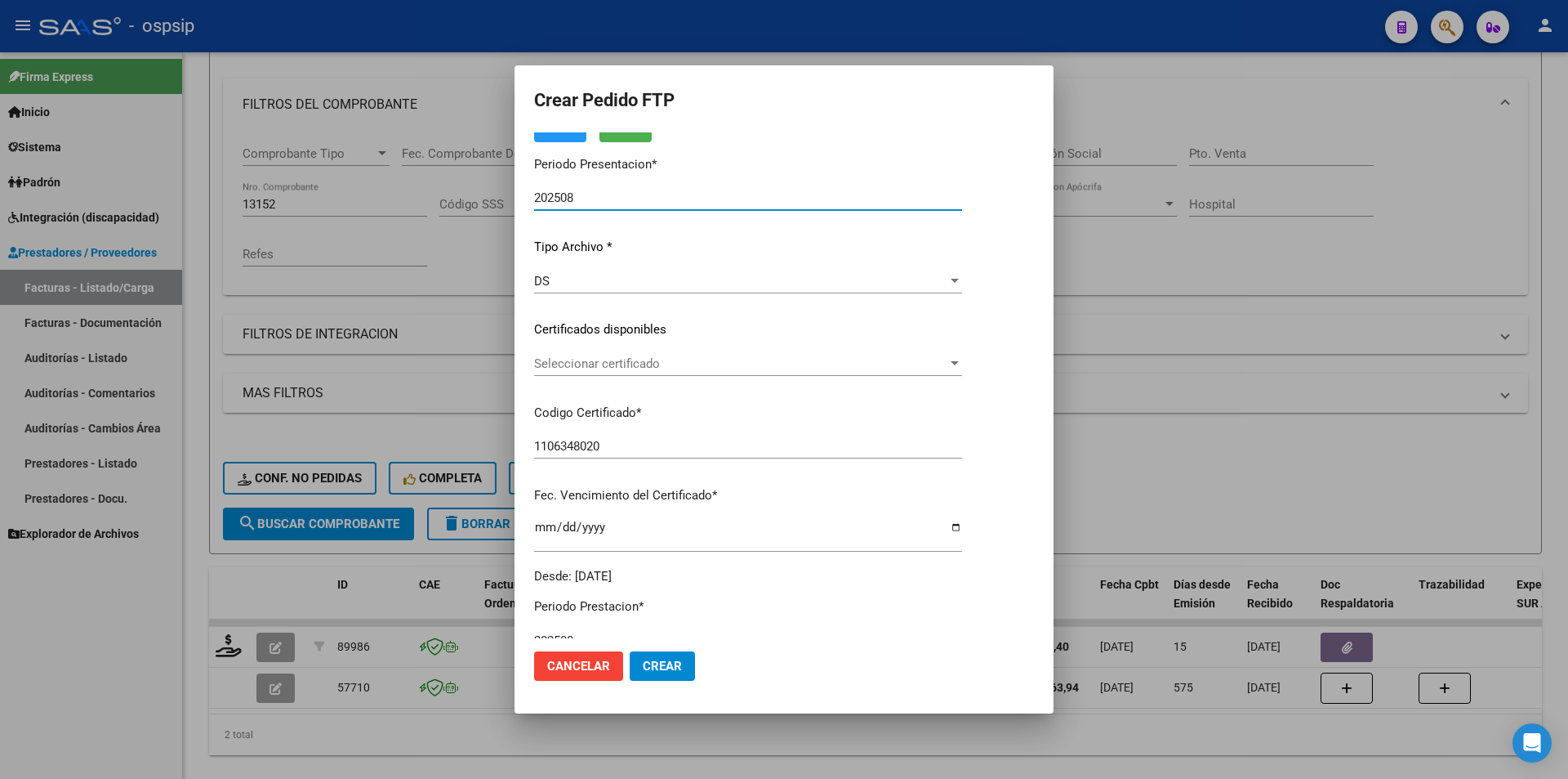
scroll to position [409, 0]
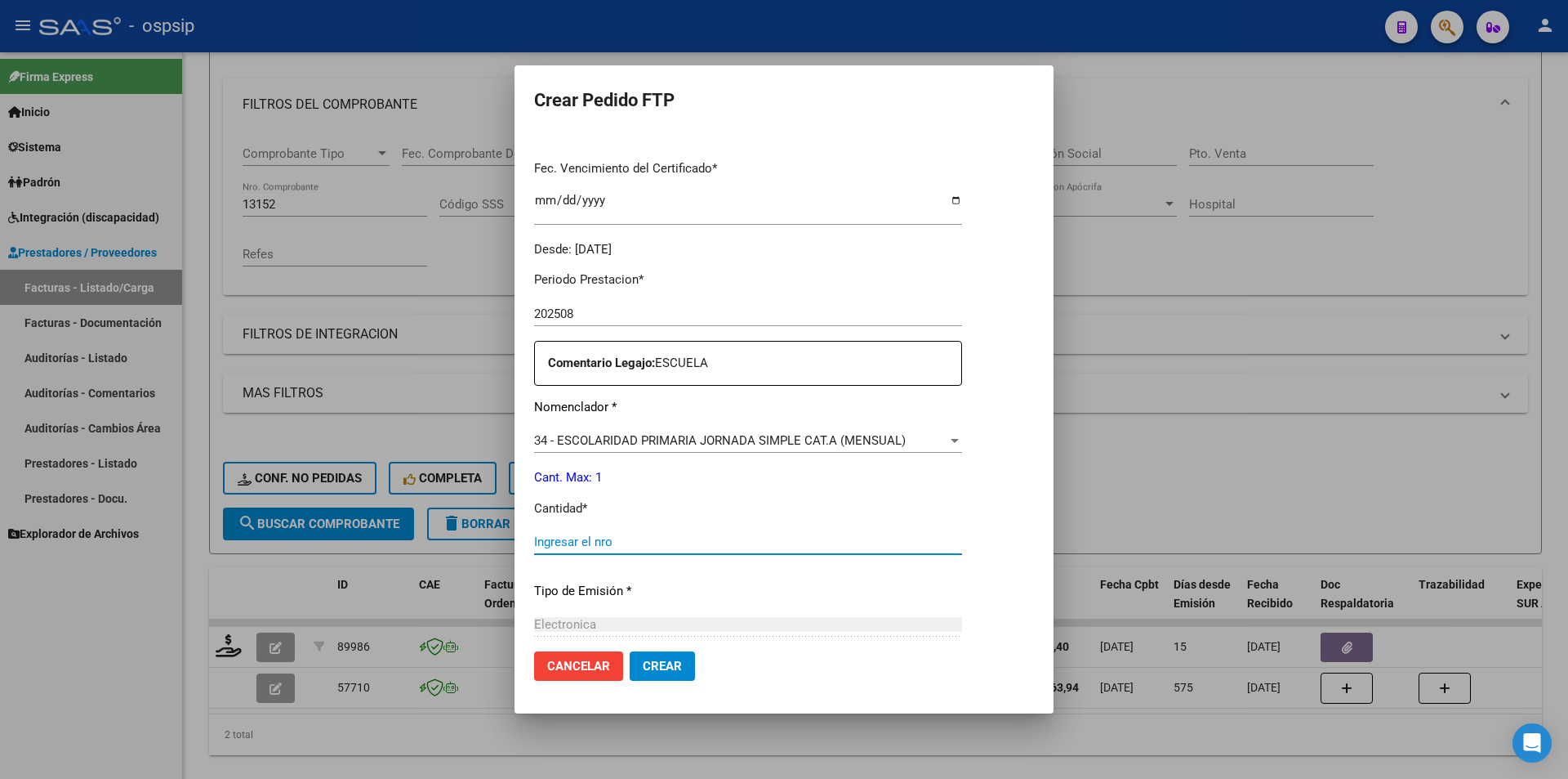
click at [571, 545] on input "Ingresar el nro" at bounding box center [748, 542] width 428 height 15
type input "1"
click at [661, 665] on span "Crear" at bounding box center [662, 666] width 39 height 15
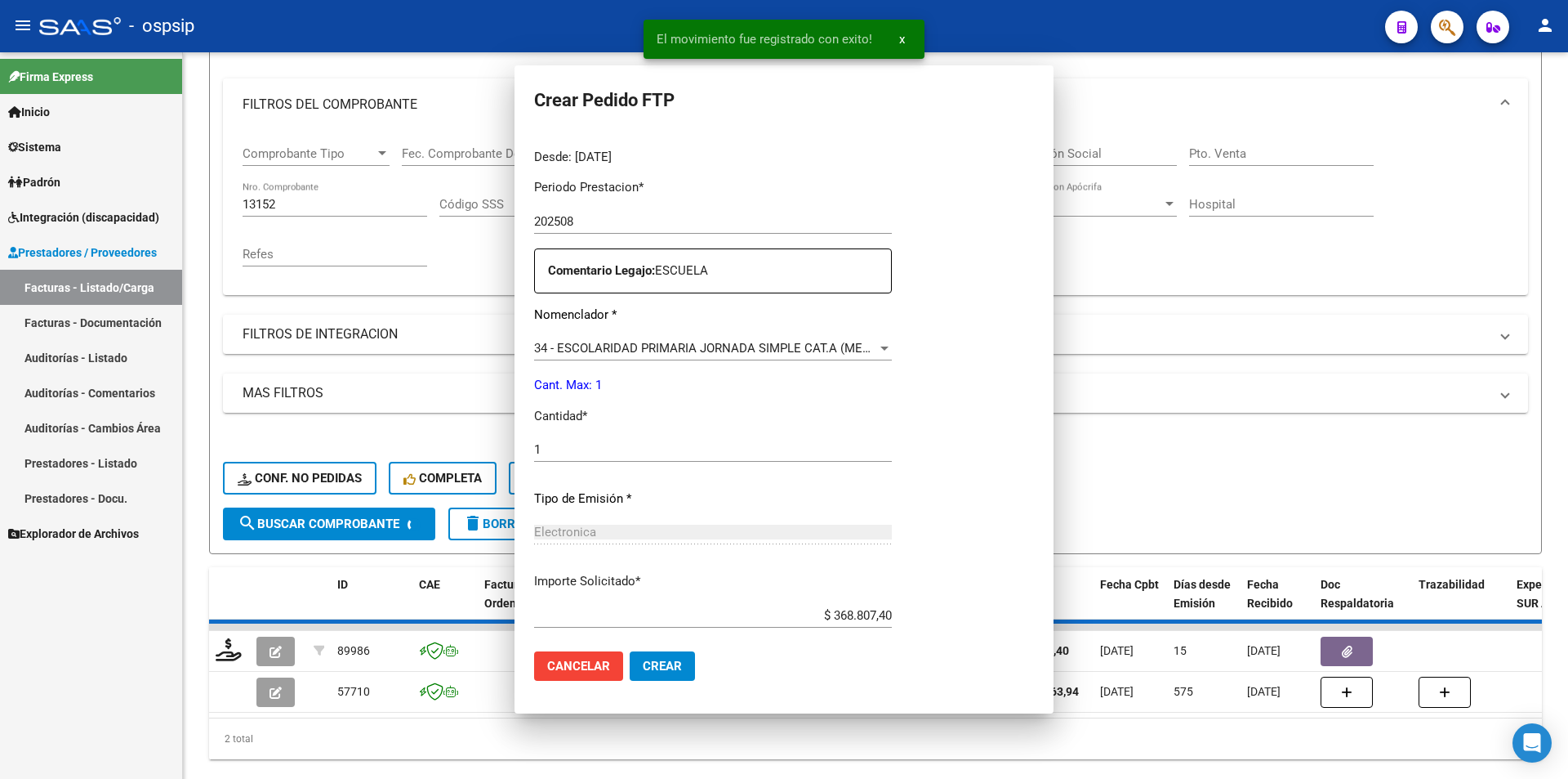
scroll to position [0, 0]
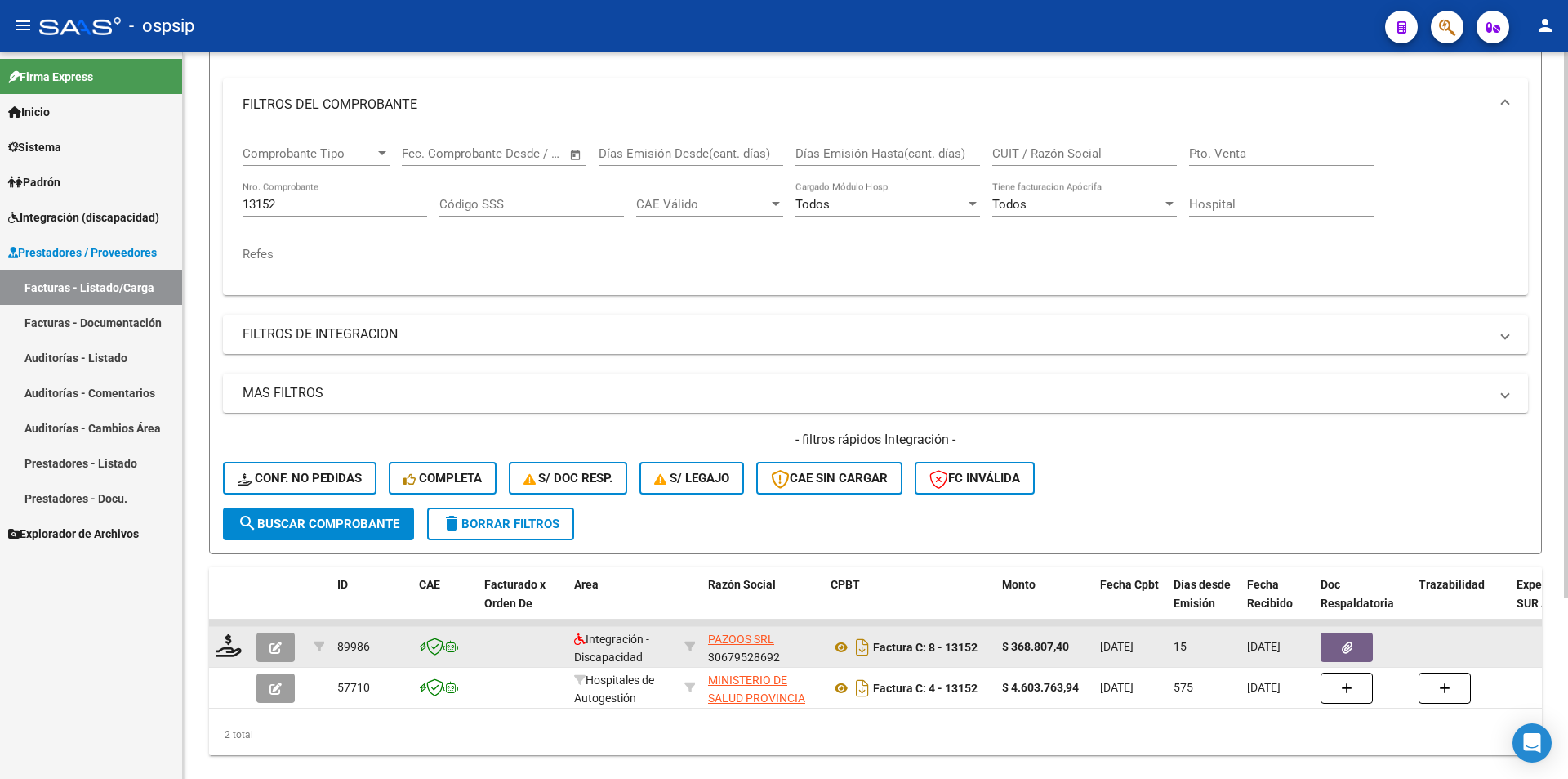
click at [266, 635] on button "button" at bounding box center [275, 647] width 39 height 29
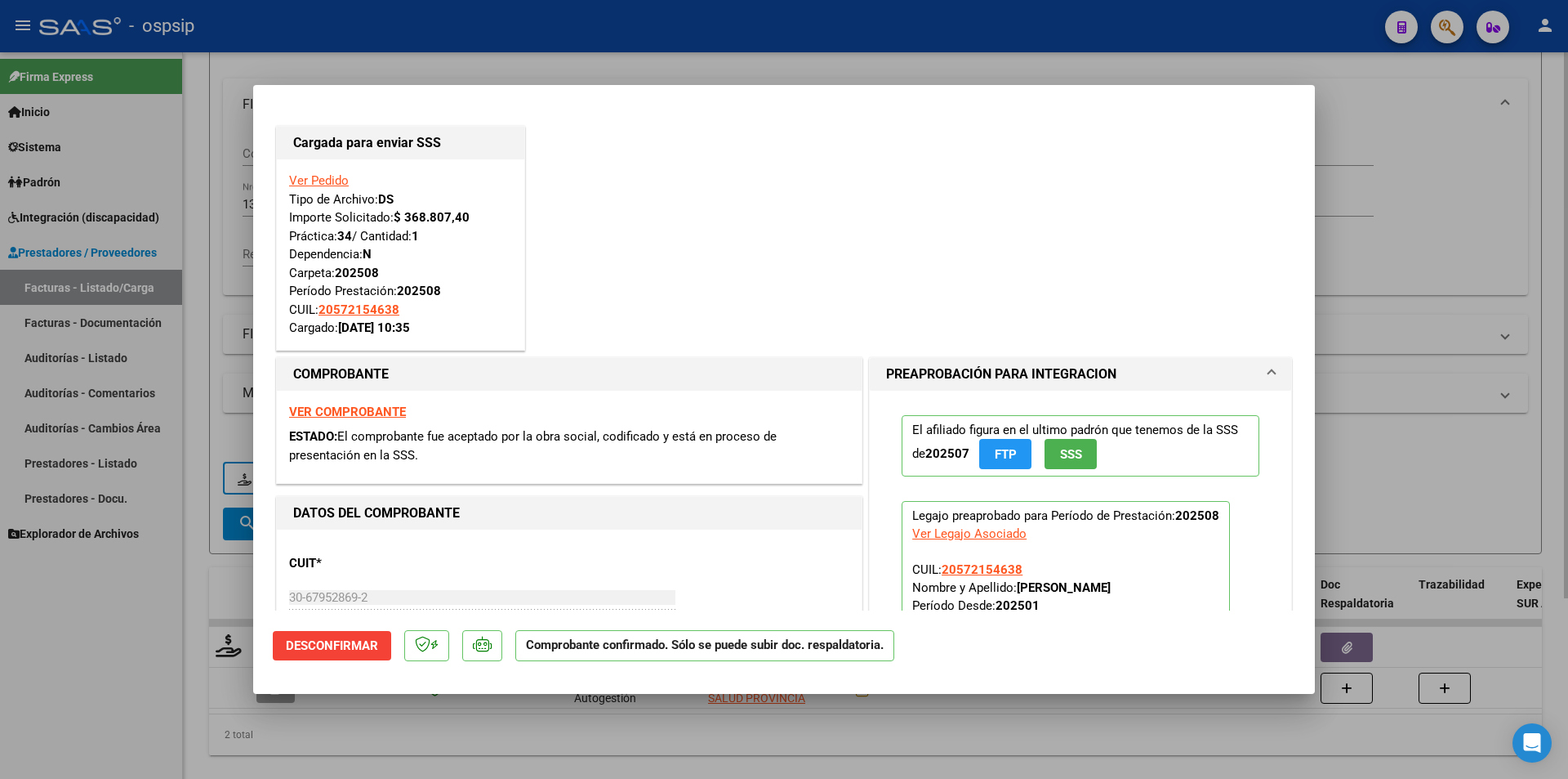
drag, startPoint x: 97, startPoint y: 709, endPoint x: 218, endPoint y: 537, distance: 210.3
click at [98, 709] on div at bounding box center [784, 390] width 1568 height 779
type input "$ 0,00"
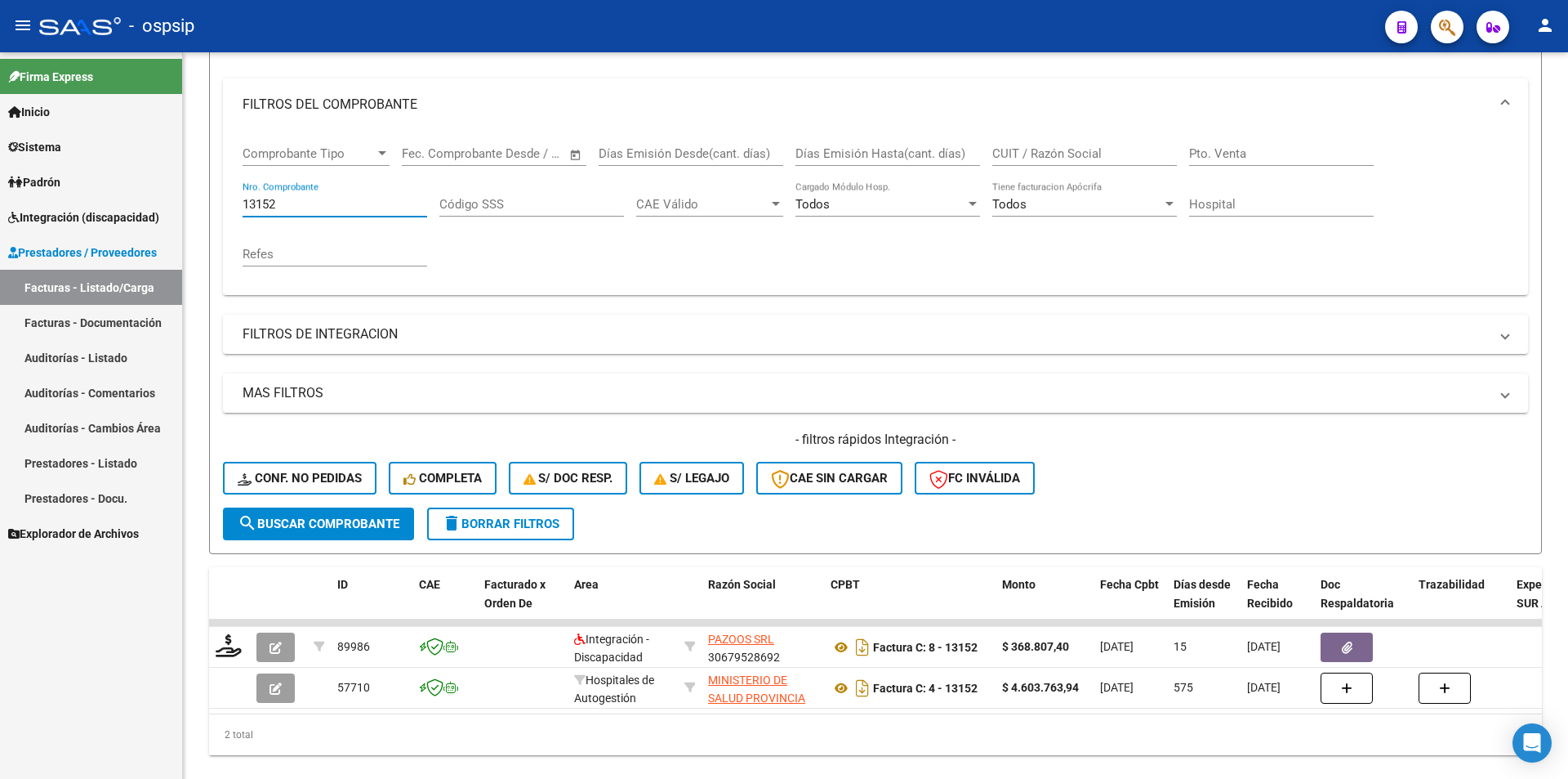
drag, startPoint x: 303, startPoint y: 201, endPoint x: 183, endPoint y: 196, distance: 120.1
click at [183, 196] on mat-sidenav-container "Firma Express Inicio Calendario SSS Instructivos Contacto OS Sistema Usuarios T…" at bounding box center [784, 415] width 1568 height 726
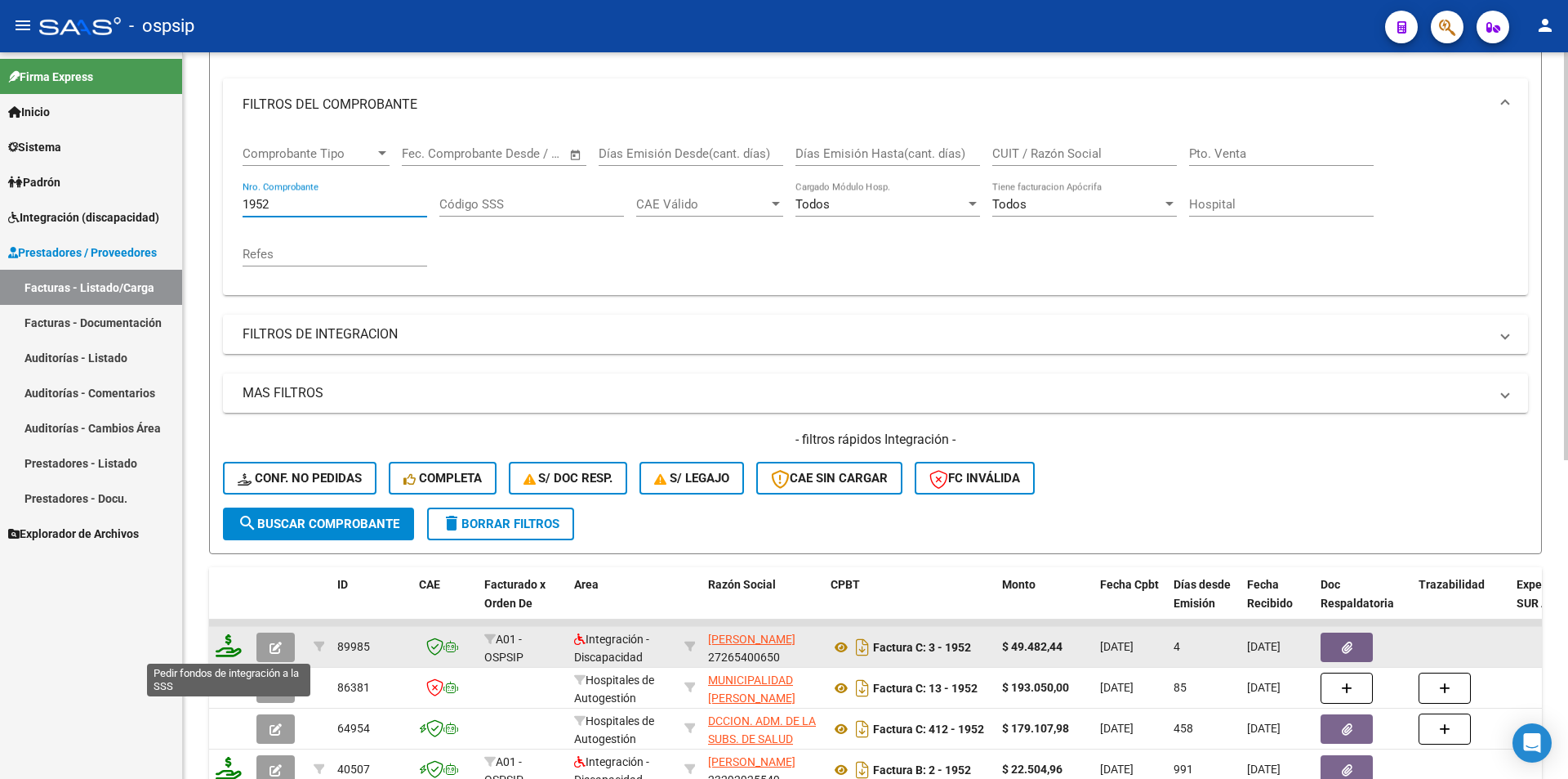
type input "1952"
click at [222, 646] on icon at bounding box center [229, 645] width 26 height 23
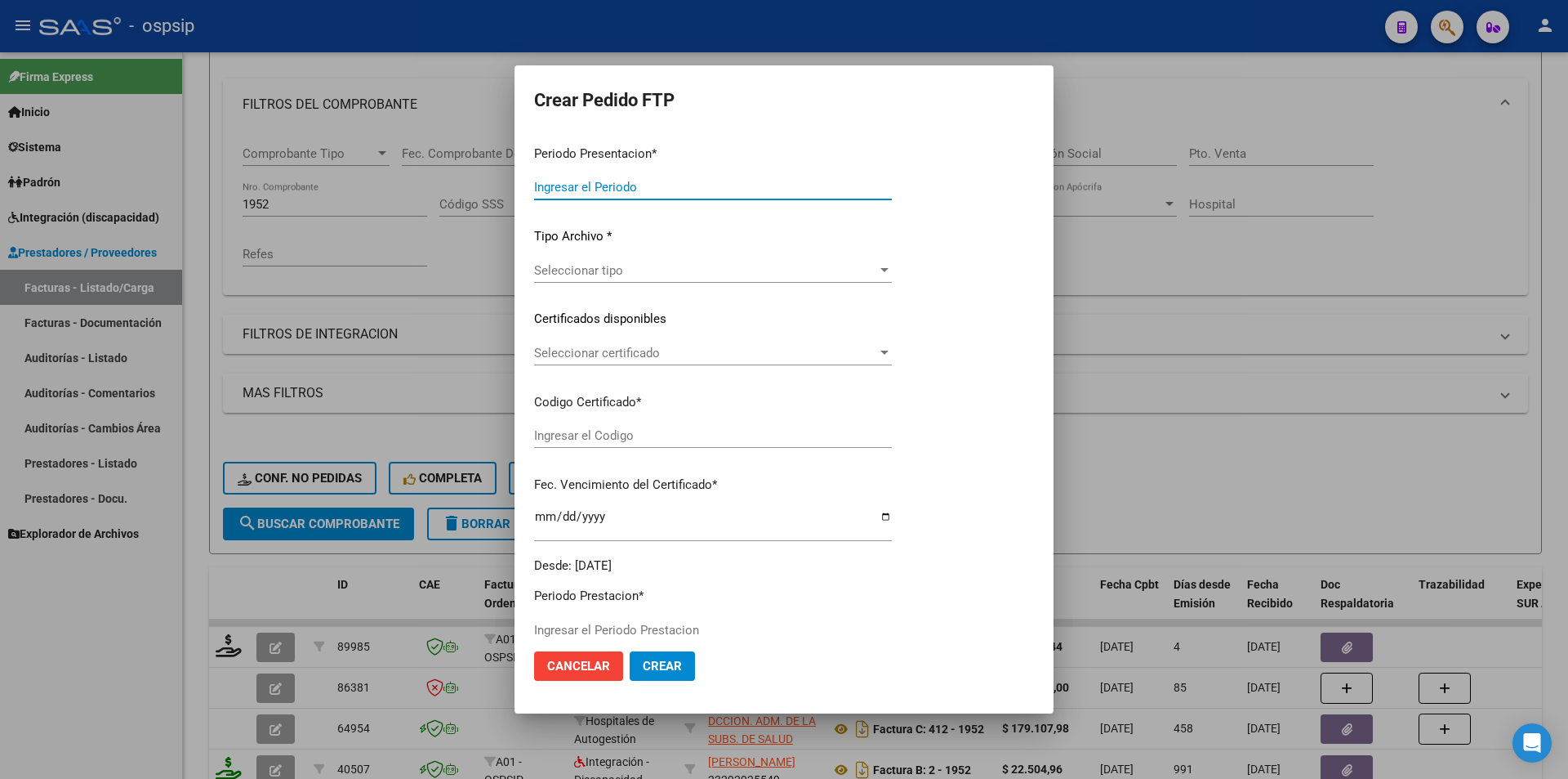
type input "202508"
type input "$ 49.482,44"
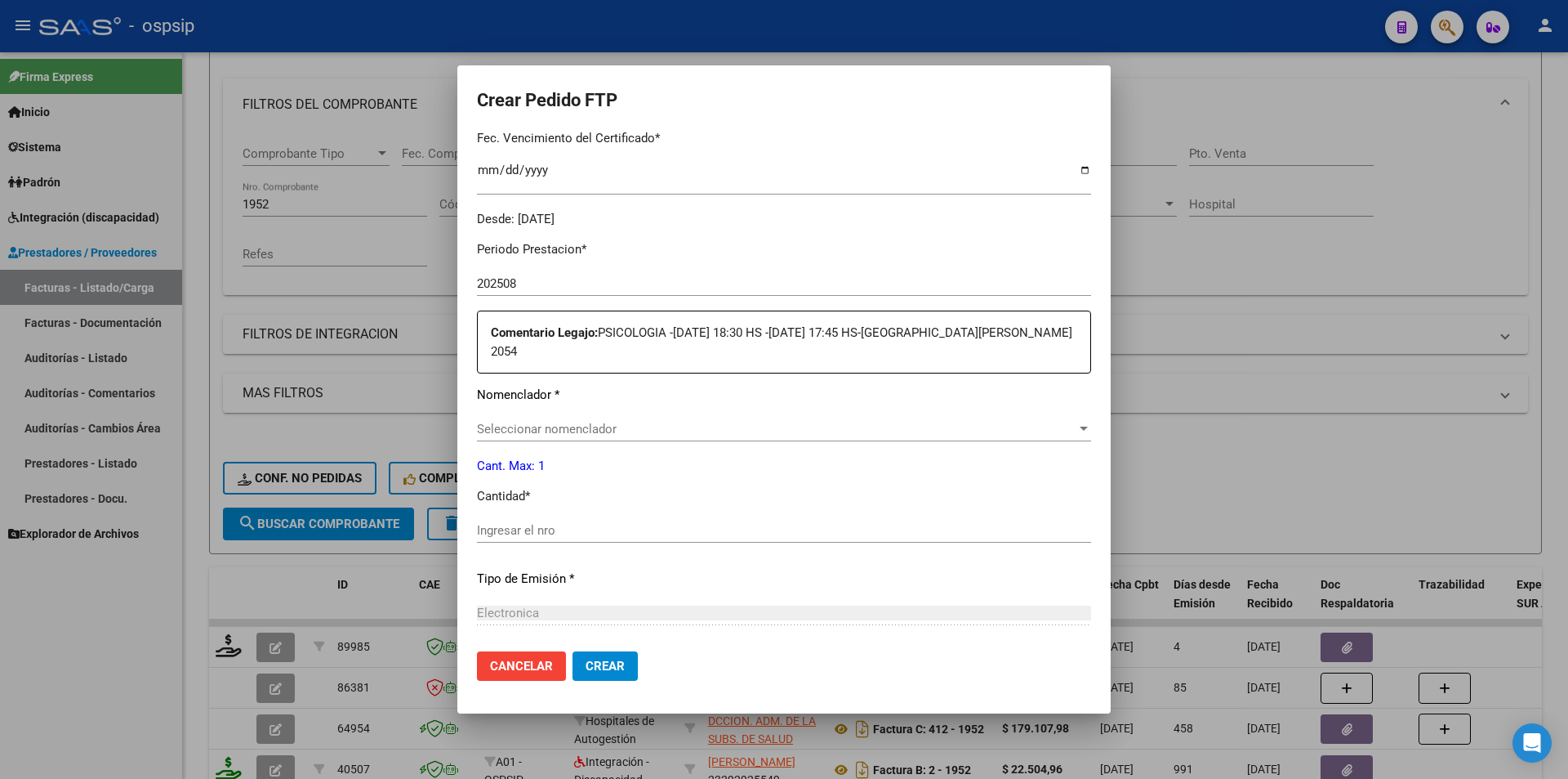
scroll to position [501, 0]
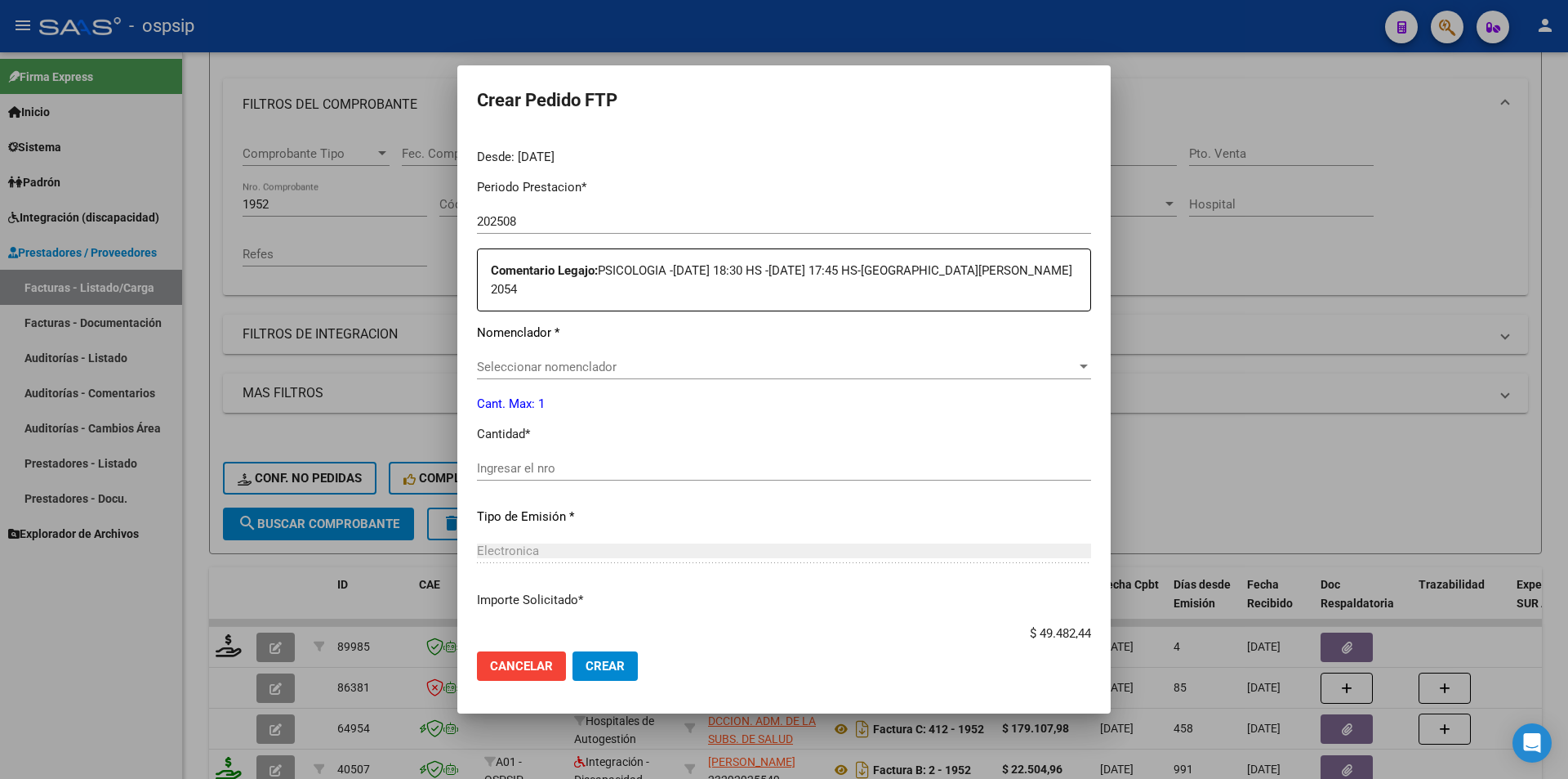
type input "168162660"
type input "2027-01-14"
click at [519, 456] on div "Ingresar el nro" at bounding box center [784, 467] width 614 height 24
type input "4"
click at [623, 678] on button "Crear" at bounding box center [605, 666] width 65 height 29
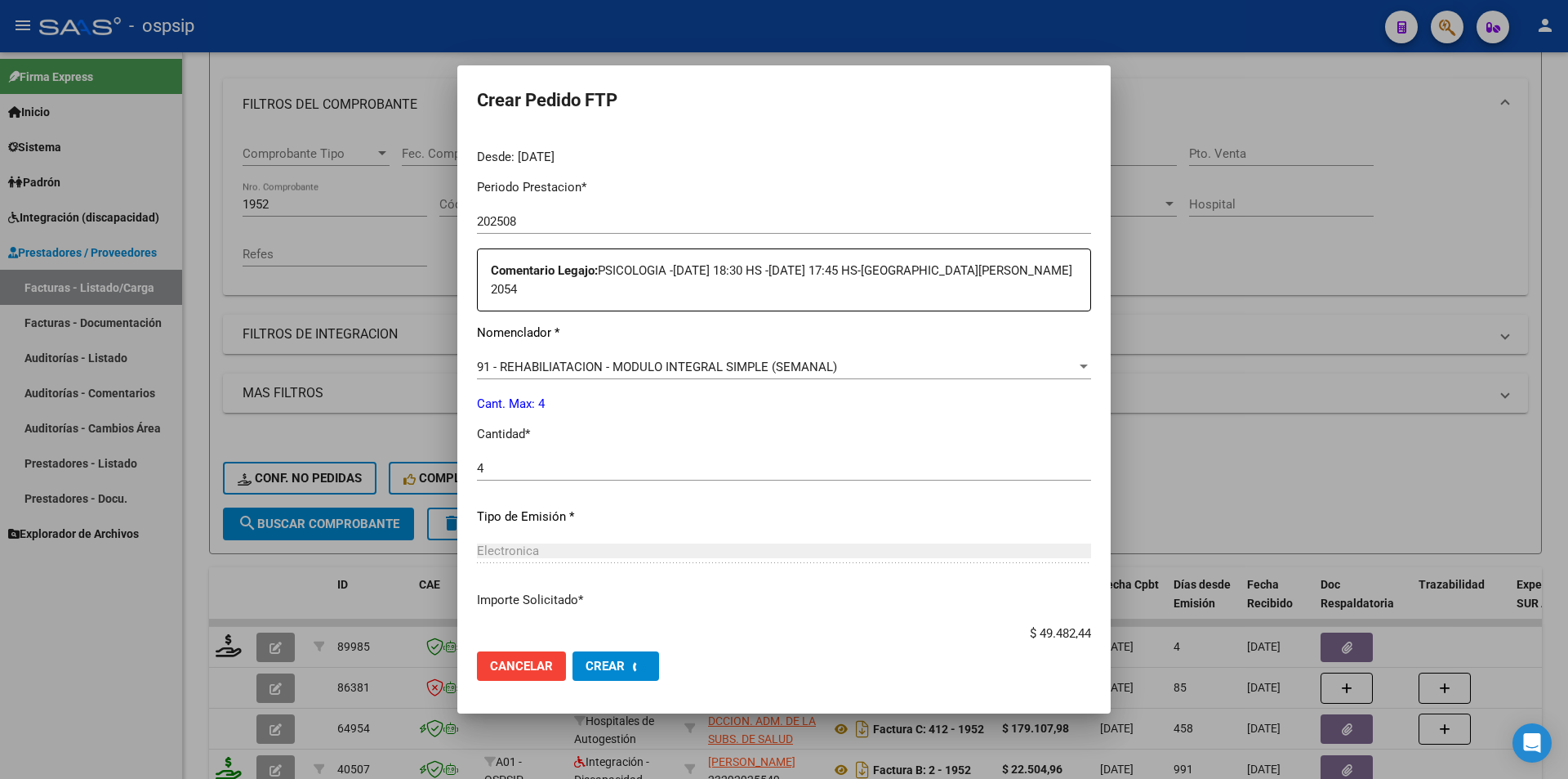
scroll to position [0, 0]
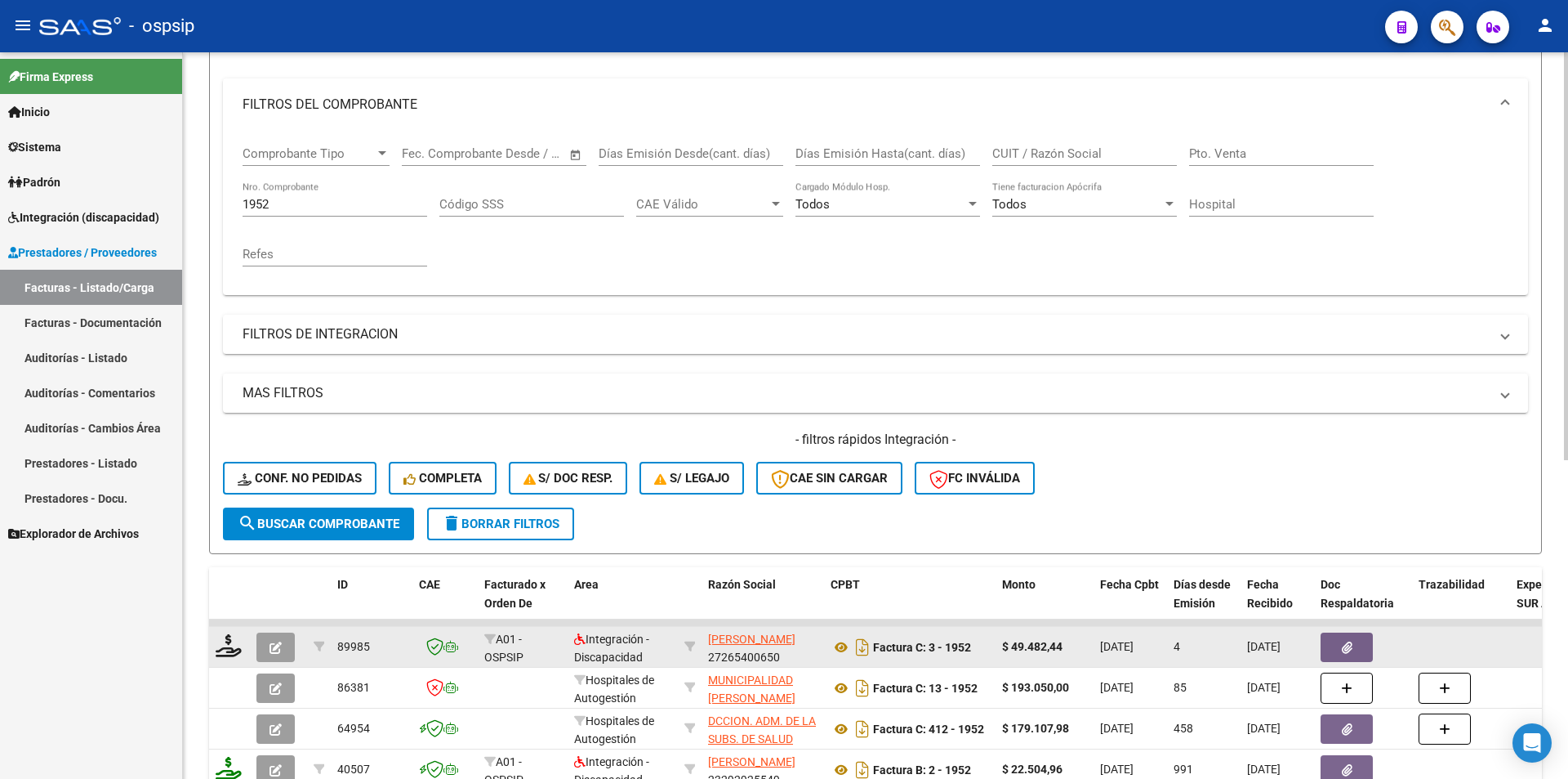
click at [285, 642] on button "button" at bounding box center [275, 647] width 39 height 29
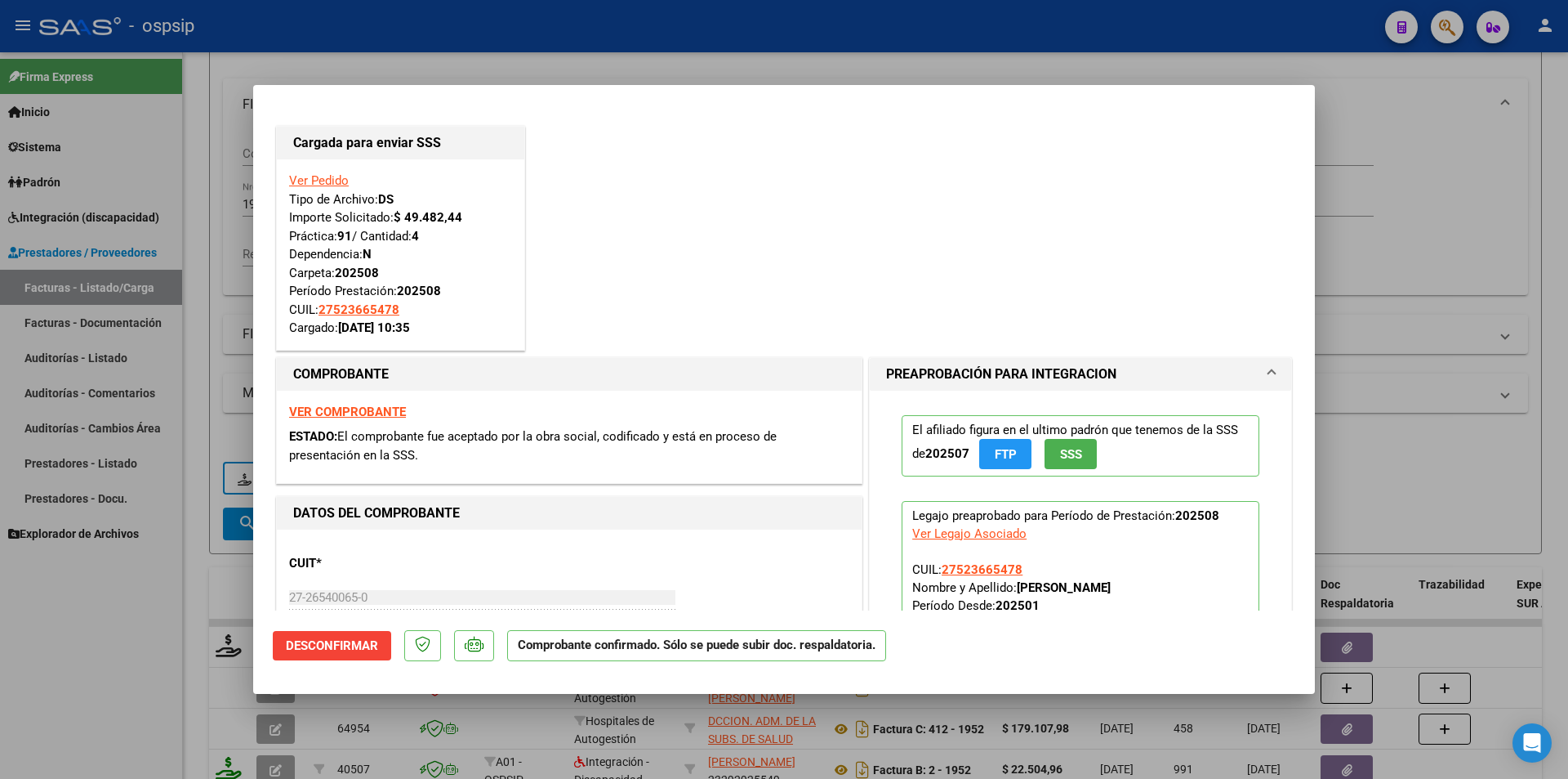
click at [151, 687] on div at bounding box center [784, 390] width 1568 height 779
type input "$ 0,00"
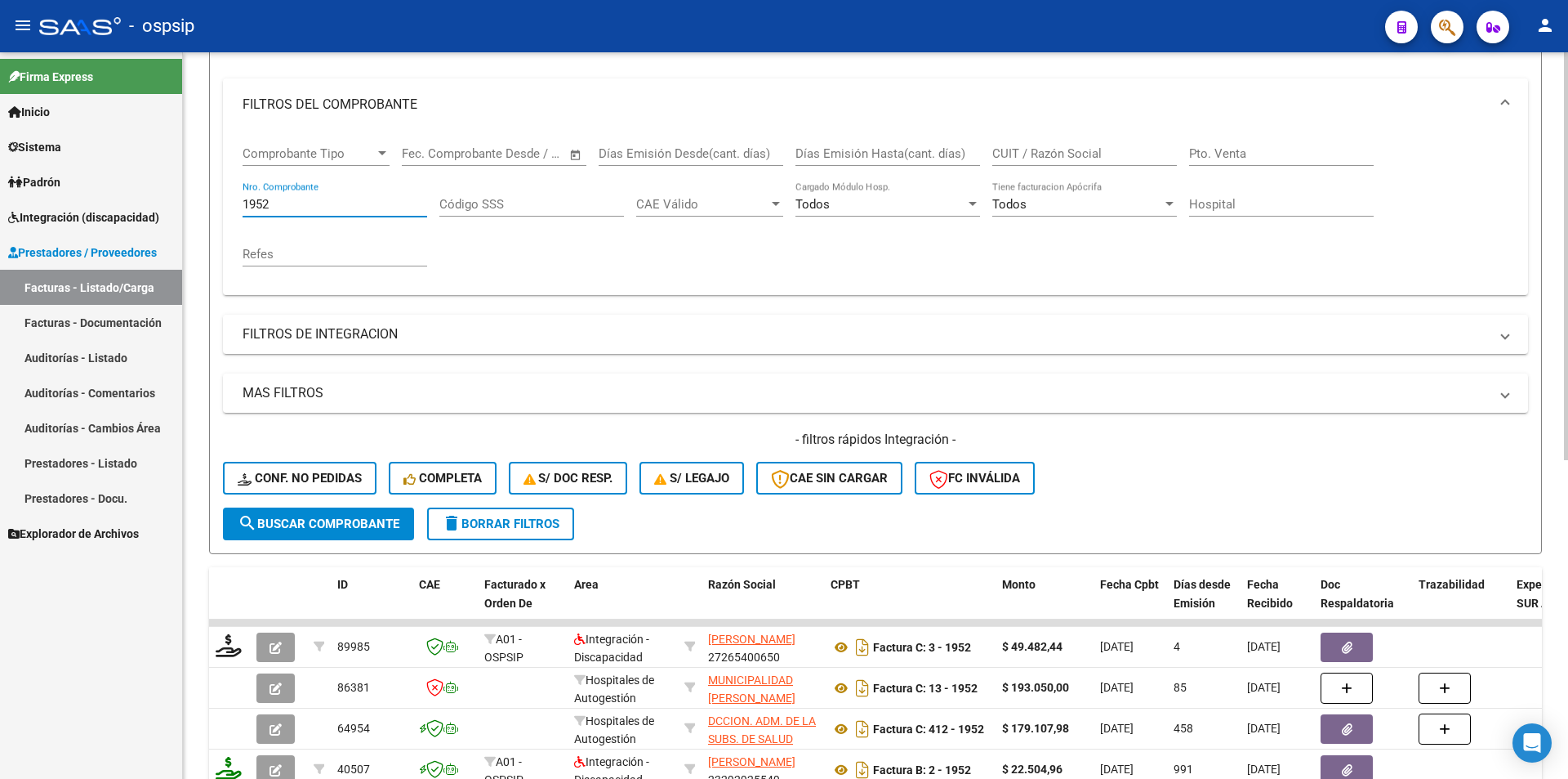
drag, startPoint x: 279, startPoint y: 203, endPoint x: 198, endPoint y: 193, distance: 81.6
click at [198, 193] on div "Video tutorial PRESTADORES -> Listado de CPBTs Emitidos por Prestadores / Prove…" at bounding box center [876, 493] width 1385 height 1282
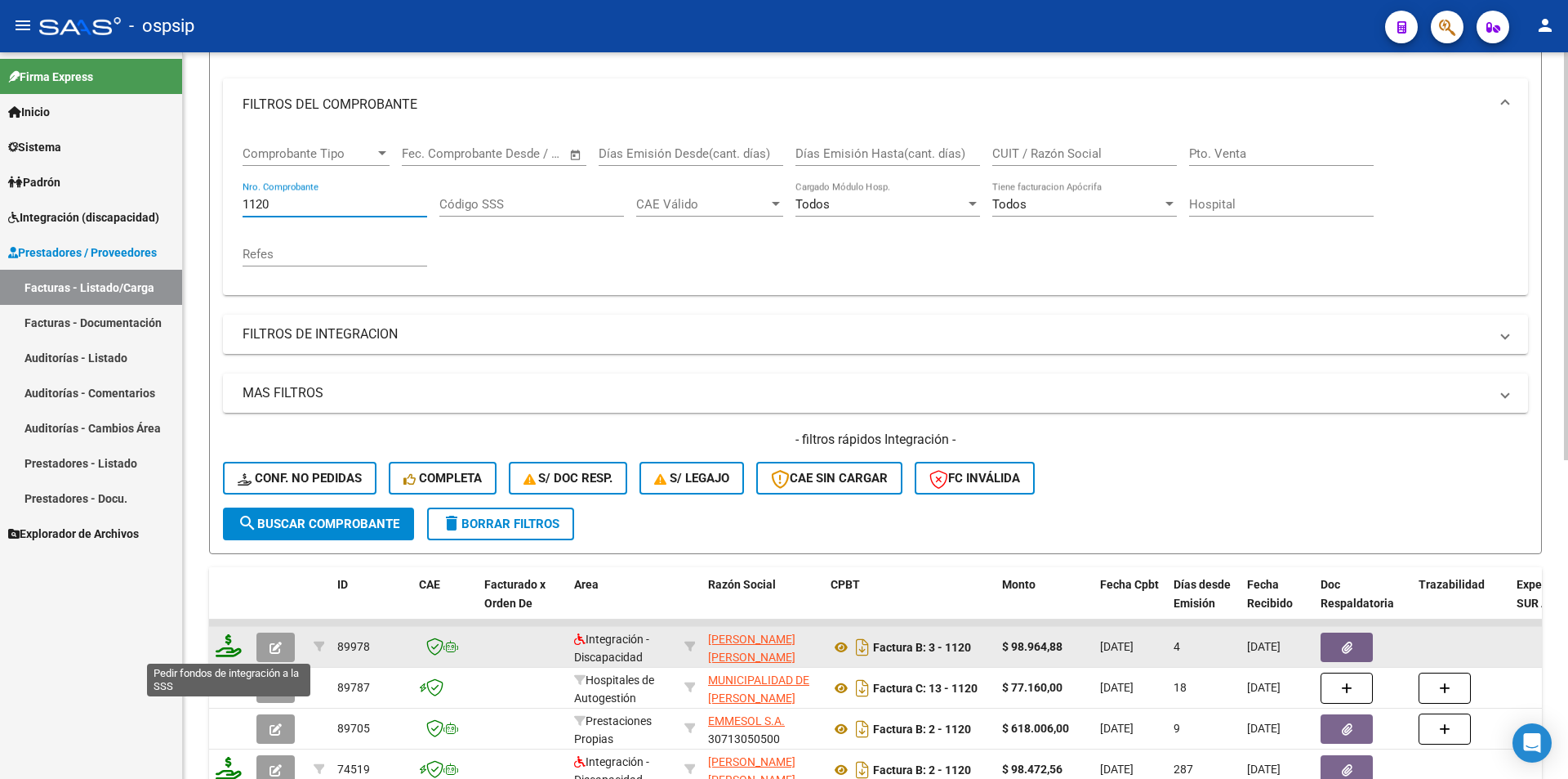
type input "1120"
click at [220, 644] on icon at bounding box center [229, 645] width 26 height 23
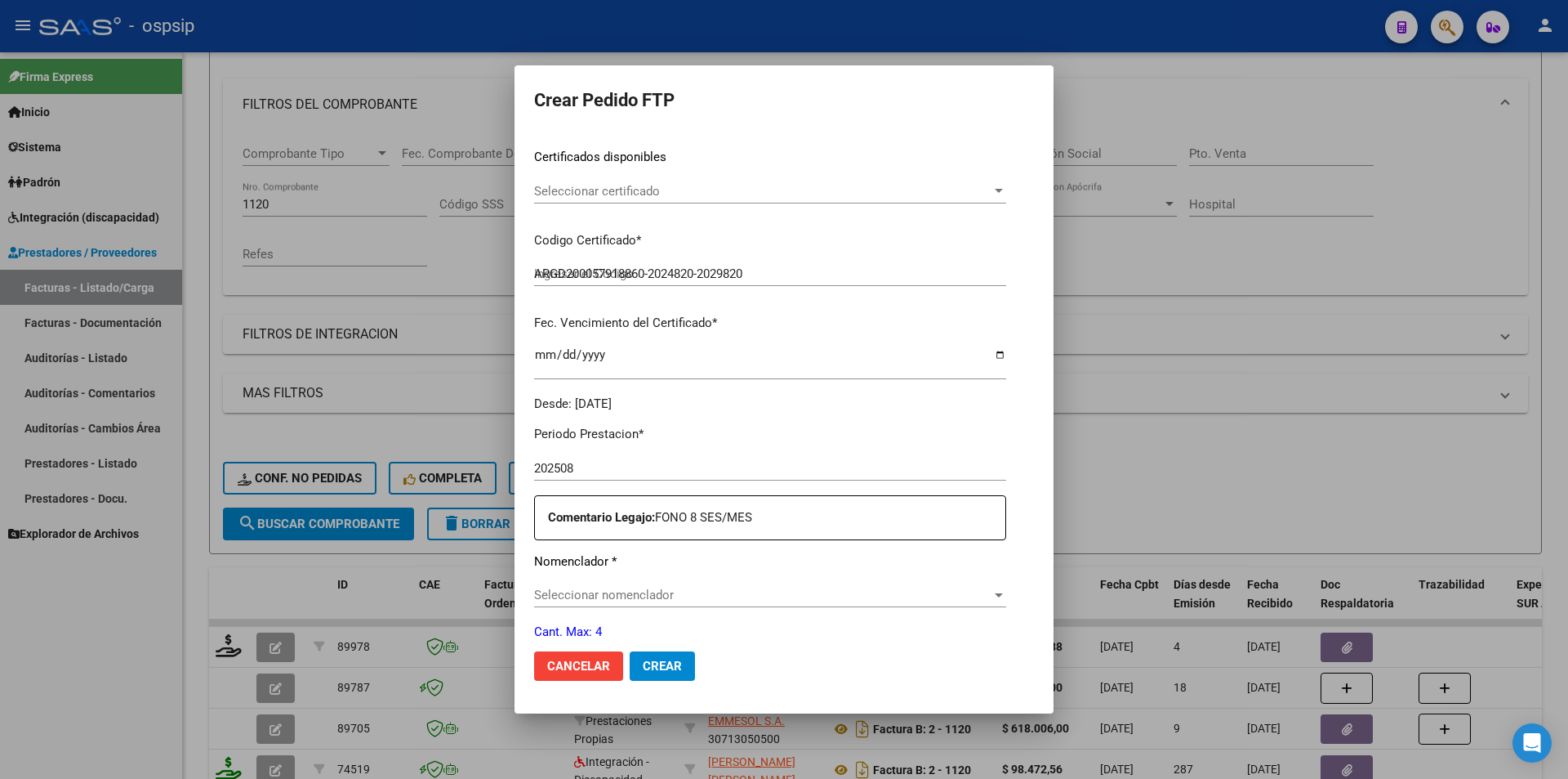
scroll to position [409, 0]
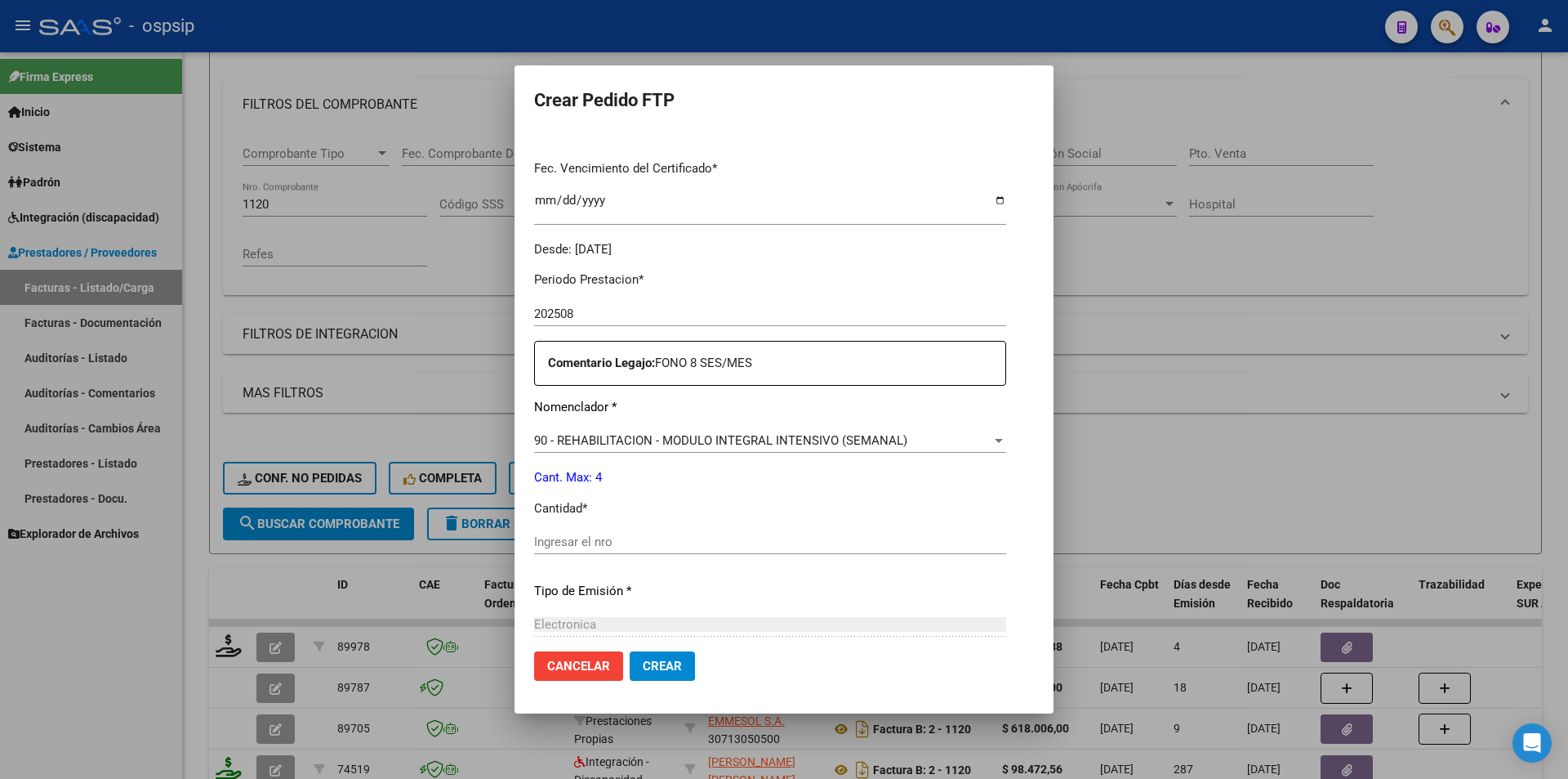
click at [563, 548] on input "Ingresar el nro" at bounding box center [770, 542] width 472 height 15
click at [630, 656] on button "Crear" at bounding box center [662, 666] width 65 height 29
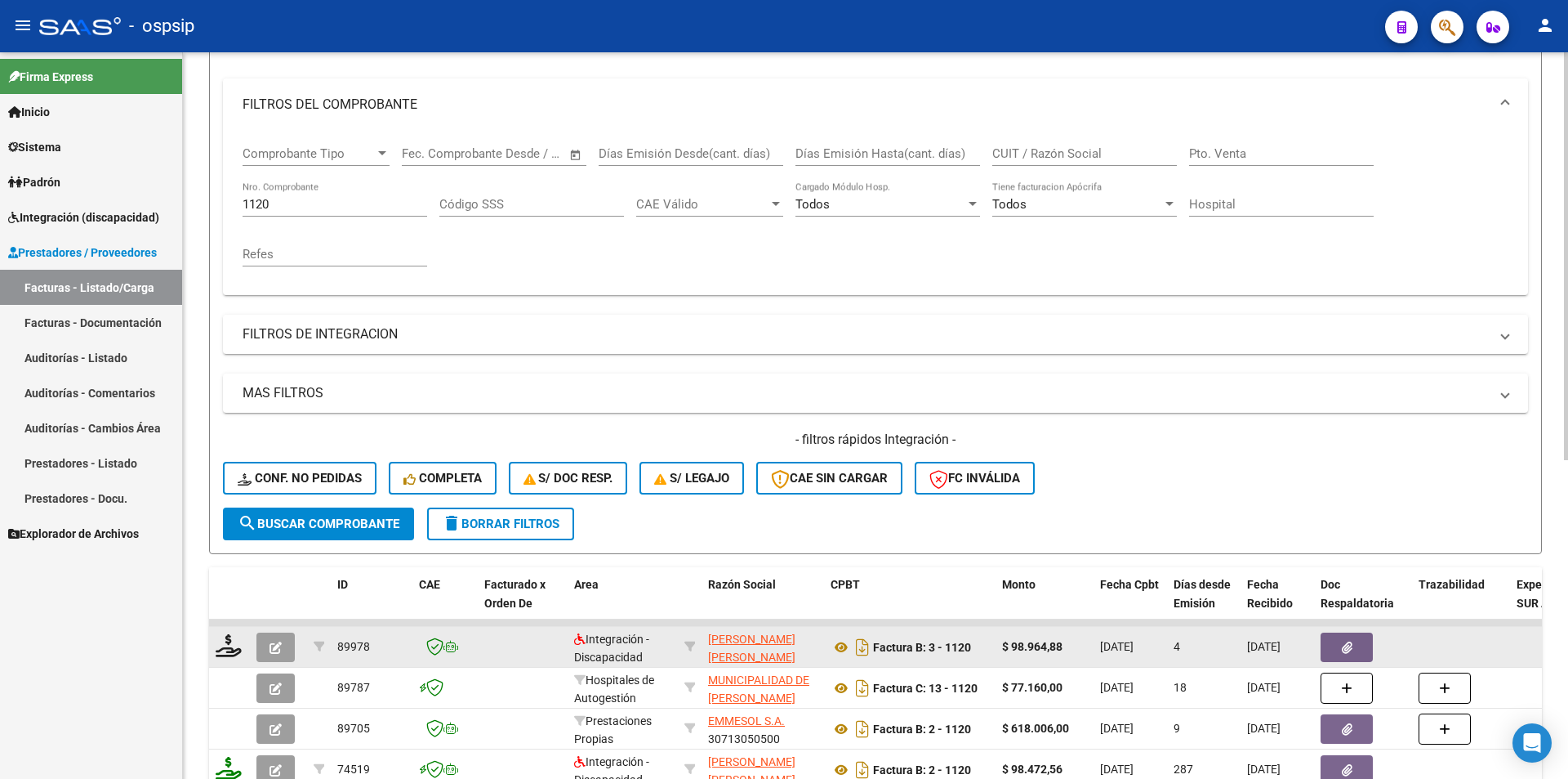
click at [288, 645] on button "button" at bounding box center [275, 647] width 39 height 29
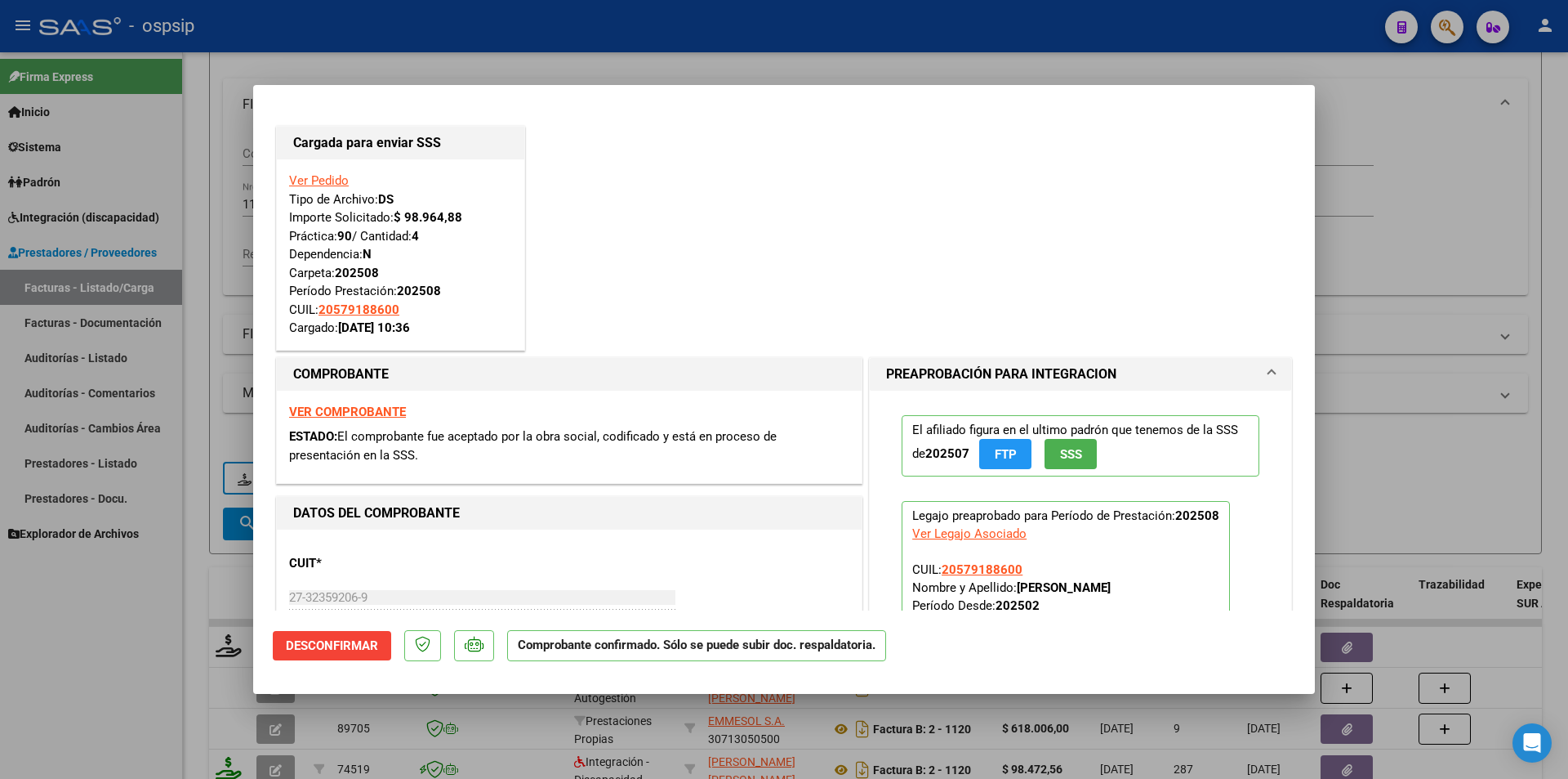
click at [114, 635] on div at bounding box center [784, 390] width 1568 height 779
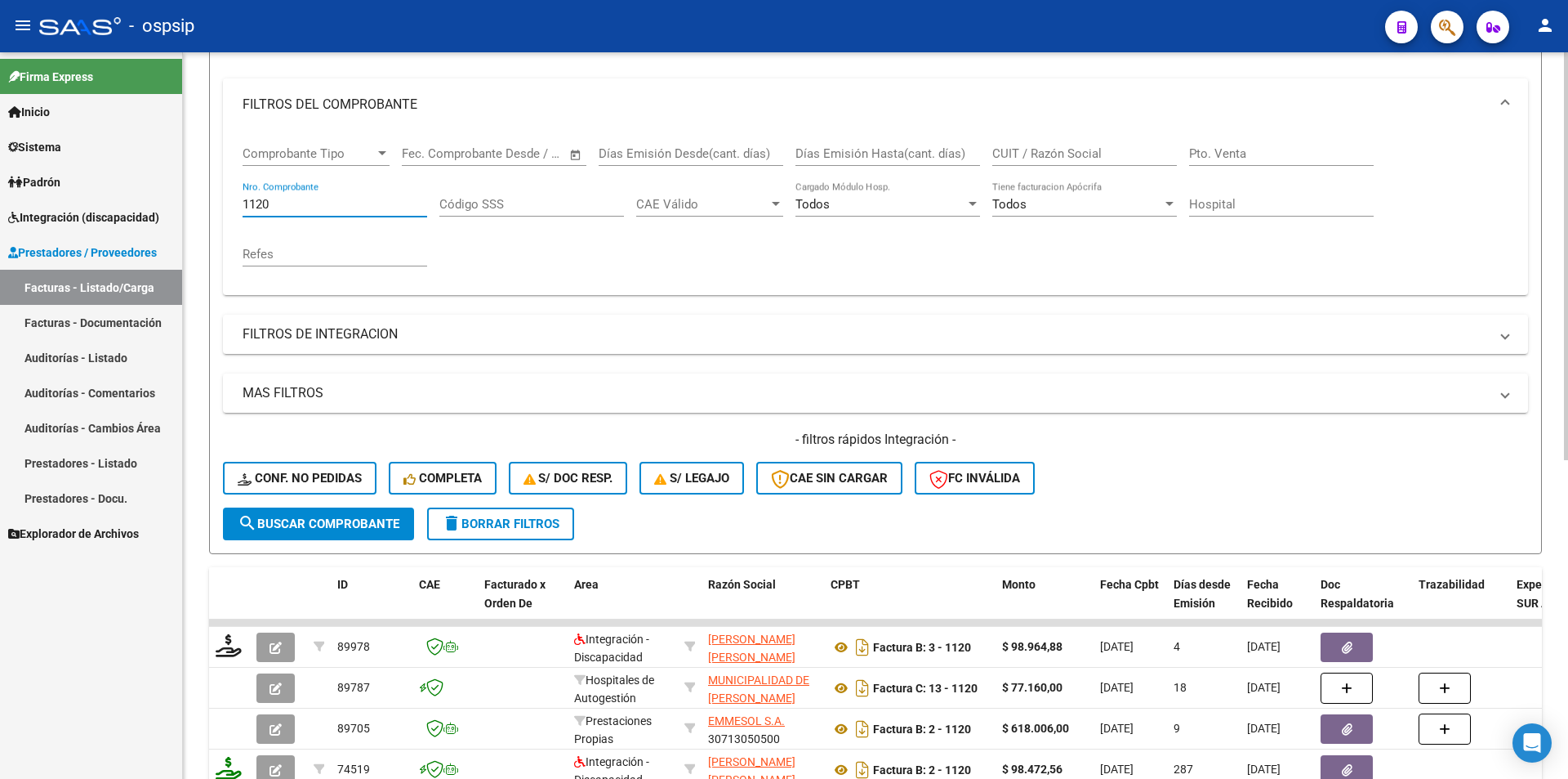
drag, startPoint x: 285, startPoint y: 204, endPoint x: 185, endPoint y: 188, distance: 101.3
click at [185, 188] on div "Video tutorial PRESTADORES -> Listado de CPBTs Emitidos por Prestadores / Prove…" at bounding box center [876, 493] width 1385 height 1282
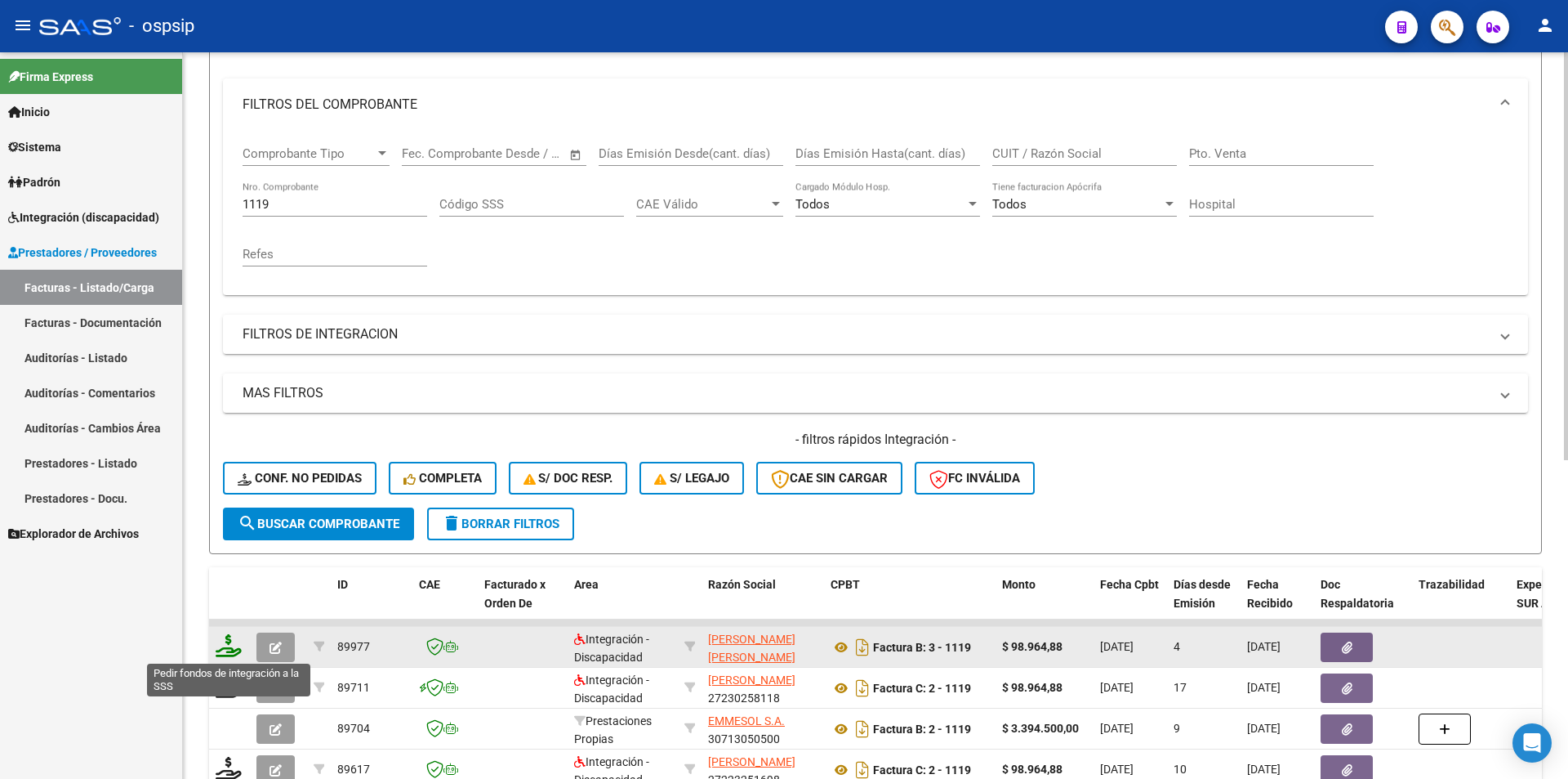
click at [225, 653] on icon at bounding box center [229, 645] width 26 height 23
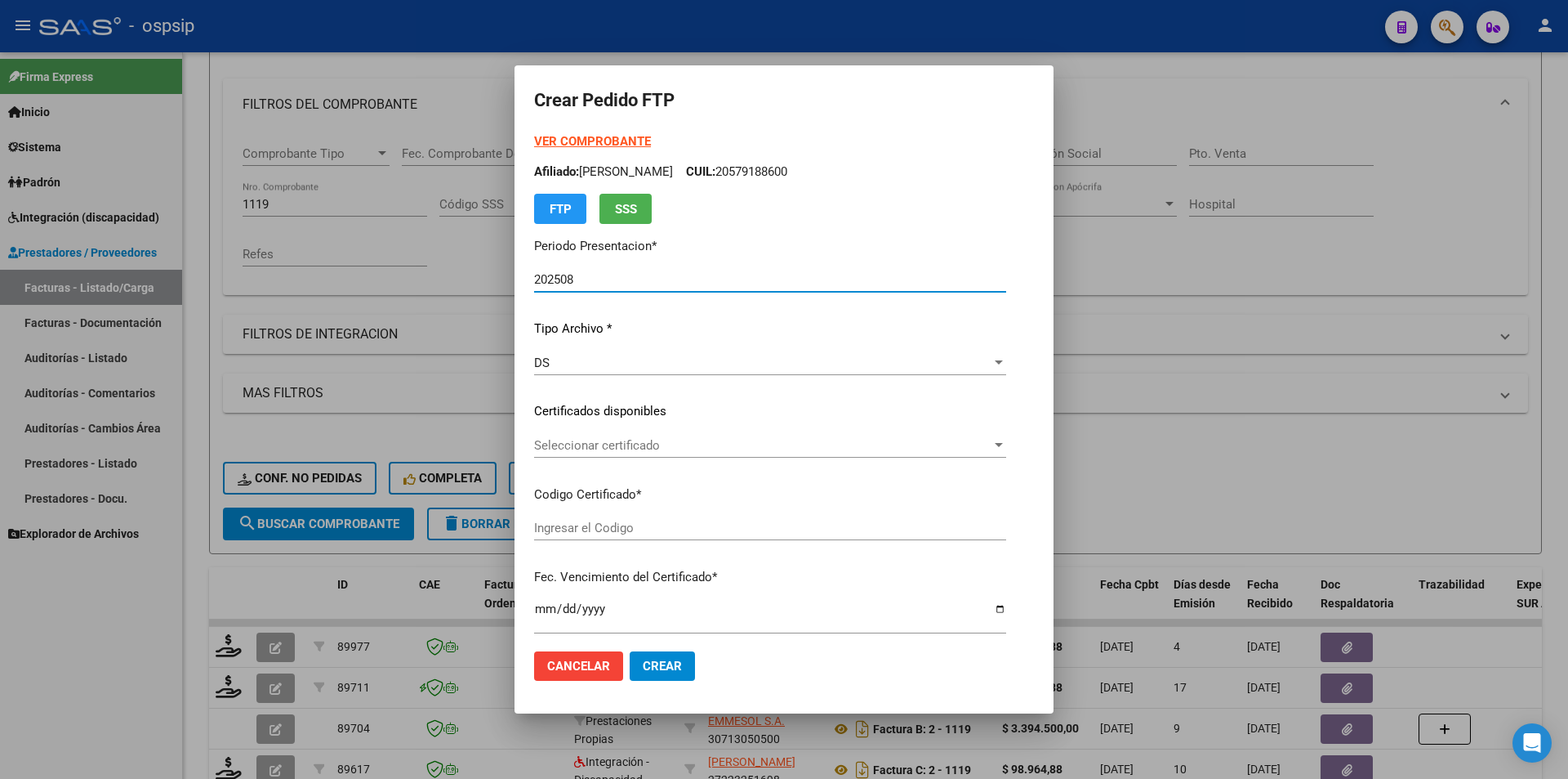
scroll to position [409, 0]
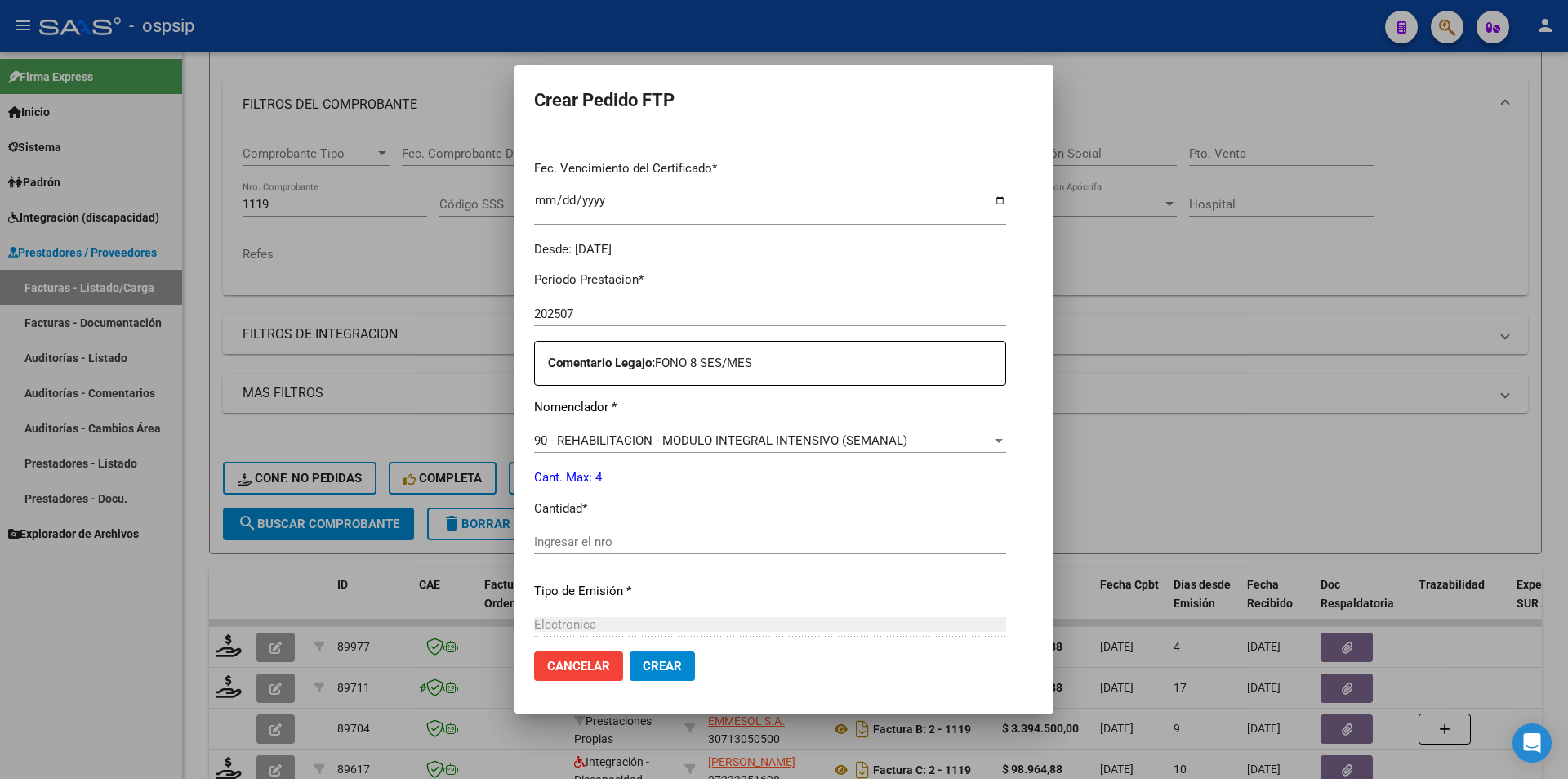
click at [550, 539] on input "Ingresar el nro" at bounding box center [770, 542] width 472 height 15
click at [656, 677] on button "Crear" at bounding box center [662, 666] width 65 height 29
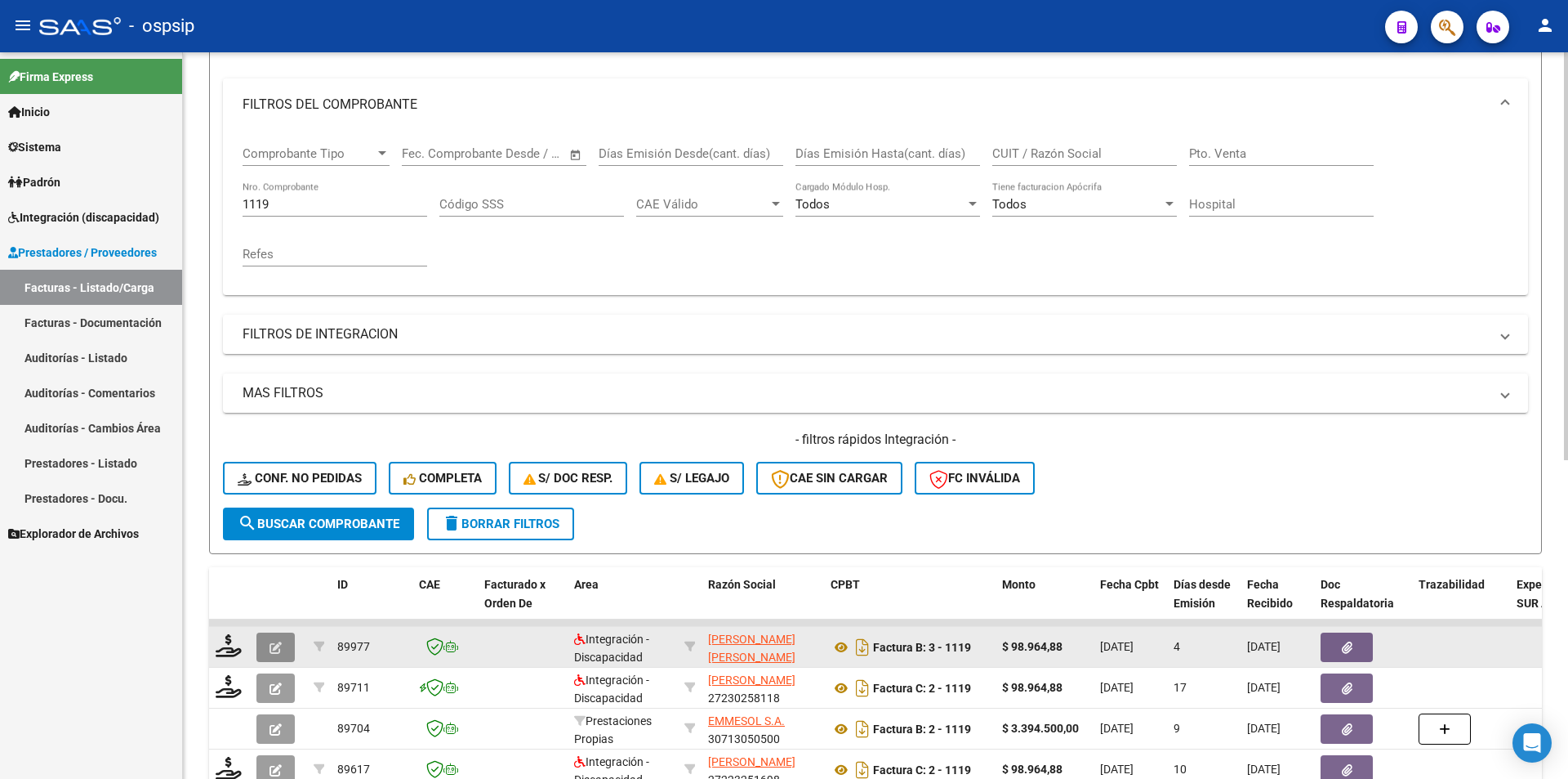
click at [283, 646] on button "button" at bounding box center [275, 647] width 39 height 29
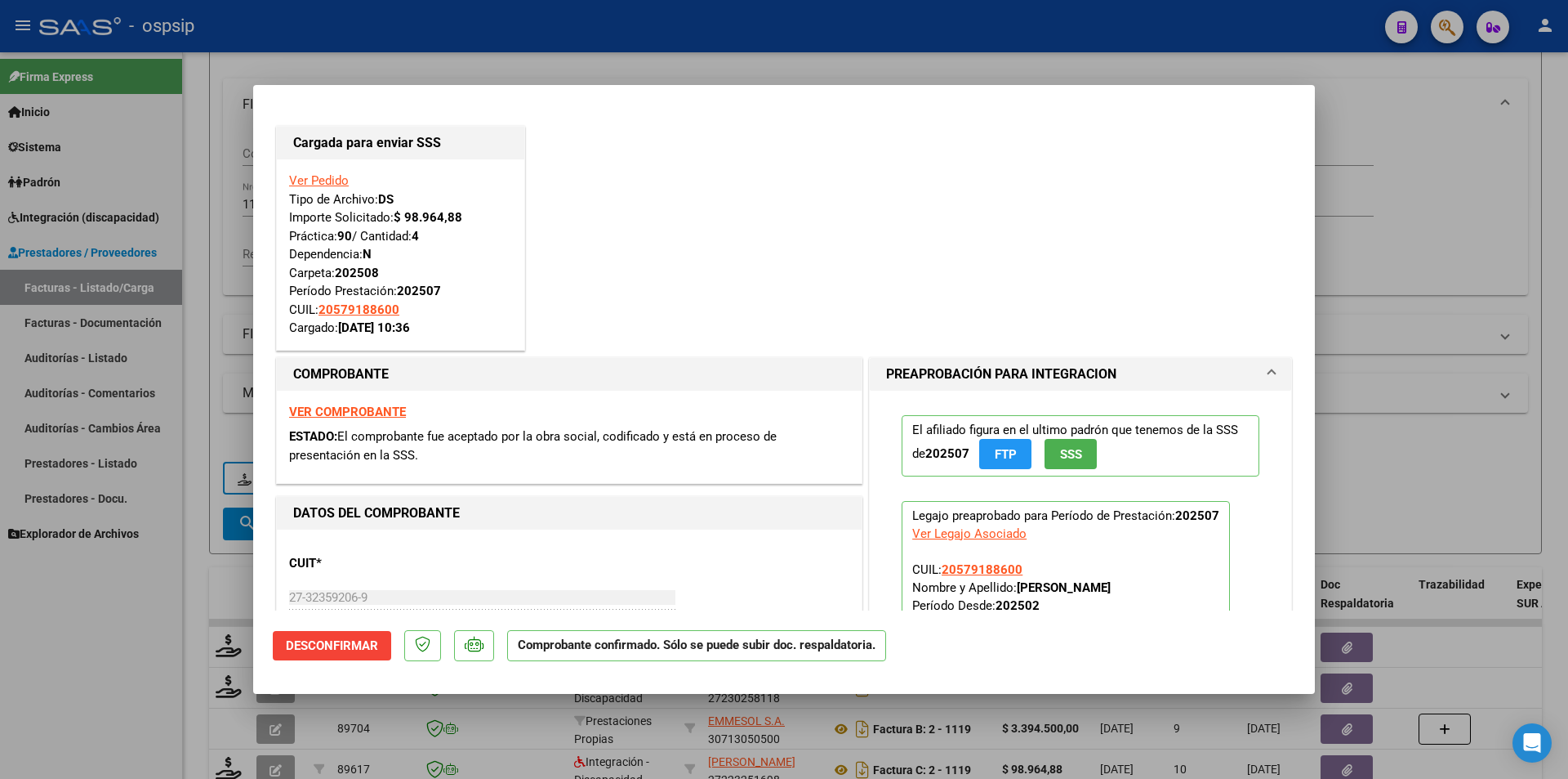
click at [81, 650] on div at bounding box center [784, 390] width 1568 height 779
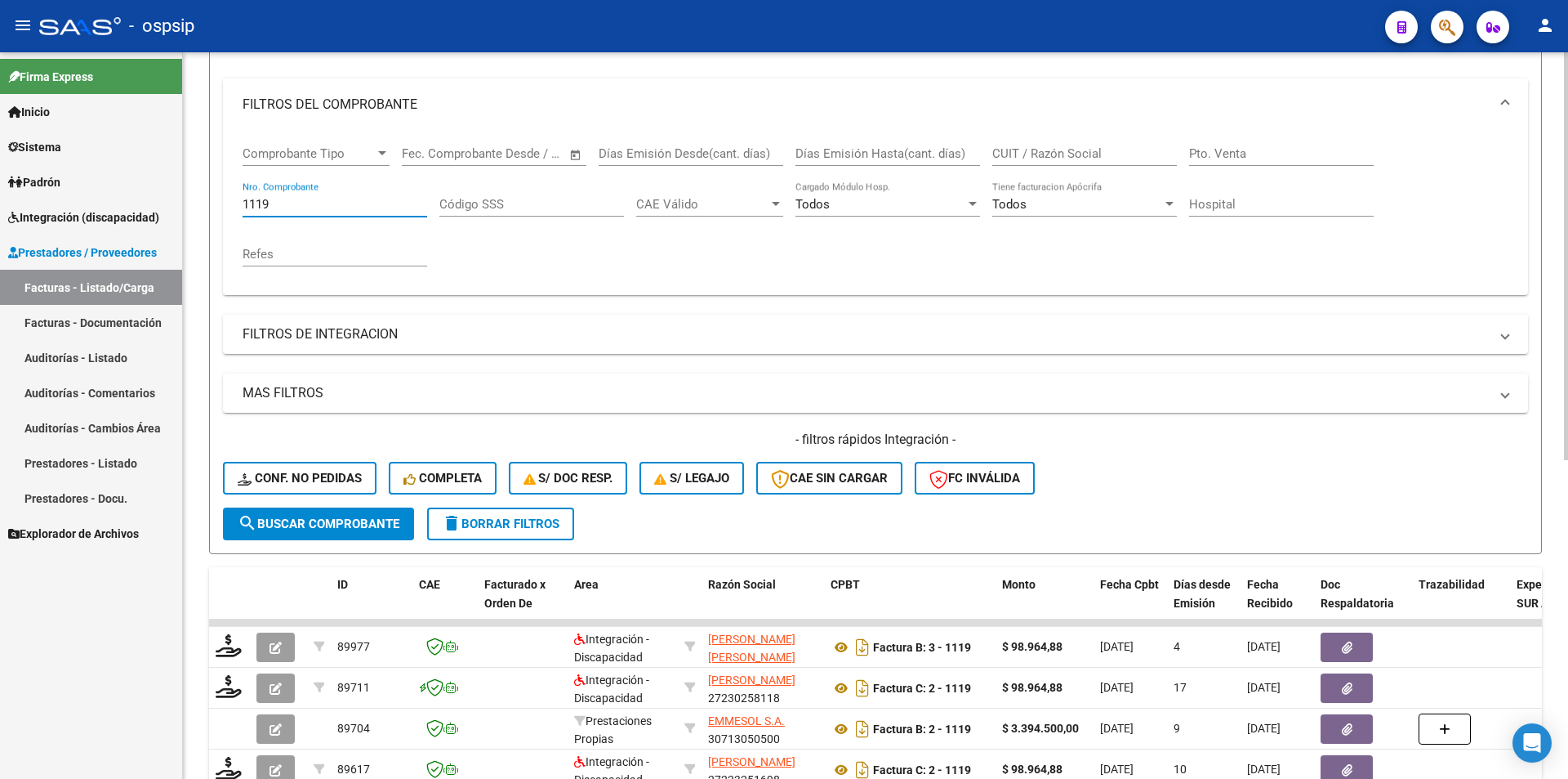
drag, startPoint x: 280, startPoint y: 208, endPoint x: 239, endPoint y: 204, distance: 41.2
click at [239, 204] on div "Comprobante Tipo Comprobante Tipo Fecha inicio – Fecha fin Fec. Comprobante Des…" at bounding box center [875, 213] width 1305 height 164
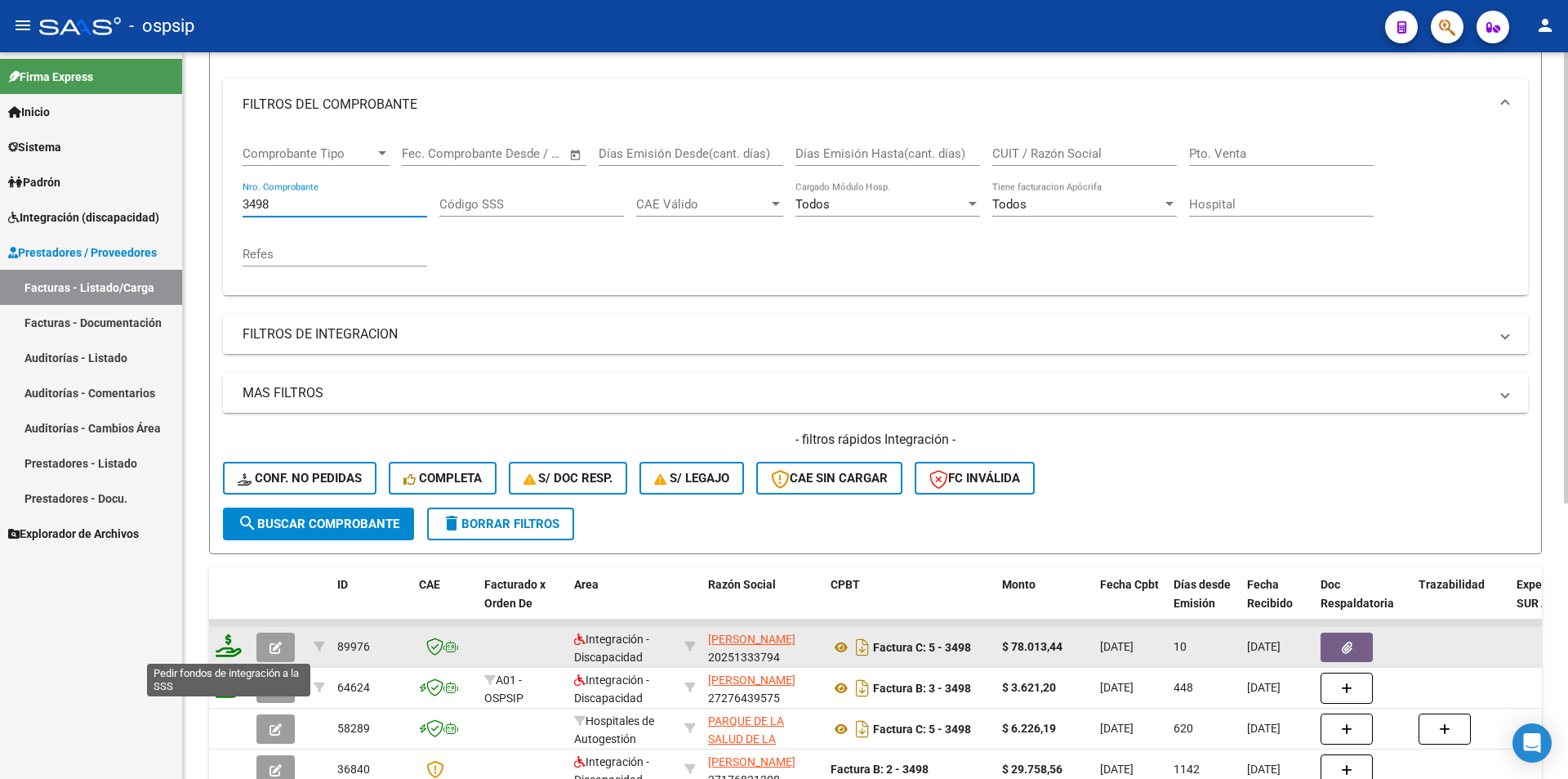
click at [226, 645] on icon at bounding box center [229, 645] width 26 height 23
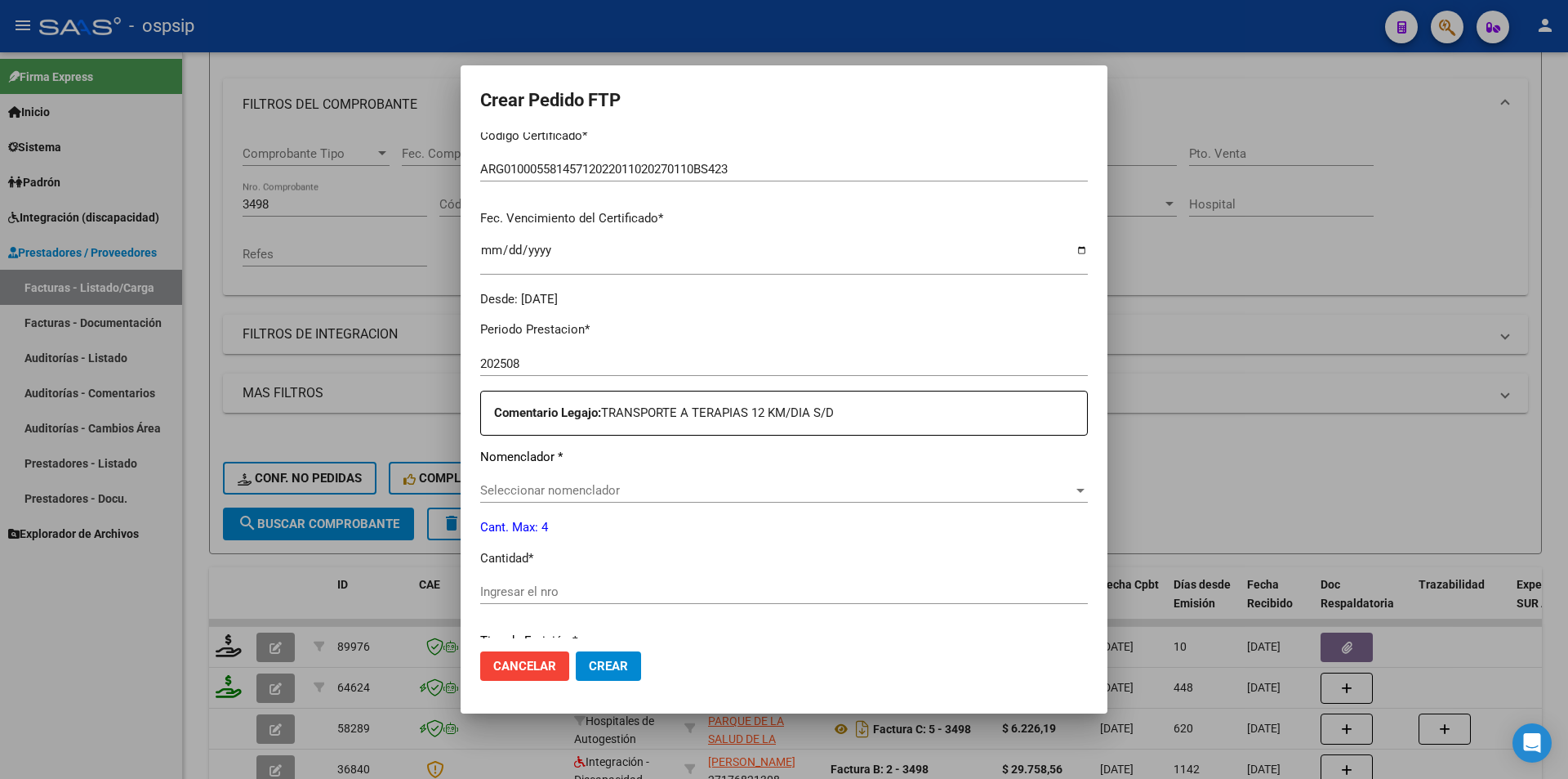
scroll to position [409, 0]
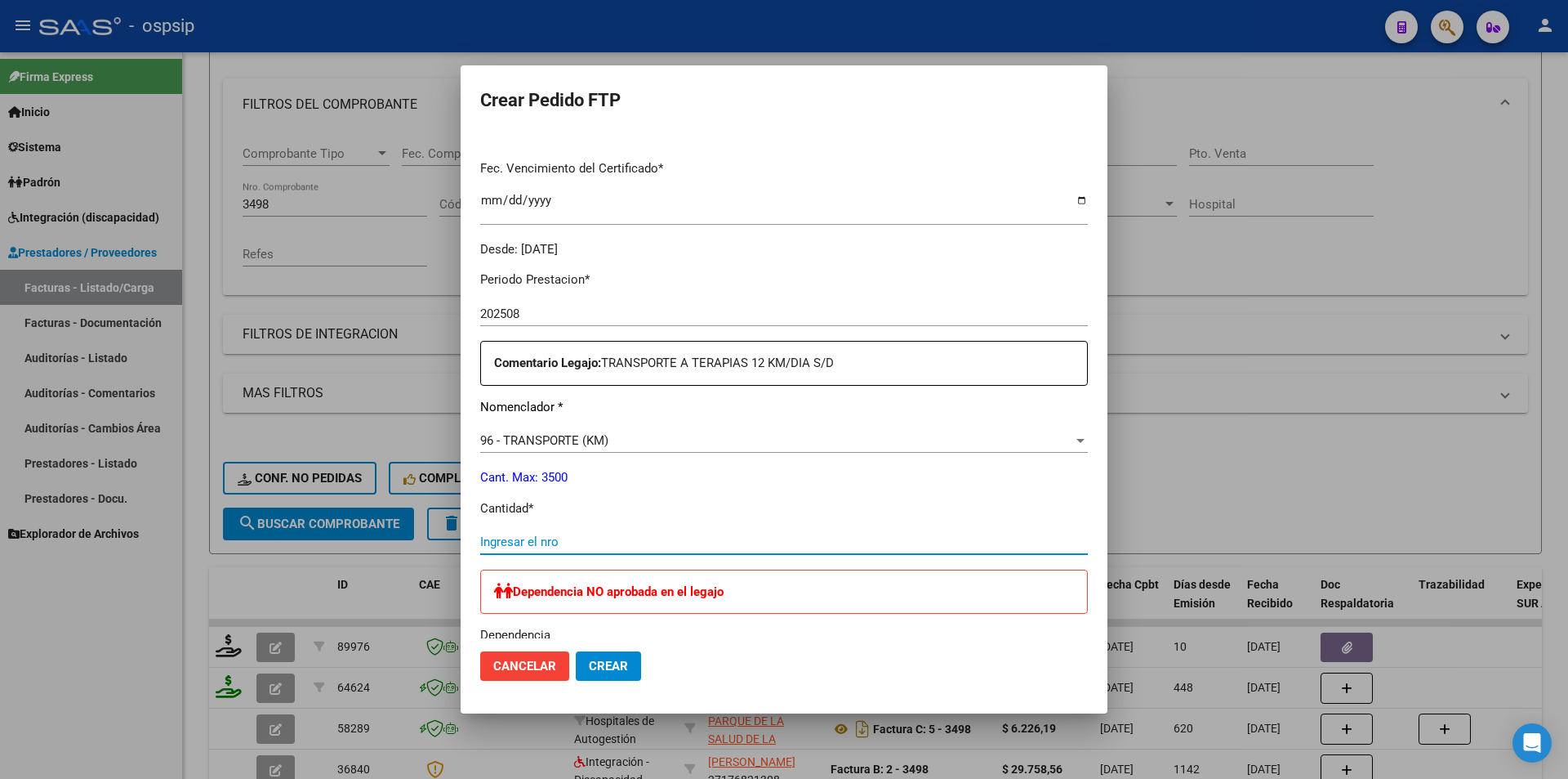
click at [565, 544] on input "Ingresar el nro" at bounding box center [784, 542] width 608 height 15
click at [577, 671] on button "Crear" at bounding box center [609, 666] width 65 height 29
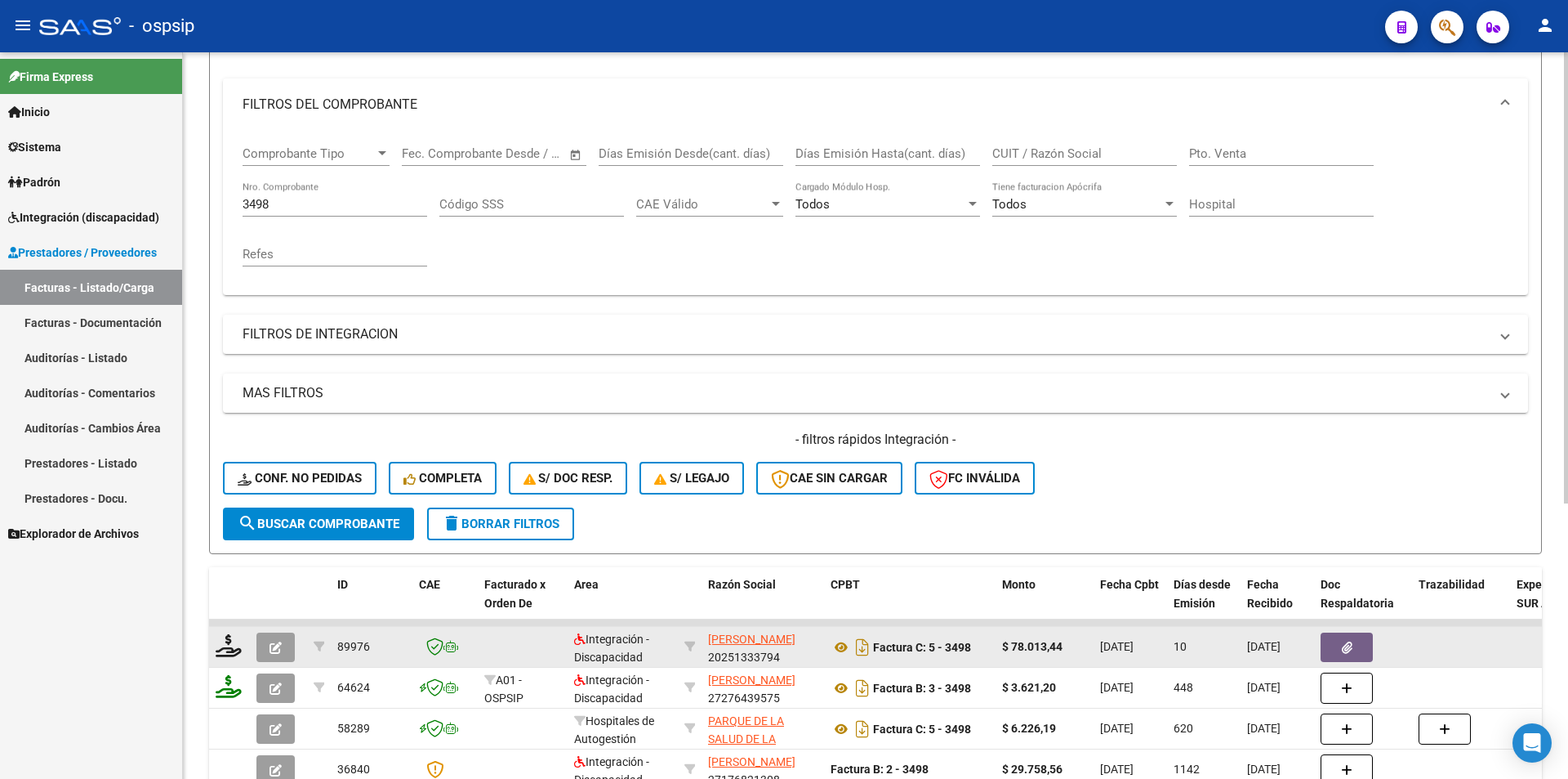
click at [278, 640] on span "button" at bounding box center [275, 647] width 13 height 15
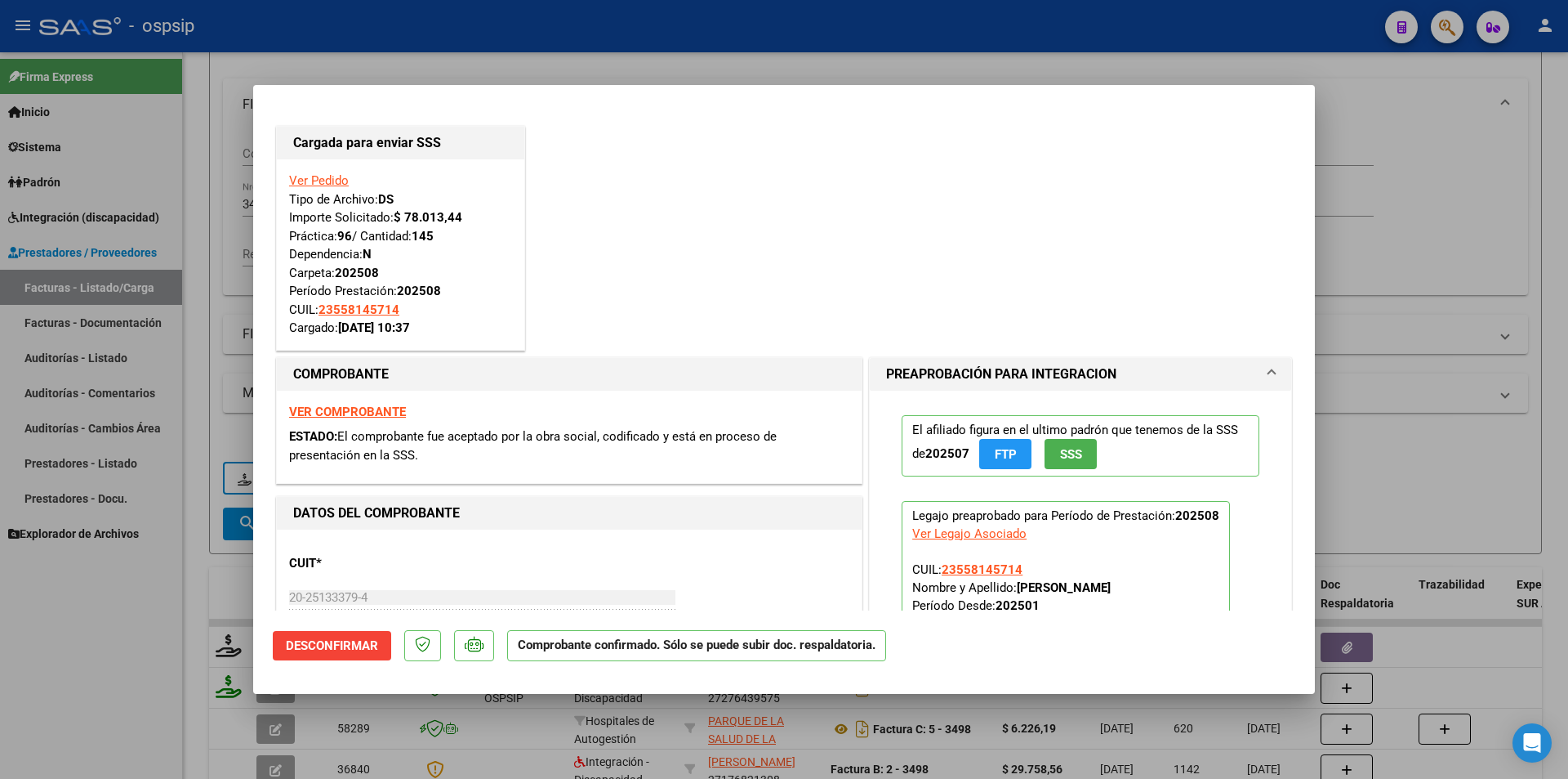
click at [113, 727] on div at bounding box center [784, 390] width 1568 height 779
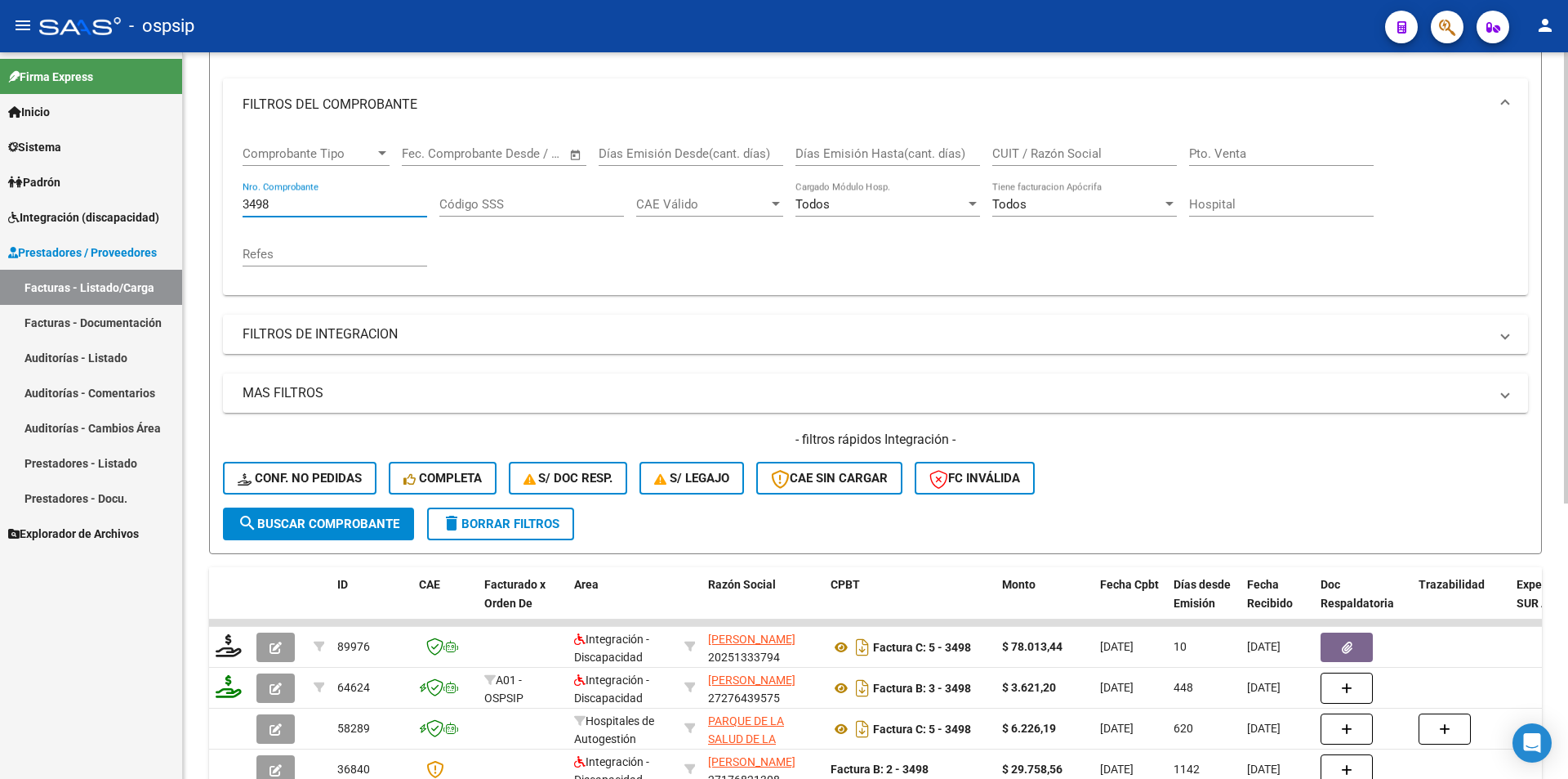
drag, startPoint x: 285, startPoint y: 205, endPoint x: 193, endPoint y: 187, distance: 93.7
click at [198, 189] on div "Video tutorial PRESTADORES -> Listado de CPBTs Emitidos por Prestadores / Prove…" at bounding box center [876, 432] width 1385 height 1159
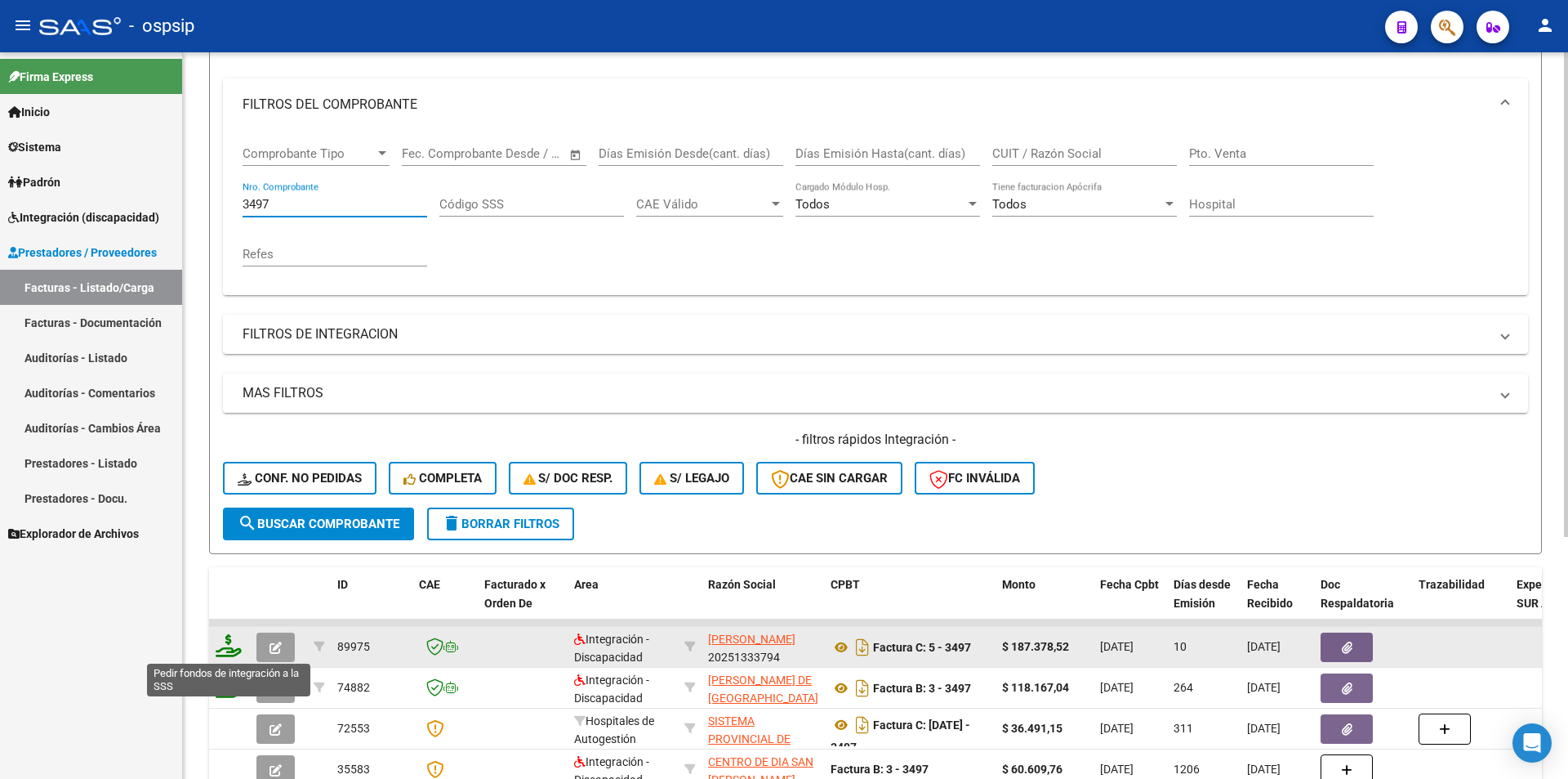
click at [230, 646] on icon at bounding box center [229, 645] width 26 height 23
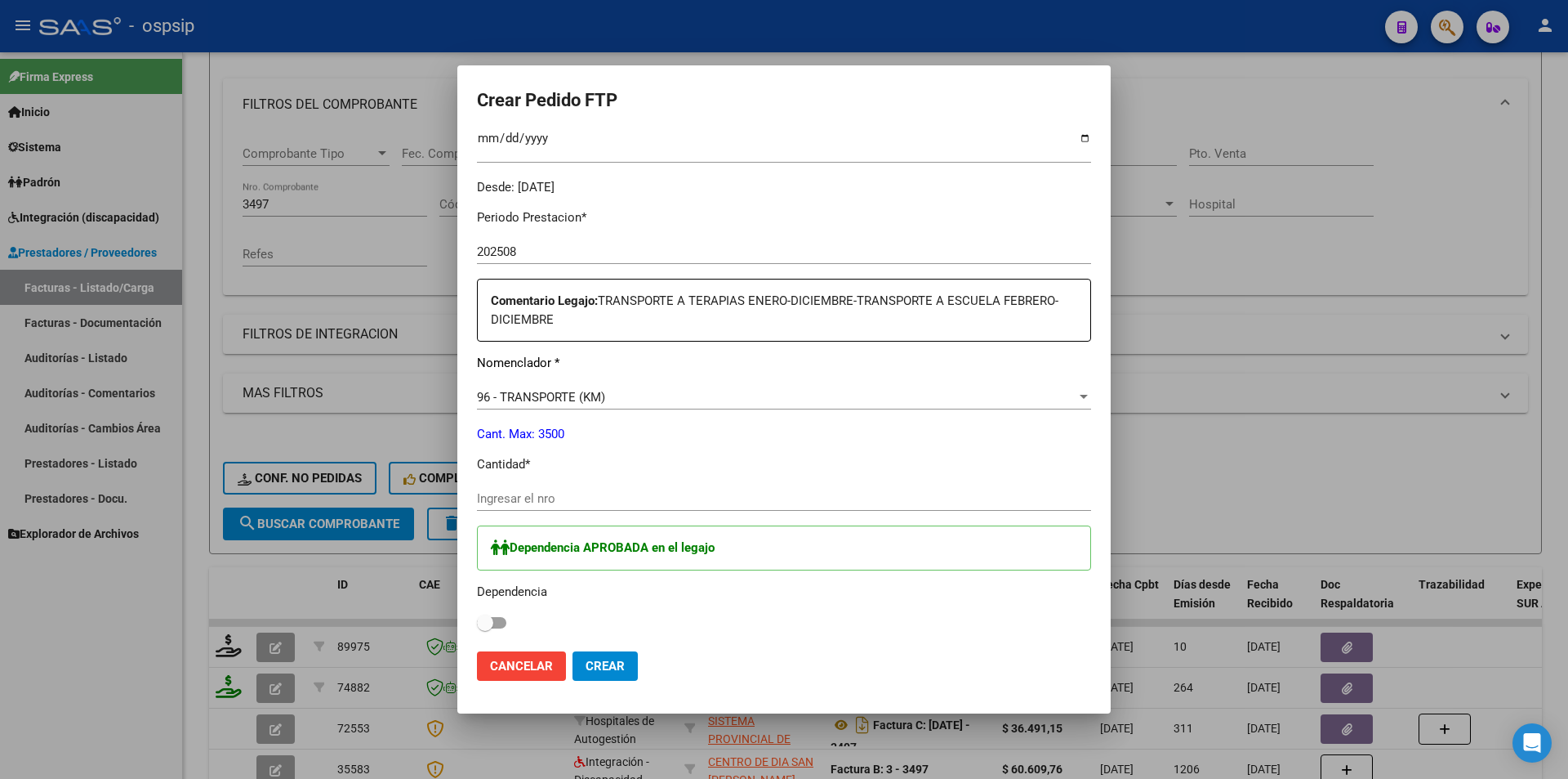
scroll to position [490, 0]
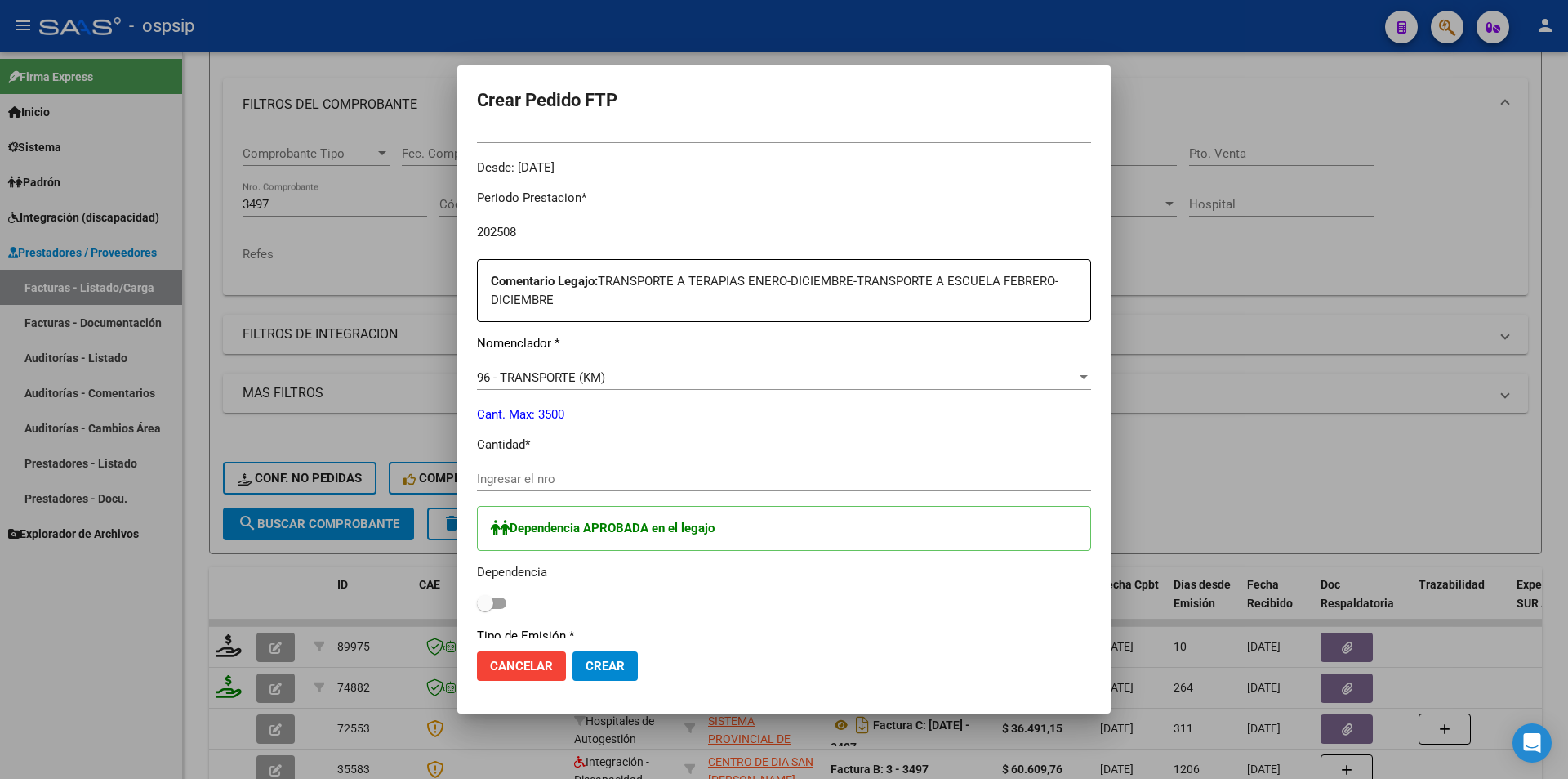
click at [537, 477] on input "Ingresar el nro" at bounding box center [784, 479] width 614 height 15
click at [500, 599] on span at bounding box center [491, 603] width 29 height 12
click at [486, 609] on input "checkbox" at bounding box center [485, 609] width 1 height 1
click at [614, 673] on span "Crear" at bounding box center [605, 666] width 39 height 15
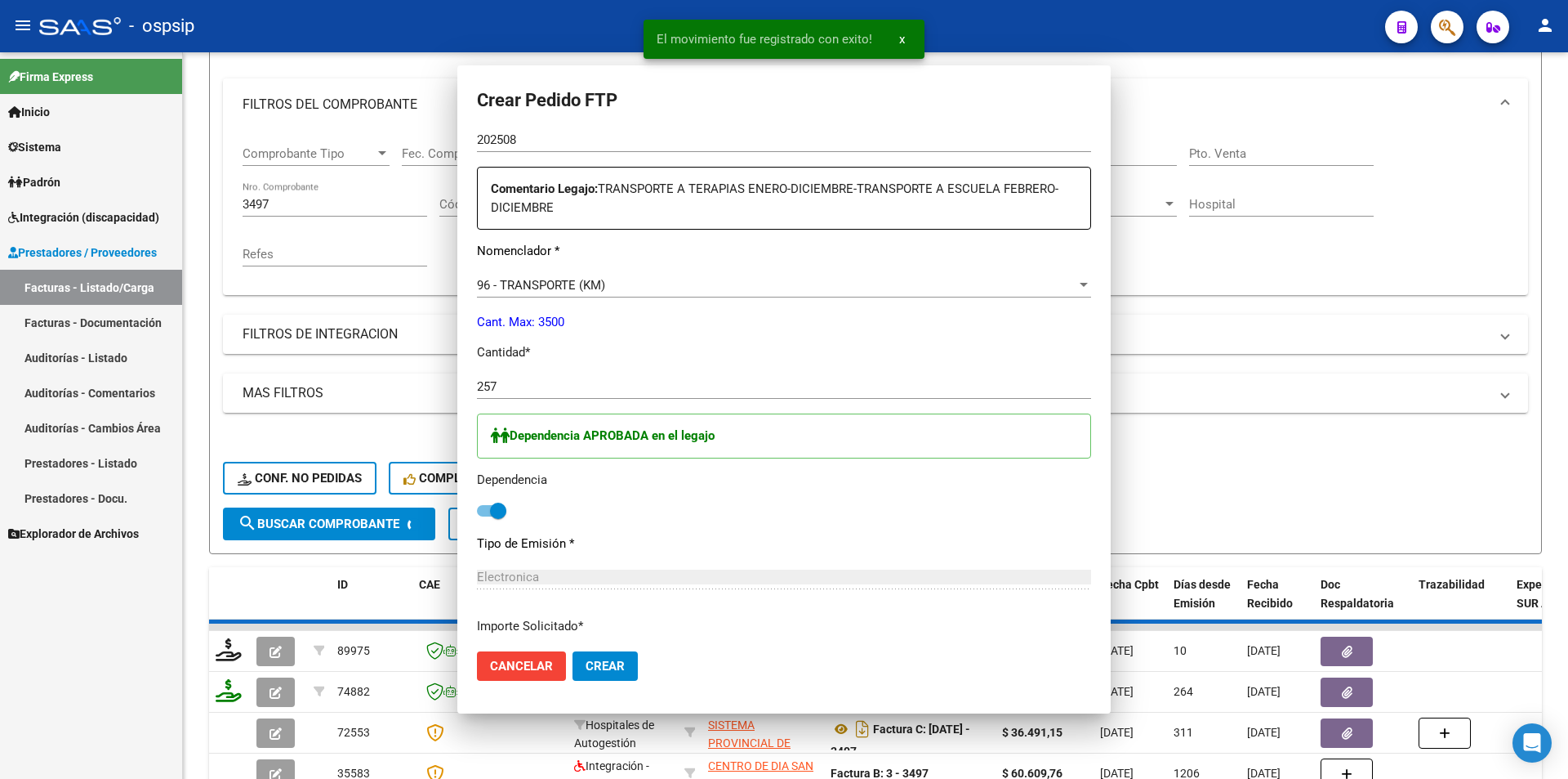
scroll to position [0, 0]
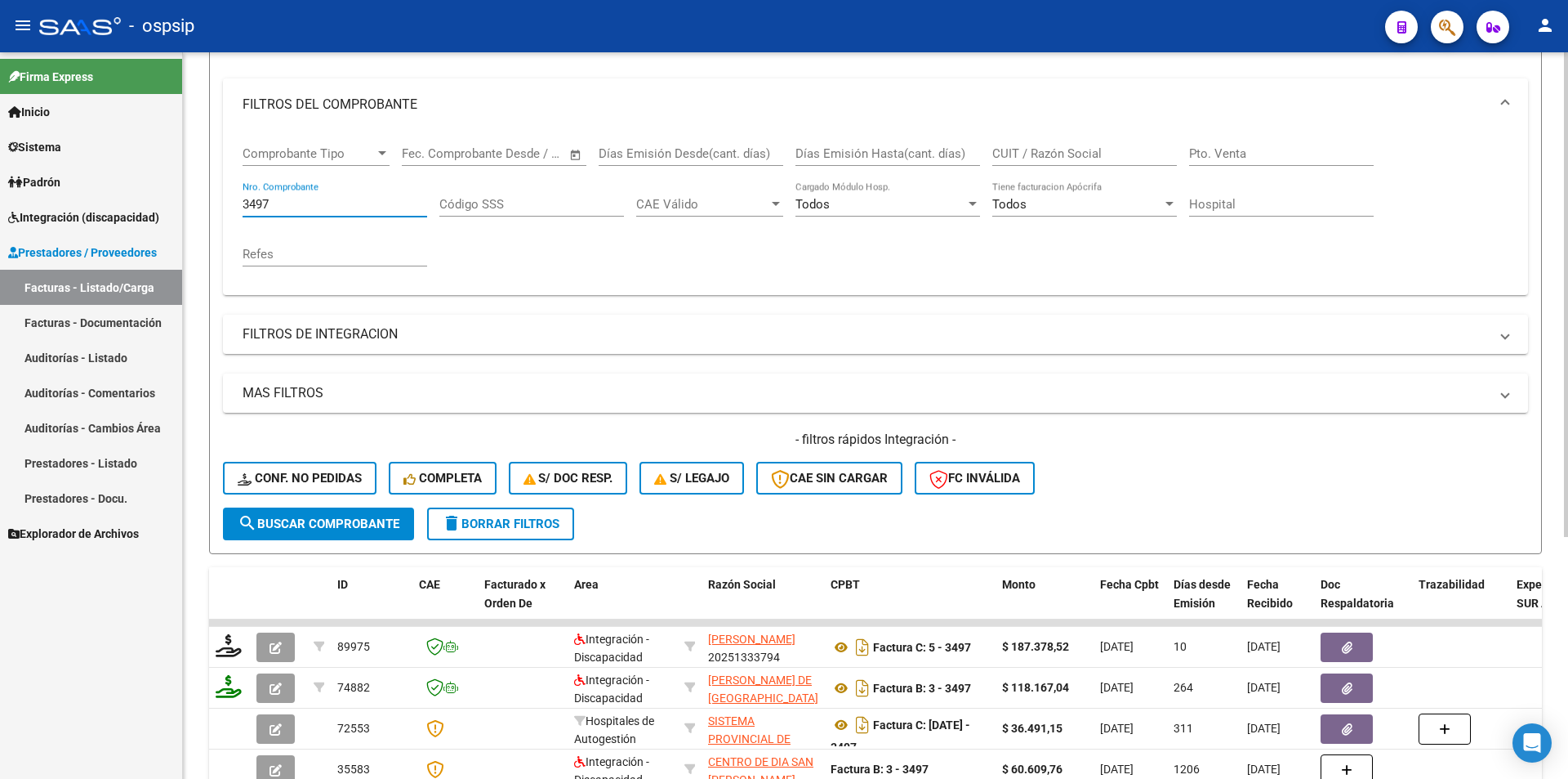
drag, startPoint x: 301, startPoint y: 209, endPoint x: 218, endPoint y: 207, distance: 83.0
click at [218, 207] on form "Filtros Id Area Area Seleccionar Gerenciador Seleccionar Gerenciador Todos Conf…" at bounding box center [876, 274] width 1333 height 560
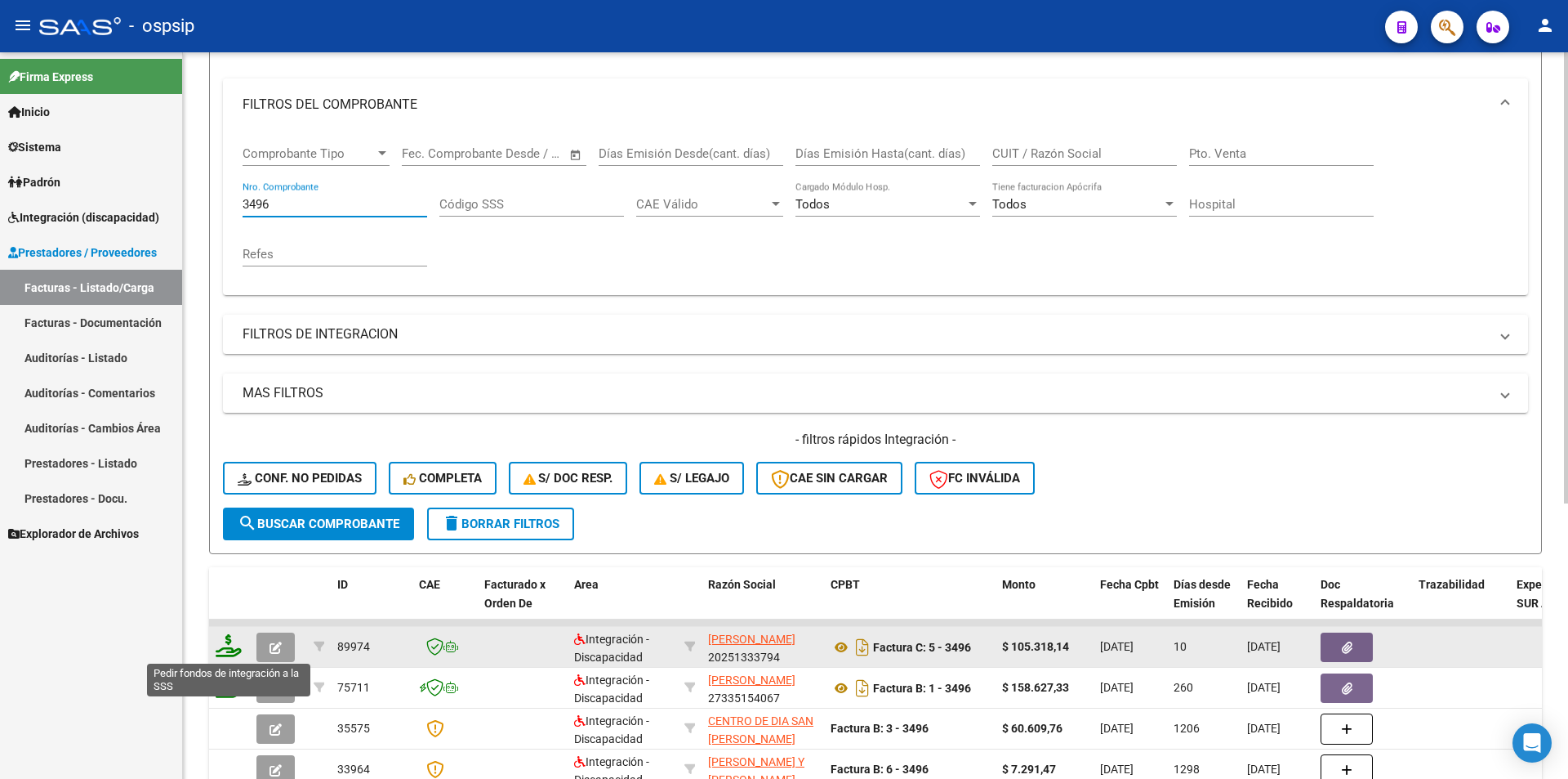
click at [228, 645] on icon at bounding box center [229, 645] width 26 height 23
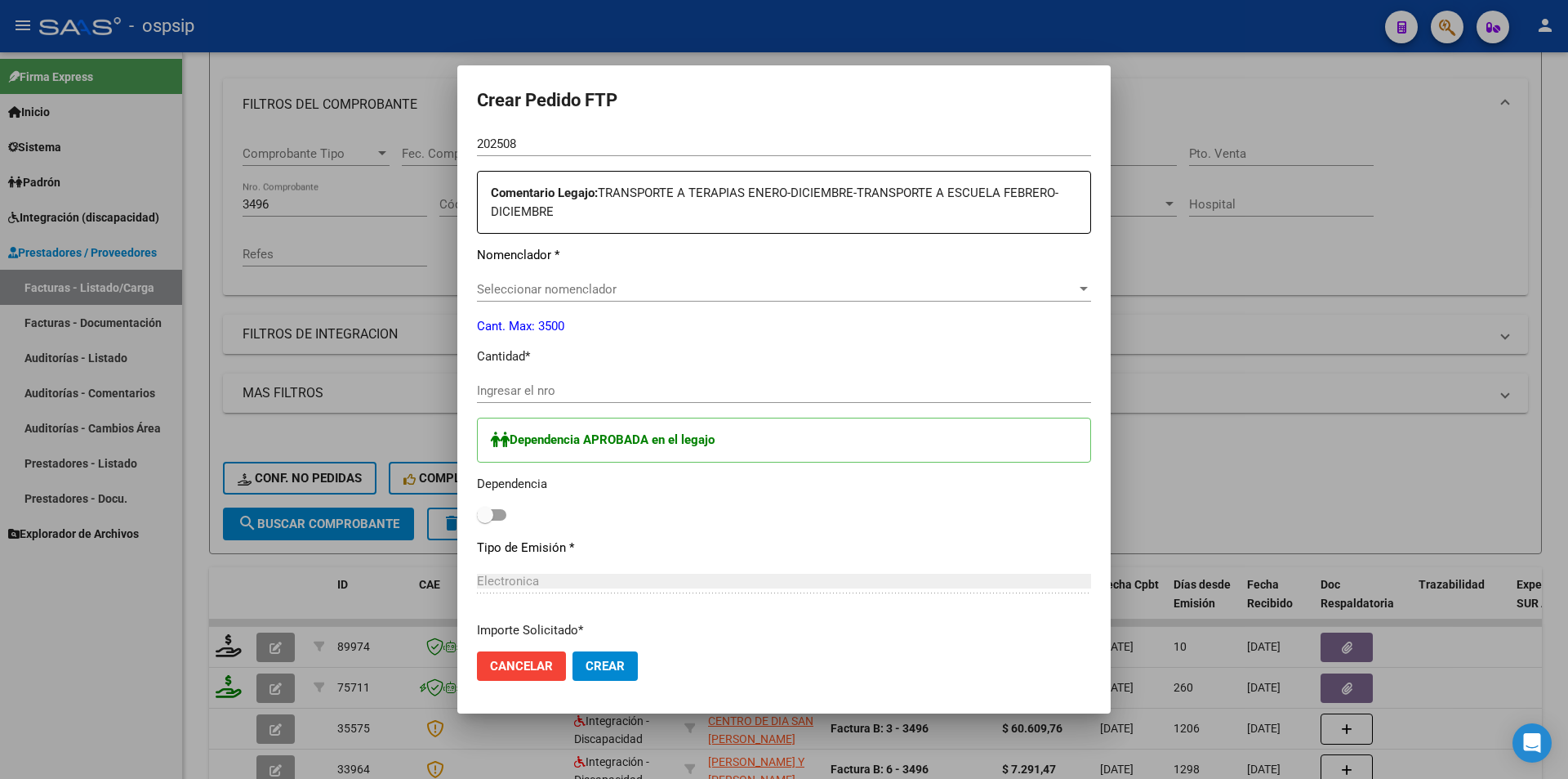
scroll to position [583, 0]
click at [518, 390] on input "Ingresar el nro" at bounding box center [784, 387] width 614 height 15
click at [504, 512] on div "Dependencia APROBADA en el legajo Dependencia" at bounding box center [784, 468] width 614 height 109
click at [505, 513] on span at bounding box center [491, 511] width 29 height 12
click at [486, 517] on input "checkbox" at bounding box center [485, 517] width 1 height 1
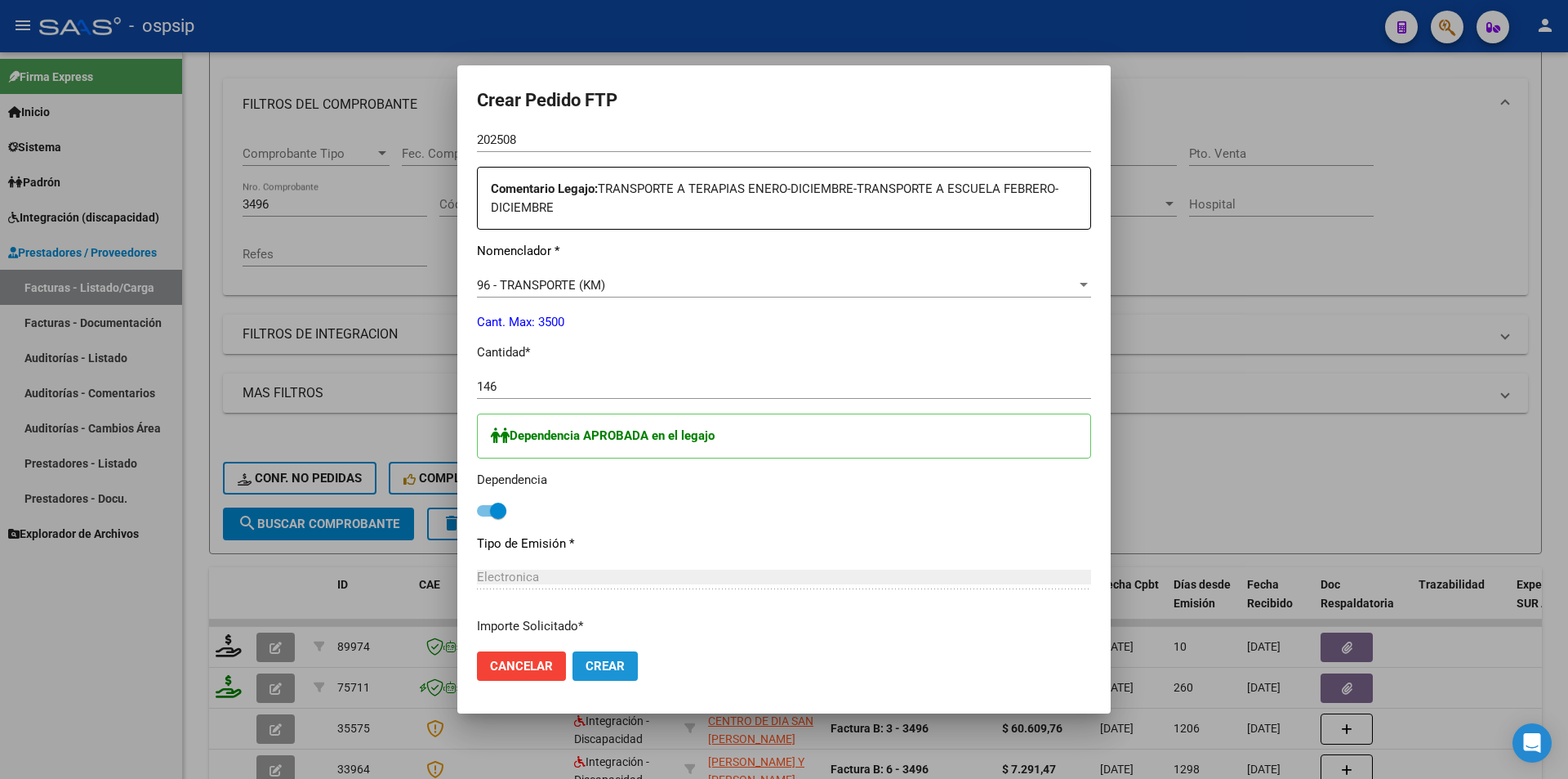
click at [607, 662] on span "Crear" at bounding box center [605, 666] width 39 height 15
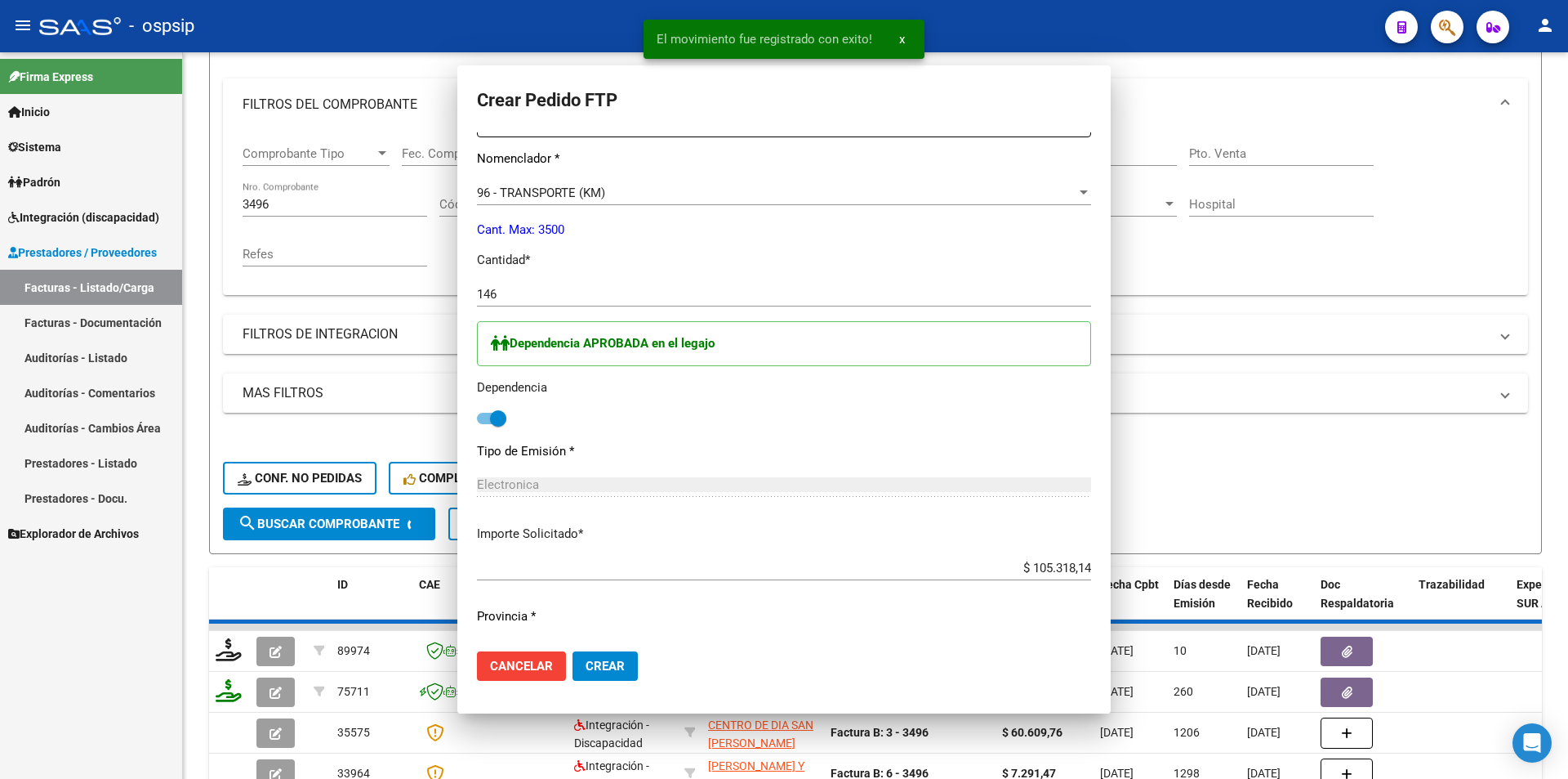
scroll to position [0, 0]
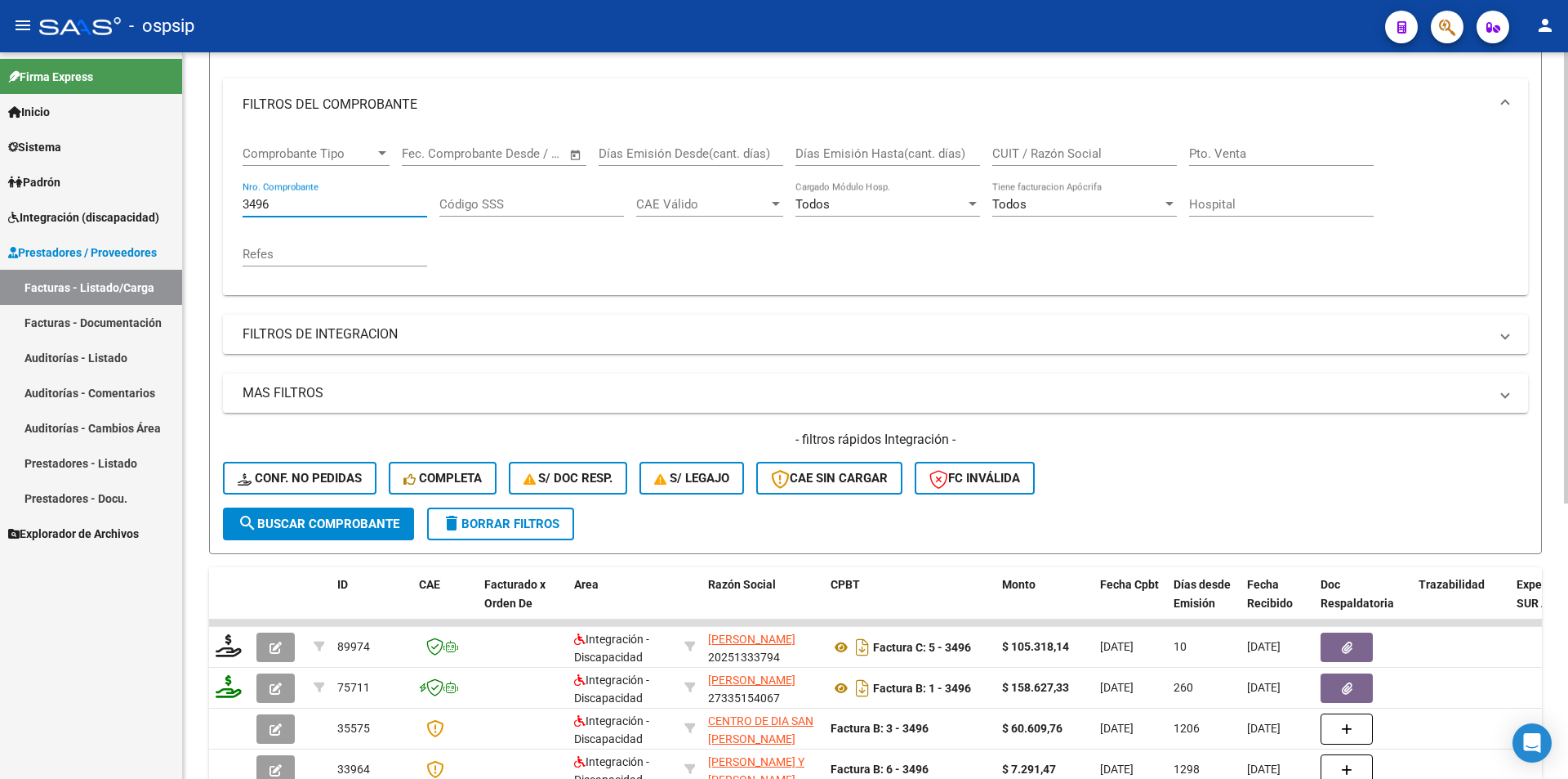
drag, startPoint x: 301, startPoint y: 200, endPoint x: 210, endPoint y: 196, distance: 91.1
click at [210, 196] on form "Filtros Id Area Area Seleccionar Gerenciador Seleccionar Gerenciador Todos Conf…" at bounding box center [876, 274] width 1333 height 560
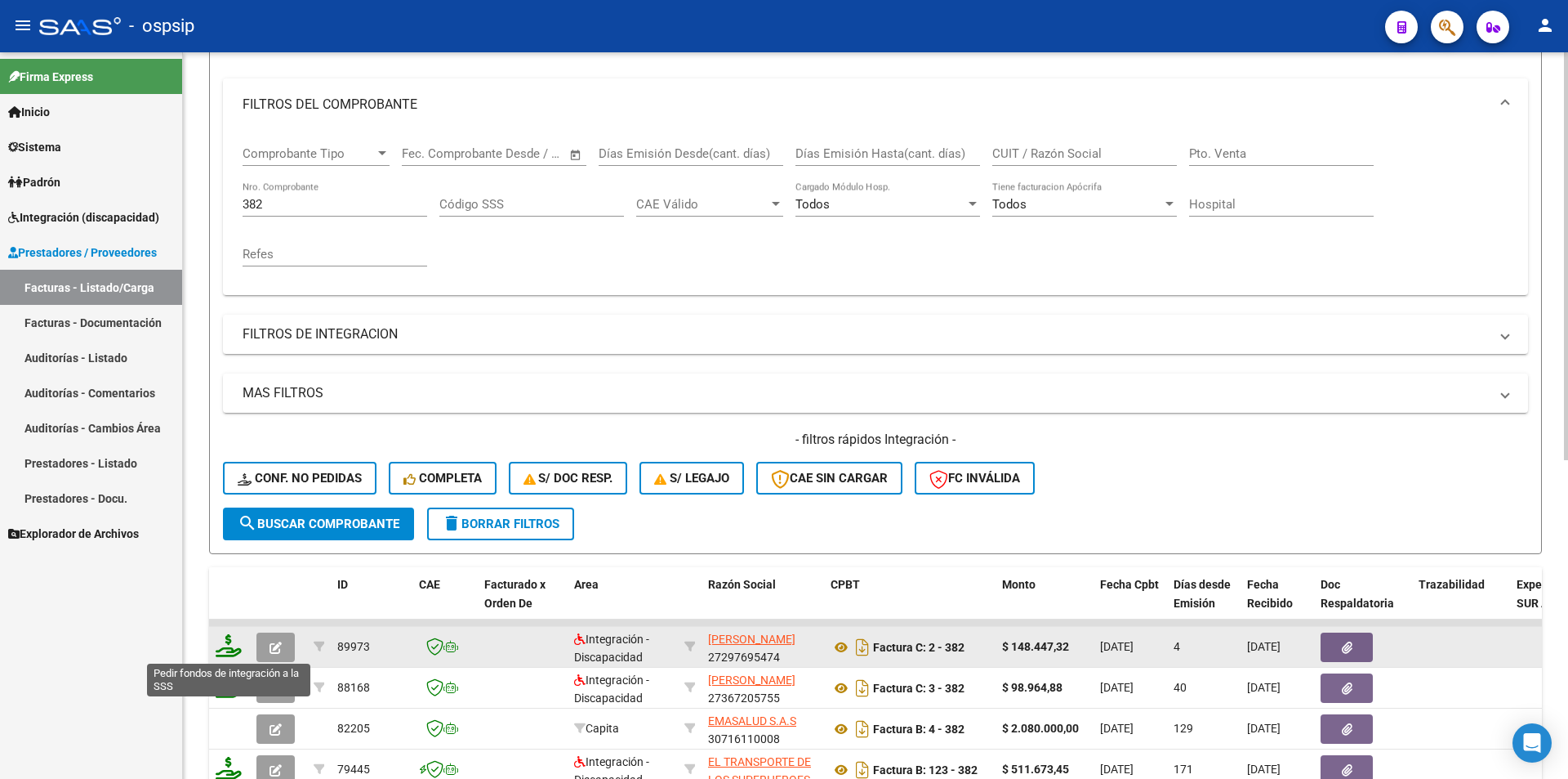
click at [237, 644] on icon at bounding box center [229, 645] width 26 height 23
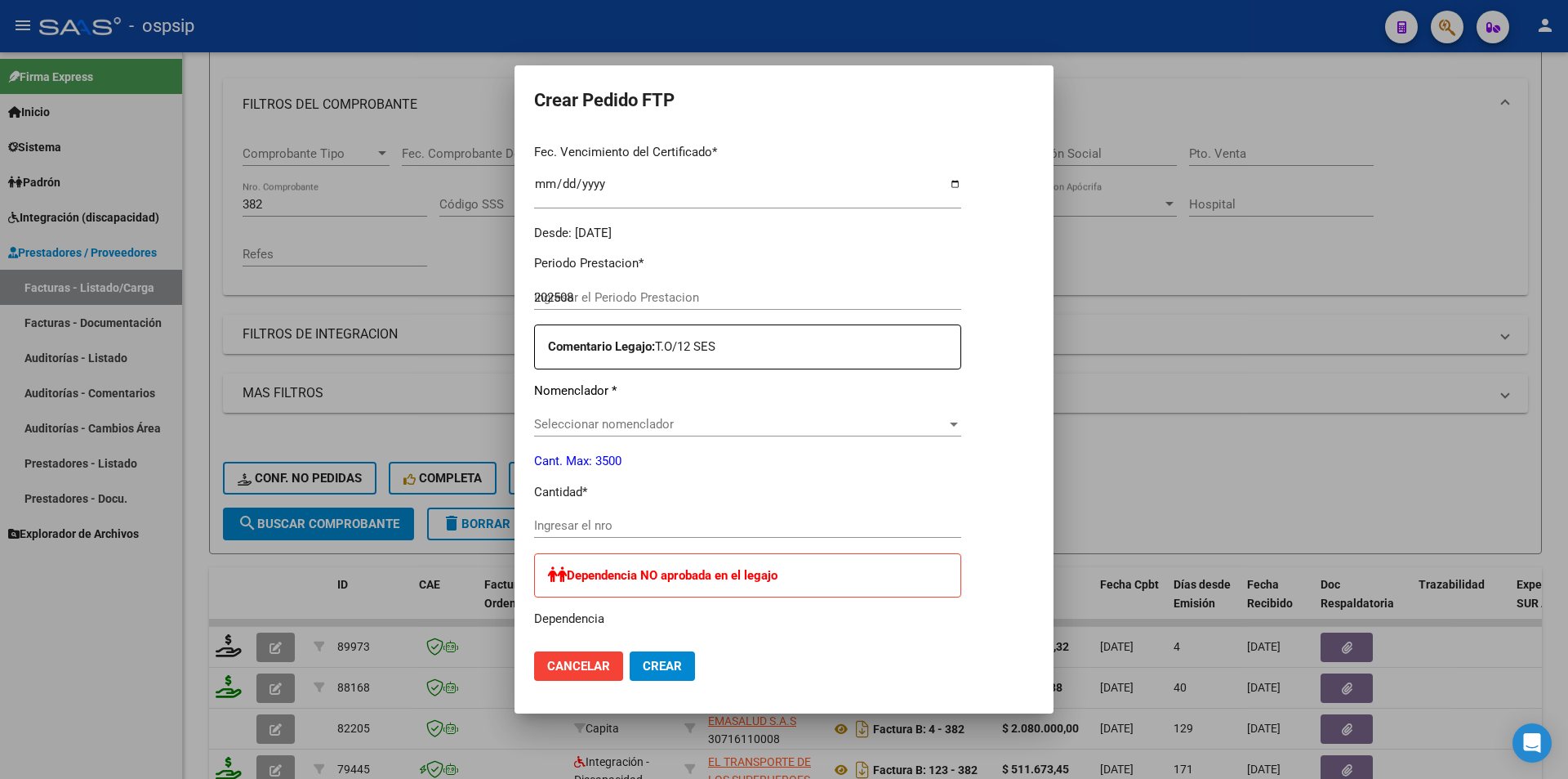
scroll to position [501, 0]
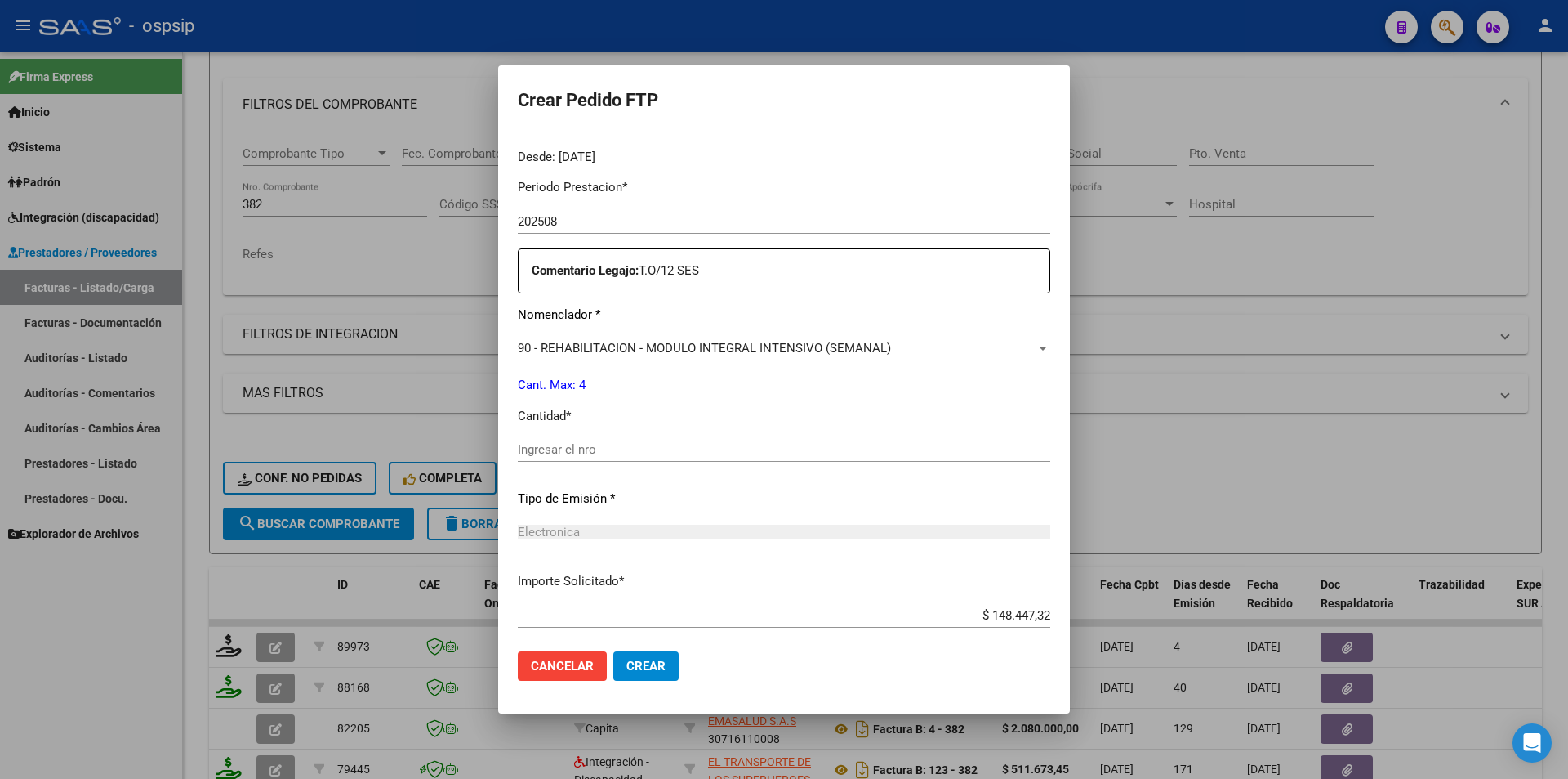
click at [525, 446] on input "Ingresar el nro" at bounding box center [784, 450] width 532 height 15
click at [656, 666] on button "Crear" at bounding box center [646, 666] width 65 height 29
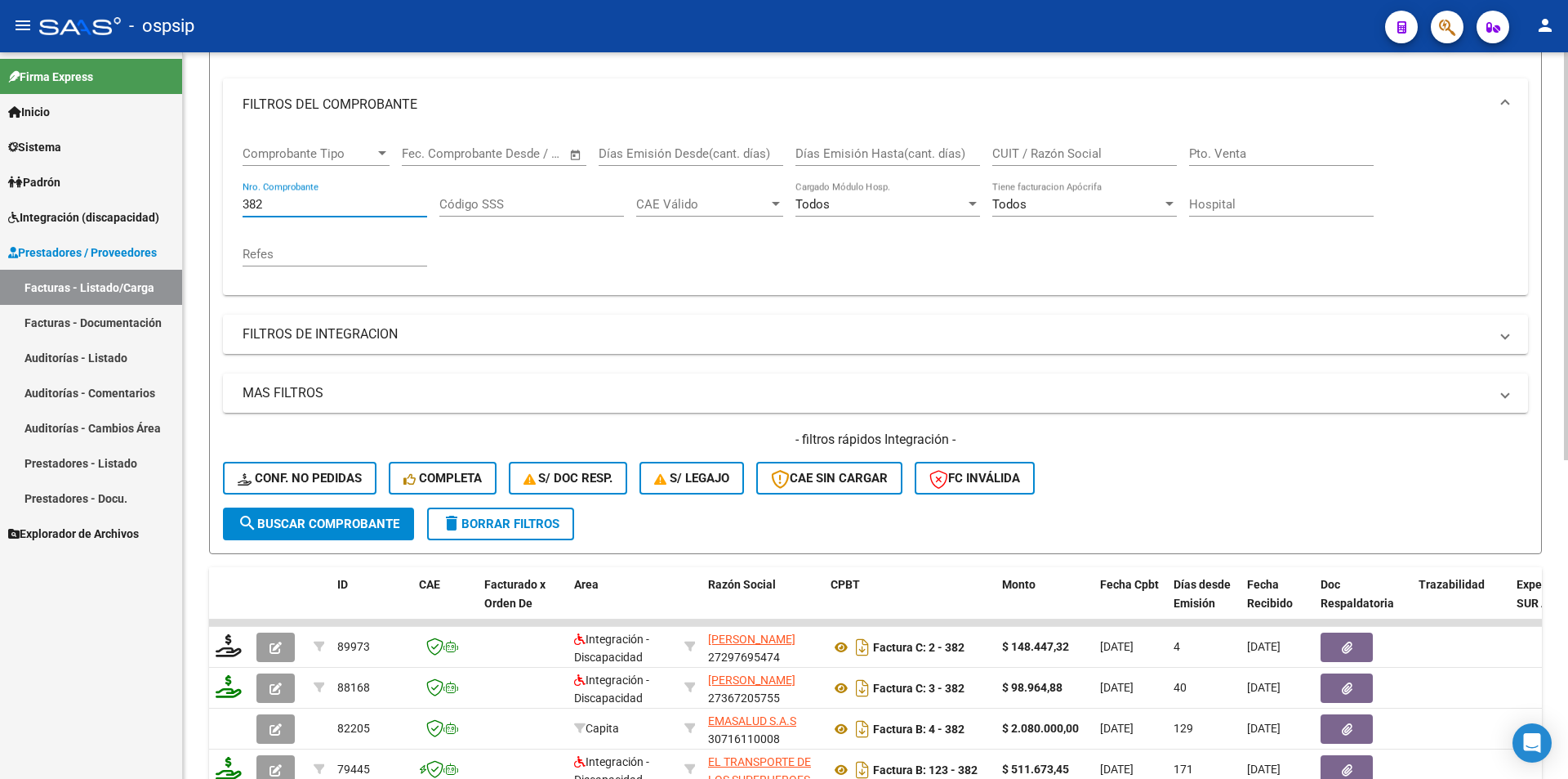
drag, startPoint x: 278, startPoint y: 208, endPoint x: 236, endPoint y: 204, distance: 42.2
click at [236, 204] on div "Comprobante Tipo Comprobante Tipo Fecha inicio – Fecha fin Fec. Comprobante Des…" at bounding box center [875, 213] width 1305 height 164
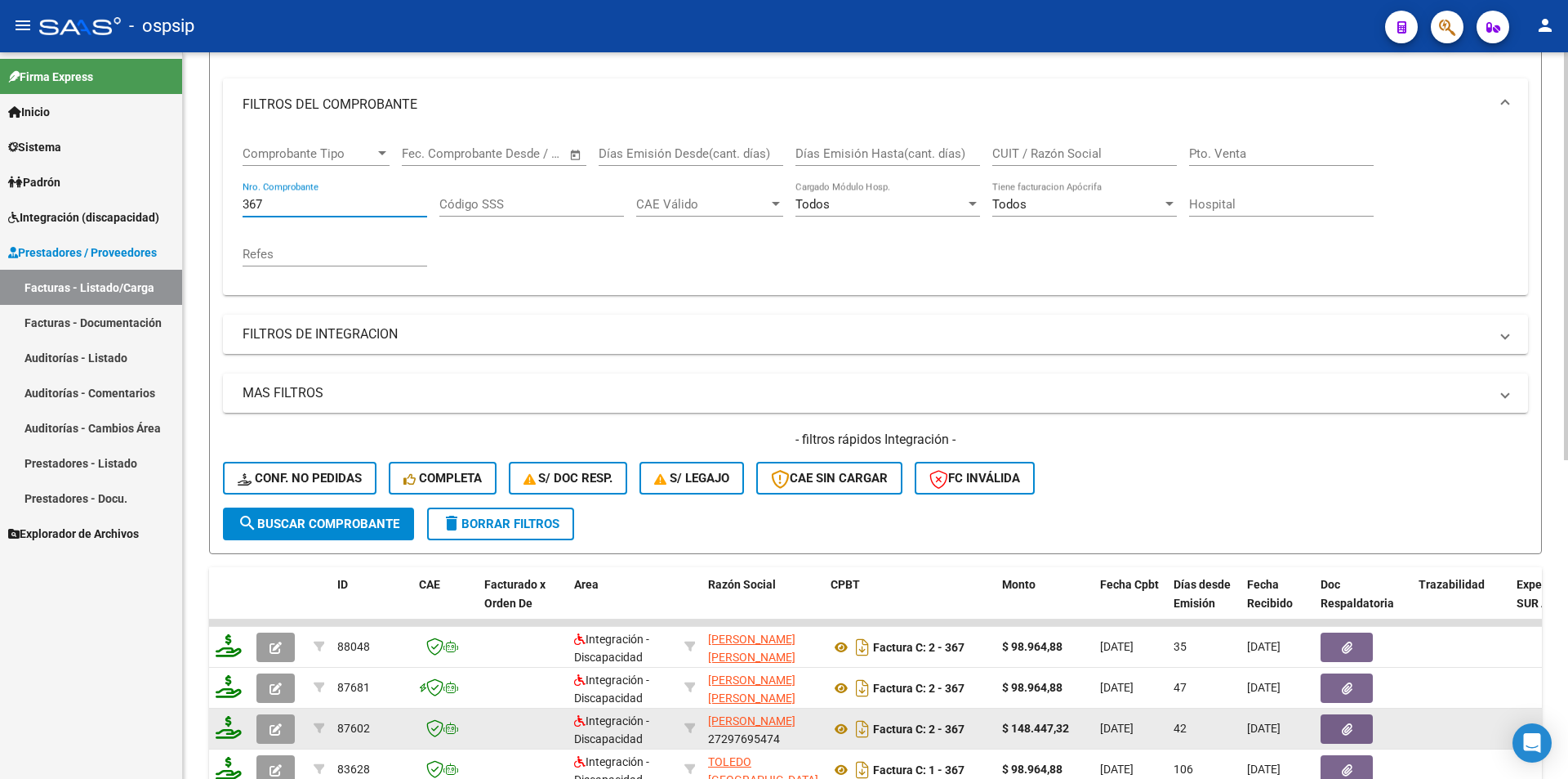
click at [261, 727] on button "button" at bounding box center [275, 729] width 39 height 29
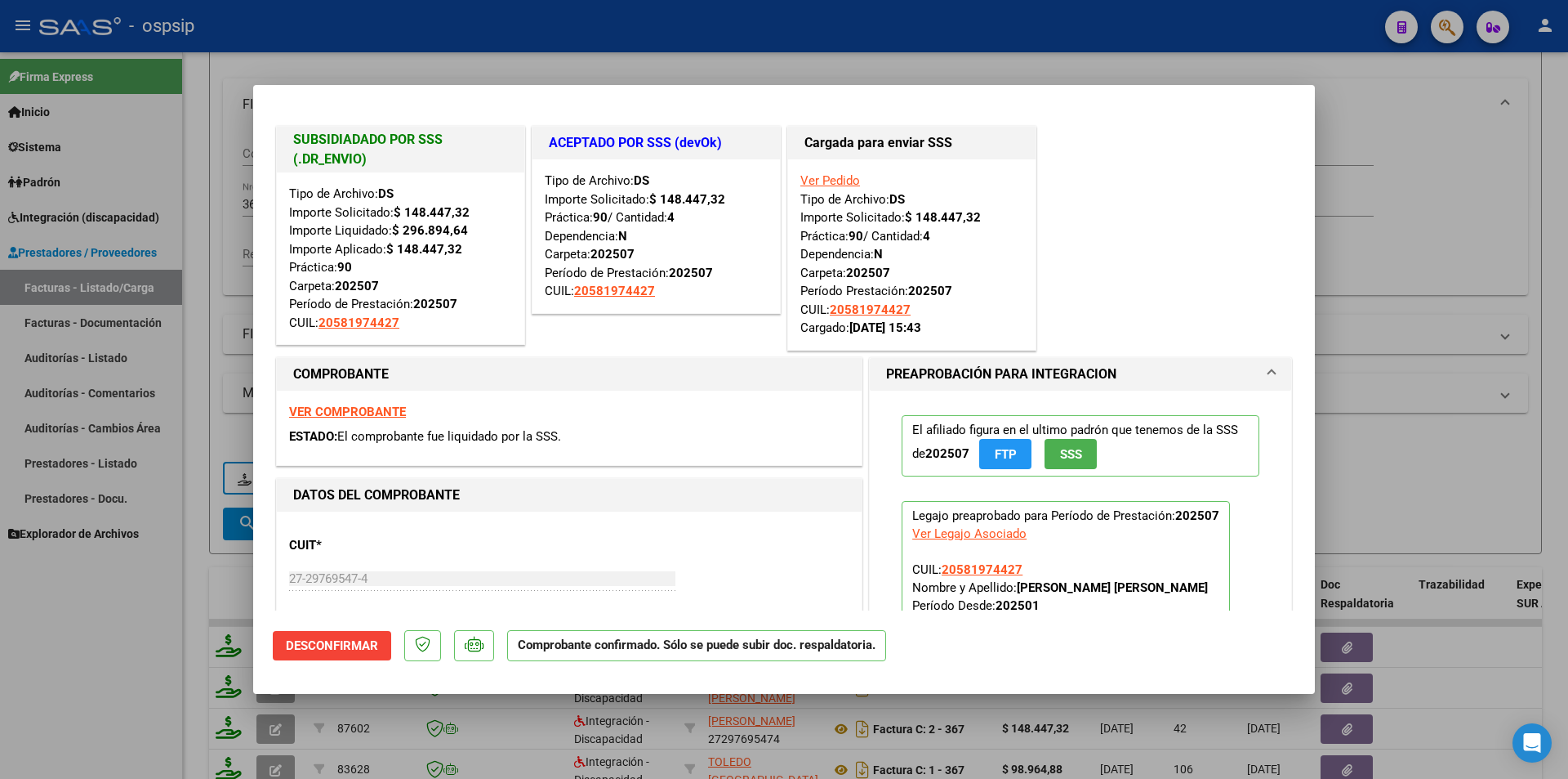
click at [160, 710] on div at bounding box center [784, 390] width 1568 height 779
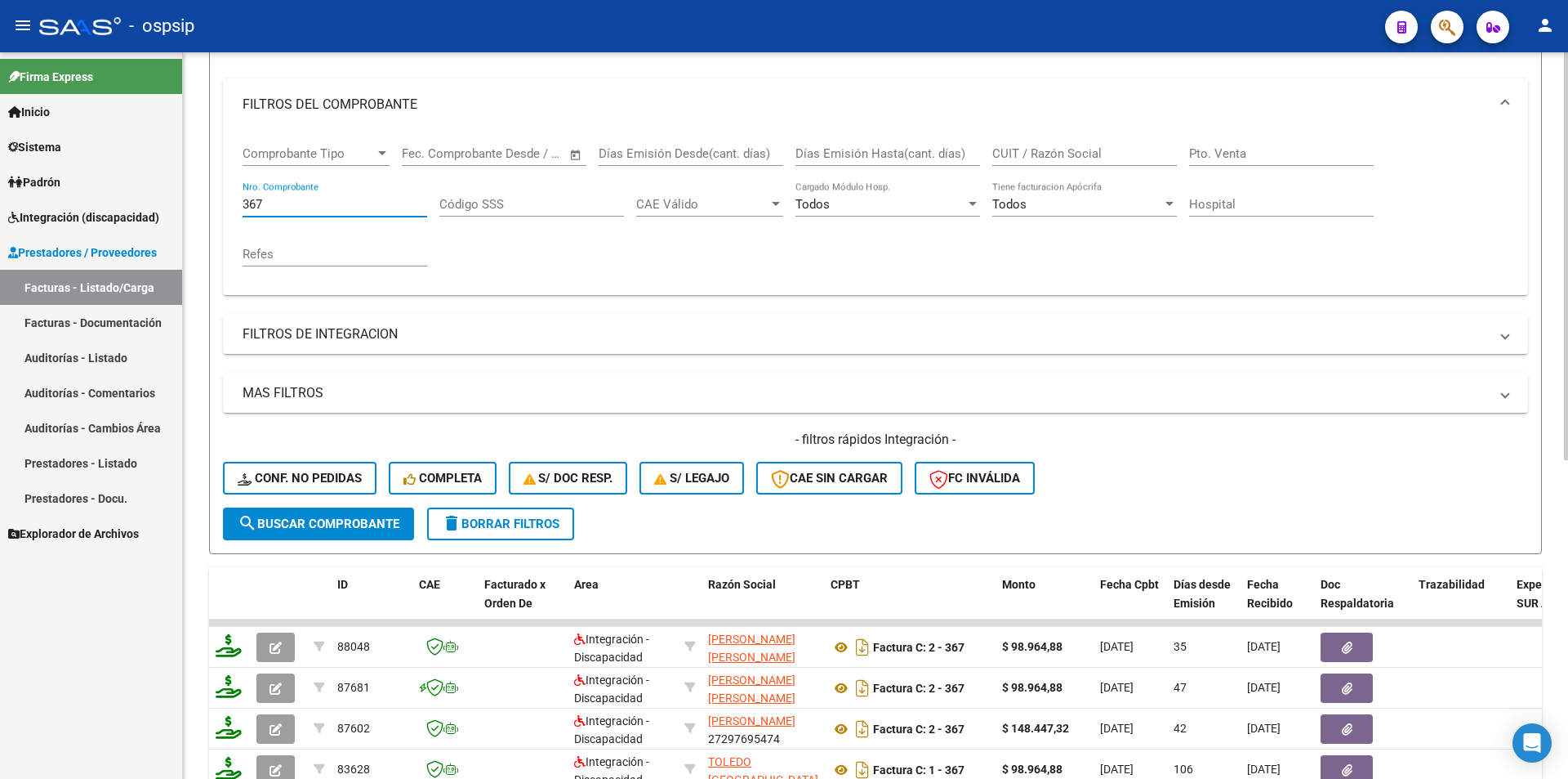
drag, startPoint x: 248, startPoint y: 202, endPoint x: 278, endPoint y: 211, distance: 31.3
click at [278, 211] on input "367" at bounding box center [335, 204] width 185 height 15
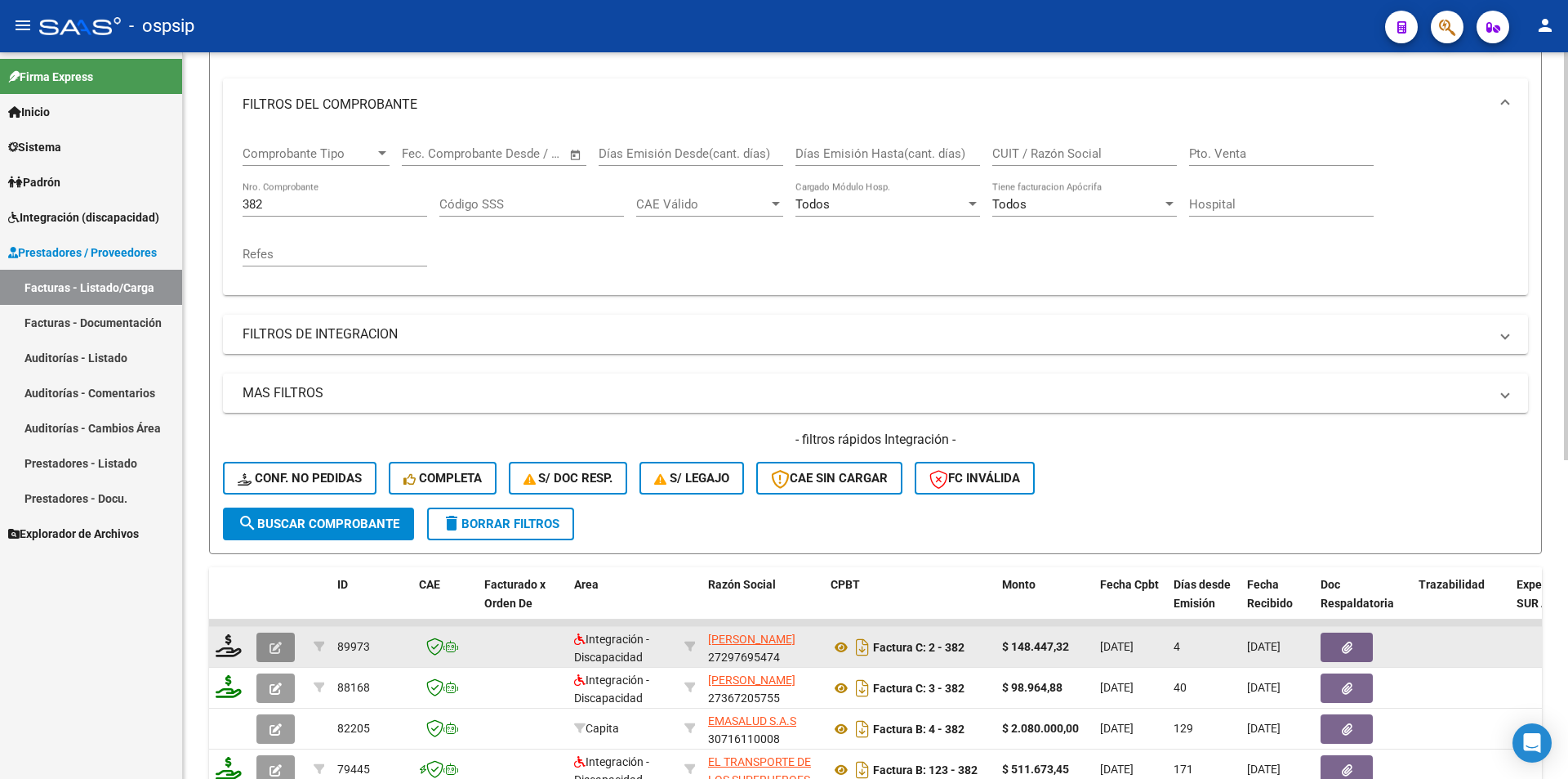
click at [281, 645] on icon "button" at bounding box center [275, 647] width 13 height 13
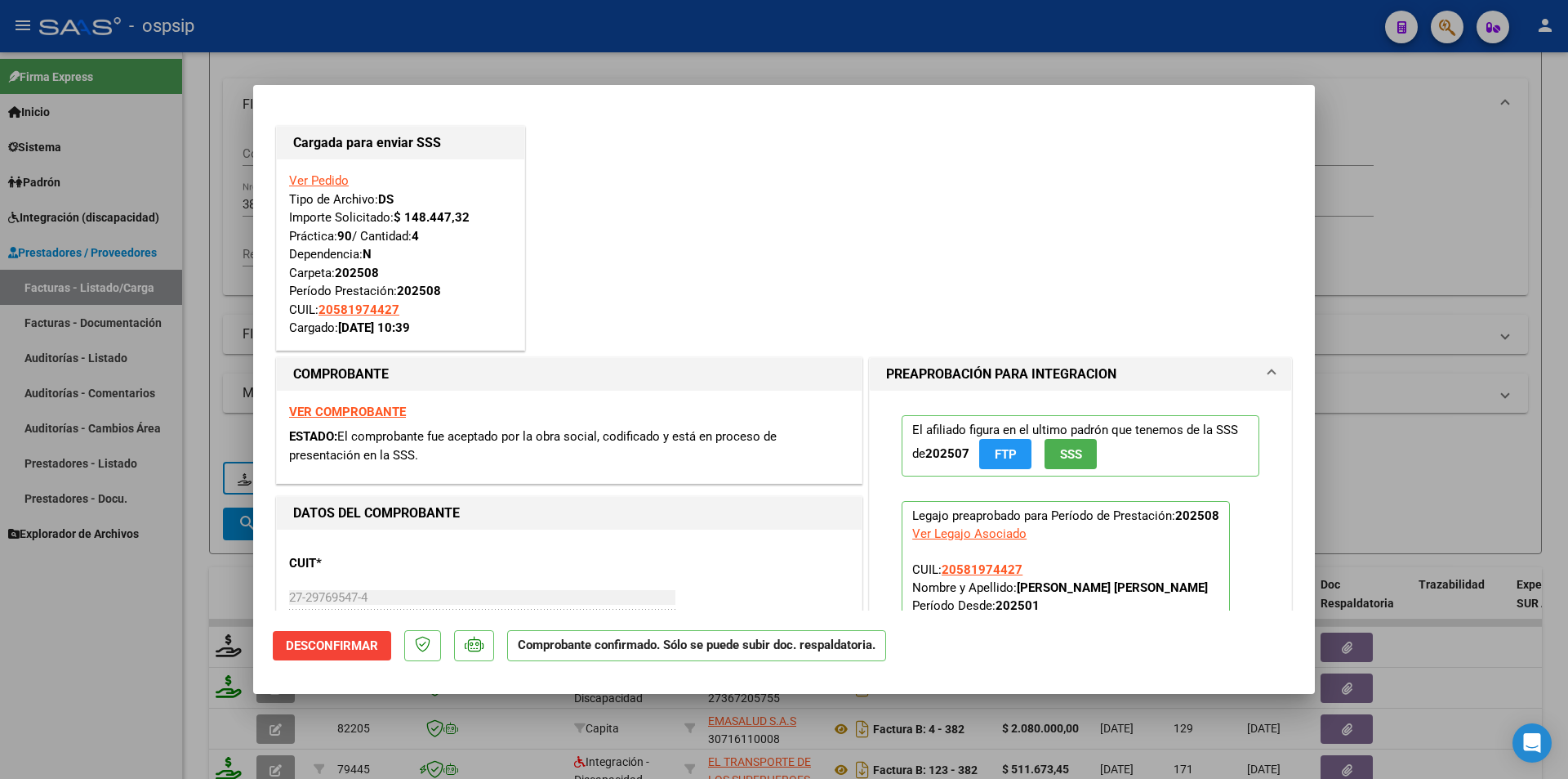
click at [170, 693] on div at bounding box center [784, 390] width 1568 height 779
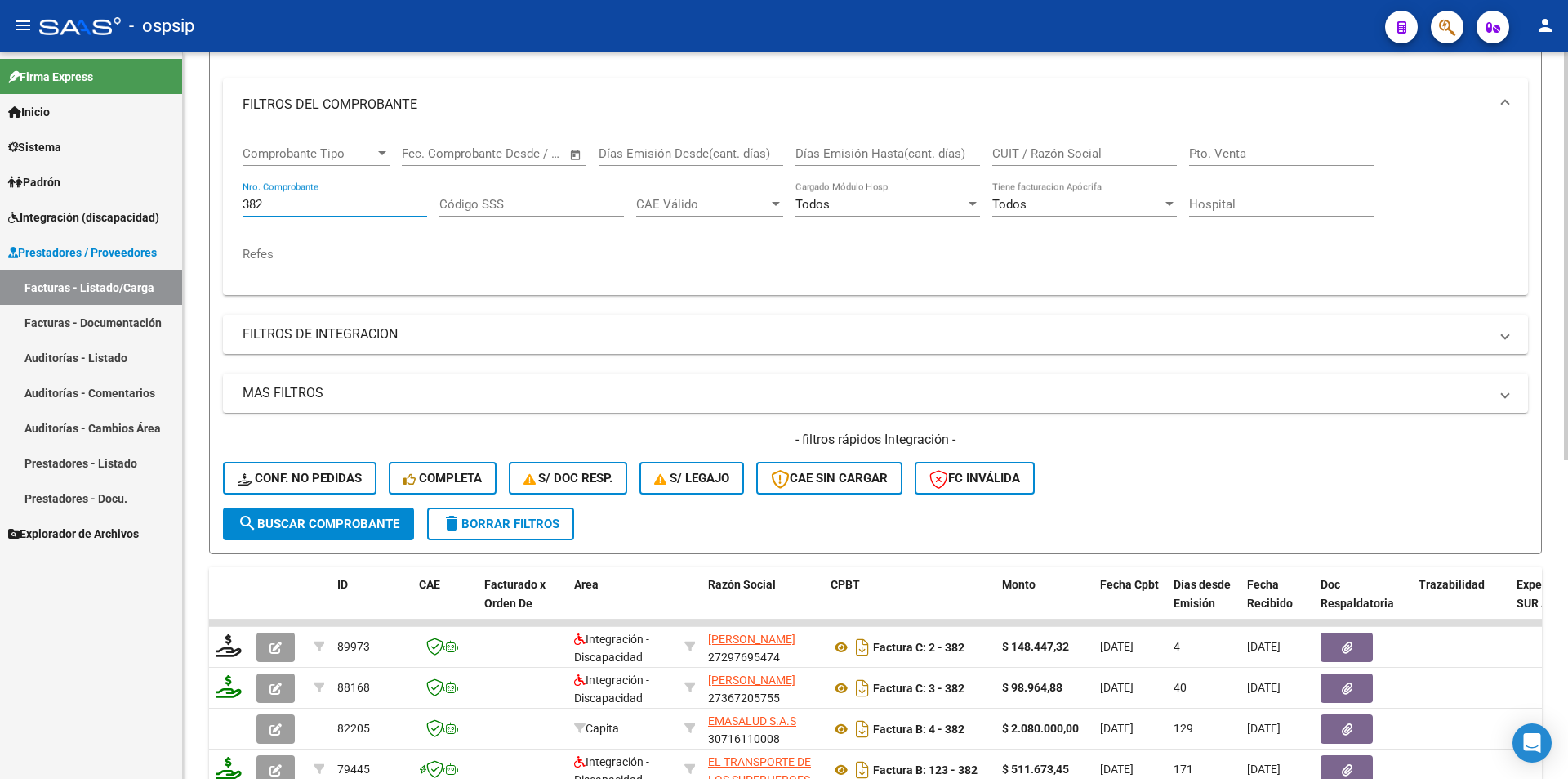
drag, startPoint x: 275, startPoint y: 203, endPoint x: 213, endPoint y: 200, distance: 62.1
click at [215, 200] on form "Filtros Id Area Area Seleccionar Gerenciador Seleccionar Gerenciador Todos Conf…" at bounding box center [876, 274] width 1333 height 560
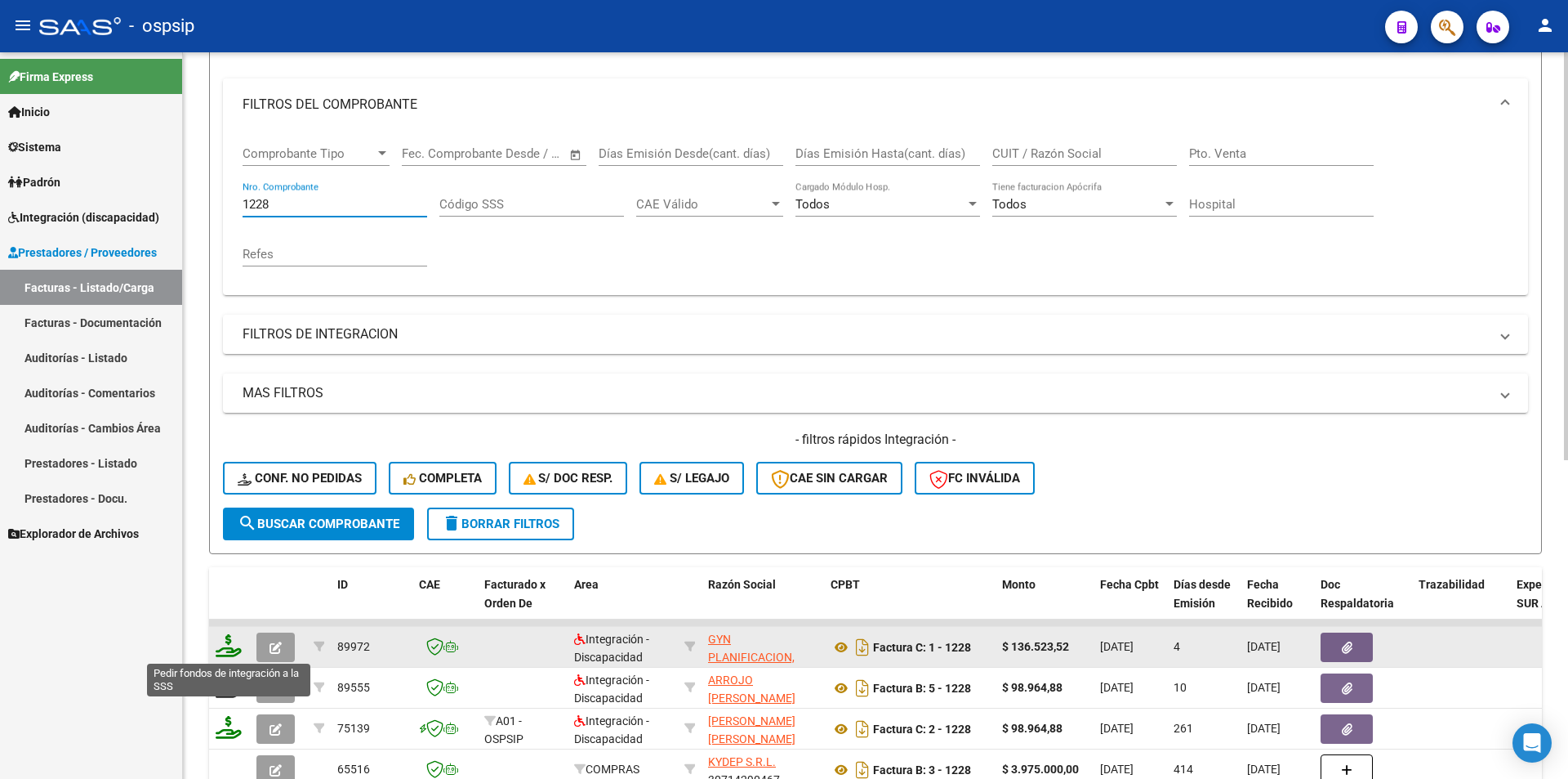
click at [223, 643] on icon at bounding box center [229, 645] width 26 height 23
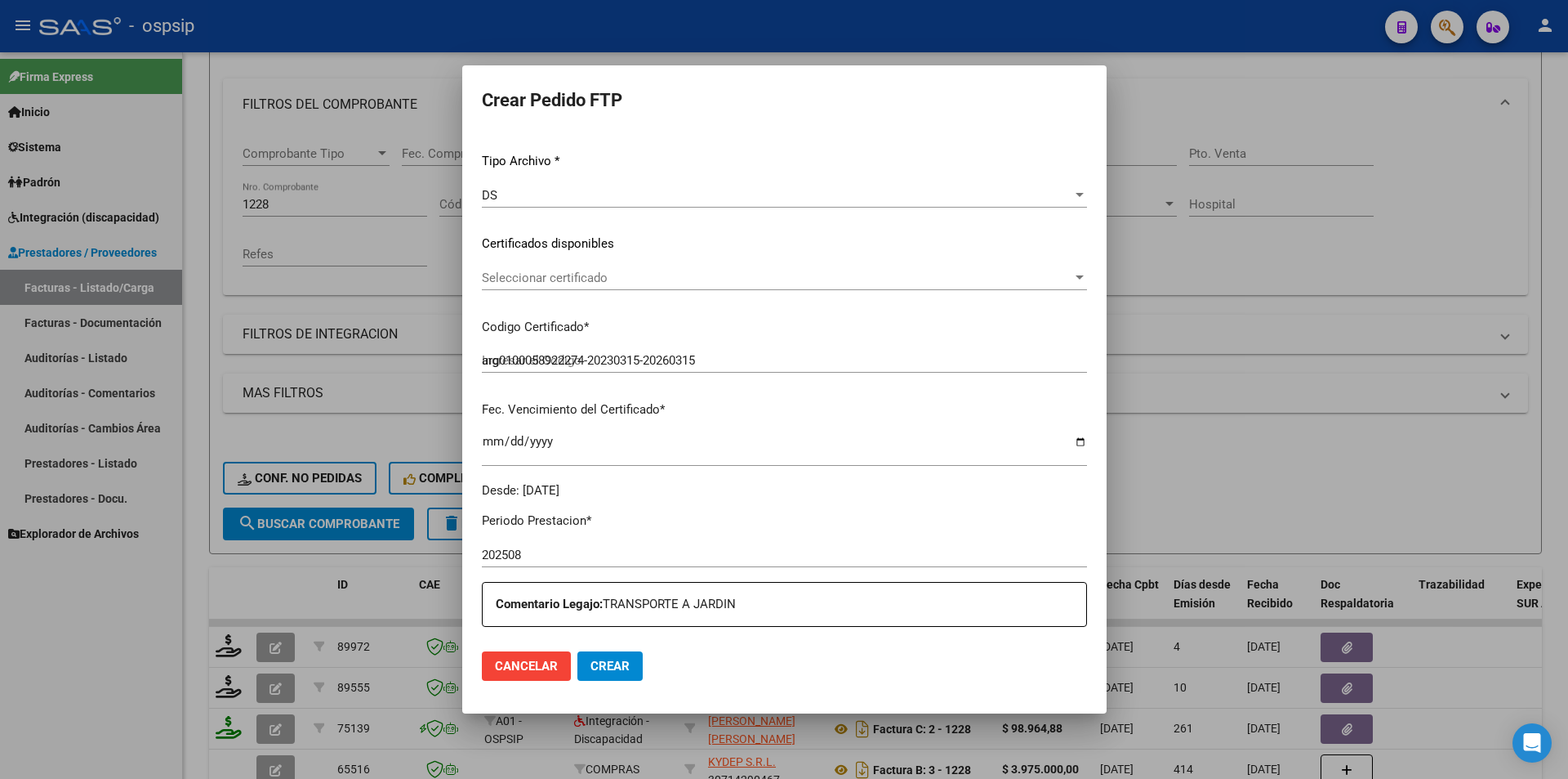
scroll to position [409, 0]
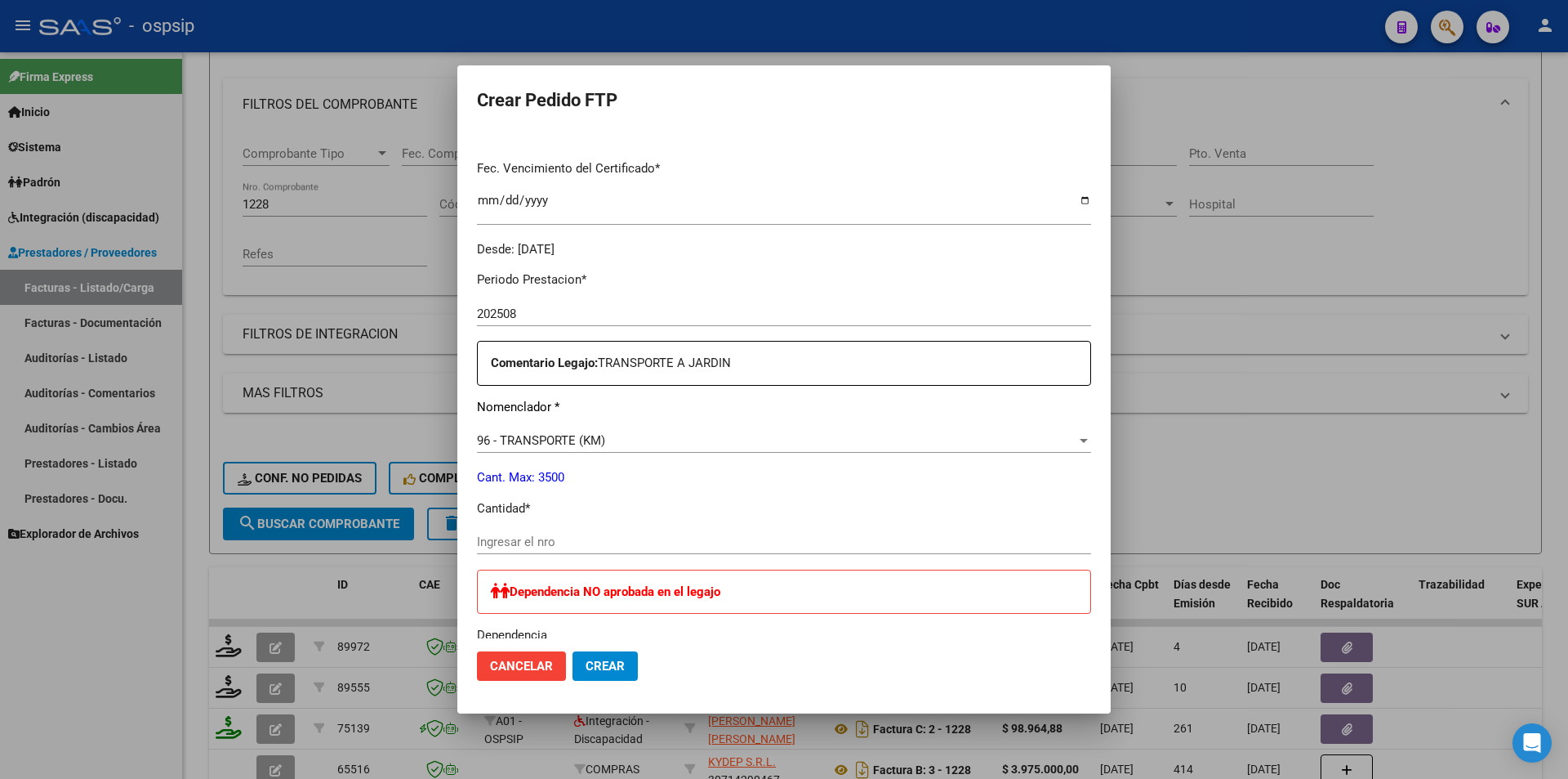
click at [566, 544] on input "Ingresar el nro" at bounding box center [784, 542] width 614 height 15
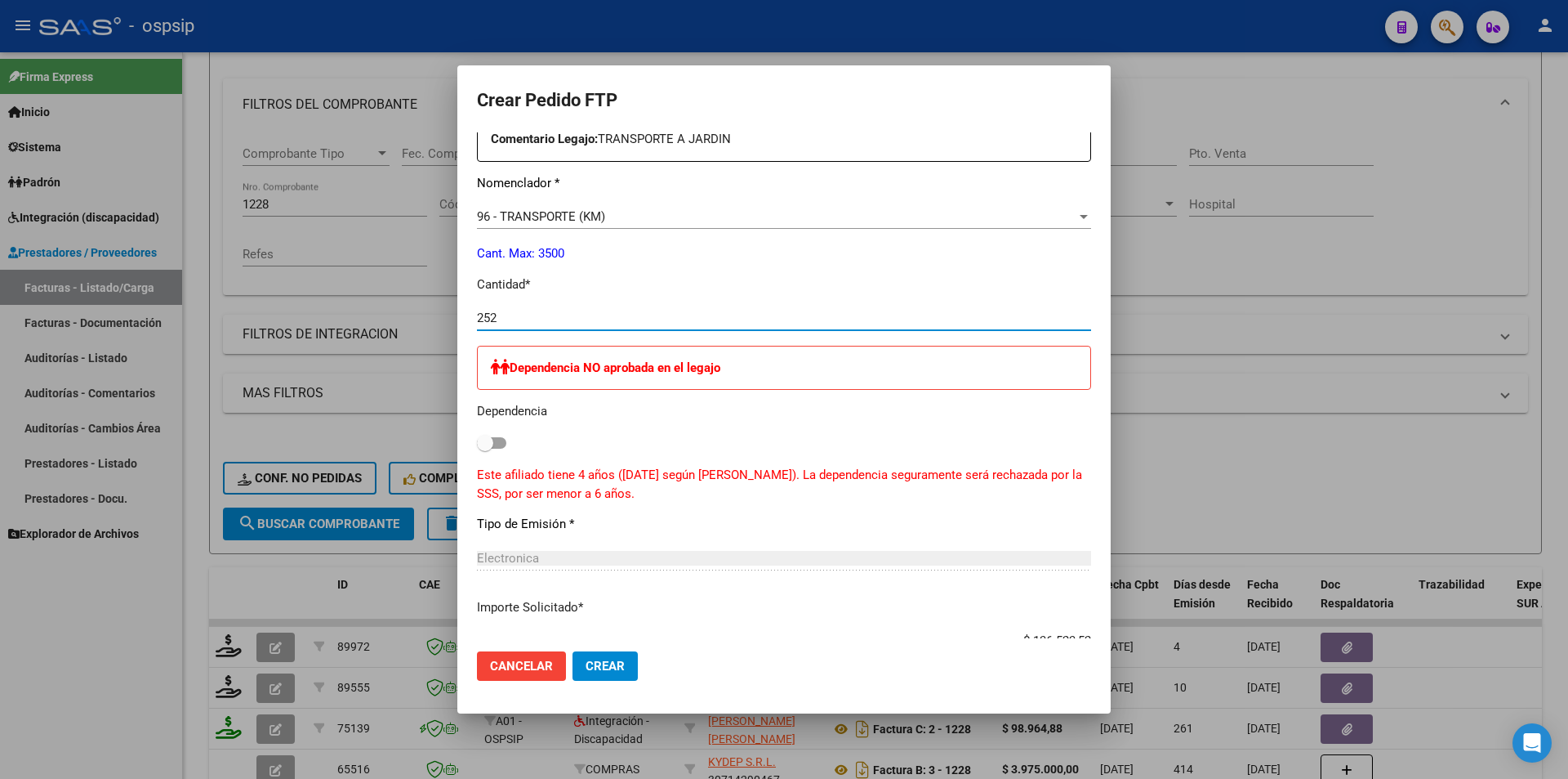
scroll to position [654, 0]
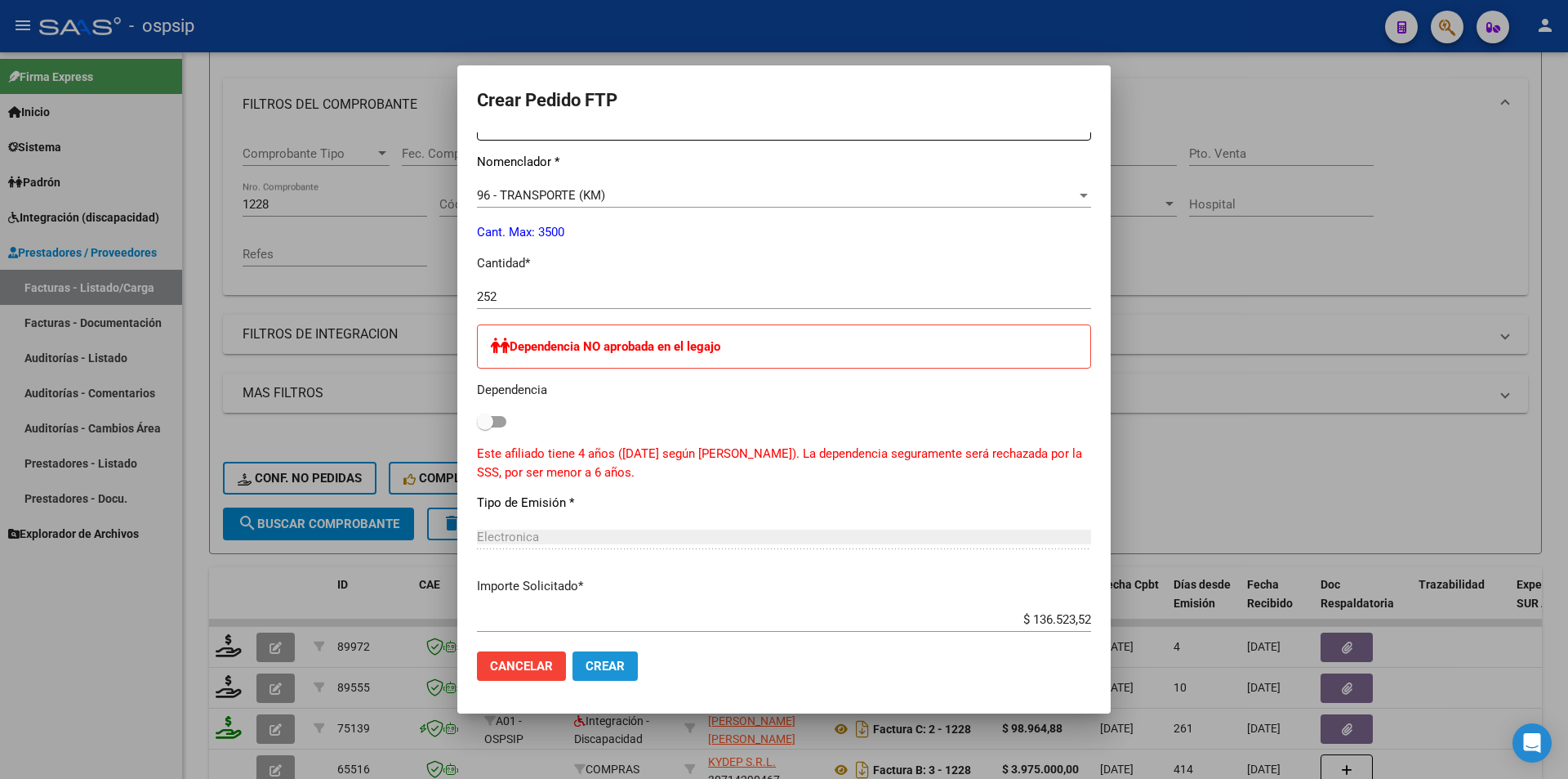
click at [607, 674] on button "Crear" at bounding box center [605, 666] width 65 height 29
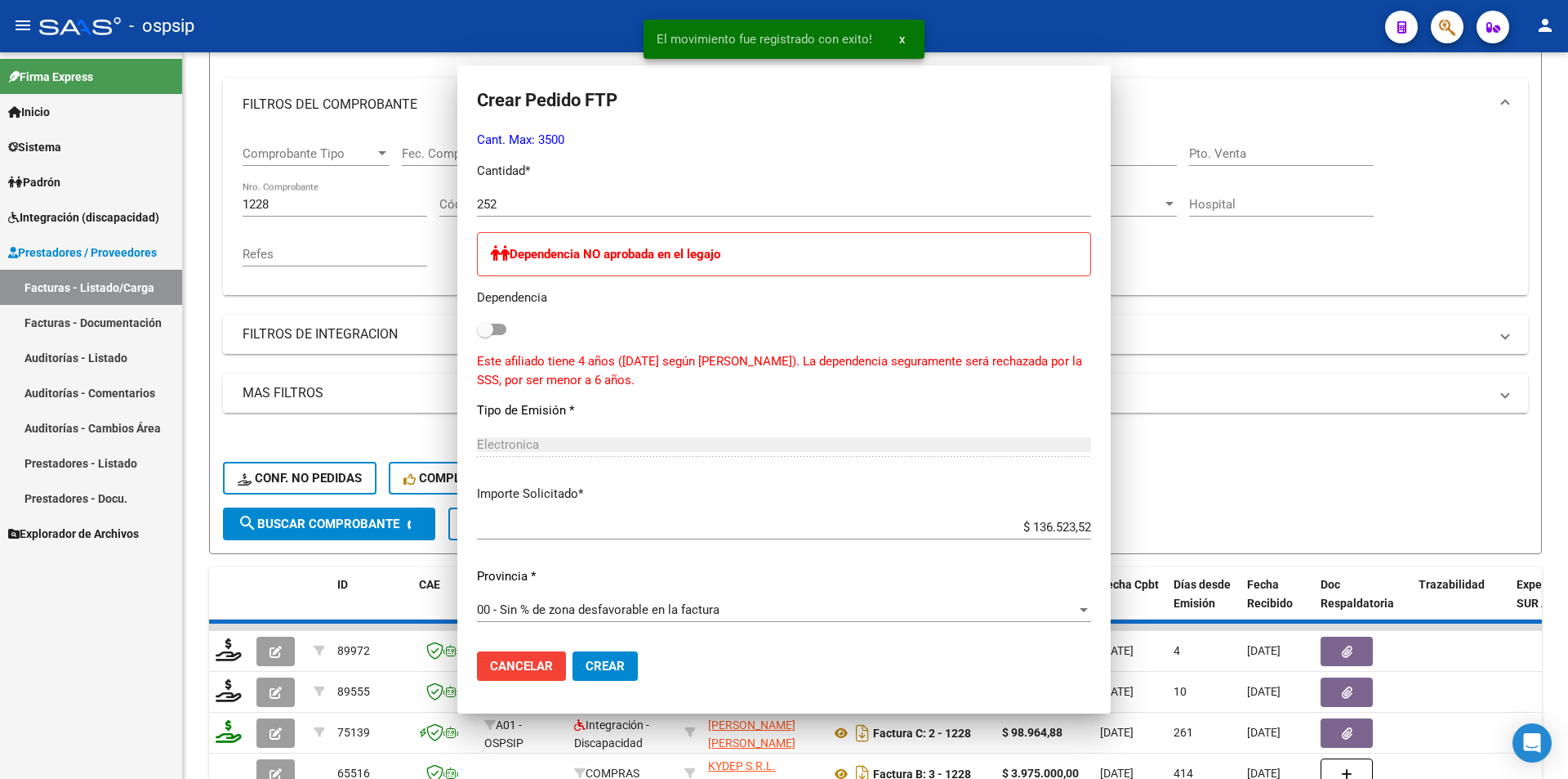
scroll to position [0, 0]
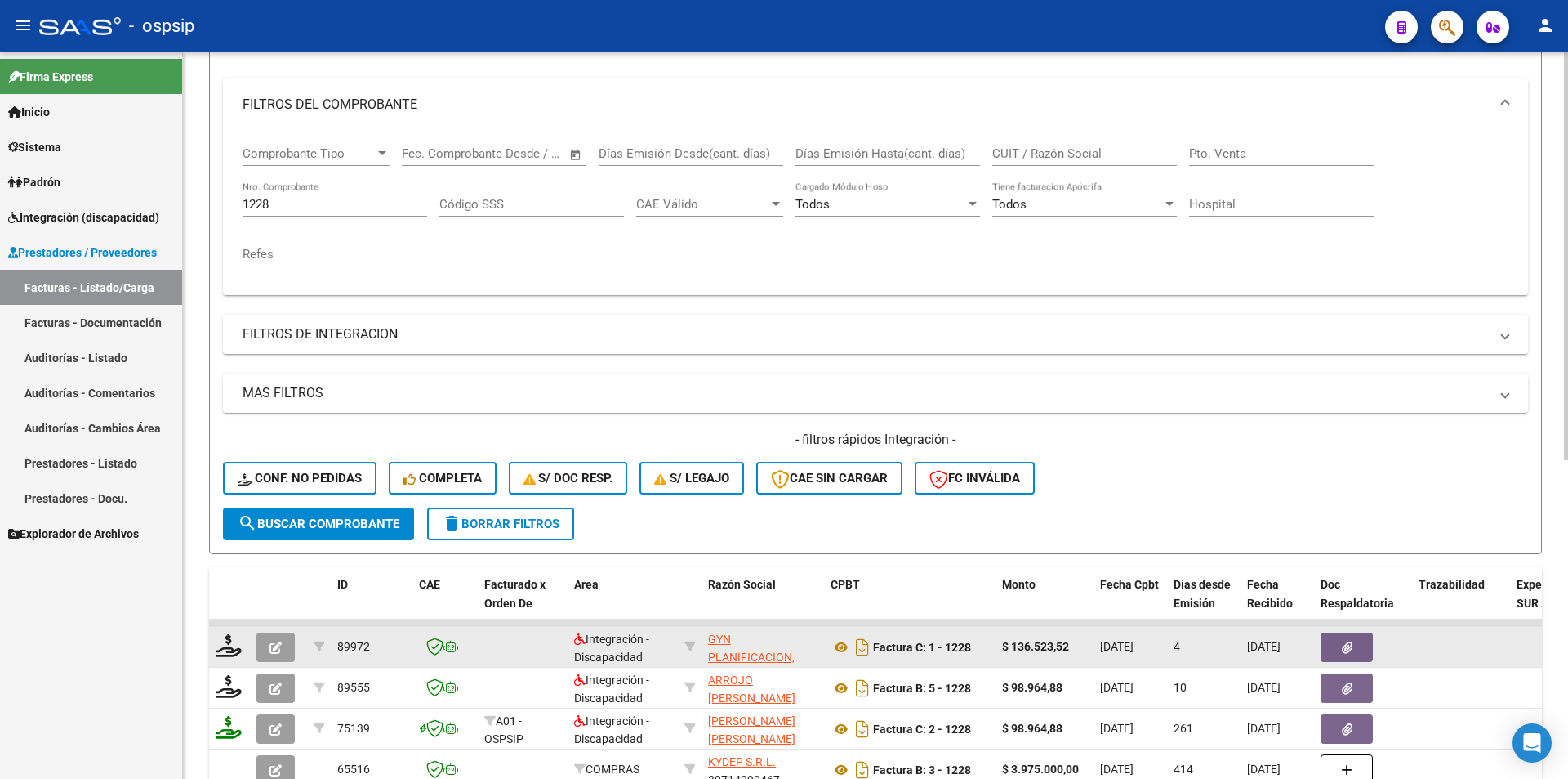
click at [269, 652] on button "button" at bounding box center [275, 647] width 39 height 29
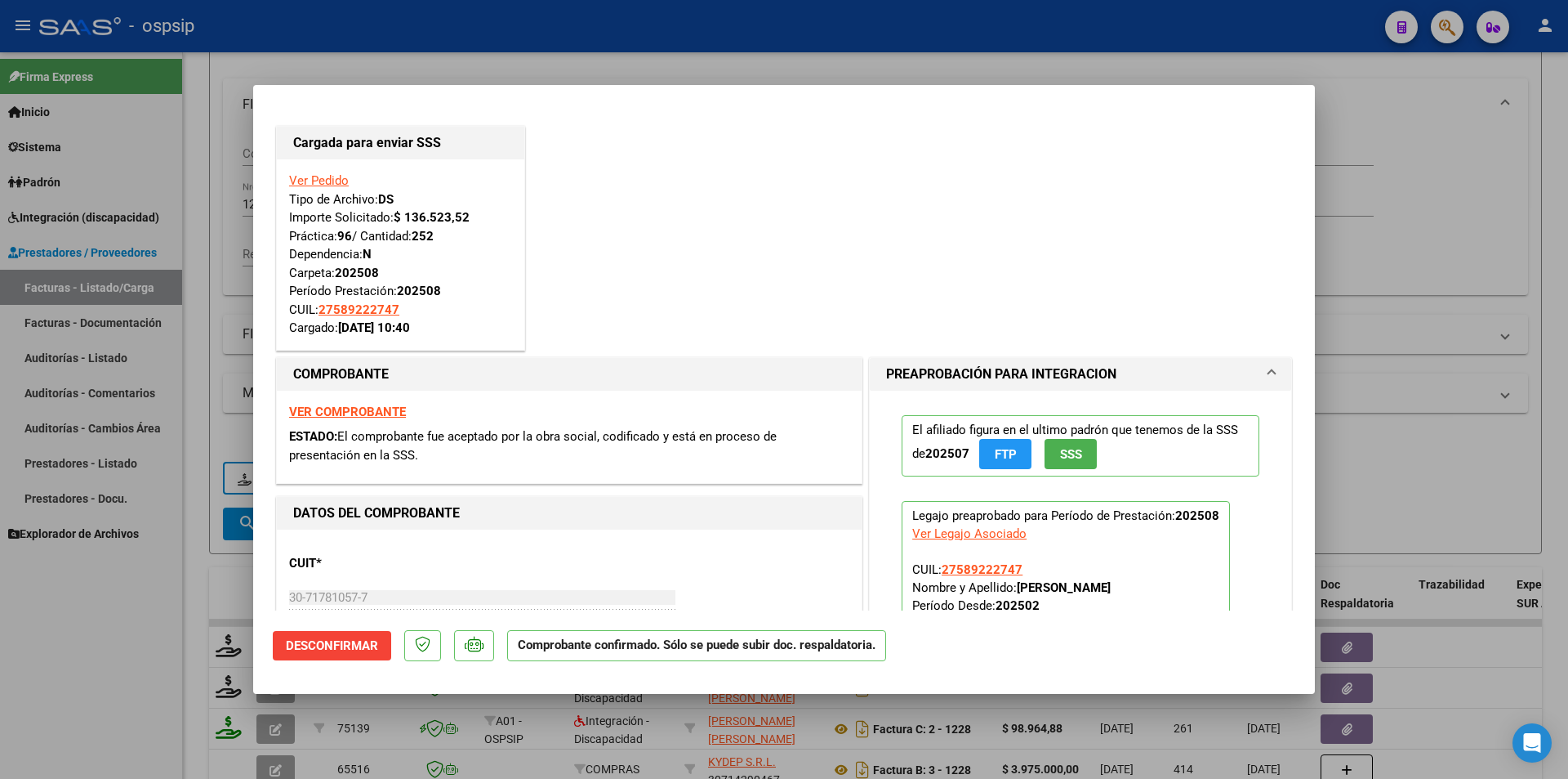
click at [112, 668] on div at bounding box center [784, 390] width 1568 height 779
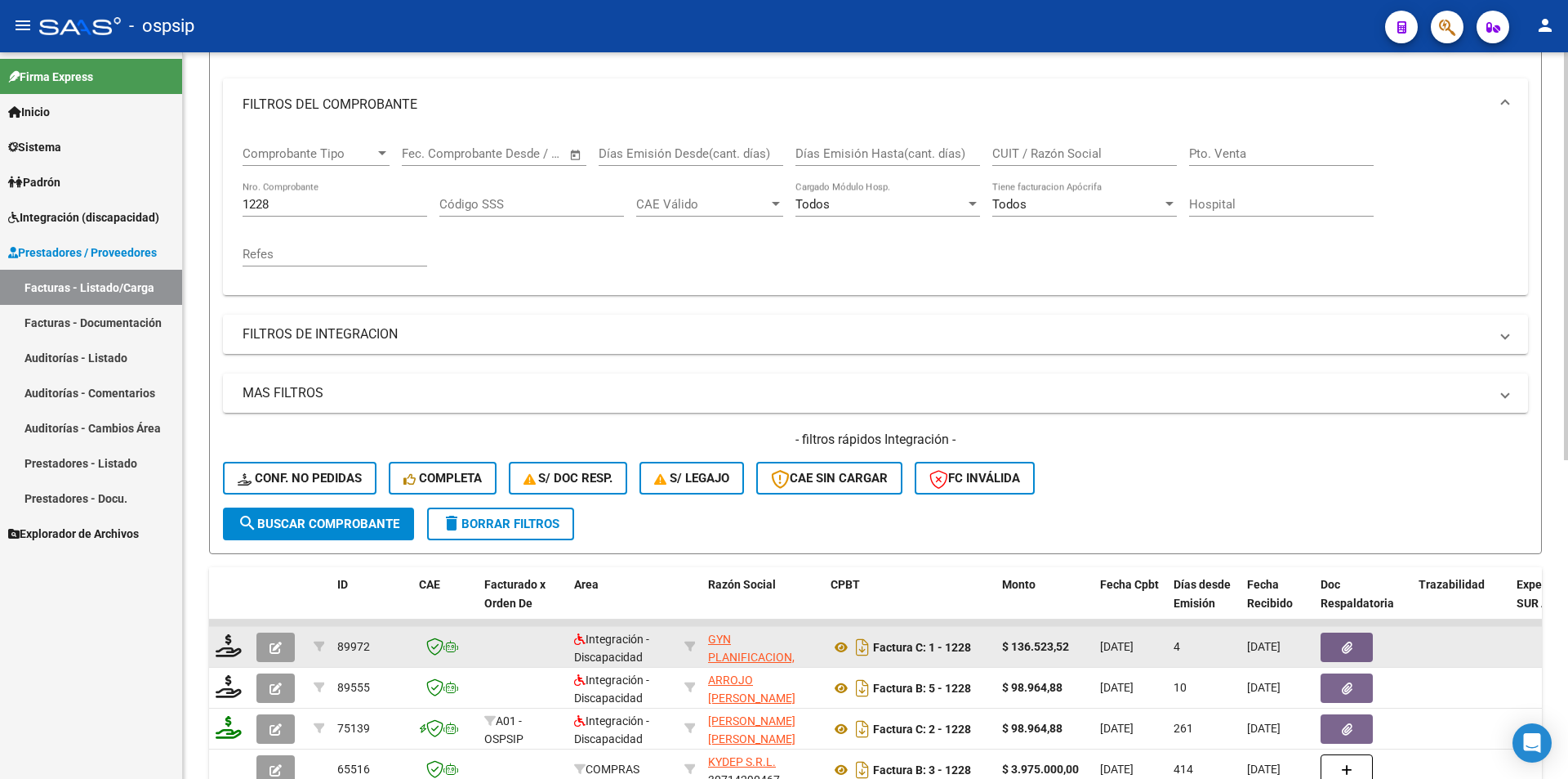
click at [286, 656] on button "button" at bounding box center [275, 647] width 39 height 29
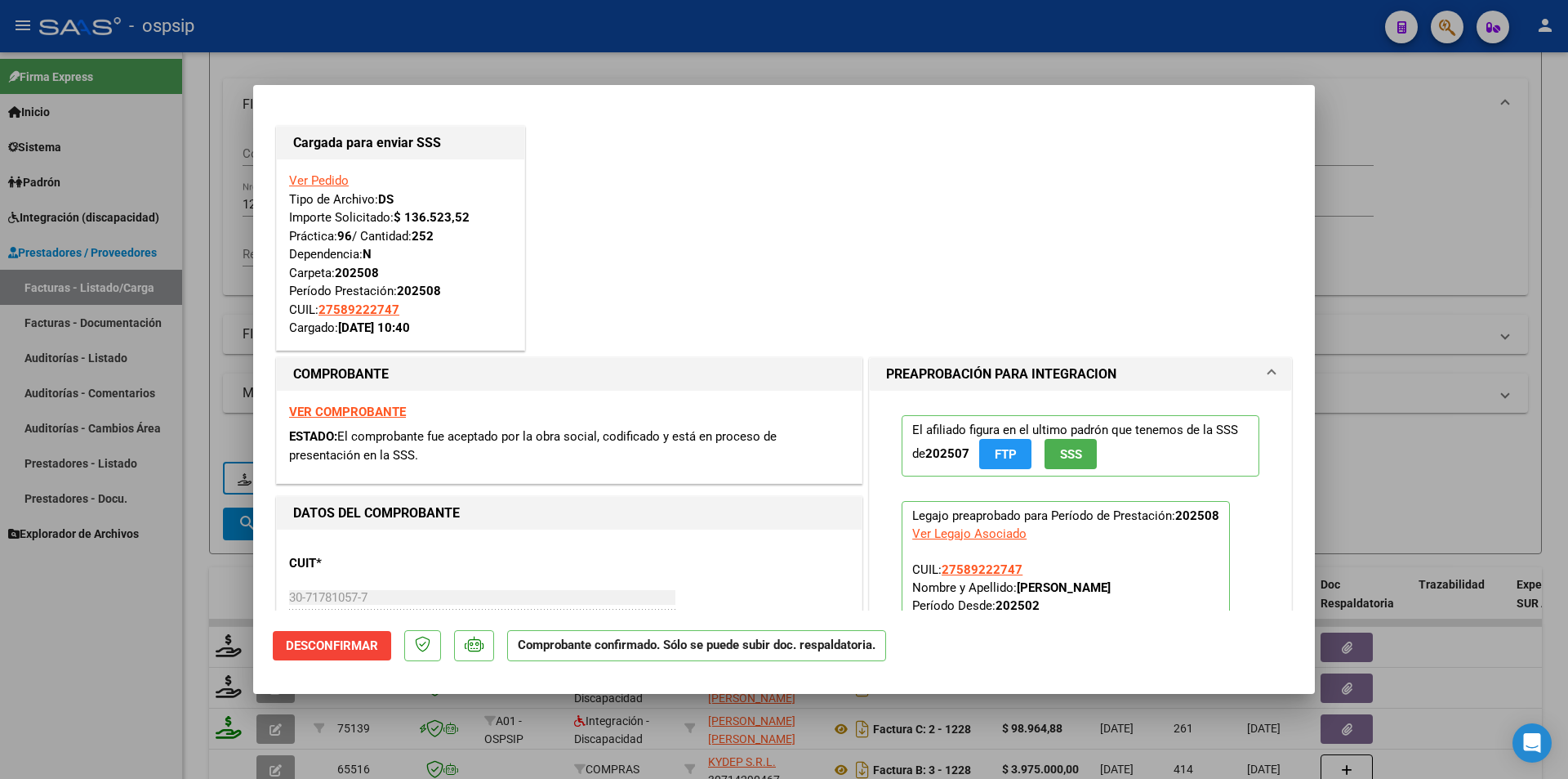
click at [134, 637] on div at bounding box center [784, 390] width 1568 height 779
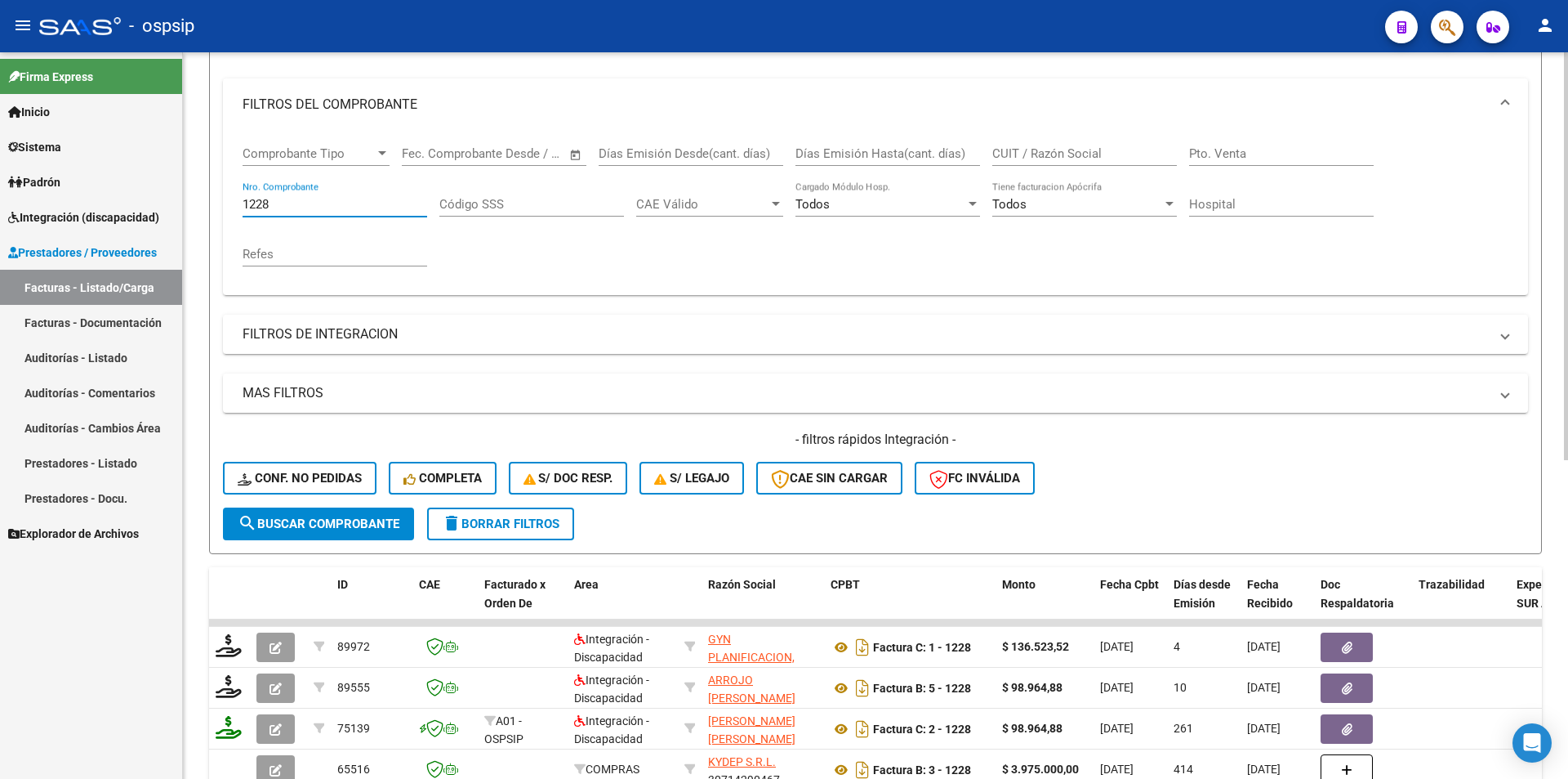
drag, startPoint x: 290, startPoint y: 204, endPoint x: 188, endPoint y: 192, distance: 102.7
click at [188, 192] on div "Video tutorial PRESTADORES -> Listado de CPBTs Emitidos por Prestadores / Prove…" at bounding box center [876, 493] width 1385 height 1282
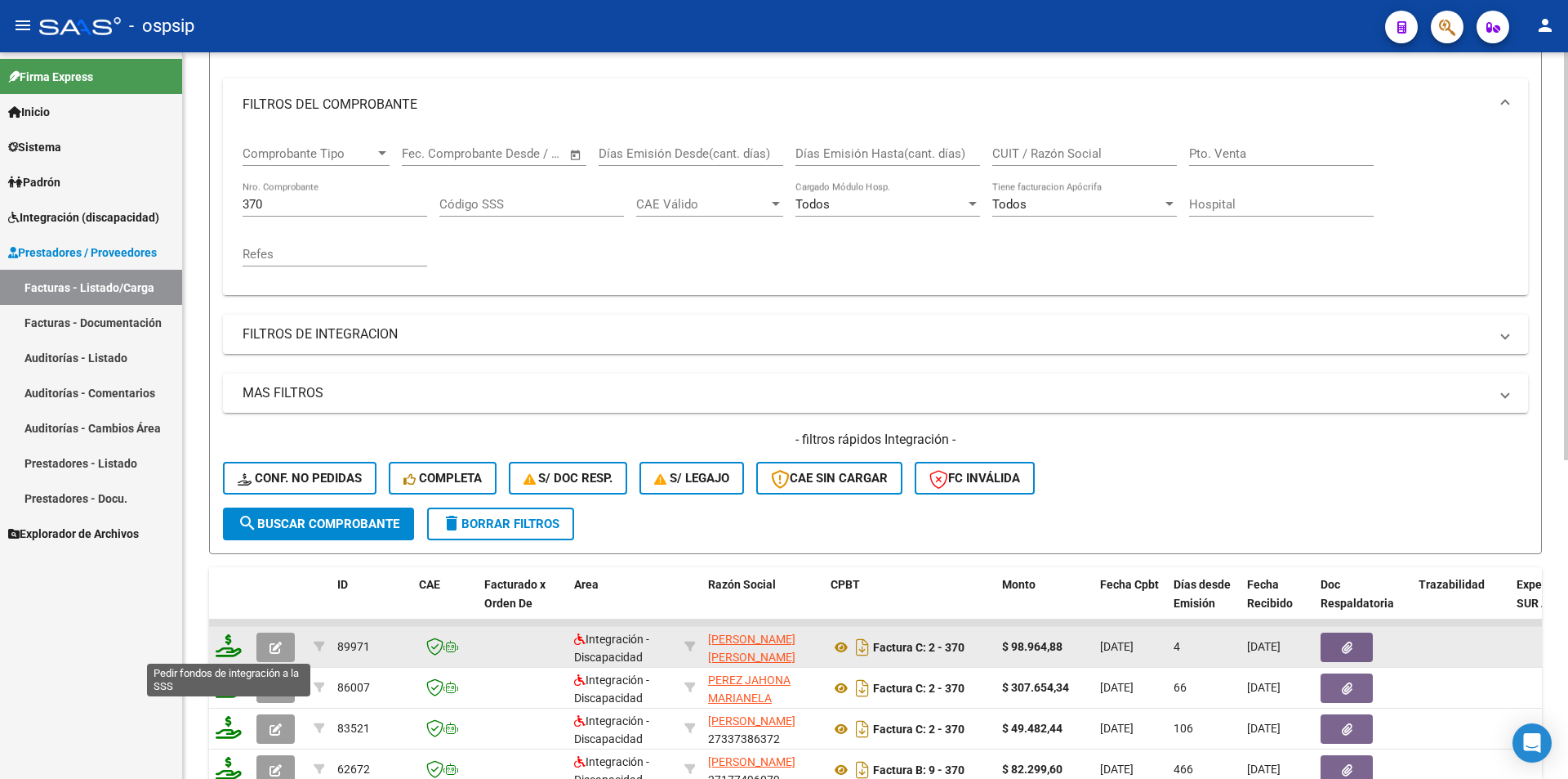
click at [234, 647] on icon at bounding box center [229, 645] width 26 height 23
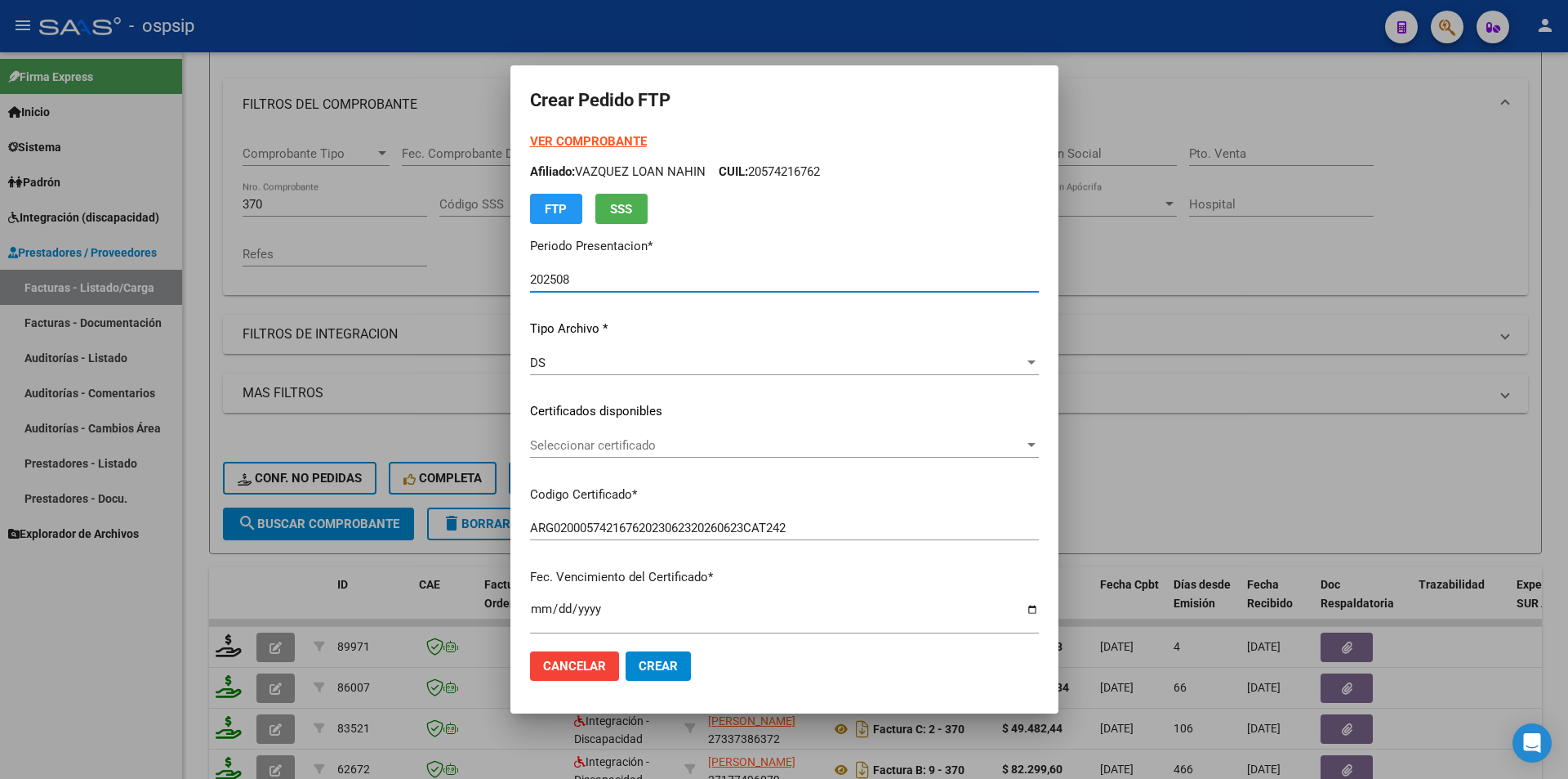
scroll to position [409, 0]
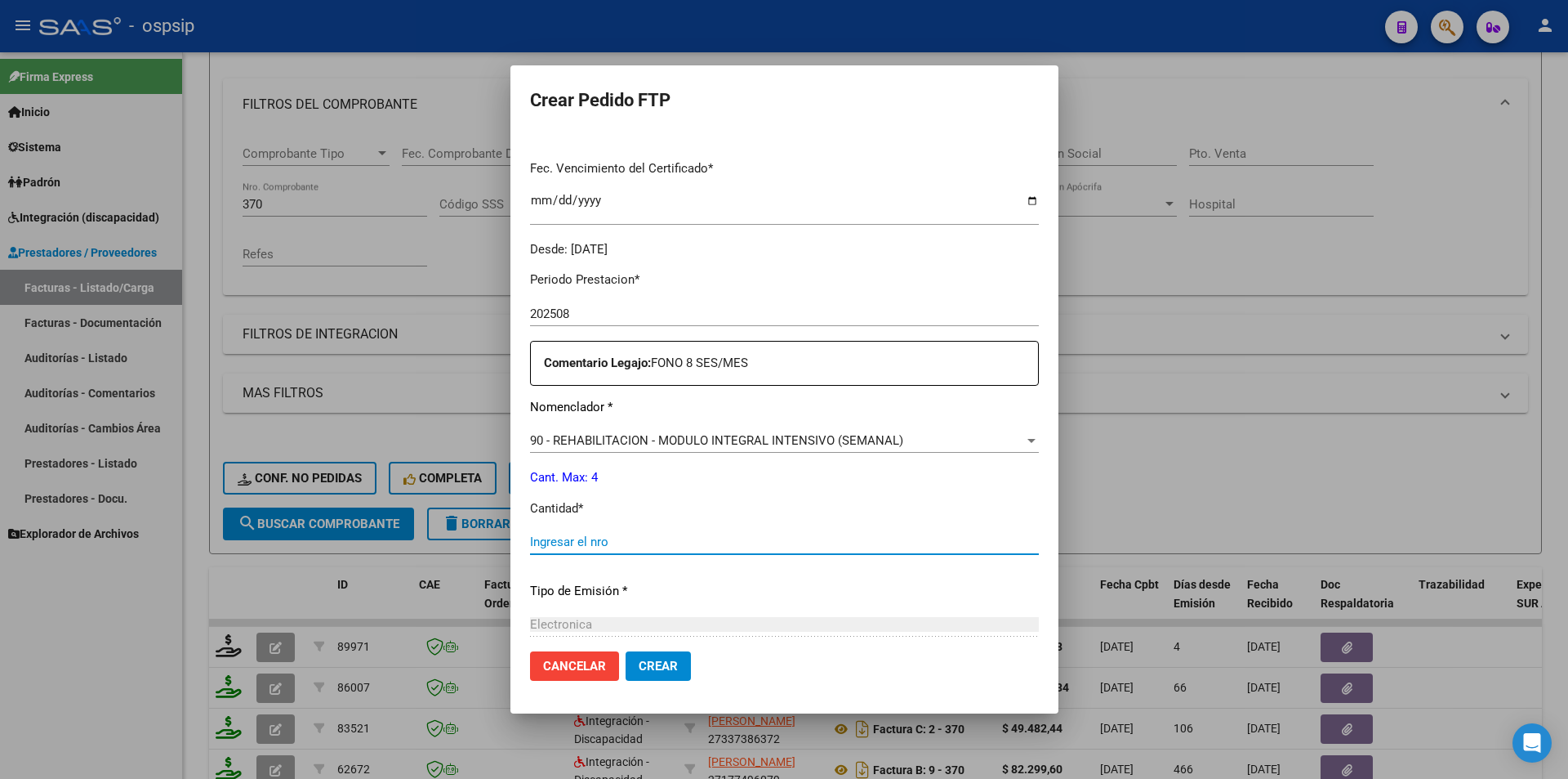
click at [564, 545] on input "Ingresar el nro" at bounding box center [784, 542] width 509 height 15
click at [639, 671] on span "Crear" at bounding box center [658, 666] width 39 height 15
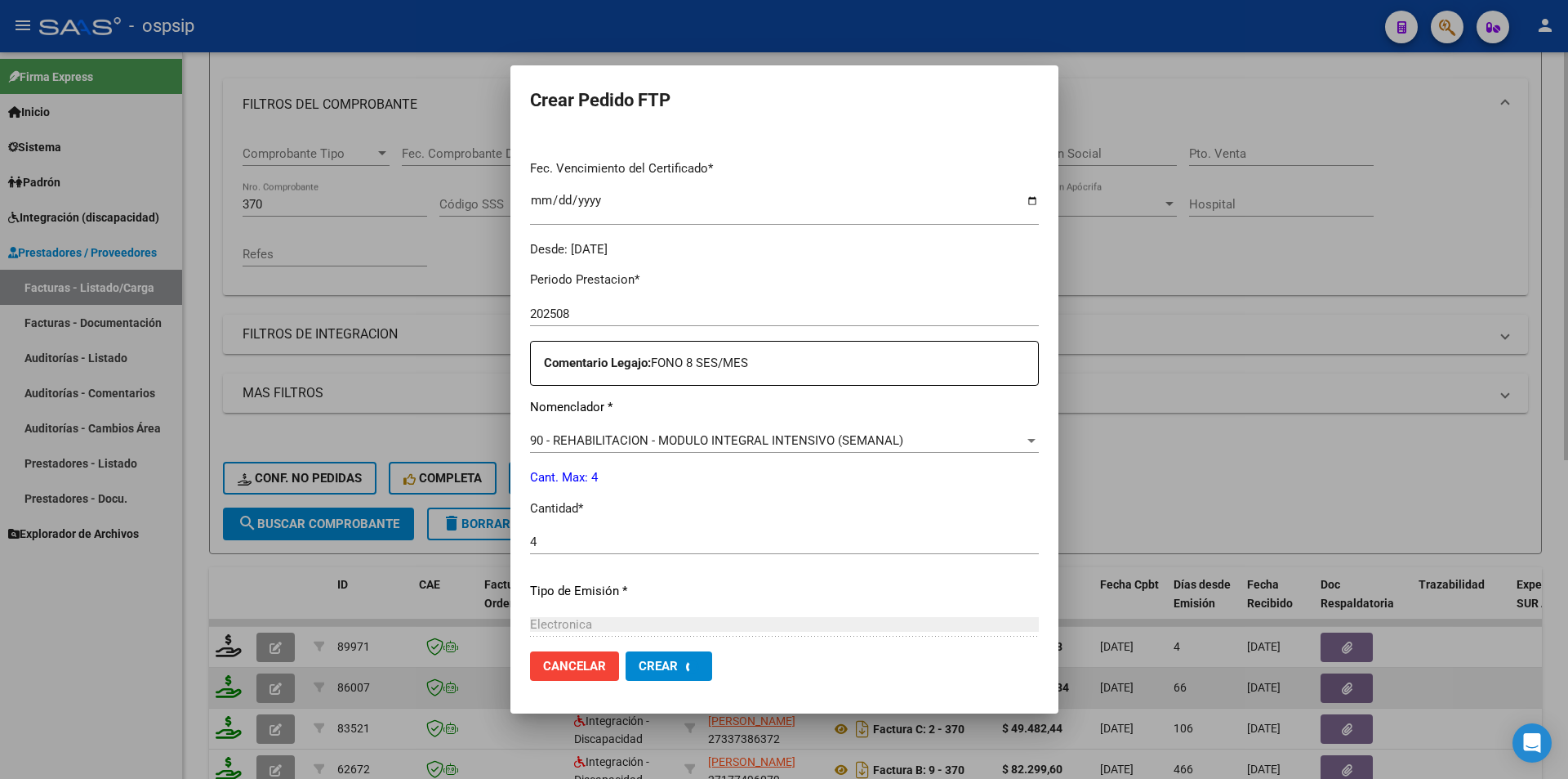
scroll to position [0, 0]
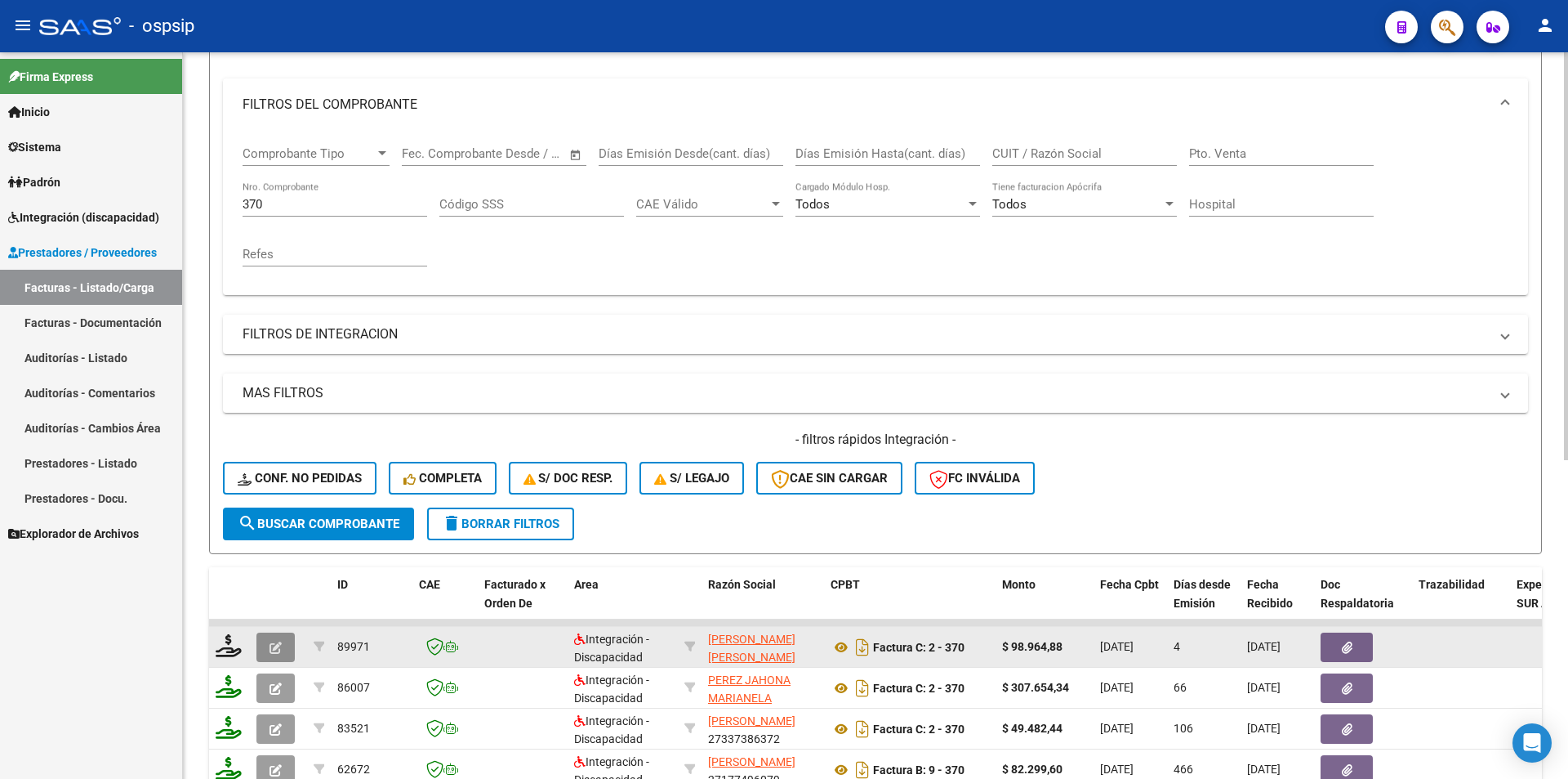
click at [267, 641] on button "button" at bounding box center [275, 647] width 39 height 29
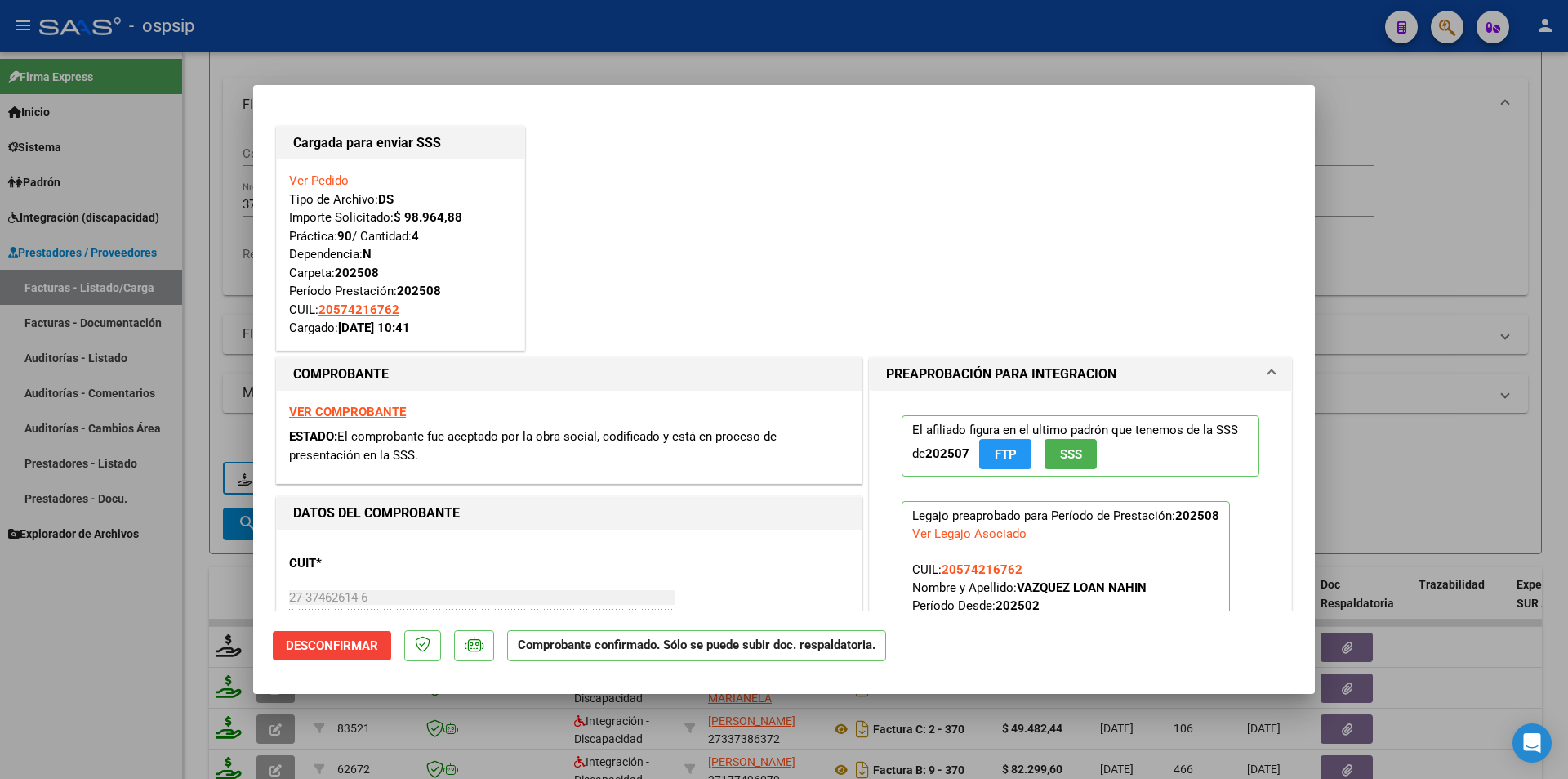
click at [143, 631] on div at bounding box center [784, 390] width 1568 height 779
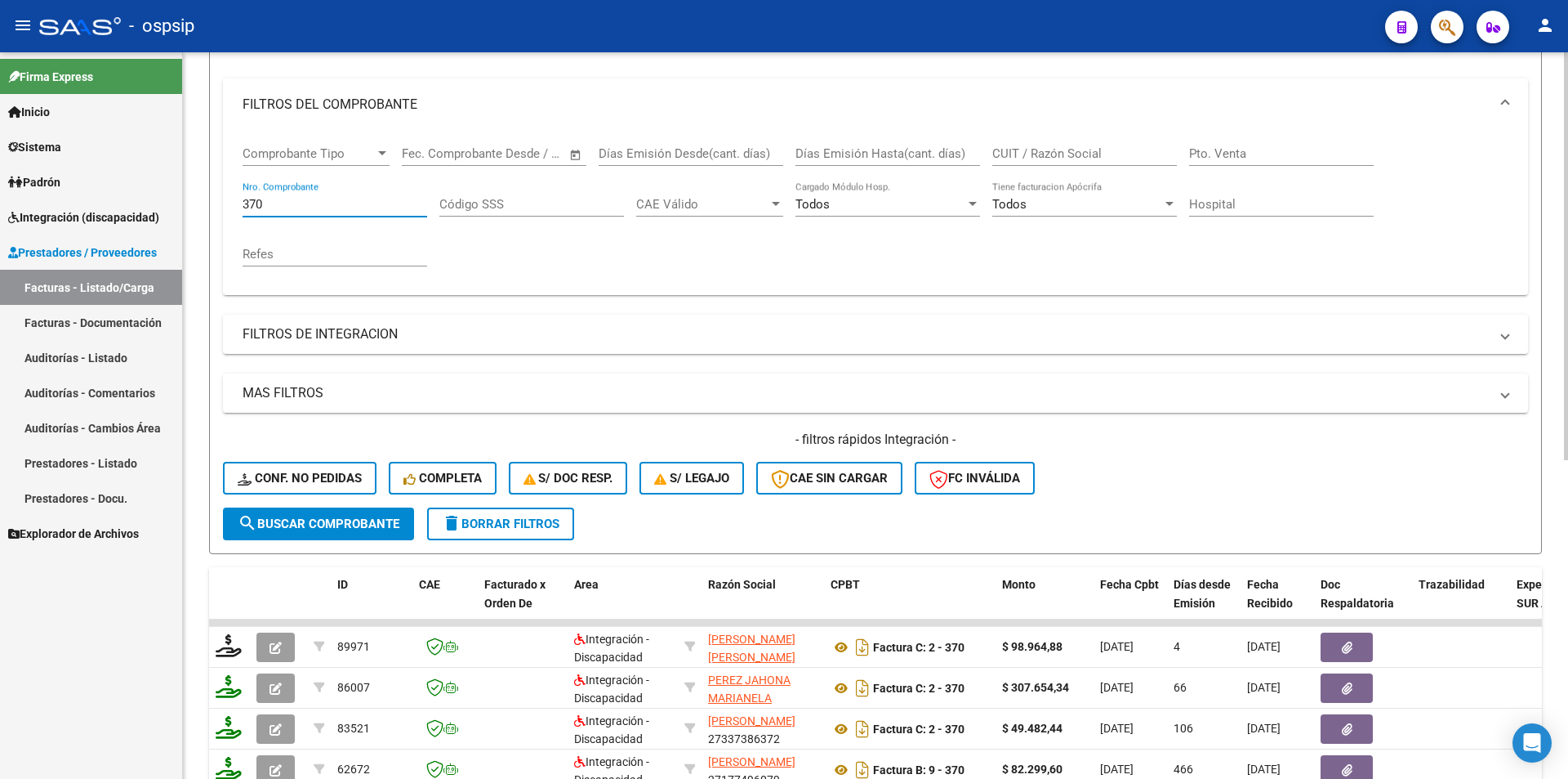
drag, startPoint x: 275, startPoint y: 208, endPoint x: 221, endPoint y: 208, distance: 54.0
click at [221, 208] on form "Filtros Id Area Area Seleccionar Gerenciador Seleccionar Gerenciador Todos Conf…" at bounding box center [876, 274] width 1333 height 560
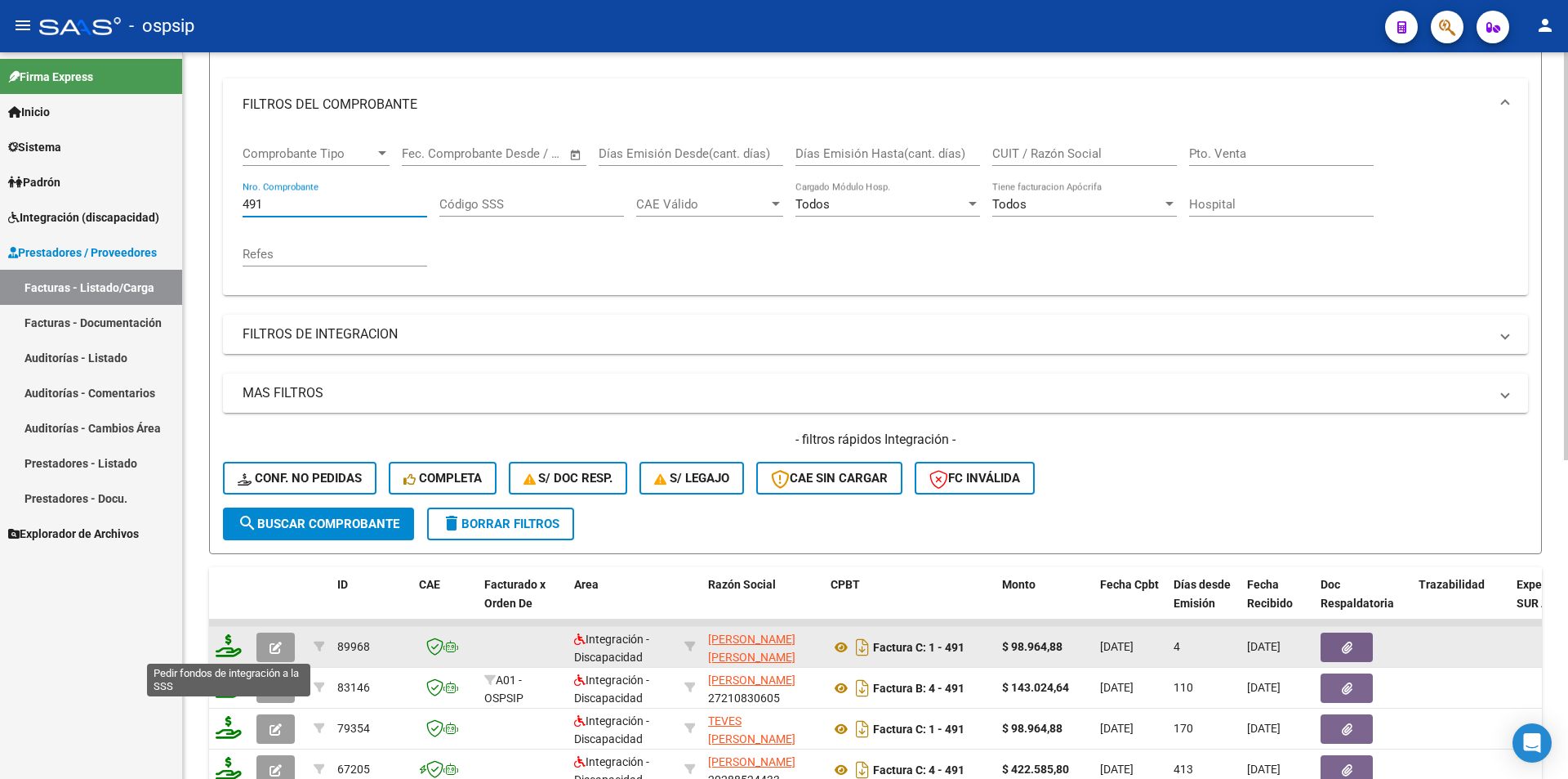
click at [228, 653] on icon at bounding box center [229, 645] width 26 height 23
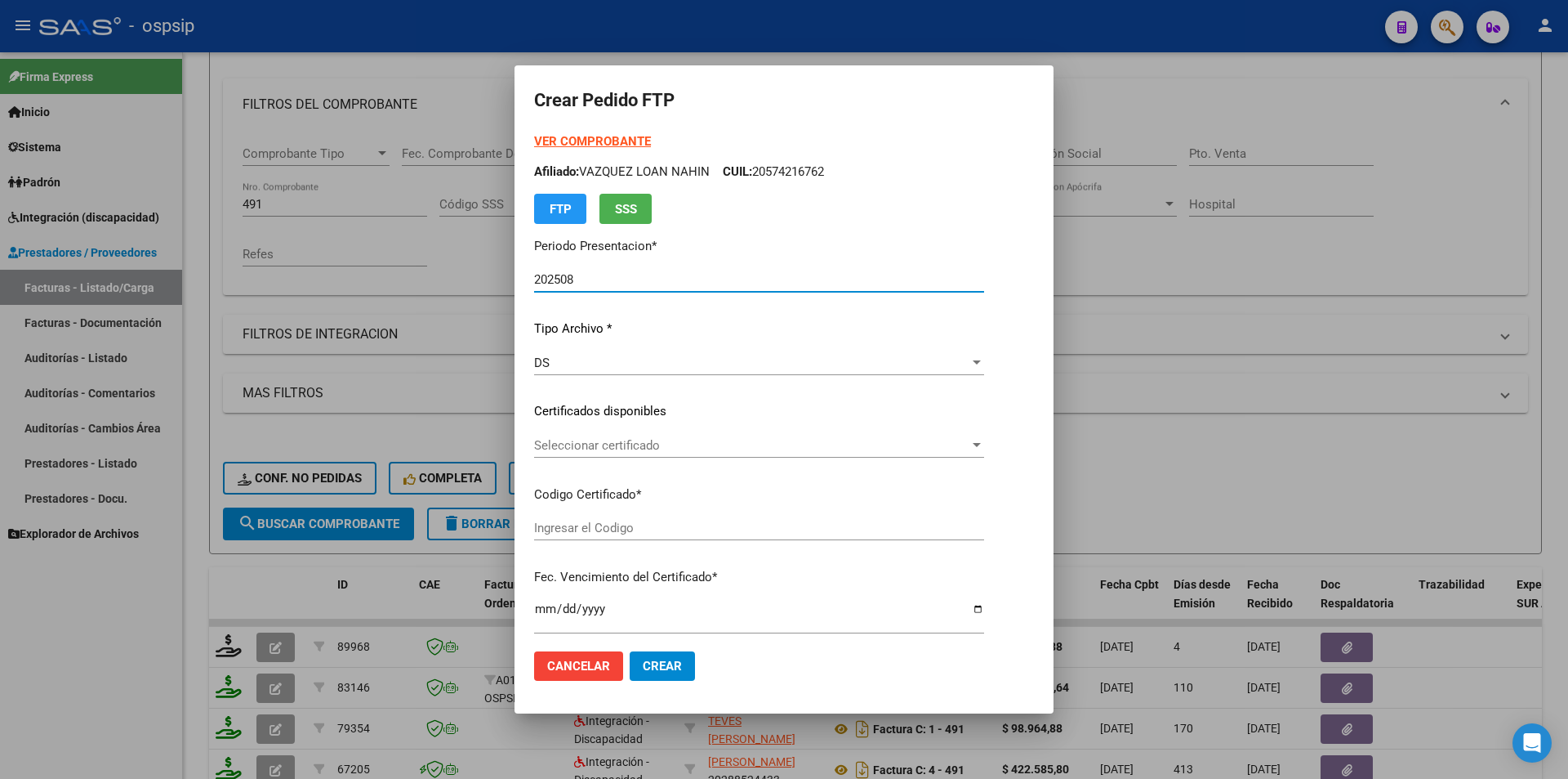
scroll to position [409, 0]
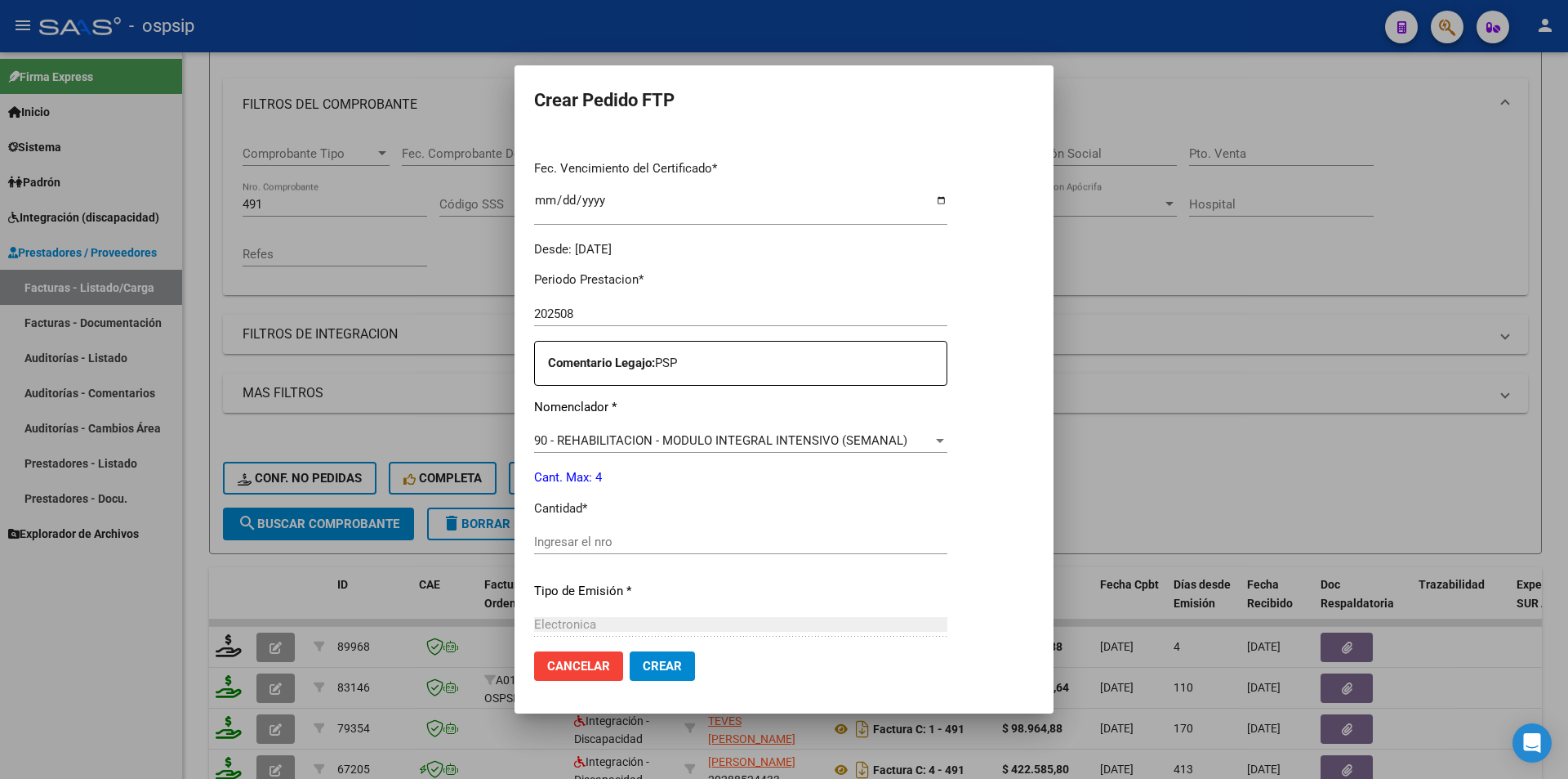
click at [598, 531] on div "Ingresar el nro" at bounding box center [741, 541] width 414 height 24
click at [670, 675] on button "Crear" at bounding box center [662, 666] width 65 height 29
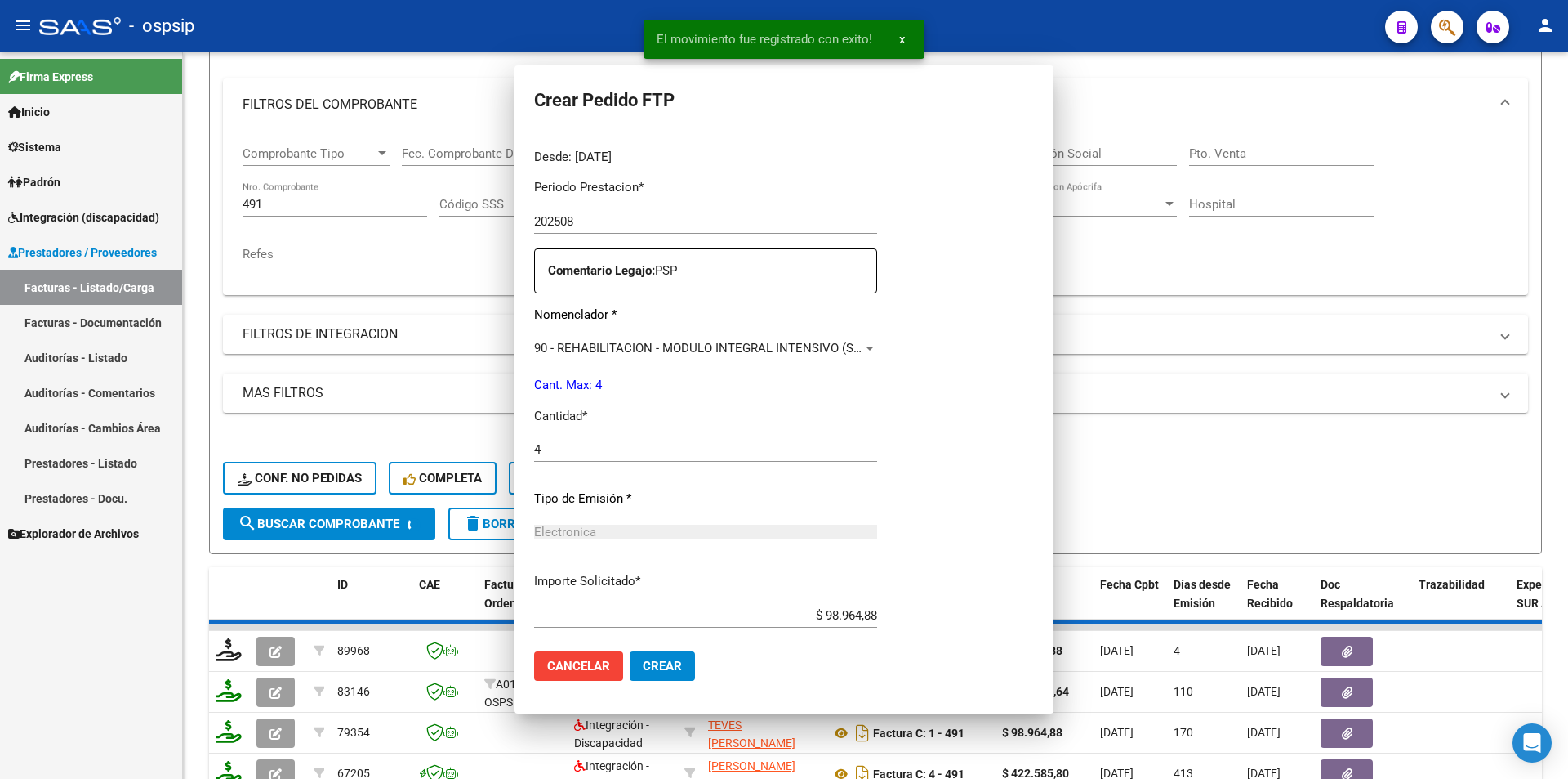
scroll to position [0, 0]
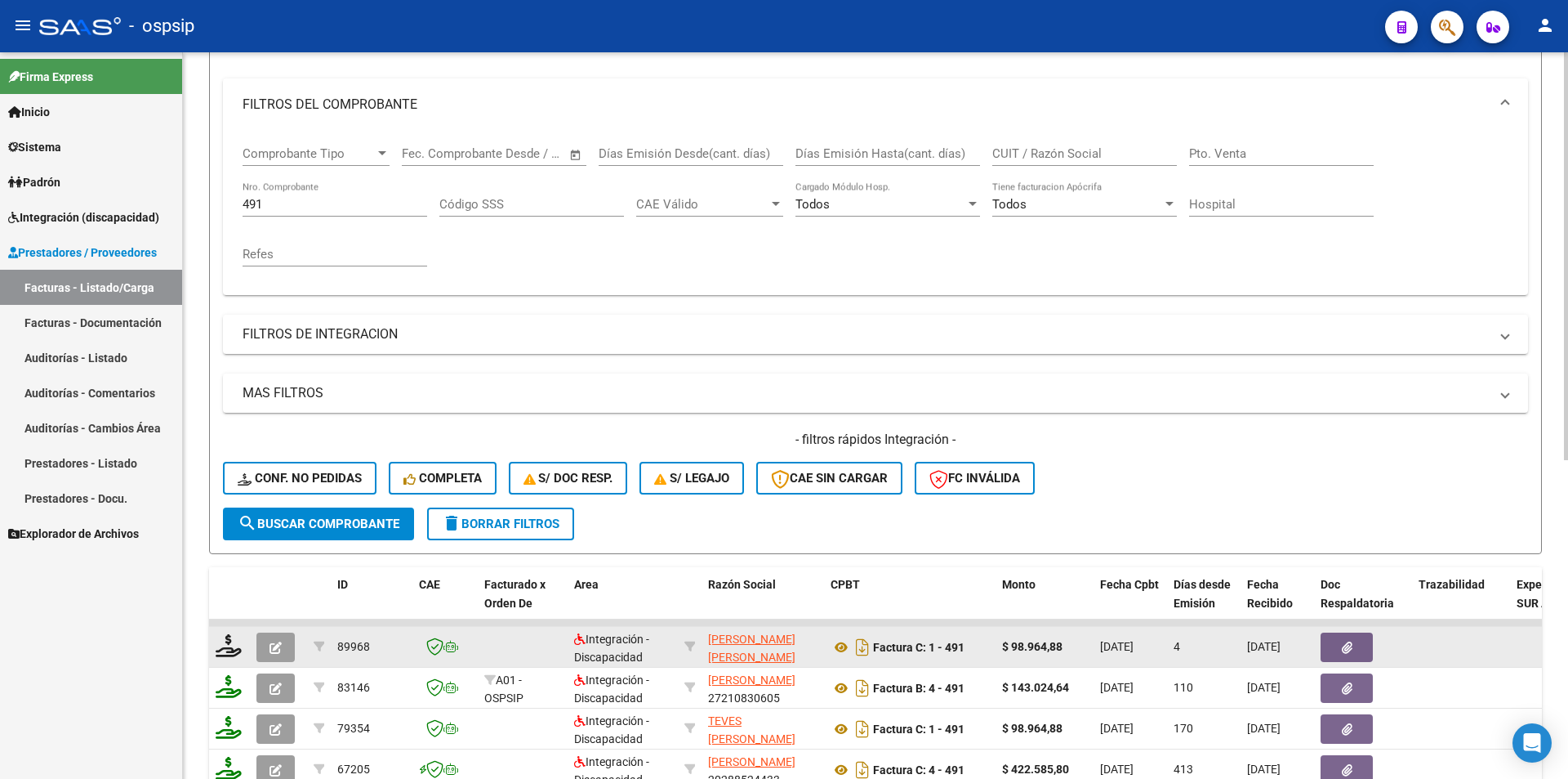
click at [285, 650] on button "button" at bounding box center [275, 647] width 39 height 29
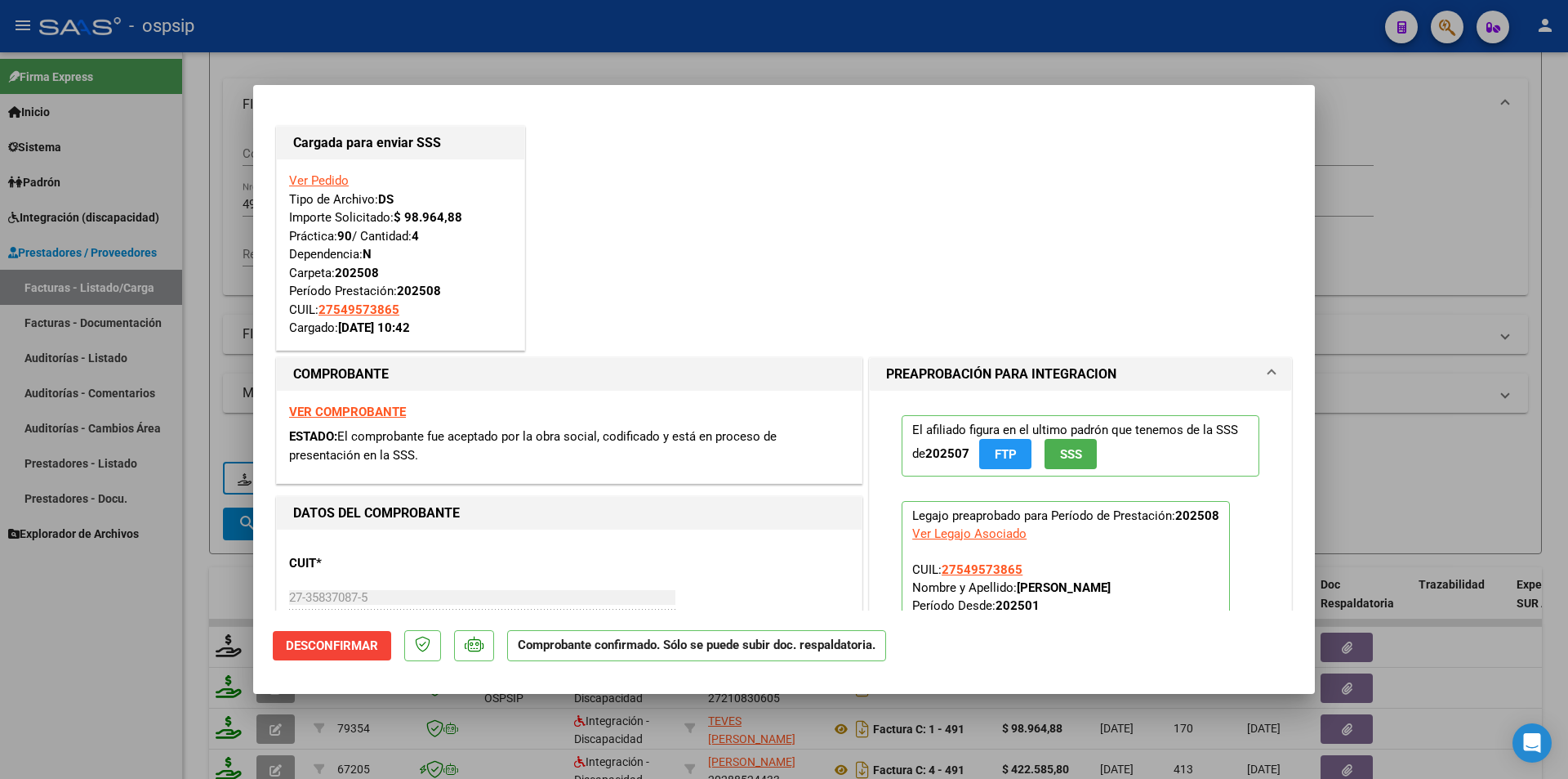
drag, startPoint x: 157, startPoint y: 634, endPoint x: 158, endPoint y: 599, distance: 35.0
click at [157, 632] on div at bounding box center [784, 390] width 1568 height 779
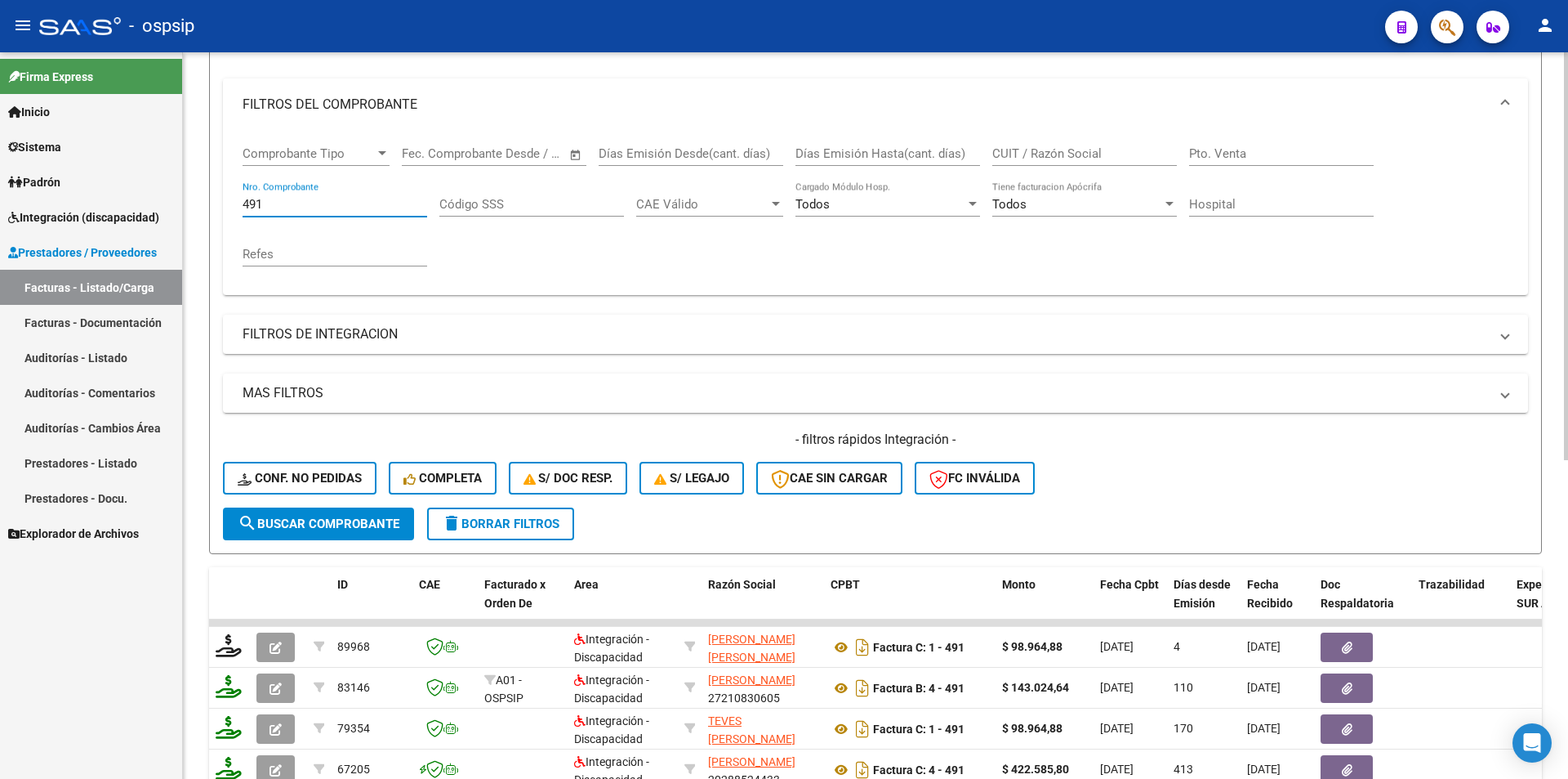
drag, startPoint x: 283, startPoint y: 209, endPoint x: 216, endPoint y: 202, distance: 67.4
click at [216, 202] on form "Filtros Id Area Area Seleccionar Gerenciador Seleccionar Gerenciador Todos Conf…" at bounding box center [876, 274] width 1333 height 560
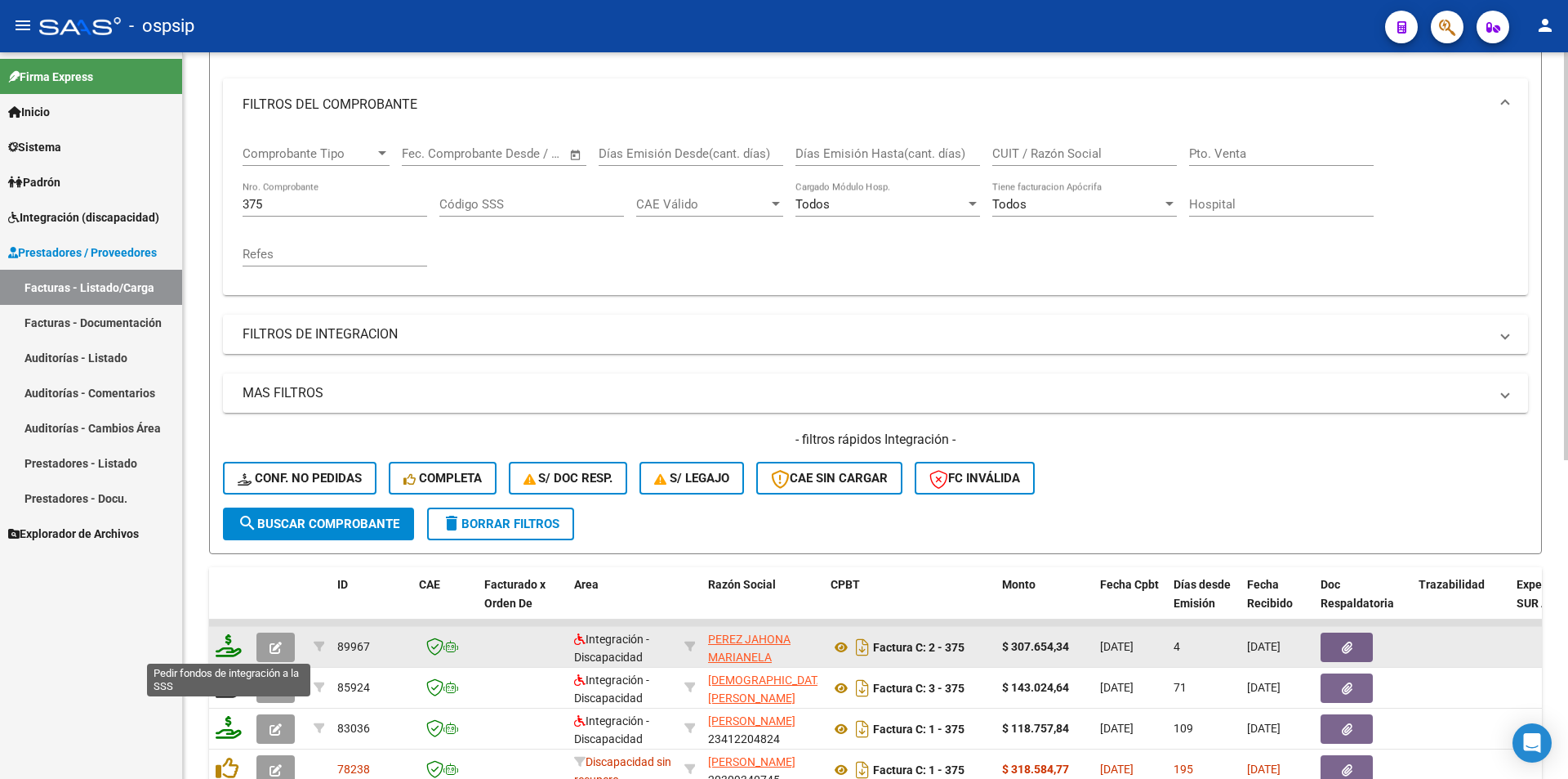
click at [224, 654] on icon at bounding box center [229, 645] width 26 height 23
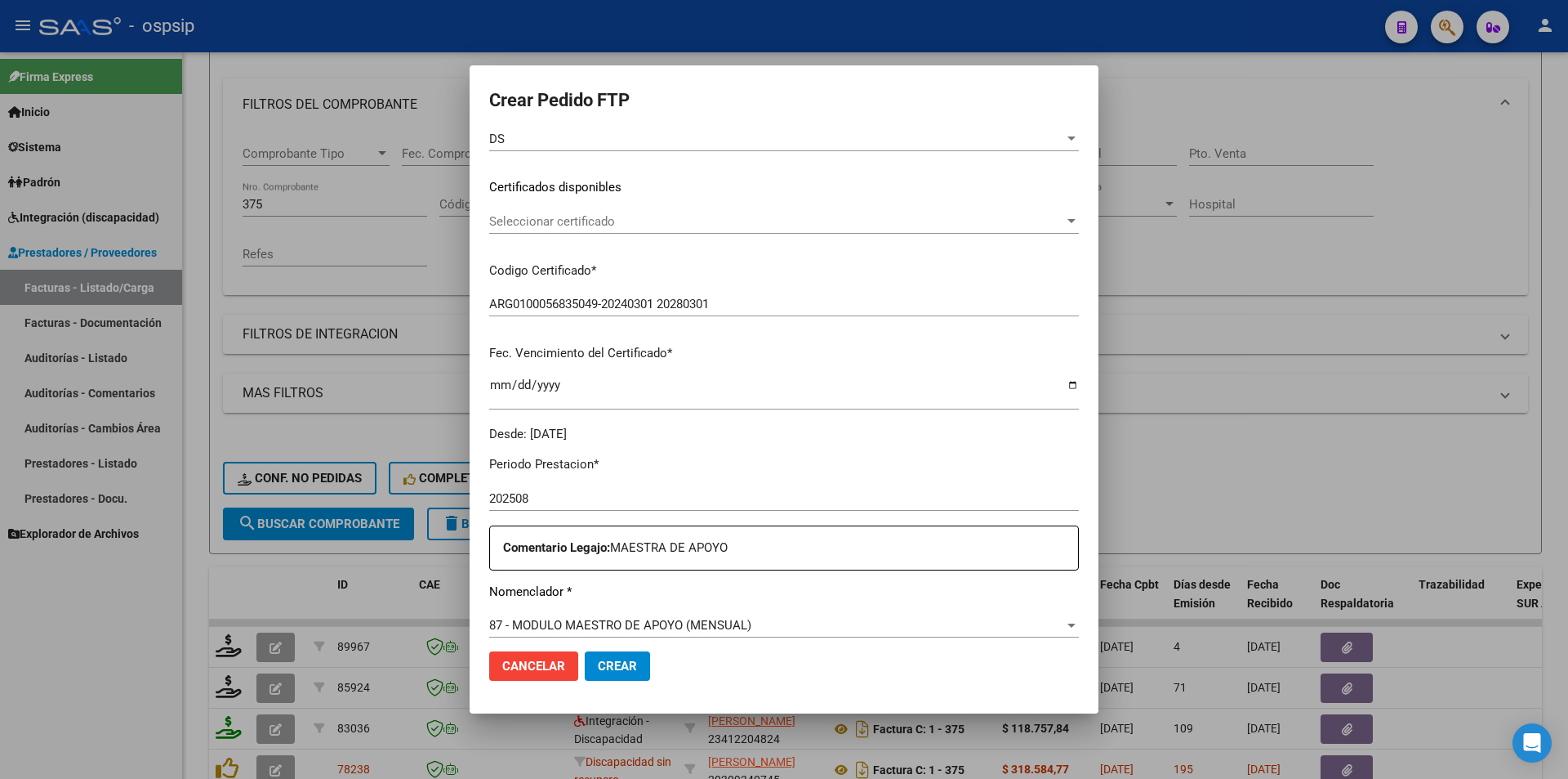
scroll to position [409, 0]
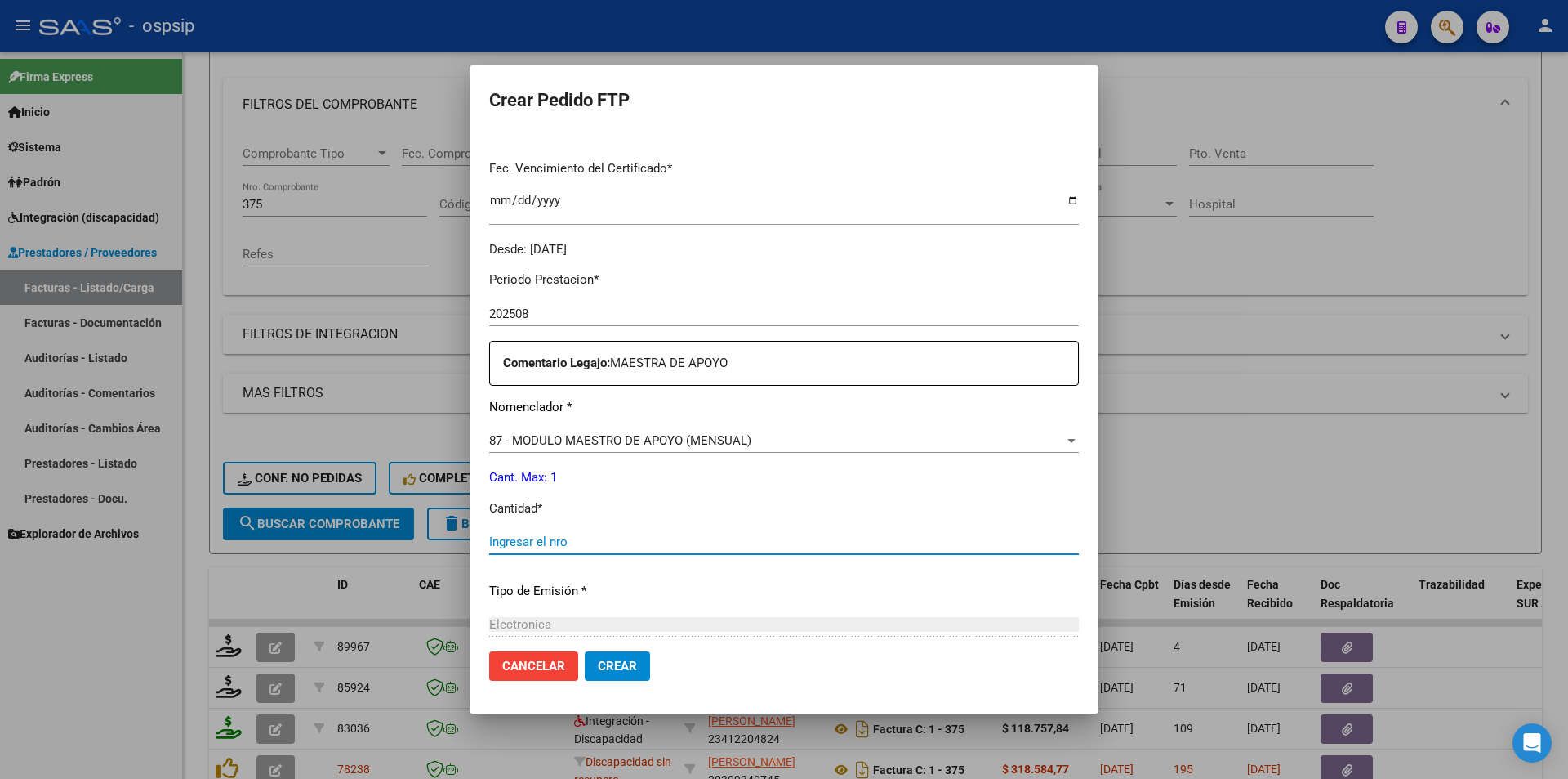
click at [519, 545] on input "Ingresar el nro" at bounding box center [784, 542] width 589 height 15
click at [610, 659] on span "Crear" at bounding box center [617, 666] width 39 height 15
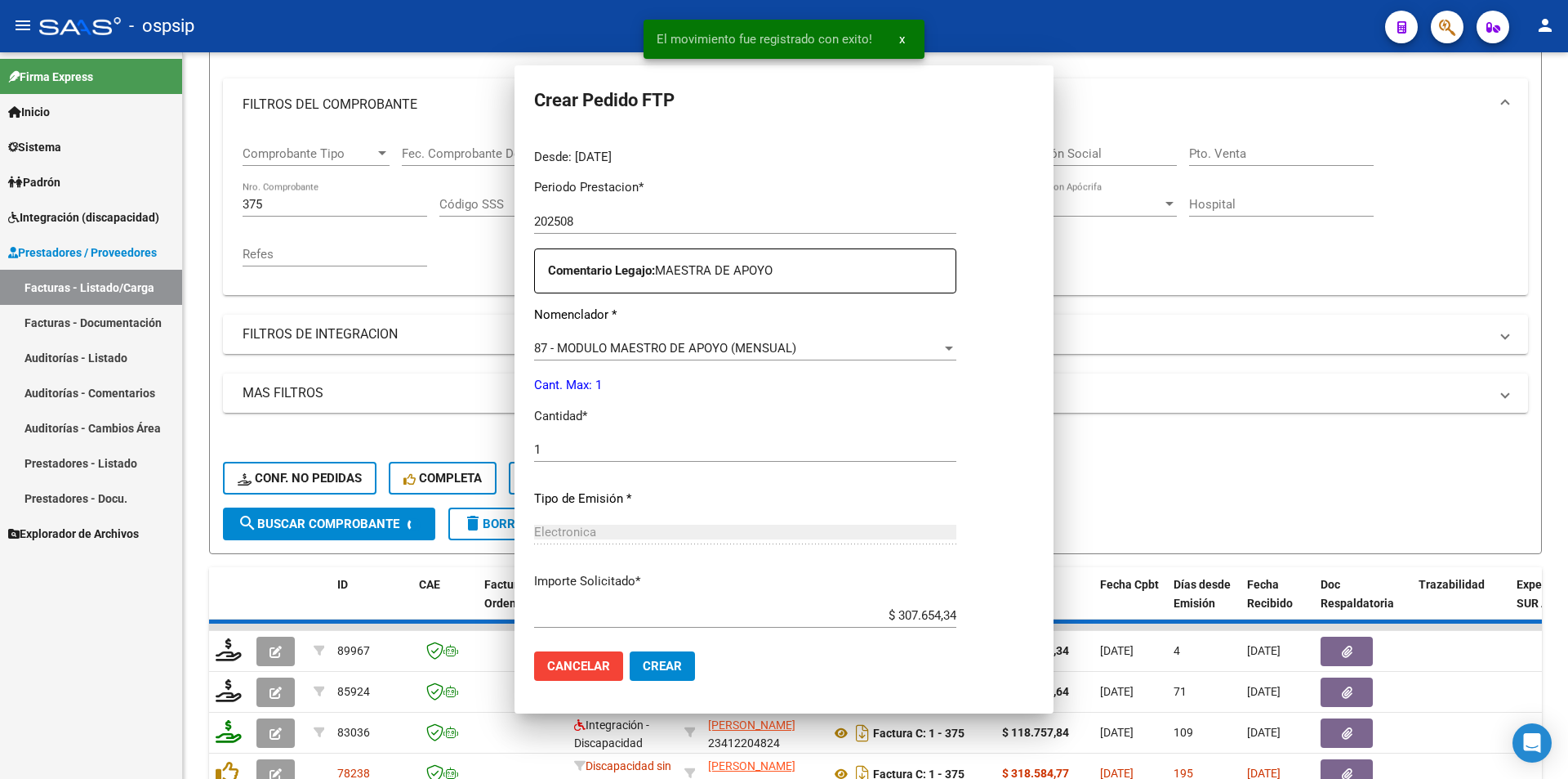
scroll to position [0, 0]
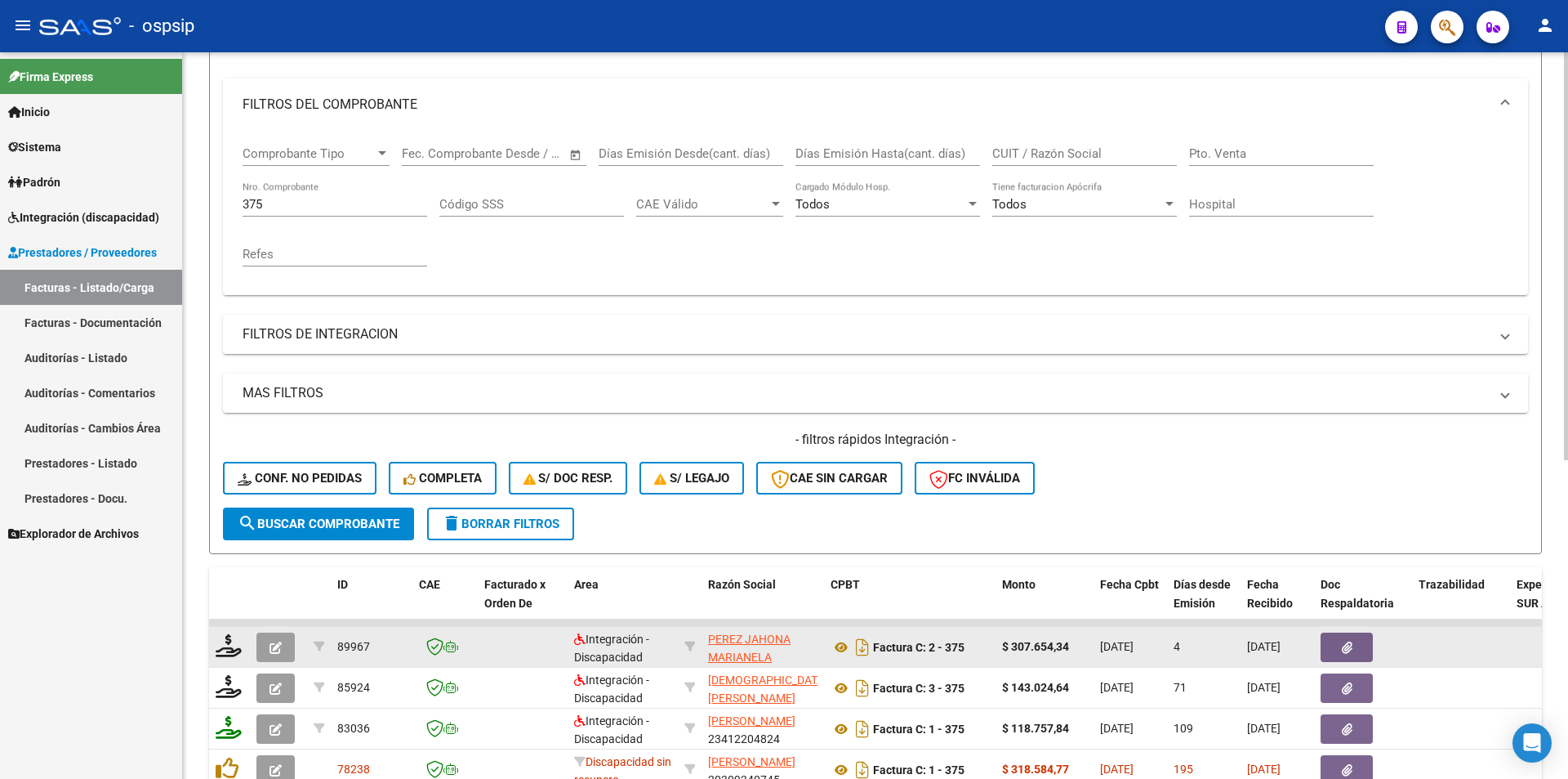
click at [280, 642] on icon "button" at bounding box center [275, 647] width 13 height 13
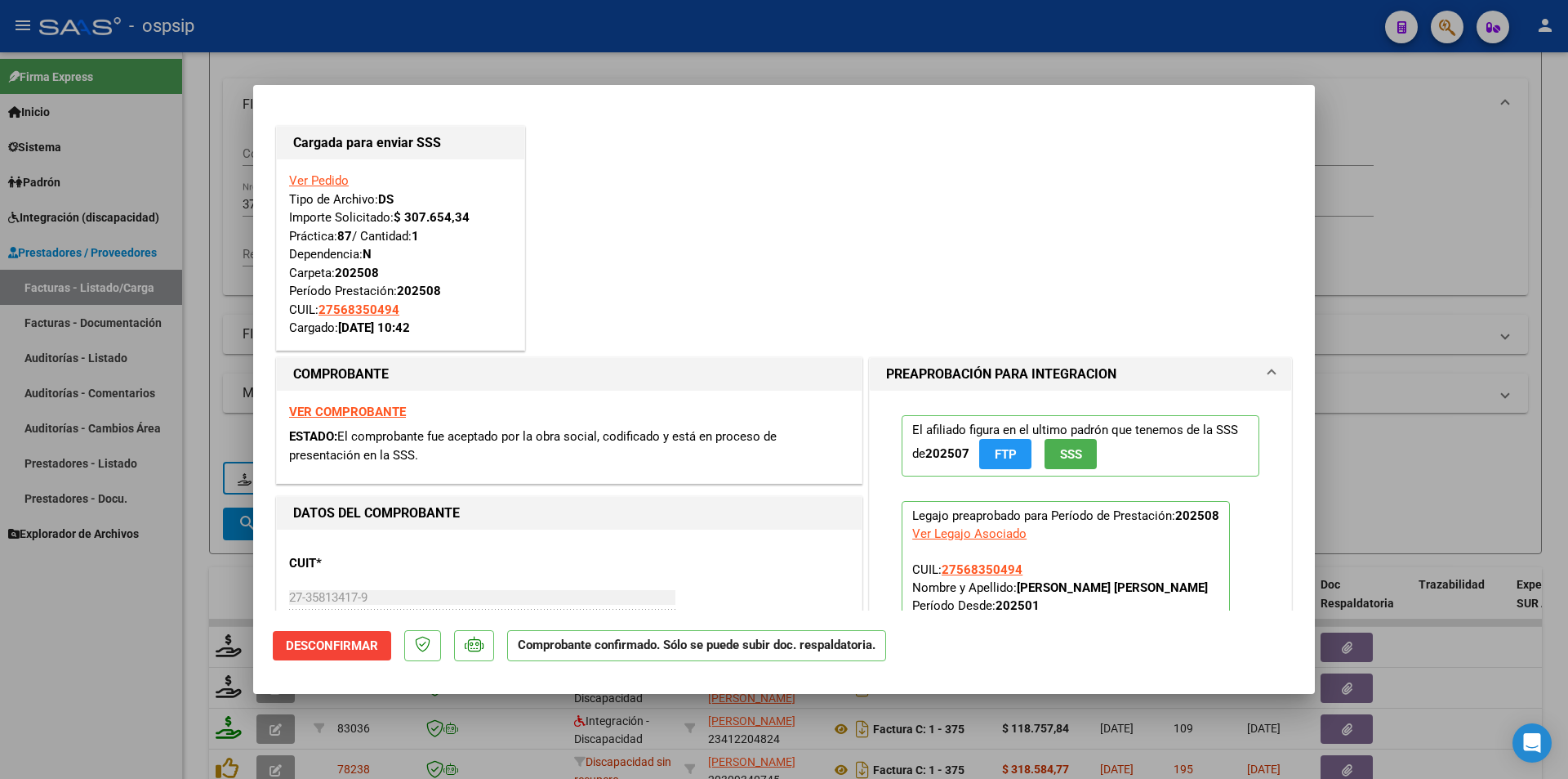
click at [118, 679] on div at bounding box center [784, 390] width 1568 height 779
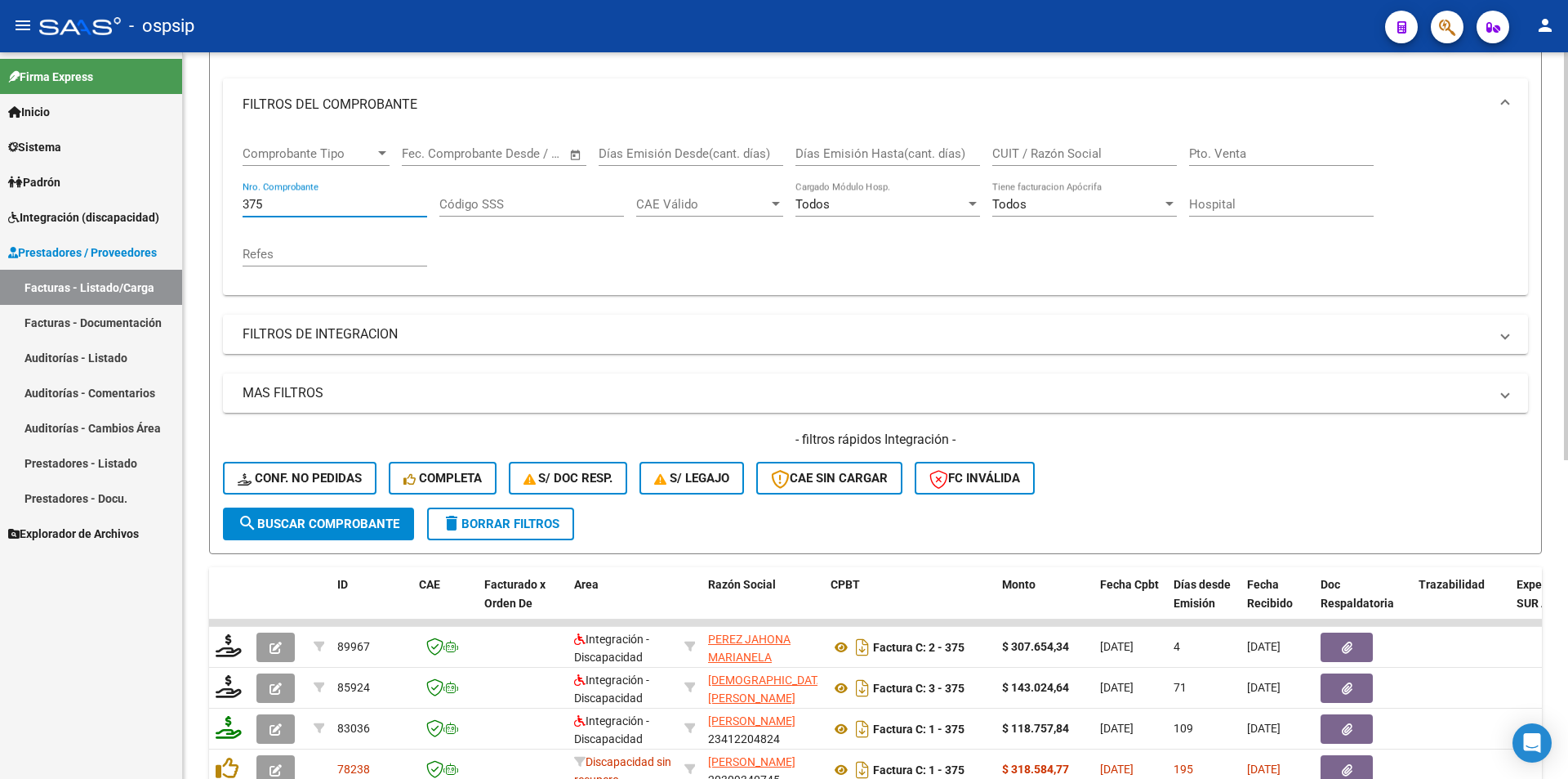
drag, startPoint x: 264, startPoint y: 201, endPoint x: 213, endPoint y: 192, distance: 51.8
click at [213, 192] on form "Filtros Id Area Area Seleccionar Gerenciador Seleccionar Gerenciador Todos Conf…" at bounding box center [876, 274] width 1333 height 560
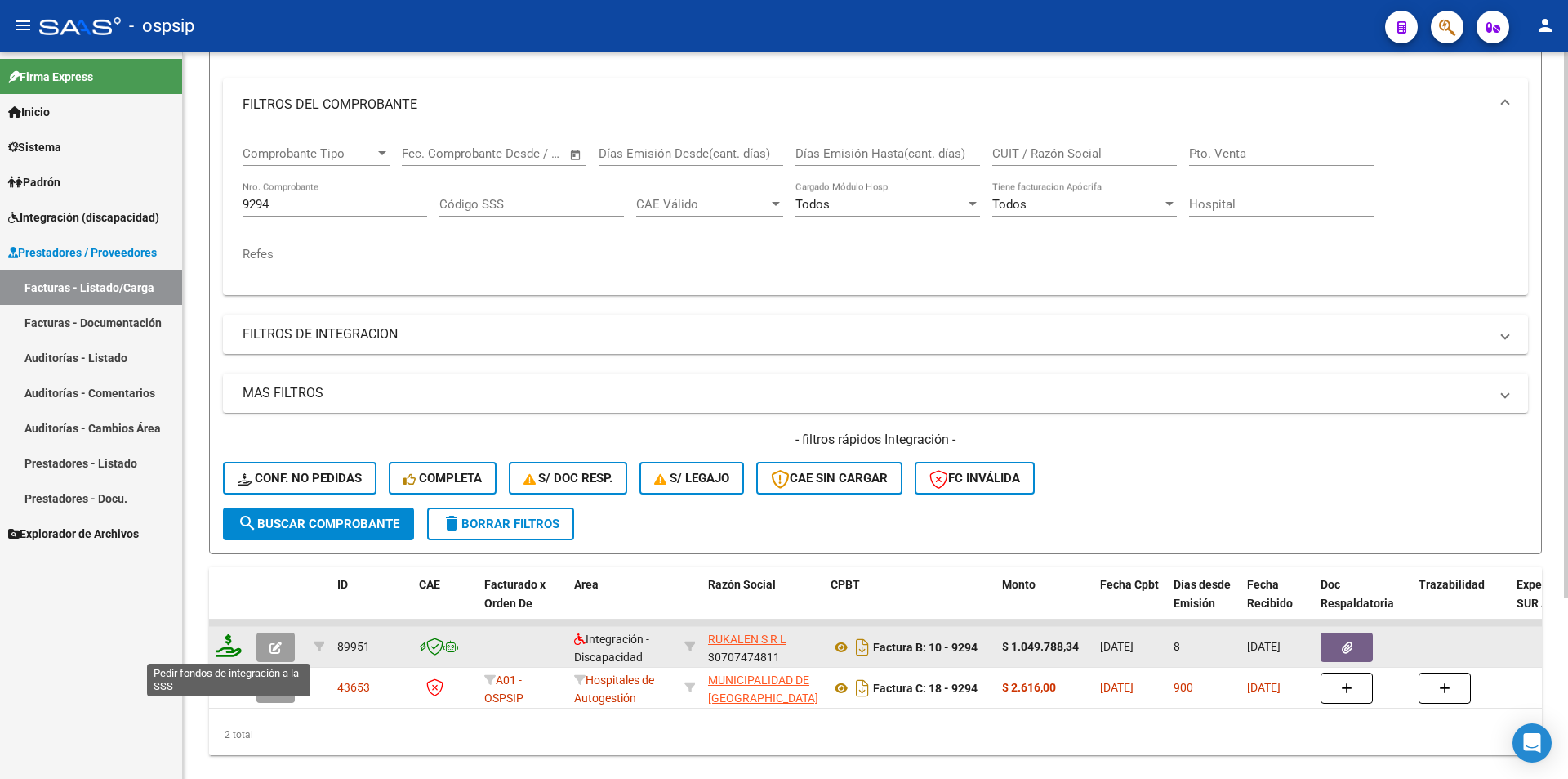
click at [223, 641] on icon at bounding box center [229, 645] width 26 height 23
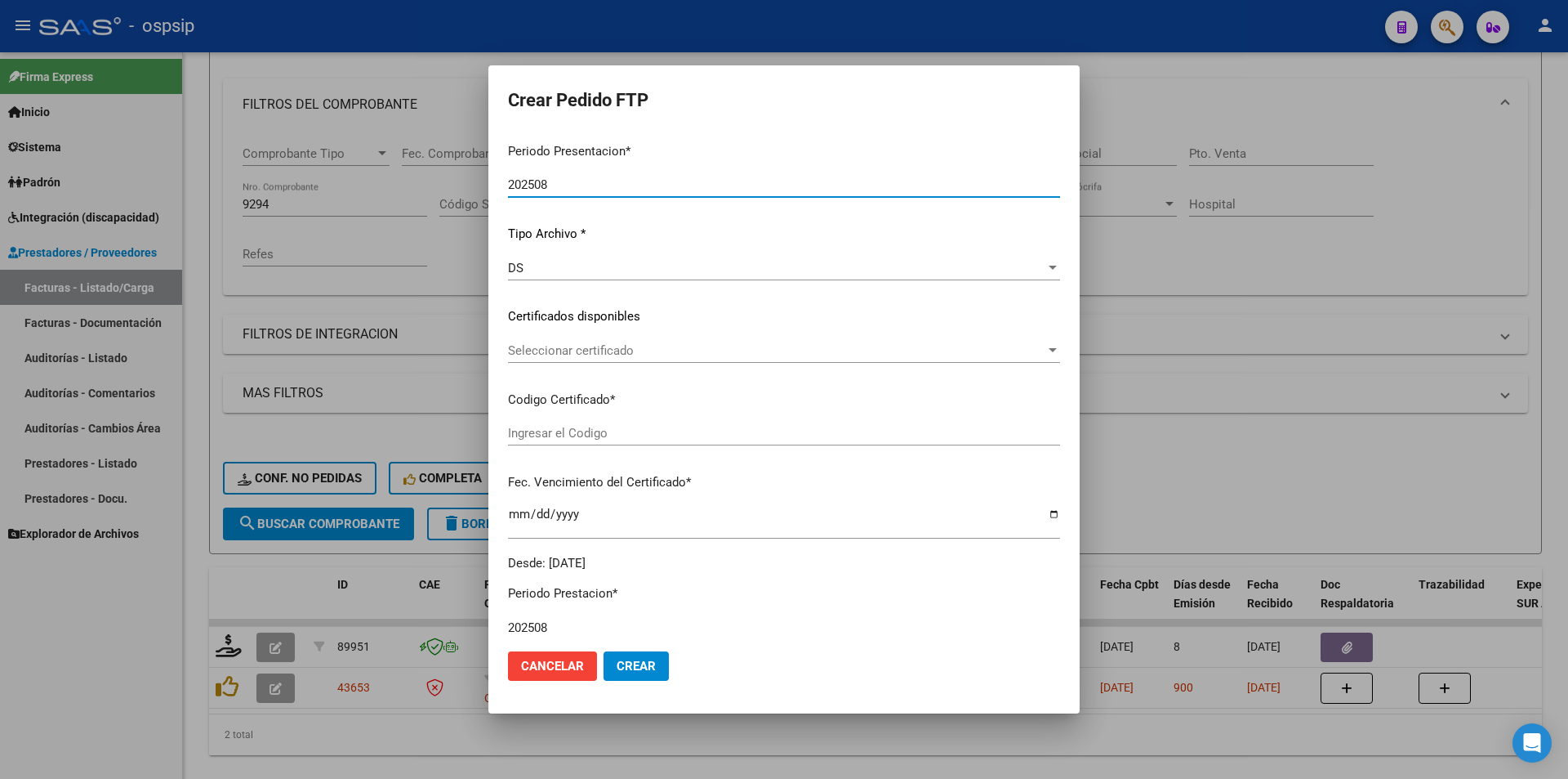
scroll to position [490, 0]
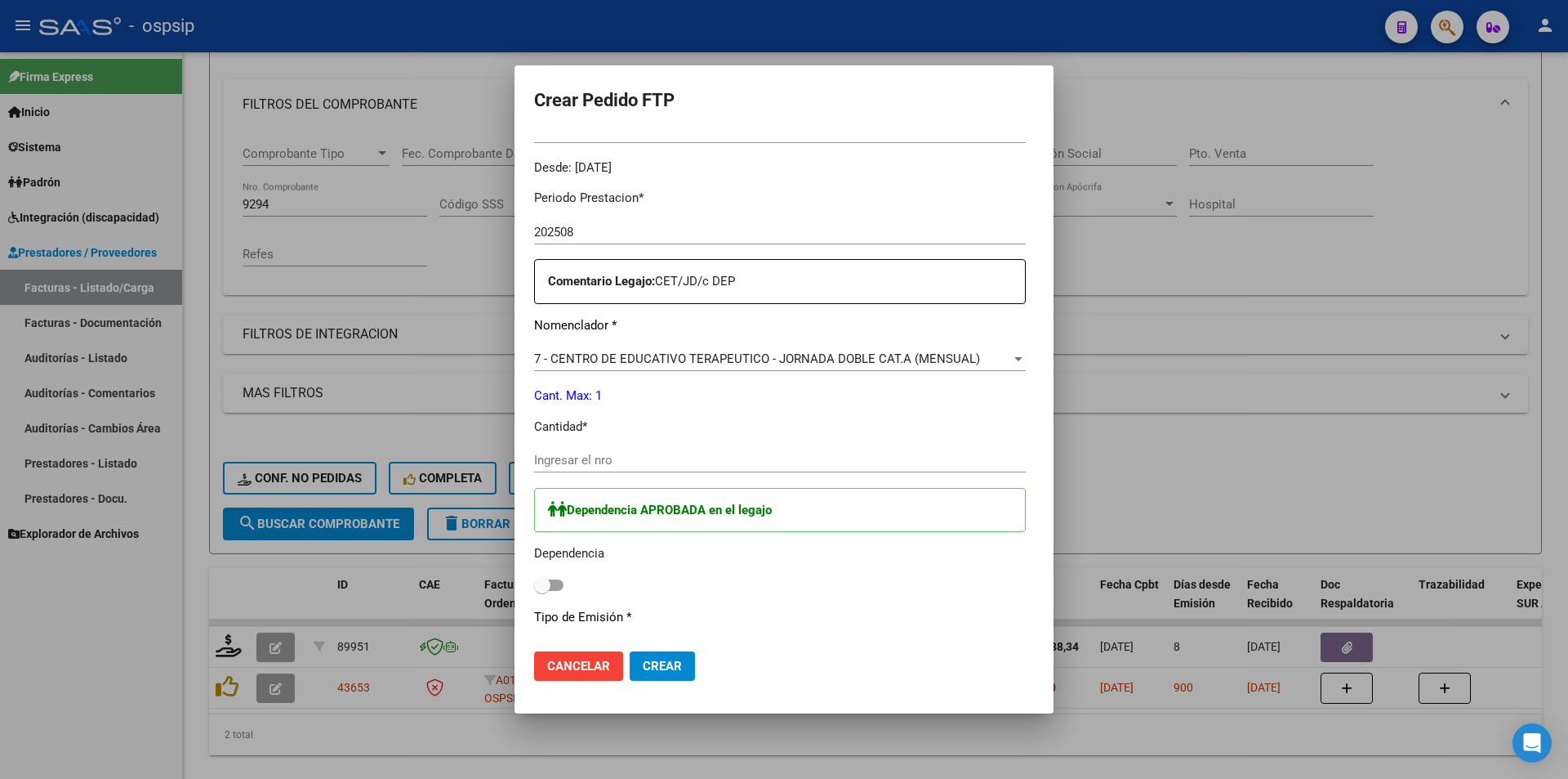
click at [534, 467] on input "Ingresar el nro" at bounding box center [779, 461] width 491 height 15
click at [534, 581] on span at bounding box center [548, 586] width 29 height 12
click at [542, 591] on input "checkbox" at bounding box center [542, 591] width 1 height 1
click at [643, 658] on span "Crear" at bounding box center [662, 666] width 39 height 15
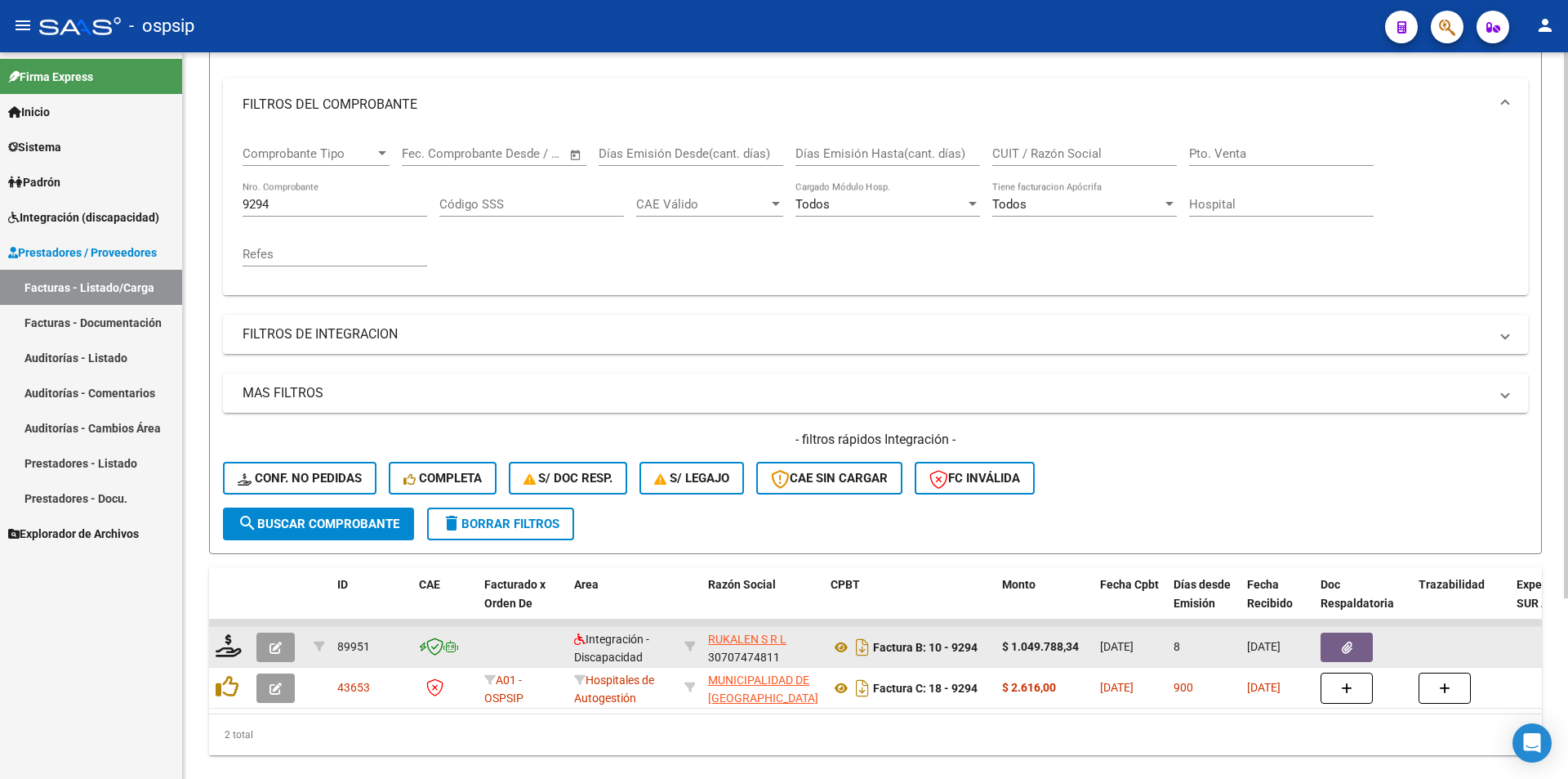
click at [275, 647] on icon "button" at bounding box center [275, 647] width 13 height 13
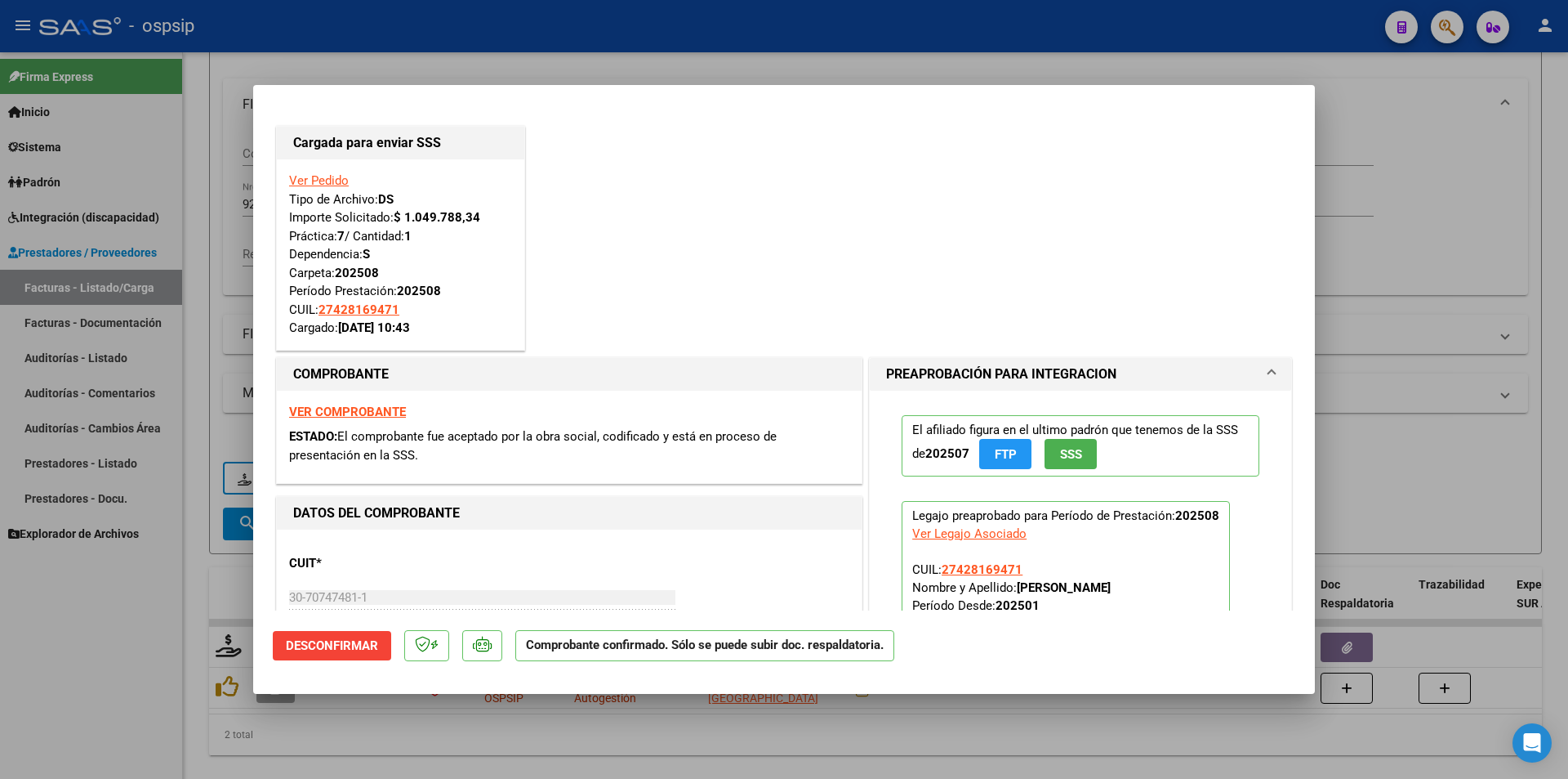
click at [100, 591] on div at bounding box center [784, 390] width 1568 height 779
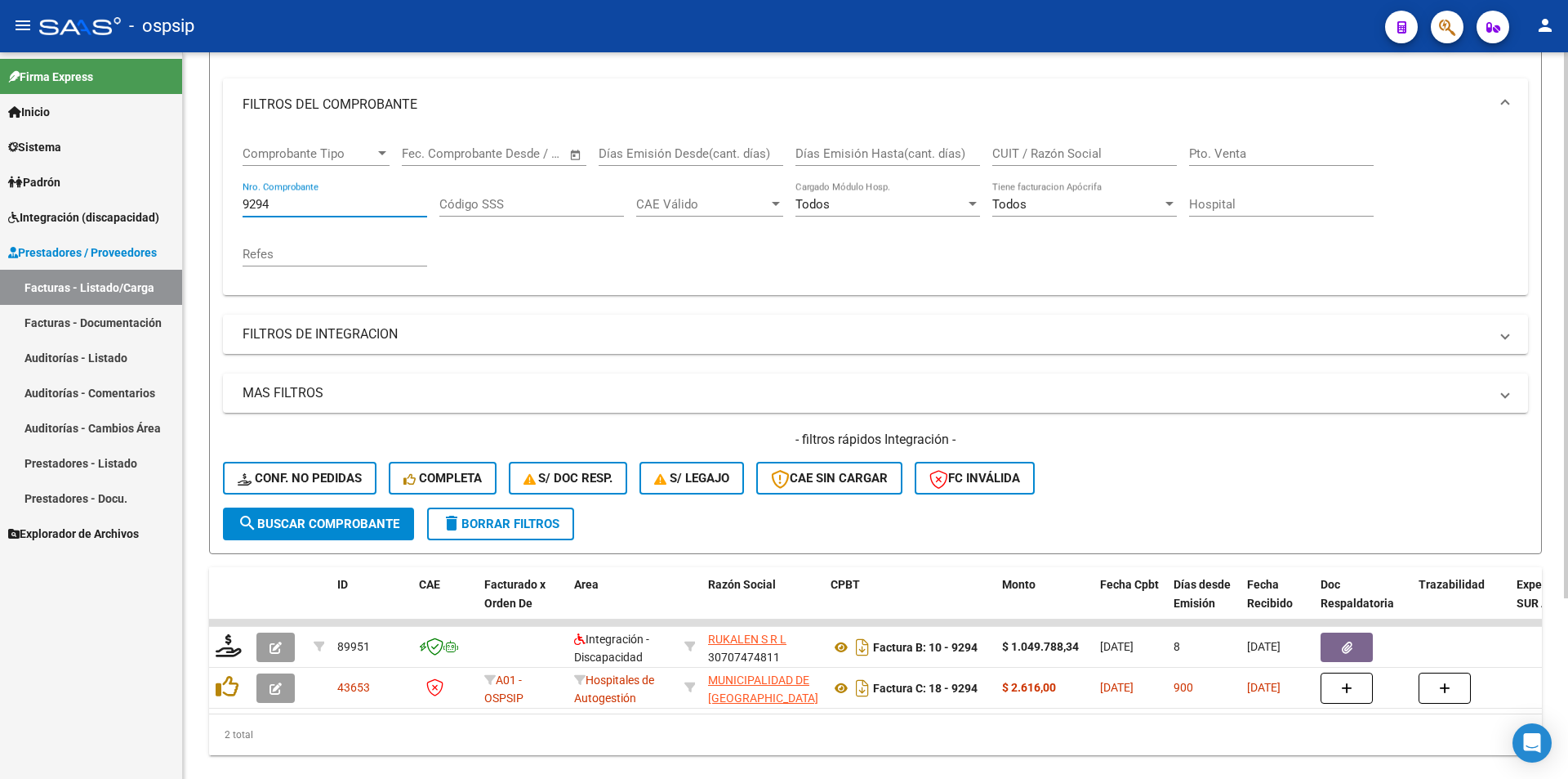
drag, startPoint x: 300, startPoint y: 202, endPoint x: 233, endPoint y: 202, distance: 67.0
click at [233, 202] on div "Comprobante Tipo Comprobante Tipo Fecha inicio – Fecha fin Fec. Comprobante Des…" at bounding box center [875, 213] width 1305 height 164
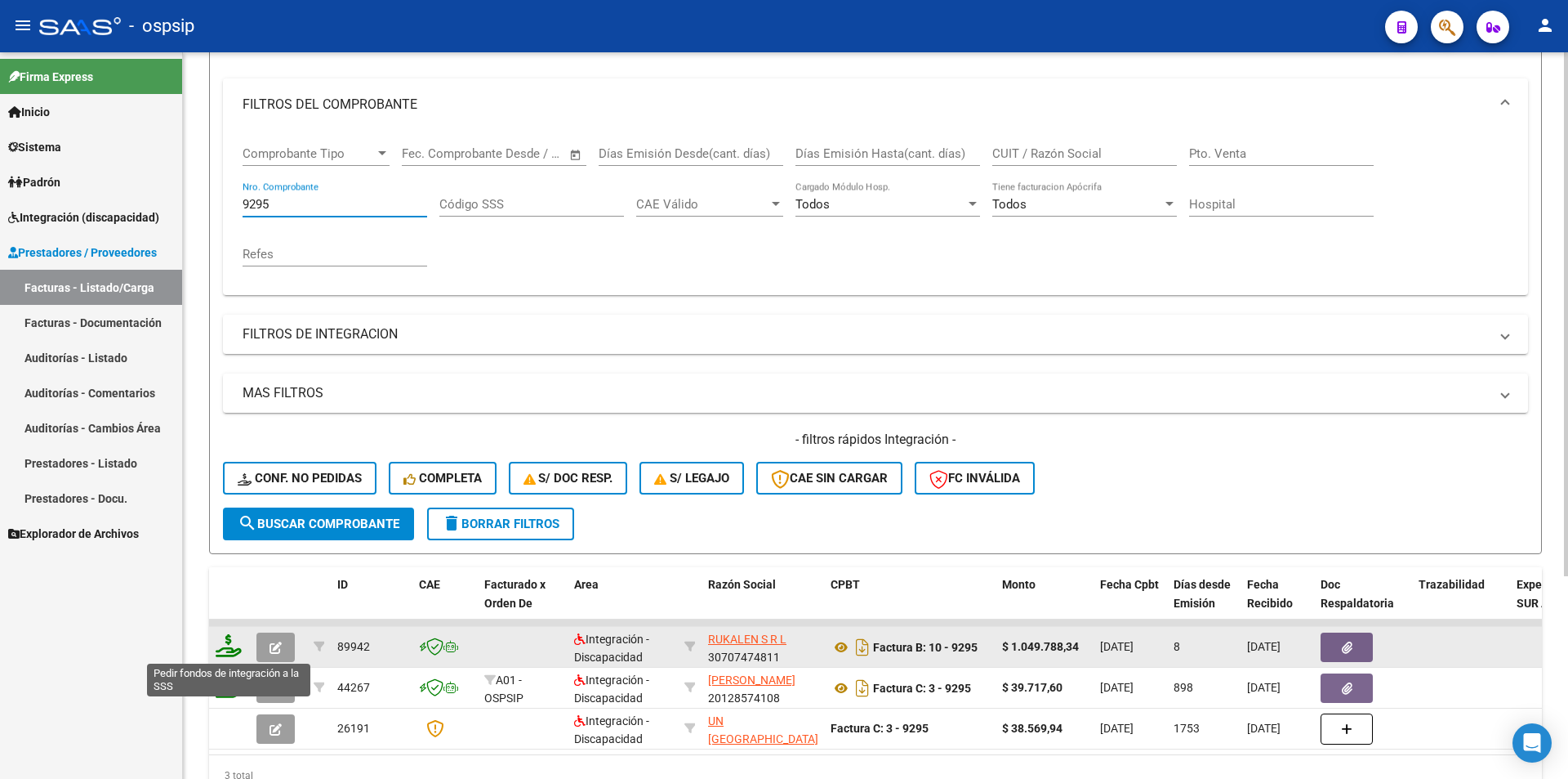
click at [229, 652] on icon at bounding box center [229, 645] width 26 height 23
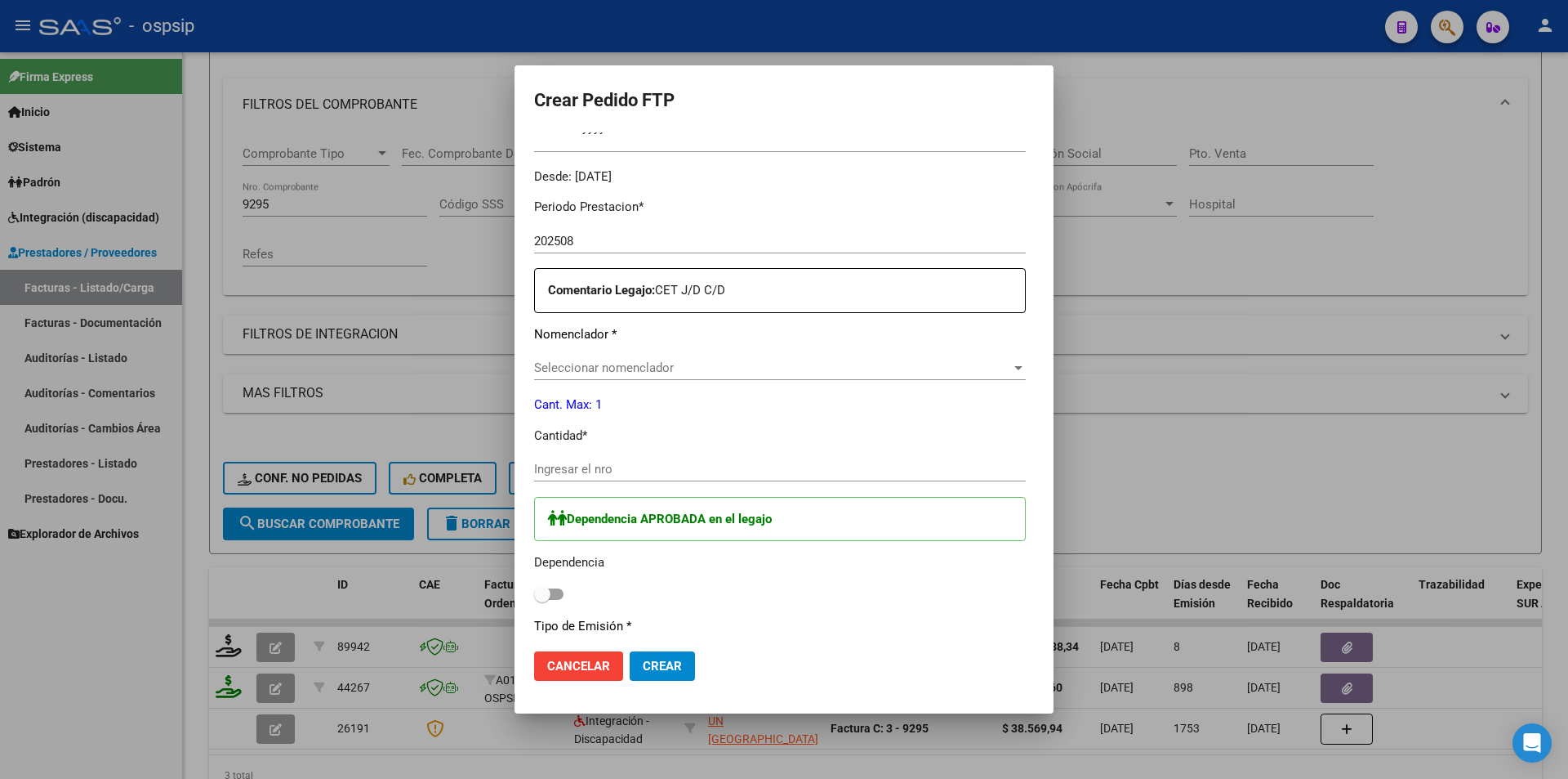
scroll to position [501, 0]
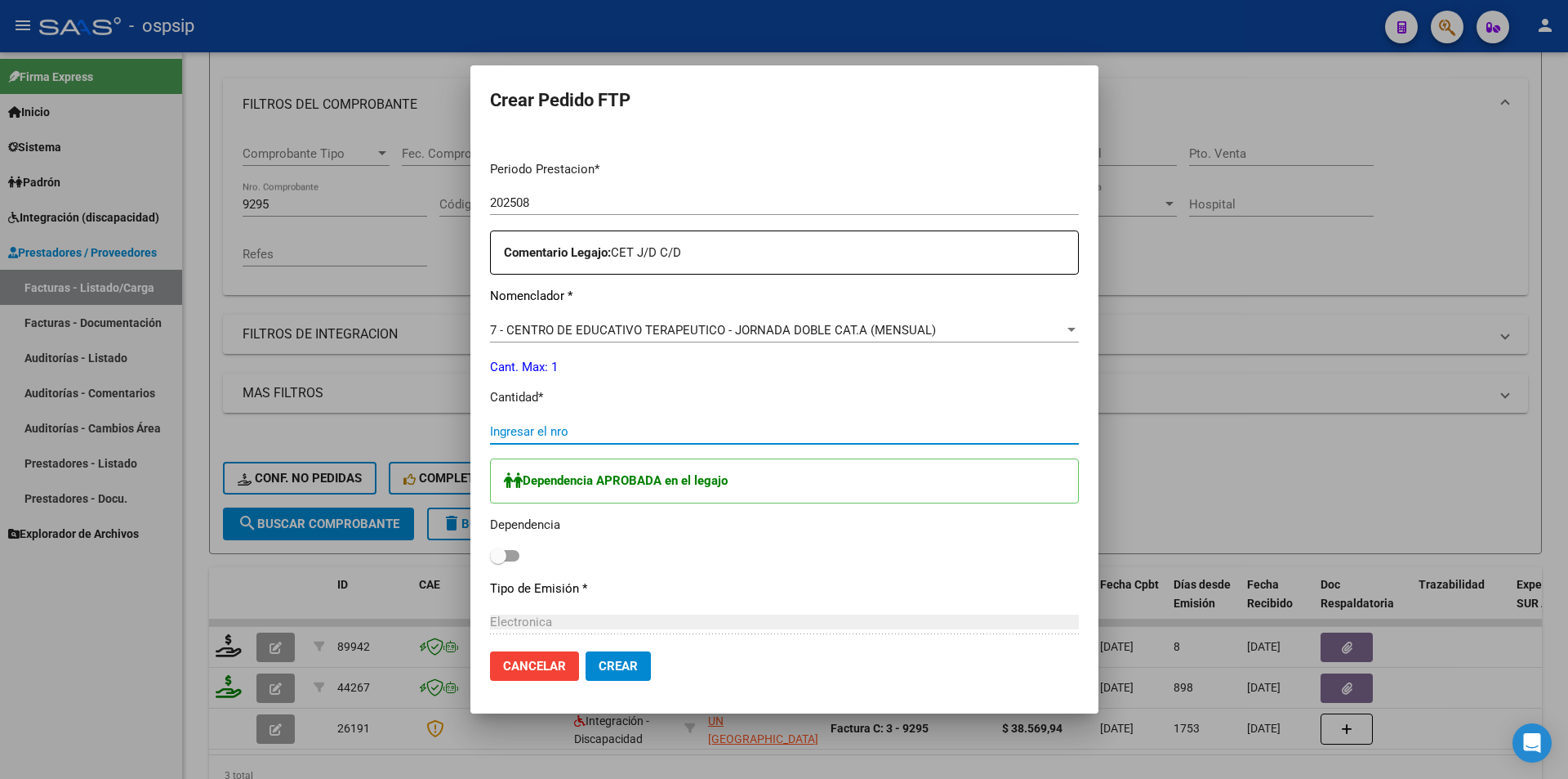
drag, startPoint x: 538, startPoint y: 429, endPoint x: 514, endPoint y: 422, distance: 25.0
click at [536, 429] on input "Ingresar el nro" at bounding box center [784, 431] width 589 height 15
click at [515, 559] on span at bounding box center [504, 556] width 29 height 12
click at [498, 561] on input "checkbox" at bounding box center [497, 561] width 1 height 1
click at [607, 658] on span "Crear" at bounding box center [618, 666] width 39 height 15
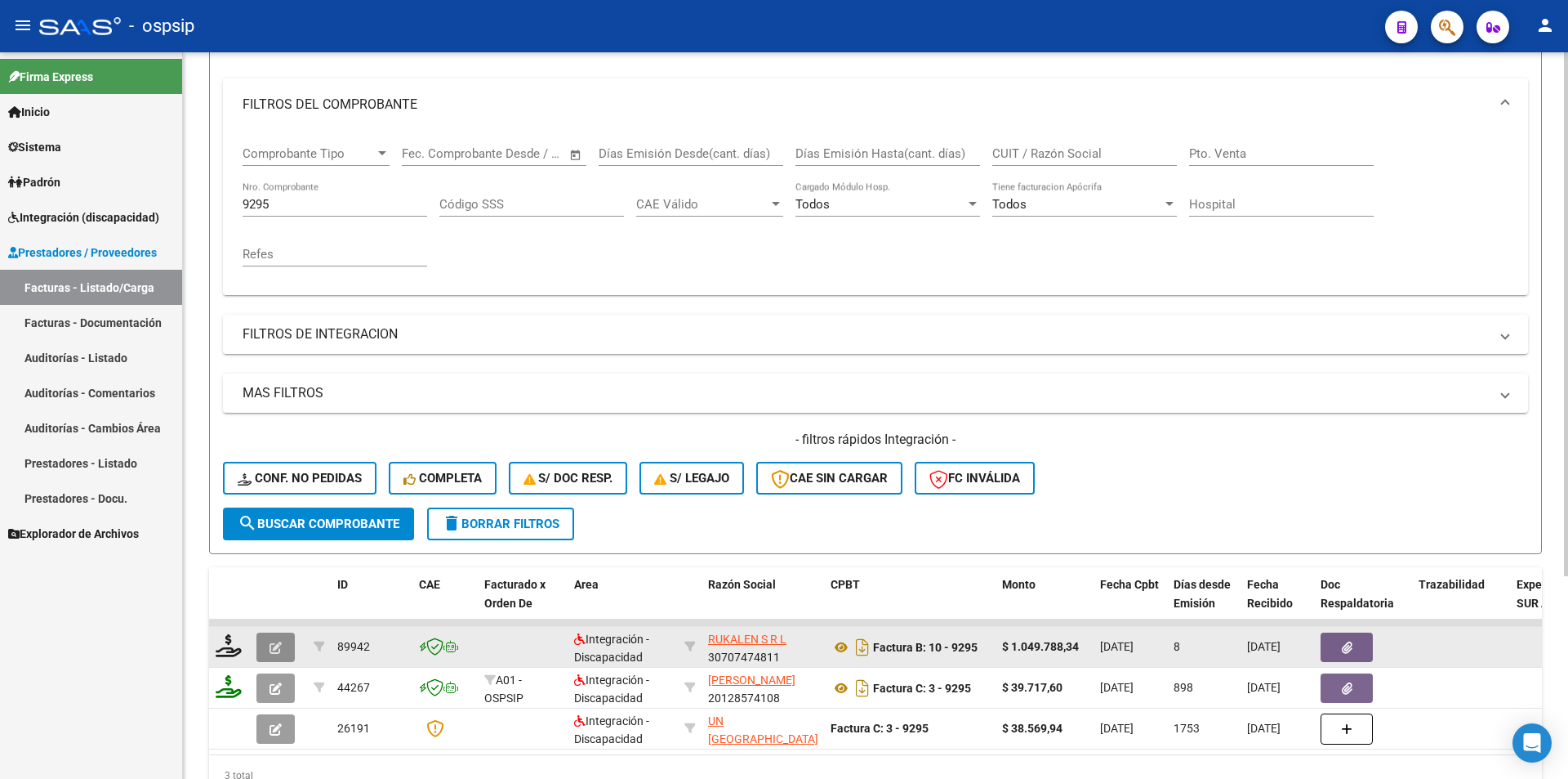
click at [278, 645] on icon "button" at bounding box center [275, 647] width 13 height 13
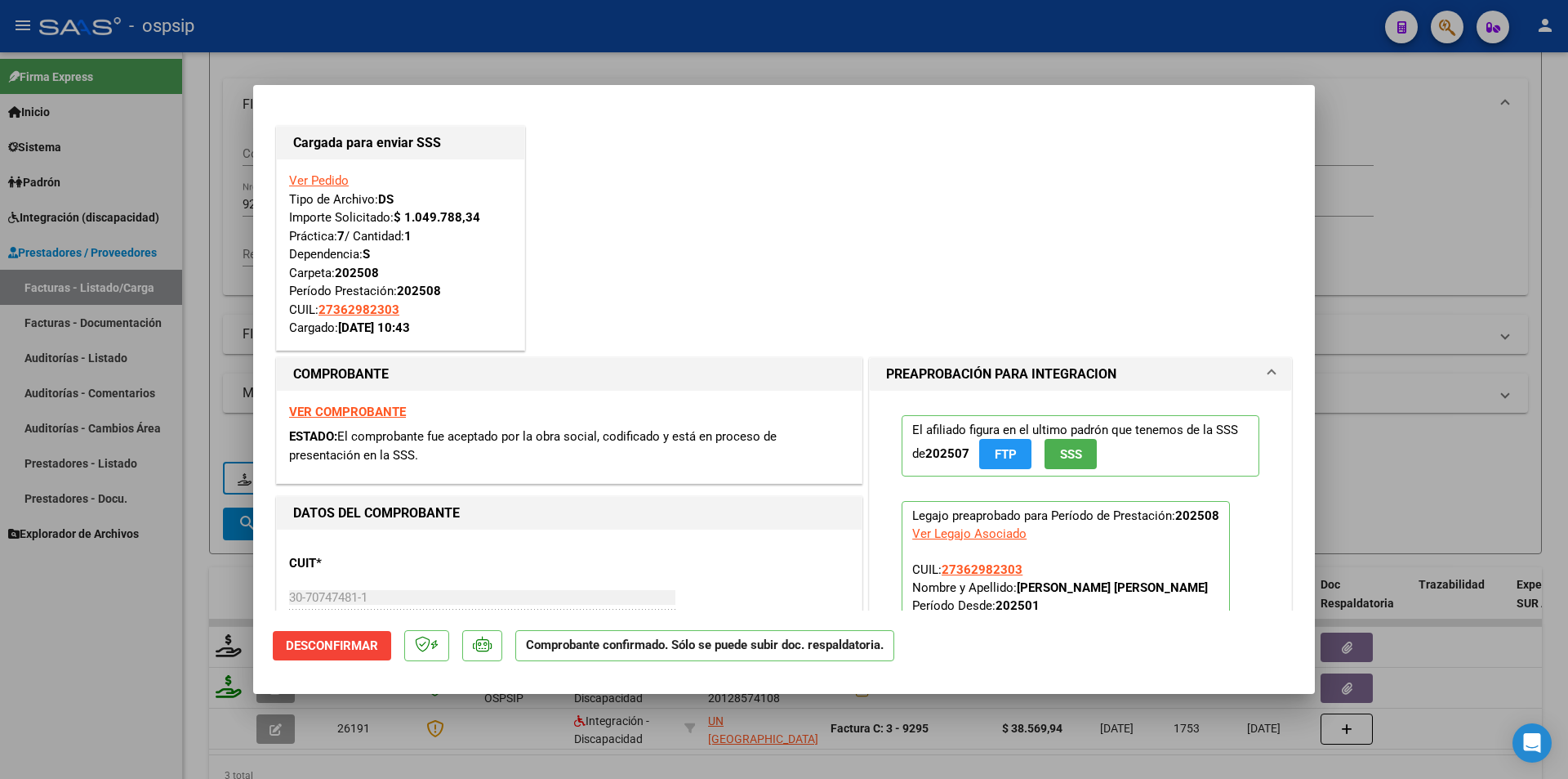
click at [88, 618] on div at bounding box center [784, 390] width 1568 height 779
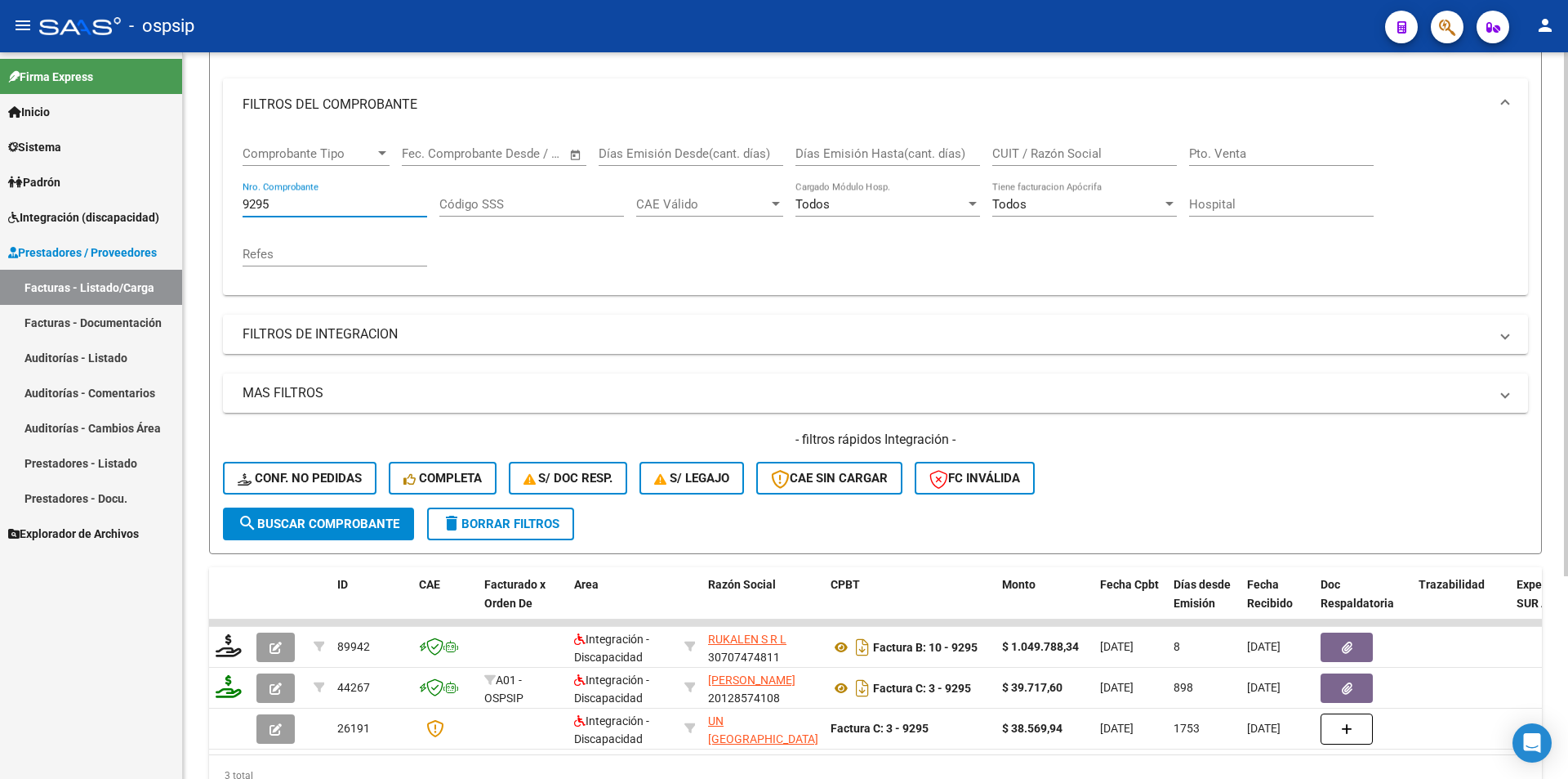
drag, startPoint x: 284, startPoint y: 201, endPoint x: 224, endPoint y: 197, distance: 60.1
click at [224, 197] on div "Comprobante Tipo Comprobante Tipo Fecha inicio – Fecha fin Fec. Comprobante Des…" at bounding box center [875, 213] width 1305 height 164
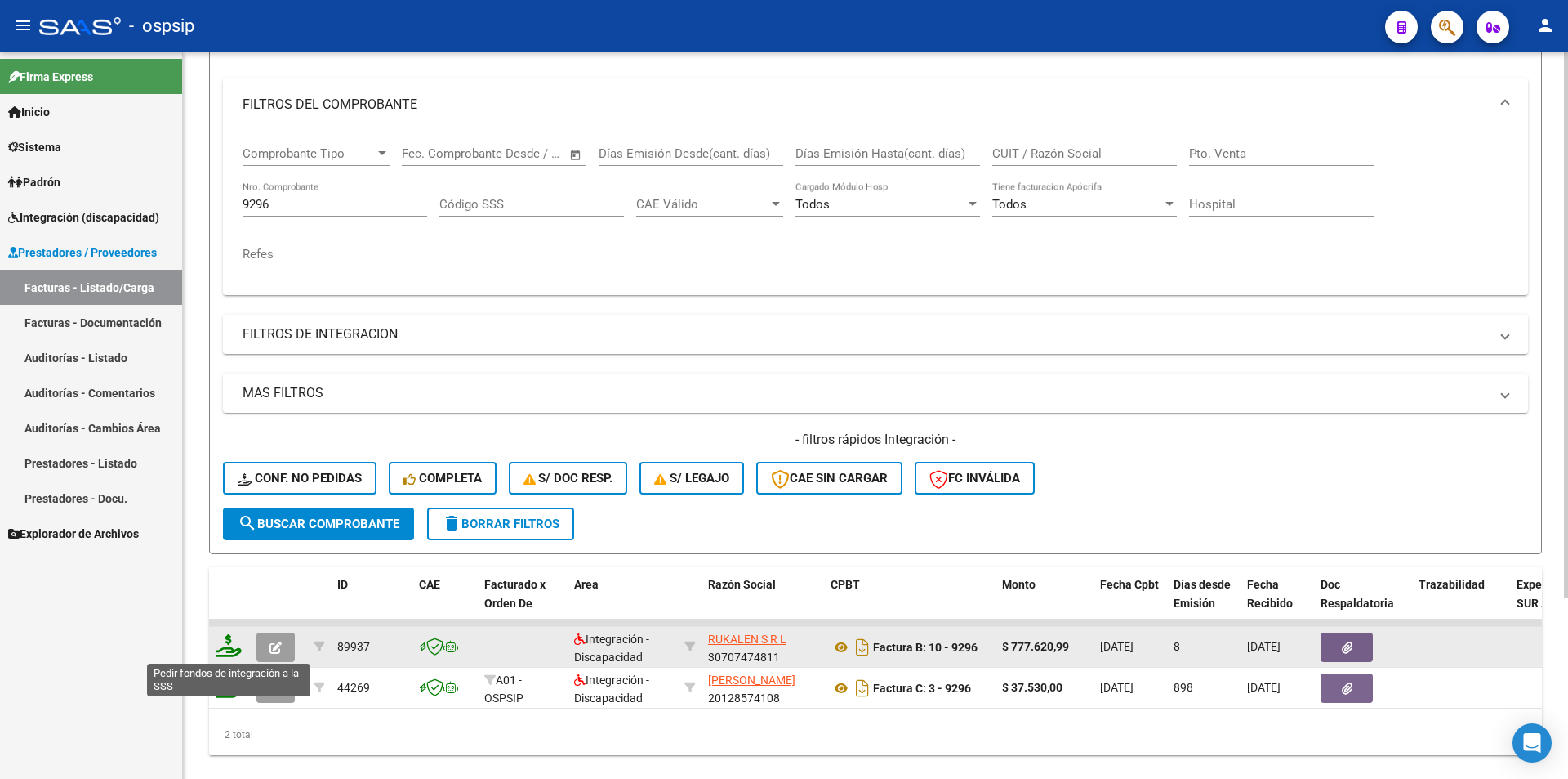
click at [224, 642] on icon at bounding box center [229, 645] width 26 height 23
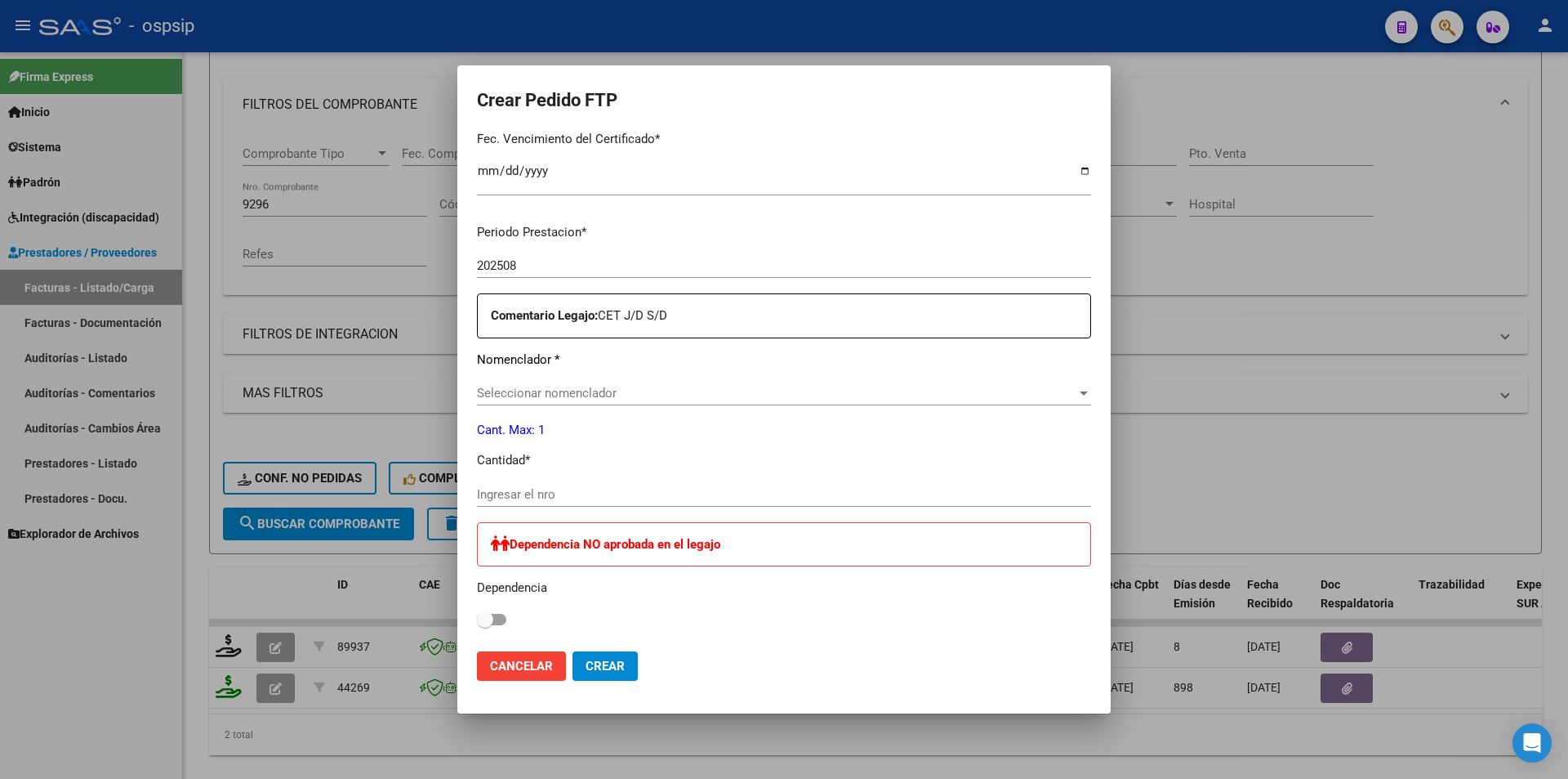
scroll to position [490, 0]
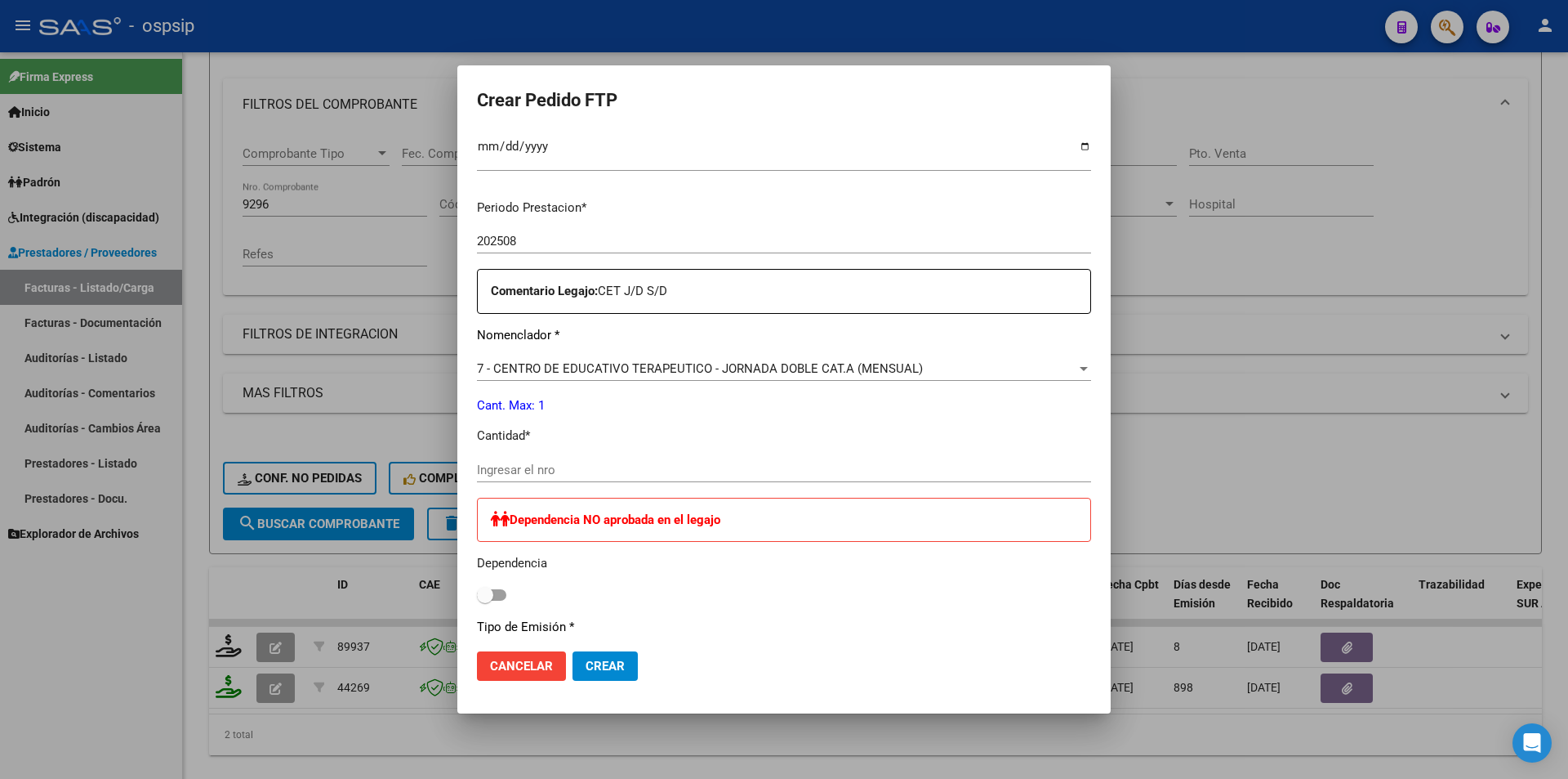
click at [538, 475] on input "Ingresar el nro" at bounding box center [784, 470] width 614 height 15
click at [615, 657] on button "Crear" at bounding box center [605, 666] width 65 height 29
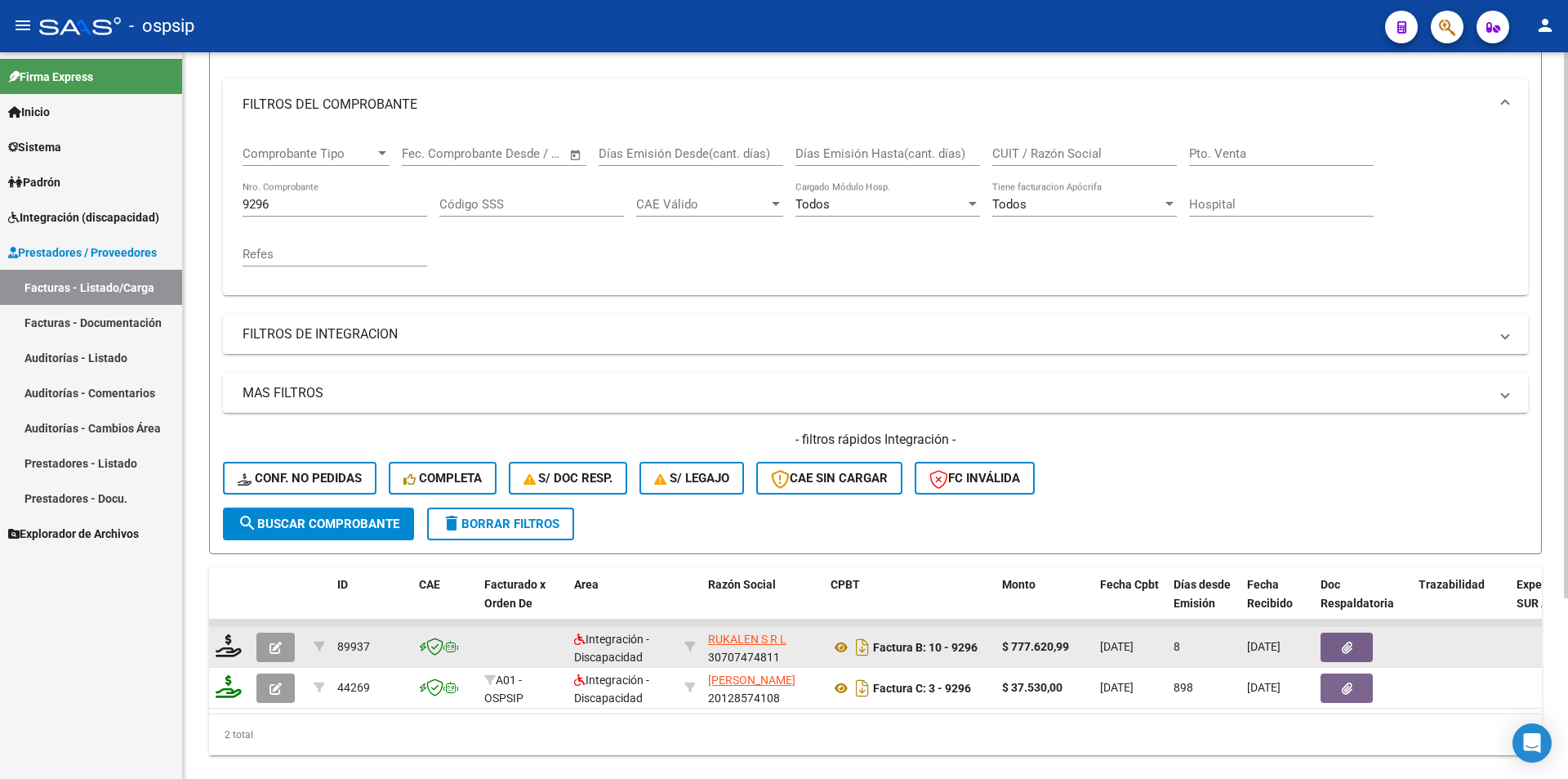
click at [267, 644] on button "button" at bounding box center [275, 647] width 39 height 29
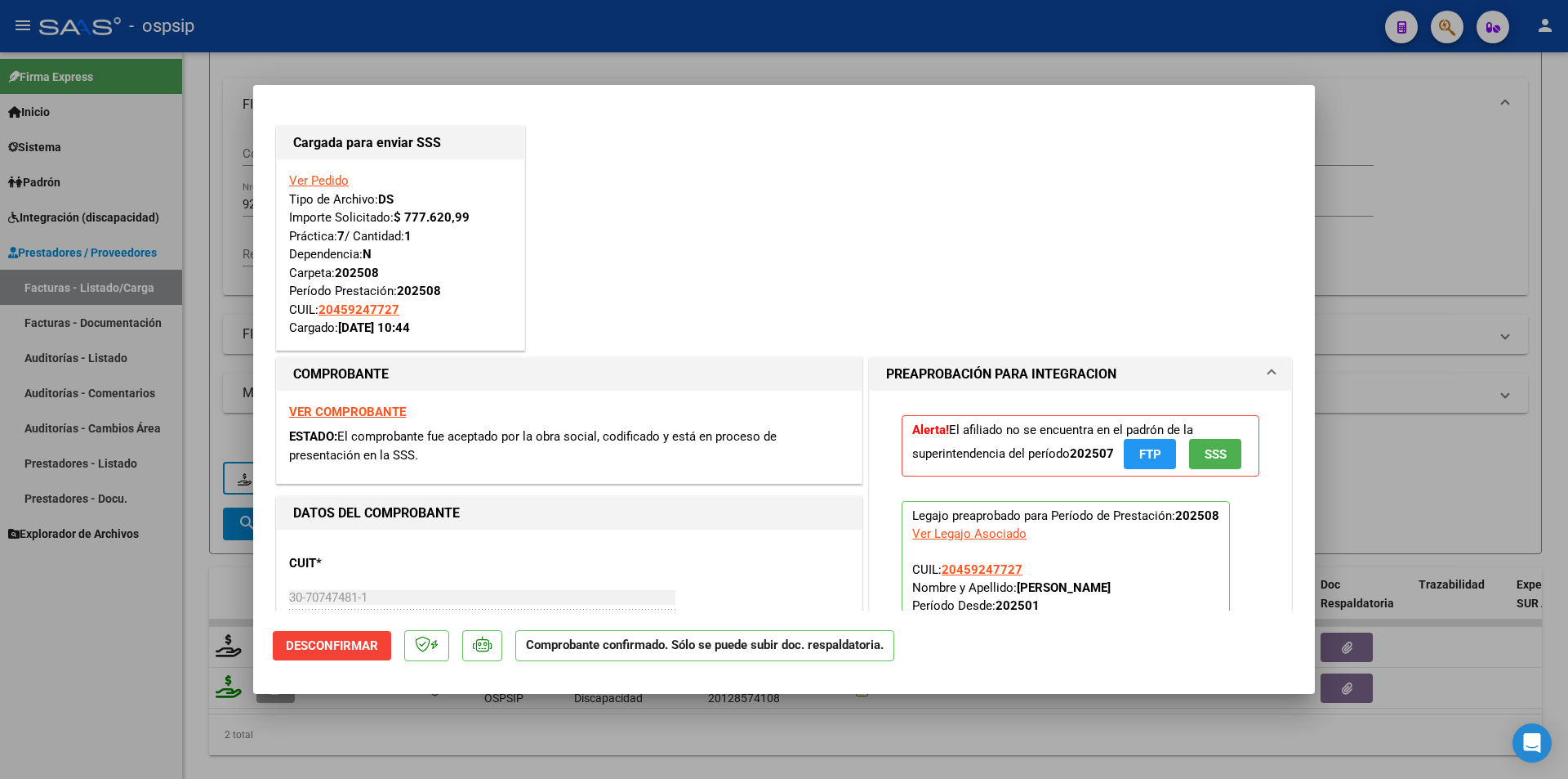
click at [169, 659] on div at bounding box center [784, 390] width 1568 height 779
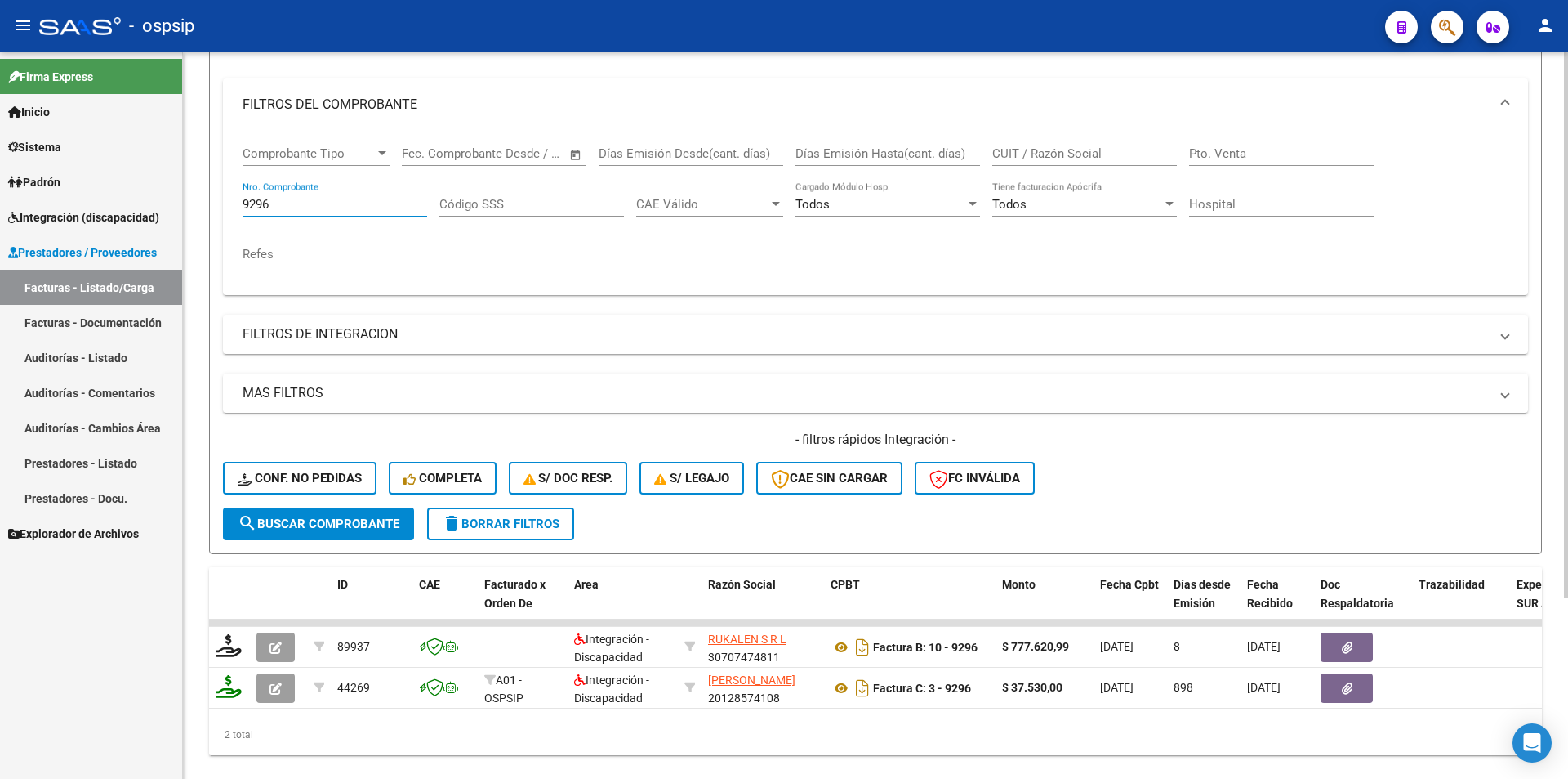
drag, startPoint x: 290, startPoint y: 209, endPoint x: 213, endPoint y: 201, distance: 77.4
click at [213, 201] on form "Filtros Id Area Area Seleccionar Gerenciador Seleccionar Gerenciador Todos Conf…" at bounding box center [876, 274] width 1333 height 560
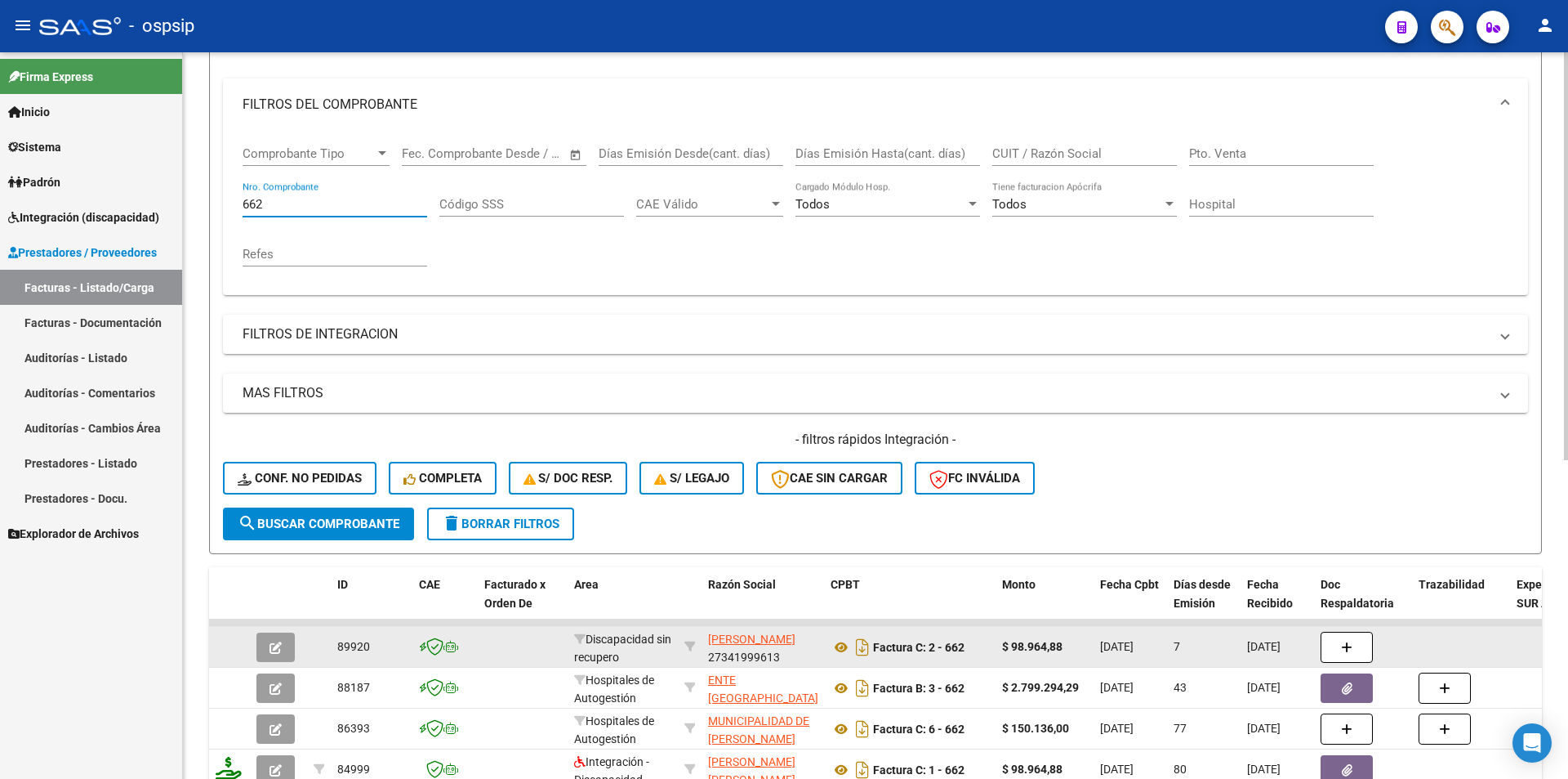
click at [270, 648] on icon "button" at bounding box center [275, 647] width 13 height 13
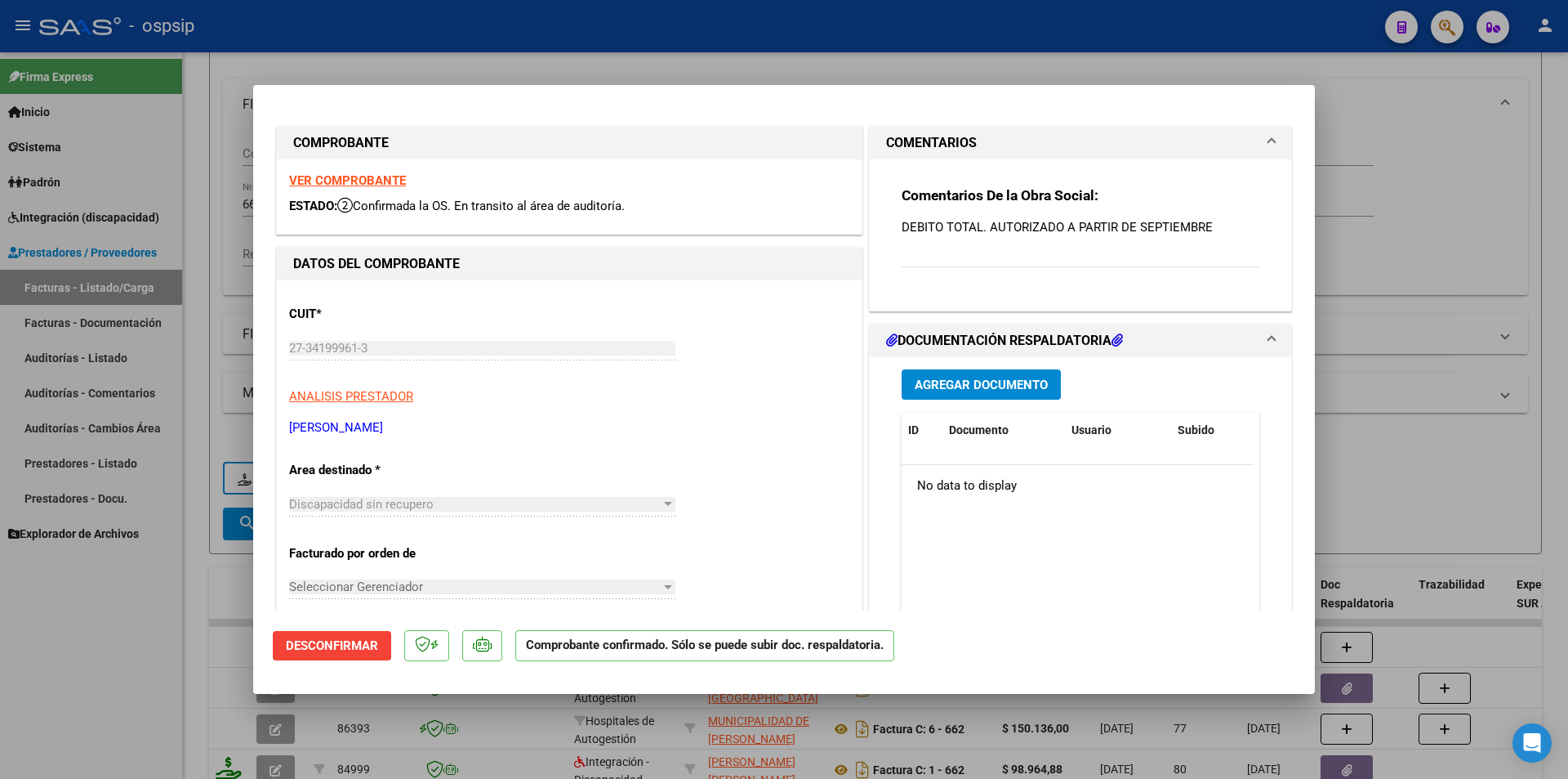
click at [226, 601] on div at bounding box center [784, 390] width 1568 height 779
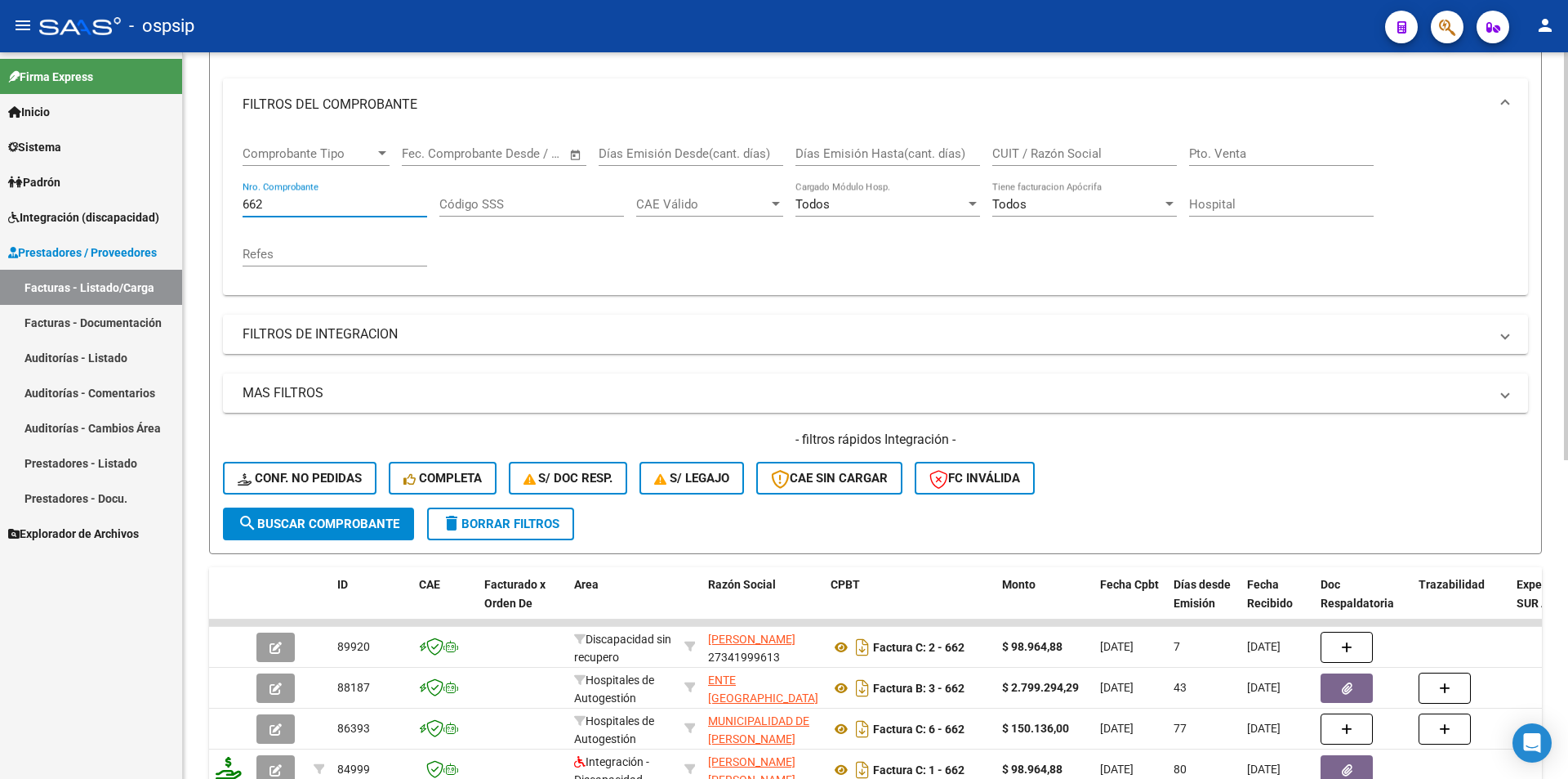
drag, startPoint x: 268, startPoint y: 200, endPoint x: 206, endPoint y: 195, distance: 62.2
click at [207, 195] on div "Video tutorial PRESTADORES -> Listado de CPBTs Emitidos por Prestadores / Prove…" at bounding box center [876, 493] width 1385 height 1282
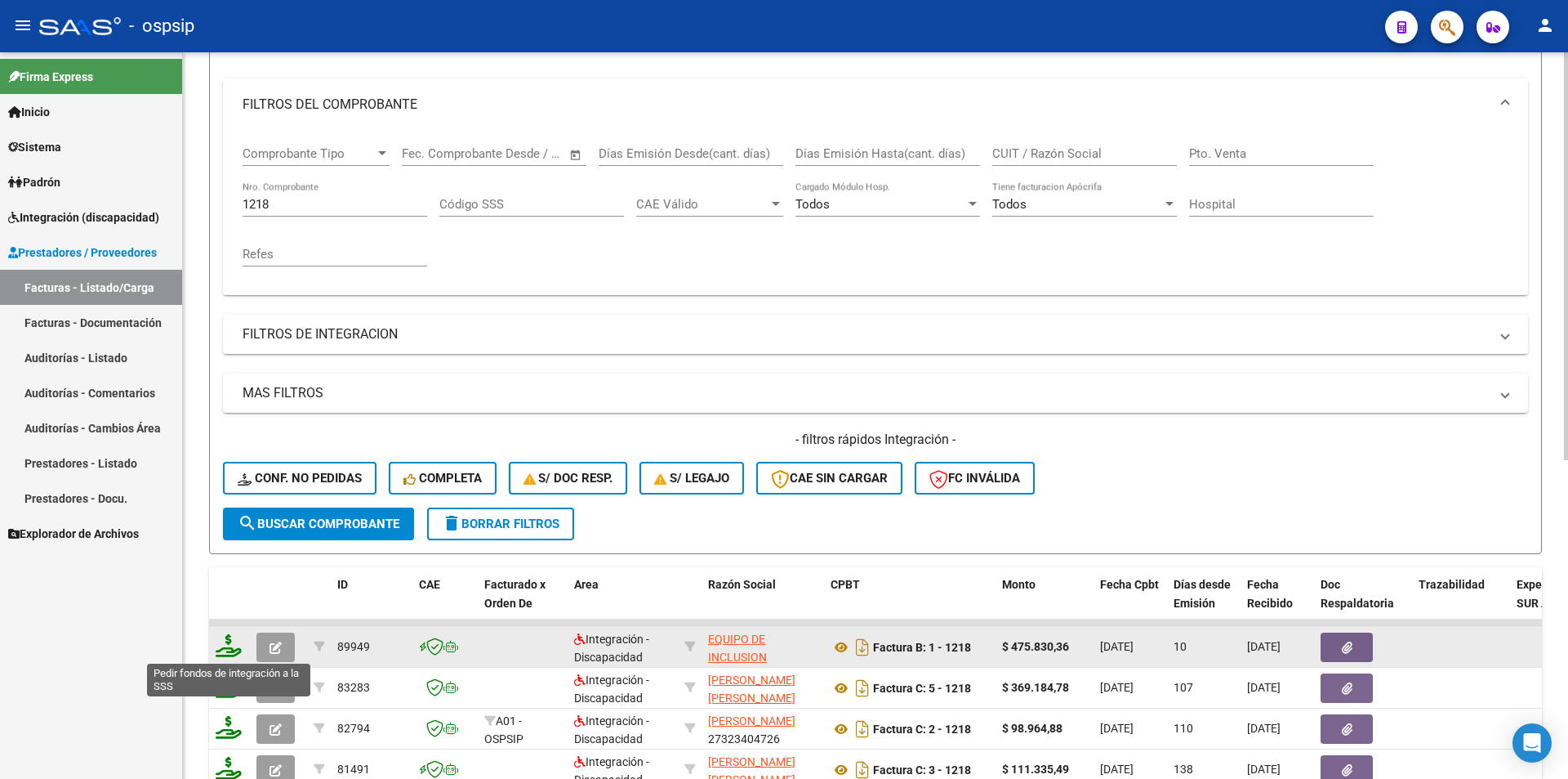
click at [229, 639] on icon at bounding box center [229, 645] width 26 height 23
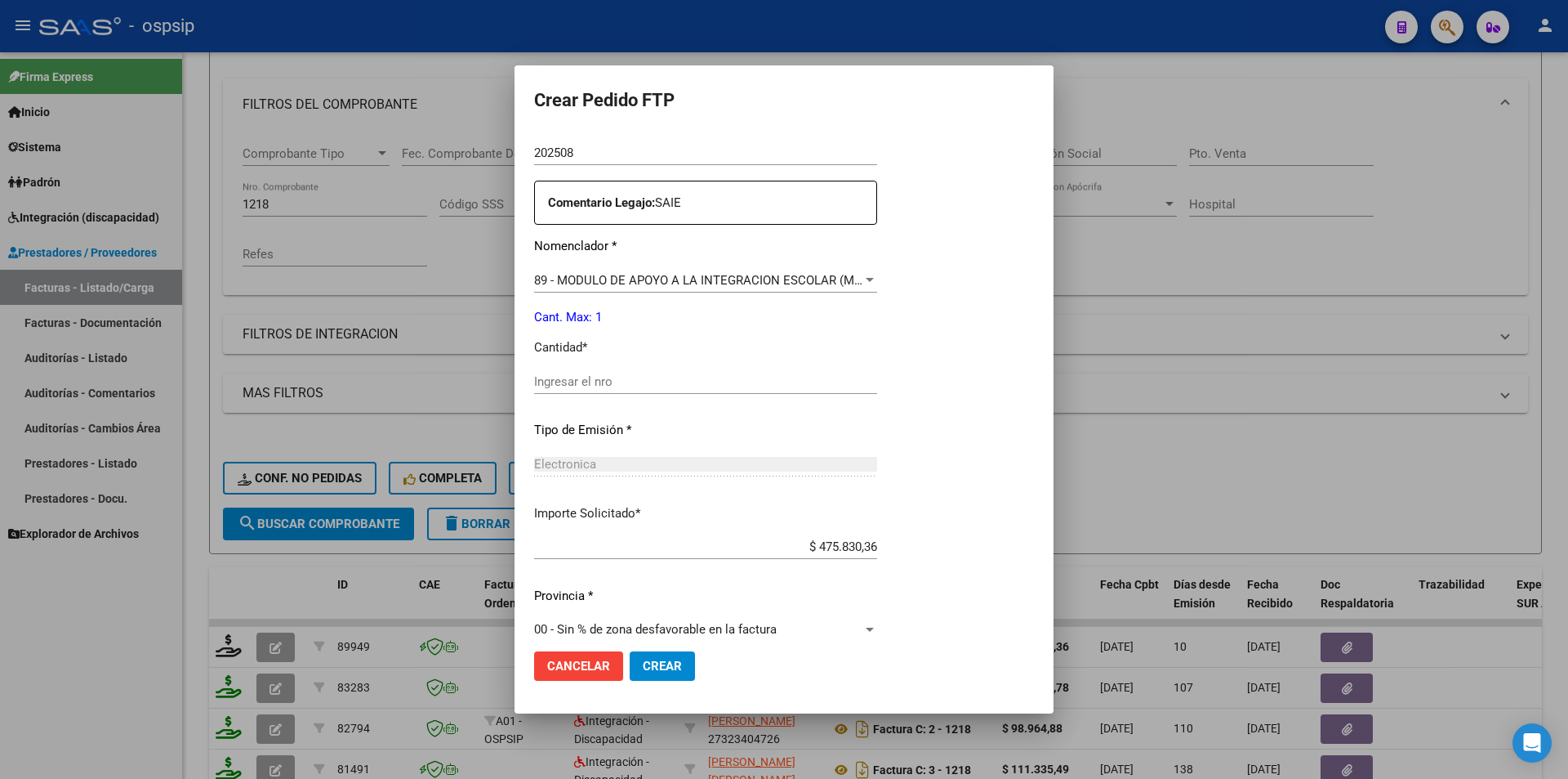
scroll to position [570, 0]
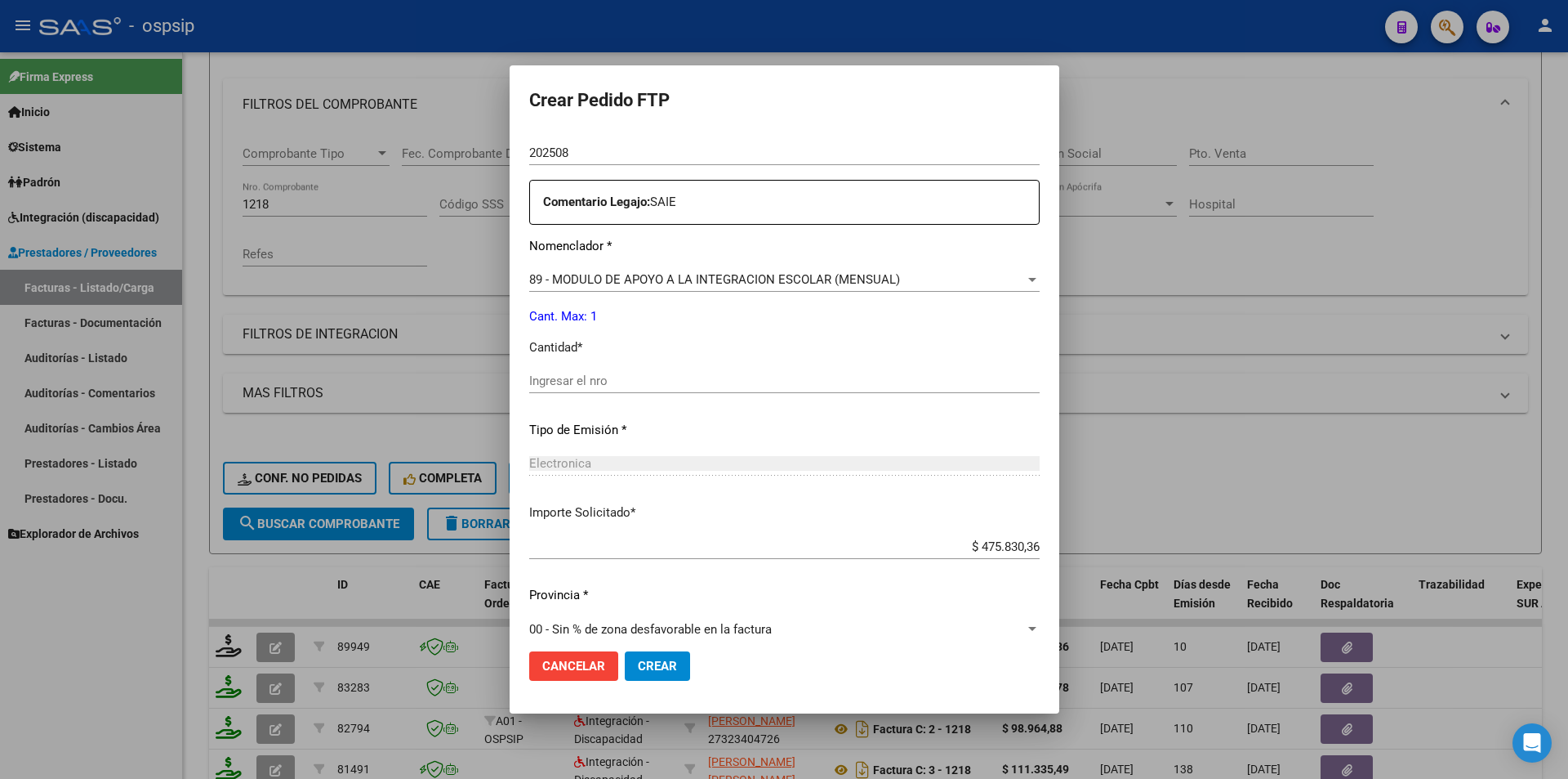
click at [567, 387] on div "Ingresar el nro" at bounding box center [784, 380] width 511 height 24
click at [638, 658] on span "Crear" at bounding box center [657, 666] width 39 height 15
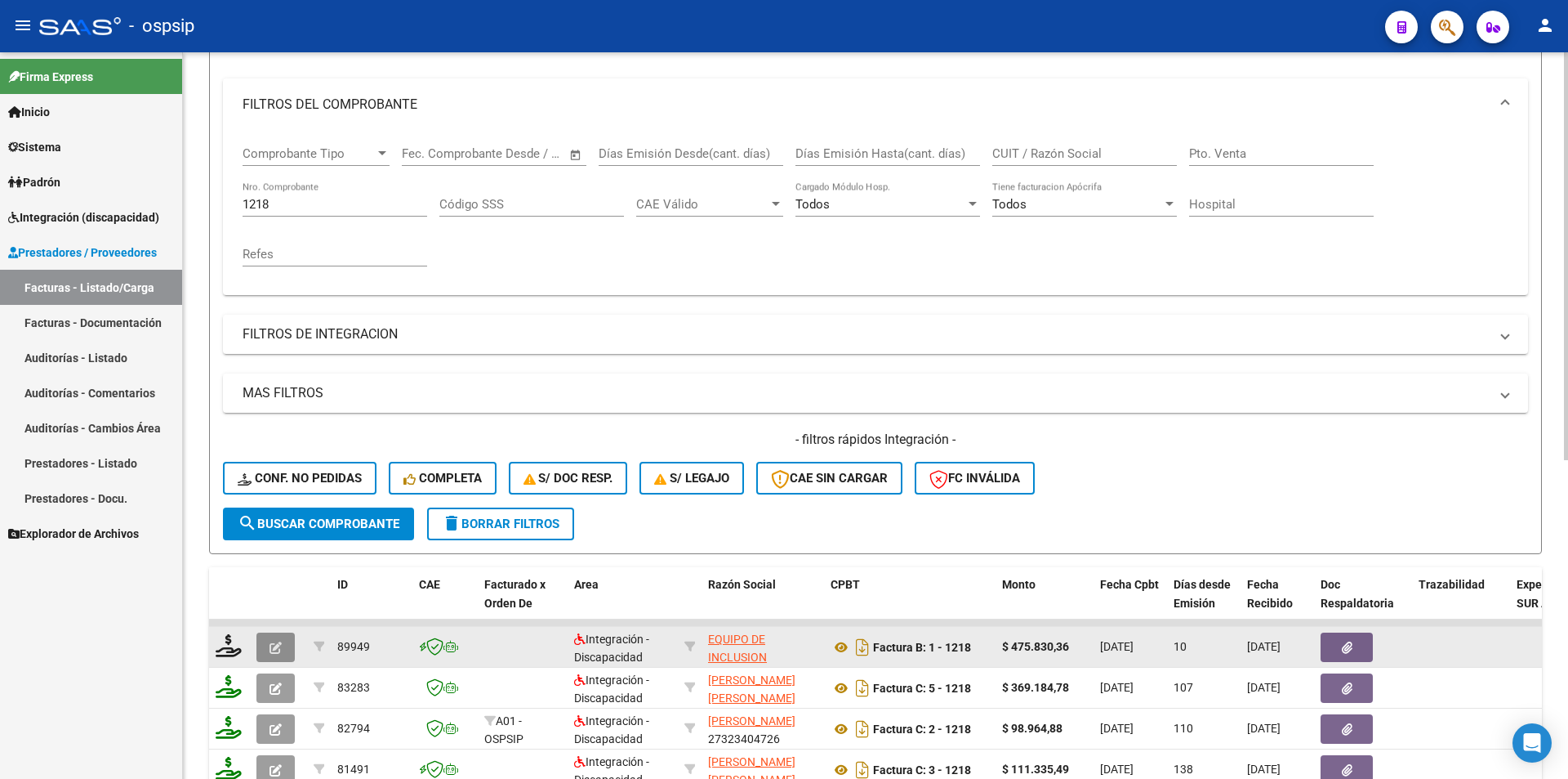
click at [274, 644] on icon "button" at bounding box center [275, 647] width 13 height 13
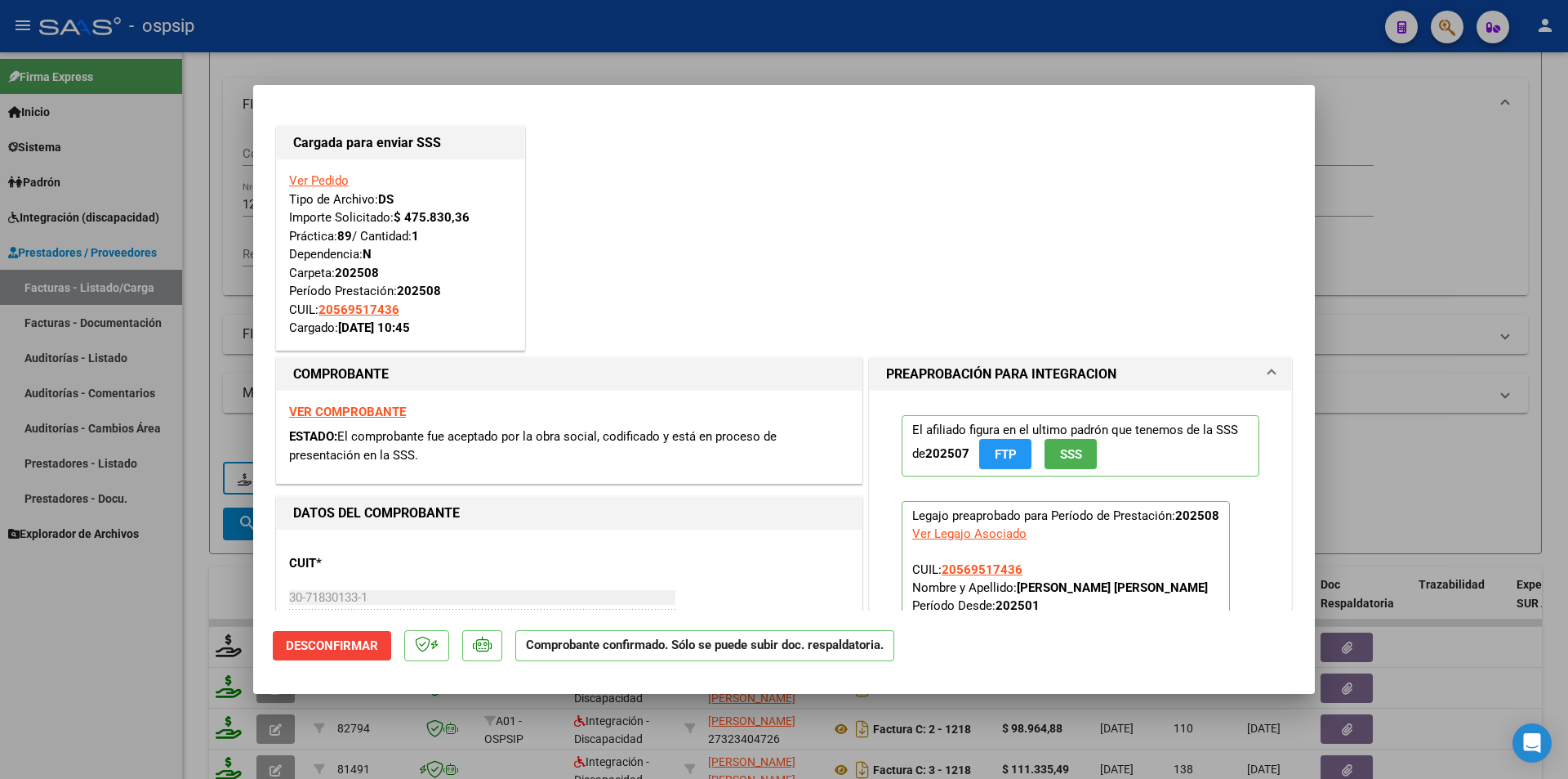
click at [116, 687] on div at bounding box center [784, 390] width 1568 height 779
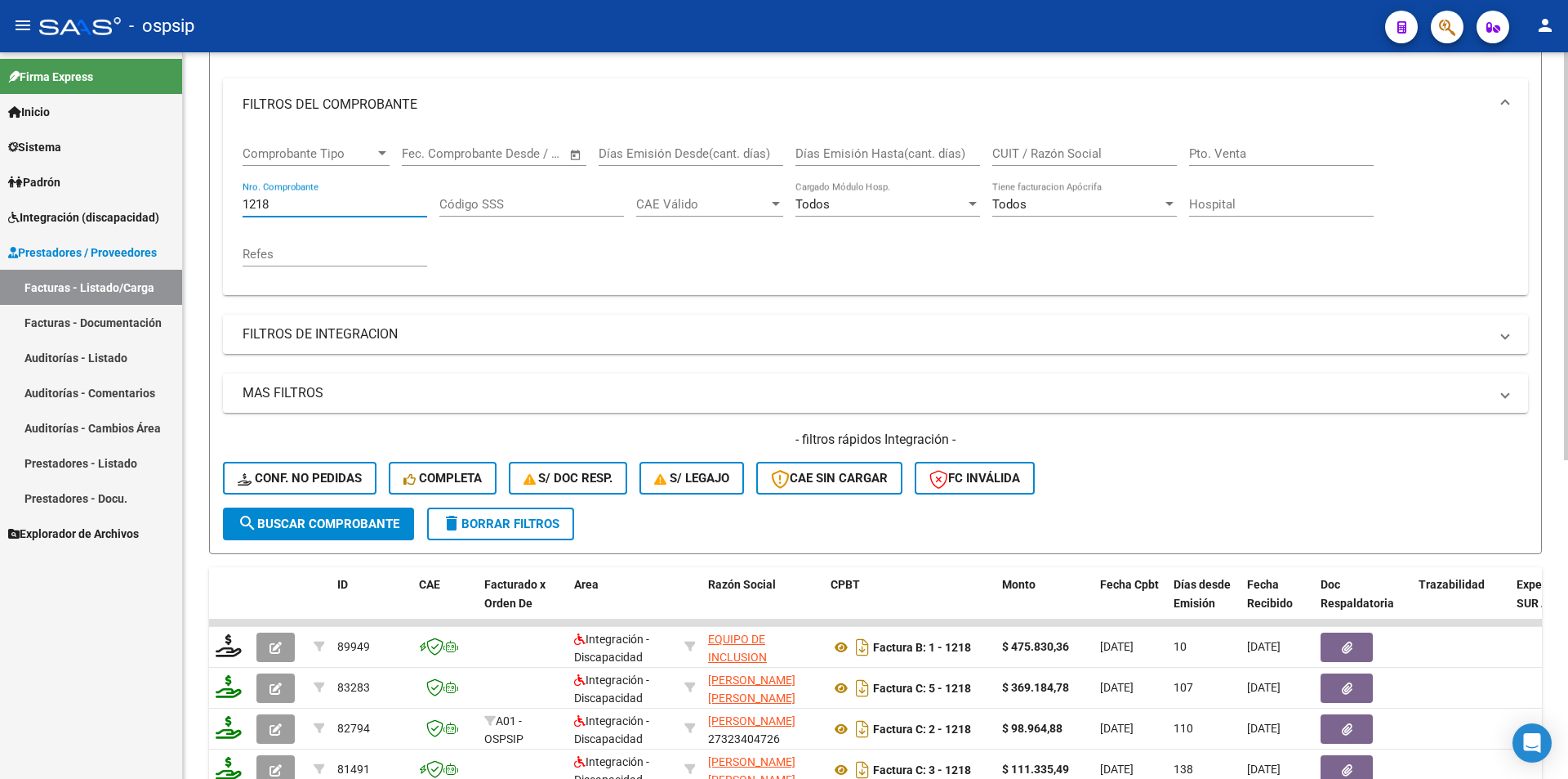
drag, startPoint x: 275, startPoint y: 204, endPoint x: 222, endPoint y: 203, distance: 53.0
click at [222, 203] on form "Filtros Id Area Area Seleccionar Gerenciador Seleccionar Gerenciador Todos Conf…" at bounding box center [876, 274] width 1333 height 560
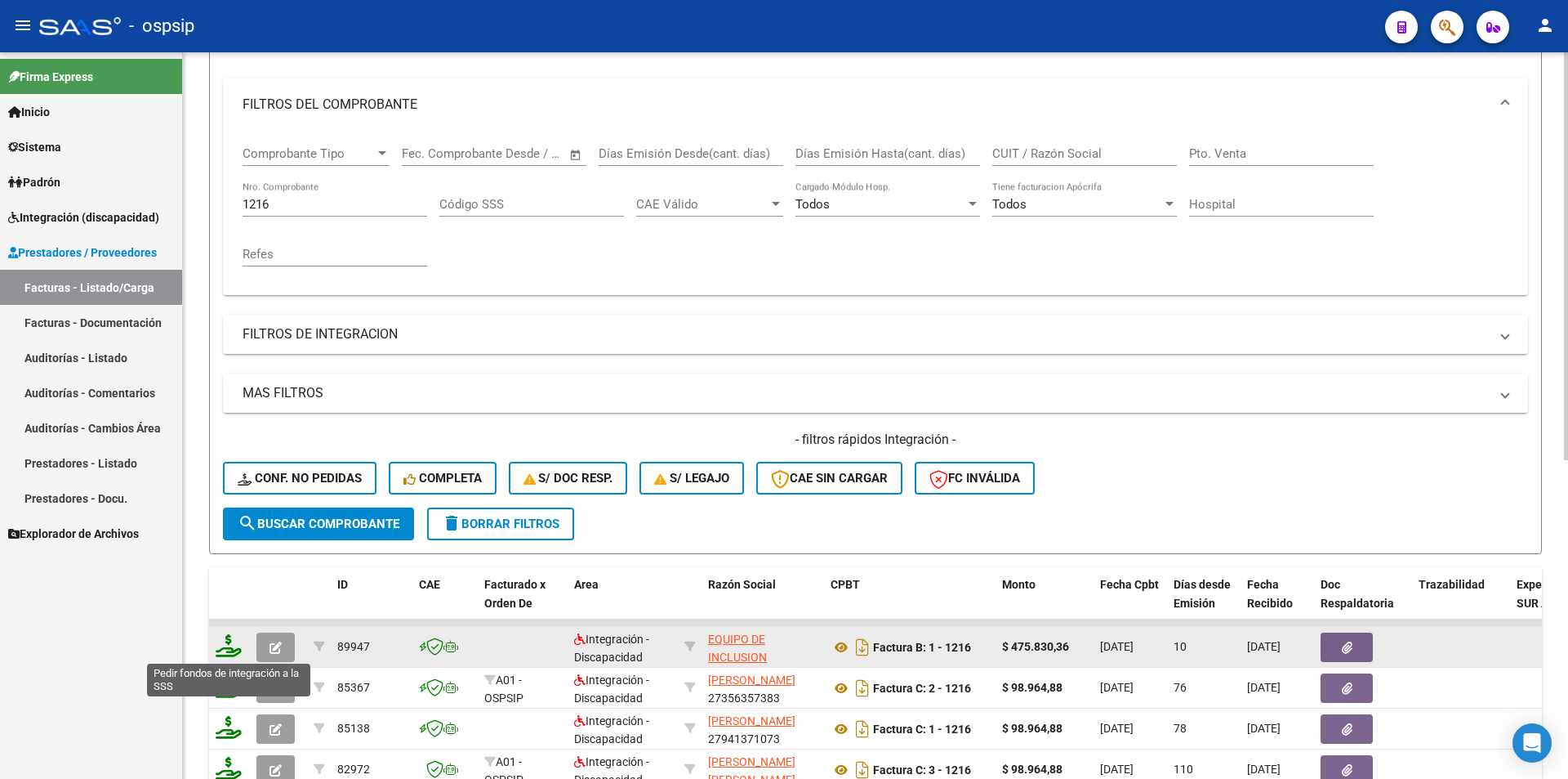
click at [224, 640] on icon at bounding box center [229, 645] width 26 height 23
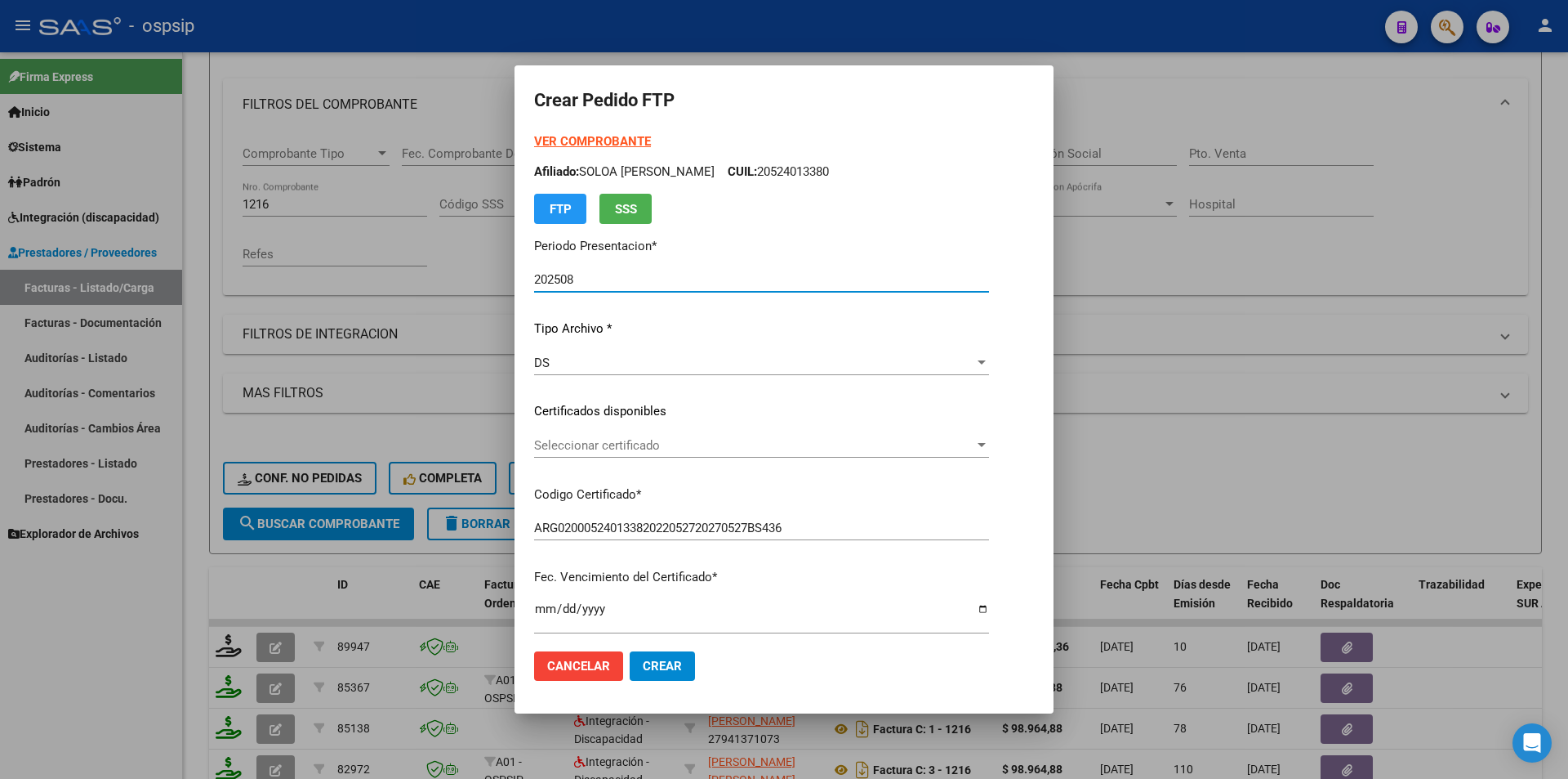
scroll to position [490, 0]
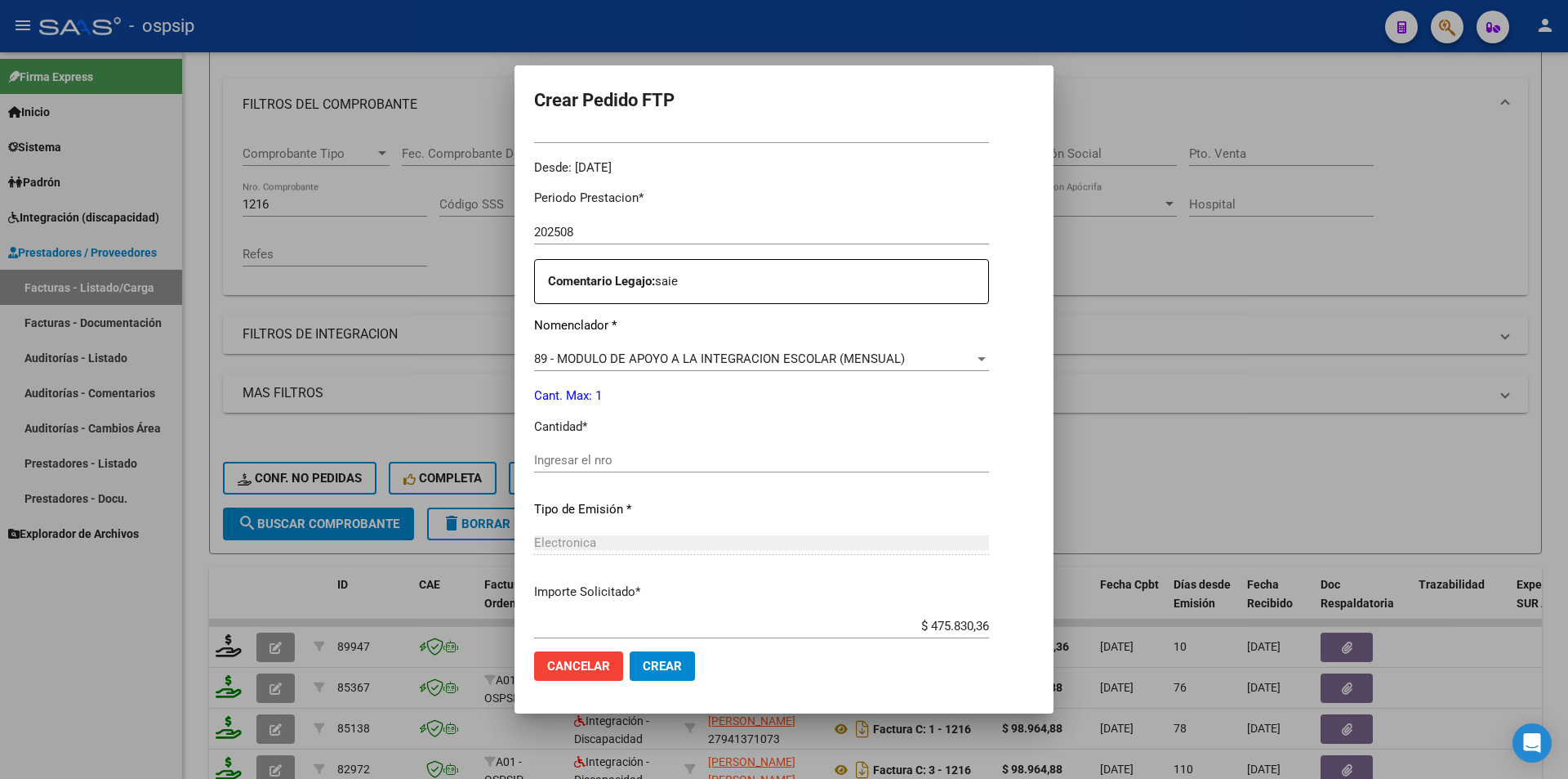
click at [578, 455] on input "Ingresar el nro" at bounding box center [761, 461] width 455 height 15
click at [664, 675] on button "Crear" at bounding box center [662, 666] width 65 height 29
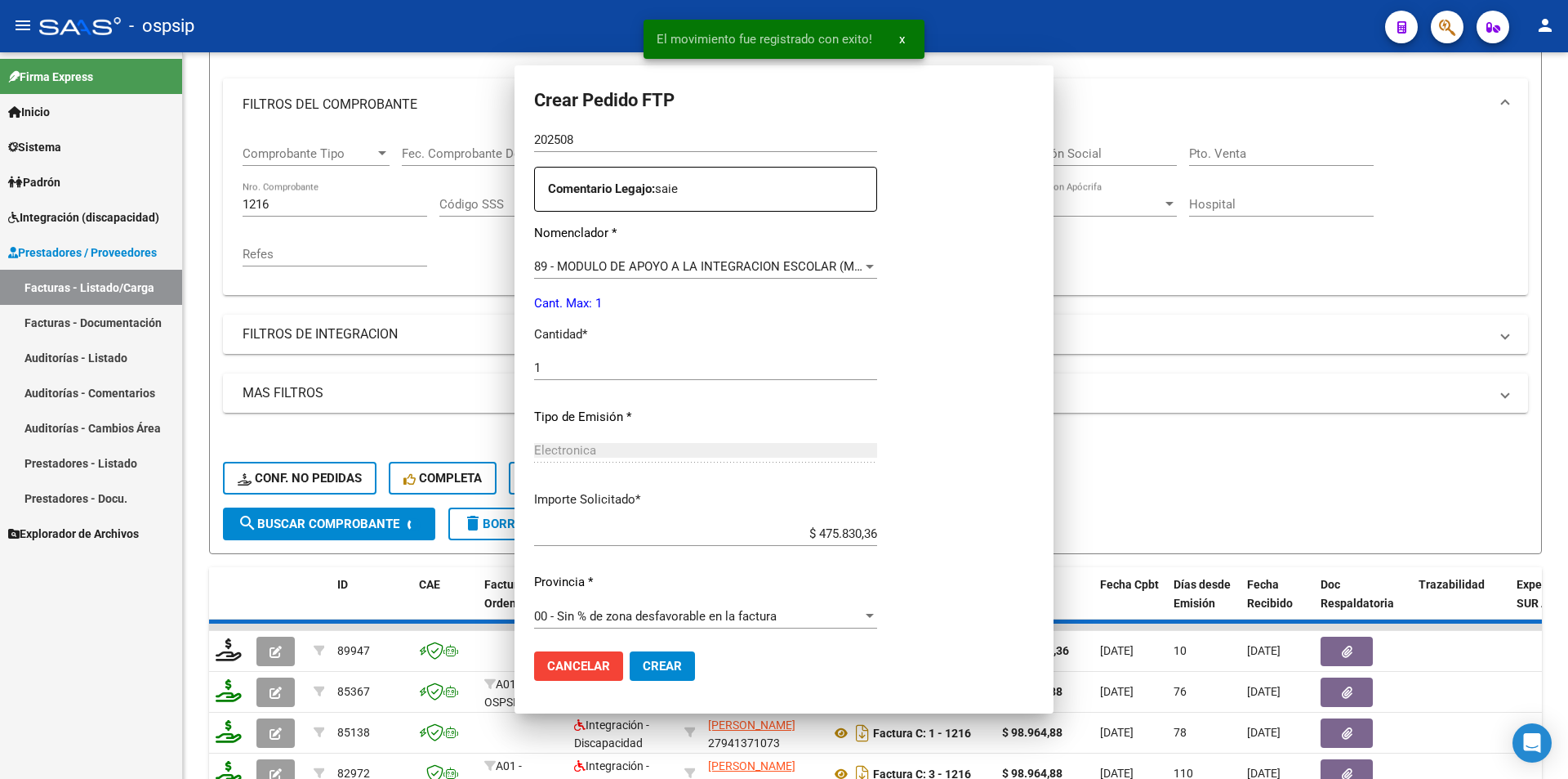
scroll to position [0, 0]
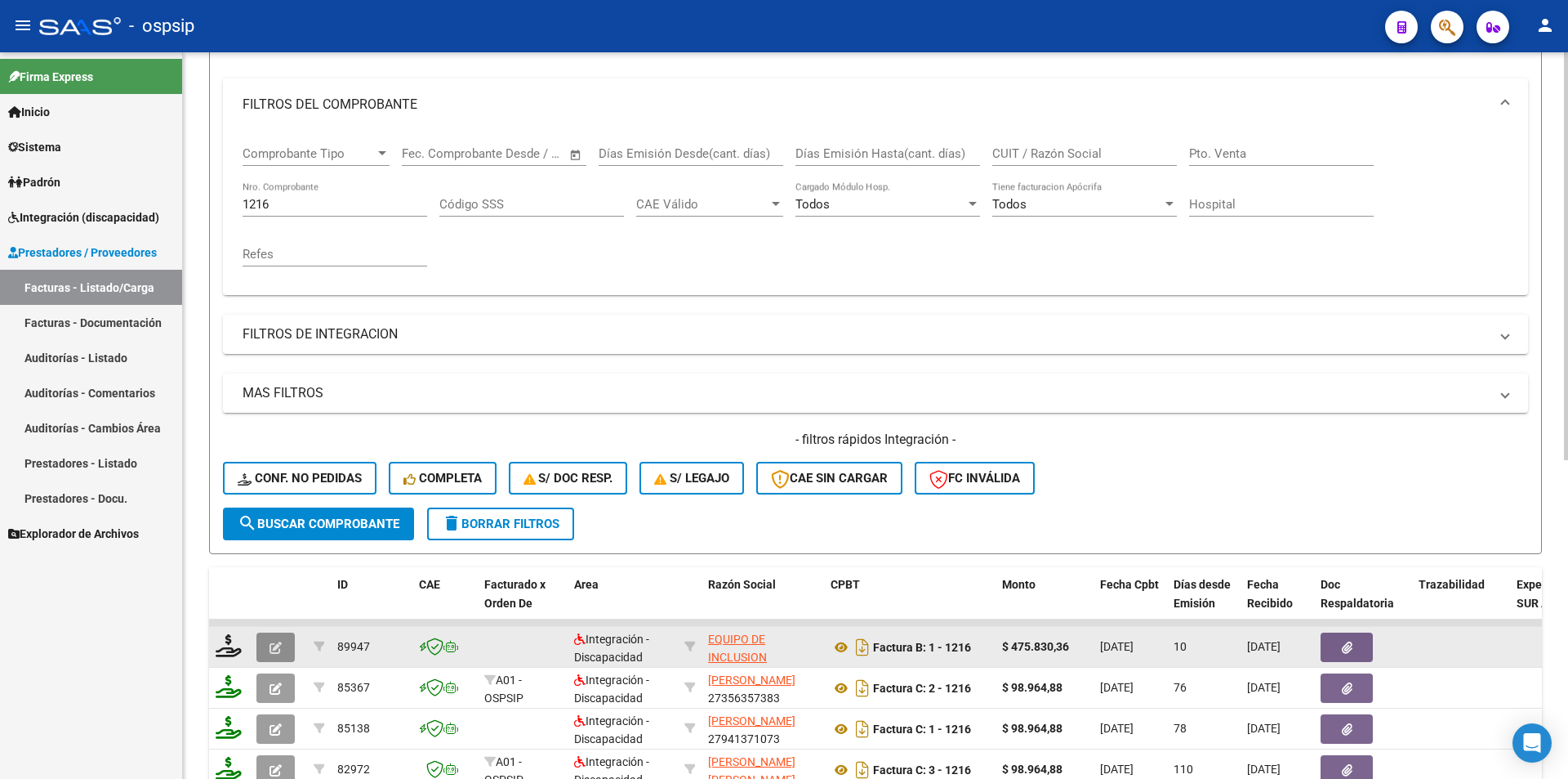
click at [270, 643] on icon "button" at bounding box center [275, 647] width 13 height 13
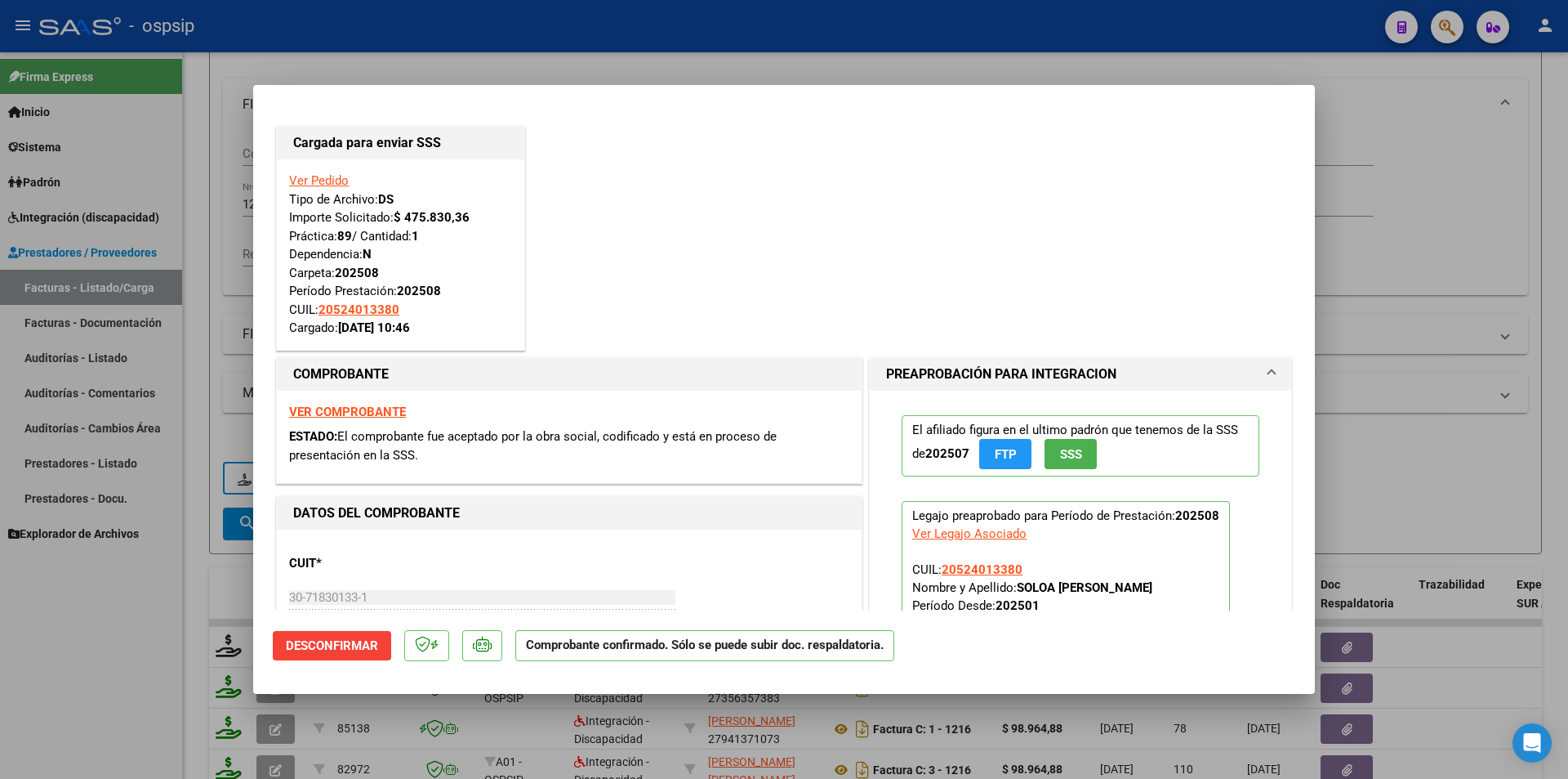
click at [139, 650] on div at bounding box center [784, 390] width 1568 height 779
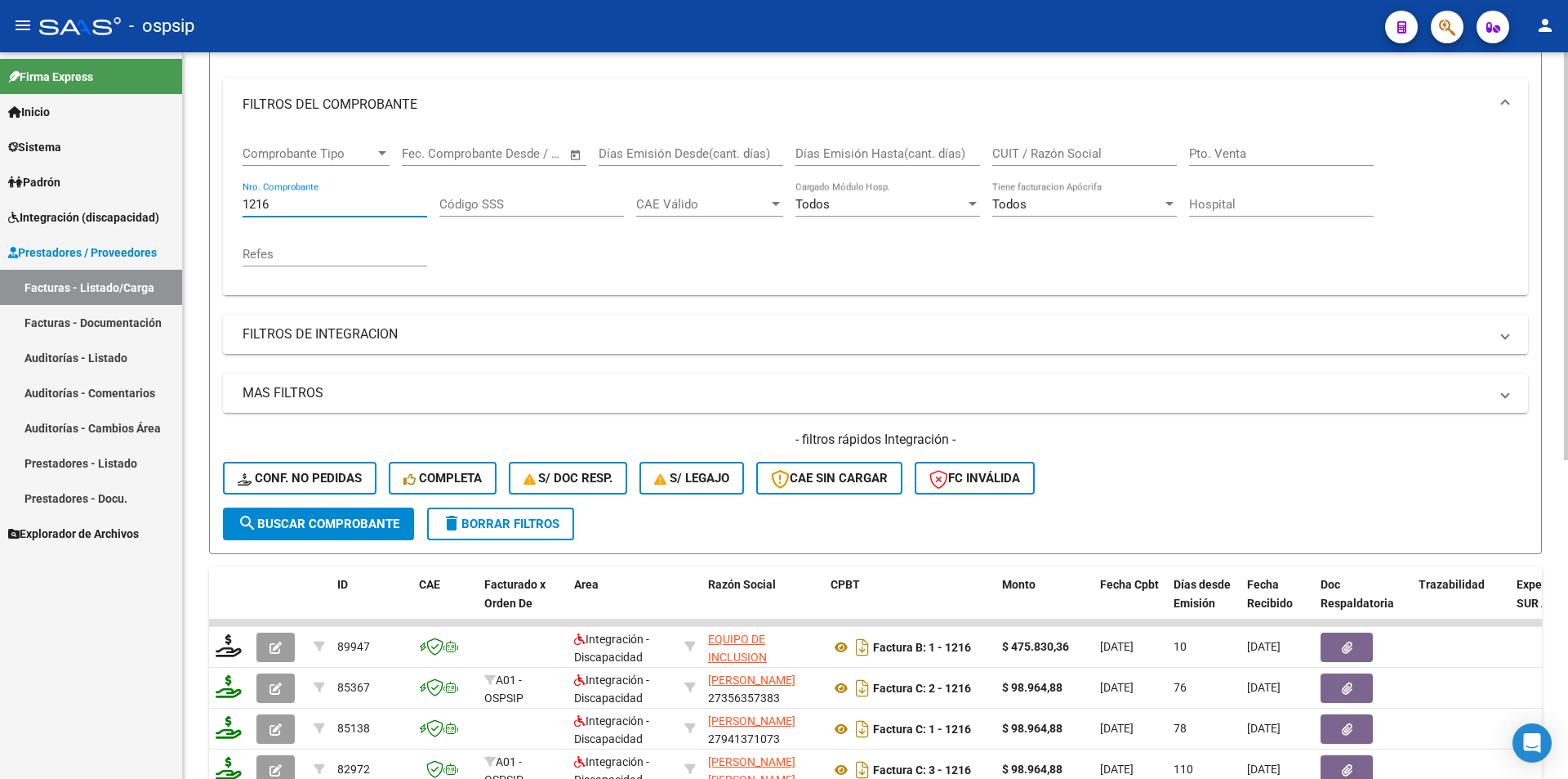
drag, startPoint x: 279, startPoint y: 204, endPoint x: 223, endPoint y: 200, distance: 56.1
click at [223, 200] on div "Comprobante Tipo Comprobante Tipo Fecha inicio – Fecha fin Fec. Comprobante Des…" at bounding box center [875, 213] width 1305 height 164
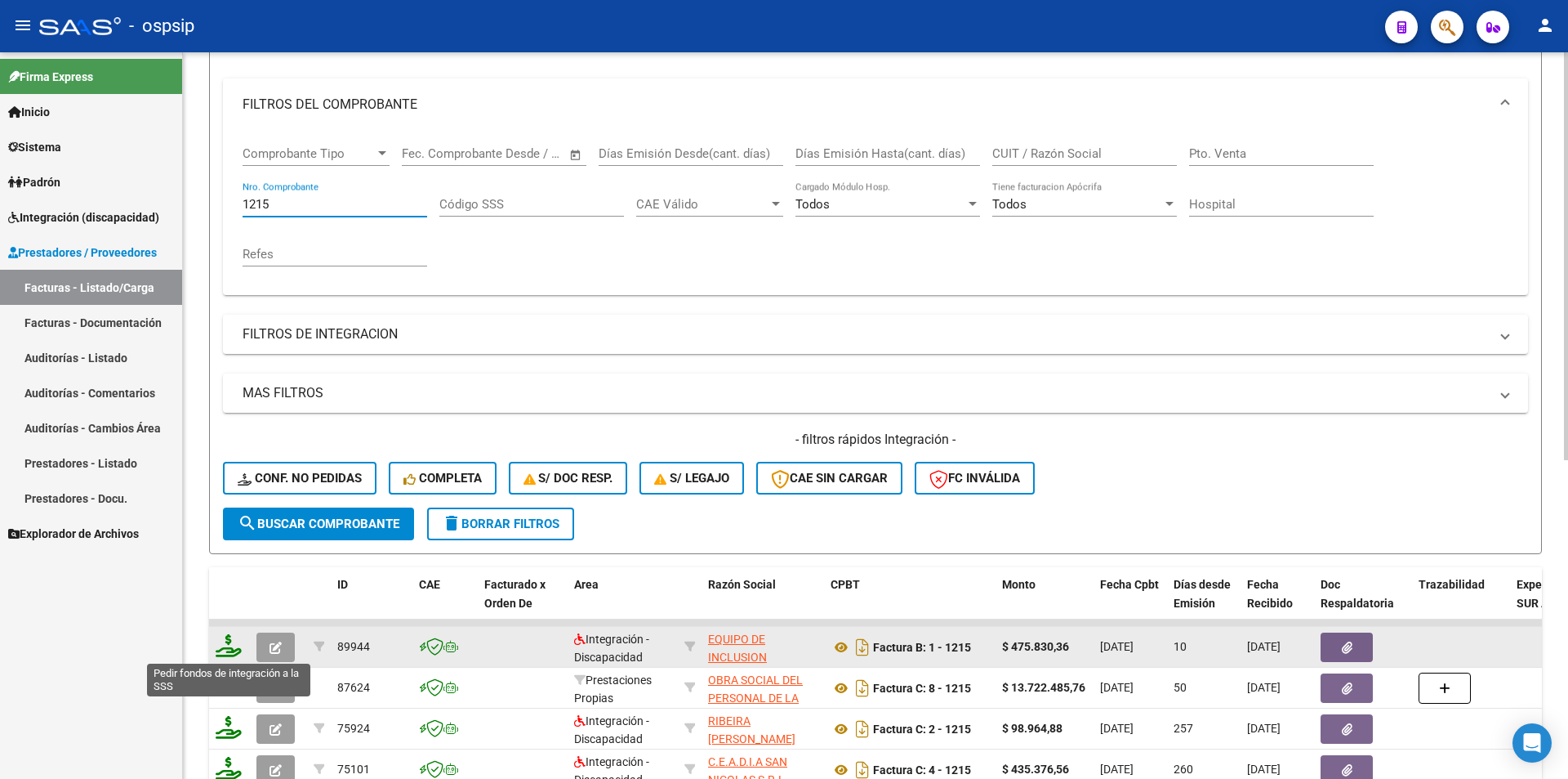
click at [225, 649] on icon at bounding box center [229, 645] width 26 height 23
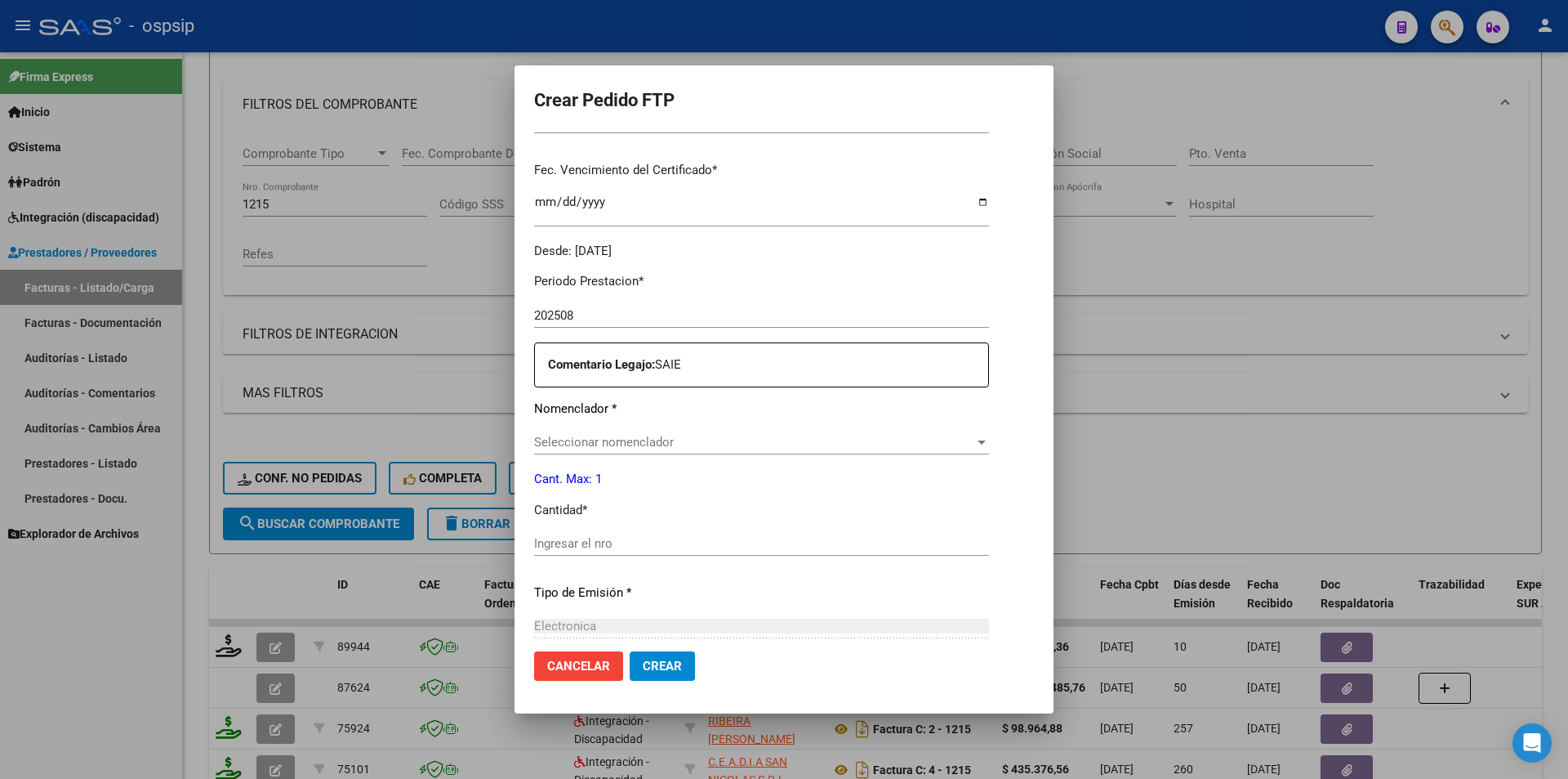
scroll to position [409, 0]
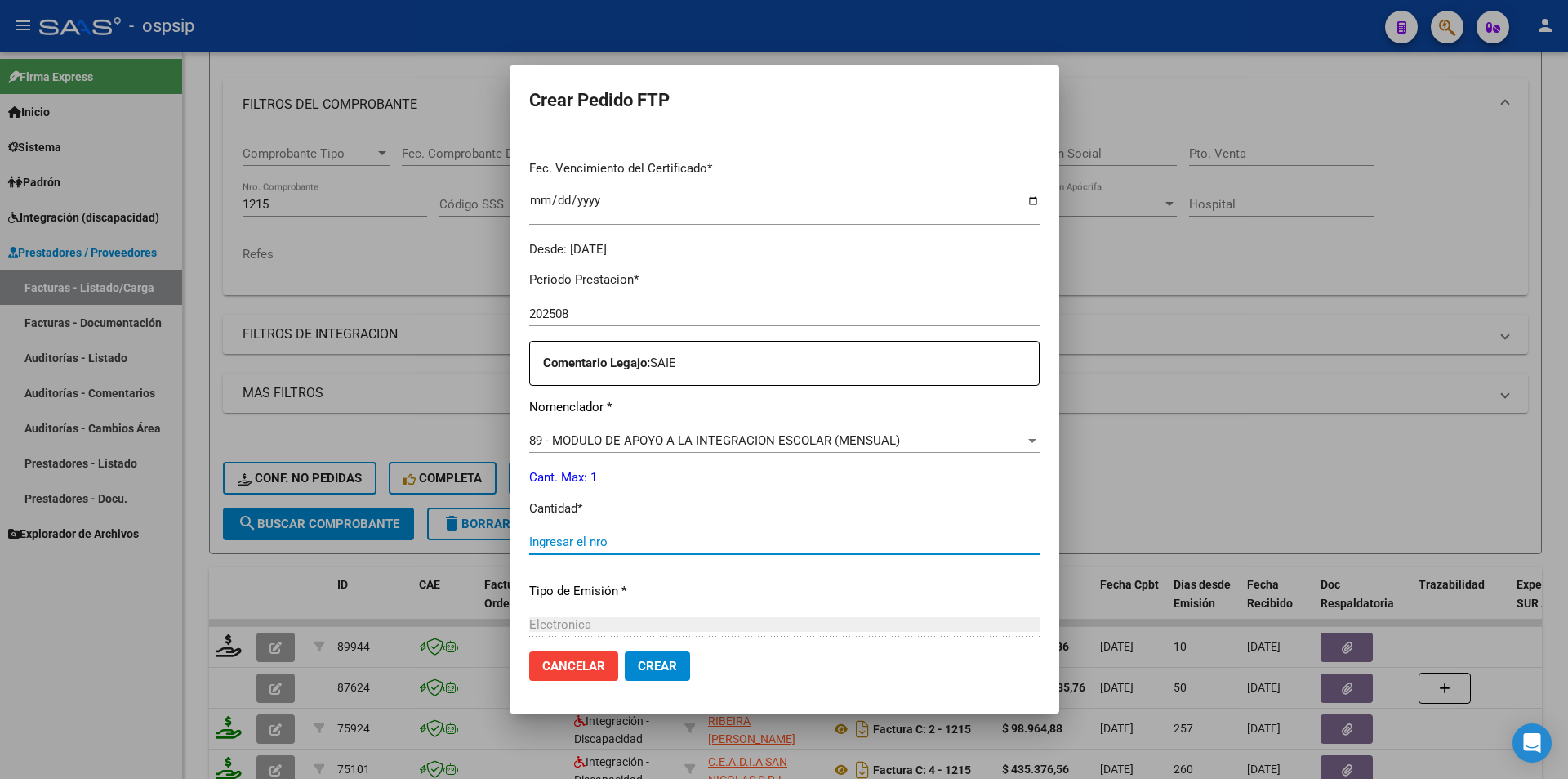
click at [538, 539] on input "Ingresar el nro" at bounding box center [784, 542] width 511 height 15
click at [638, 664] on span "Crear" at bounding box center [657, 666] width 39 height 15
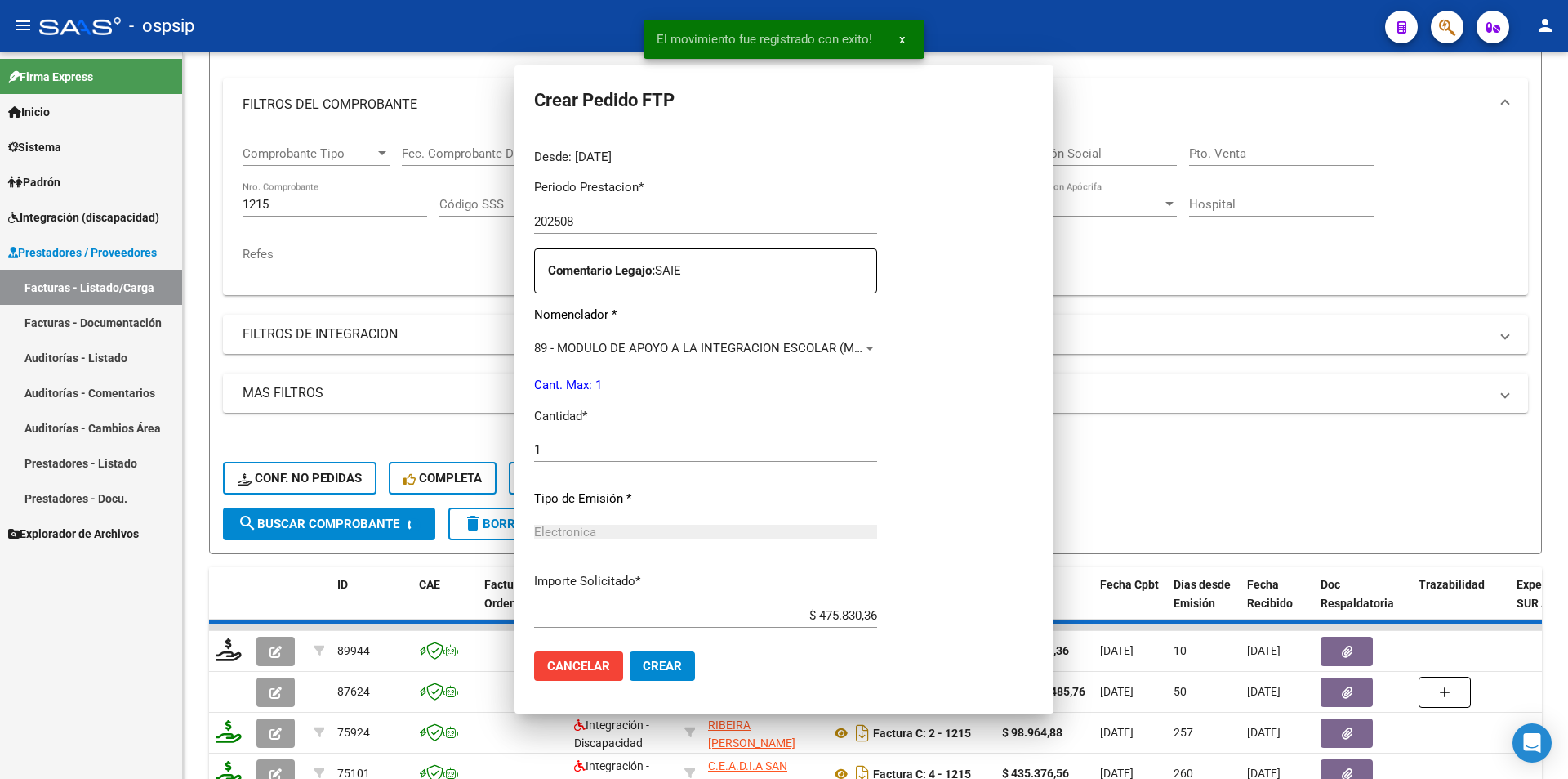
scroll to position [0, 0]
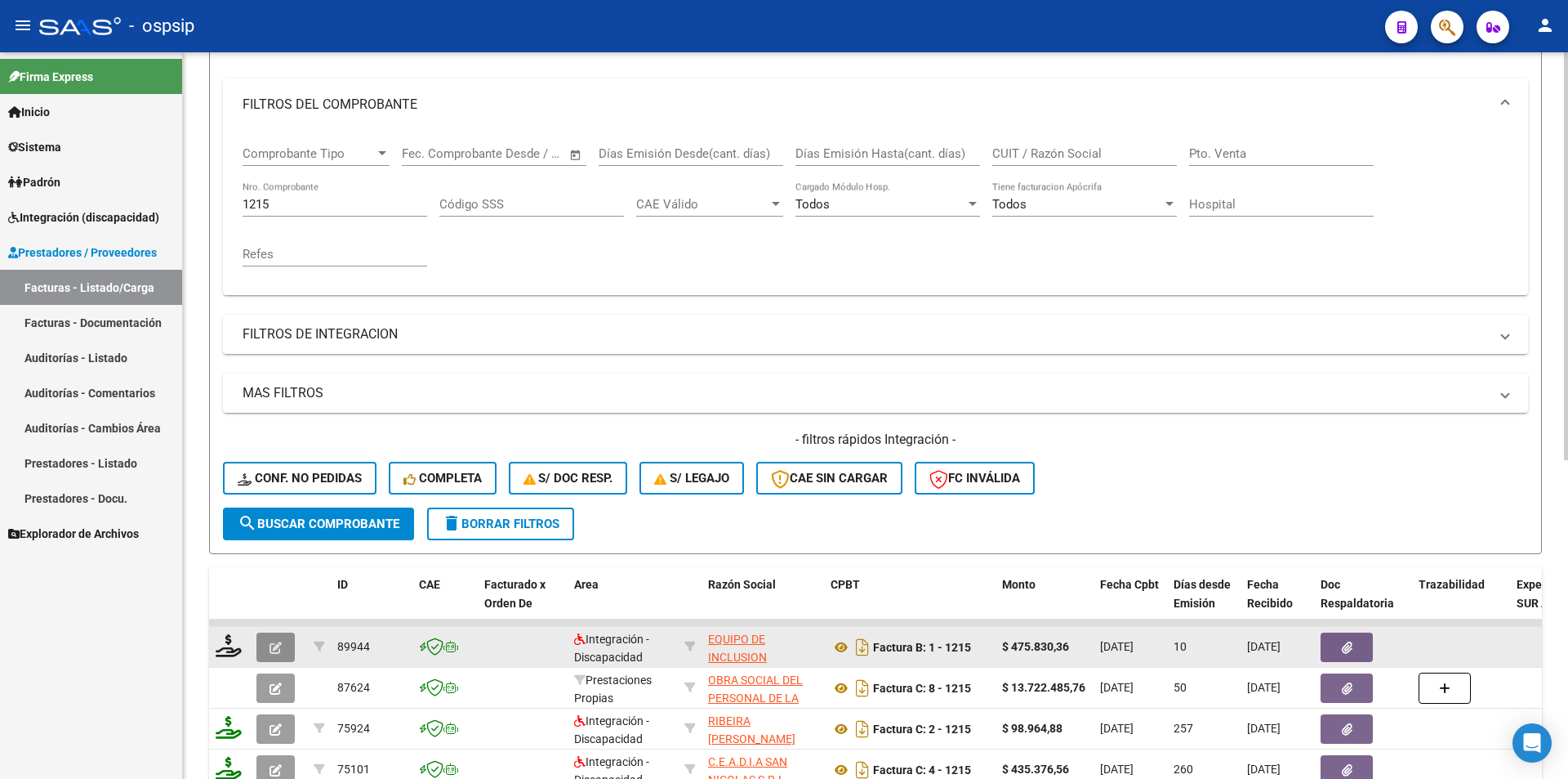
click at [285, 653] on button "button" at bounding box center [275, 647] width 39 height 29
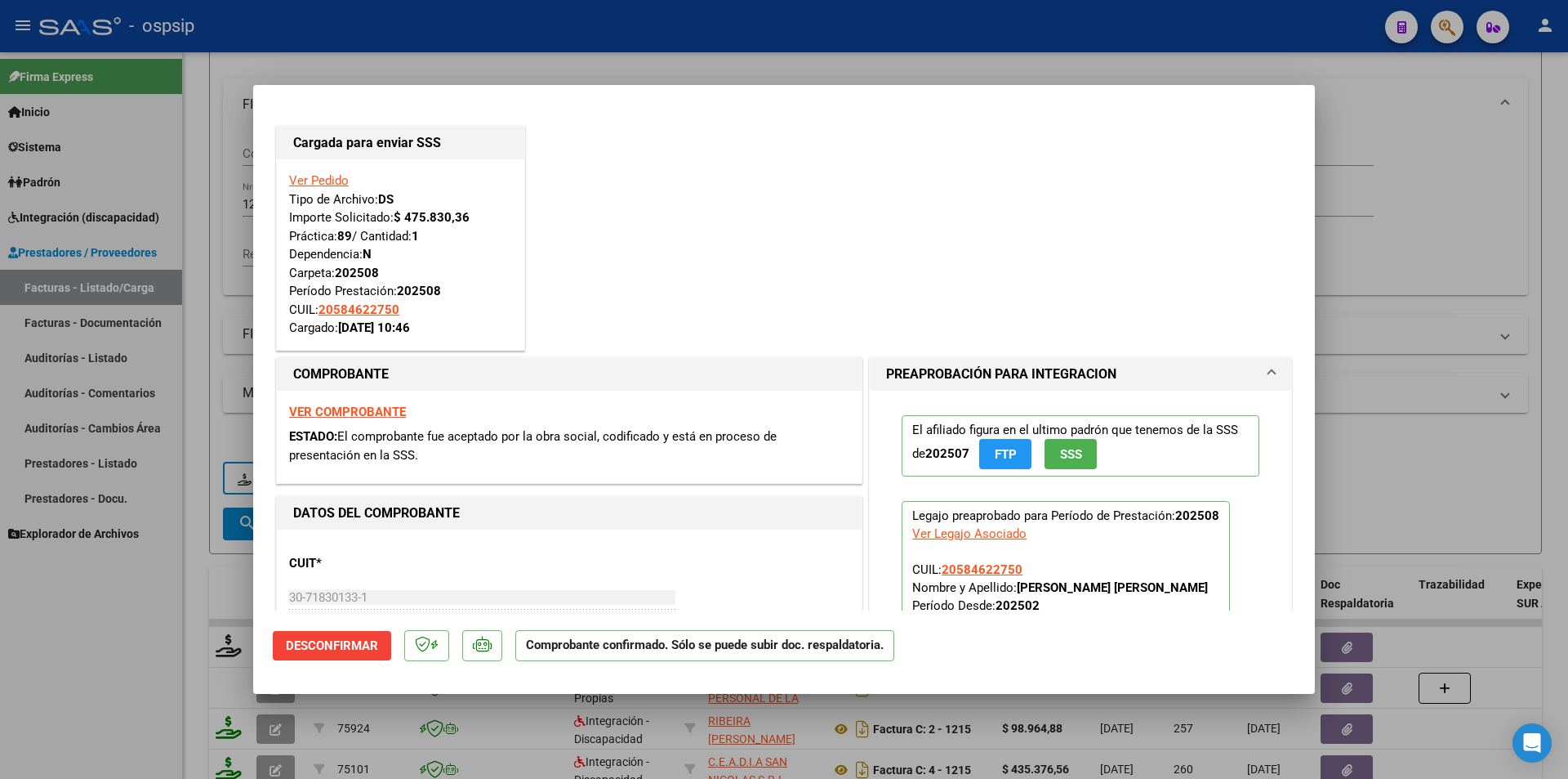
drag, startPoint x: 128, startPoint y: 639, endPoint x: 154, endPoint y: 606, distance: 42.0
click at [129, 638] on div at bounding box center [784, 390] width 1568 height 779
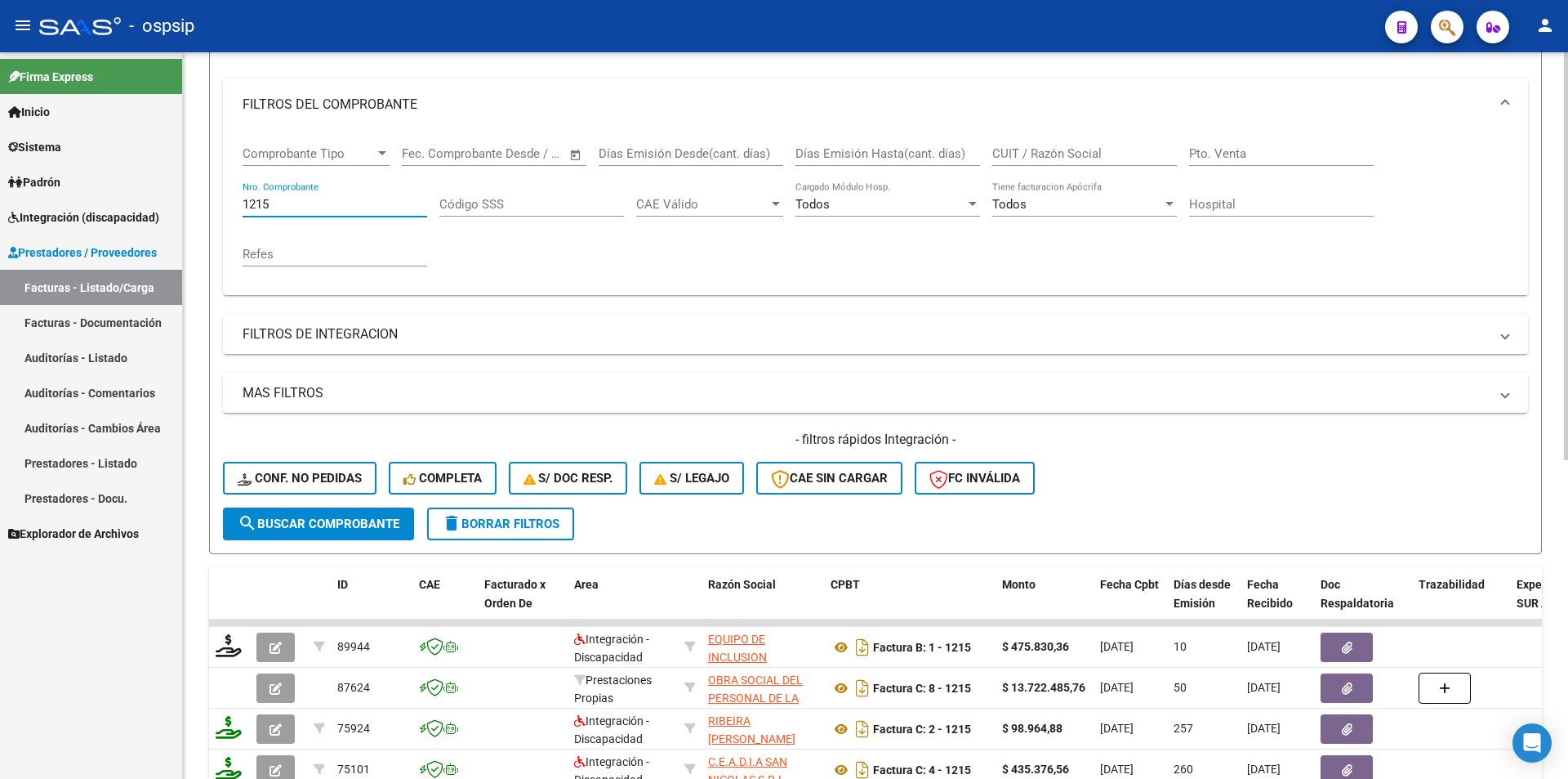
drag, startPoint x: 275, startPoint y: 204, endPoint x: 208, endPoint y: 199, distance: 67.2
click at [208, 199] on div "Video tutorial PRESTADORES -> Listado de CPBTs Emitidos por Prestadores / Prove…" at bounding box center [876, 493] width 1385 height 1282
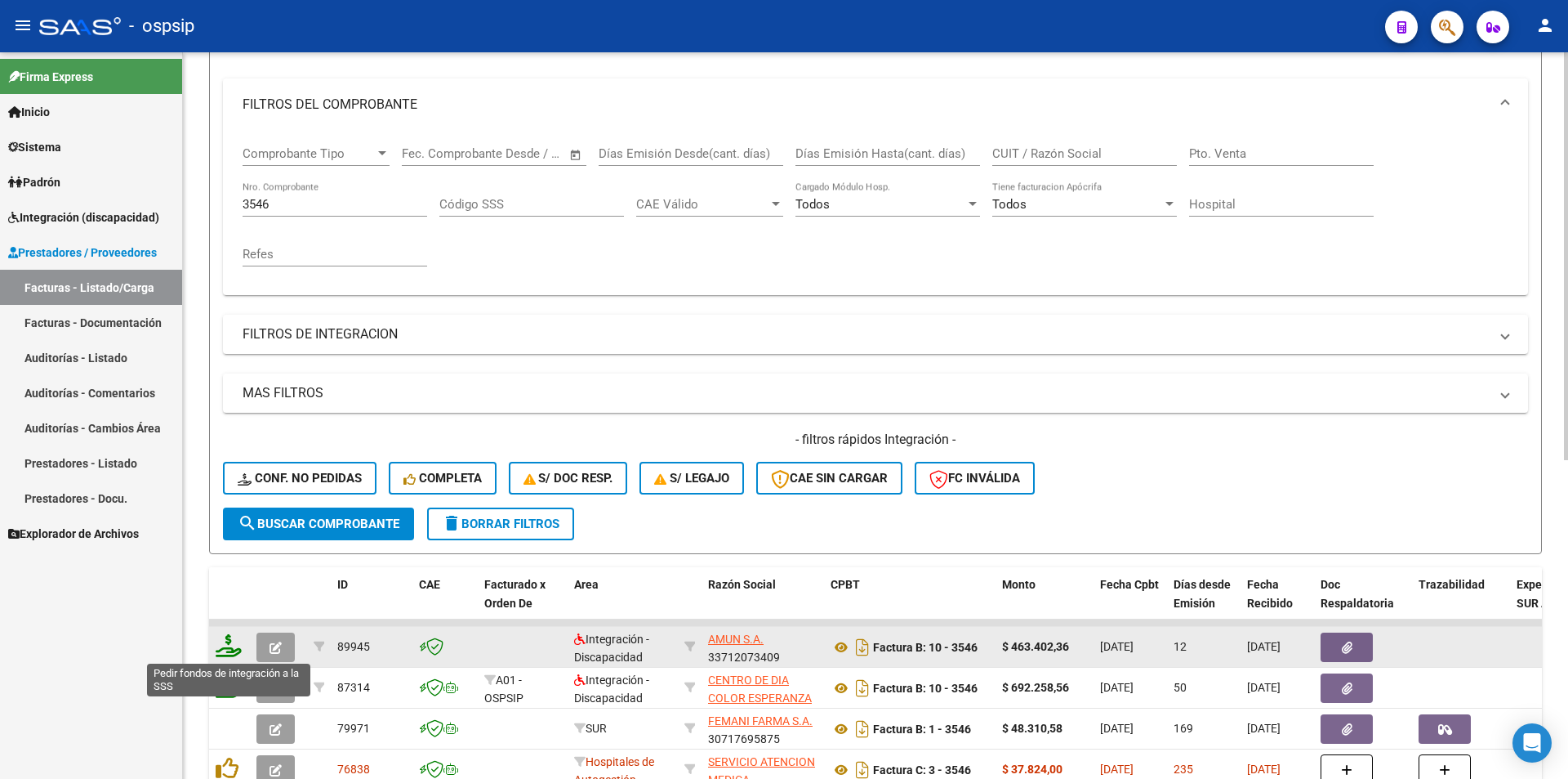
click at [226, 652] on icon at bounding box center [229, 645] width 26 height 23
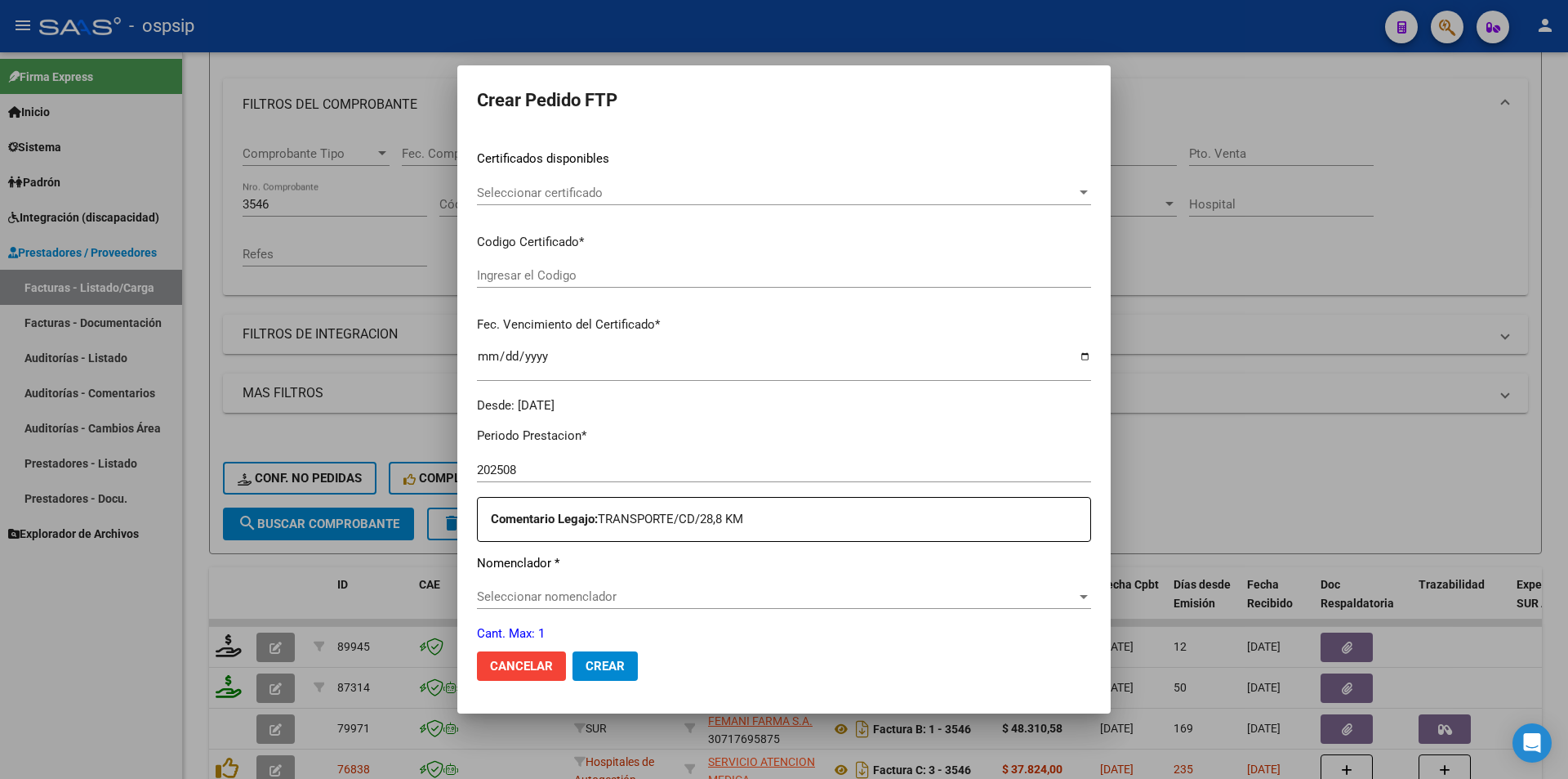
scroll to position [327, 0]
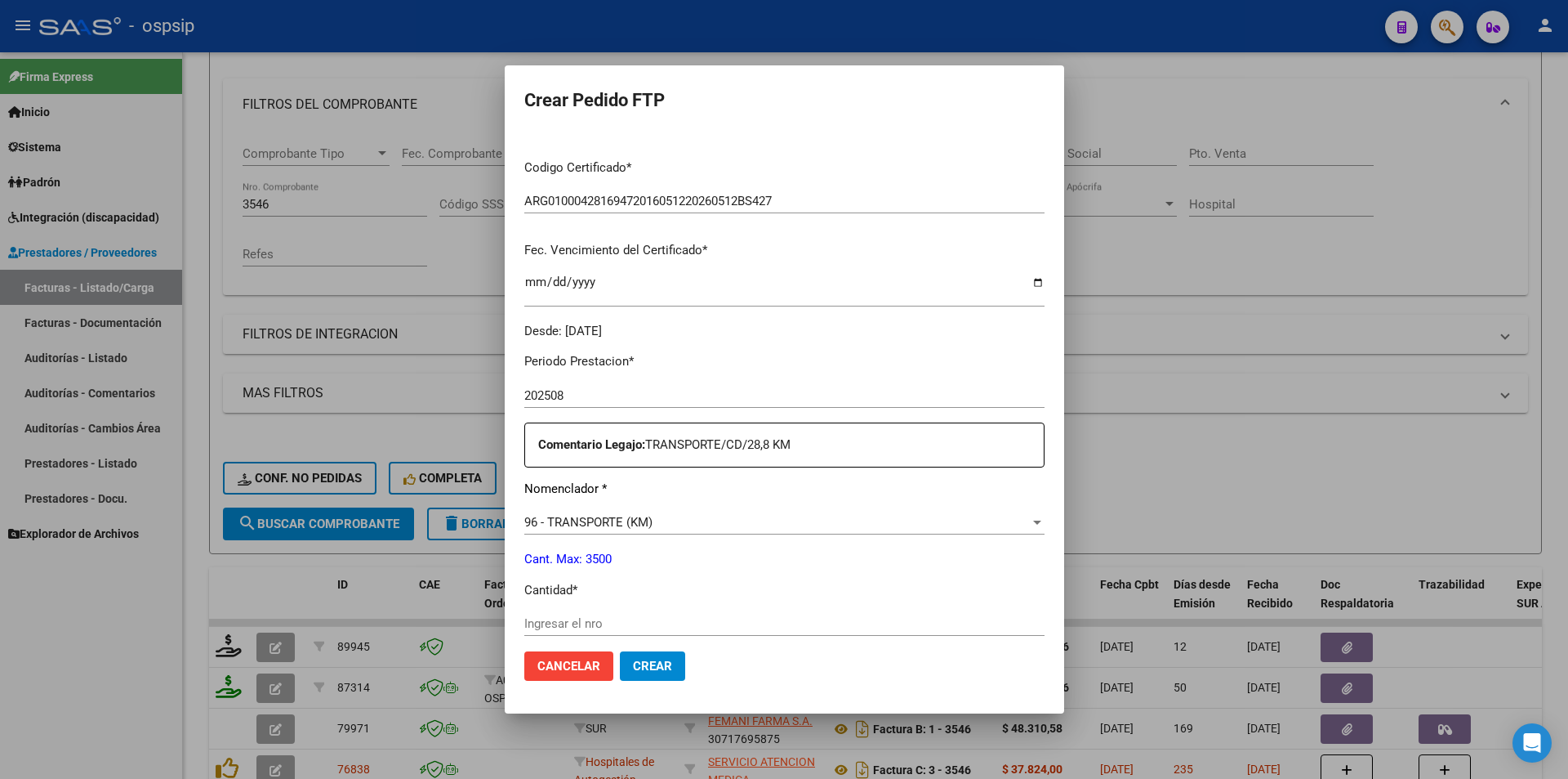
click at [541, 635] on div "Ingresar el nro" at bounding box center [784, 623] width 521 height 24
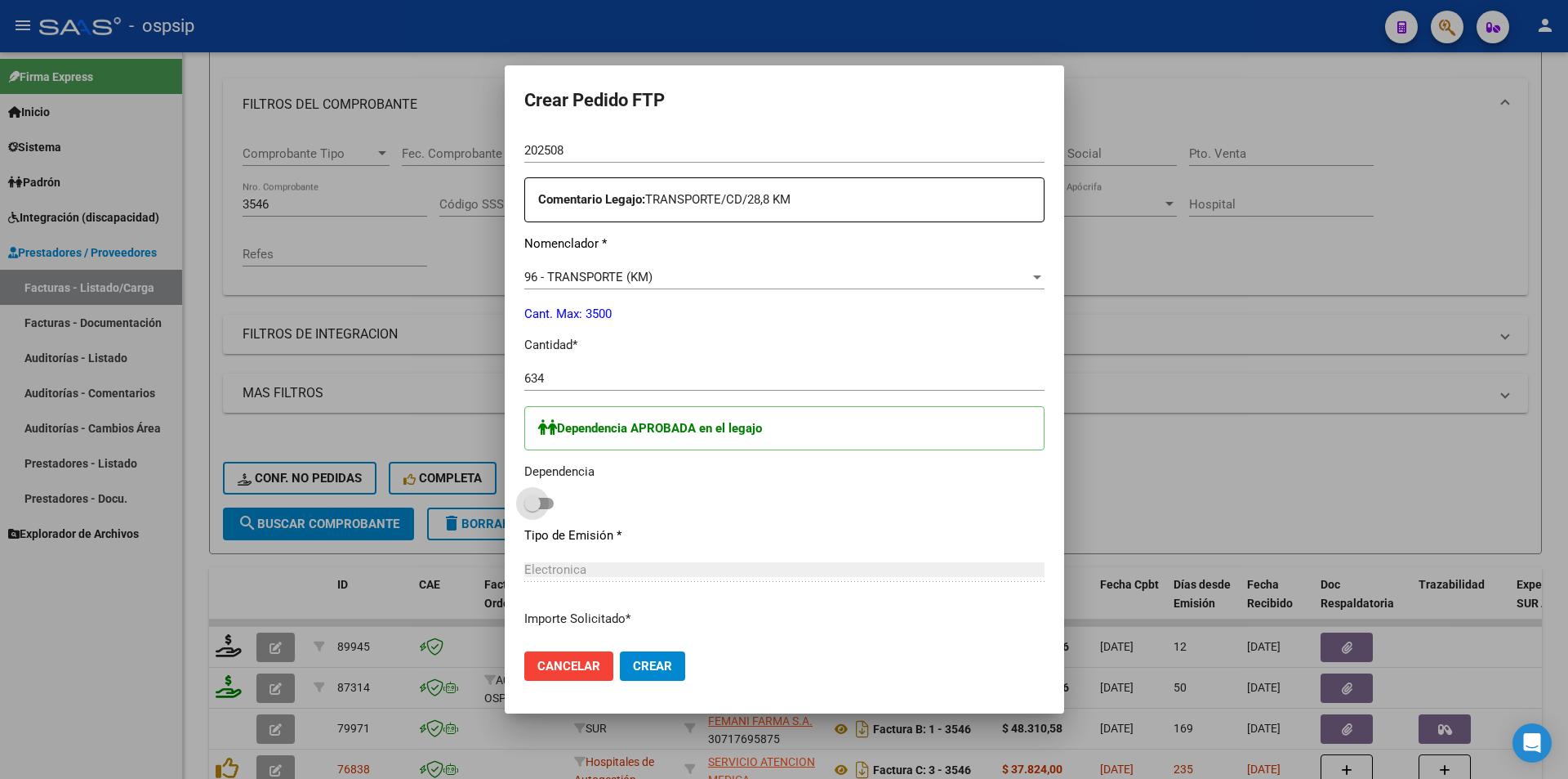
drag, startPoint x: 498, startPoint y: 503, endPoint x: 594, endPoint y: 667, distance: 190.0
click at [524, 502] on span at bounding box center [538, 503] width 29 height 12
click at [532, 509] on input "checkbox" at bounding box center [532, 509] width 1 height 1
drag, startPoint x: 609, startPoint y: 663, endPoint x: 603, endPoint y: 669, distance: 8.5
click at [633, 662] on span "Crear" at bounding box center [652, 666] width 39 height 15
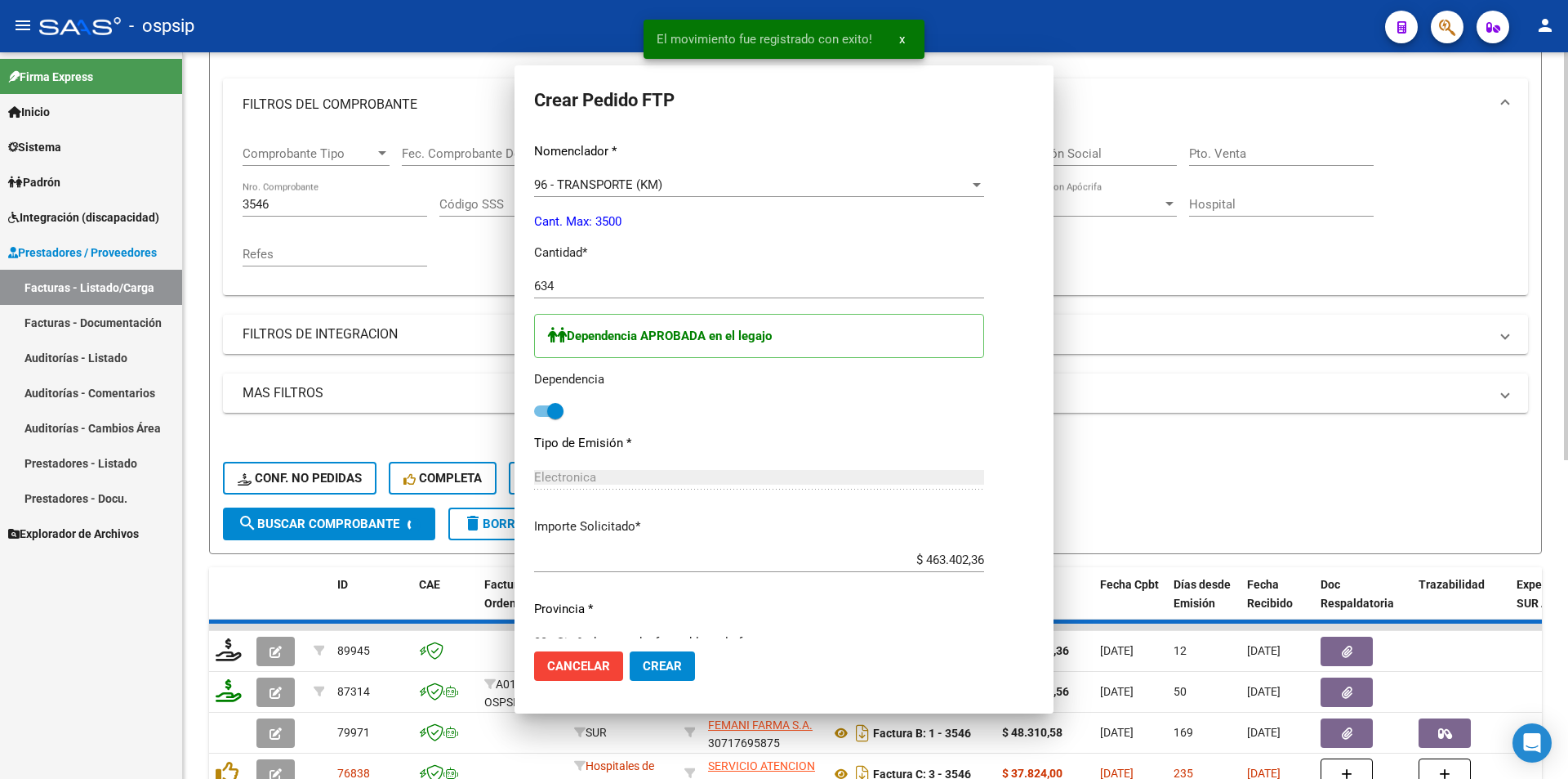
scroll to position [0, 0]
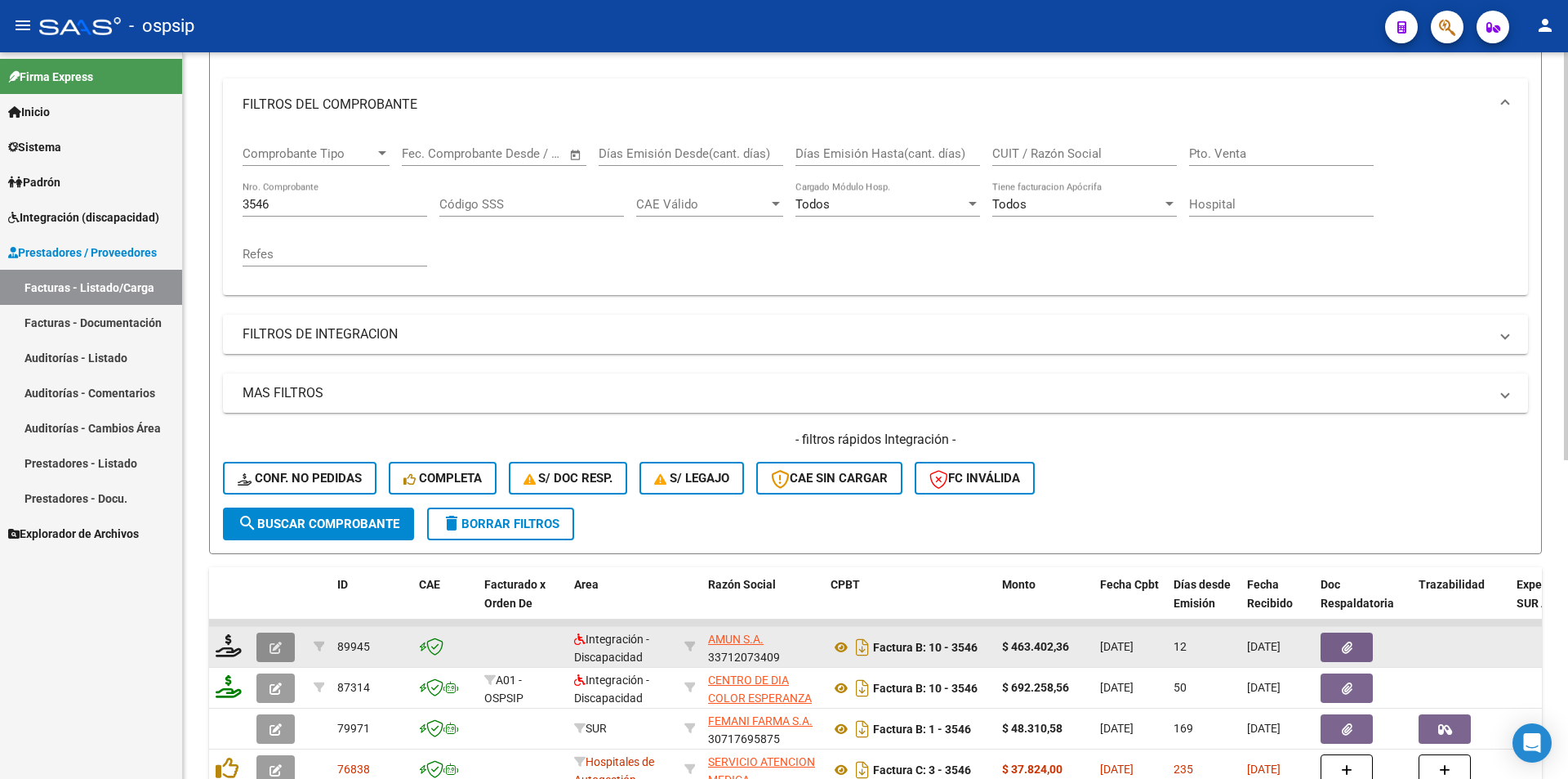
click at [275, 647] on icon "button" at bounding box center [275, 647] width 13 height 13
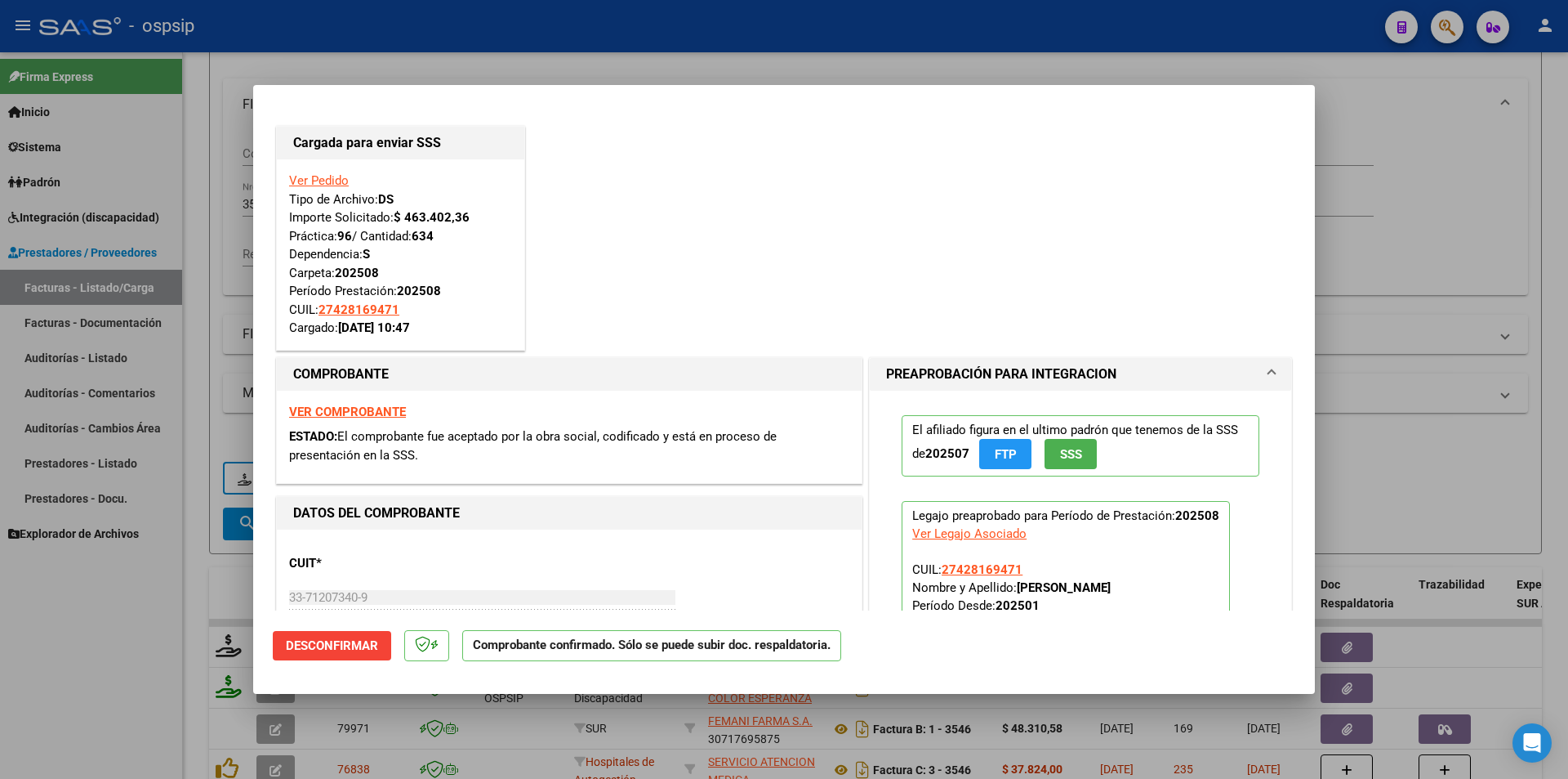
click at [140, 694] on div at bounding box center [784, 390] width 1568 height 779
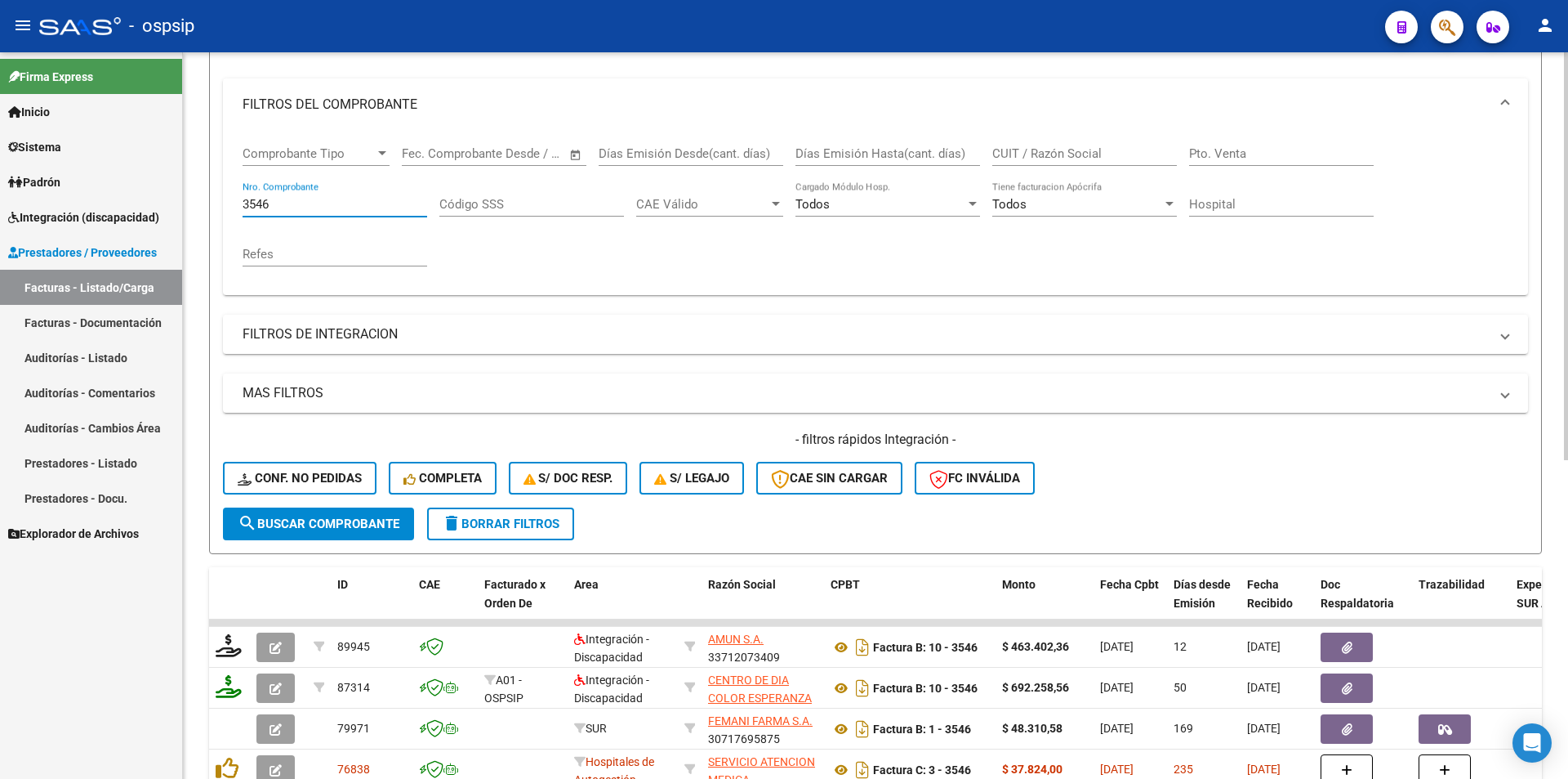
drag, startPoint x: 271, startPoint y: 207, endPoint x: 208, endPoint y: 199, distance: 63.5
click at [208, 199] on div "Video tutorial PRESTADORES -> Listado de CPBTs Emitidos por Prestadores / Prove…" at bounding box center [876, 493] width 1385 height 1282
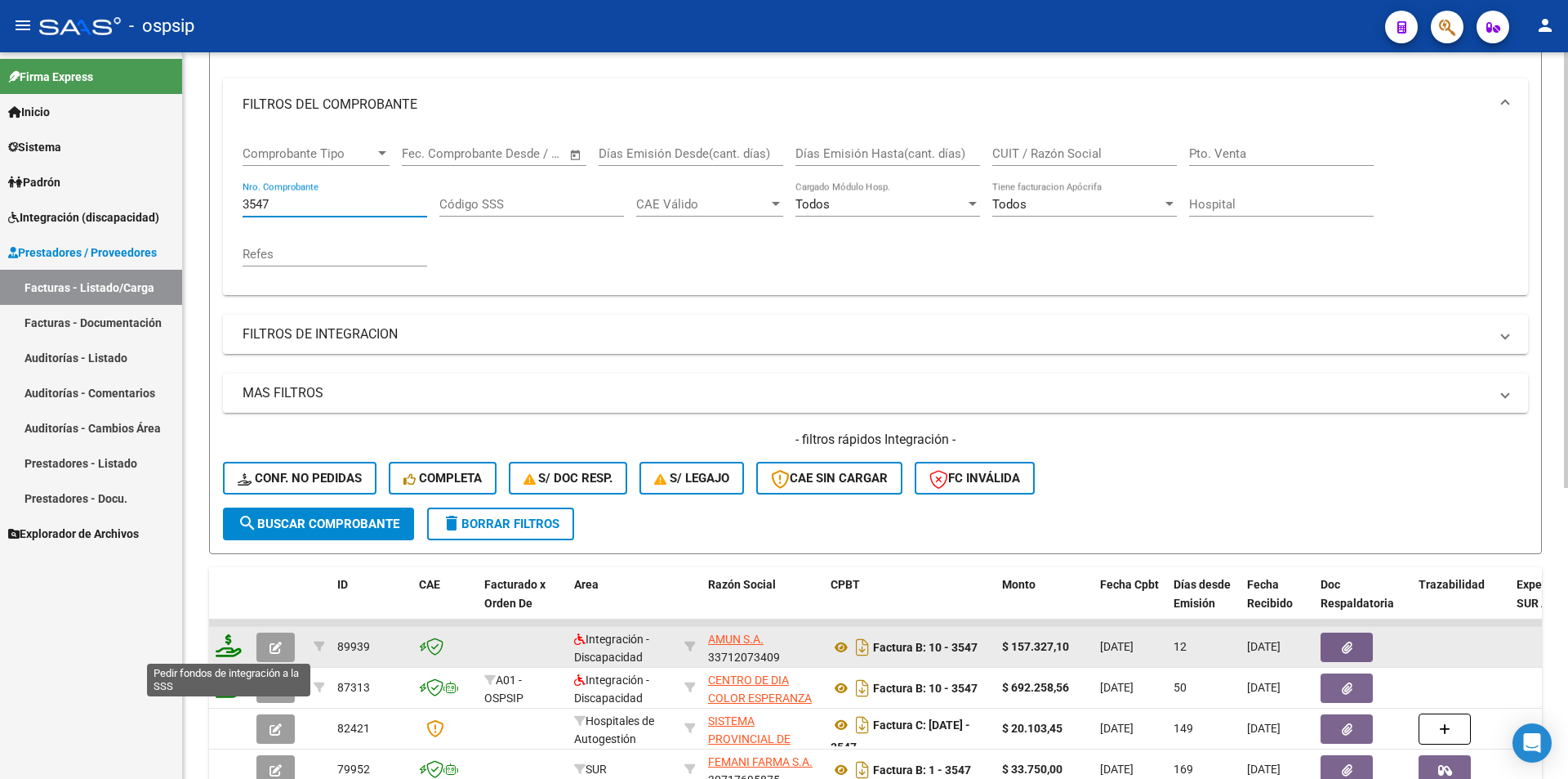
click at [230, 654] on icon at bounding box center [229, 645] width 26 height 23
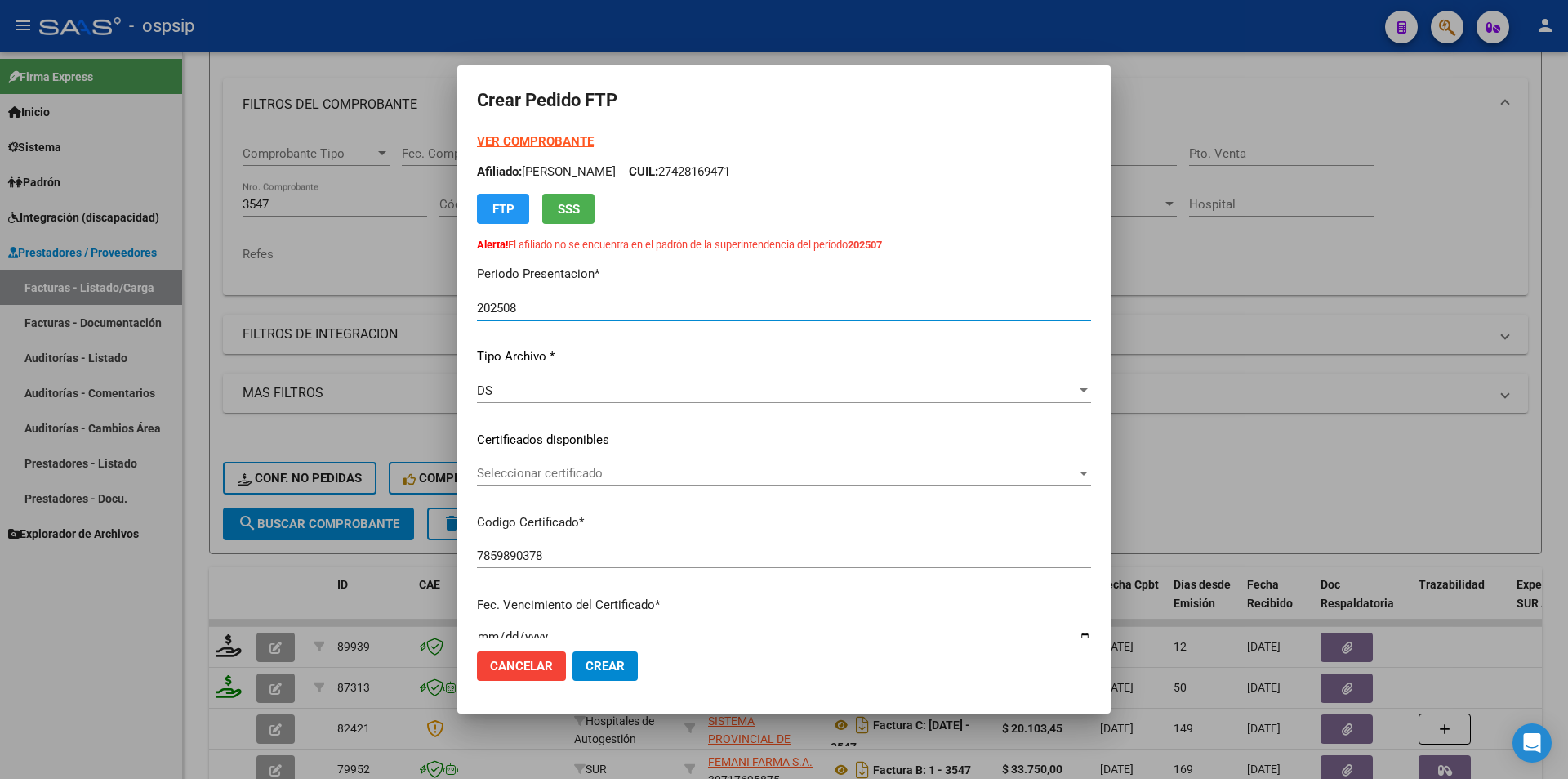
scroll to position [490, 0]
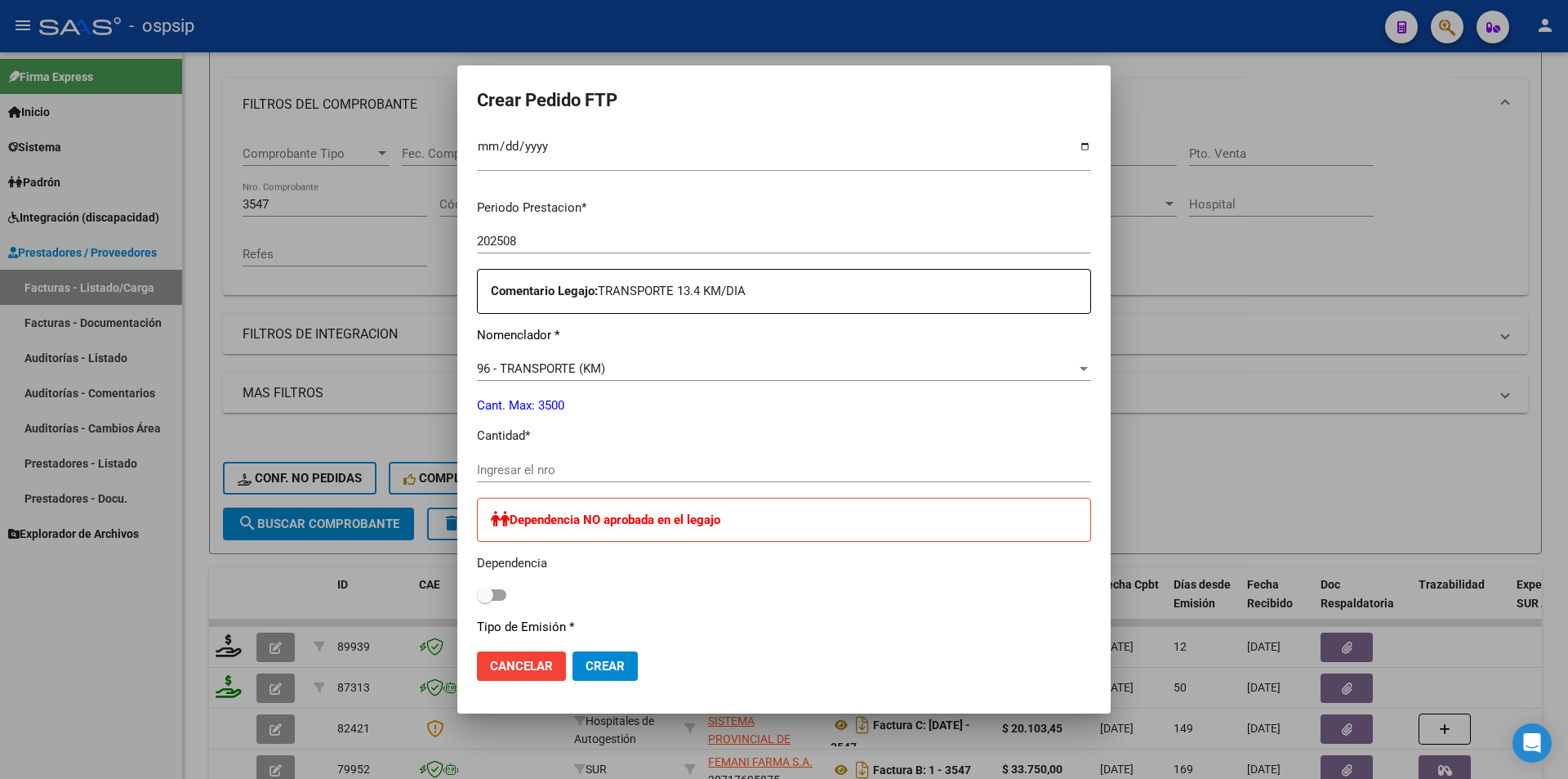
click at [518, 476] on input "Ingresar el nro" at bounding box center [784, 470] width 614 height 15
click at [603, 663] on span "Crear" at bounding box center [605, 666] width 39 height 15
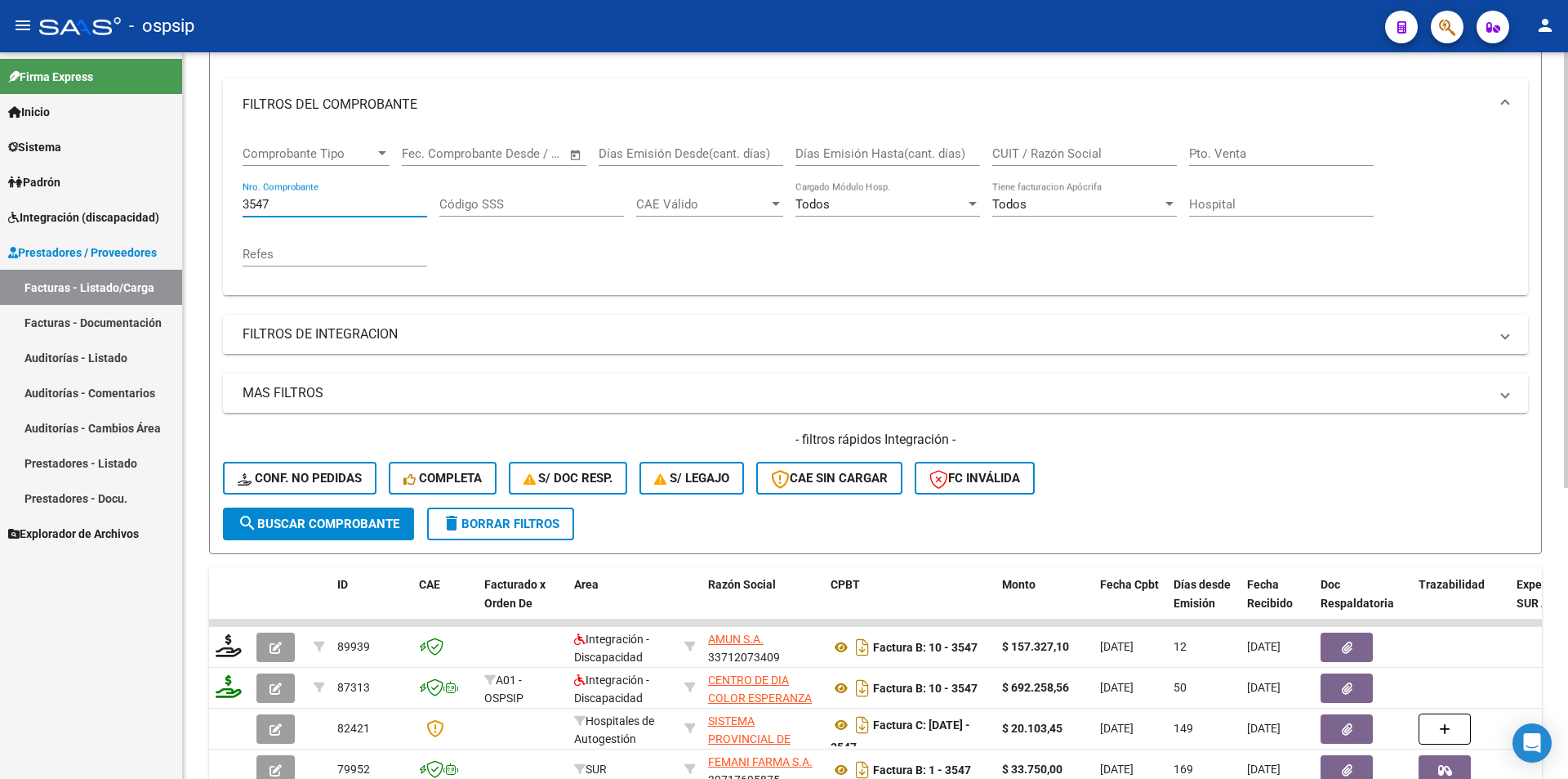
drag, startPoint x: 277, startPoint y: 207, endPoint x: 224, endPoint y: 204, distance: 53.1
click at [224, 204] on div "Comprobante Tipo Comprobante Tipo Fecha inicio – Fecha fin Fec. Comprobante Des…" at bounding box center [875, 213] width 1305 height 164
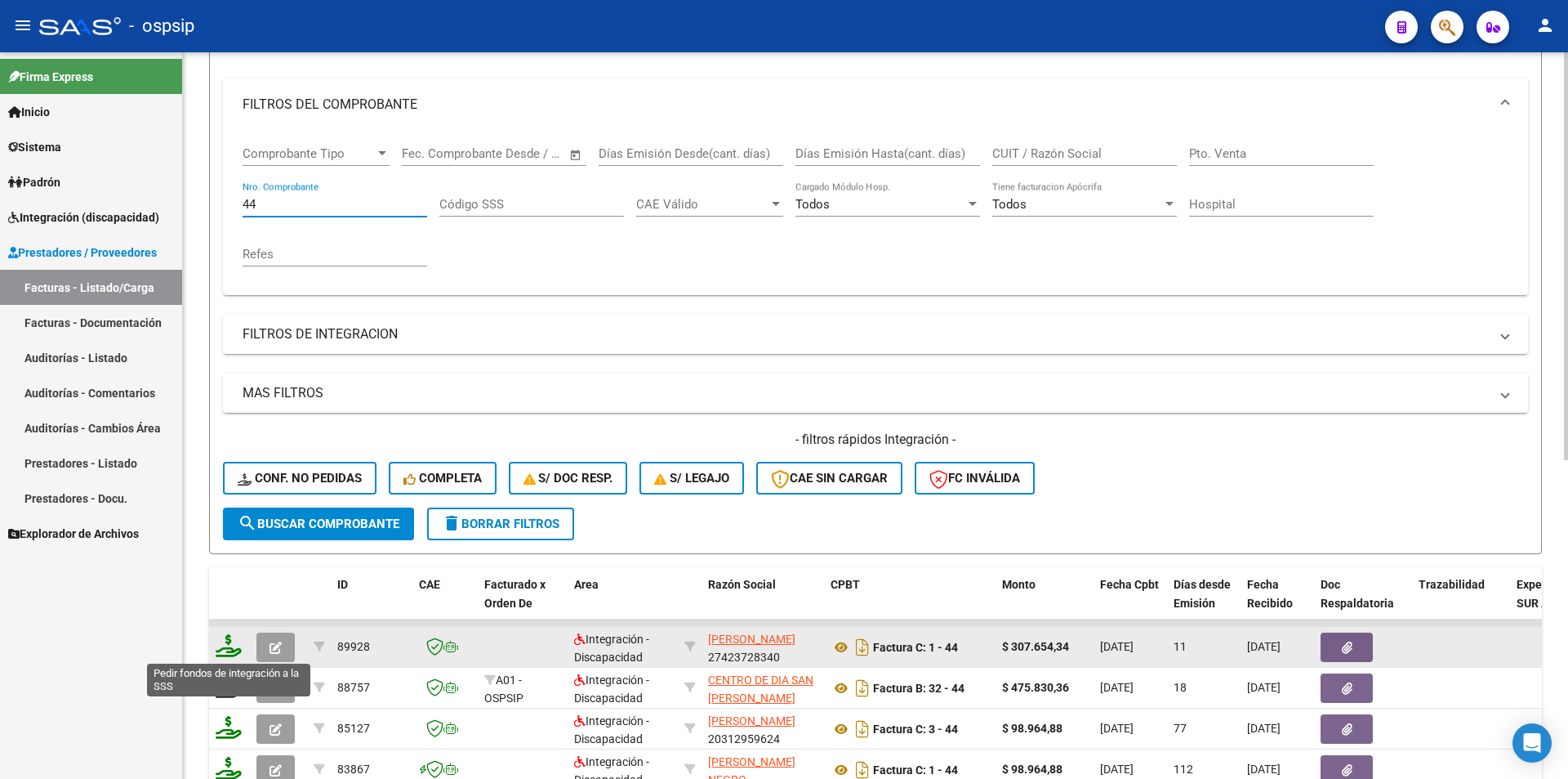
click at [220, 646] on icon at bounding box center [229, 645] width 26 height 23
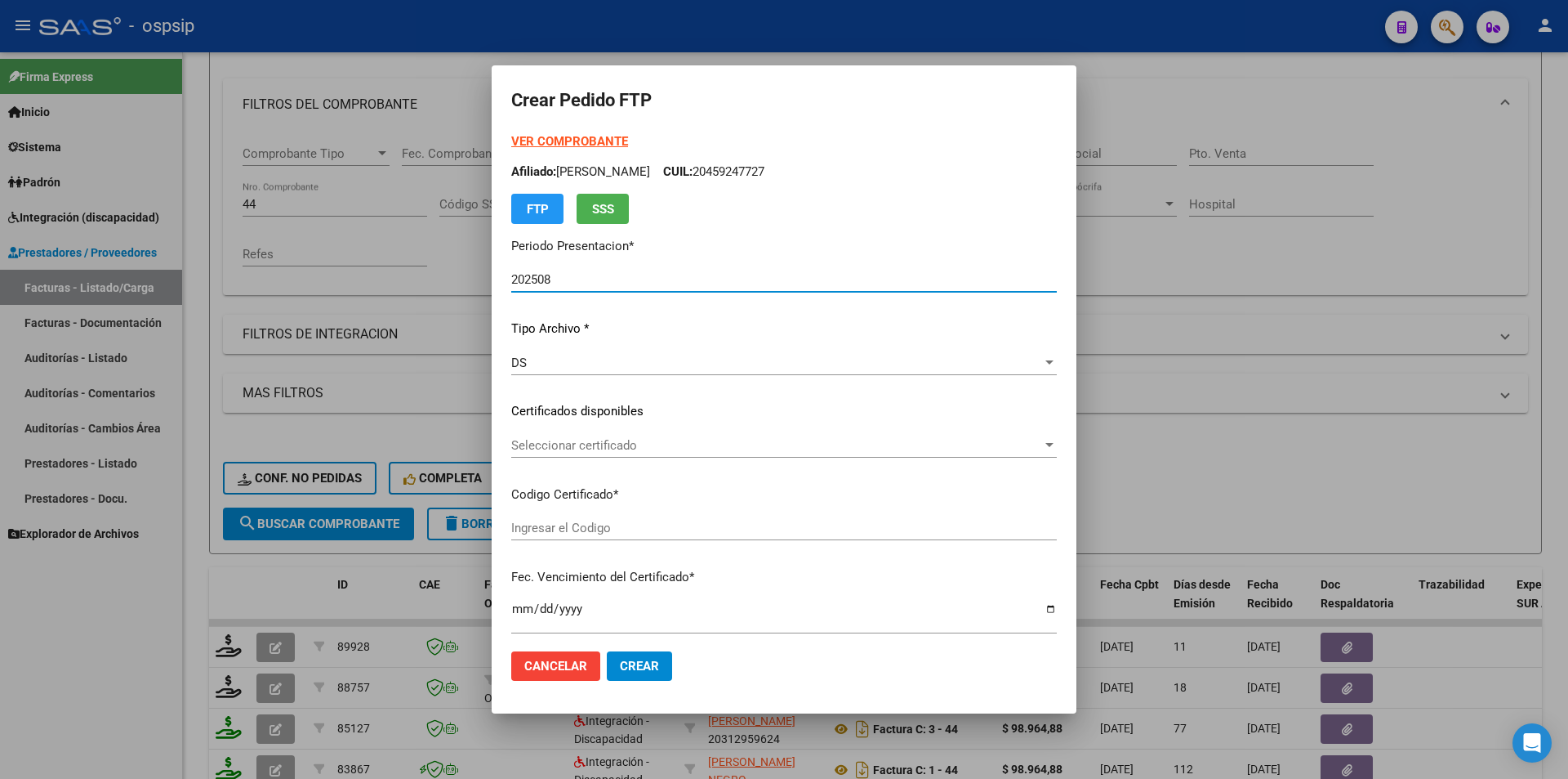
scroll to position [409, 0]
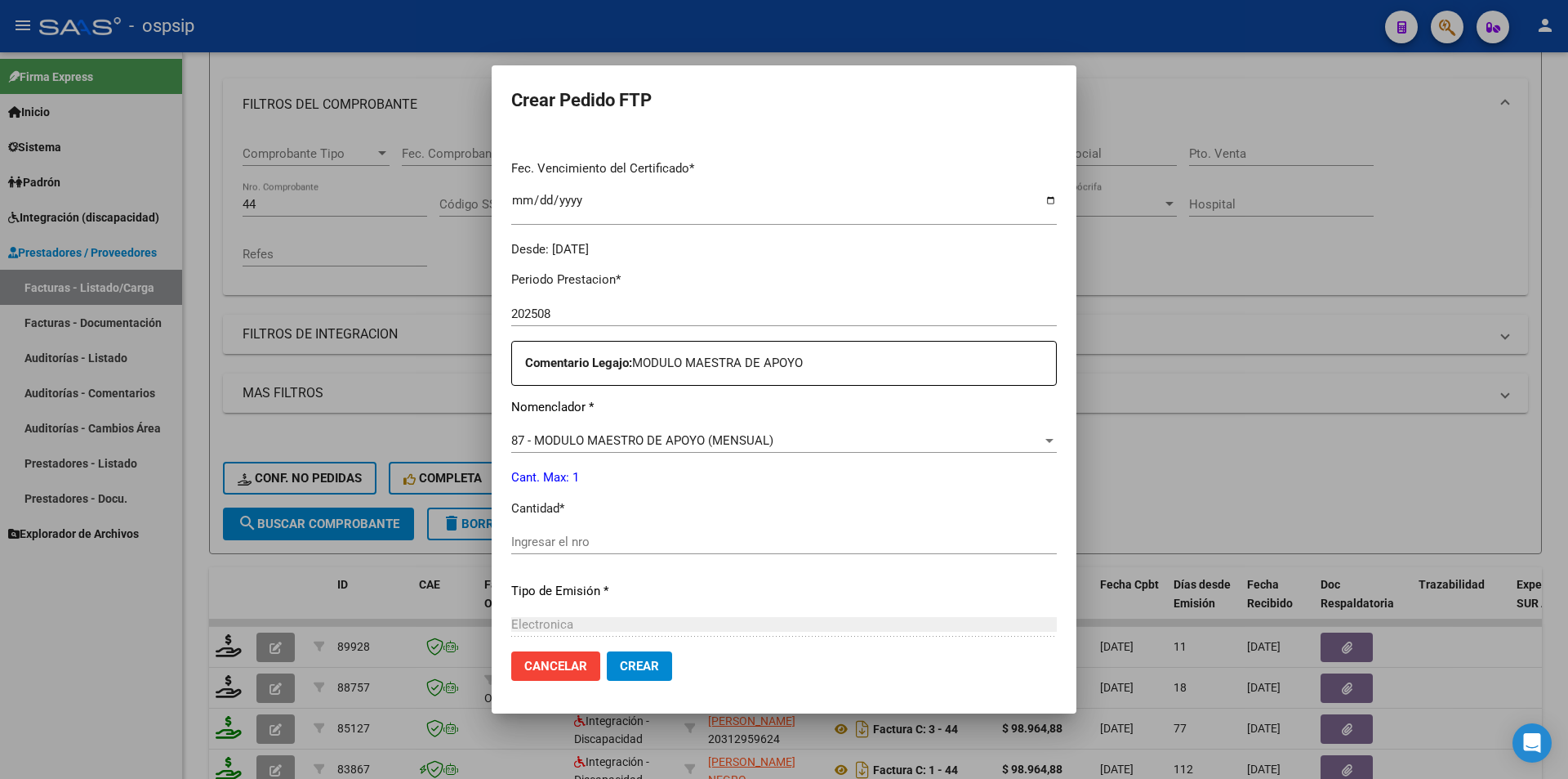
click at [558, 522] on div "Periodo Prestacion * 202508 Ingresar el Periodo Prestacion Comentario Legajo: M…" at bounding box center [784, 538] width 546 height 560
click at [542, 548] on input "Ingresar el nro" at bounding box center [784, 542] width 546 height 15
click at [629, 661] on button "Crear" at bounding box center [640, 666] width 65 height 29
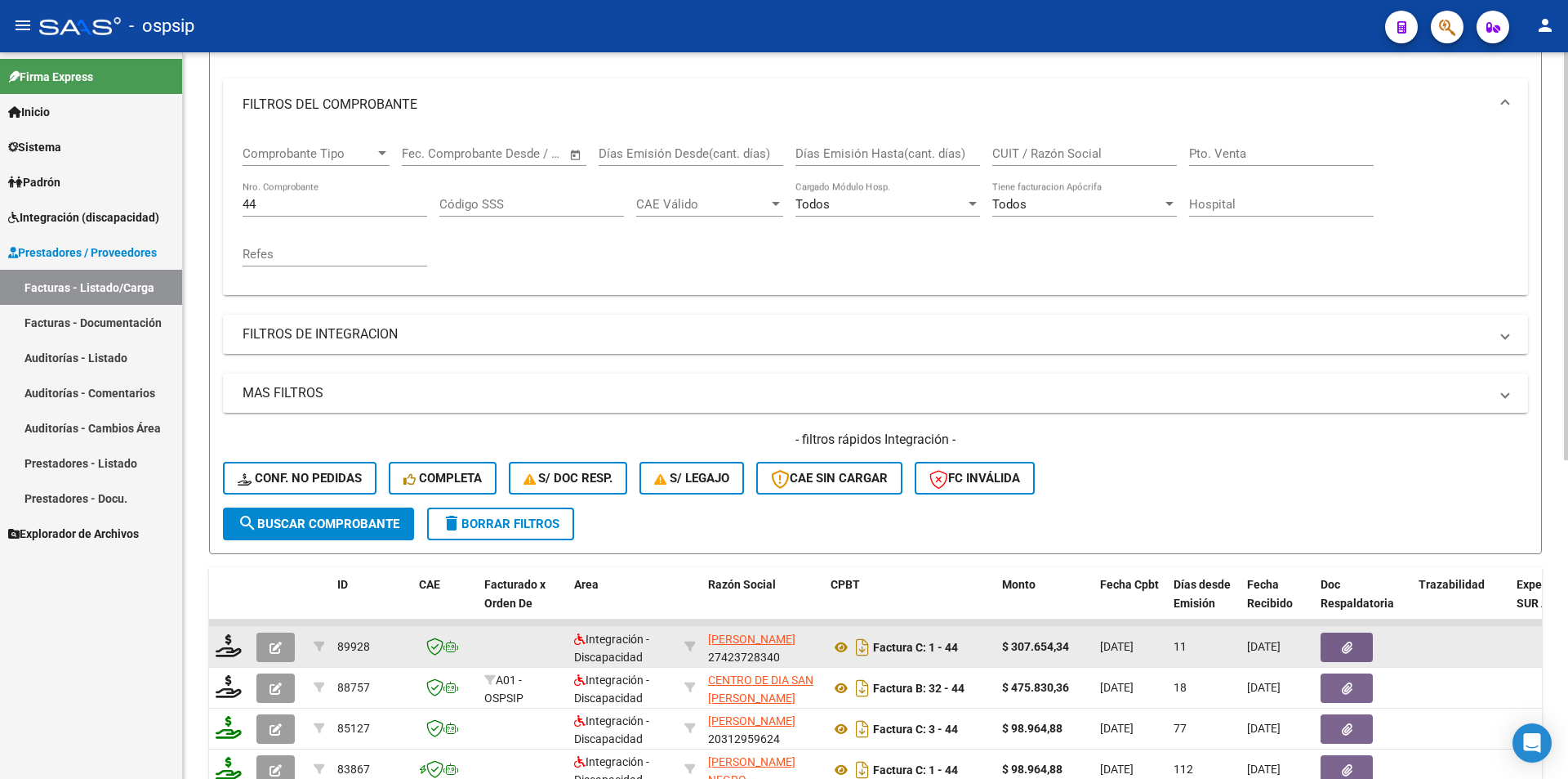
click at [286, 646] on button "button" at bounding box center [275, 647] width 39 height 29
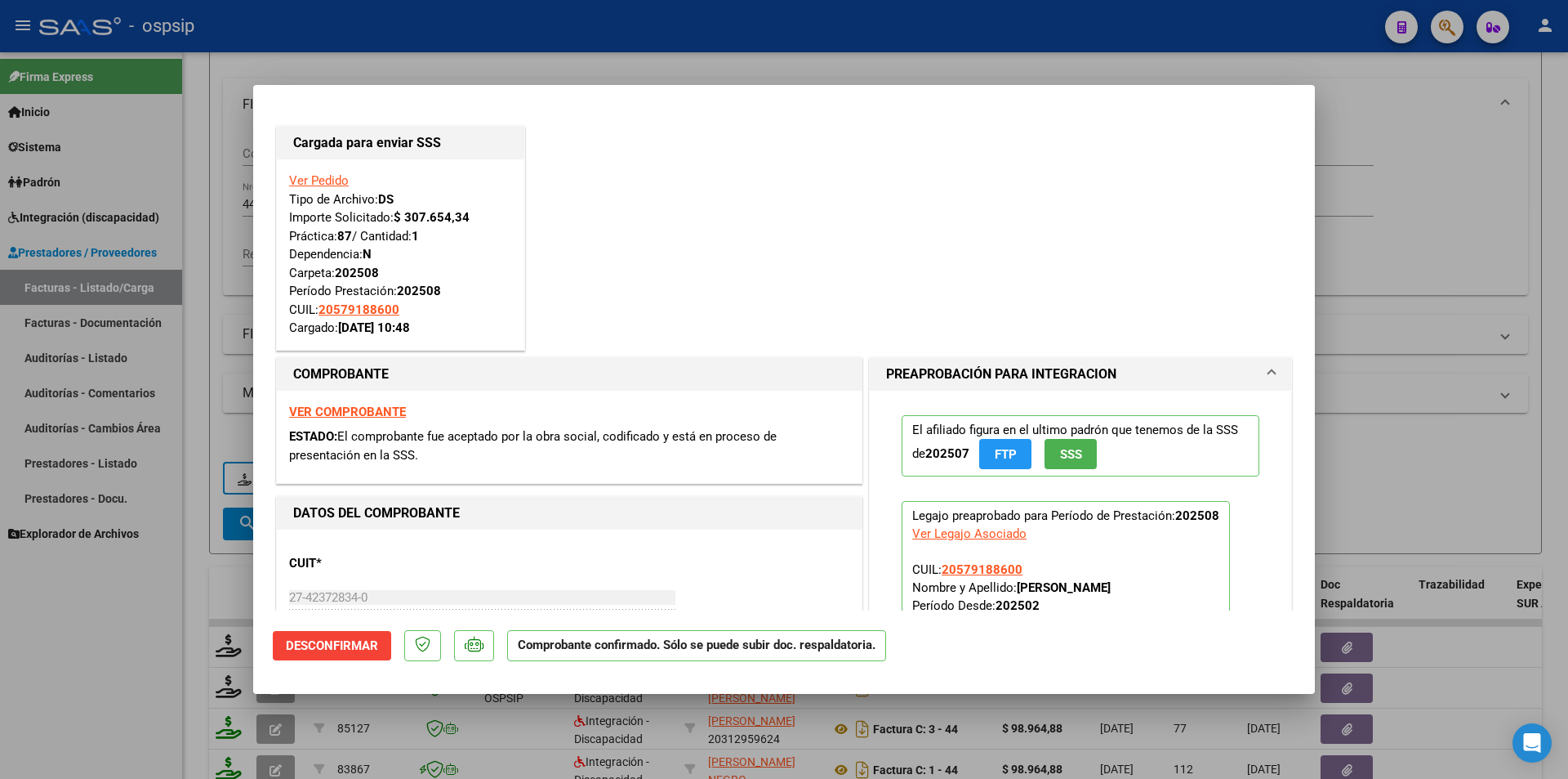
click at [177, 654] on div at bounding box center [784, 390] width 1568 height 779
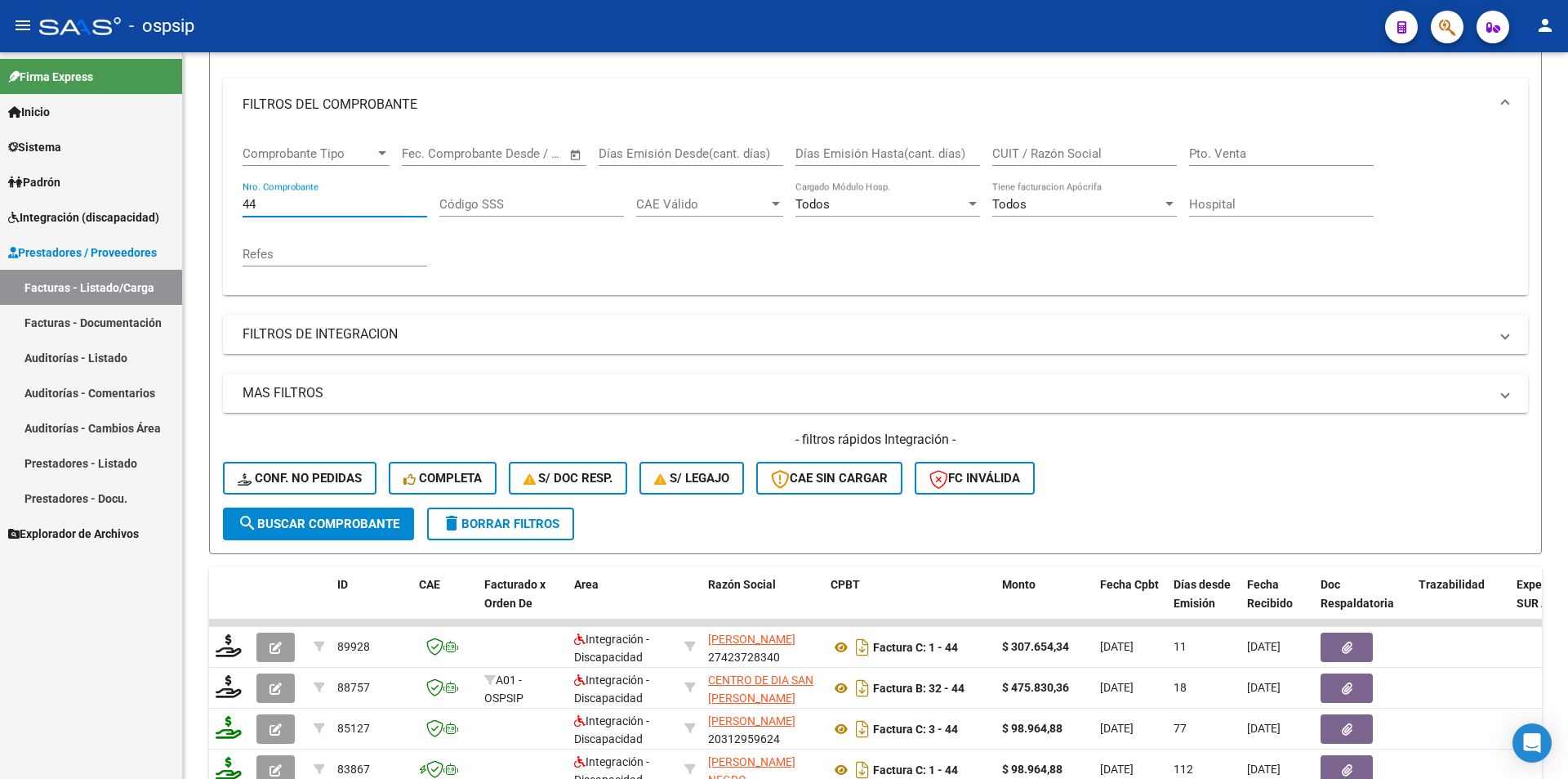
drag, startPoint x: 285, startPoint y: 207, endPoint x: 176, endPoint y: 203, distance: 109.1
click at [176, 203] on mat-sidenav-container "Firma Express Inicio Calendario SSS Instructivos Contacto OS Sistema Usuarios T…" at bounding box center [784, 415] width 1568 height 726
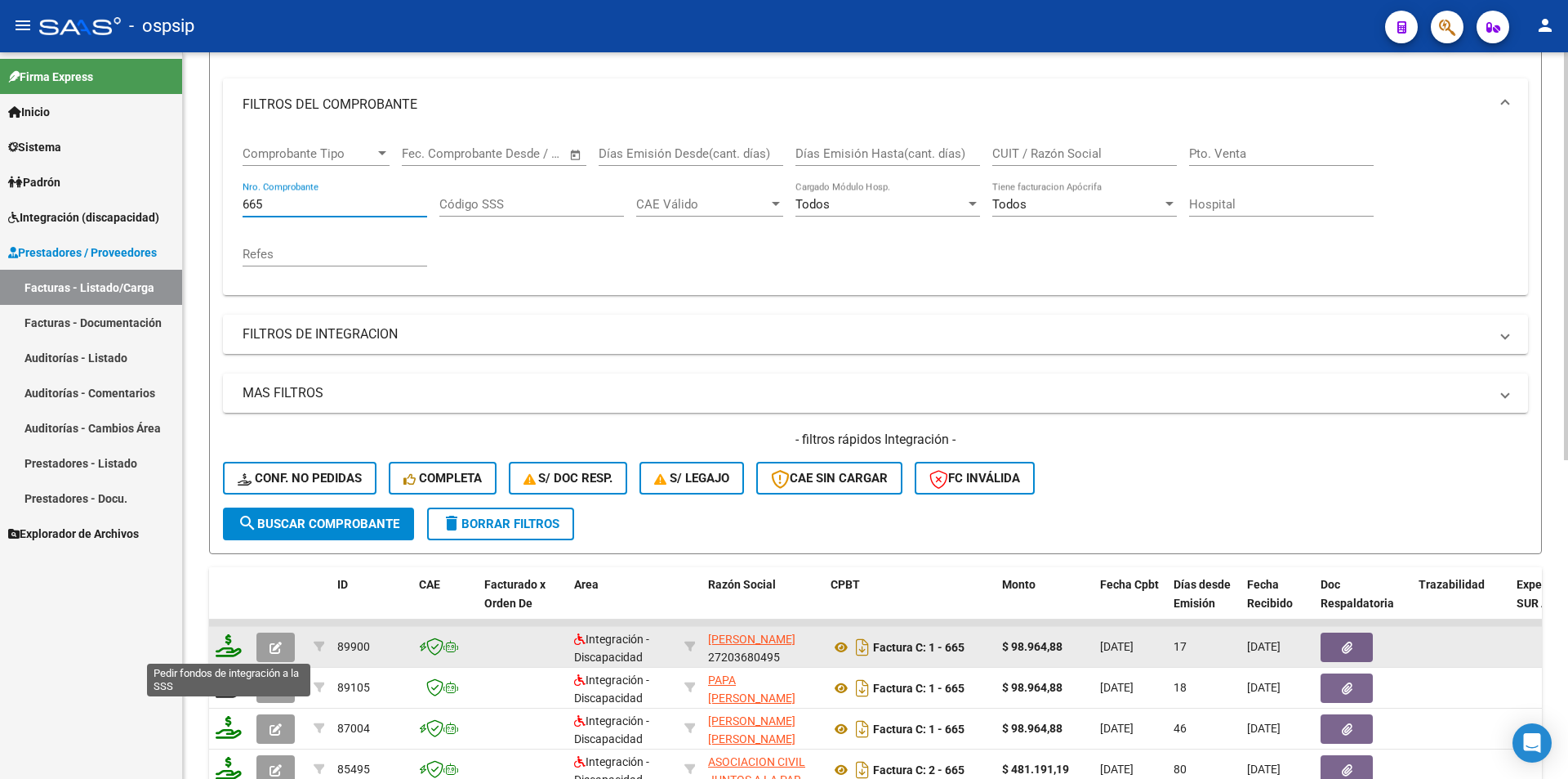
click at [233, 647] on icon at bounding box center [229, 645] width 26 height 23
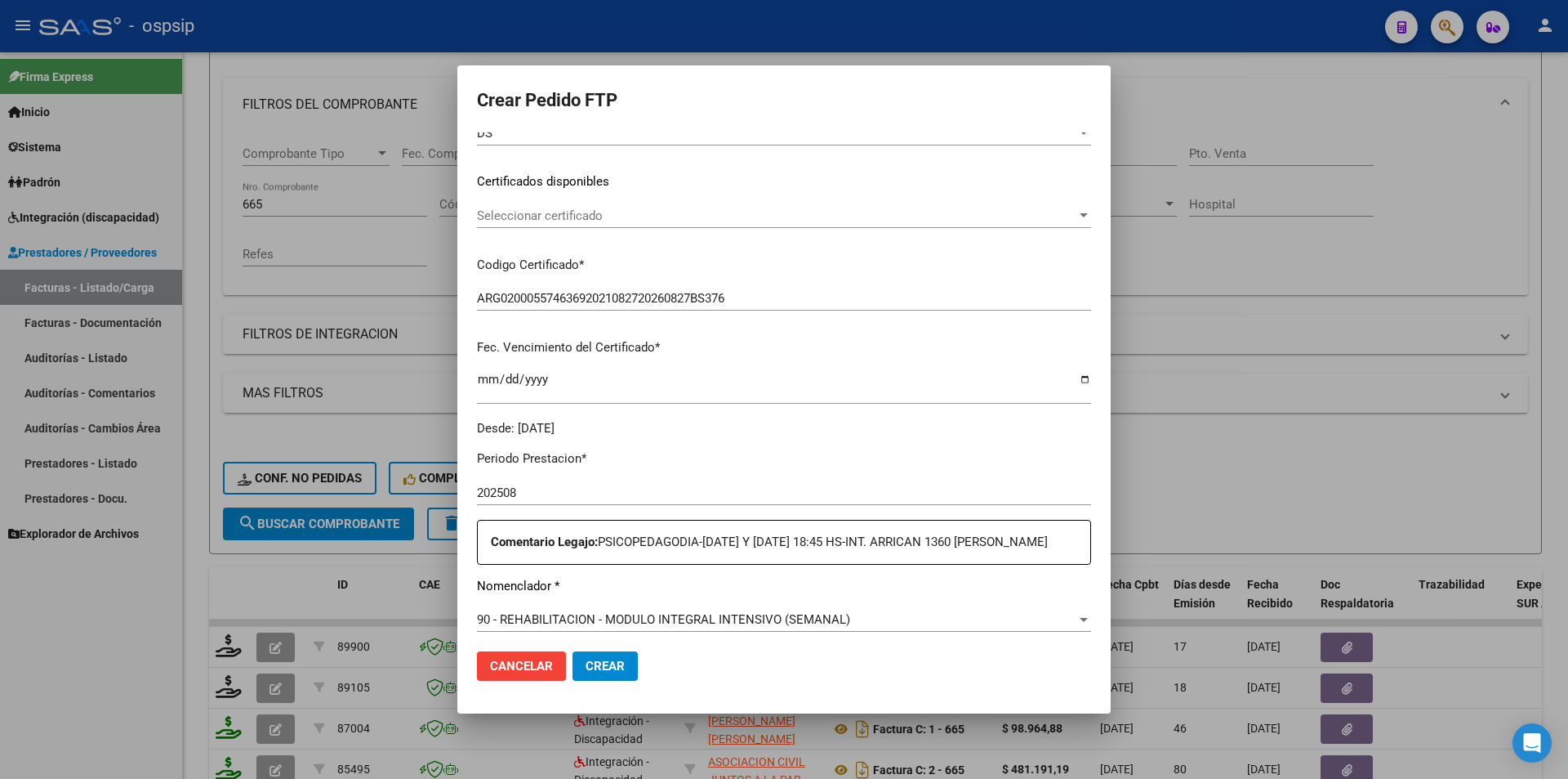
scroll to position [409, 0]
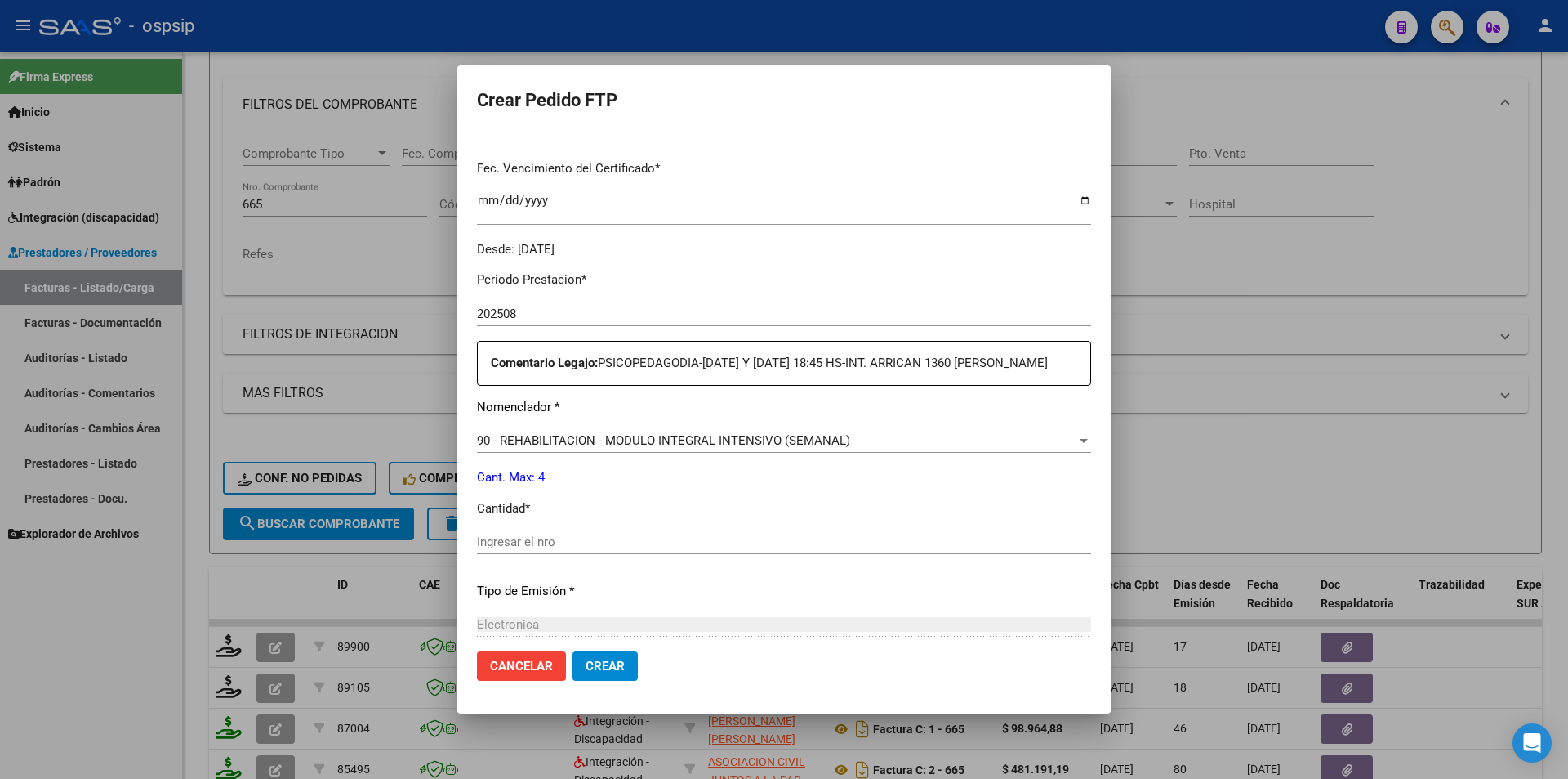
click at [542, 544] on input "Ingresar el nro" at bounding box center [784, 542] width 614 height 15
click at [599, 661] on span "Crear" at bounding box center [605, 666] width 39 height 15
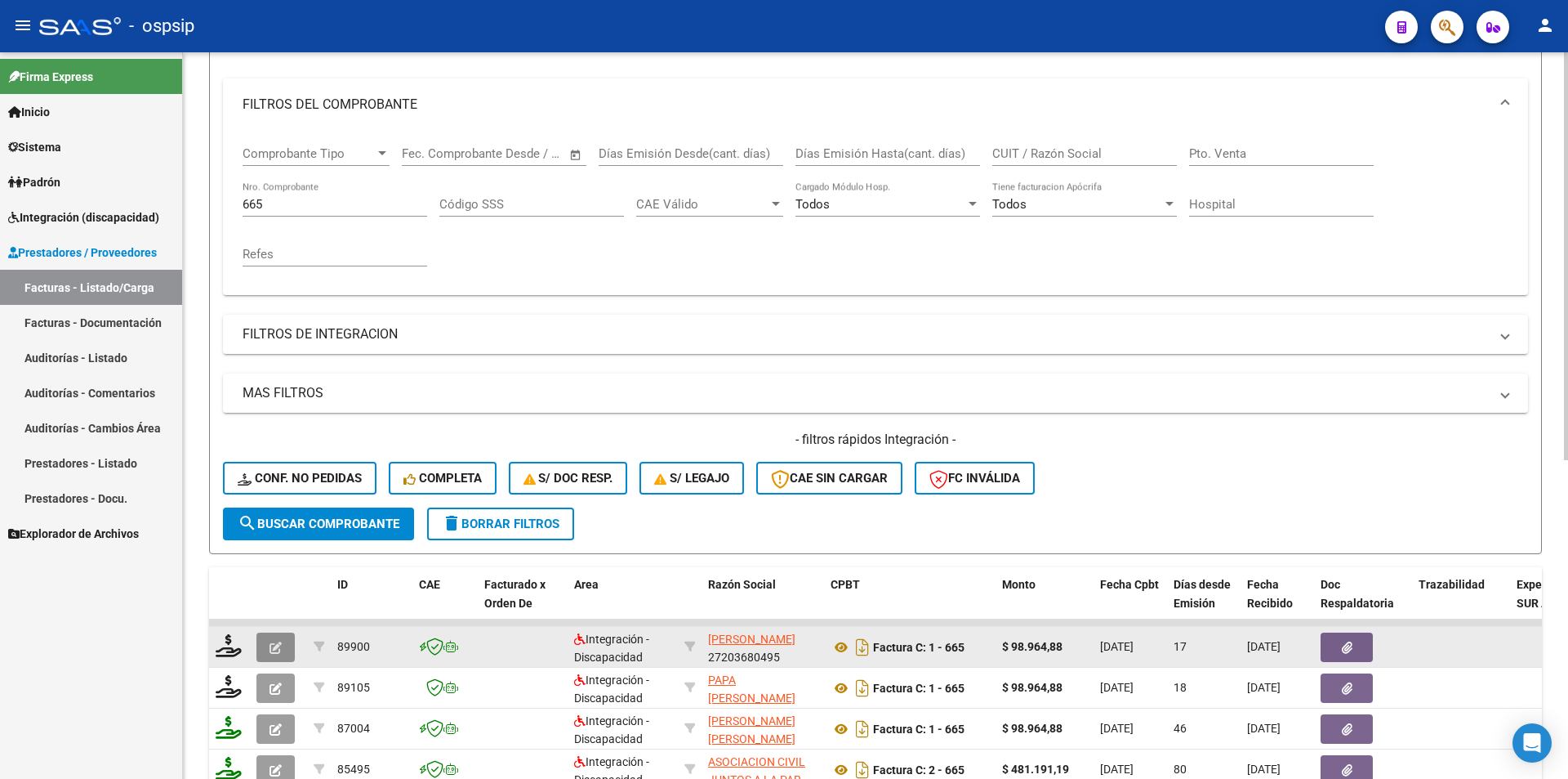
click at [264, 653] on button "button" at bounding box center [275, 647] width 39 height 29
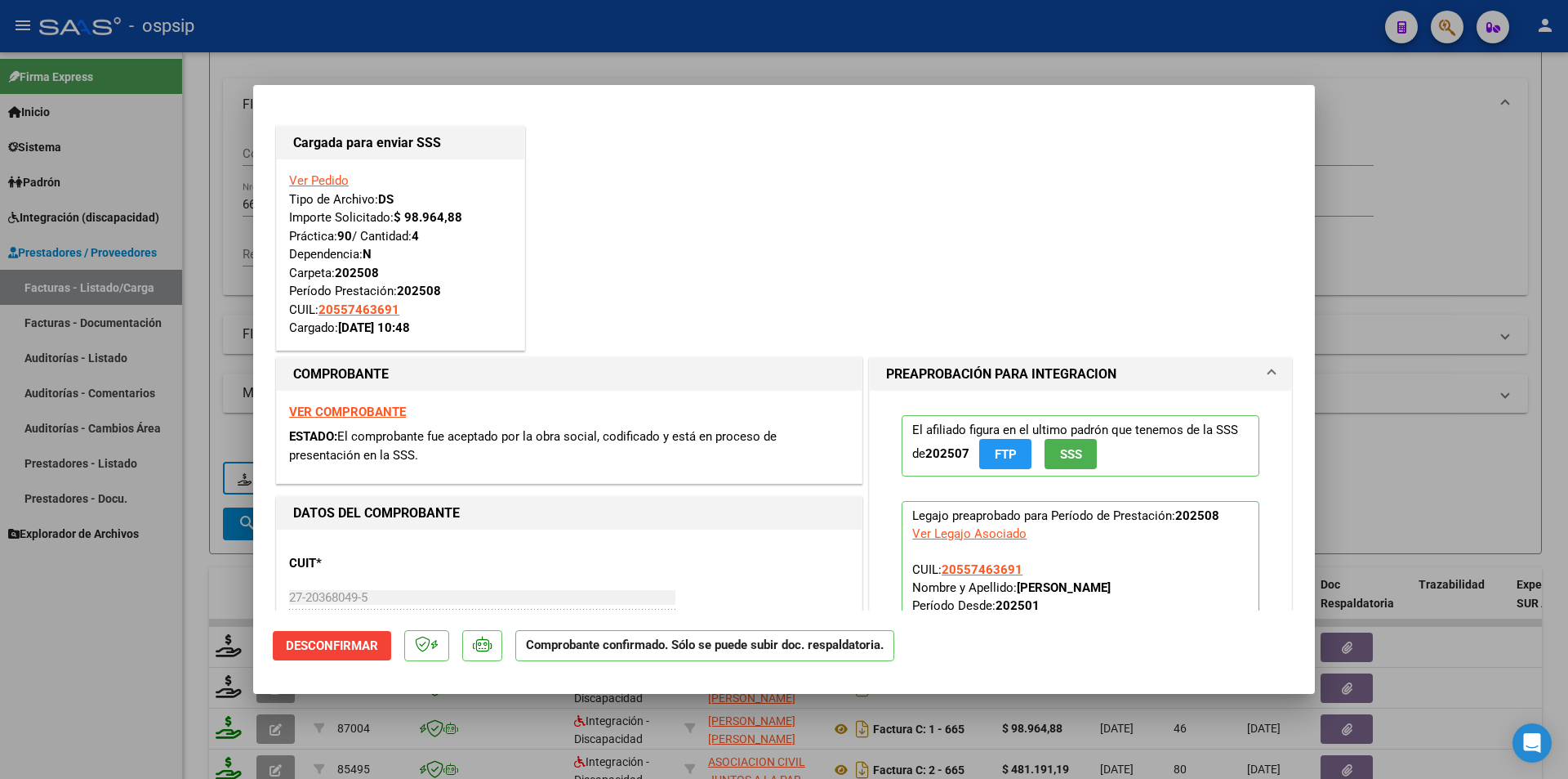
click at [226, 648] on div at bounding box center [784, 390] width 1568 height 779
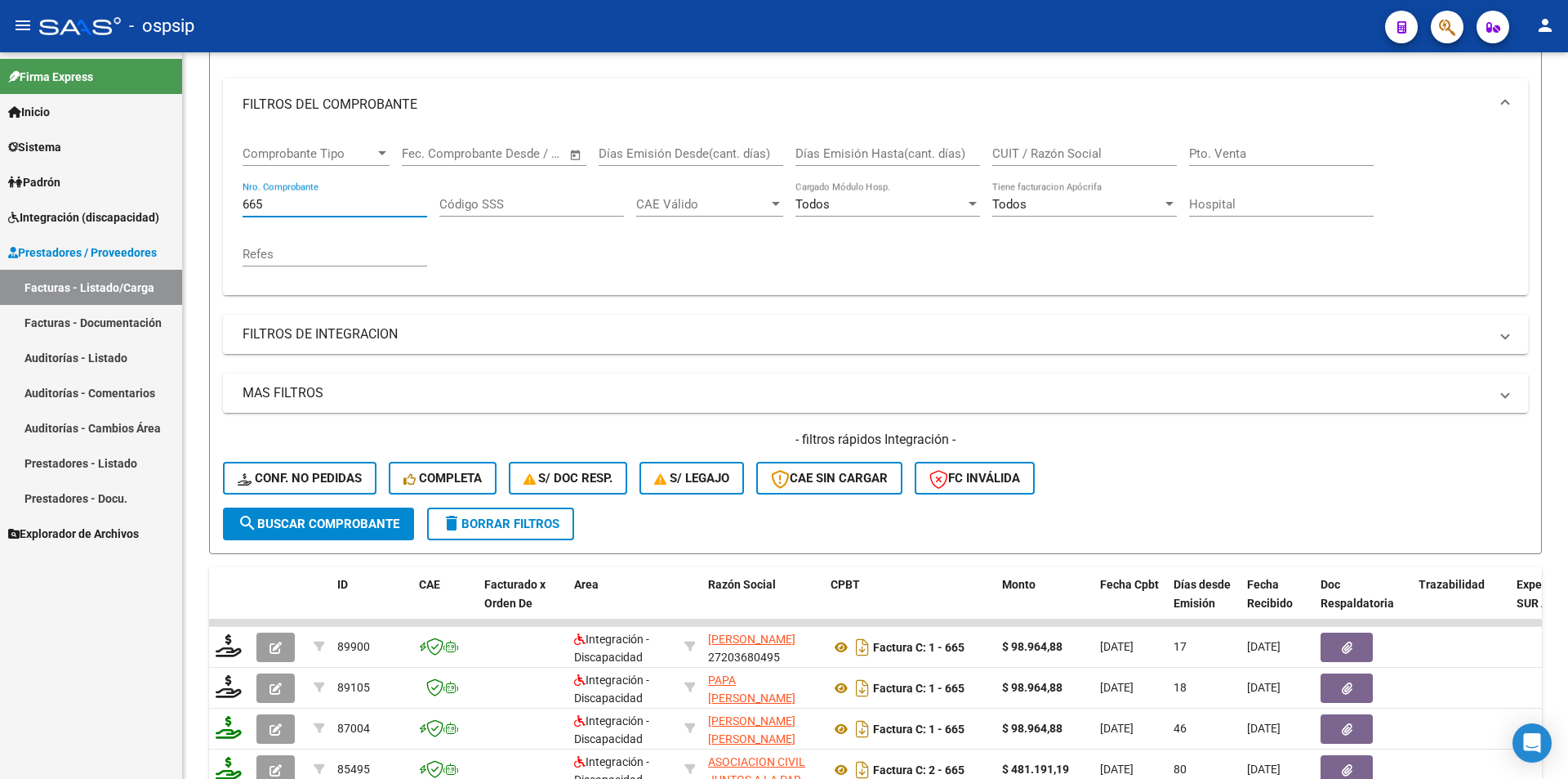
drag, startPoint x: 315, startPoint y: 204, endPoint x: 141, endPoint y: 190, distance: 174.6
click at [141, 190] on mat-sidenav-container "Firma Express Inicio Calendario SSS Instructivos Contacto OS Sistema Usuarios T…" at bounding box center [784, 415] width 1568 height 726
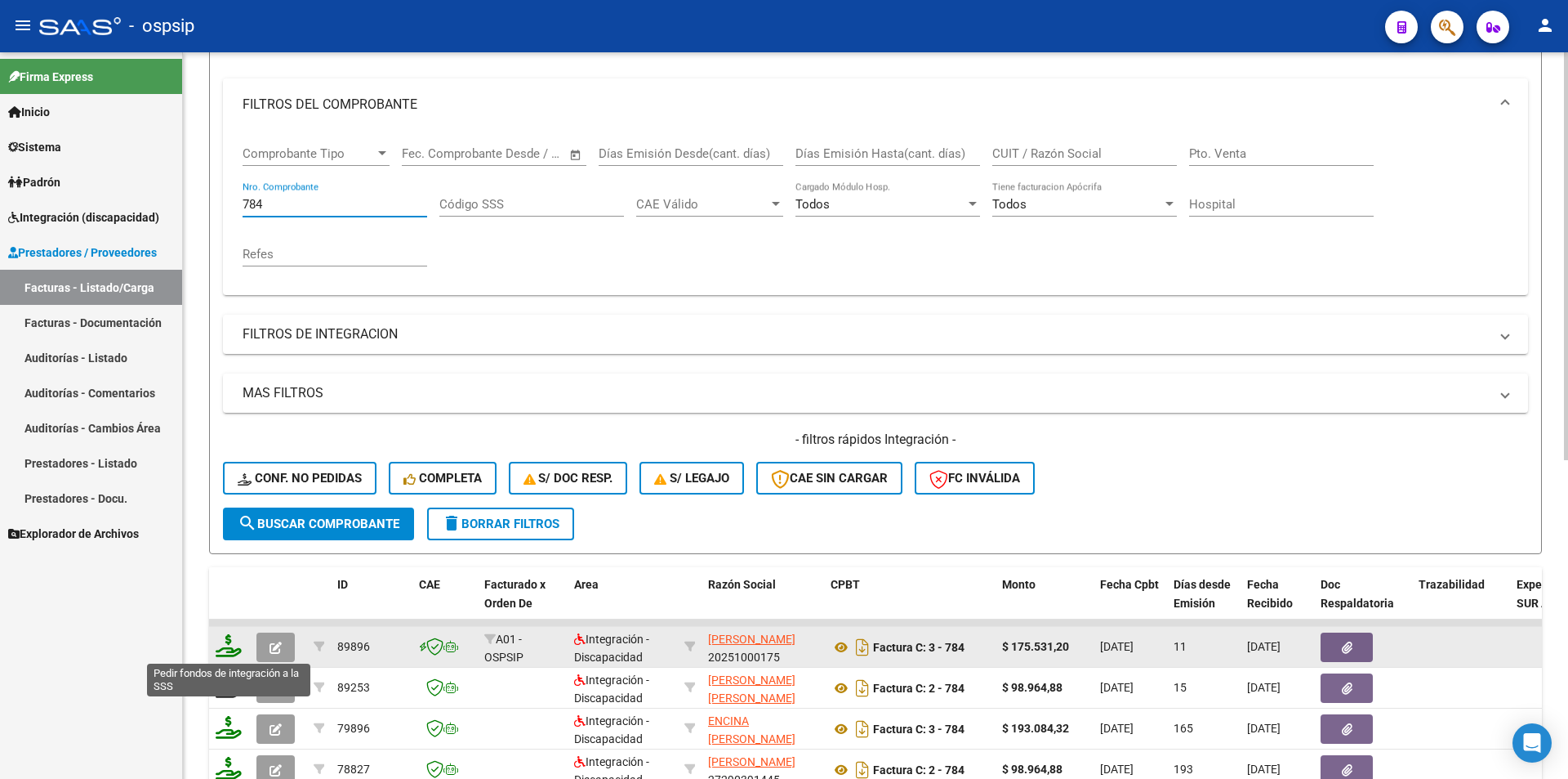
click at [224, 646] on icon at bounding box center [229, 645] width 26 height 23
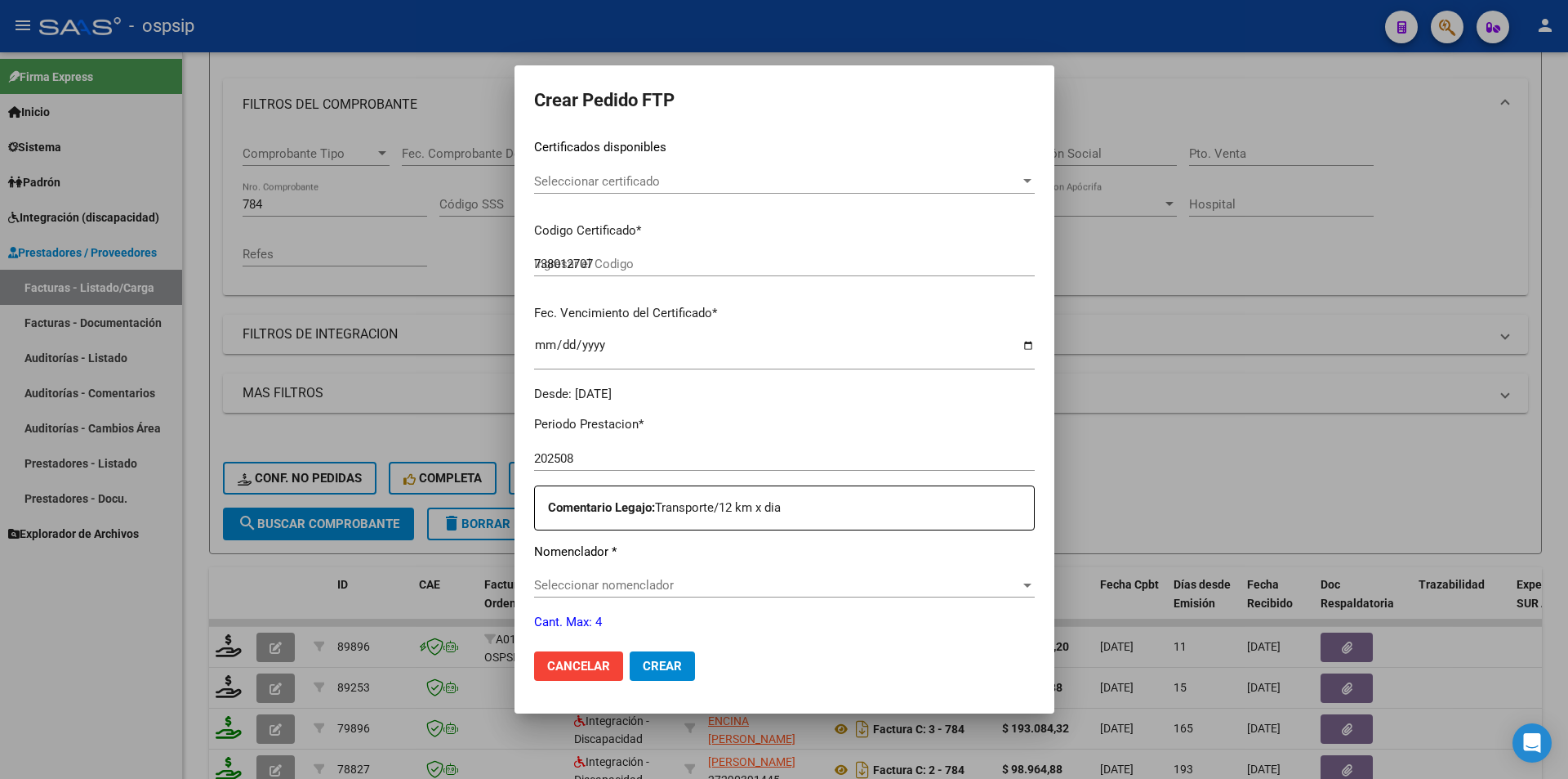
scroll to position [490, 0]
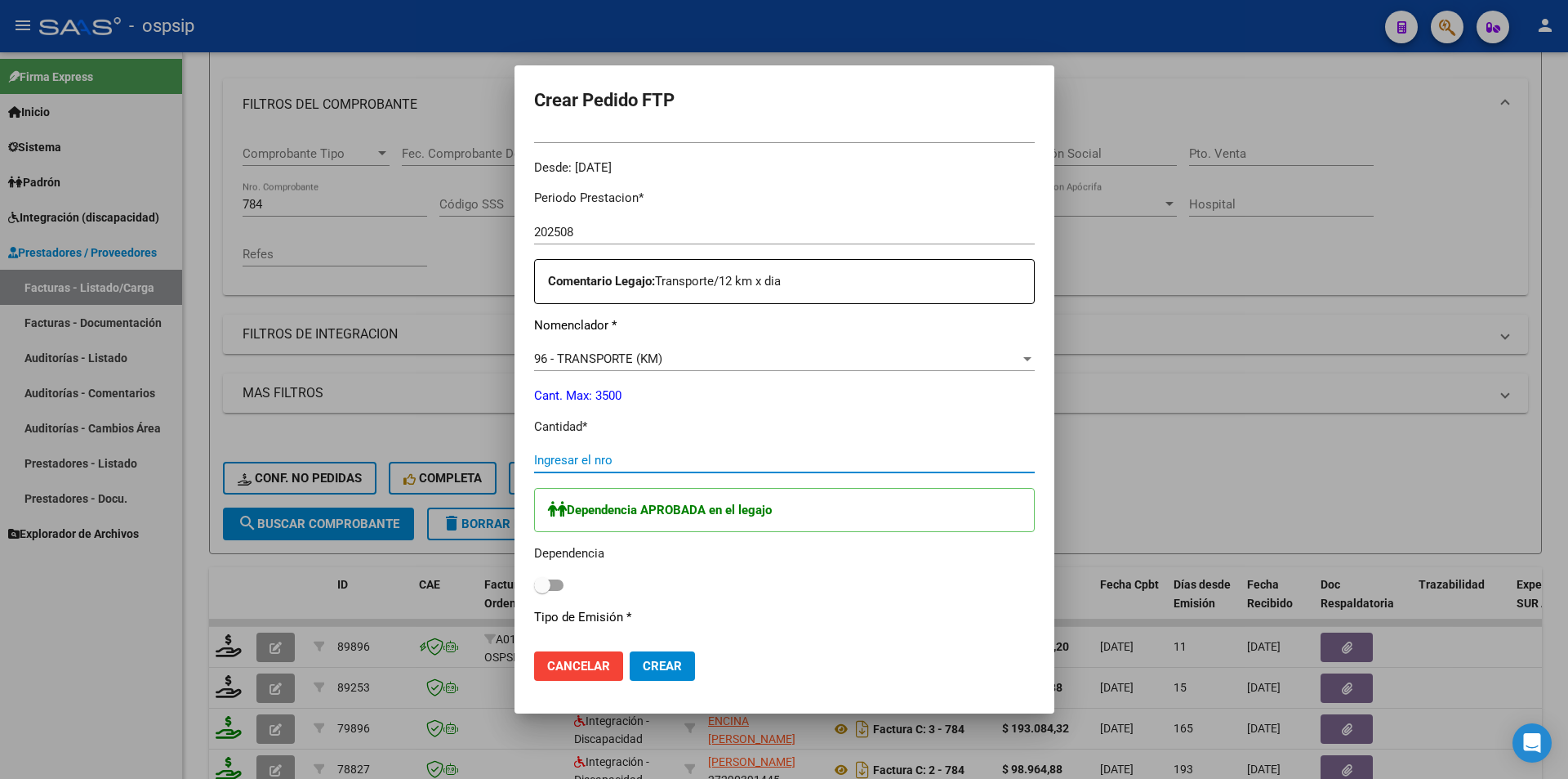
click at [534, 454] on input "Ingresar el nro" at bounding box center [784, 461] width 501 height 15
click at [534, 586] on span at bounding box center [548, 586] width 29 height 12
click at [542, 591] on input "checkbox" at bounding box center [542, 591] width 1 height 1
click at [643, 666] on span "Crear" at bounding box center [662, 666] width 39 height 15
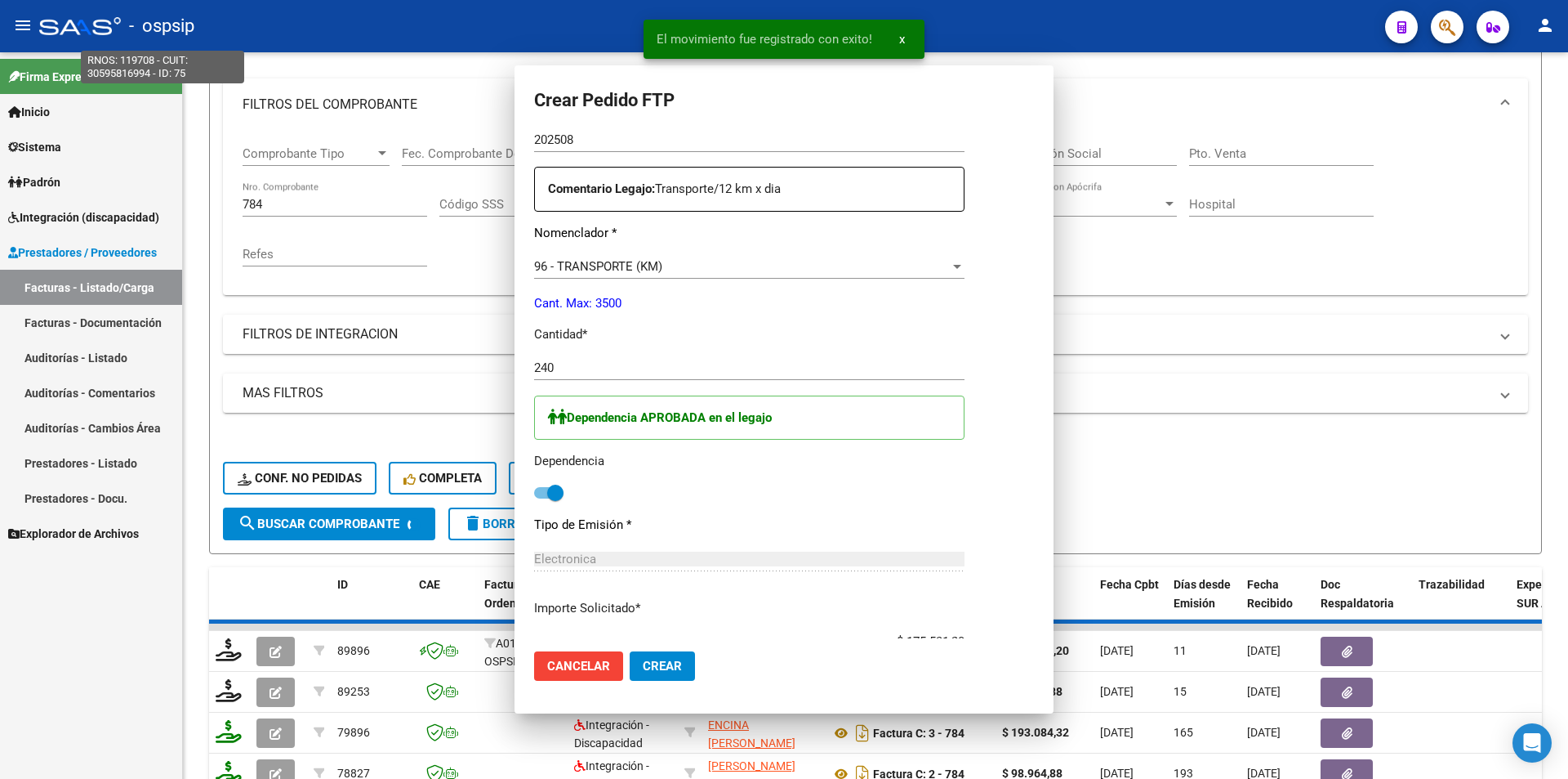
scroll to position [0, 0]
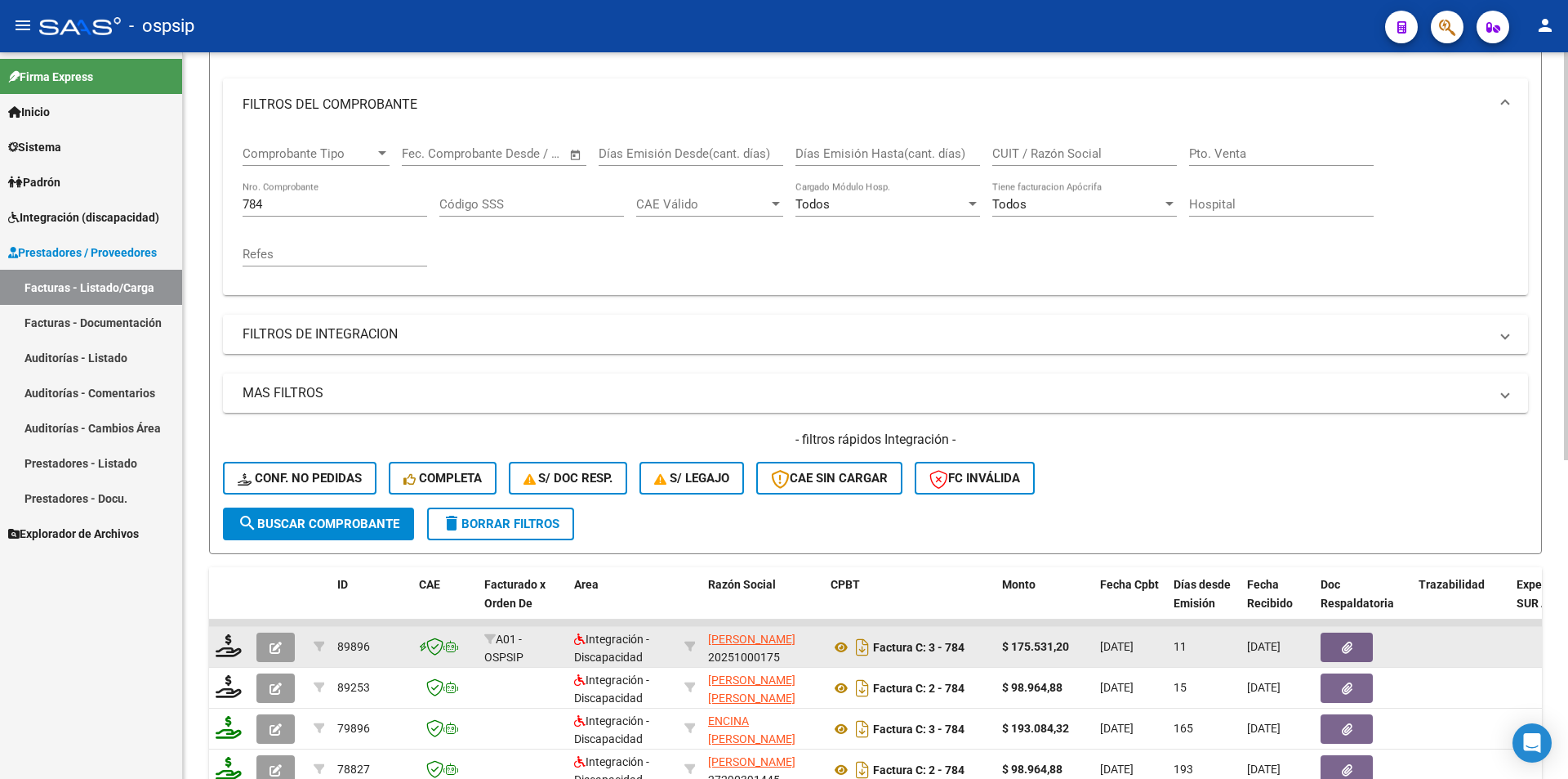
click at [280, 649] on icon "button" at bounding box center [275, 647] width 13 height 13
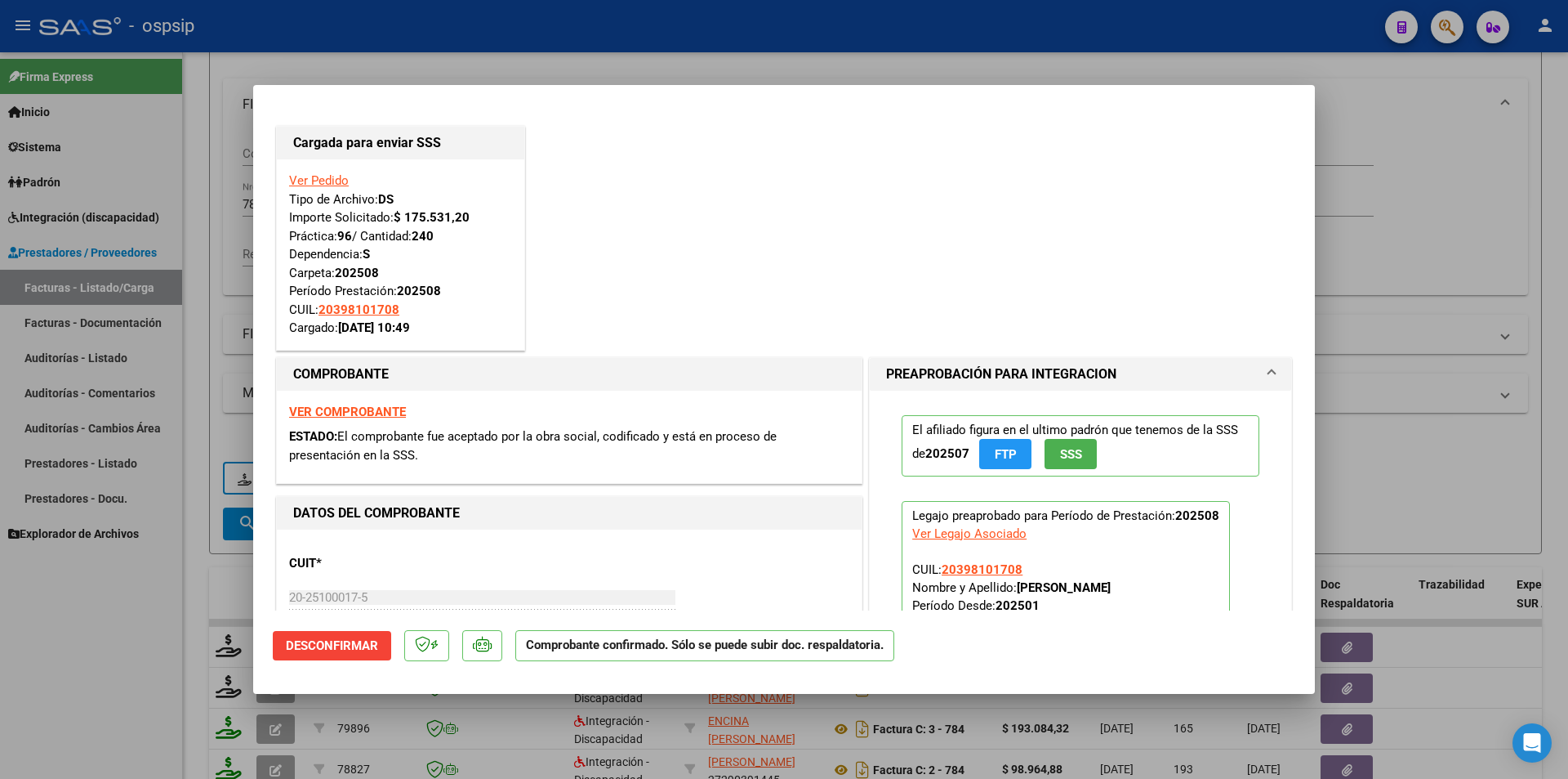
click at [193, 620] on div at bounding box center [784, 390] width 1568 height 779
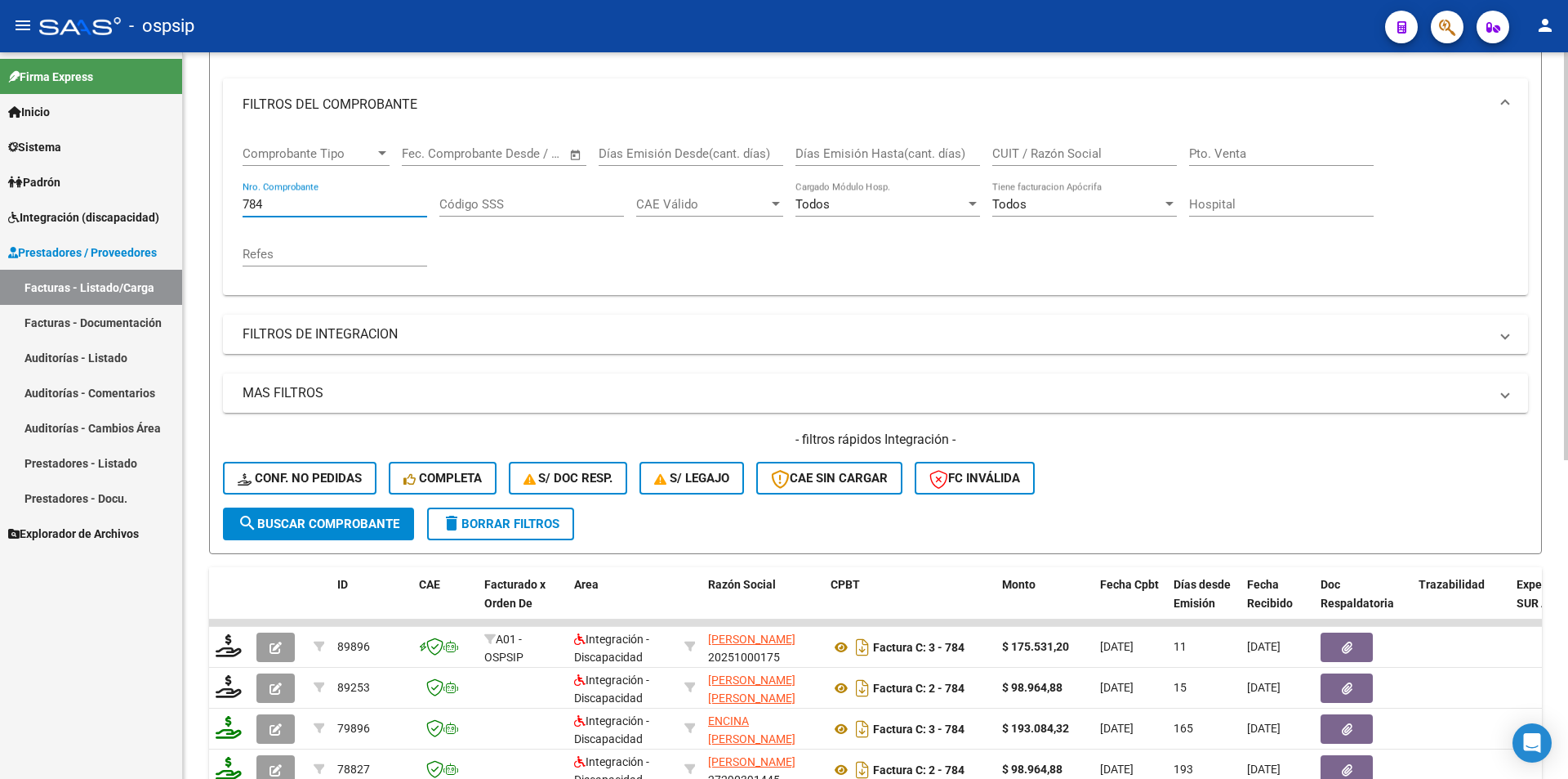
drag, startPoint x: 270, startPoint y: 205, endPoint x: 230, endPoint y: 199, distance: 40.4
click at [230, 199] on div "Comprobante Tipo Comprobante Tipo Fecha inicio – Fecha fin Fec. Comprobante Des…" at bounding box center [875, 213] width 1305 height 164
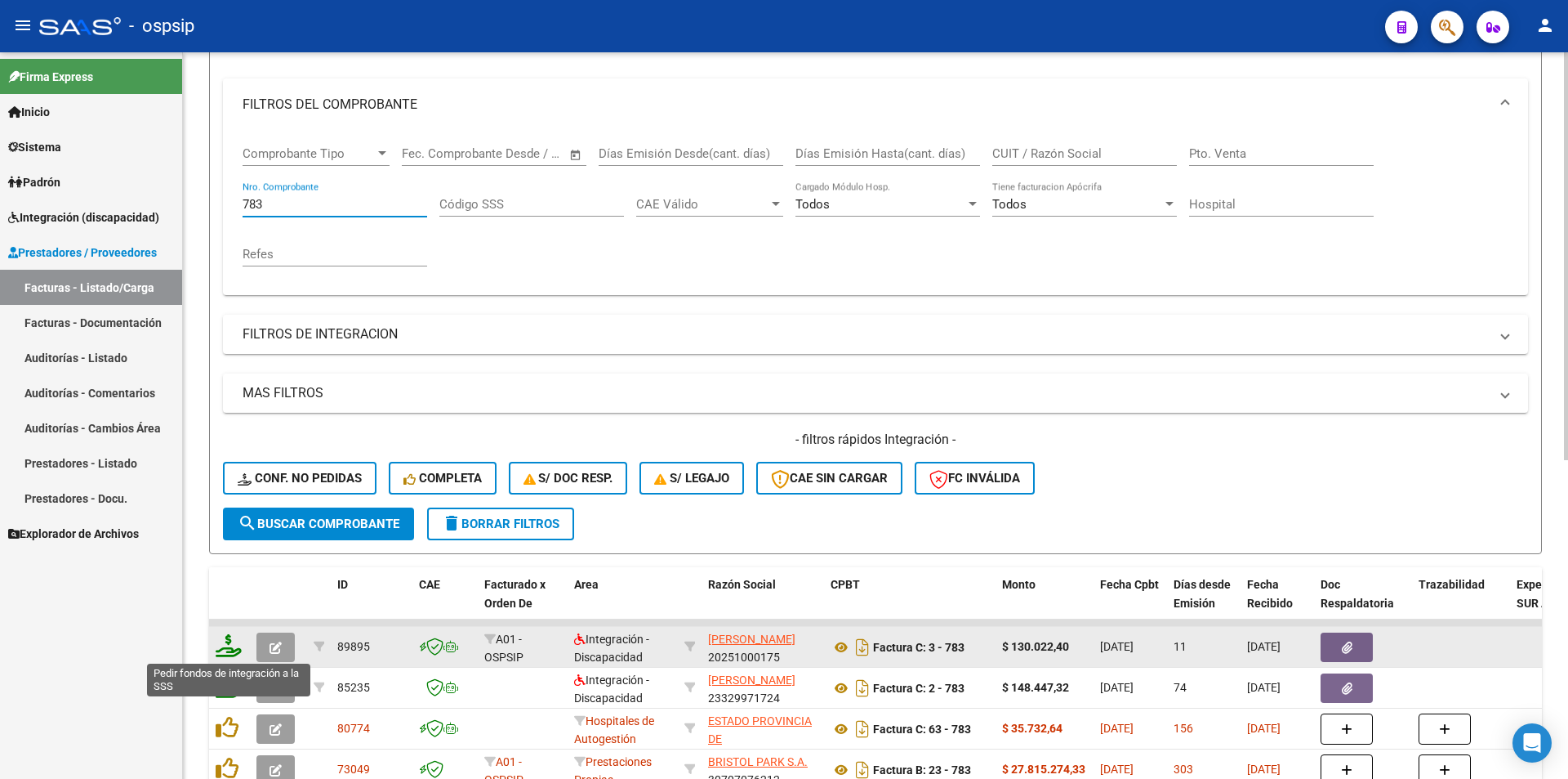
click at [229, 650] on icon at bounding box center [229, 645] width 26 height 23
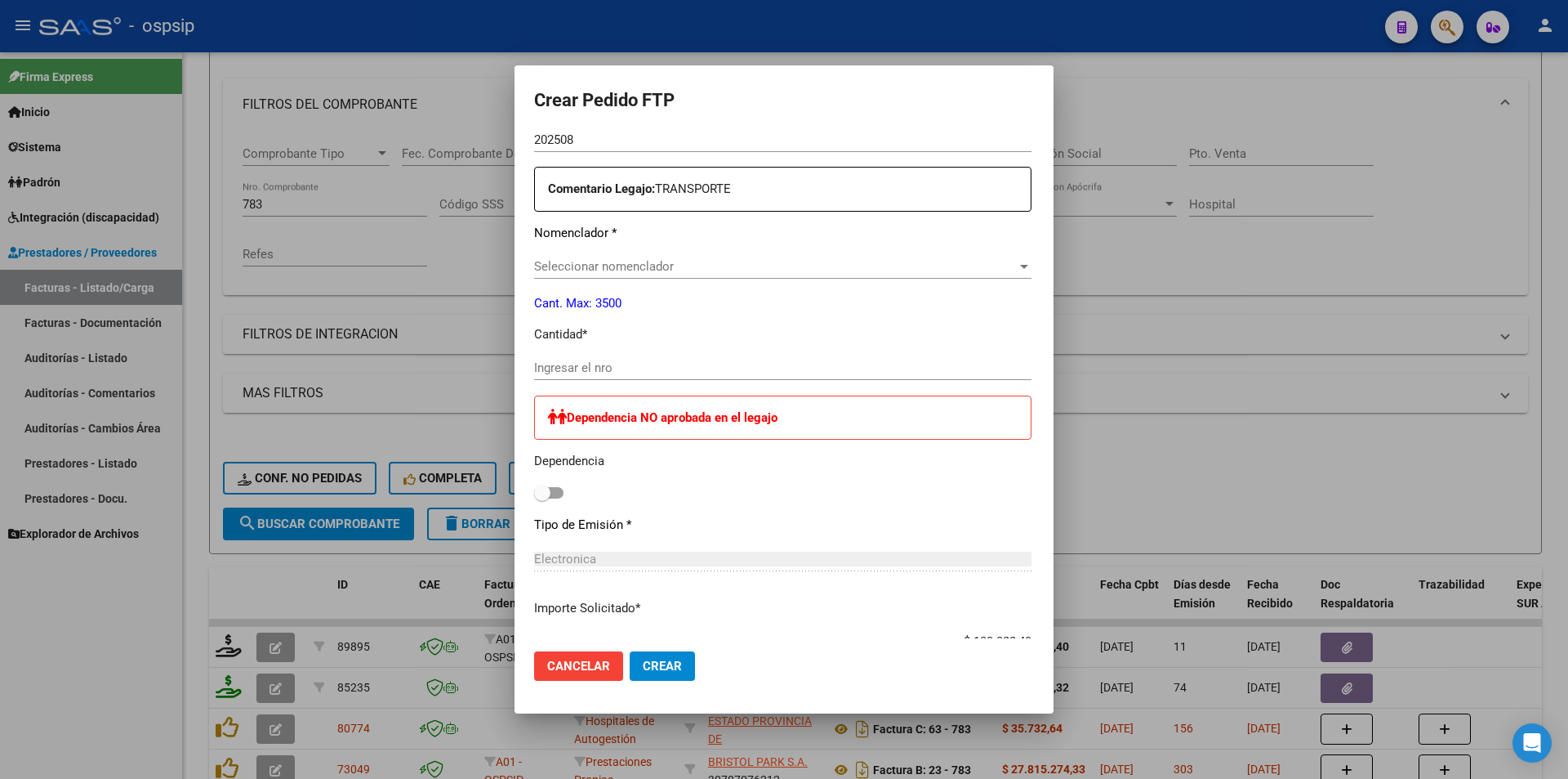
scroll to position [564, 0]
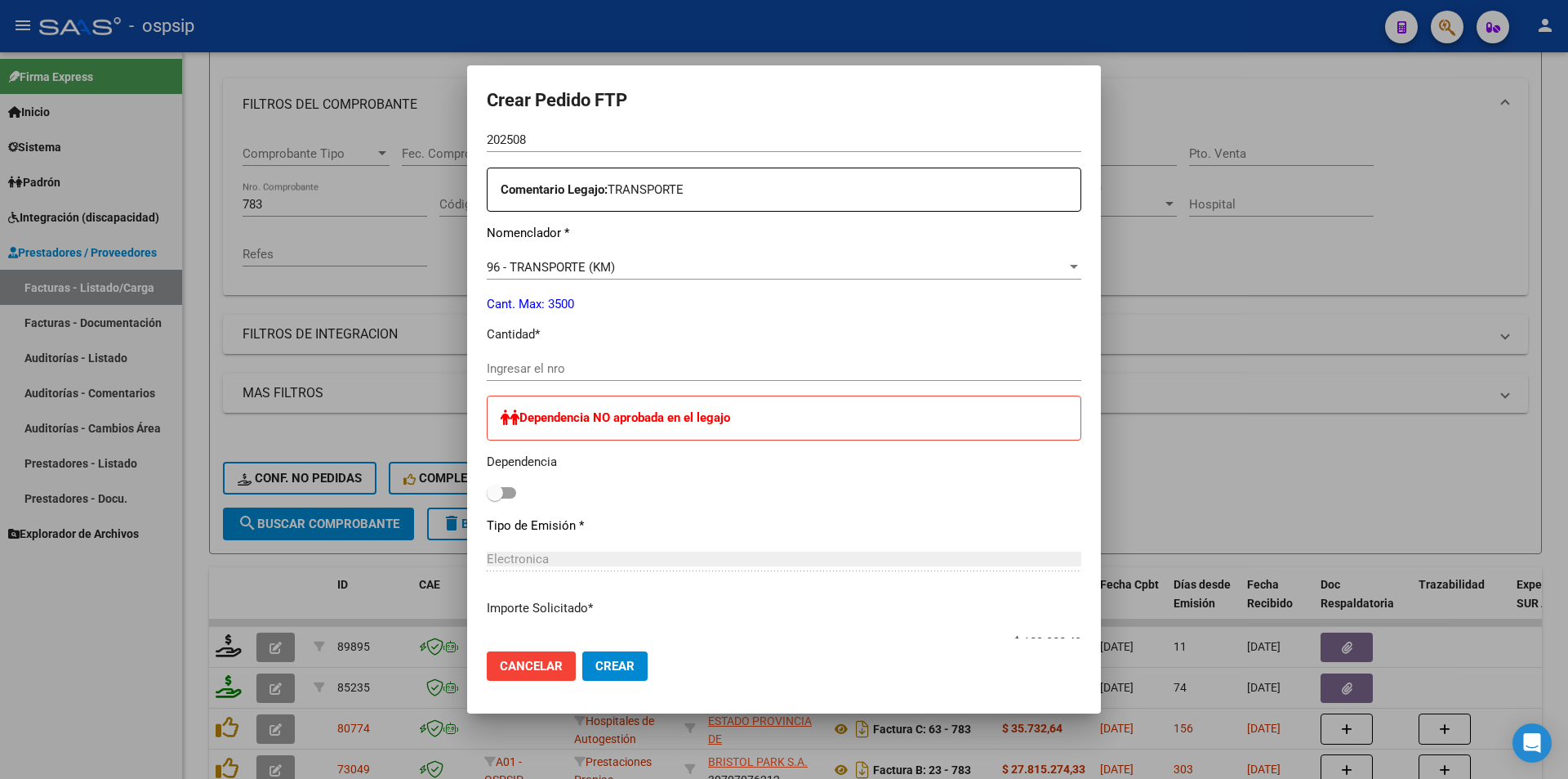
click at [523, 371] on input "Ingresar el nro" at bounding box center [784, 369] width 594 height 15
drag, startPoint x: 625, startPoint y: 662, endPoint x: 601, endPoint y: 663, distance: 24.0
click at [623, 663] on span "Crear" at bounding box center [614, 666] width 39 height 15
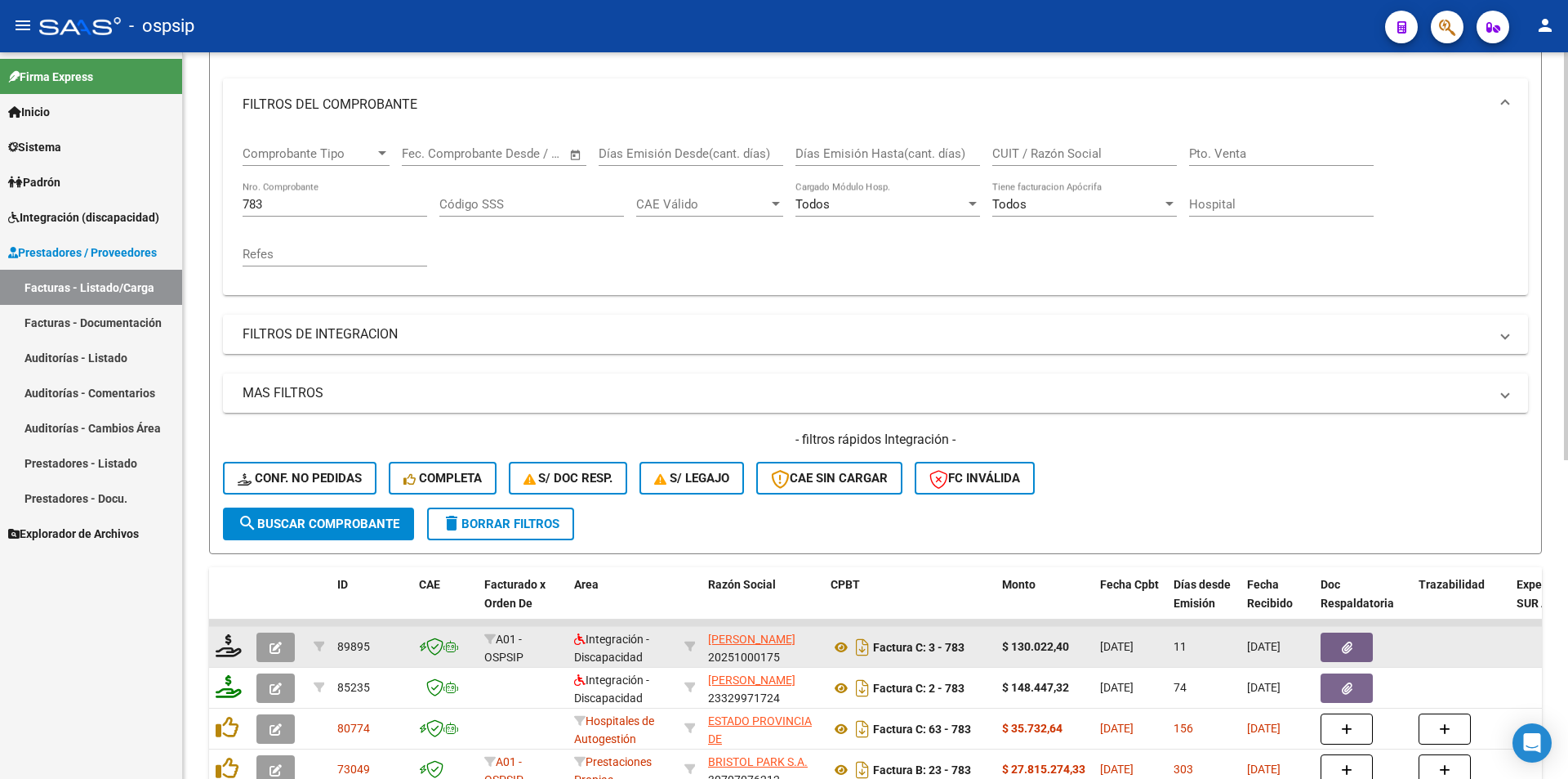
click at [273, 650] on icon "button" at bounding box center [275, 647] width 13 height 13
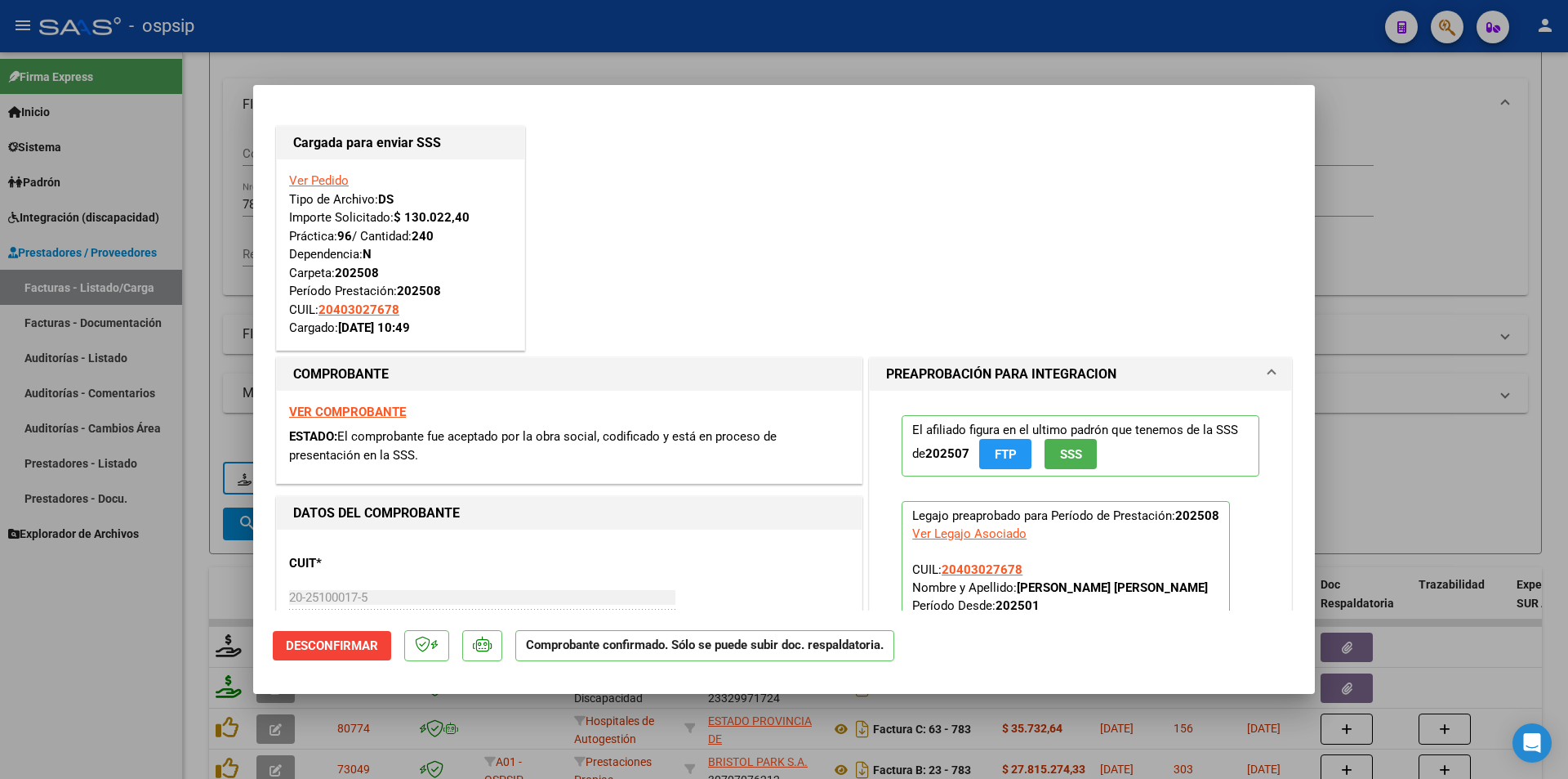
drag, startPoint x: 50, startPoint y: 715, endPoint x: 153, endPoint y: 449, distance: 285.2
click at [52, 713] on div at bounding box center [784, 390] width 1568 height 779
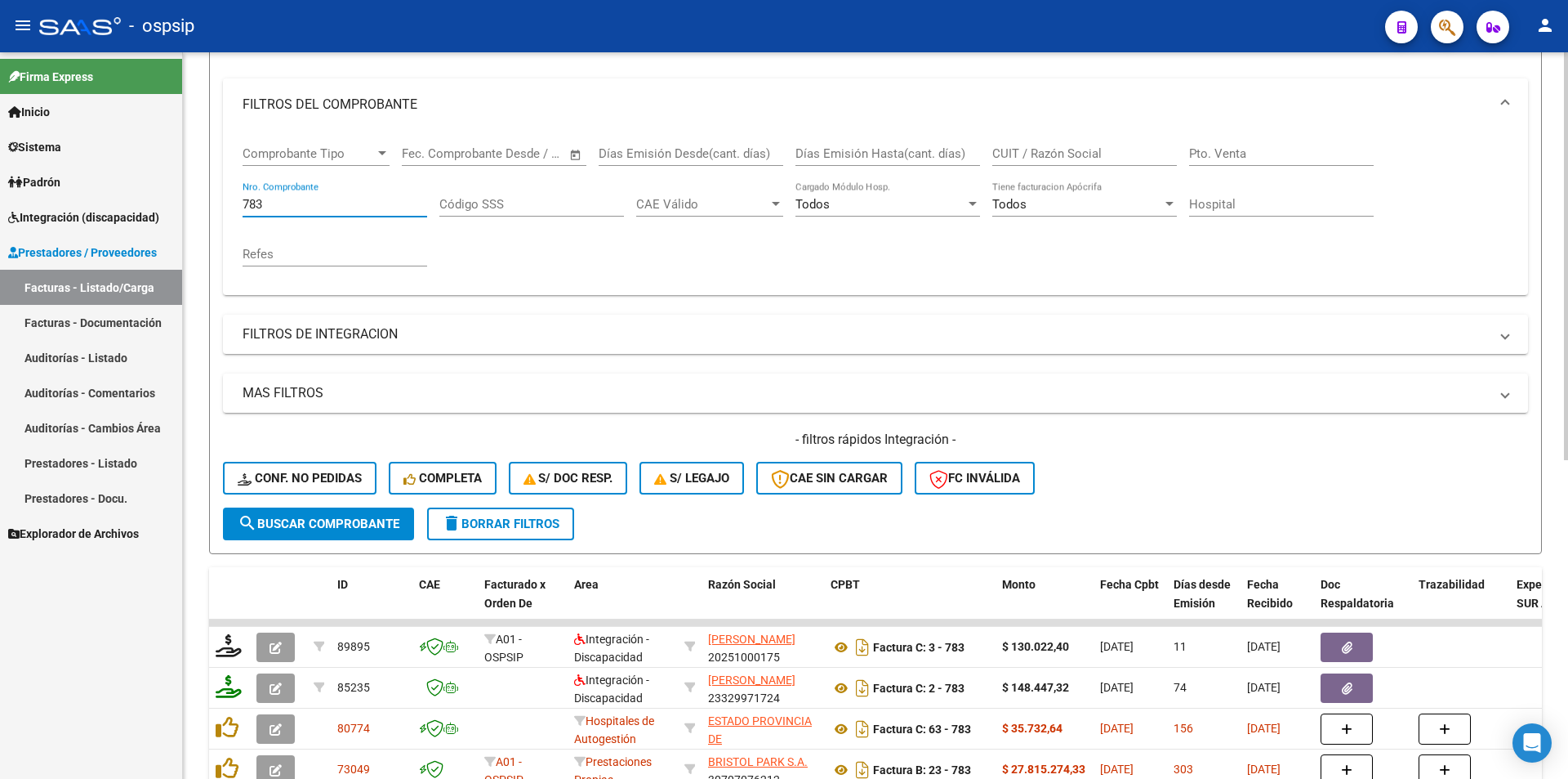
drag, startPoint x: 277, startPoint y: 204, endPoint x: 183, endPoint y: 194, distance: 94.5
click at [183, 194] on div "Video tutorial PRESTADORES -> Listado de CPBTs Emitidos por Prestadores / Prove…" at bounding box center [876, 493] width 1385 height 1282
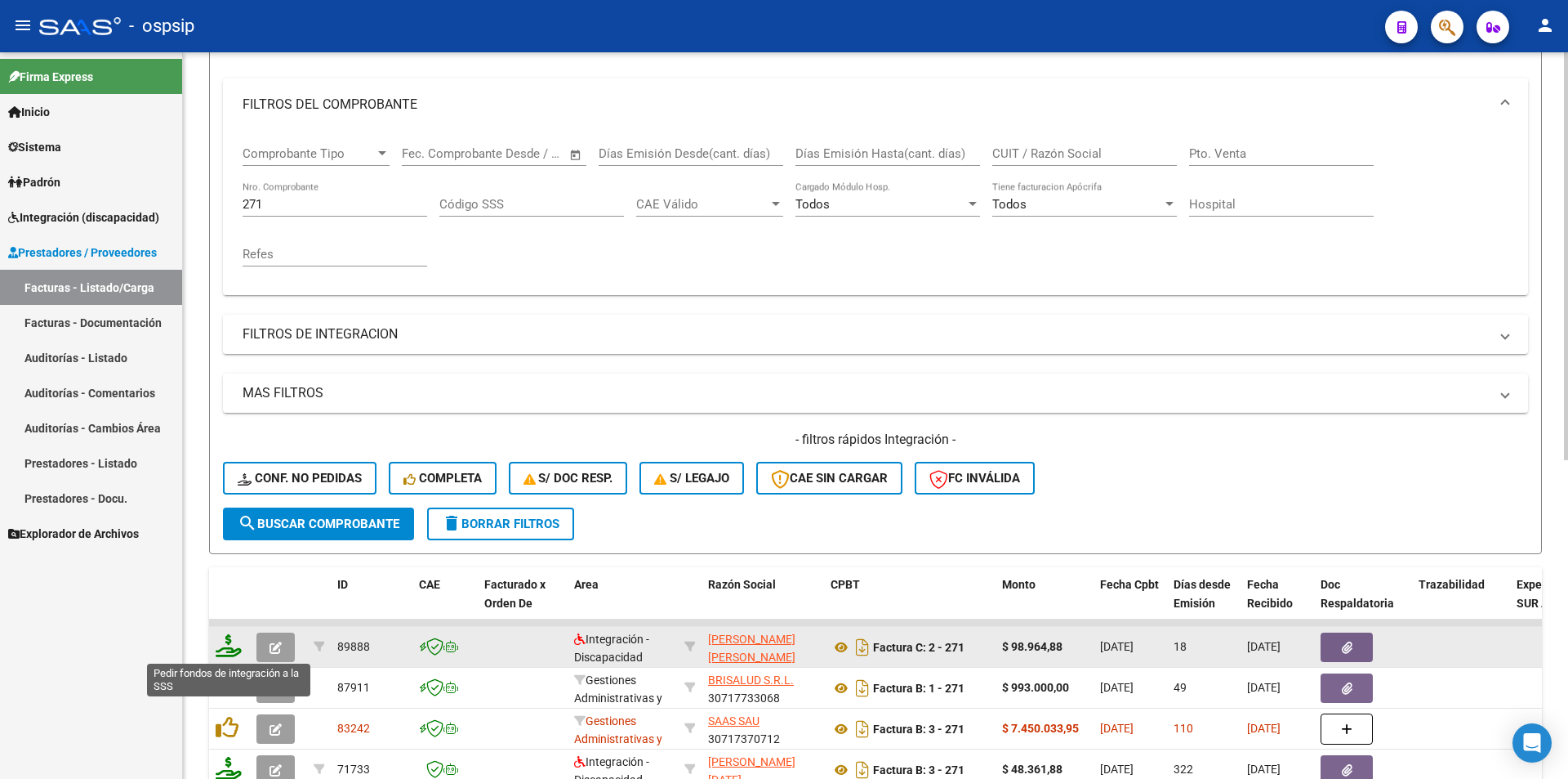
click at [219, 640] on icon at bounding box center [229, 645] width 26 height 23
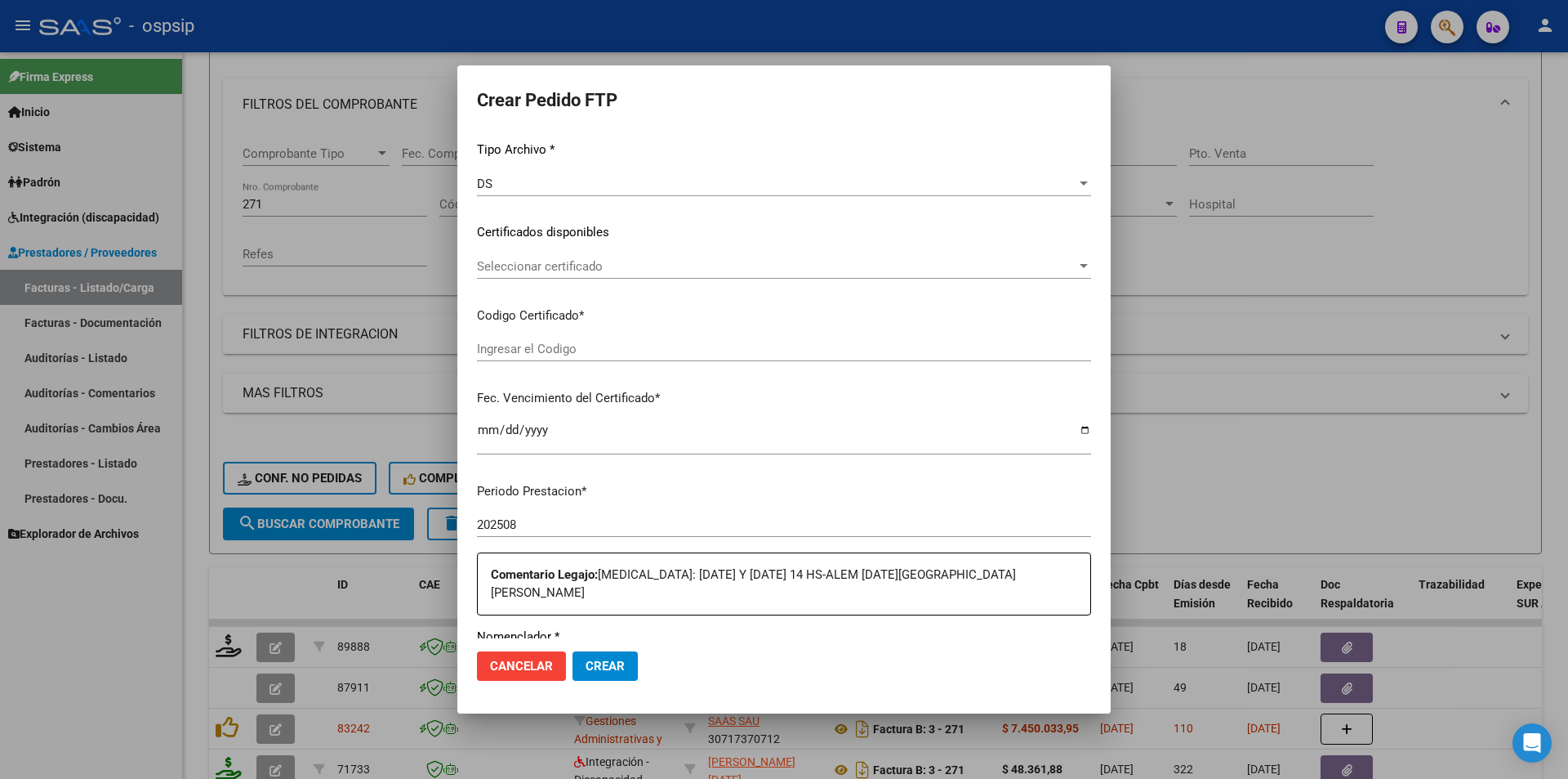
scroll to position [327, 0]
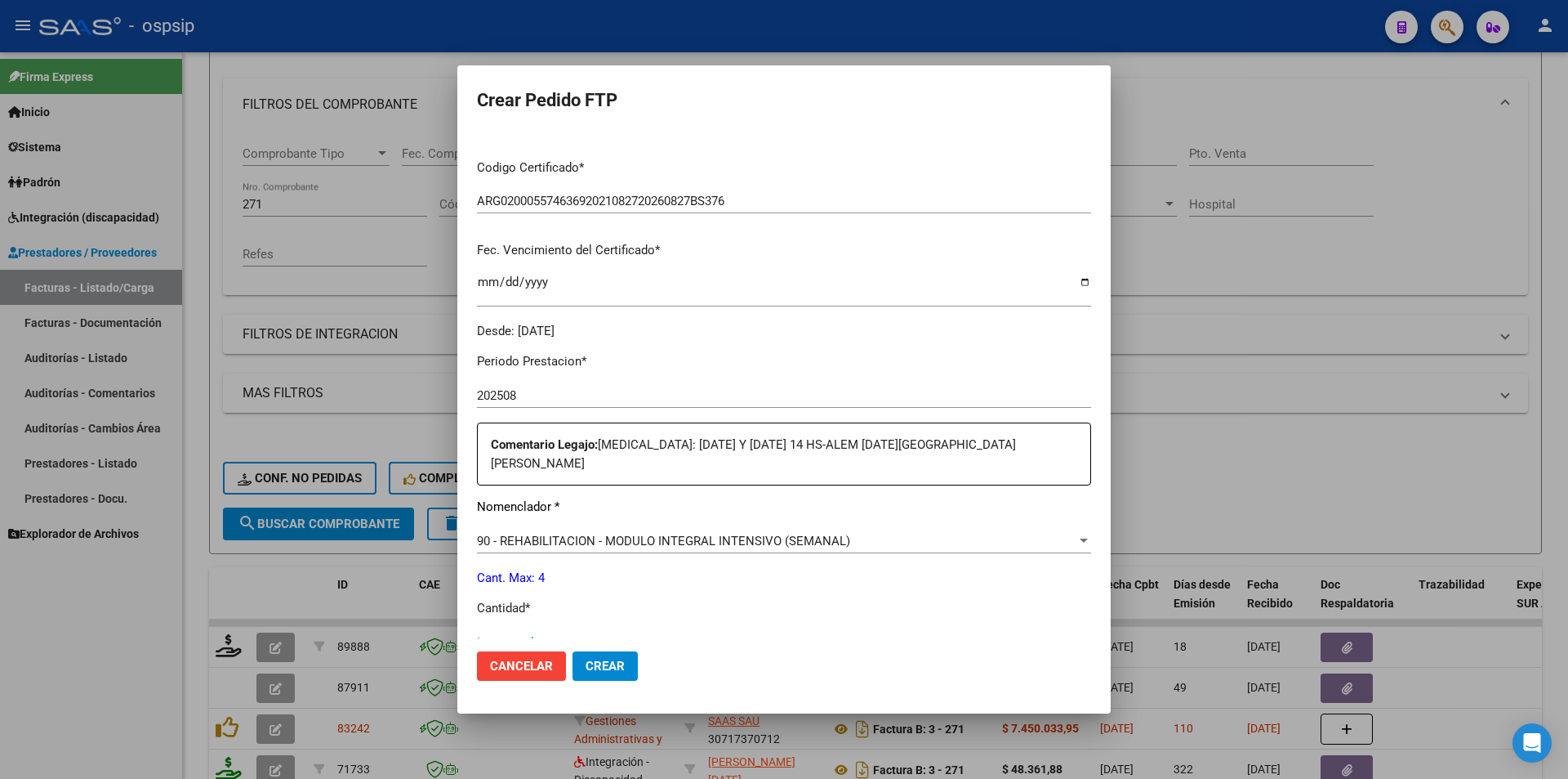
click at [544, 635] on input "Ingresar el nro" at bounding box center [784, 642] width 614 height 15
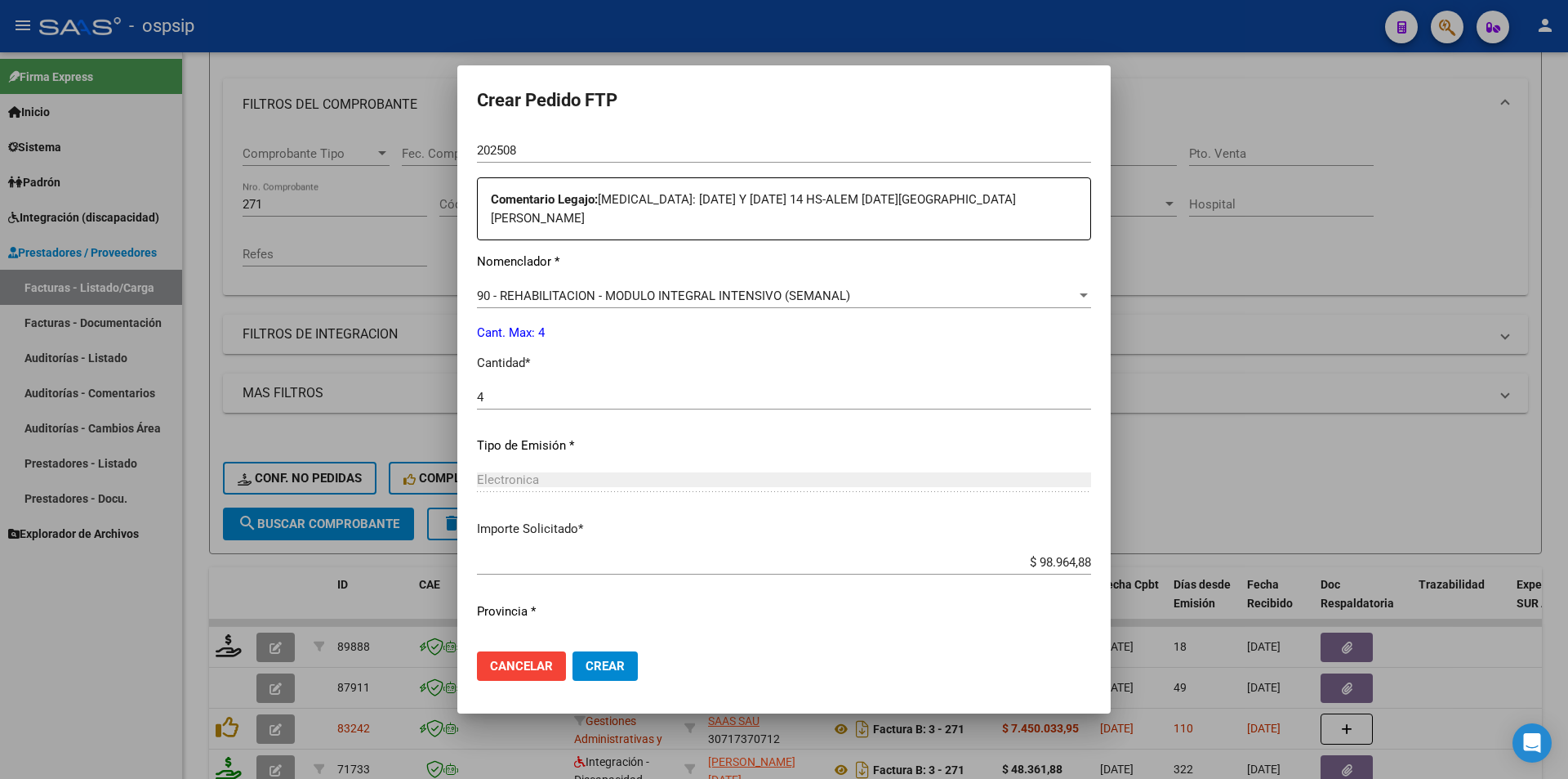
drag, startPoint x: 597, startPoint y: 659, endPoint x: 576, endPoint y: 655, distance: 21.4
click at [596, 660] on span "Crear" at bounding box center [605, 666] width 39 height 15
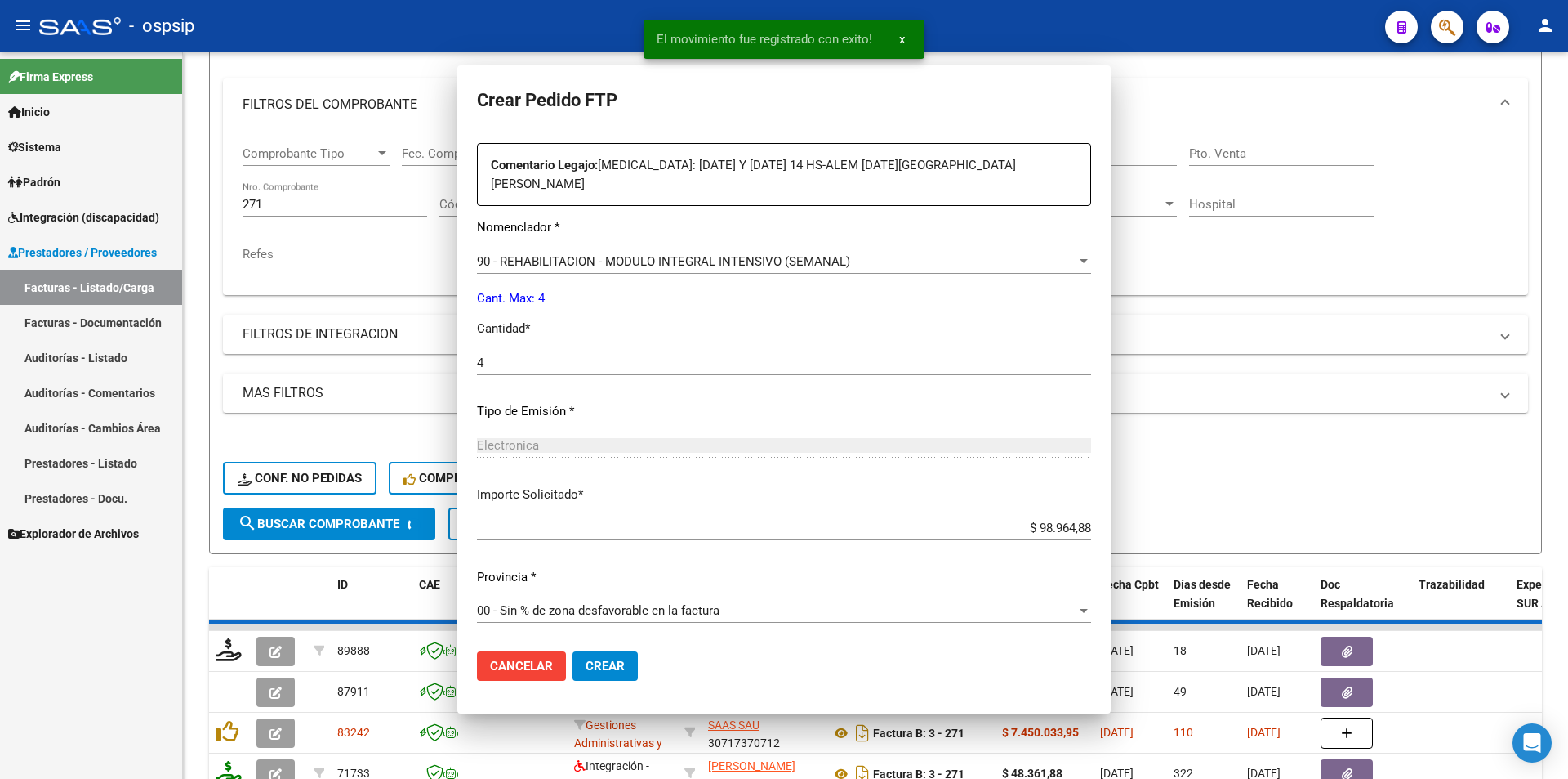
scroll to position [0, 0]
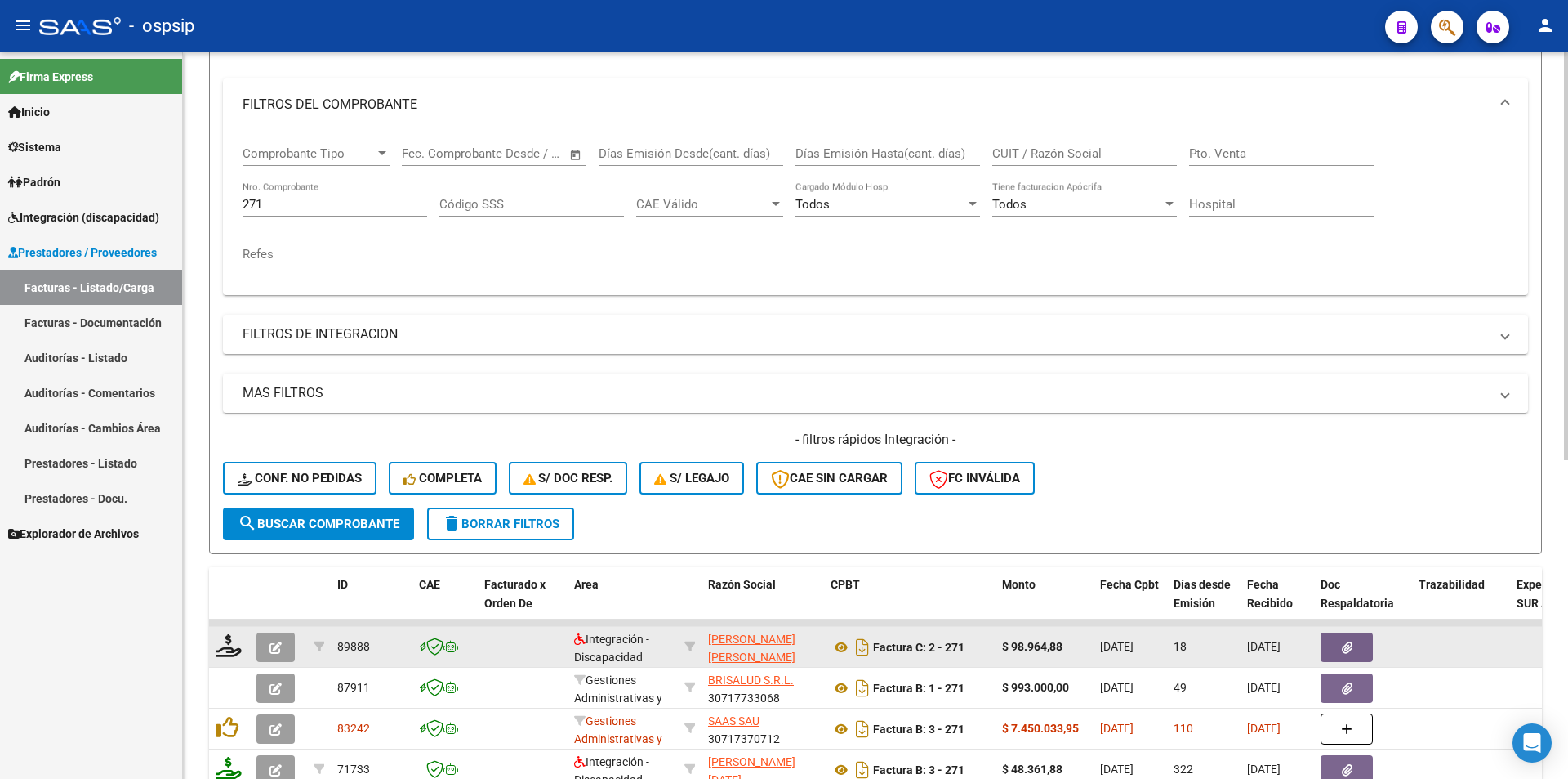
click at [278, 647] on icon "button" at bounding box center [275, 647] width 13 height 13
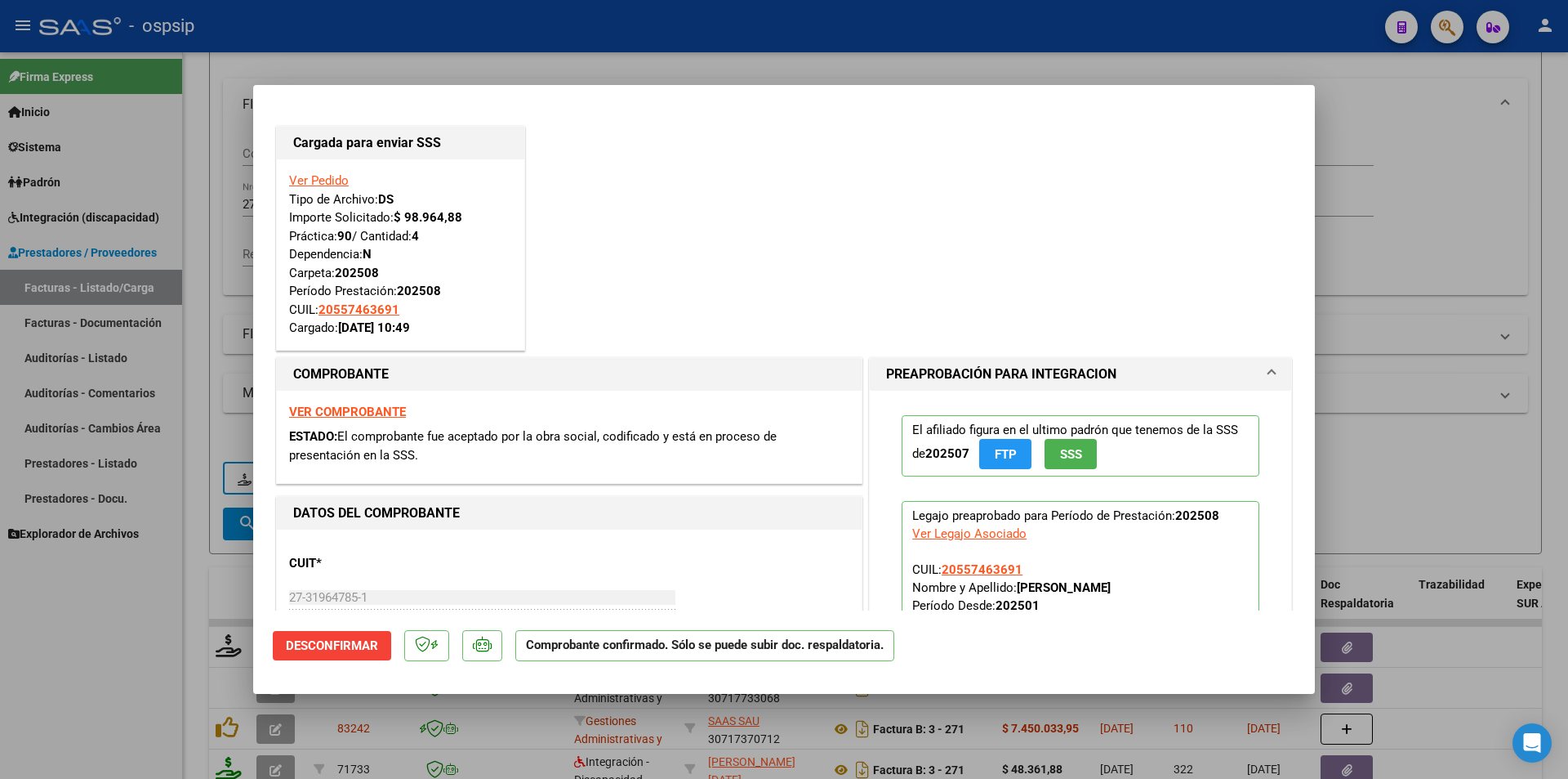
drag, startPoint x: 170, startPoint y: 547, endPoint x: 254, endPoint y: 277, distance: 282.8
click at [171, 542] on div at bounding box center [784, 390] width 1568 height 779
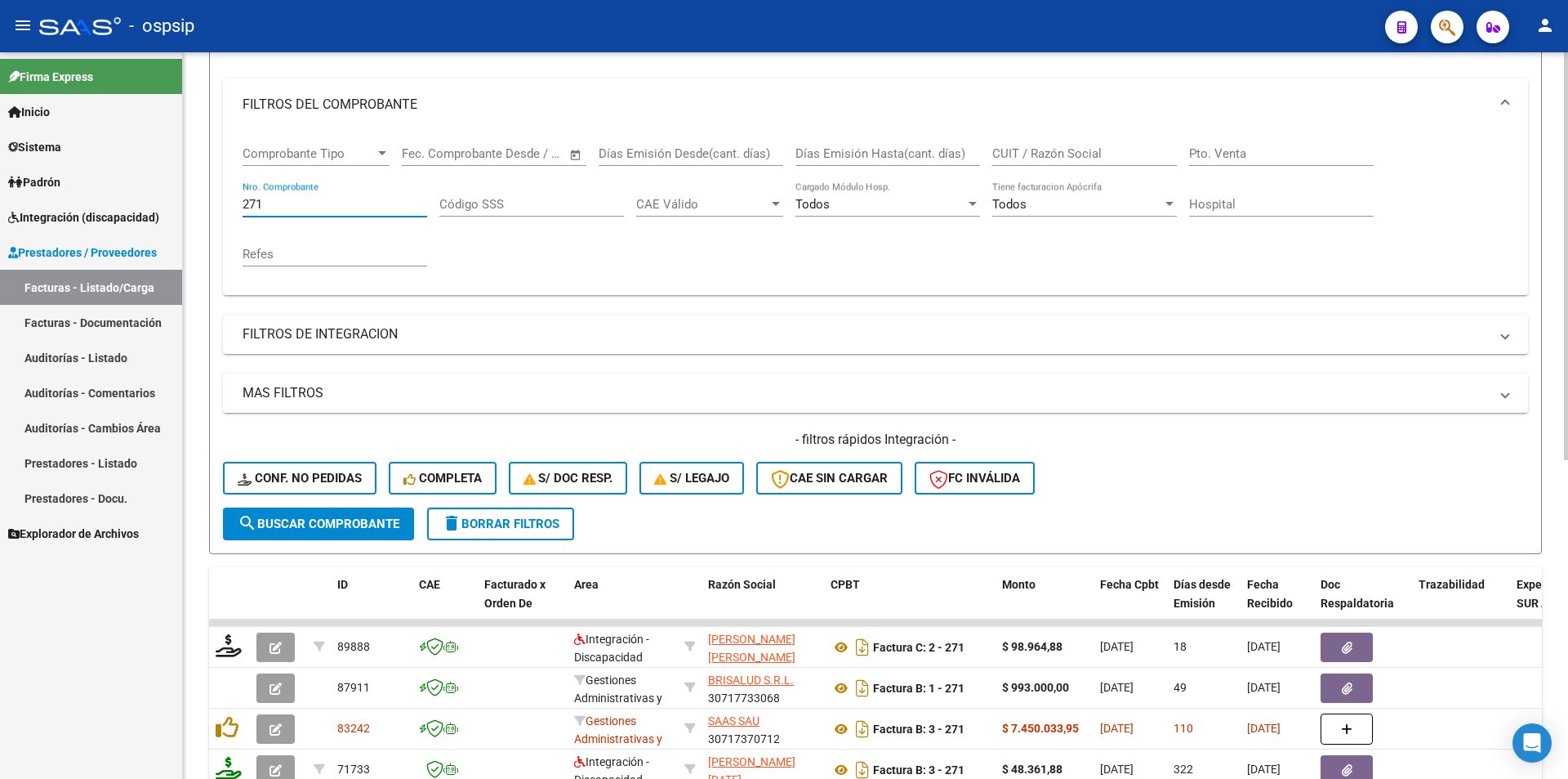
drag, startPoint x: 276, startPoint y: 203, endPoint x: 204, endPoint y: 208, distance: 72.2
click at [204, 208] on div "Video tutorial PRESTADORES -> Listado de CPBTs Emitidos por Prestadores / Prove…" at bounding box center [876, 493] width 1385 height 1282
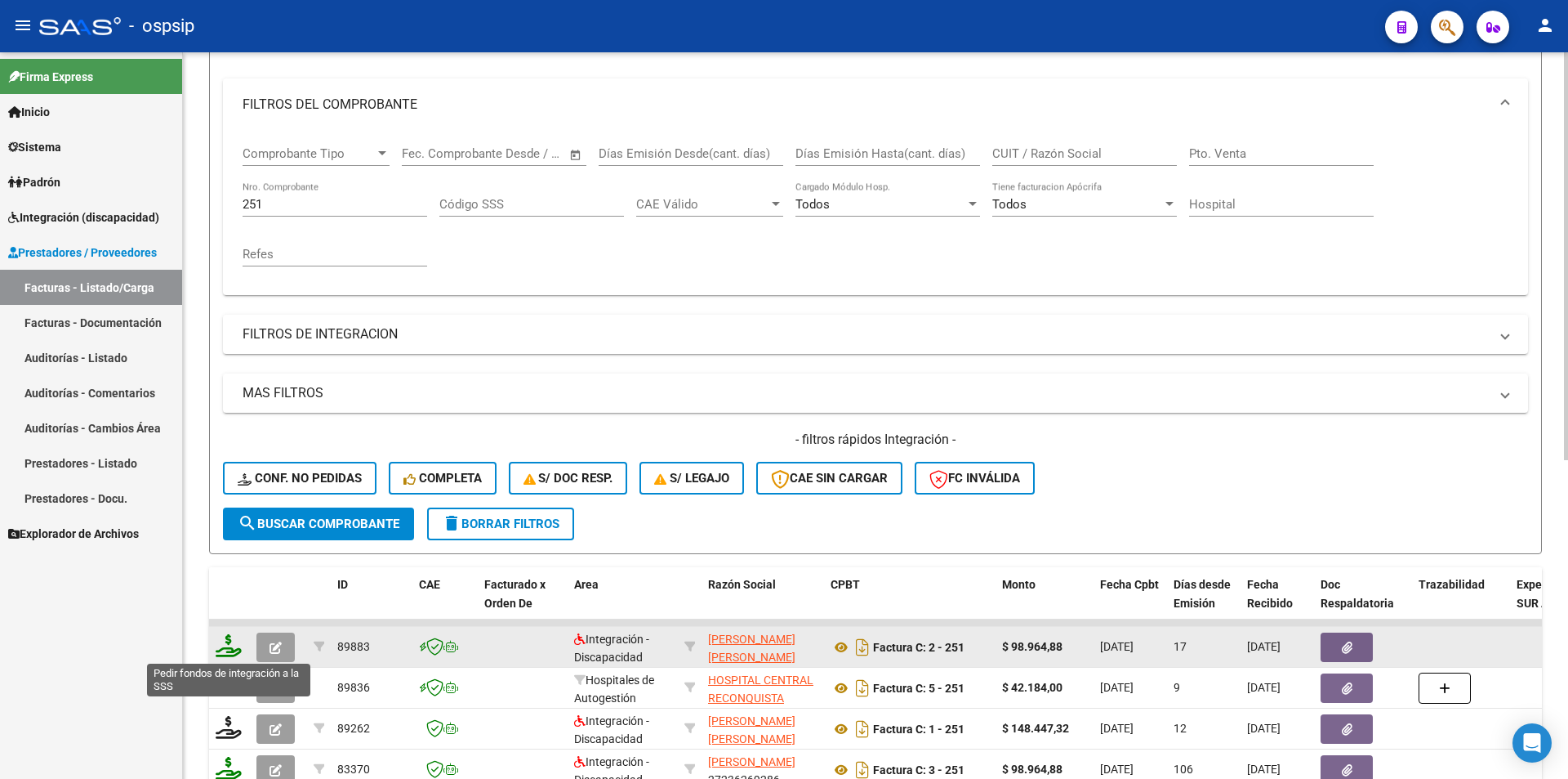
click at [238, 654] on icon at bounding box center [229, 645] width 26 height 23
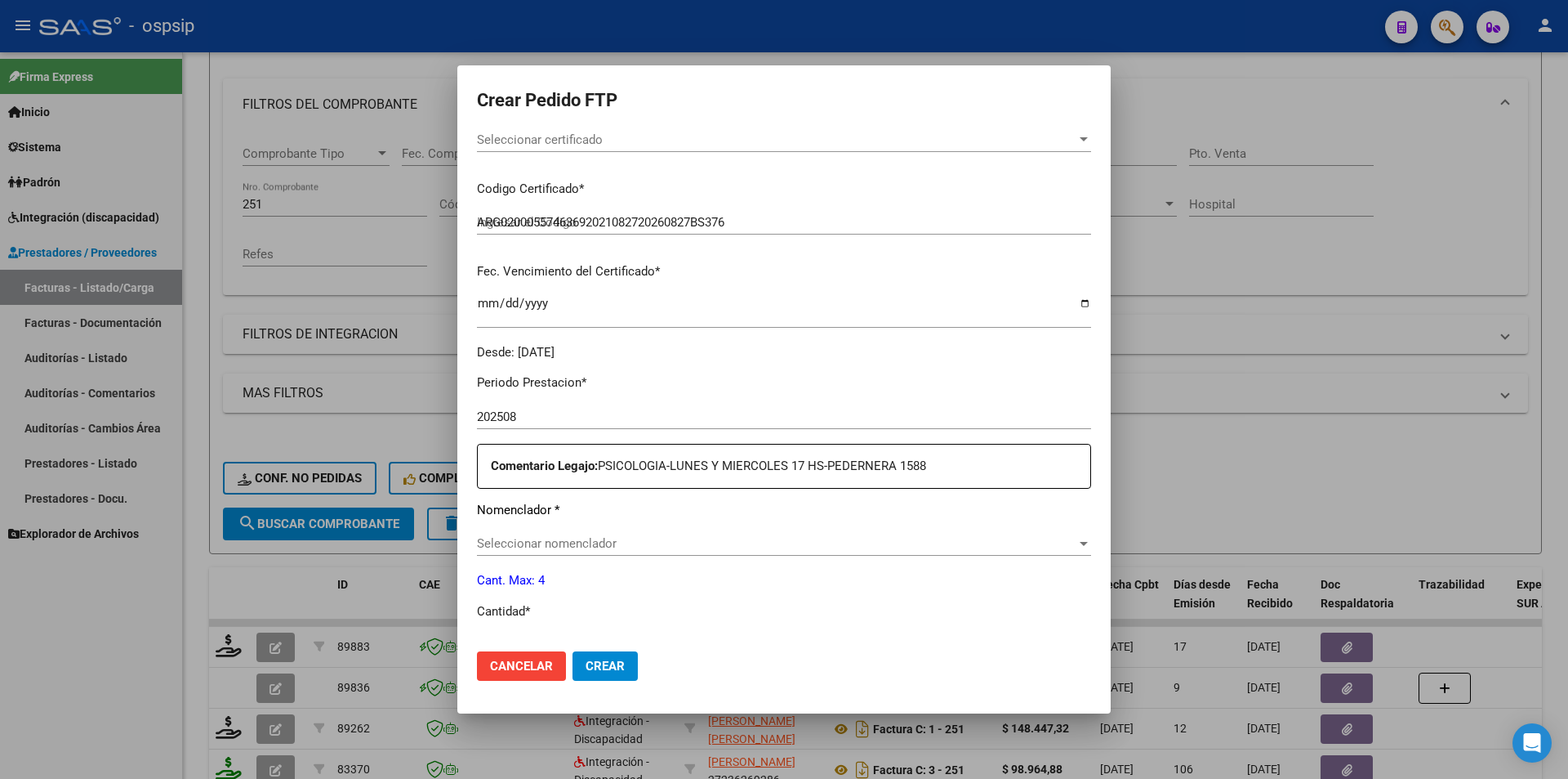
scroll to position [409, 0]
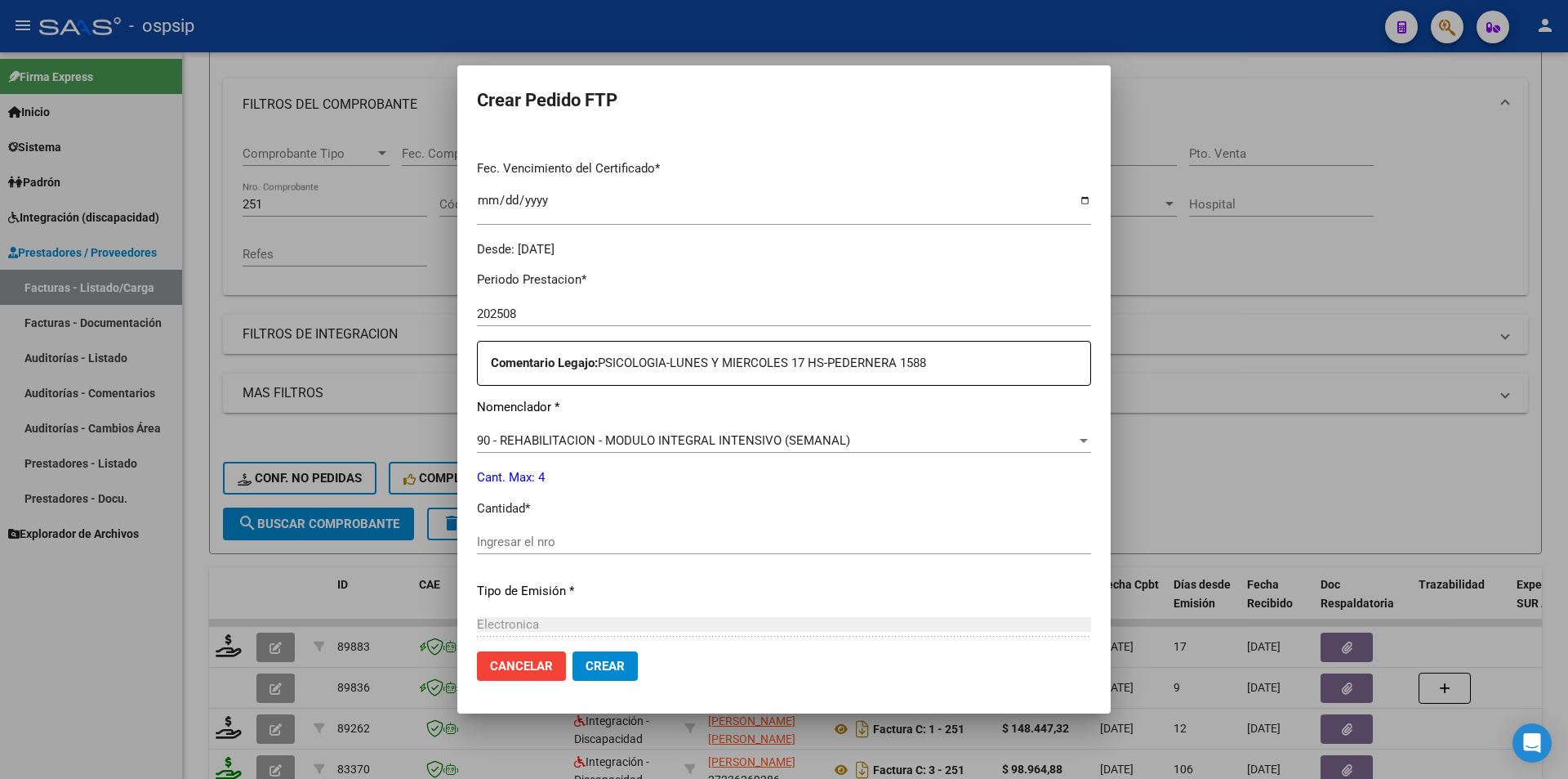
click at [495, 541] on input "Ingresar el nro" at bounding box center [784, 542] width 614 height 15
click at [598, 663] on span "Crear" at bounding box center [605, 666] width 39 height 15
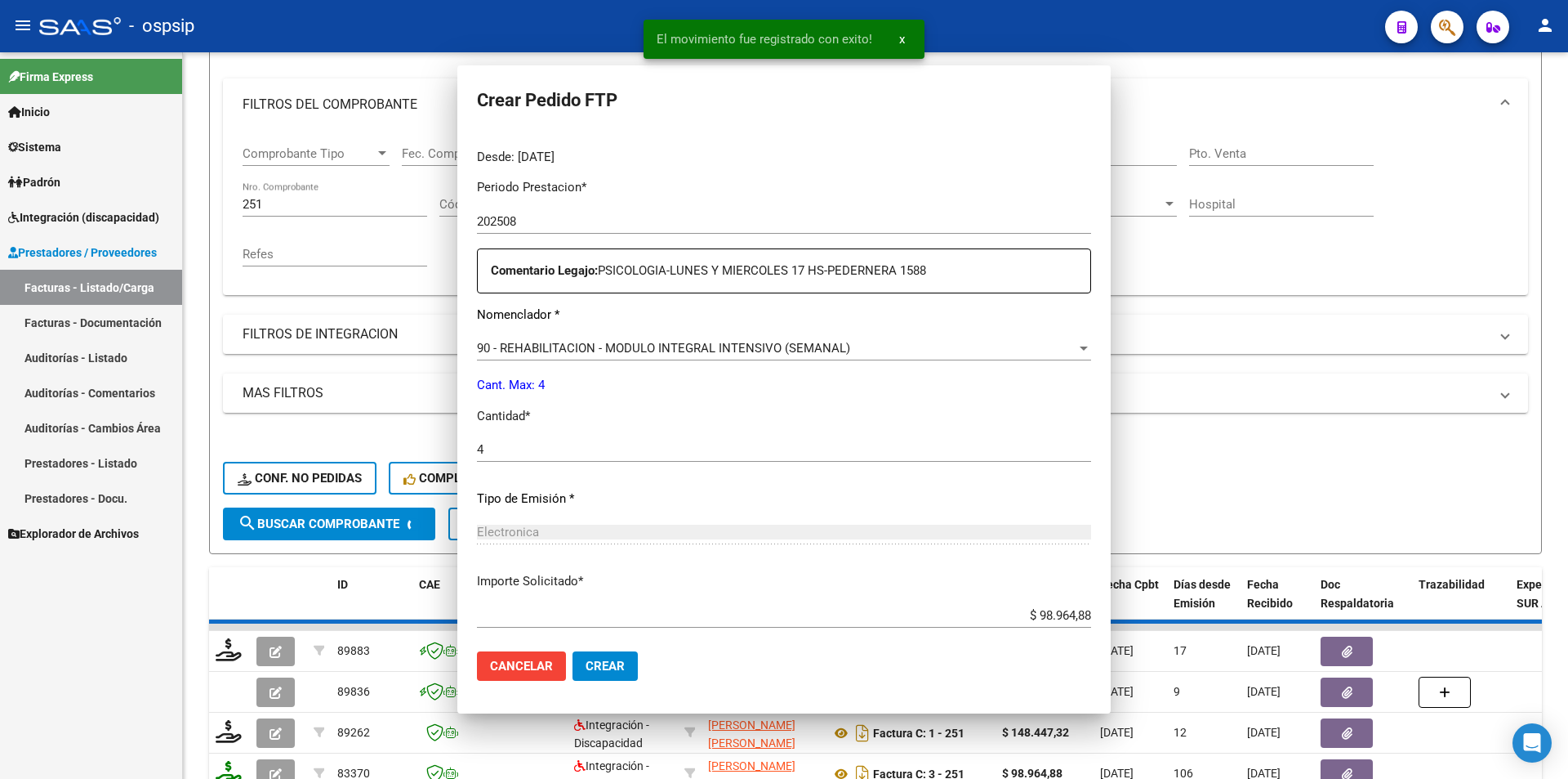
scroll to position [0, 0]
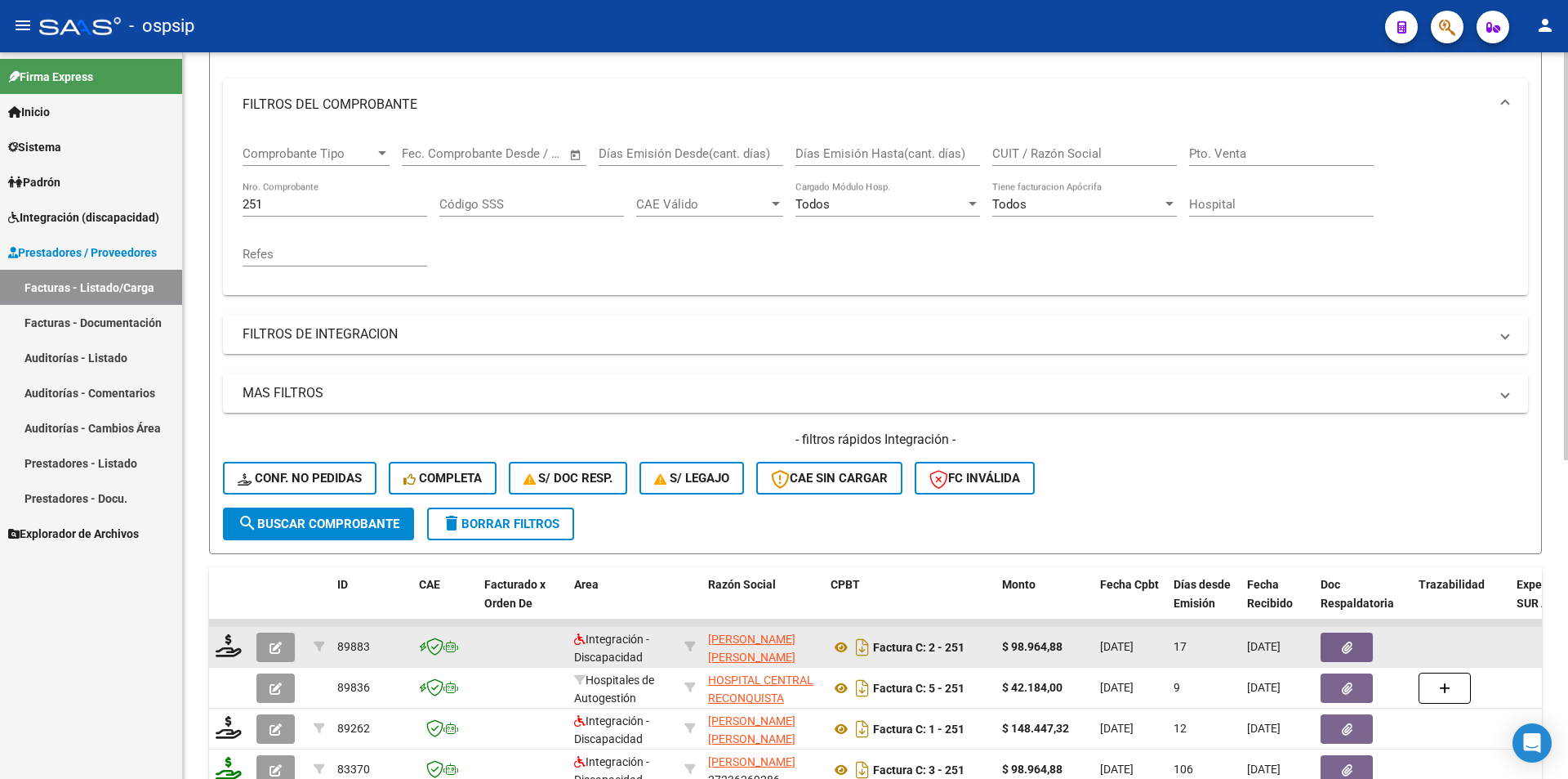
click at [275, 645] on icon "button" at bounding box center [275, 647] width 13 height 13
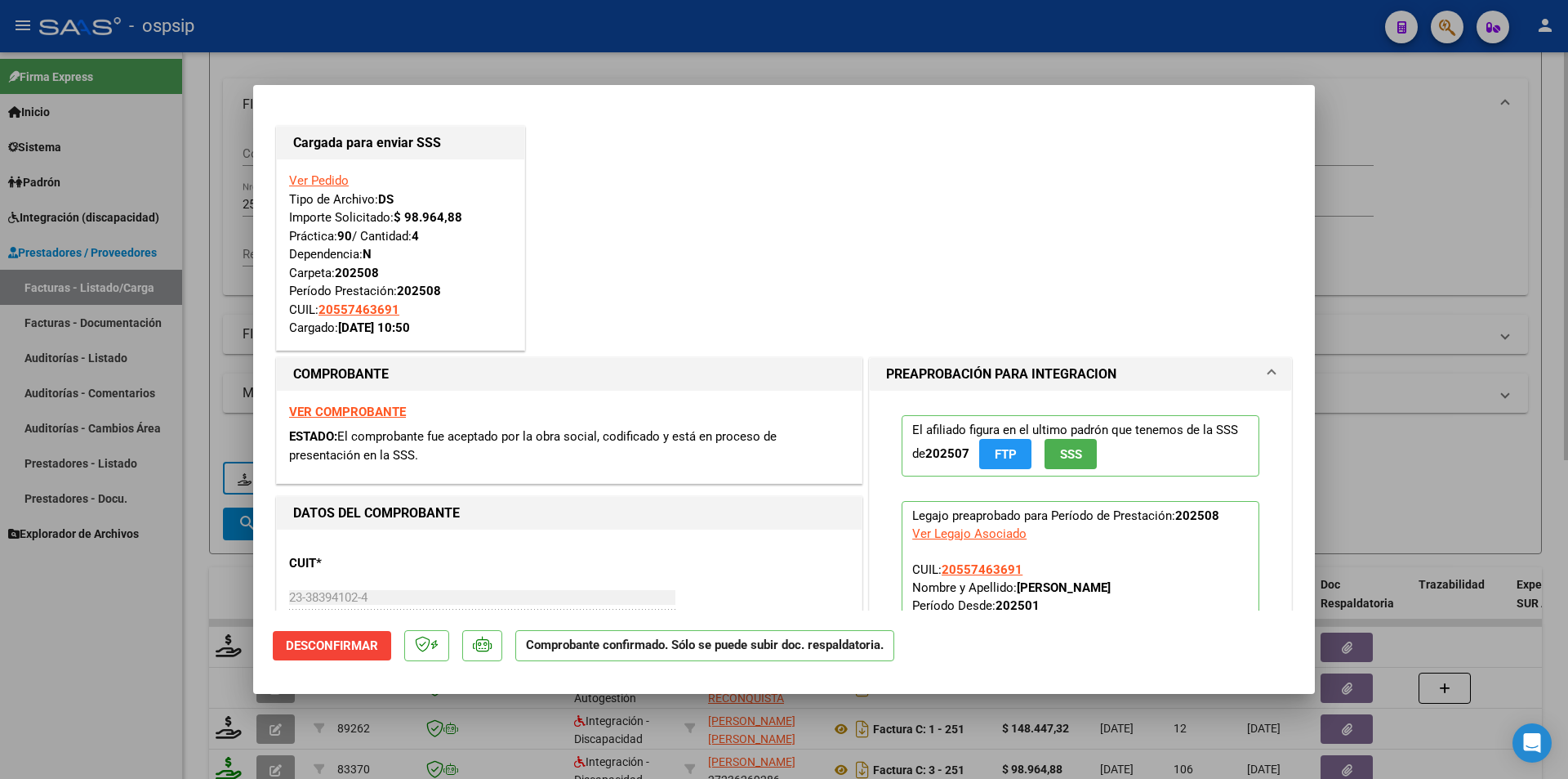
drag, startPoint x: 208, startPoint y: 448, endPoint x: 224, endPoint y: 430, distance: 24.1
click at [210, 448] on div at bounding box center [784, 390] width 1568 height 779
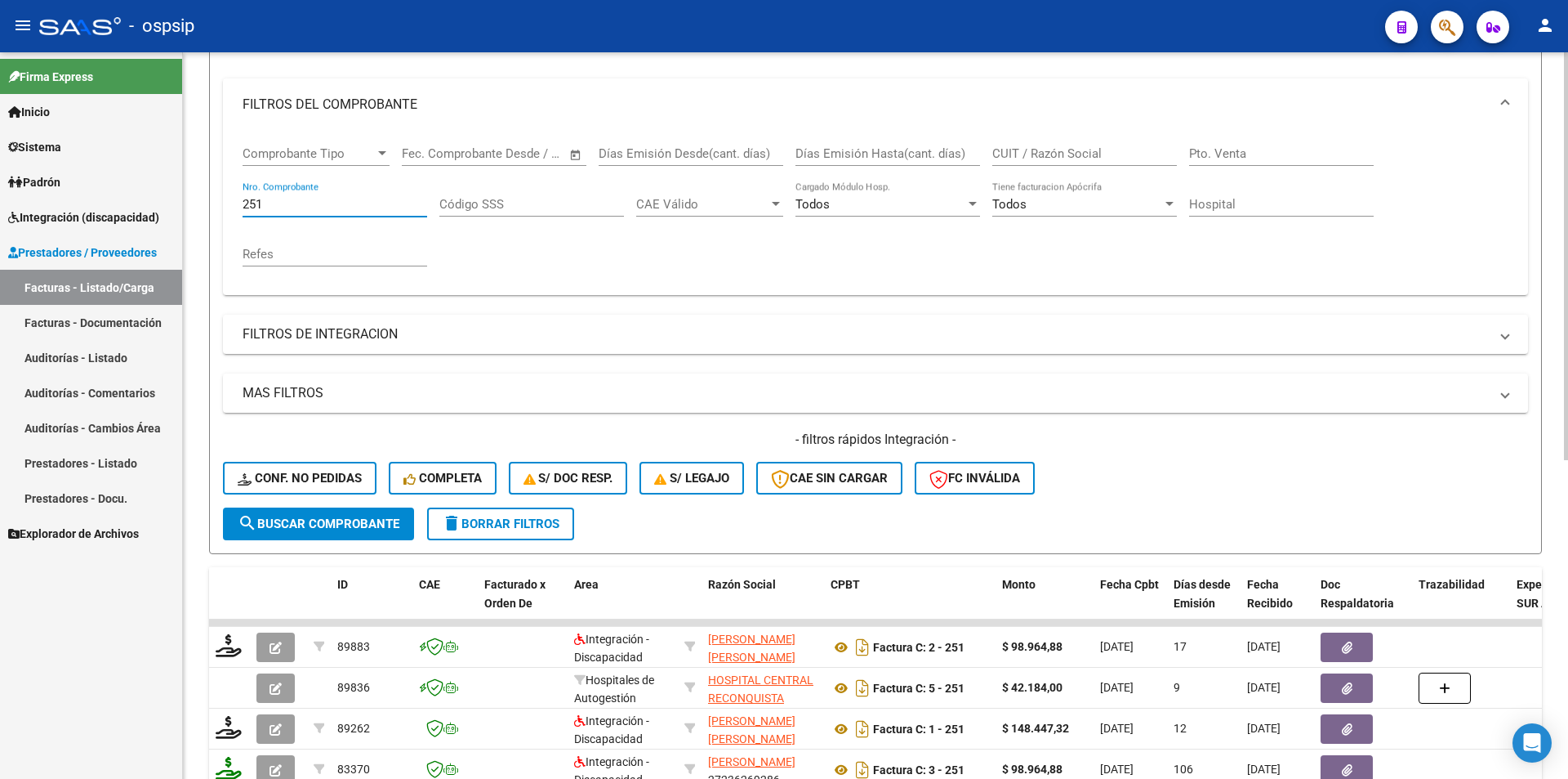
drag, startPoint x: 273, startPoint y: 201, endPoint x: 208, endPoint y: 195, distance: 65.3
click at [208, 195] on div "Video tutorial PRESTADORES -> Listado de CPBTs Emitidos por Prestadores / Prove…" at bounding box center [876, 493] width 1385 height 1282
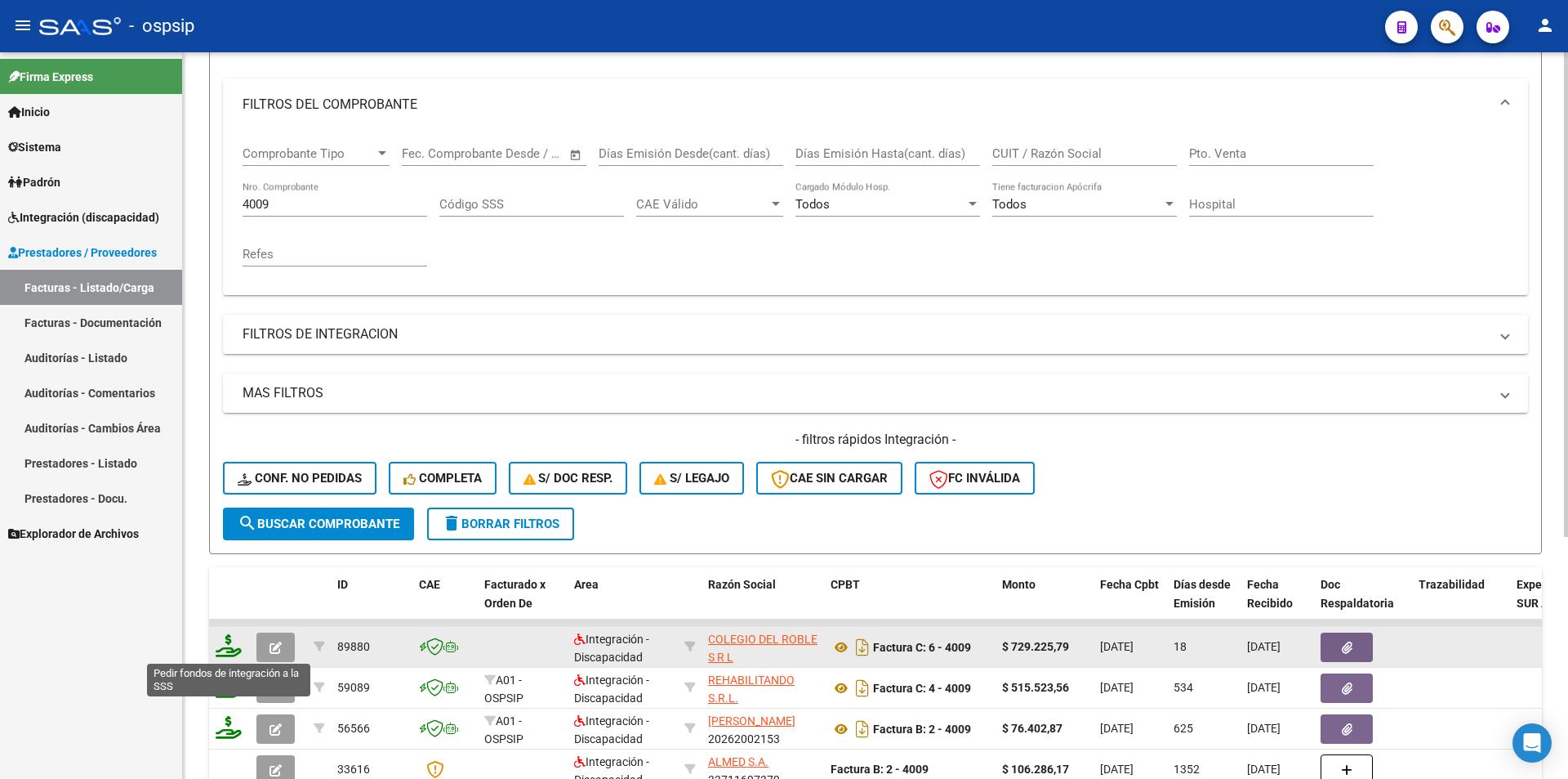
click at [229, 647] on icon at bounding box center [229, 645] width 26 height 23
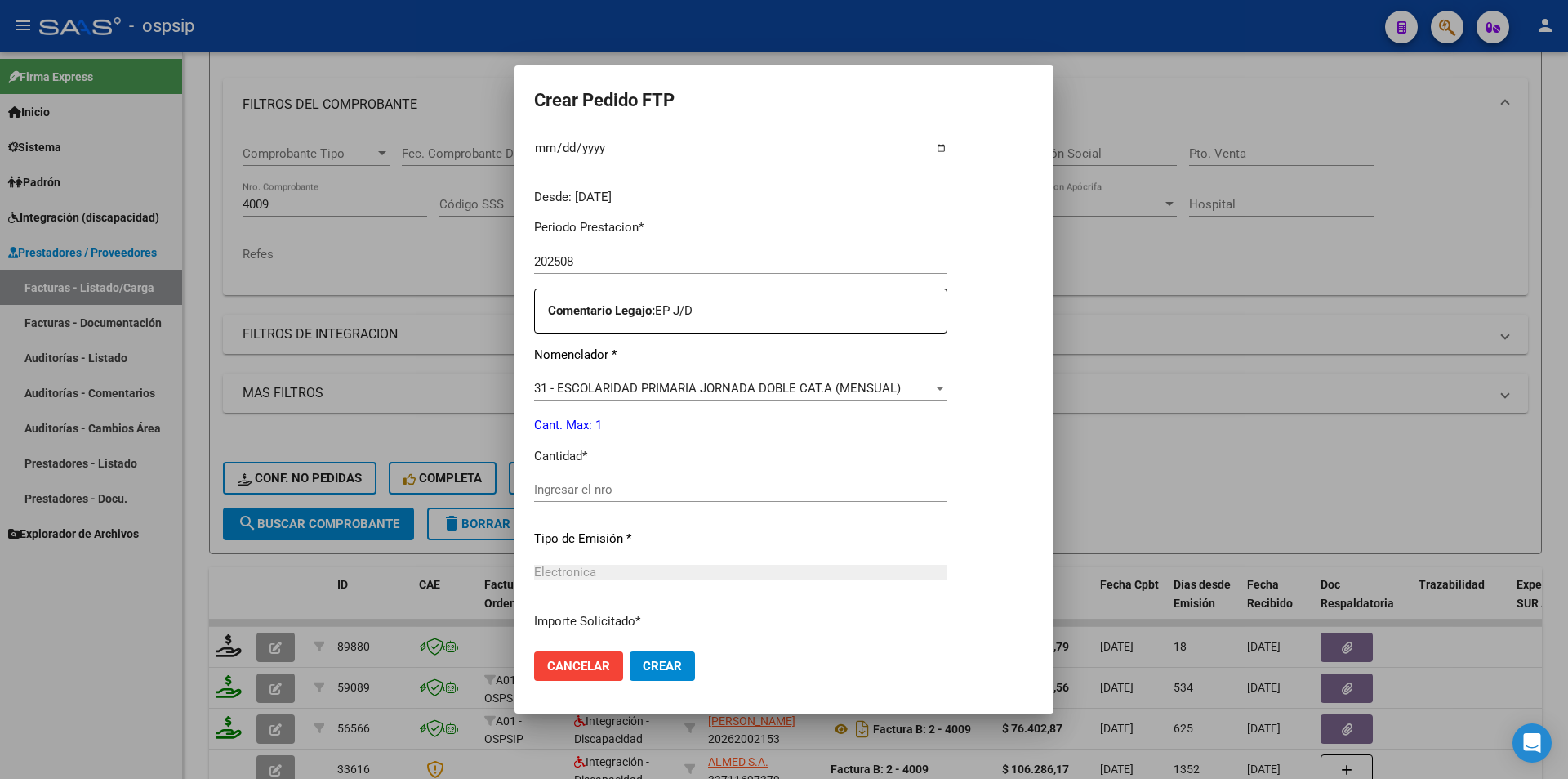
scroll to position [490, 0]
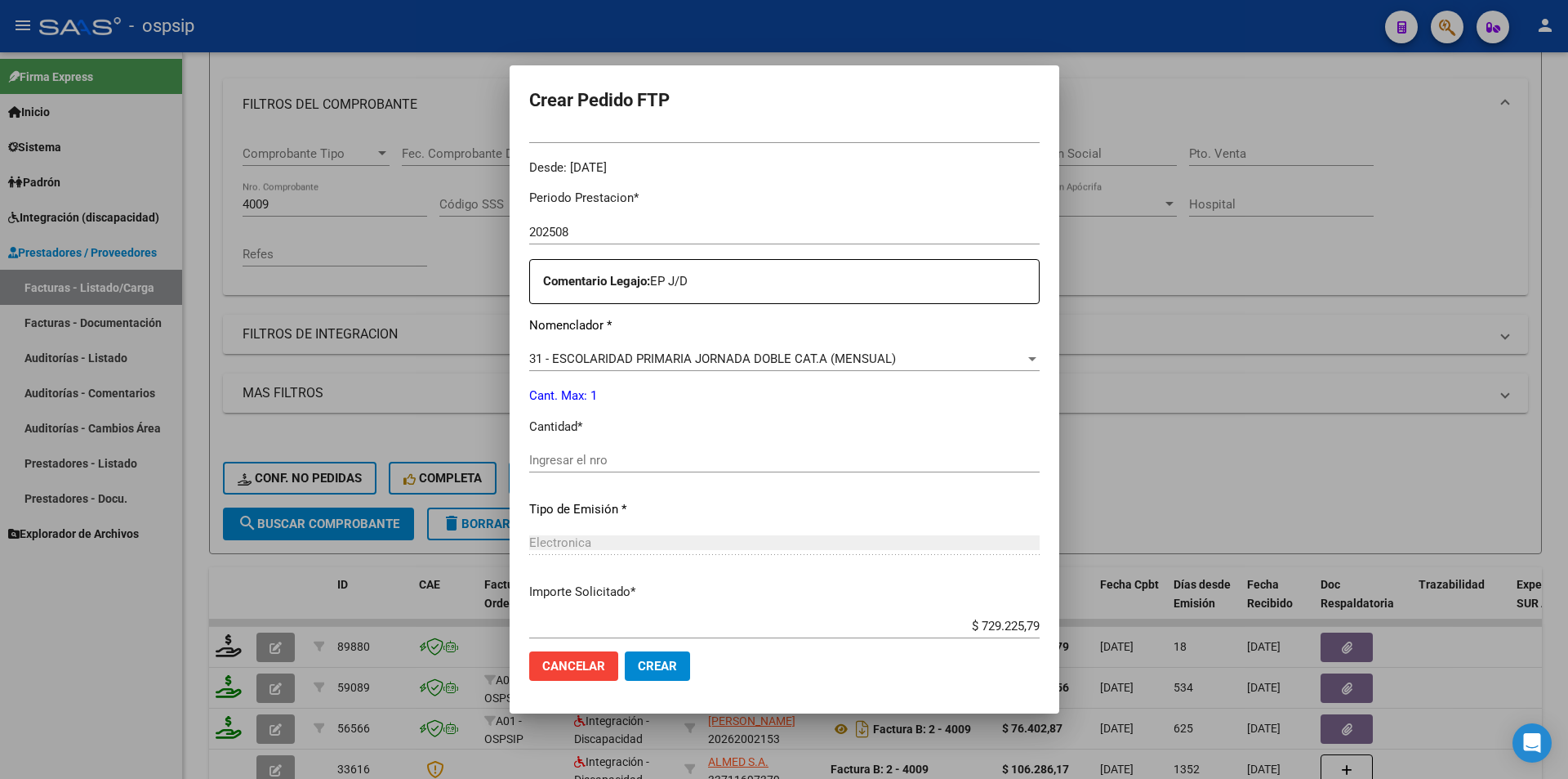
click at [559, 467] on input "Ingresar el nro" at bounding box center [784, 461] width 511 height 15
click at [675, 661] on span "Crear" at bounding box center [657, 666] width 39 height 15
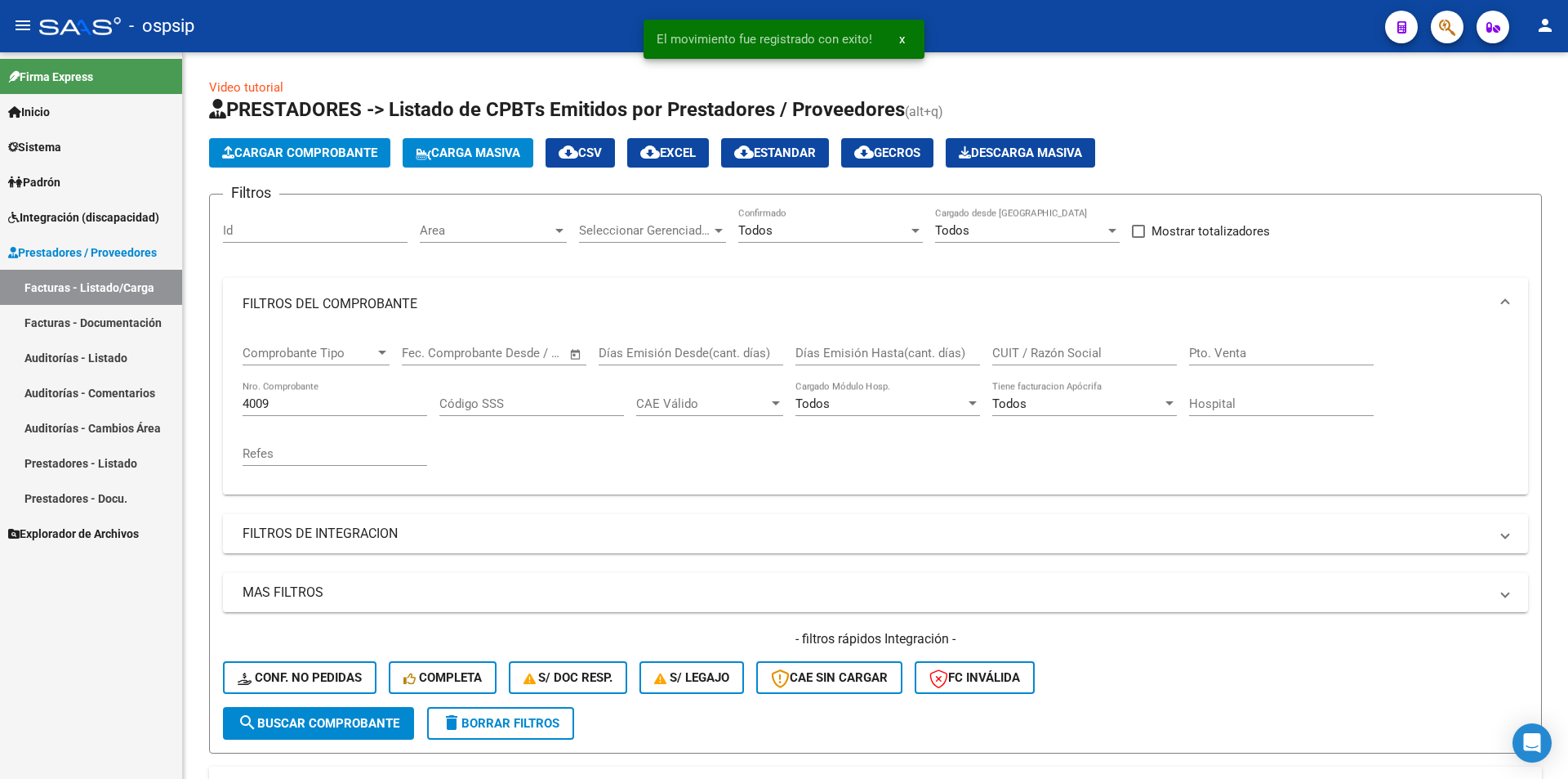
scroll to position [199, 0]
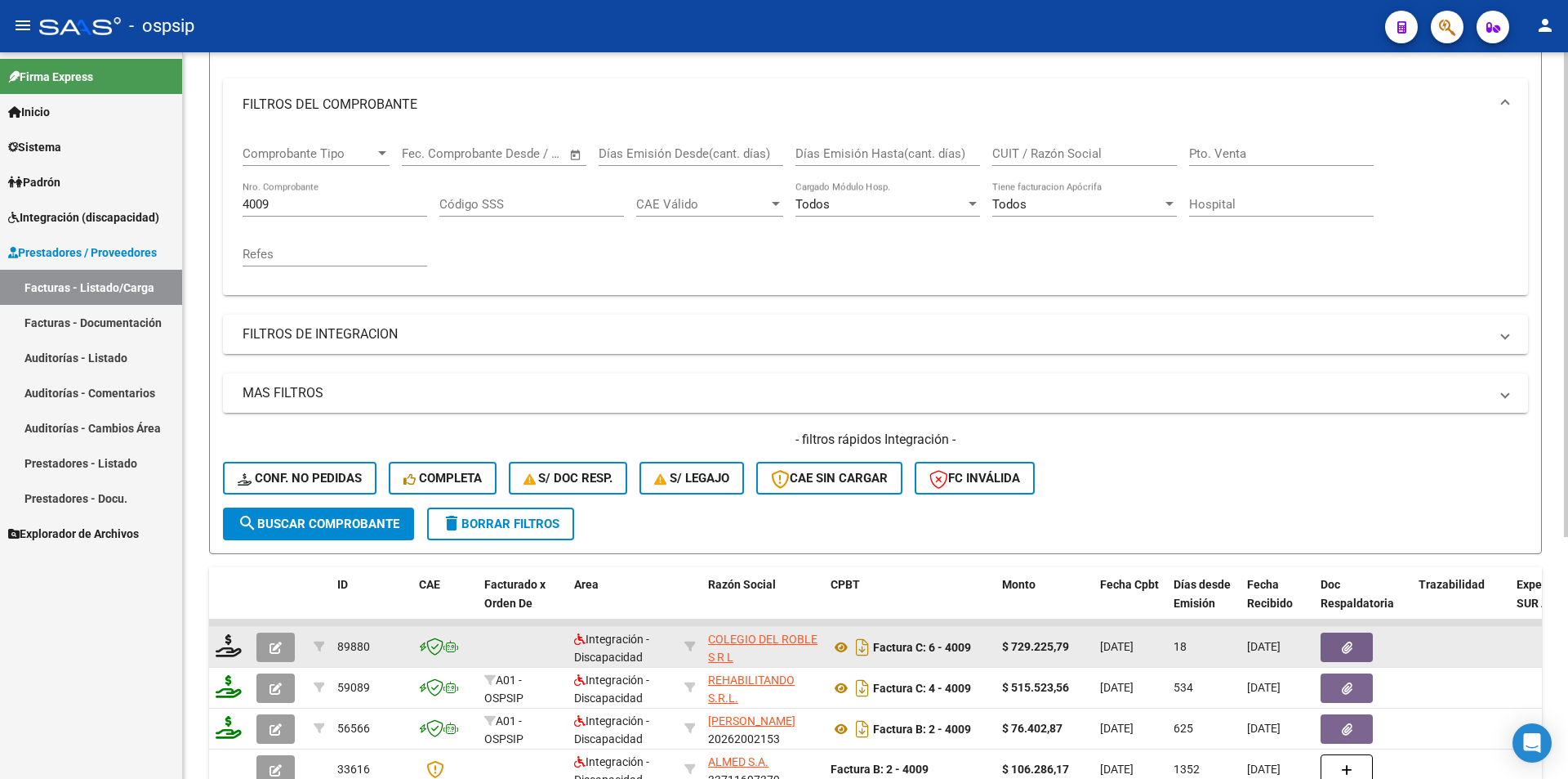
click at [275, 648] on icon "button" at bounding box center [275, 647] width 13 height 13
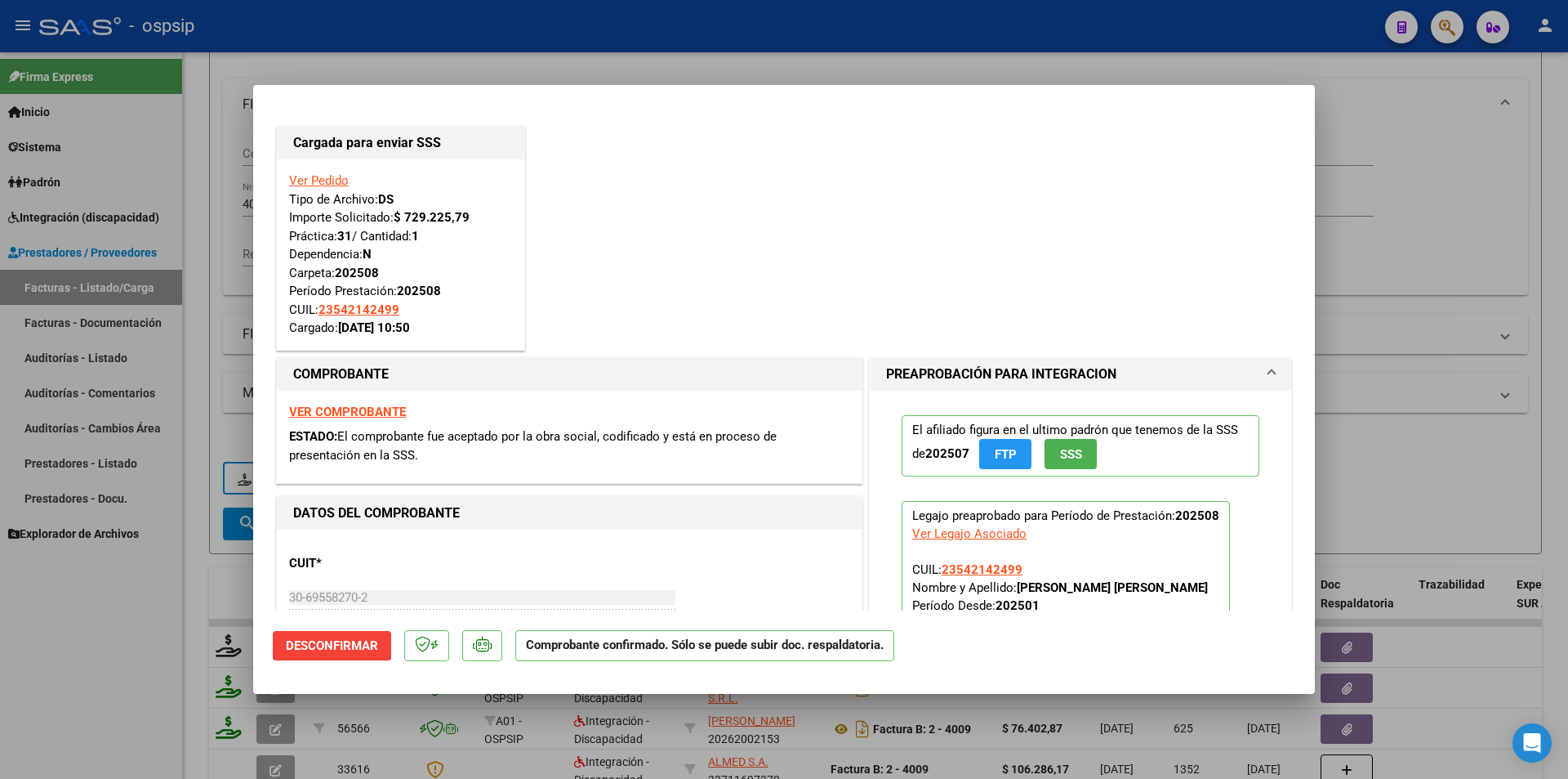
click at [121, 673] on div at bounding box center [784, 390] width 1568 height 779
type input "$ 0,00"
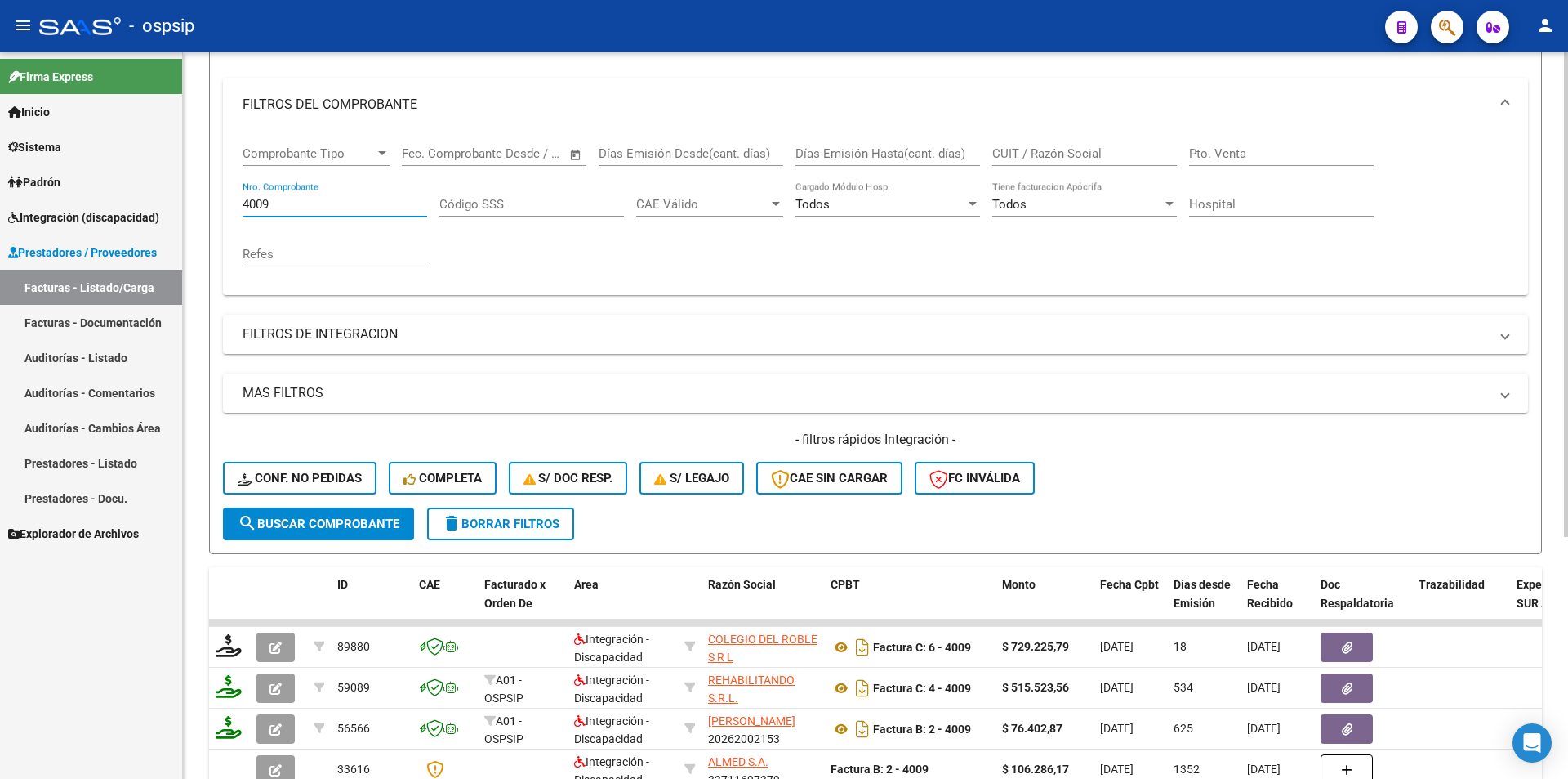
drag, startPoint x: 301, startPoint y: 205, endPoint x: 197, endPoint y: 188, distance: 105.4
click at [197, 188] on div "Video tutorial PRESTADORES -> Listado de CPBTs Emitidos por Prestadores / Prove…" at bounding box center [876, 391] width 1385 height 1077
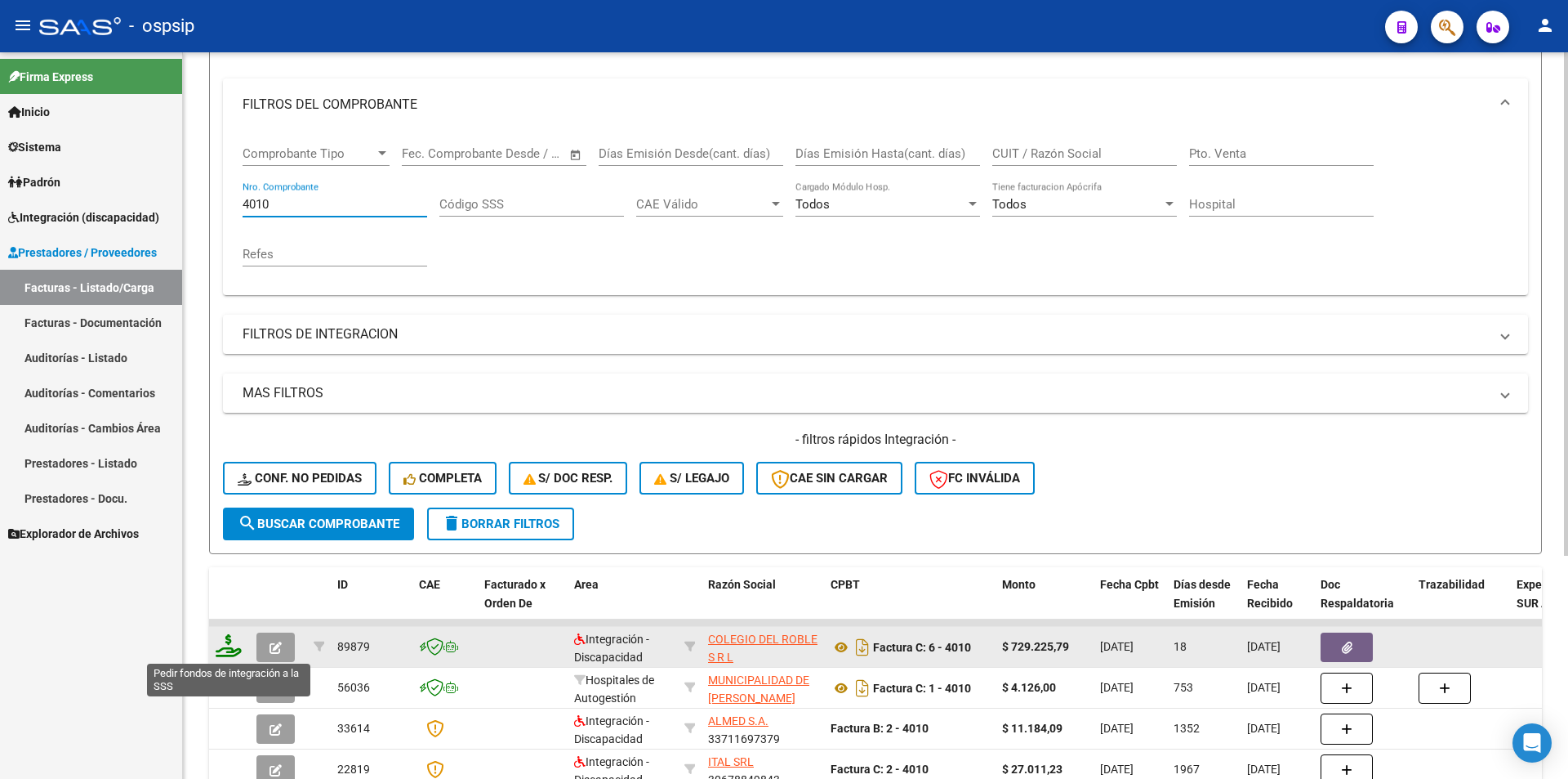
type input "4010"
click at [228, 651] on icon at bounding box center [229, 645] width 26 height 23
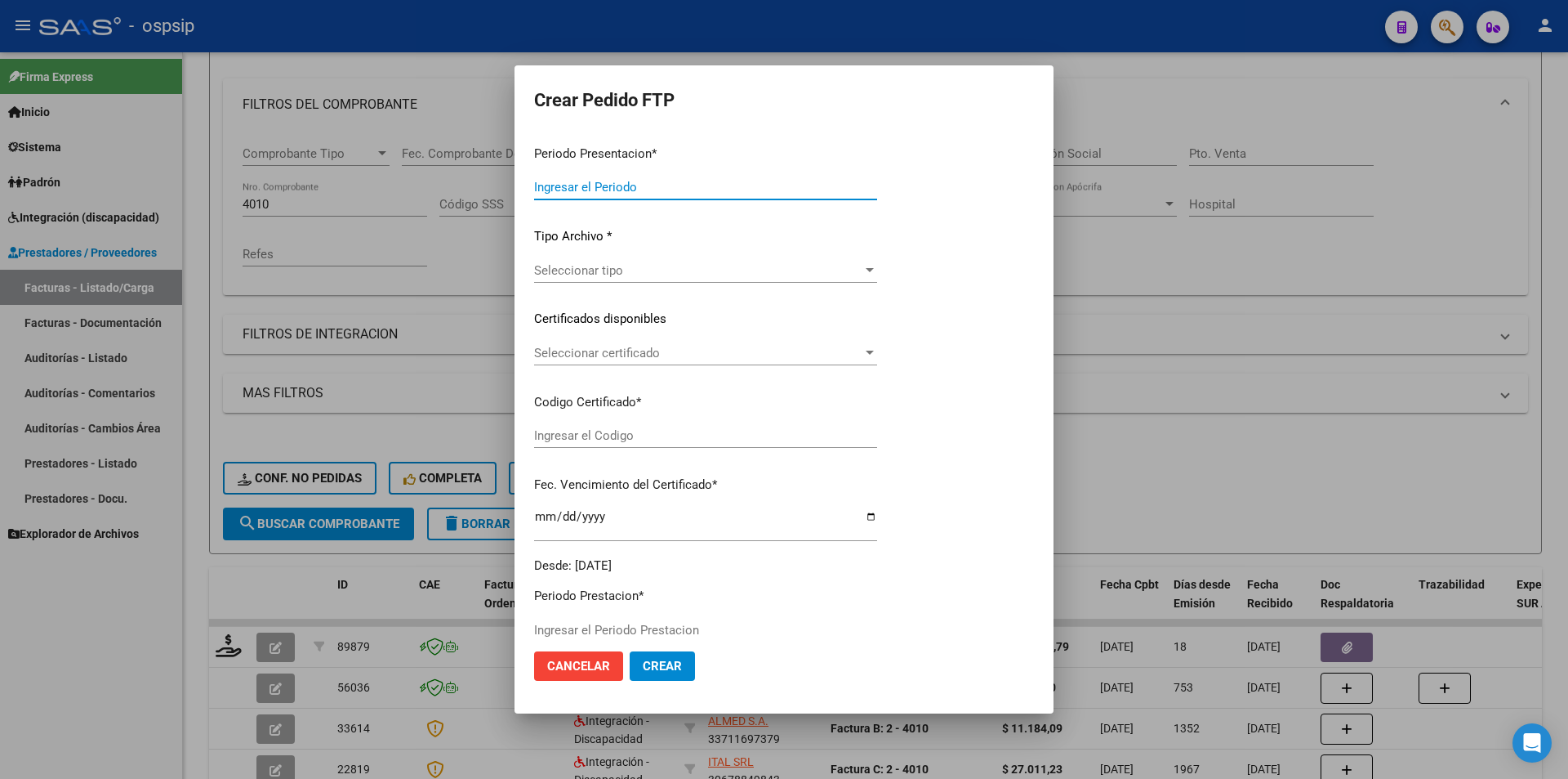
type input "202508"
type input "$ 729.225,79"
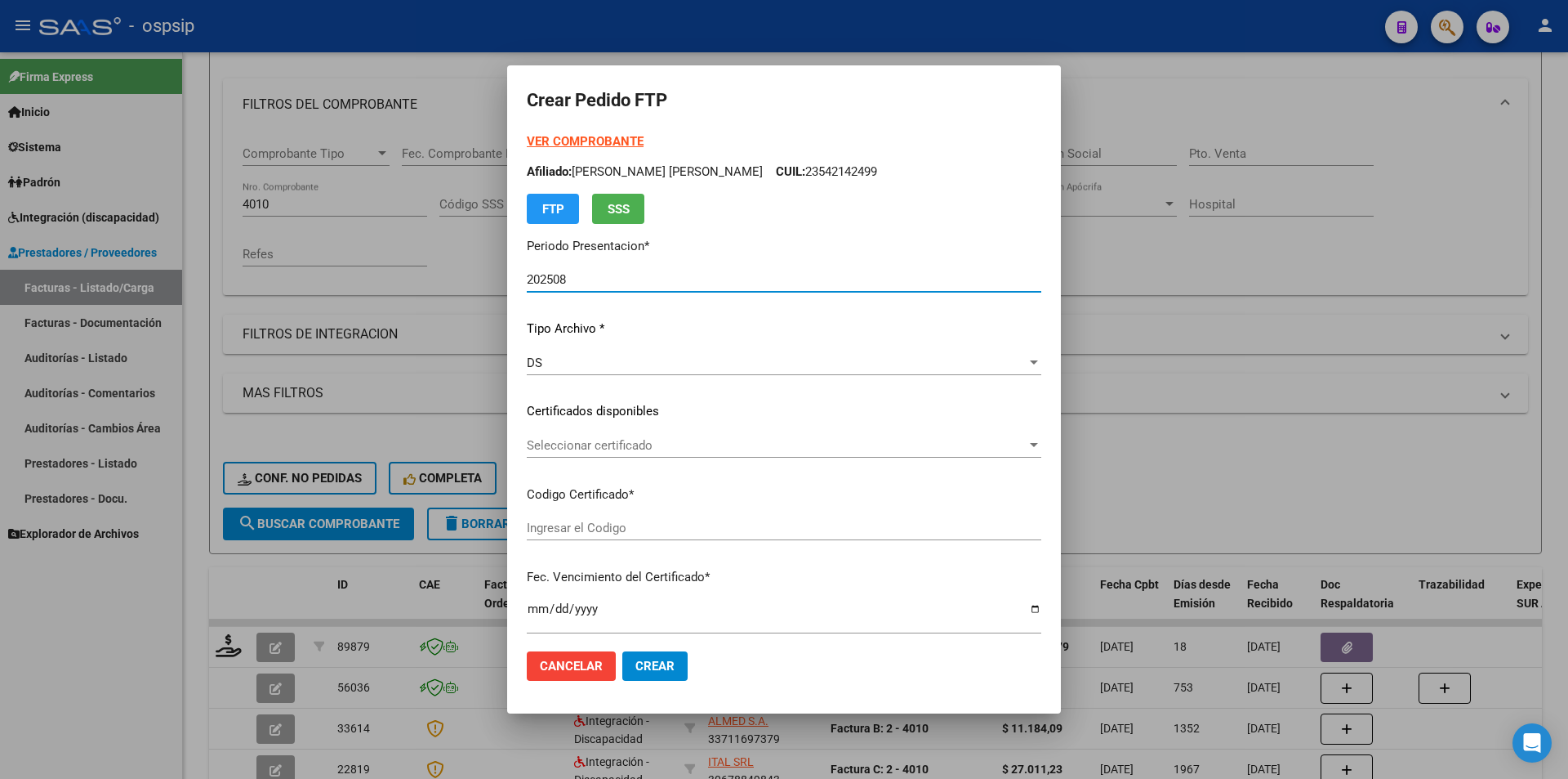
type input "4044430419"
type input "[DATE]"
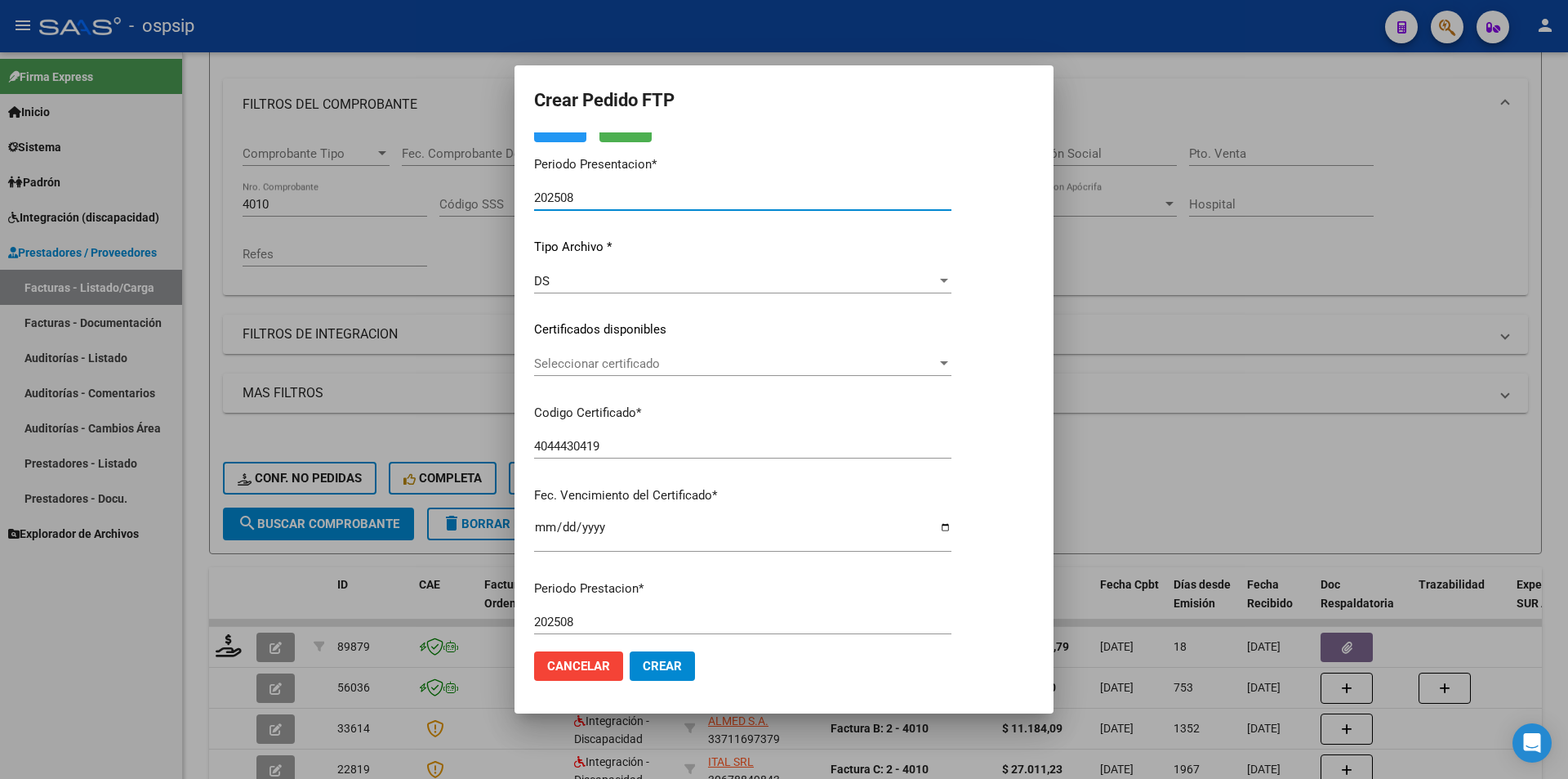
scroll to position [409, 0]
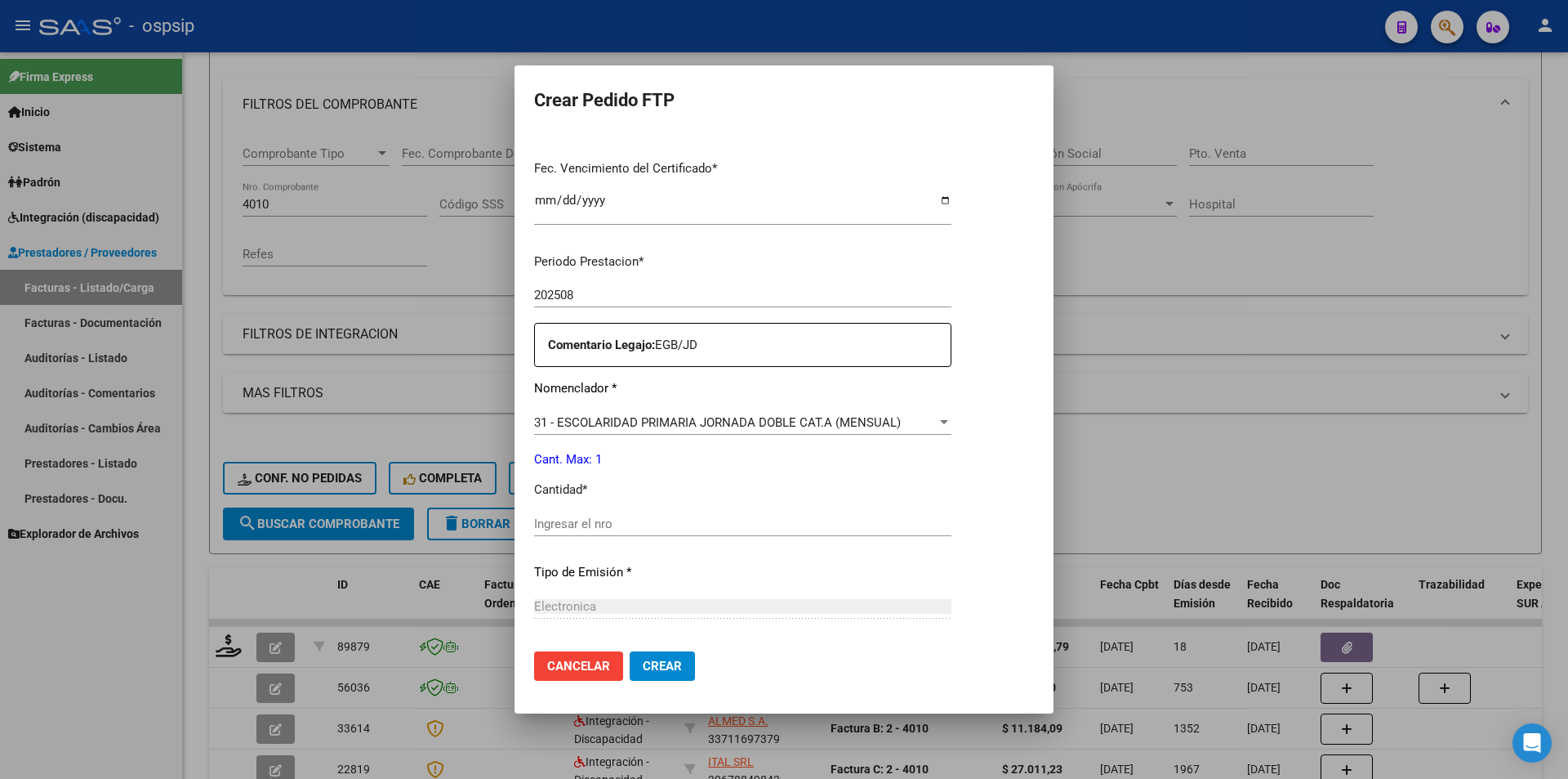
click at [599, 537] on div "Ingresar el nro" at bounding box center [743, 532] width 418 height 40
click at [534, 527] on input "Ingresar el nro" at bounding box center [743, 524] width 418 height 15
type input "1"
click at [661, 662] on span "Crear" at bounding box center [662, 666] width 39 height 15
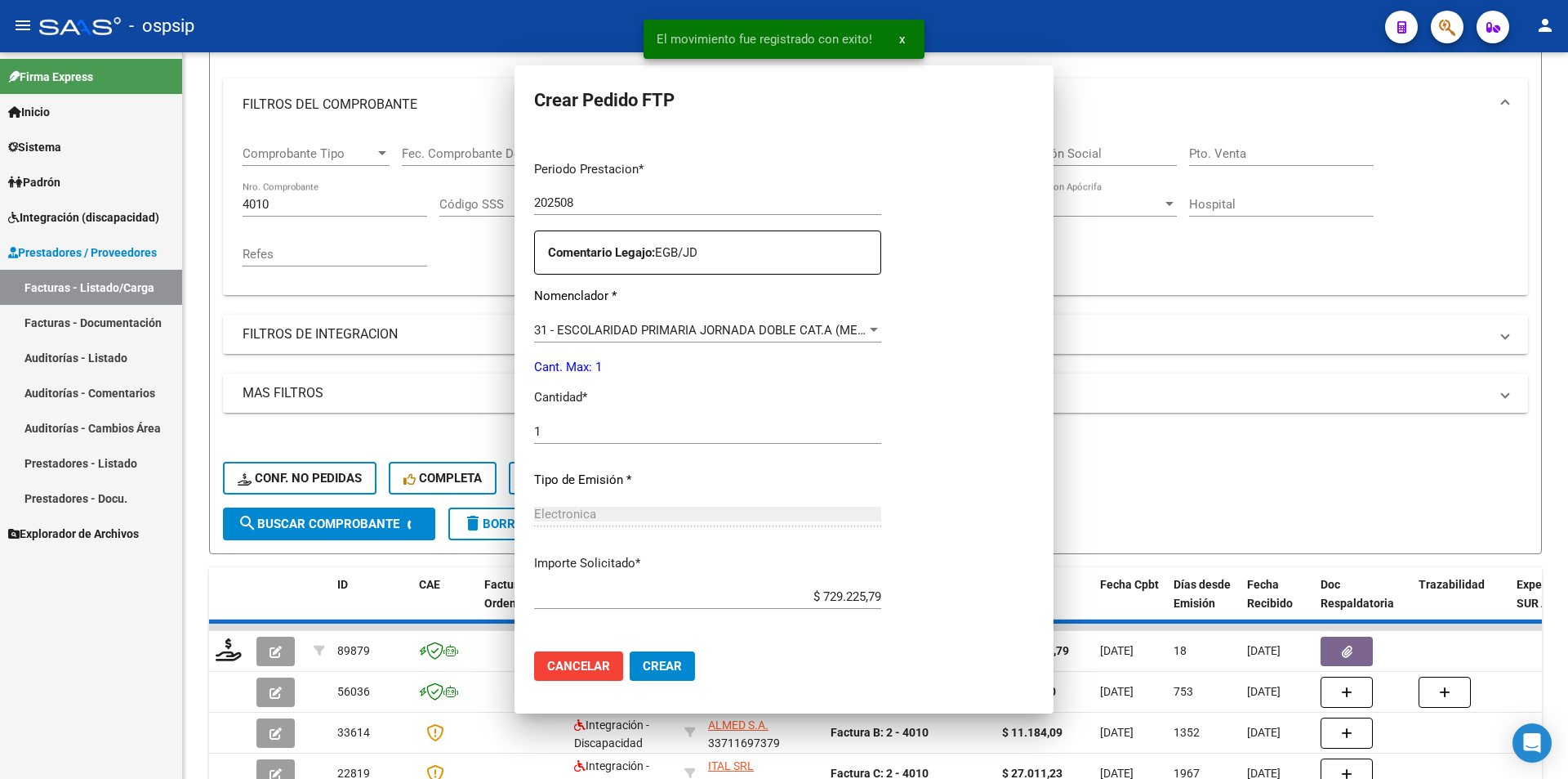
scroll to position [0, 0]
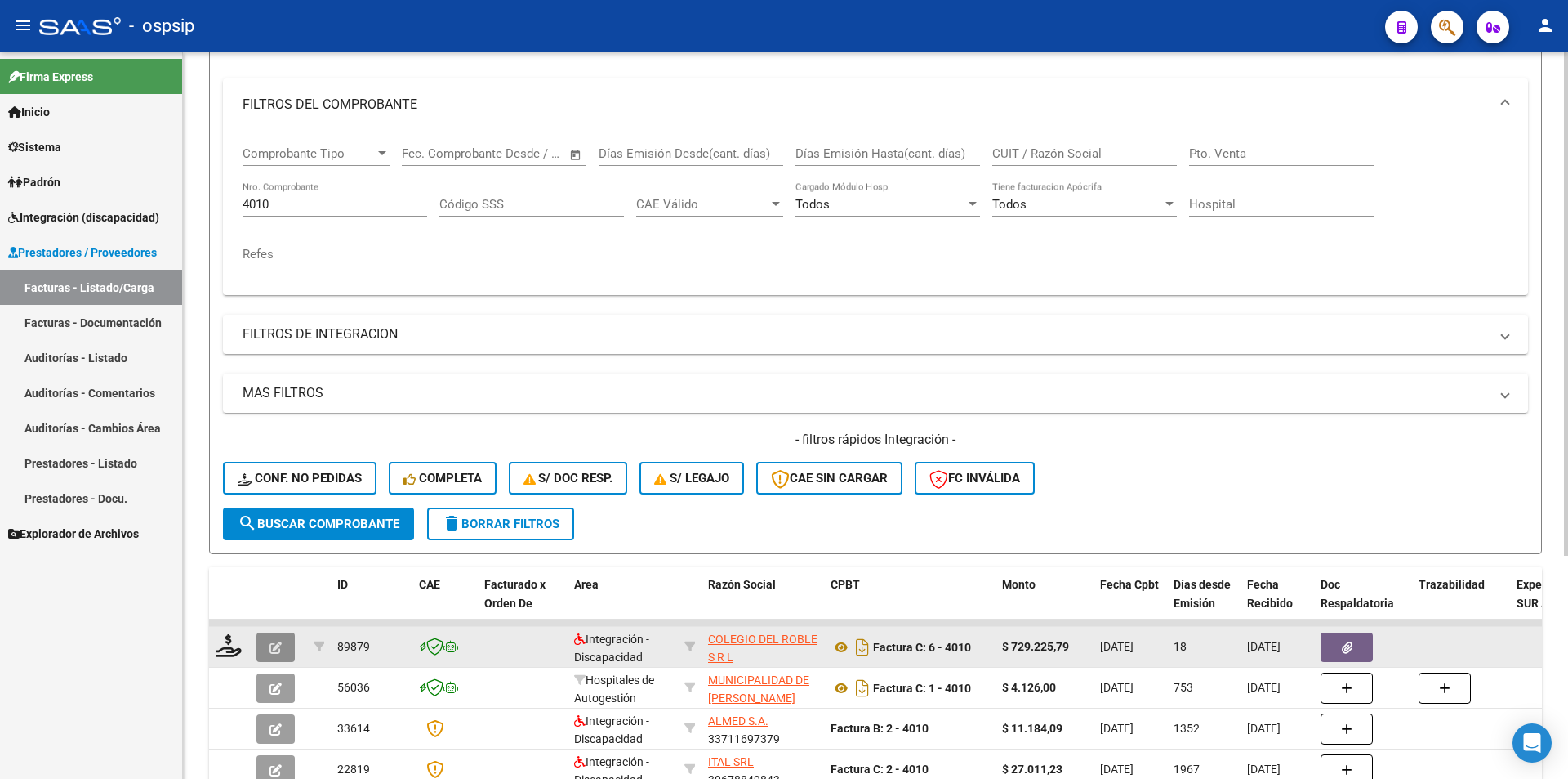
click at [279, 635] on button "button" at bounding box center [275, 647] width 39 height 29
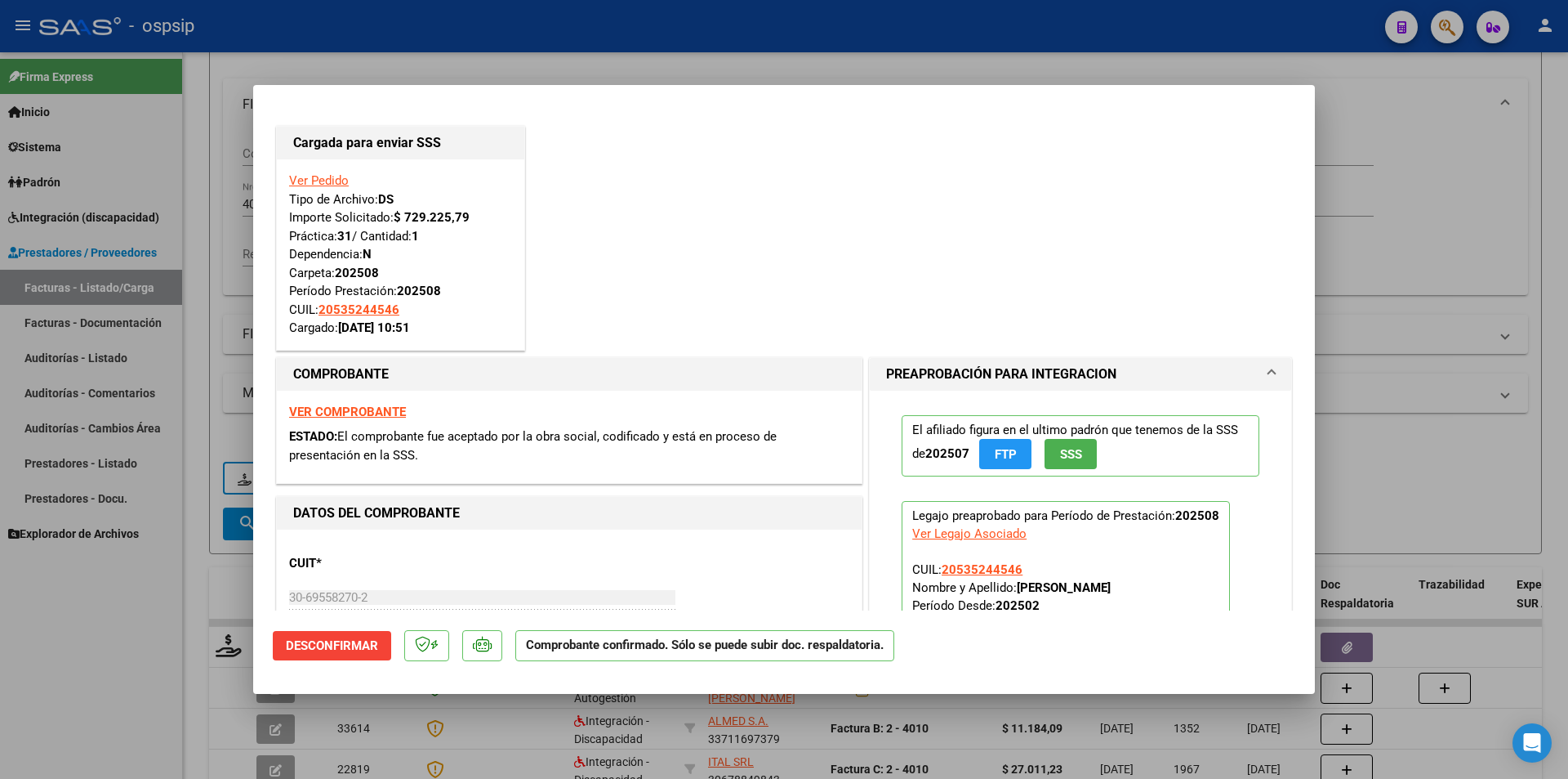
click at [114, 640] on div at bounding box center [784, 390] width 1568 height 779
type input "$ 0,00"
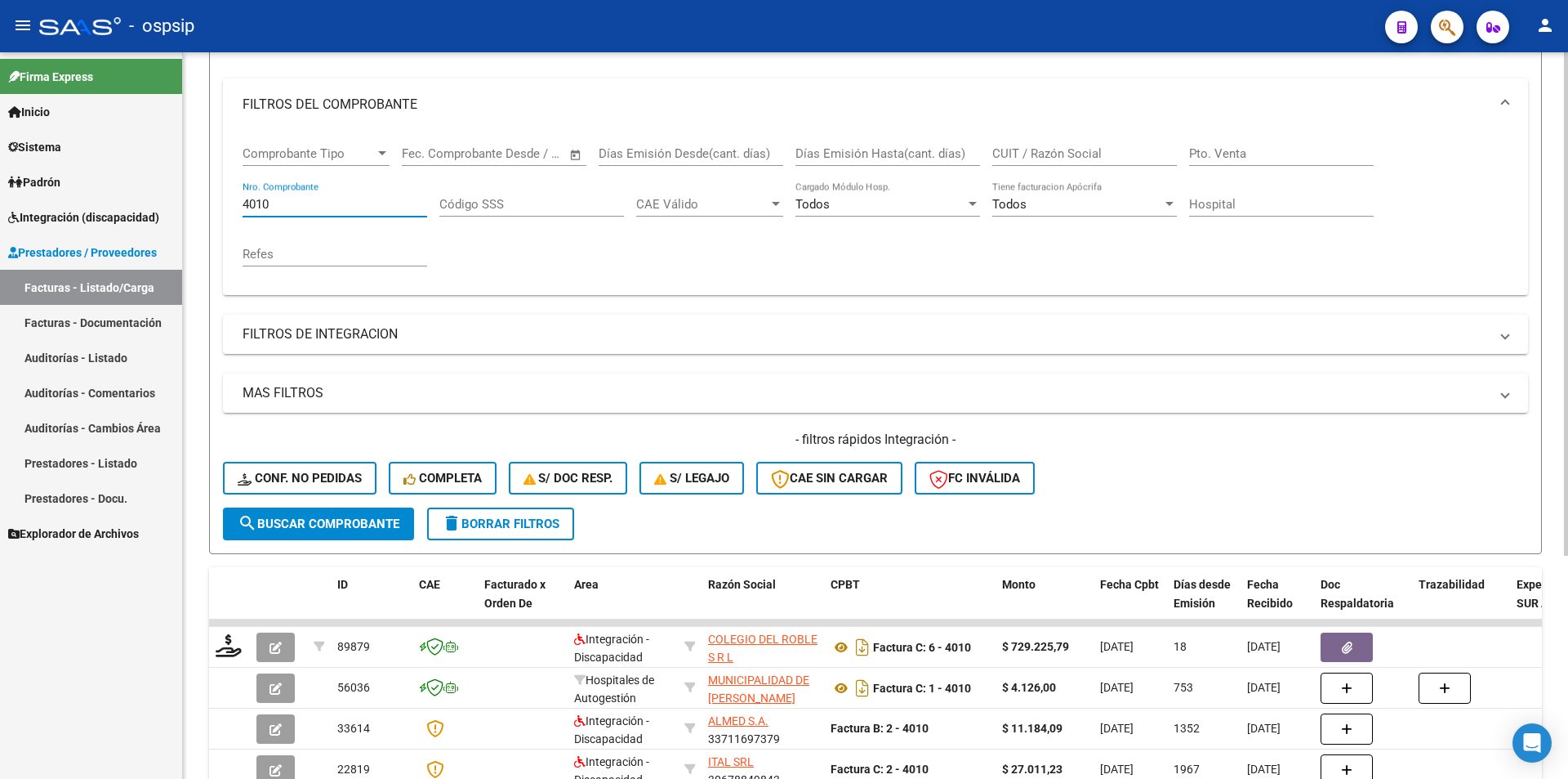
drag, startPoint x: 300, startPoint y: 210, endPoint x: 219, endPoint y: 199, distance: 81.7
click at [226, 196] on div "Comprobante Tipo Comprobante Tipo Fecha inicio – Fecha fin Fec. Comprobante Des…" at bounding box center [875, 213] width 1305 height 164
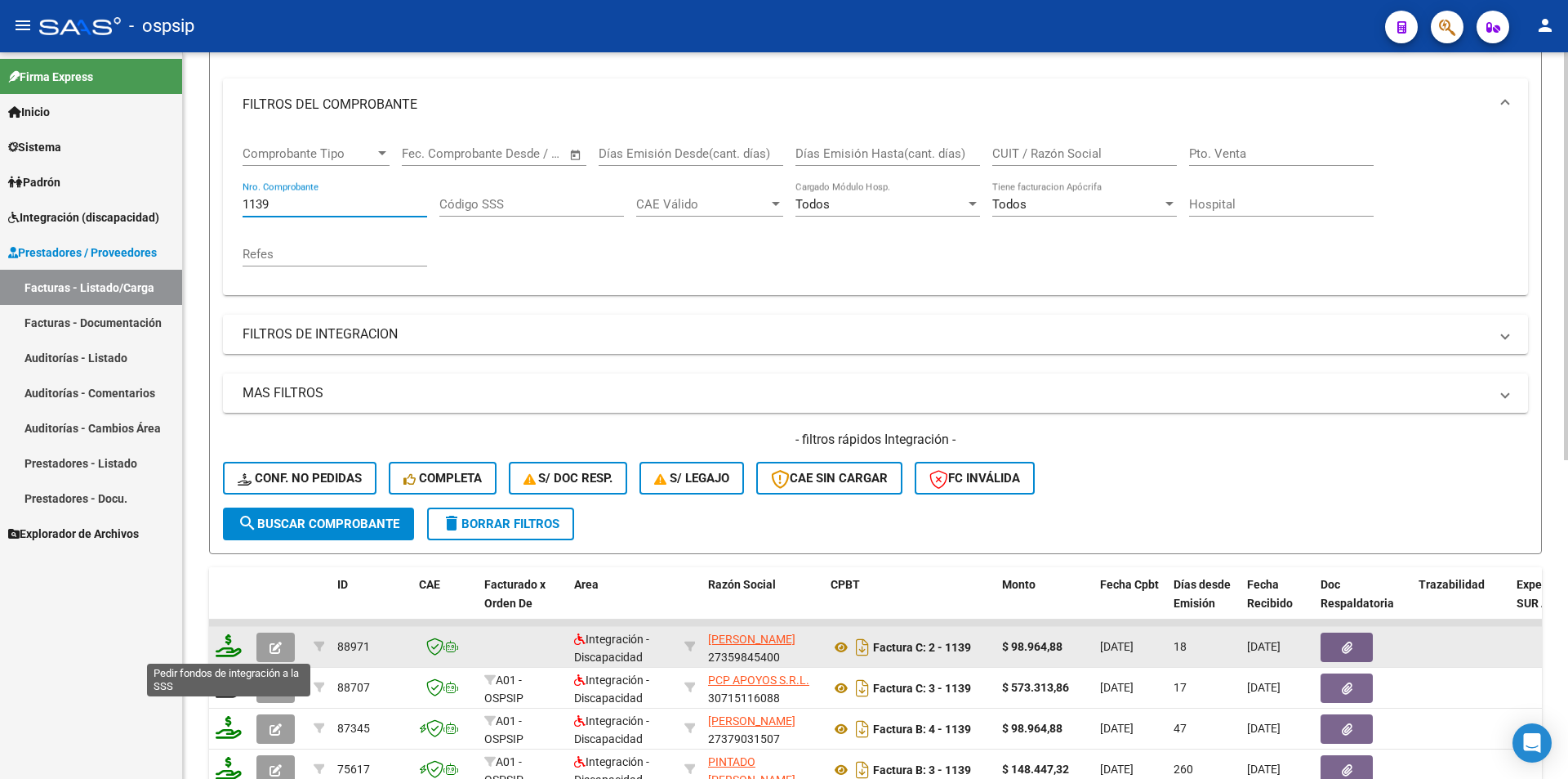
type input "1139"
click at [232, 653] on icon at bounding box center [229, 645] width 26 height 23
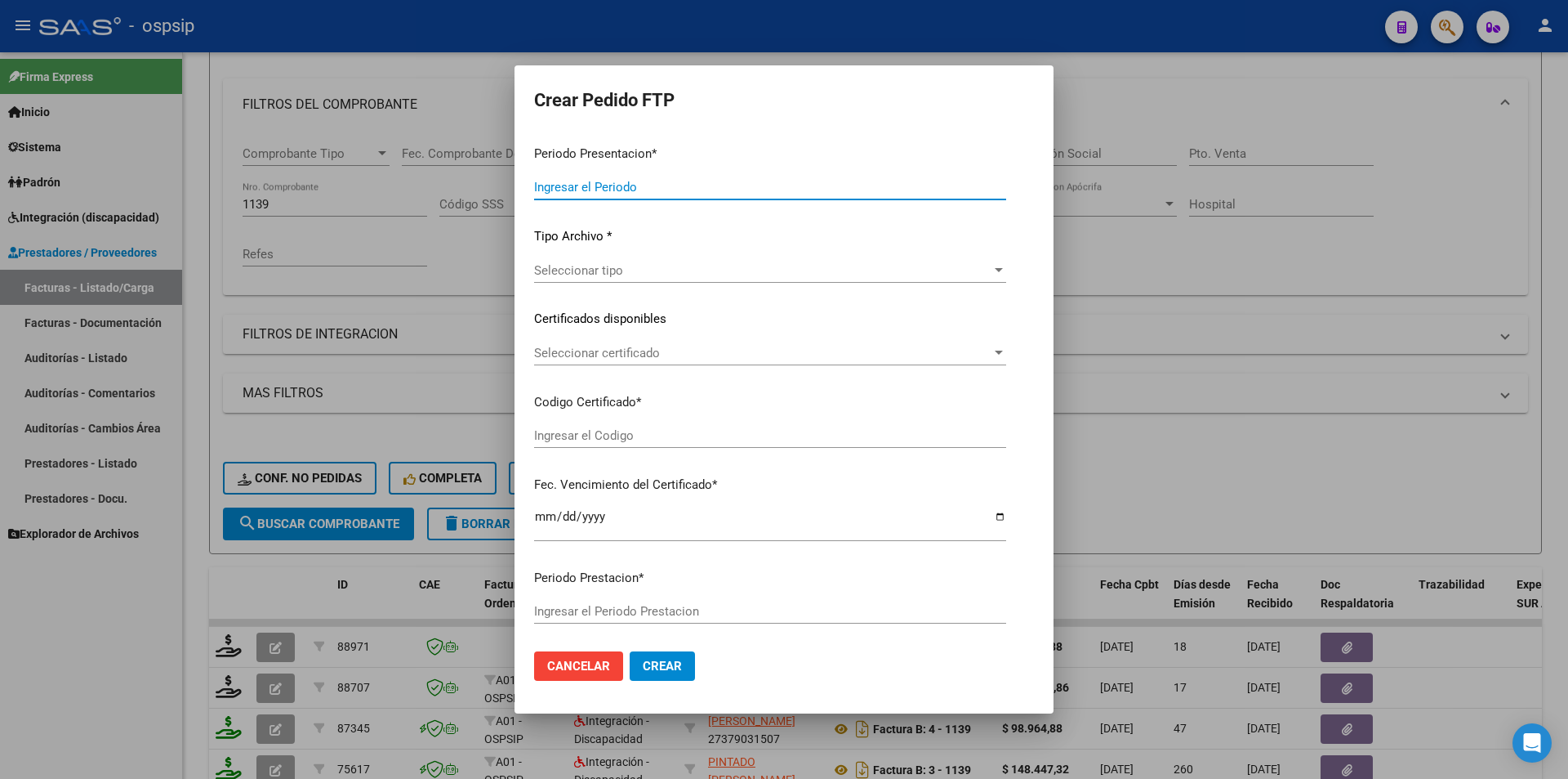
type input "202508"
type input "$ 98.964,88"
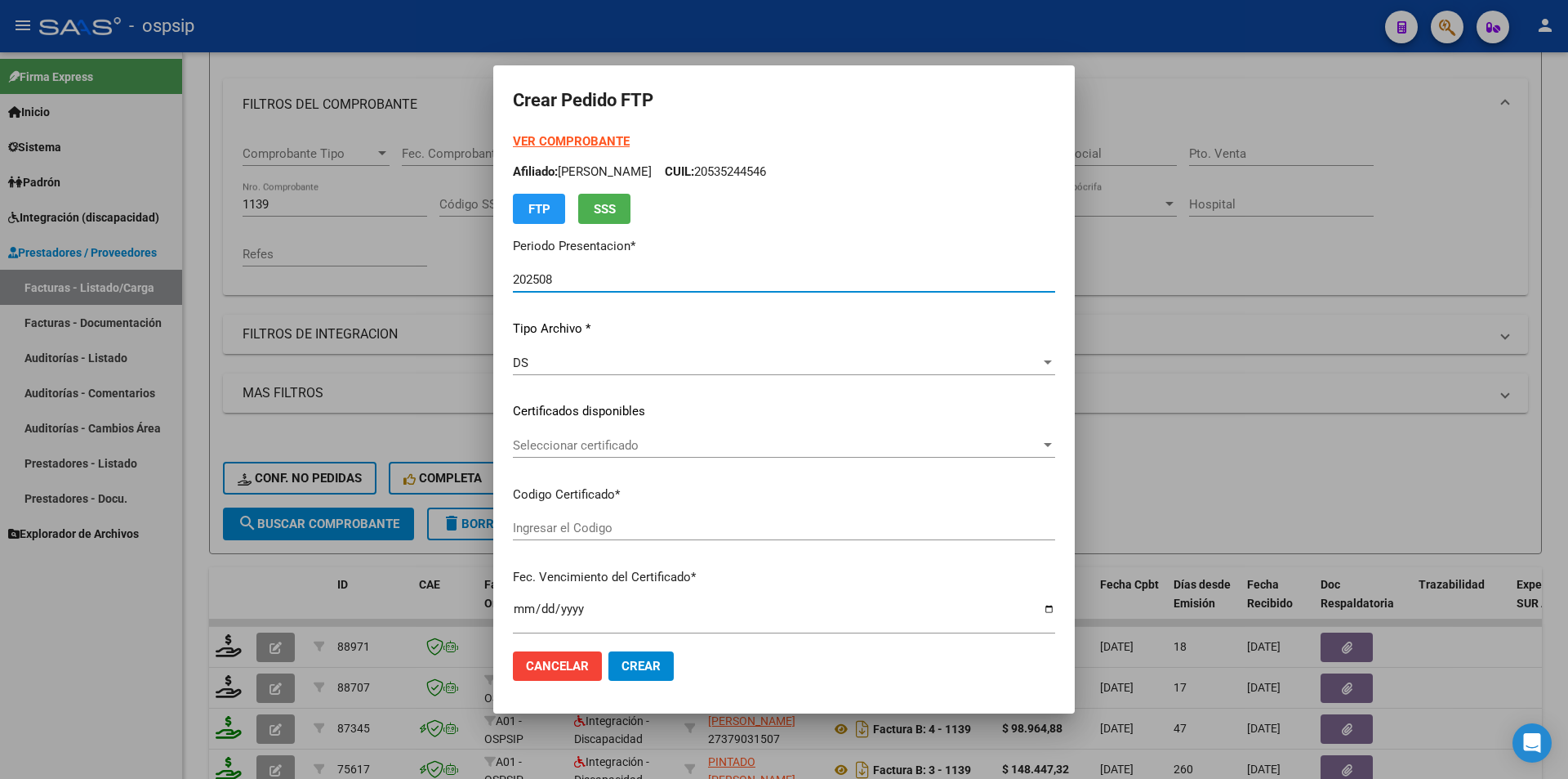
type input "ARG01000517132542023041220240412"
type input "2025-04-12"
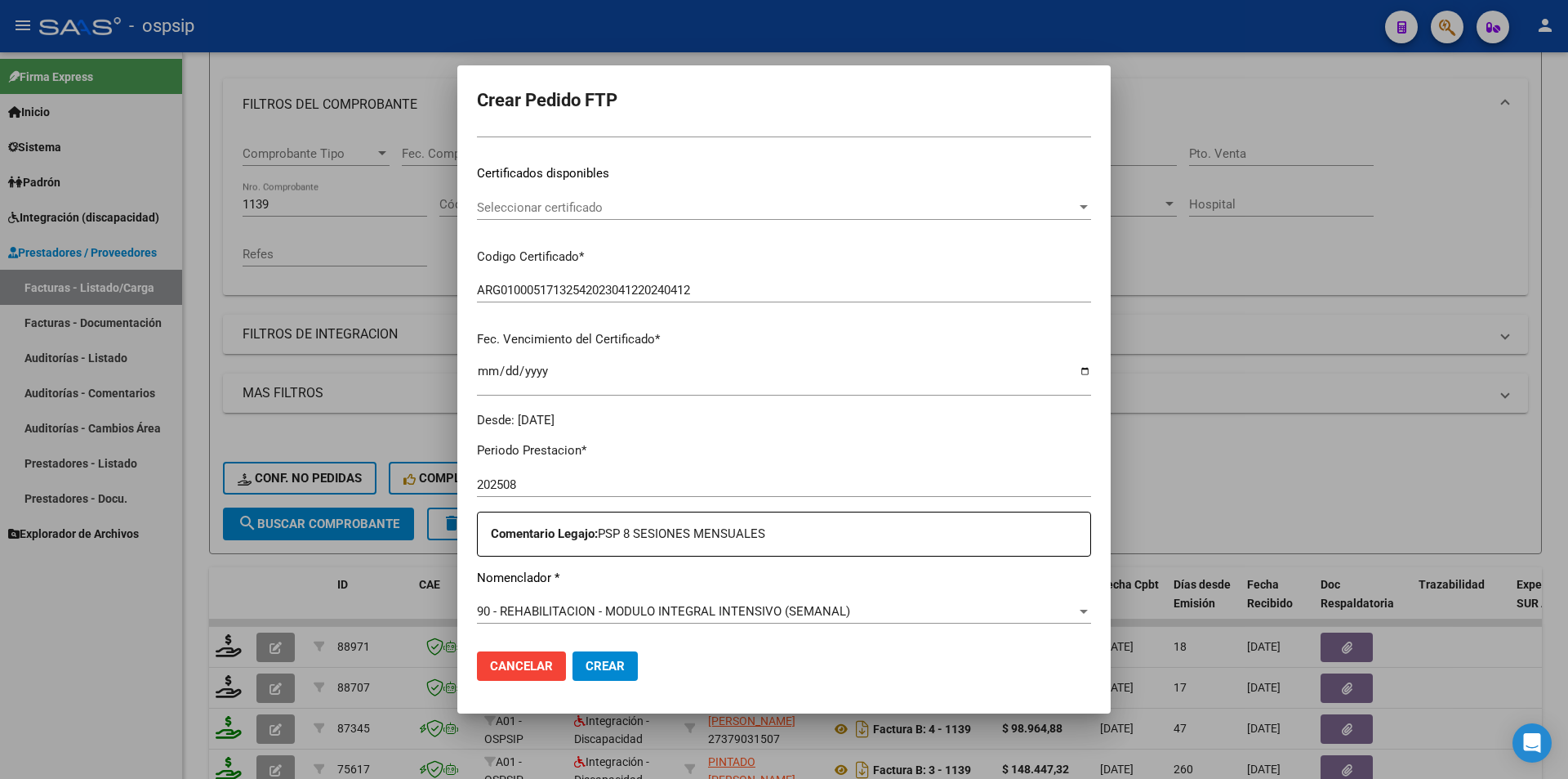
scroll to position [409, 0]
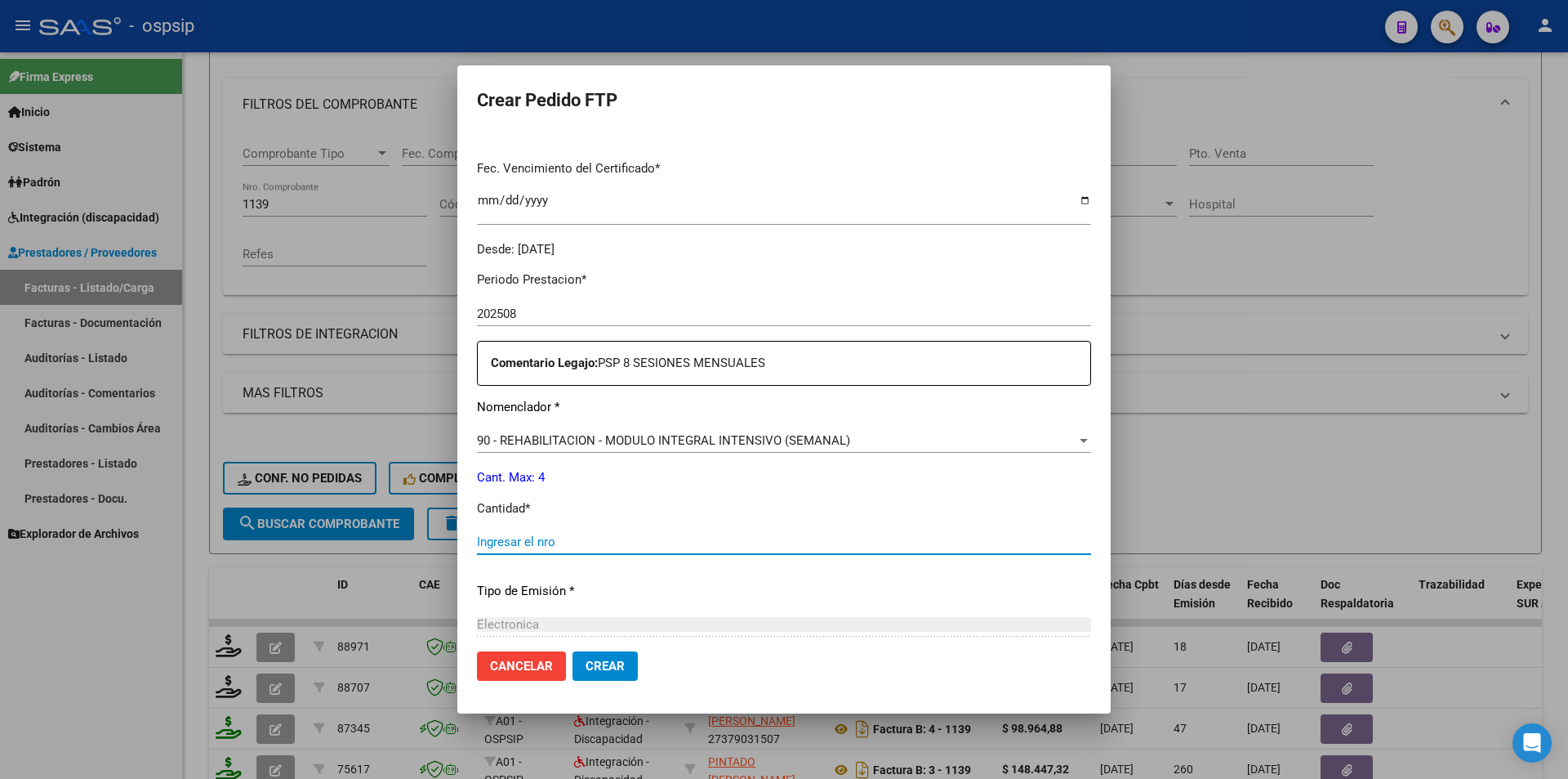
click at [571, 544] on input "Ingresar el nro" at bounding box center [784, 542] width 614 height 15
type input "4"
click at [625, 668] on button "Crear" at bounding box center [605, 666] width 65 height 29
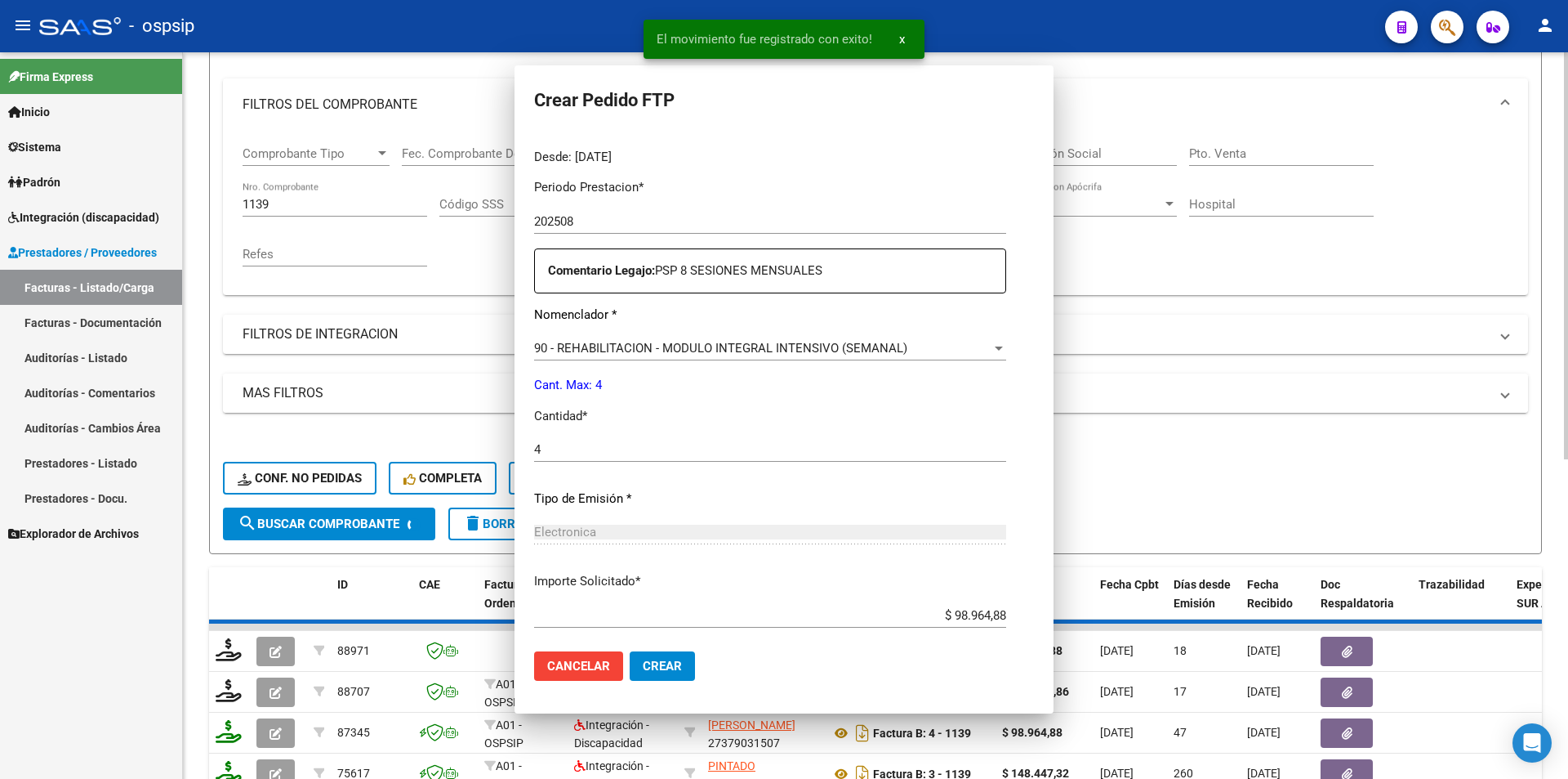
scroll to position [0, 0]
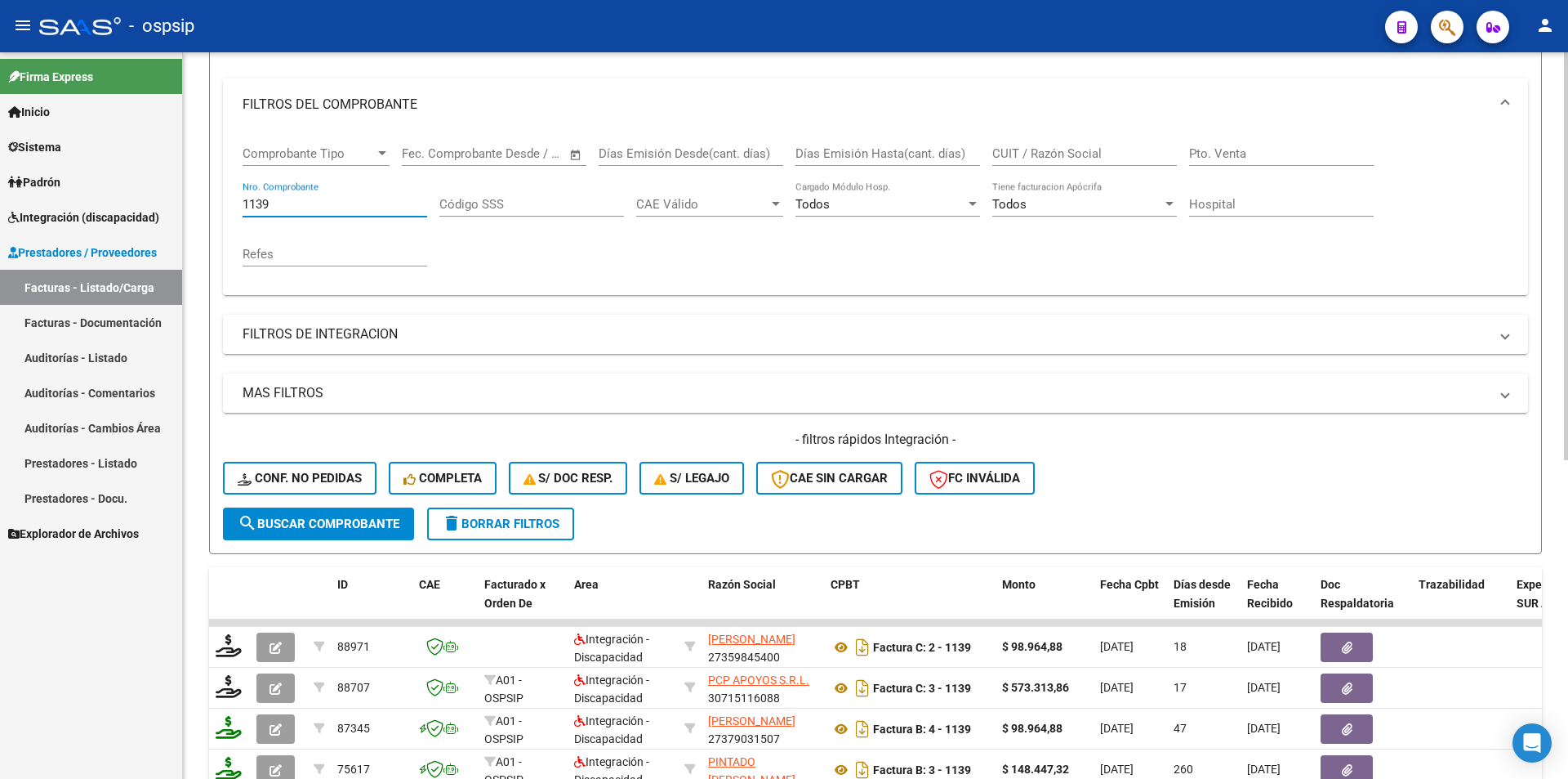
drag, startPoint x: 280, startPoint y: 200, endPoint x: 200, endPoint y: 192, distance: 80.4
click at [200, 192] on div "Video tutorial PRESTADORES -> Listado de CPBTs Emitidos por Prestadores / Prove…" at bounding box center [876, 493] width 1385 height 1282
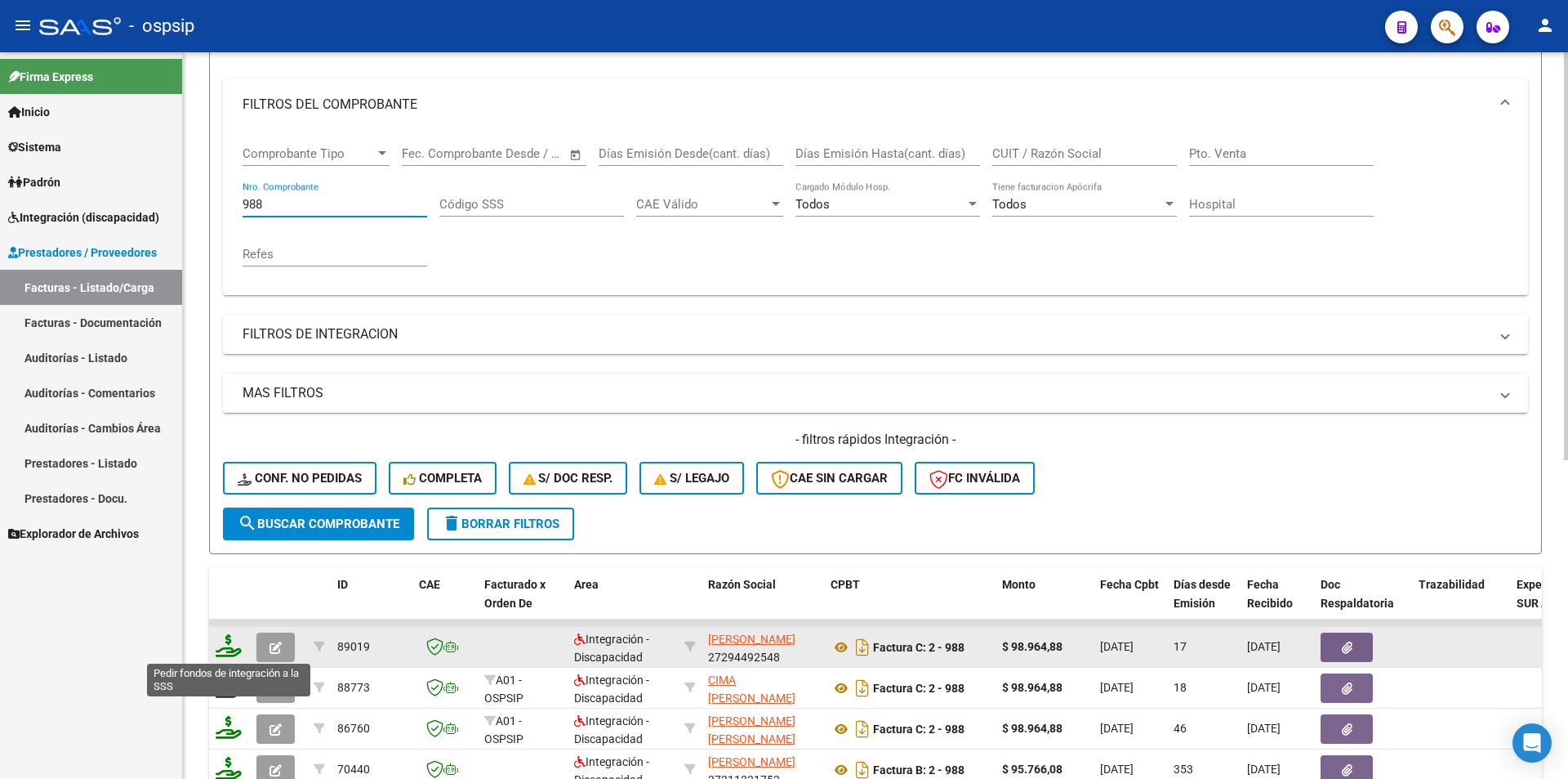
type input "988"
click at [231, 653] on icon at bounding box center [229, 645] width 26 height 23
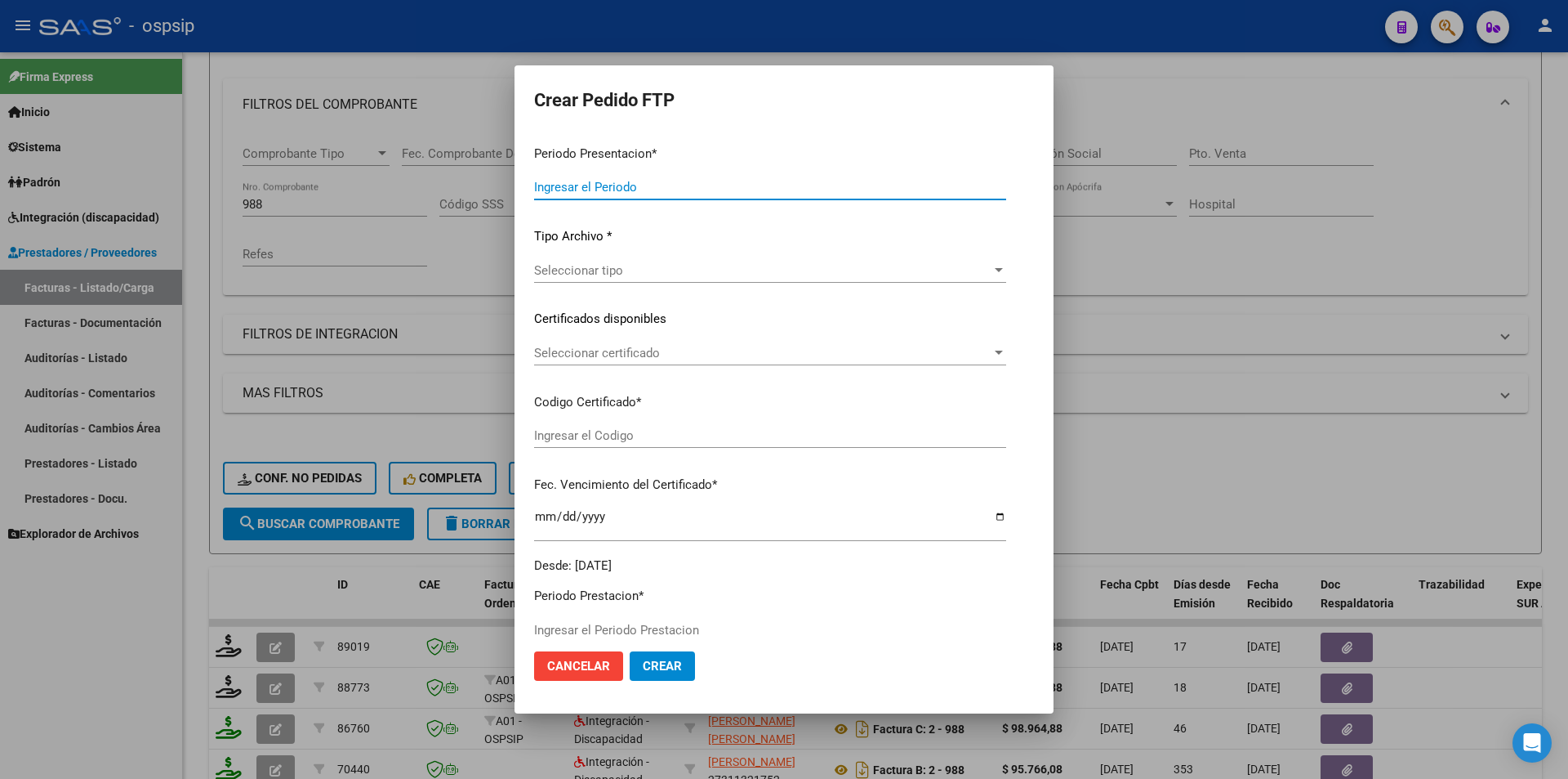
type input "202508"
type input "$ 98.964,88"
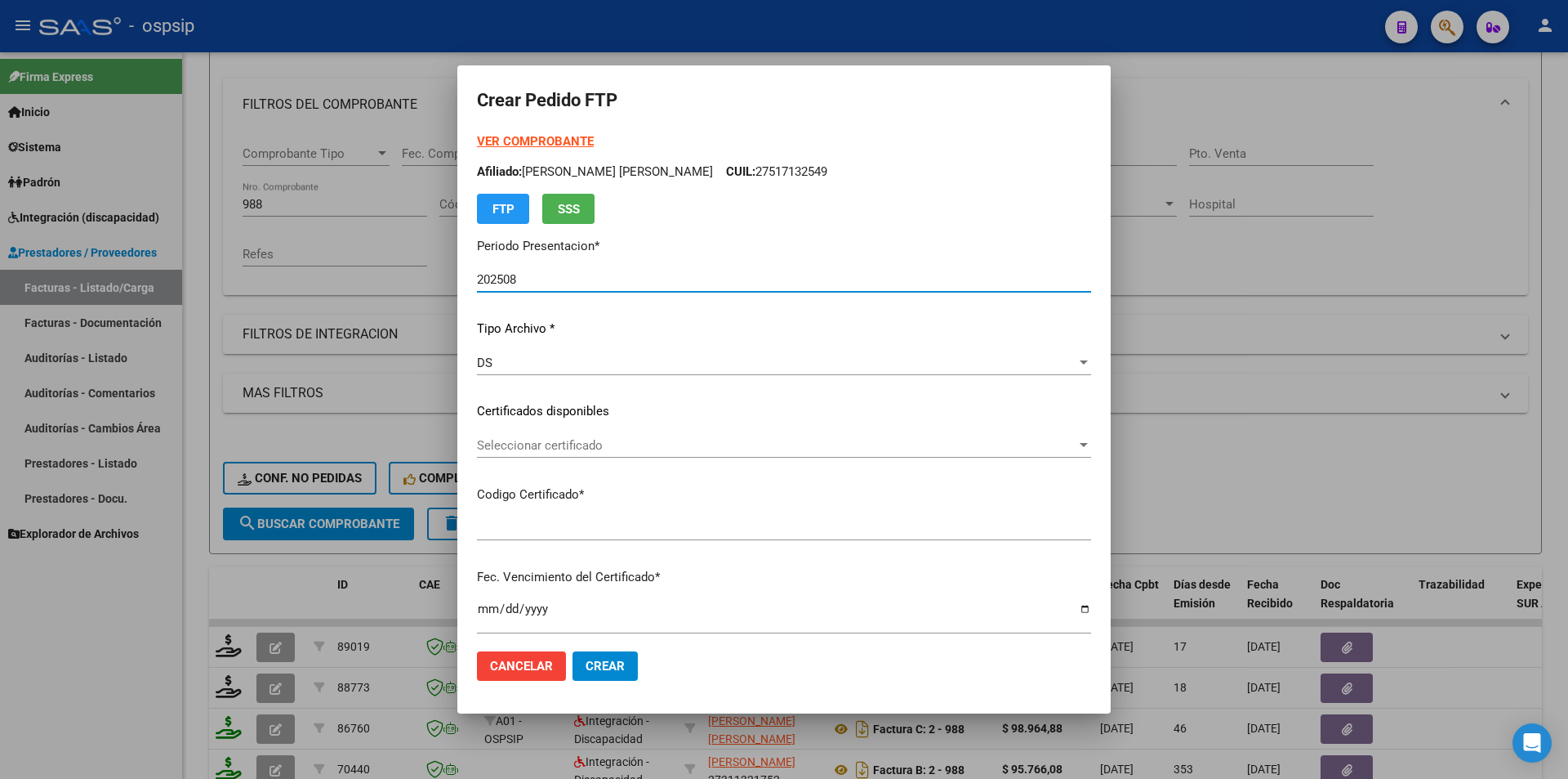
type input "3949521435"
type input "2039-09-12"
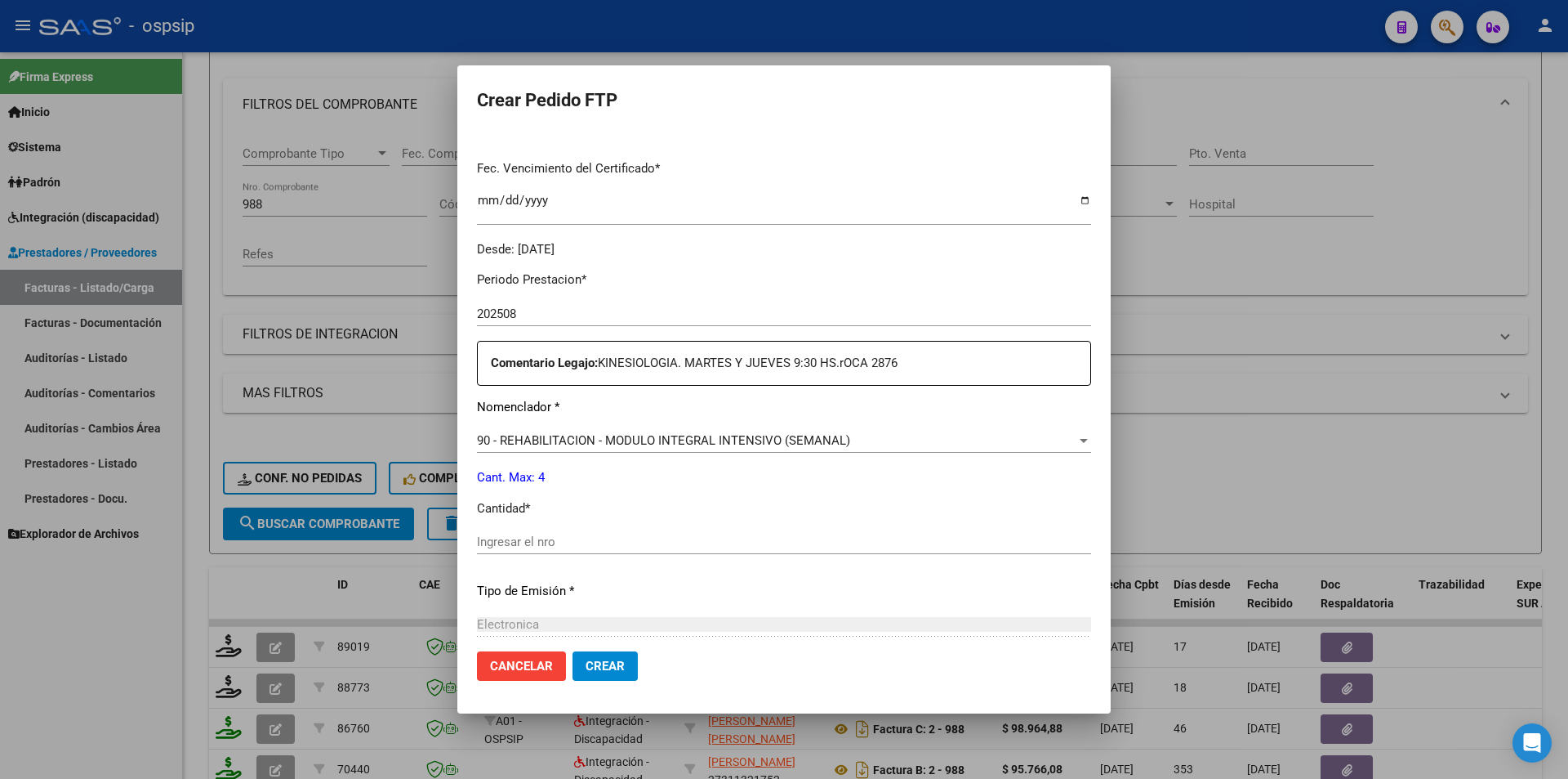
click at [547, 549] on input "Ingresar el nro" at bounding box center [784, 542] width 614 height 15
type input "4"
click at [599, 663] on span "Crear" at bounding box center [605, 666] width 39 height 15
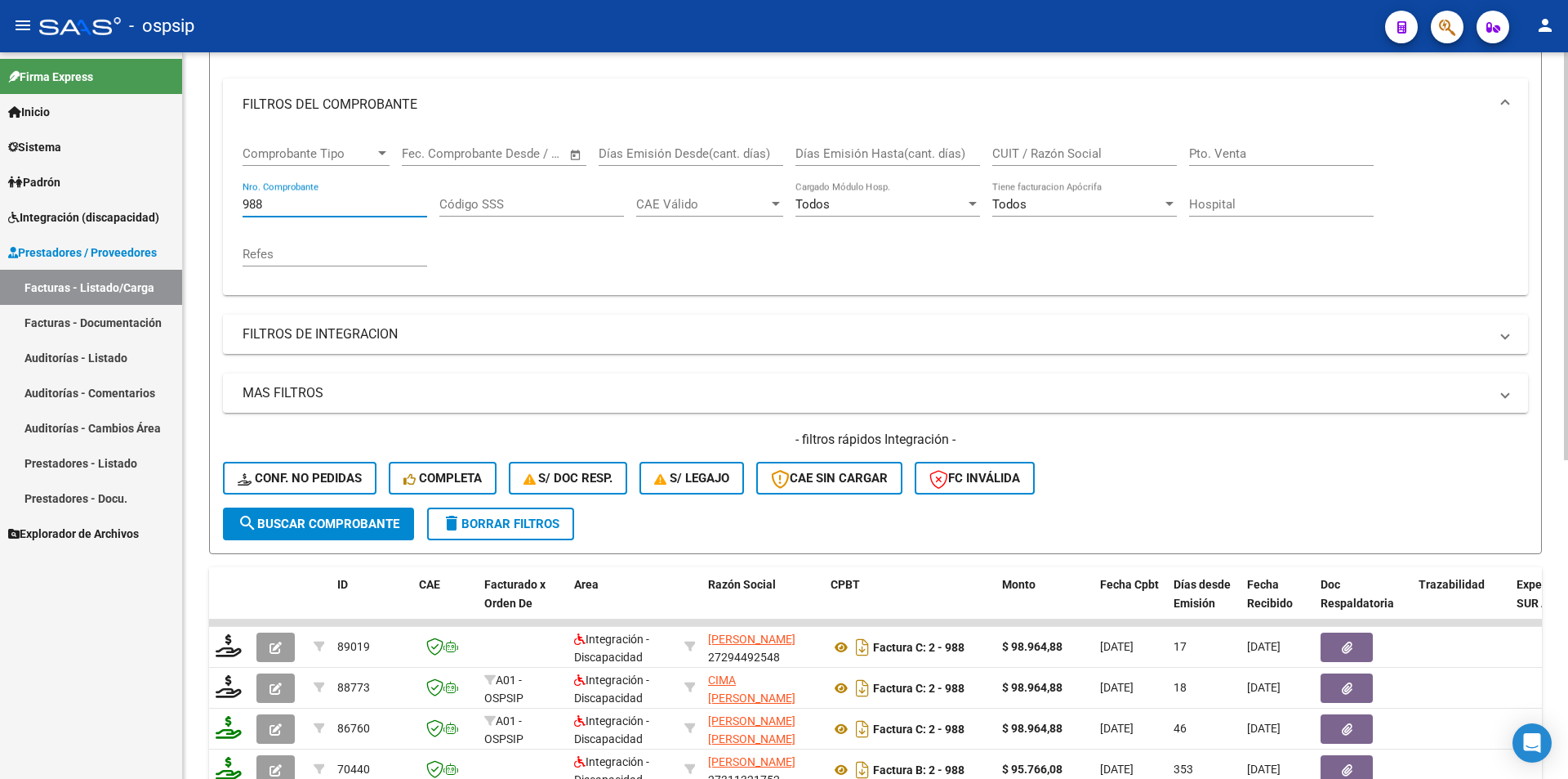
drag, startPoint x: 310, startPoint y: 202, endPoint x: 246, endPoint y: 199, distance: 64.1
click at [246, 199] on input "988" at bounding box center [335, 204] width 185 height 15
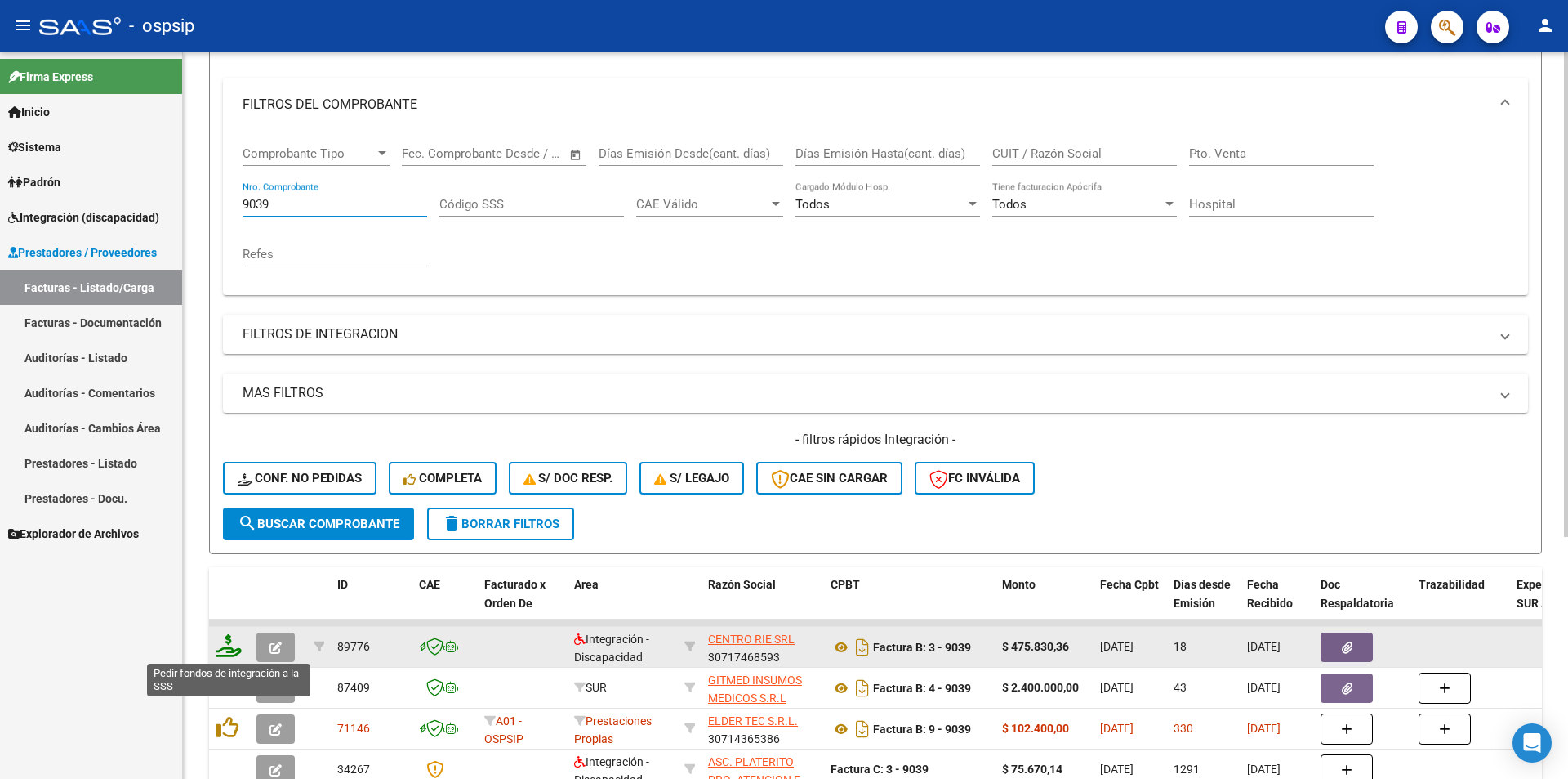
type input "9039"
click at [226, 652] on icon at bounding box center [229, 645] width 26 height 23
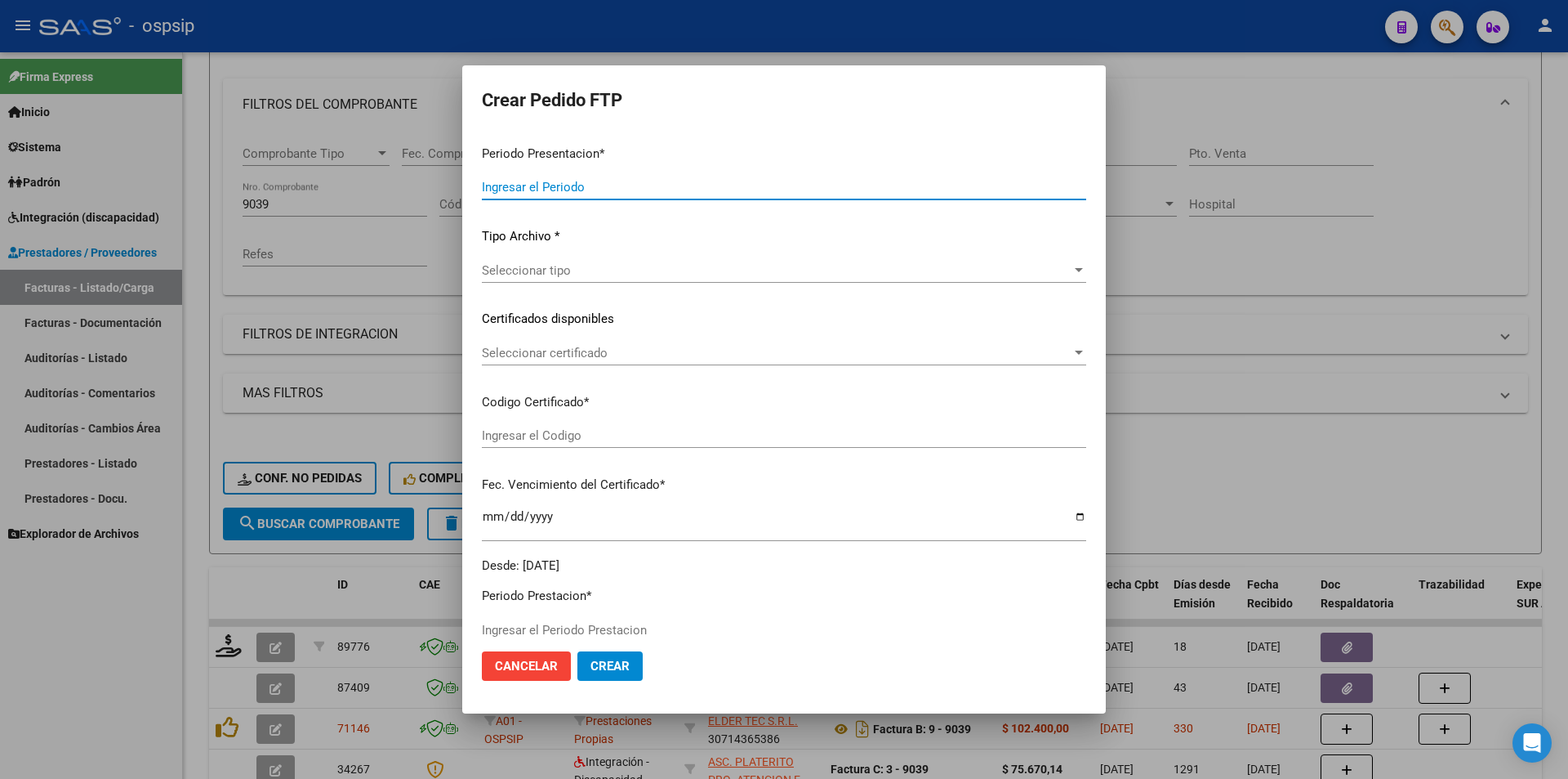
type input "202508"
type input "$ 475.830,36"
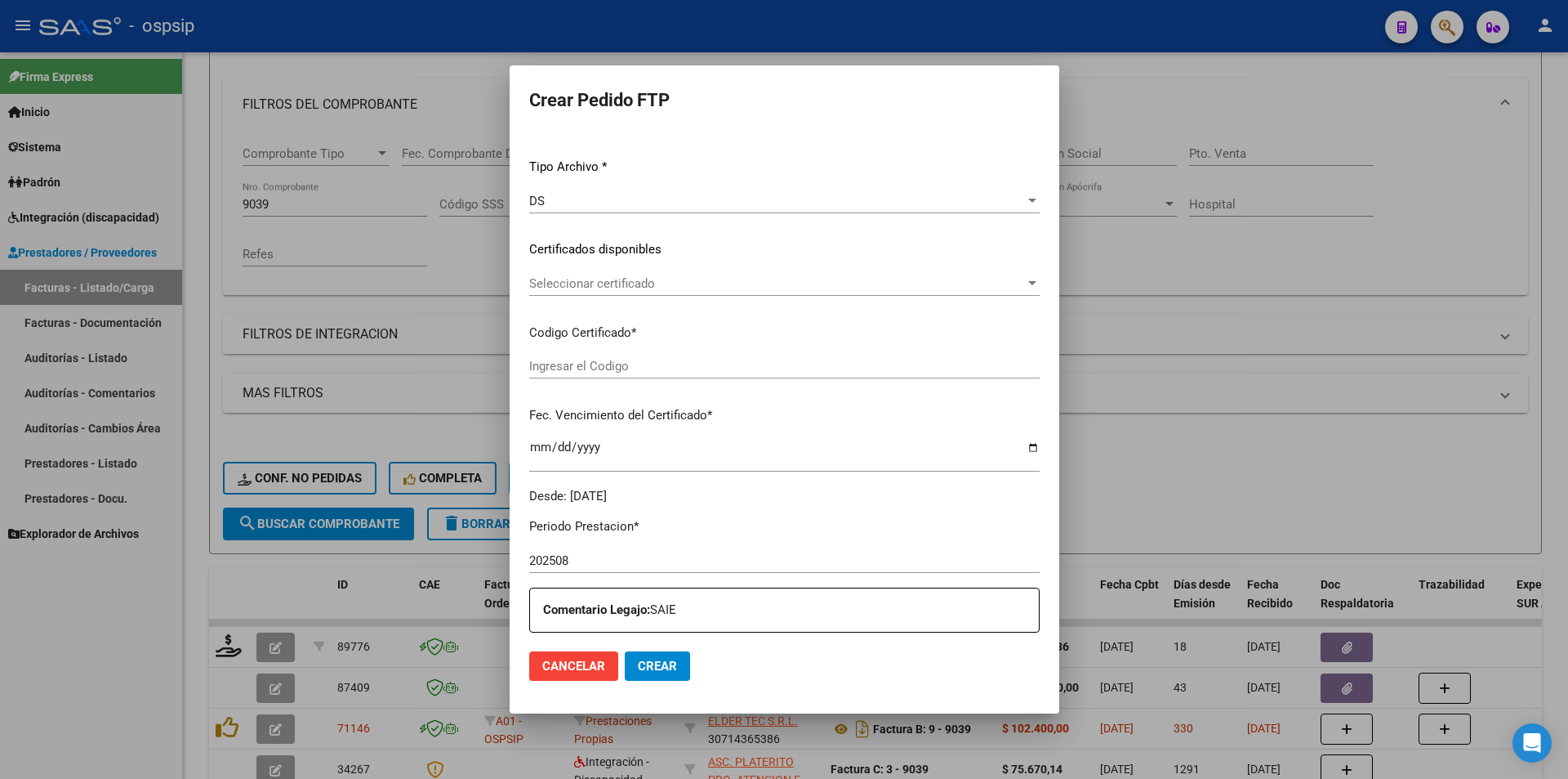
type input "1001851253"
type input "2026-11-09"
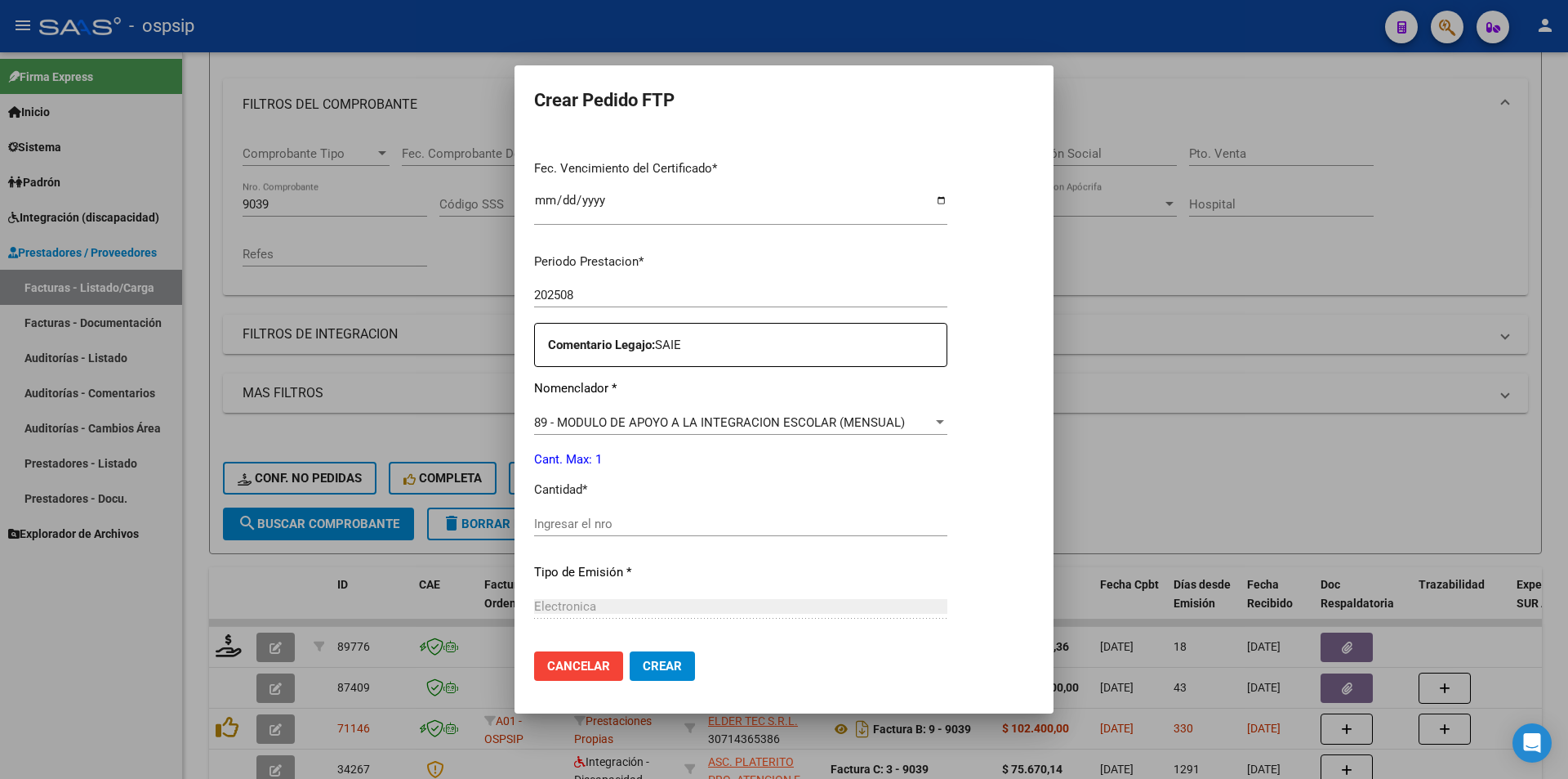
click at [548, 529] on input "Ingresar el nro" at bounding box center [741, 524] width 414 height 15
type input "1"
click at [678, 657] on button "Crear" at bounding box center [662, 666] width 65 height 29
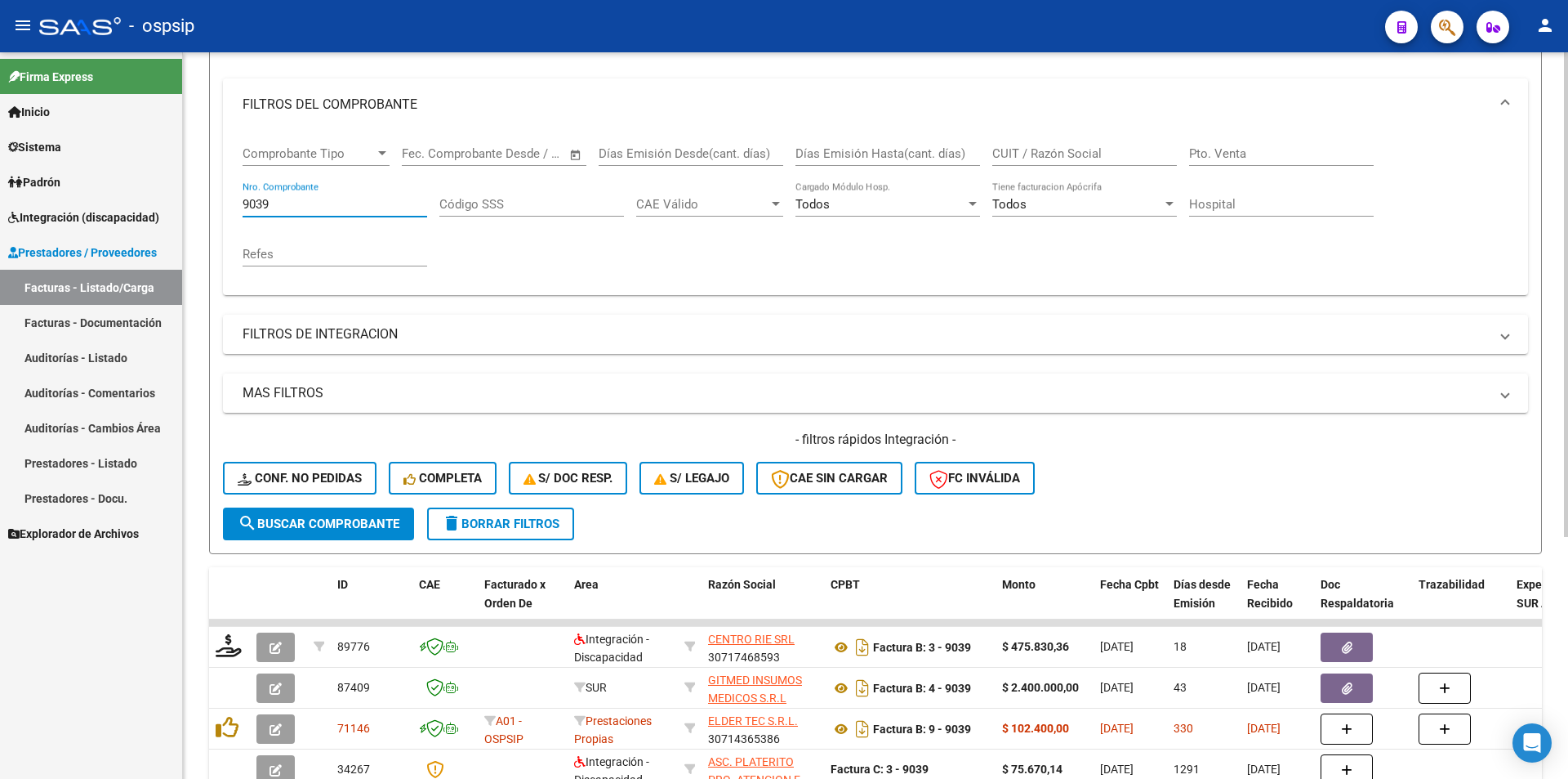
drag, startPoint x: 280, startPoint y: 209, endPoint x: 215, endPoint y: 203, distance: 65.3
click at [215, 203] on form "Filtros Id Area Area Seleccionar Gerenciador Seleccionar Gerenciador Todos Conf…" at bounding box center [876, 274] width 1333 height 560
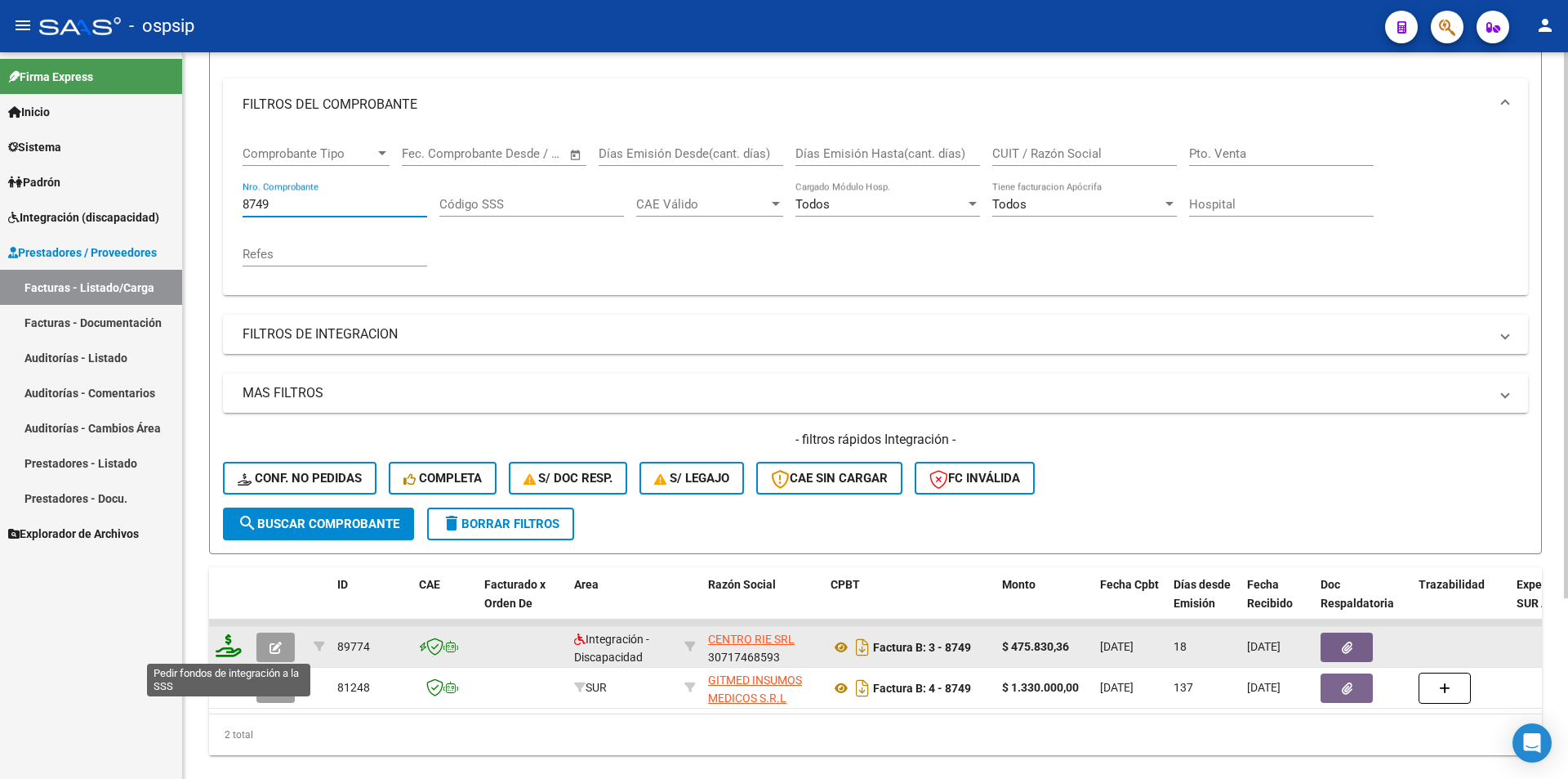
type input "8749"
click at [225, 647] on icon at bounding box center [229, 645] width 26 height 23
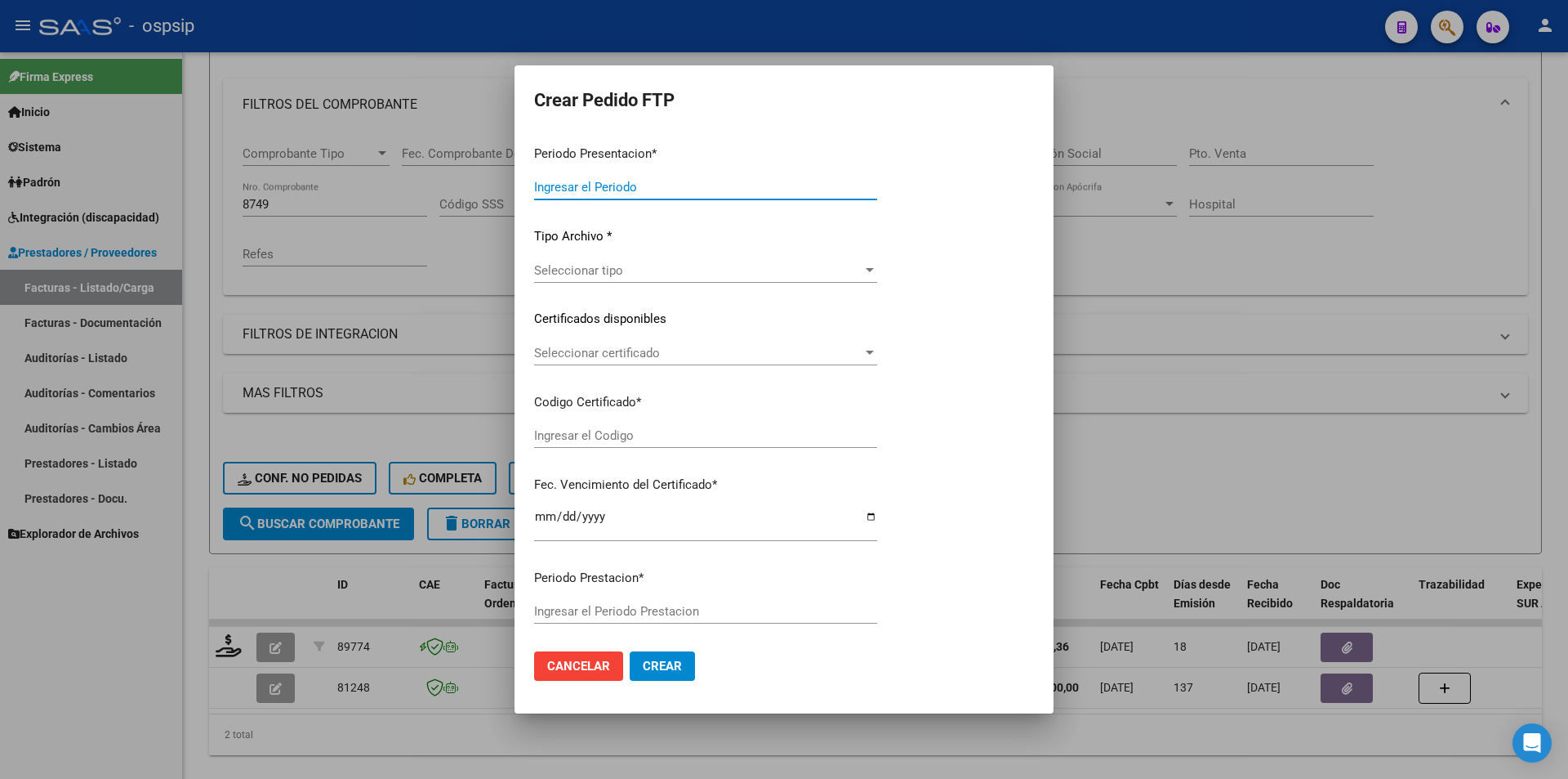
type input "202508"
type input "$ 475.830,36"
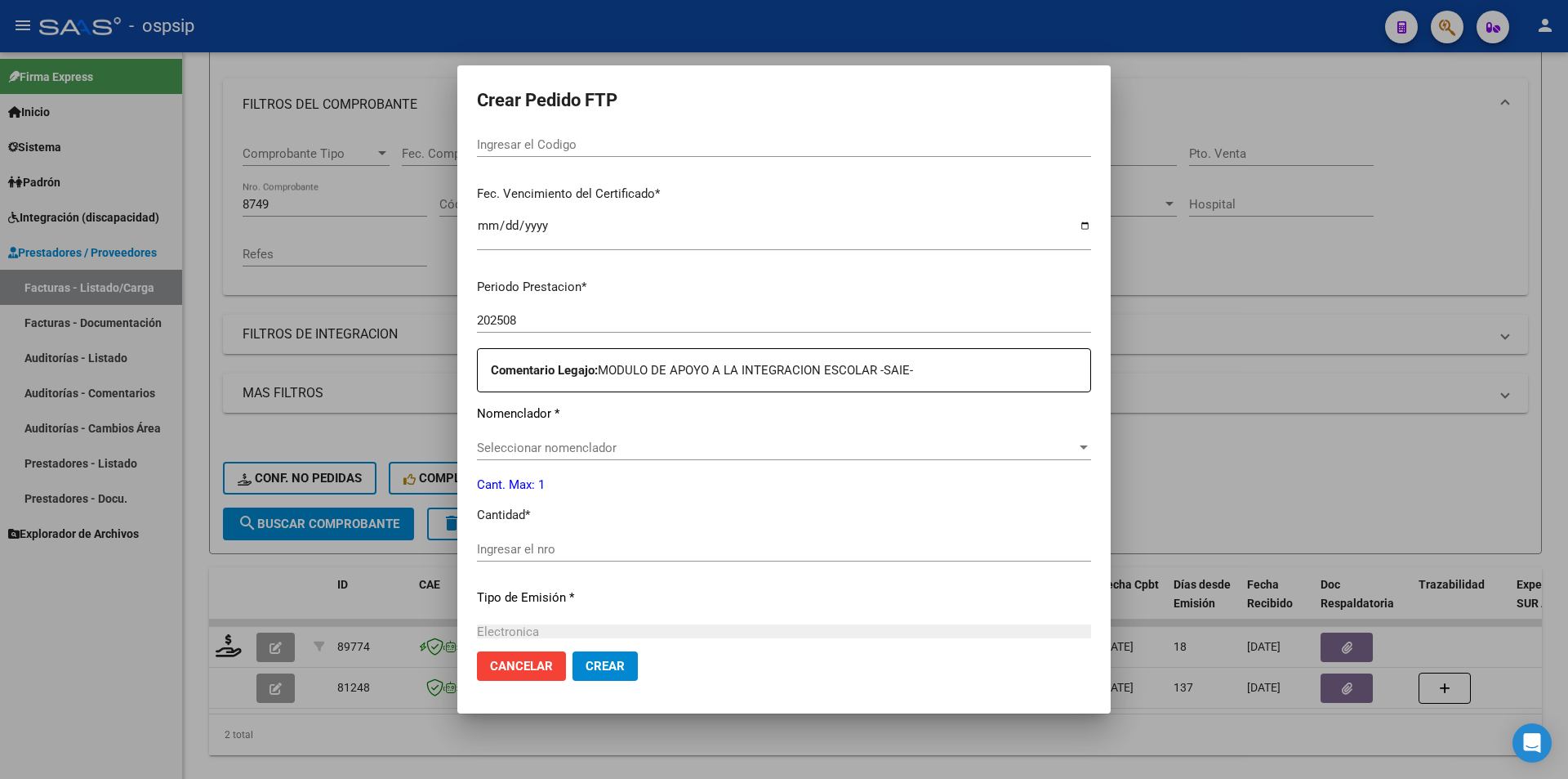
scroll to position [409, 0]
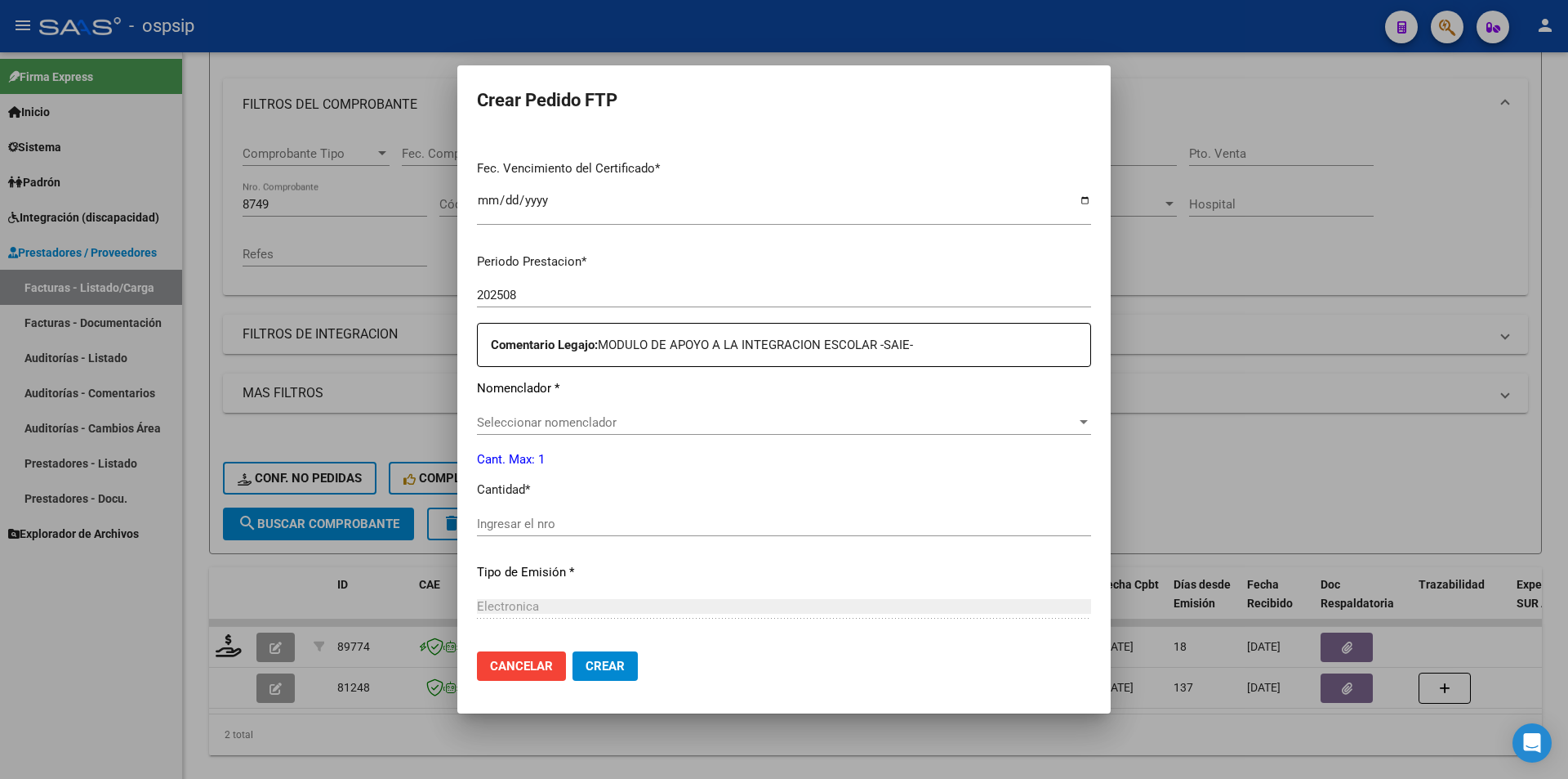
type input "ARG02000570178992023092620260926BS437"
type input "[DATE]"
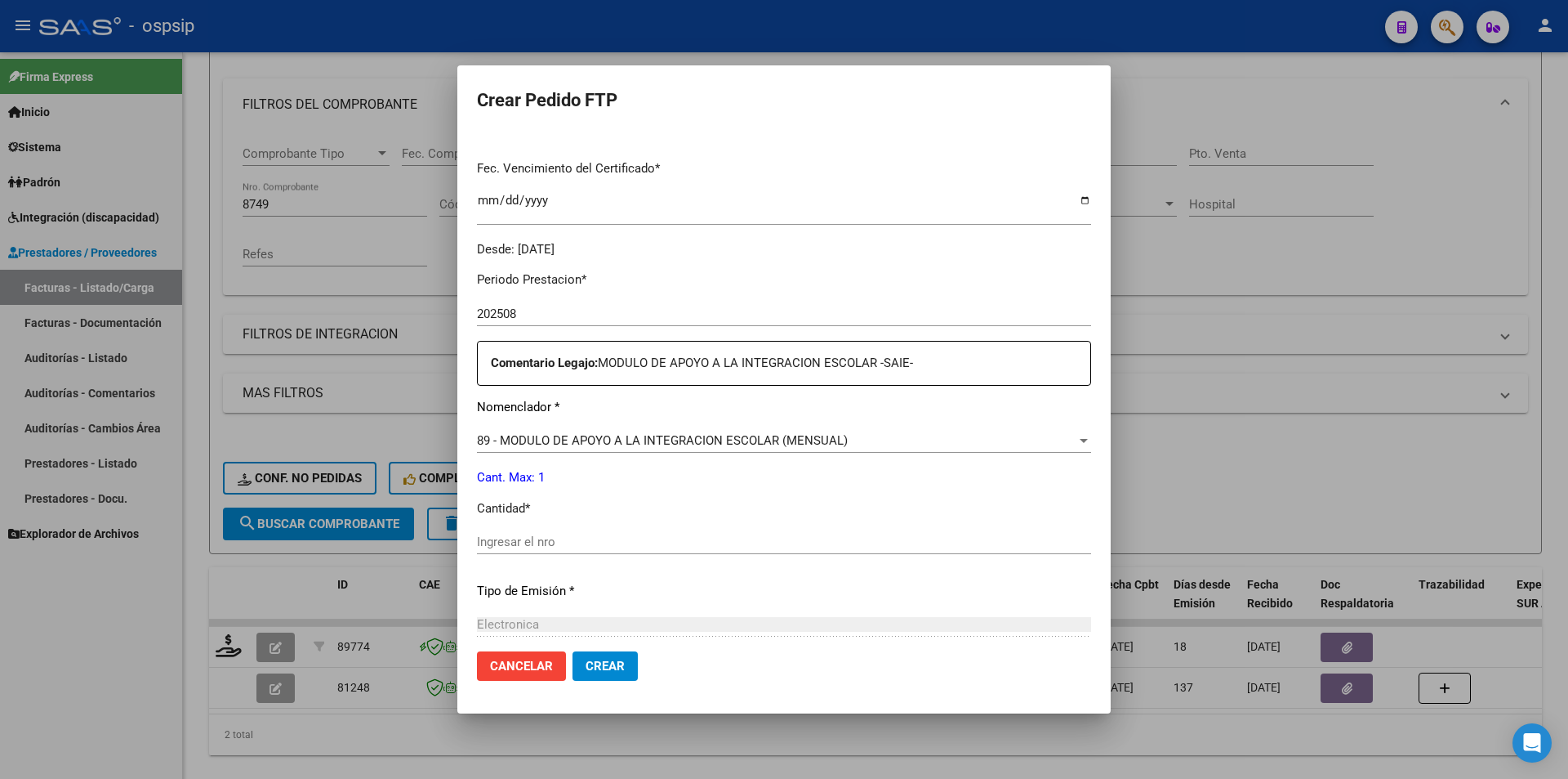
click at [533, 555] on div "Ingresar el nro" at bounding box center [784, 549] width 614 height 40
click at [491, 541] on input "Ingresar el nro" at bounding box center [784, 542] width 614 height 15
type input "1"
click at [611, 665] on span "Crear" at bounding box center [605, 666] width 39 height 15
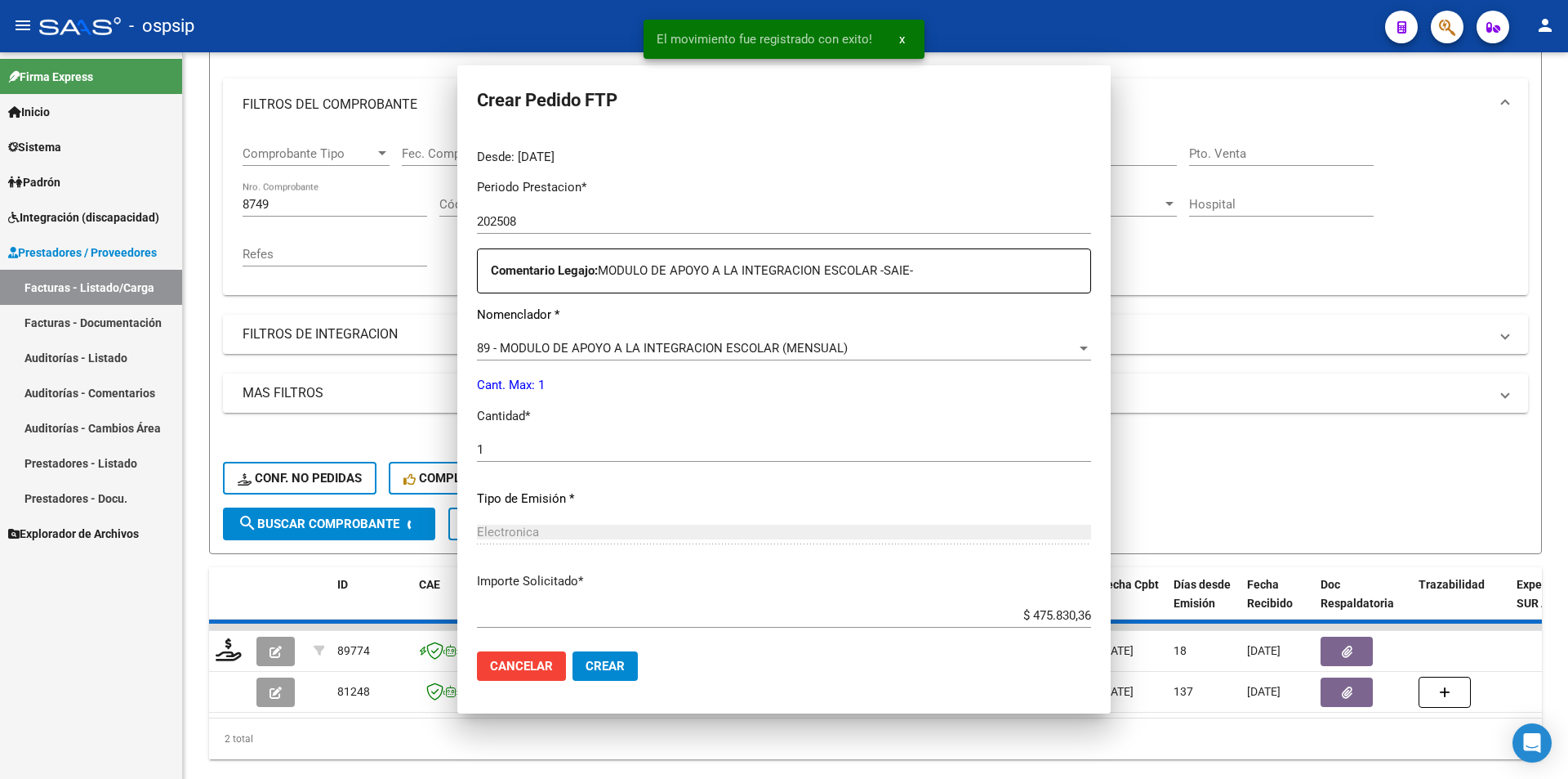
scroll to position [0, 0]
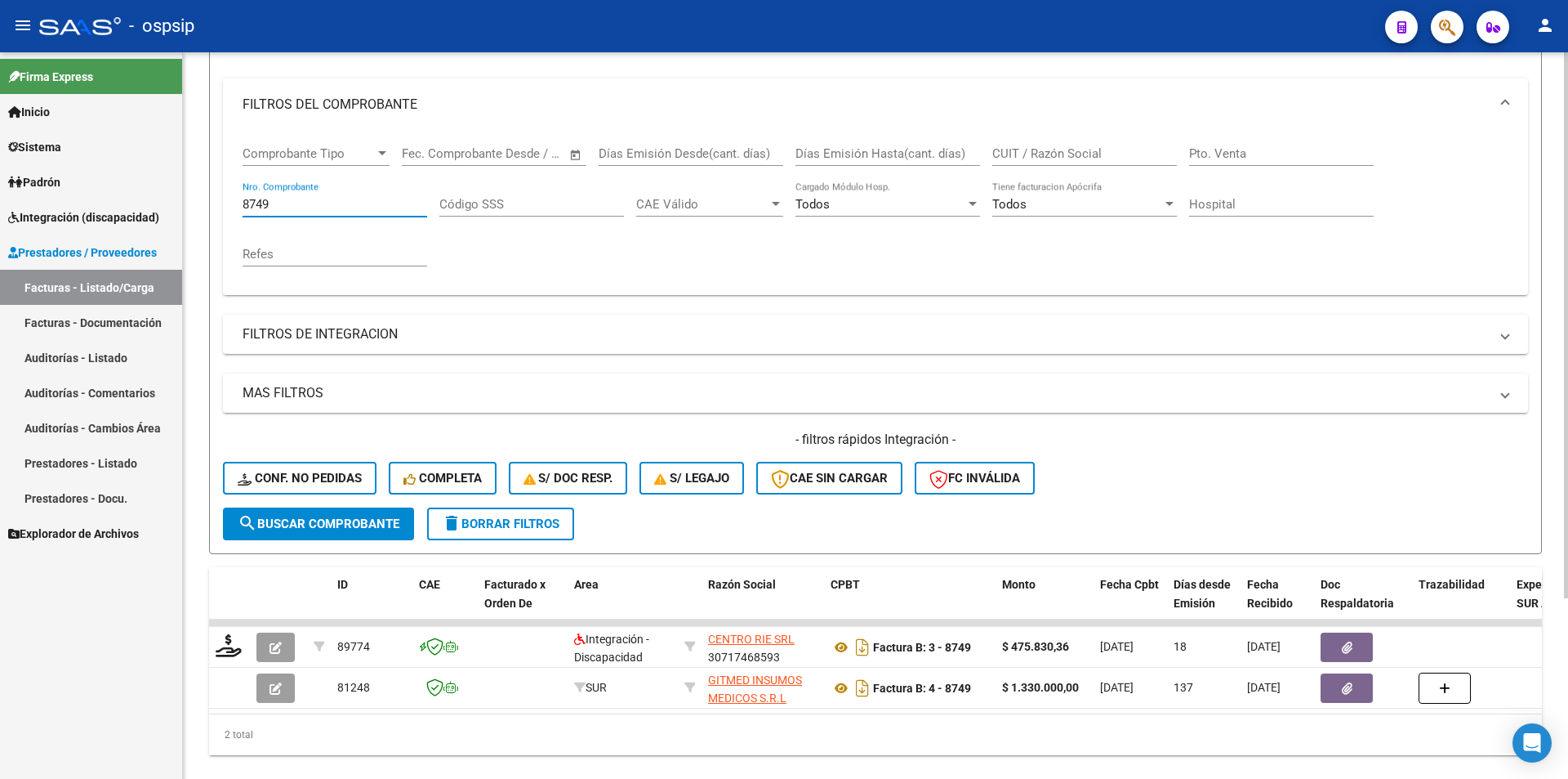
drag, startPoint x: 280, startPoint y: 204, endPoint x: 190, endPoint y: 202, distance: 90.0
click at [197, 193] on div "Video tutorial PRESTADORES -> Listado de CPBTs Emitidos por Prestadores / Prove…" at bounding box center [876, 330] width 1385 height 955
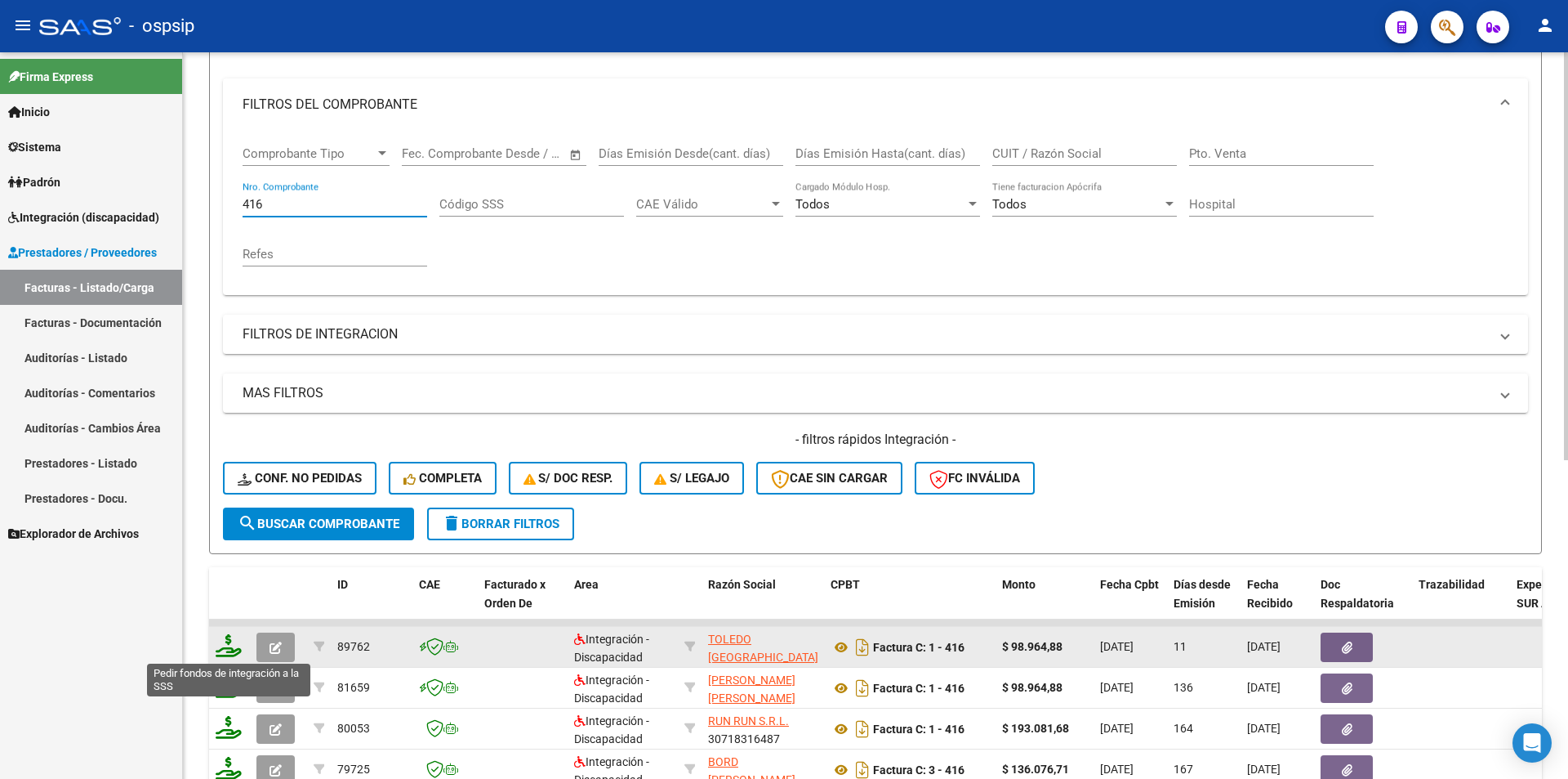
type input "416"
click at [225, 650] on icon at bounding box center [229, 645] width 26 height 23
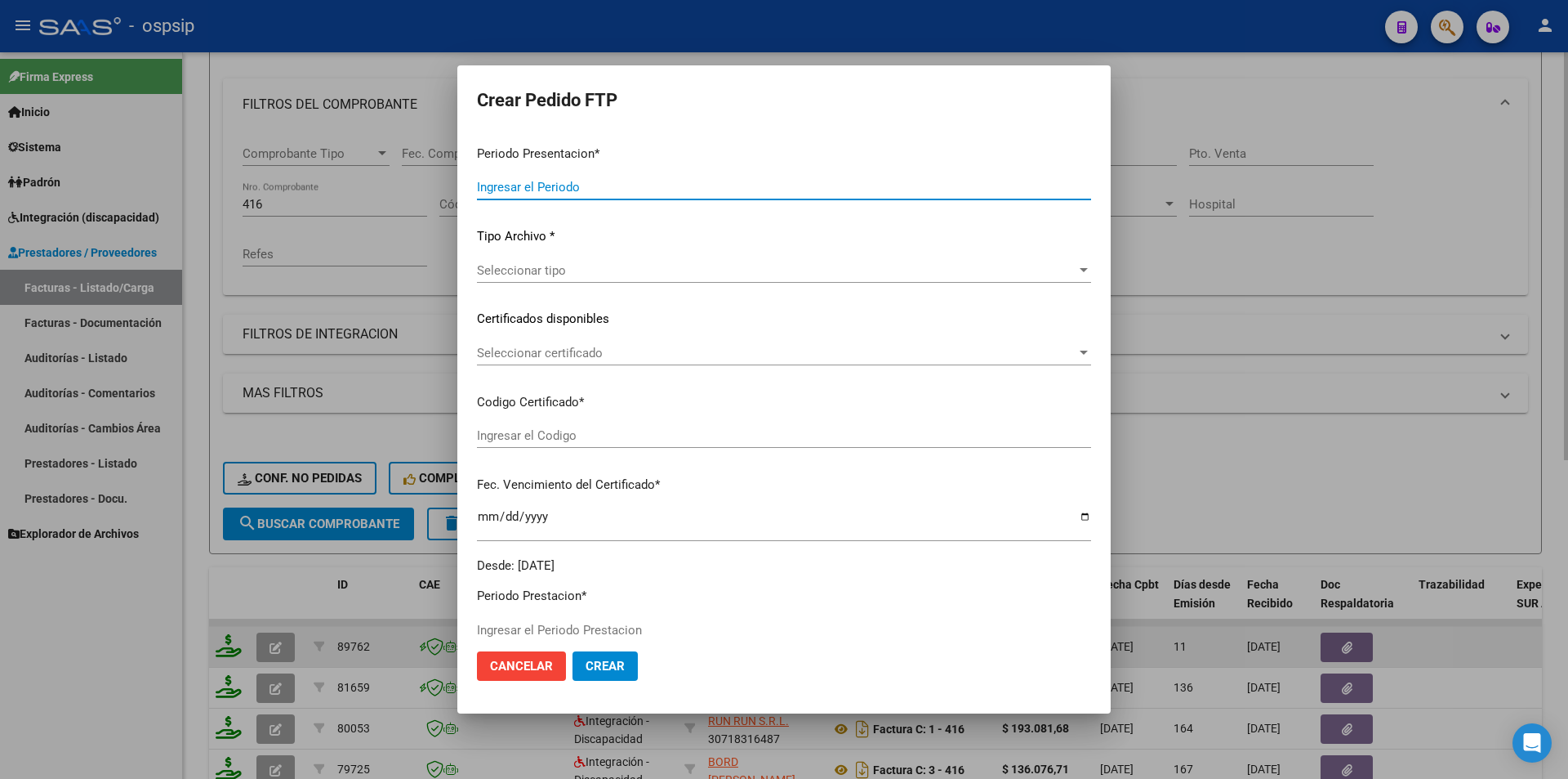
type input "202508"
type input "$ 98.964,88"
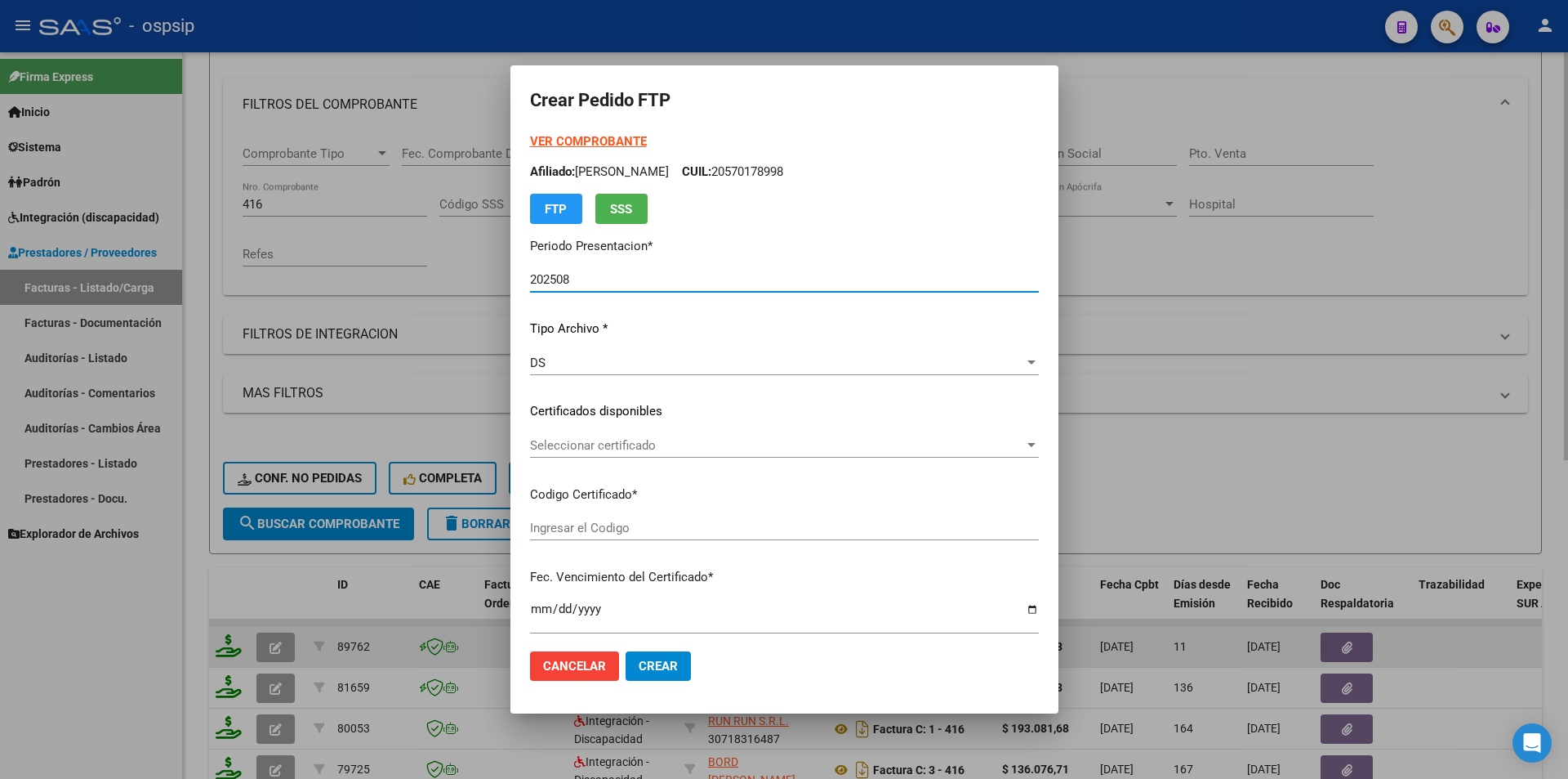
type input "ARG01000517132542023041220240412"
type input "2025-04-12"
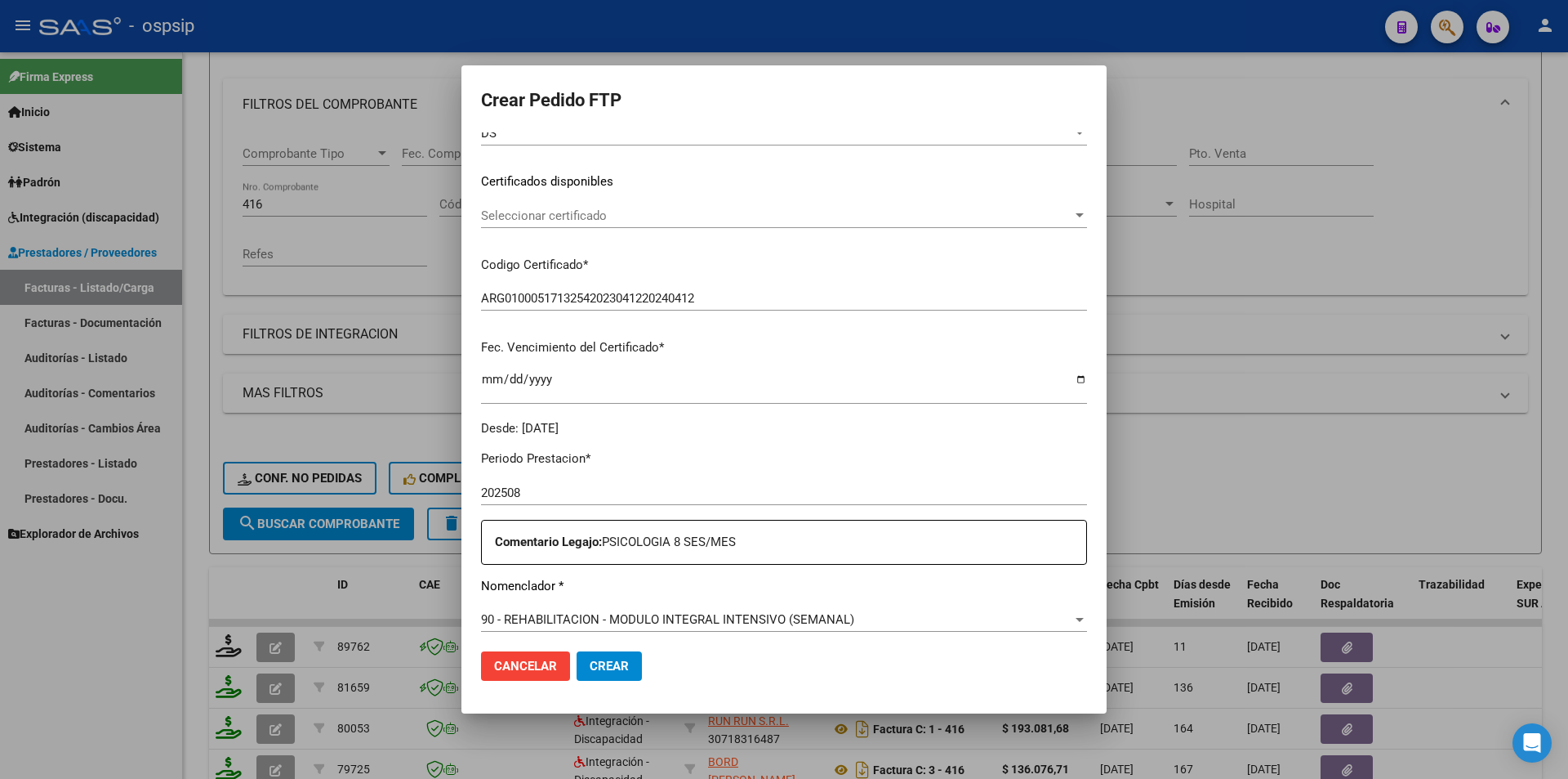
scroll to position [409, 0]
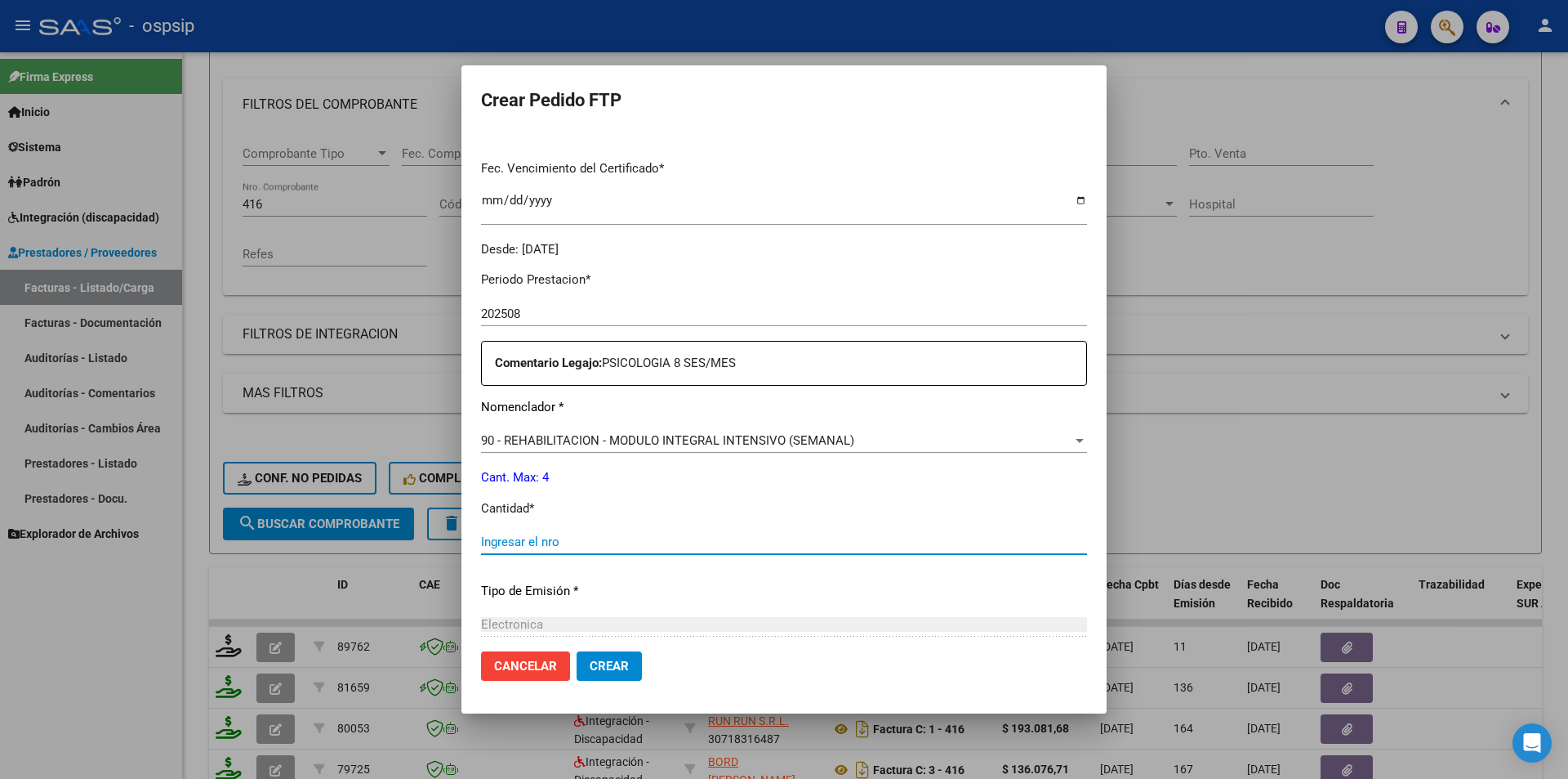
click at [599, 549] on input "Ingresar el nro" at bounding box center [784, 542] width 606 height 15
type input "4"
click at [613, 659] on span "Crear" at bounding box center [609, 666] width 39 height 15
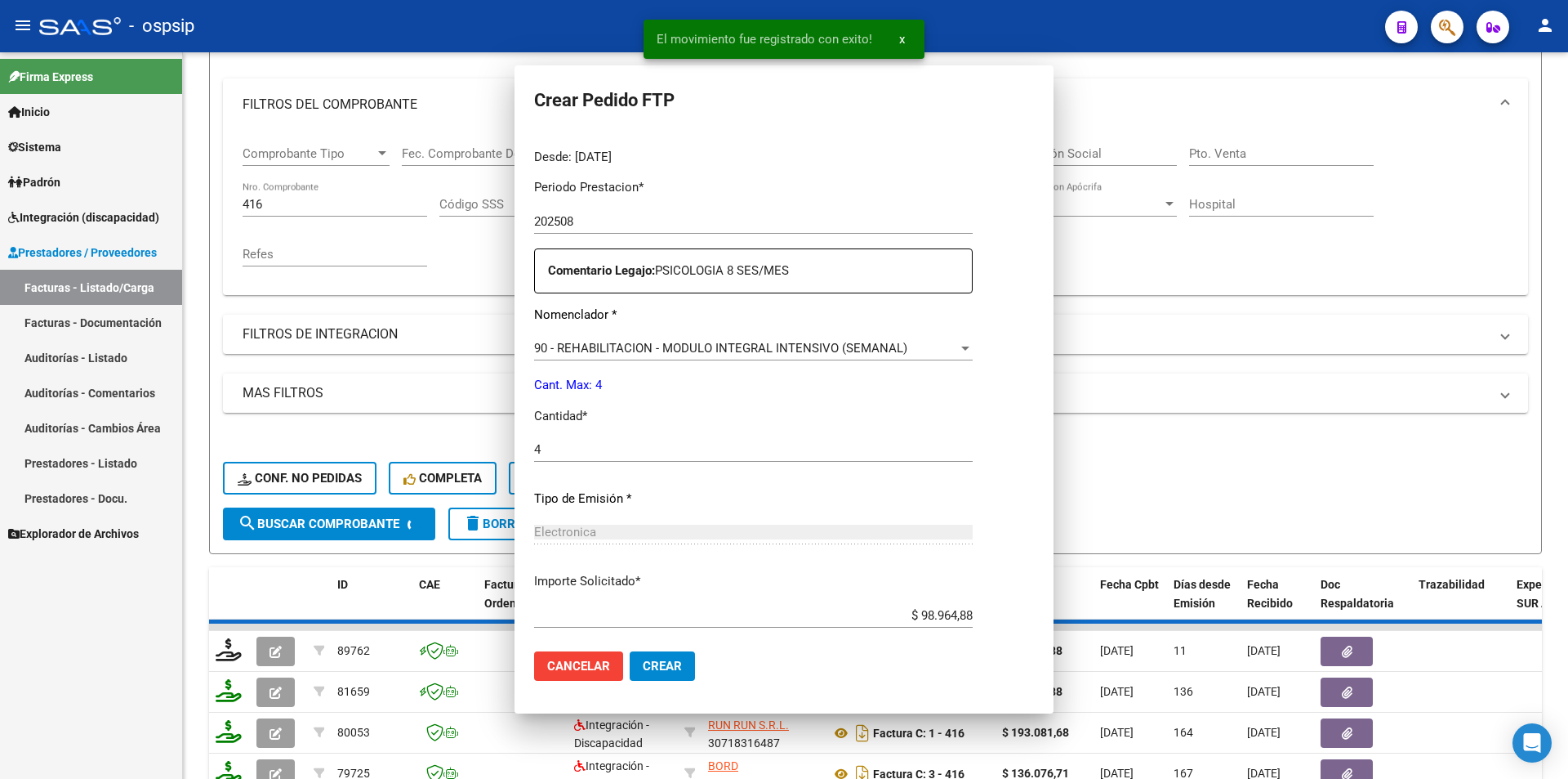
scroll to position [0, 0]
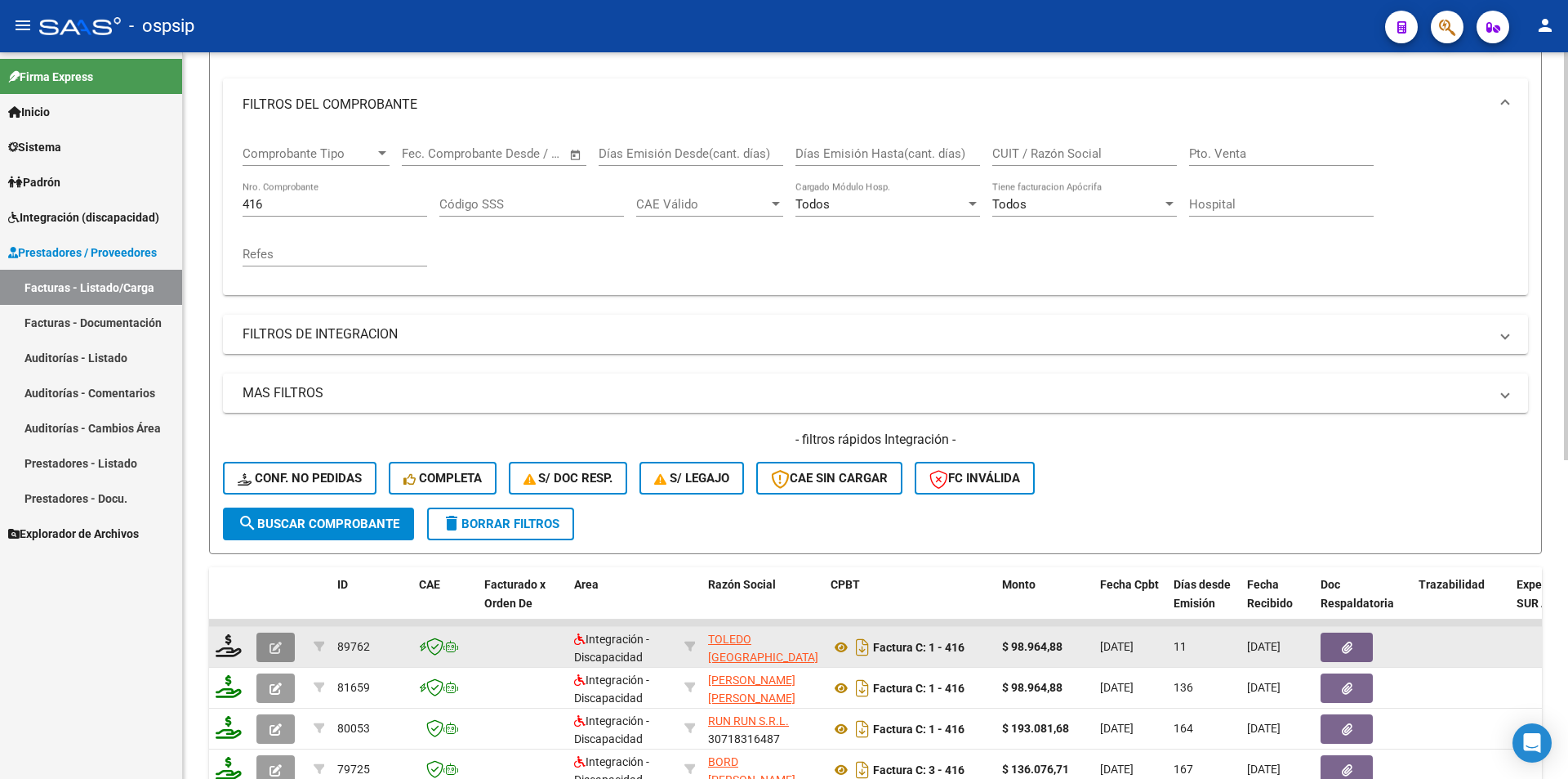
click at [278, 649] on icon "button" at bounding box center [275, 647] width 13 height 13
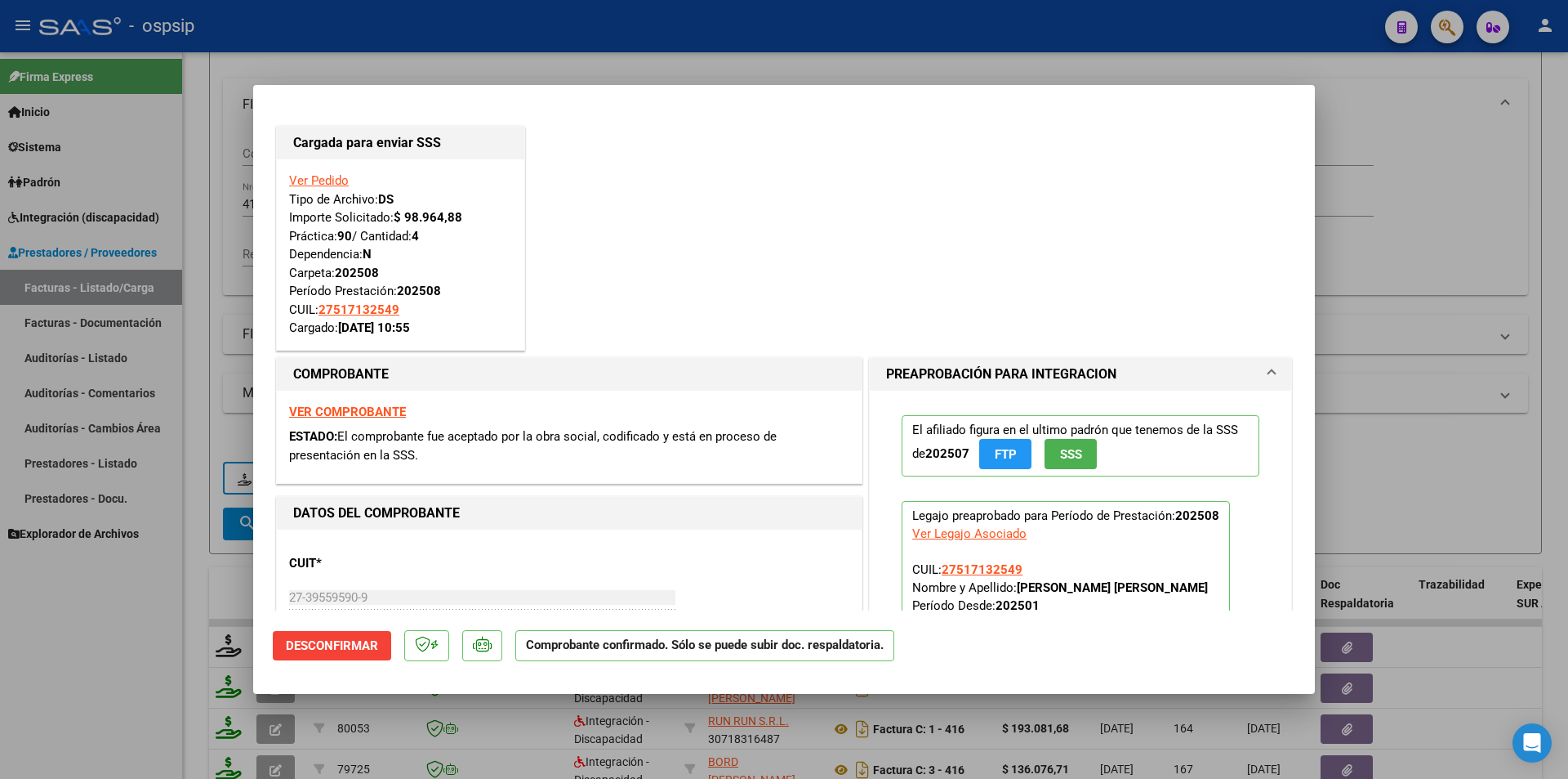
click at [152, 645] on div at bounding box center [784, 390] width 1568 height 779
type input "$ 0,00"
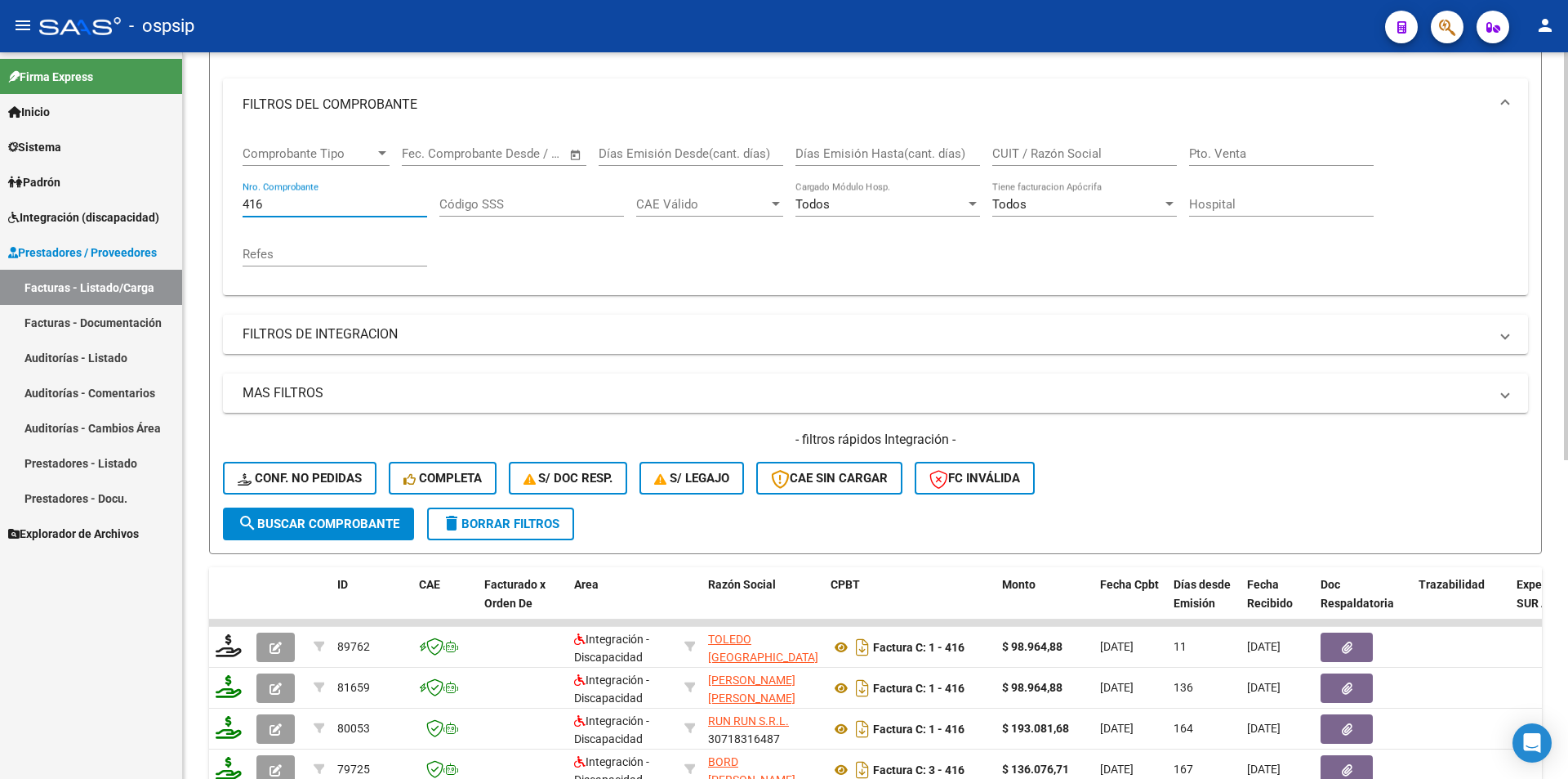
drag, startPoint x: 270, startPoint y: 198, endPoint x: 224, endPoint y: 199, distance: 46.0
click at [224, 199] on div "Comprobante Tipo Comprobante Tipo Fecha inicio – Fecha fin Fec. Comprobante Des…" at bounding box center [875, 213] width 1305 height 164
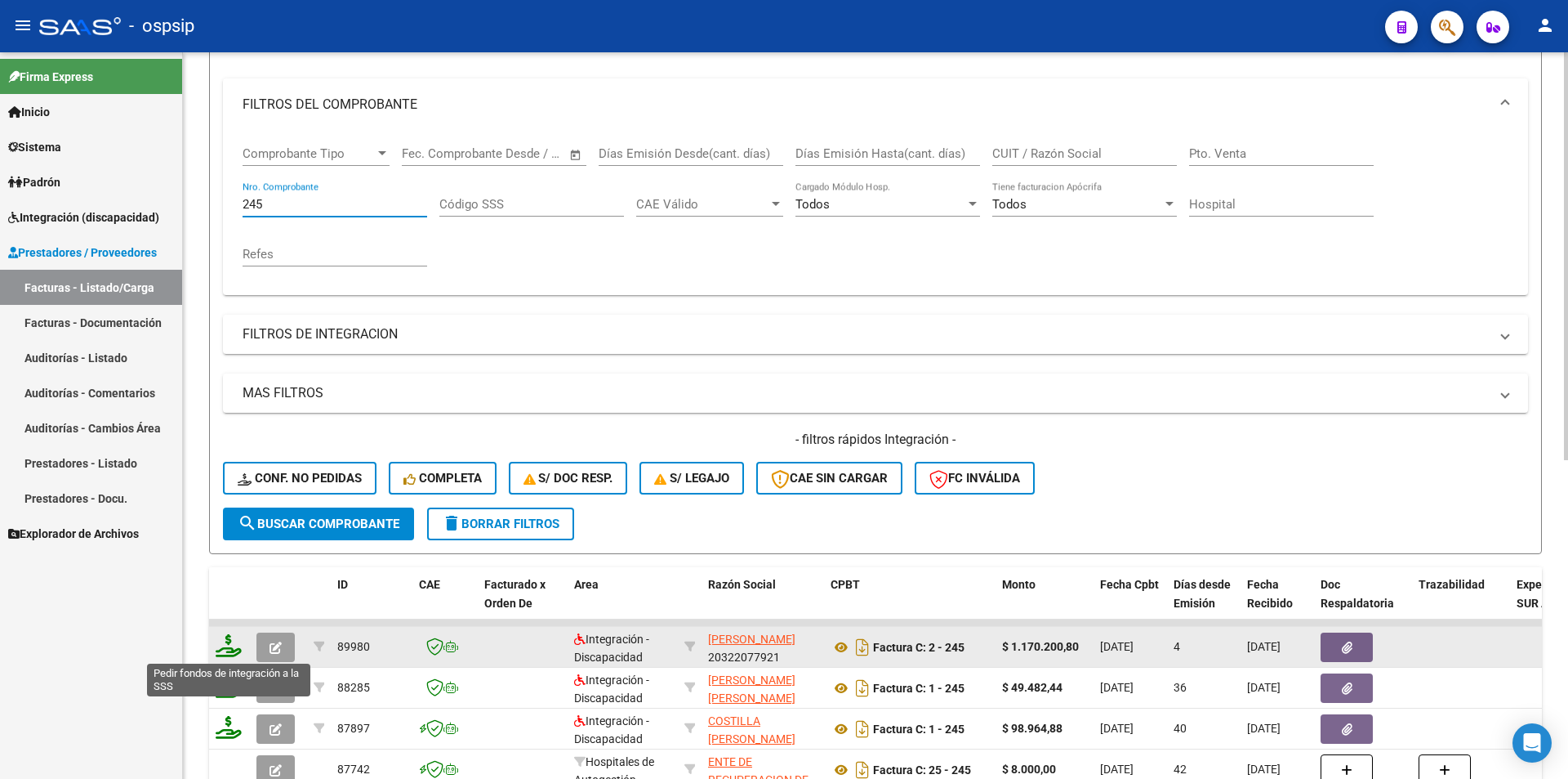
type input "245"
click at [226, 655] on icon at bounding box center [229, 645] width 26 height 23
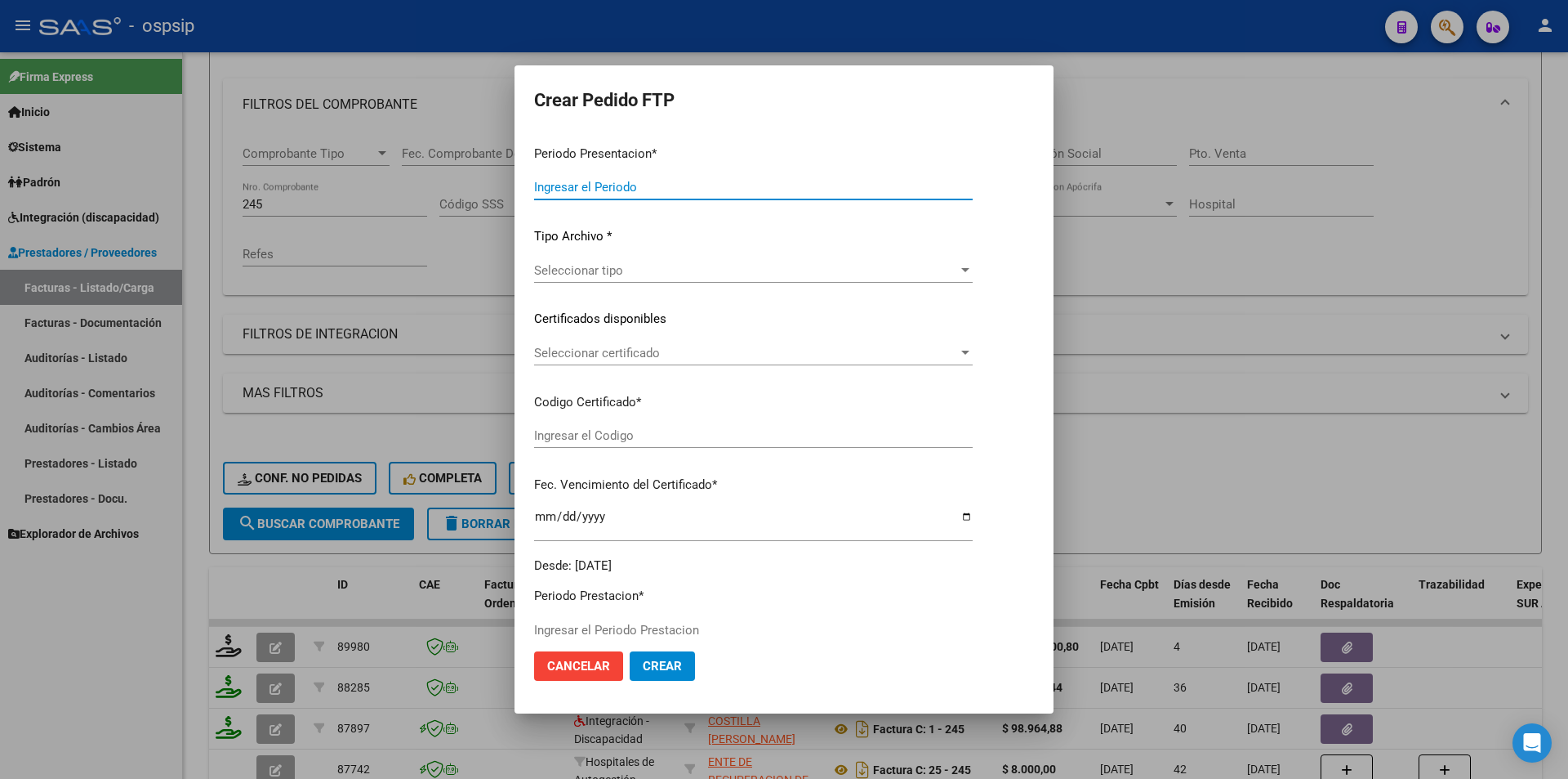
type input "202508"
type input "$ 1.170.200,80"
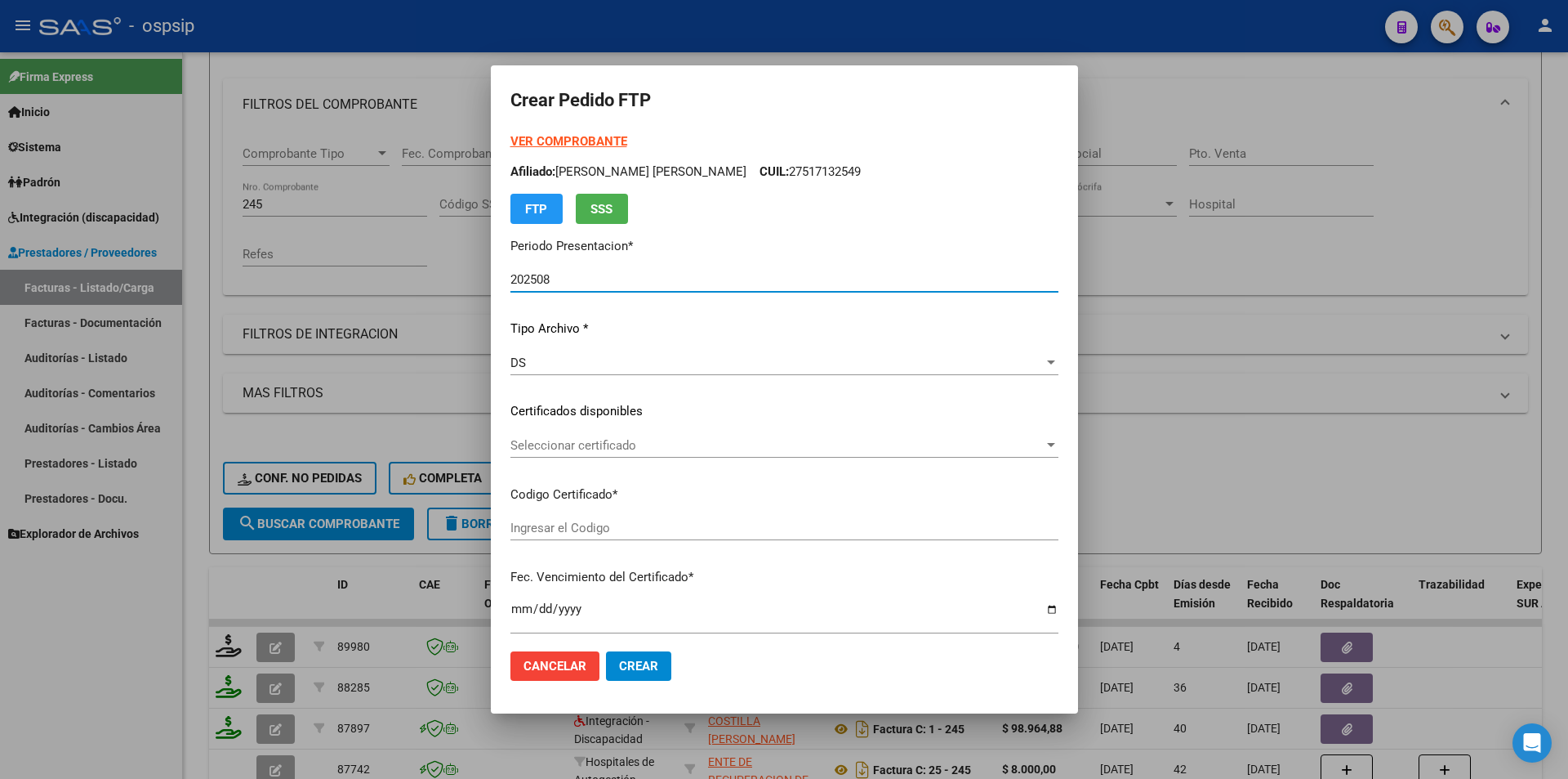
type input "8646683622"
type input "2026-08-24"
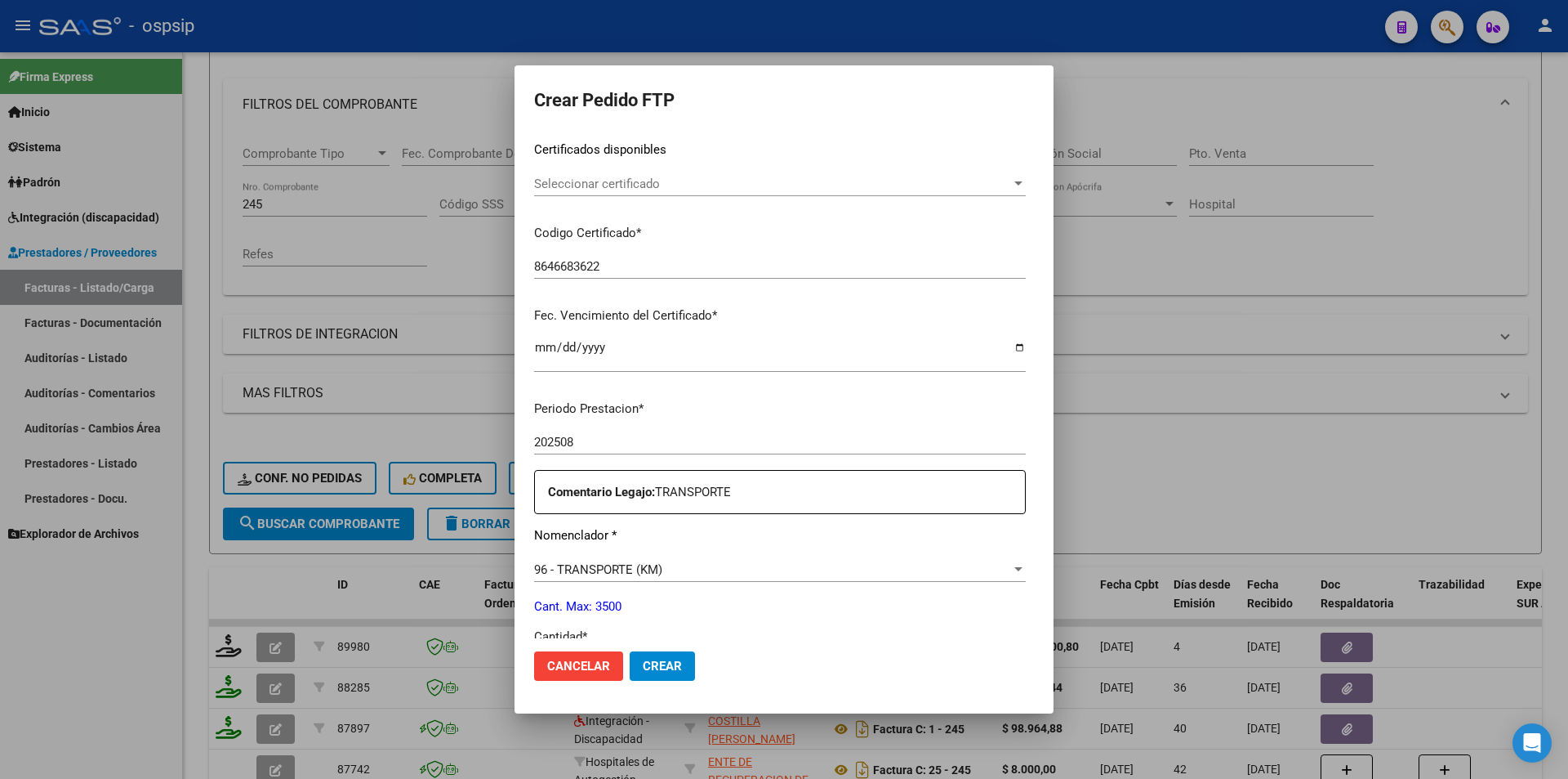
scroll to position [409, 0]
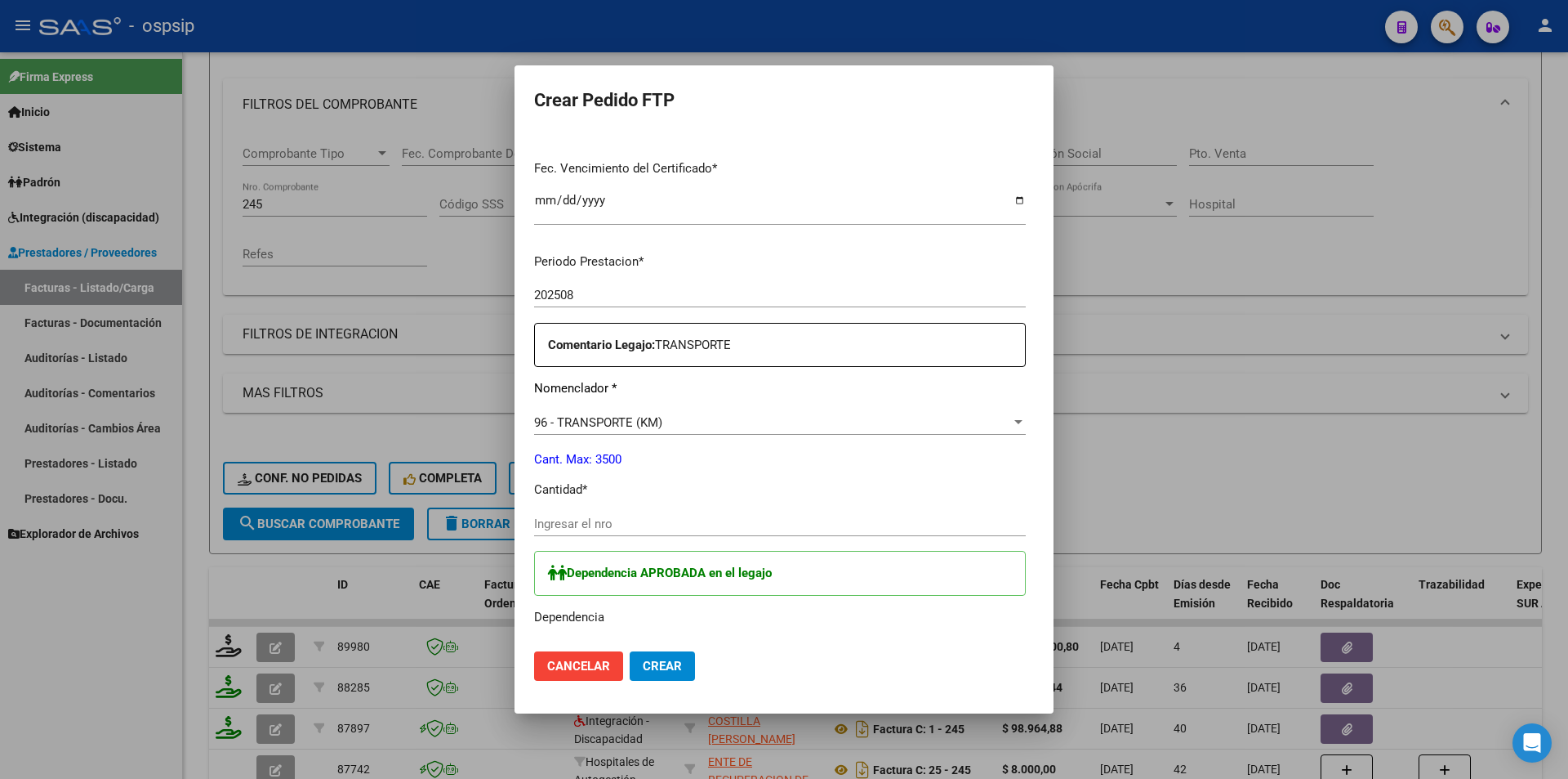
click at [554, 529] on input "Ingresar el nro" at bounding box center [779, 524] width 491 height 15
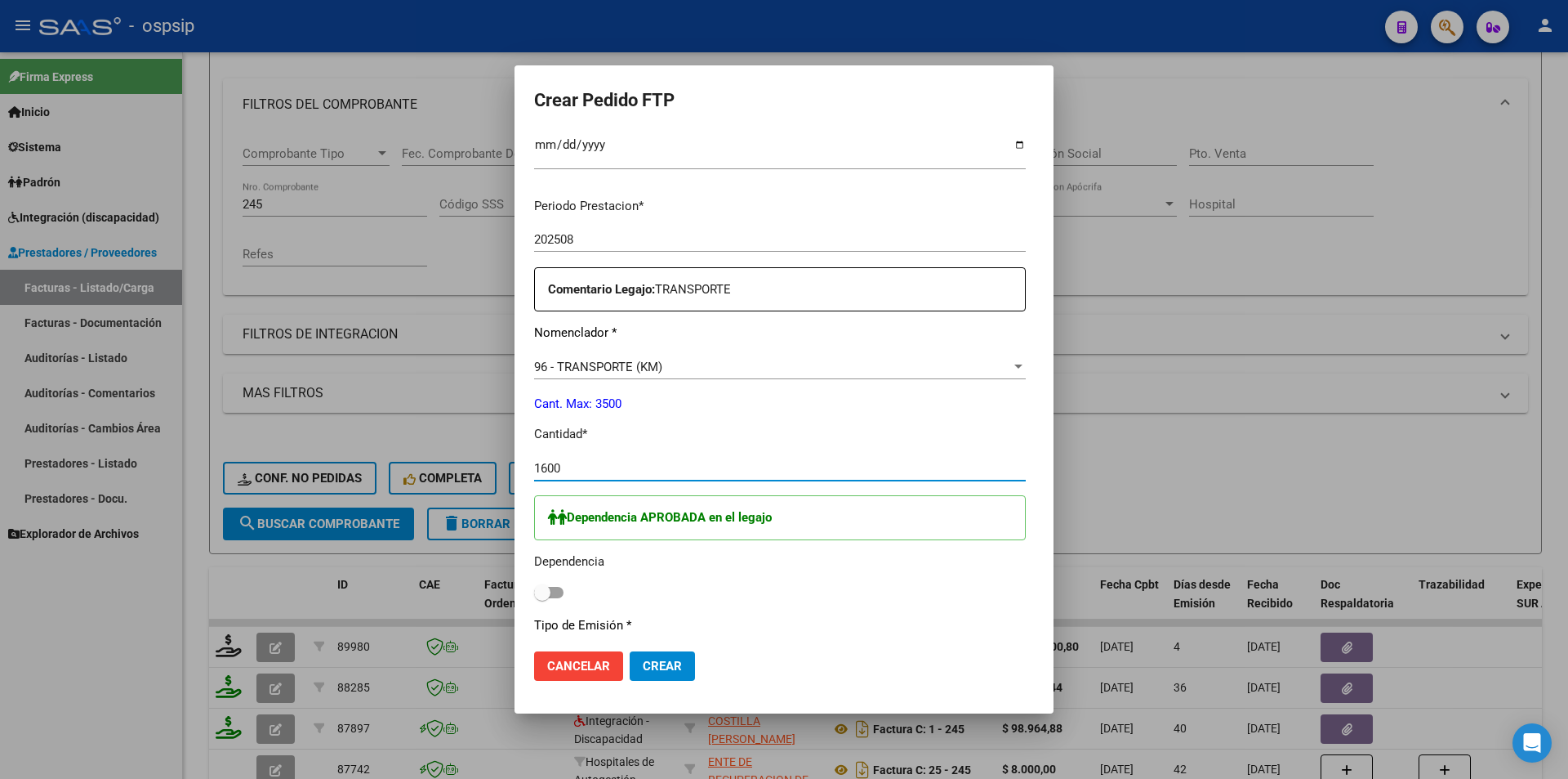
scroll to position [572, 0]
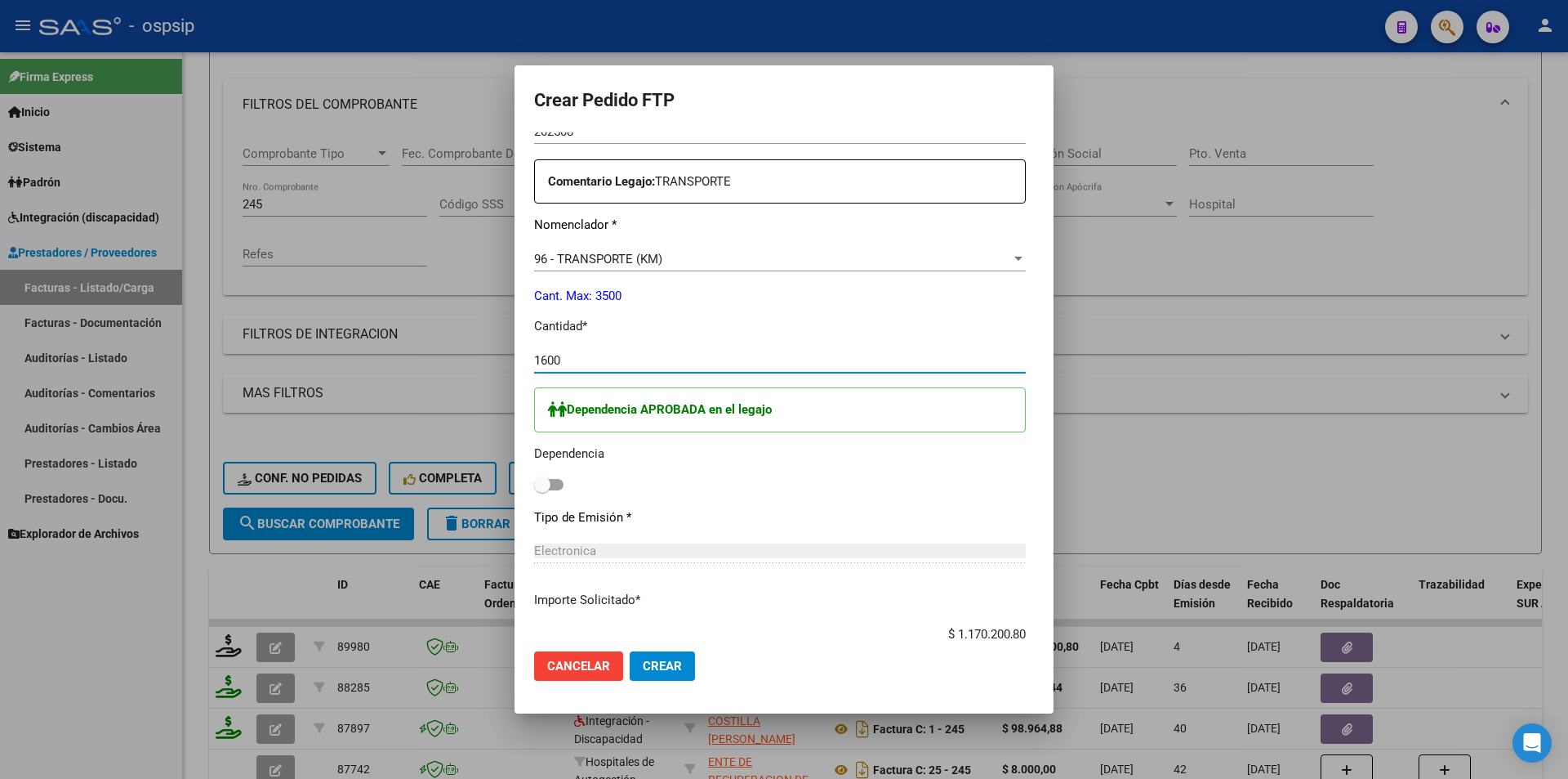
type input "1600"
click at [534, 490] on label at bounding box center [548, 484] width 29 height 19
click at [542, 490] on input "checkbox" at bounding box center [542, 490] width 1 height 1
checkbox input "true"
click at [643, 670] on span "Crear" at bounding box center [662, 666] width 39 height 15
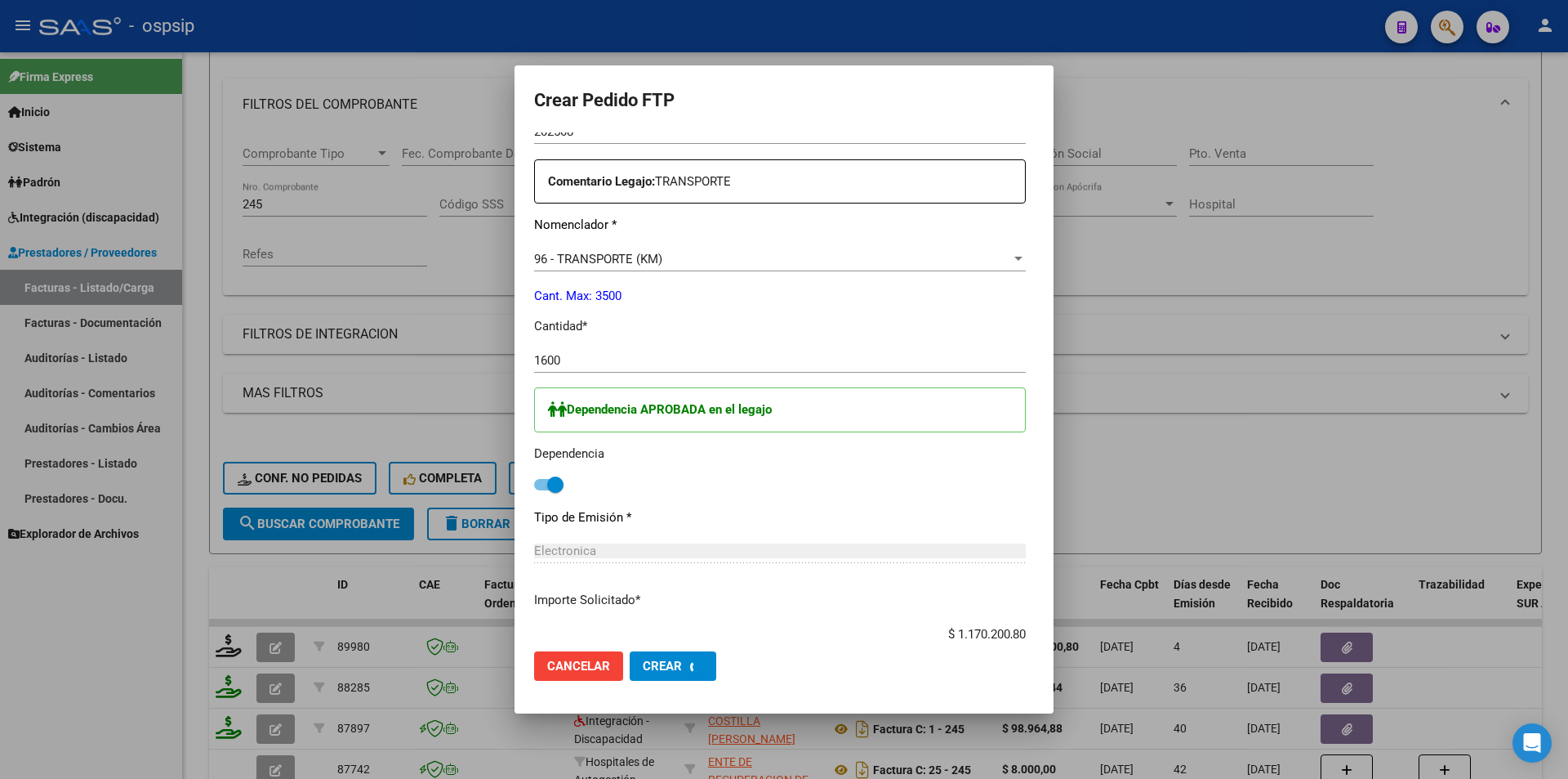
scroll to position [0, 0]
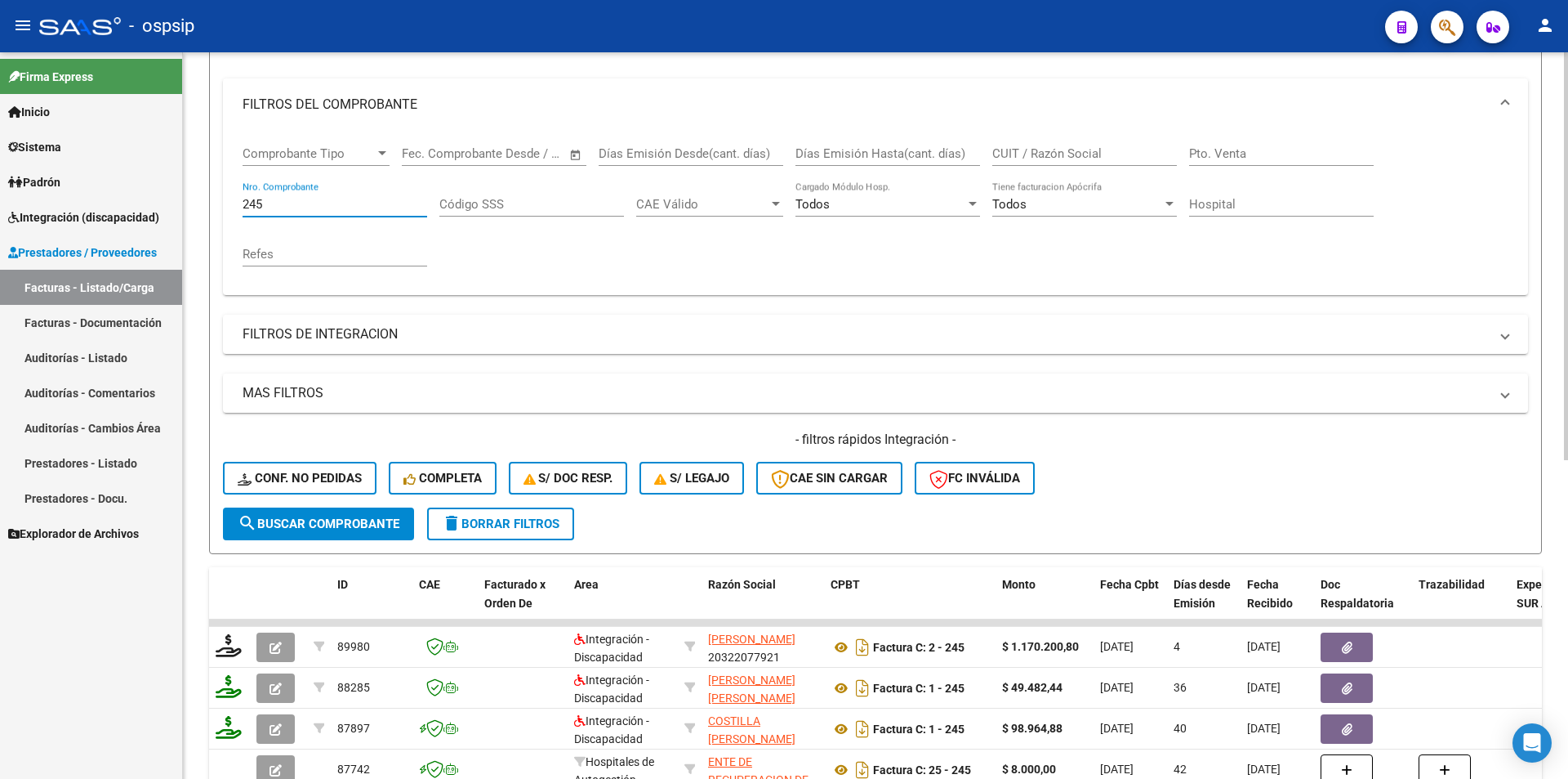
drag, startPoint x: 296, startPoint y: 207, endPoint x: 198, endPoint y: 207, distance: 98.0
click at [198, 207] on div "Video tutorial PRESTADORES -> Listado de CPBTs Emitidos por Prestadores / Prove…" at bounding box center [876, 493] width 1385 height 1282
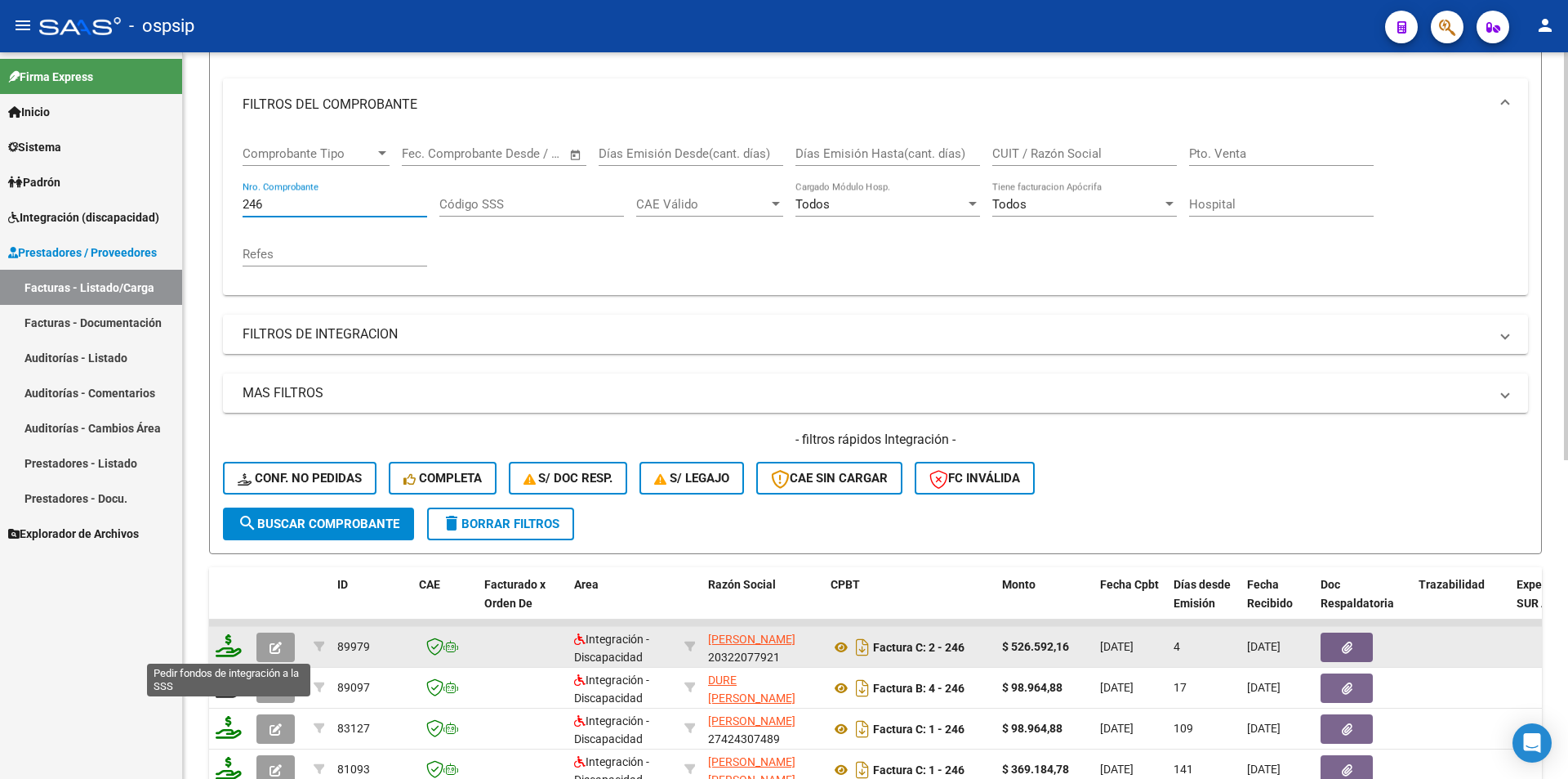
type input "246"
click at [228, 653] on icon at bounding box center [229, 645] width 26 height 23
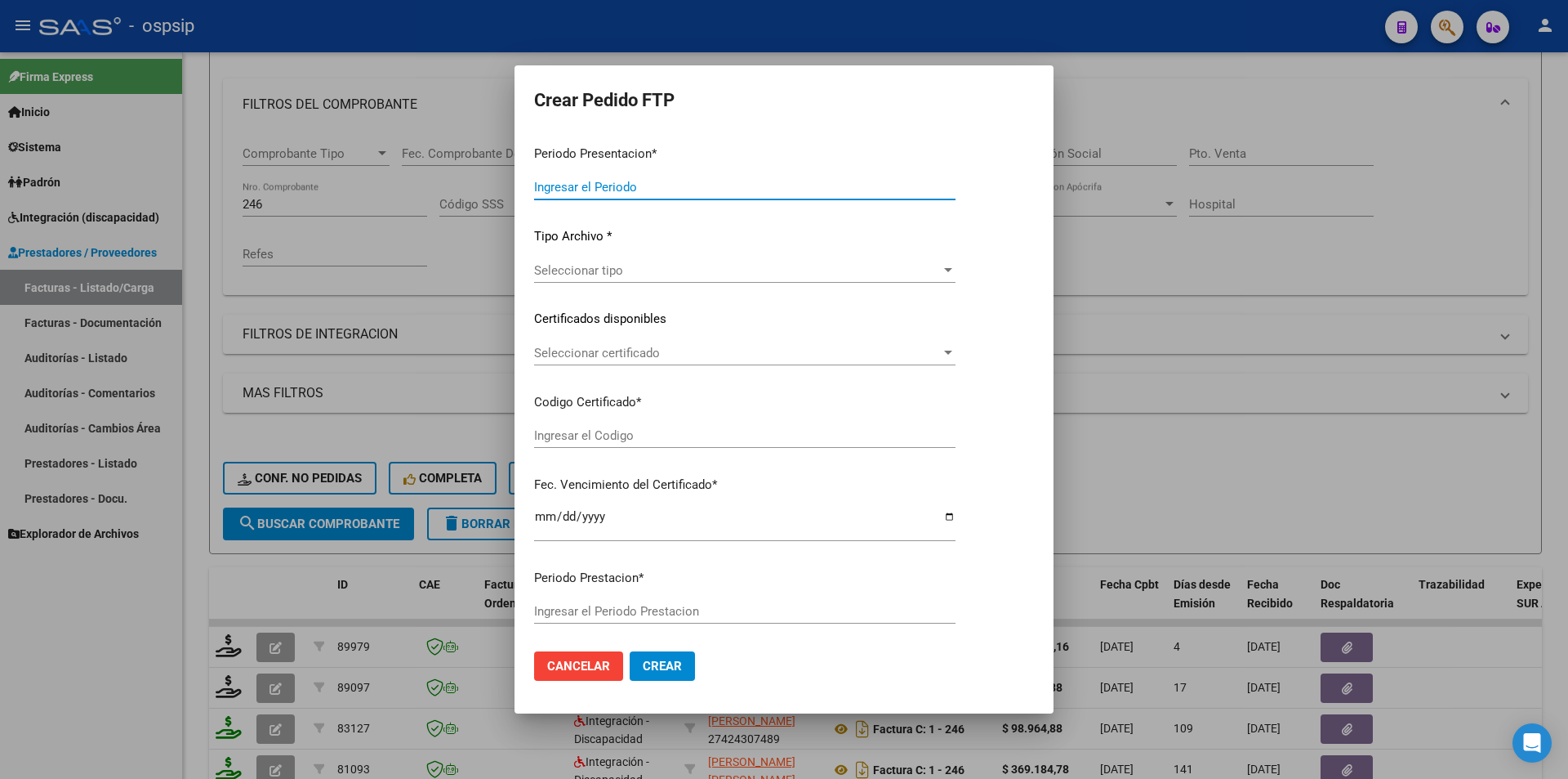
type input "202508"
type input "$ 526.592,16"
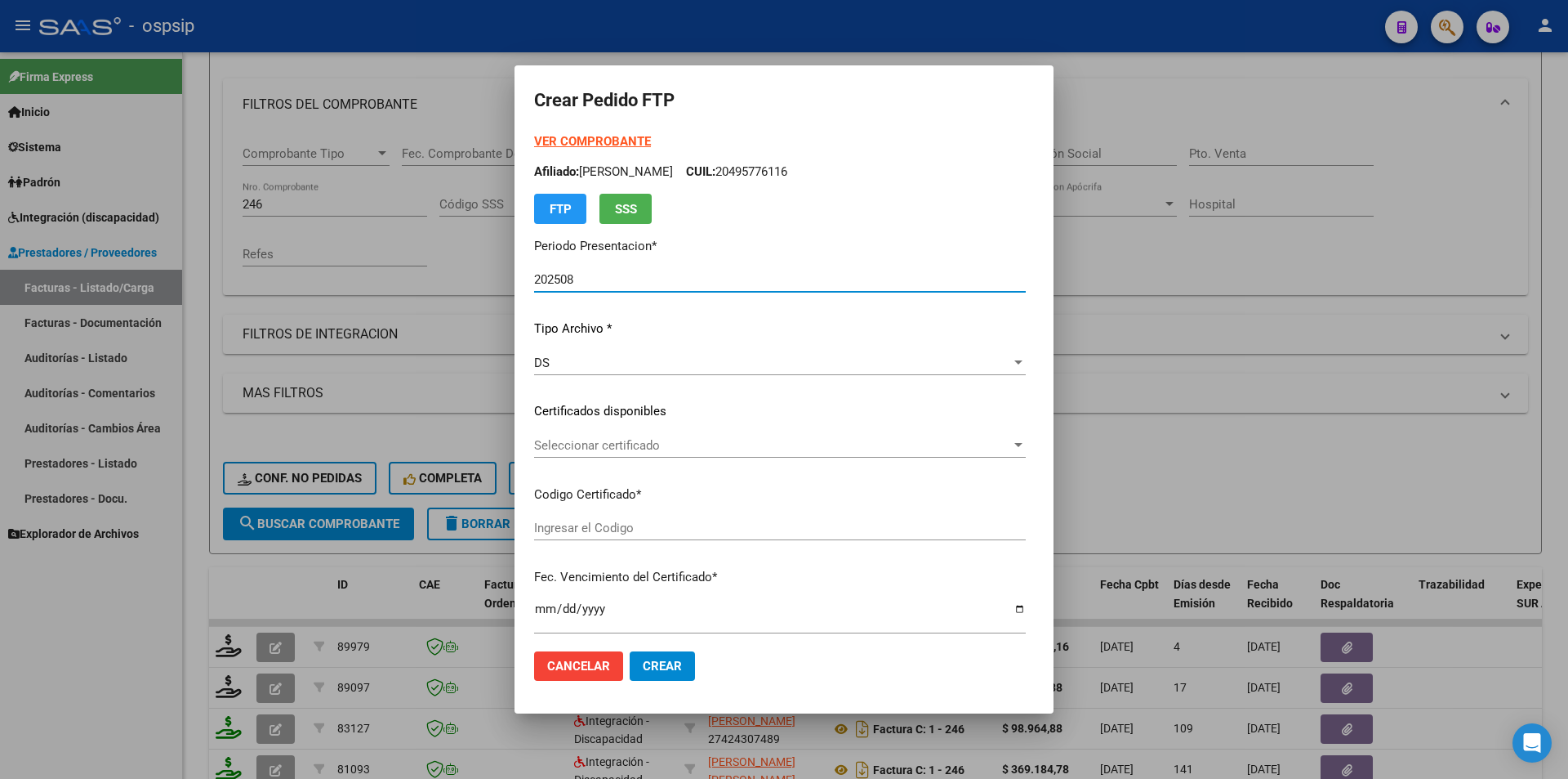
type input "8646683622"
type input "2026-08-24"
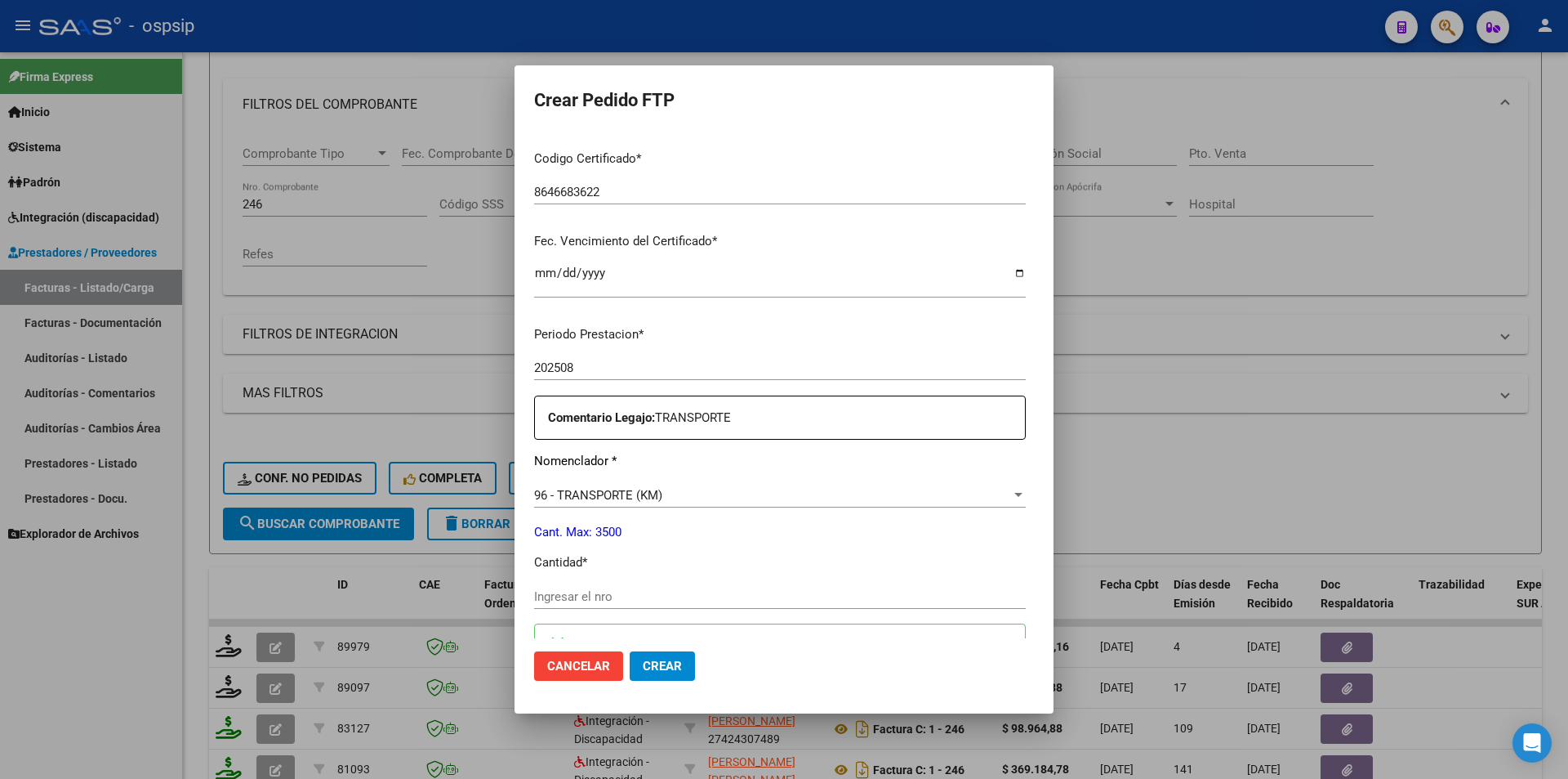
scroll to position [409, 0]
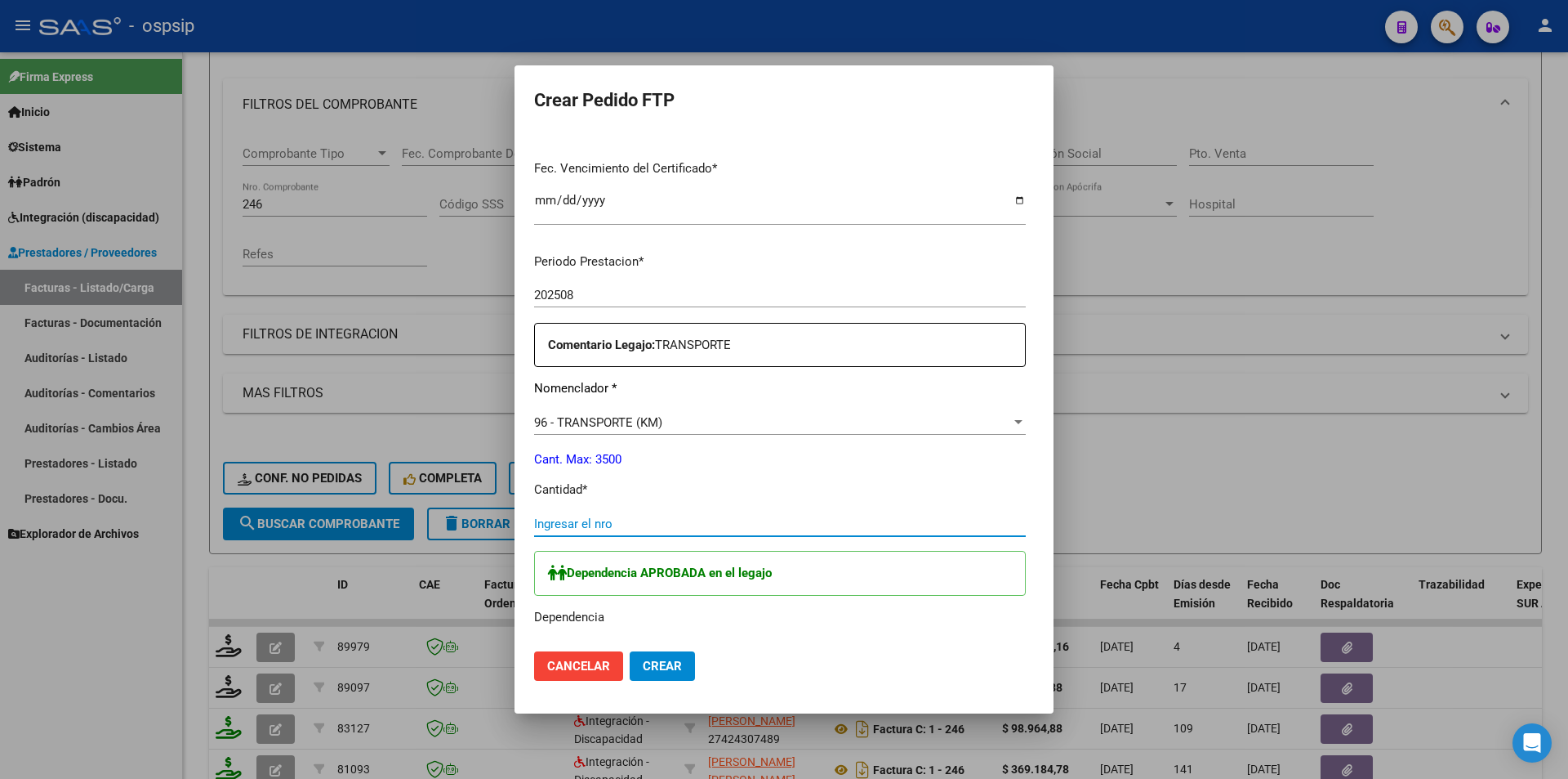
click at [564, 517] on input "Ingresar el nro" at bounding box center [779, 524] width 491 height 15
type input "720"
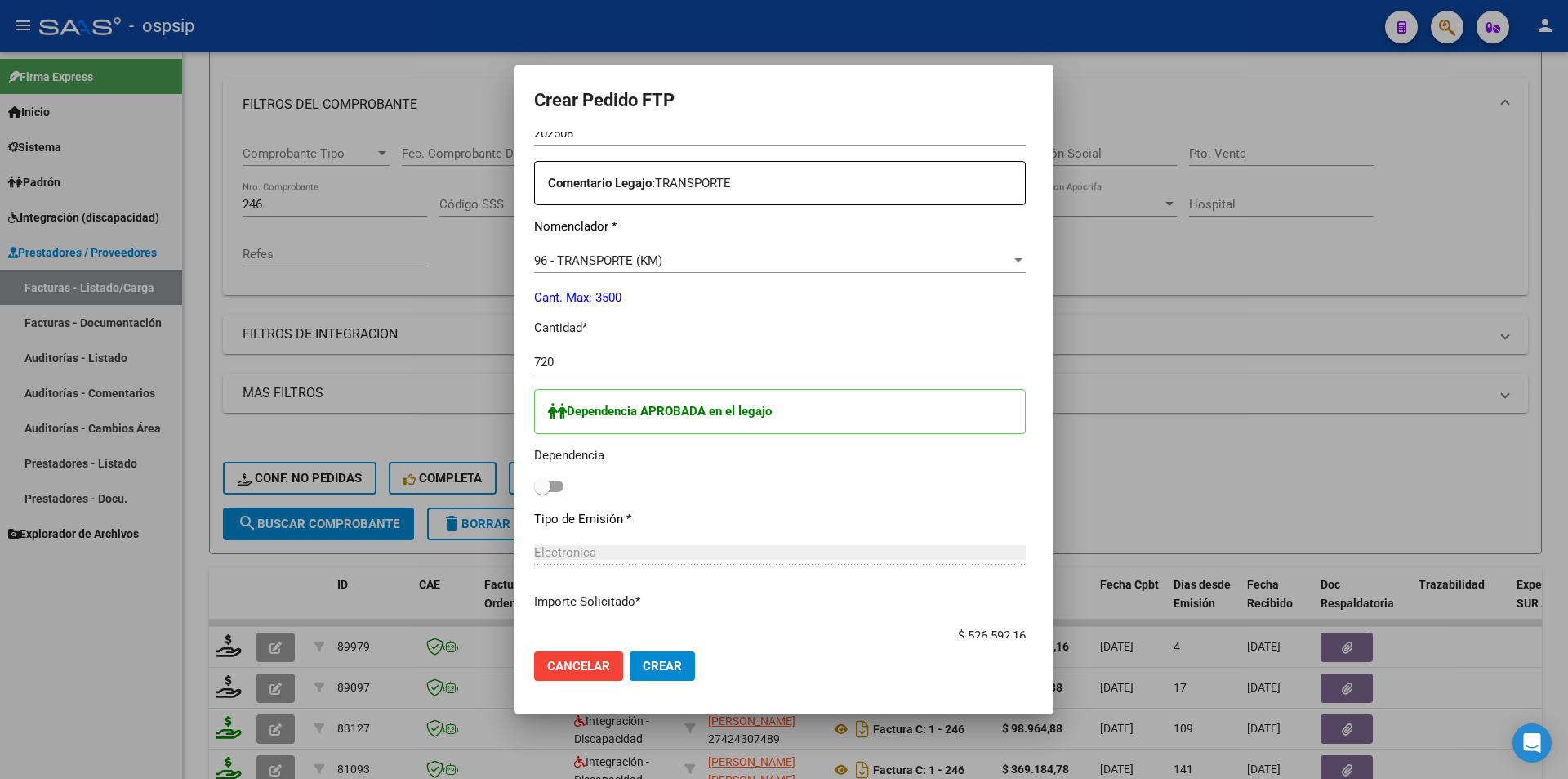
scroll to position [572, 0]
click at [534, 487] on span at bounding box center [548, 485] width 29 height 12
click at [542, 490] on input "checkbox" at bounding box center [542, 490] width 1 height 1
checkbox input "true"
click at [643, 667] on span "Crear" at bounding box center [662, 666] width 39 height 15
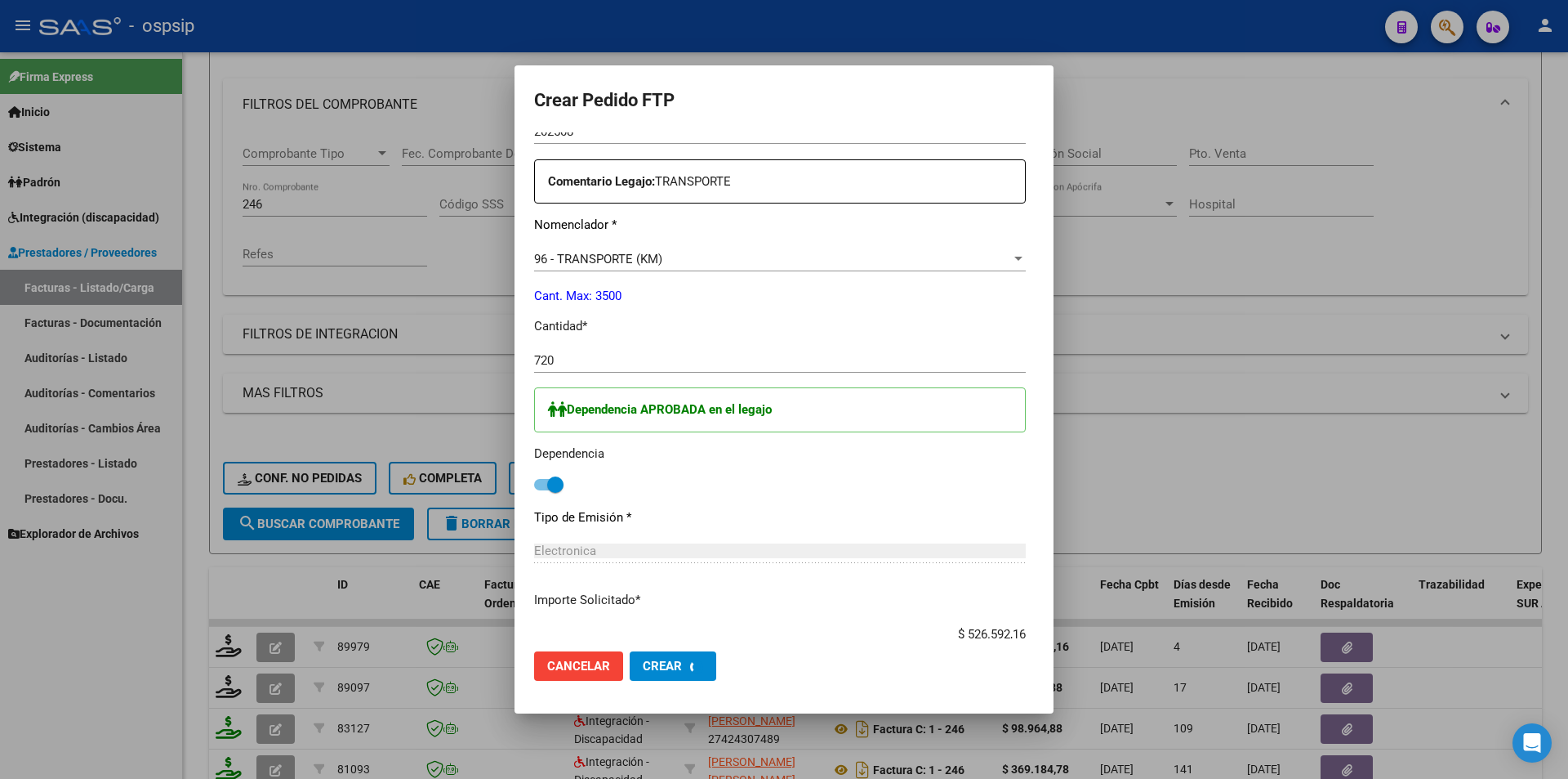
scroll to position [0, 0]
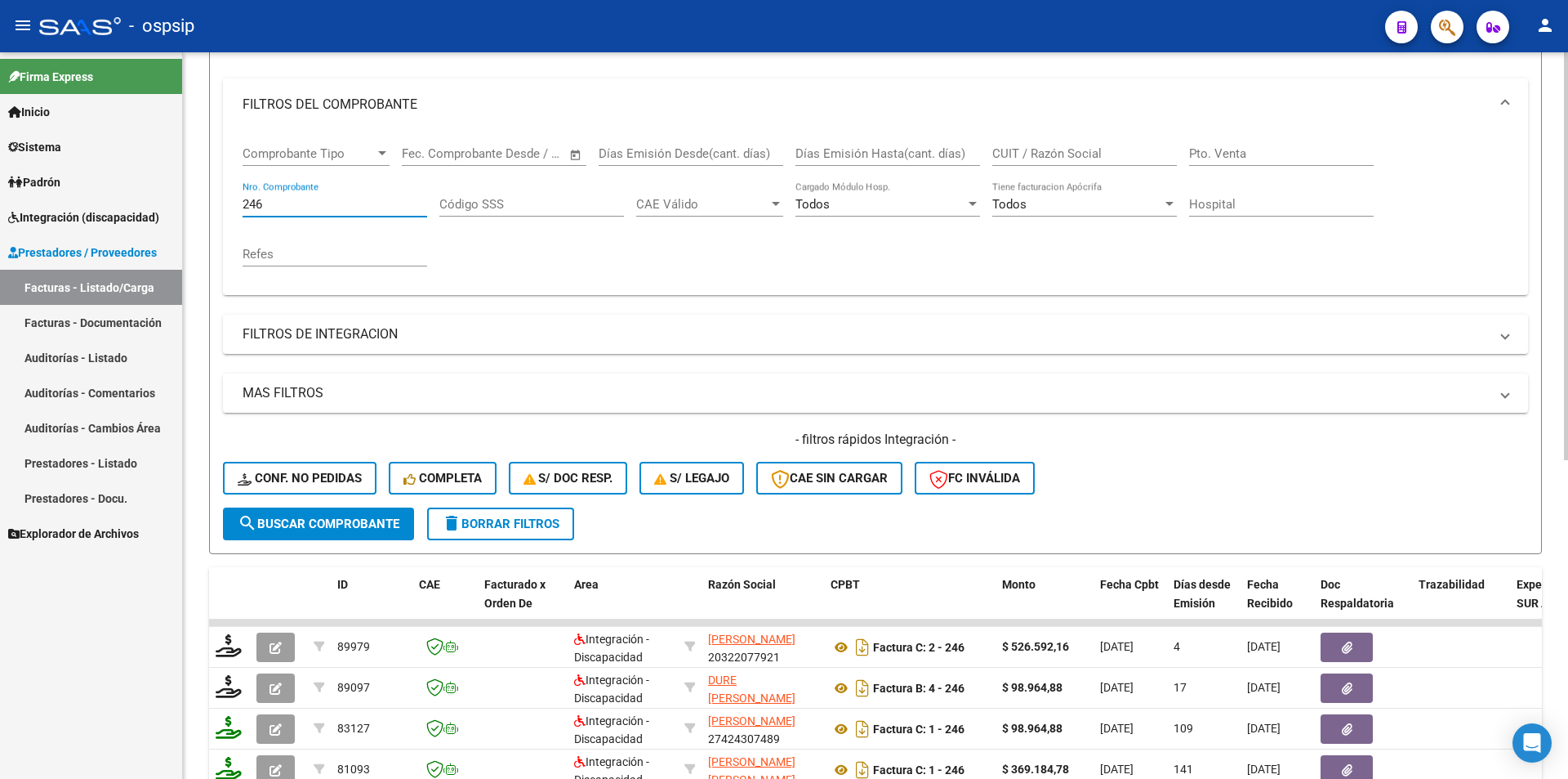
drag, startPoint x: 271, startPoint y: 199, endPoint x: 258, endPoint y: 204, distance: 13.9
click at [258, 204] on input "246" at bounding box center [335, 204] width 185 height 15
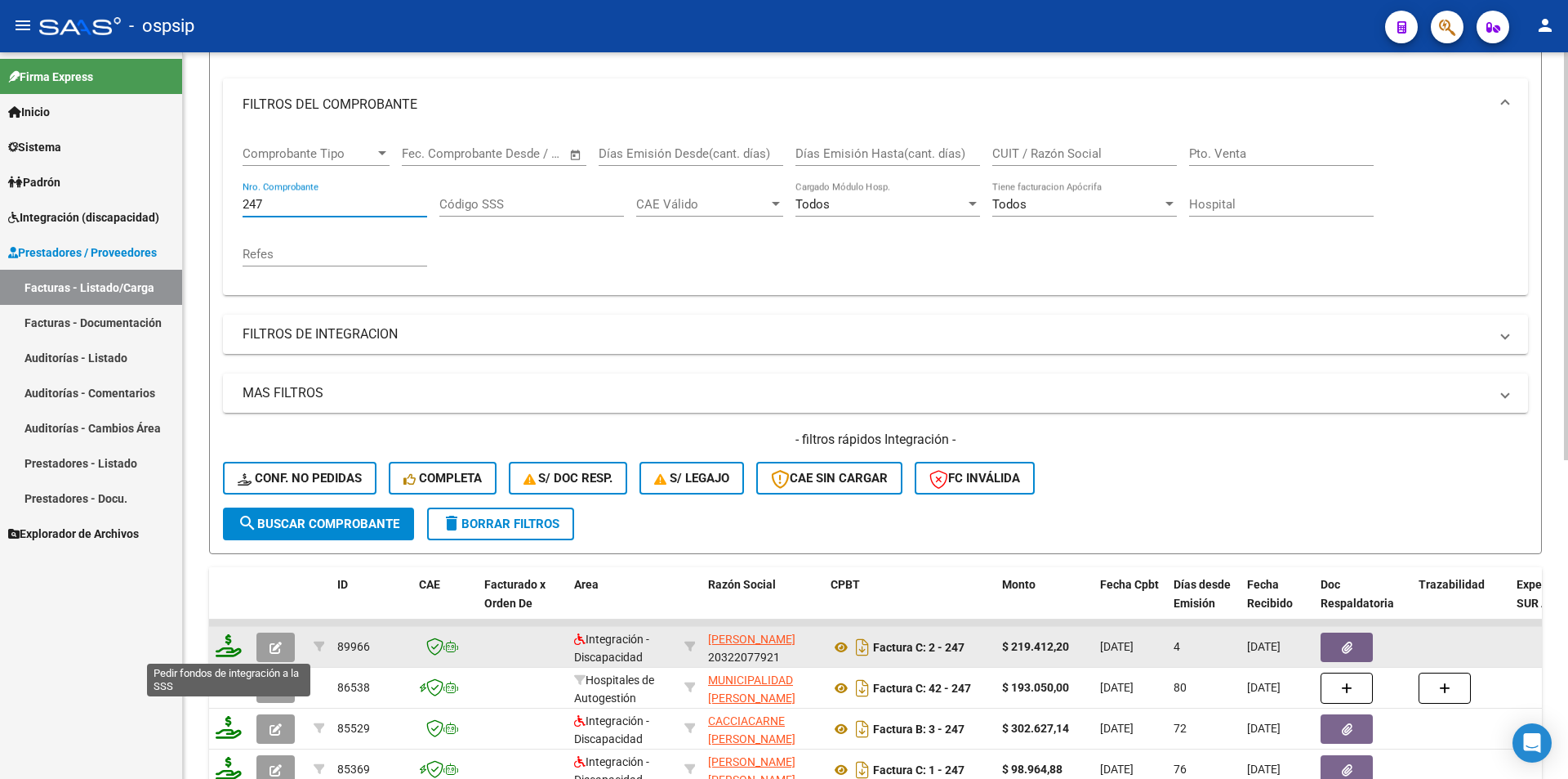
type input "247"
click at [231, 649] on icon at bounding box center [229, 645] width 26 height 23
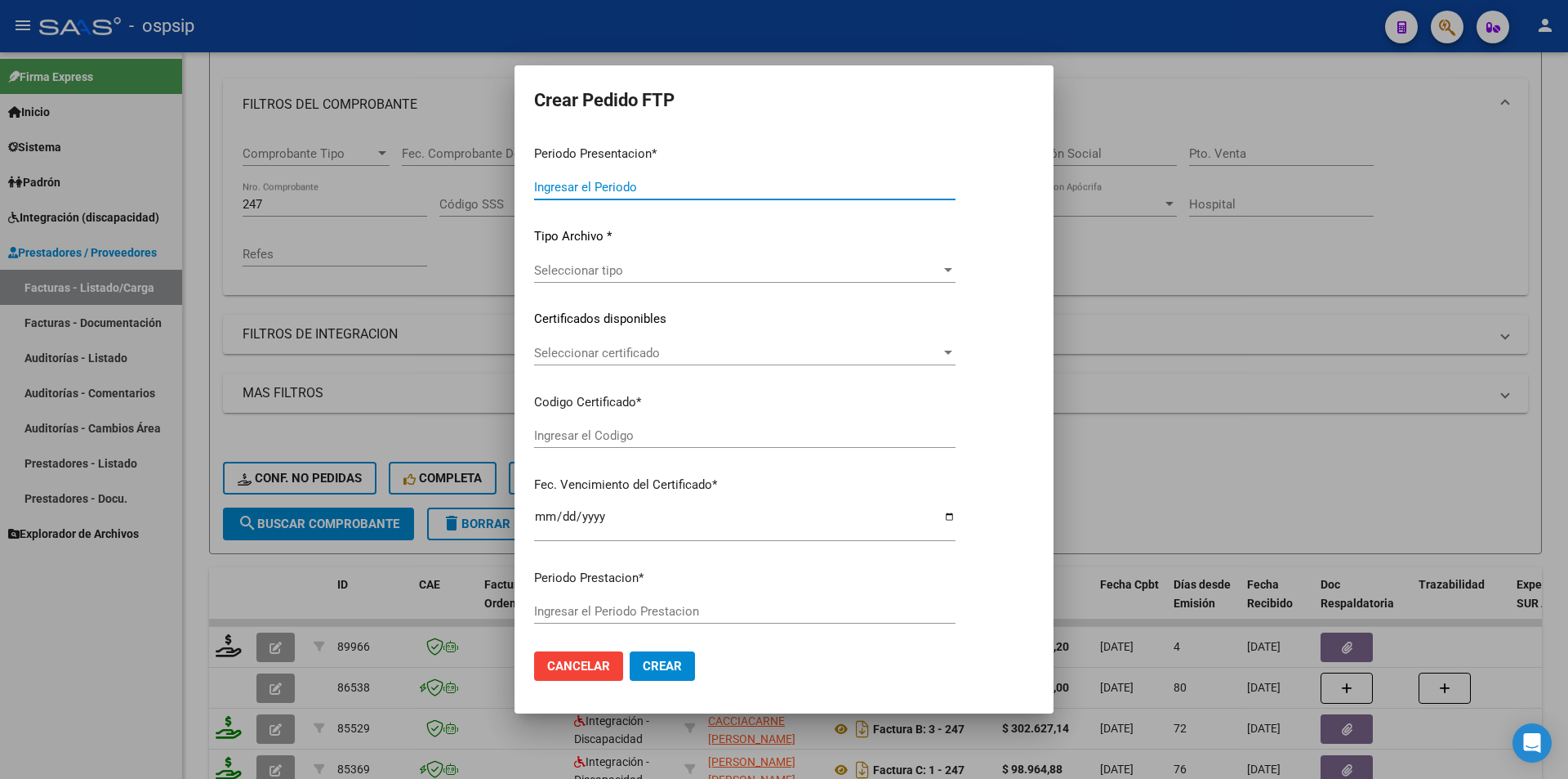
type input "202508"
type input "$ 219.412,20"
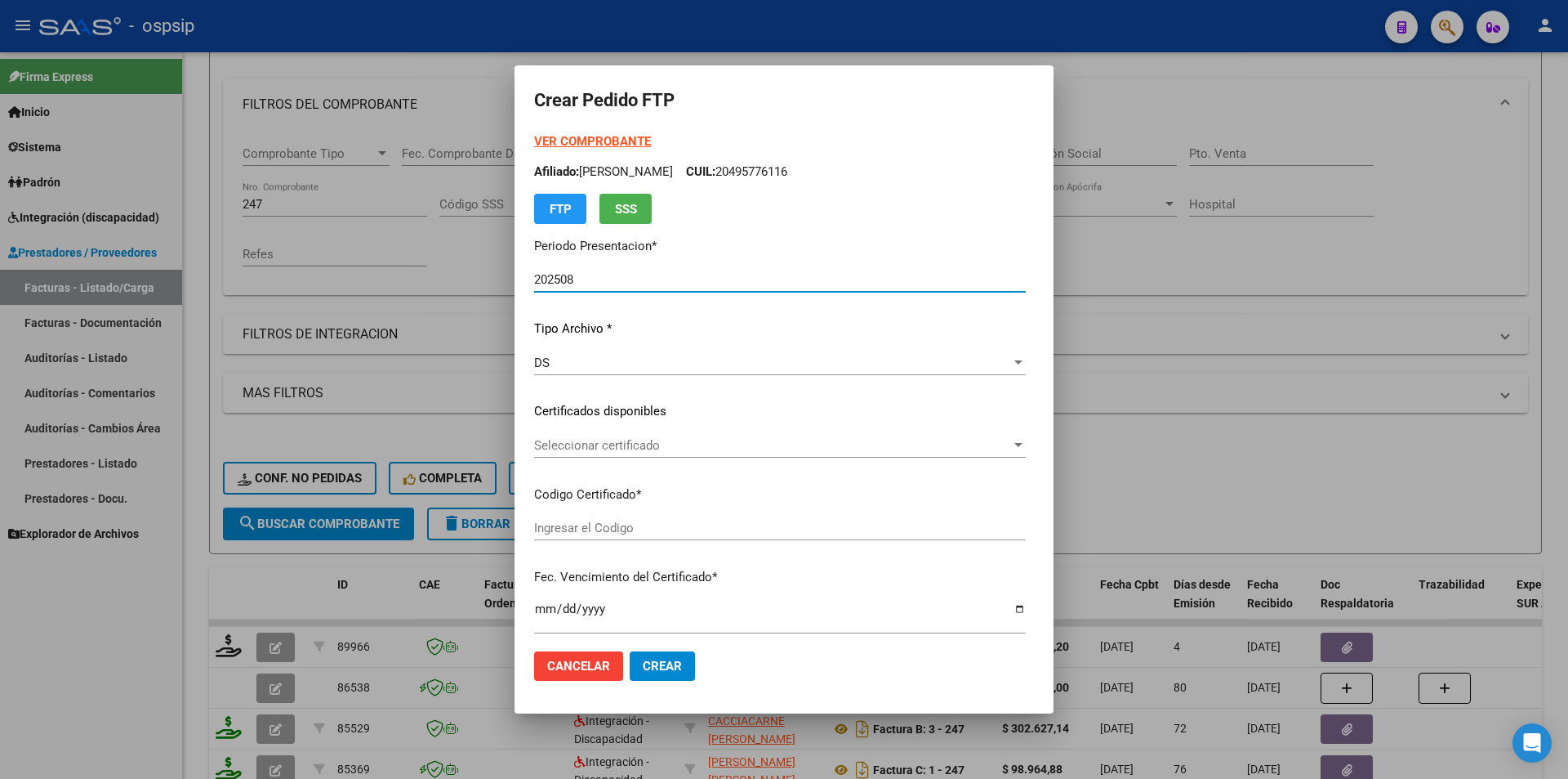
type input "8646683622"
type input "2026-08-24"
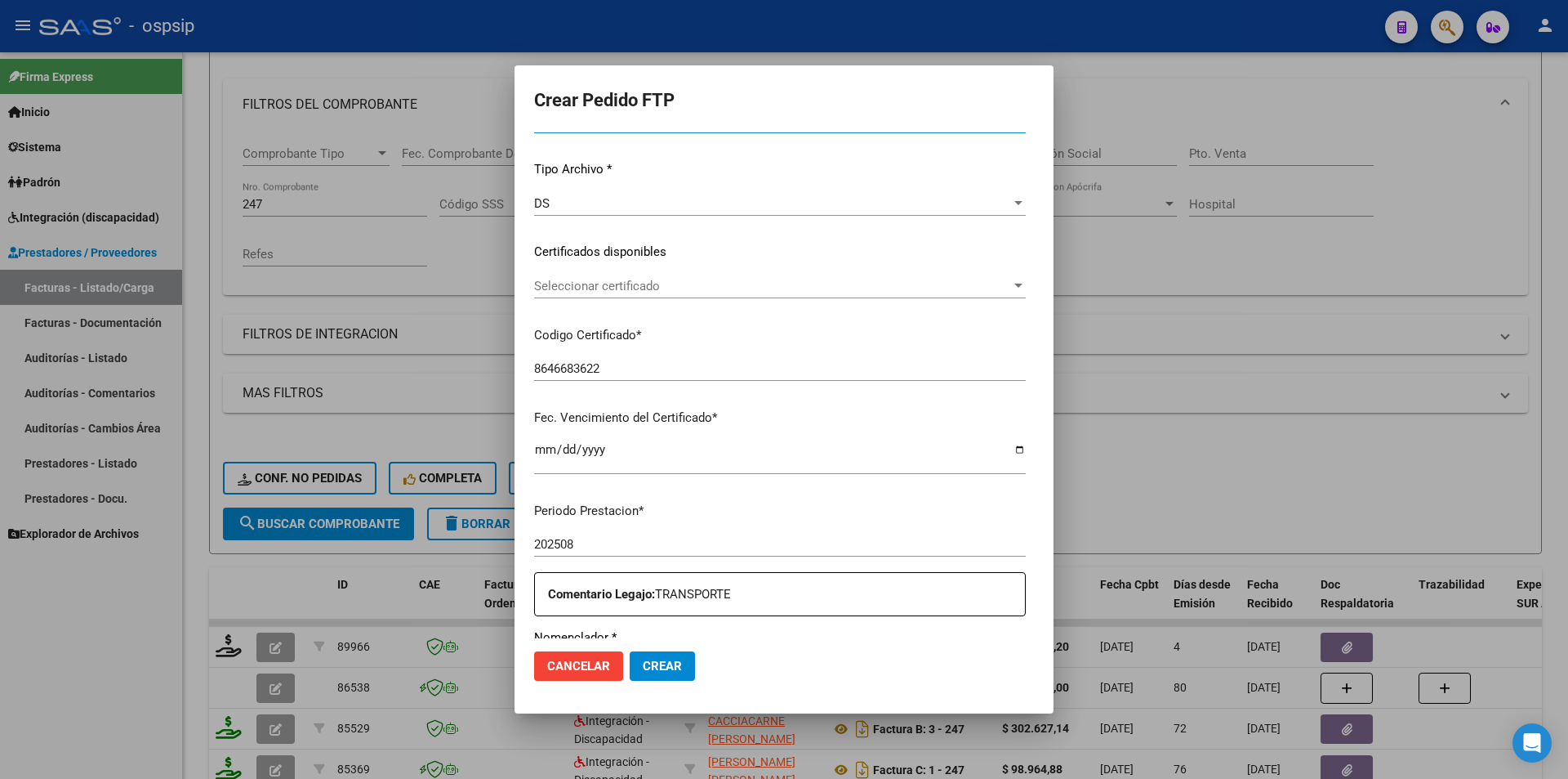
scroll to position [409, 0]
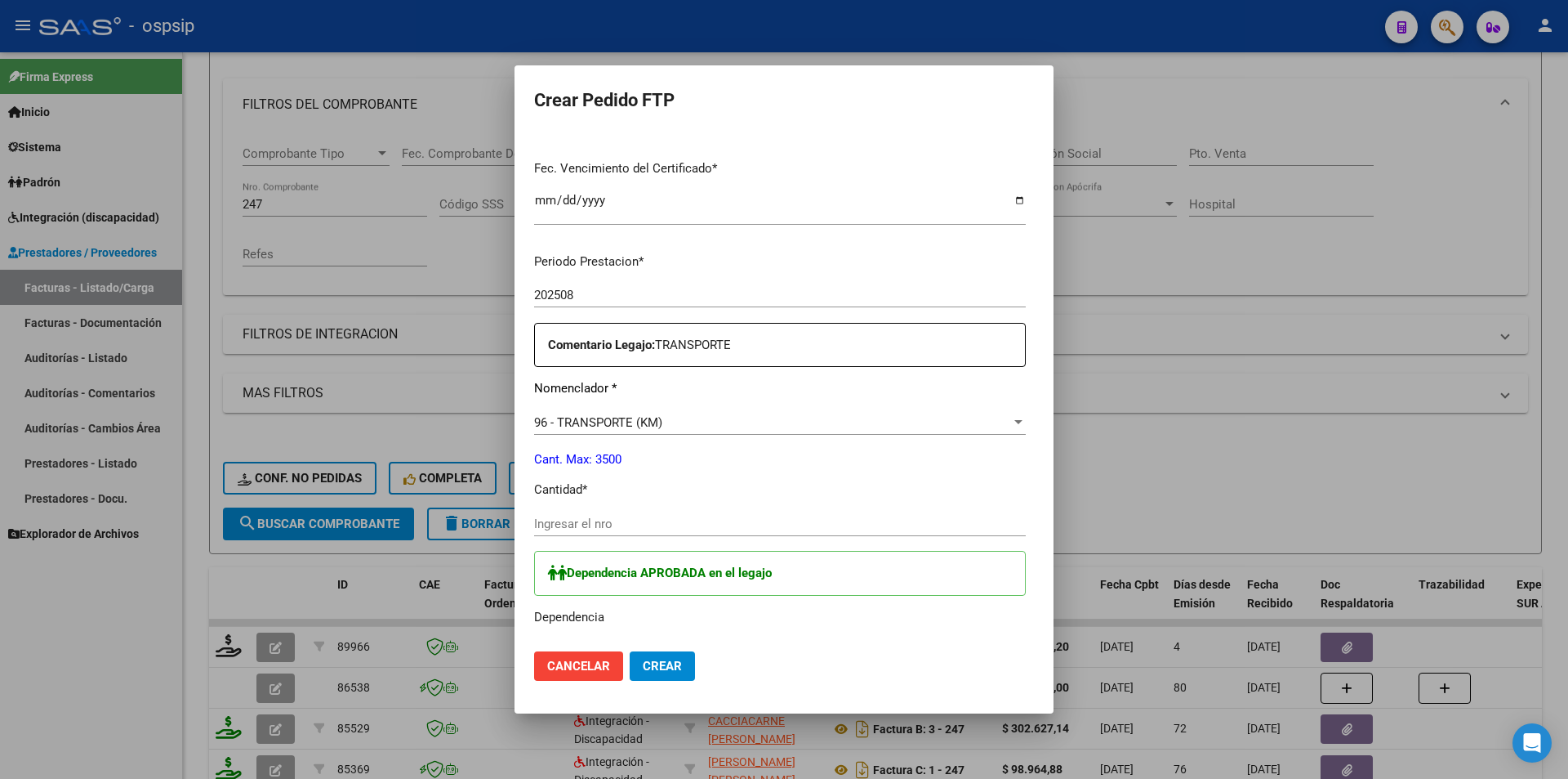
click at [580, 520] on input "Ingresar el nro" at bounding box center [779, 524] width 491 height 15
type input "300"
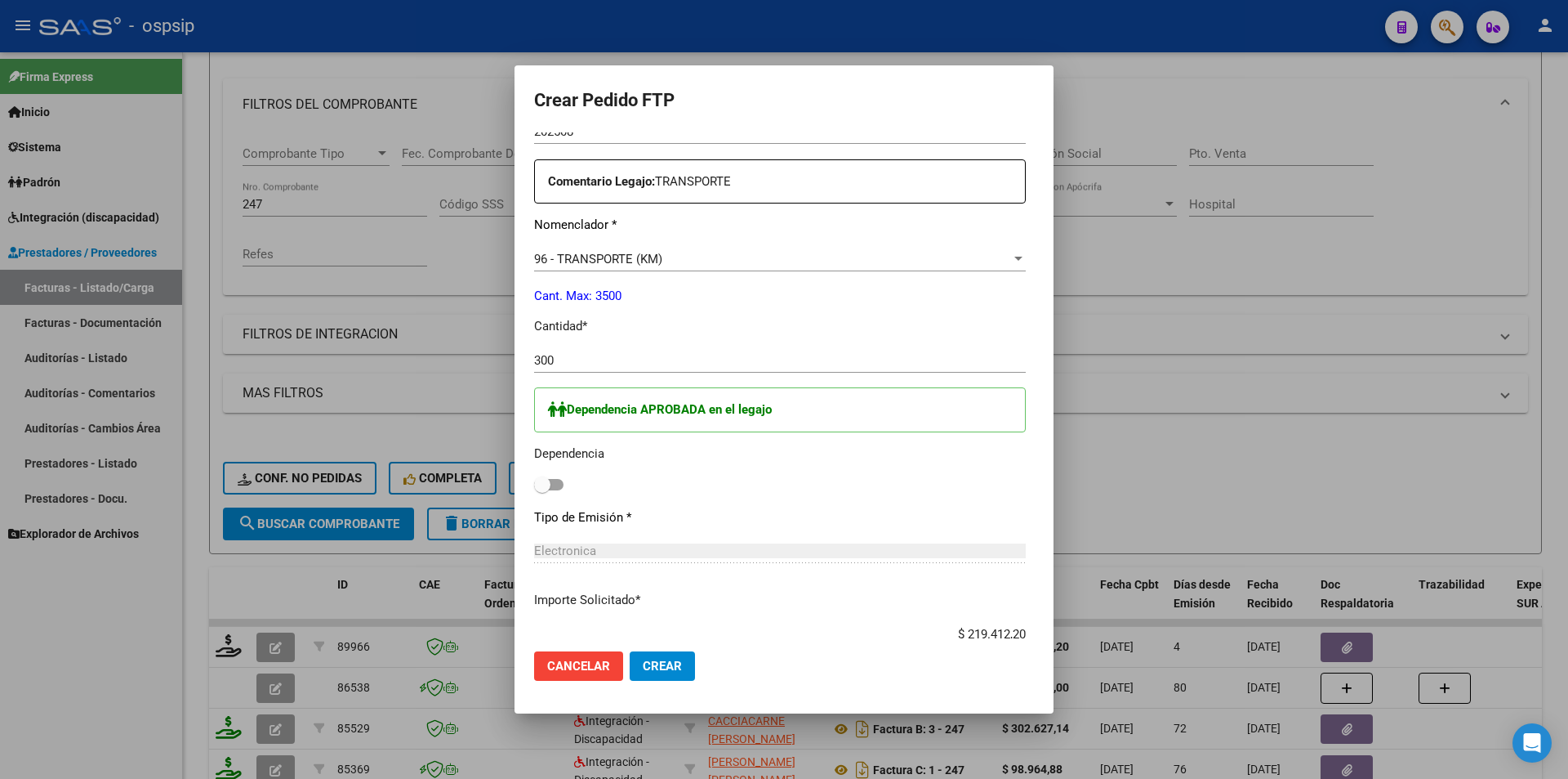
click at [534, 482] on span at bounding box center [548, 485] width 29 height 12
click at [542, 490] on input "checkbox" at bounding box center [542, 490] width 1 height 1
checkbox input "true"
click at [630, 658] on button "Crear" at bounding box center [662, 666] width 65 height 29
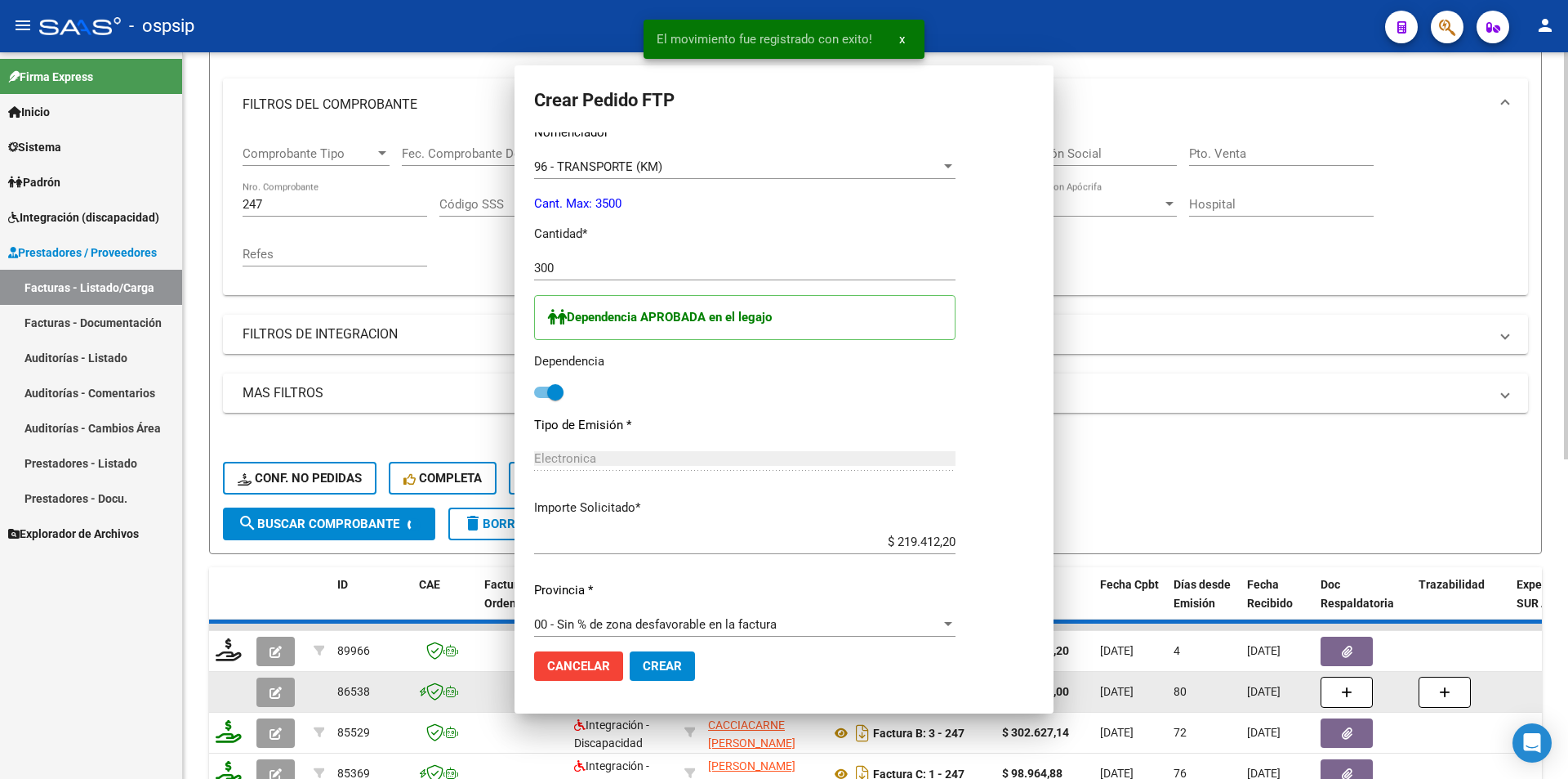
scroll to position [480, 0]
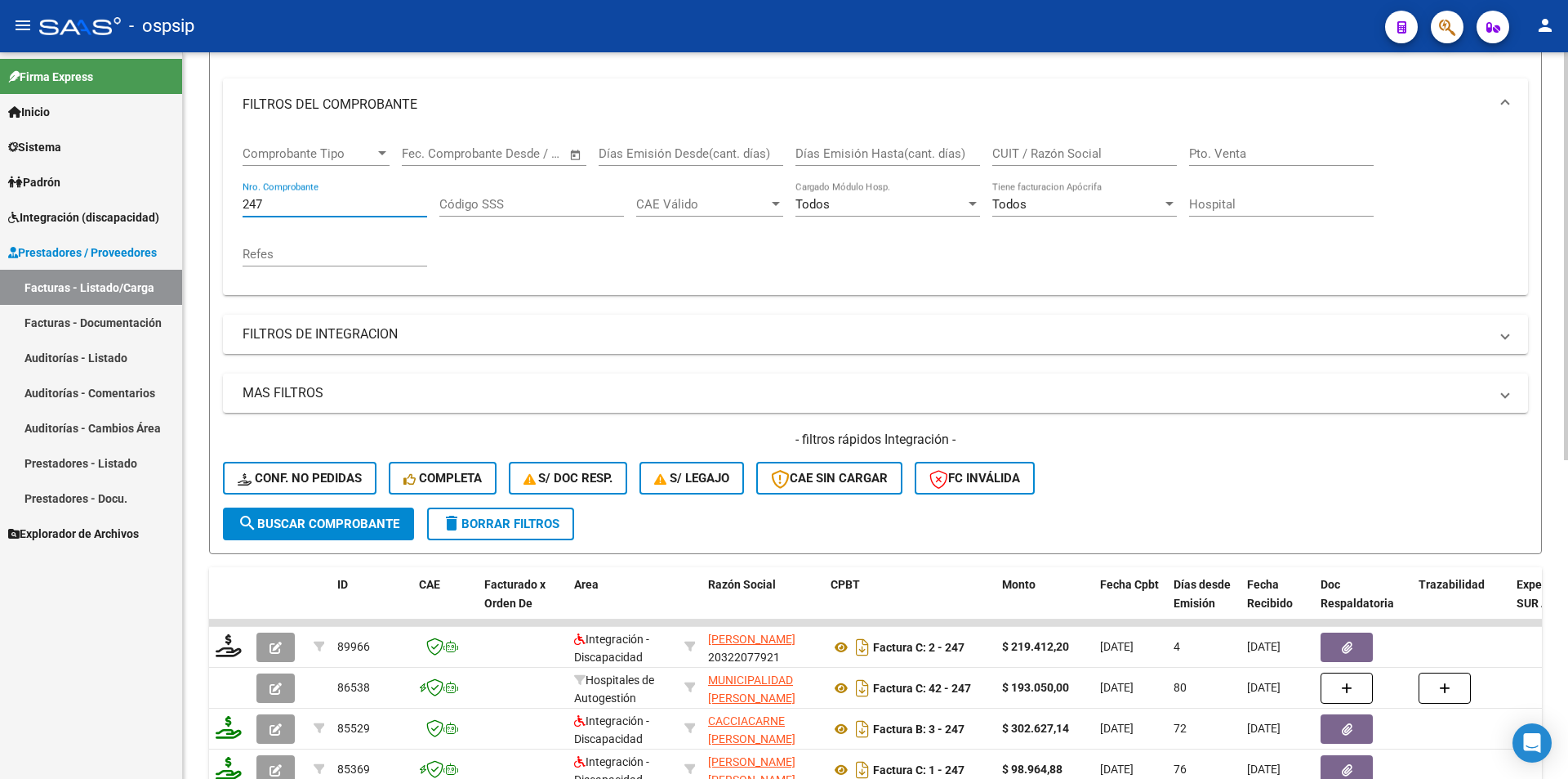
drag, startPoint x: 286, startPoint y: 199, endPoint x: 232, endPoint y: 209, distance: 54.9
click at [232, 209] on div "Comprobante Tipo Comprobante Tipo Fecha inicio – Fecha fin Fec. Comprobante Des…" at bounding box center [875, 213] width 1305 height 164
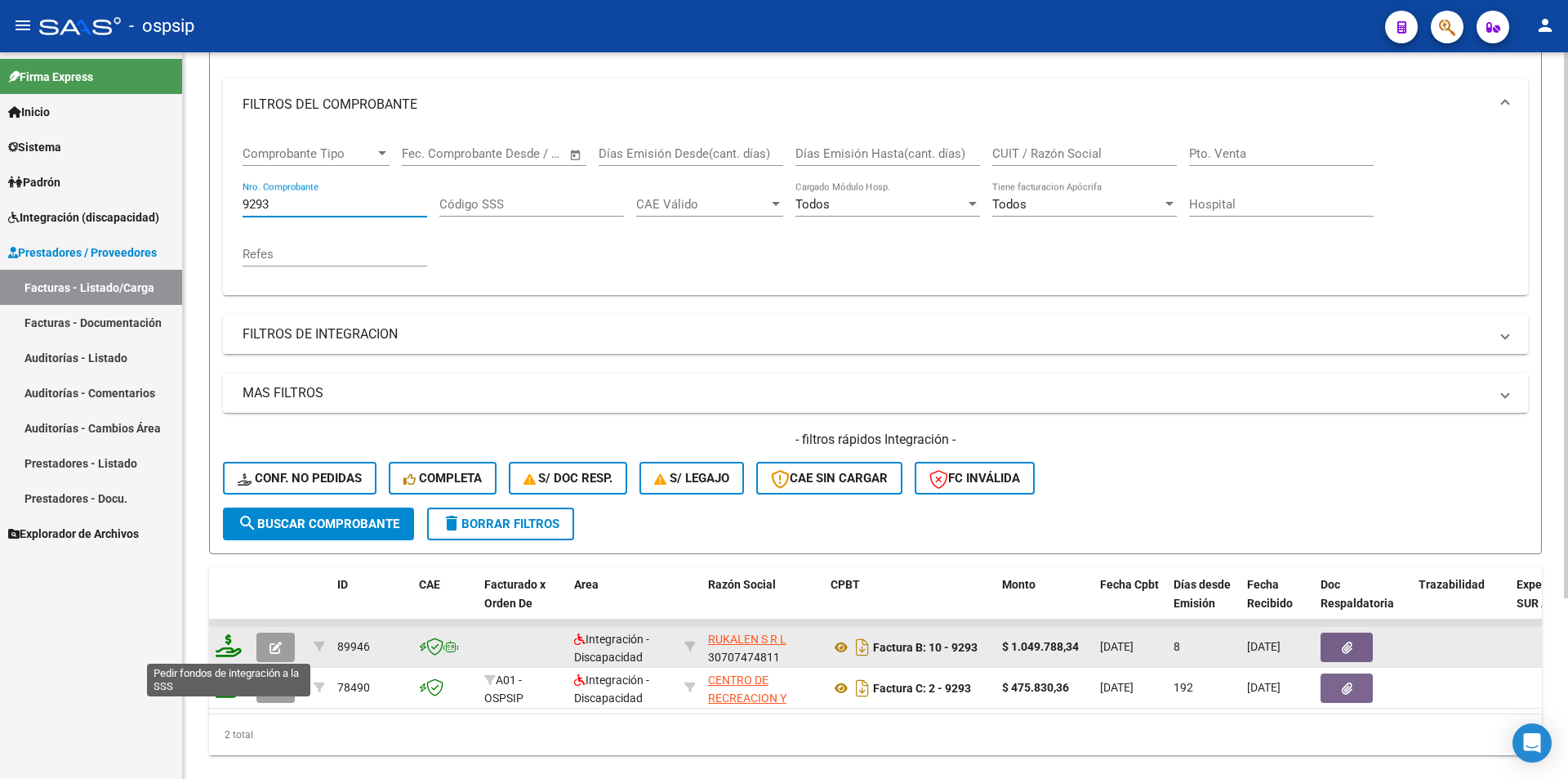
type input "9293"
click at [227, 648] on icon at bounding box center [229, 645] width 26 height 23
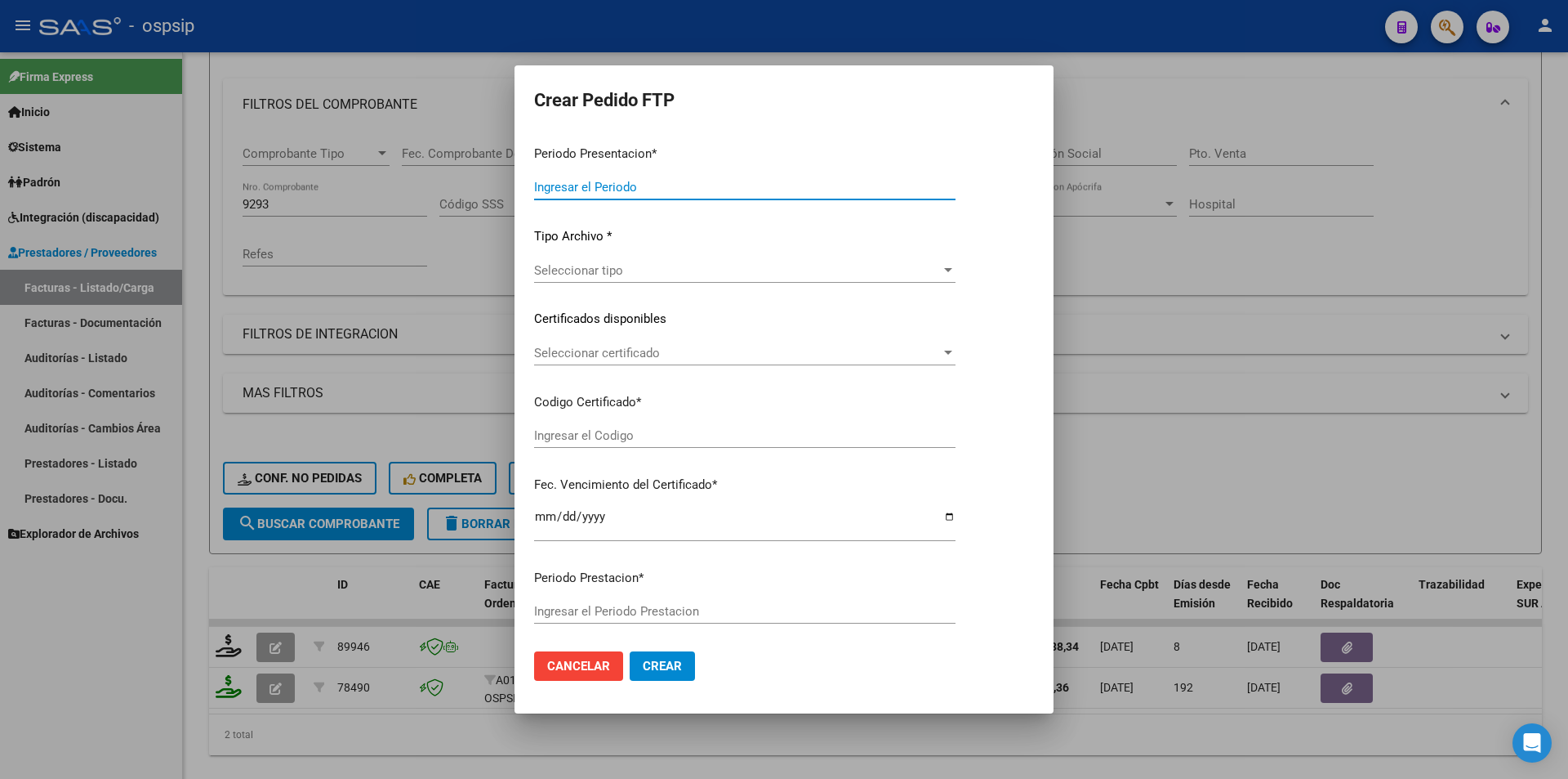
type input "202508"
type input "$ 1.049.788,34"
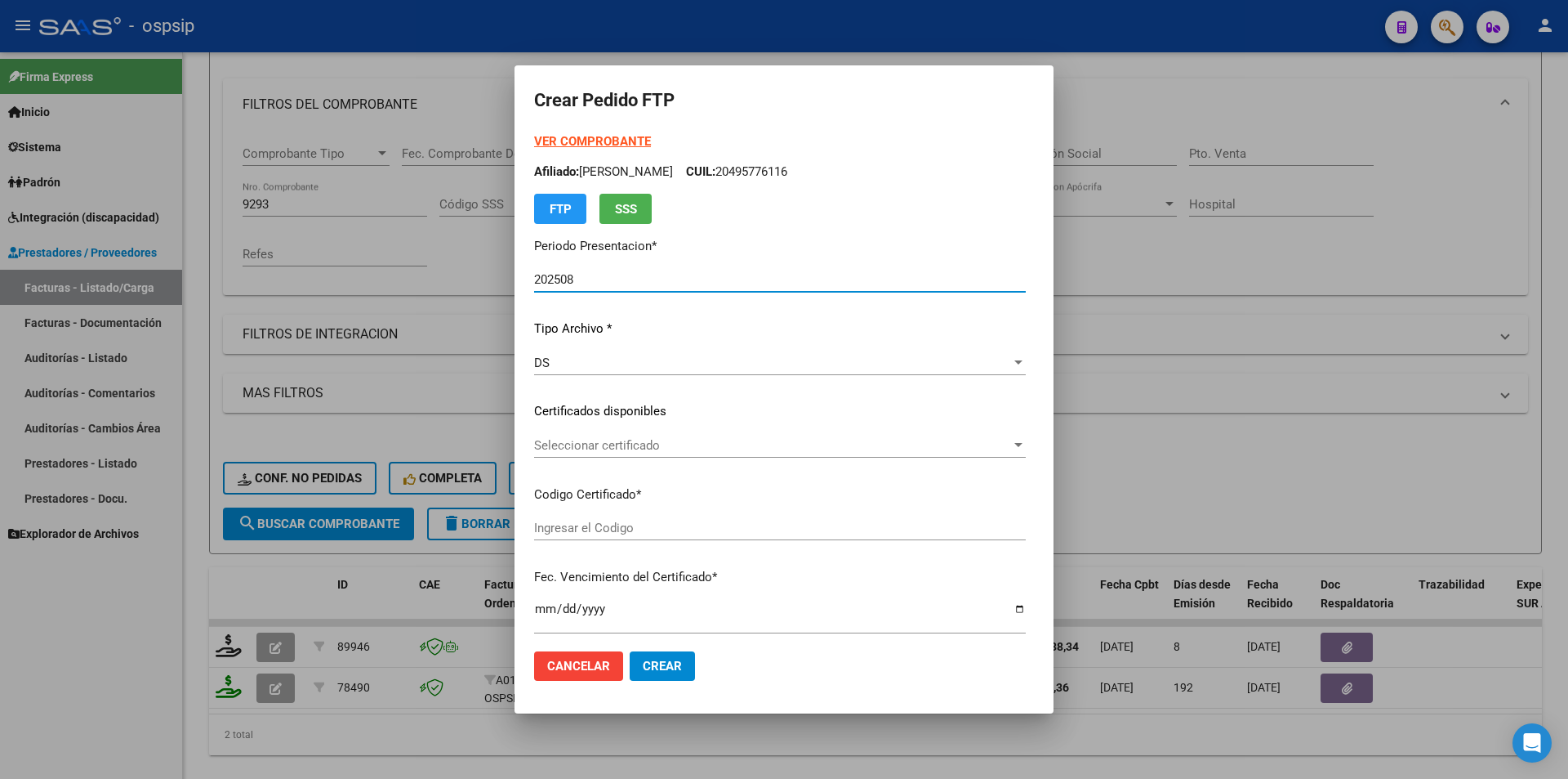
type input "arg02000346415152013100820231008bsas436"
type input "2025-10-08"
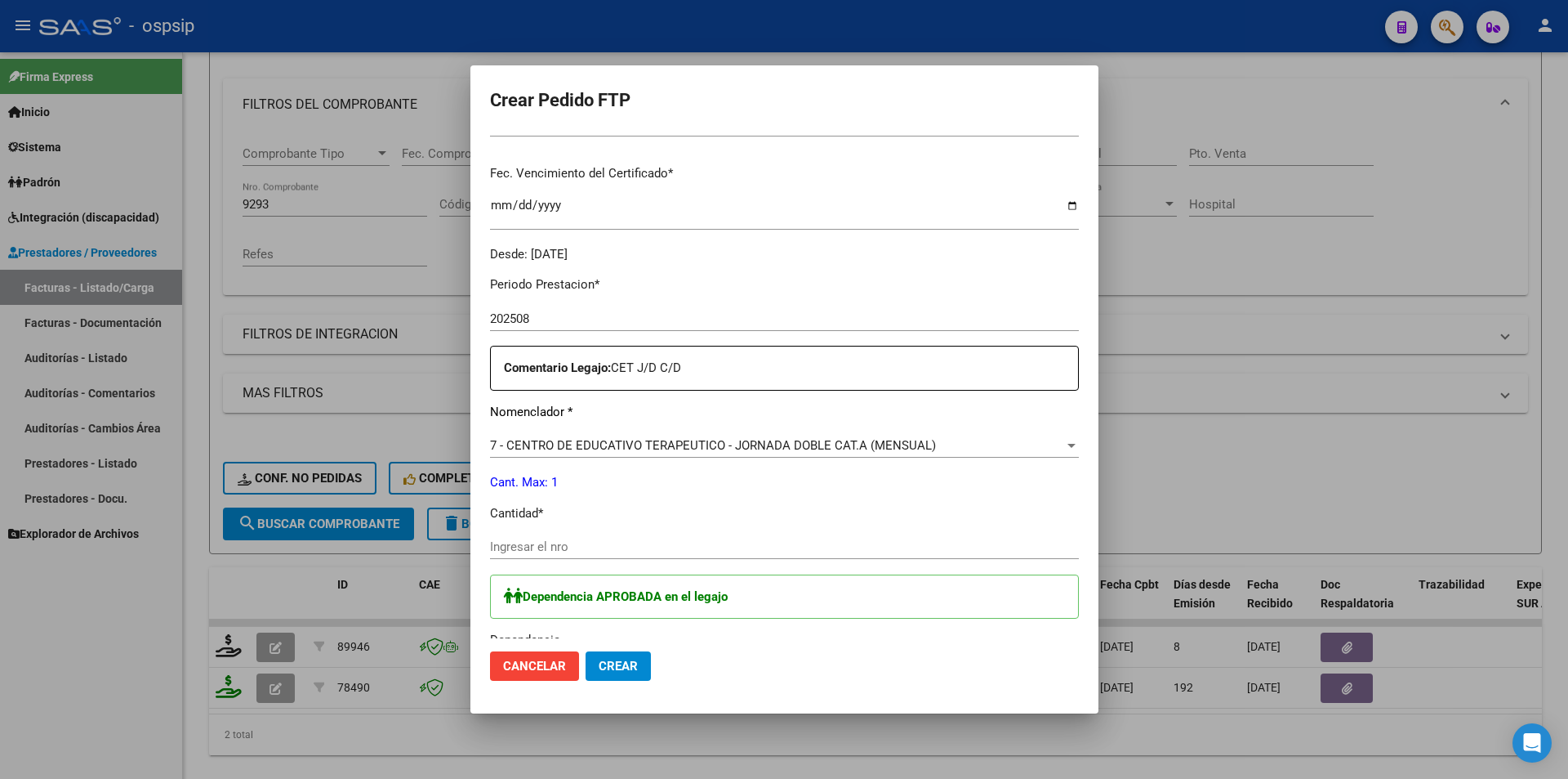
scroll to position [409, 0]
click at [582, 556] on div "Ingresar el nro" at bounding box center [784, 549] width 589 height 40
click at [490, 547] on input "Ingresar el nro" at bounding box center [784, 542] width 589 height 15
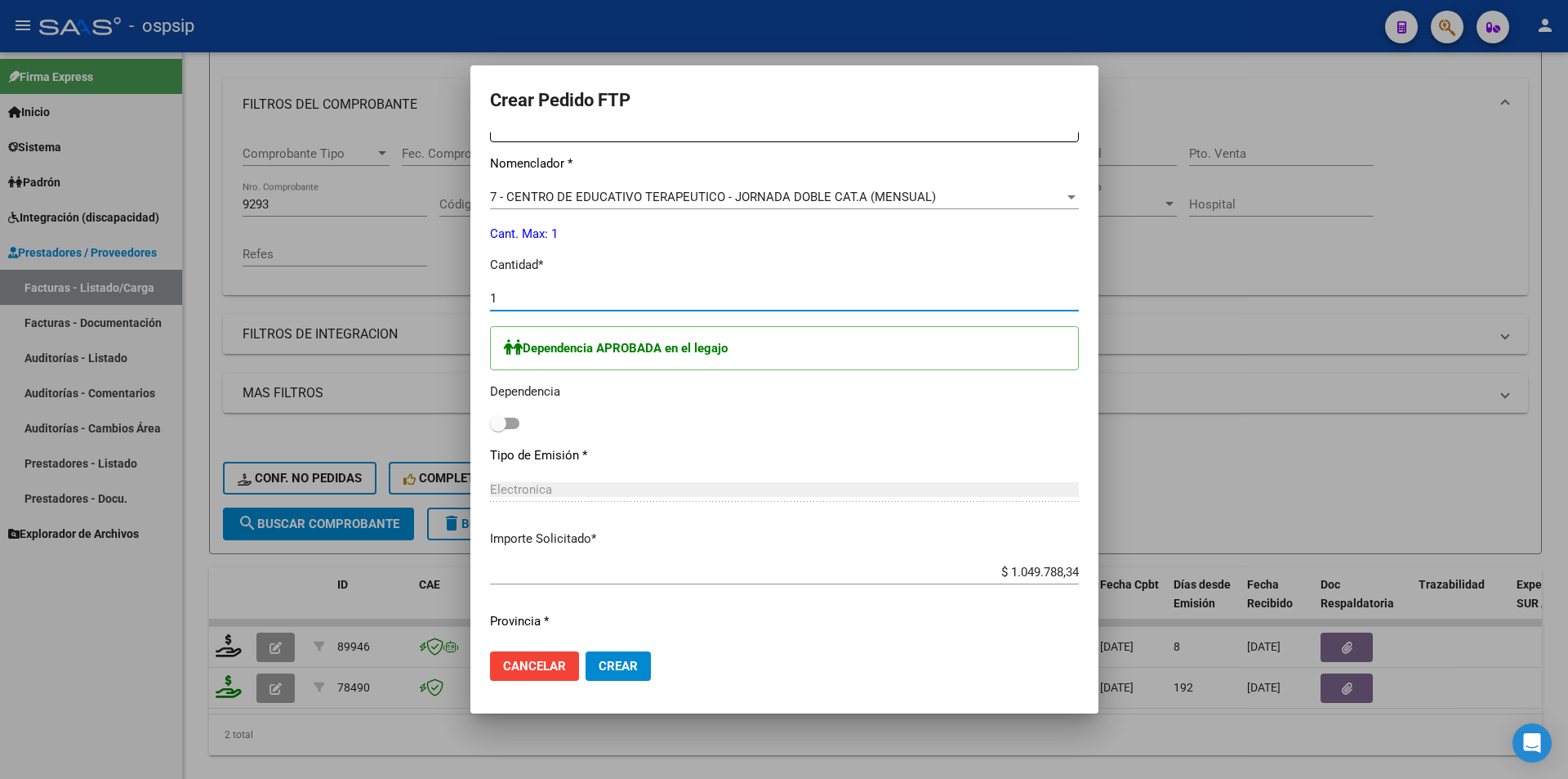
scroll to position [654, 0]
type input "1"
click at [504, 425] on span at bounding box center [504, 422] width 29 height 12
click at [498, 427] on input "checkbox" at bounding box center [497, 427] width 1 height 1
checkbox input "true"
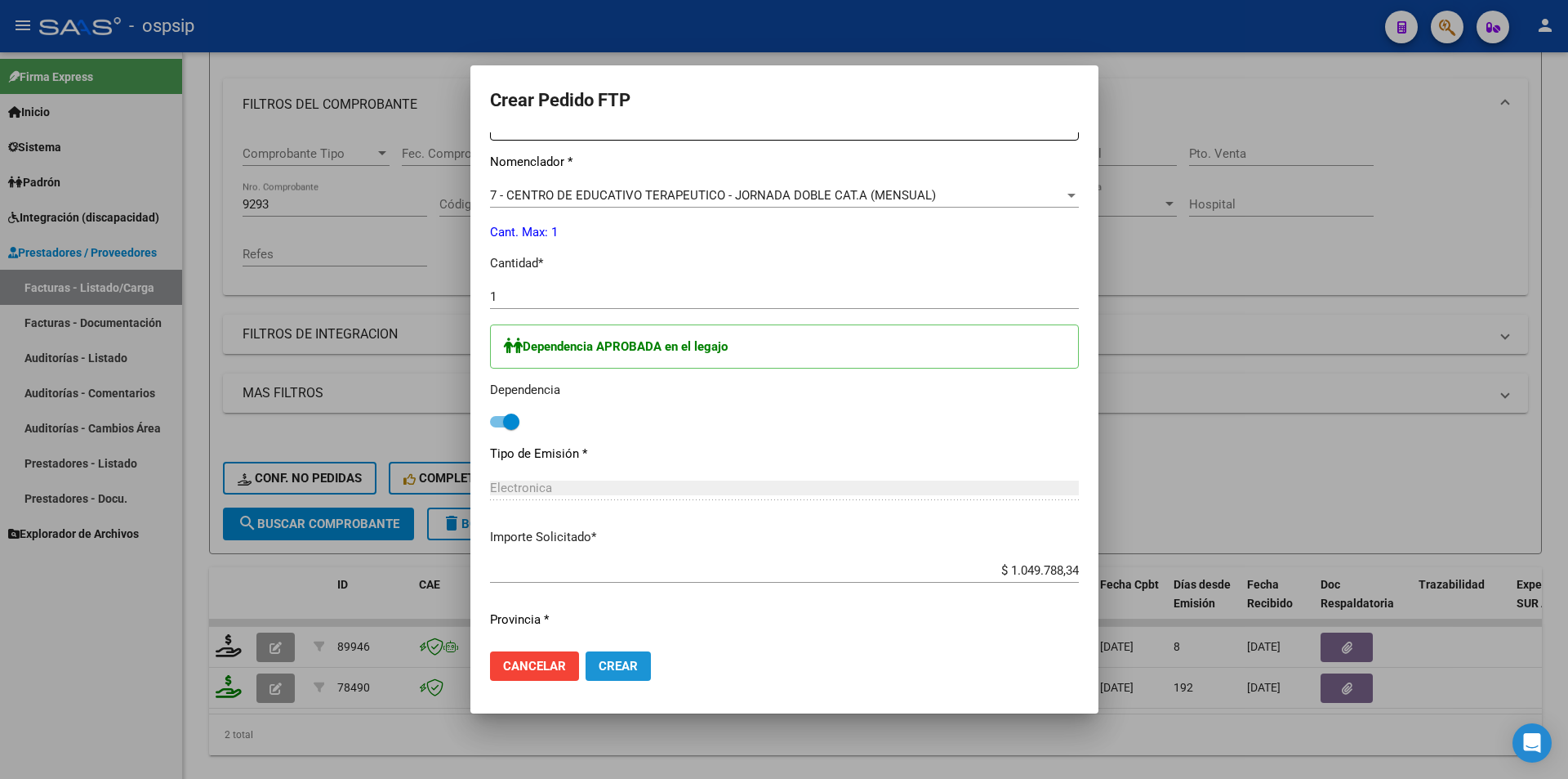
click at [626, 666] on button "Crear" at bounding box center [619, 666] width 65 height 29
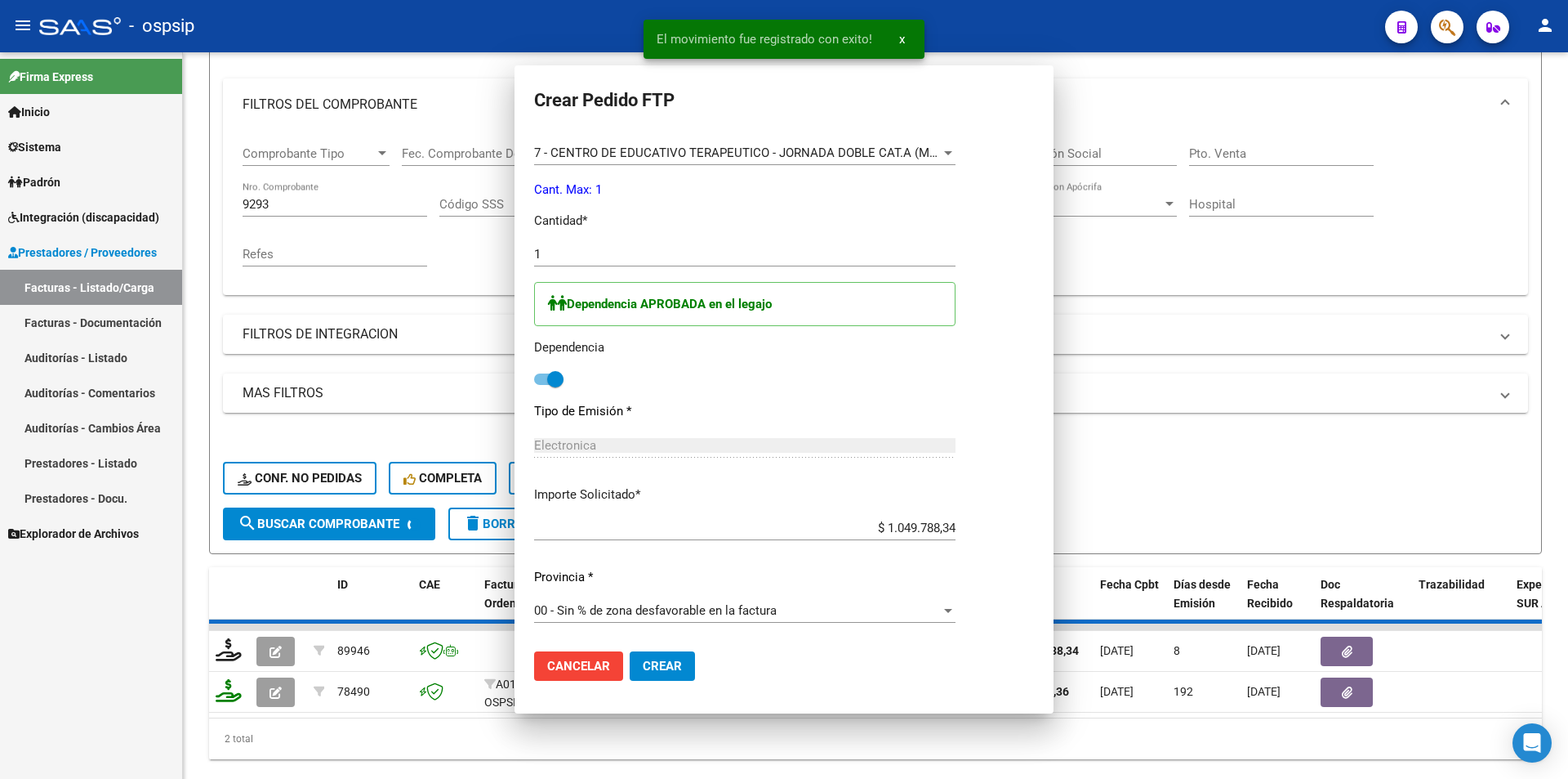
scroll to position [0, 0]
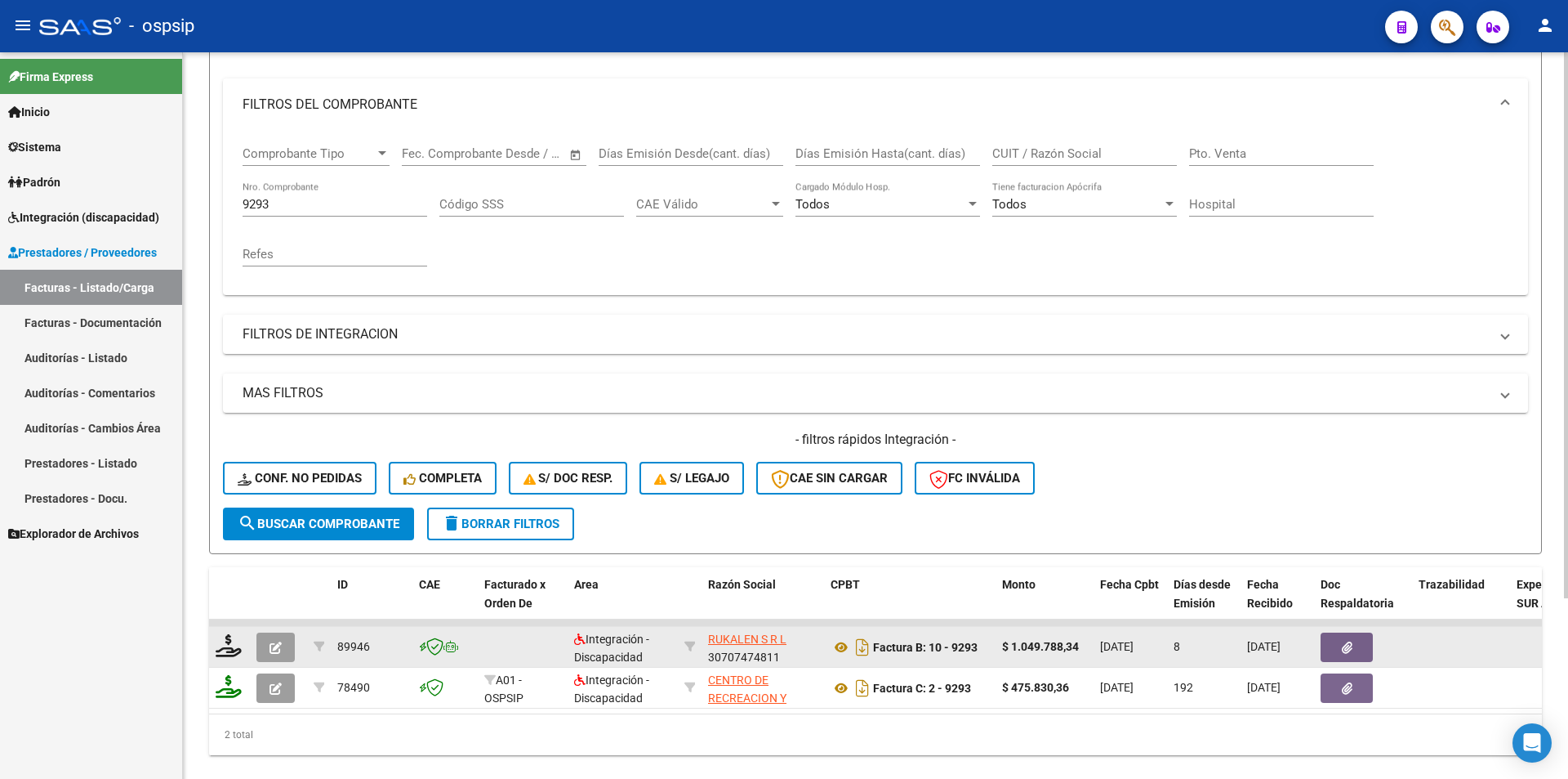
click at [277, 643] on icon "button" at bounding box center [275, 647] width 13 height 13
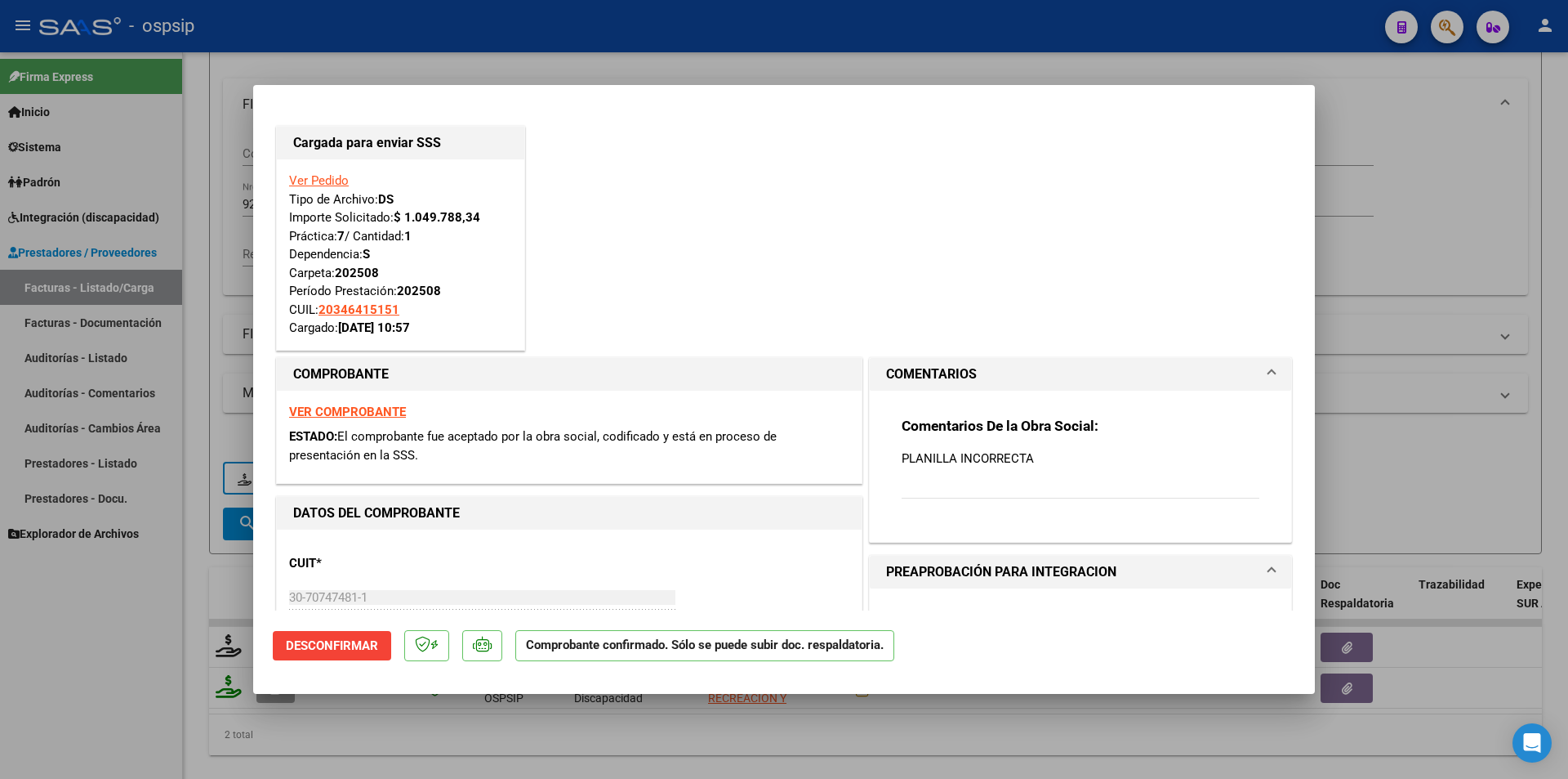
click at [177, 655] on div at bounding box center [784, 390] width 1568 height 779
type input "$ 0,00"
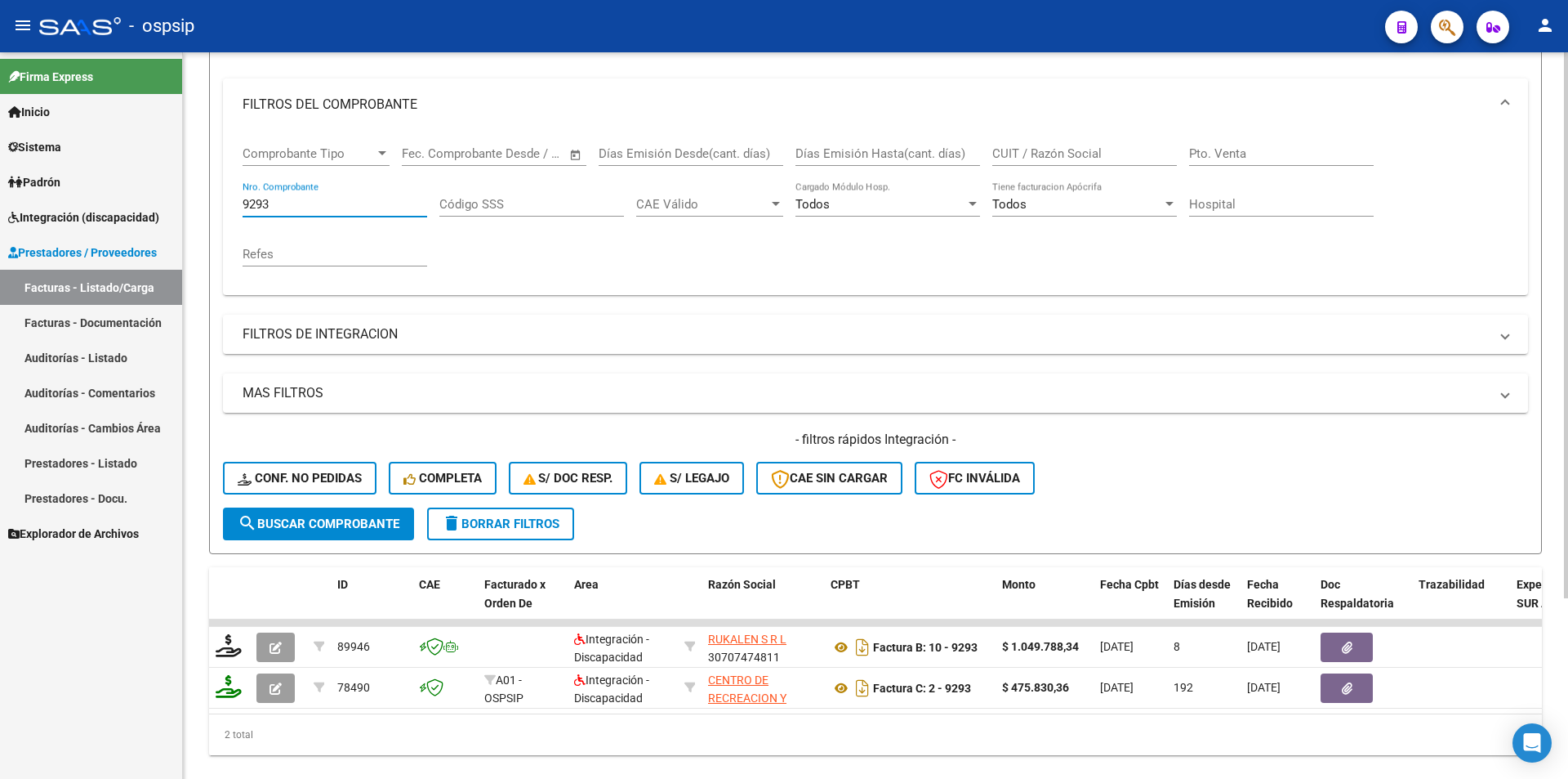
drag, startPoint x: 292, startPoint y: 210, endPoint x: 194, endPoint y: 210, distance: 98.0
click at [194, 210] on div "Video tutorial PRESTADORES -> Listado de CPBTs Emitidos por Prestadores / Prove…" at bounding box center [876, 330] width 1385 height 955
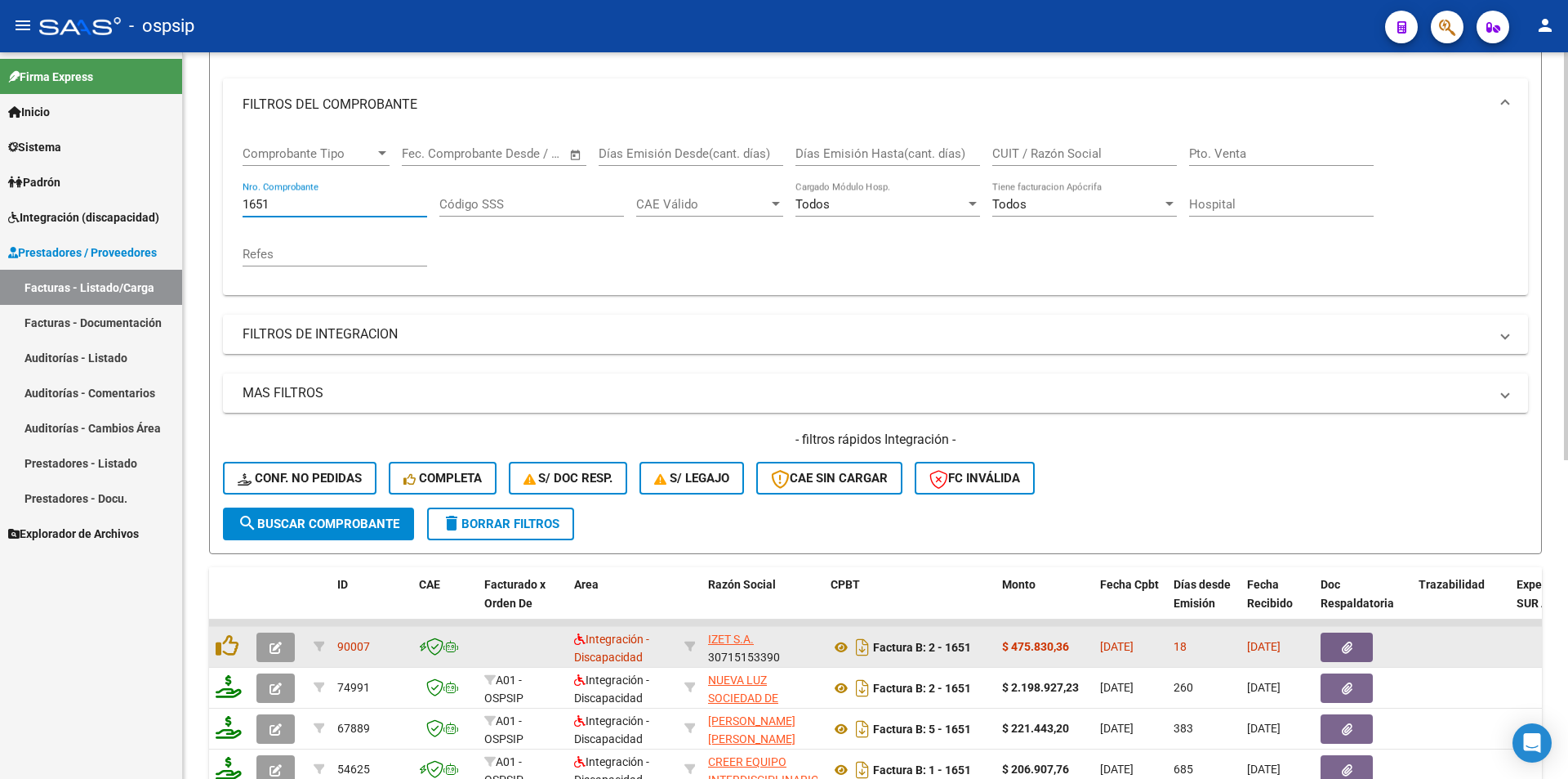
type input "1651"
click at [275, 651] on icon "button" at bounding box center [275, 647] width 13 height 13
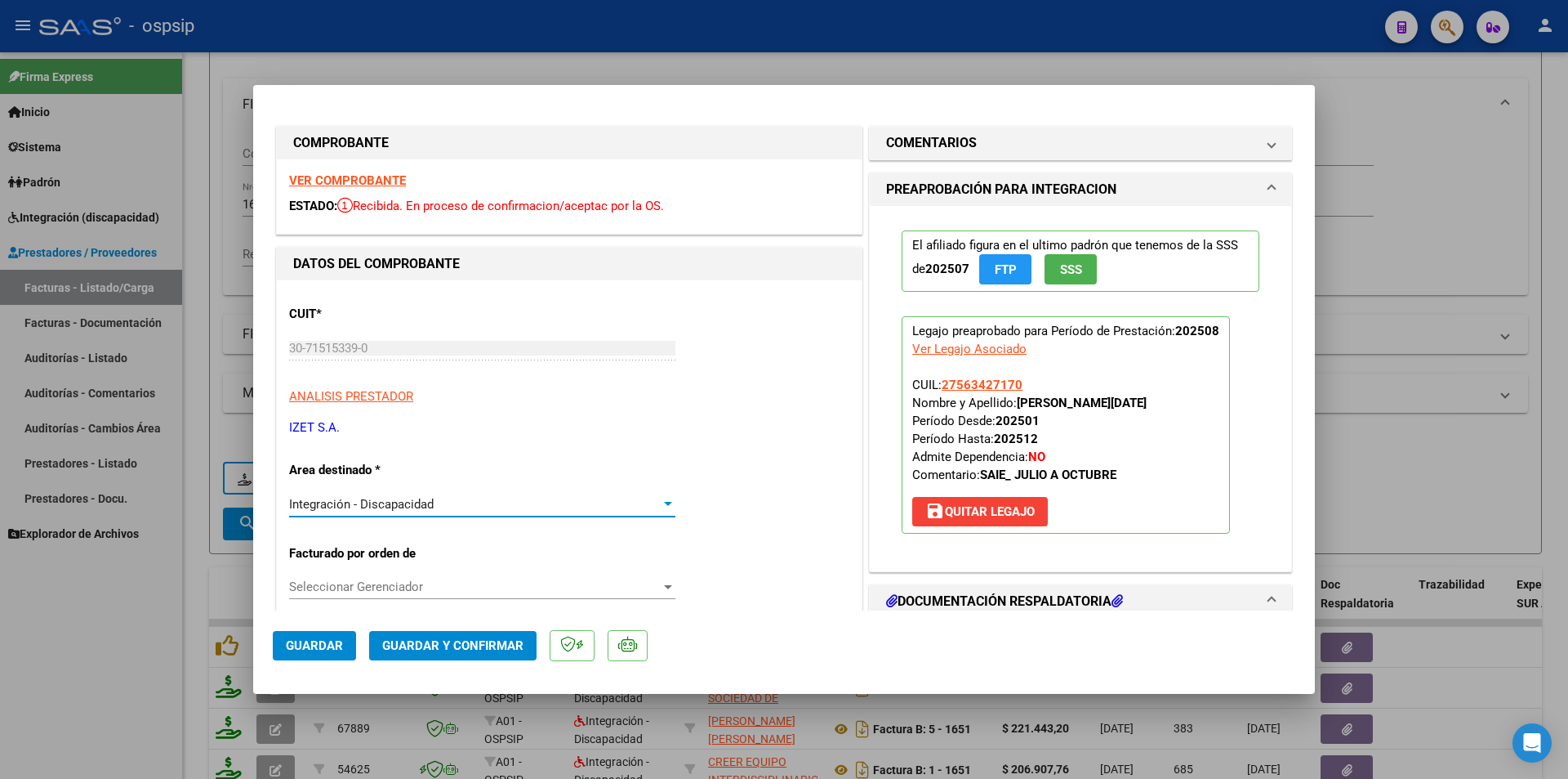
click at [477, 505] on div "Integración - Discapacidad" at bounding box center [475, 504] width 372 height 15
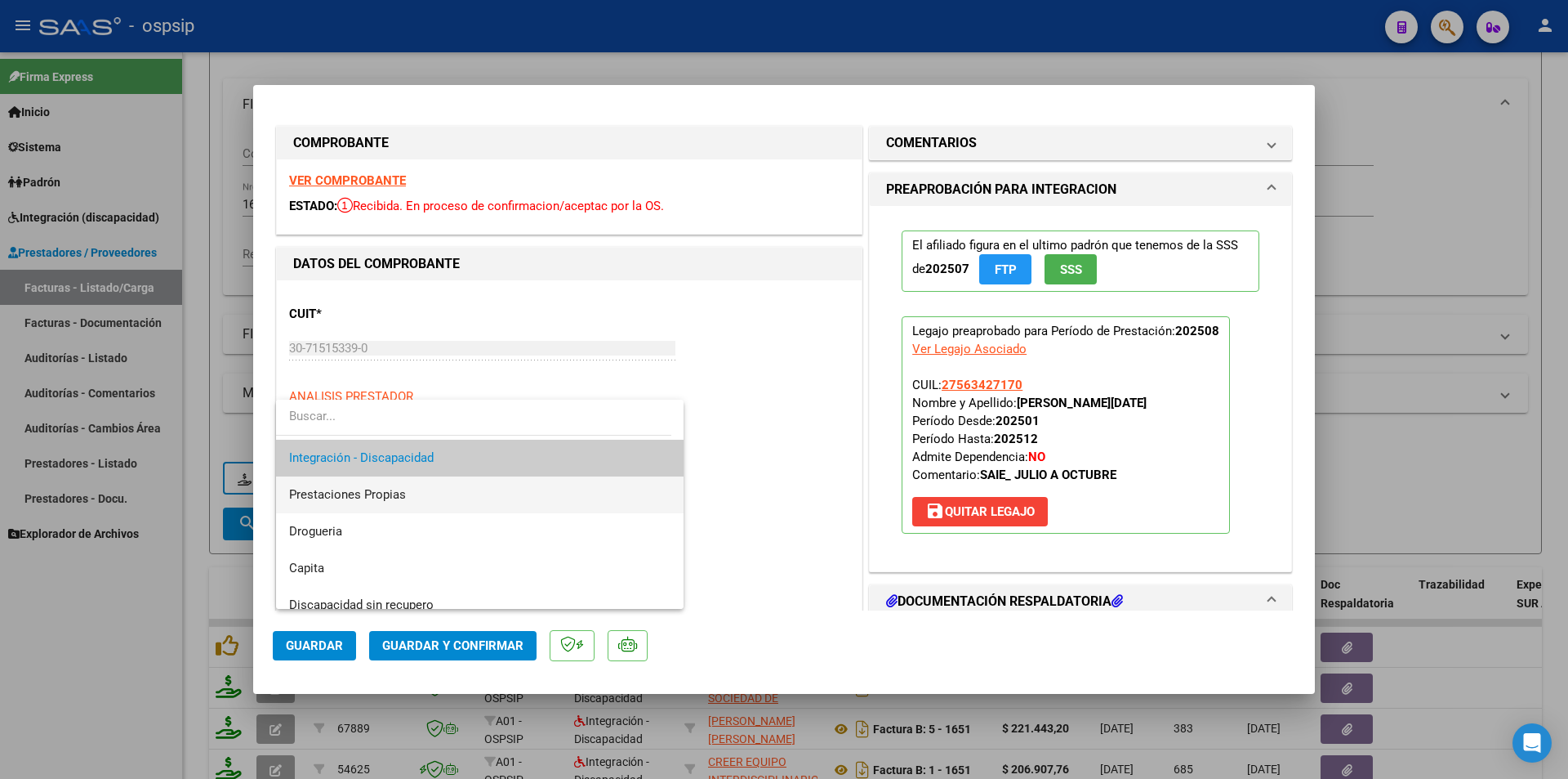
scroll to position [143, 0]
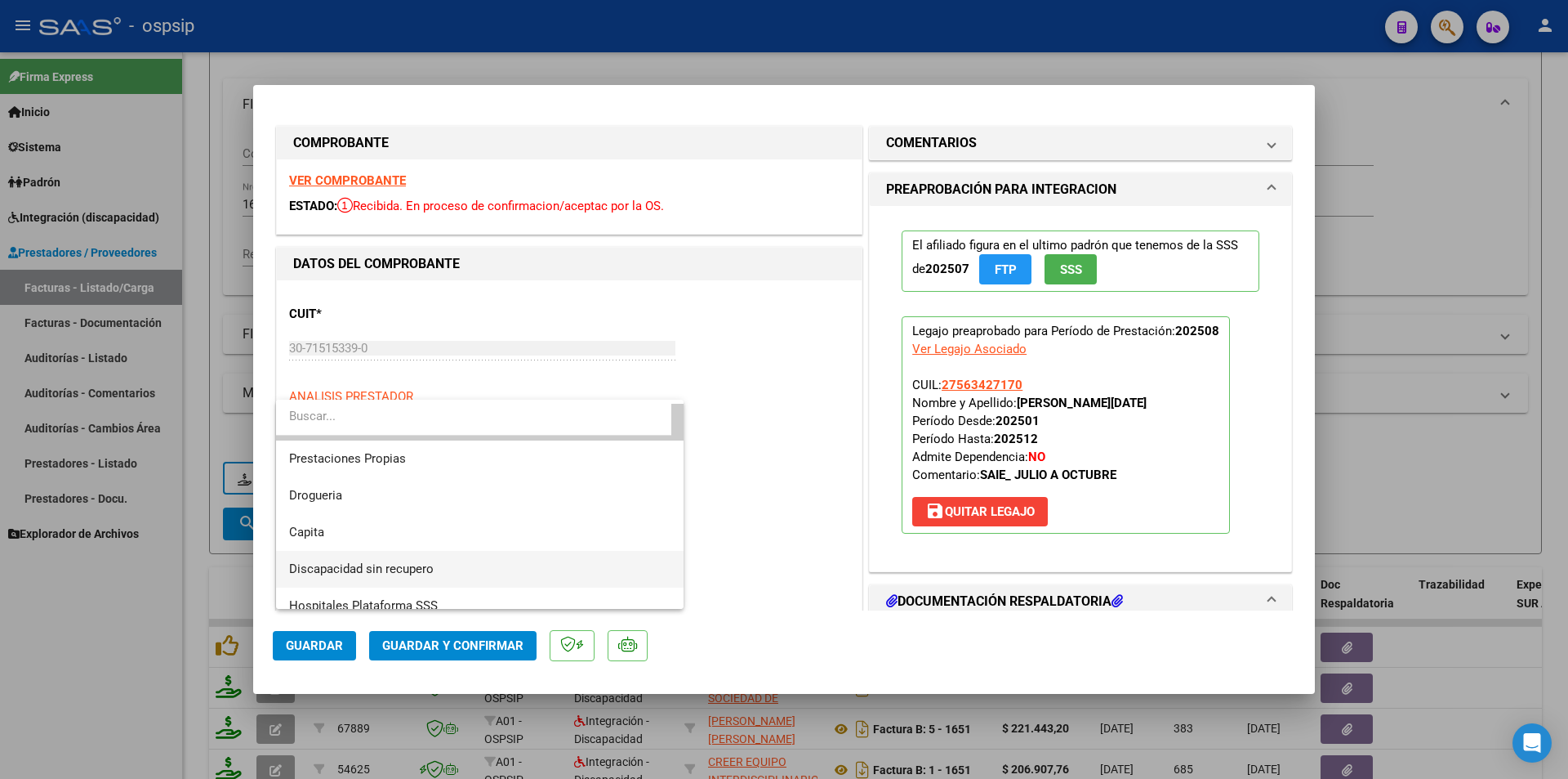
click at [416, 560] on span "Discapacidad sin recupero" at bounding box center [480, 570] width 382 height 37
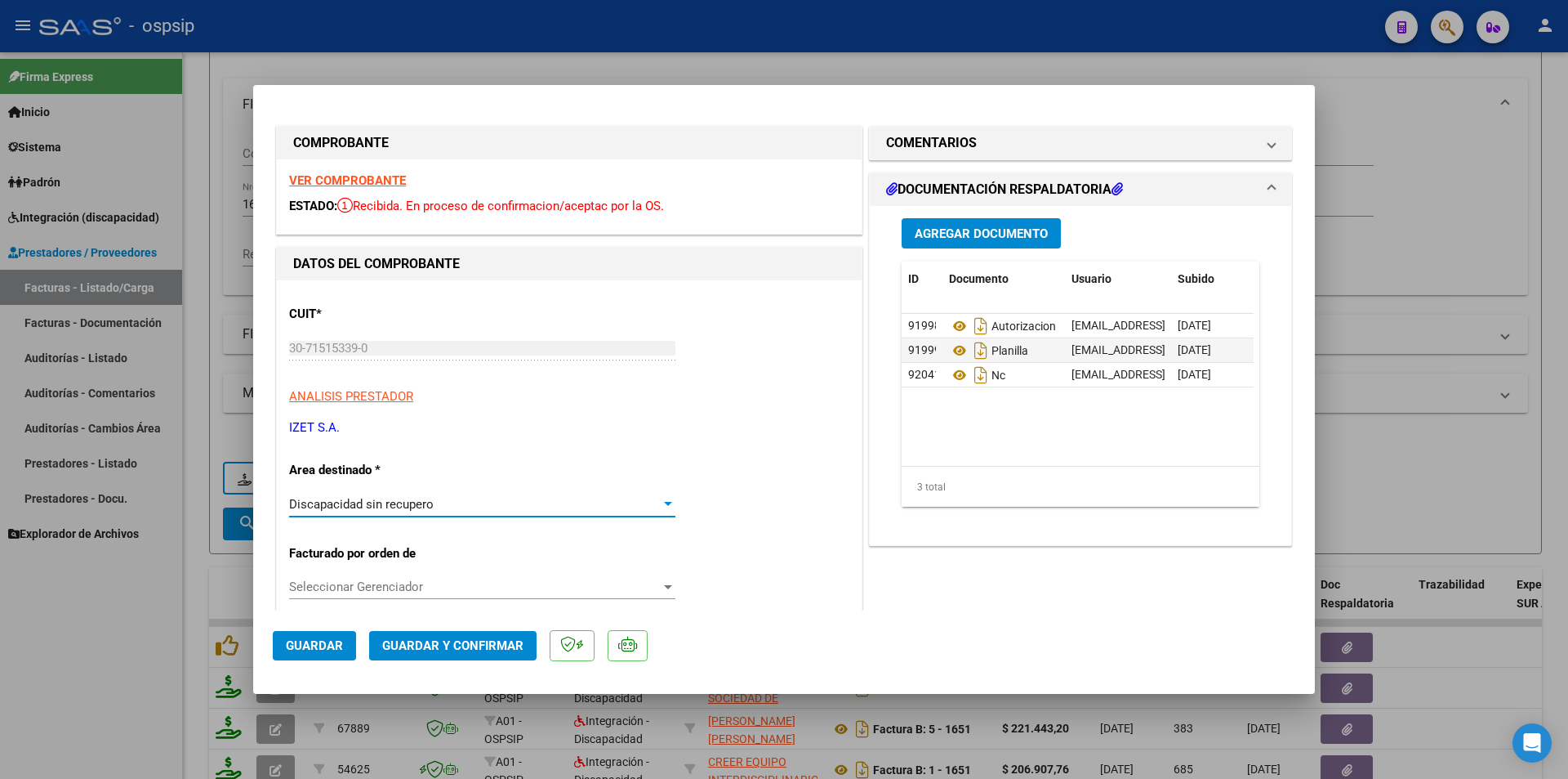
click at [455, 650] on span "Guardar y Confirmar" at bounding box center [453, 646] width 141 height 15
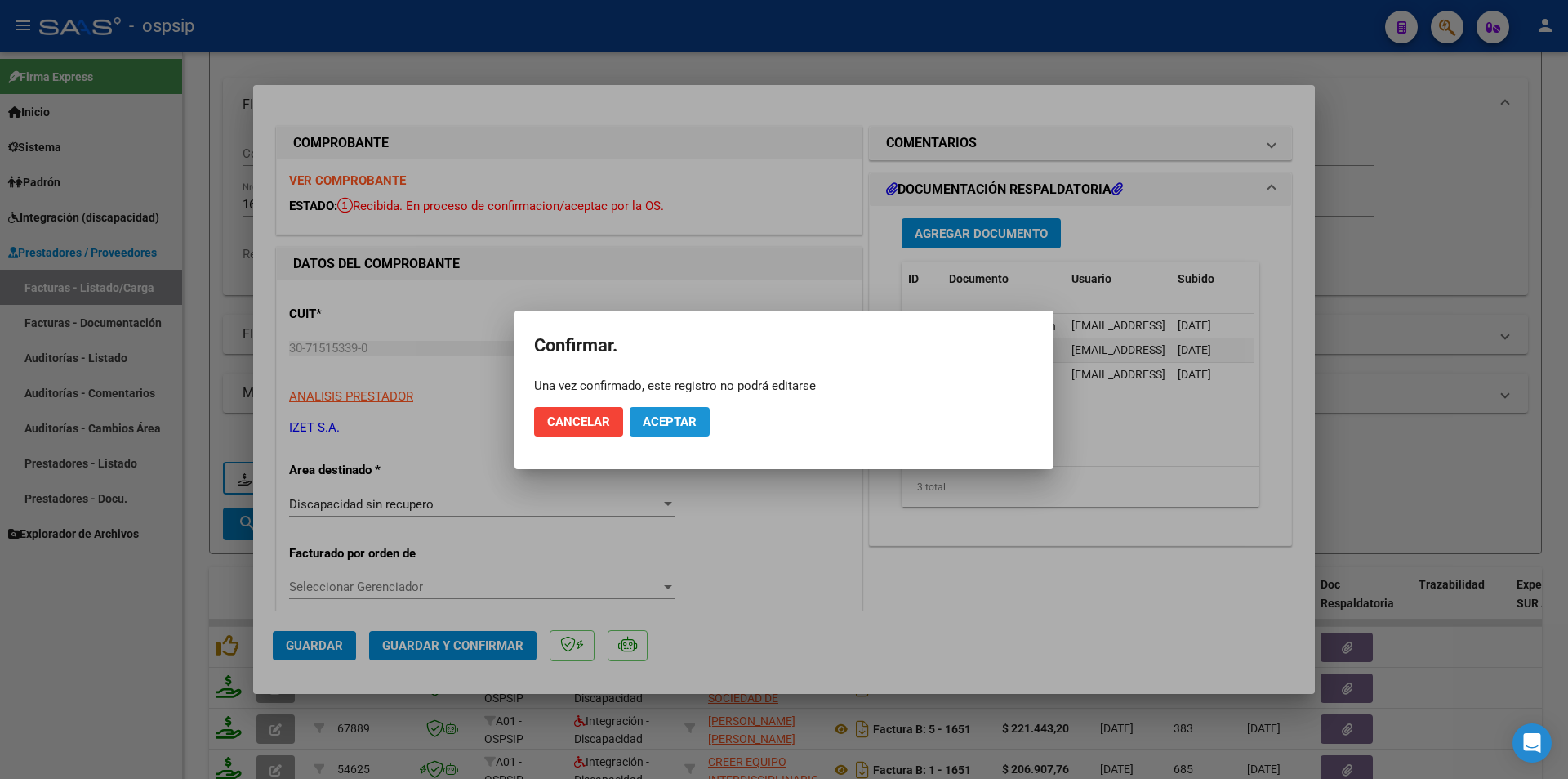
click at [678, 423] on span "Aceptar" at bounding box center [670, 422] width 54 height 15
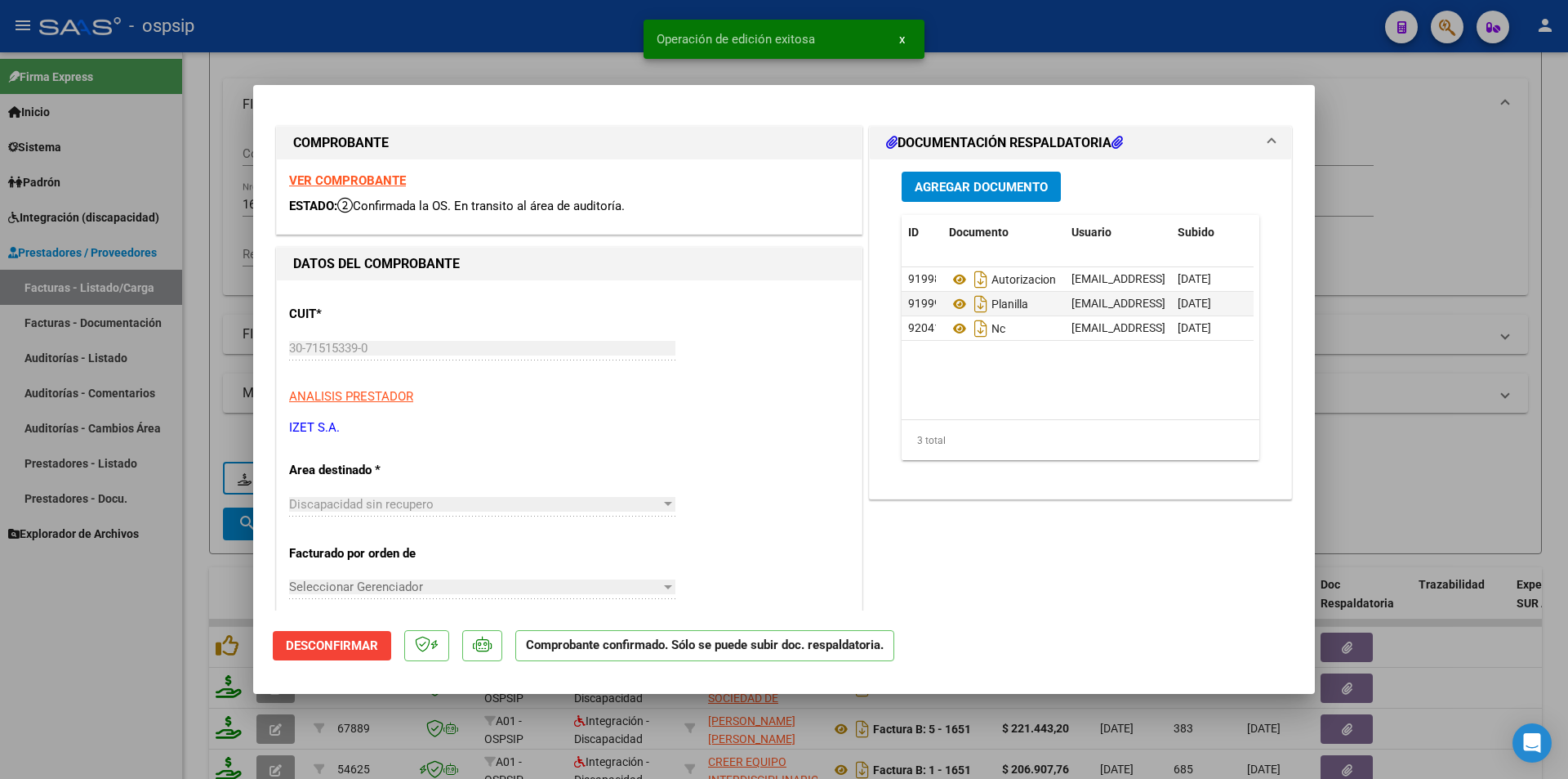
click at [77, 672] on div at bounding box center [784, 390] width 1568 height 779
type input "$ 0,00"
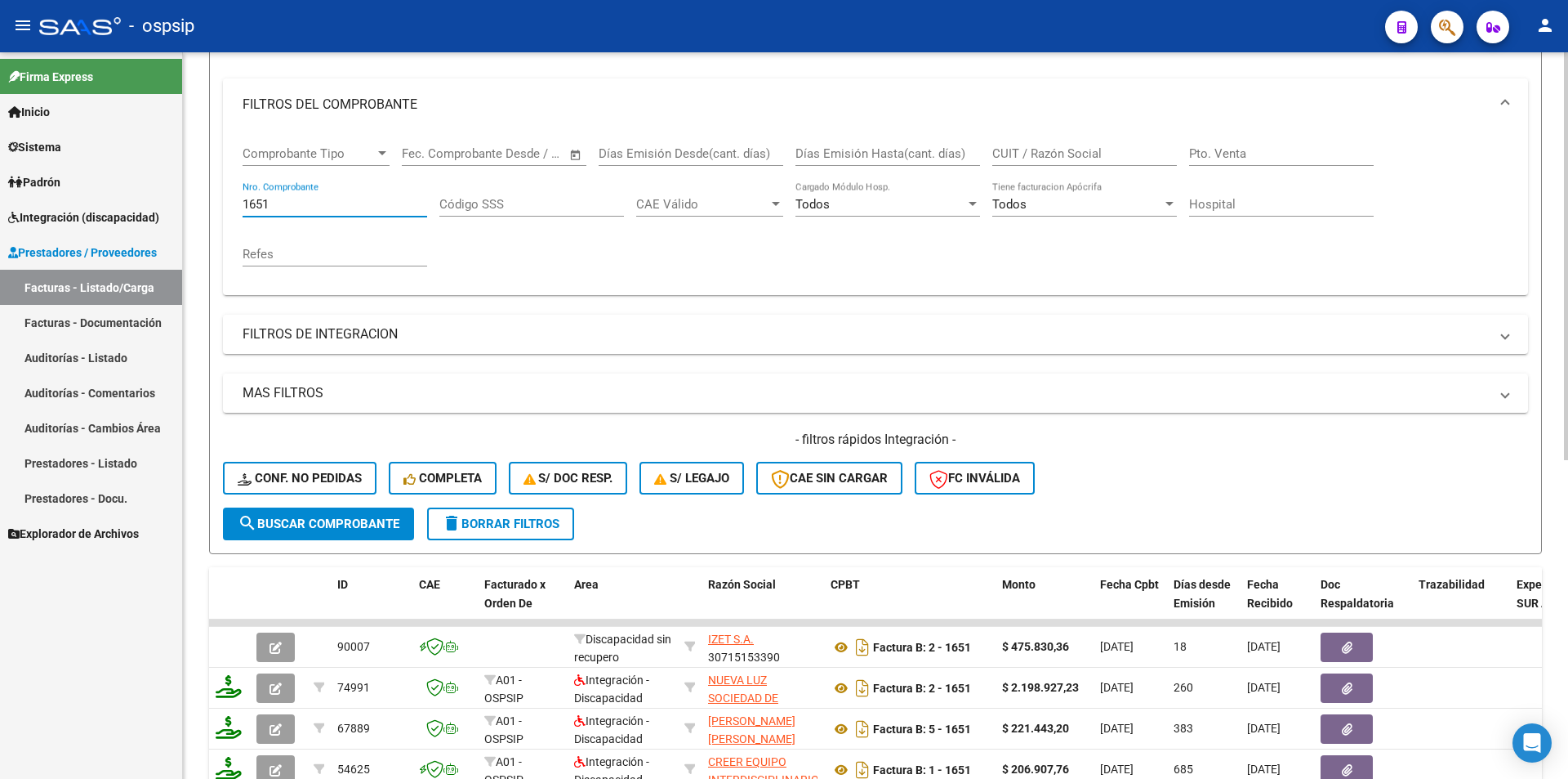
drag, startPoint x: 277, startPoint y: 208, endPoint x: 218, endPoint y: 199, distance: 59.7
click at [218, 199] on form "Filtros Id Area Area Seleccionar Gerenciador Seleccionar Gerenciador Todos Conf…" at bounding box center [876, 274] width 1333 height 560
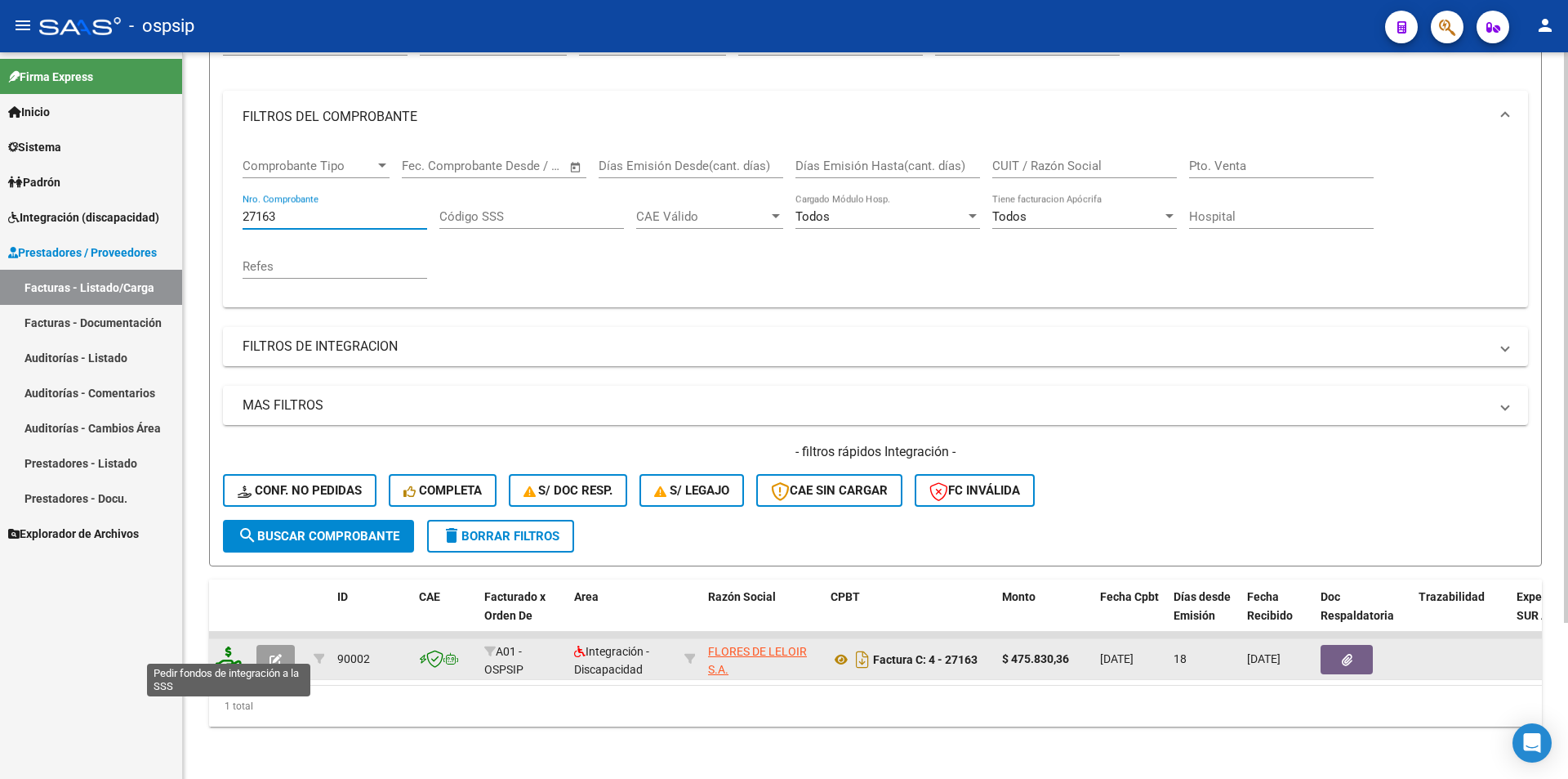
type input "27163"
click at [224, 649] on icon at bounding box center [229, 658] width 26 height 23
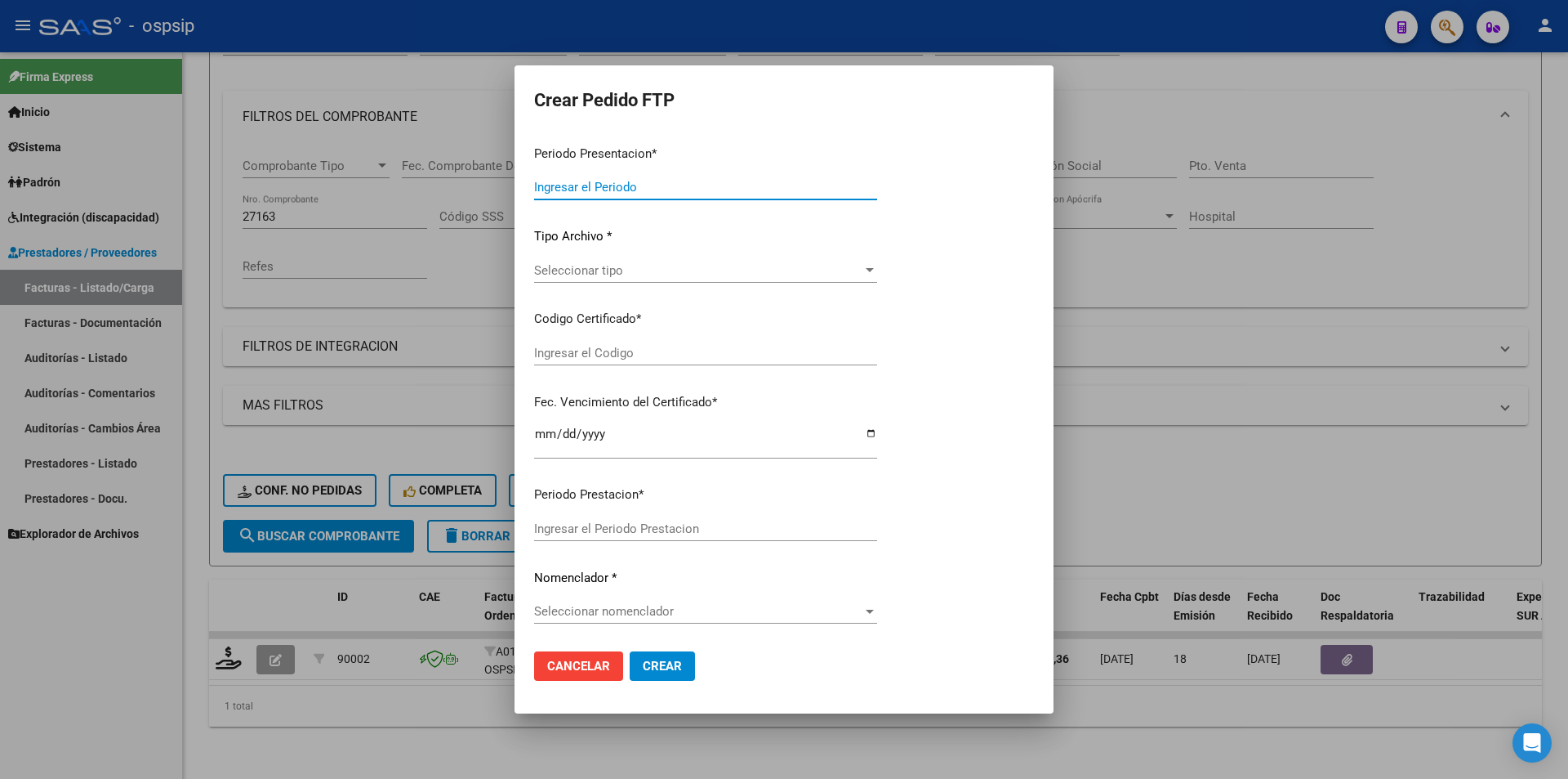
type input "202508"
type input "$ 475.830,36"
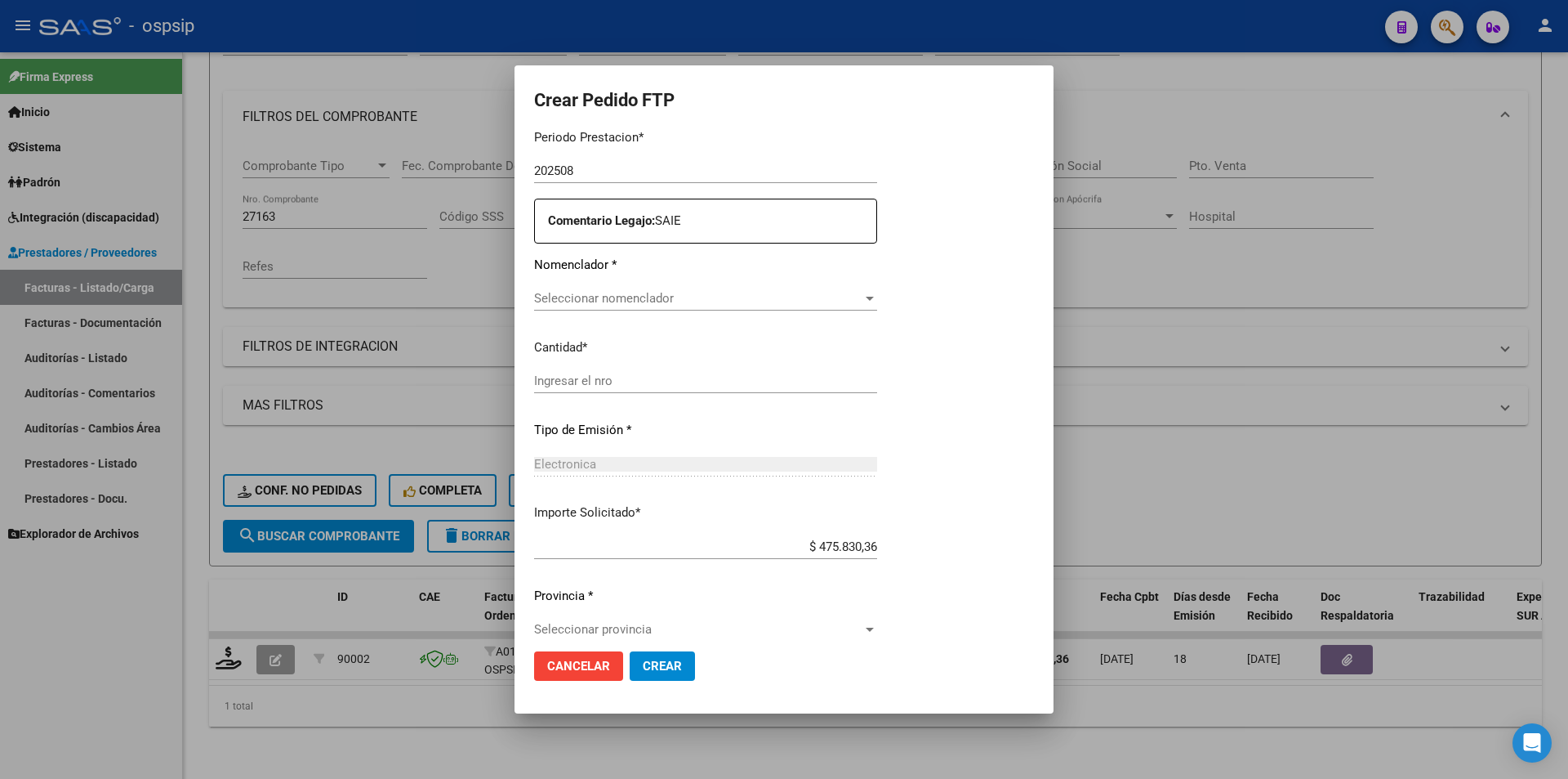
type input "ARG0200054795027-20230612-20280612"
type input "2028-06-12"
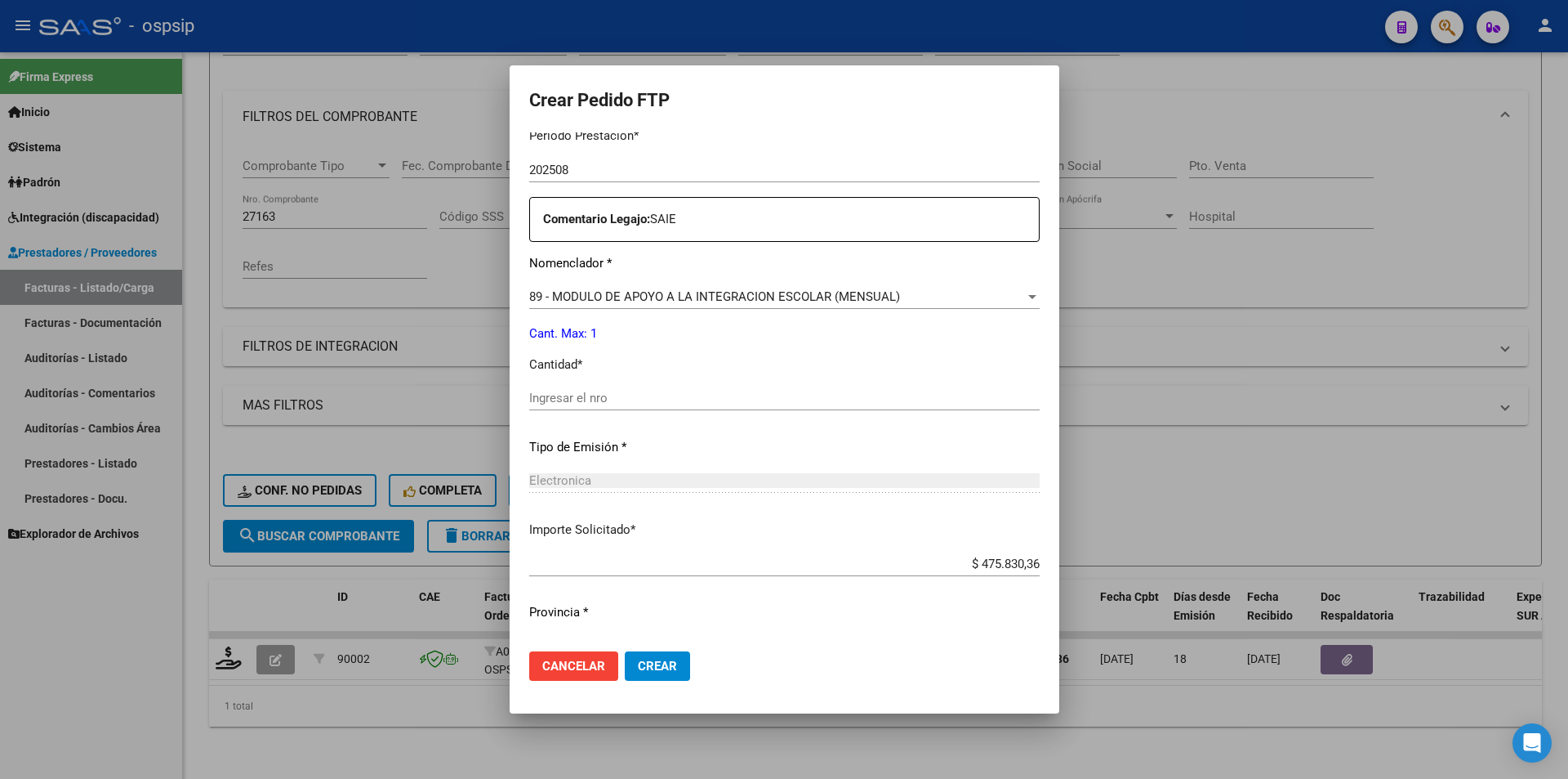
click at [571, 395] on input "Ingresar el nro" at bounding box center [784, 398] width 511 height 15
type input "1"
click at [659, 671] on span "Crear" at bounding box center [657, 666] width 39 height 15
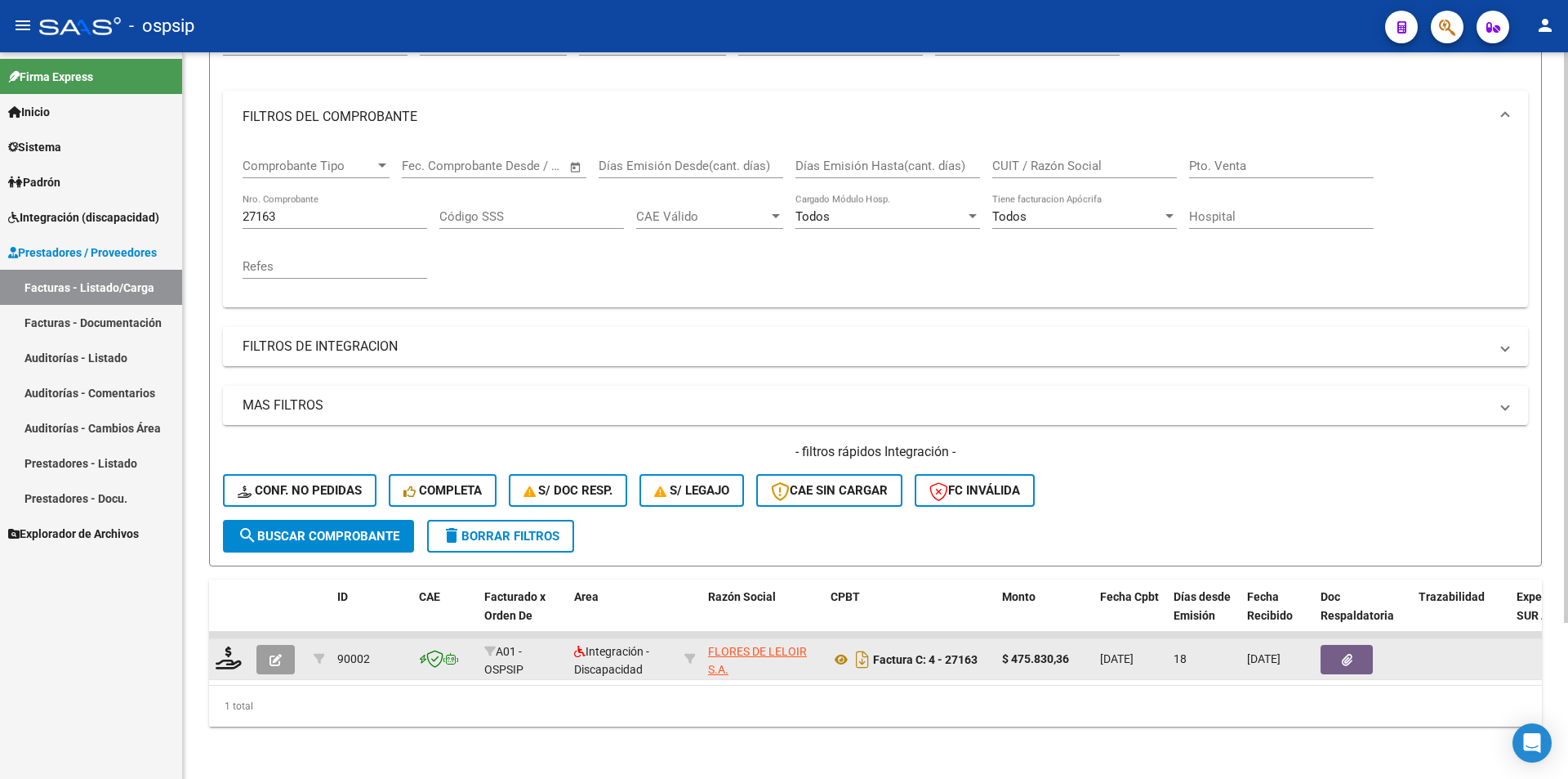
click at [277, 654] on icon "button" at bounding box center [275, 660] width 13 height 13
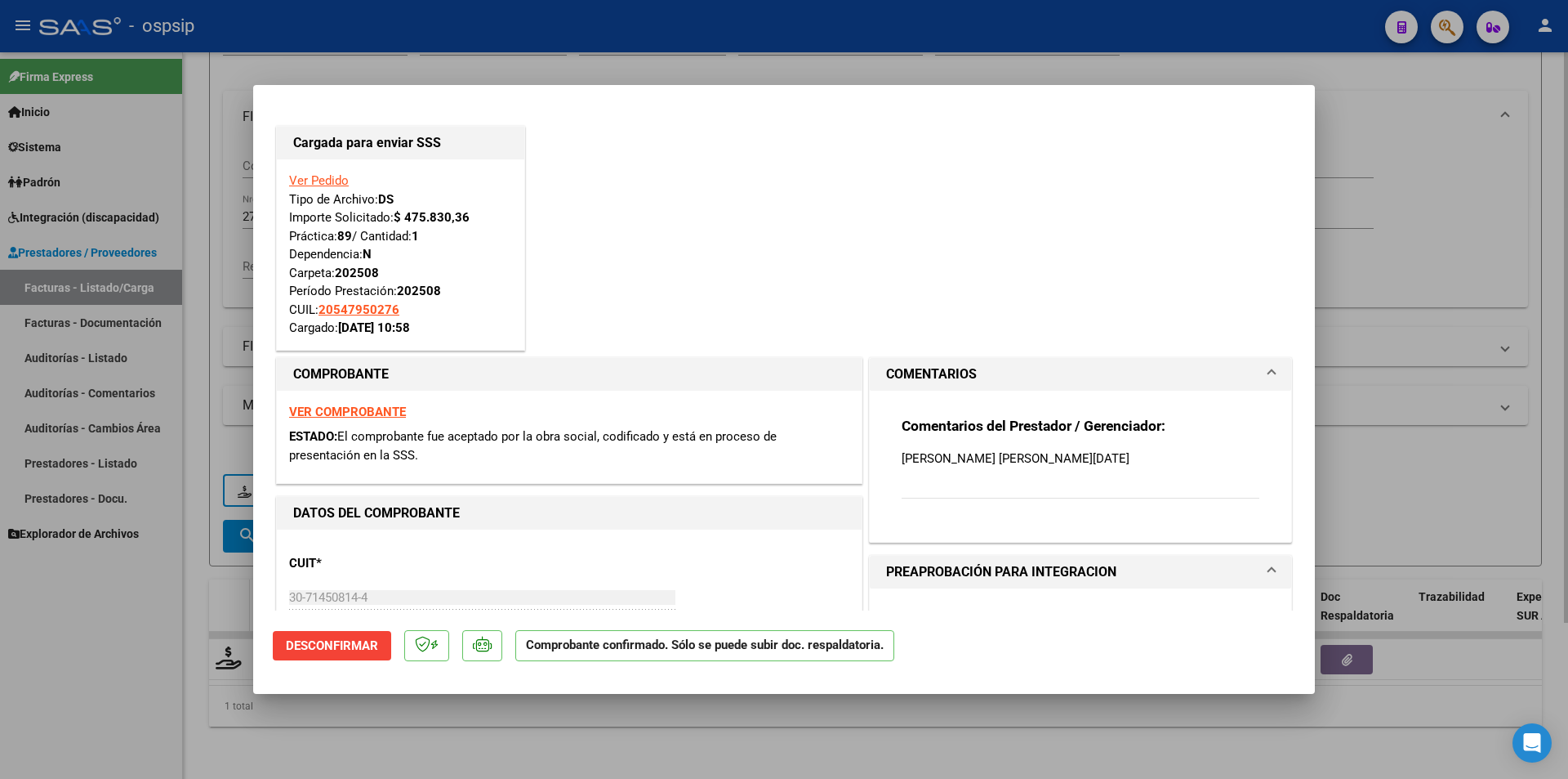
drag, startPoint x: 214, startPoint y: 606, endPoint x: 210, endPoint y: 575, distance: 31.3
click at [214, 603] on div at bounding box center [784, 390] width 1568 height 779
type input "$ 0,00"
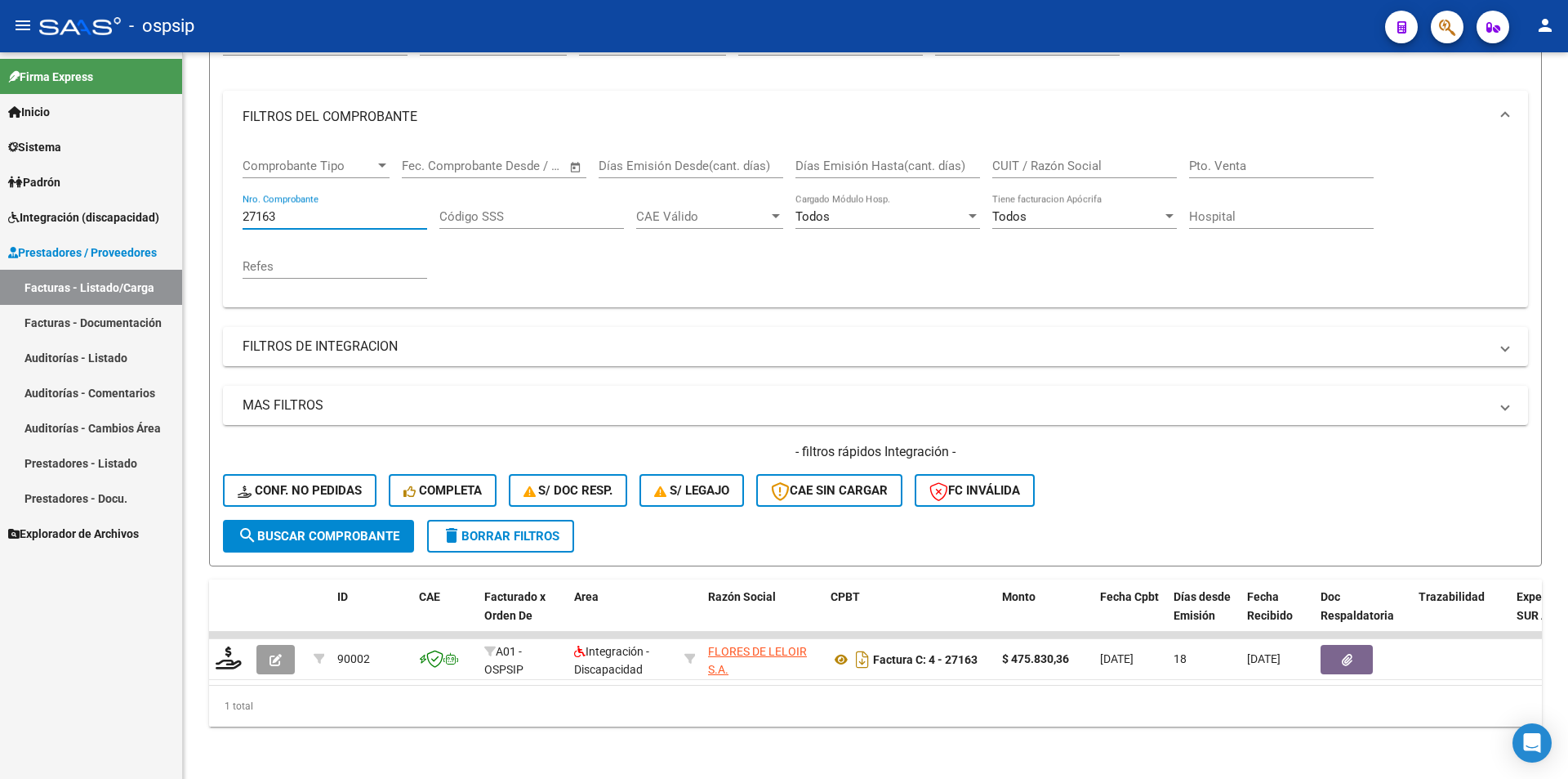
drag, startPoint x: 296, startPoint y: 201, endPoint x: 182, endPoint y: 202, distance: 114.0
click at [182, 202] on mat-sidenav-container "Firma Express Inicio Calendario SSS Instructivos Contacto OS Sistema Usuarios T…" at bounding box center [784, 415] width 1568 height 726
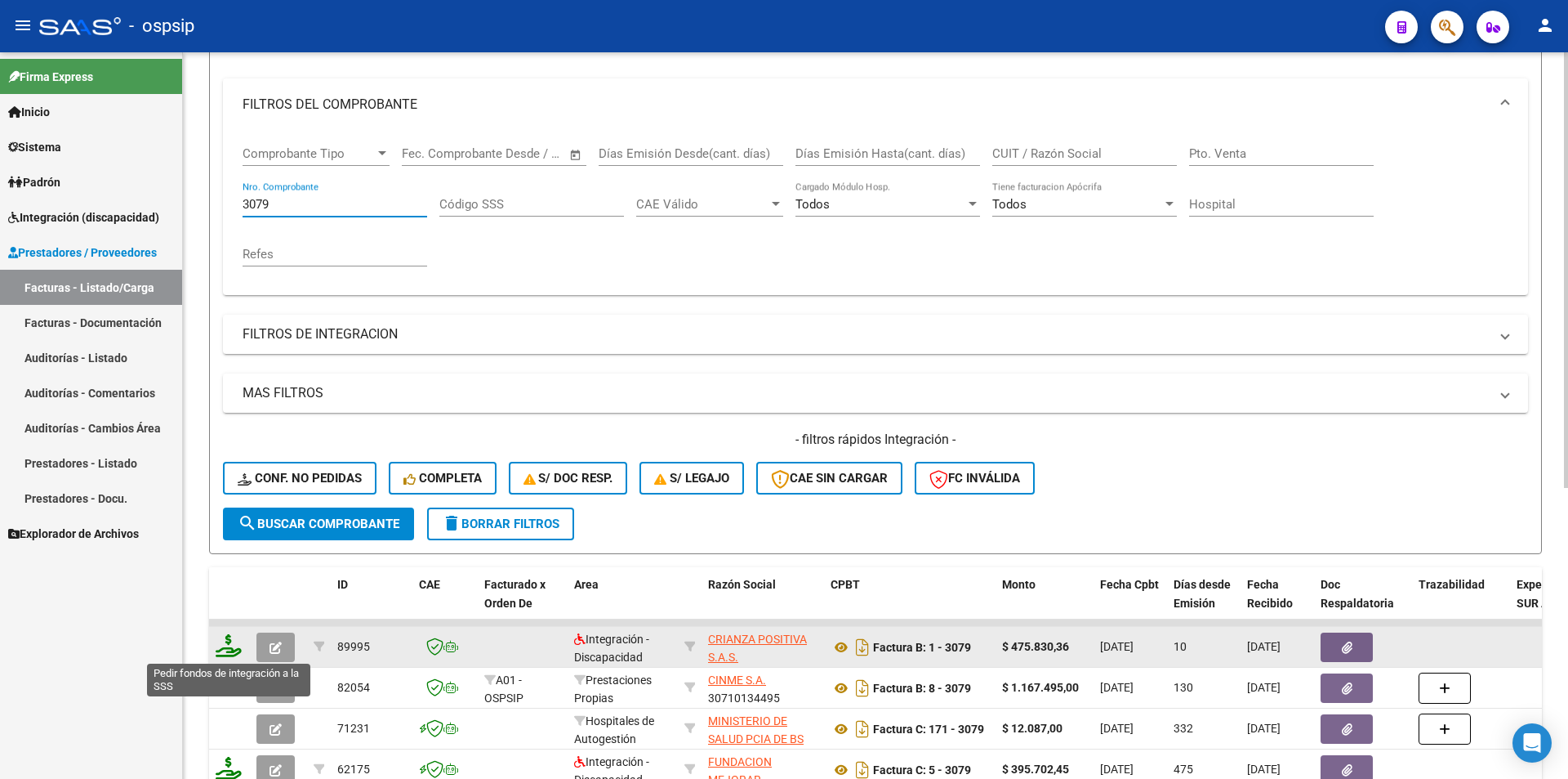
type input "3079"
click at [224, 647] on icon at bounding box center [229, 645] width 26 height 23
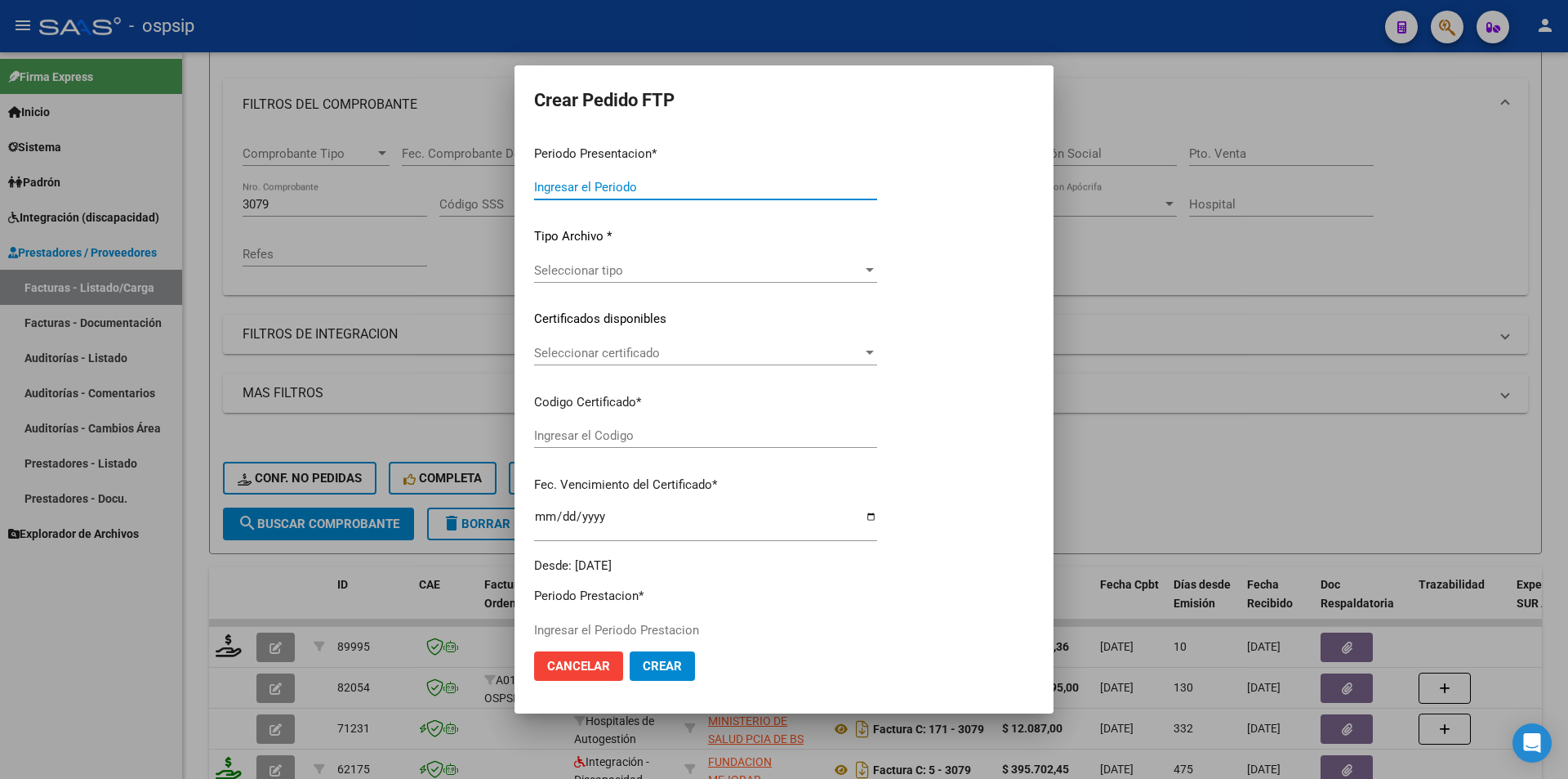
type input "202508"
type input "$ 475.830,36"
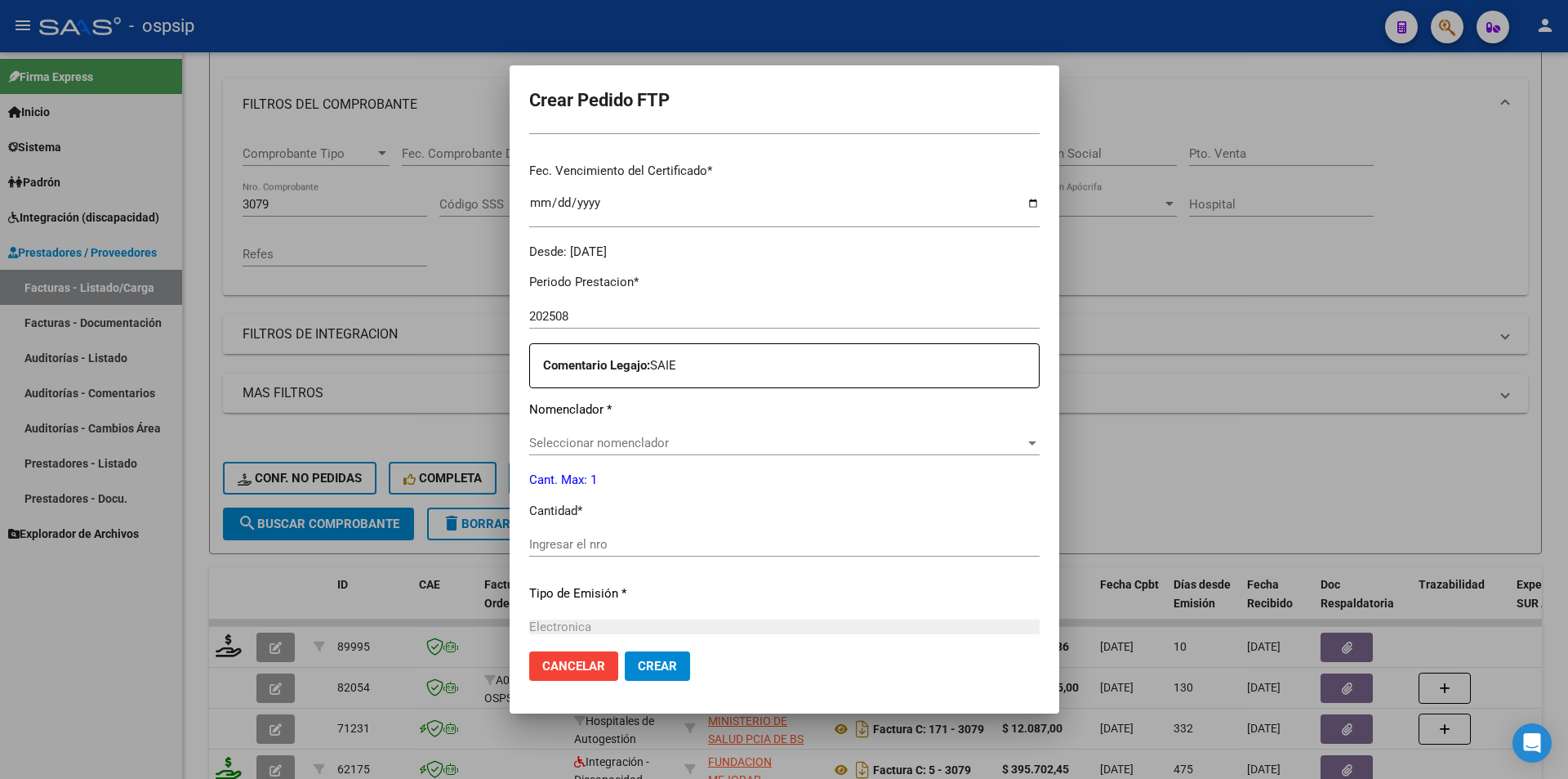
scroll to position [409, 0]
type input "ARG02-00057429070-20230508-20280508"
type input "[DATE]"
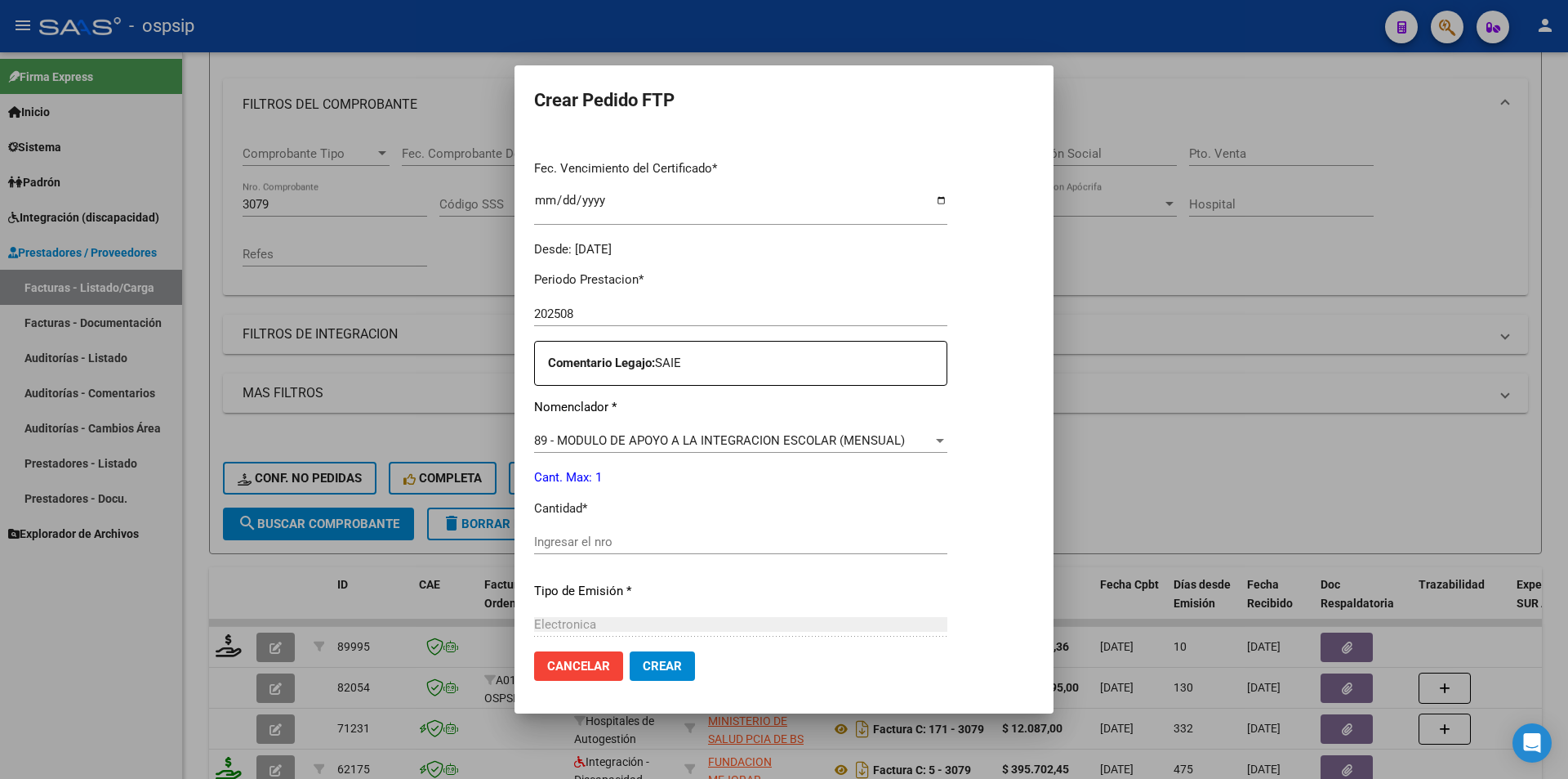
click at [546, 541] on input "Ingresar el nro" at bounding box center [741, 542] width 414 height 15
type input "1"
click at [664, 661] on button "Crear" at bounding box center [662, 666] width 65 height 29
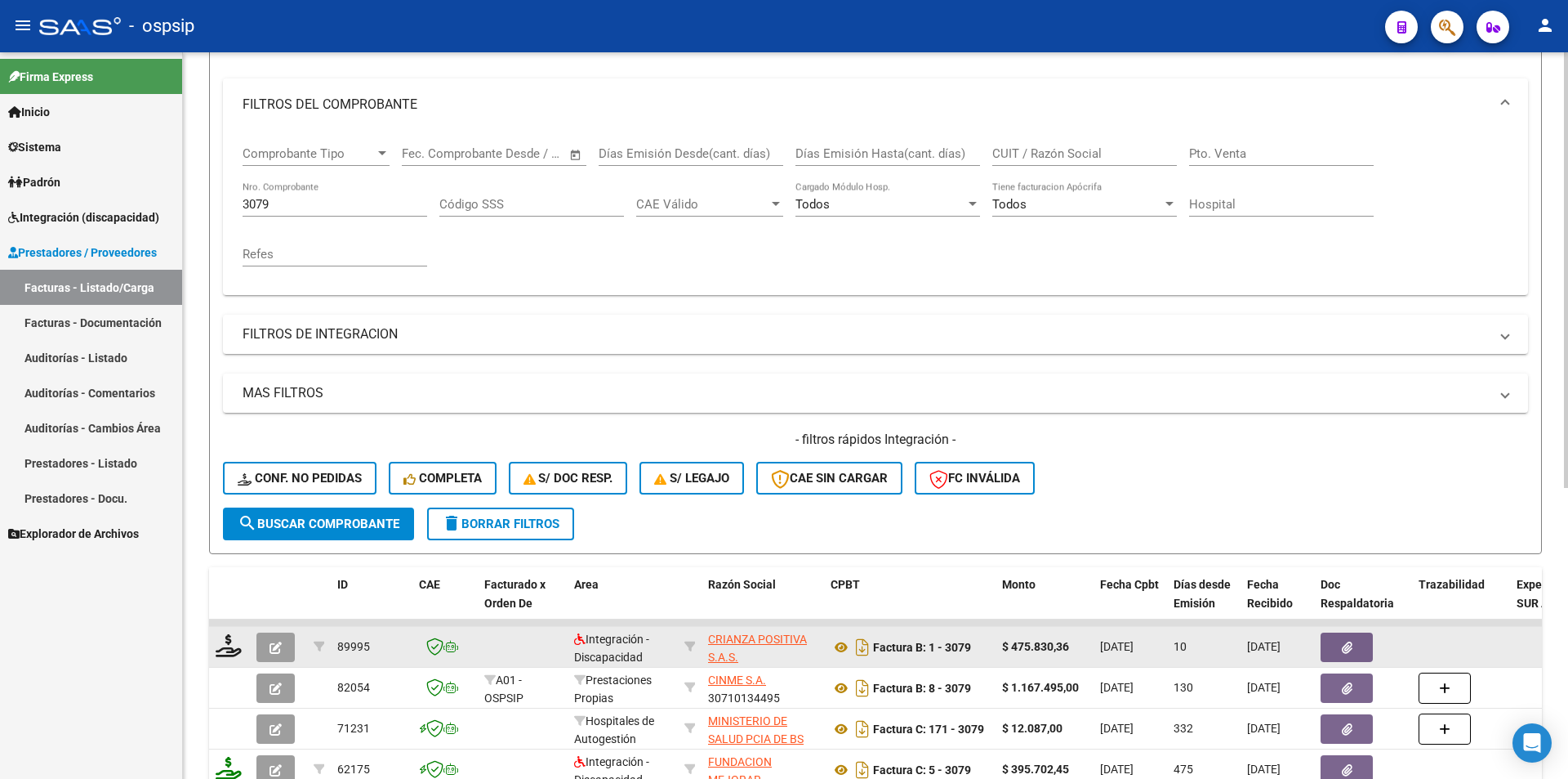
click at [286, 644] on button "button" at bounding box center [275, 647] width 39 height 29
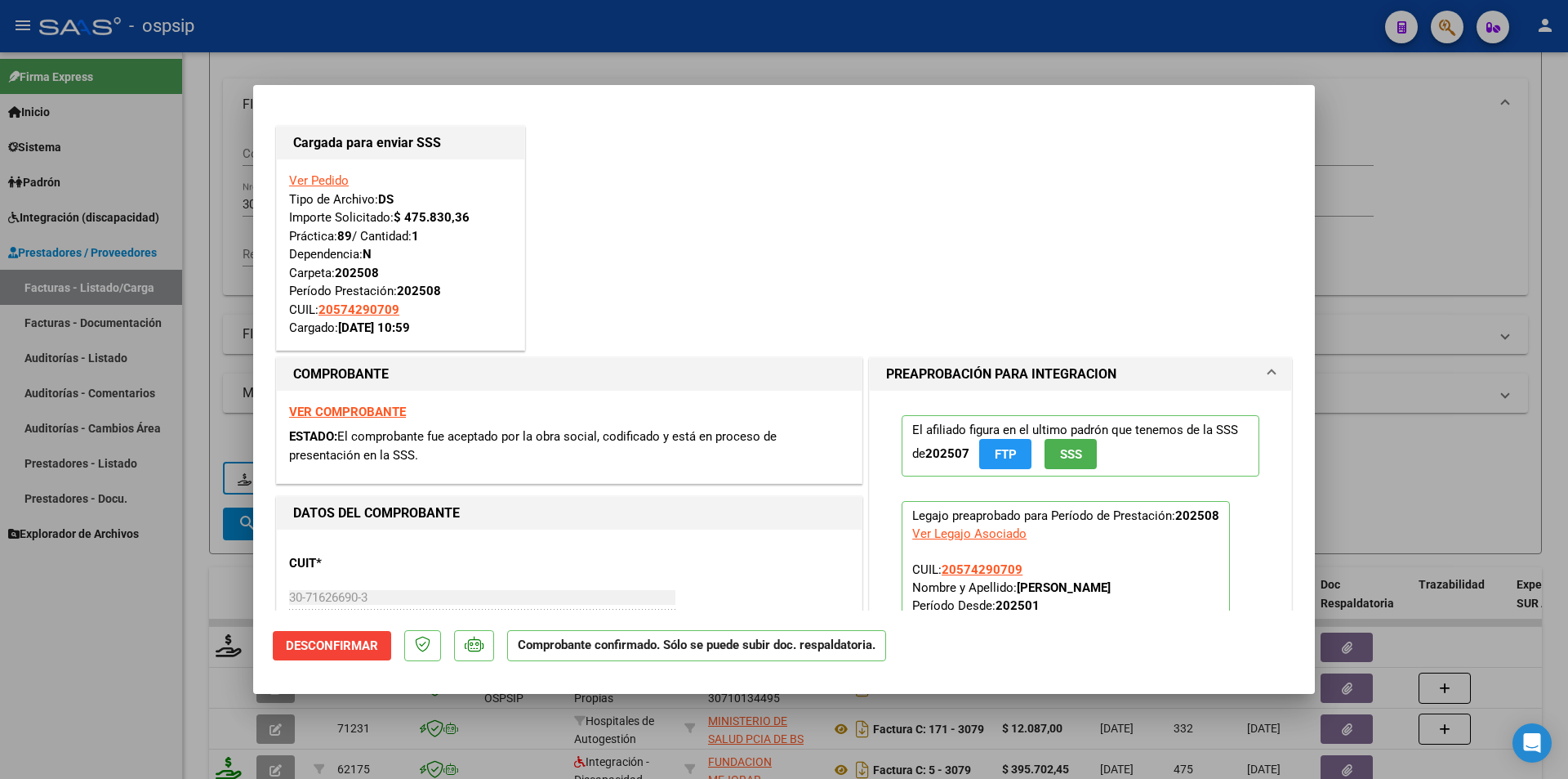
click at [191, 420] on div at bounding box center [784, 390] width 1568 height 779
type input "$ 0,00"
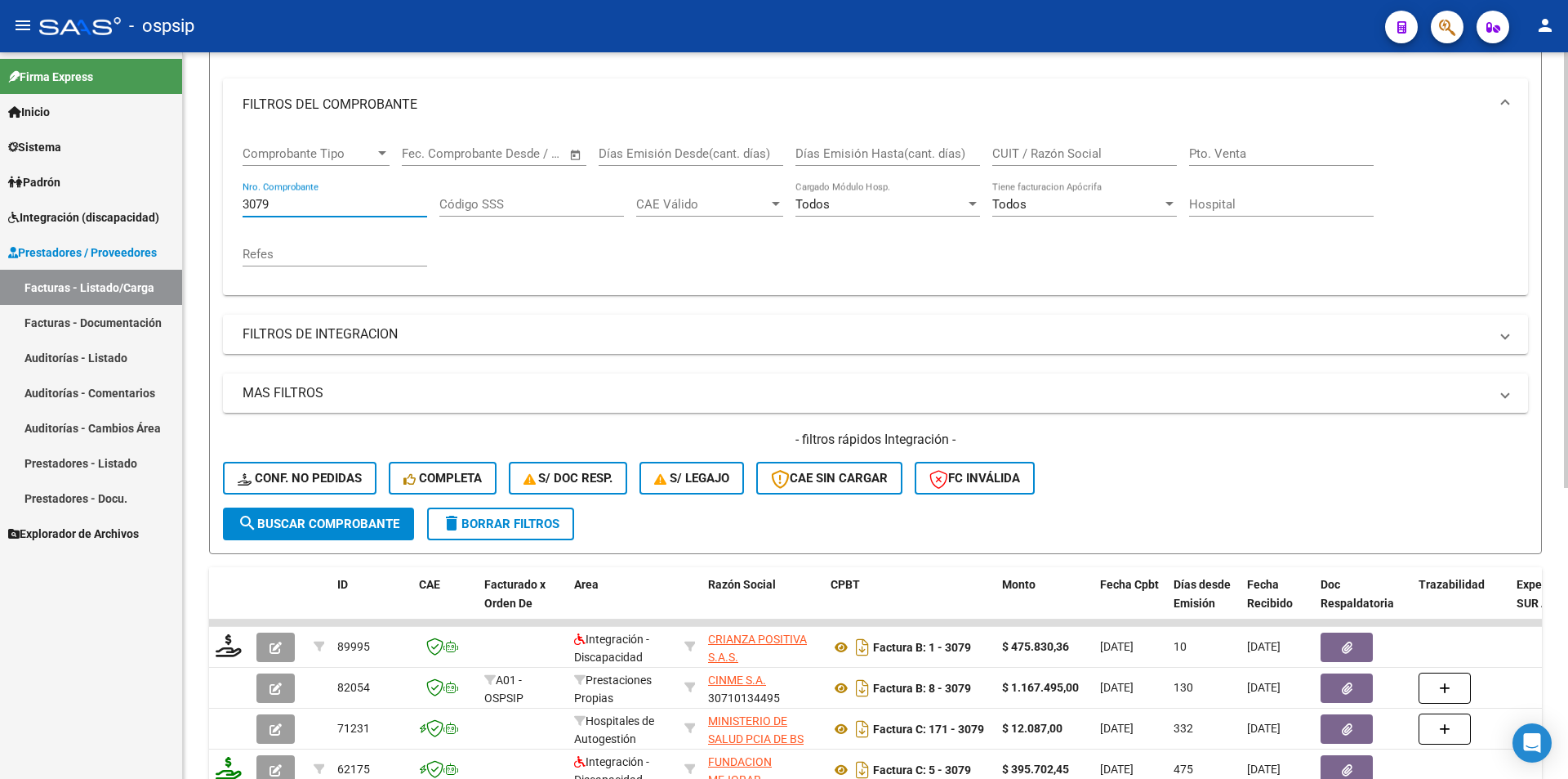
drag, startPoint x: 280, startPoint y: 206, endPoint x: 193, endPoint y: 204, distance: 87.0
click at [193, 204] on div "Video tutorial PRESTADORES -> Listado de CPBTs Emitidos por Prestadores / Prove…" at bounding box center [876, 452] width 1385 height 1199
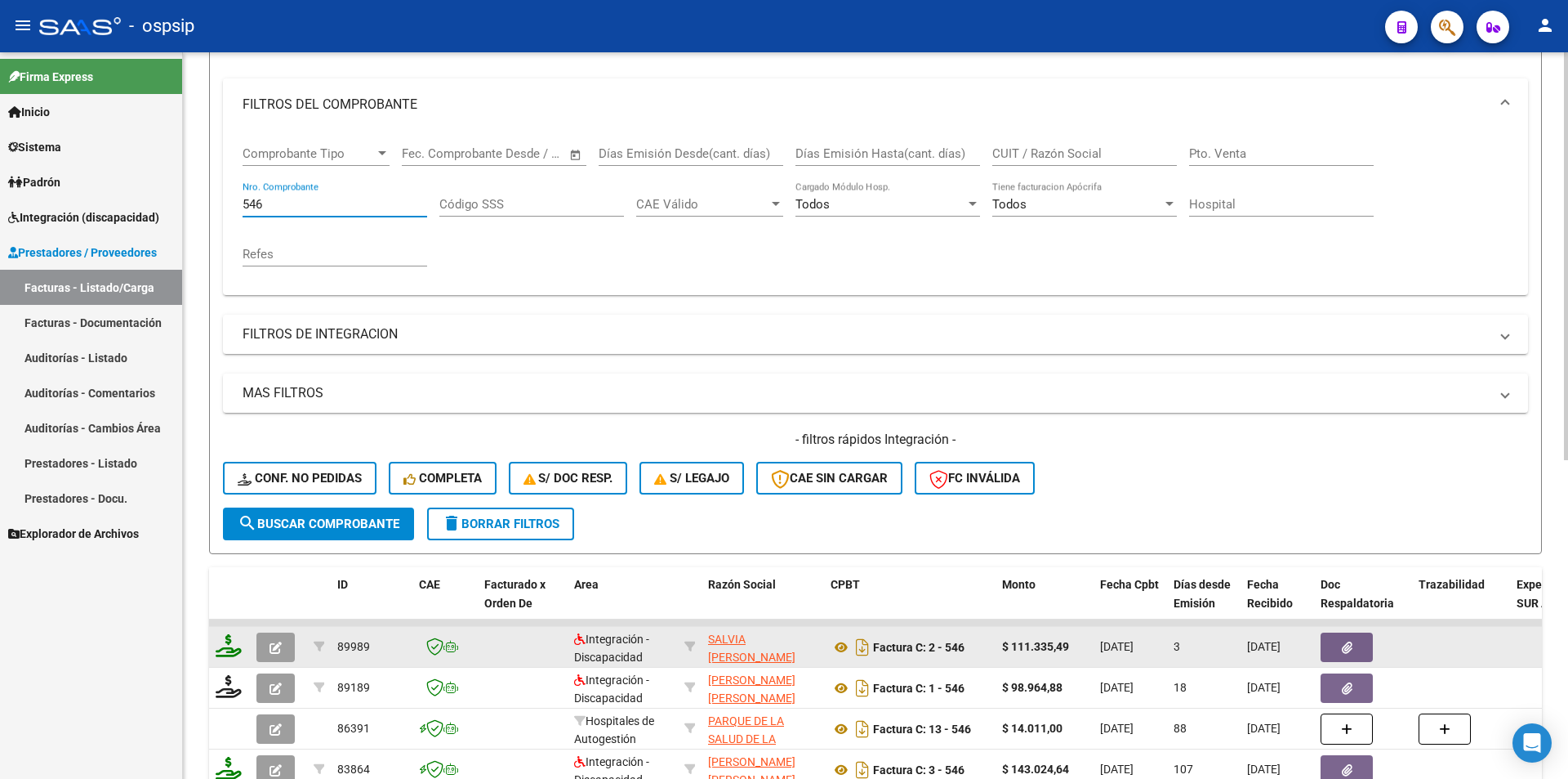
type input "546"
click at [237, 646] on icon at bounding box center [229, 645] width 26 height 23
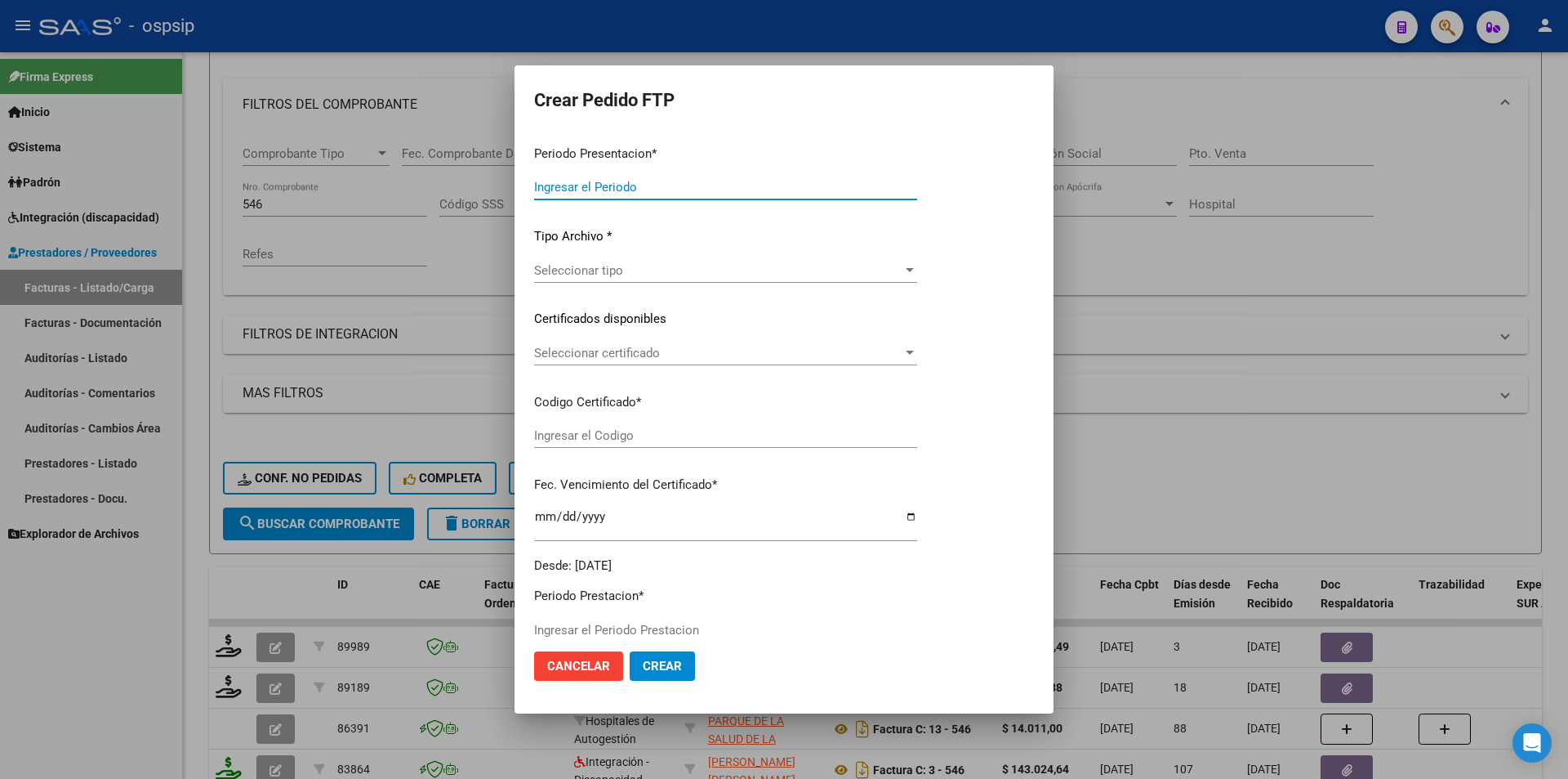
type input "202508"
type input "$ 111.335,49"
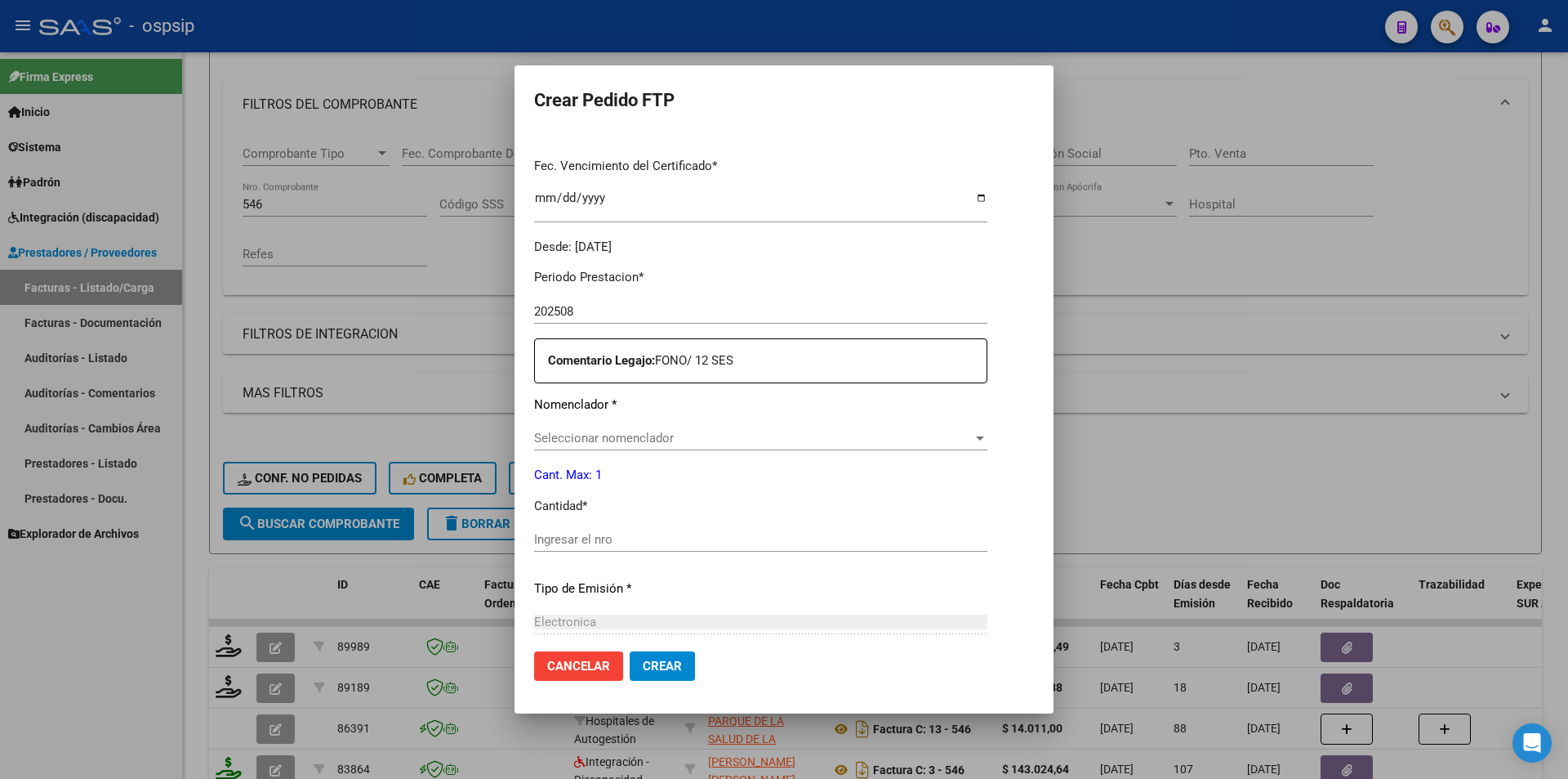
scroll to position [501, 0]
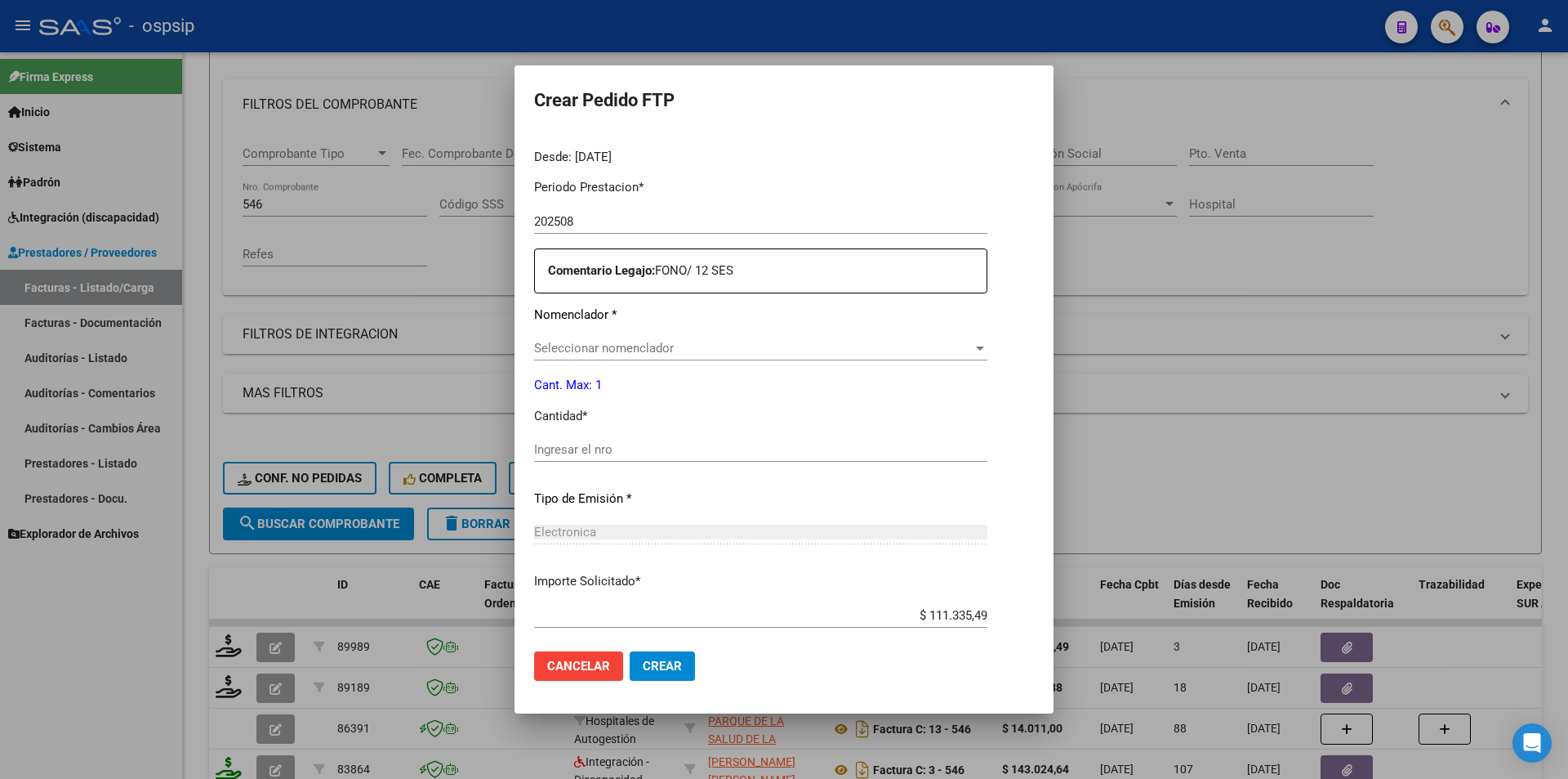
type input "92835064"
type input "2027-07-22"
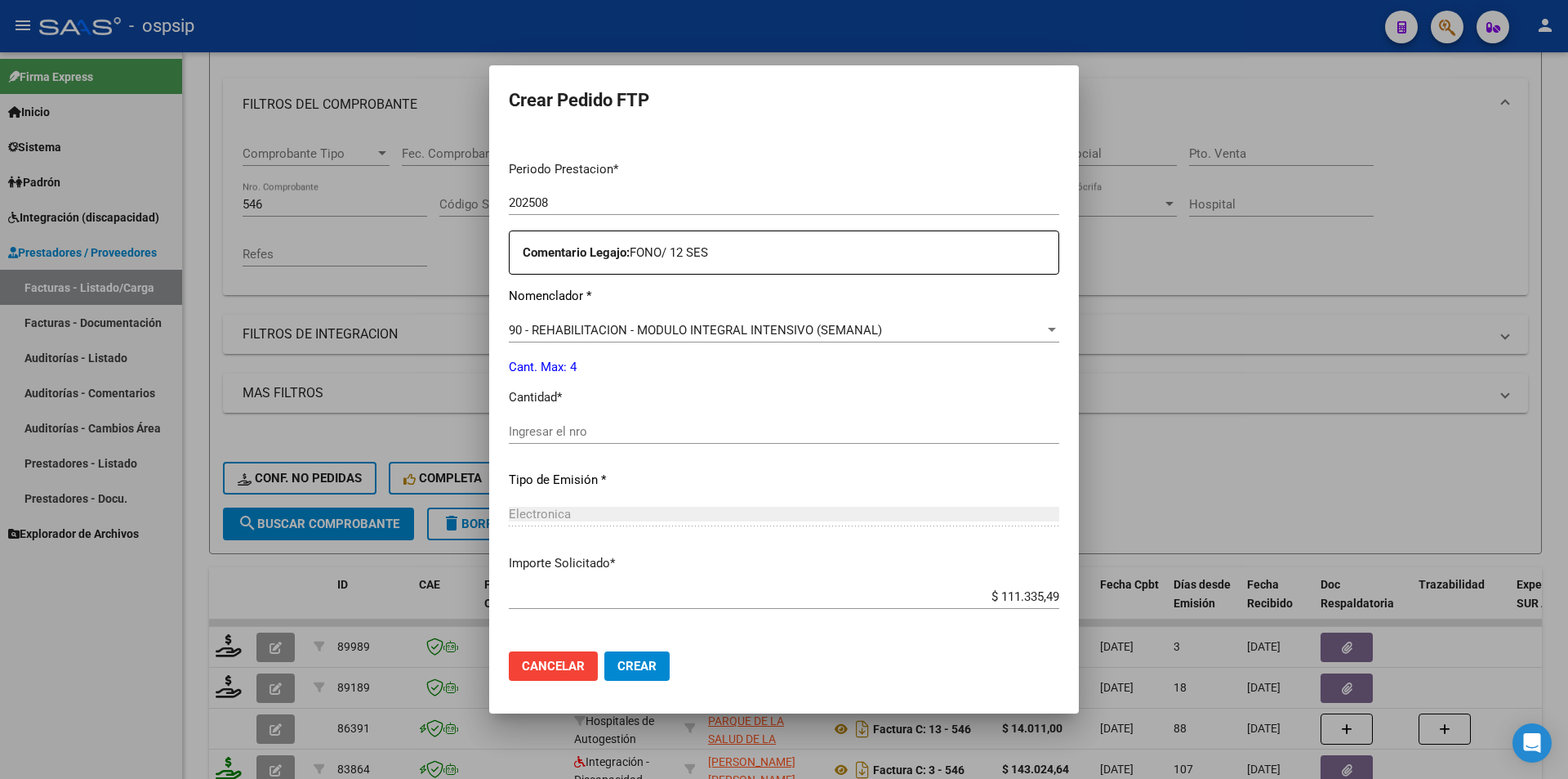
click at [509, 441] on div "Ingresar el nro" at bounding box center [784, 431] width 551 height 24
type input "4"
click at [618, 672] on span "Crear" at bounding box center [637, 666] width 39 height 15
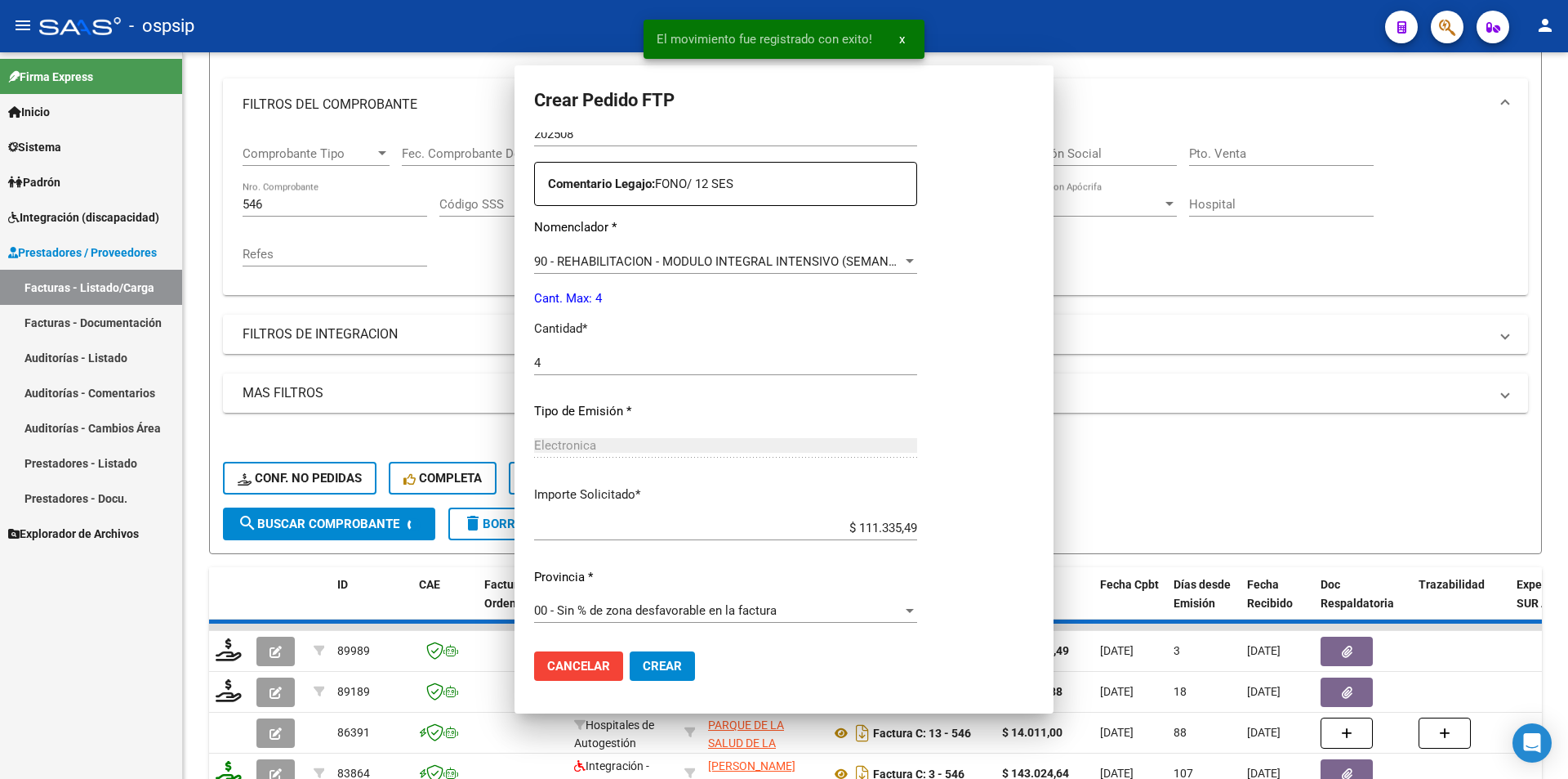
scroll to position [0, 0]
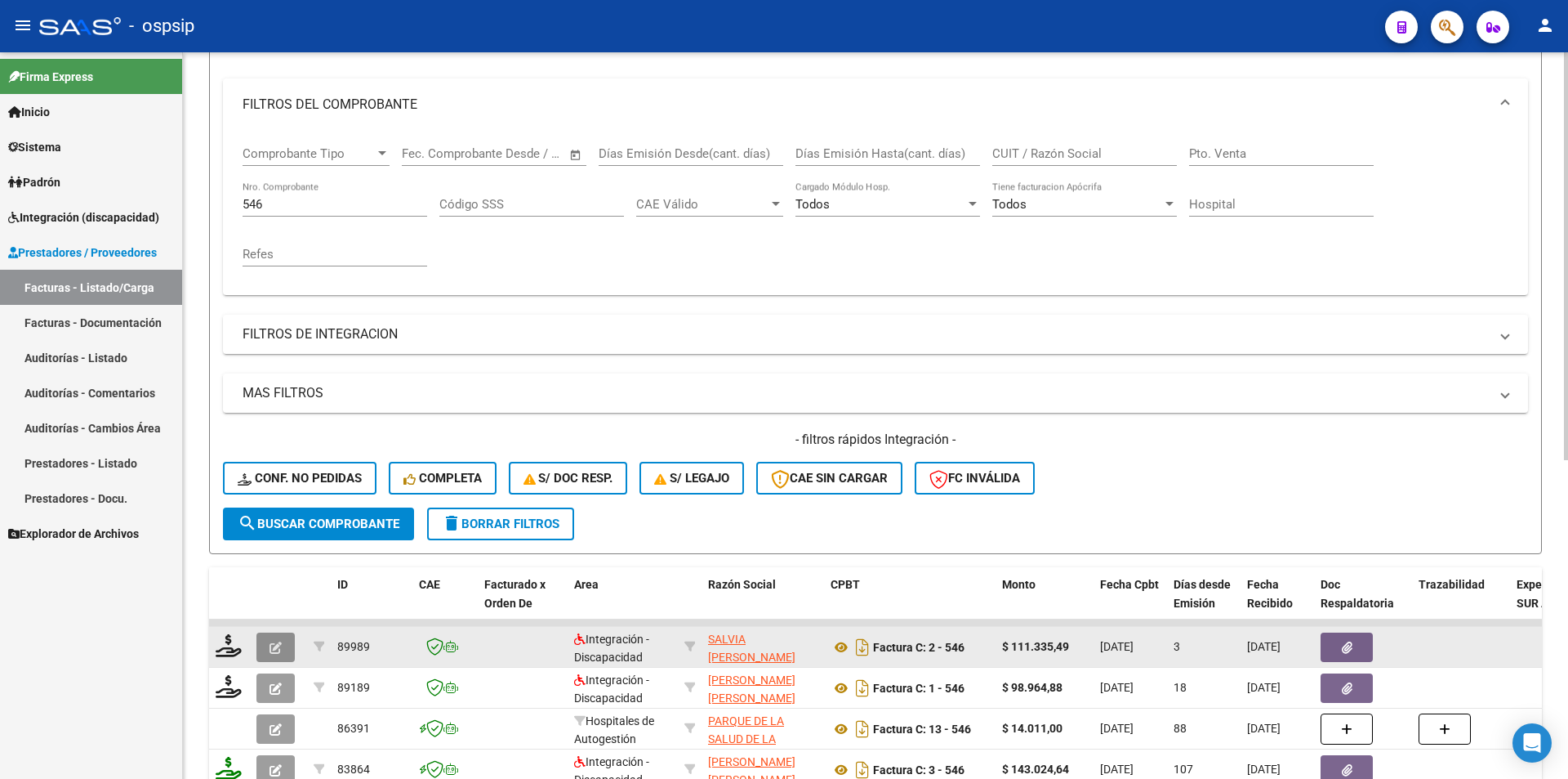
click at [275, 640] on span "button" at bounding box center [275, 647] width 13 height 15
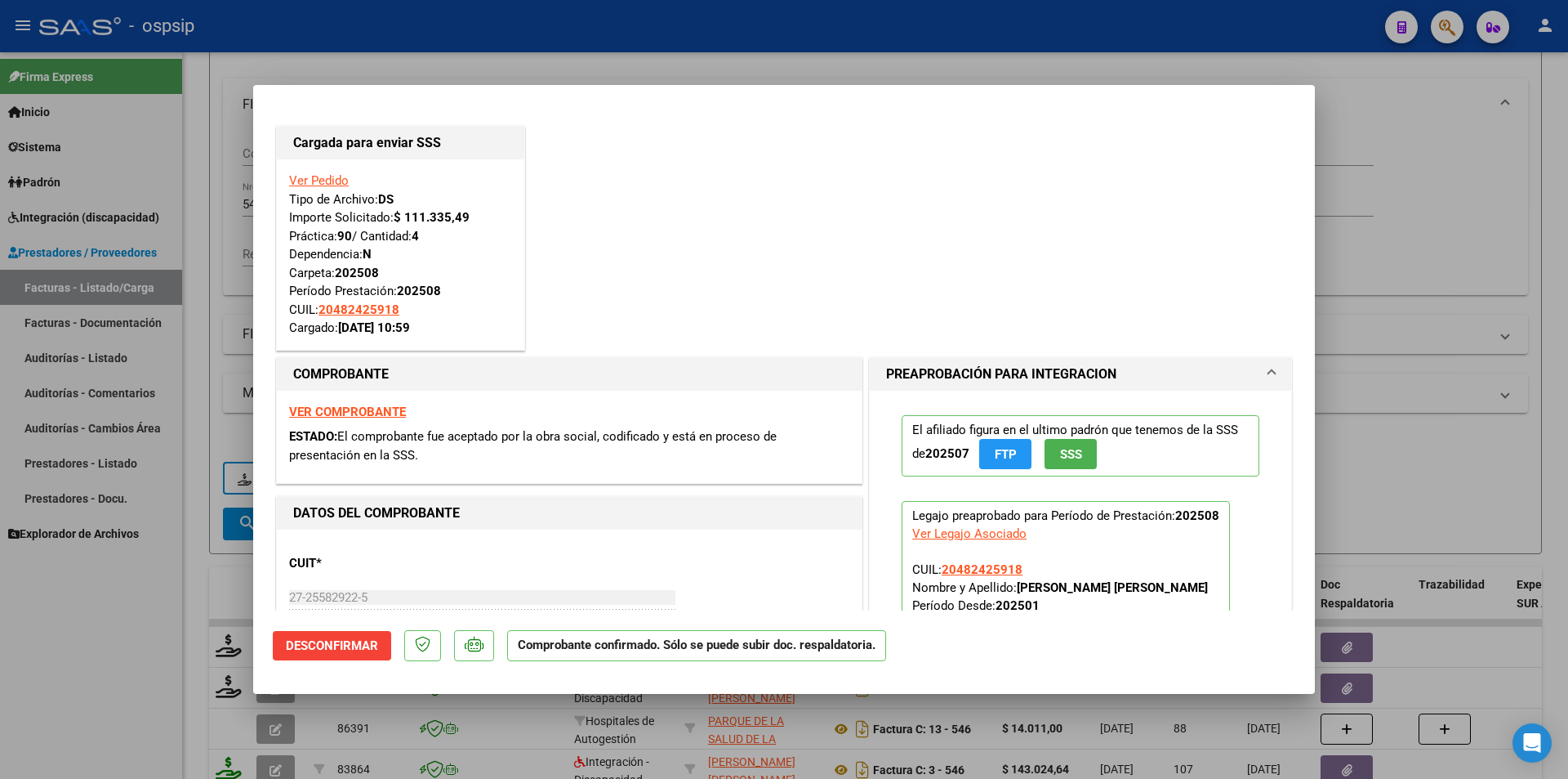
click at [152, 598] on div at bounding box center [784, 390] width 1568 height 779
type input "$ 0,00"
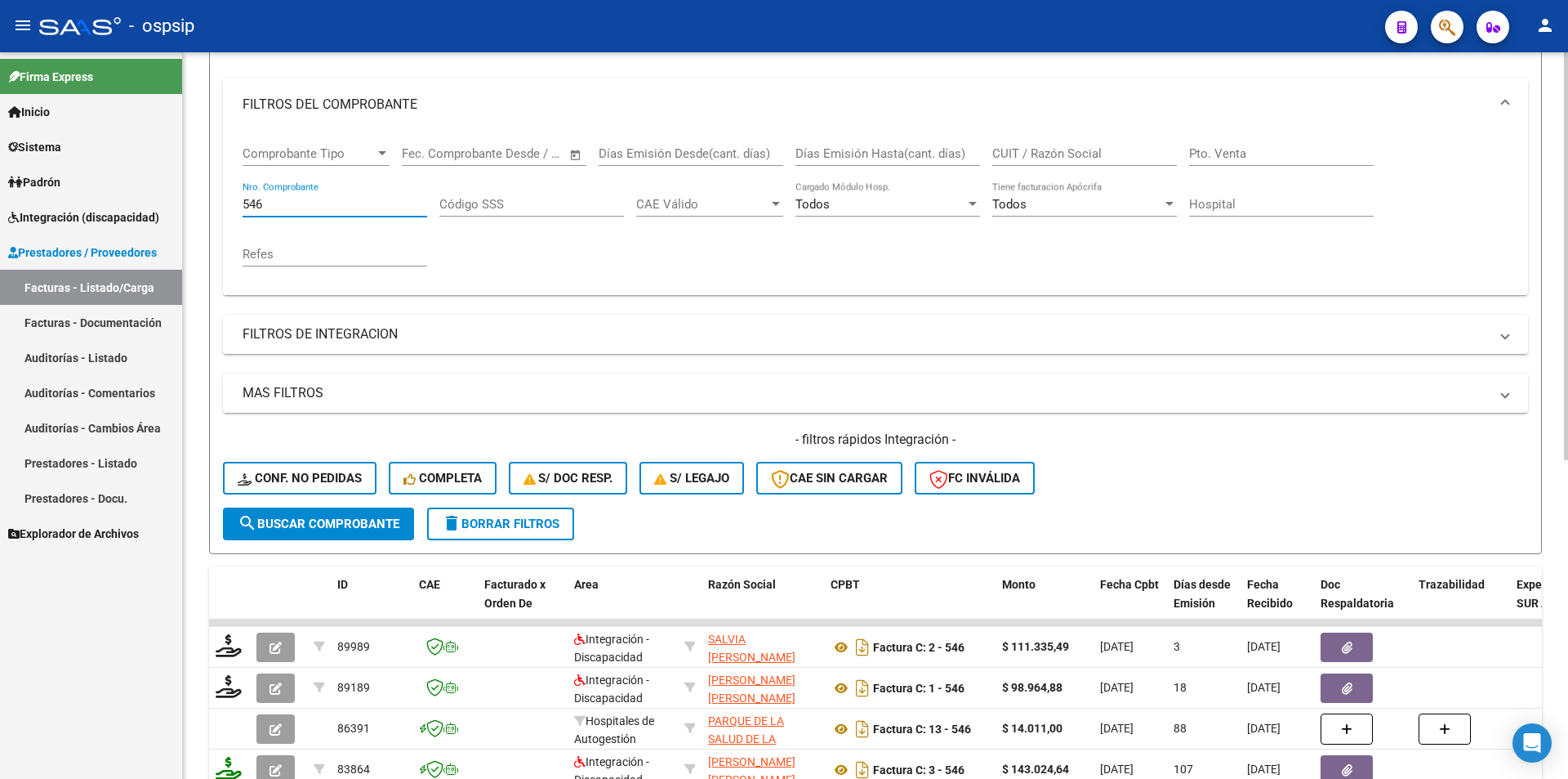
drag, startPoint x: 272, startPoint y: 205, endPoint x: 204, endPoint y: 188, distance: 70.1
click at [204, 188] on div "Video tutorial PRESTADORES -> Listado de CPBTs Emitidos por Prestadores / Prove…" at bounding box center [876, 493] width 1385 height 1282
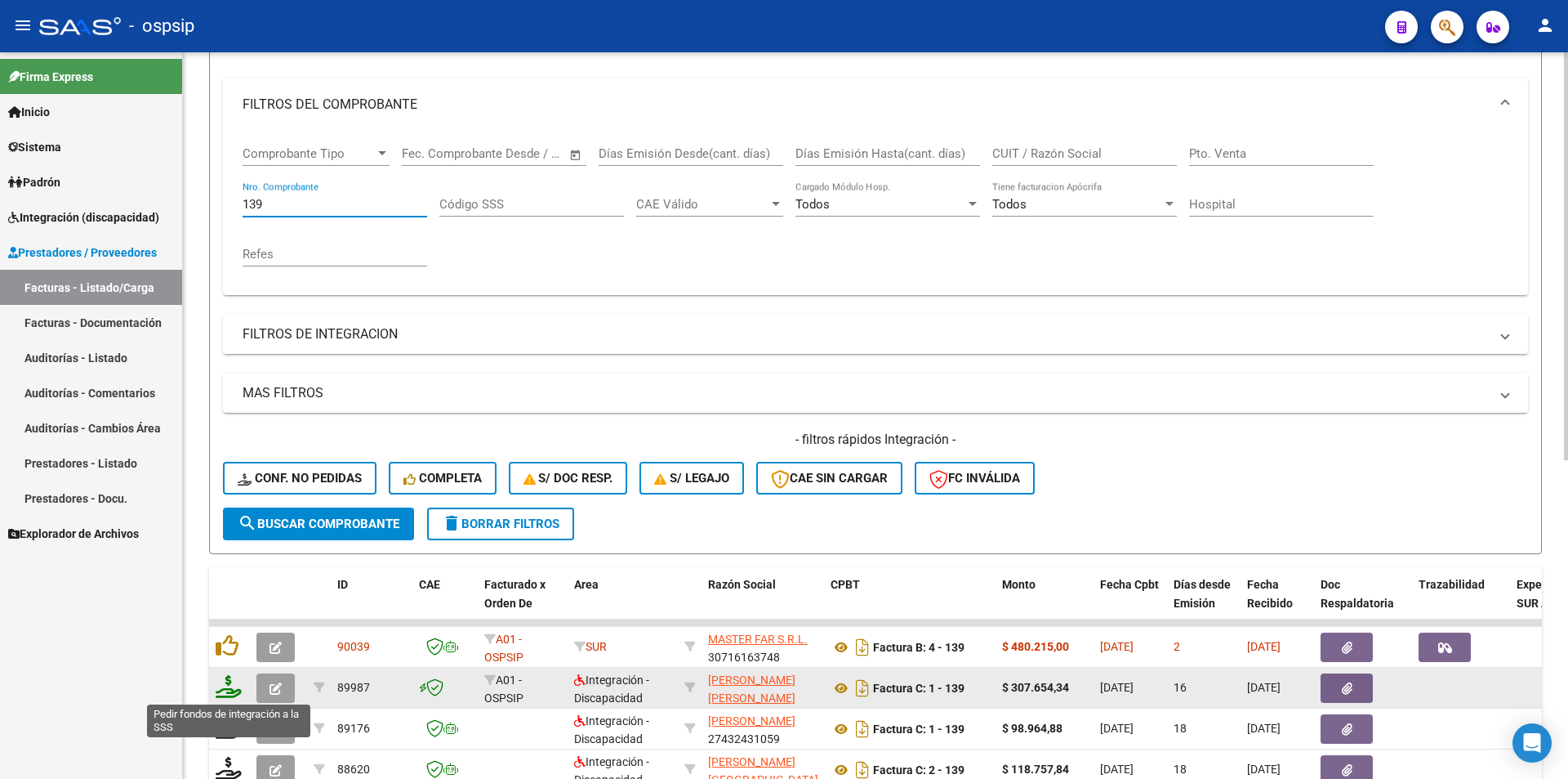
type input "139"
click at [222, 695] on icon at bounding box center [229, 686] width 26 height 23
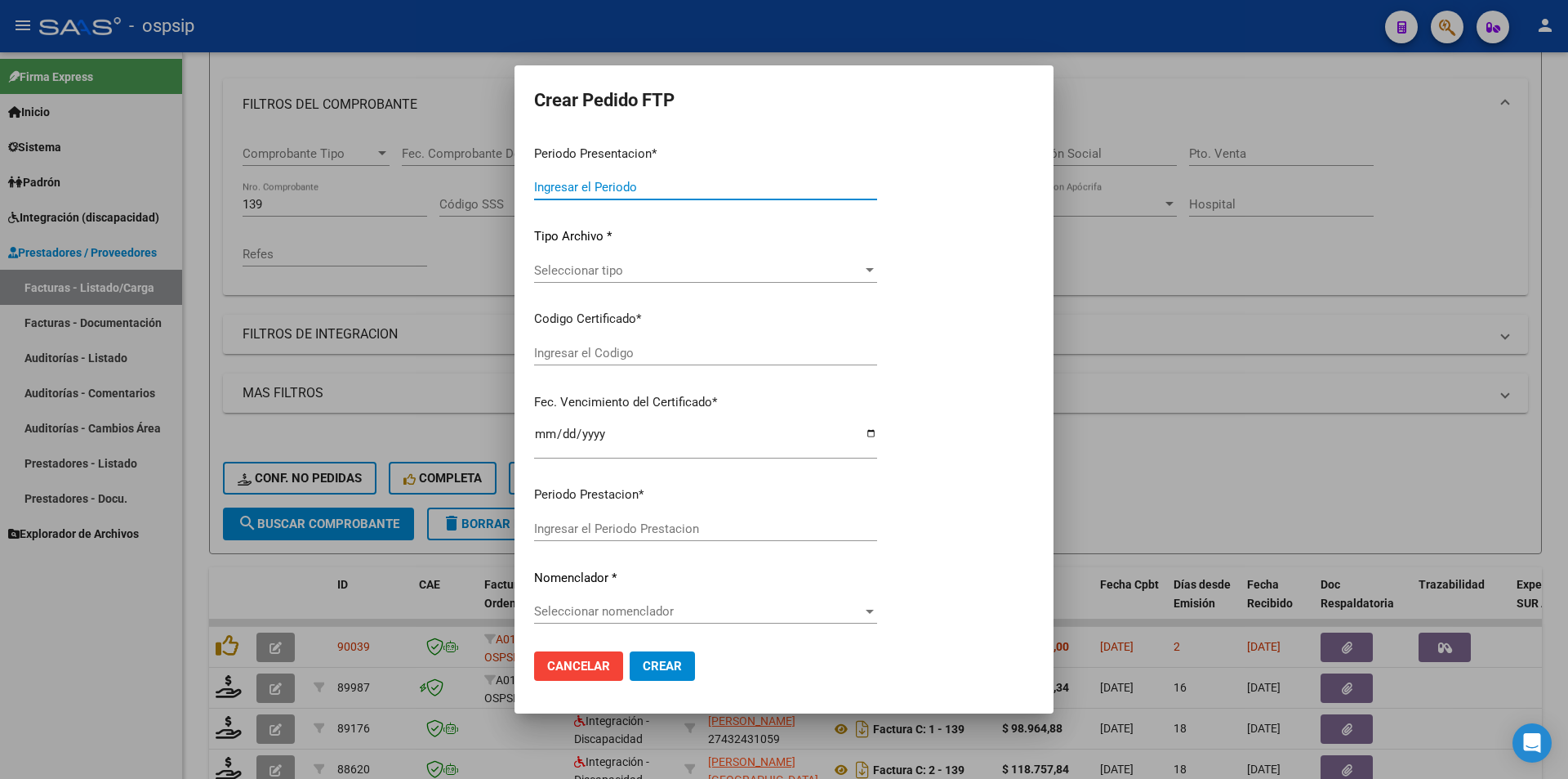
type input "202508"
type input "$ 307.654,34"
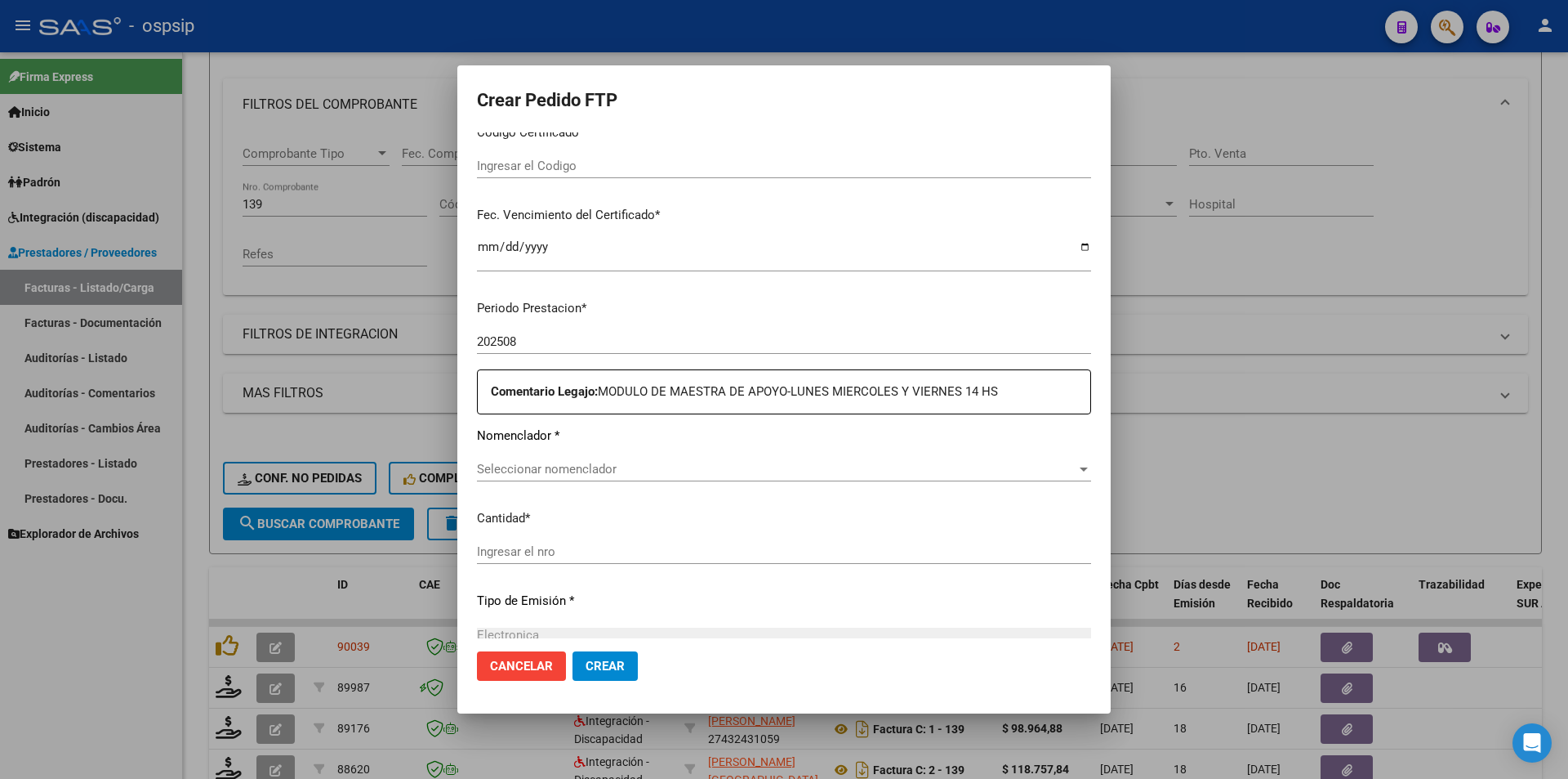
type input "00275976"
type input "2026-08-12"
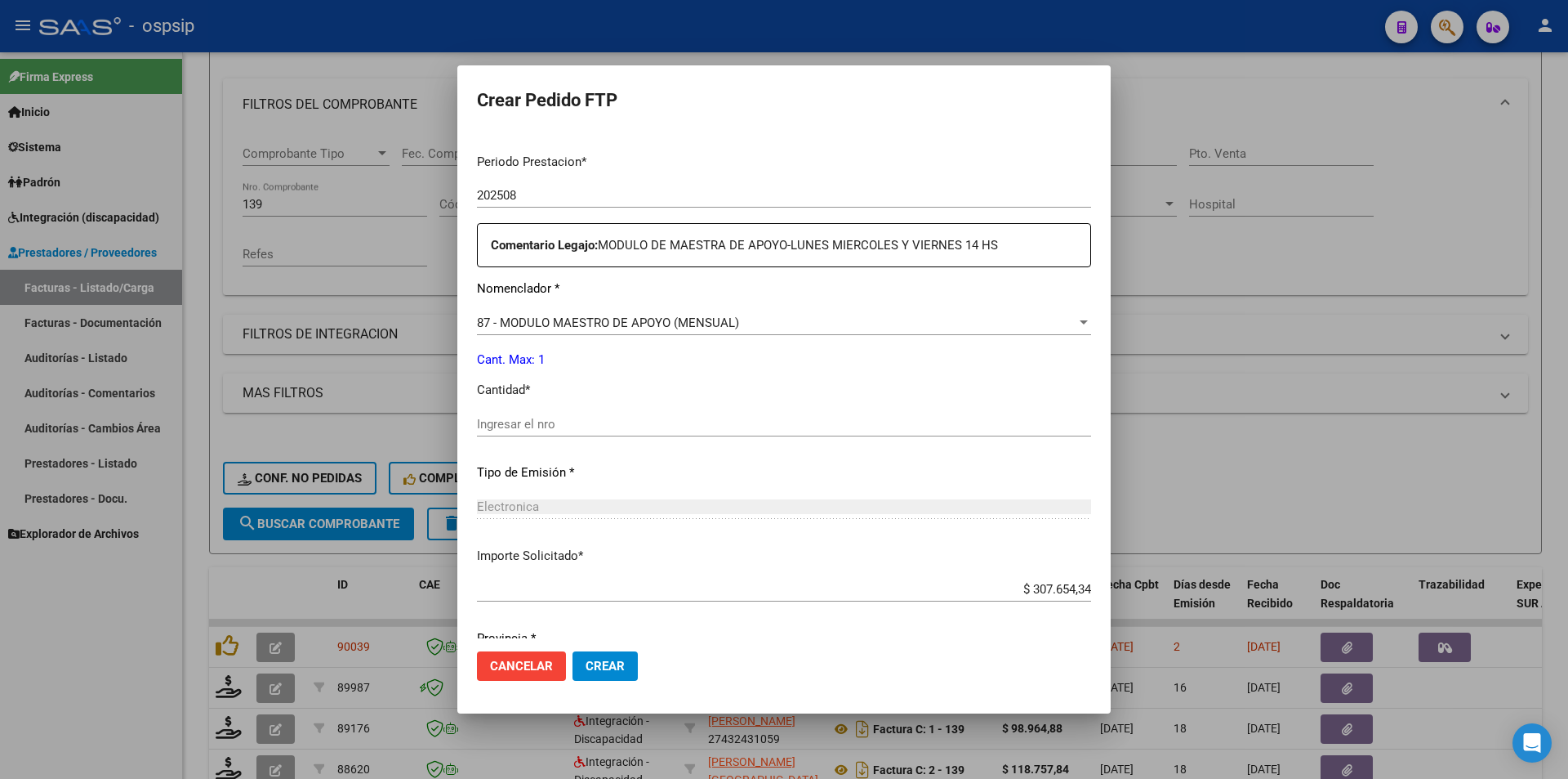
scroll to position [551, 0]
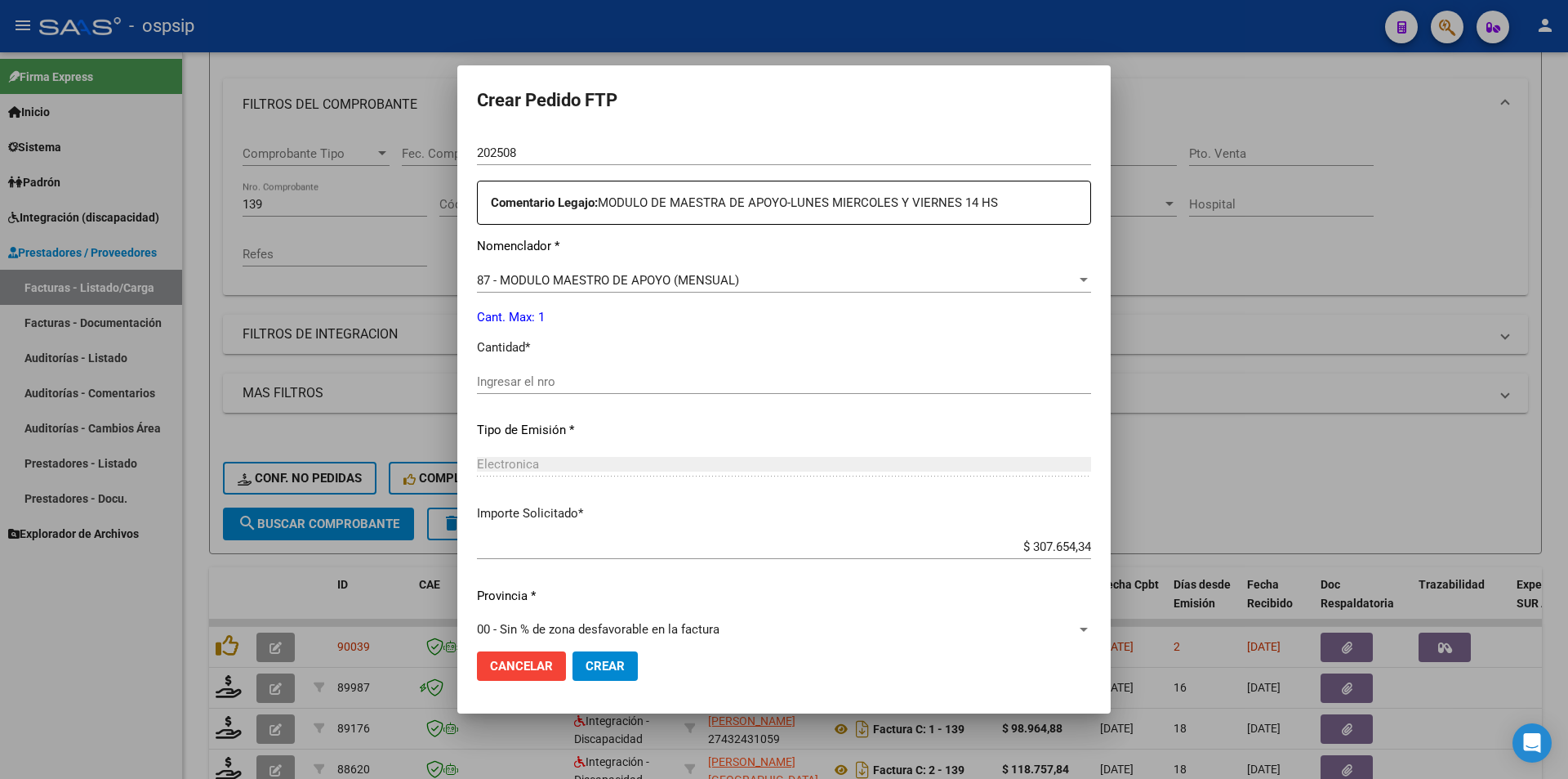
click at [501, 383] on input "Ingresar el nro" at bounding box center [784, 382] width 614 height 15
type input "1"
click at [625, 658] on button "Crear" at bounding box center [605, 666] width 65 height 29
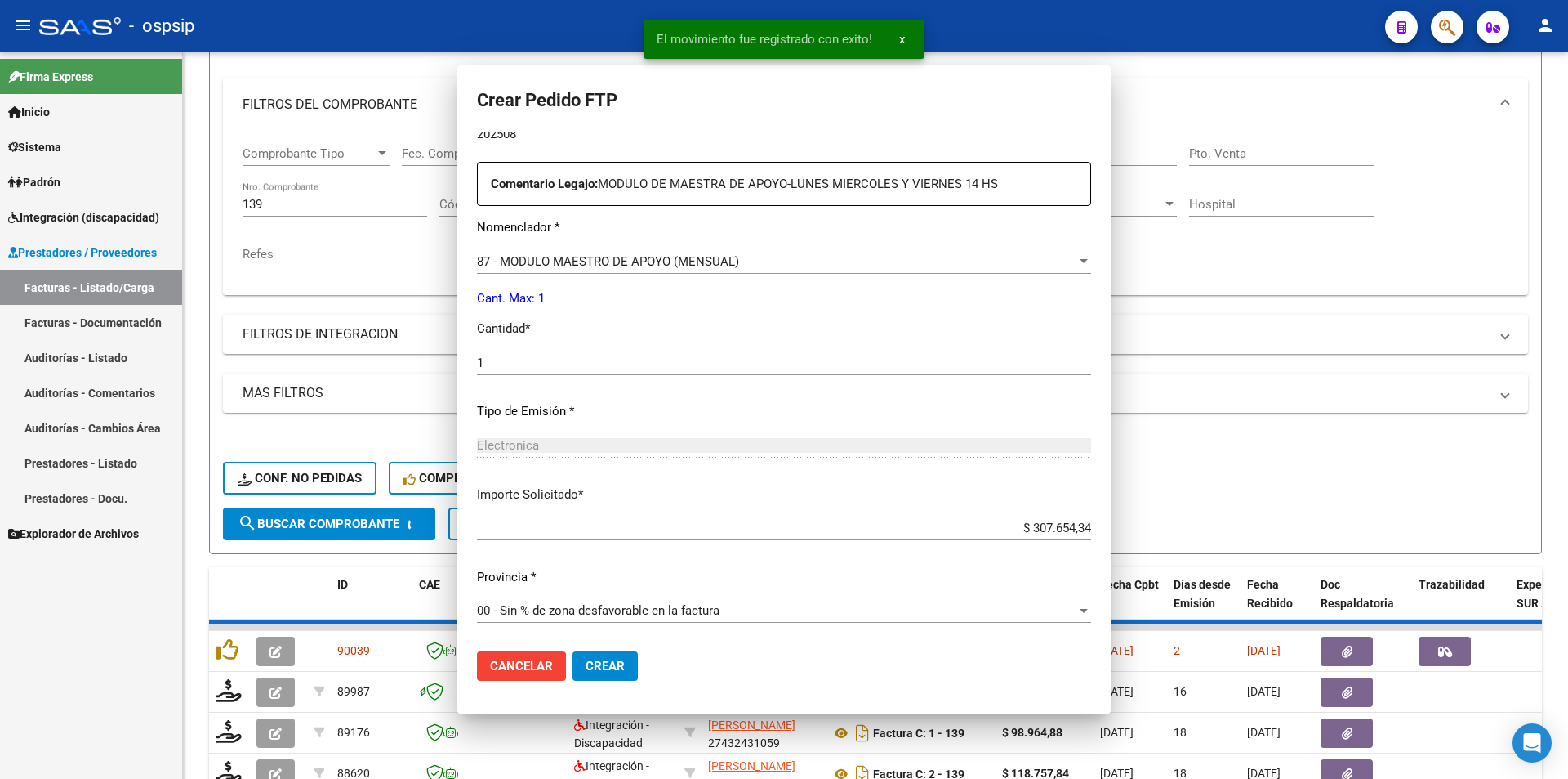
scroll to position [0, 0]
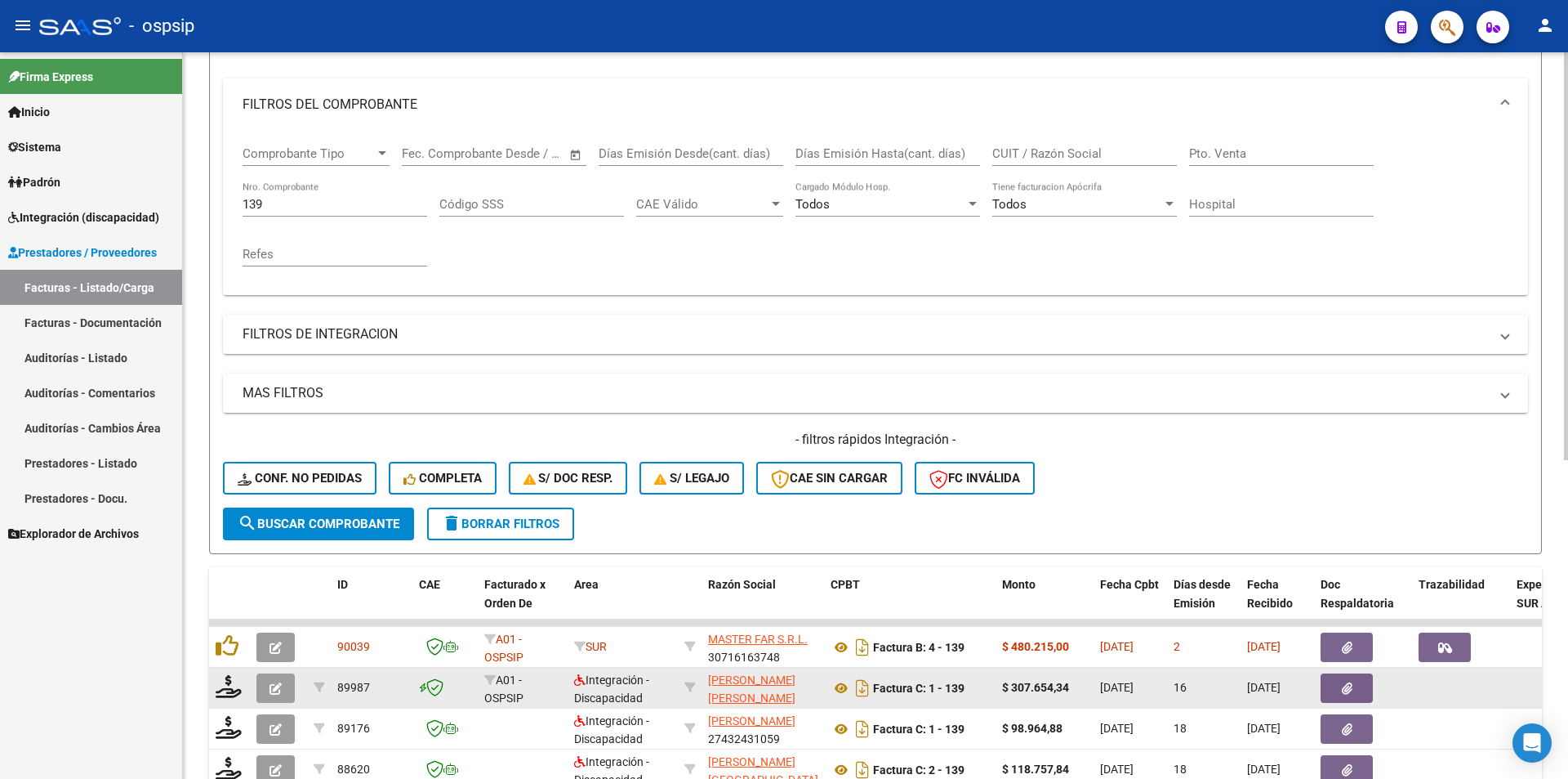
click at [278, 687] on icon "button" at bounding box center [275, 689] width 13 height 13
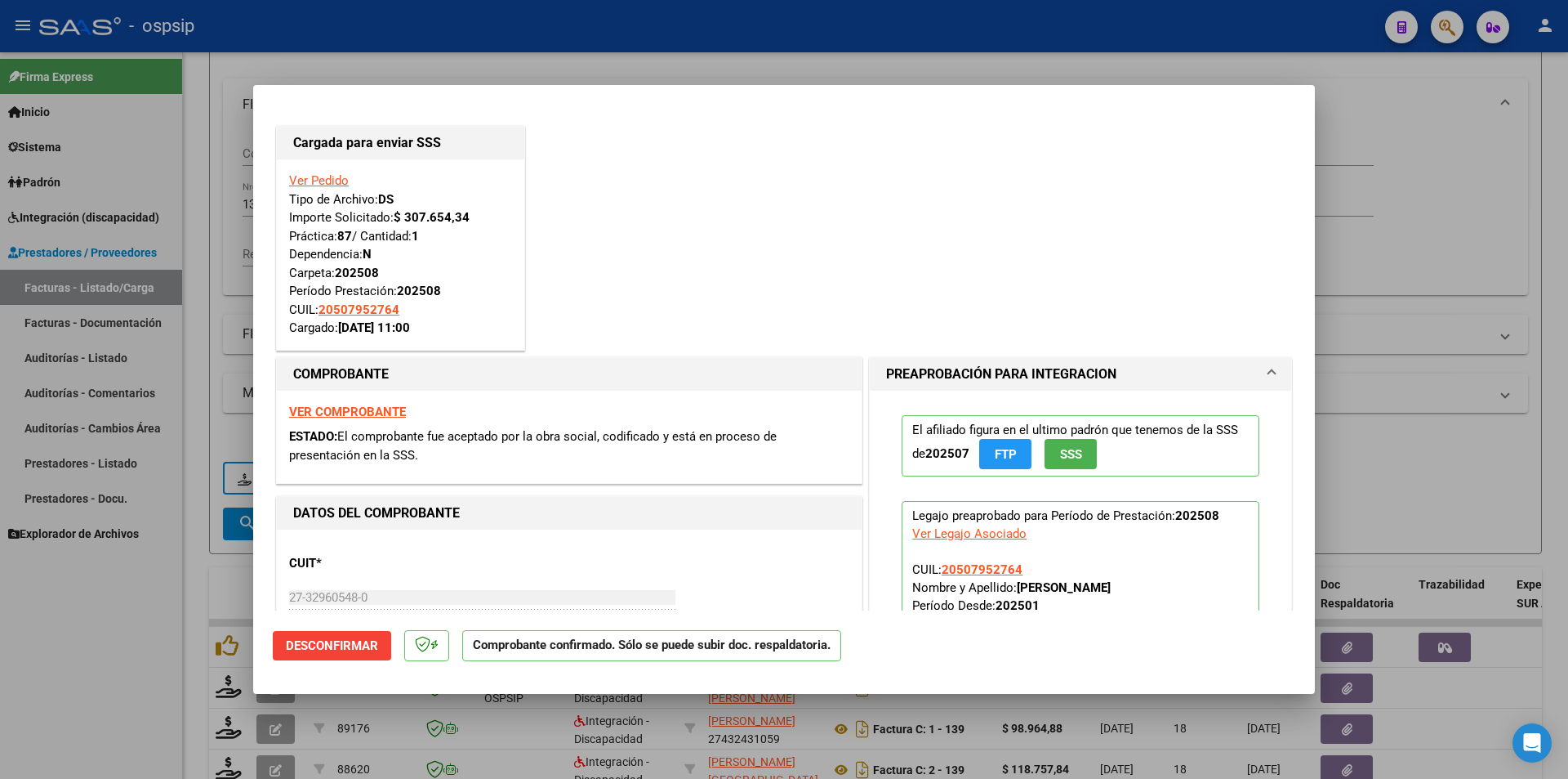
click at [136, 627] on div at bounding box center [784, 390] width 1568 height 779
type input "$ 0,00"
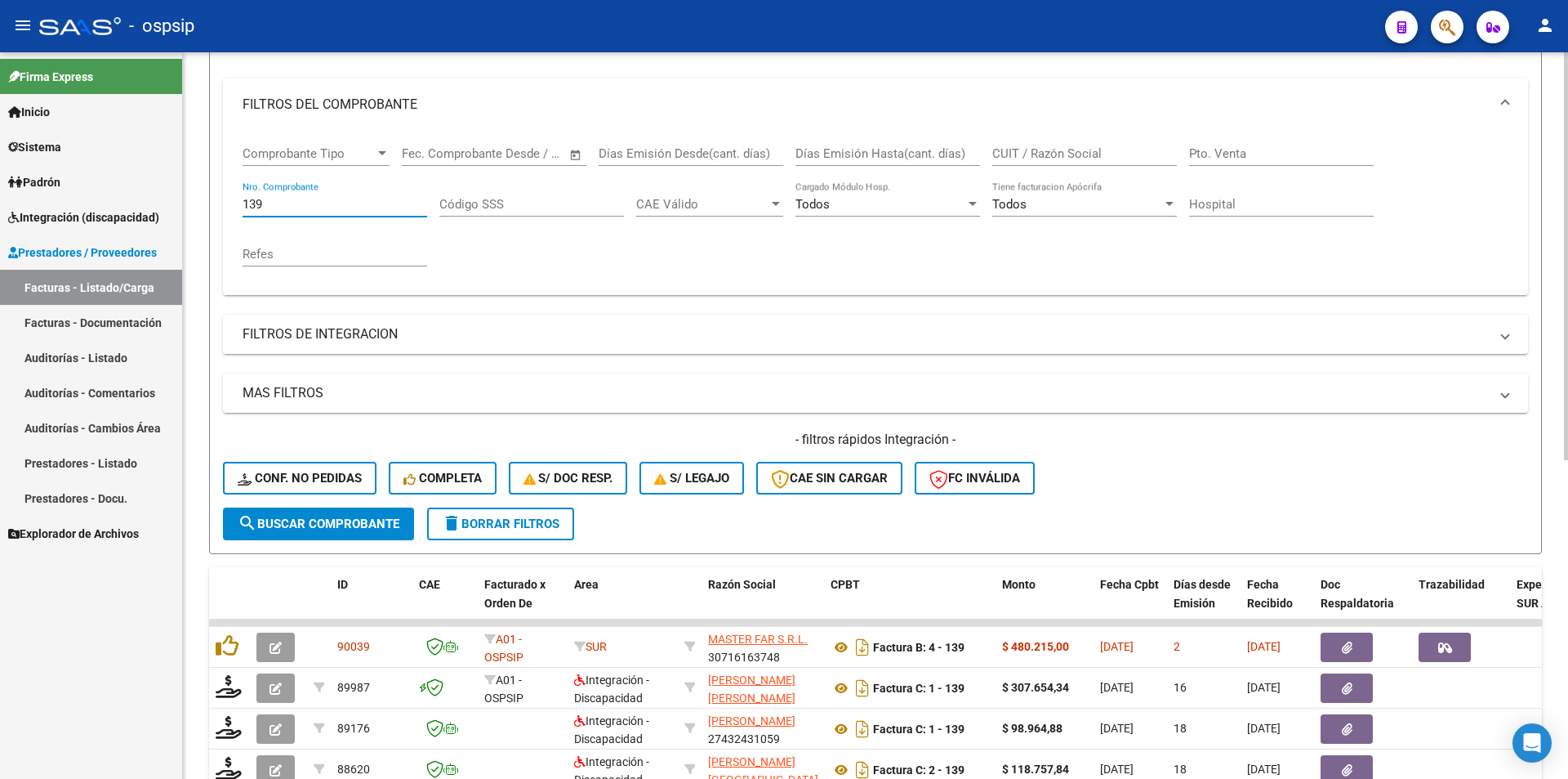
drag, startPoint x: 265, startPoint y: 202, endPoint x: 218, endPoint y: 204, distance: 47.0
click at [218, 204] on form "Filtros Id Area Area Seleccionar Gerenciador Seleccionar Gerenciador Todos Conf…" at bounding box center [876, 274] width 1333 height 560
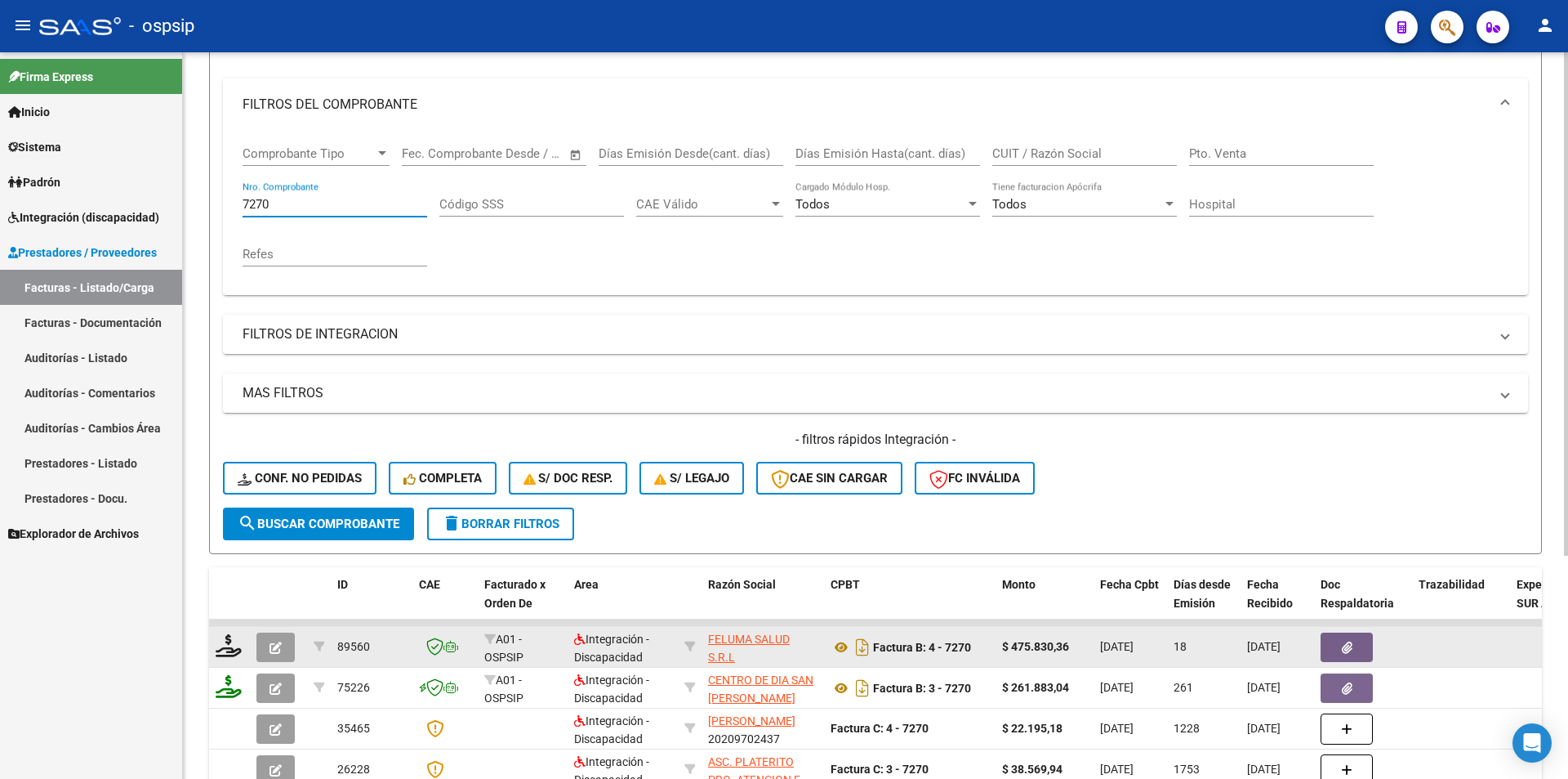
type input "7270"
click at [286, 645] on button "button" at bounding box center [275, 647] width 39 height 29
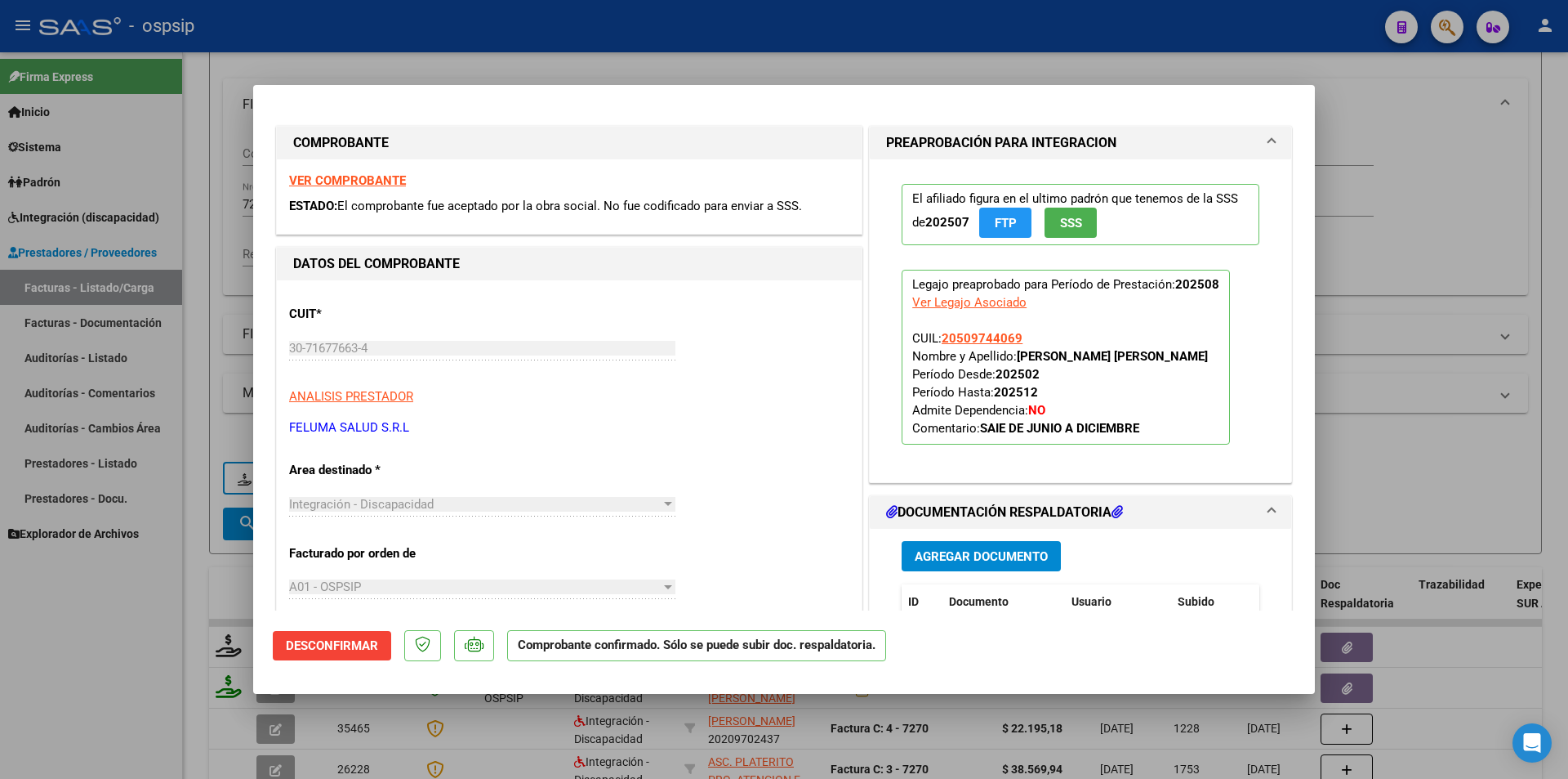
click at [313, 648] on span "Desconfirmar" at bounding box center [332, 646] width 92 height 15
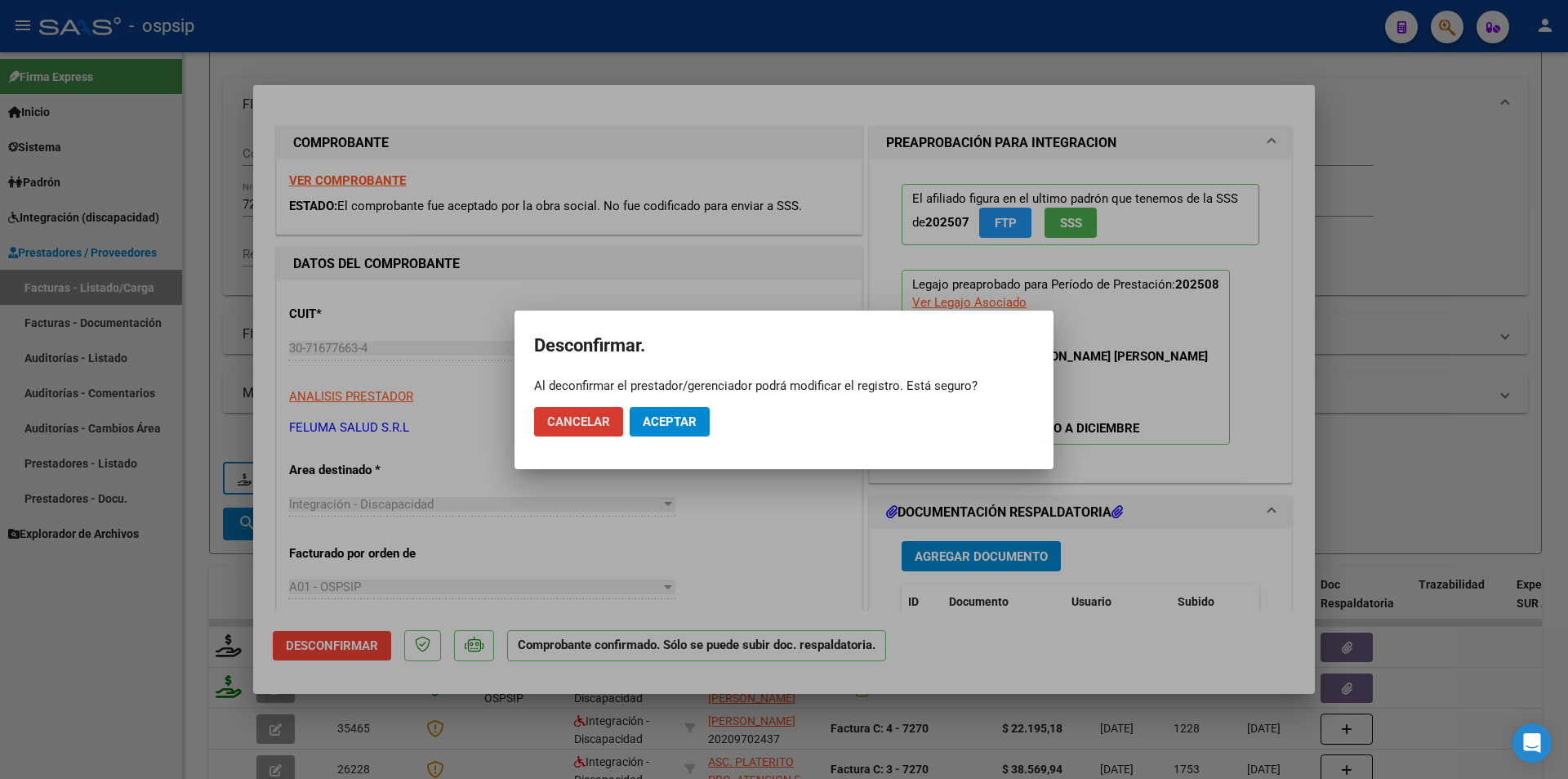
click at [563, 426] on span "Cancelar" at bounding box center [578, 422] width 63 height 15
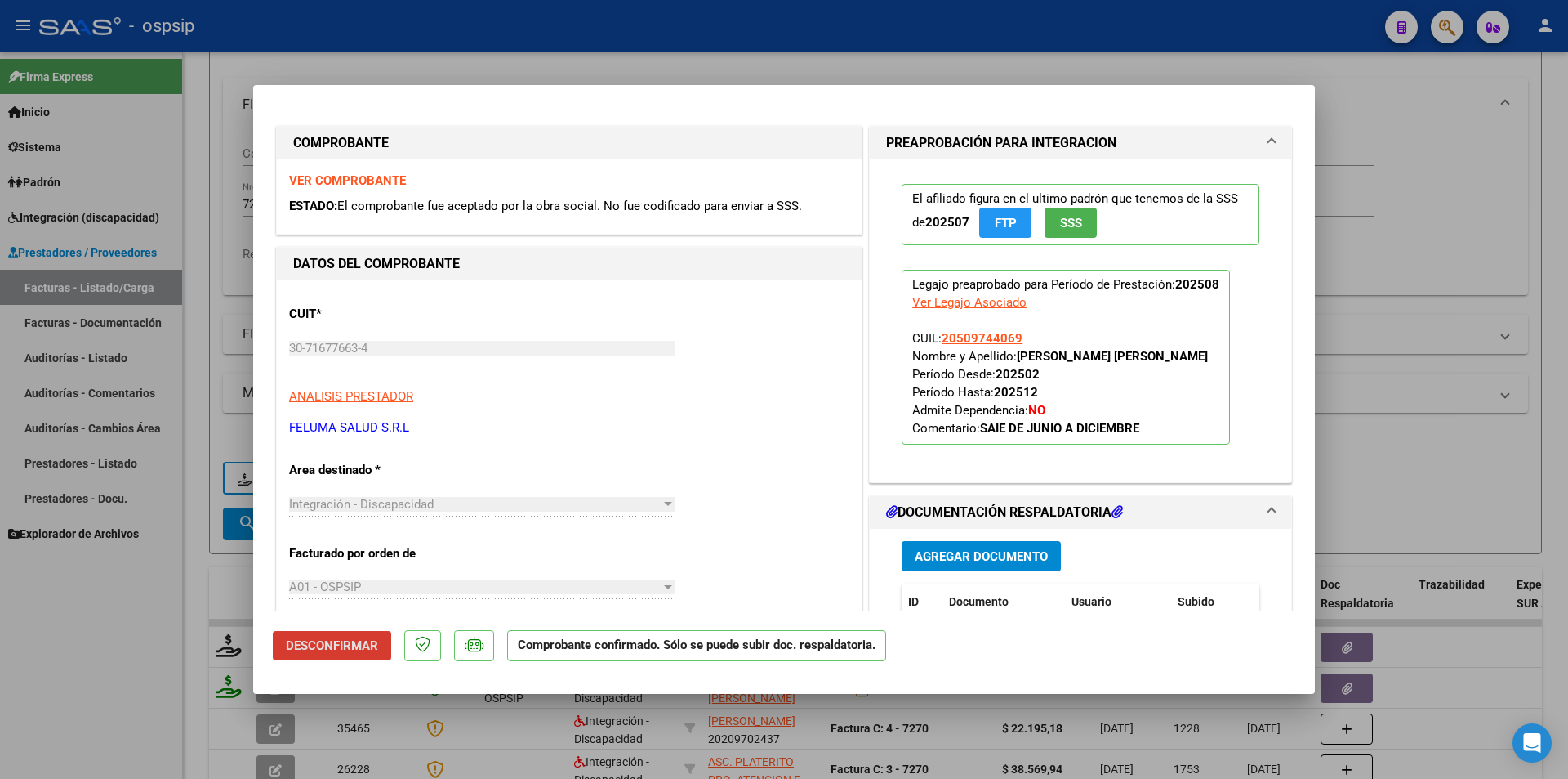
click at [146, 658] on div at bounding box center [784, 390] width 1568 height 779
type input "$ 0,00"
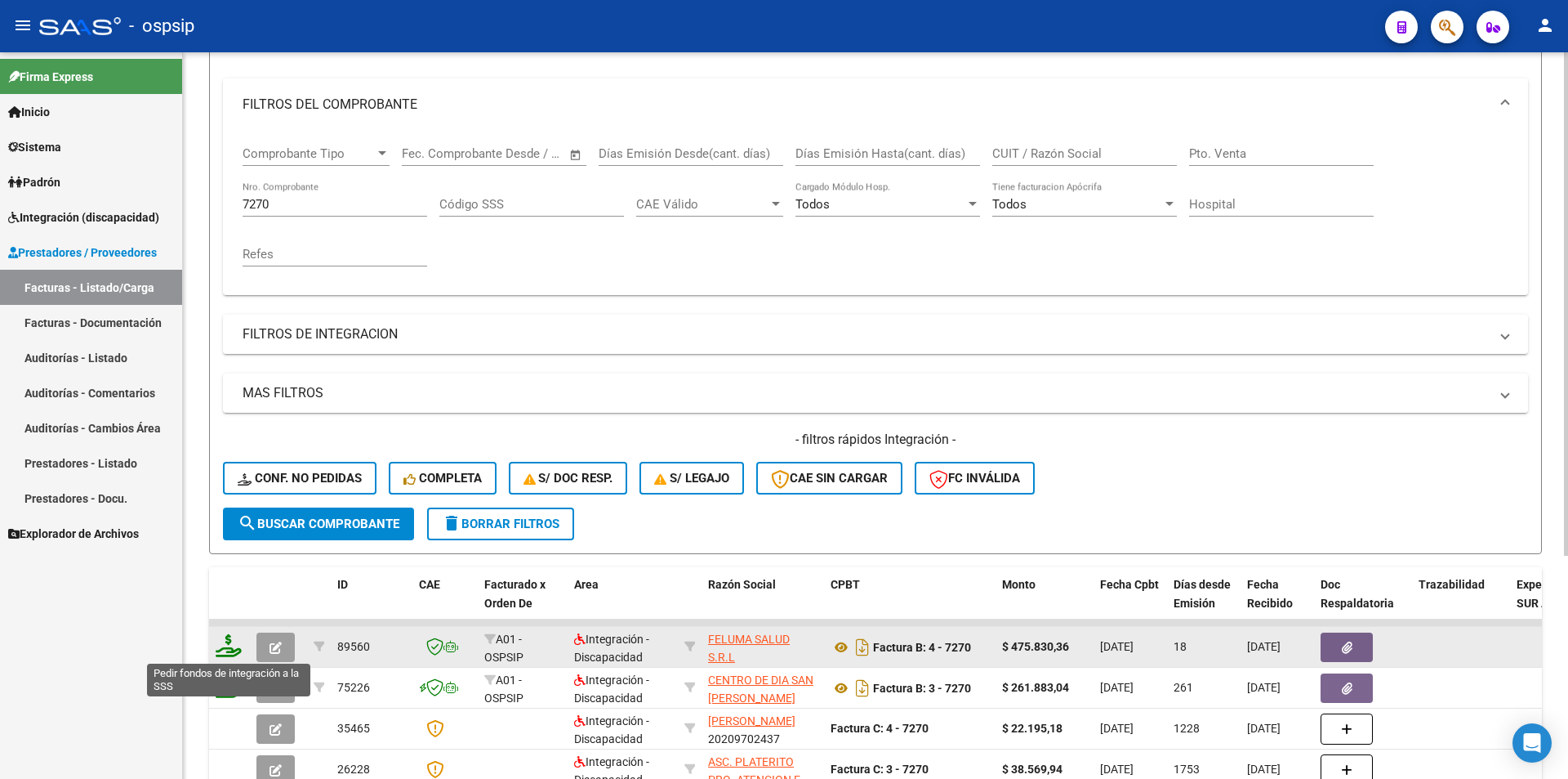
click at [231, 643] on icon at bounding box center [229, 645] width 26 height 23
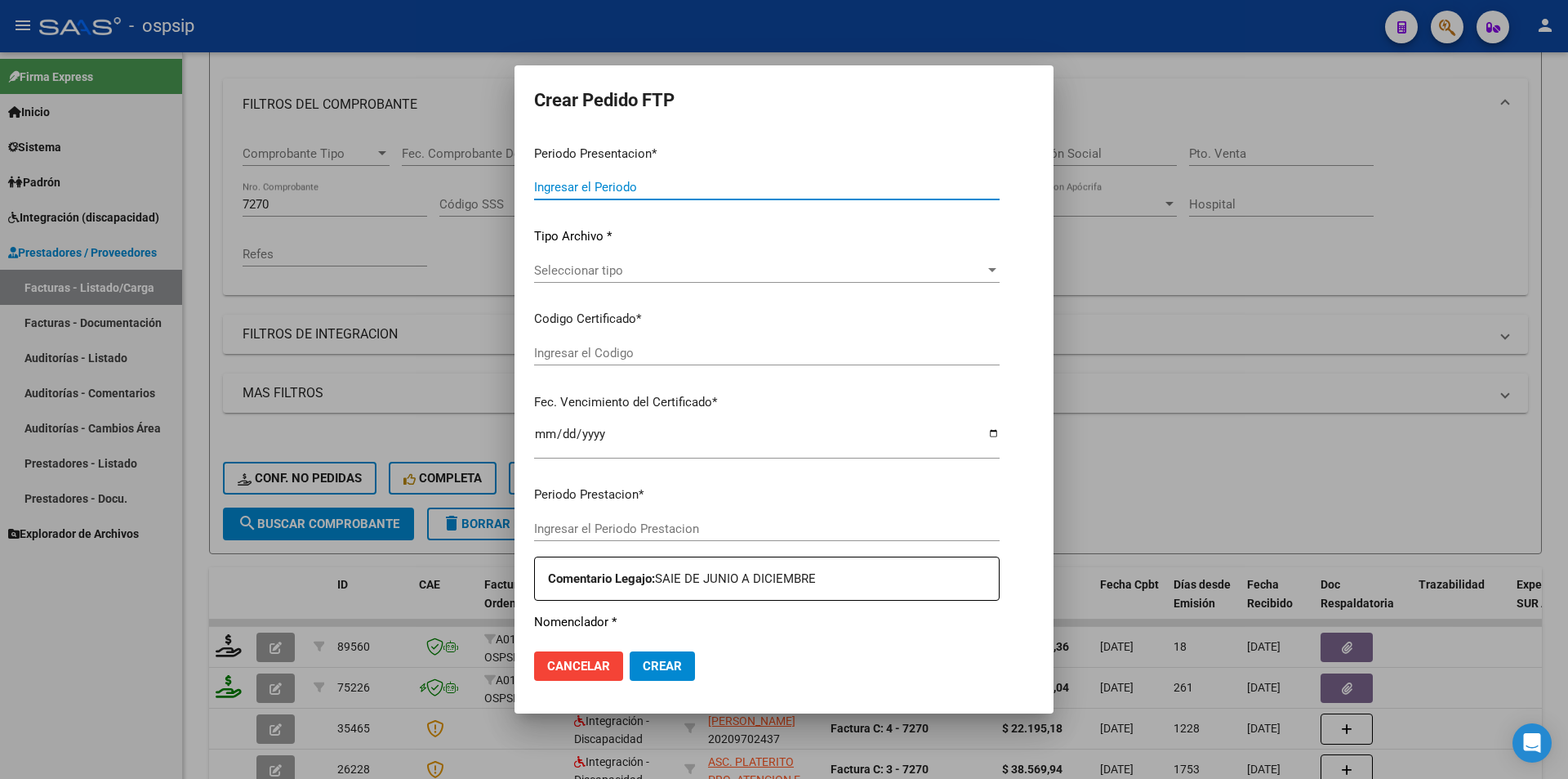
type input "202508"
type input "$ 475.830,36"
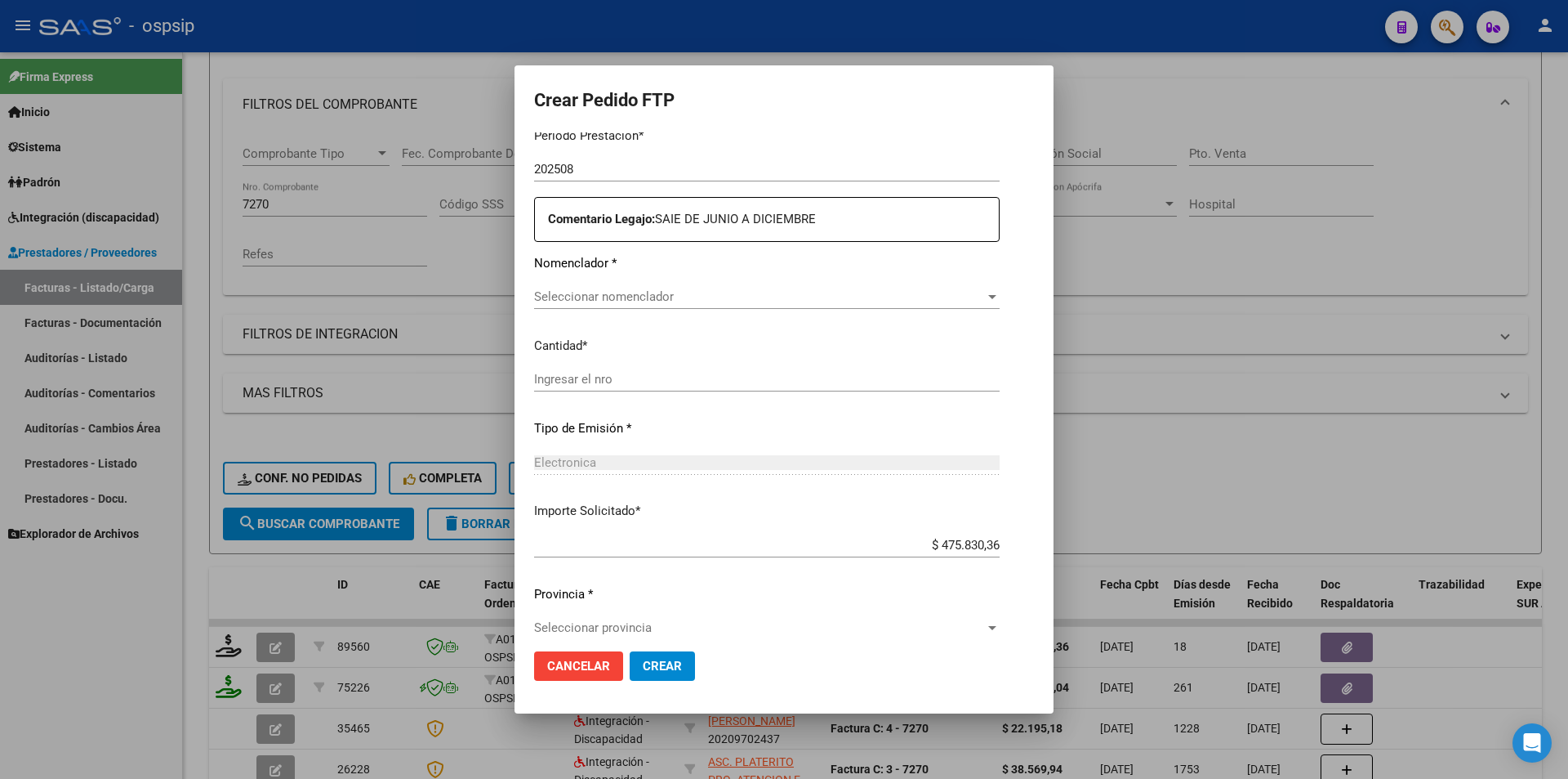
type input "ARG02000509744062024112920341129BUE309"
type input "2034-11-29"
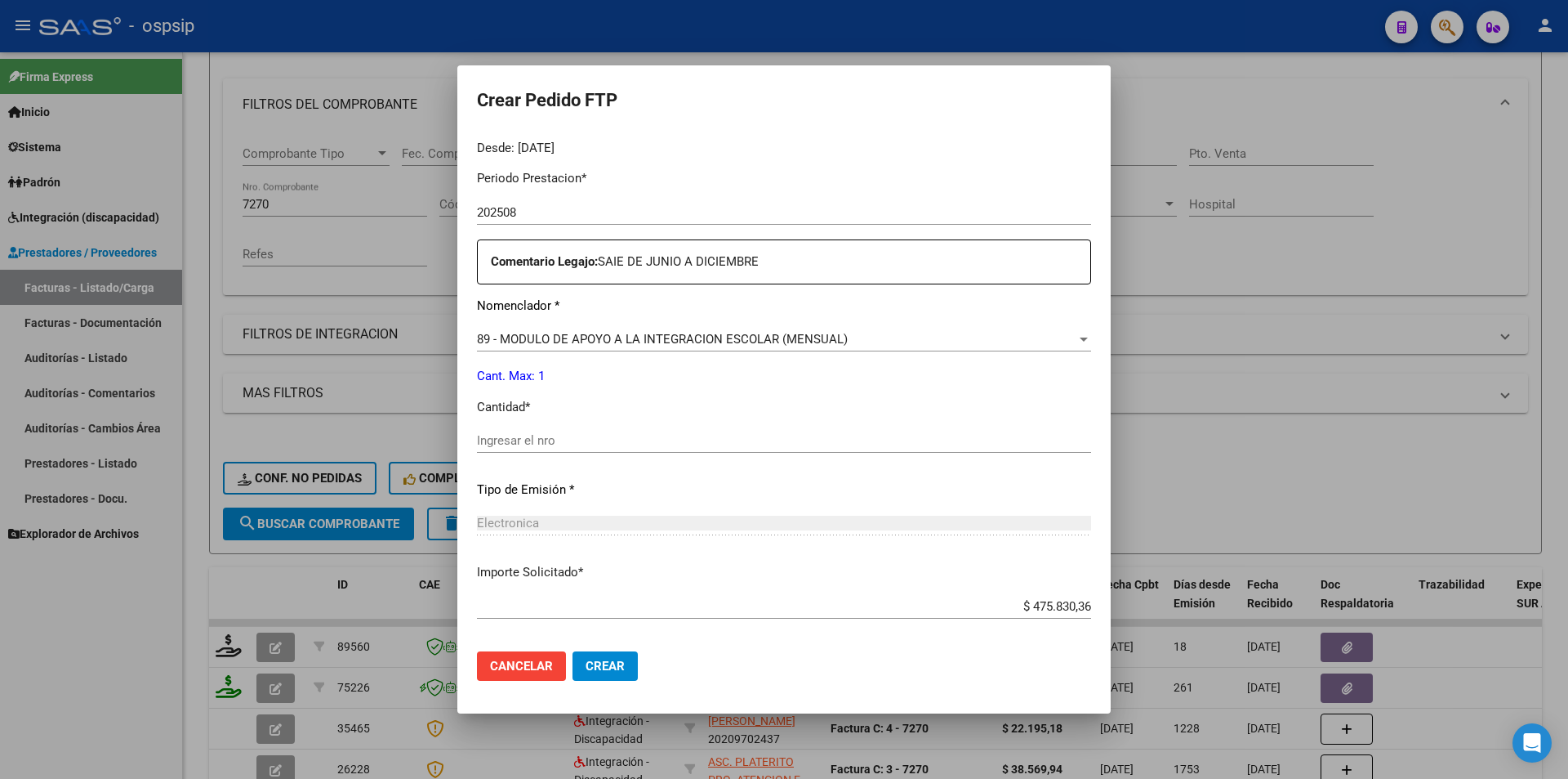
scroll to position [553, 0]
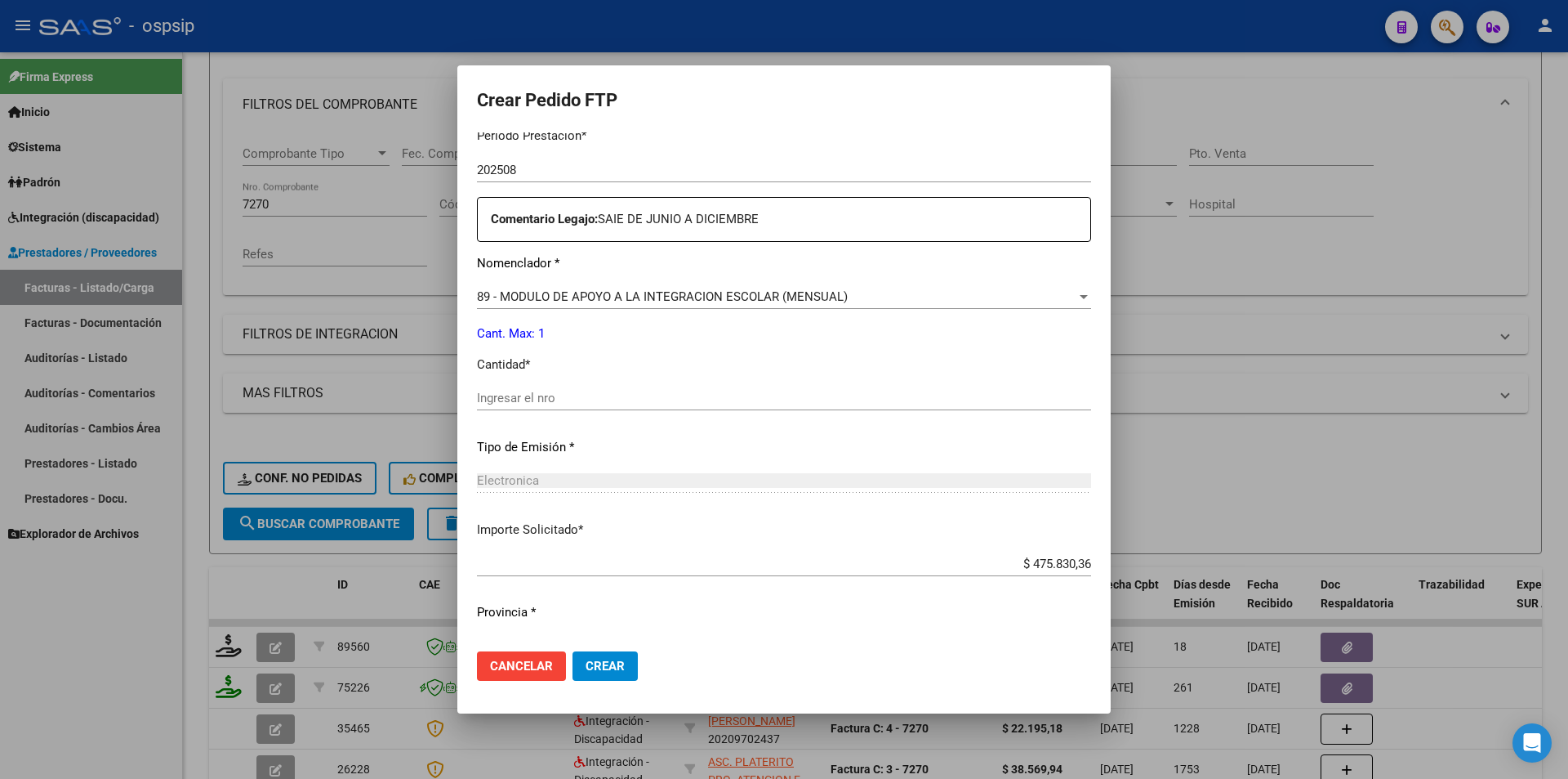
drag, startPoint x: 527, startPoint y: 382, endPoint x: 523, endPoint y: 395, distance: 13.6
click at [527, 384] on div "Periodo Prestacion * 202508 Ingresar el Periodo Prestacion Comentario Legajo: S…" at bounding box center [784, 395] width 614 height 560
click at [486, 396] on input "Ingresar el nro" at bounding box center [784, 398] width 614 height 15
type input "1"
click at [616, 667] on span "Crear" at bounding box center [605, 666] width 39 height 15
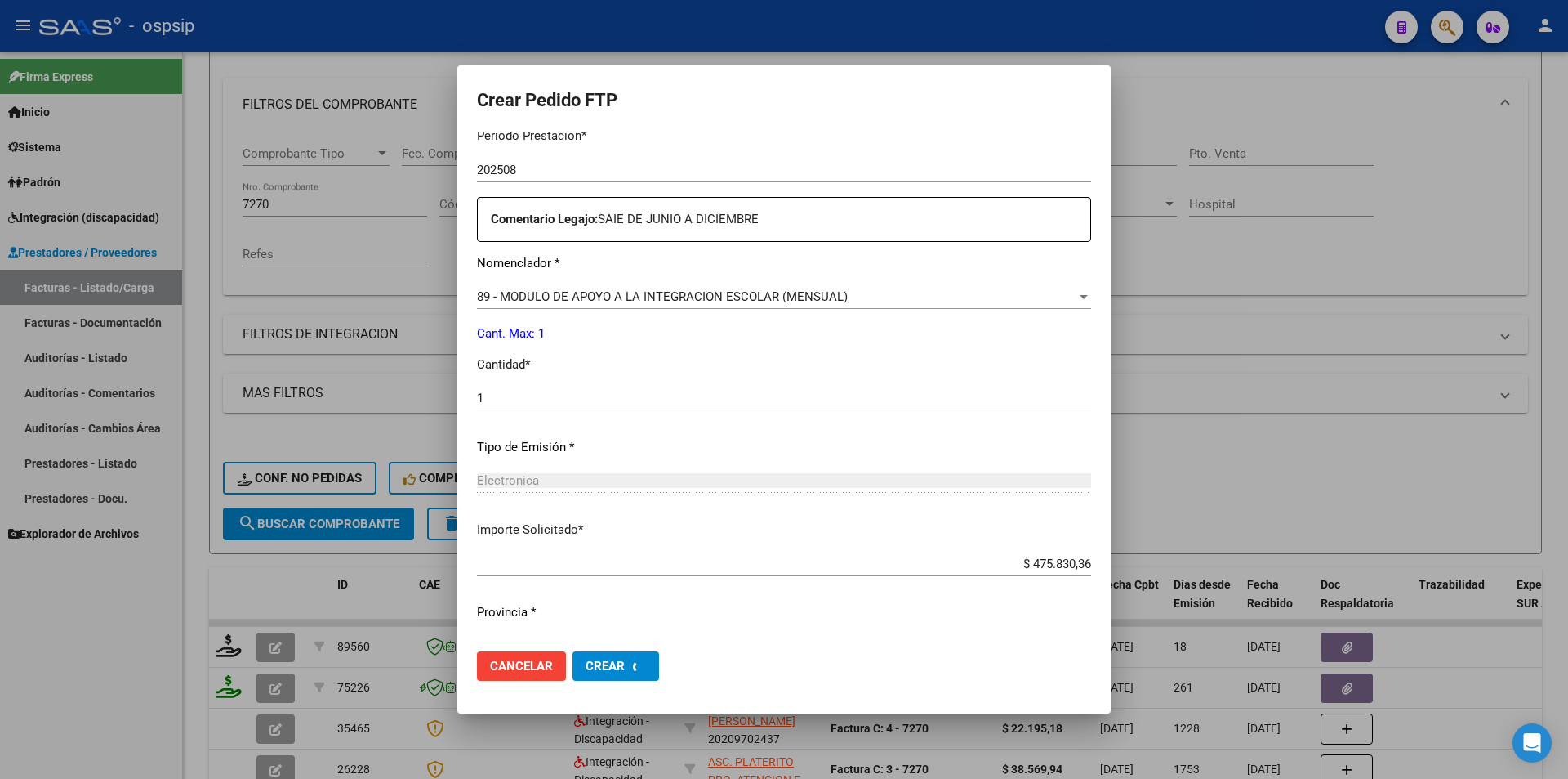
scroll to position [0, 0]
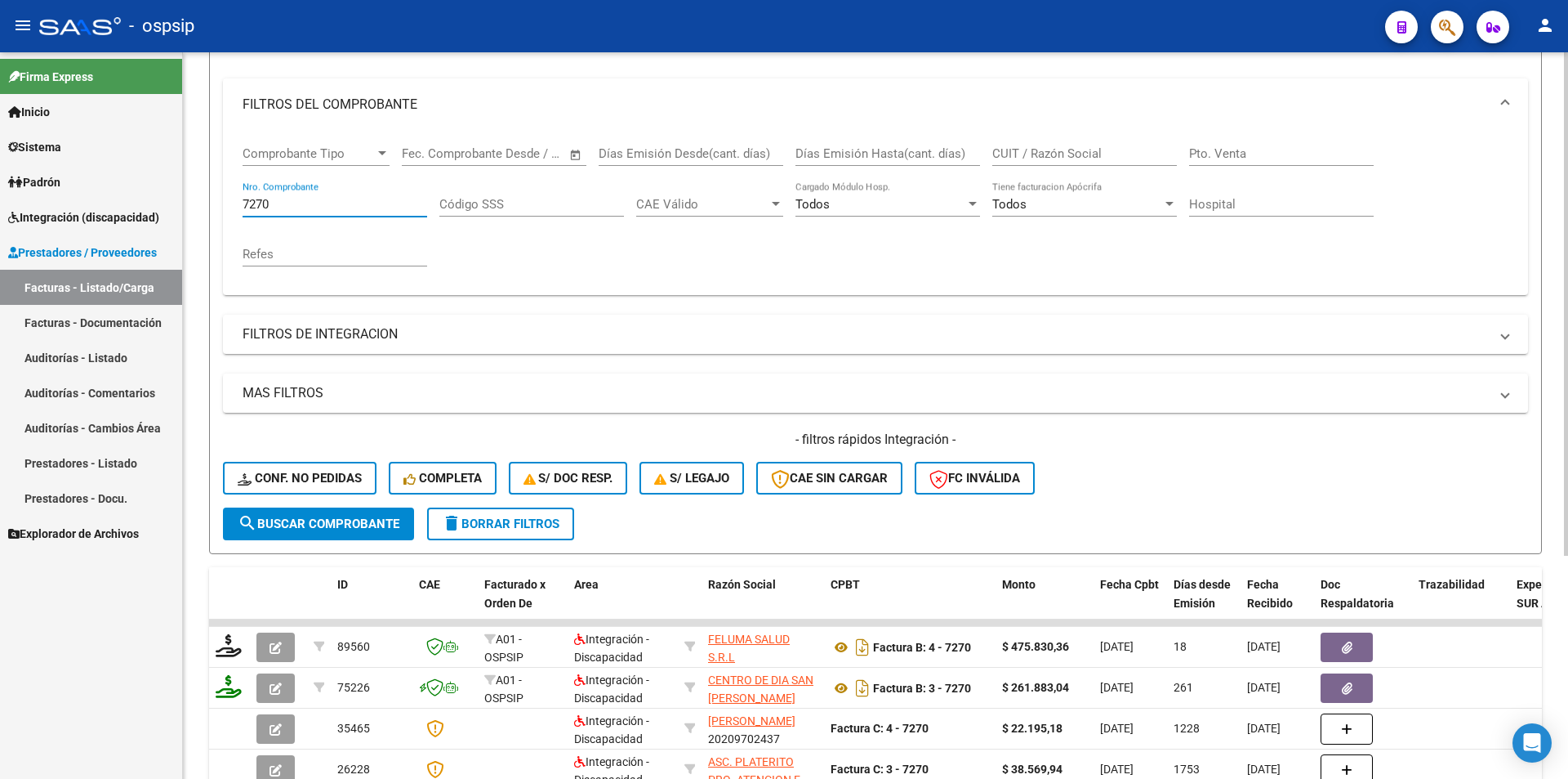
drag, startPoint x: 276, startPoint y: 204, endPoint x: 212, endPoint y: 209, distance: 64.2
click at [217, 208] on form "Filtros Id Area Area Seleccionar Gerenciador Seleccionar Gerenciador Todos Conf…" at bounding box center [876, 274] width 1333 height 560
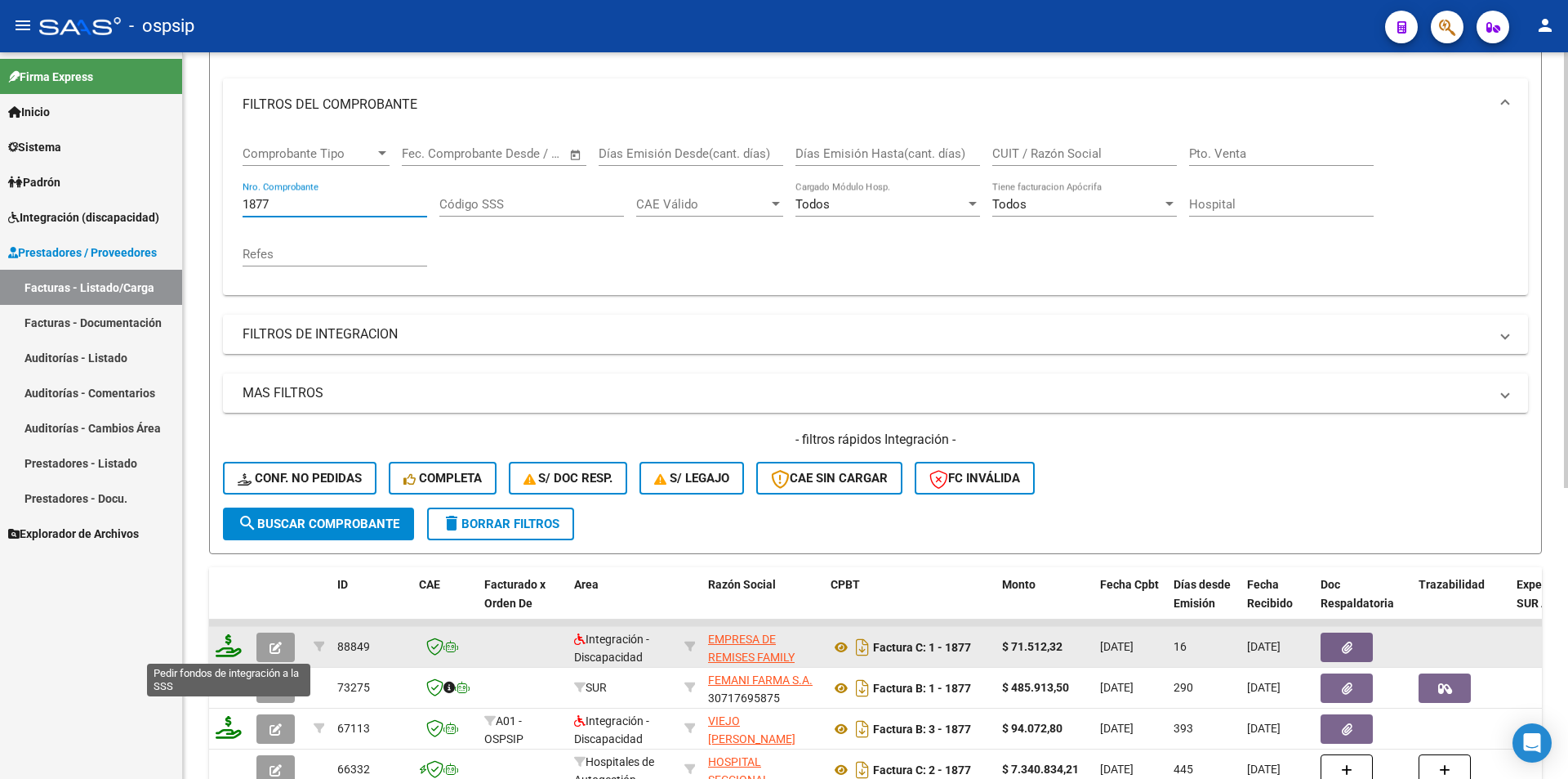
type input "1877"
click at [229, 653] on icon at bounding box center [229, 645] width 26 height 23
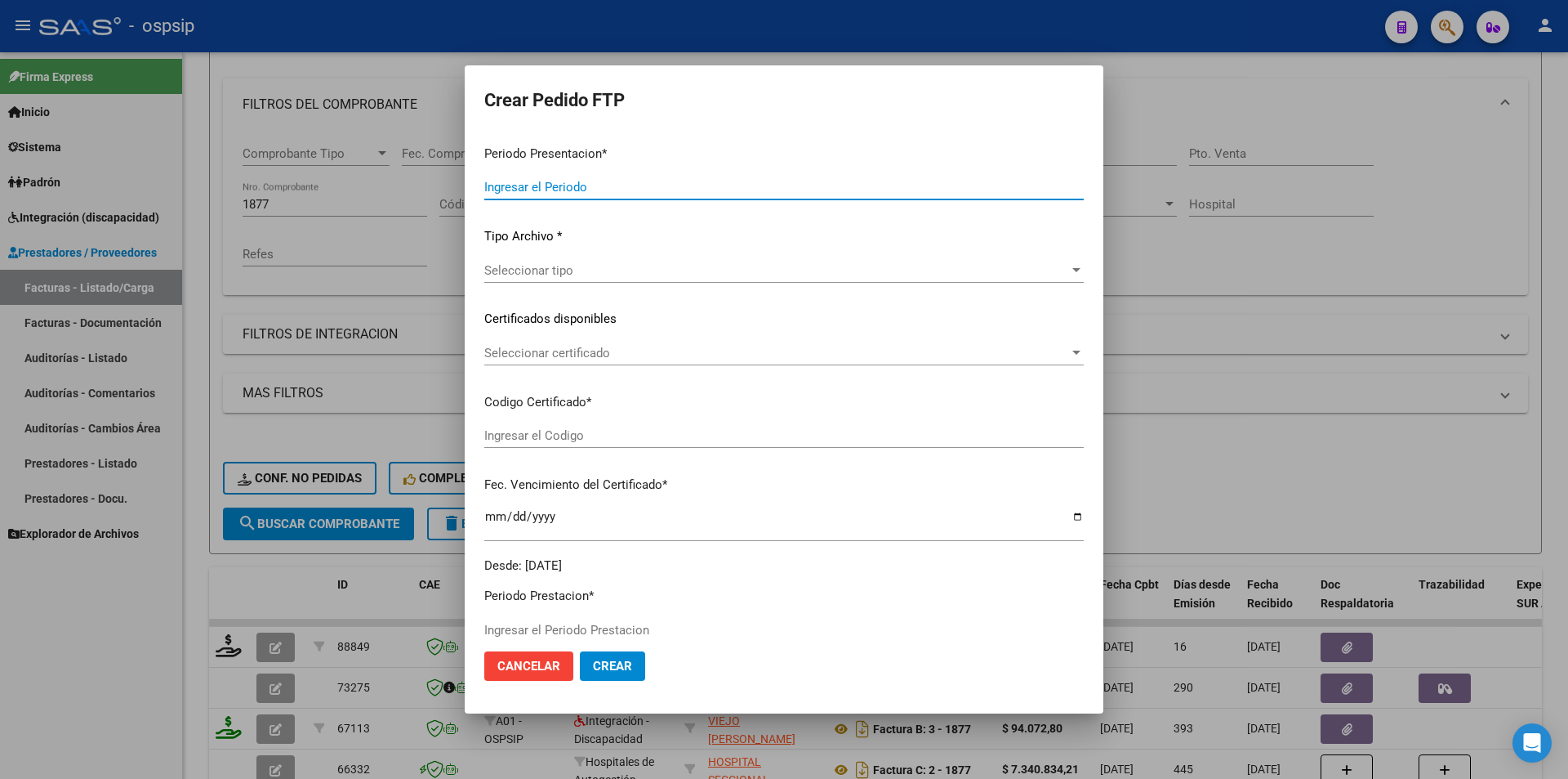
type input "202508"
type input "$ 71.512,32"
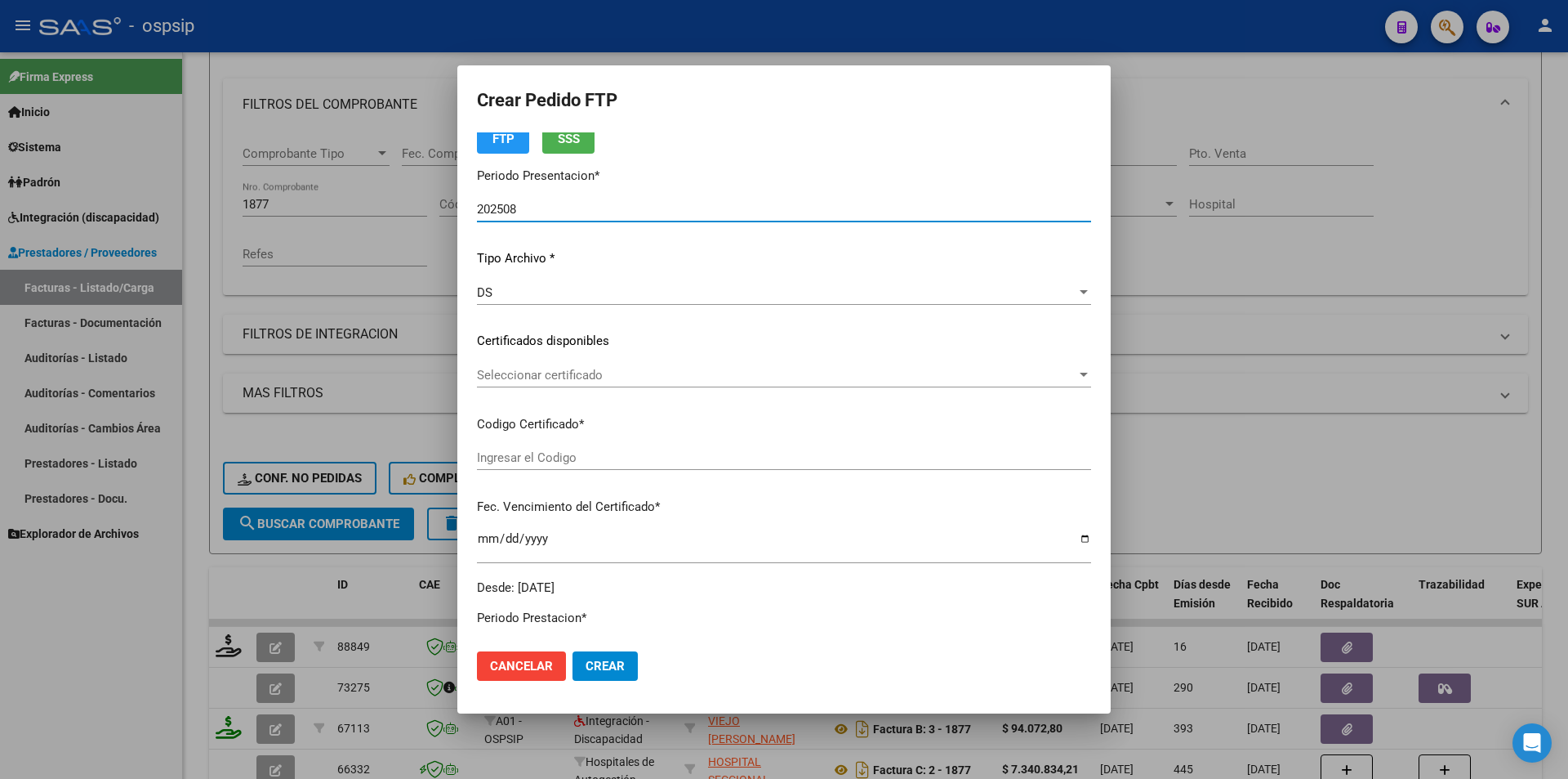
type input "4034469140"
type input "[DATE]"
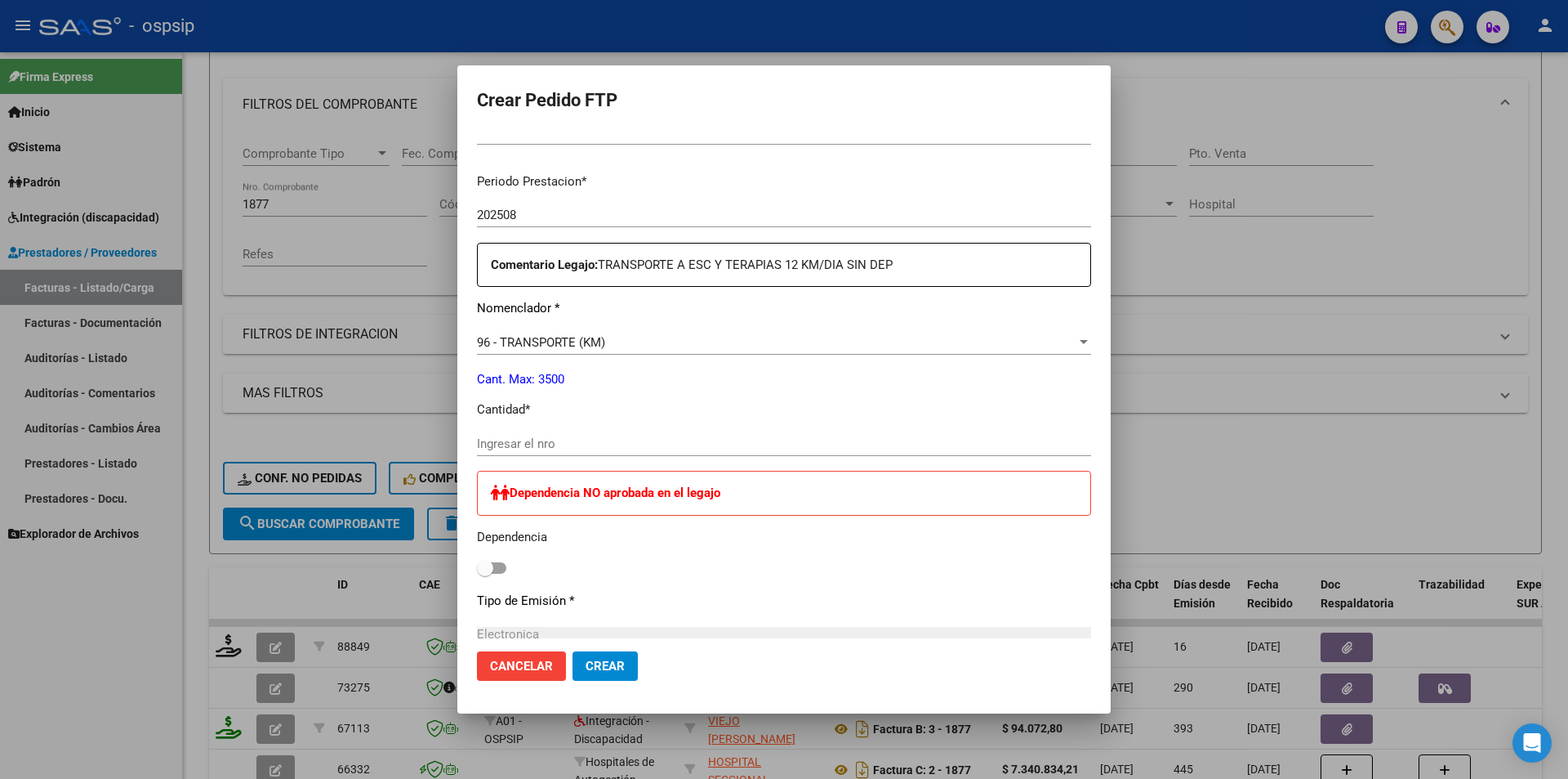
scroll to position [490, 0]
click at [527, 442] on input "Ingresar el nro" at bounding box center [784, 442] width 614 height 15
click at [548, 441] on input "Ingresar el nro" at bounding box center [784, 442] width 614 height 15
type input "132"
click at [616, 658] on button "Crear" at bounding box center [605, 666] width 65 height 29
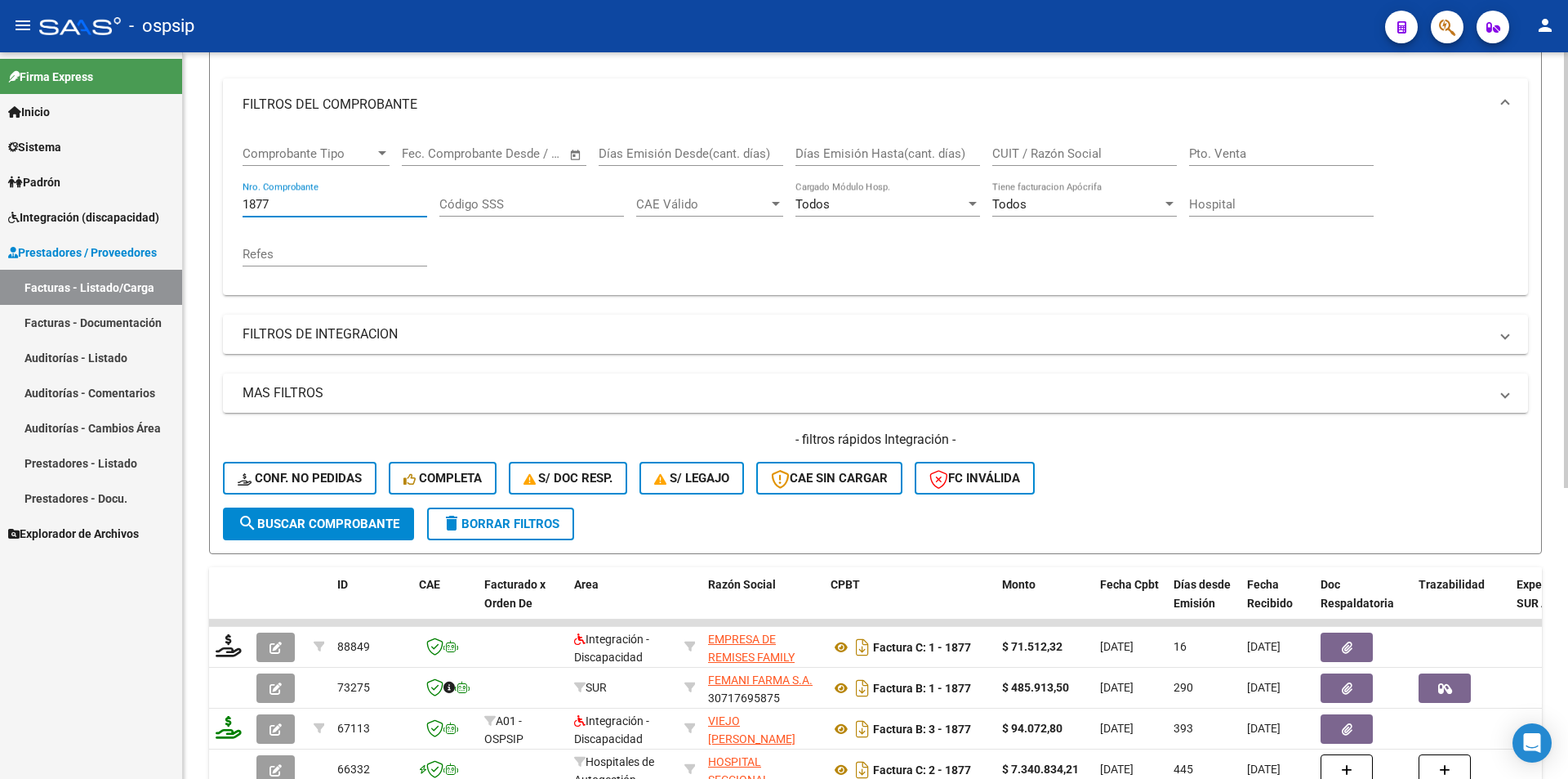
drag, startPoint x: 285, startPoint y: 201, endPoint x: 205, endPoint y: 199, distance: 80.0
click at [205, 199] on div "Video tutorial PRESTADORES -> Listado de CPBTs Emitidos por Prestadores / Prove…" at bounding box center [876, 452] width 1385 height 1199
type input "21524"
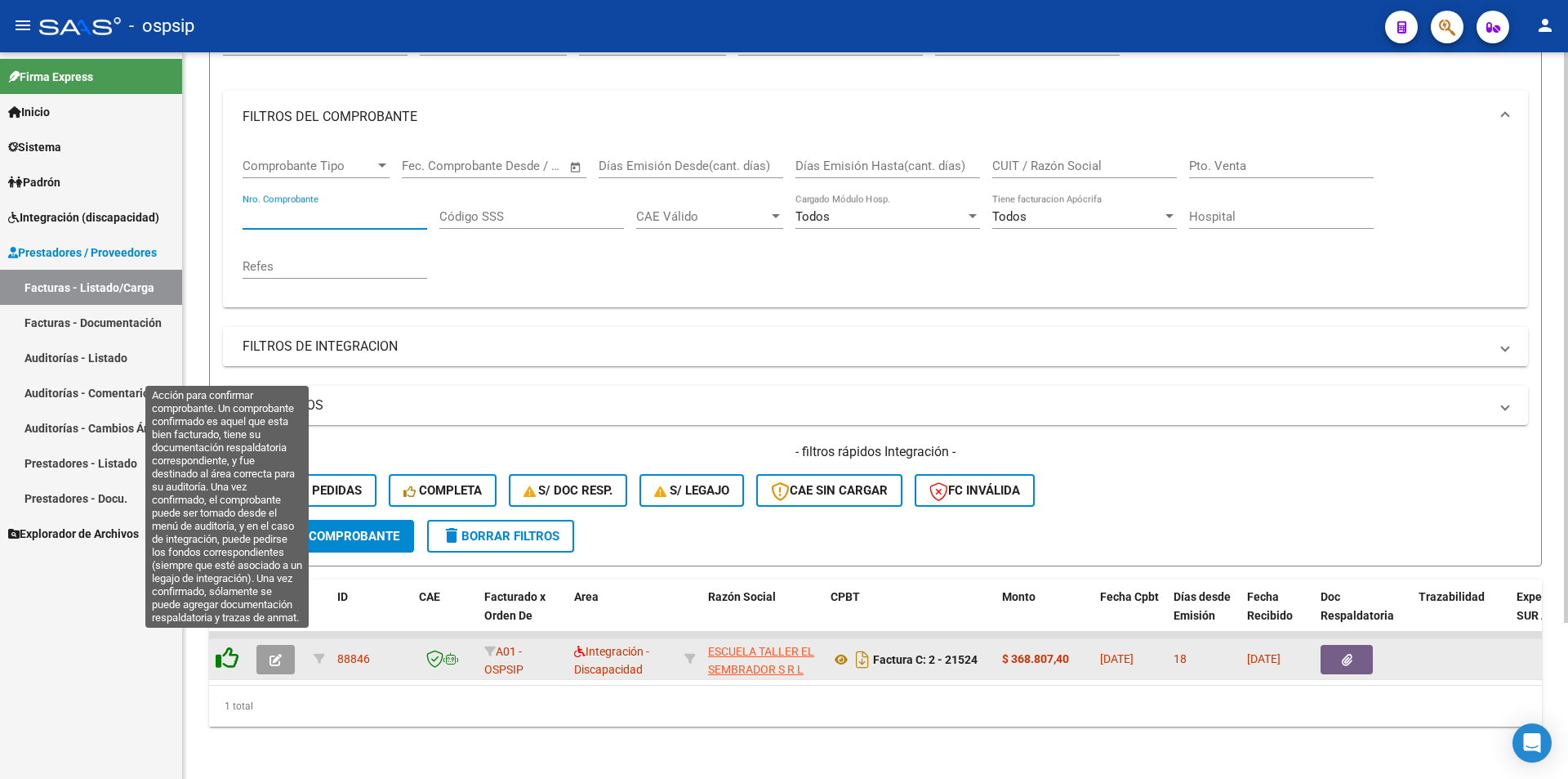
click at [218, 654] on icon at bounding box center [227, 658] width 23 height 23
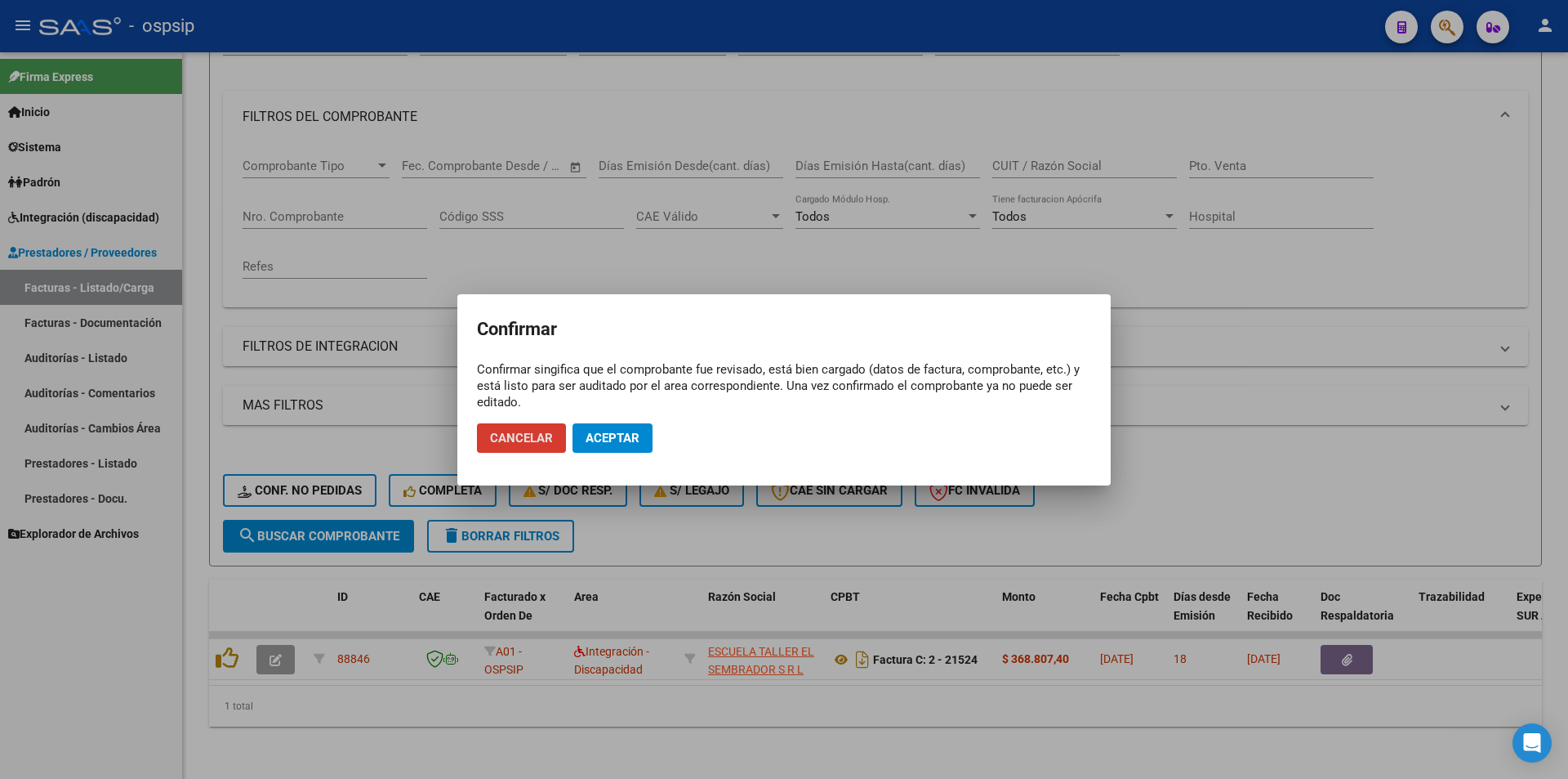
click at [630, 431] on span "Aceptar" at bounding box center [613, 438] width 54 height 15
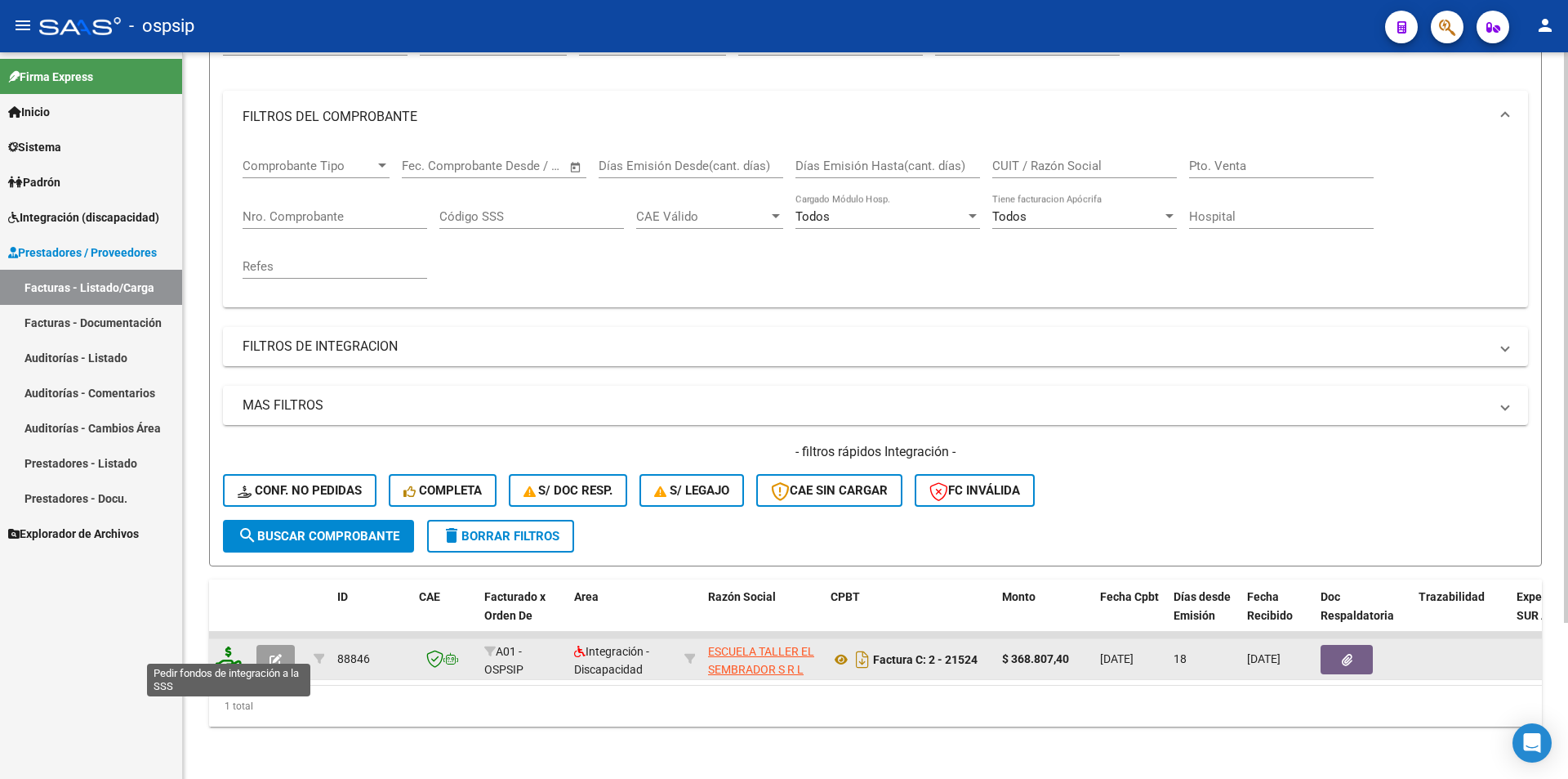
click at [229, 648] on icon at bounding box center [229, 658] width 26 height 23
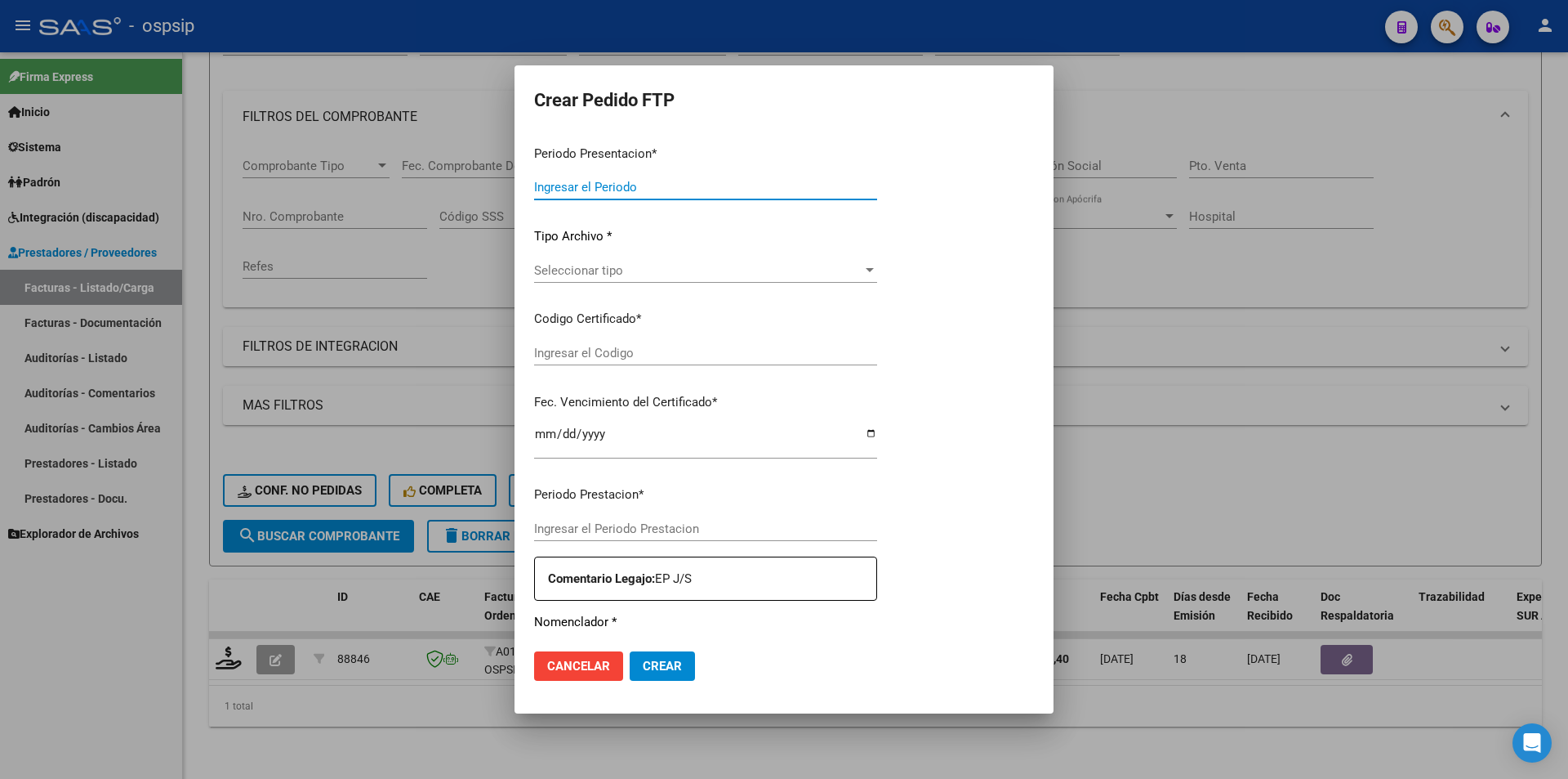
type input "202508"
type input "$ 368.807,40"
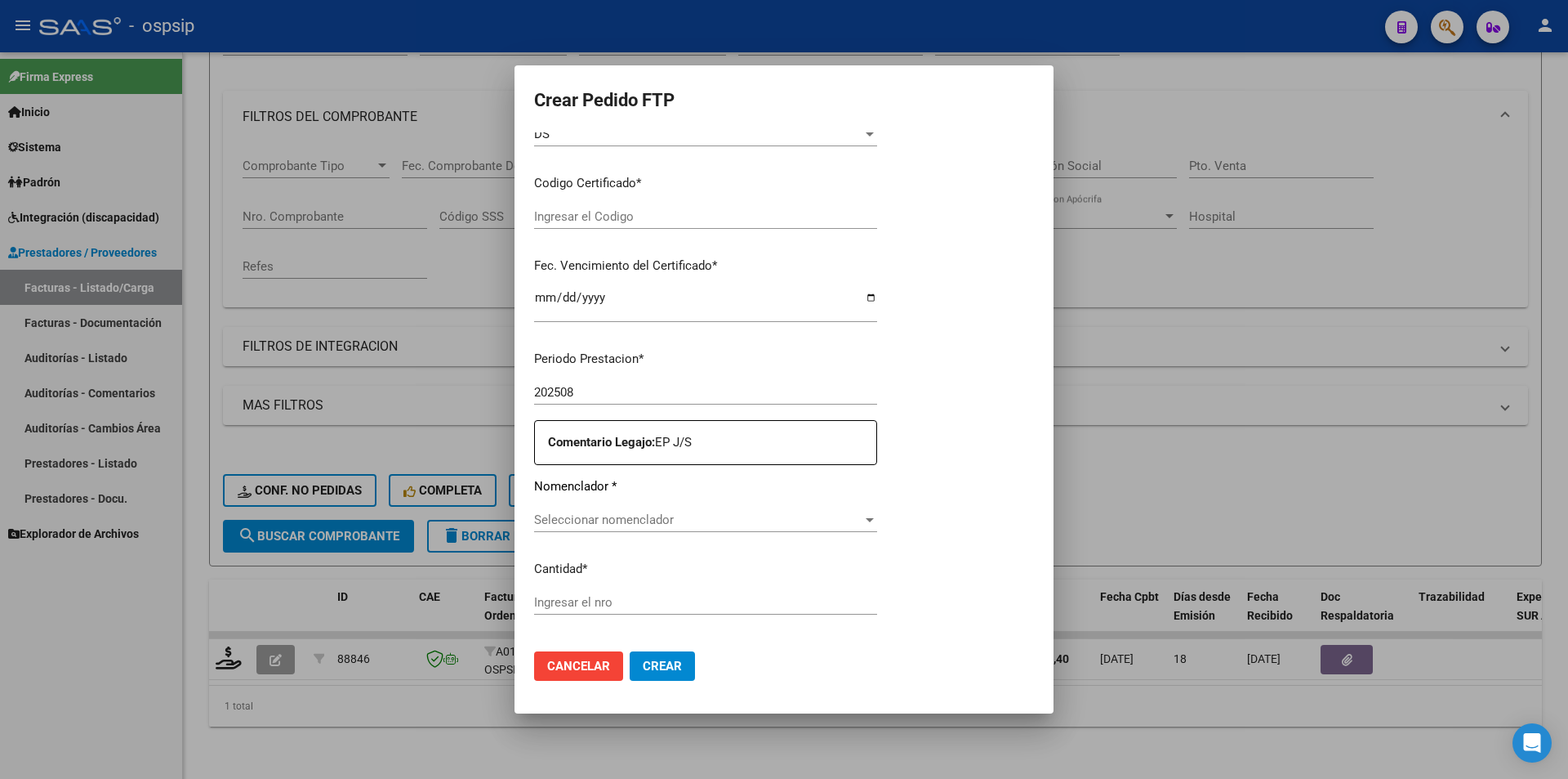
type input "ARG0100053837694-2024129-20340129"
type input "2034-01-01"
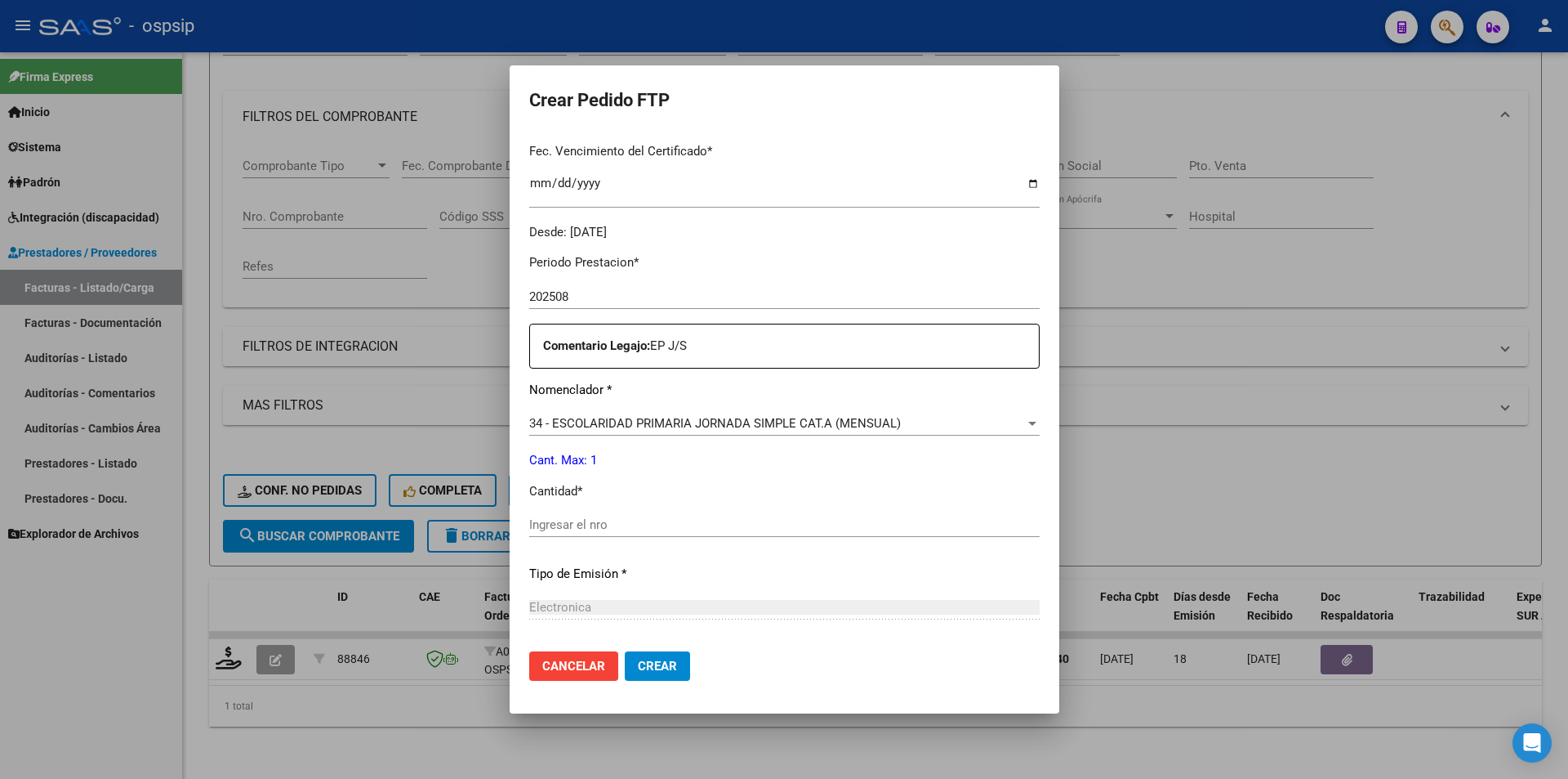
scroll to position [468, 0]
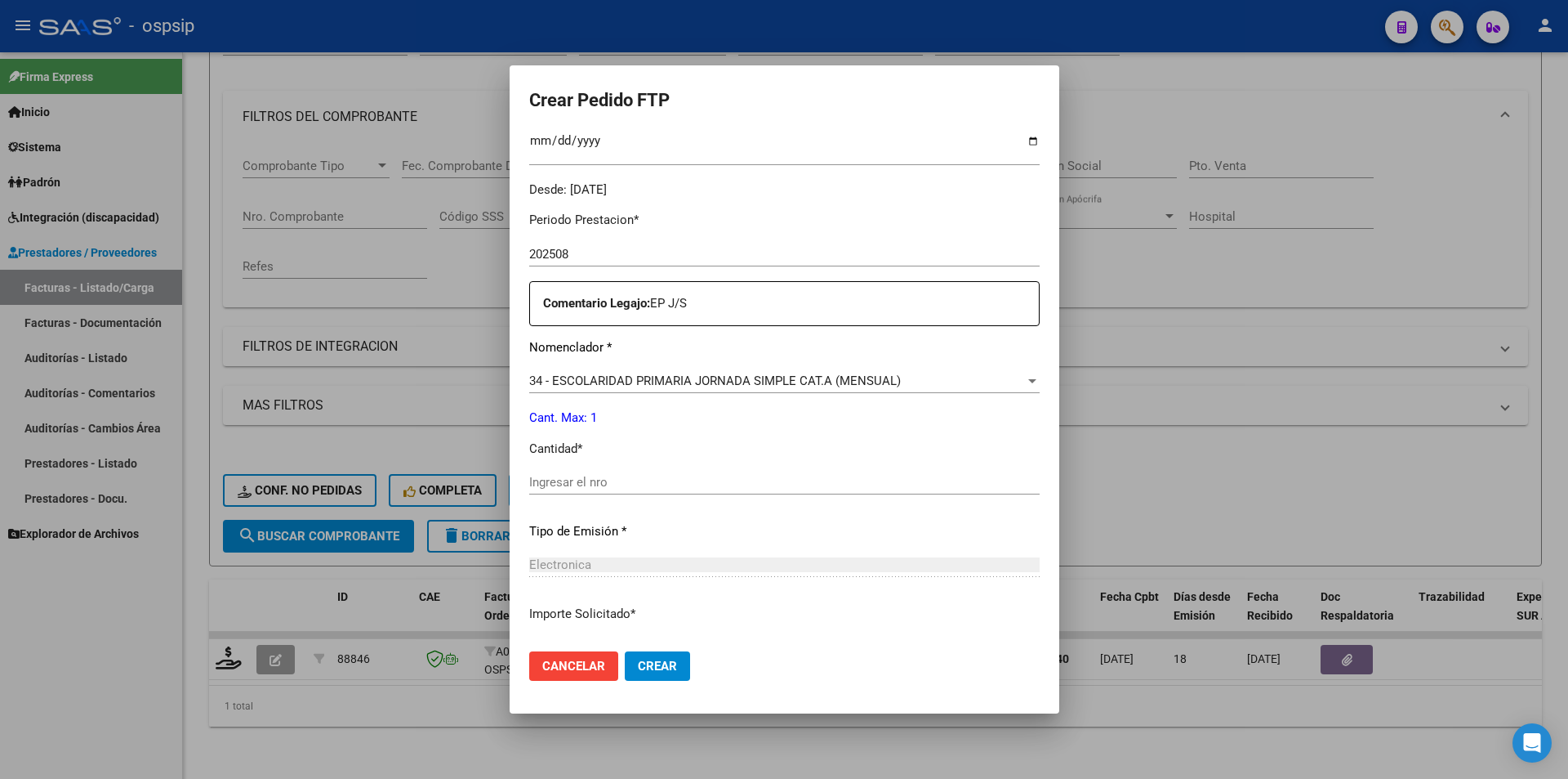
click at [590, 485] on input "Ingresar el nro" at bounding box center [784, 482] width 511 height 15
type input "1"
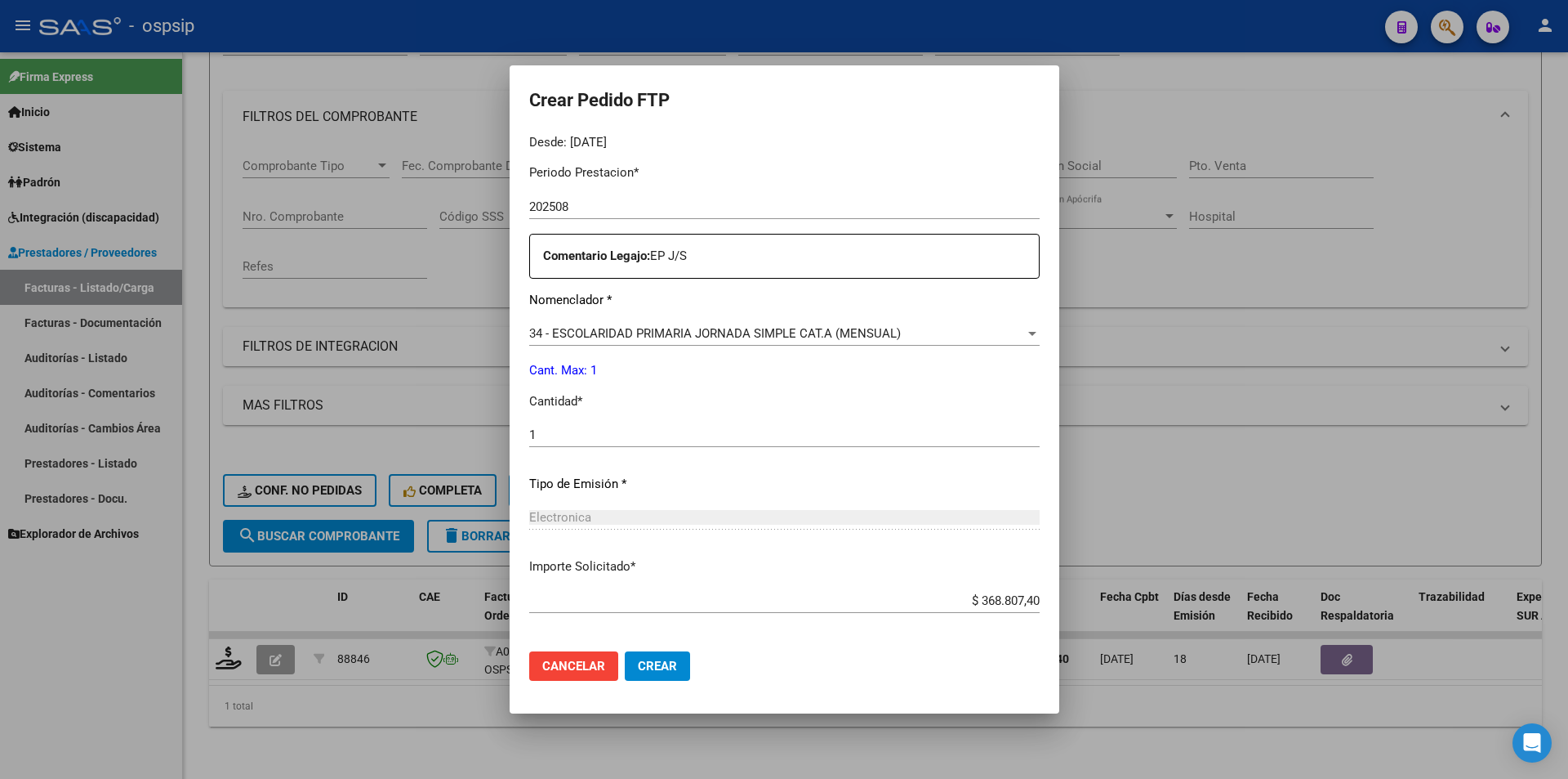
scroll to position [589, 0]
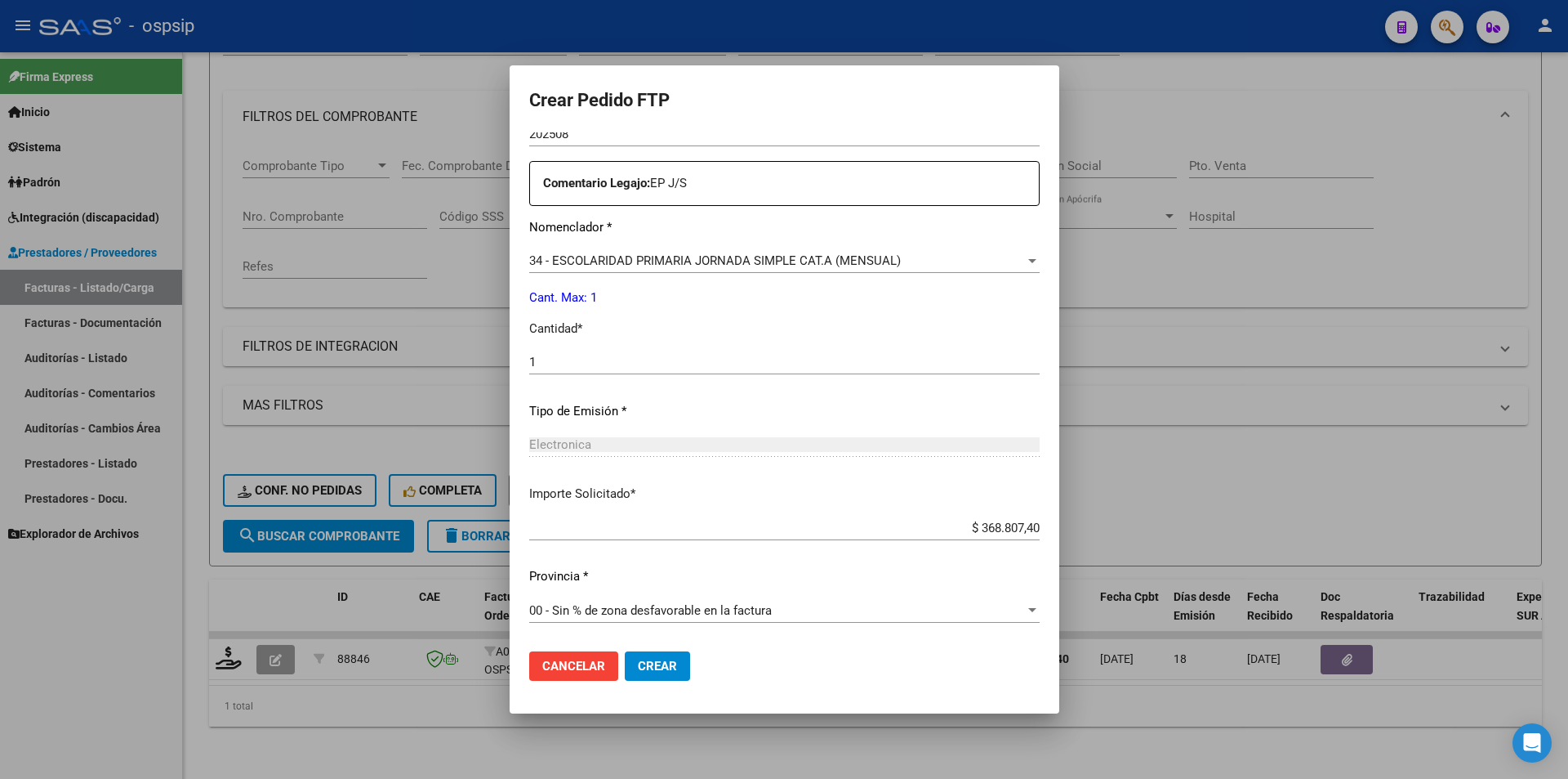
click at [666, 656] on button "Crear" at bounding box center [657, 666] width 65 height 29
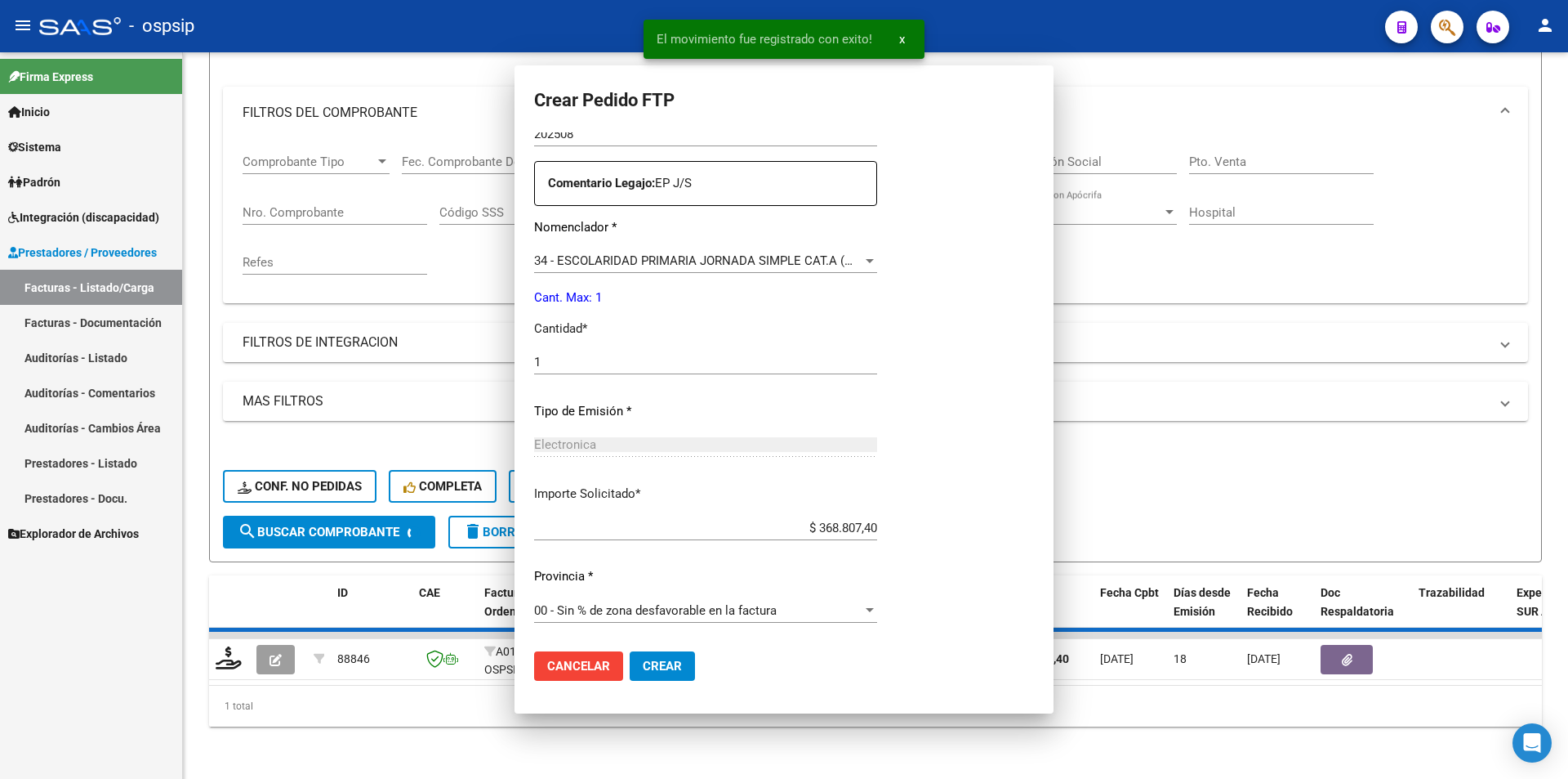
scroll to position [0, 0]
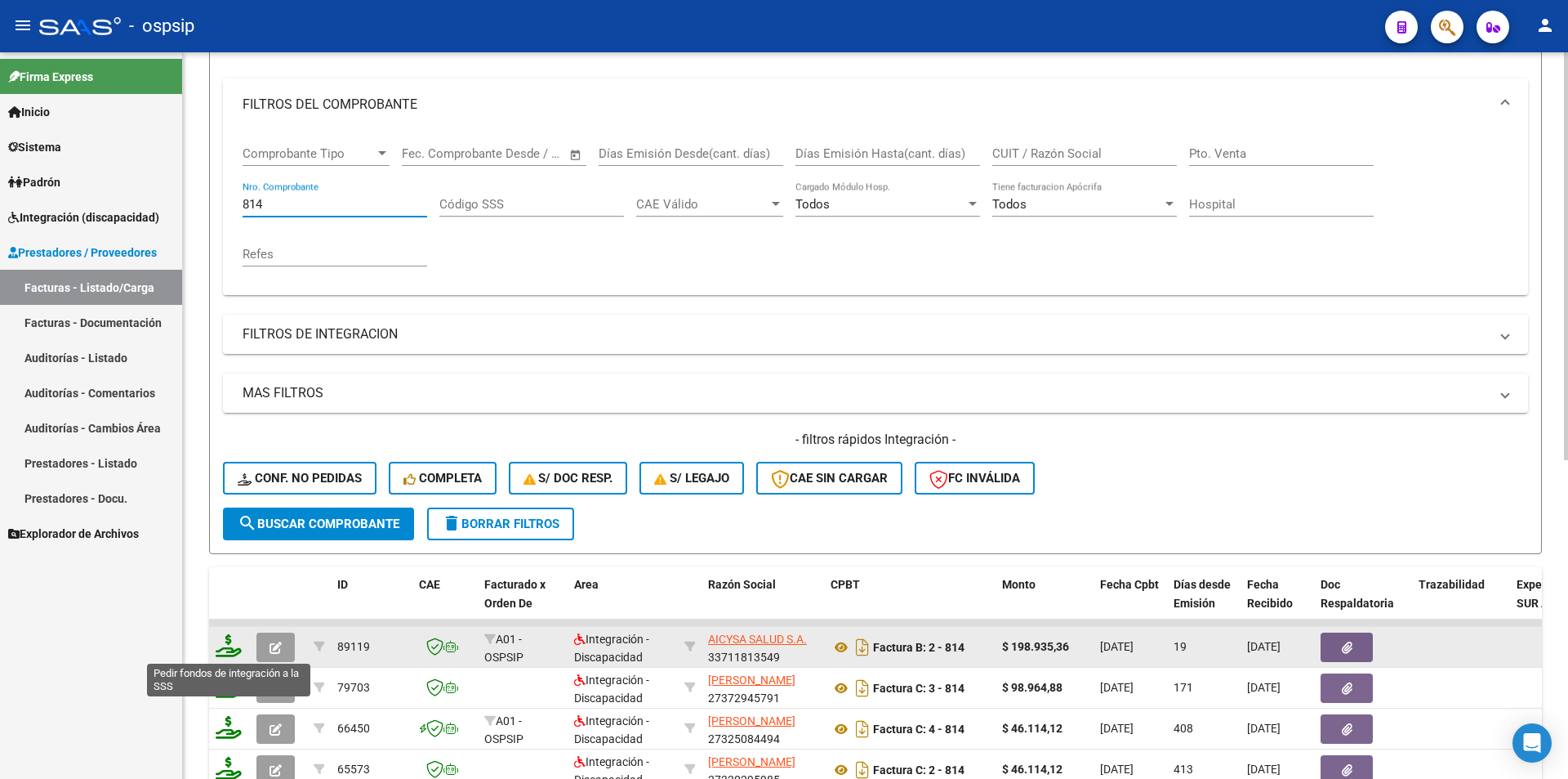
type input "814"
click at [230, 642] on icon at bounding box center [229, 645] width 26 height 23
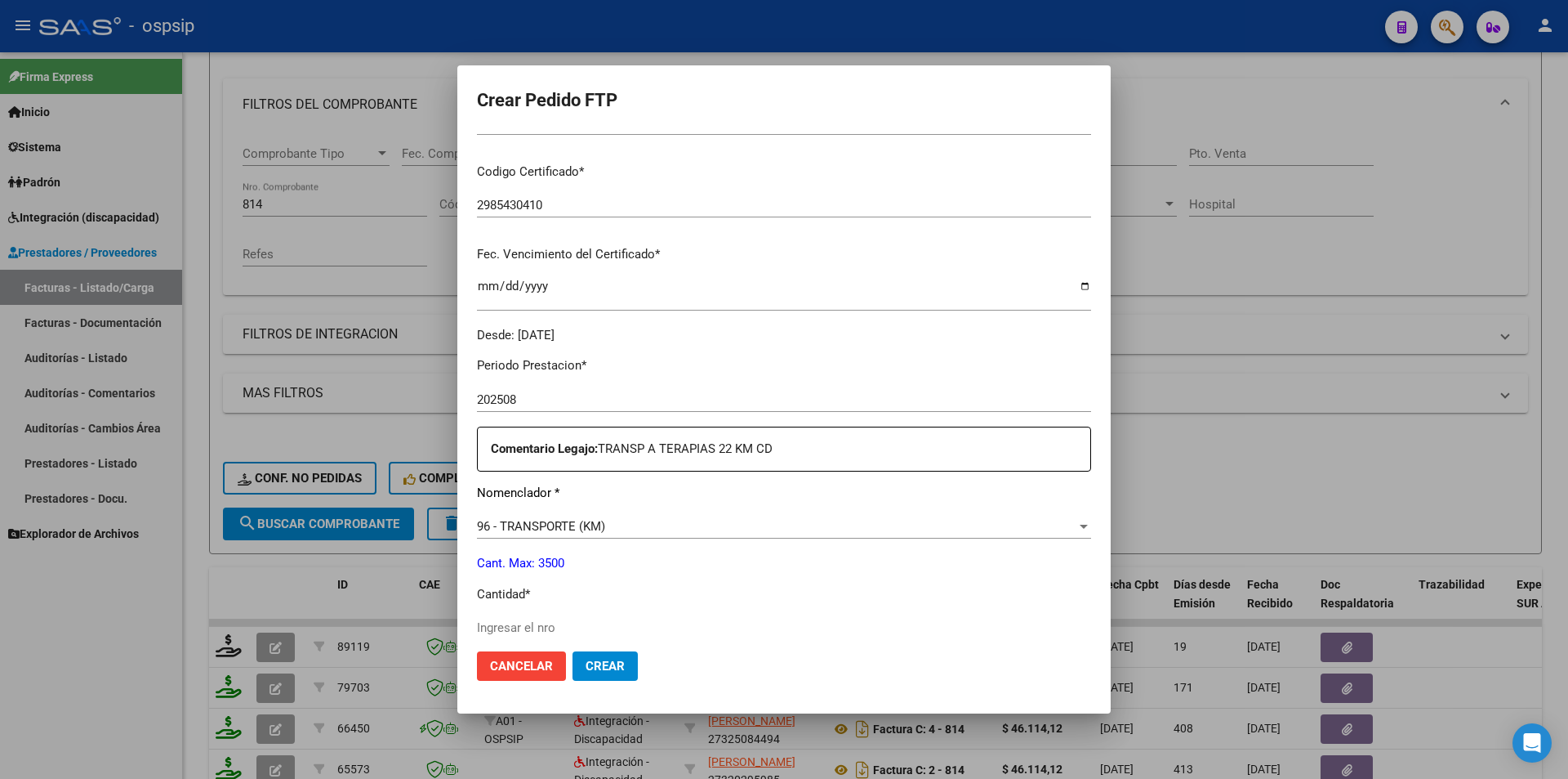
scroll to position [327, 0]
click at [531, 627] on input "Ingresar el nro" at bounding box center [784, 624] width 614 height 15
click at [614, 673] on span "Crear" at bounding box center [605, 666] width 39 height 15
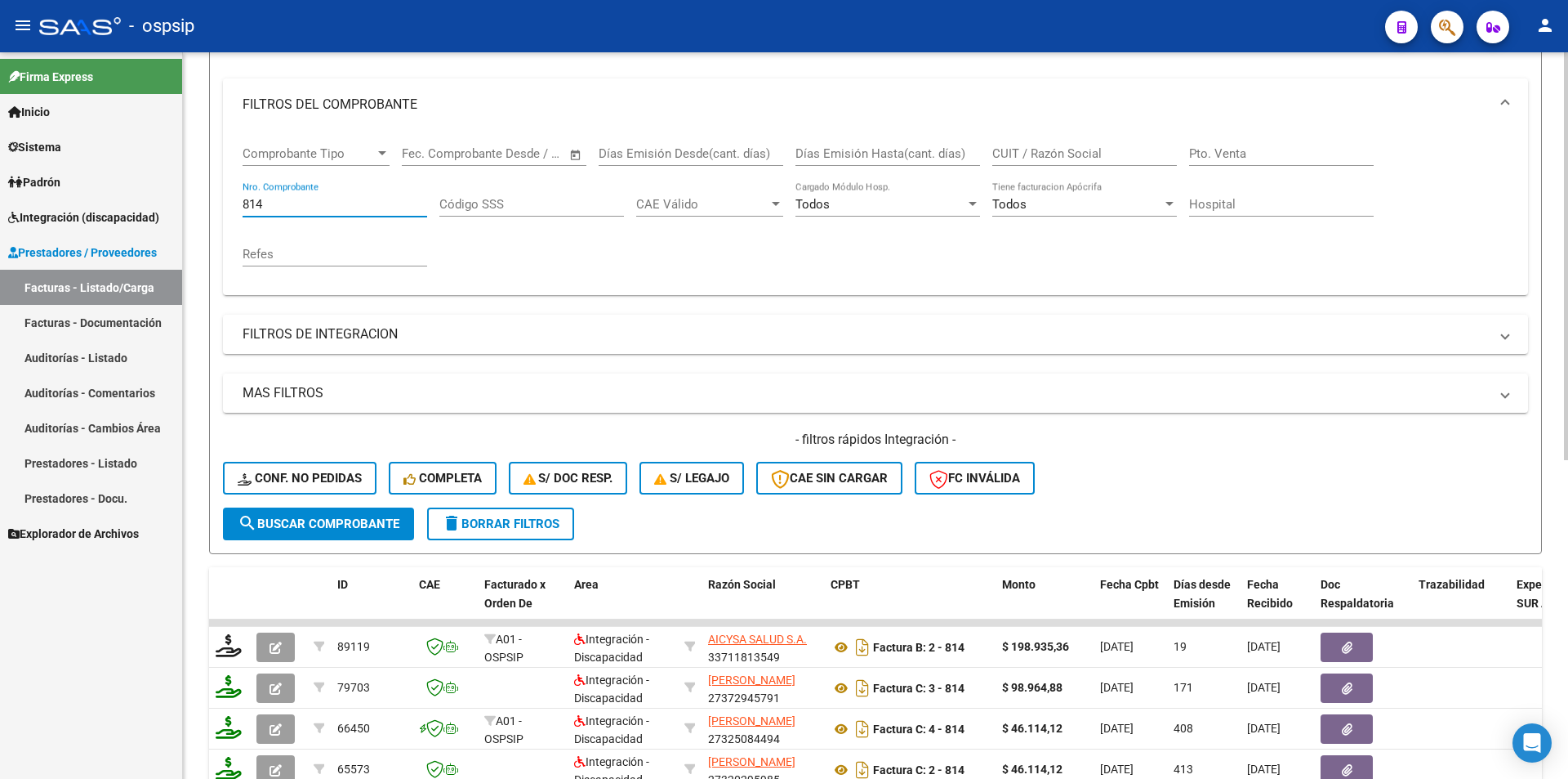
drag, startPoint x: 268, startPoint y: 205, endPoint x: 229, endPoint y: 202, distance: 39.1
click at [229, 202] on div "Comprobante Tipo Comprobante Tipo Fecha inicio – Fecha fin Fec. Comprobante Des…" at bounding box center [875, 213] width 1305 height 164
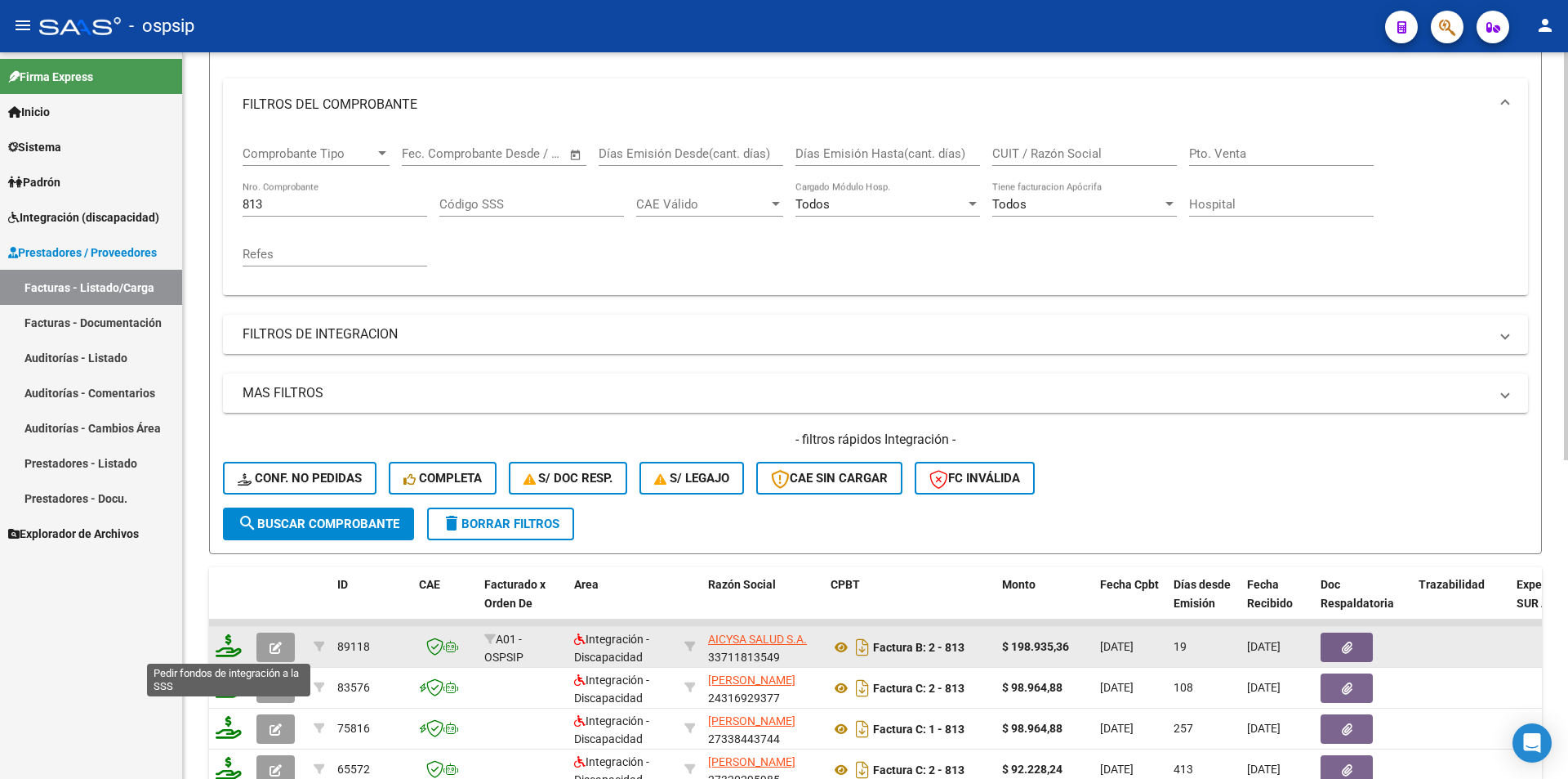
click at [224, 647] on icon at bounding box center [229, 645] width 26 height 23
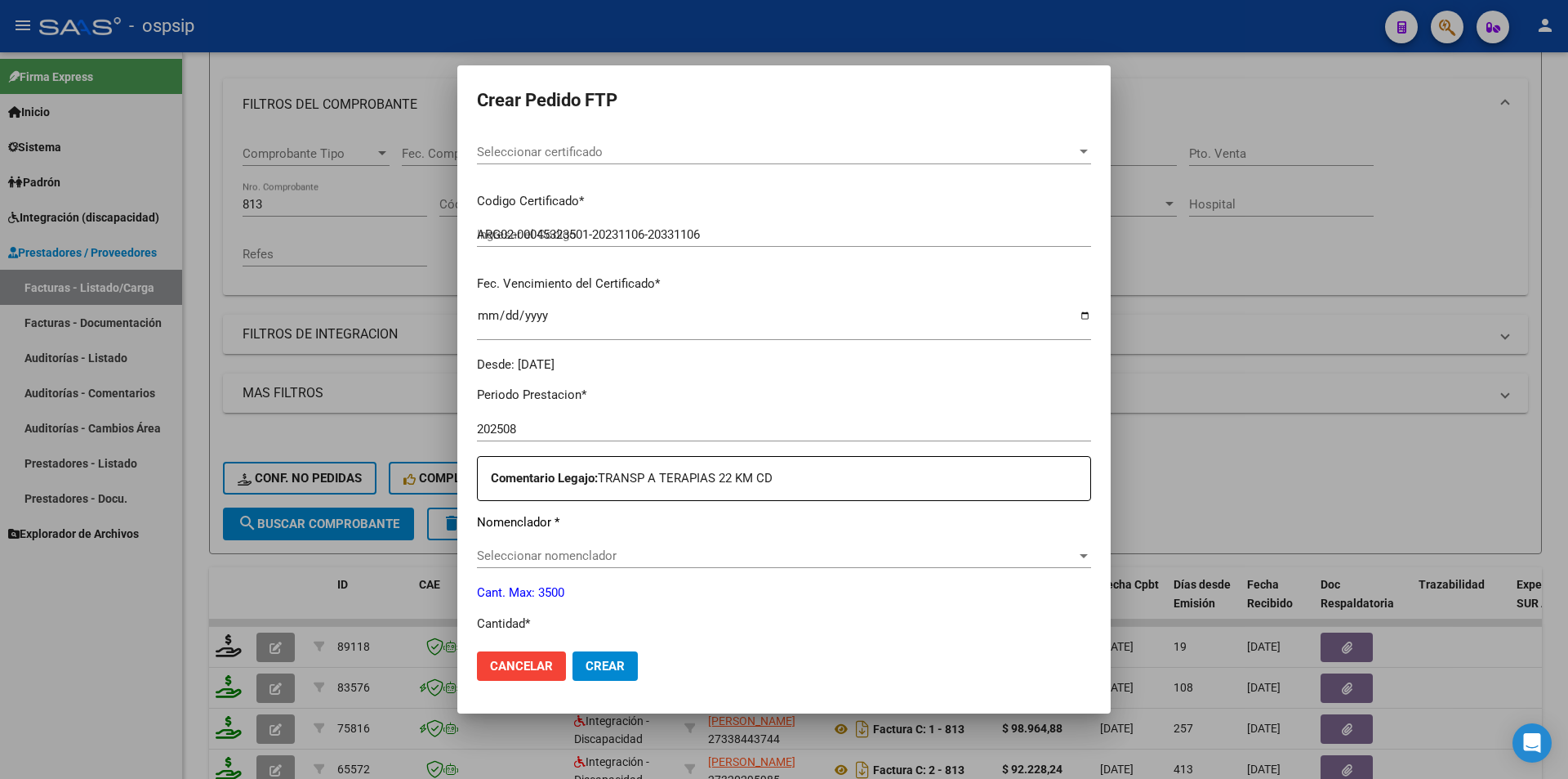
scroll to position [327, 0]
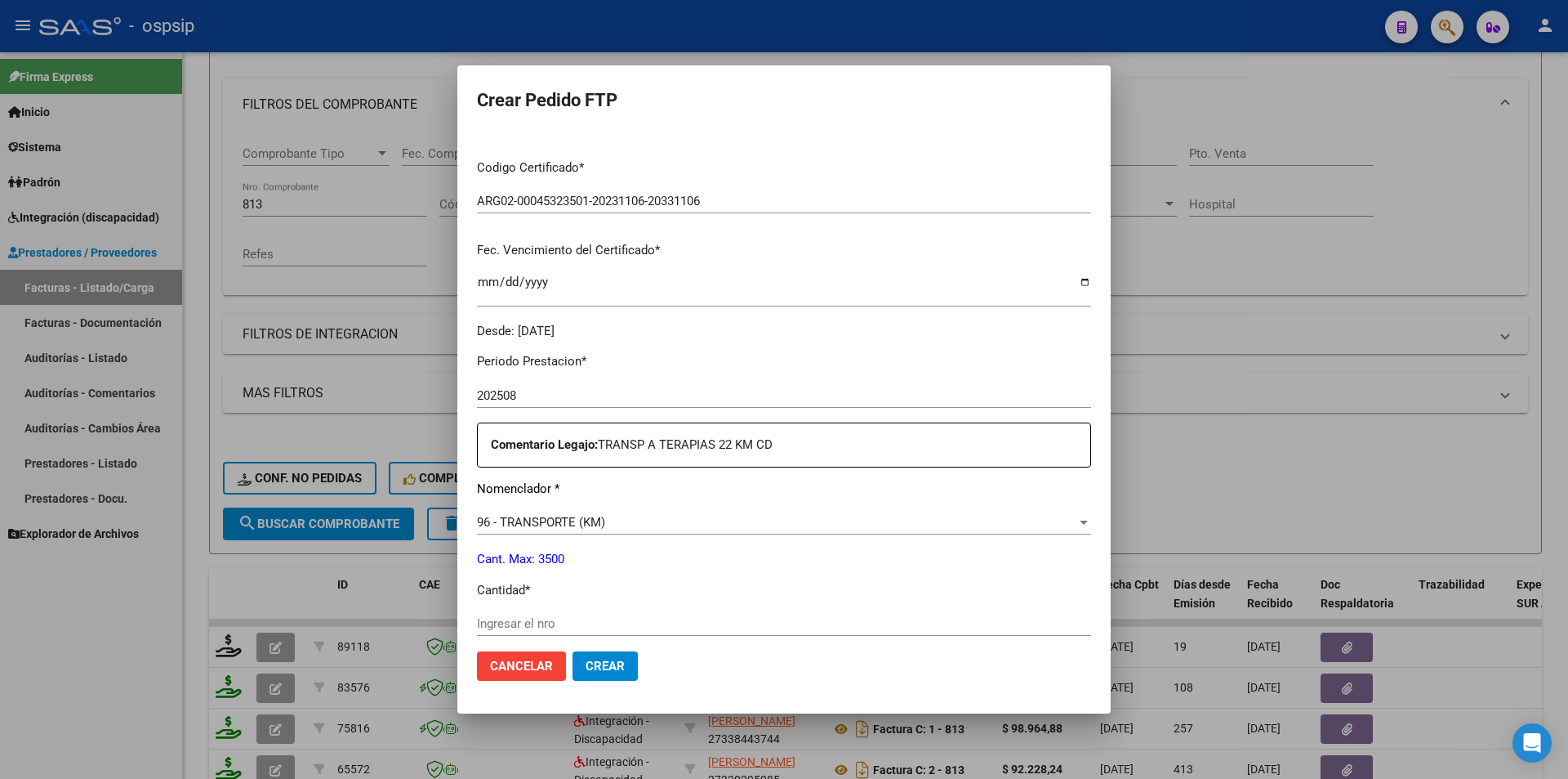
click at [512, 617] on input "Ingresar el nro" at bounding box center [784, 624] width 614 height 15
click at [609, 667] on span "Crear" at bounding box center [605, 666] width 39 height 15
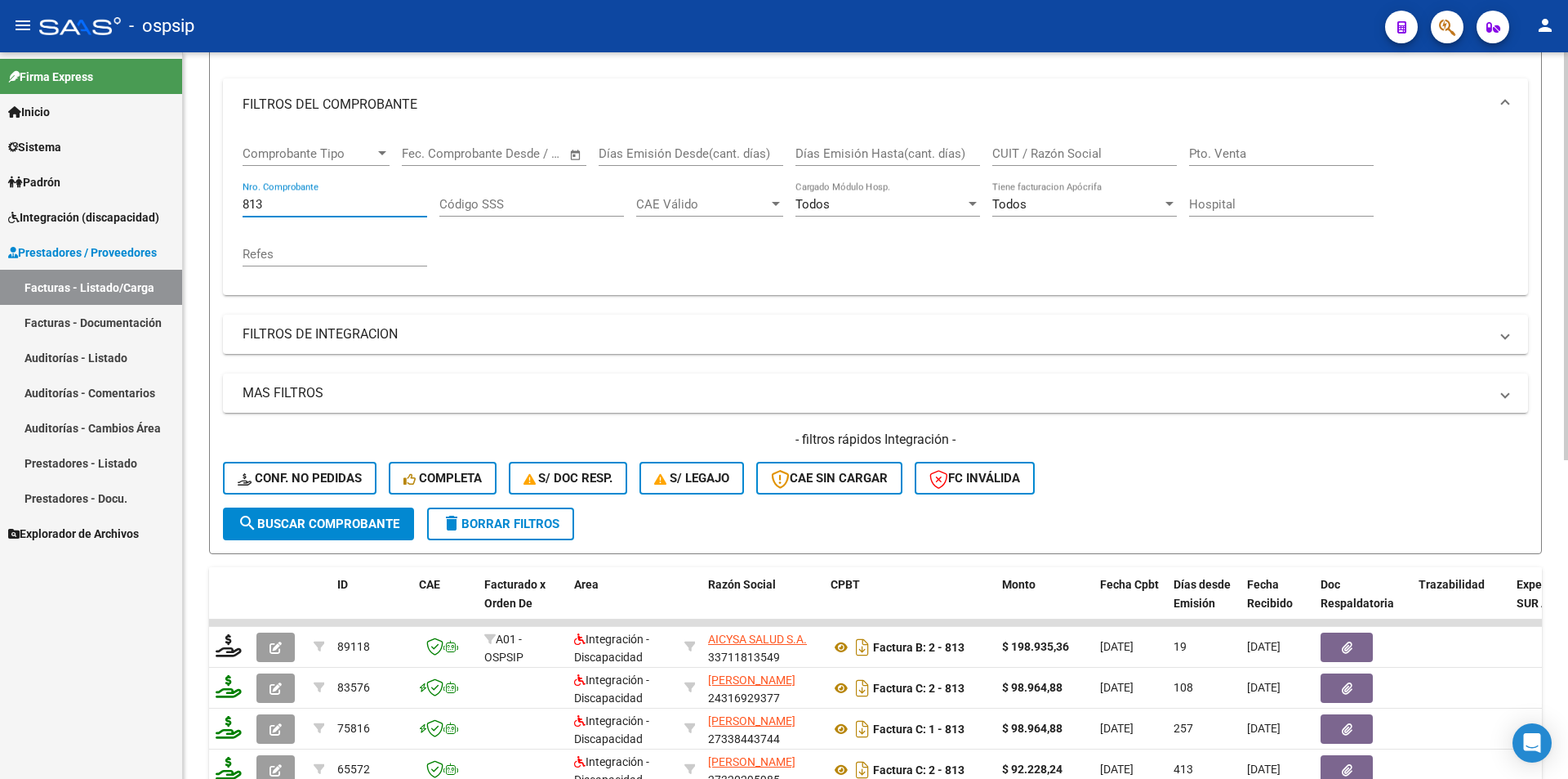
drag, startPoint x: 267, startPoint y: 205, endPoint x: 205, endPoint y: 197, distance: 62.5
click at [205, 197] on div "Video tutorial PRESTADORES -> Listado de CPBTs Emitidos por Prestadores / Prove…" at bounding box center [876, 493] width 1385 height 1282
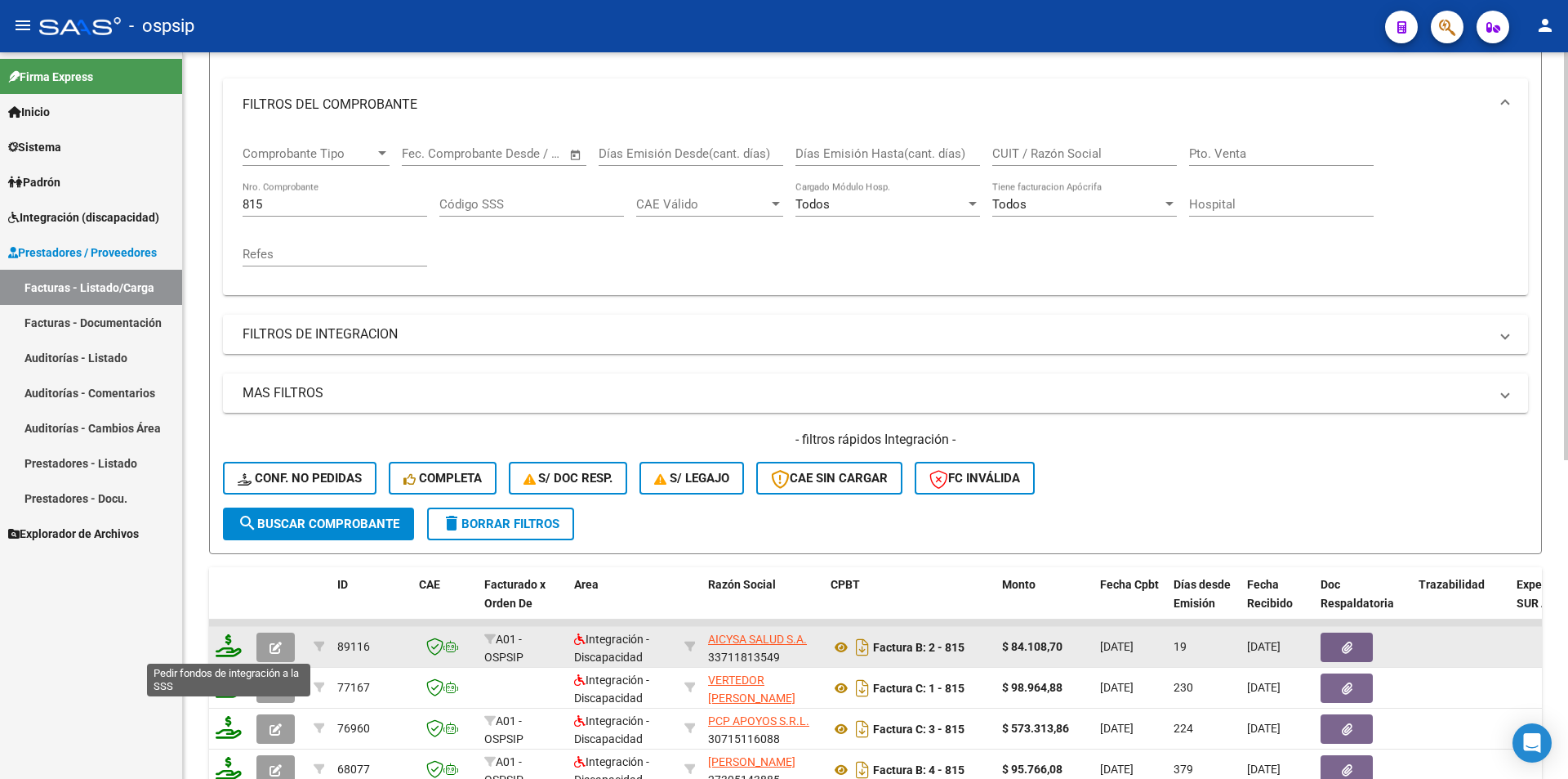
click at [224, 647] on icon at bounding box center [229, 645] width 26 height 23
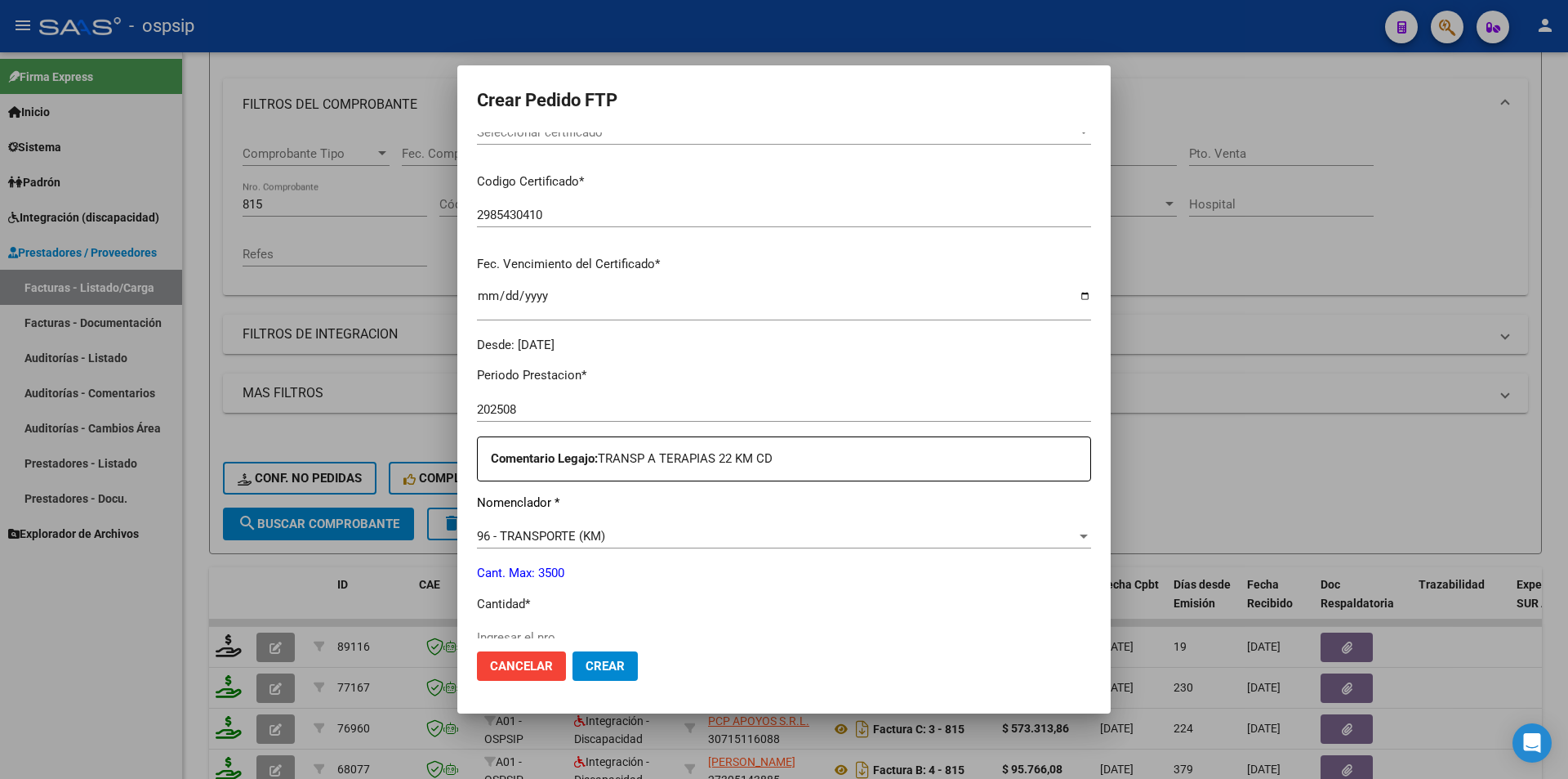
scroll to position [409, 0]
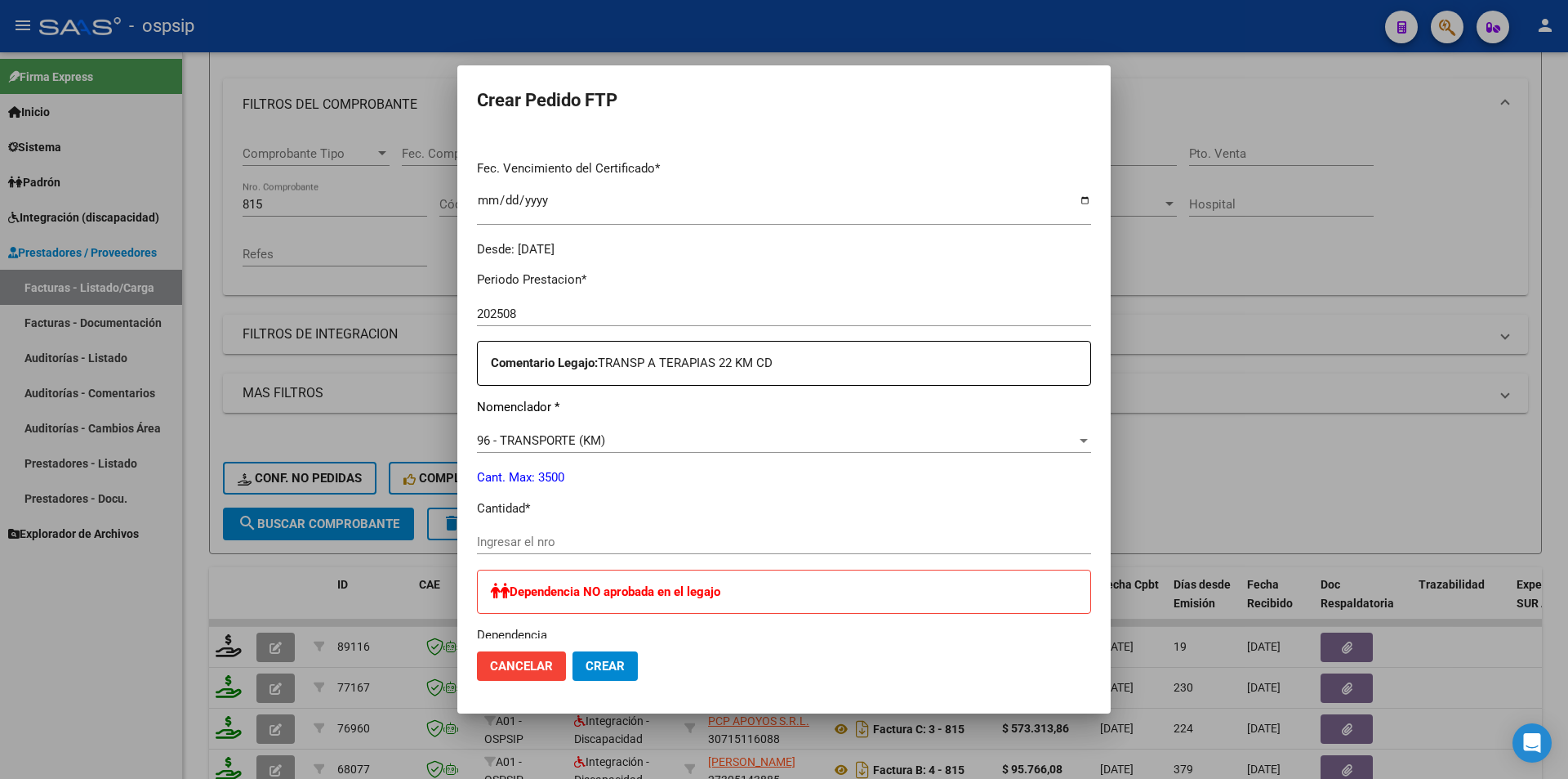
click at [532, 537] on input "Ingresar el nro" at bounding box center [784, 542] width 614 height 15
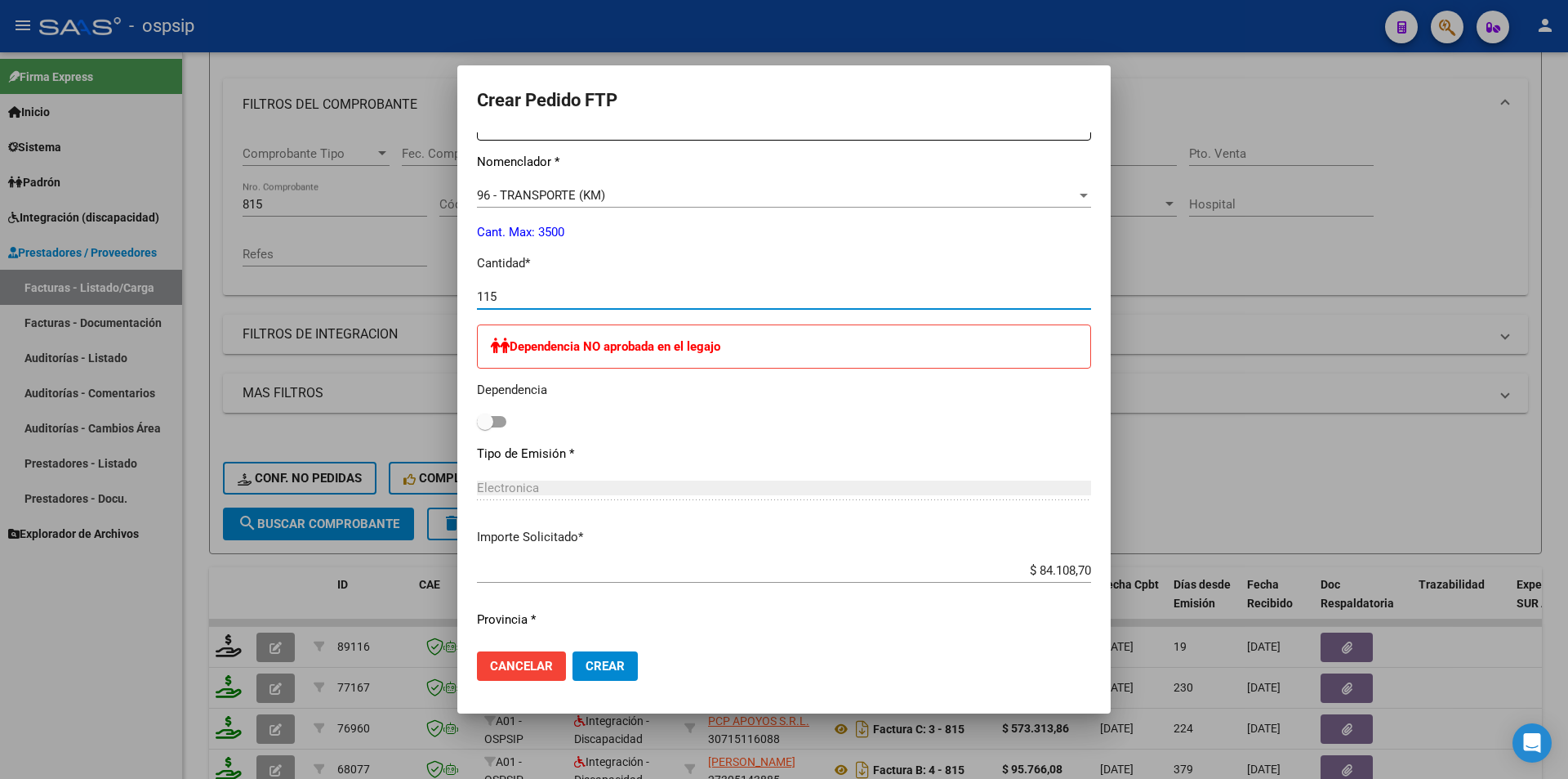
click at [609, 658] on span "Crear" at bounding box center [605, 666] width 39 height 15
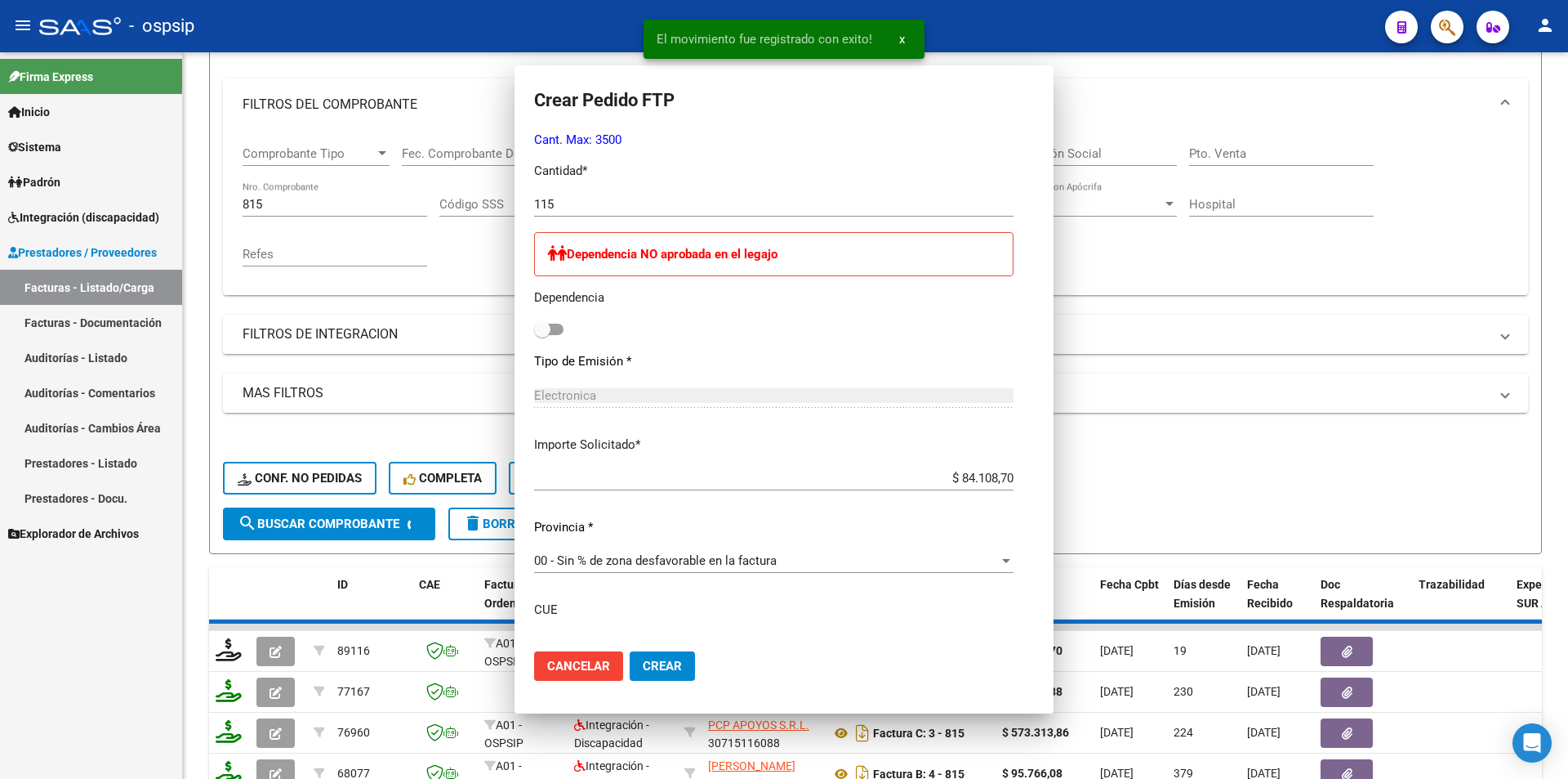
scroll to position [561, 0]
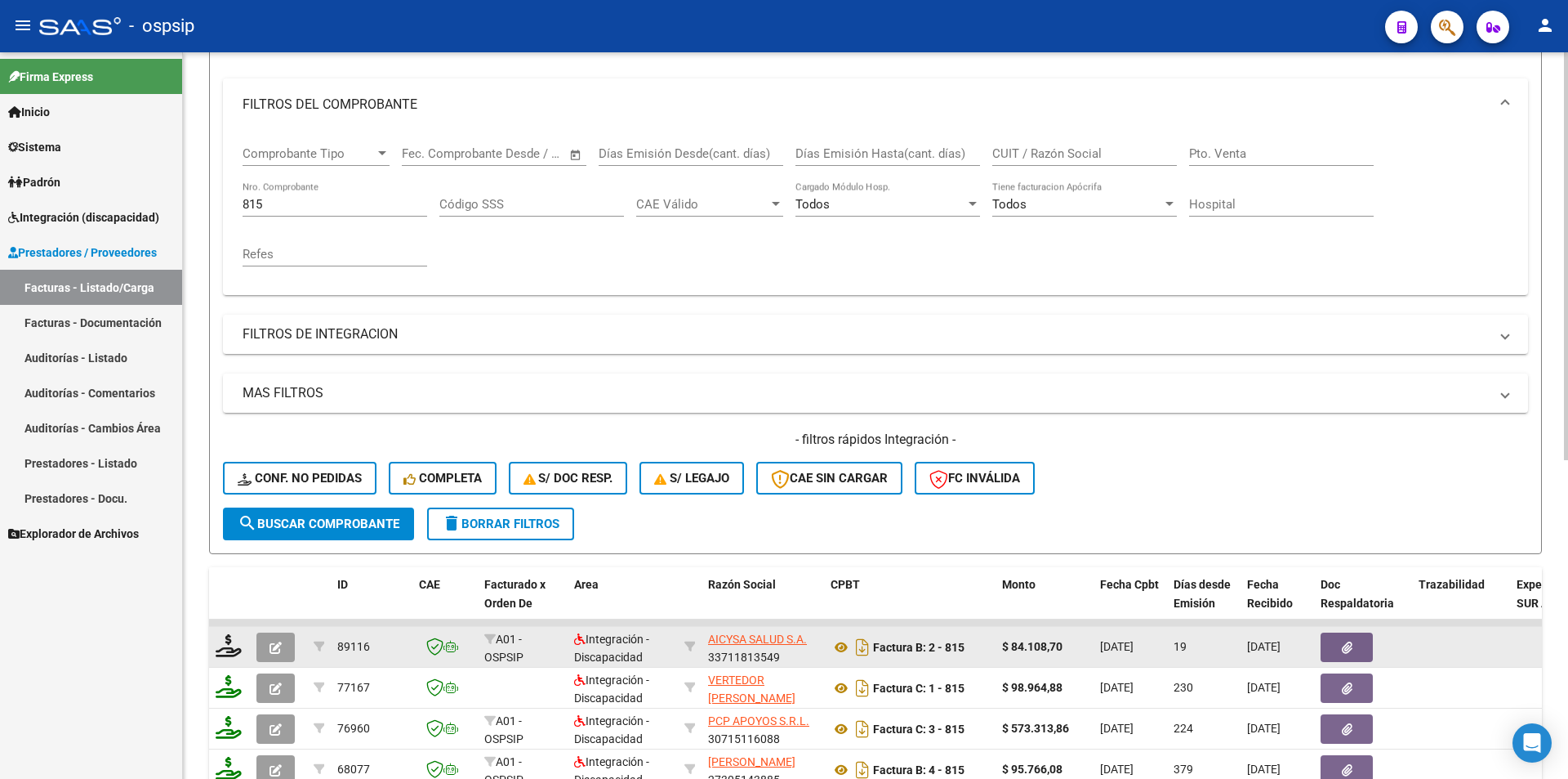
click at [275, 651] on icon "button" at bounding box center [275, 647] width 13 height 13
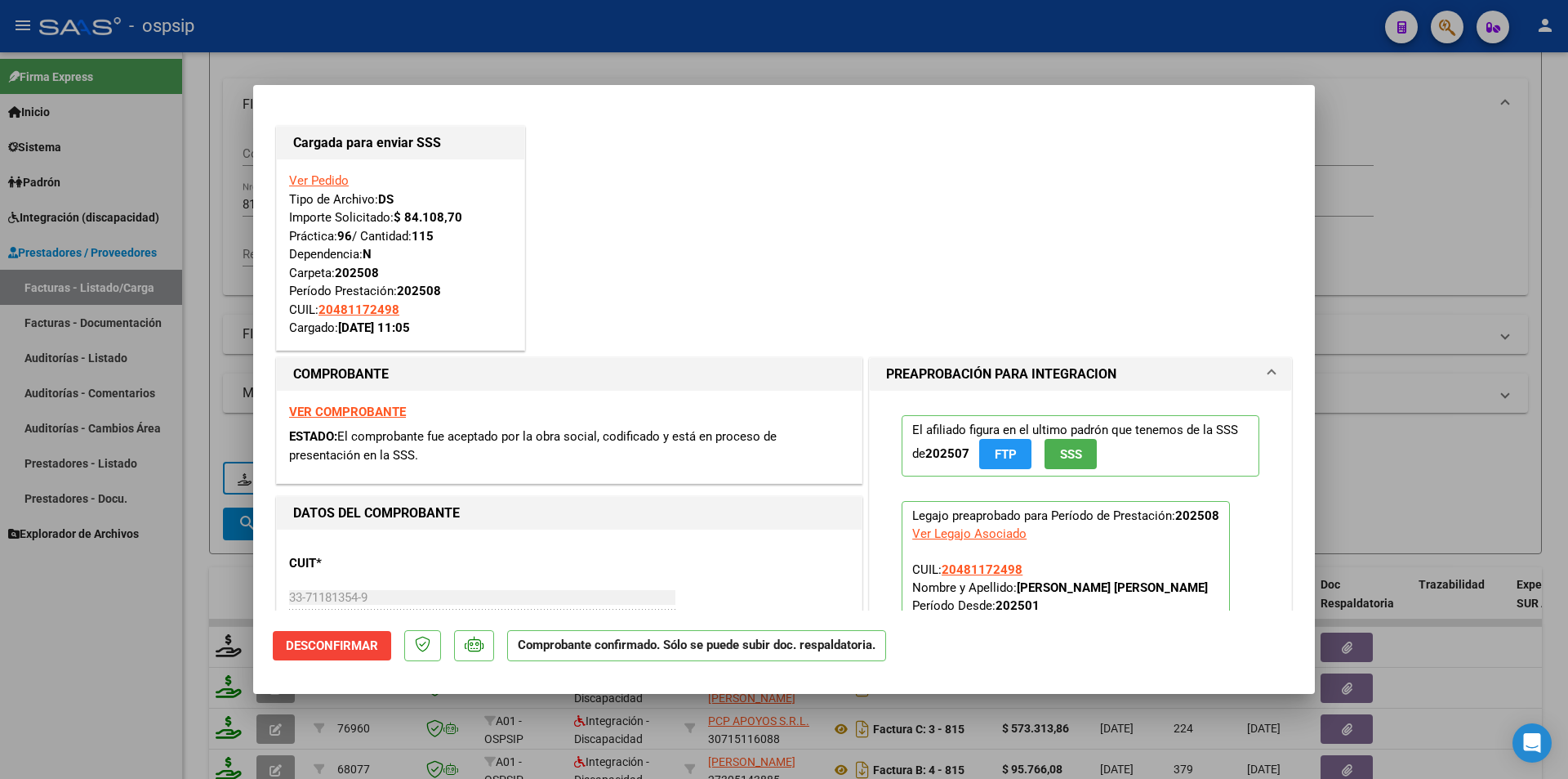
click at [178, 591] on div at bounding box center [784, 390] width 1568 height 779
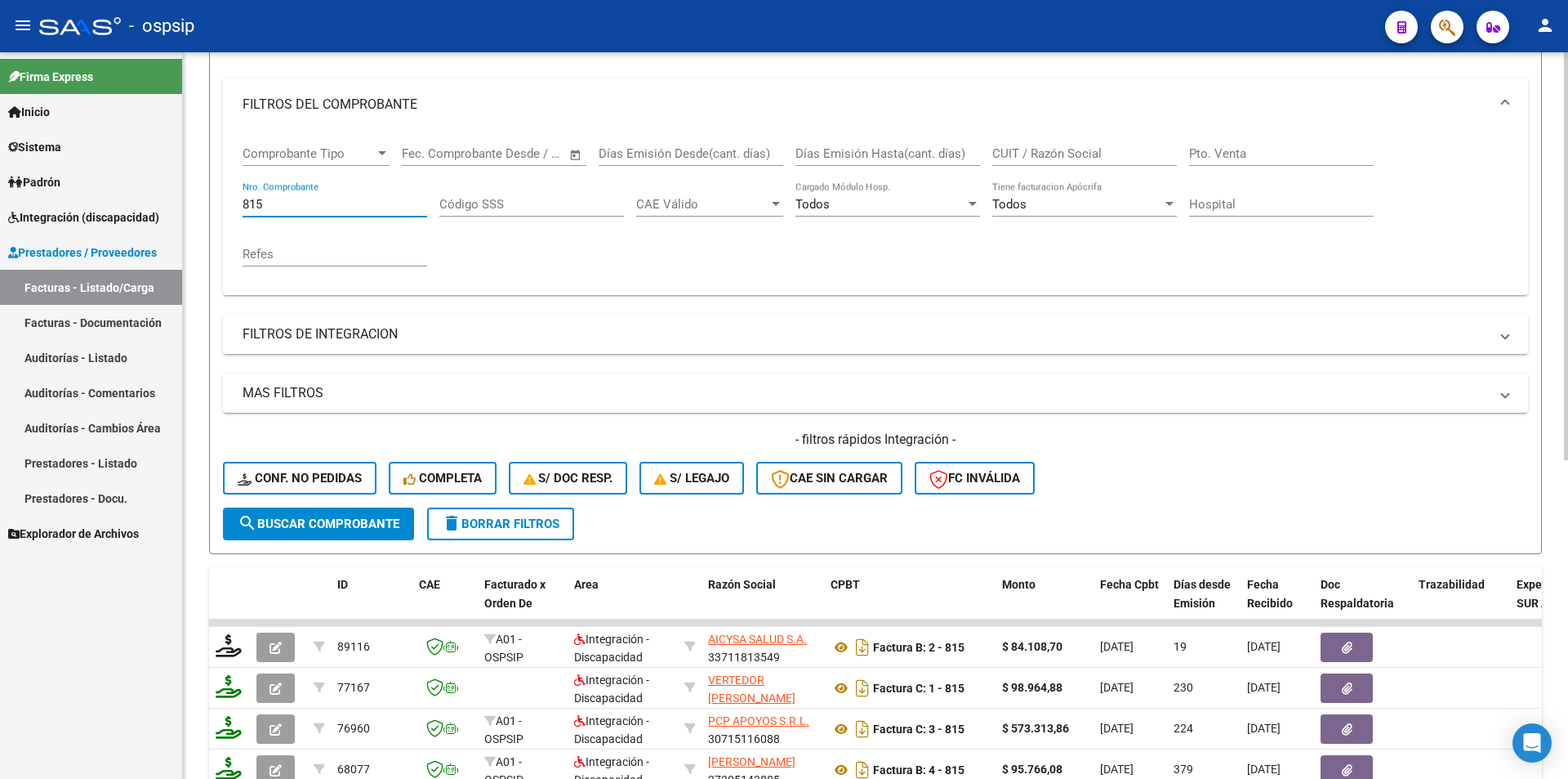
drag, startPoint x: 268, startPoint y: 207, endPoint x: 186, endPoint y: 202, distance: 82.2
click at [186, 202] on div "Video tutorial PRESTADORES -> Listado de CPBTs Emitidos por Prestadores / Prove…" at bounding box center [876, 493] width 1385 height 1282
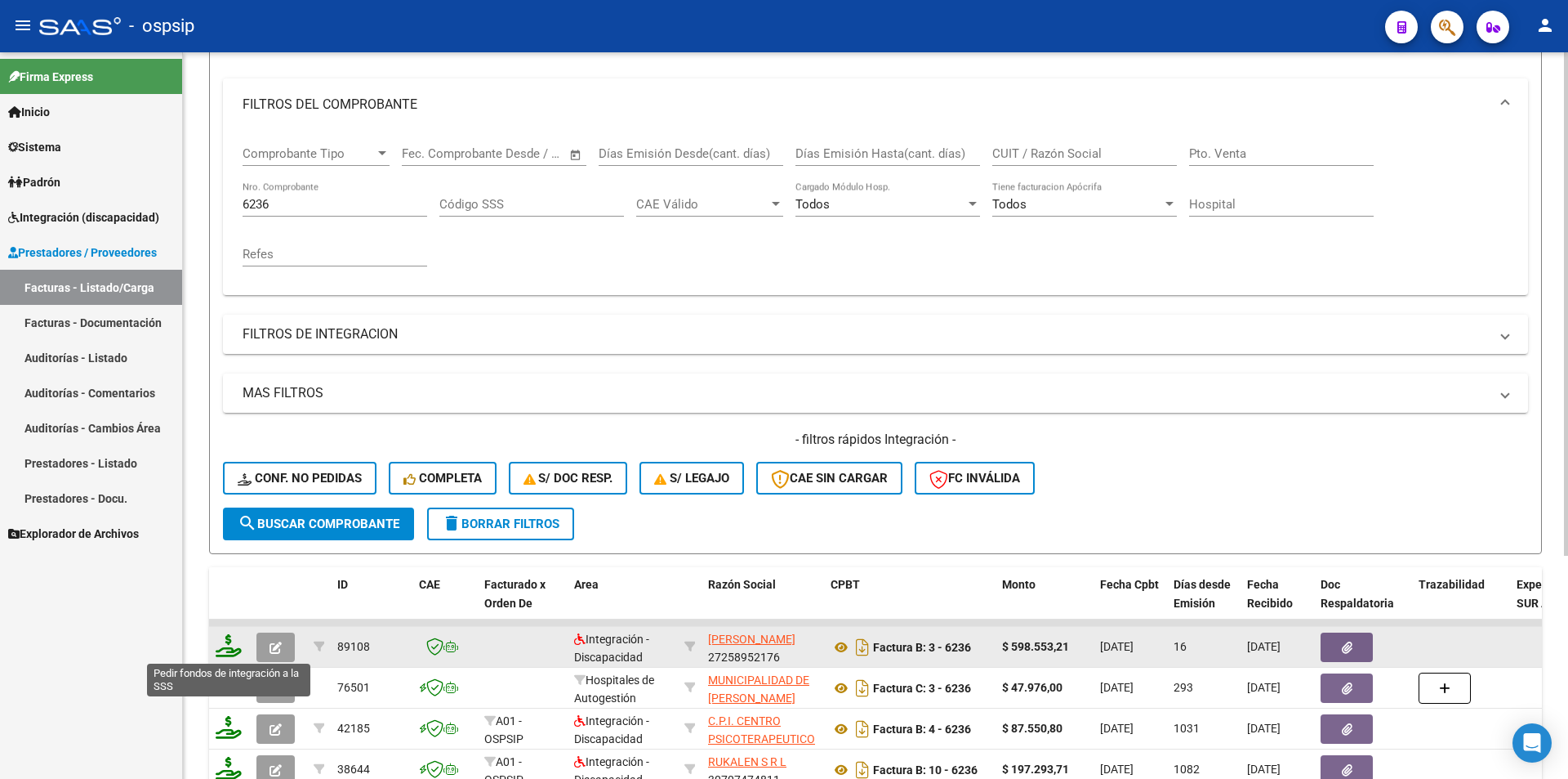
click at [225, 637] on icon at bounding box center [229, 645] width 26 height 23
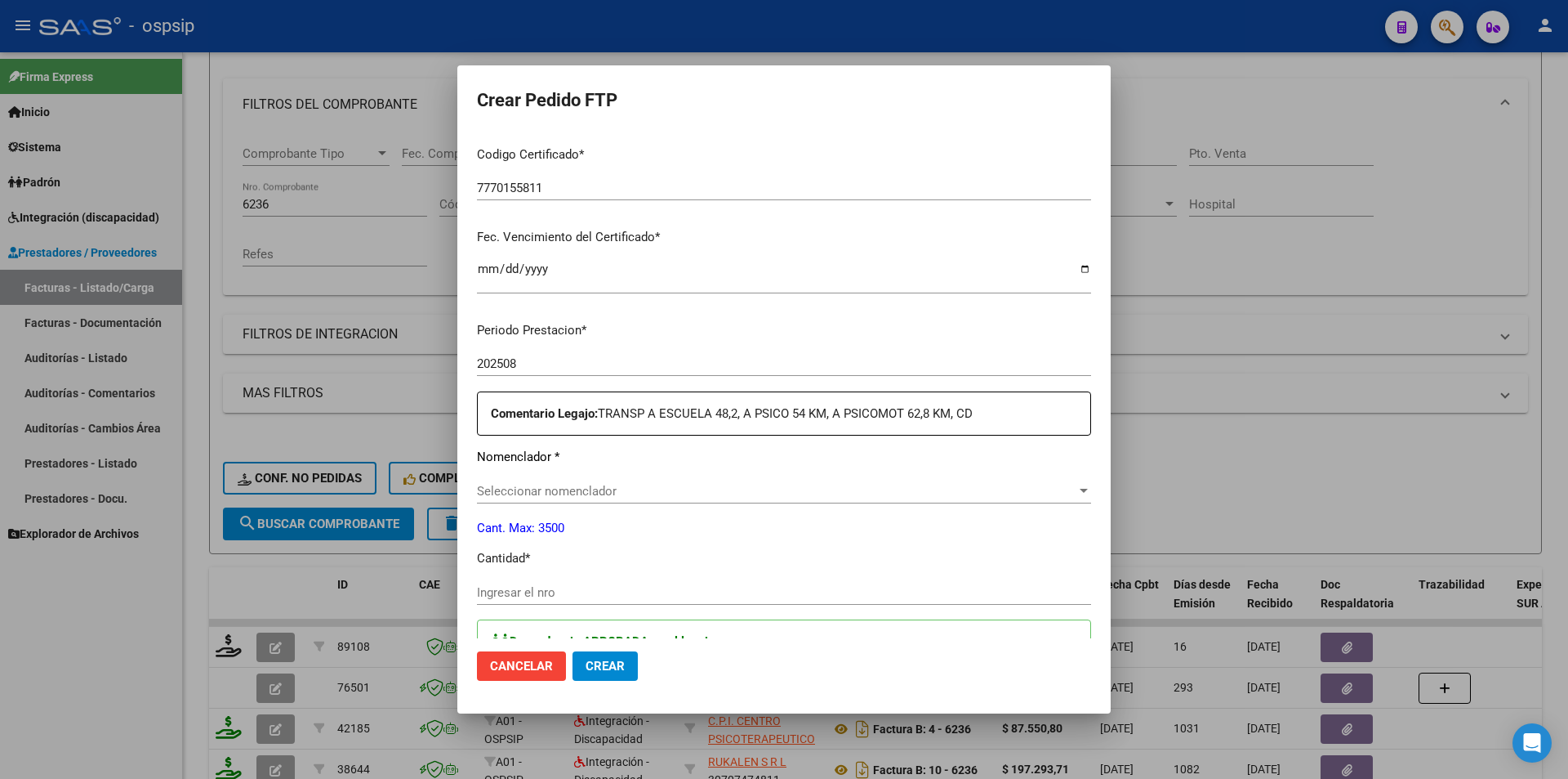
scroll to position [409, 0]
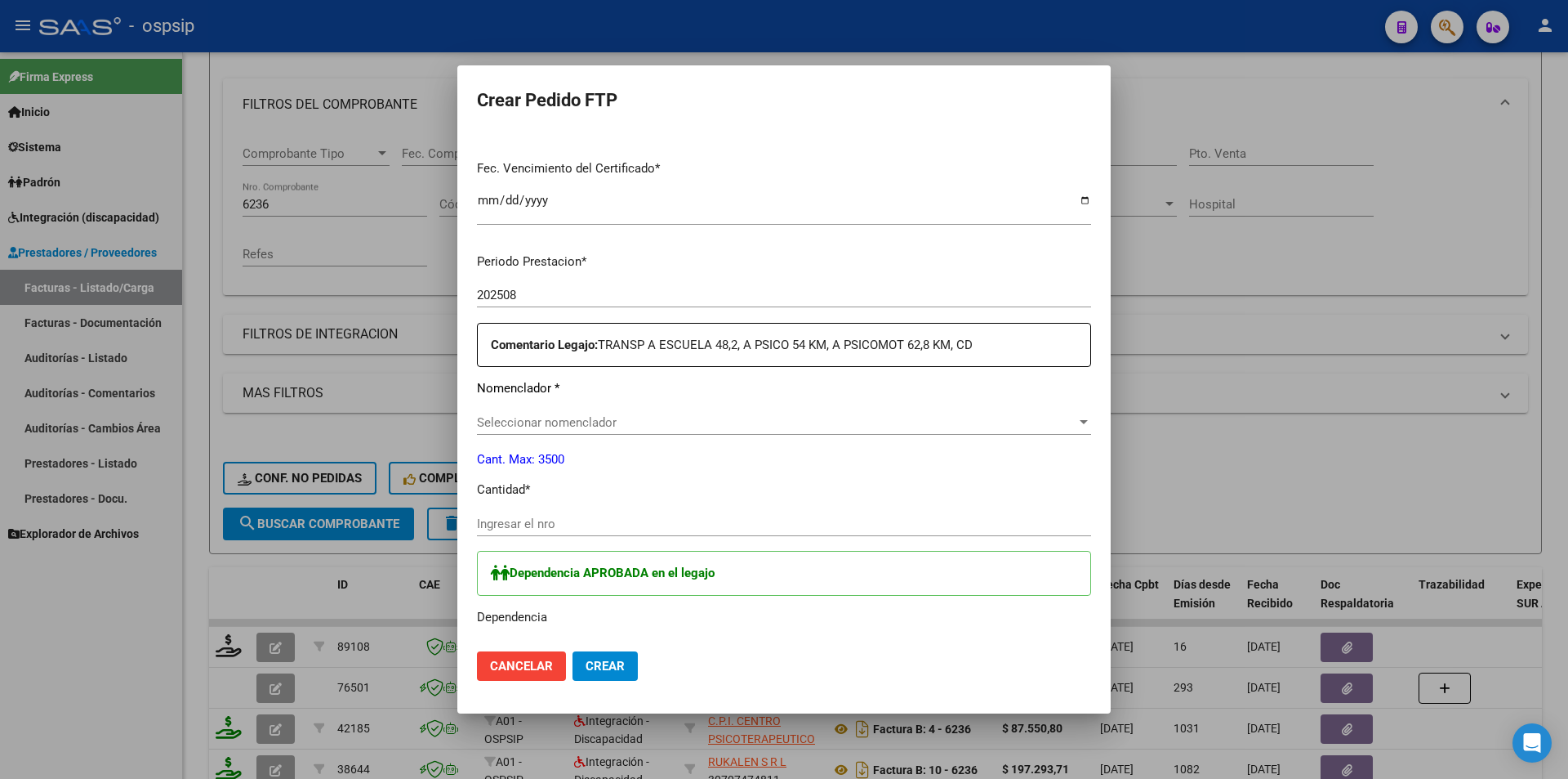
click at [522, 524] on input "Ingresar el nro" at bounding box center [784, 524] width 614 height 15
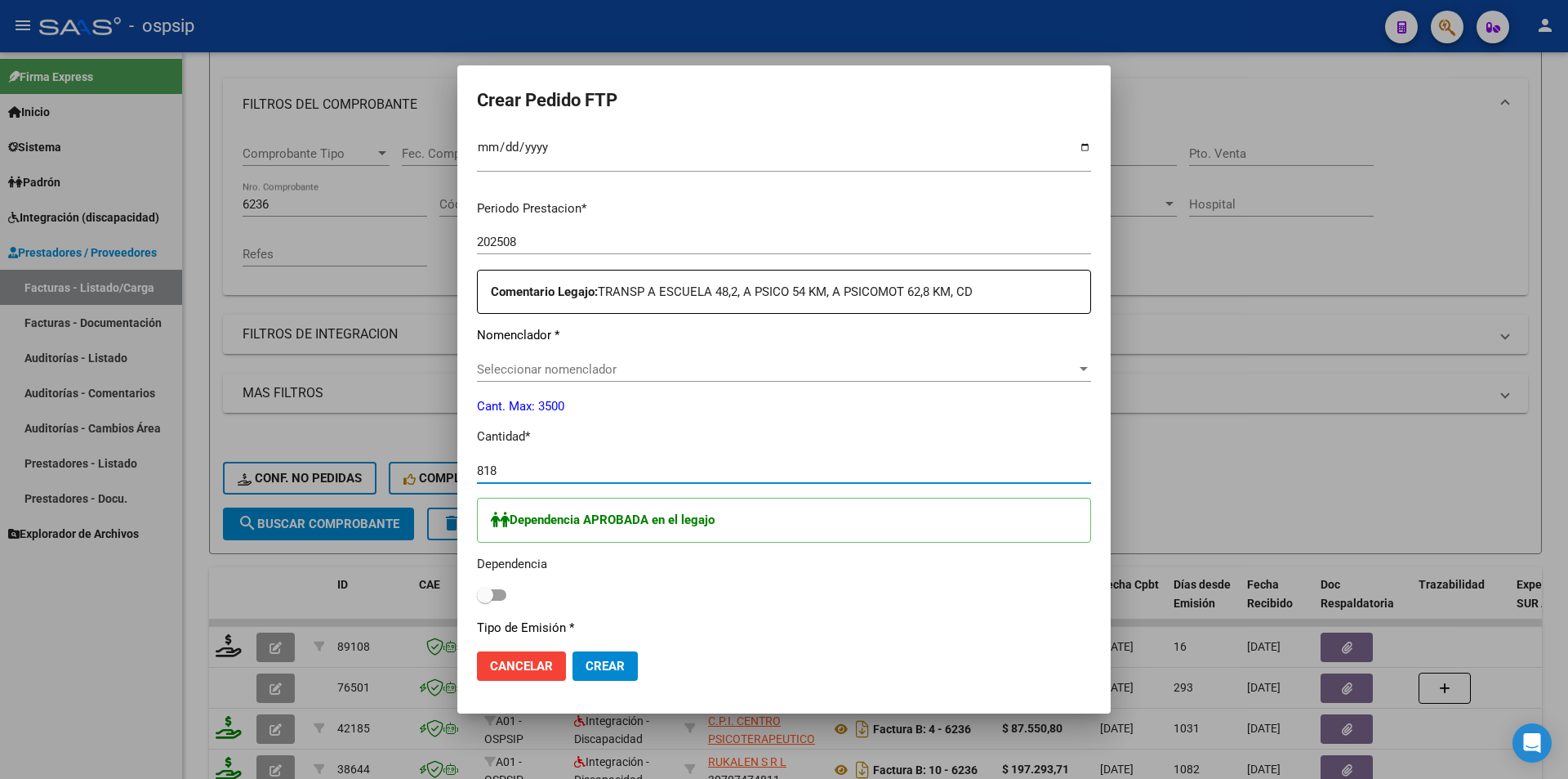
scroll to position [490, 0]
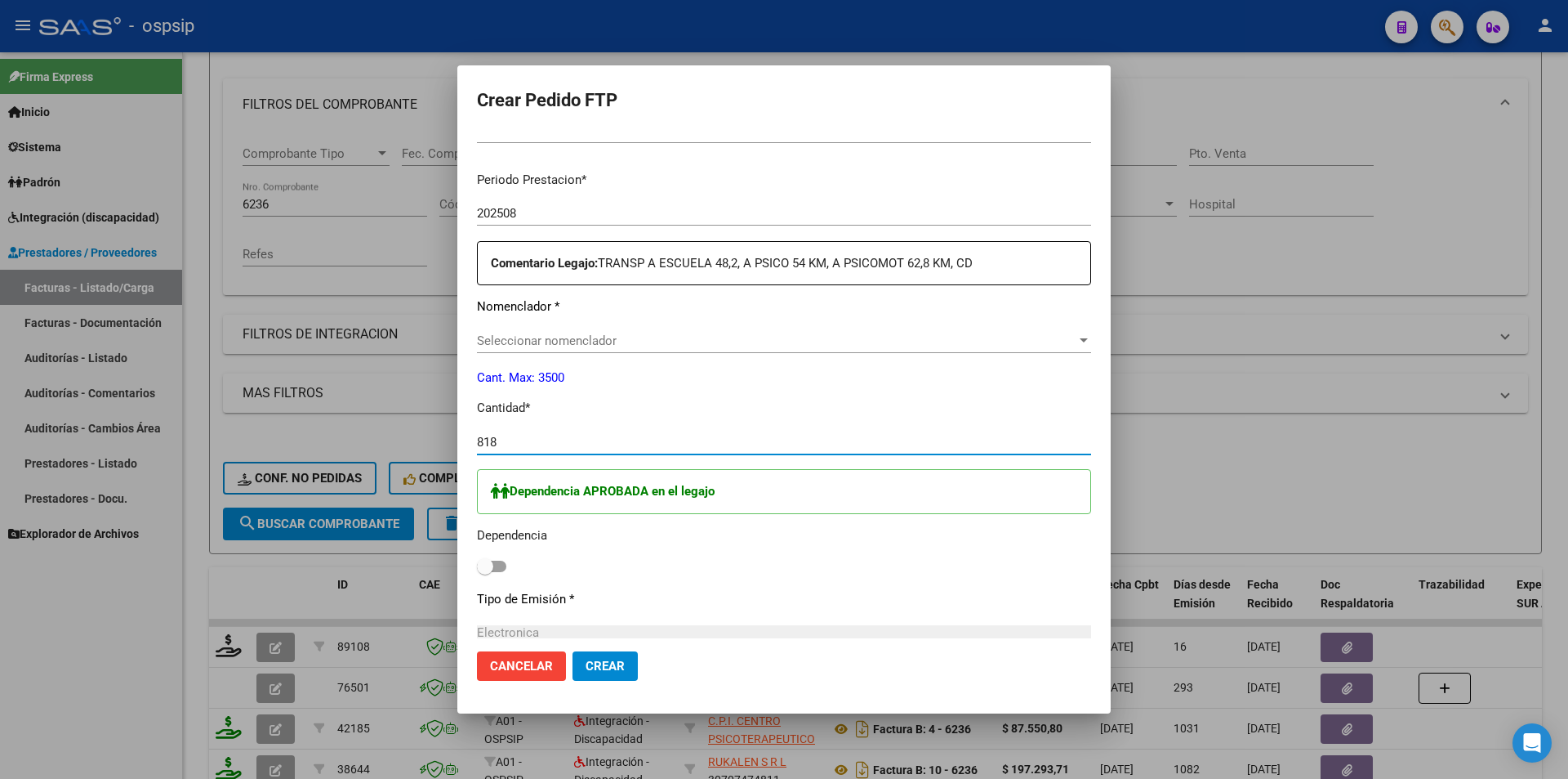
click at [522, 348] on span "Seleccionar nomenclador" at bounding box center [777, 341] width 599 height 15
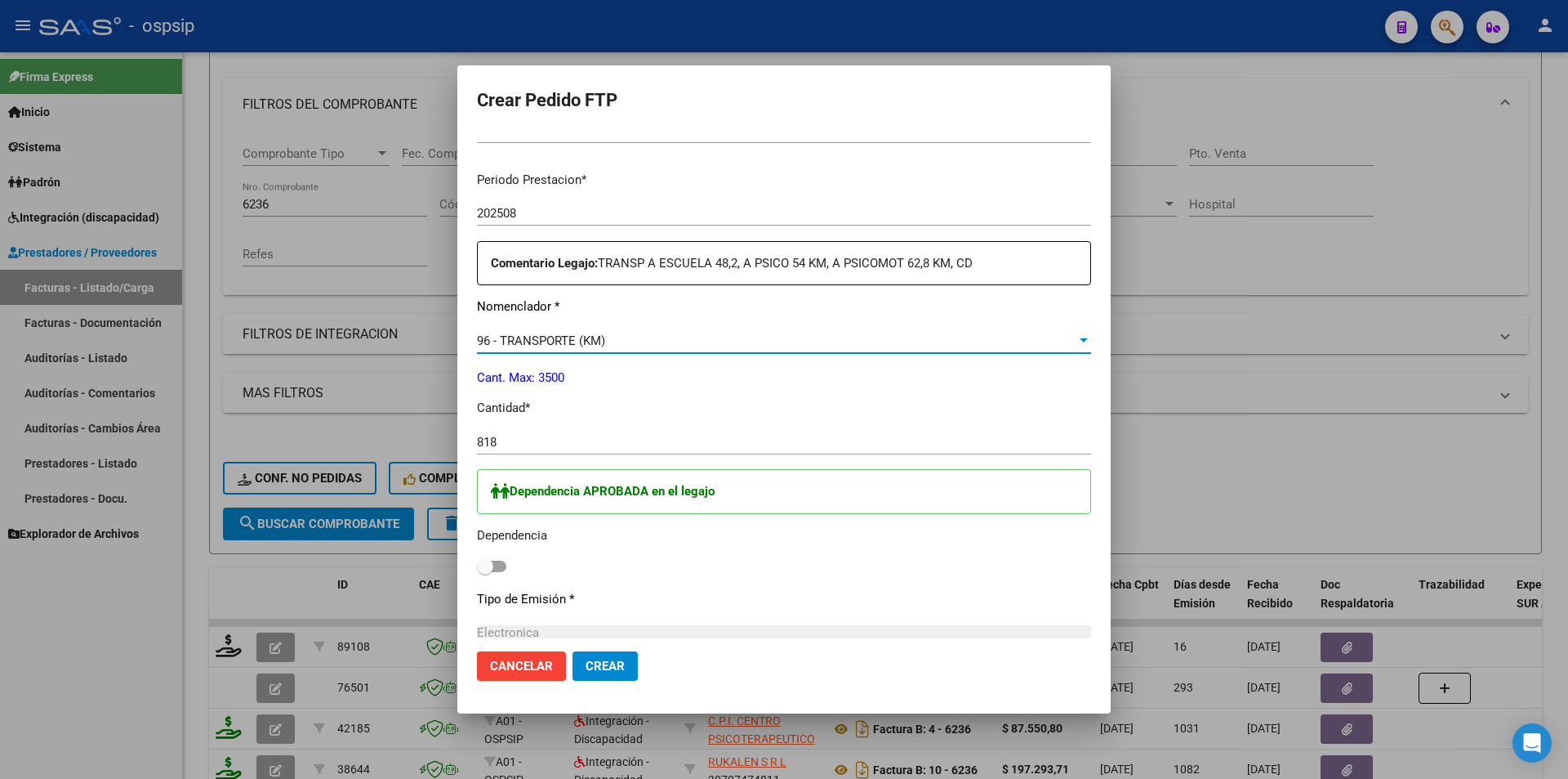
click at [504, 566] on span at bounding box center [491, 566] width 29 height 12
click at [486, 572] on input "checkbox" at bounding box center [485, 572] width 1 height 1
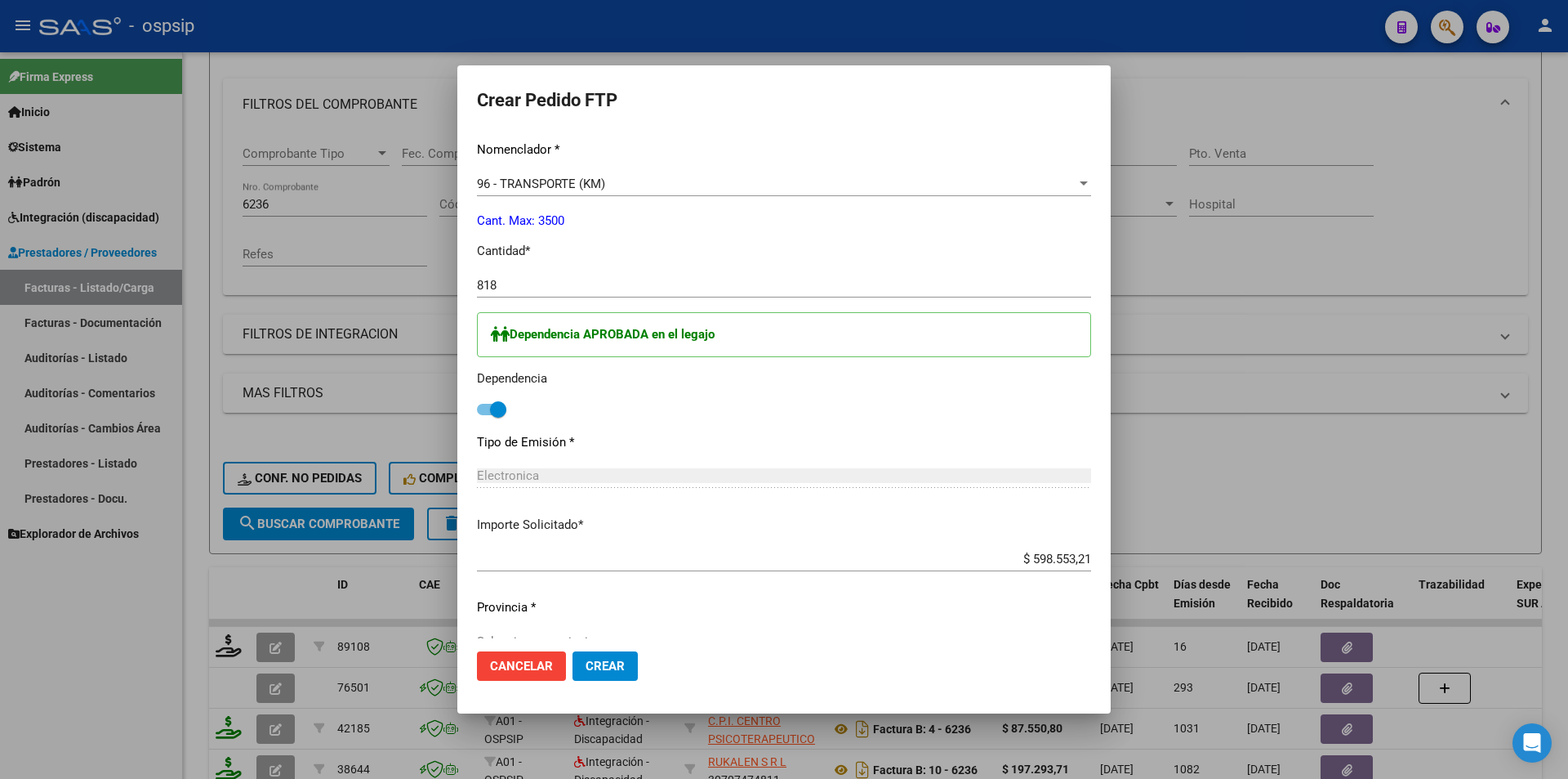
scroll to position [843, 0]
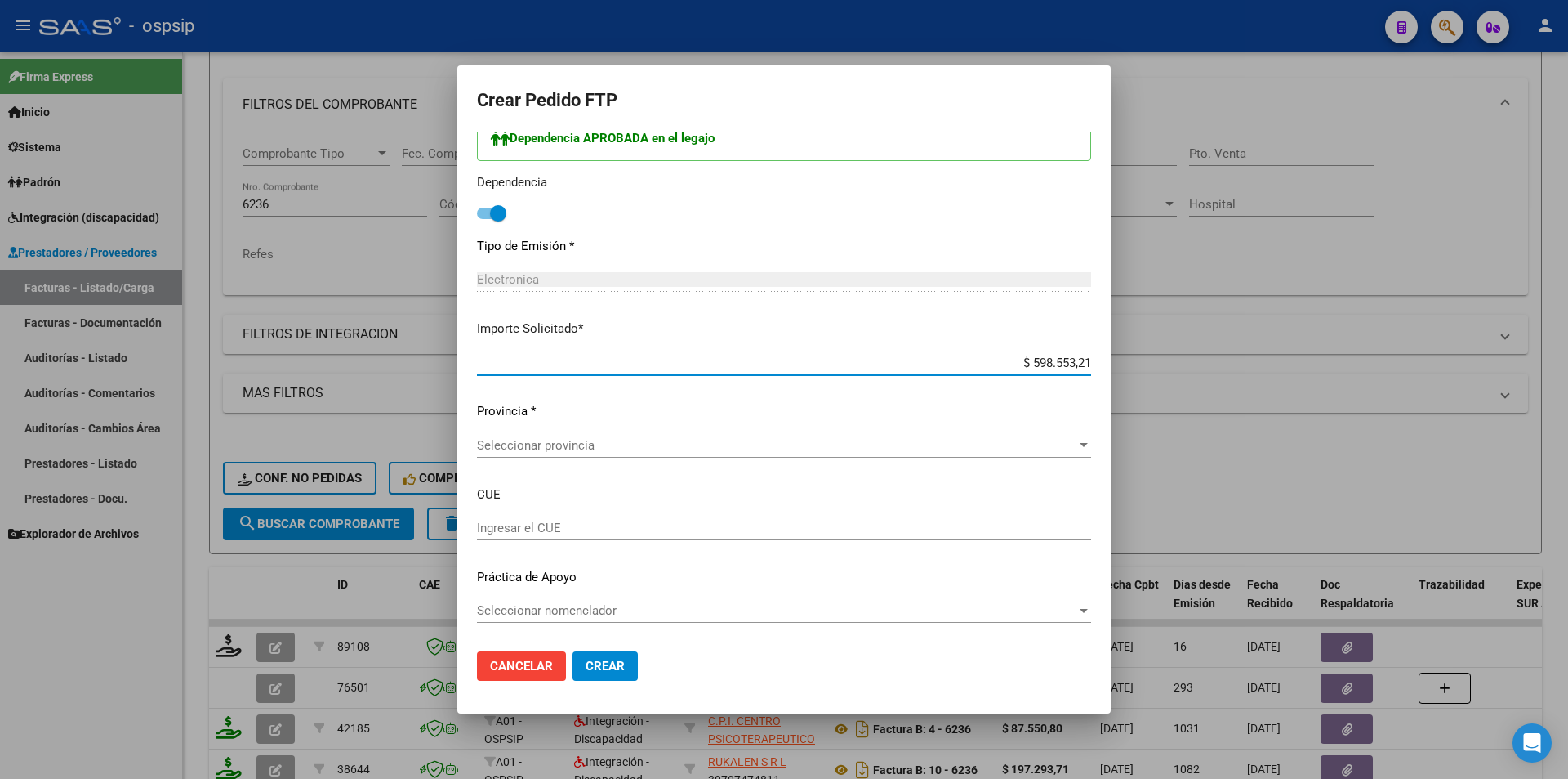
drag, startPoint x: 1021, startPoint y: 360, endPoint x: 1082, endPoint y: 376, distance: 63.1
click at [1080, 375] on mat-dialog-content "VER COMPROBANTE ARCA Padrón Afiliado: FIGUEROA OVIEDO BRANDON DANIEL CUIL: 2047…" at bounding box center [784, 385] width 654 height 506
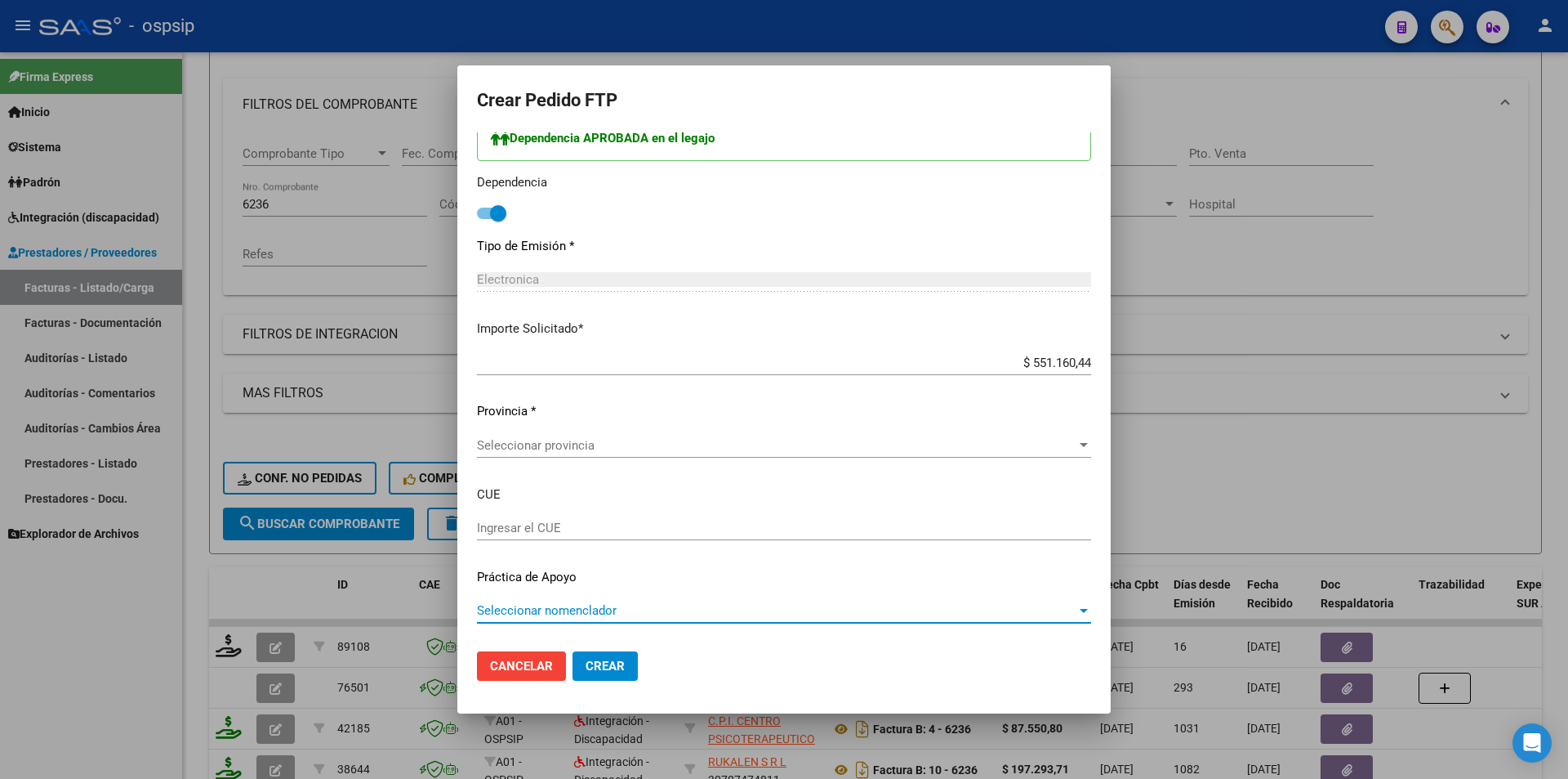
click at [603, 613] on span "Seleccionar nomenclador" at bounding box center [777, 611] width 599 height 15
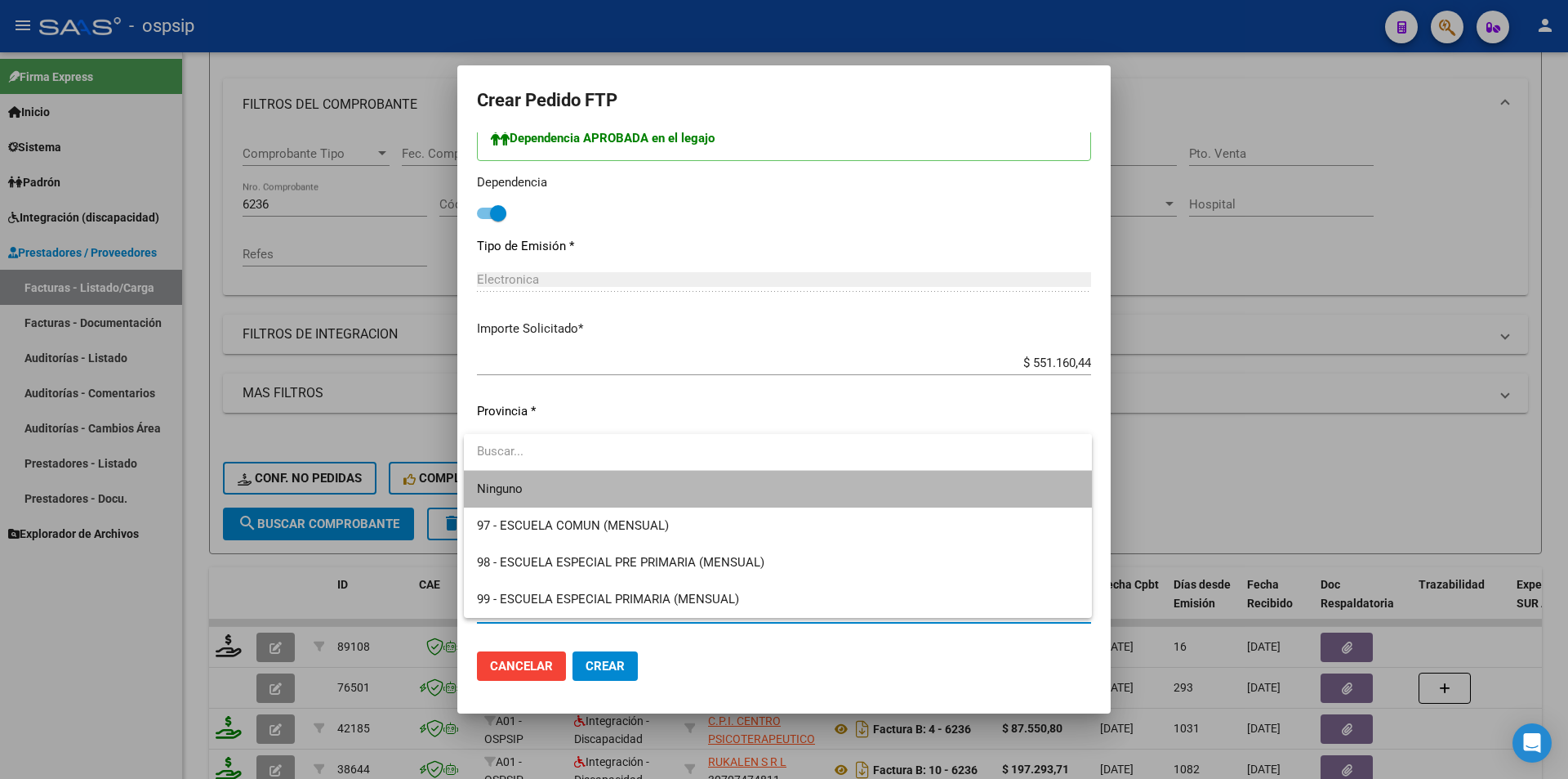
click at [569, 496] on span "Ninguno" at bounding box center [778, 489] width 602 height 37
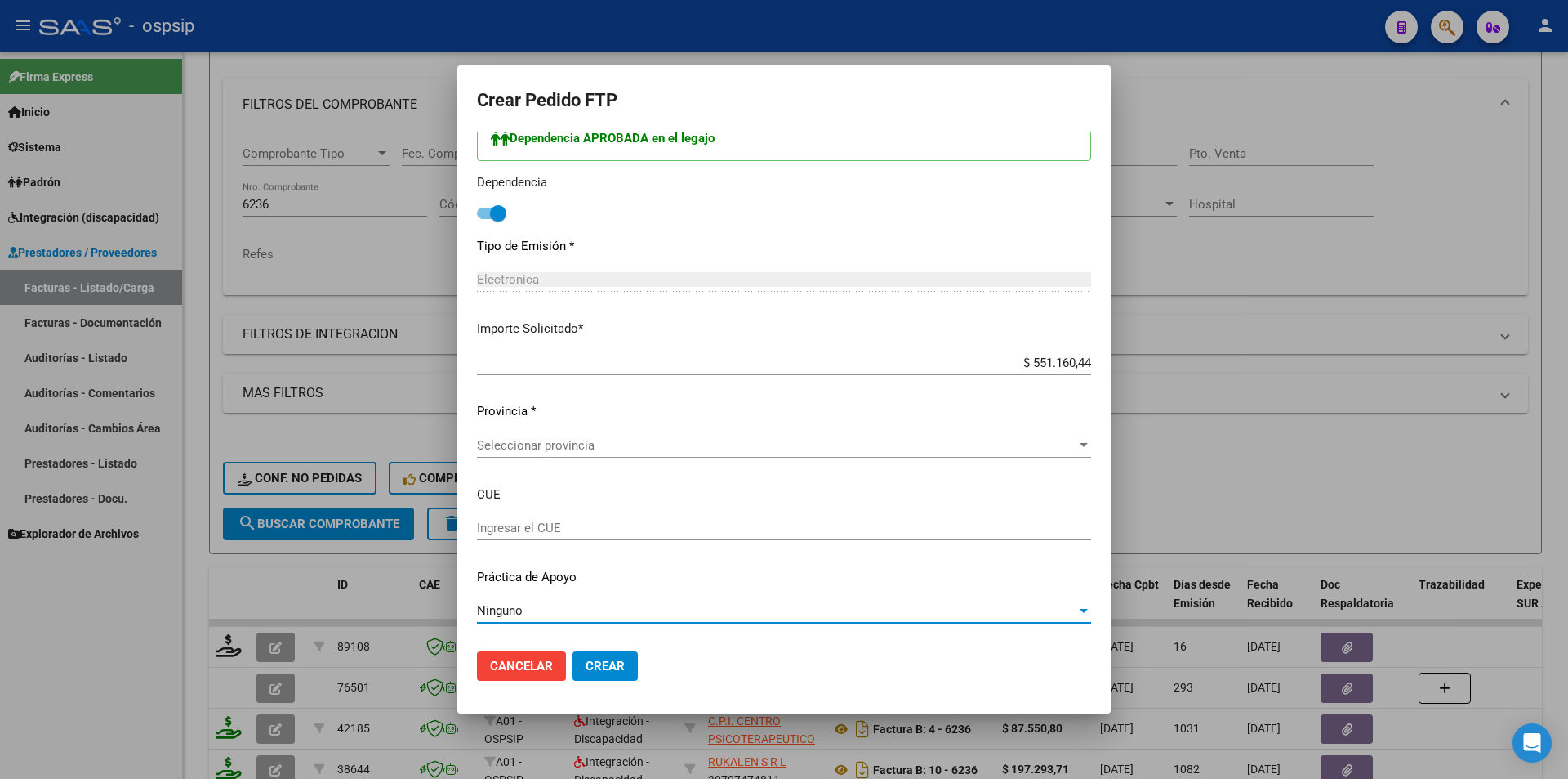
click at [590, 616] on div "Ninguno" at bounding box center [777, 611] width 599 height 15
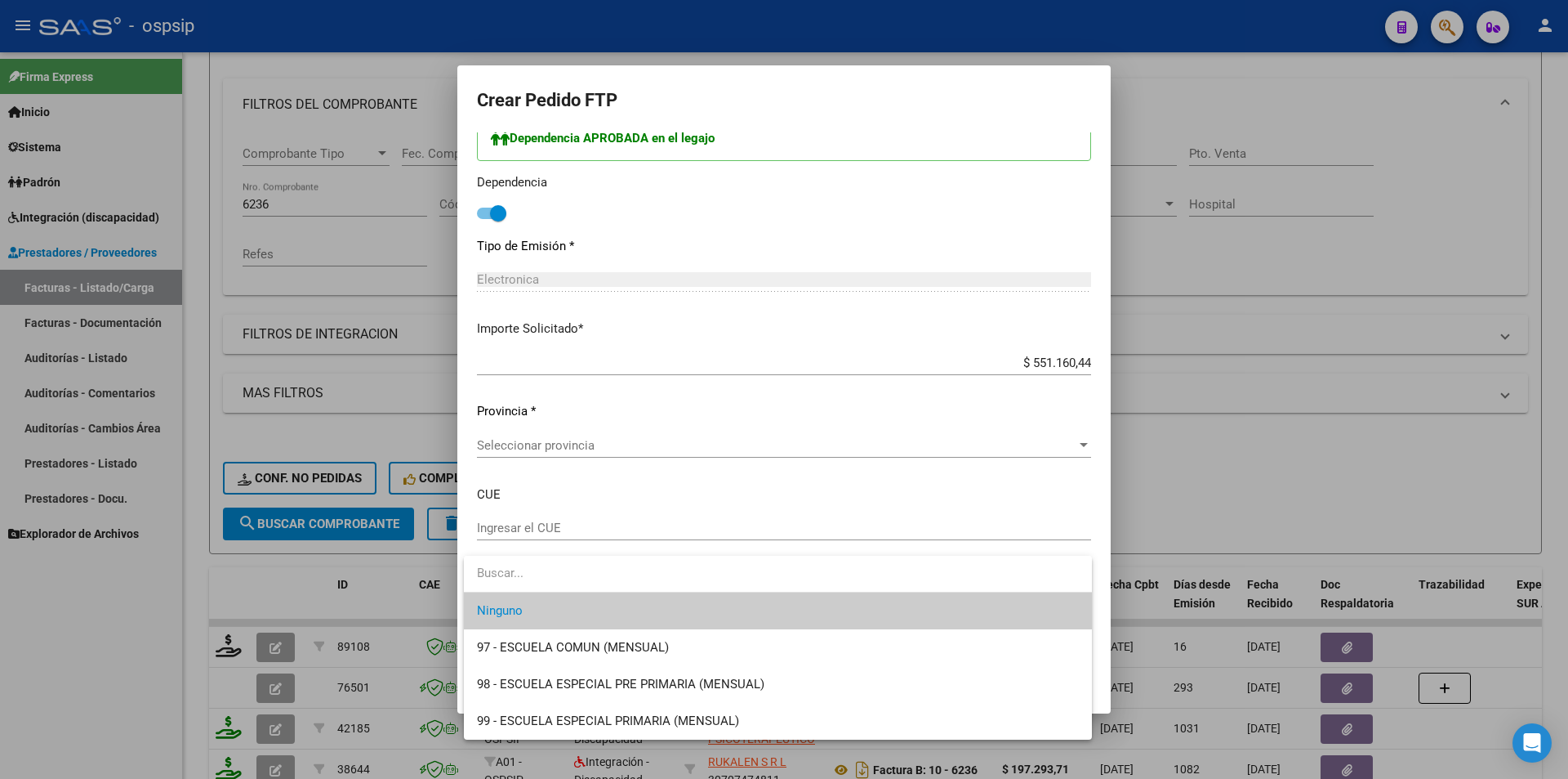
click at [556, 448] on div at bounding box center [784, 390] width 1568 height 779
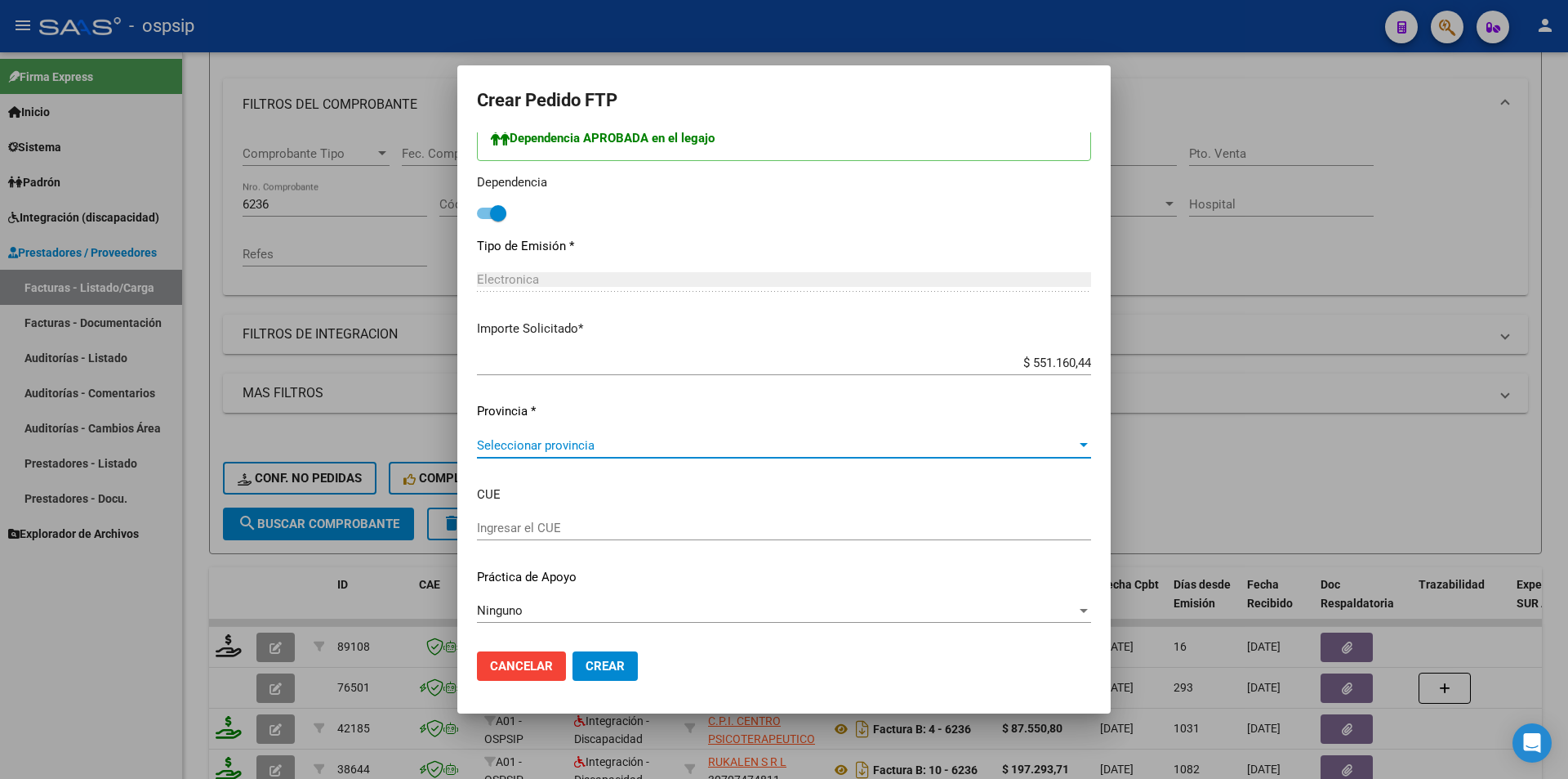
click at [556, 448] on span "Seleccionar provincia" at bounding box center [777, 446] width 599 height 15
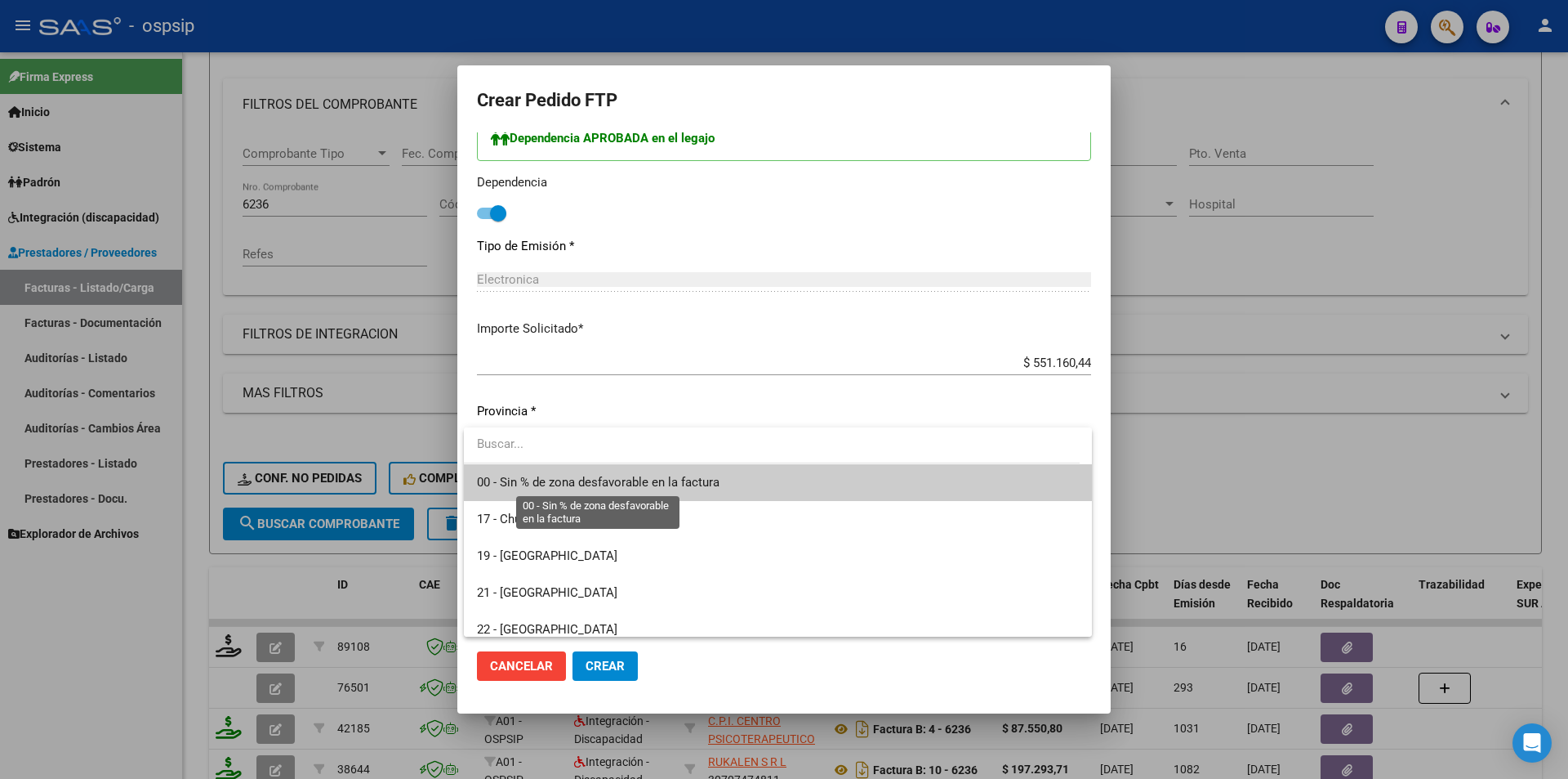
click at [556, 477] on span "00 - Sin % de zona desfavorable en la factura" at bounding box center [599, 482] width 243 height 15
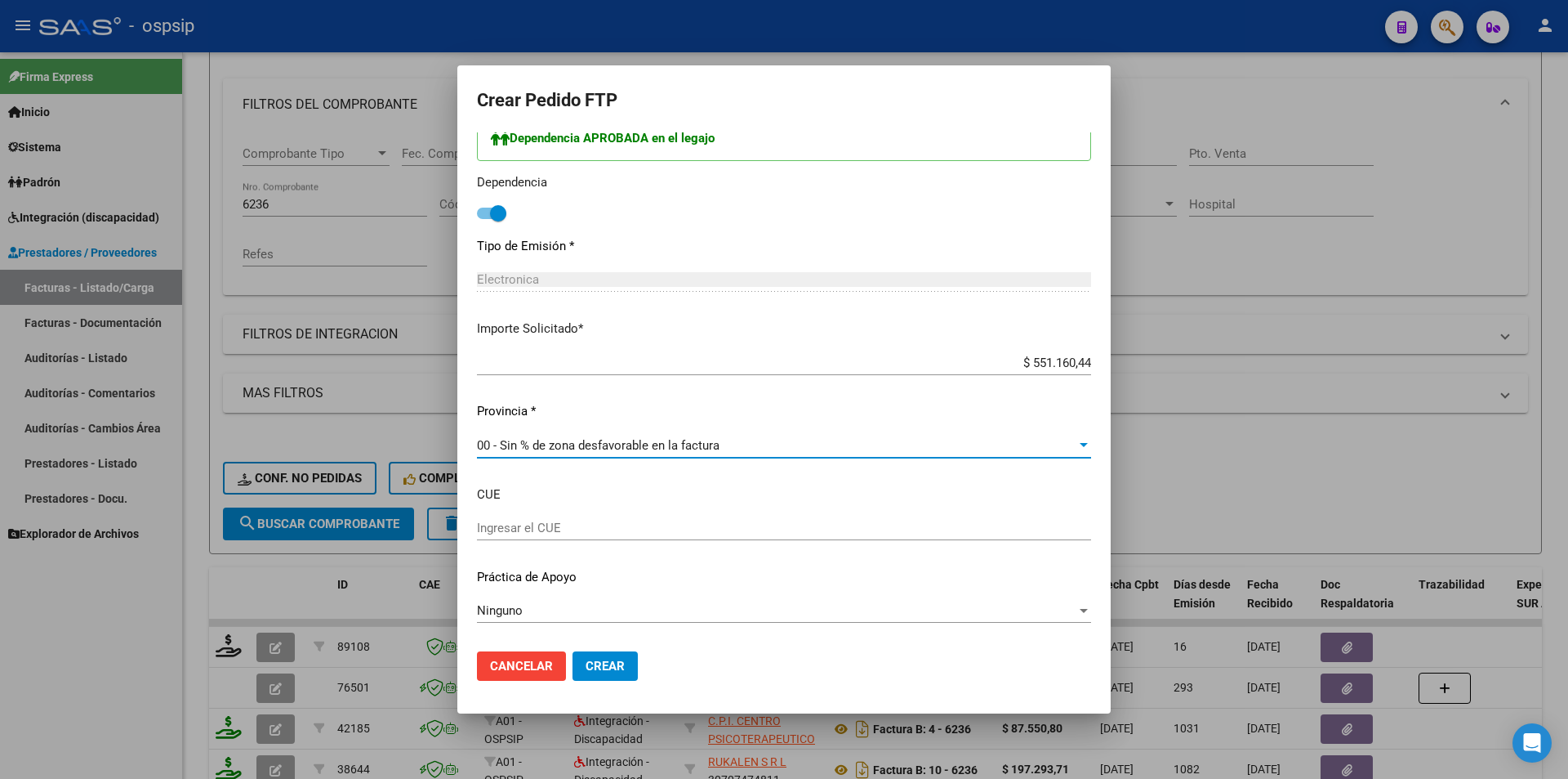
click at [602, 664] on span "Crear" at bounding box center [605, 666] width 39 height 15
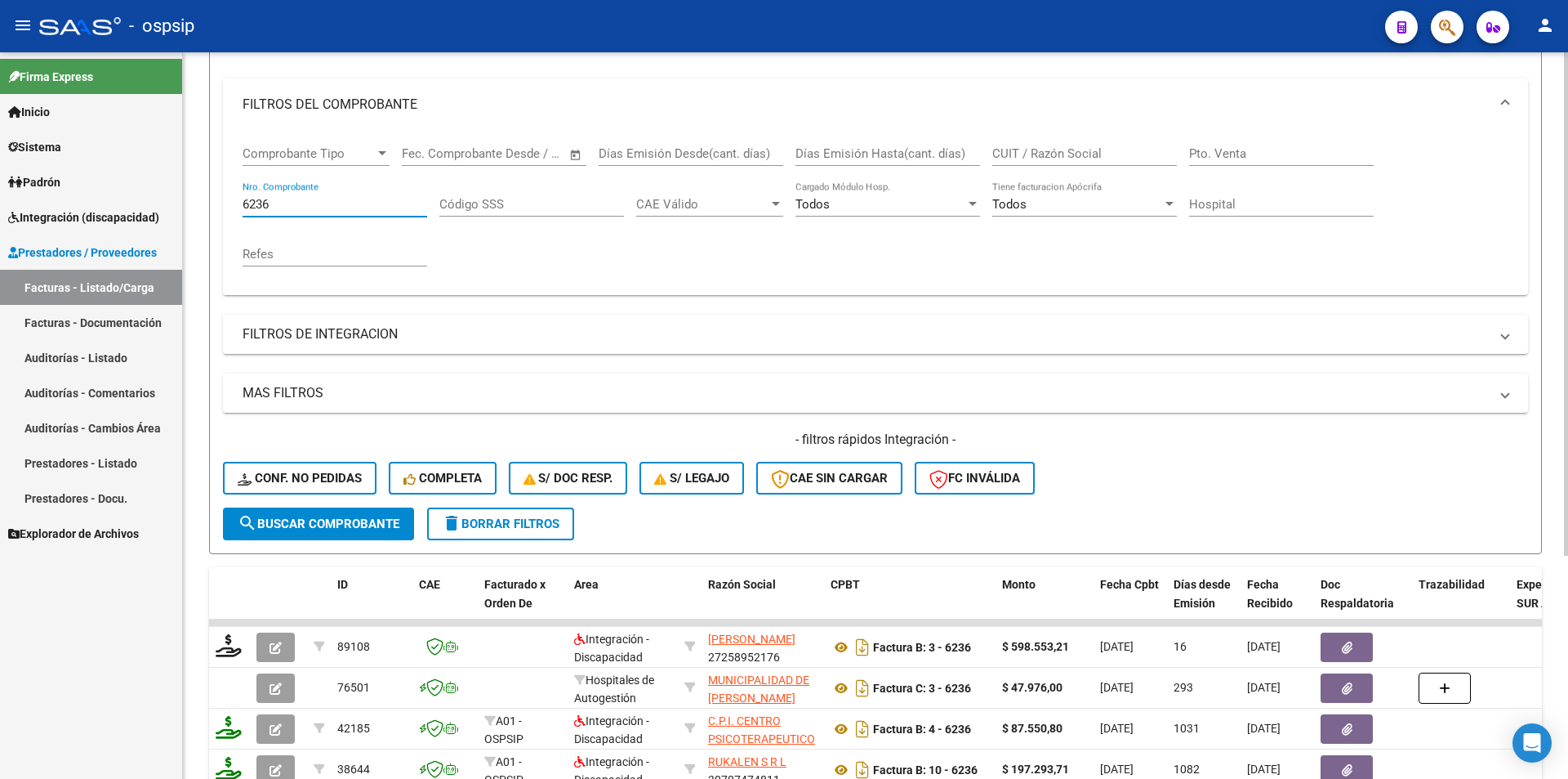
drag, startPoint x: 287, startPoint y: 199, endPoint x: 181, endPoint y: 195, distance: 106.1
click at [188, 188] on div "Video tutorial PRESTADORES -> Listado de CPBTs Emitidos por Prestadores / Prove…" at bounding box center [876, 370] width 1385 height 1036
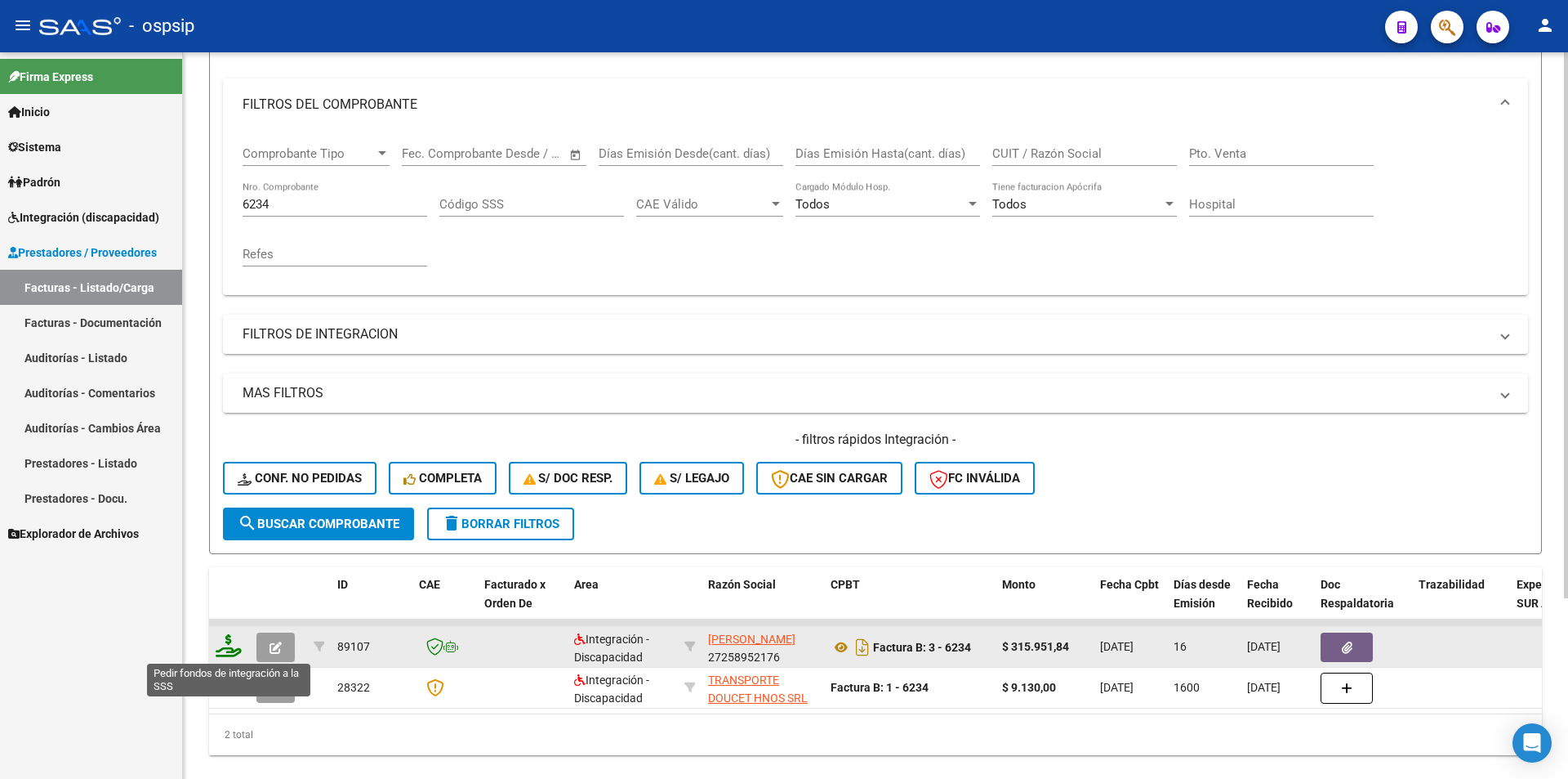
click at [228, 650] on icon at bounding box center [229, 645] width 26 height 23
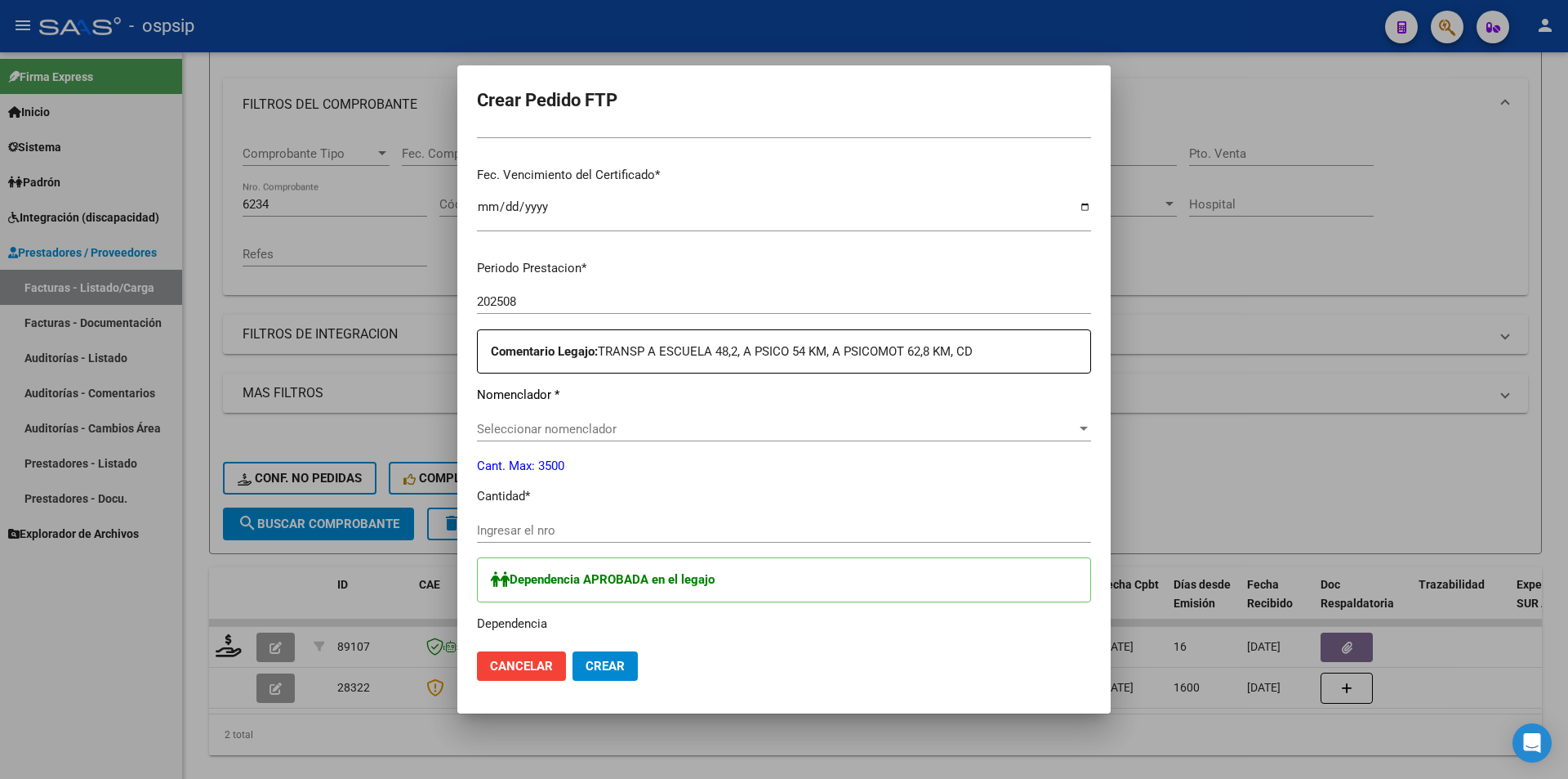
scroll to position [409, 0]
click at [522, 523] on input "Ingresar el nro" at bounding box center [784, 524] width 614 height 15
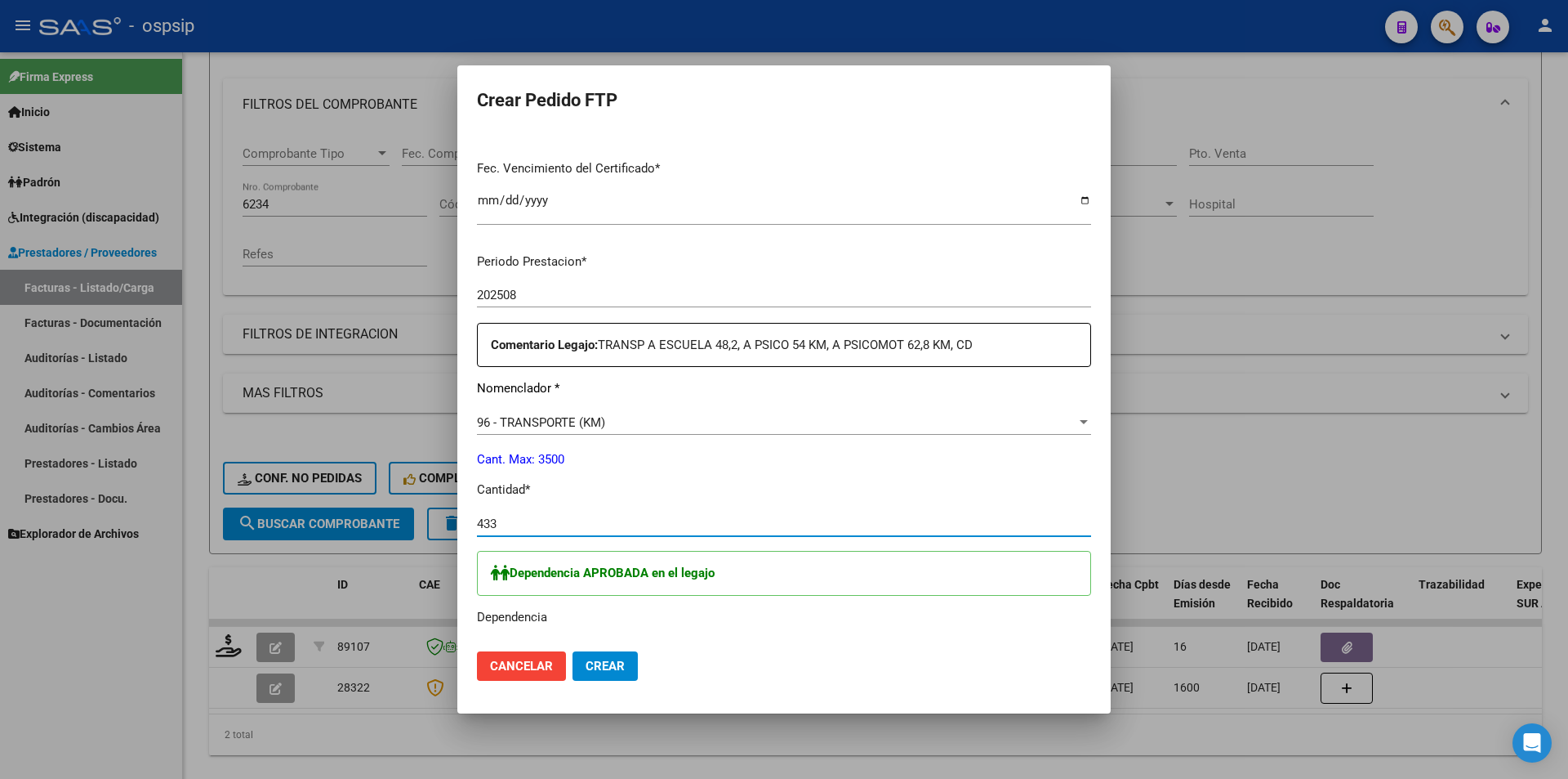
scroll to position [572, 0]
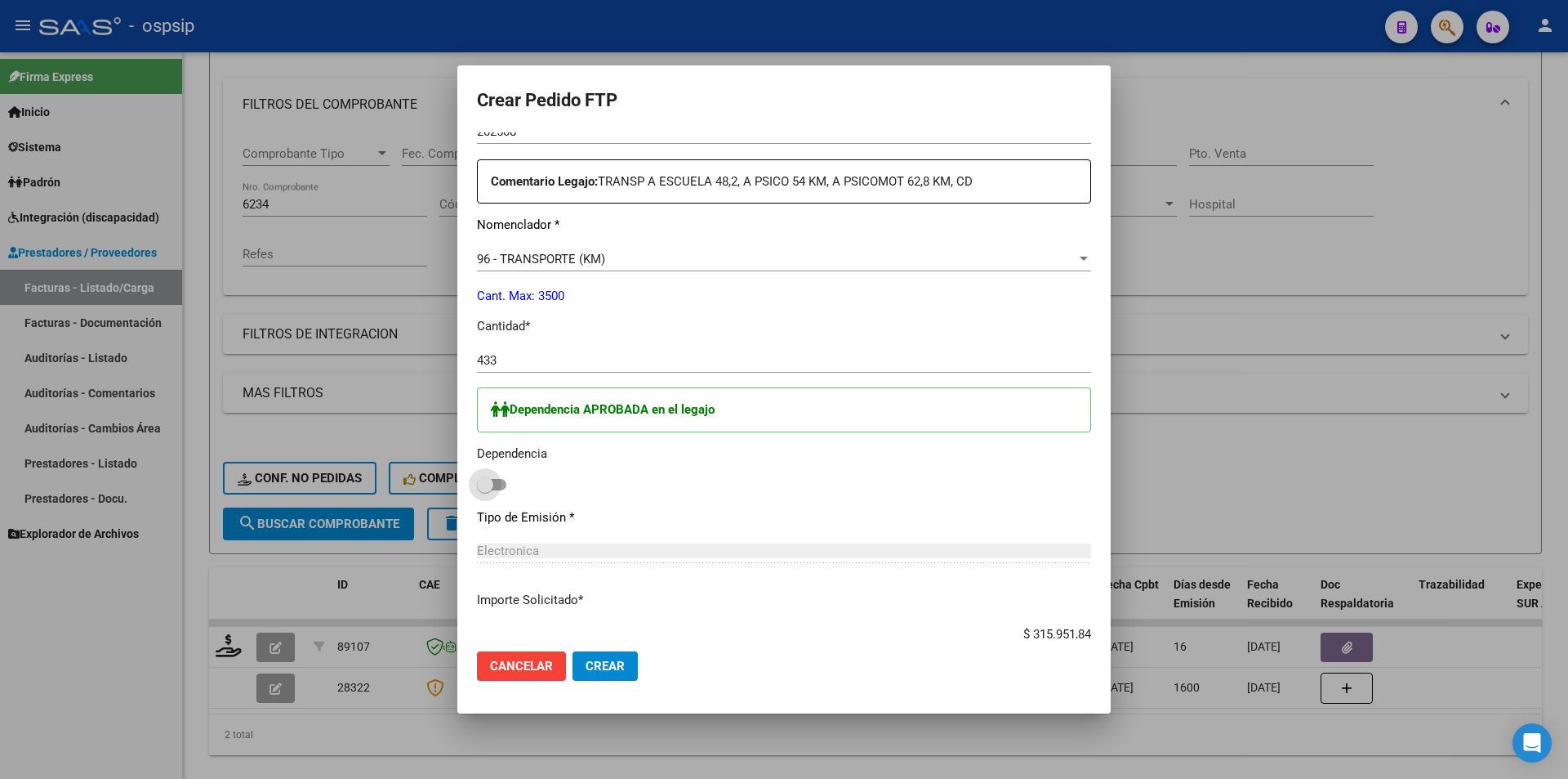
drag, startPoint x: 496, startPoint y: 482, endPoint x: 522, endPoint y: 539, distance: 62.6
click at [496, 481] on span at bounding box center [491, 485] width 29 height 12
click at [486, 490] on input "checkbox" at bounding box center [485, 490] width 1 height 1
click at [594, 668] on span "Crear" at bounding box center [605, 666] width 39 height 15
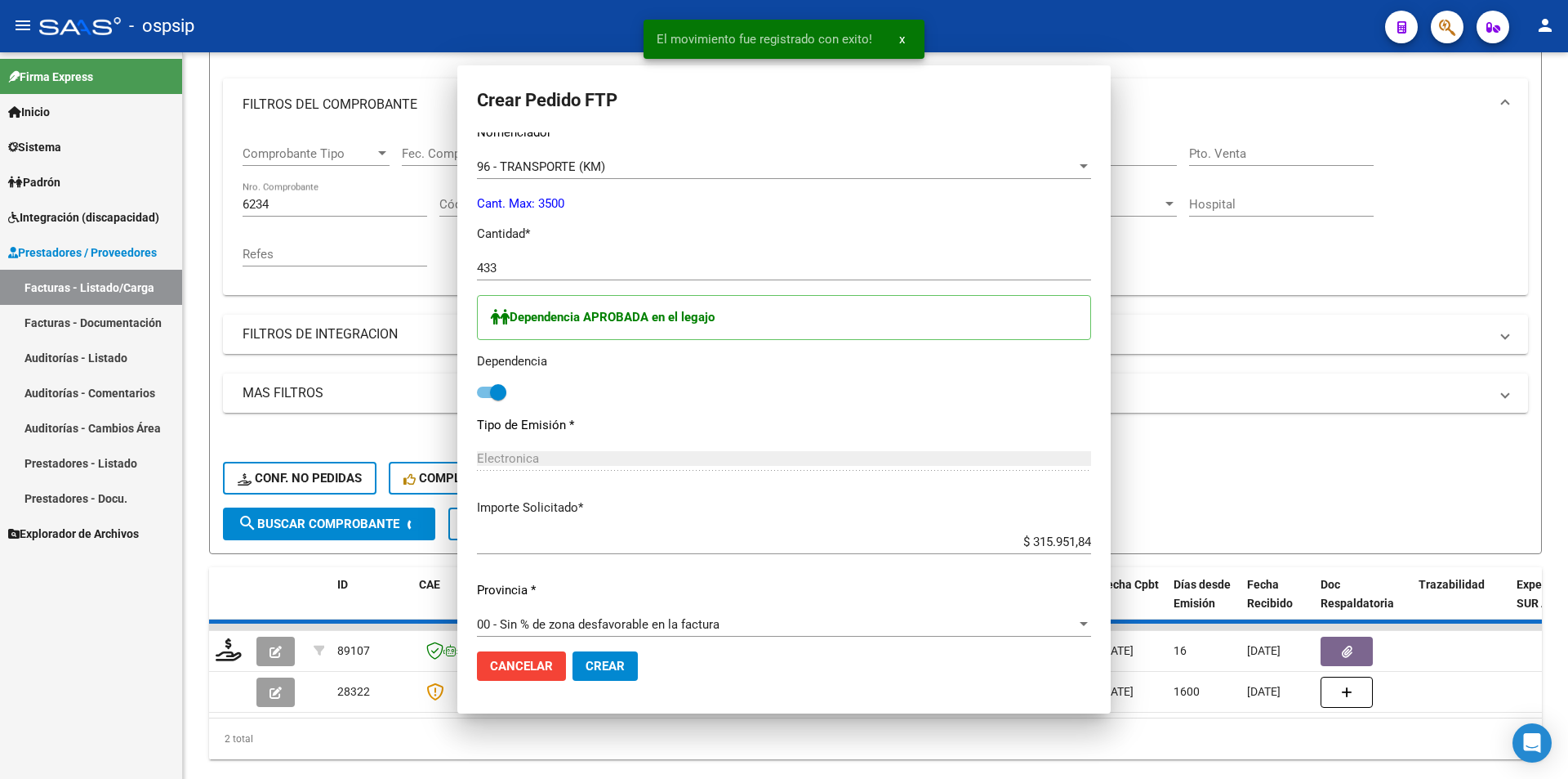
scroll to position [0, 0]
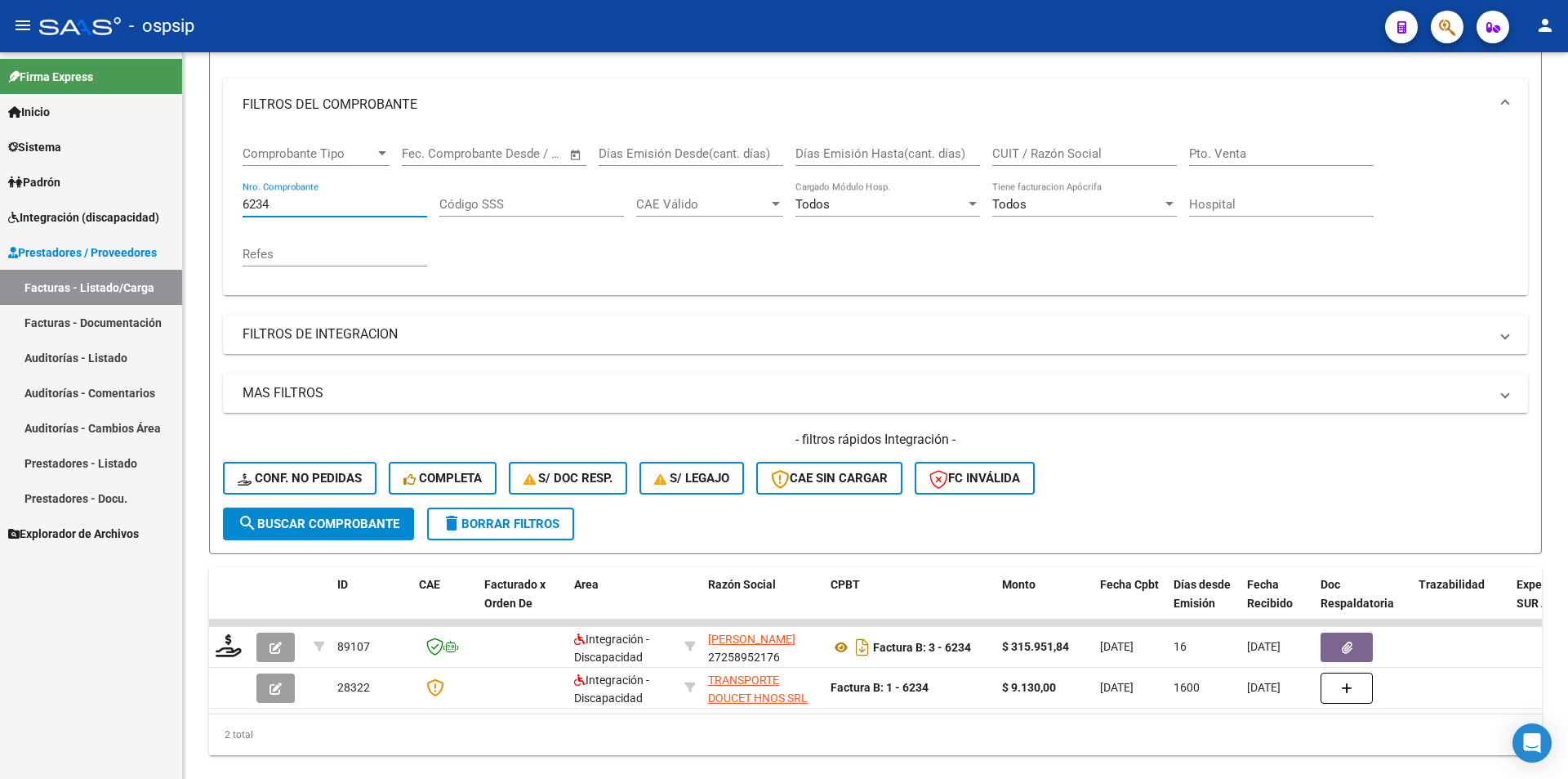
drag, startPoint x: 277, startPoint y: 209, endPoint x: 143, endPoint y: 201, distance: 134.2
click at [143, 201] on mat-sidenav-container "Firma Express Inicio Calendario SSS Instructivos Contacto OS Sistema Usuarios T…" at bounding box center [784, 415] width 1568 height 726
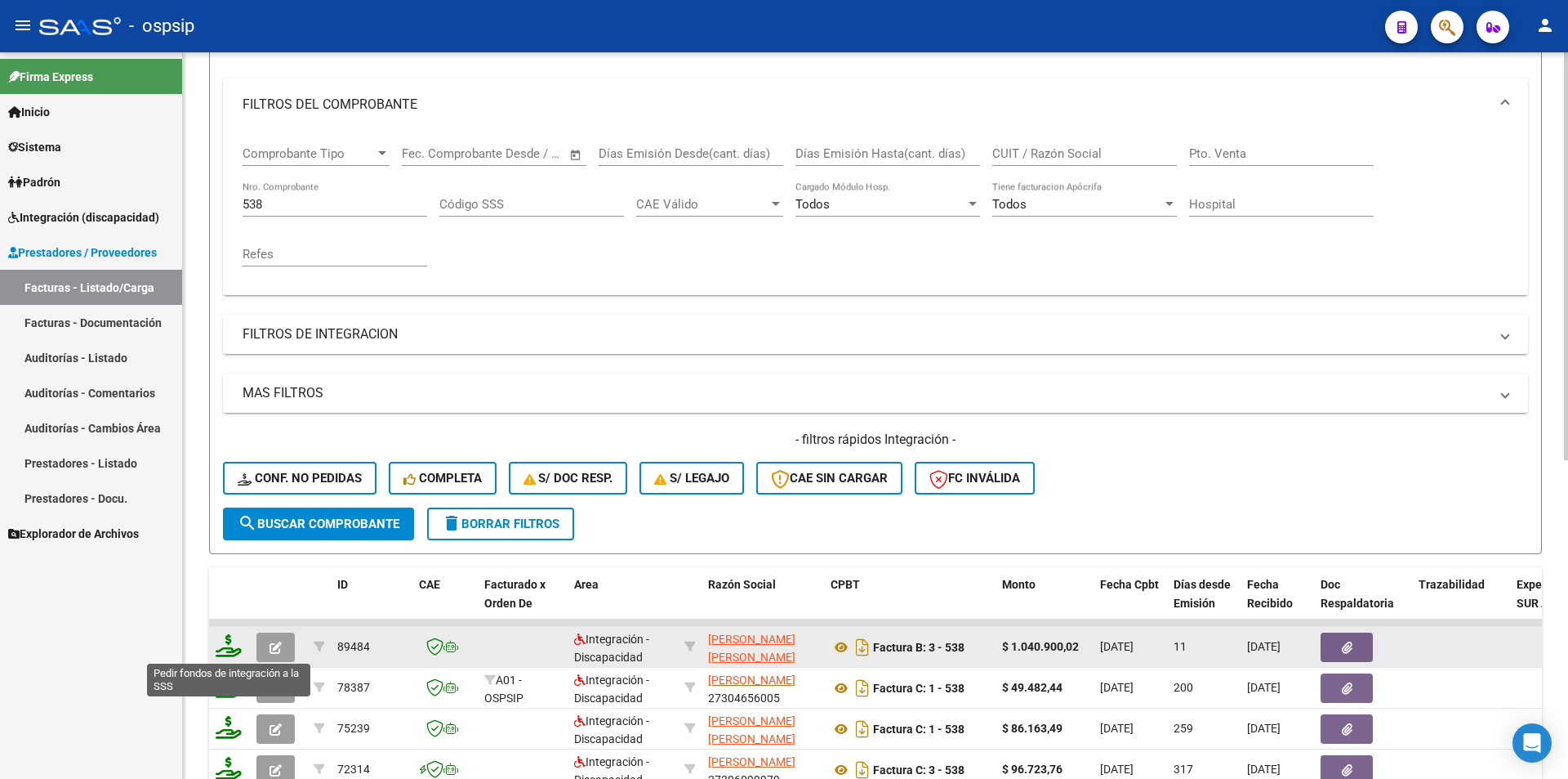
click at [220, 652] on icon at bounding box center [229, 645] width 26 height 23
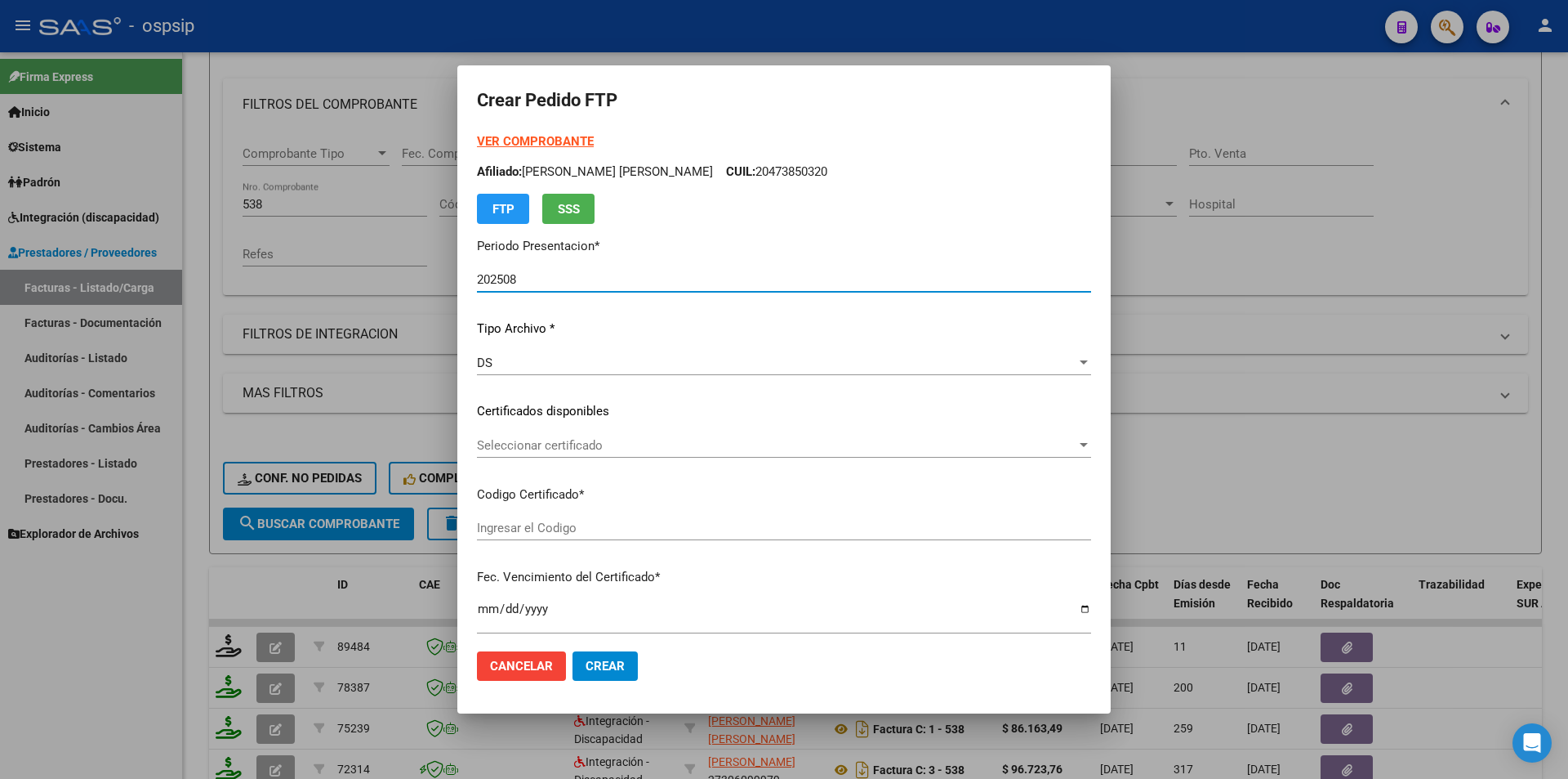
scroll to position [409, 0]
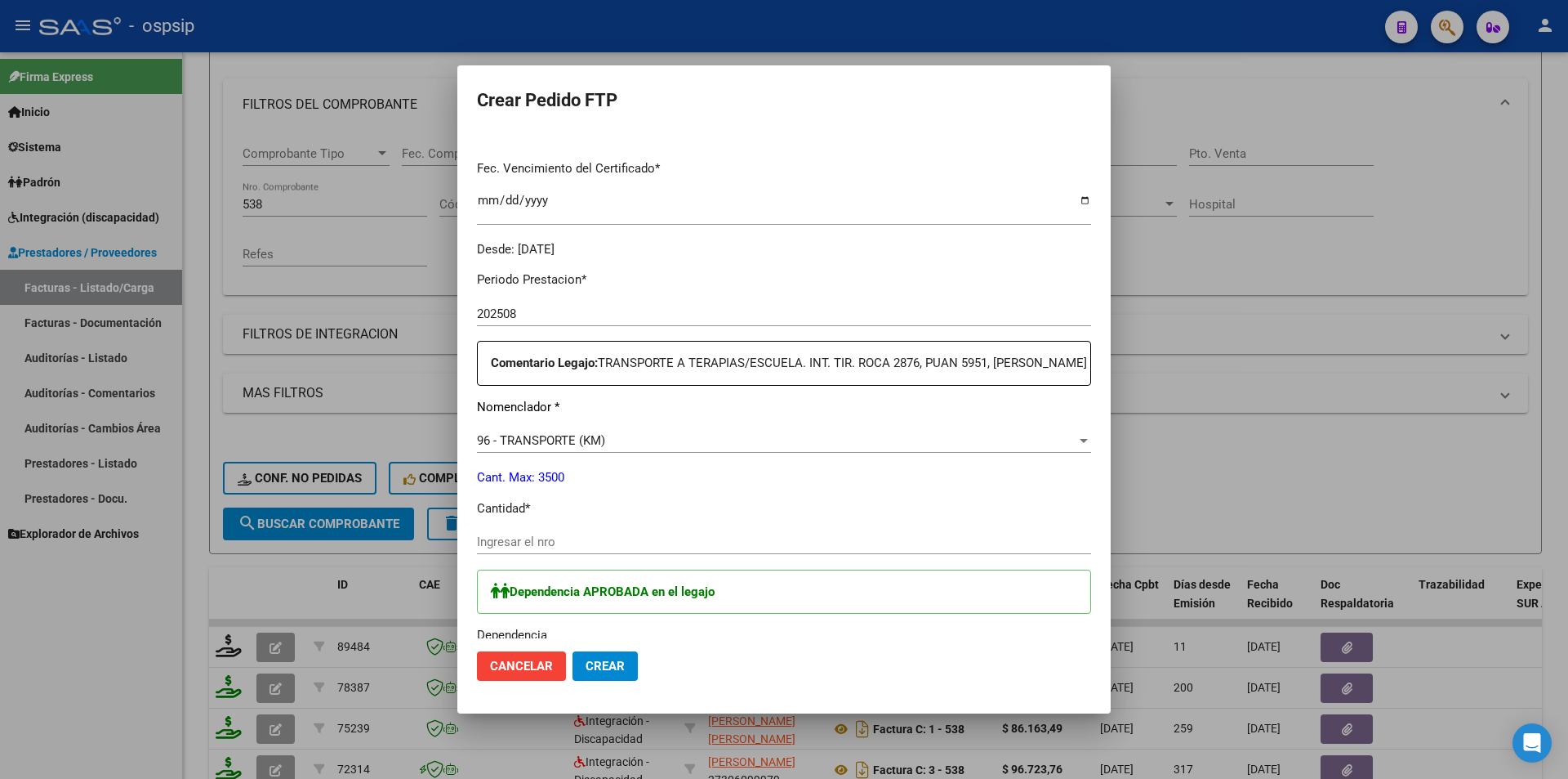
click at [573, 549] on input "Ingresar el nro" at bounding box center [784, 542] width 614 height 15
click at [550, 549] on input "Ingresar el nro" at bounding box center [784, 542] width 614 height 15
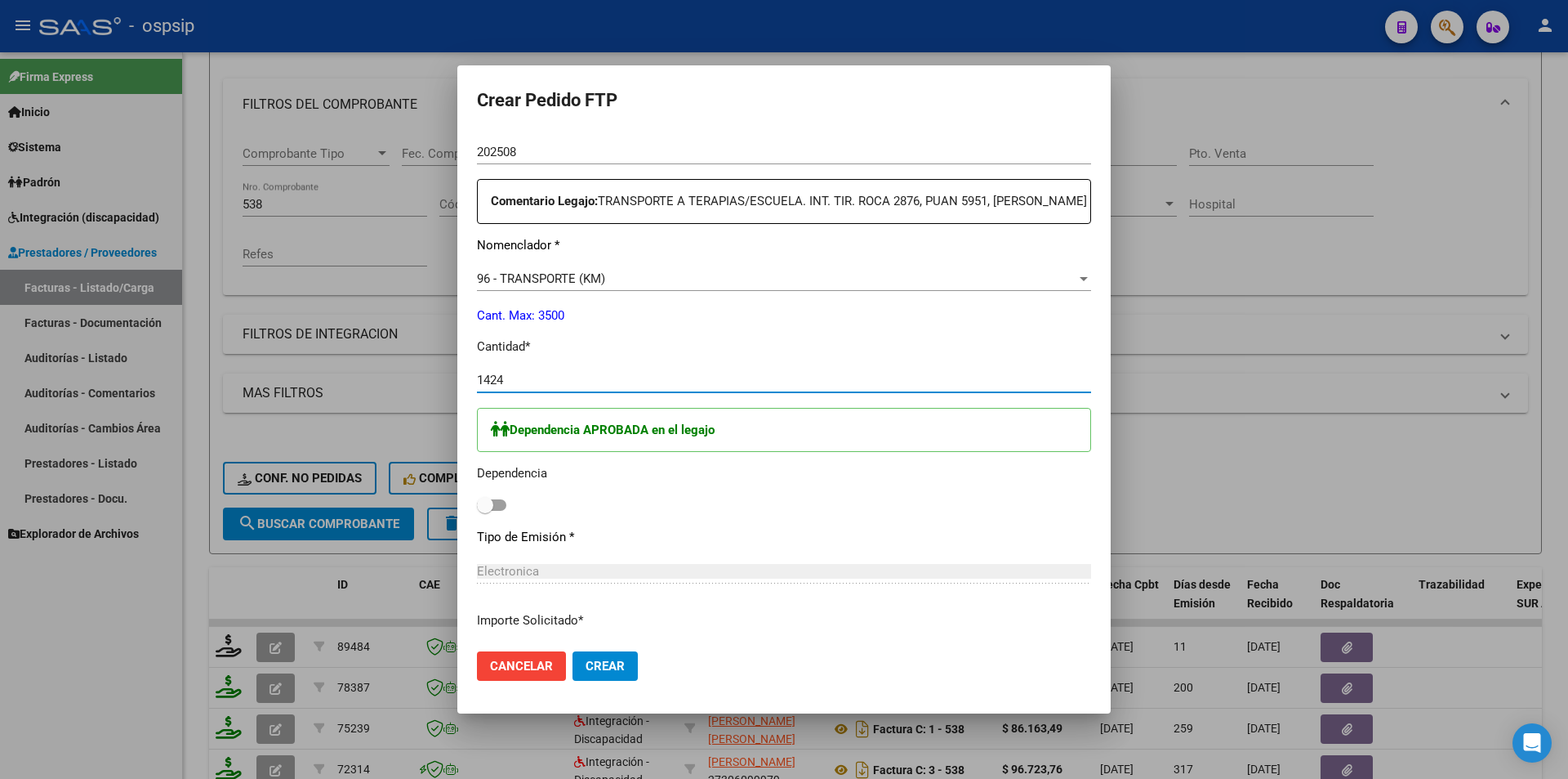
scroll to position [572, 0]
click at [500, 509] on span at bounding box center [491, 503] width 29 height 12
click at [486, 510] on input "checkbox" at bounding box center [485, 509] width 1 height 1
click at [595, 663] on span "Crear" at bounding box center [605, 666] width 39 height 15
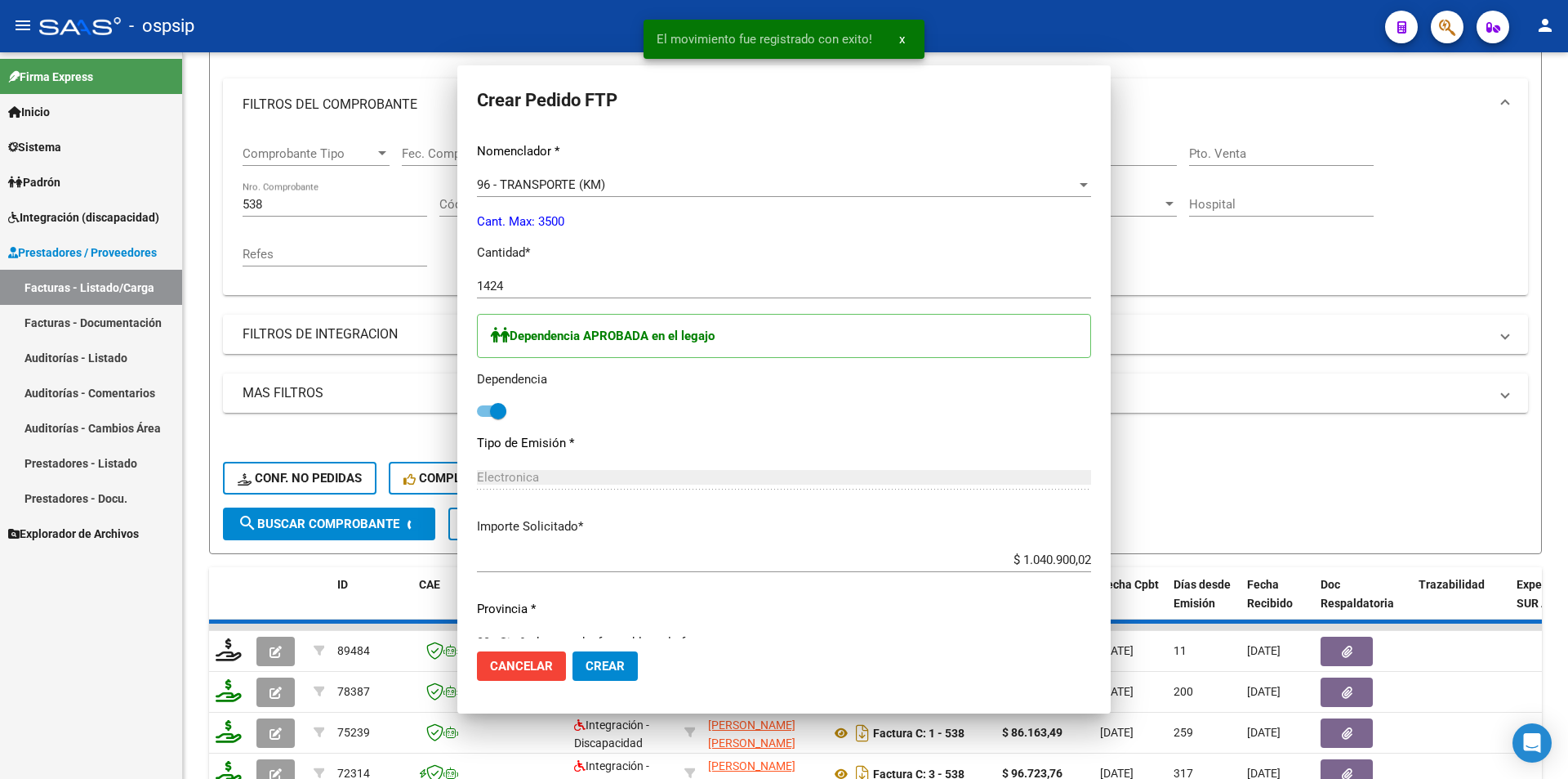
scroll to position [0, 0]
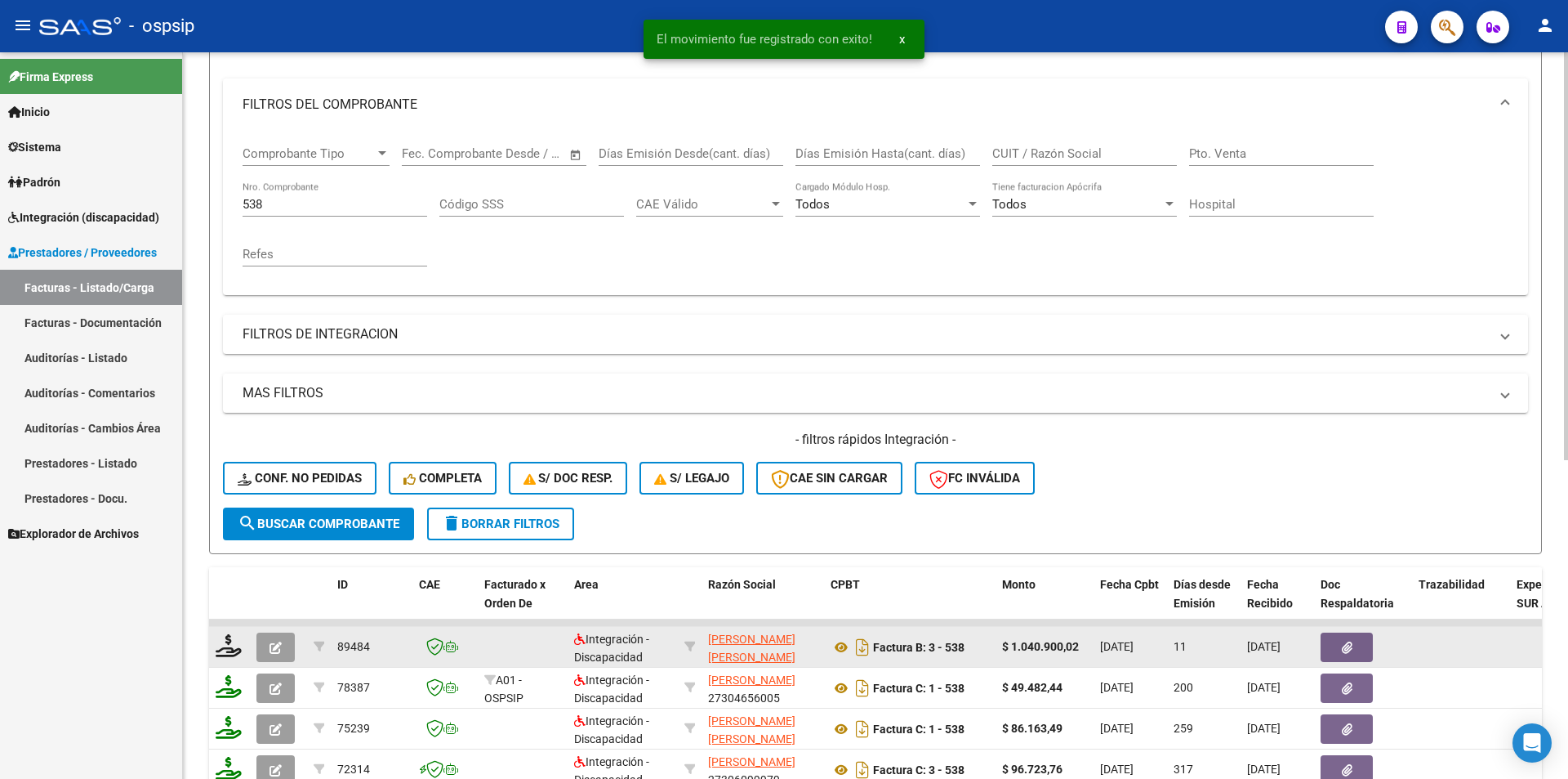
click at [270, 653] on icon "button" at bounding box center [275, 647] width 13 height 13
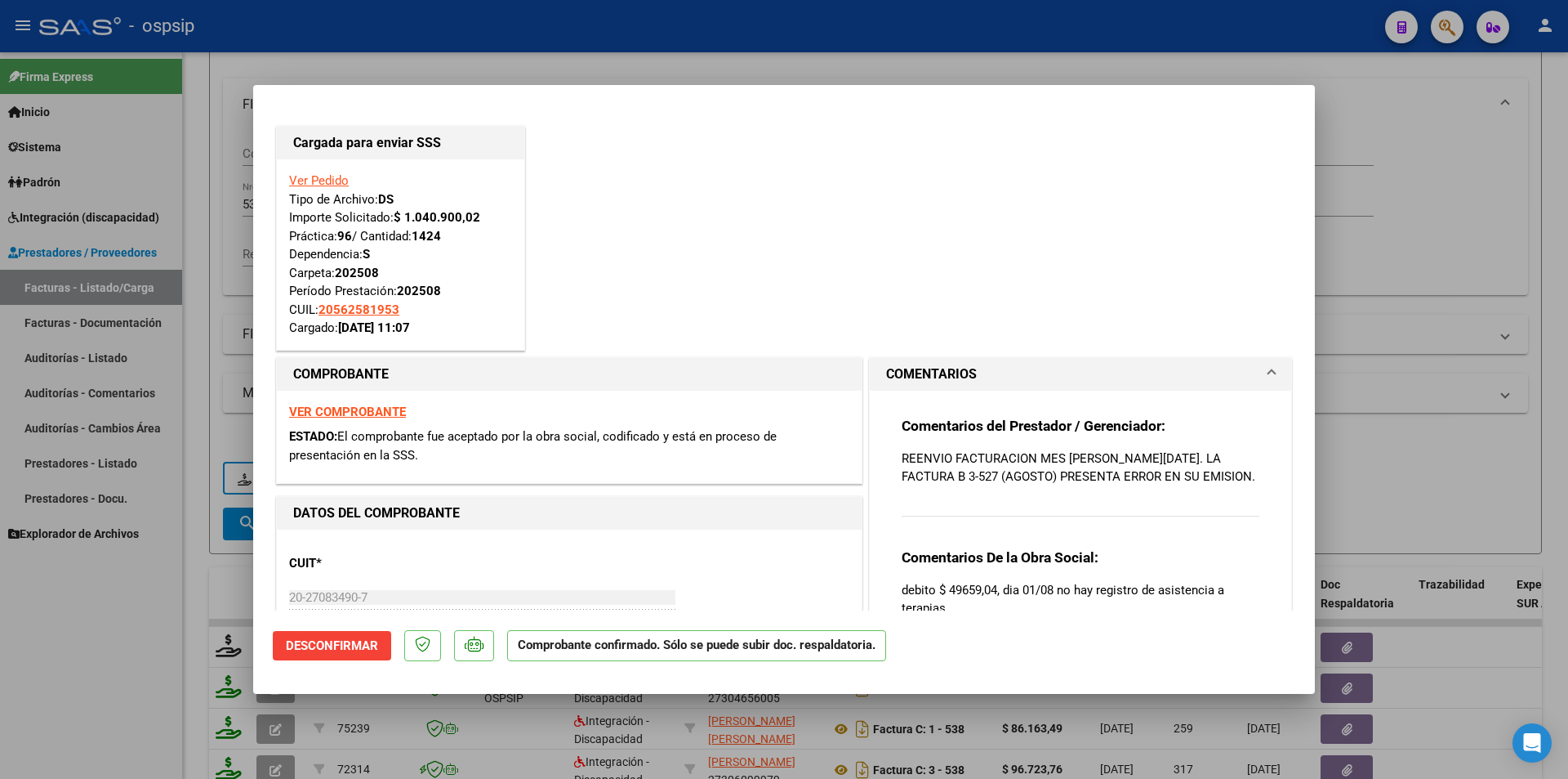
click at [316, 173] on link "Ver Pedido" at bounding box center [318, 181] width 59 height 15
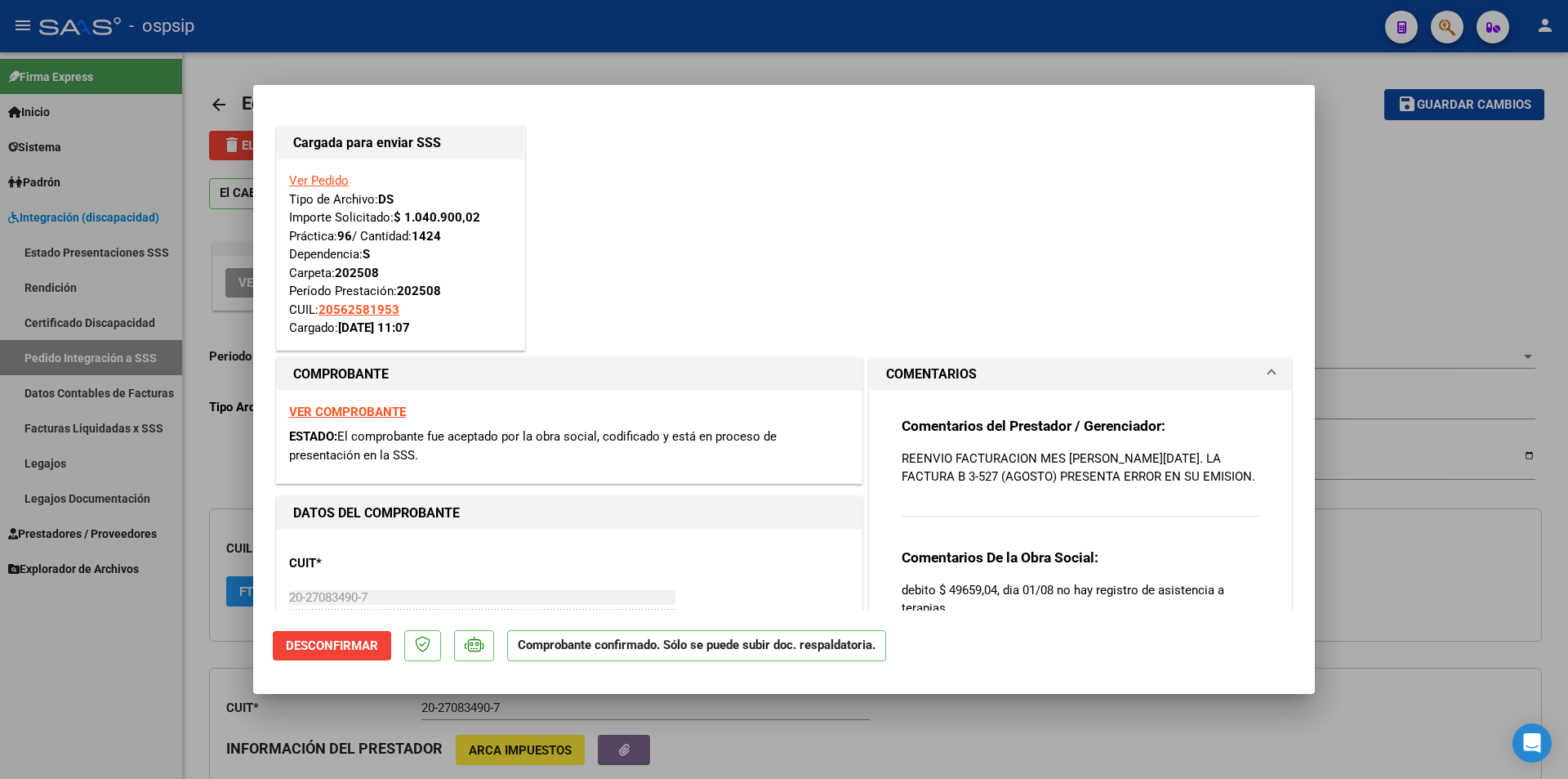
click at [110, 663] on div at bounding box center [784, 390] width 1568 height 779
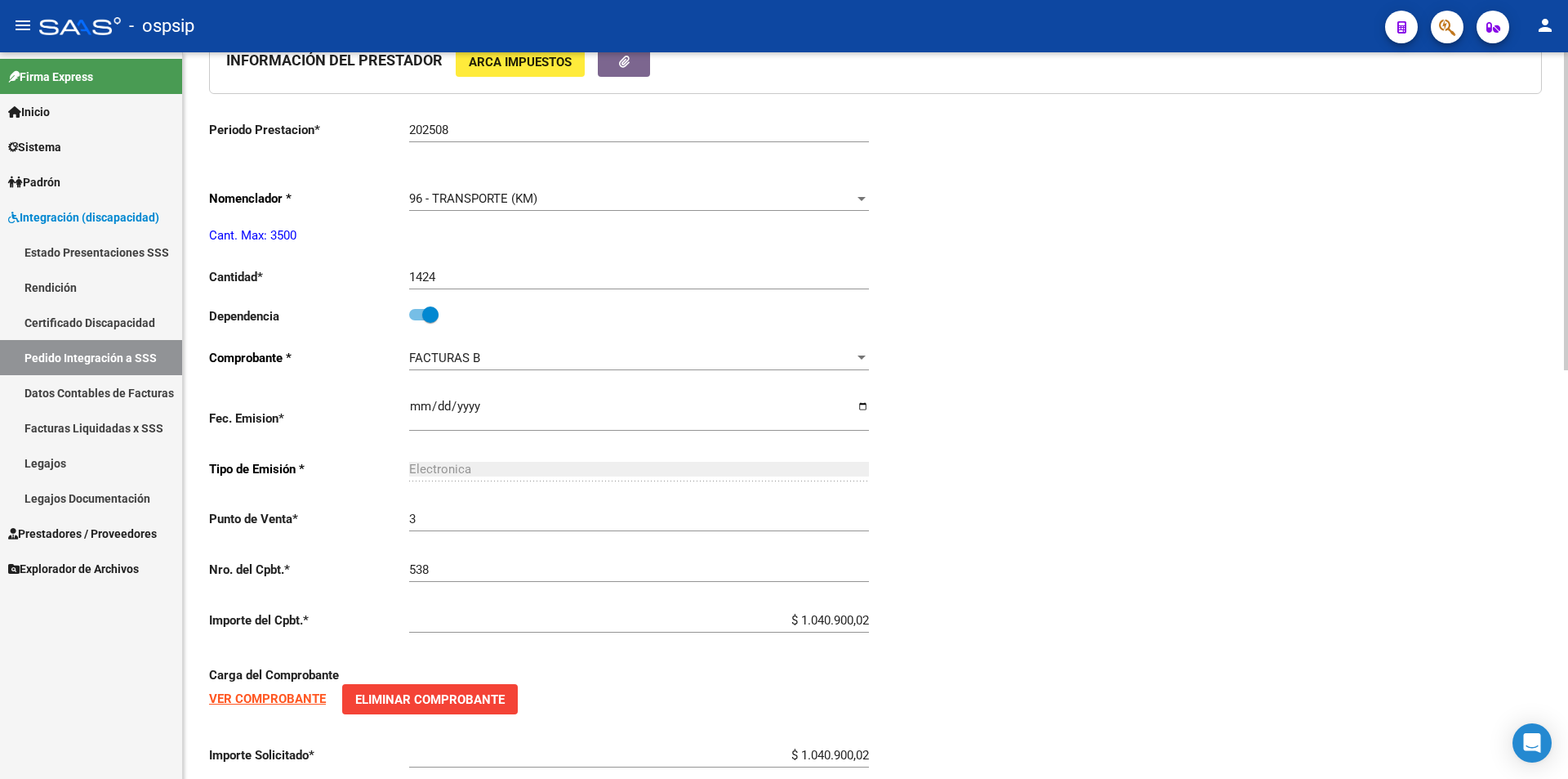
scroll to position [899, 0]
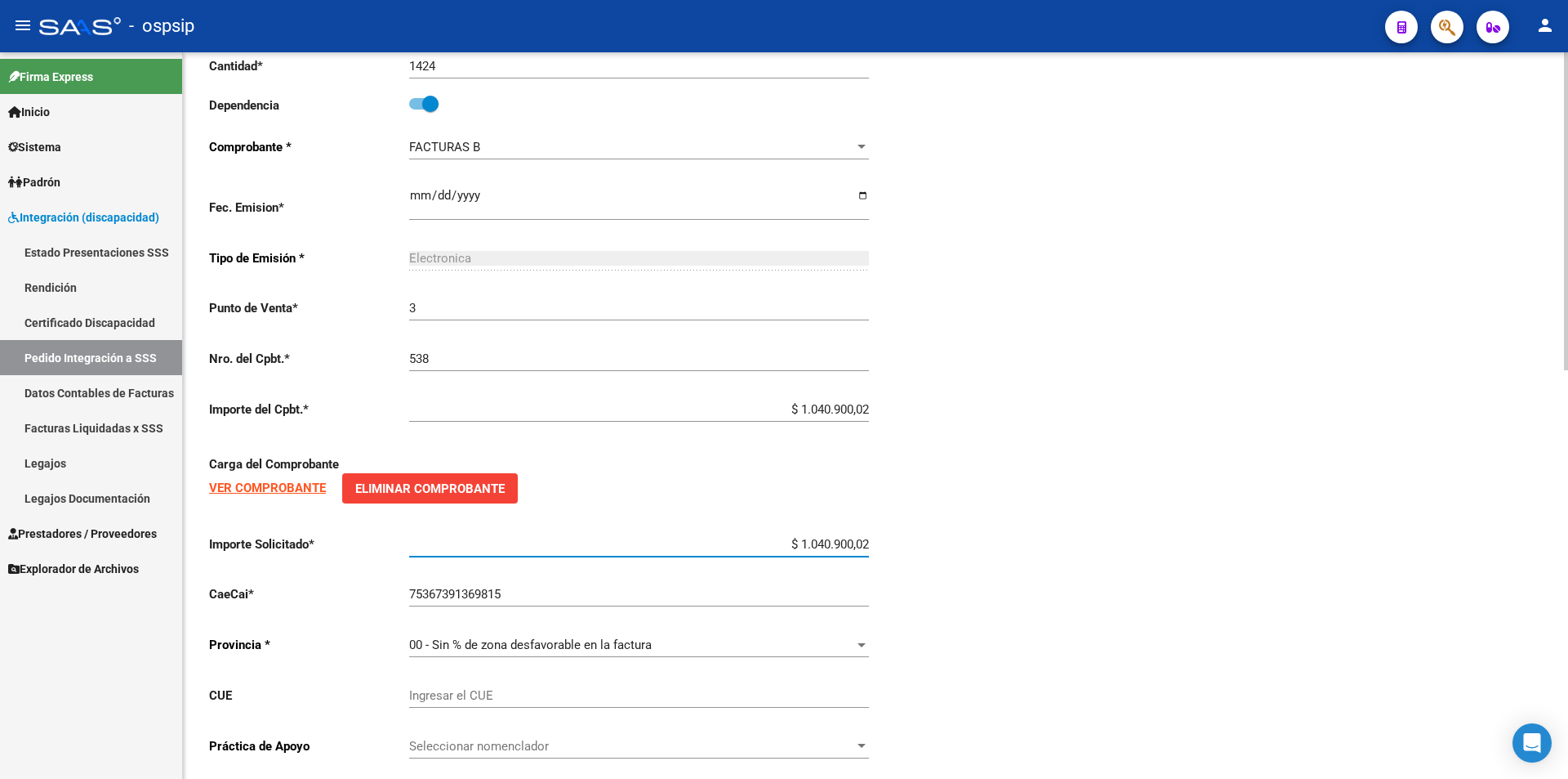
drag, startPoint x: 799, startPoint y: 542, endPoint x: 904, endPoint y: 556, distance: 105.9
click at [904, 556] on div "Periodo Presentacion * 202508 Ingresar el Periodo Tipo Archivo * DS Seleccionar…" at bounding box center [876, 104] width 1333 height 1339
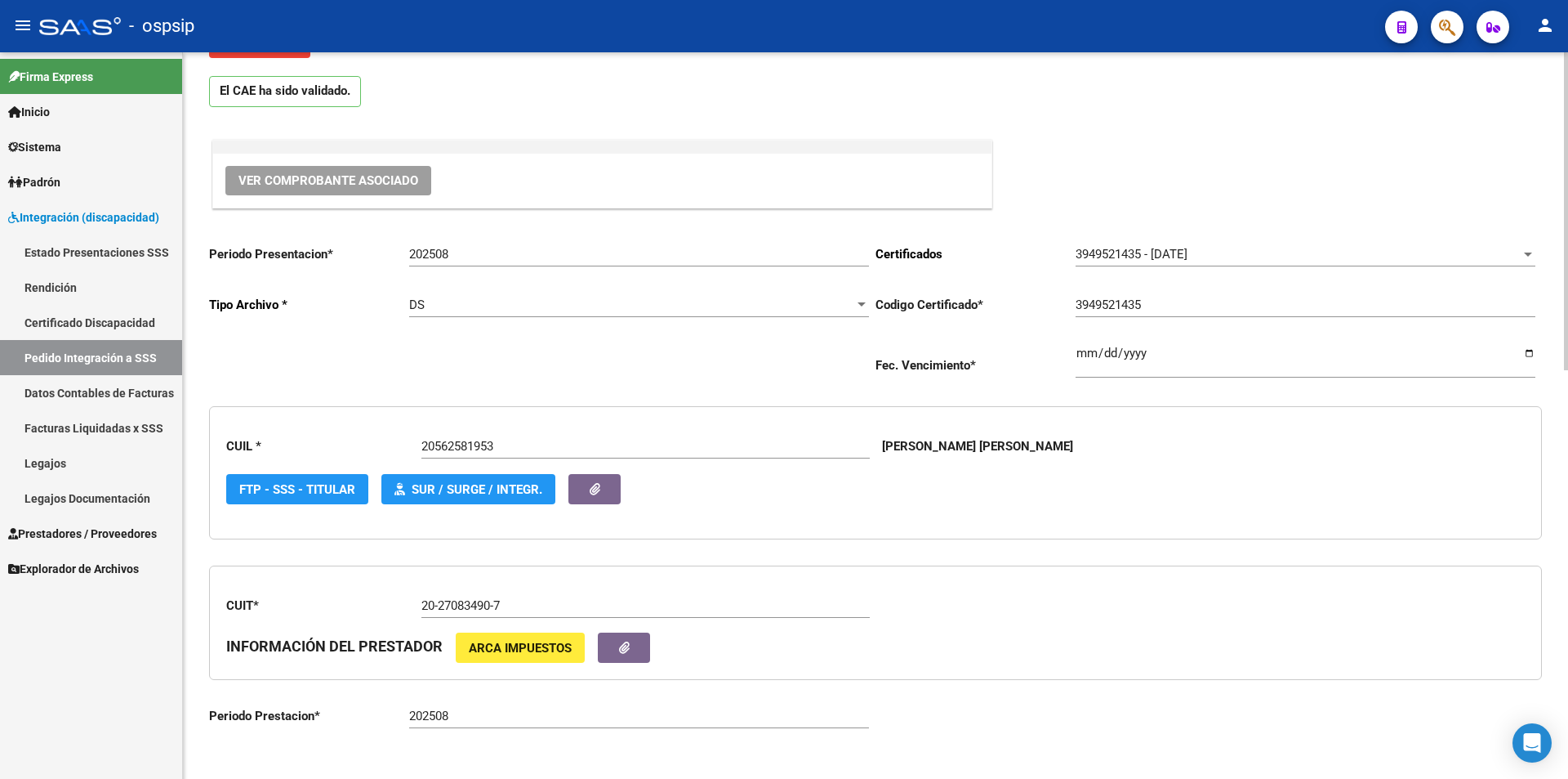
scroll to position [0, 0]
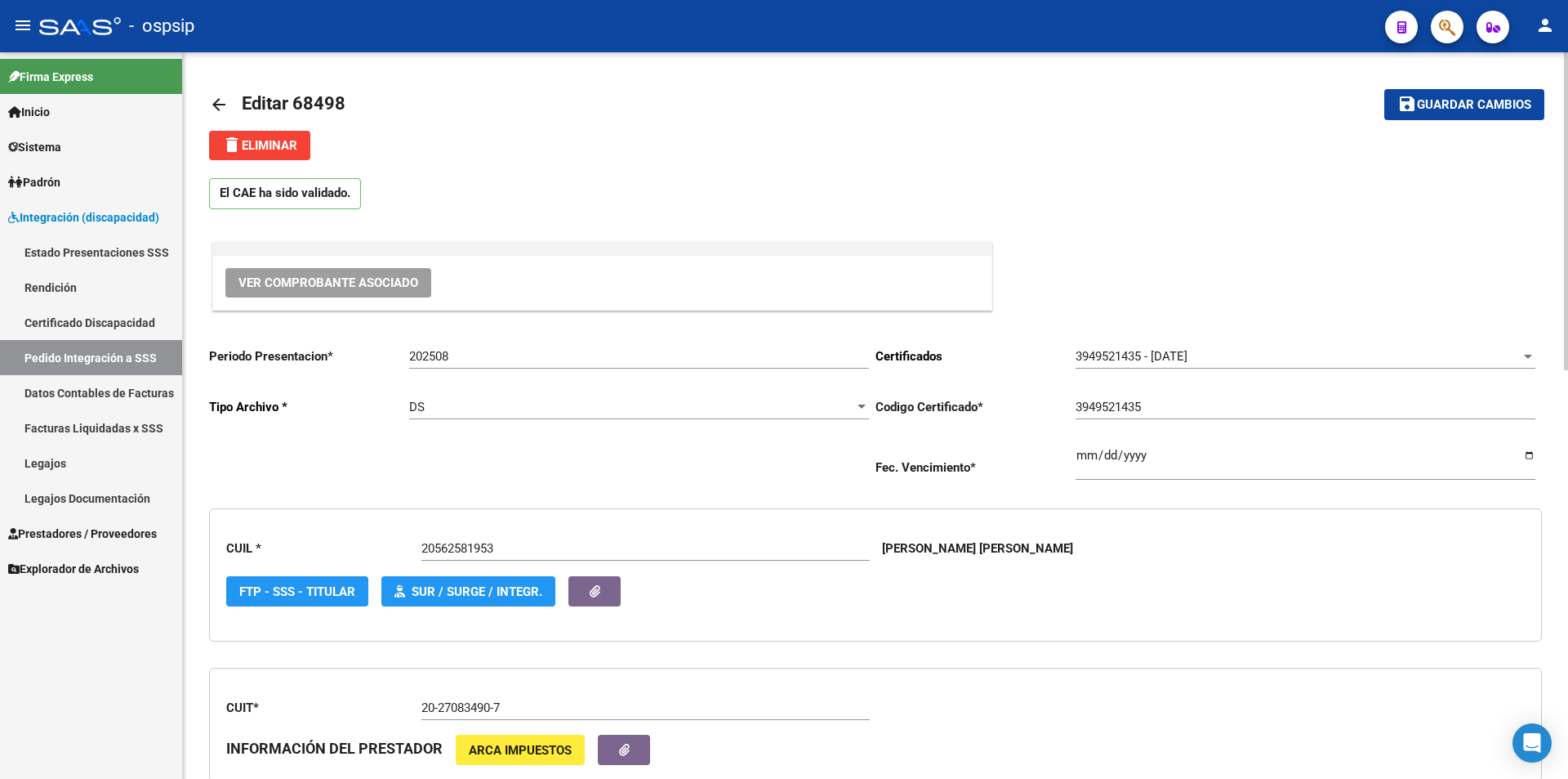
click at [1434, 108] on span "Guardar cambios" at bounding box center [1474, 106] width 115 height 15
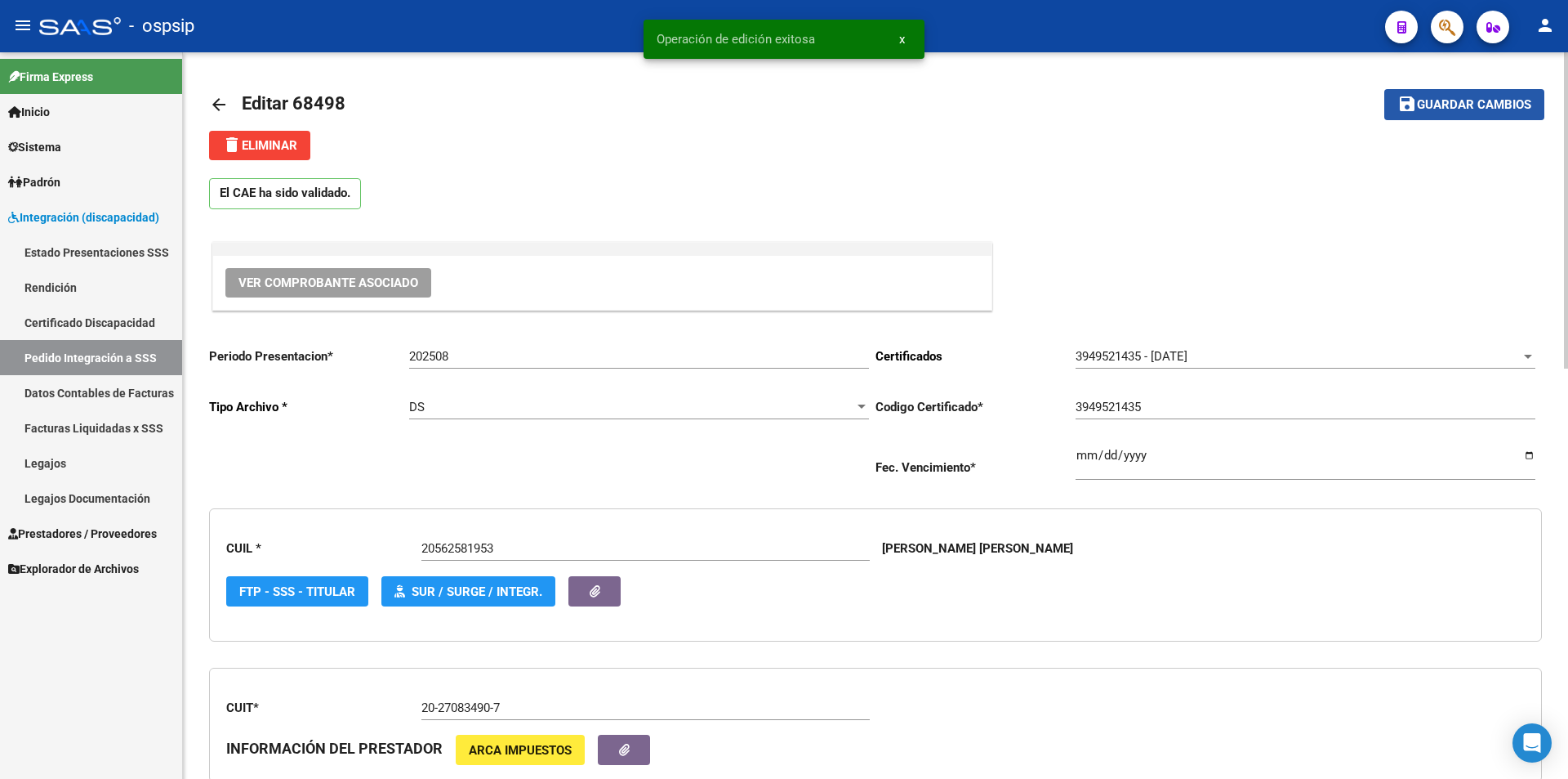
drag, startPoint x: 1514, startPoint y: 106, endPoint x: 1419, endPoint y: 150, distance: 104.7
click at [1516, 104] on span "Guardar cambios" at bounding box center [1474, 106] width 115 height 15
click at [140, 533] on span "Prestadores / Proveedores" at bounding box center [83, 533] width 149 height 18
click at [122, 537] on span "Prestadores / Proveedores" at bounding box center [83, 533] width 149 height 18
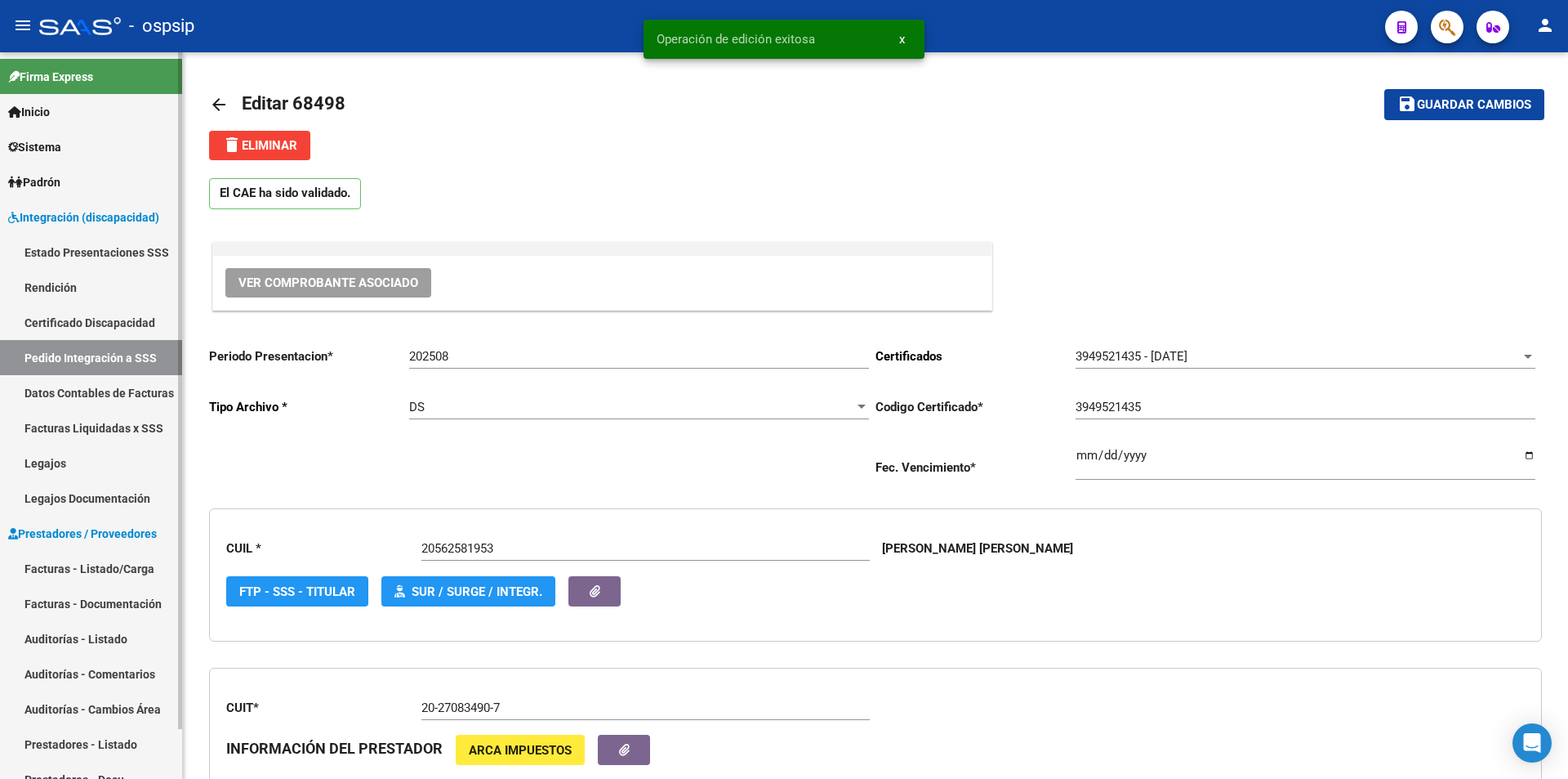
click at [115, 572] on link "Facturas - Listado/Carga" at bounding box center [91, 569] width 183 height 35
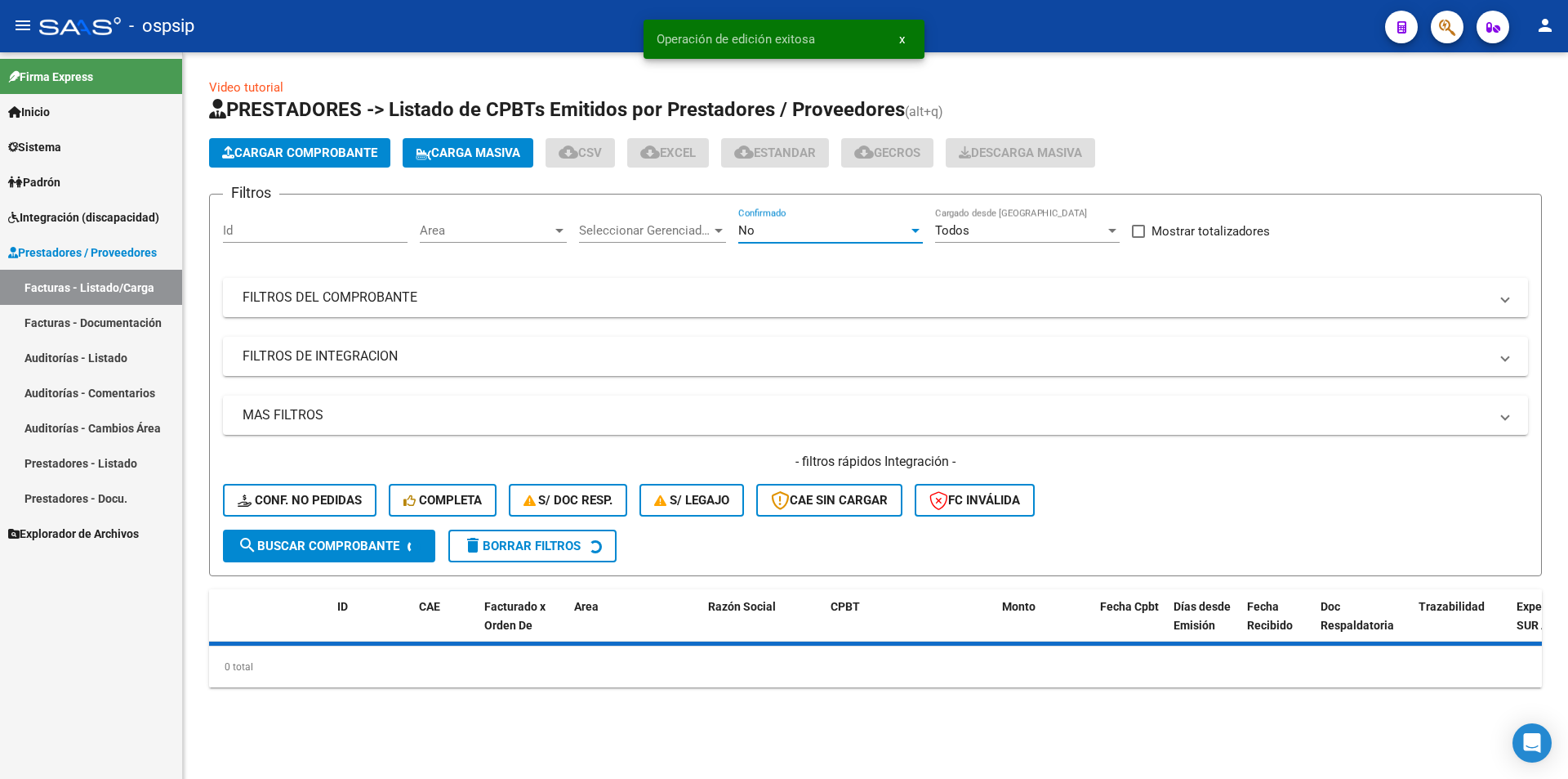
click at [796, 224] on div "No" at bounding box center [823, 230] width 170 height 15
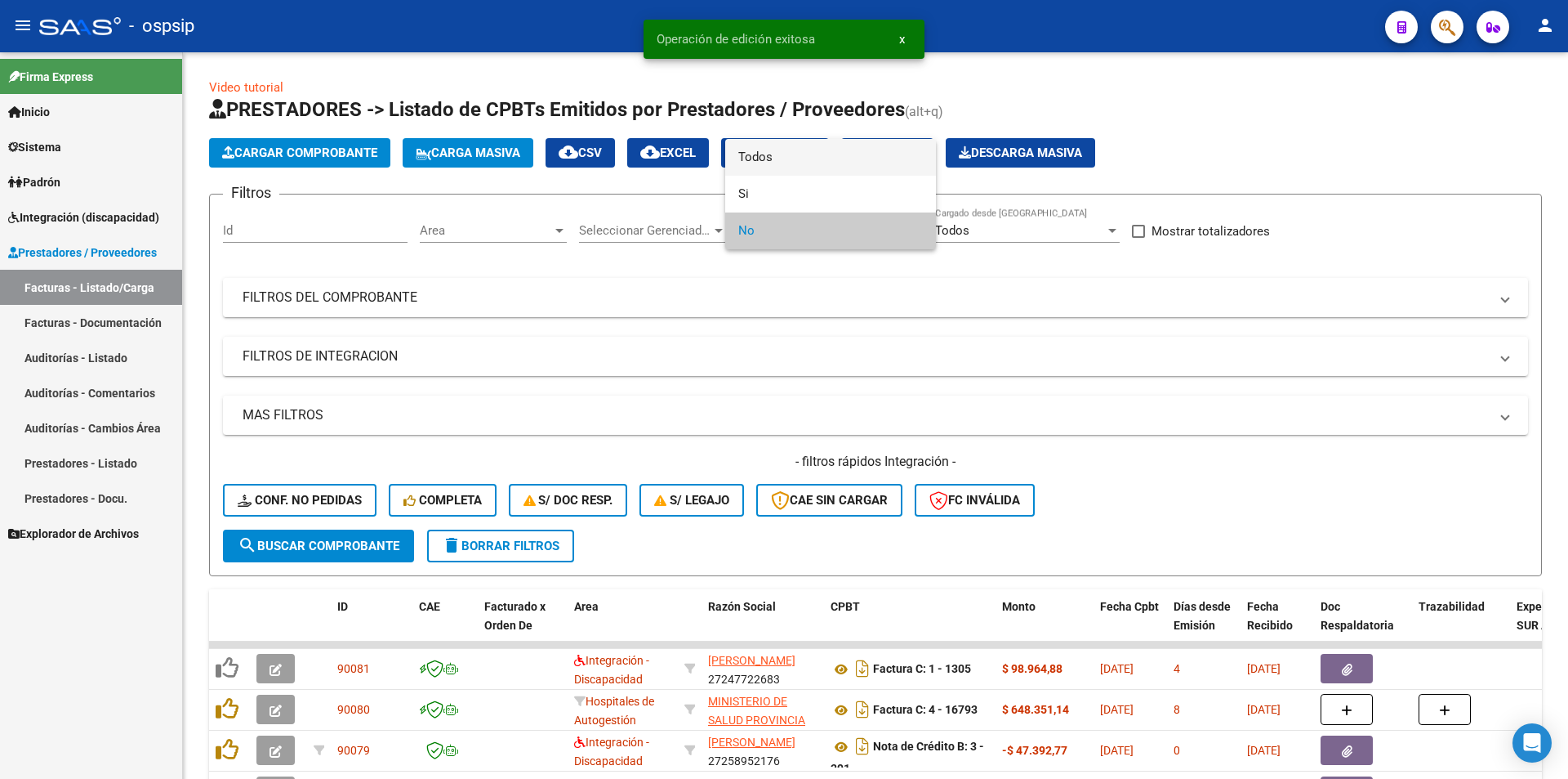
click at [757, 156] on span "Todos" at bounding box center [830, 157] width 185 height 37
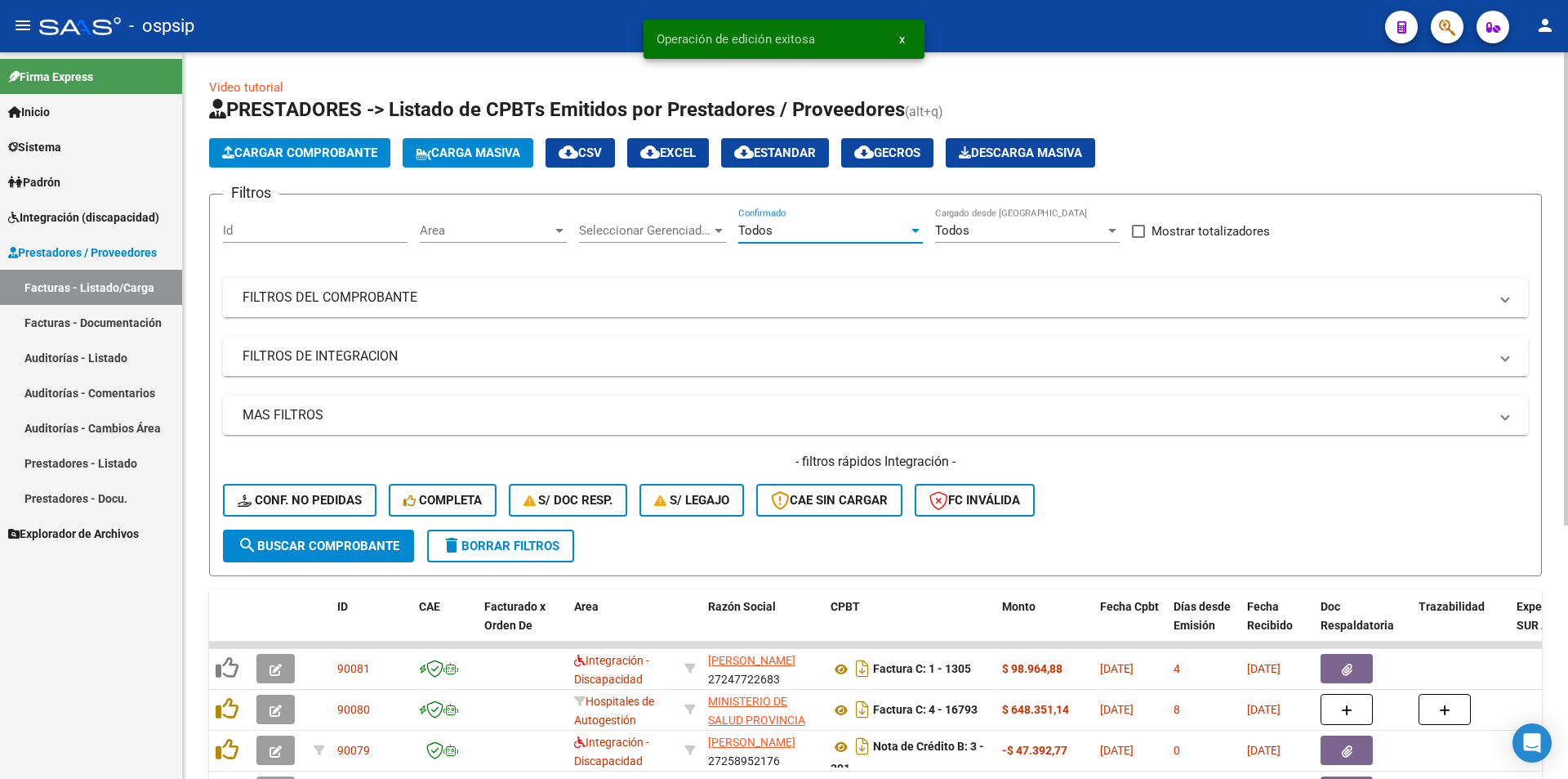
click at [372, 303] on mat-panel-title "FILTROS DEL COMPROBANTE" at bounding box center [866, 297] width 1247 height 18
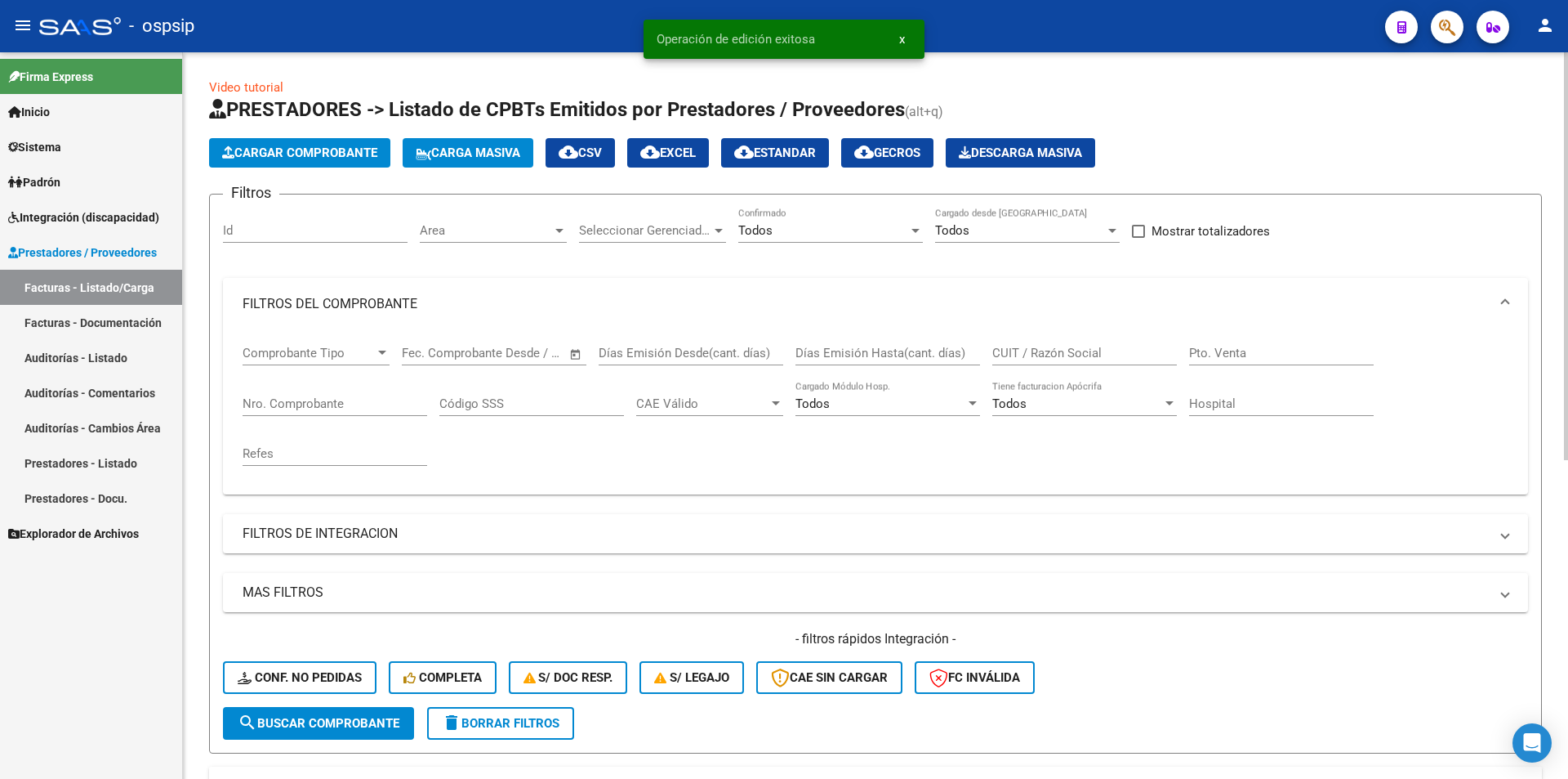
click at [276, 405] on input "Nro. Comprobante" at bounding box center [335, 404] width 185 height 15
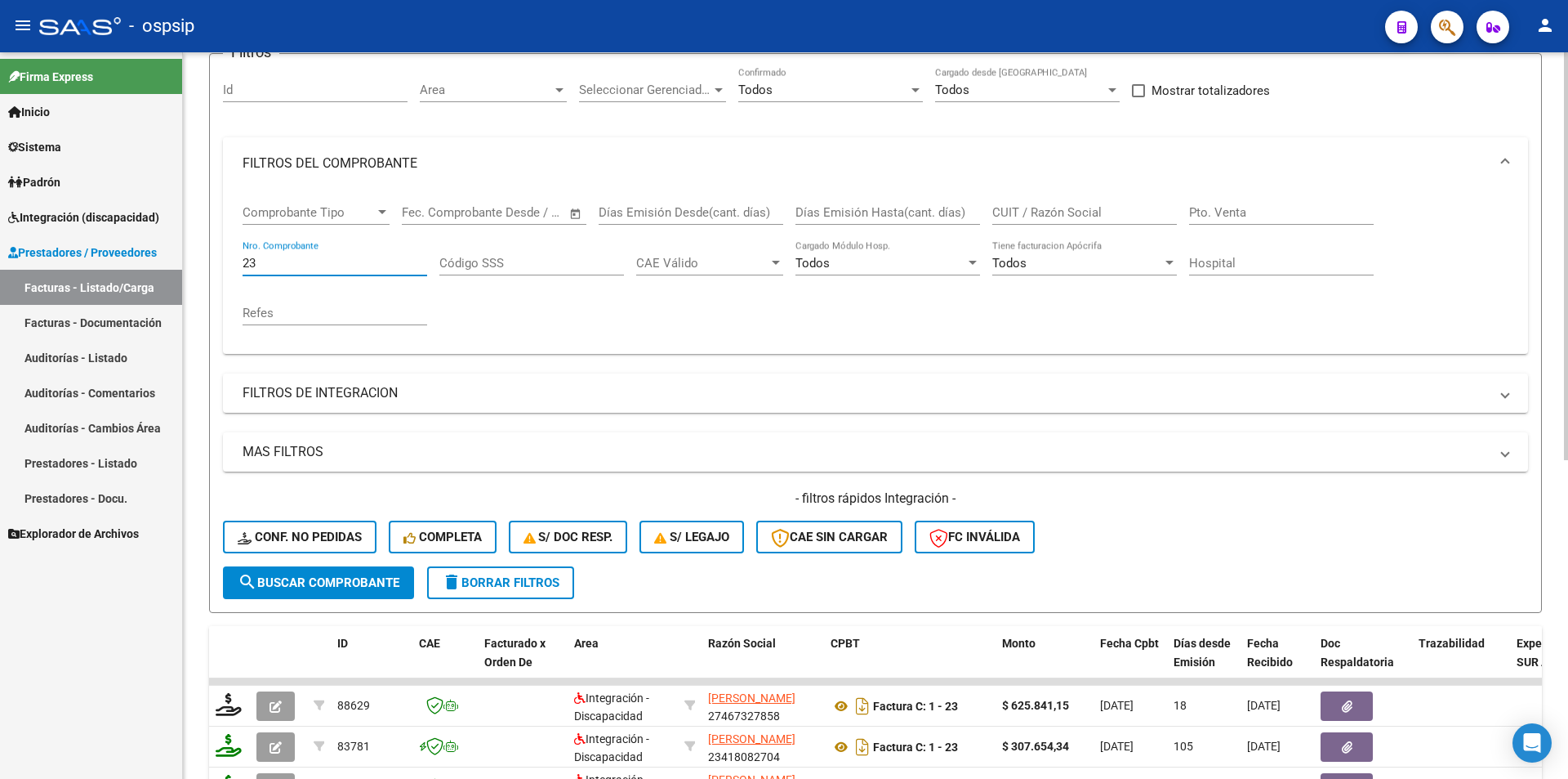
scroll to position [327, 0]
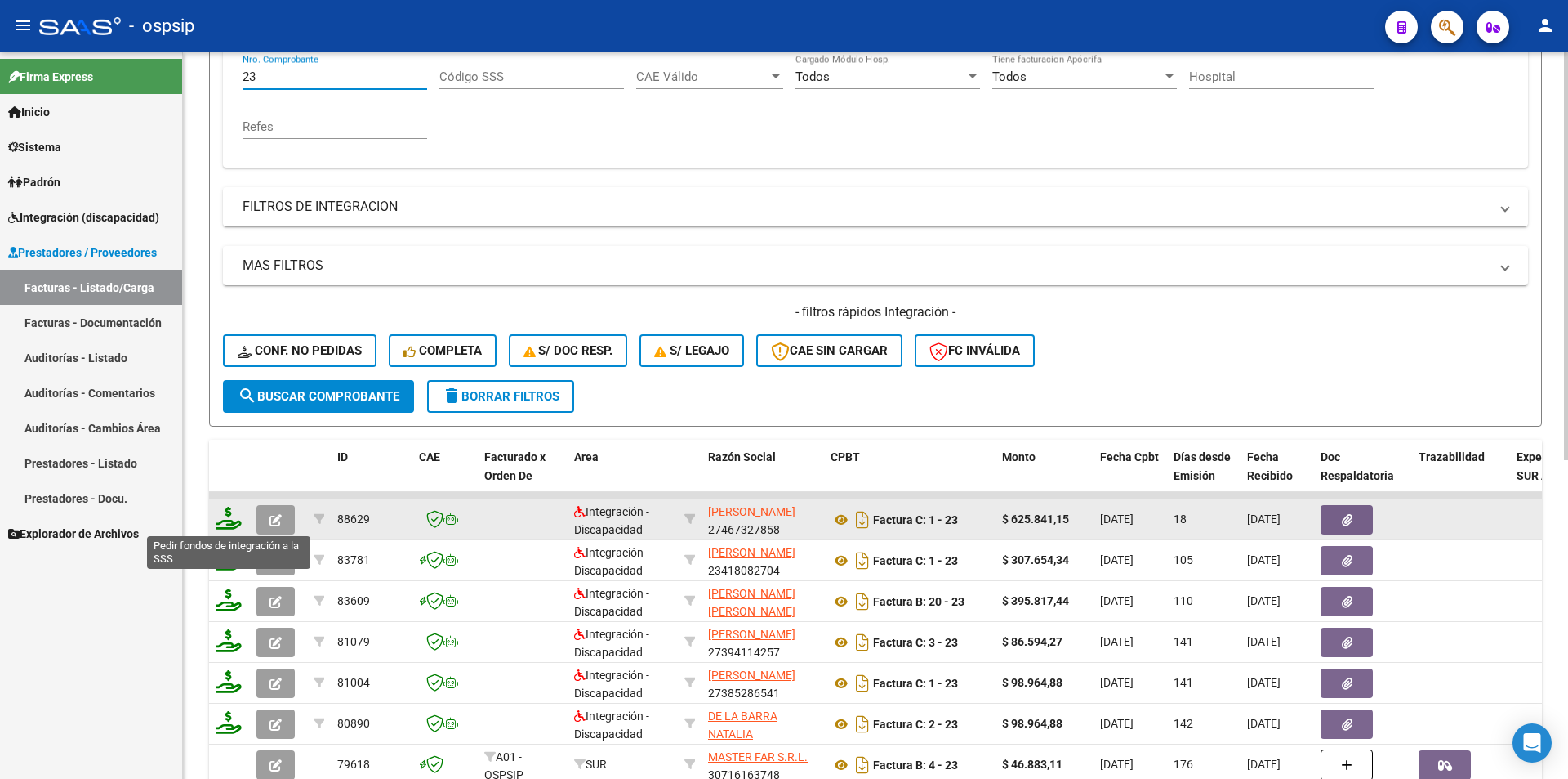
click at [222, 520] on icon at bounding box center [229, 518] width 26 height 23
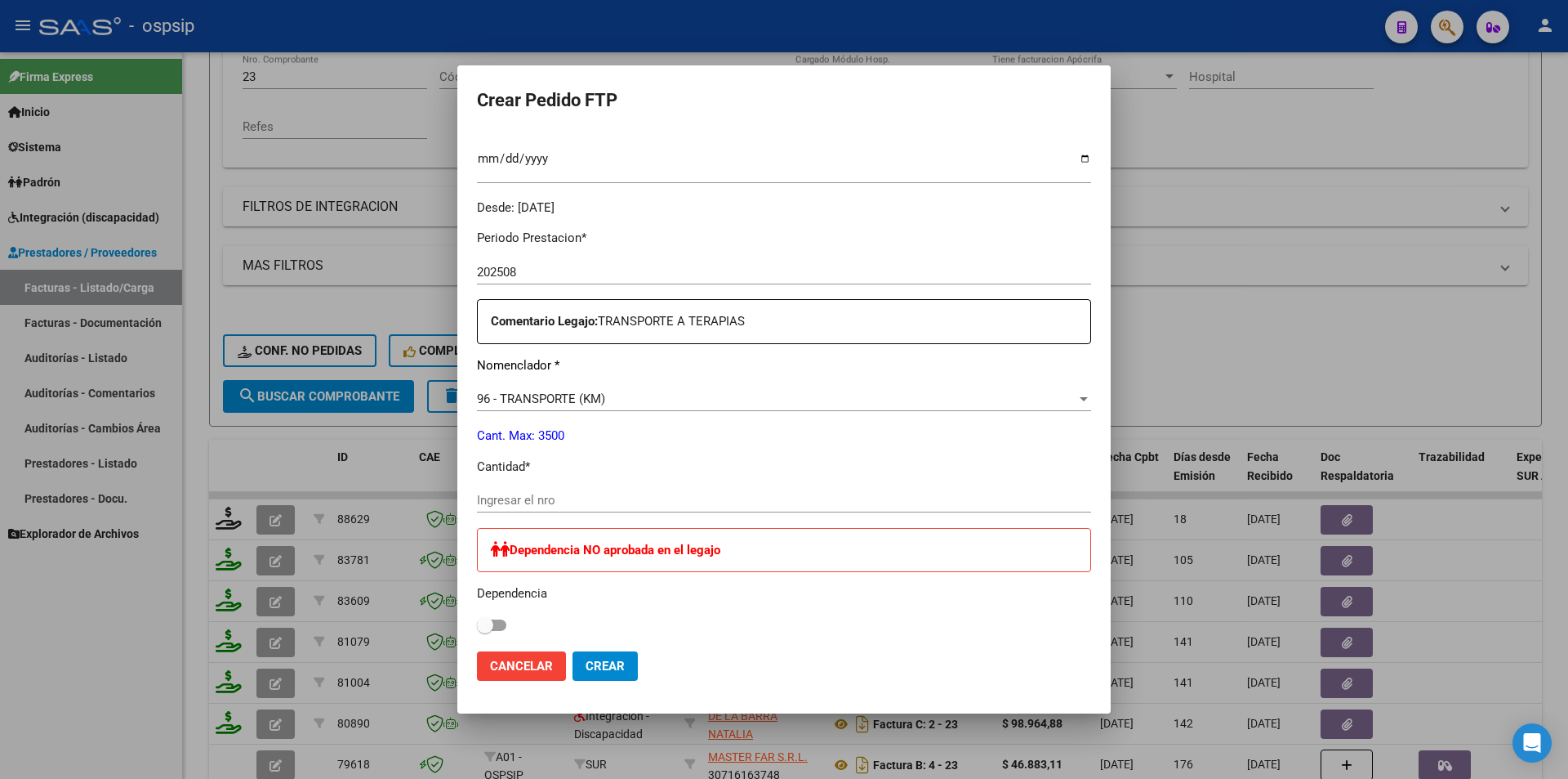
scroll to position [490, 0]
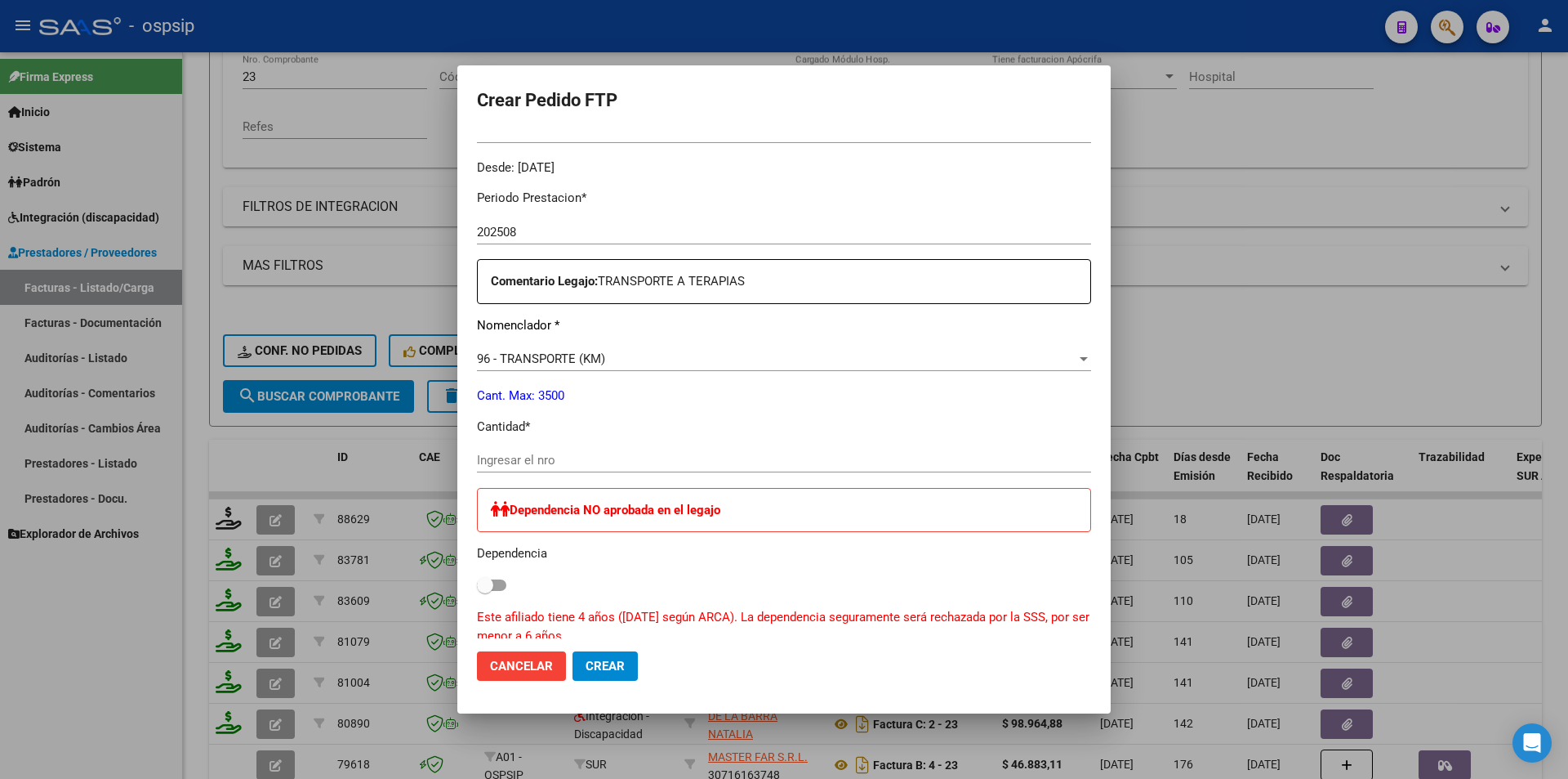
click at [547, 460] on input "Ingresar el nro" at bounding box center [784, 461] width 614 height 15
click at [603, 658] on button "Crear" at bounding box center [605, 666] width 65 height 29
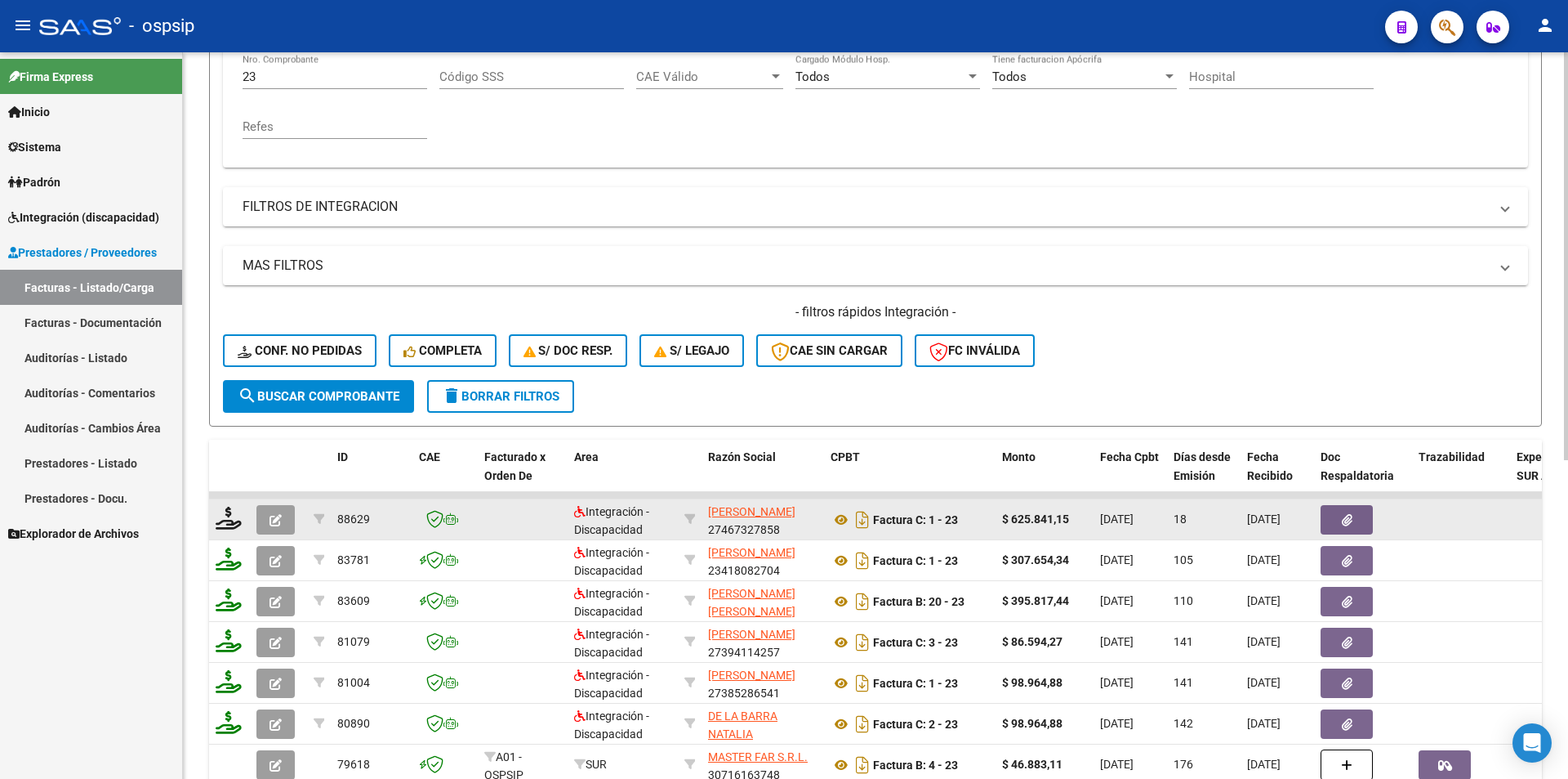
click at [275, 516] on icon "button" at bounding box center [275, 520] width 13 height 13
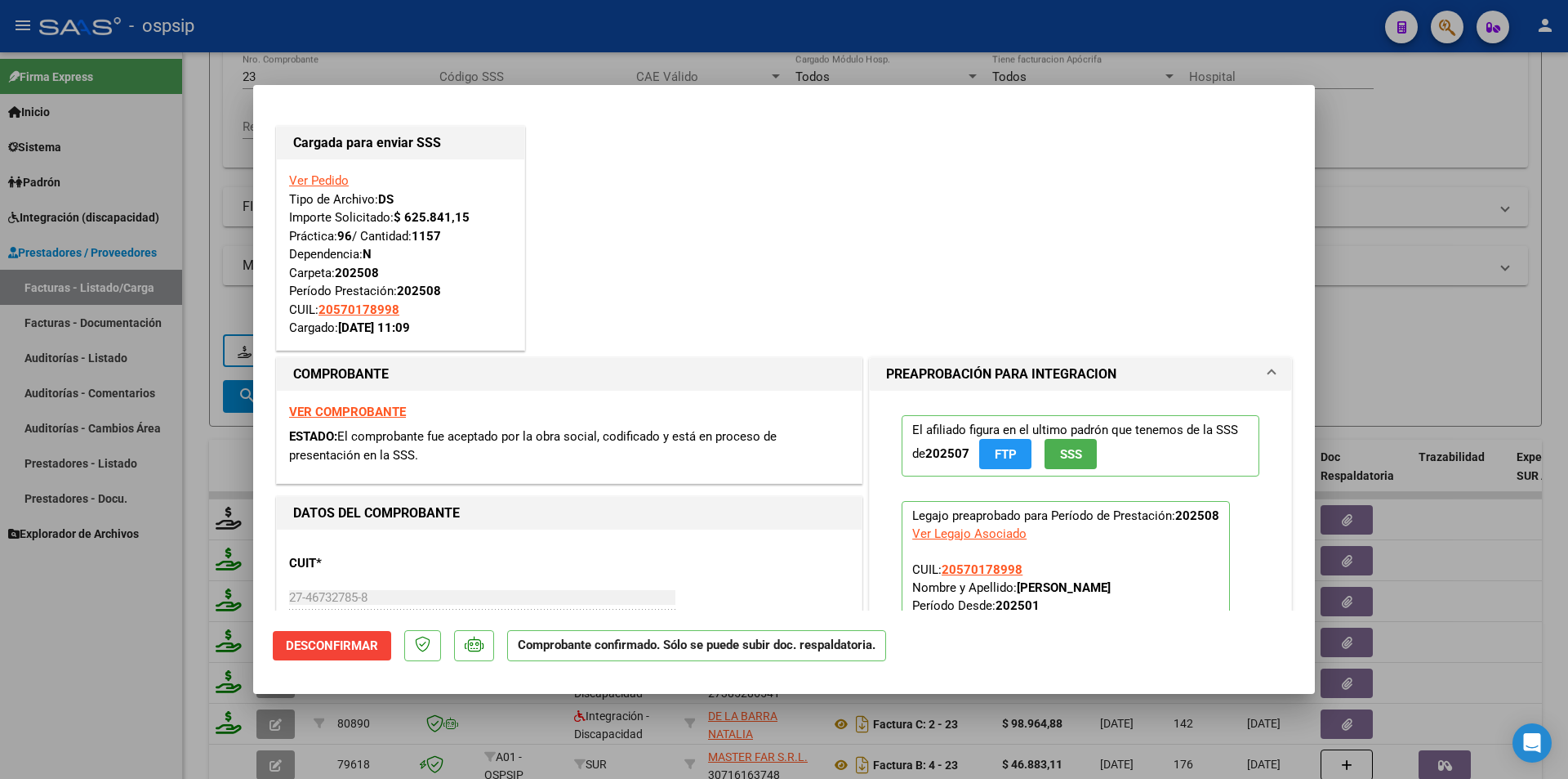
click at [29, 624] on div at bounding box center [784, 390] width 1568 height 779
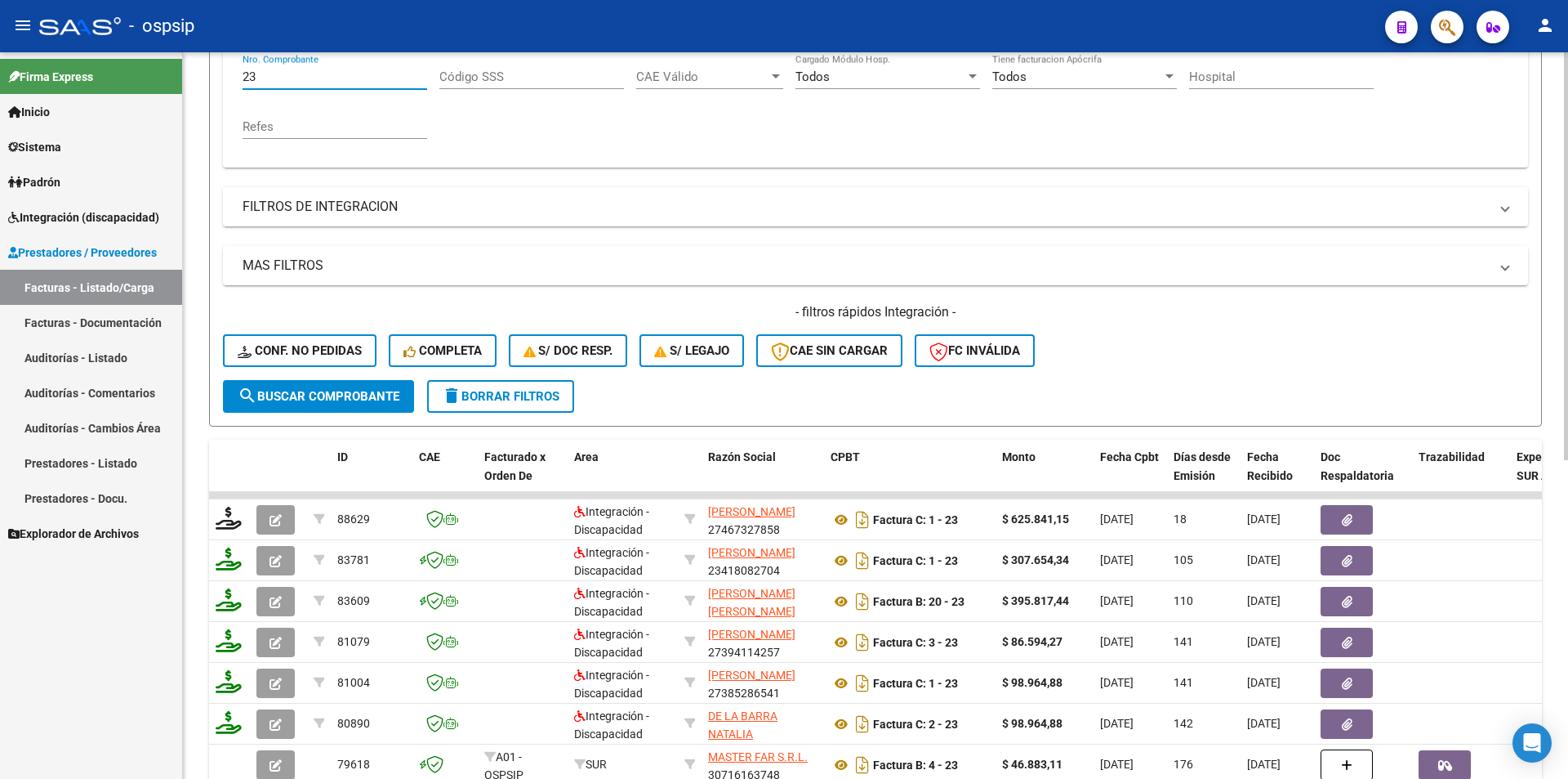
drag, startPoint x: 275, startPoint y: 83, endPoint x: 202, endPoint y: 75, distance: 73.4
click at [203, 75] on div "Video tutorial PRESTADORES -> Listado de CPBTs Emitidos por Prestadores / Prove…" at bounding box center [876, 366] width 1385 height 1282
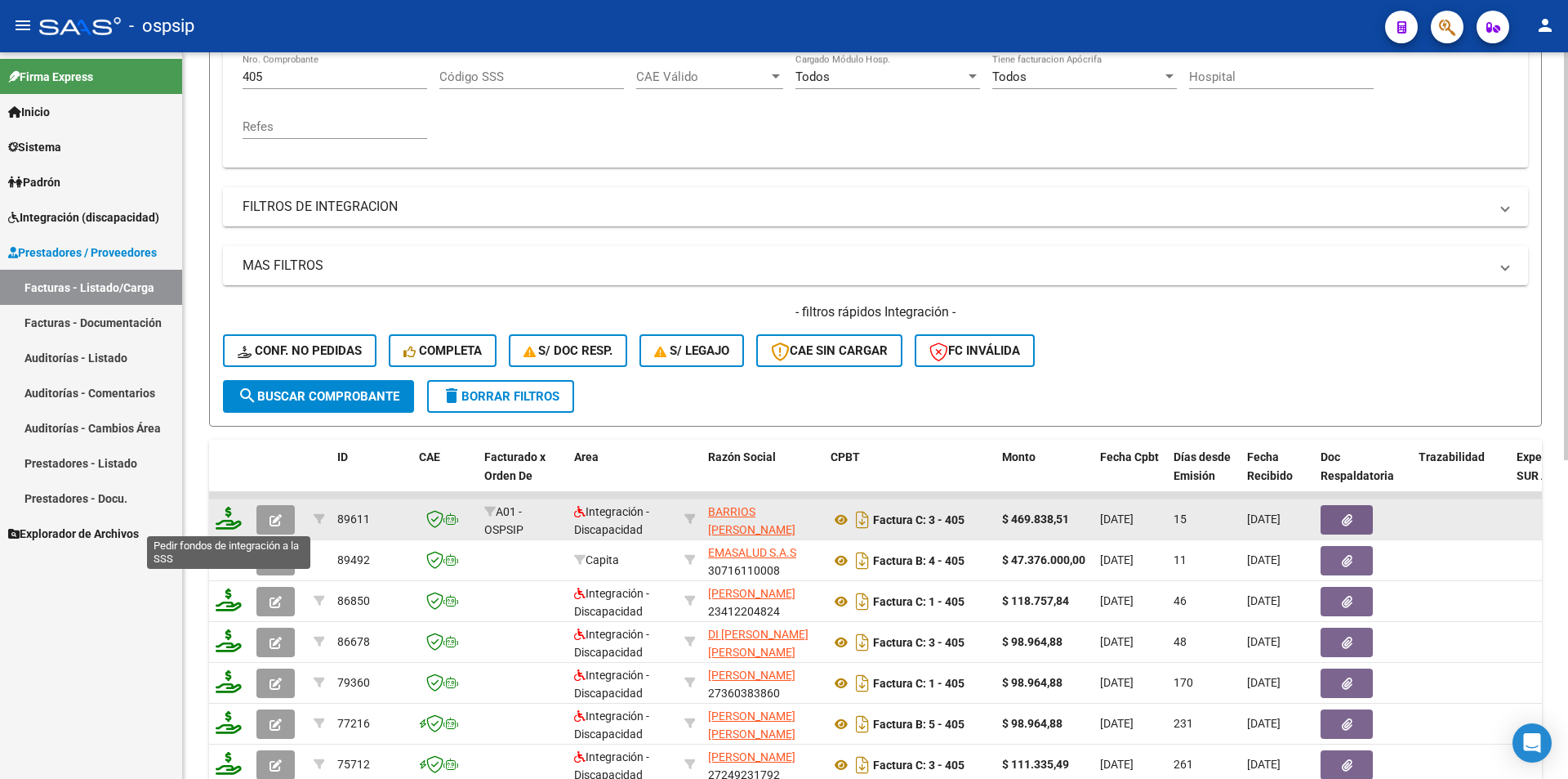
click at [228, 508] on icon at bounding box center [229, 518] width 26 height 23
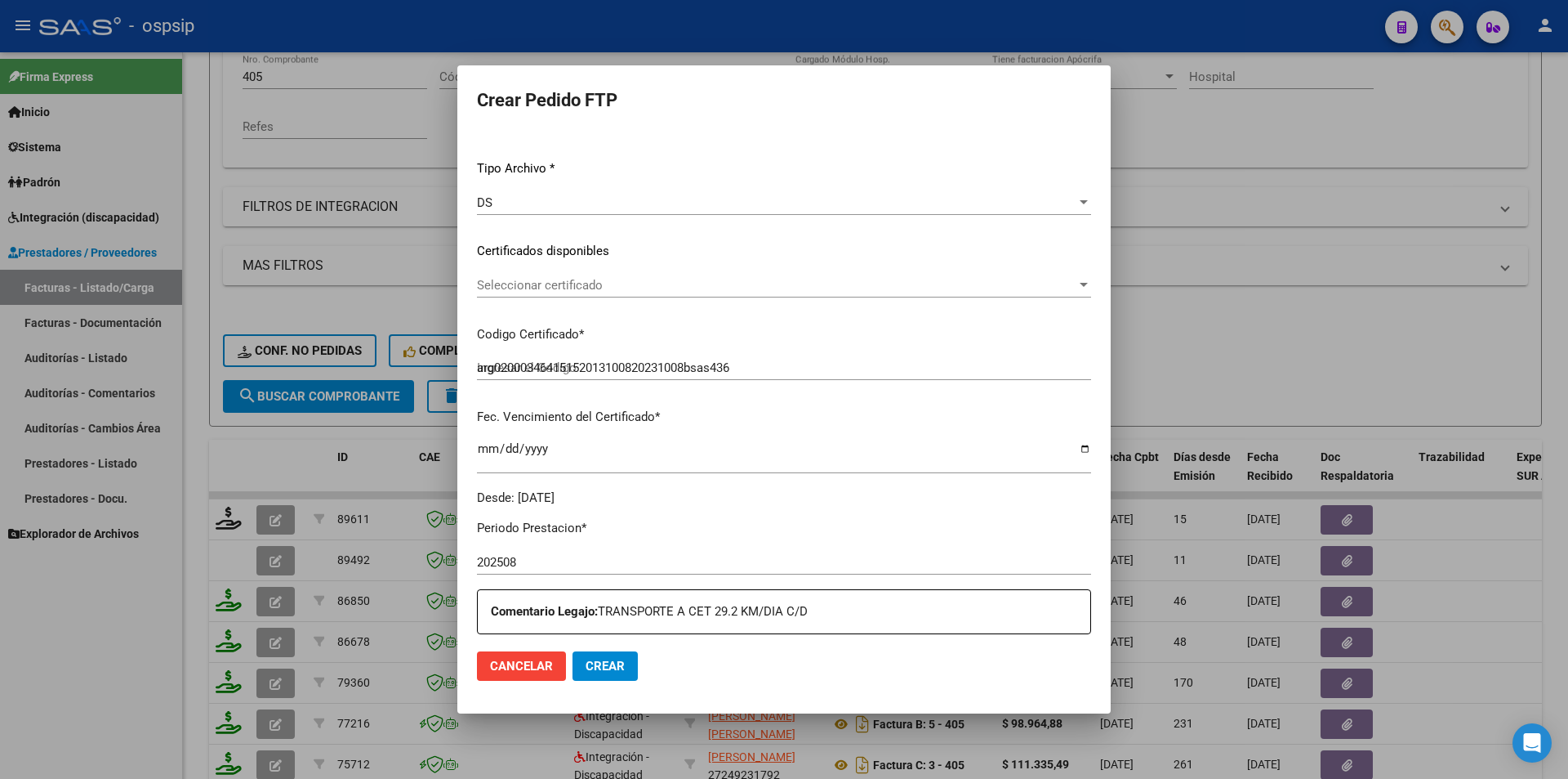
scroll to position [409, 0]
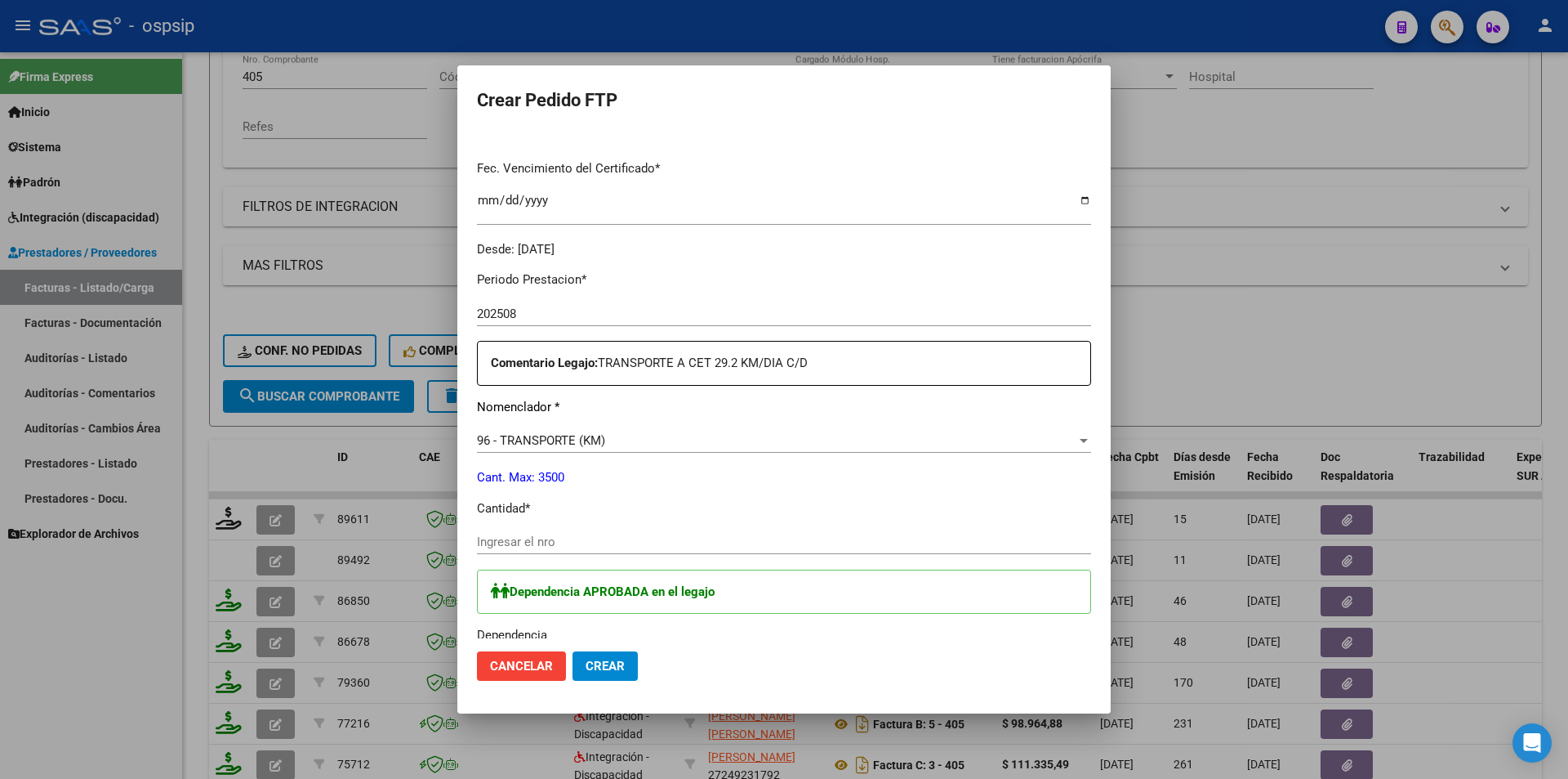
drag, startPoint x: 558, startPoint y: 555, endPoint x: 550, endPoint y: 550, distance: 9.4
click at [558, 555] on div "Ingresar el nro" at bounding box center [784, 549] width 614 height 40
click at [523, 536] on input "Ingresar el nro" at bounding box center [784, 542] width 614 height 15
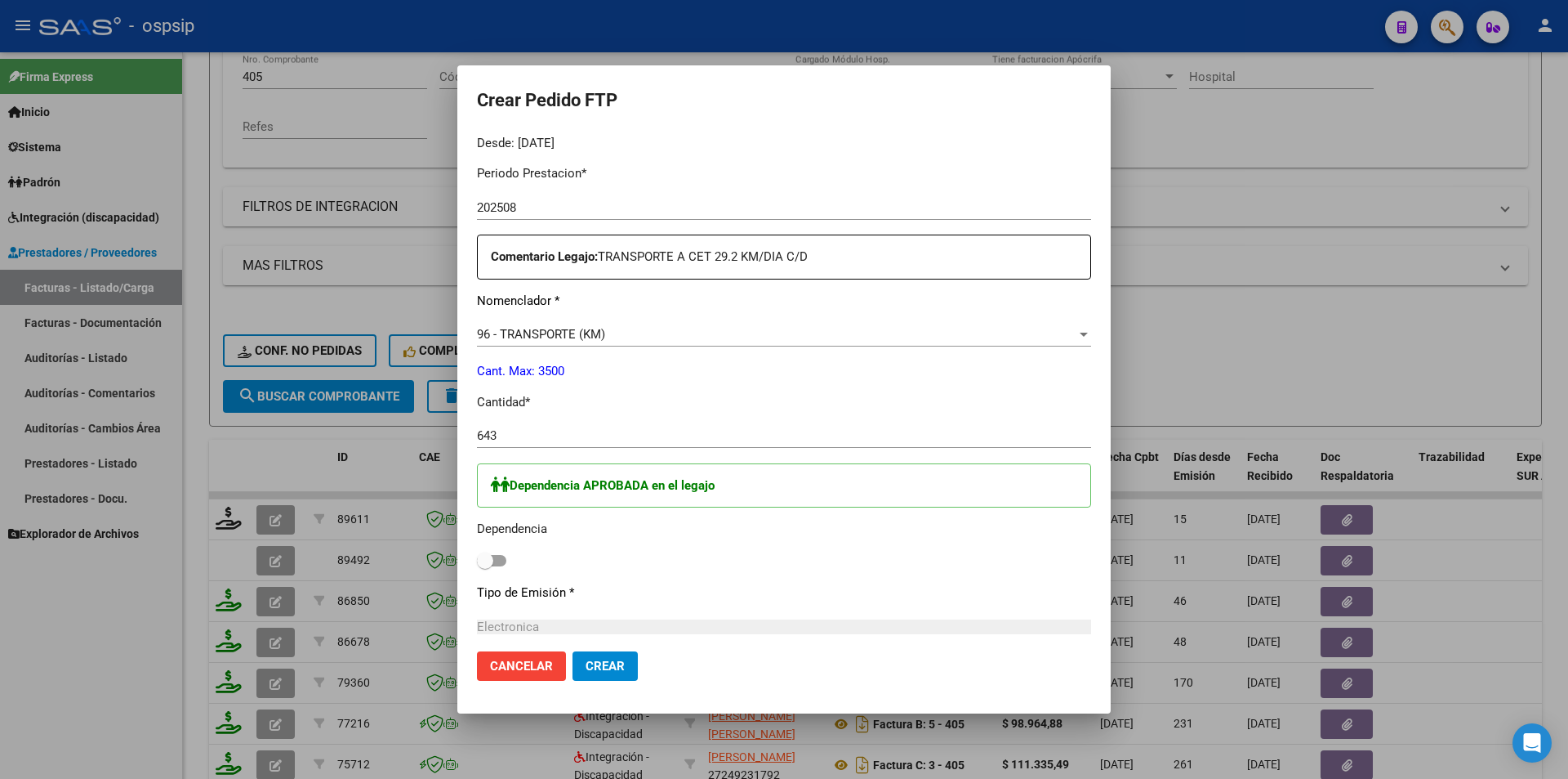
scroll to position [572, 0]
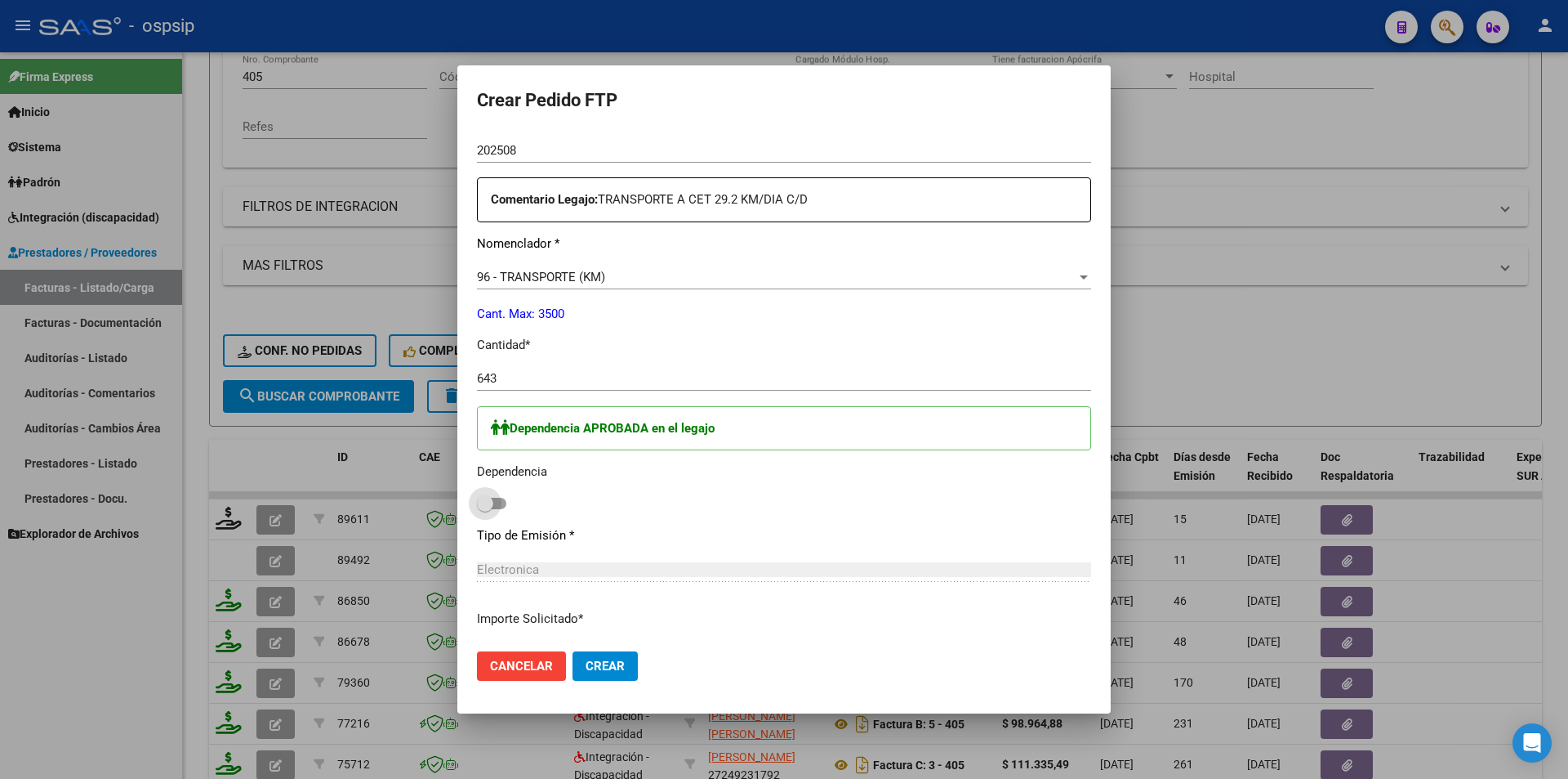
click at [500, 499] on span at bounding box center [491, 503] width 29 height 12
click at [486, 509] on input "checkbox" at bounding box center [485, 509] width 1 height 1
click at [605, 672] on span "Crear" at bounding box center [605, 666] width 39 height 15
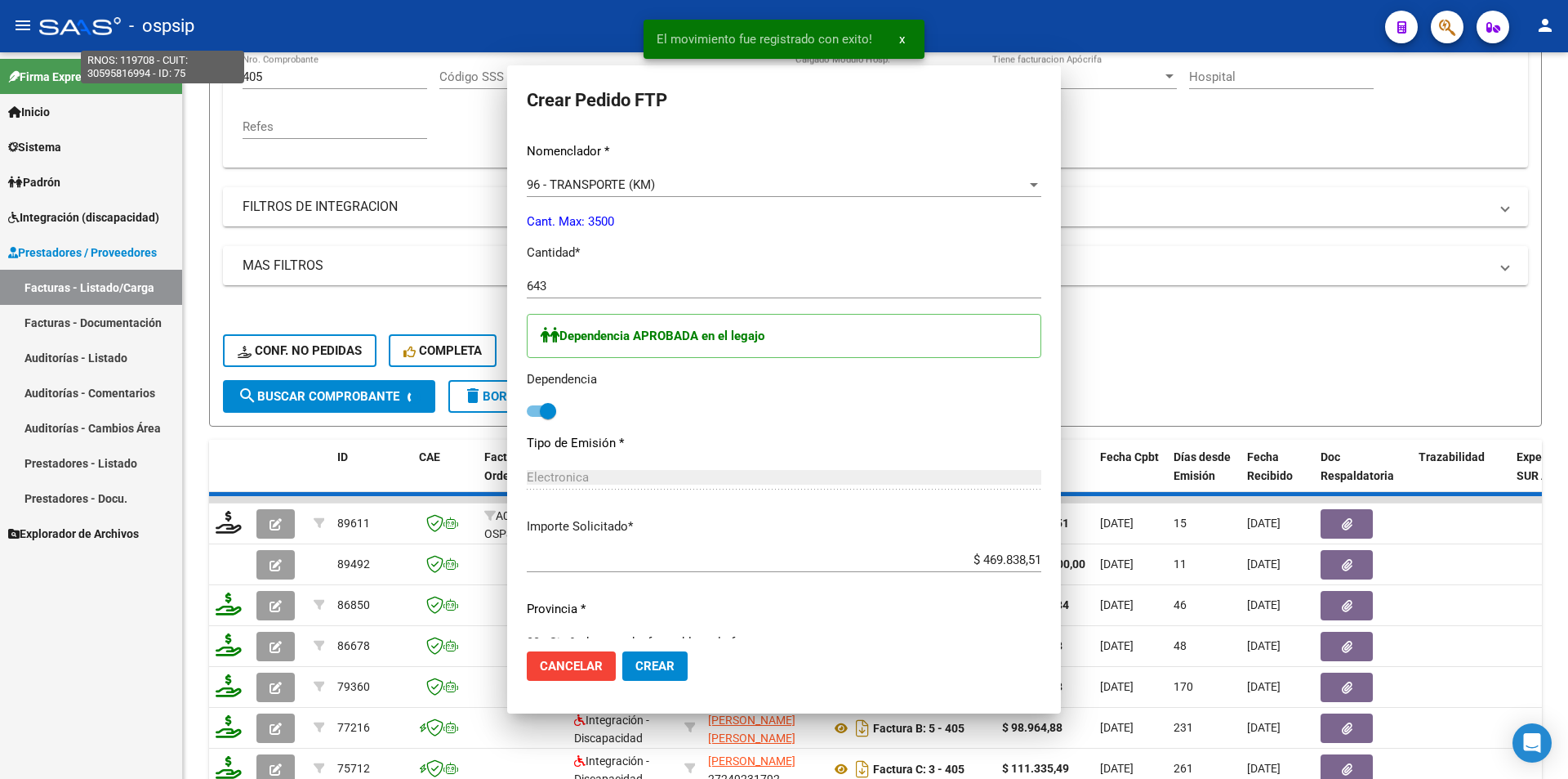
scroll to position [480, 0]
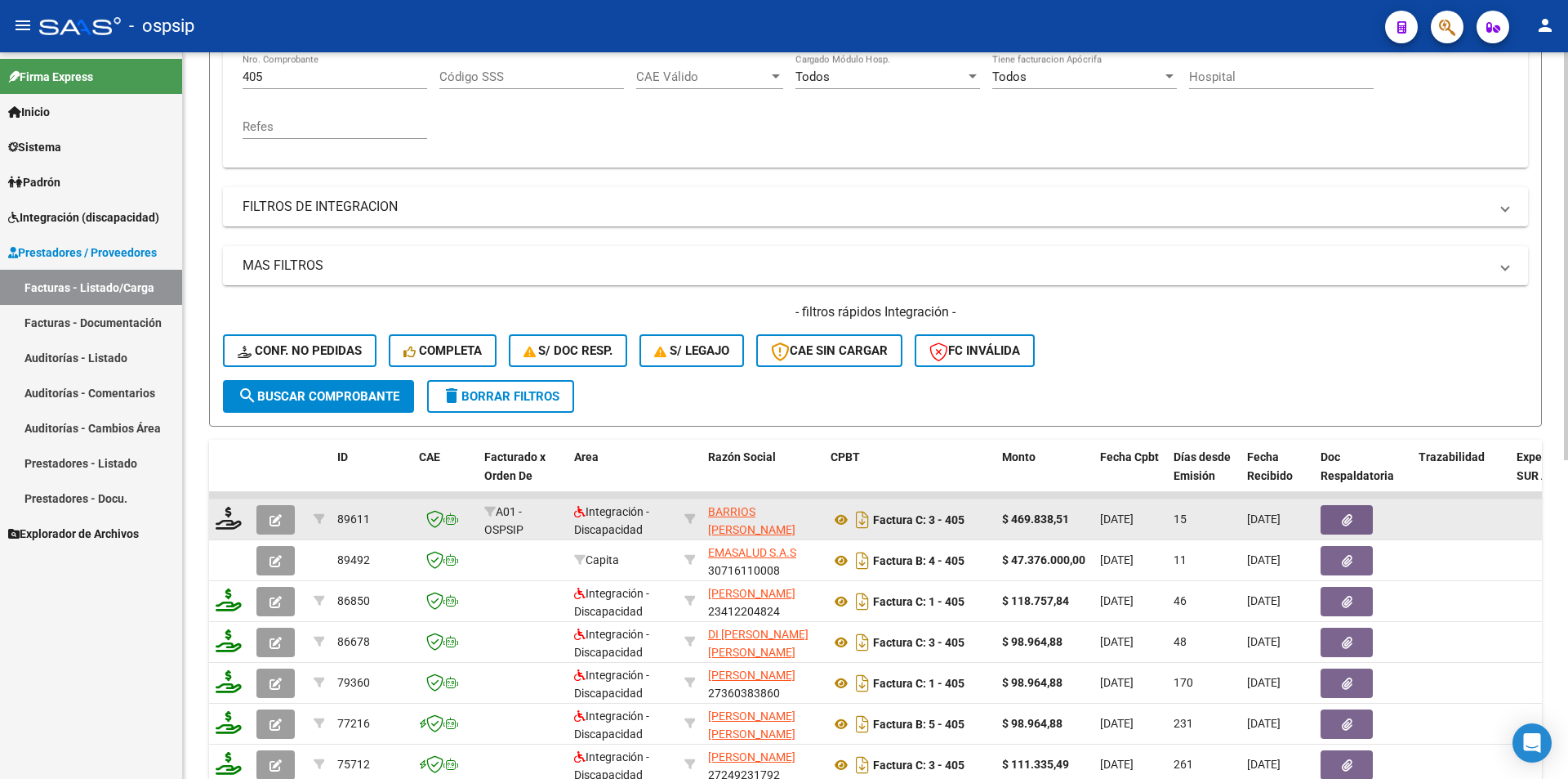
click at [275, 514] on icon "button" at bounding box center [275, 520] width 13 height 13
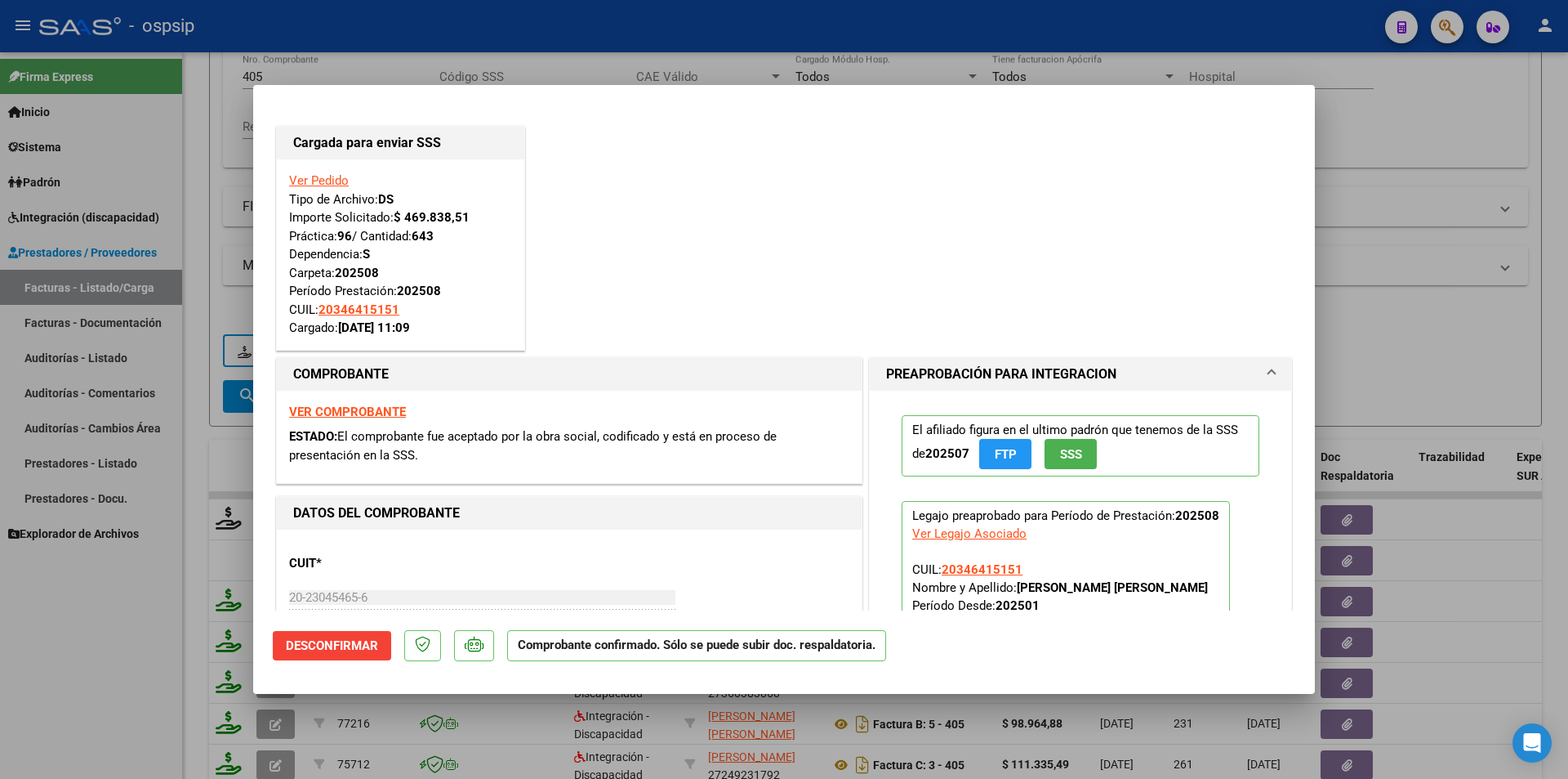
click at [144, 532] on div at bounding box center [784, 390] width 1568 height 779
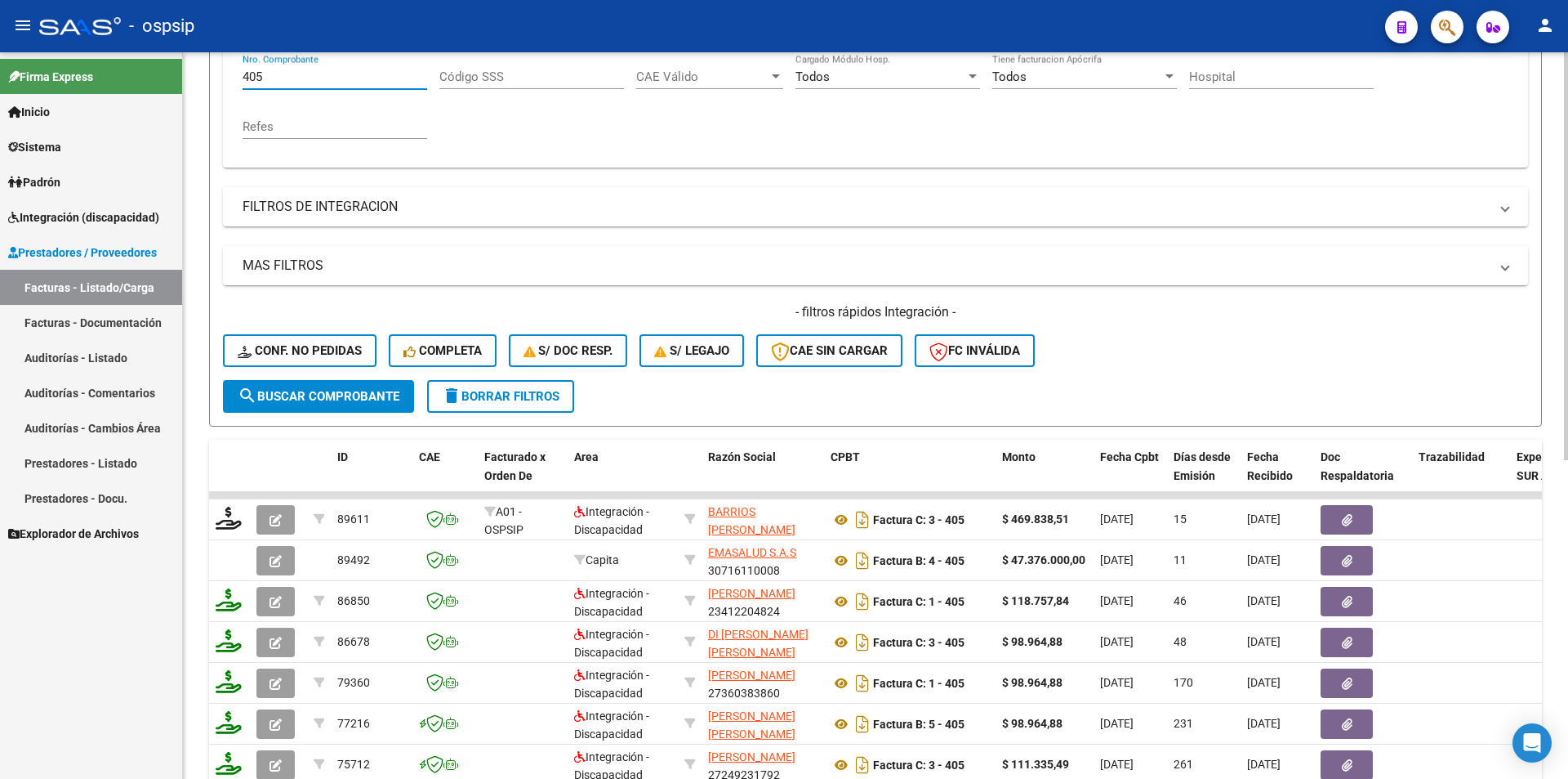
drag, startPoint x: 264, startPoint y: 75, endPoint x: 211, endPoint y: 75, distance: 53.0
click at [211, 75] on form "Filtros Id Area Area Seleccionar Gerenciador Seleccionar Gerenciador Todos Conf…" at bounding box center [876, 147] width 1333 height 560
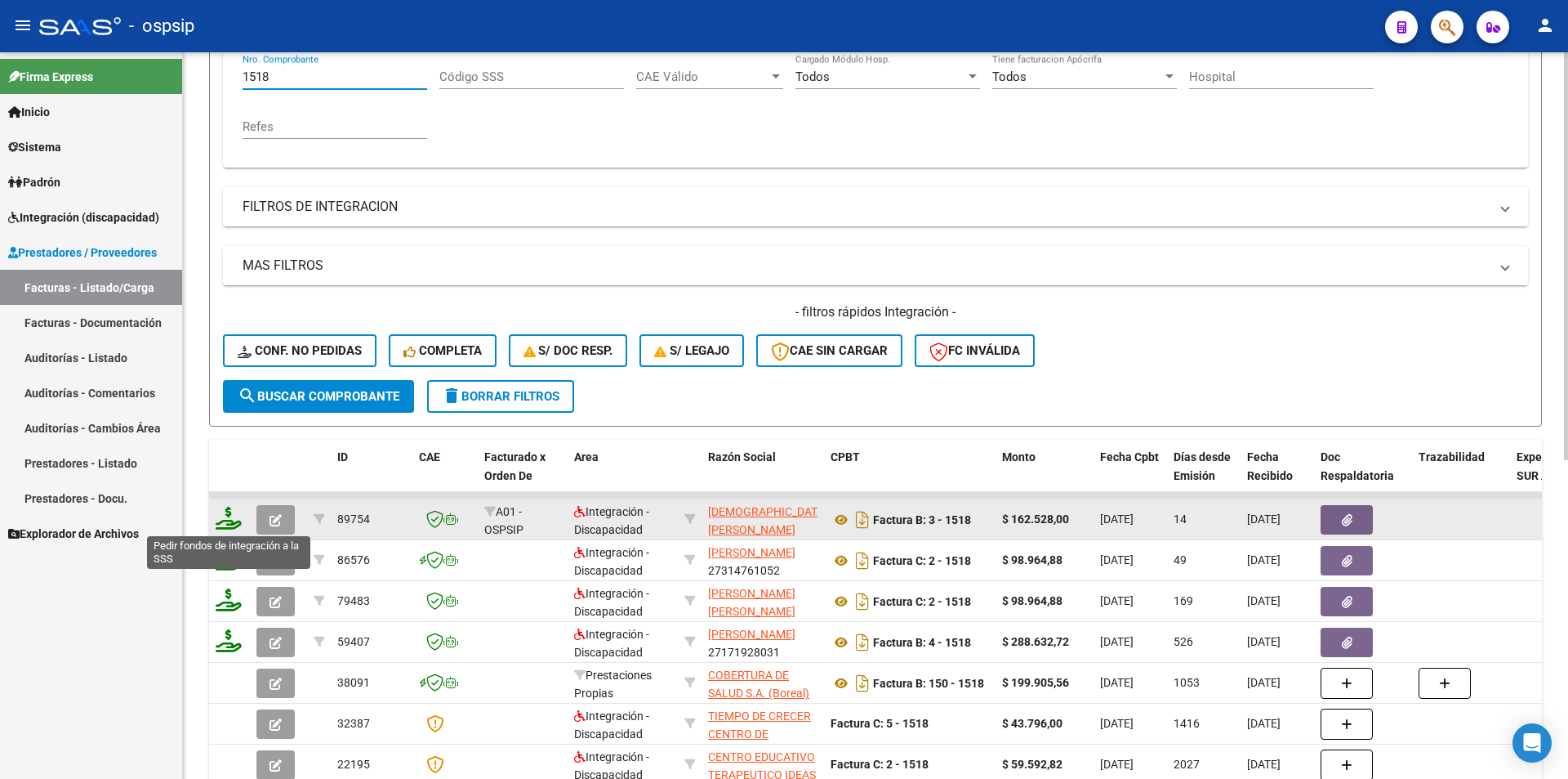
click at [222, 522] on icon at bounding box center [229, 518] width 26 height 23
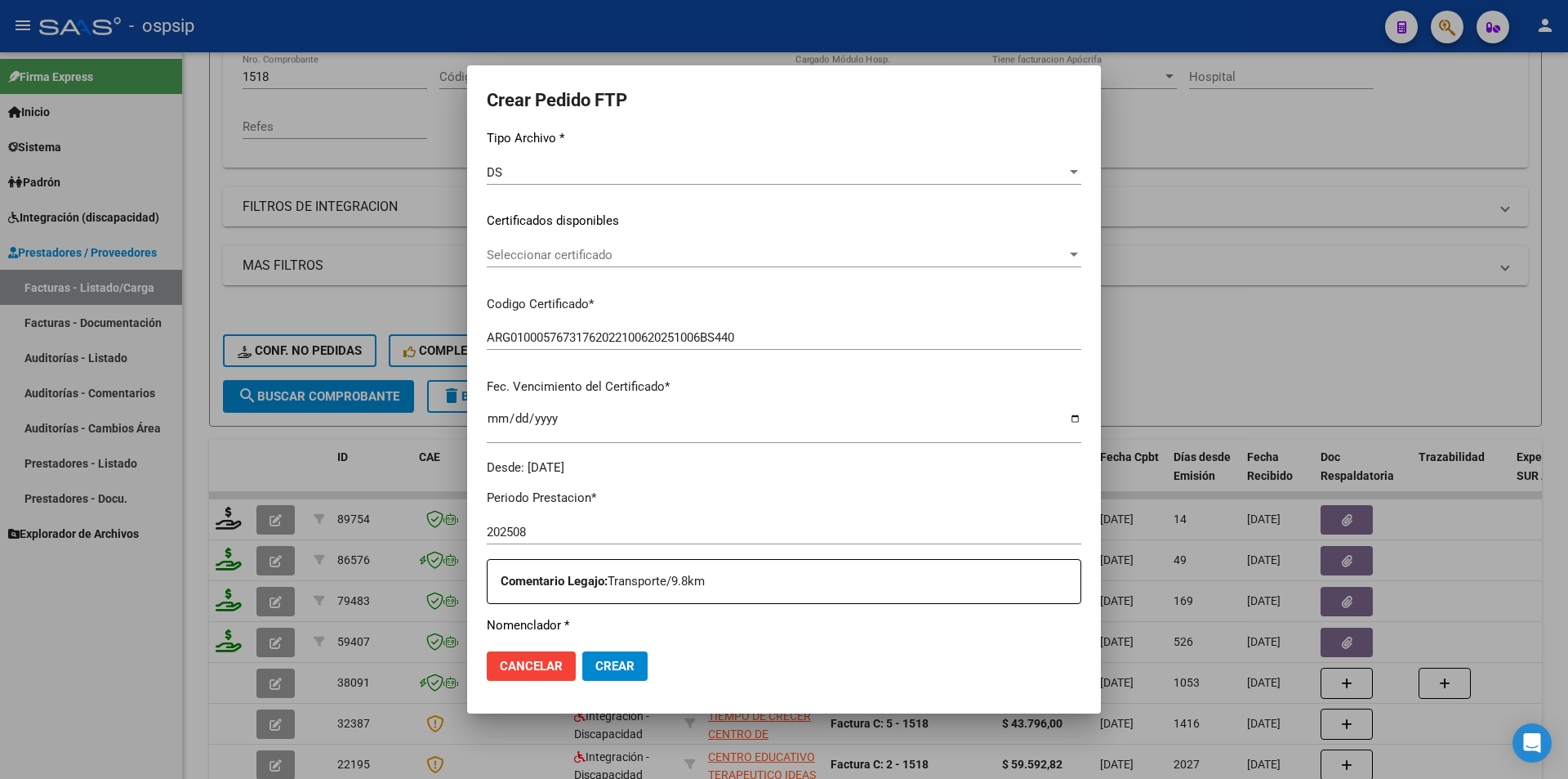
scroll to position [409, 0]
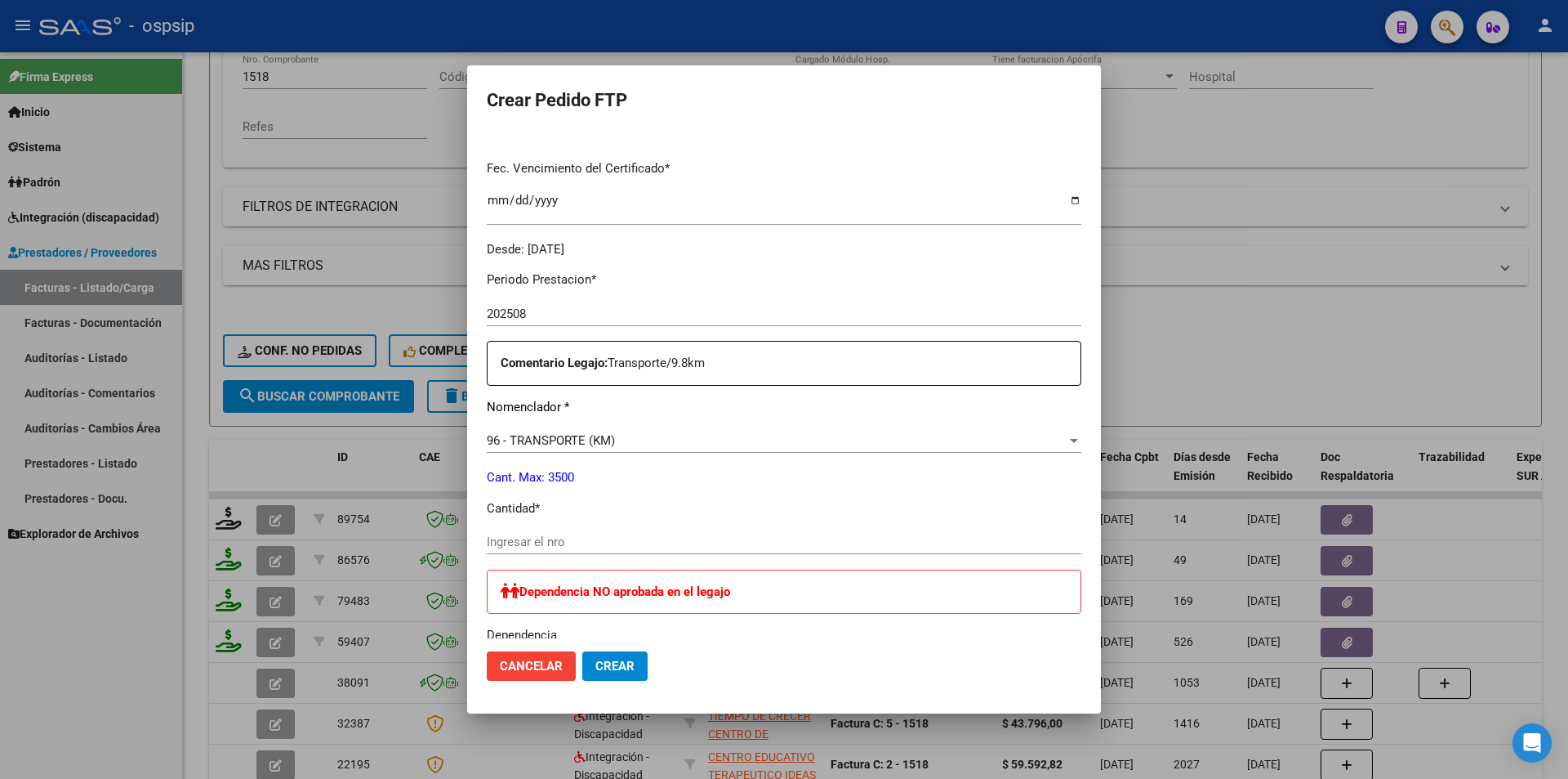
click at [519, 544] on input "Ingresar el nro" at bounding box center [784, 542] width 594 height 15
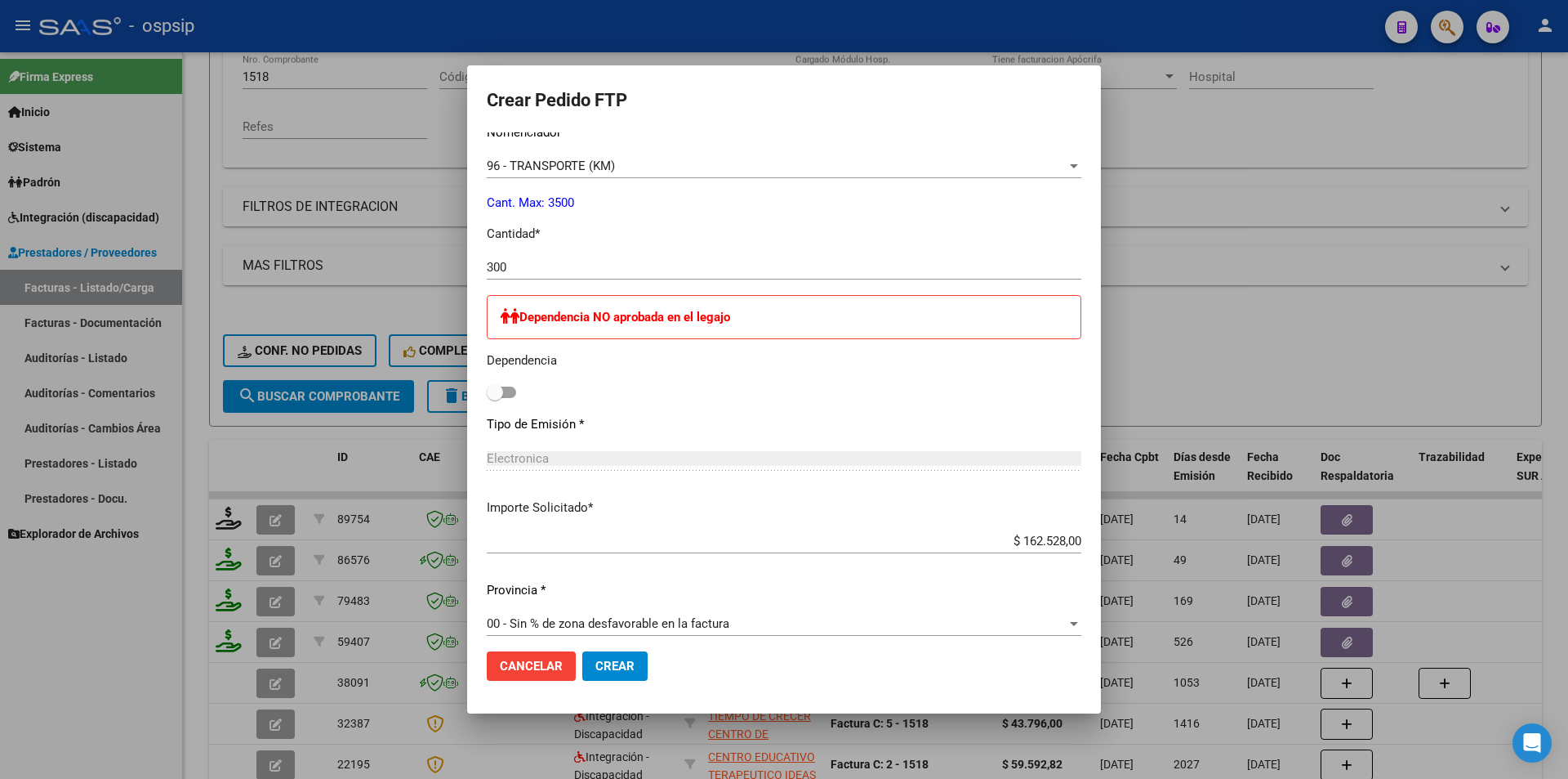
scroll to position [735, 0]
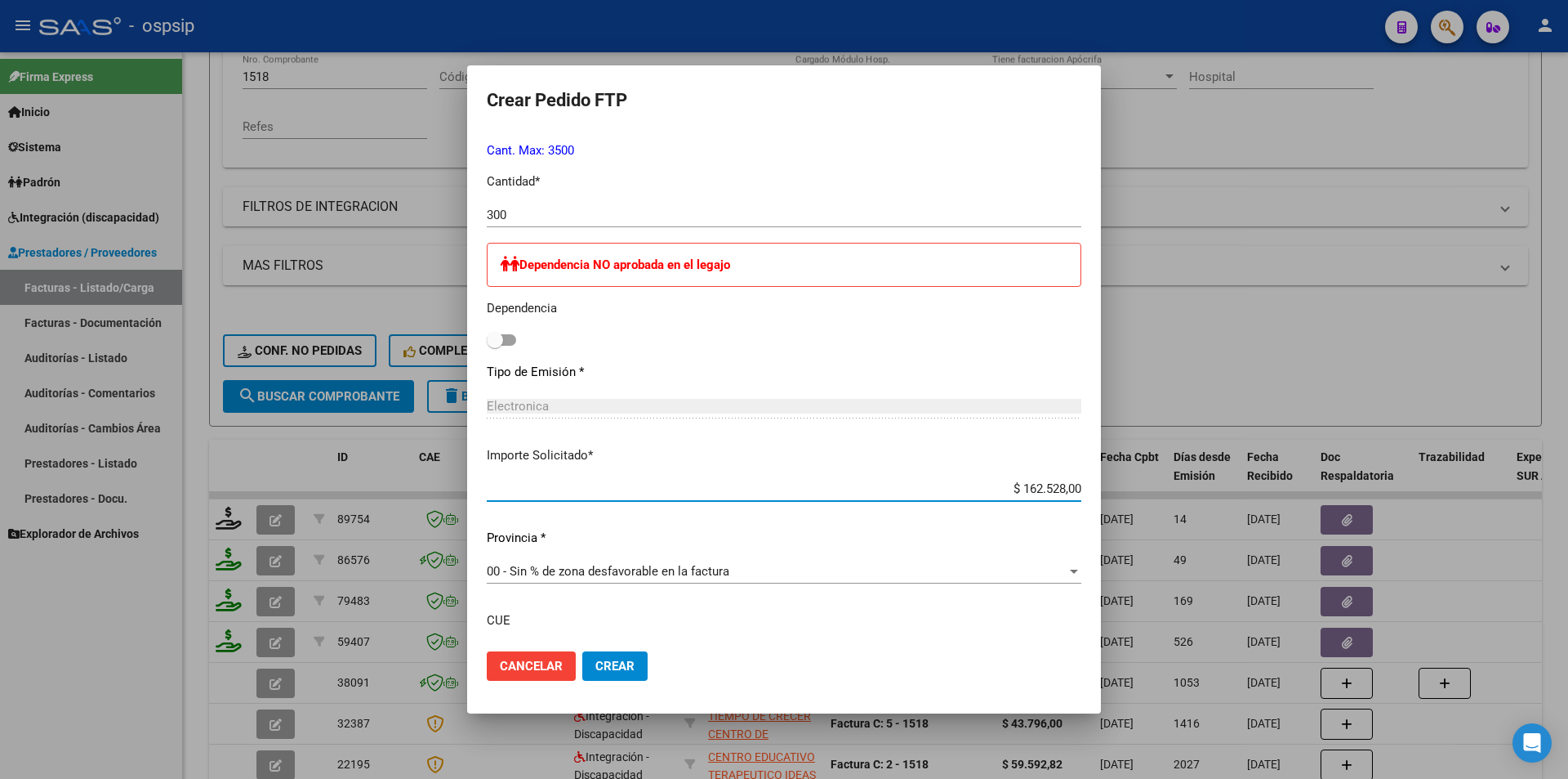
drag, startPoint x: 1014, startPoint y: 493, endPoint x: 1087, endPoint y: 497, distance: 73.1
click at [1087, 497] on mat-dialog-content "VER COMPROBANTE ARCA Padrón Afiliado: GUTIERREZ EMMA GRACIELA CUIL: 27576731766…" at bounding box center [784, 385] width 634 height 506
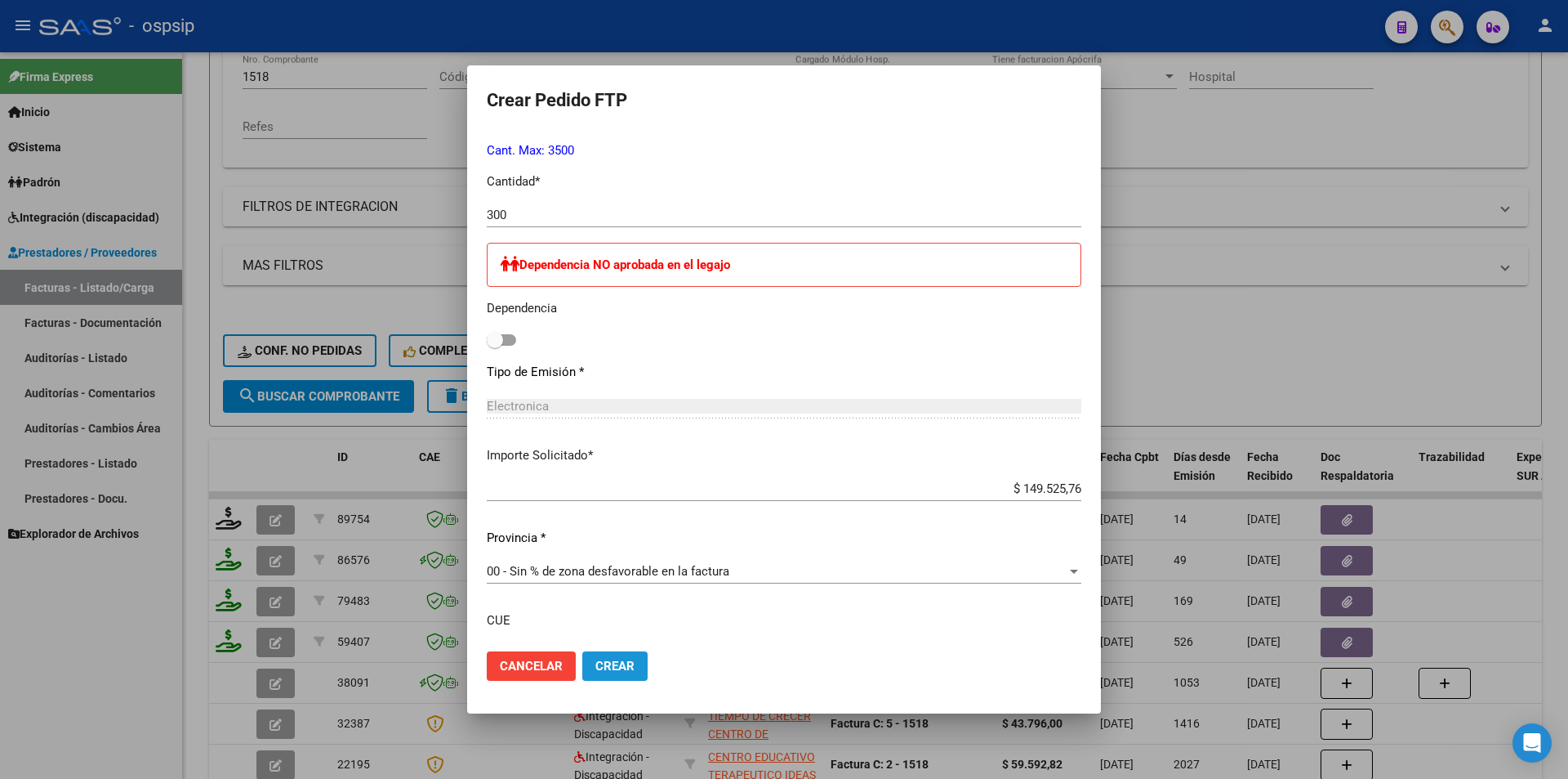
click at [635, 661] on button "Crear" at bounding box center [615, 666] width 65 height 29
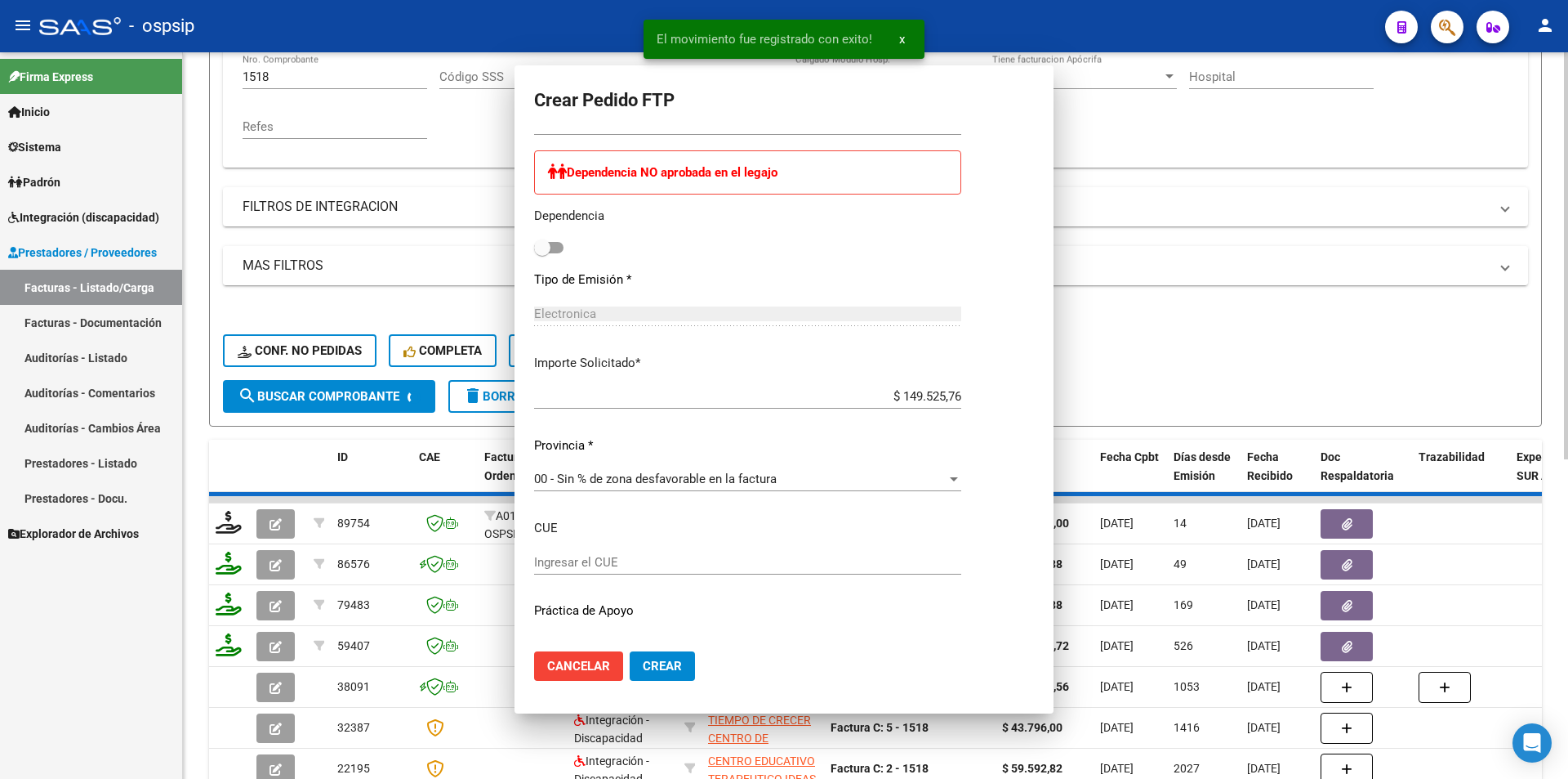
scroll to position [0, 0]
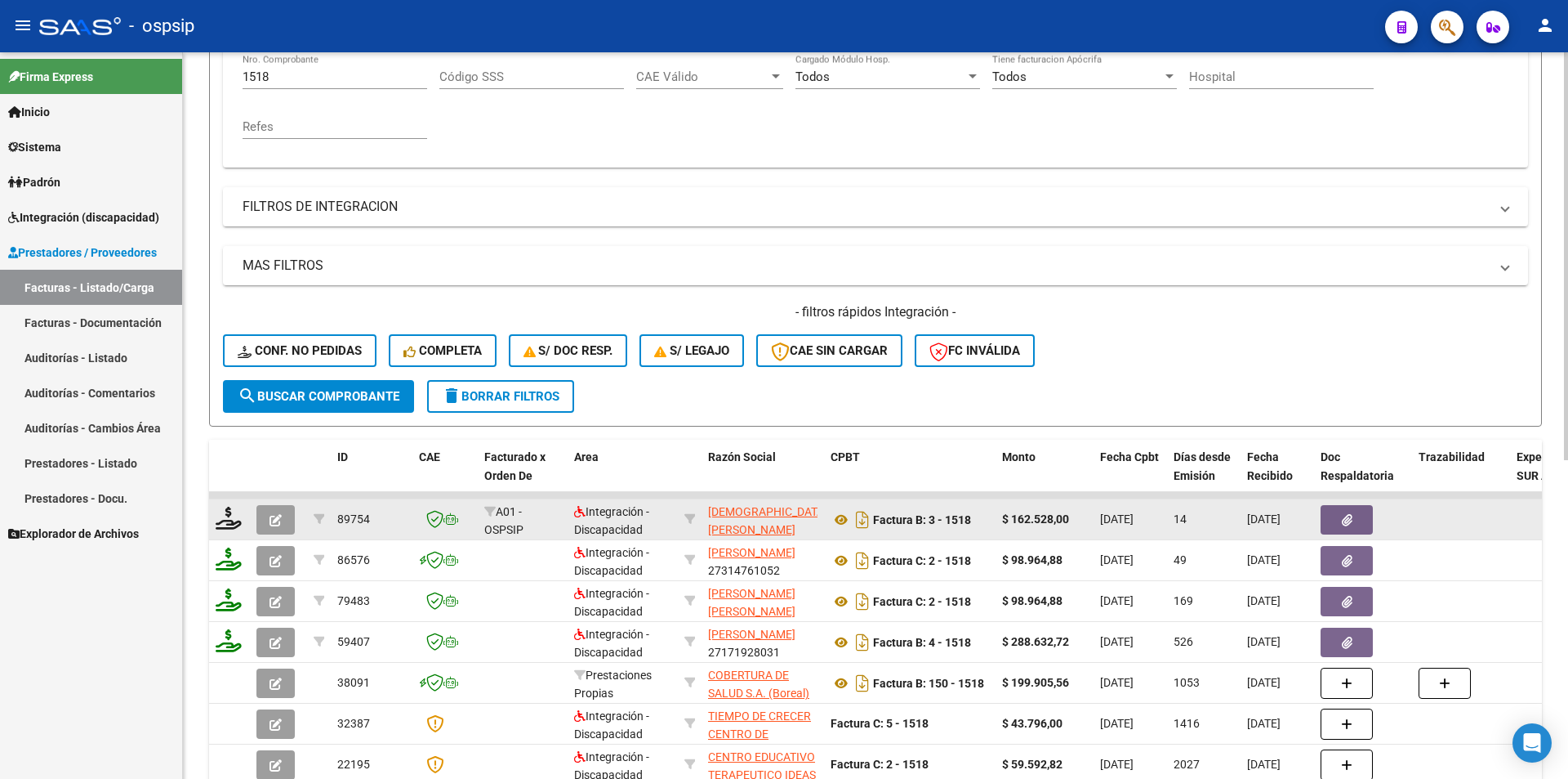
click at [279, 518] on icon "button" at bounding box center [275, 520] width 13 height 13
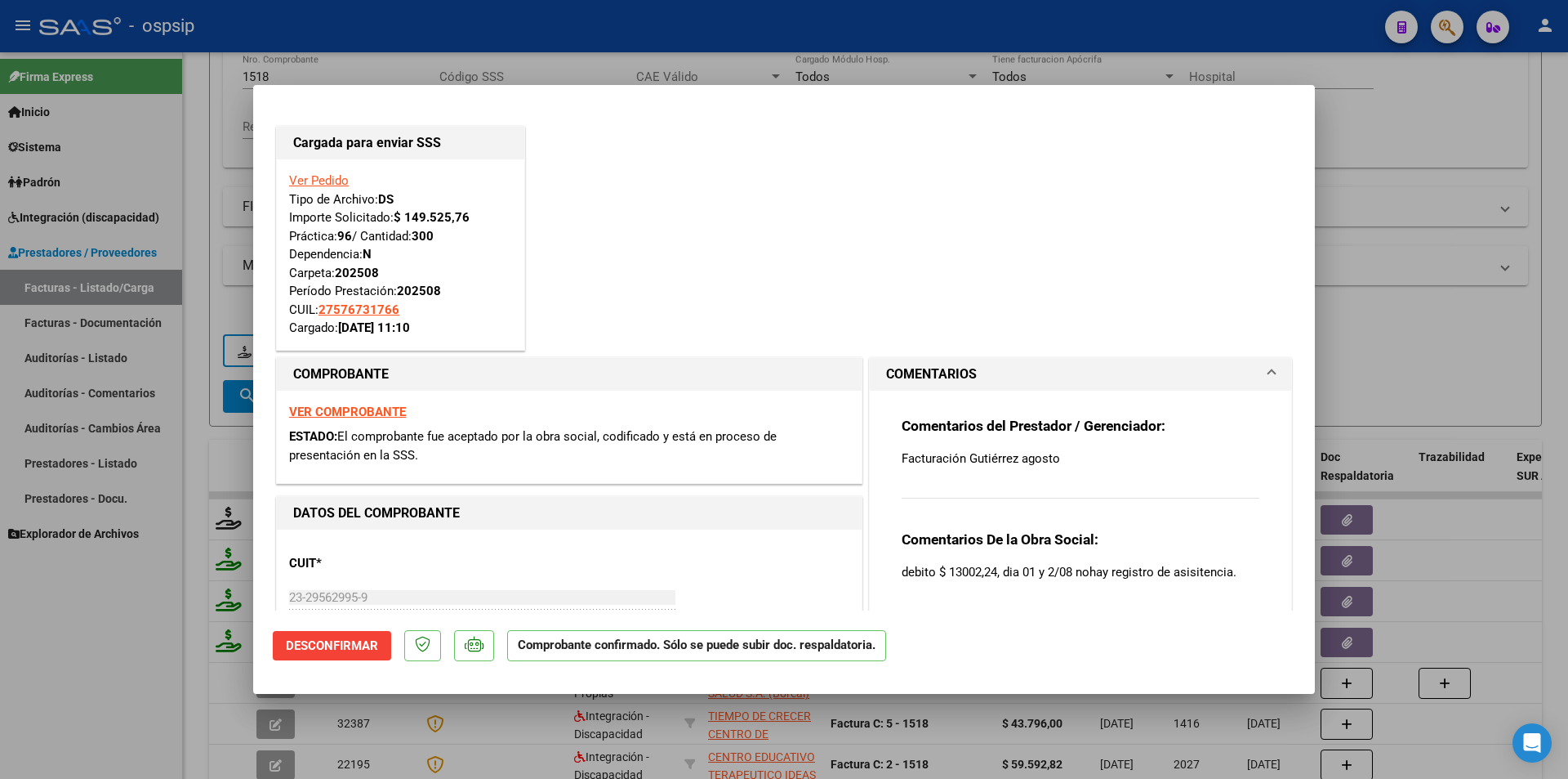
drag, startPoint x: 38, startPoint y: 562, endPoint x: 118, endPoint y: 420, distance: 163.0
click at [38, 563] on div at bounding box center [784, 390] width 1568 height 779
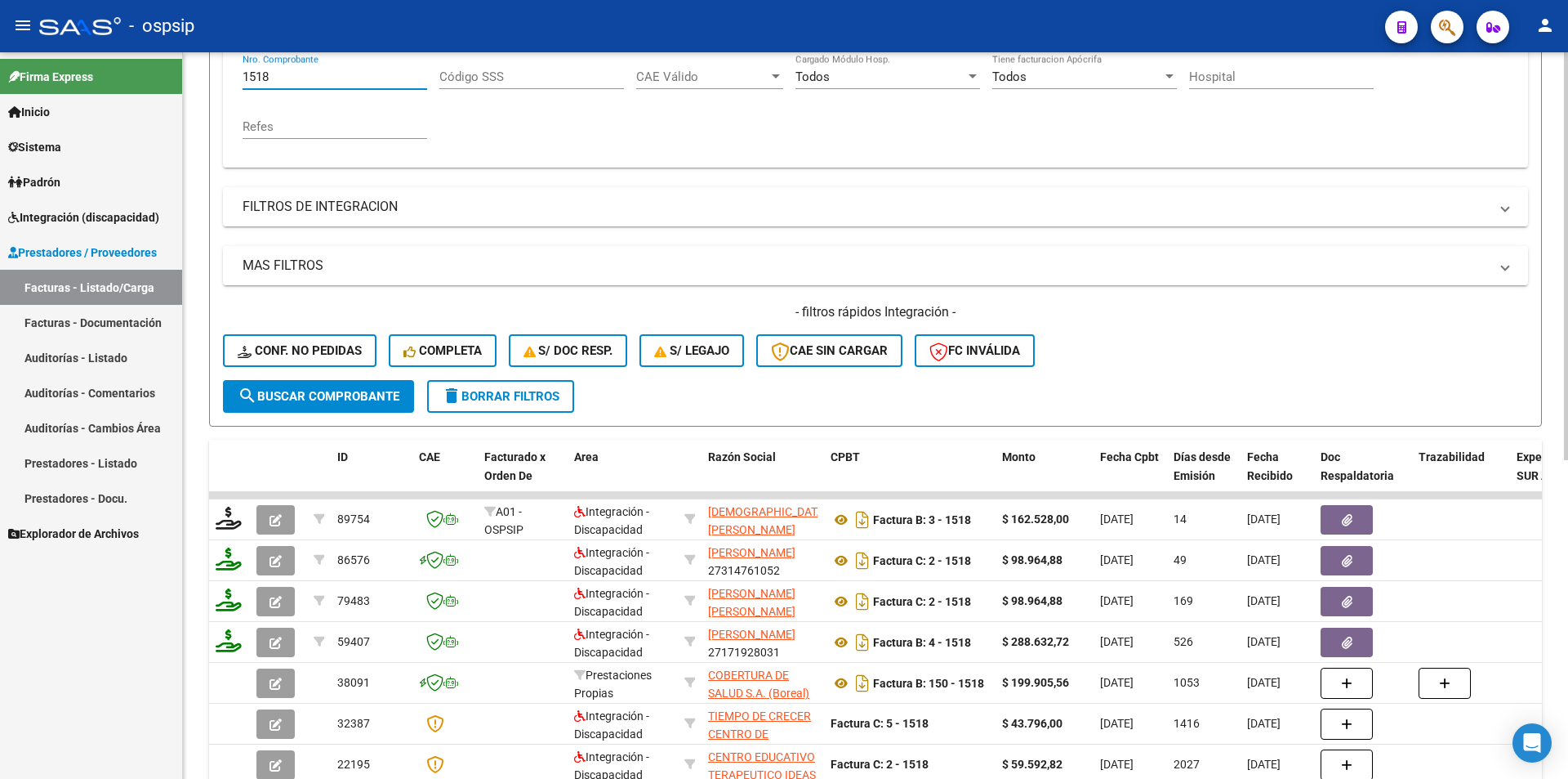
click at [196, 72] on div "Video tutorial PRESTADORES -> Listado de CPBTs Emitidos por Prestadores / Prove…" at bounding box center [876, 366] width 1385 height 1282
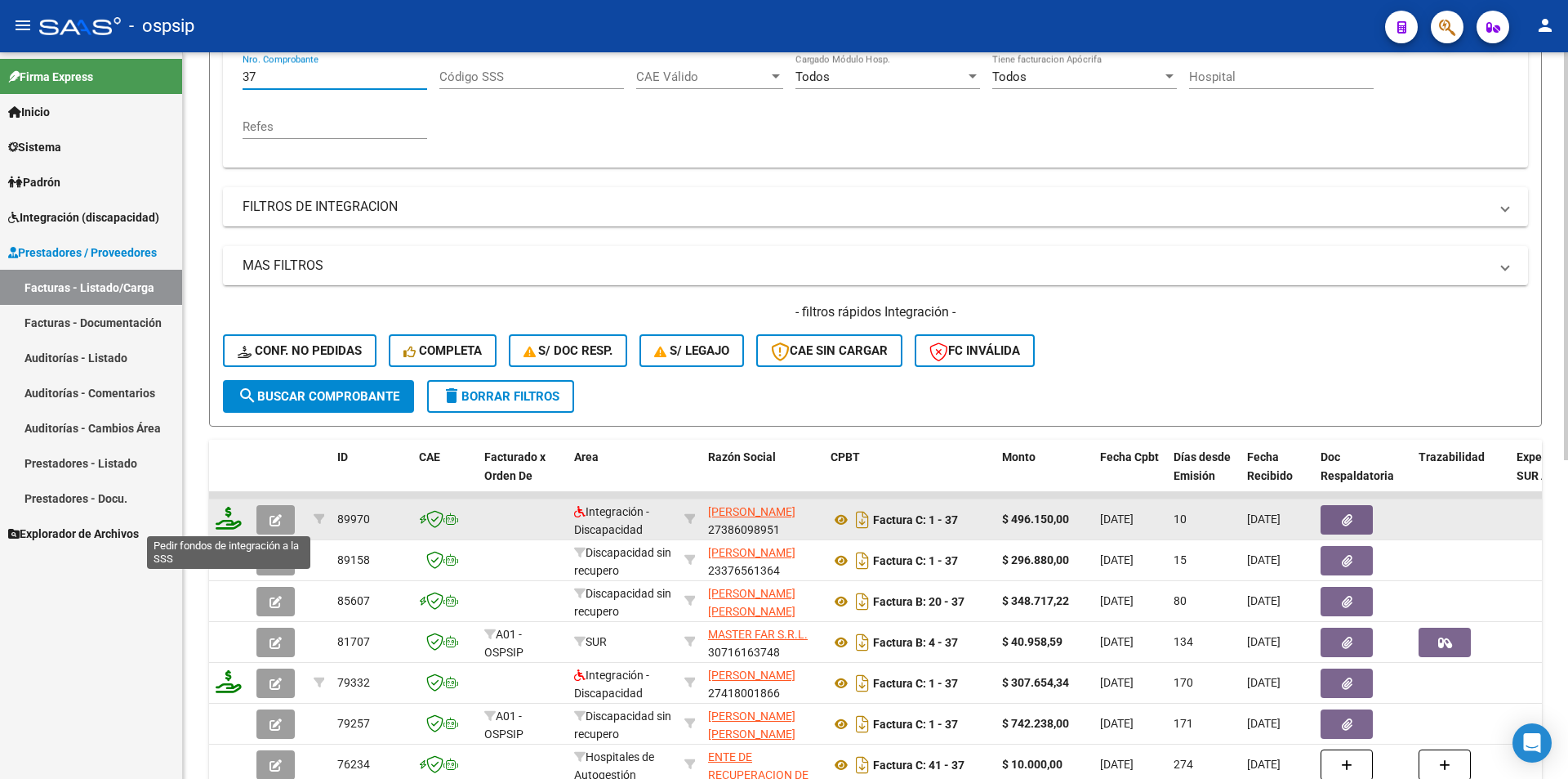
click at [222, 524] on icon at bounding box center [229, 518] width 26 height 23
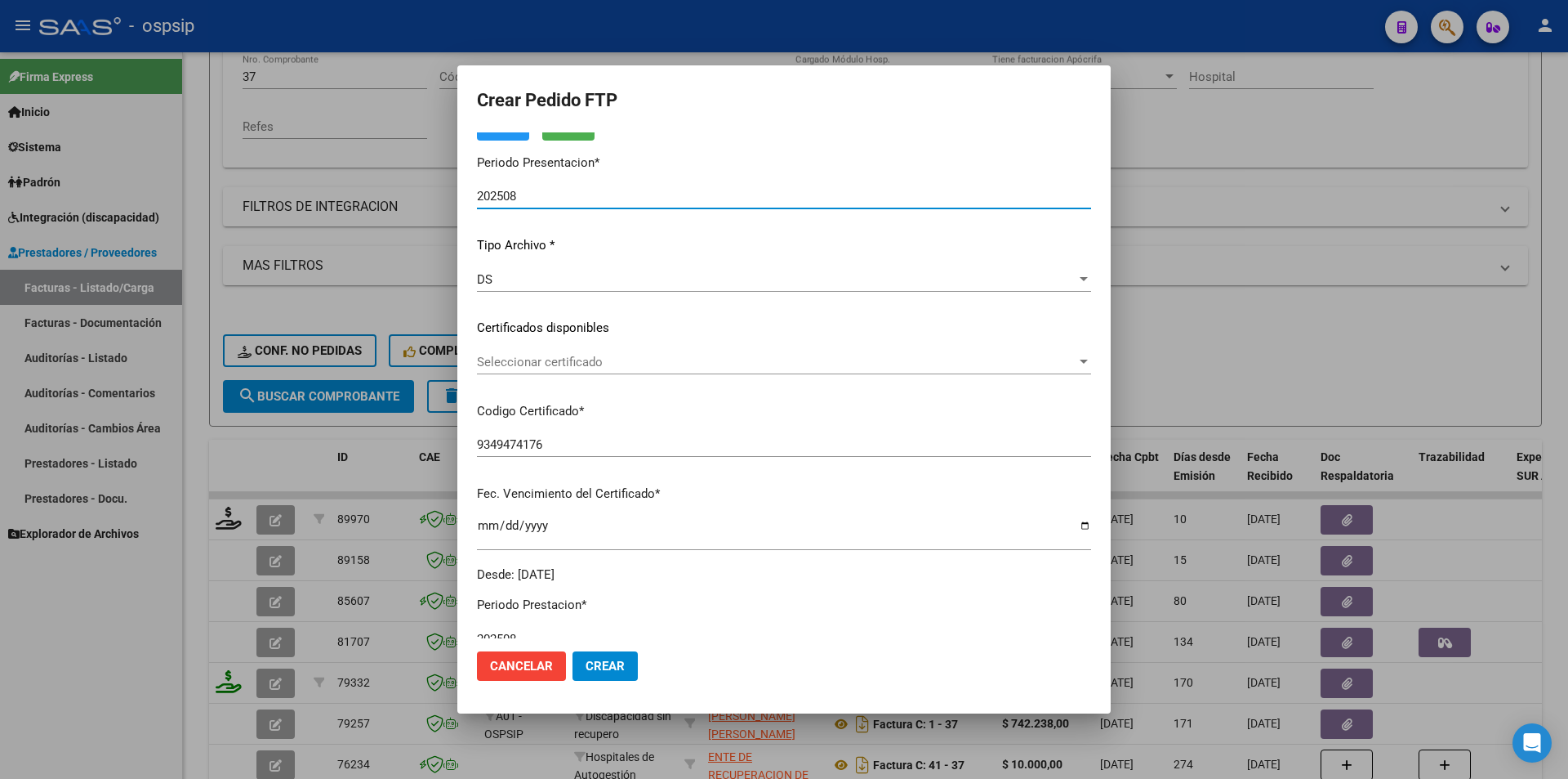
scroll to position [490, 0]
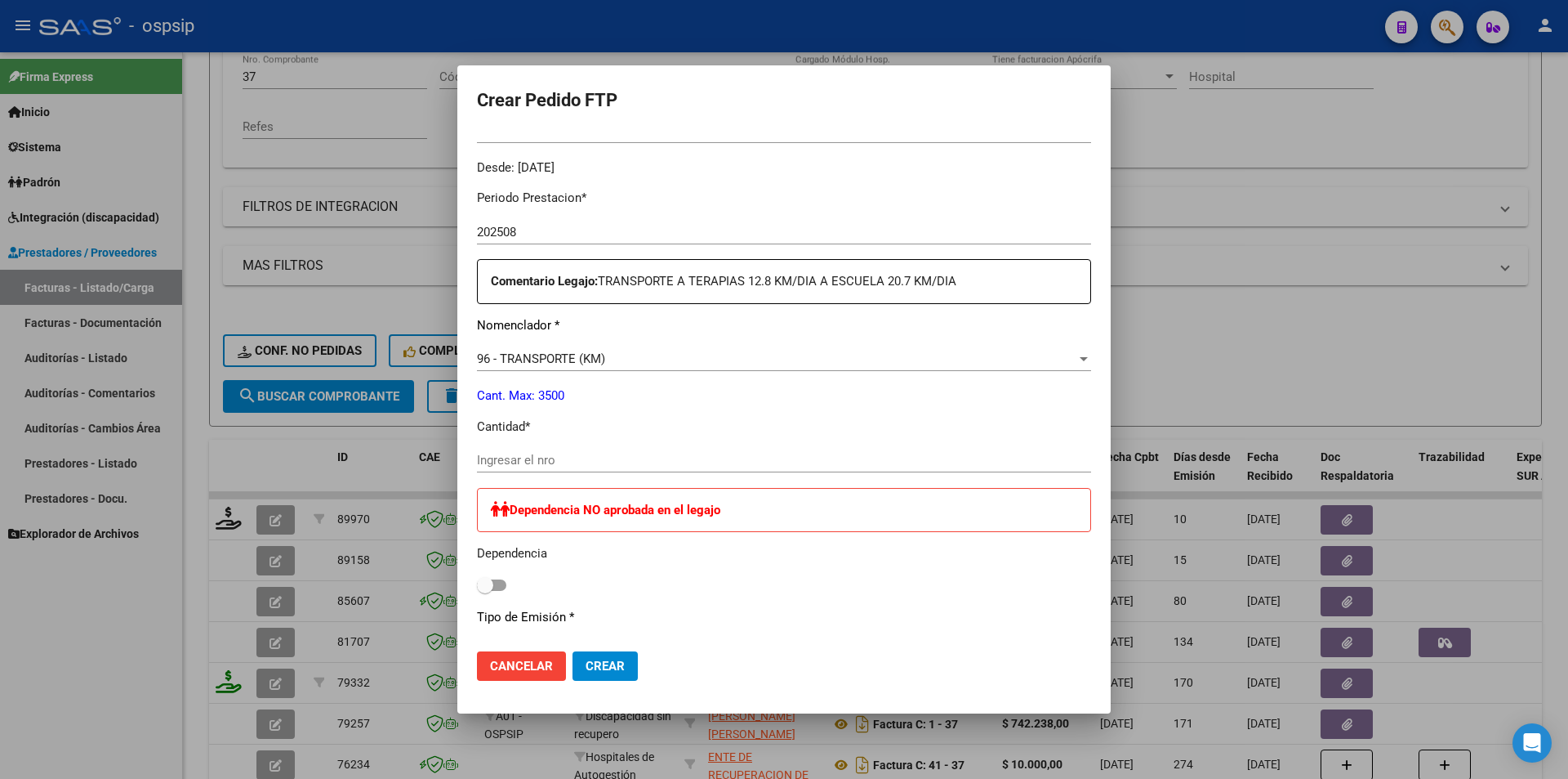
click at [538, 466] on input "Ingresar el nro" at bounding box center [784, 461] width 614 height 15
click at [510, 467] on input "Ingresar el nro" at bounding box center [784, 461] width 614 height 15
click at [615, 662] on span "Crear" at bounding box center [605, 666] width 39 height 15
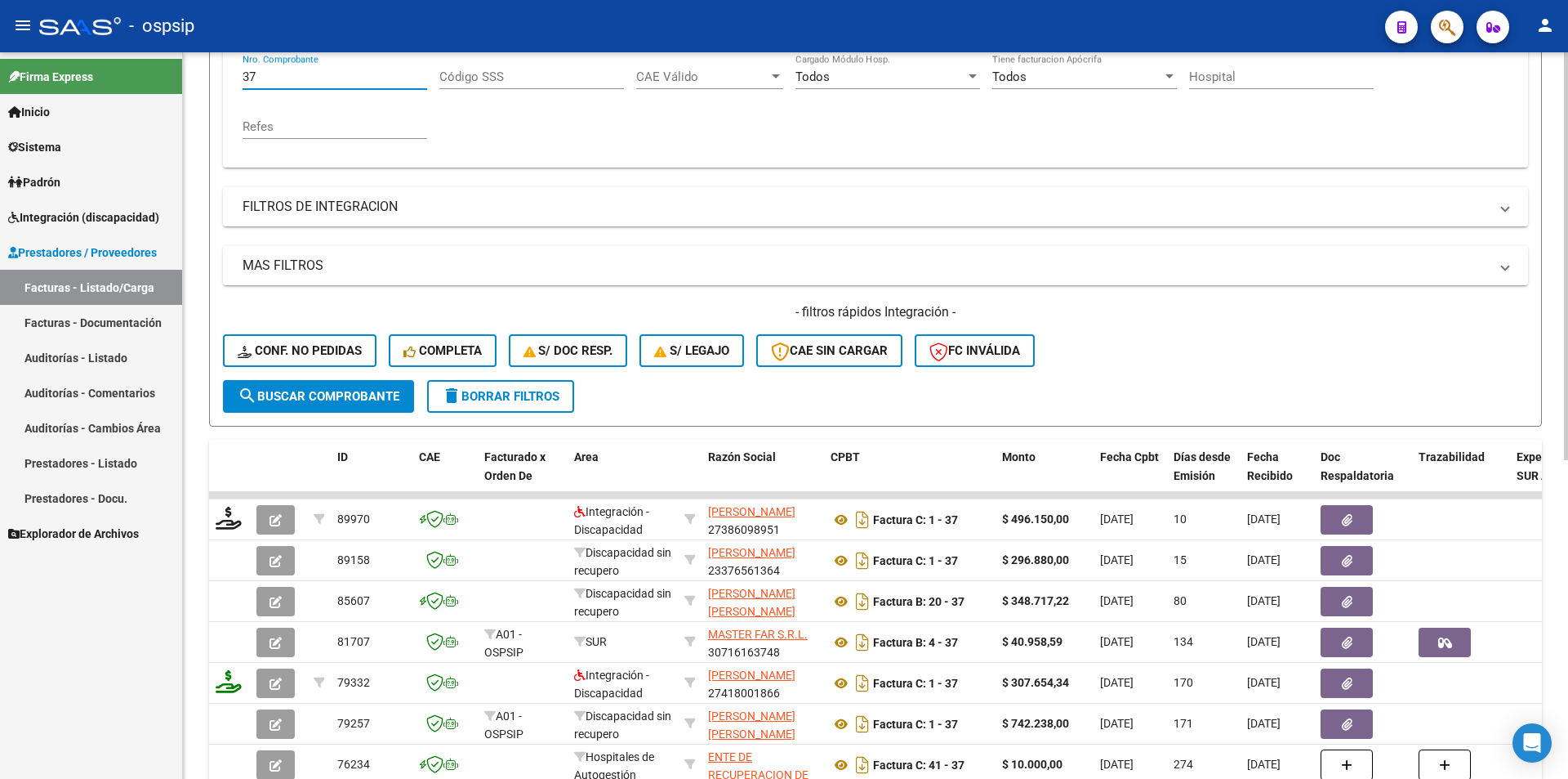
scroll to position [270, 0]
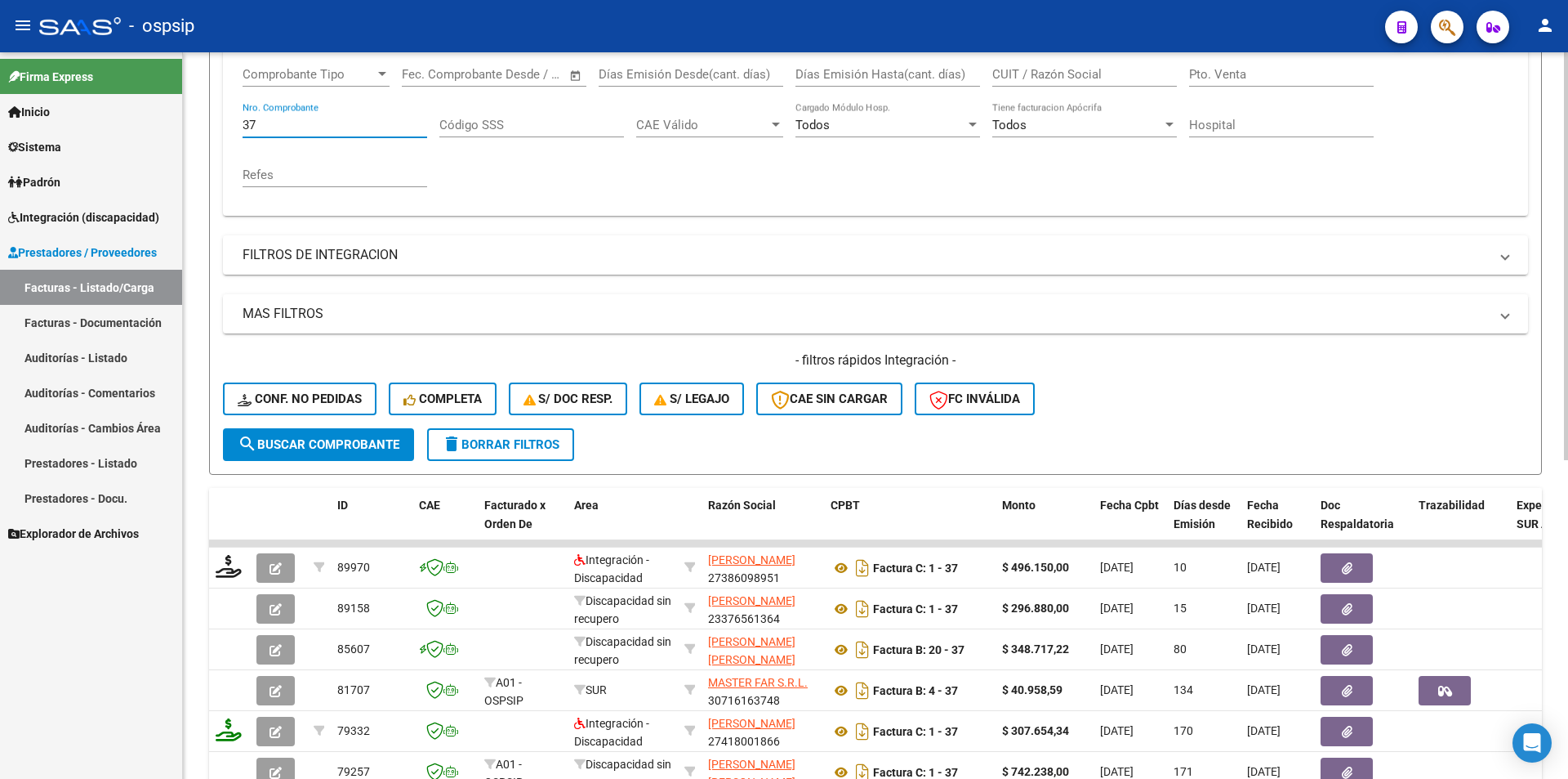
drag, startPoint x: 263, startPoint y: 70, endPoint x: 205, endPoint y: 61, distance: 58.7
click at [205, 61] on div "Video tutorial PRESTADORES -> Listado de CPBTs Emitidos por Prestadores / Prove…" at bounding box center [876, 415] width 1385 height 1282
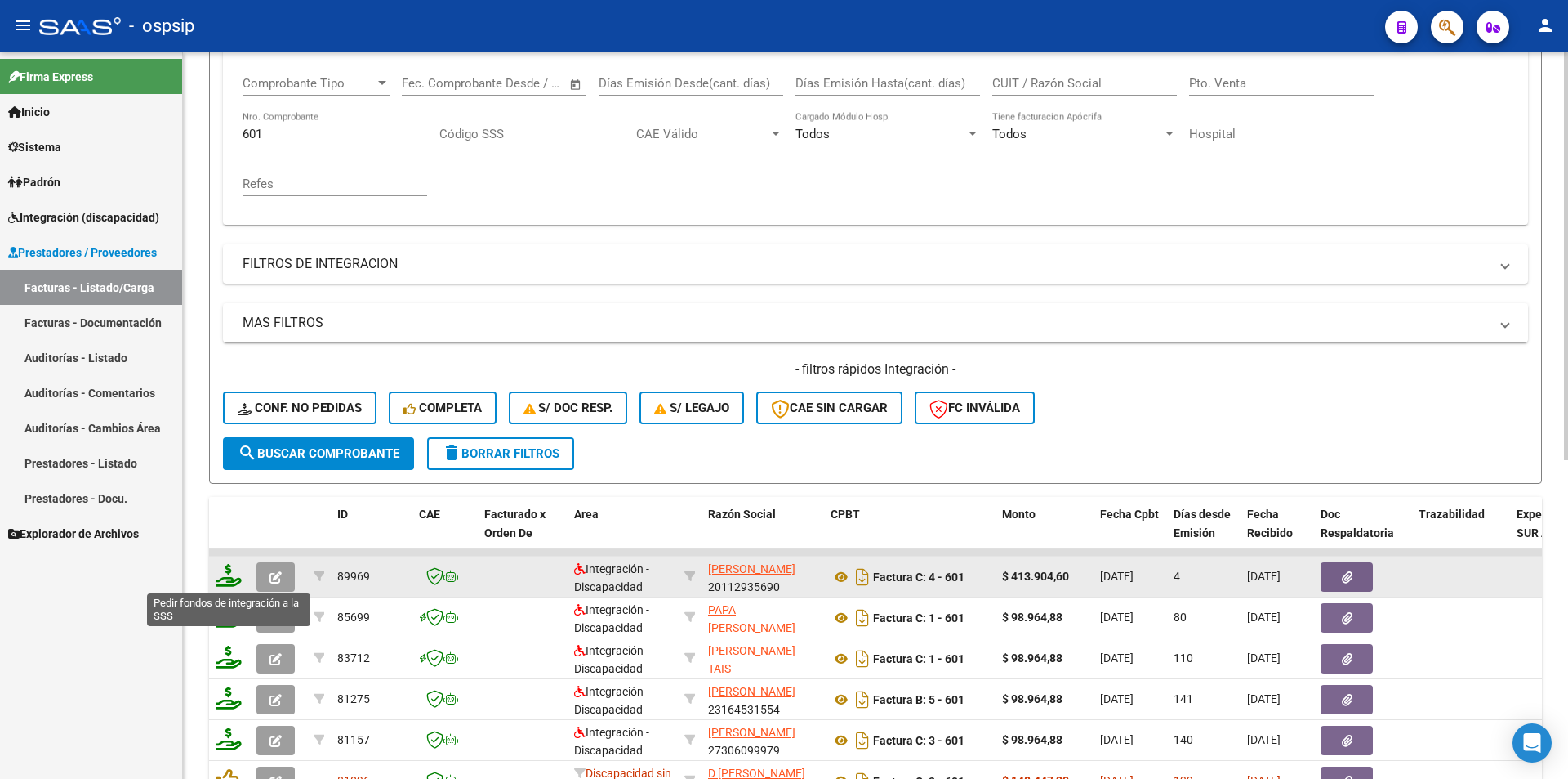
click at [219, 586] on icon at bounding box center [229, 575] width 26 height 23
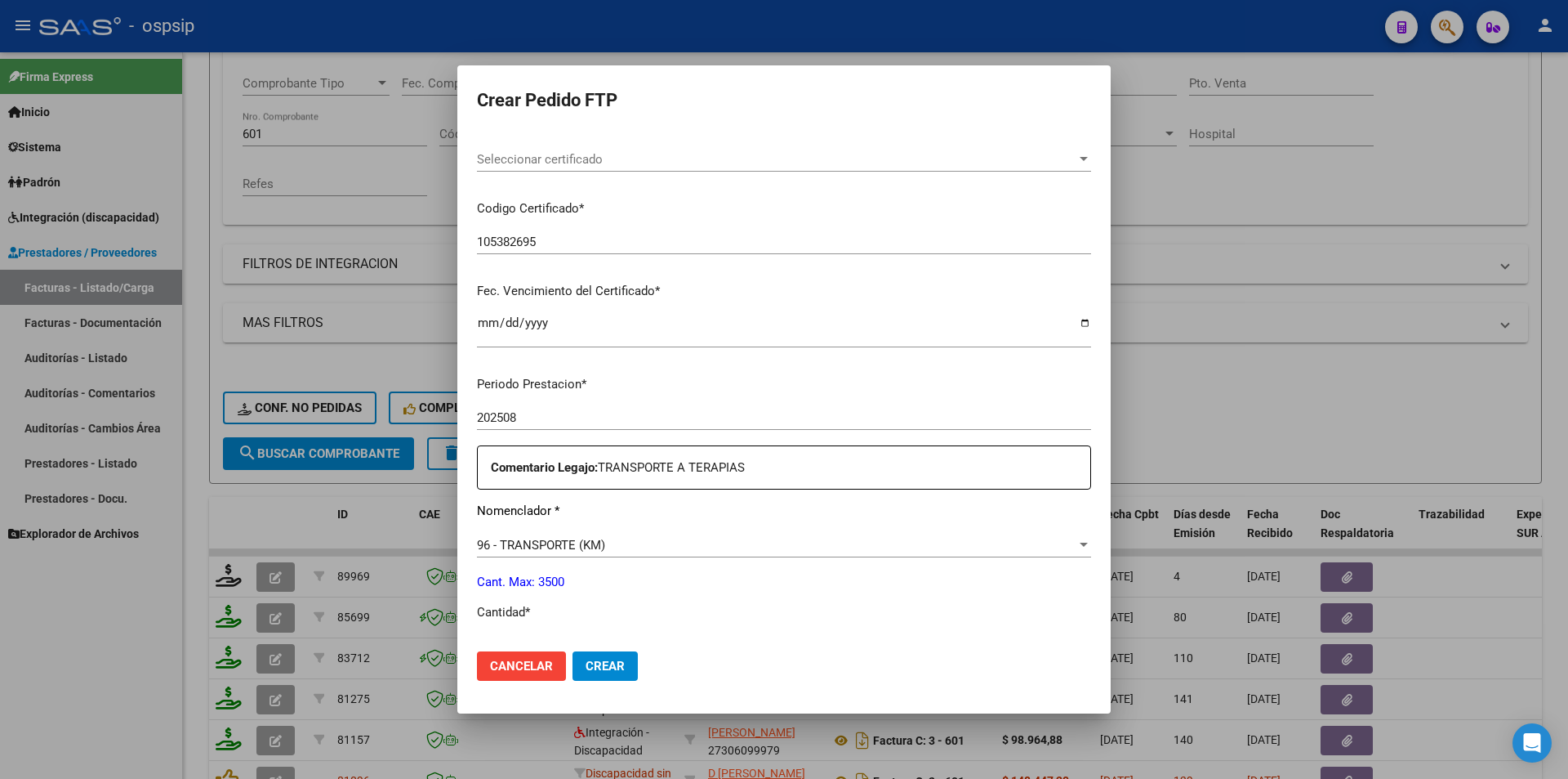
scroll to position [490, 0]
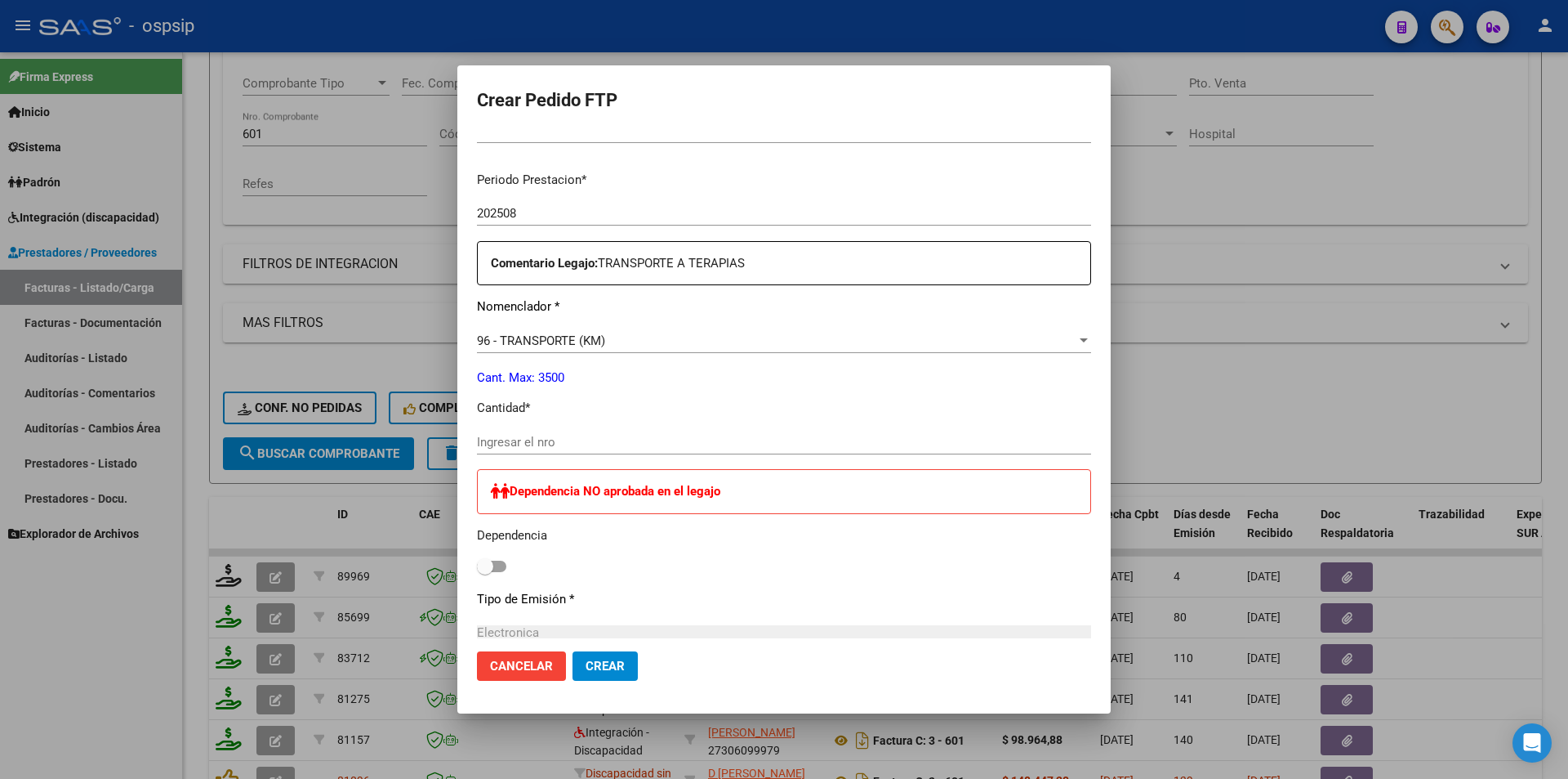
click at [522, 436] on input "Ingresar el nro" at bounding box center [784, 442] width 614 height 15
click at [569, 440] on input "Ingresar el nro" at bounding box center [784, 442] width 614 height 15
click at [597, 666] on span "Crear" at bounding box center [605, 666] width 39 height 15
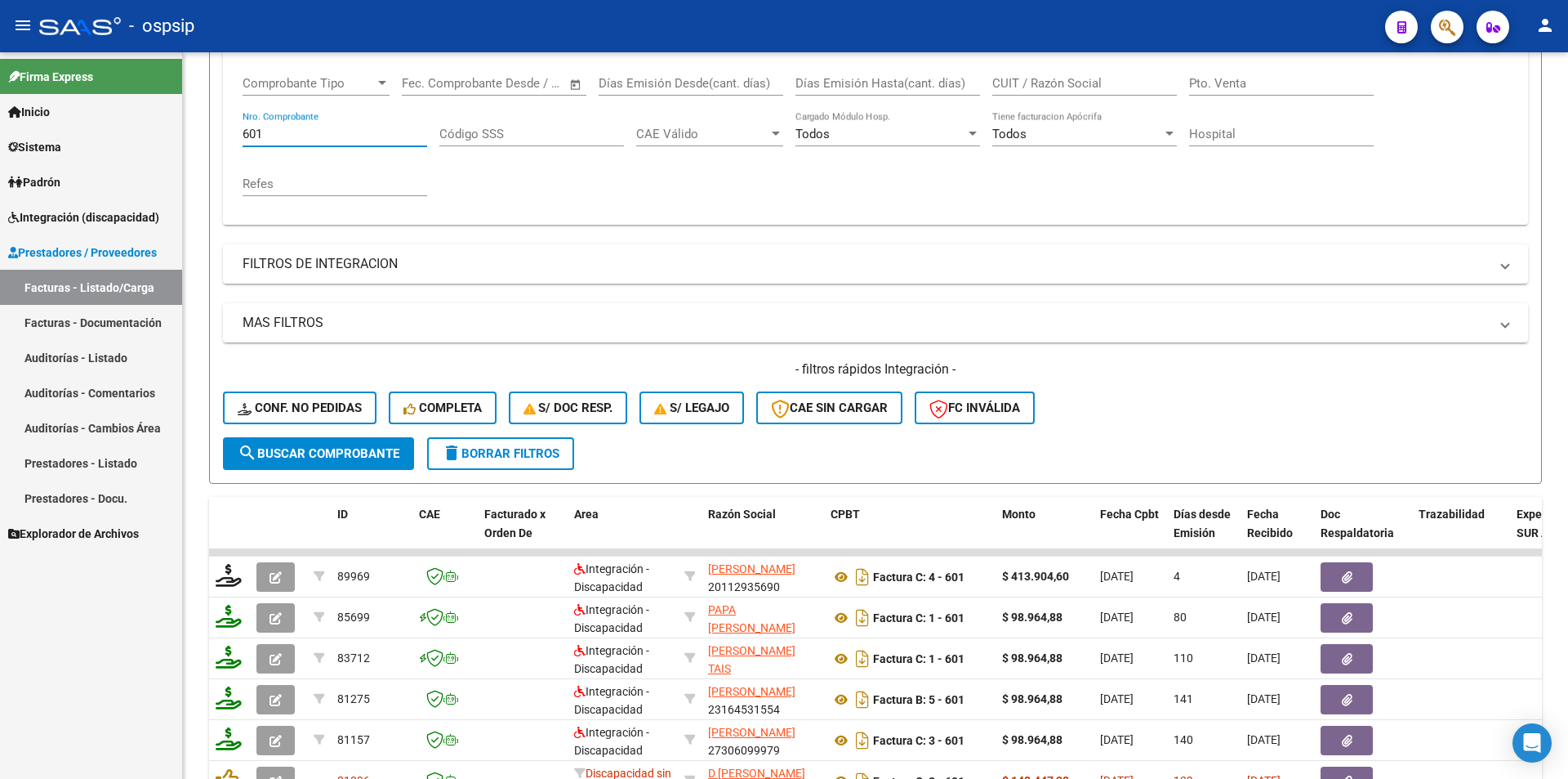
drag, startPoint x: 306, startPoint y: 137, endPoint x: 176, endPoint y: 137, distance: 130.0
click at [176, 137] on mat-sidenav-container "Firma Express Inicio Calendario SSS Instructivos Contacto OS Sistema Usuarios T…" at bounding box center [784, 415] width 1568 height 726
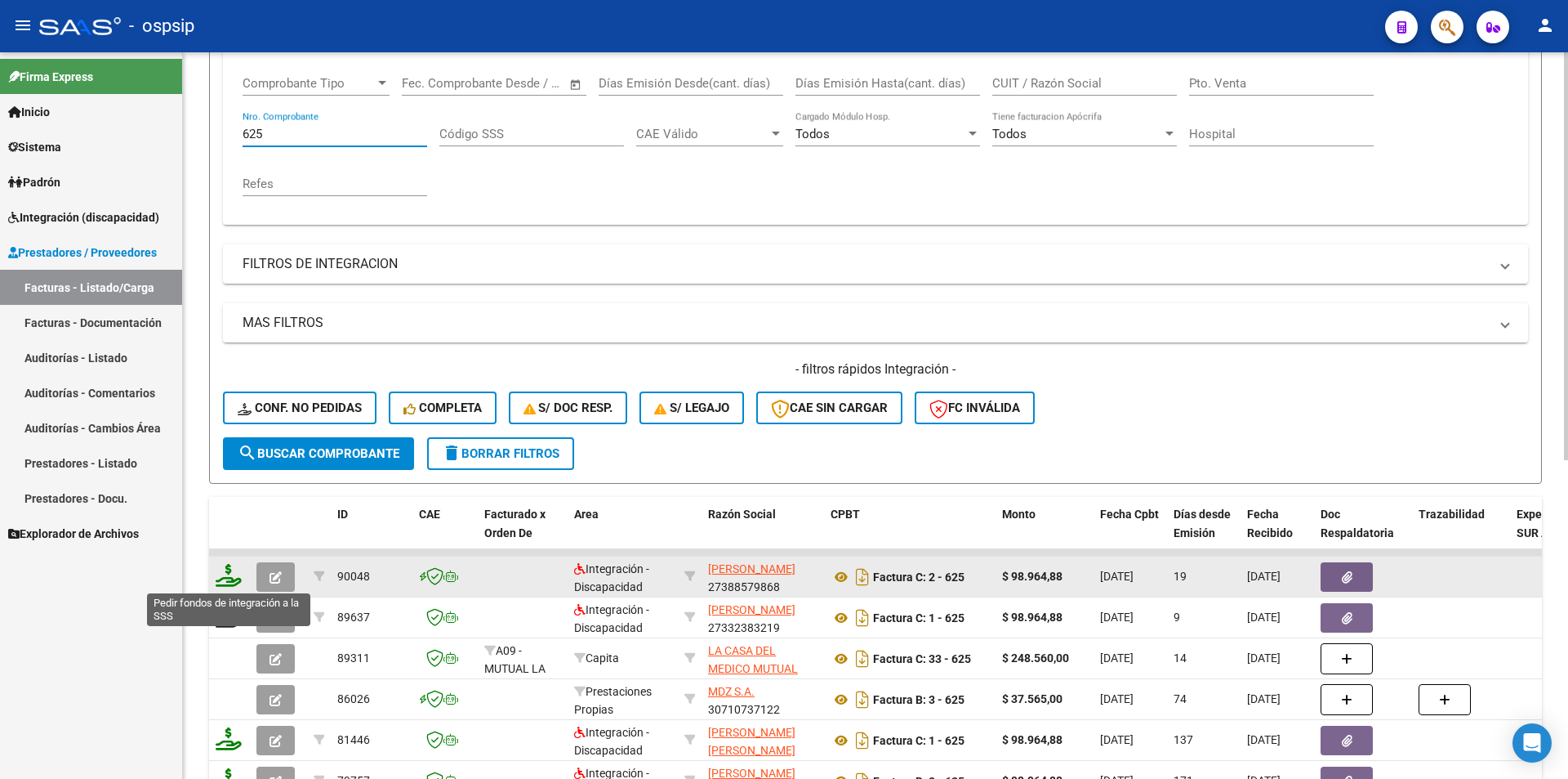
click at [226, 576] on icon at bounding box center [229, 575] width 26 height 23
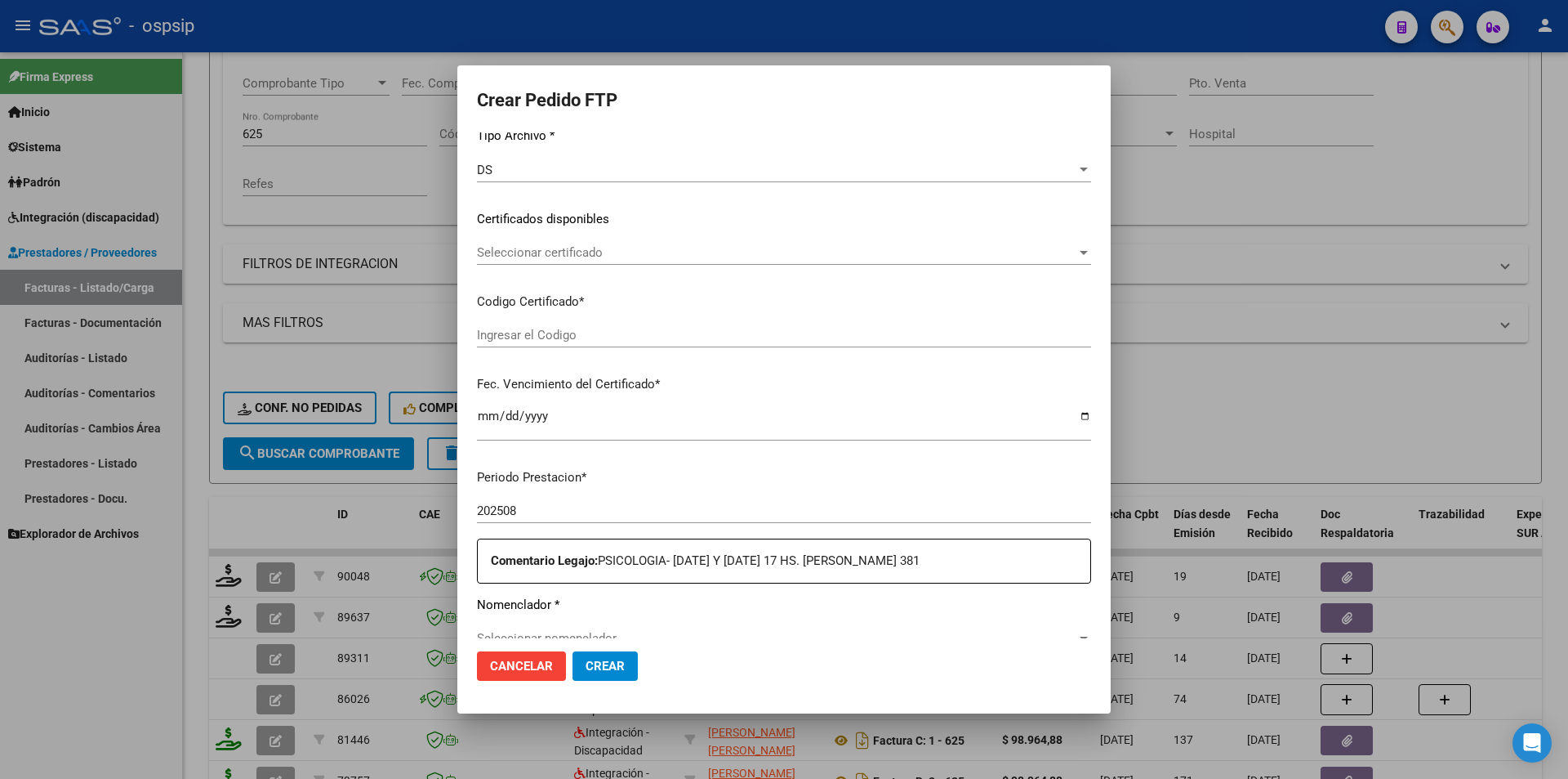
scroll to position [409, 0]
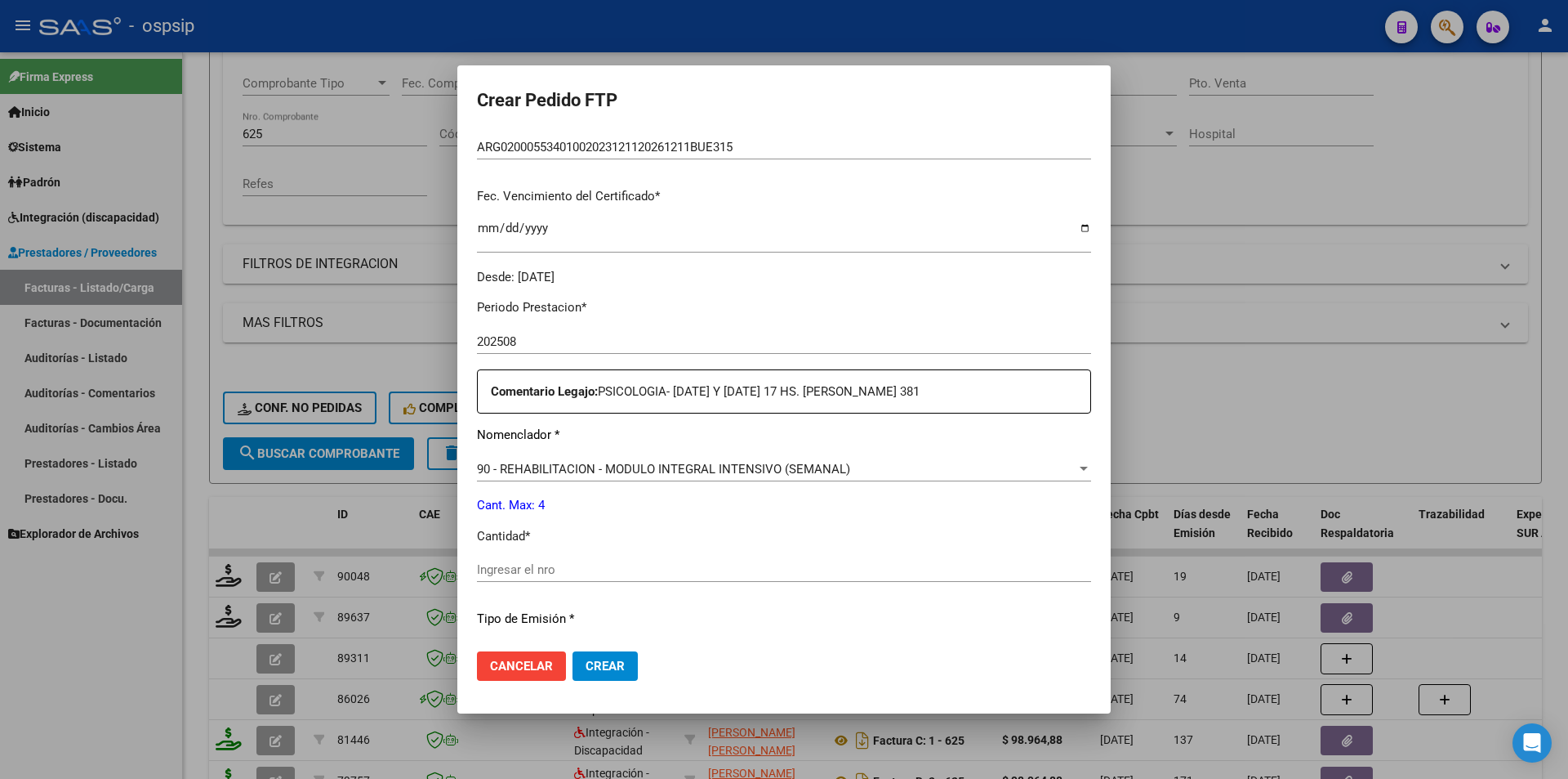
click at [527, 559] on div "Ingresar el nro" at bounding box center [784, 569] width 614 height 24
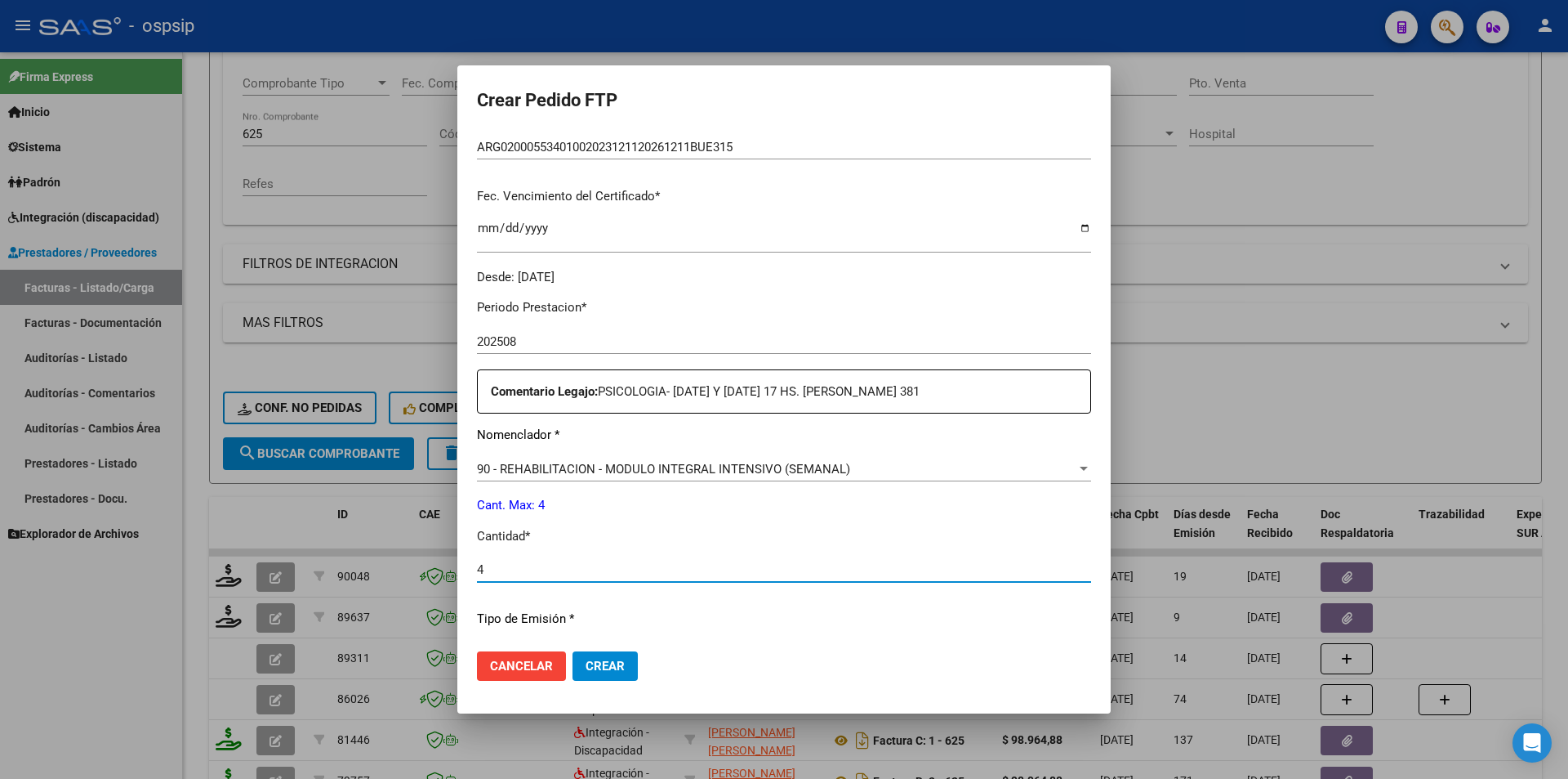
click at [614, 679] on button "Crear" at bounding box center [605, 666] width 65 height 29
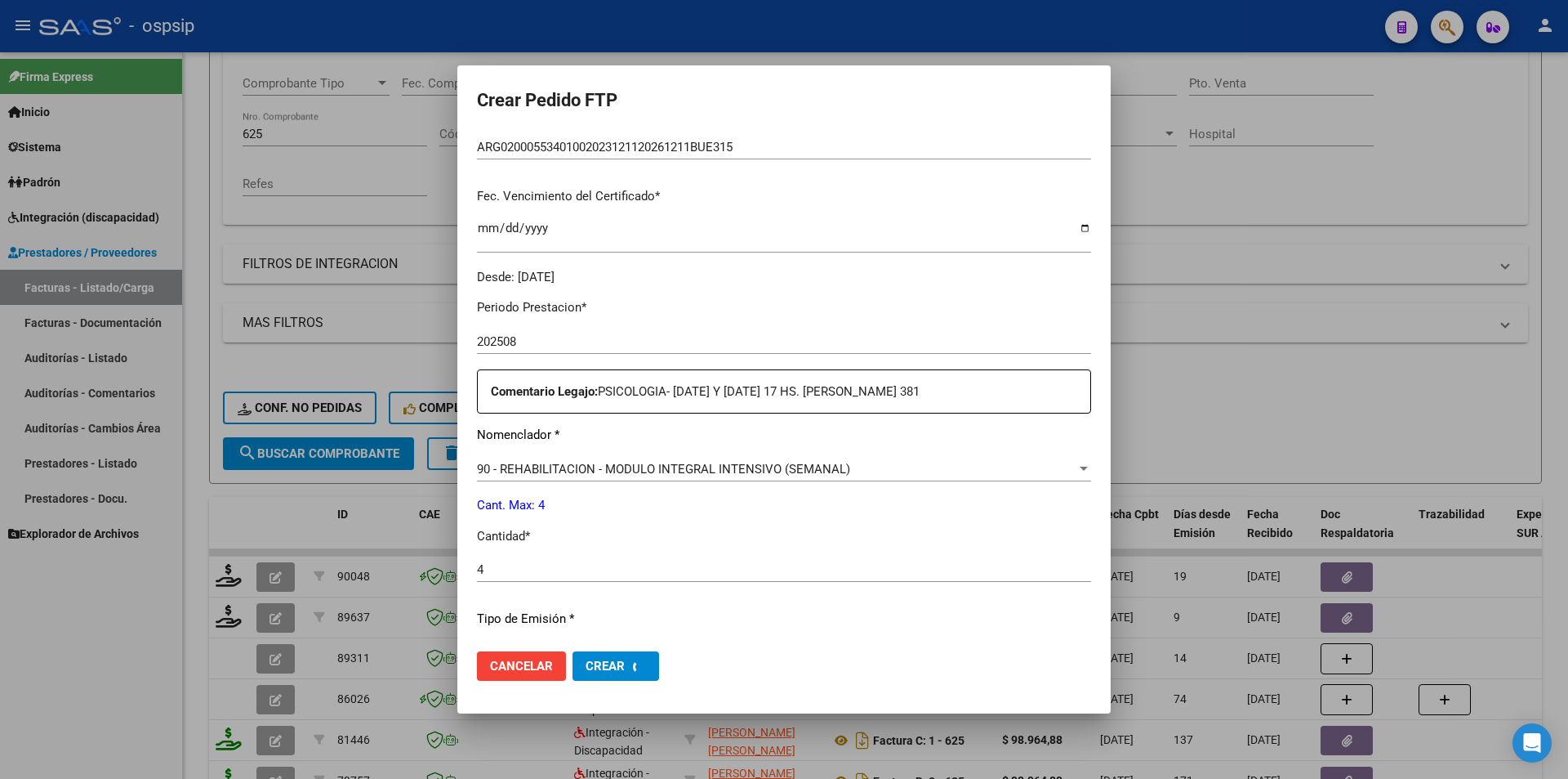
scroll to position [0, 0]
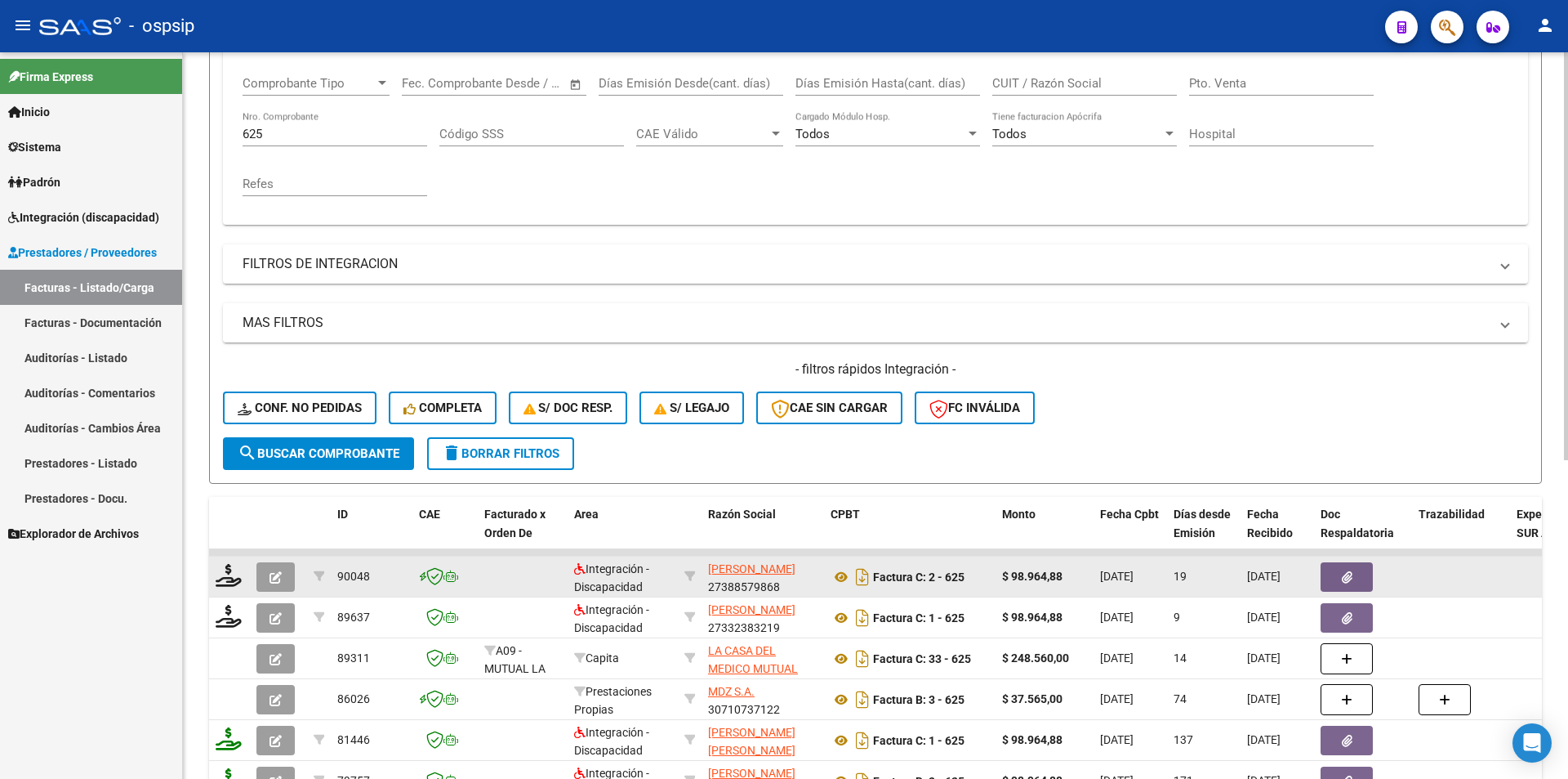
click at [275, 571] on icon "button" at bounding box center [275, 577] width 13 height 13
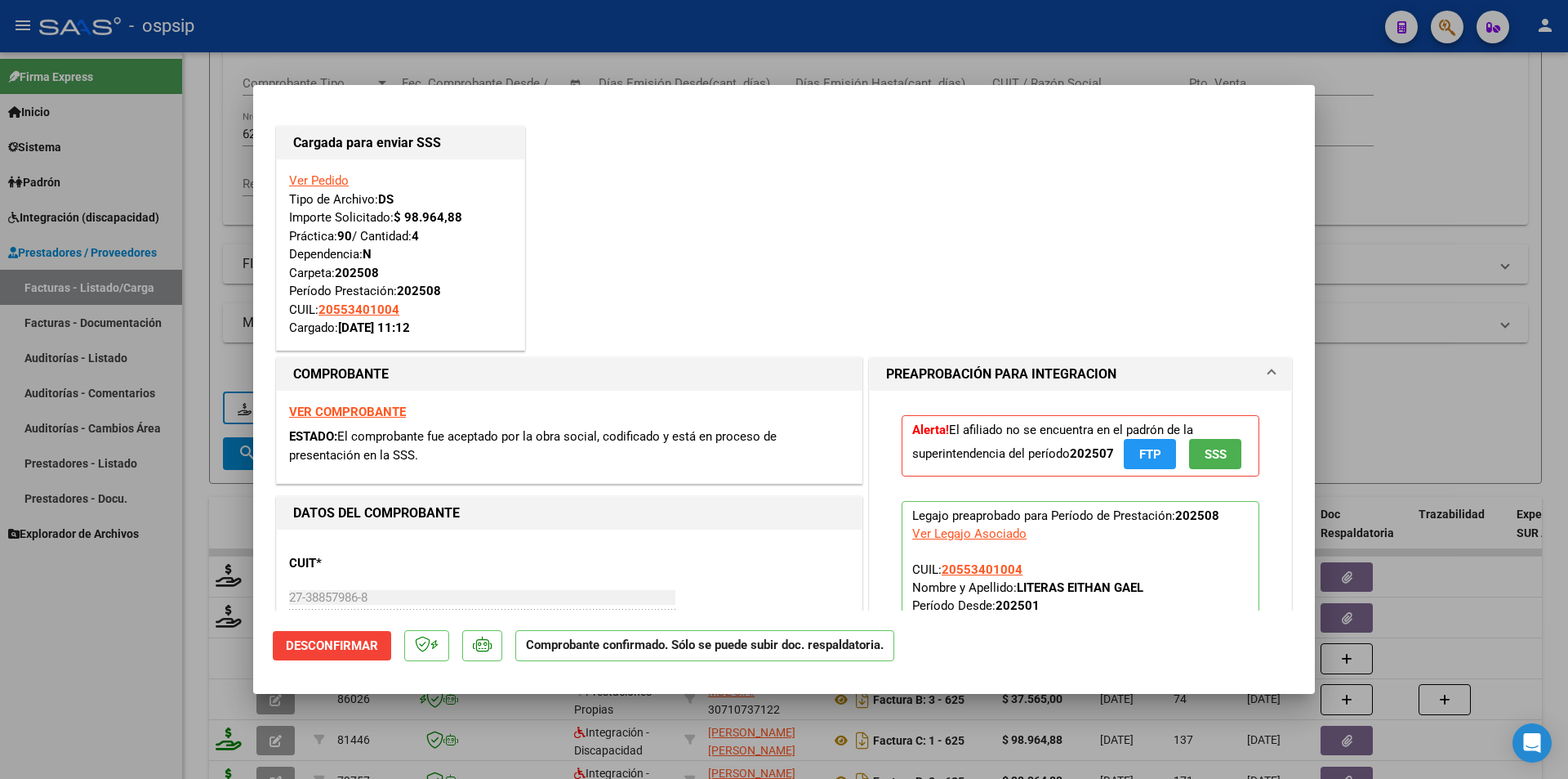
click at [69, 623] on div at bounding box center [784, 390] width 1568 height 779
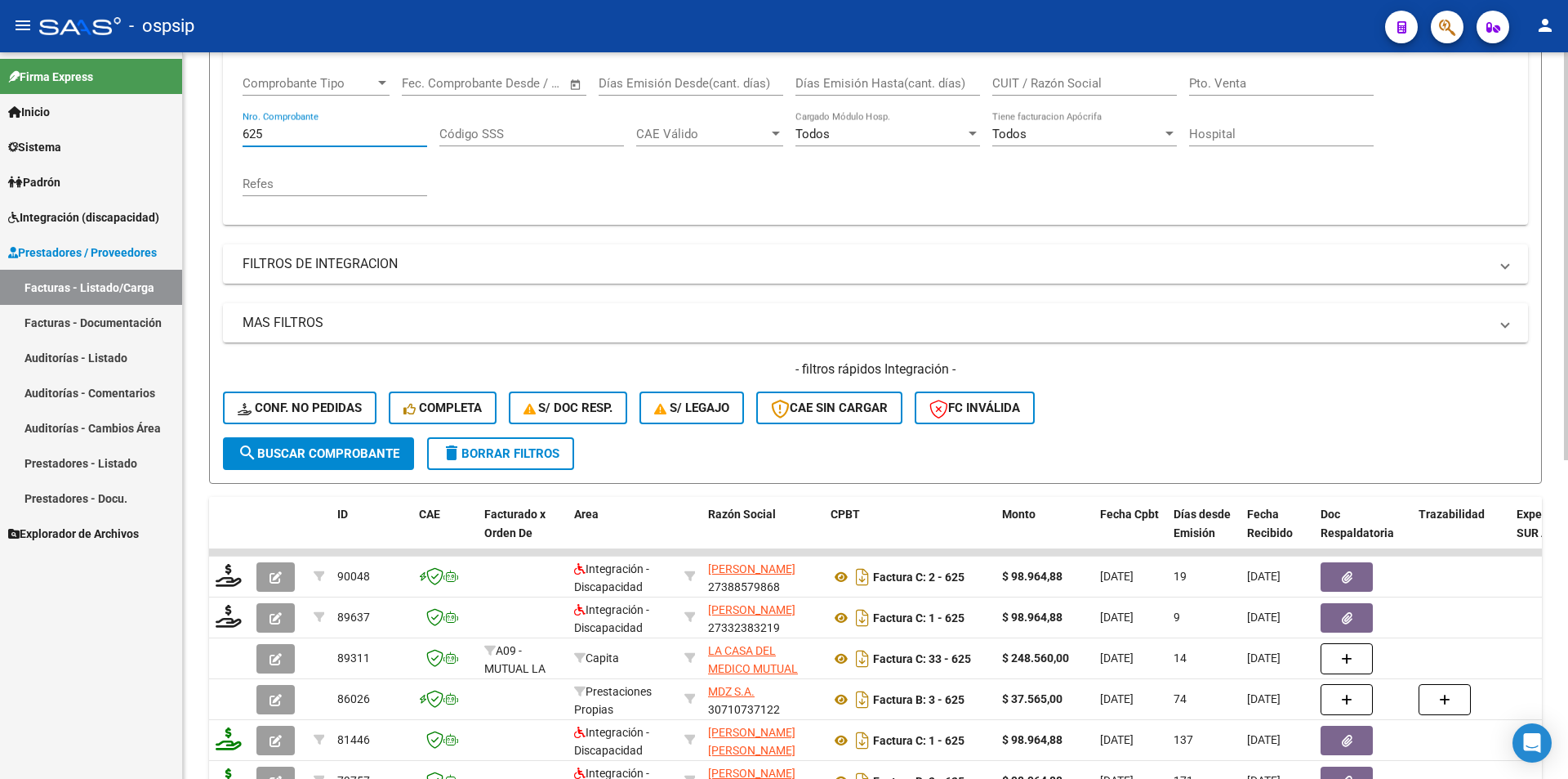
drag, startPoint x: 280, startPoint y: 135, endPoint x: 197, endPoint y: 114, distance: 85.6
click at [197, 114] on div "Video tutorial PRESTADORES -> Listado de CPBTs Emitidos por Prestadores / Prove…" at bounding box center [876, 423] width 1385 height 1282
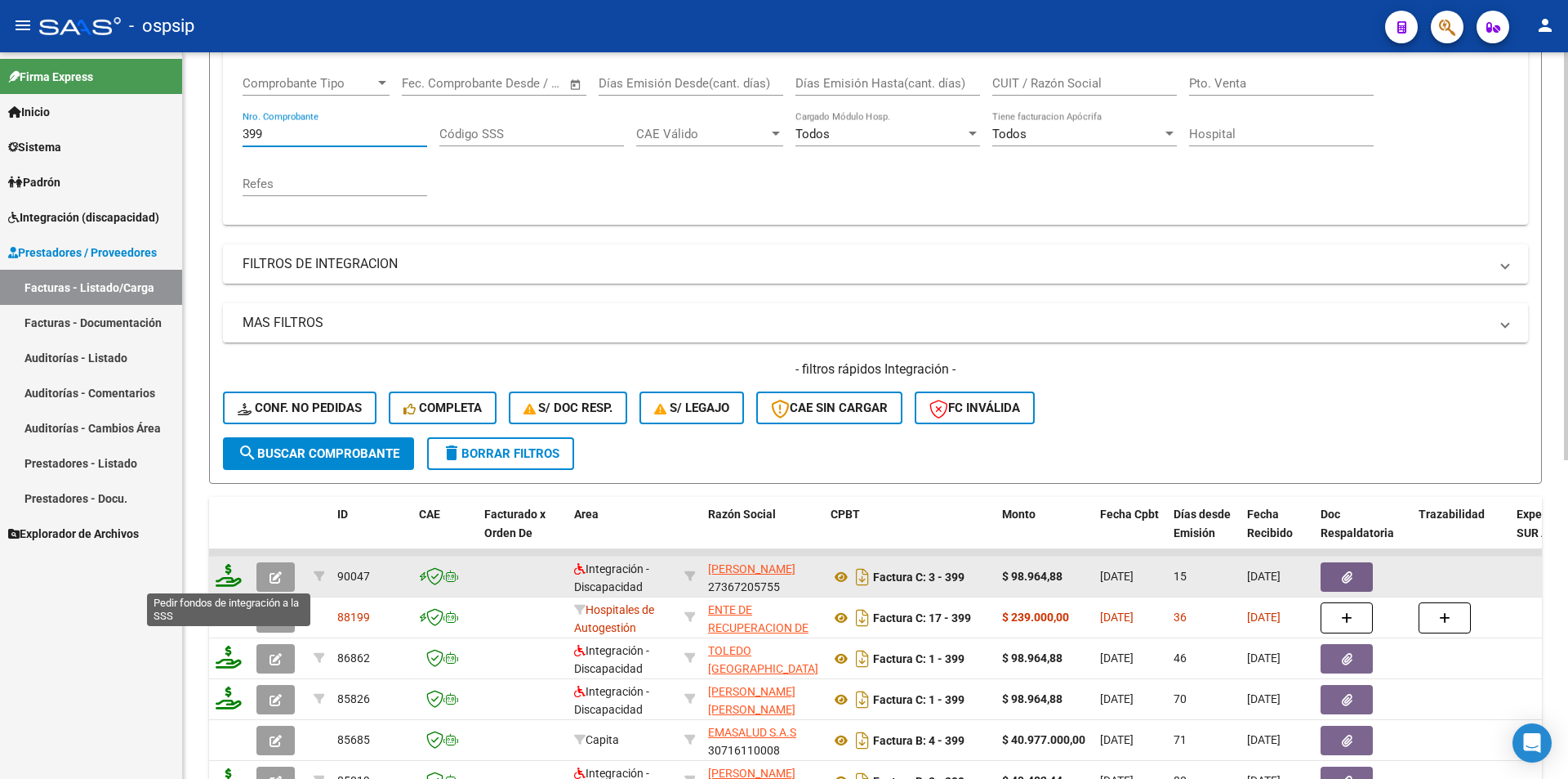
click at [227, 580] on icon at bounding box center [229, 575] width 26 height 23
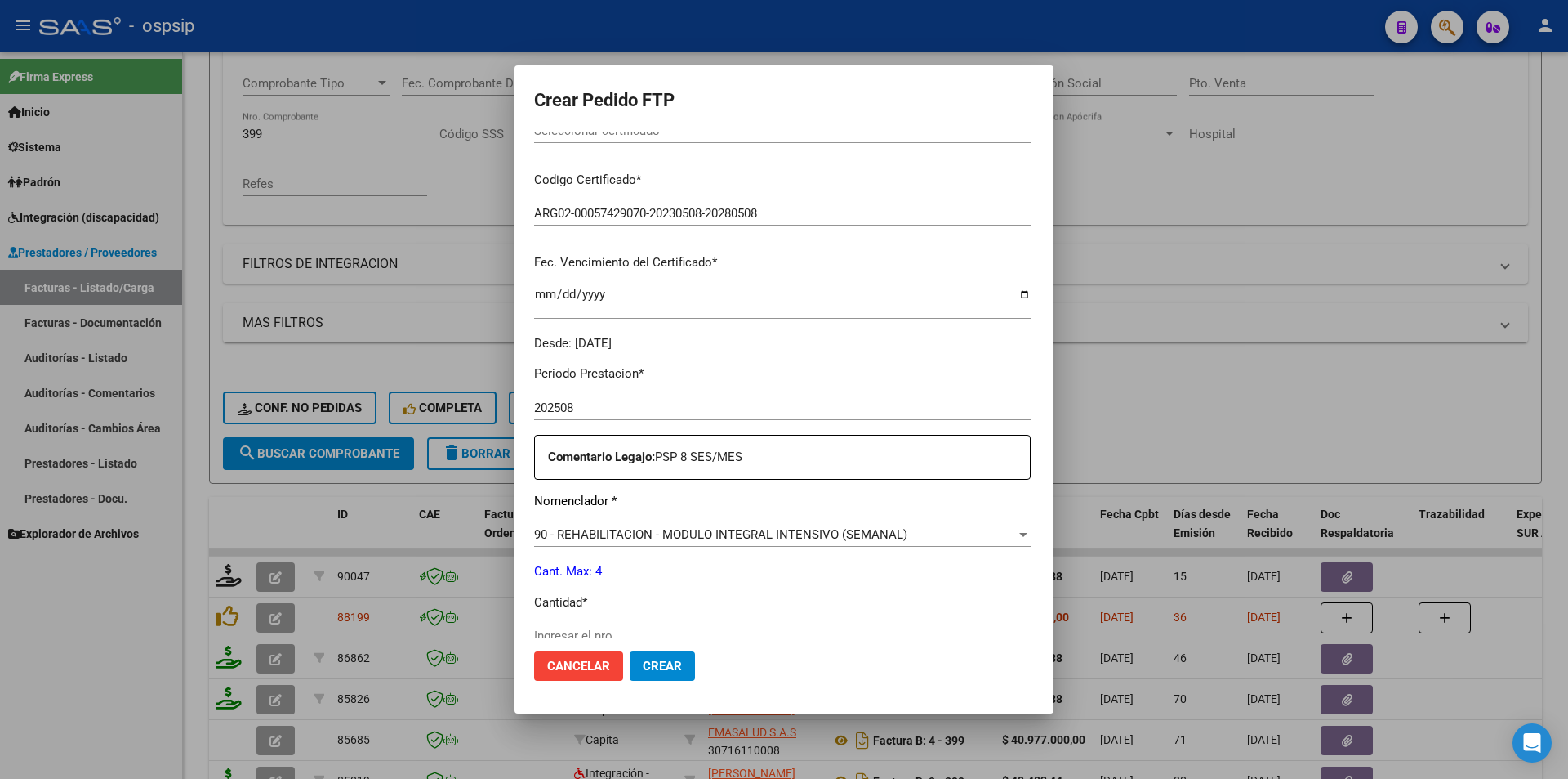
scroll to position [490, 0]
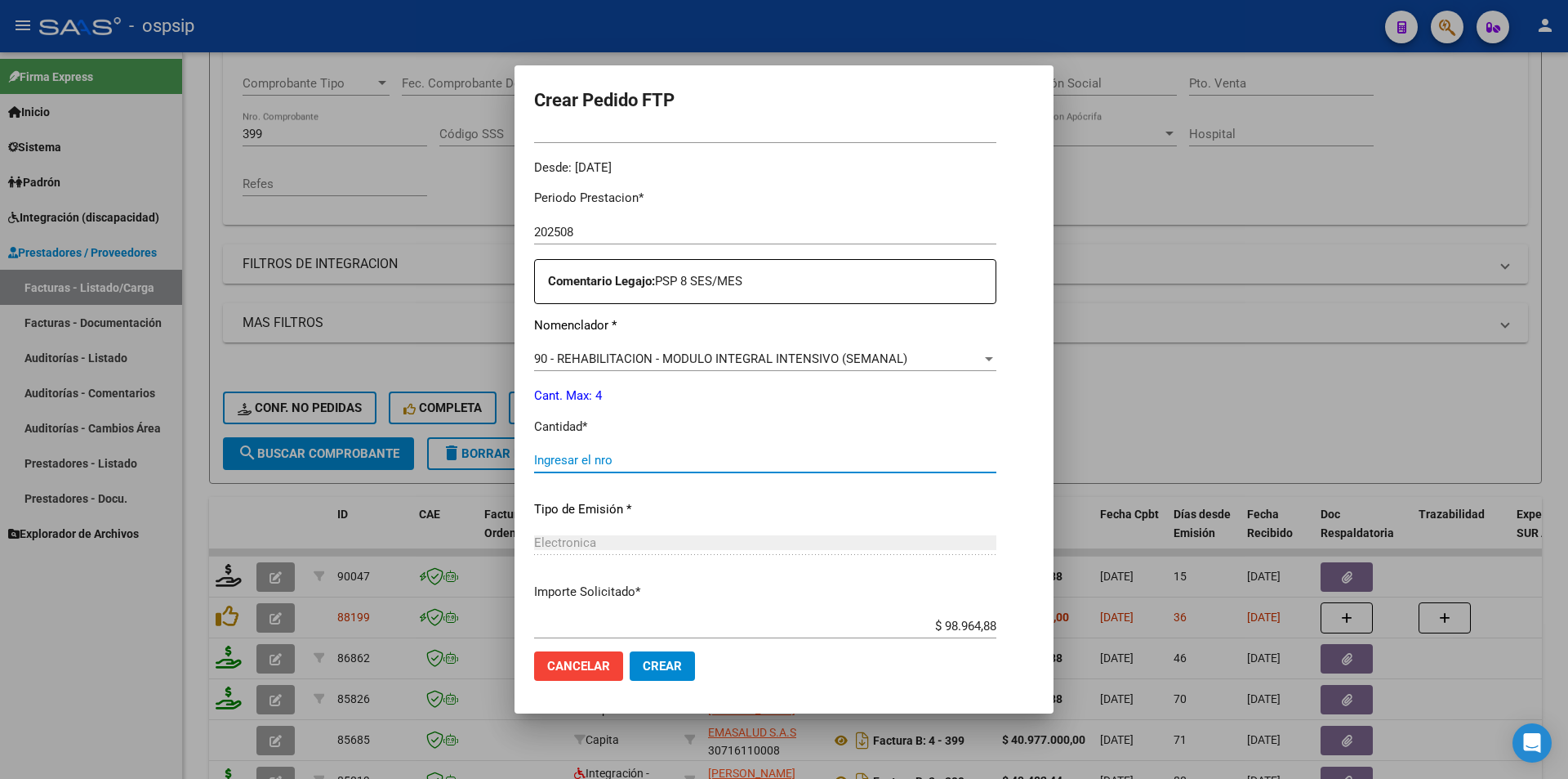
click at [538, 467] on input "Ingresar el nro" at bounding box center [765, 461] width 462 height 15
click at [643, 665] on span "Crear" at bounding box center [662, 666] width 39 height 15
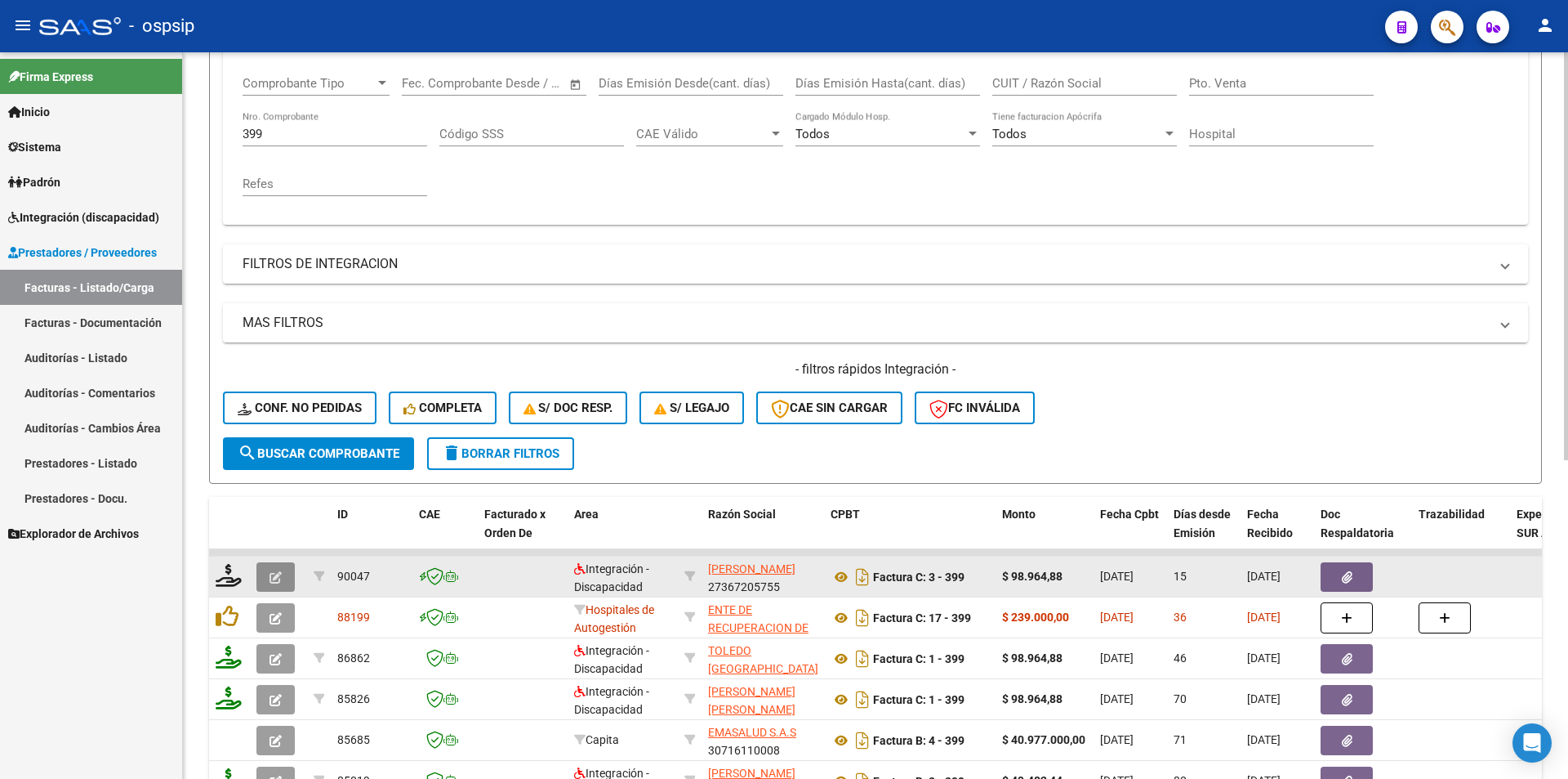
click at [272, 570] on span "button" at bounding box center [275, 577] width 13 height 15
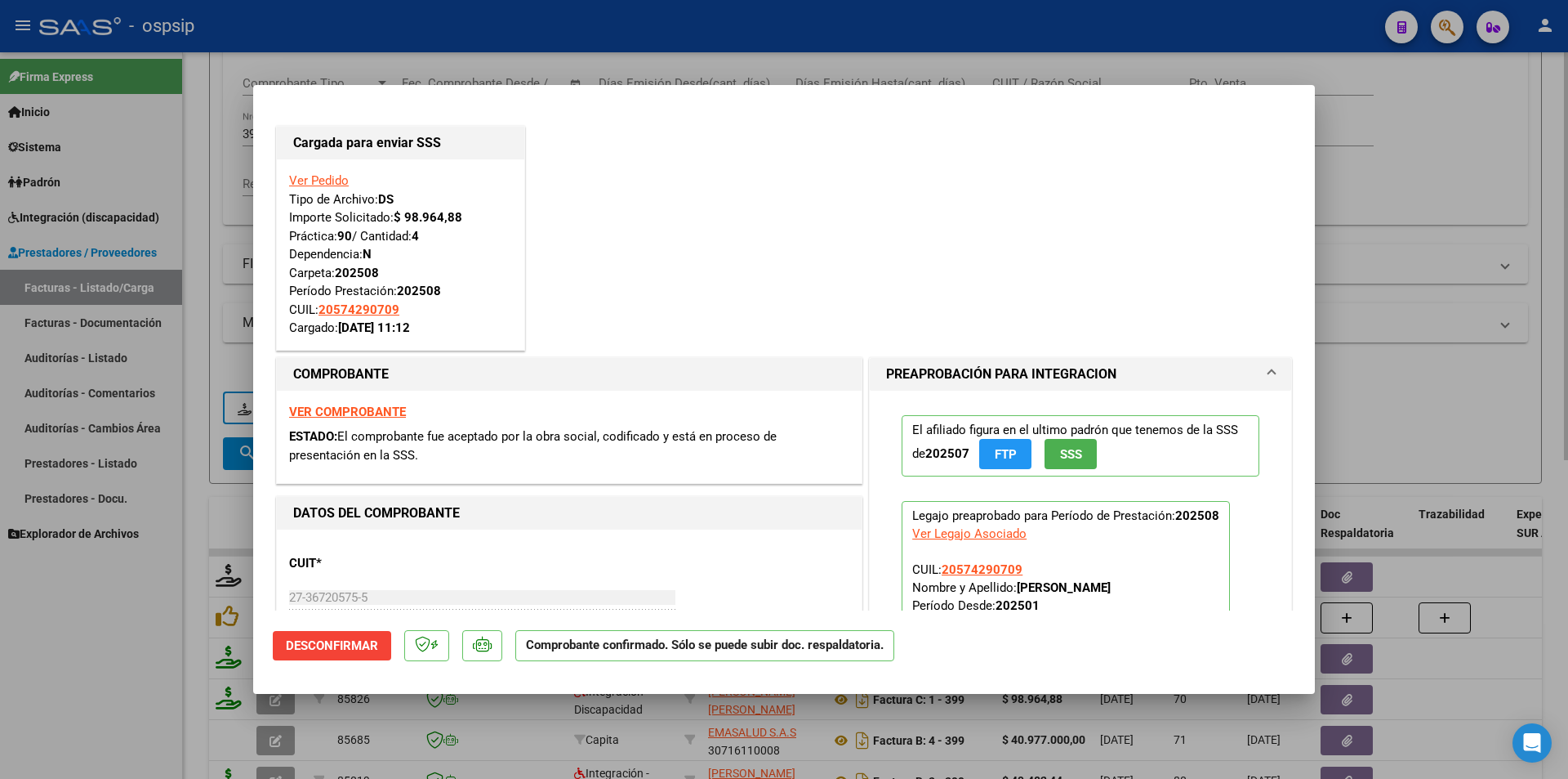
drag, startPoint x: 212, startPoint y: 503, endPoint x: 224, endPoint y: 467, distance: 37.9
click at [212, 503] on div at bounding box center [784, 390] width 1568 height 779
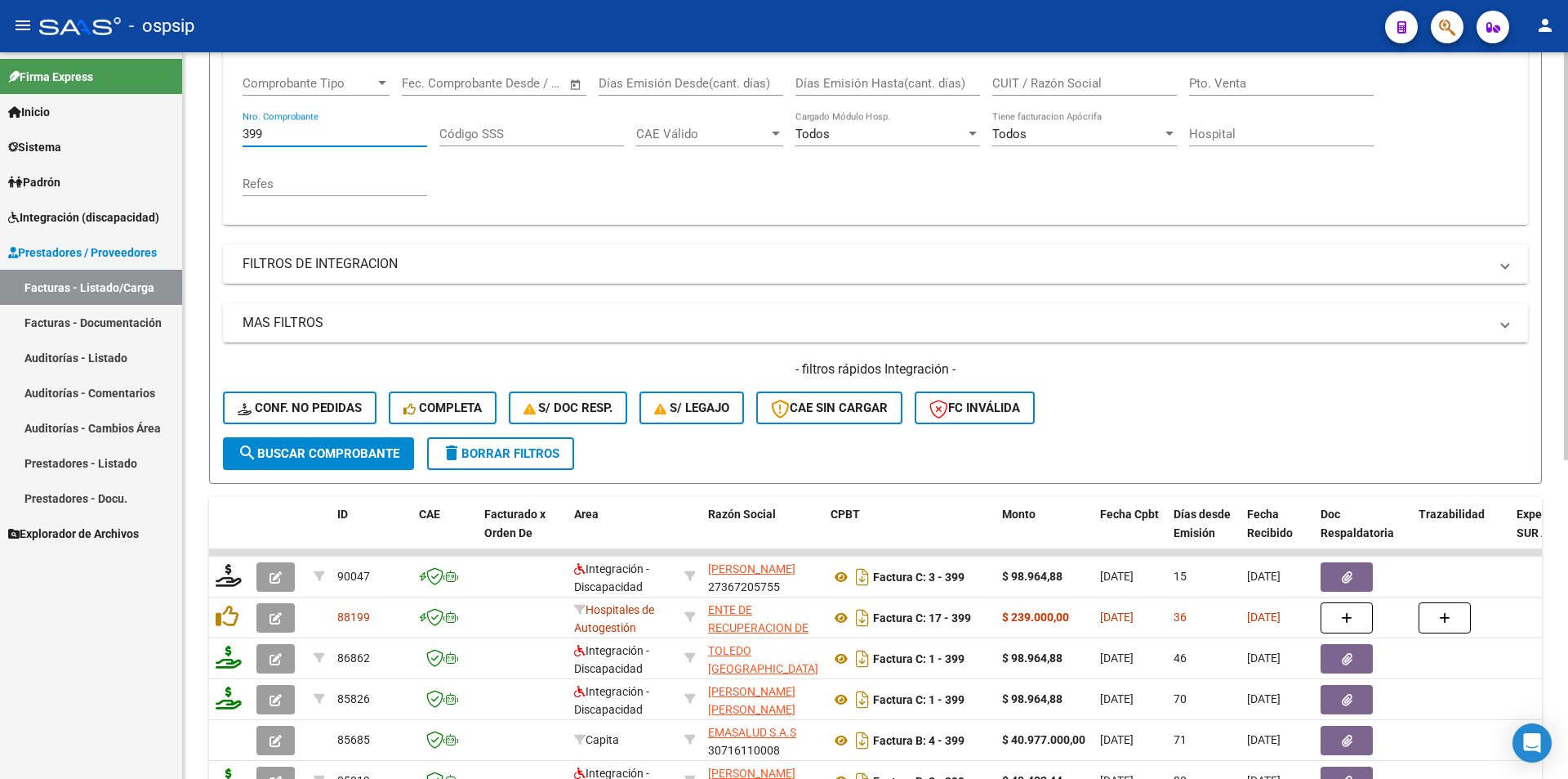
drag, startPoint x: 261, startPoint y: 137, endPoint x: 225, endPoint y: 125, distance: 37.9
click at [225, 125] on div "Comprobante Tipo Comprobante Tipo Fecha inicio – Fecha fin Fec. Comprobante Des…" at bounding box center [875, 142] width 1305 height 164
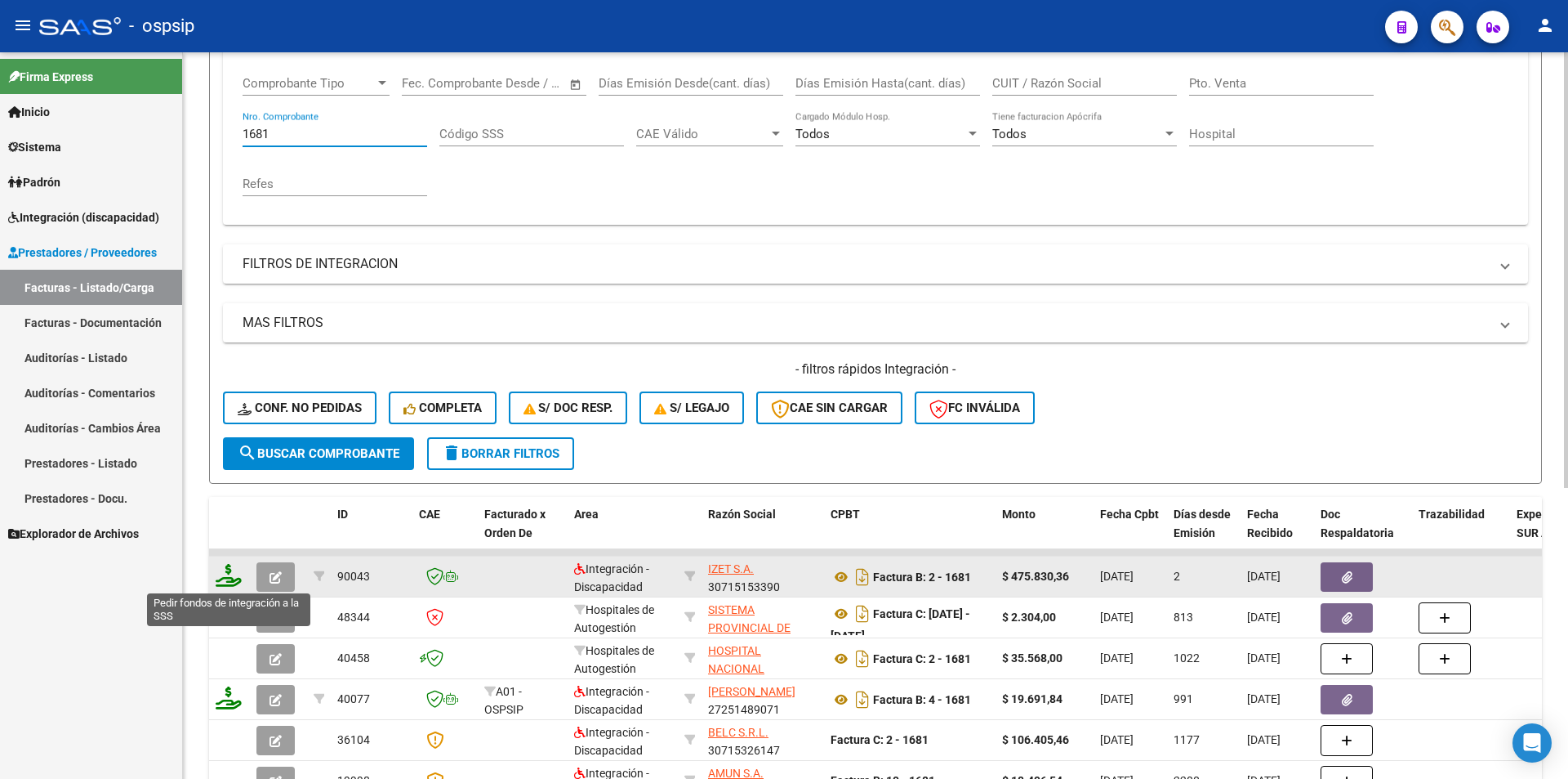
click at [224, 580] on icon at bounding box center [229, 575] width 26 height 23
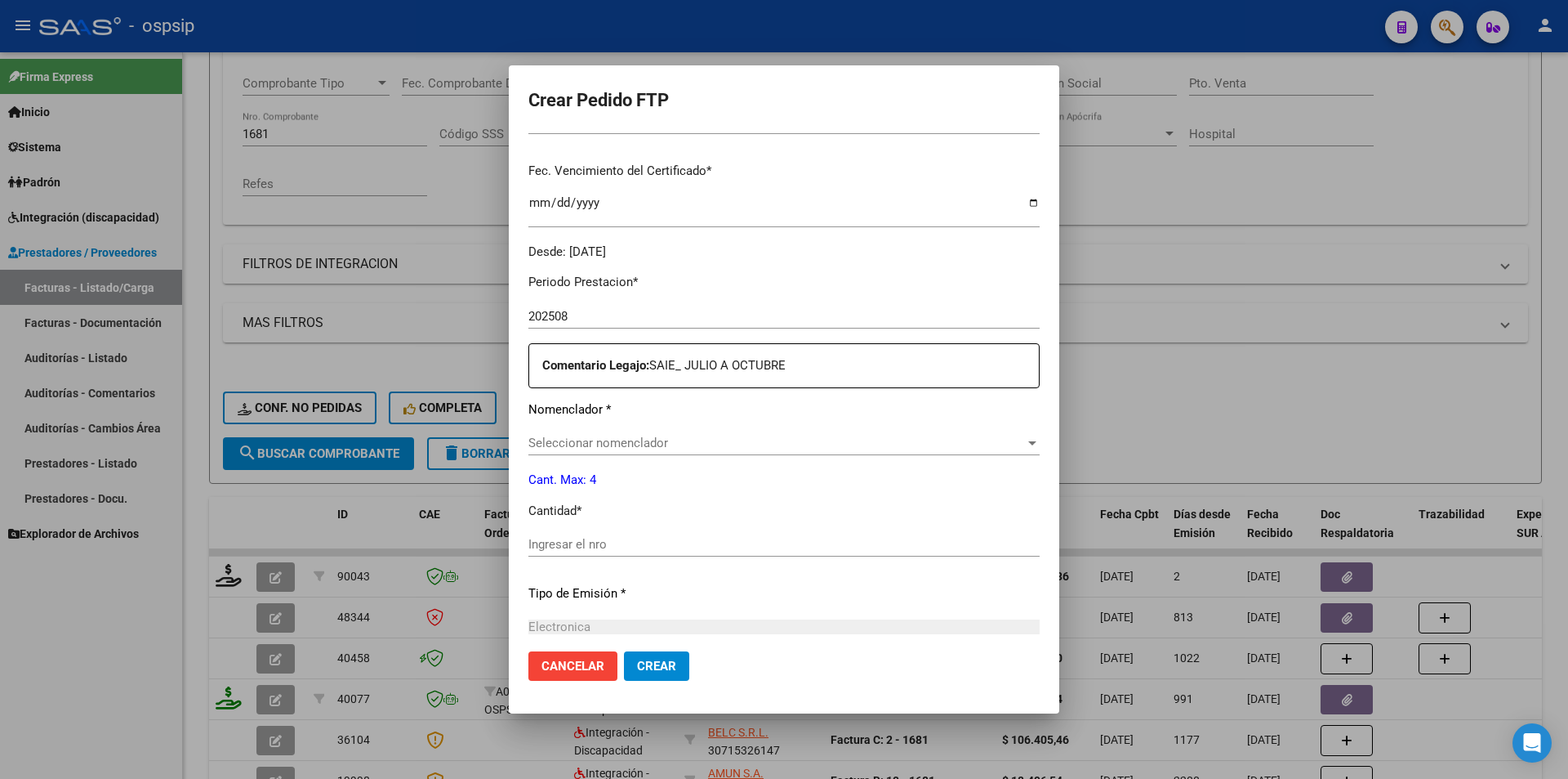
scroll to position [409, 0]
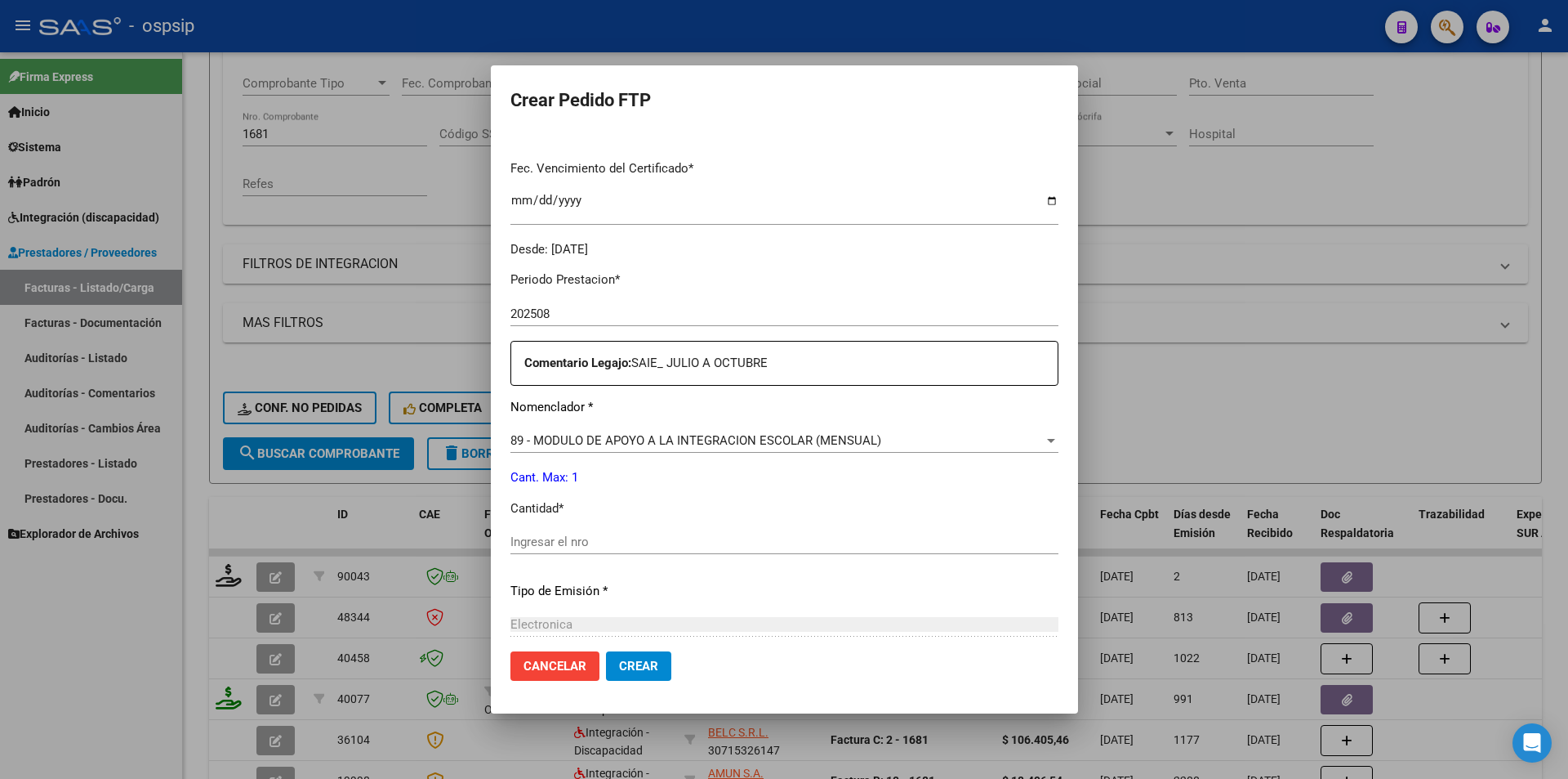
click at [544, 528] on div "Periodo Prestacion * 202508 Ingresar el Periodo Prestacion Comentario Legajo: S…" at bounding box center [784, 538] width 548 height 560
click at [625, 666] on span "Crear" at bounding box center [639, 666] width 39 height 15
click at [565, 540] on input "Ingresar el nro" at bounding box center [784, 542] width 548 height 15
click at [627, 664] on span "Crear" at bounding box center [639, 666] width 39 height 15
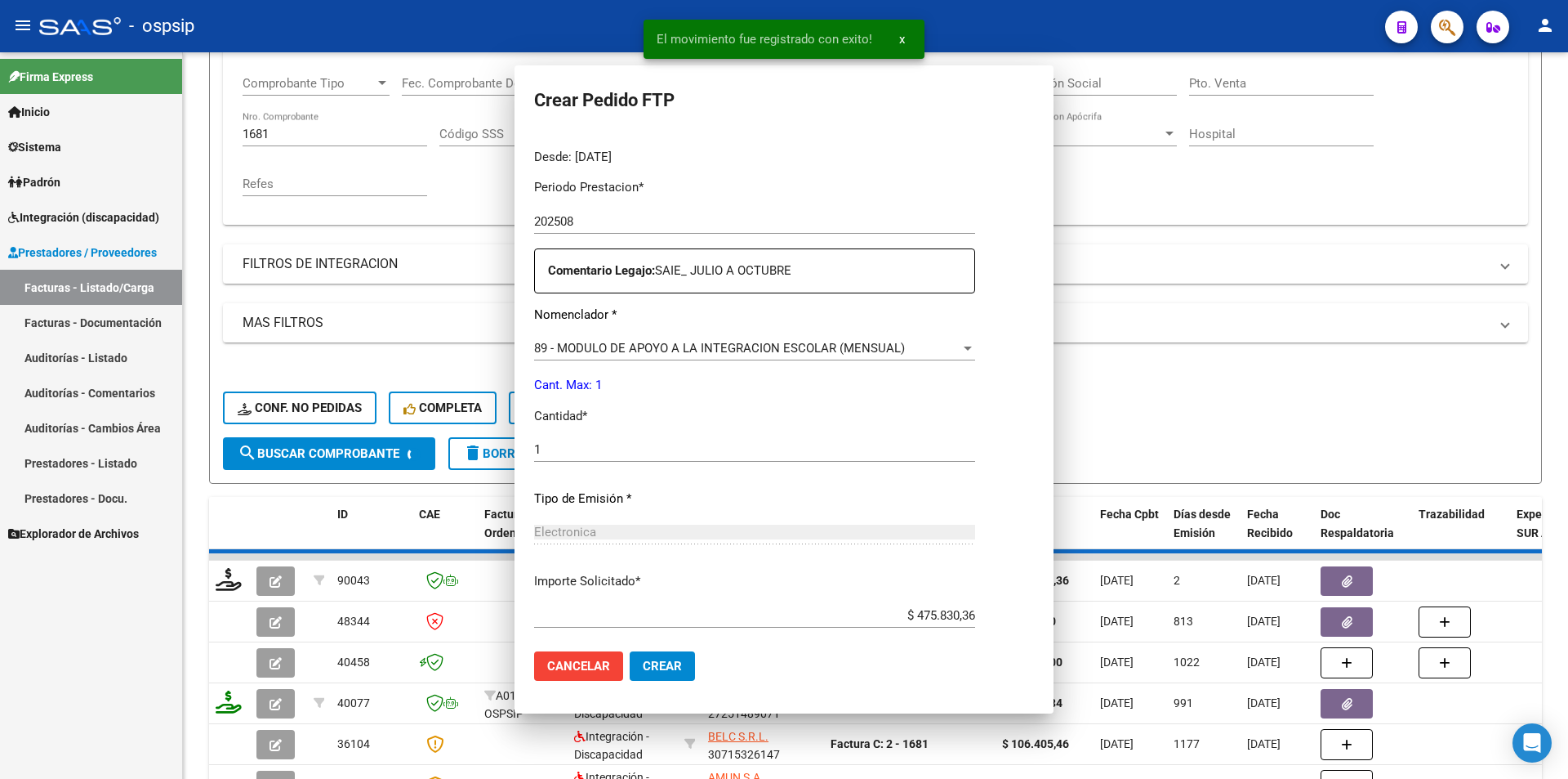
scroll to position [0, 0]
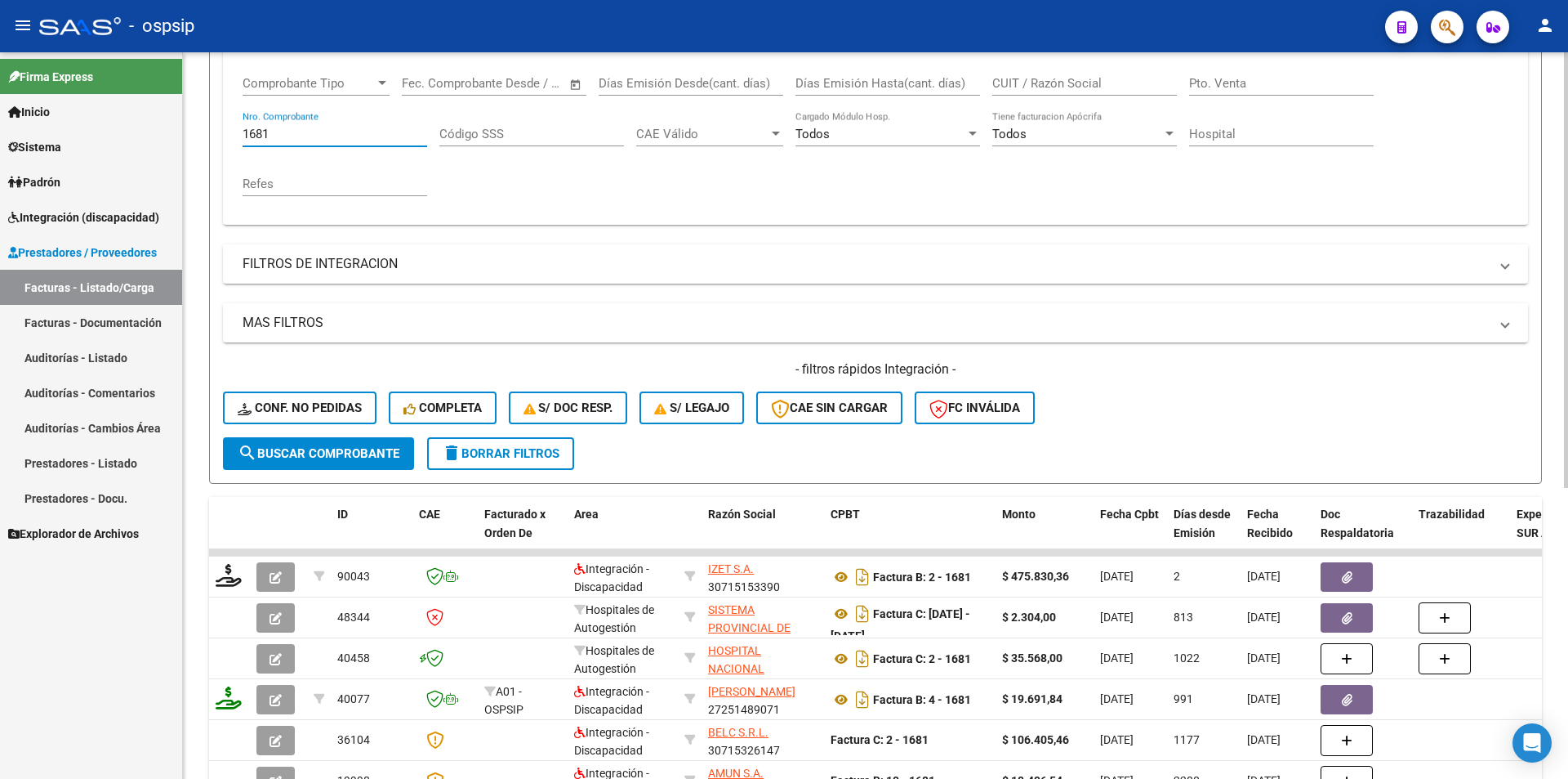
drag, startPoint x: 278, startPoint y: 127, endPoint x: 231, endPoint y: 131, distance: 47.2
click at [231, 131] on div "Comprobante Tipo Comprobante Tipo Fecha inicio – Fecha fin Fec. Comprobante Des…" at bounding box center [875, 142] width 1305 height 164
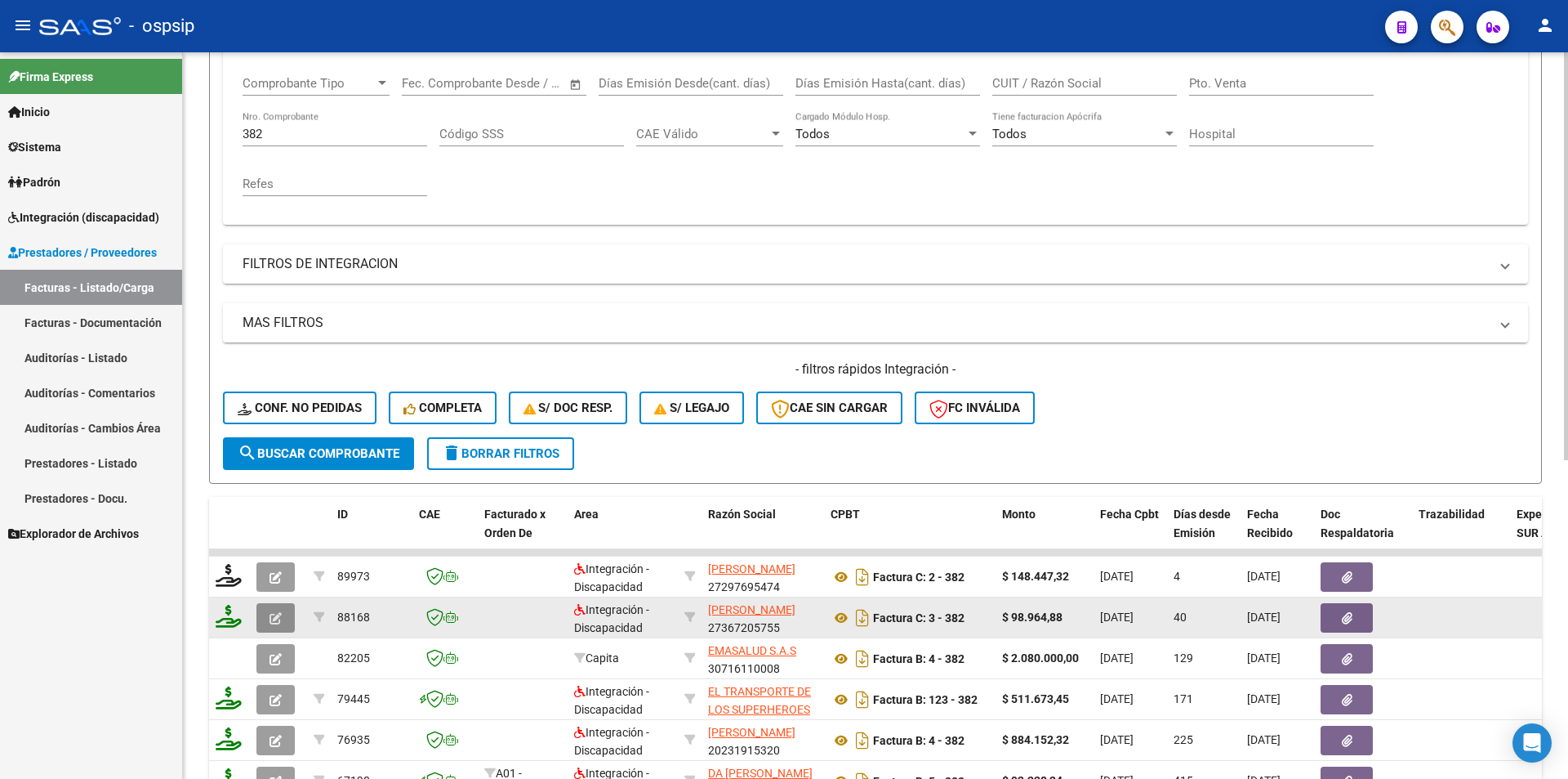
click at [265, 616] on button "button" at bounding box center [275, 617] width 39 height 29
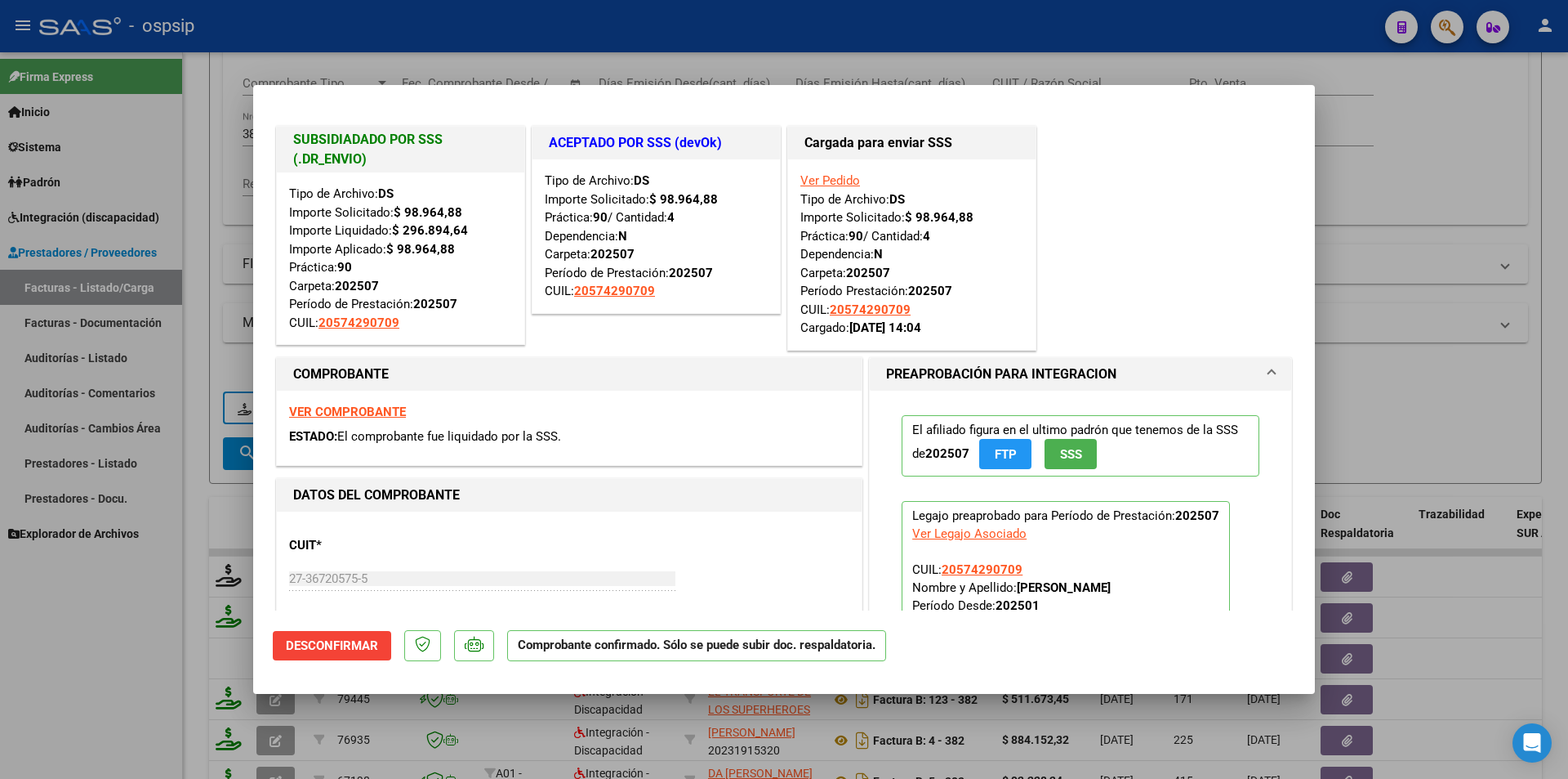
click at [98, 623] on div at bounding box center [784, 390] width 1568 height 779
